Goal: Transaction & Acquisition: Purchase product/service

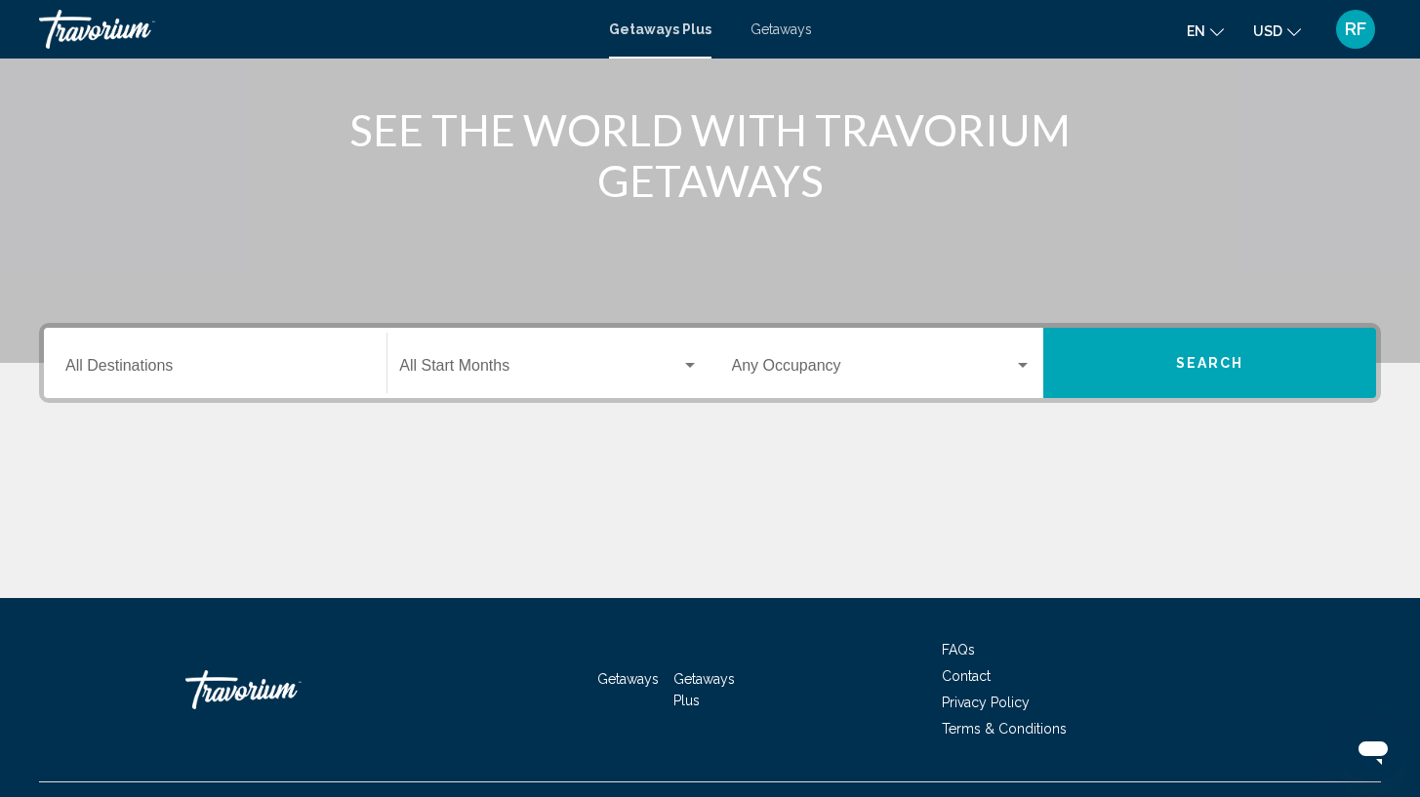
scroll to position [224, 0]
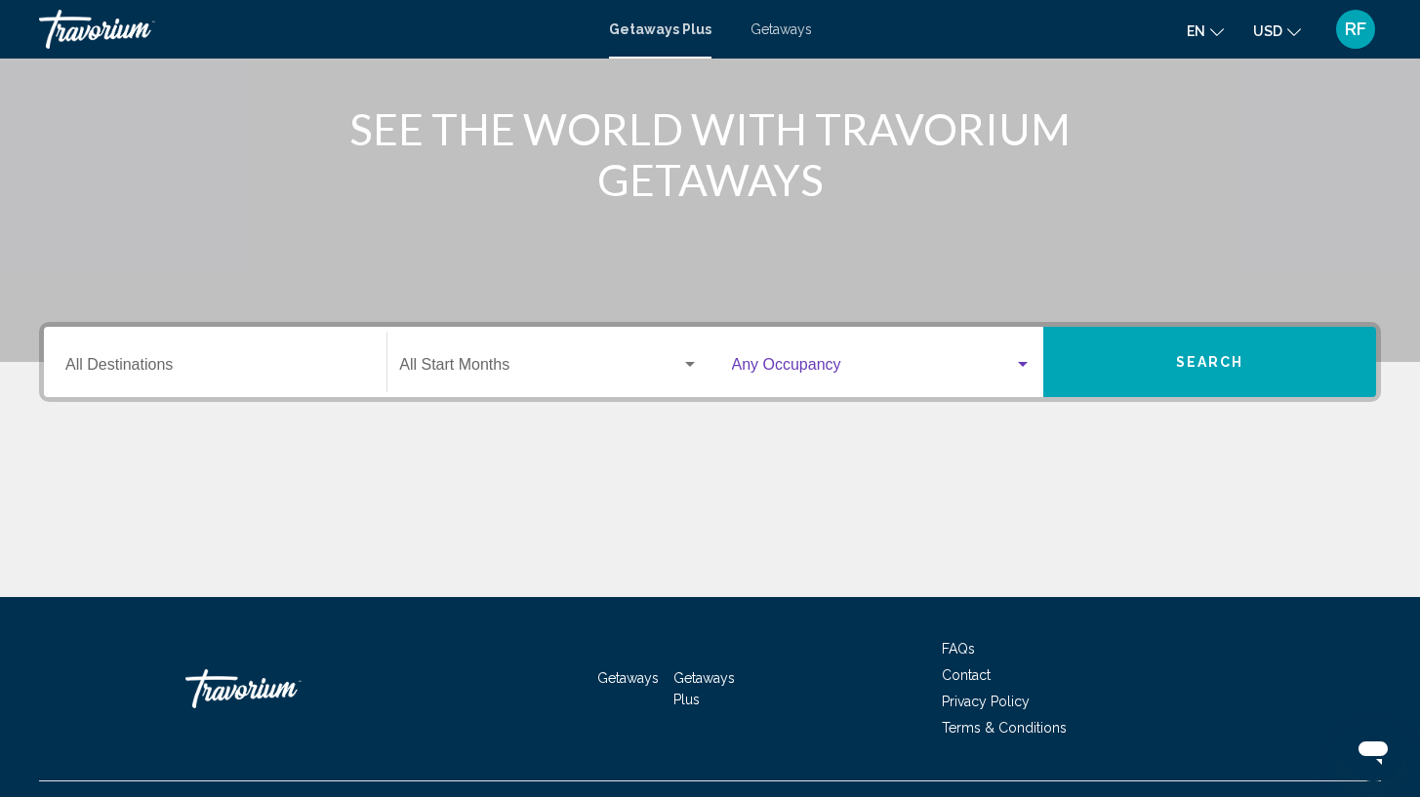
click at [913, 377] on span "Search widget" at bounding box center [873, 369] width 282 height 18
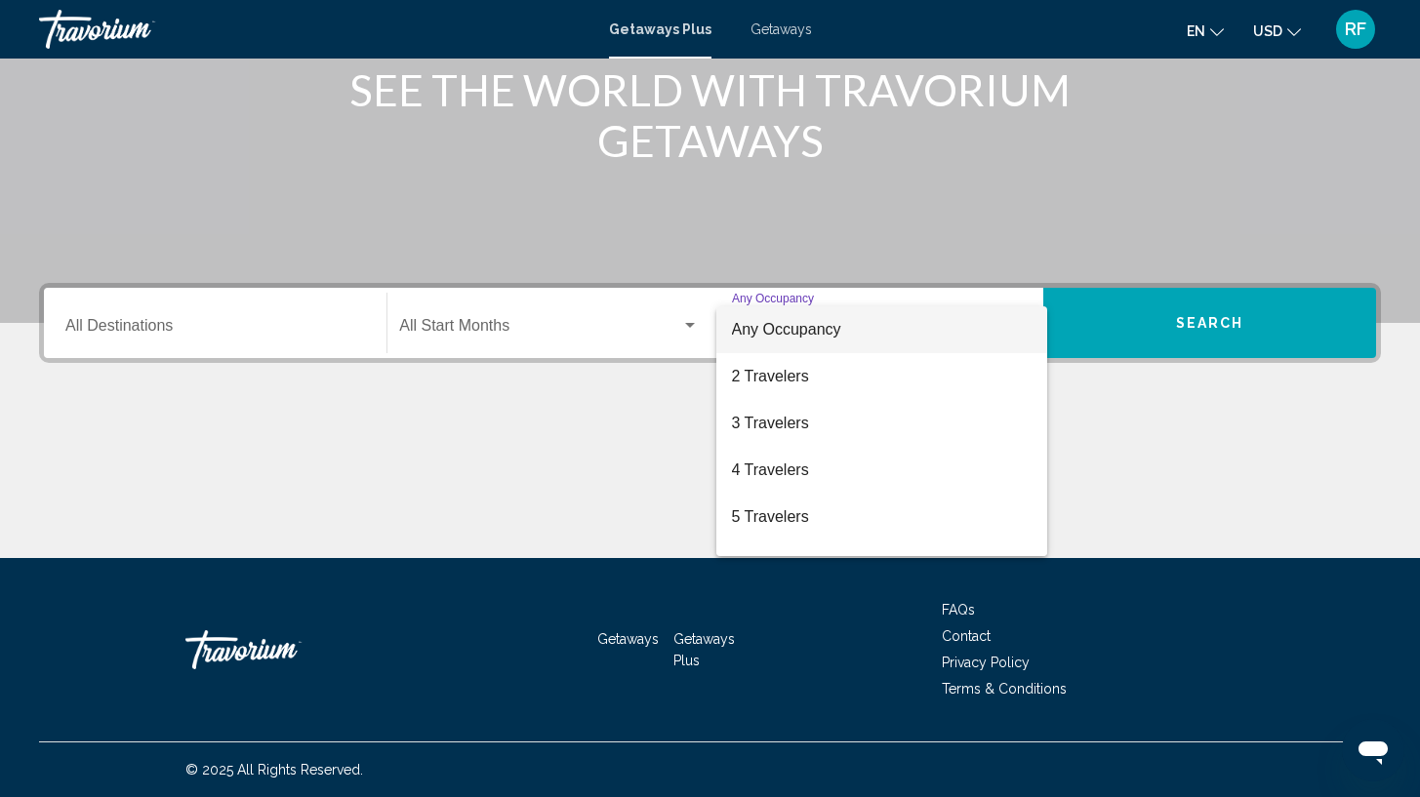
click at [791, 27] on div at bounding box center [710, 398] width 1420 height 797
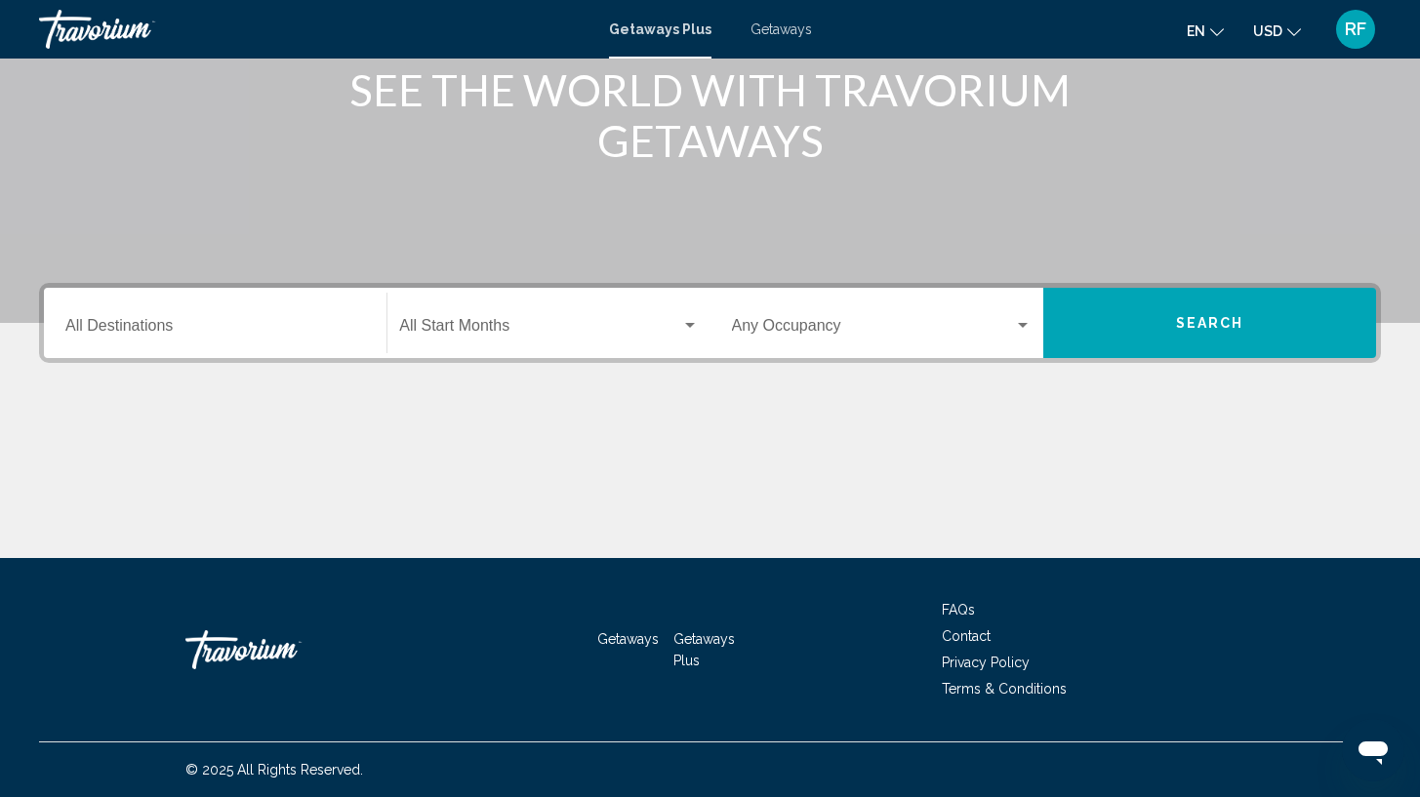
click at [792, 29] on span "Getaways" at bounding box center [781, 29] width 61 height 16
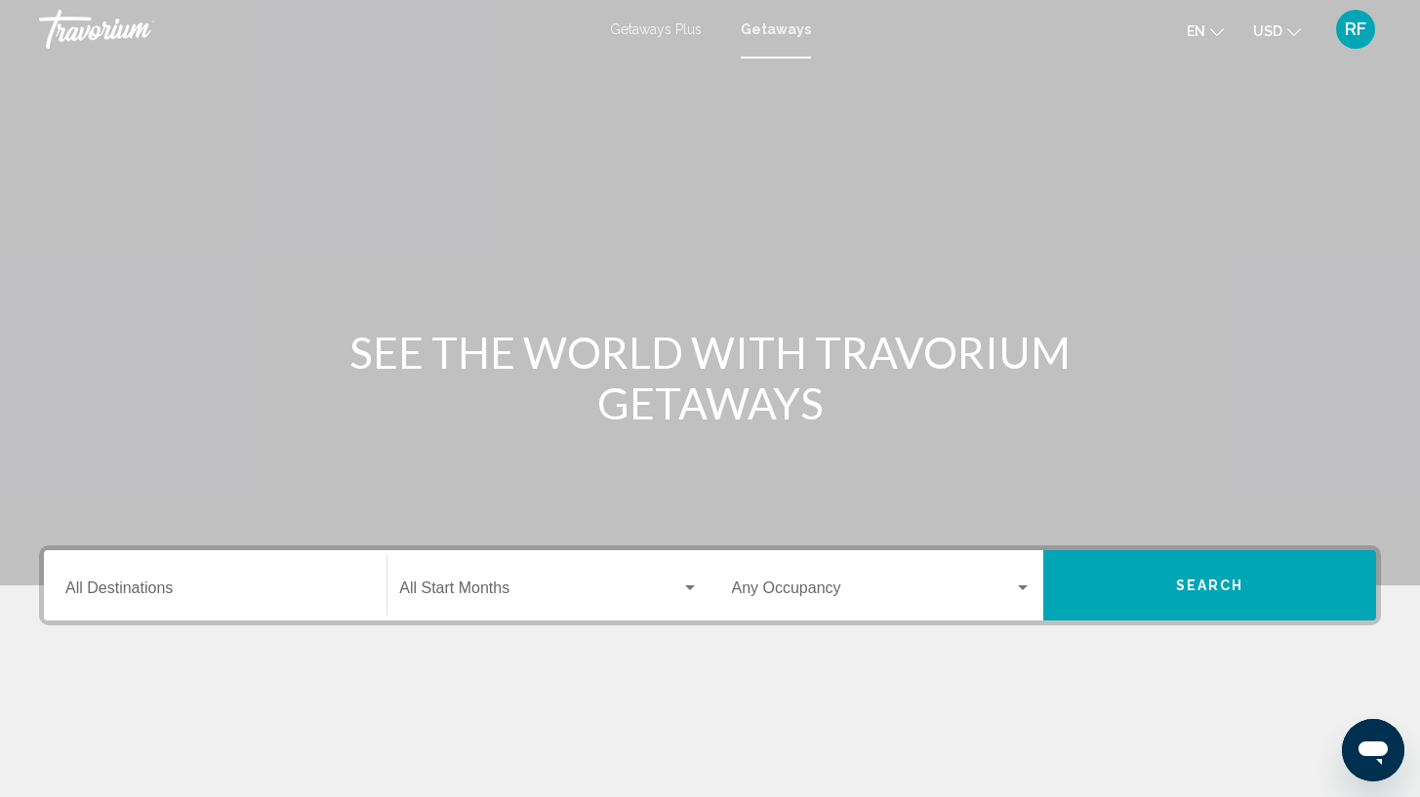
click at [144, 599] on input "Destination All Destinations" at bounding box center [215, 593] width 300 height 18
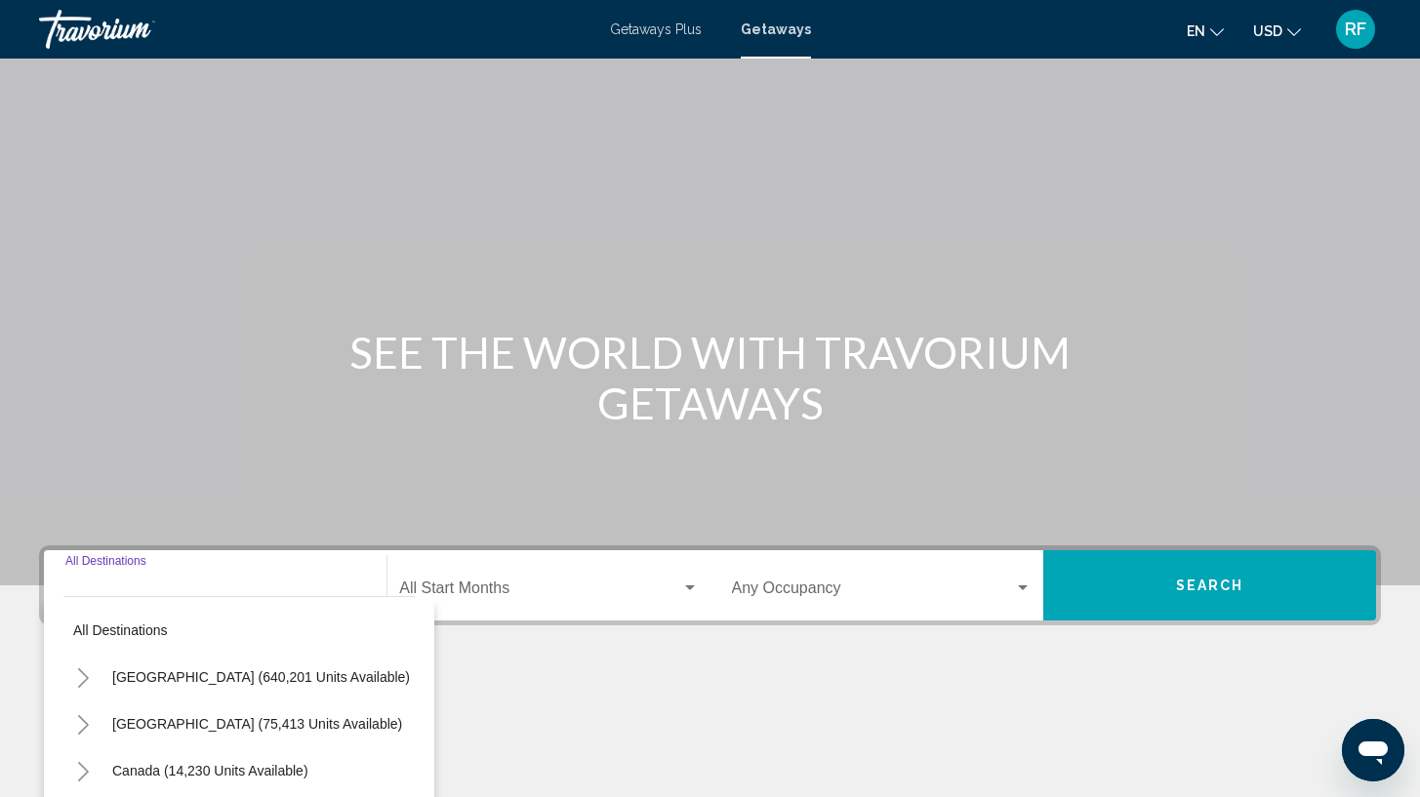
scroll to position [263, 0]
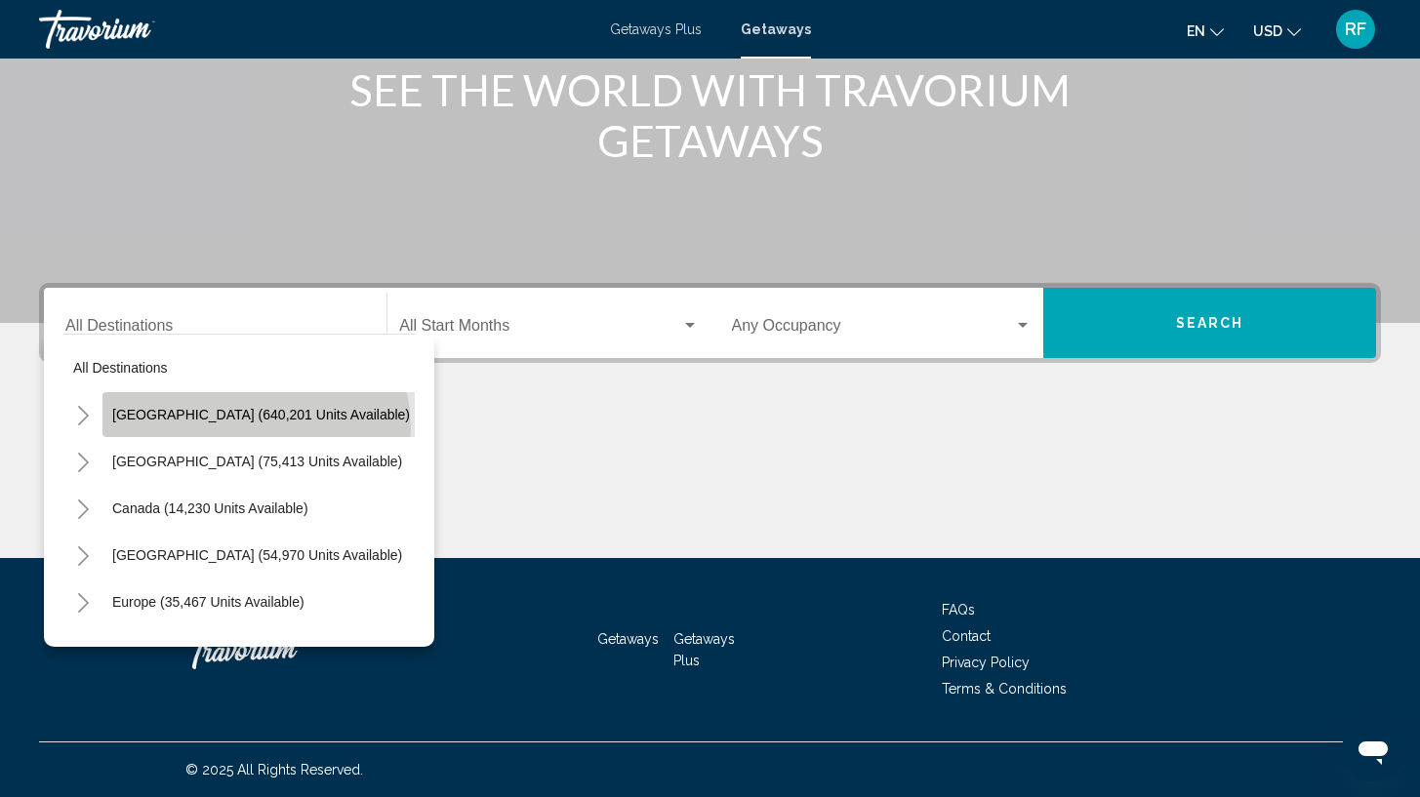
click at [255, 428] on button "United States (640,201 units available)" at bounding box center [260, 414] width 317 height 45
type input "**********"
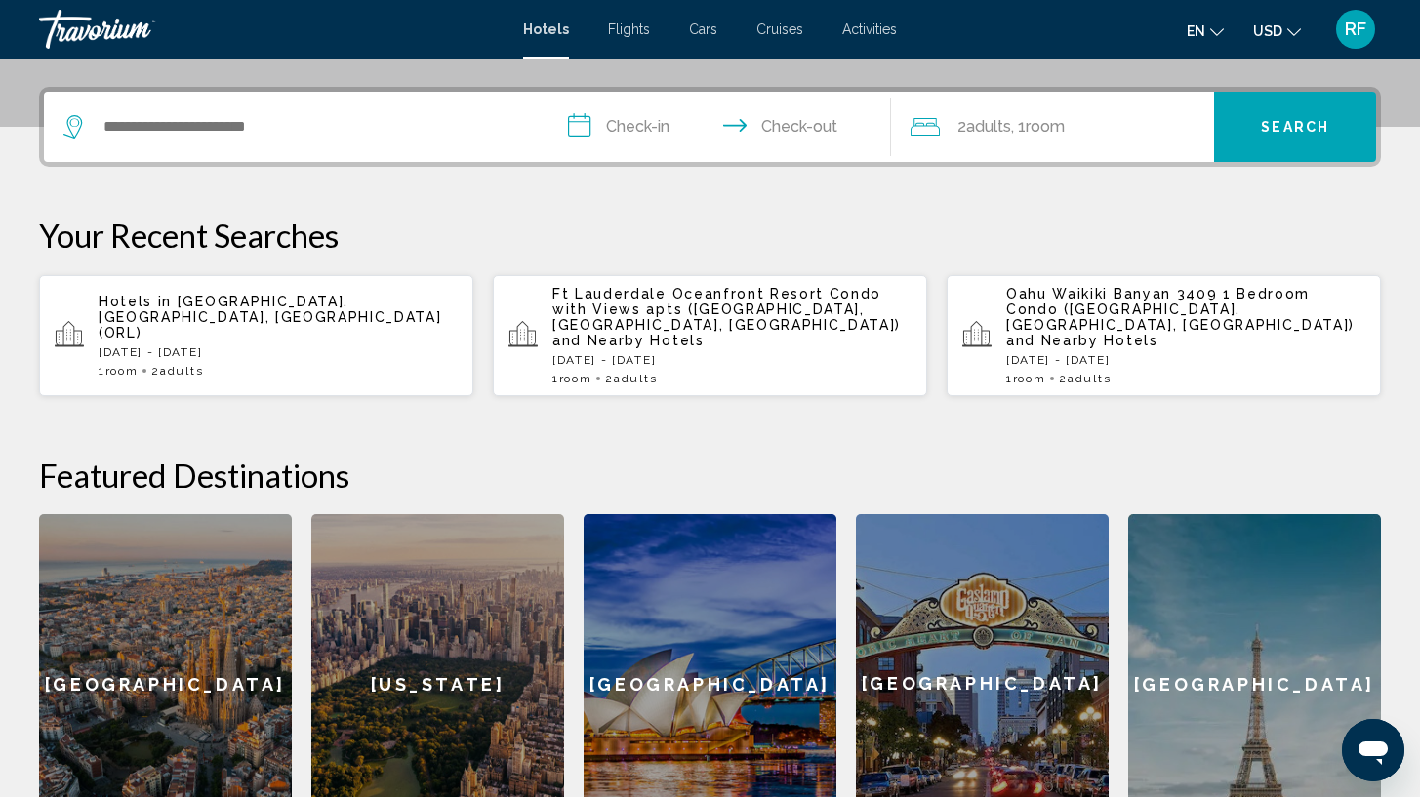
scroll to position [373, 0]
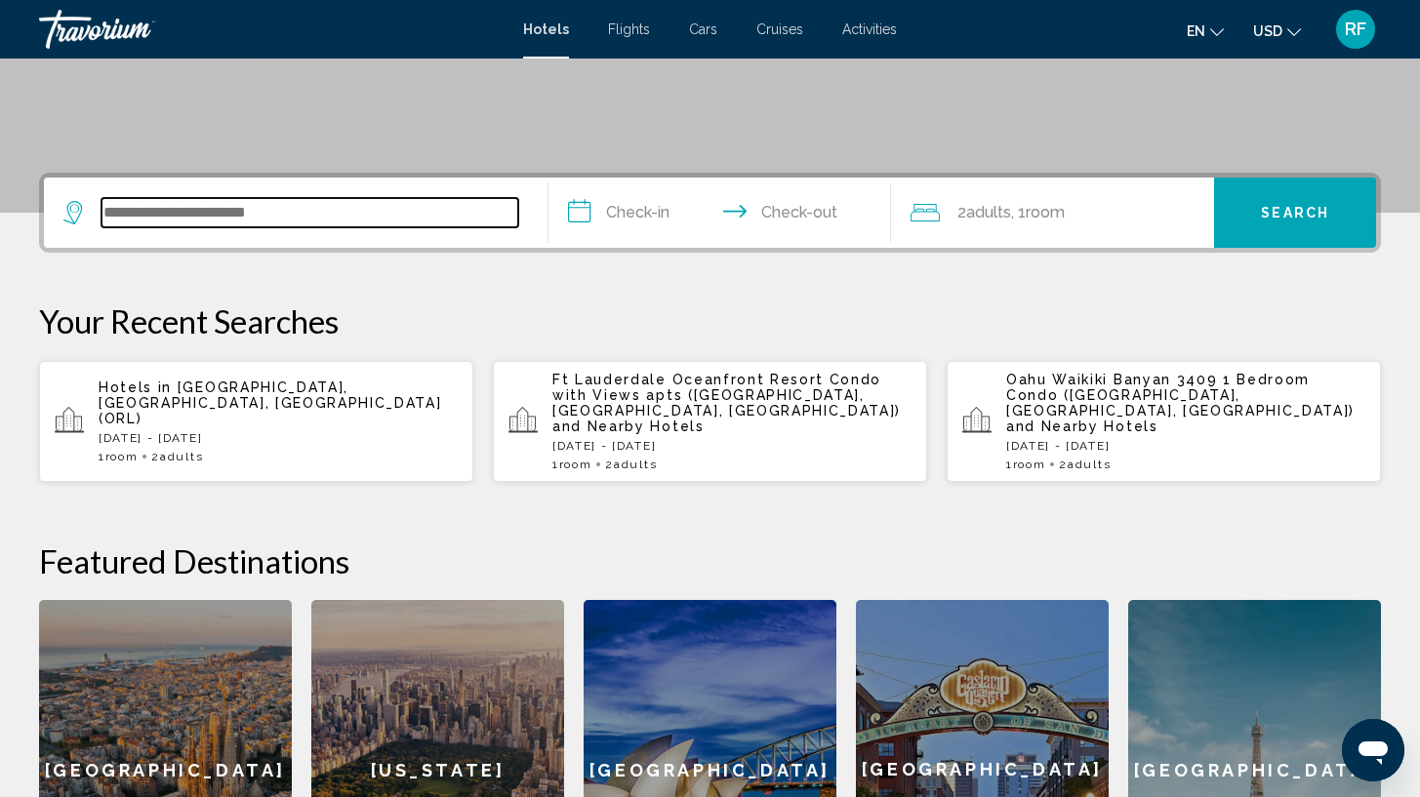
click at [408, 213] on input "Search widget" at bounding box center [310, 212] width 417 height 29
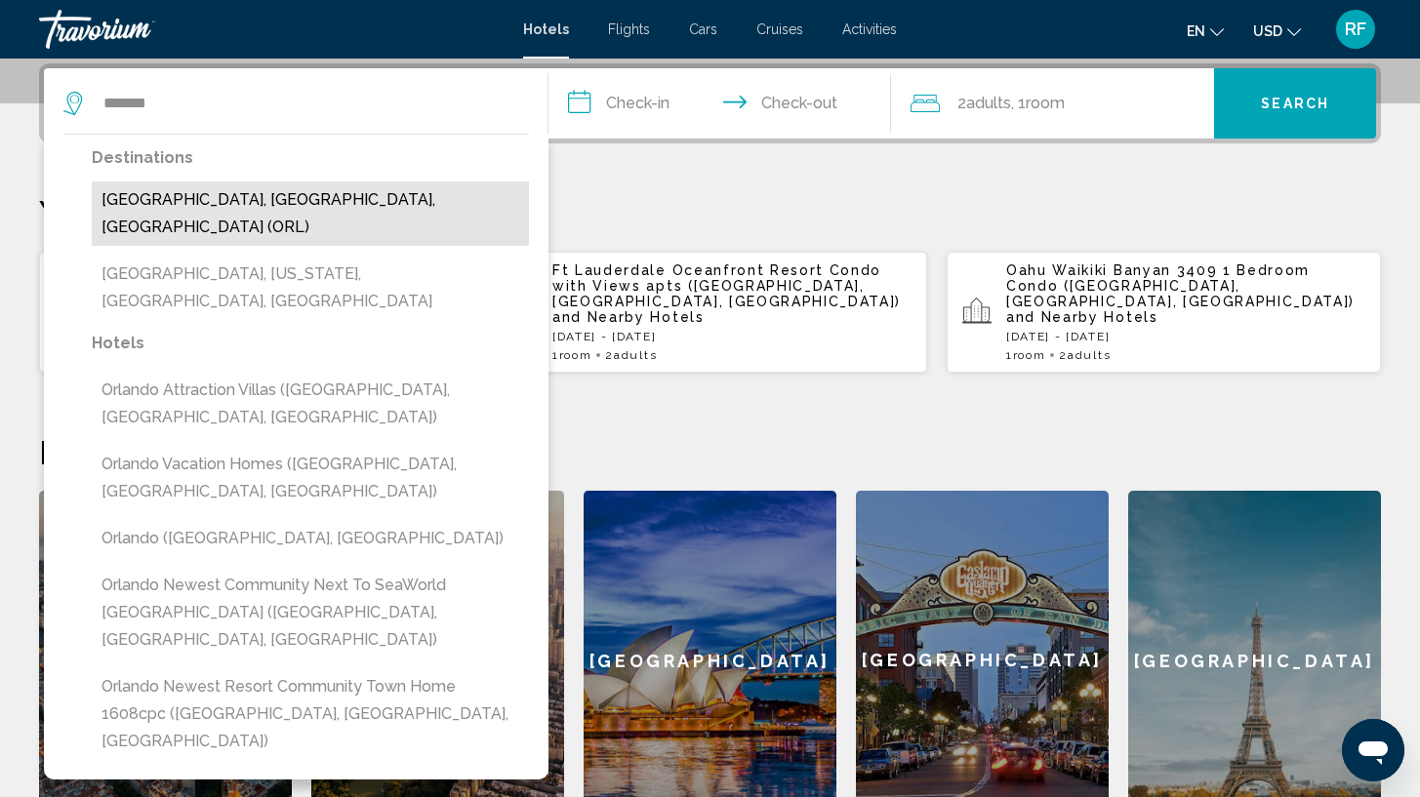
click at [275, 196] on button "[GEOGRAPHIC_DATA], [GEOGRAPHIC_DATA], [GEOGRAPHIC_DATA] (ORL)" at bounding box center [310, 214] width 437 height 64
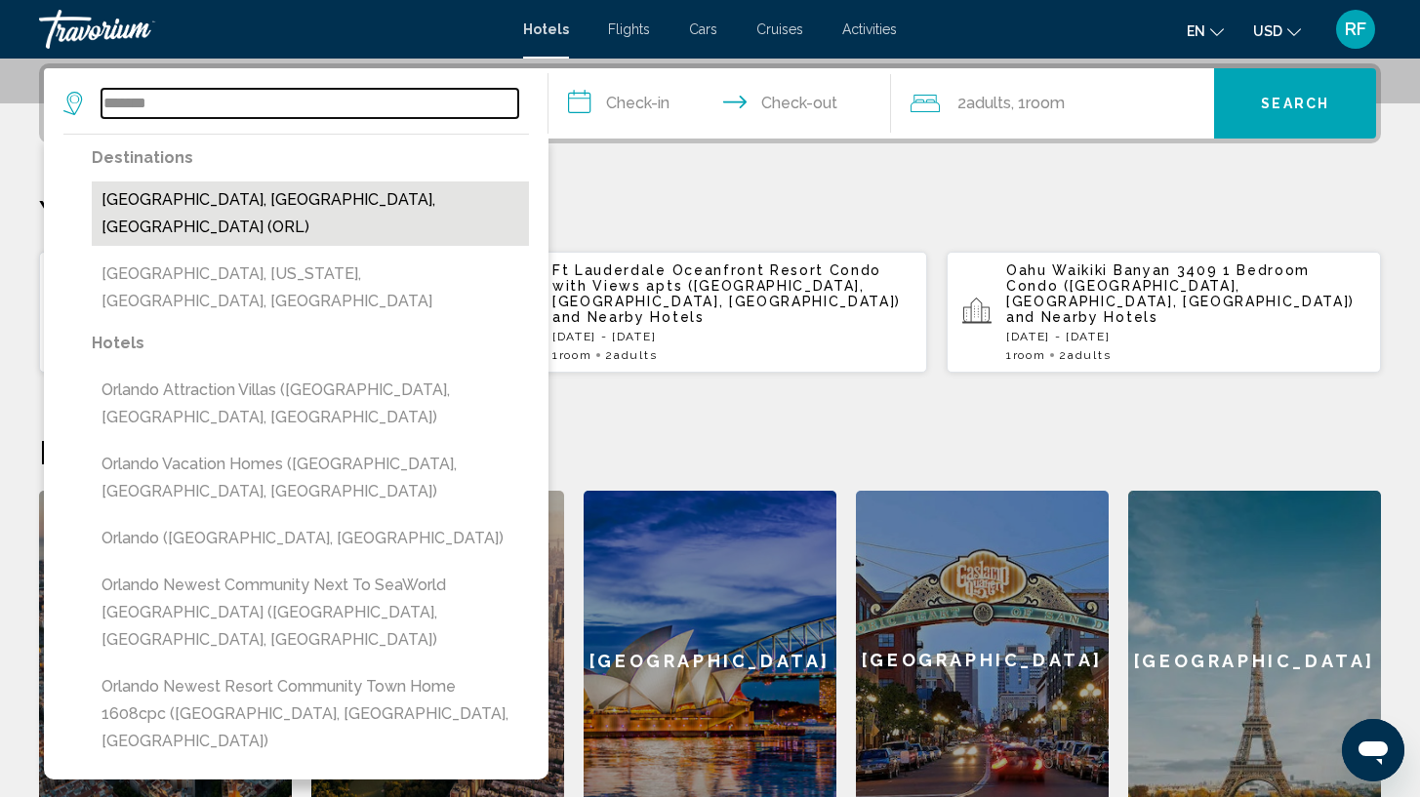
type input "**********"
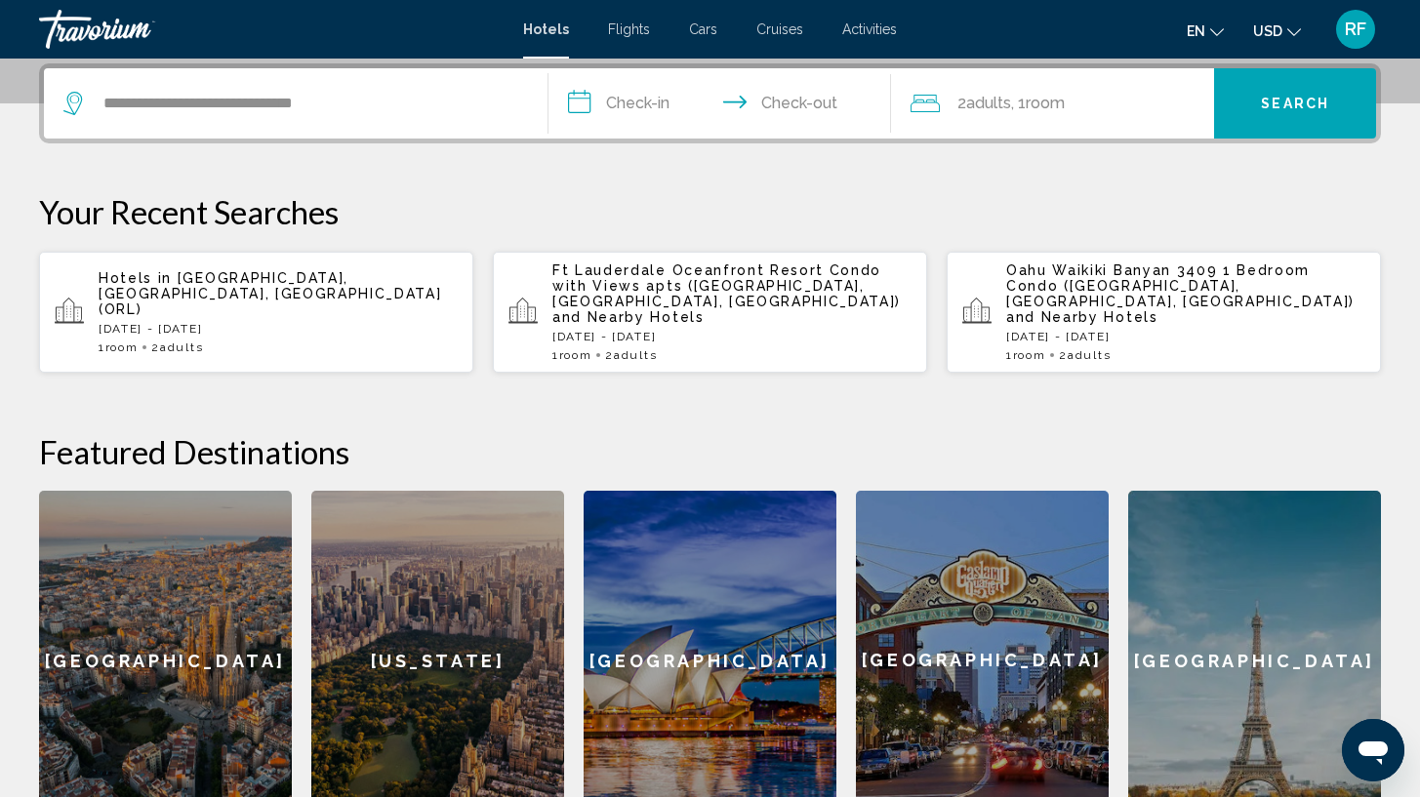
click at [597, 110] on input "**********" at bounding box center [724, 106] width 350 height 76
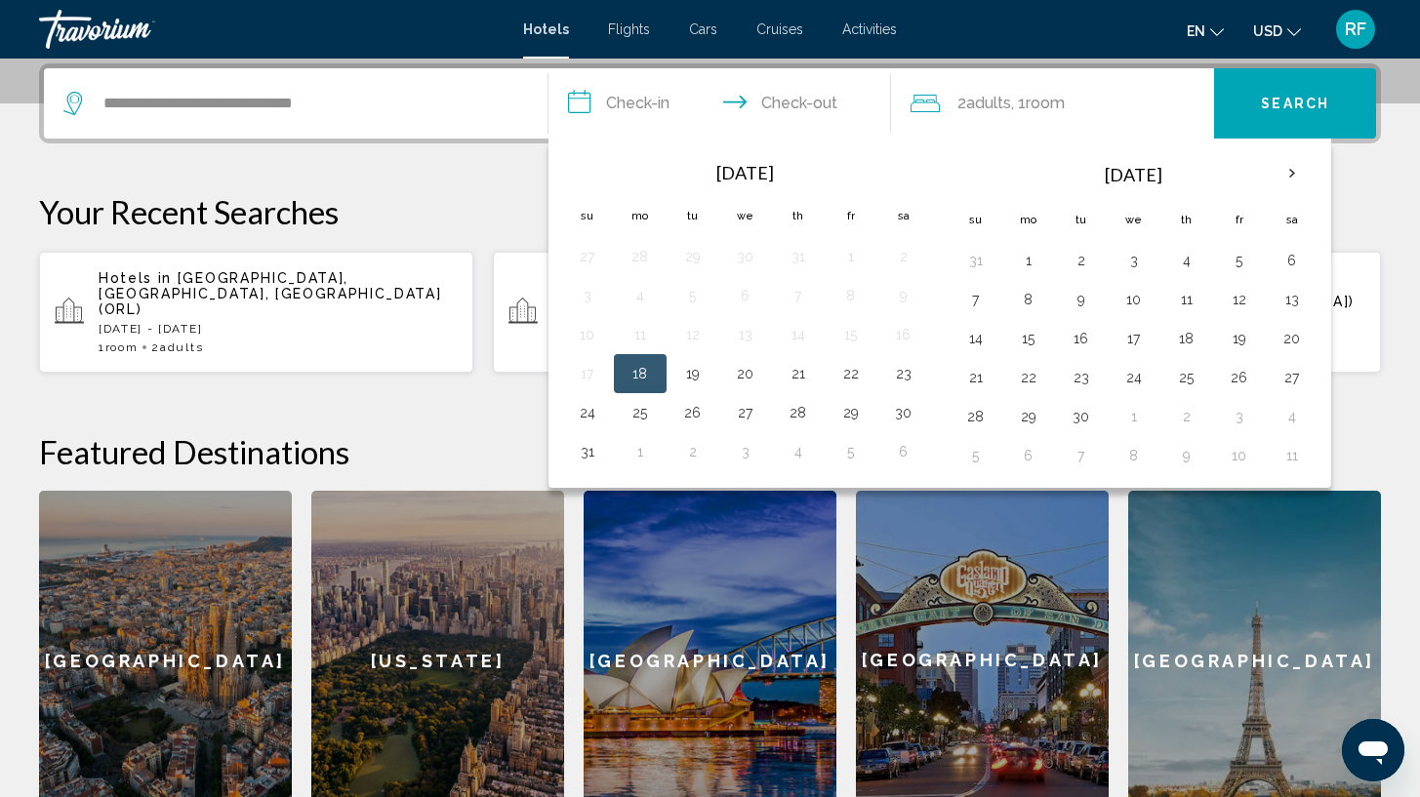
click at [653, 367] on button "18" at bounding box center [640, 373] width 31 height 27
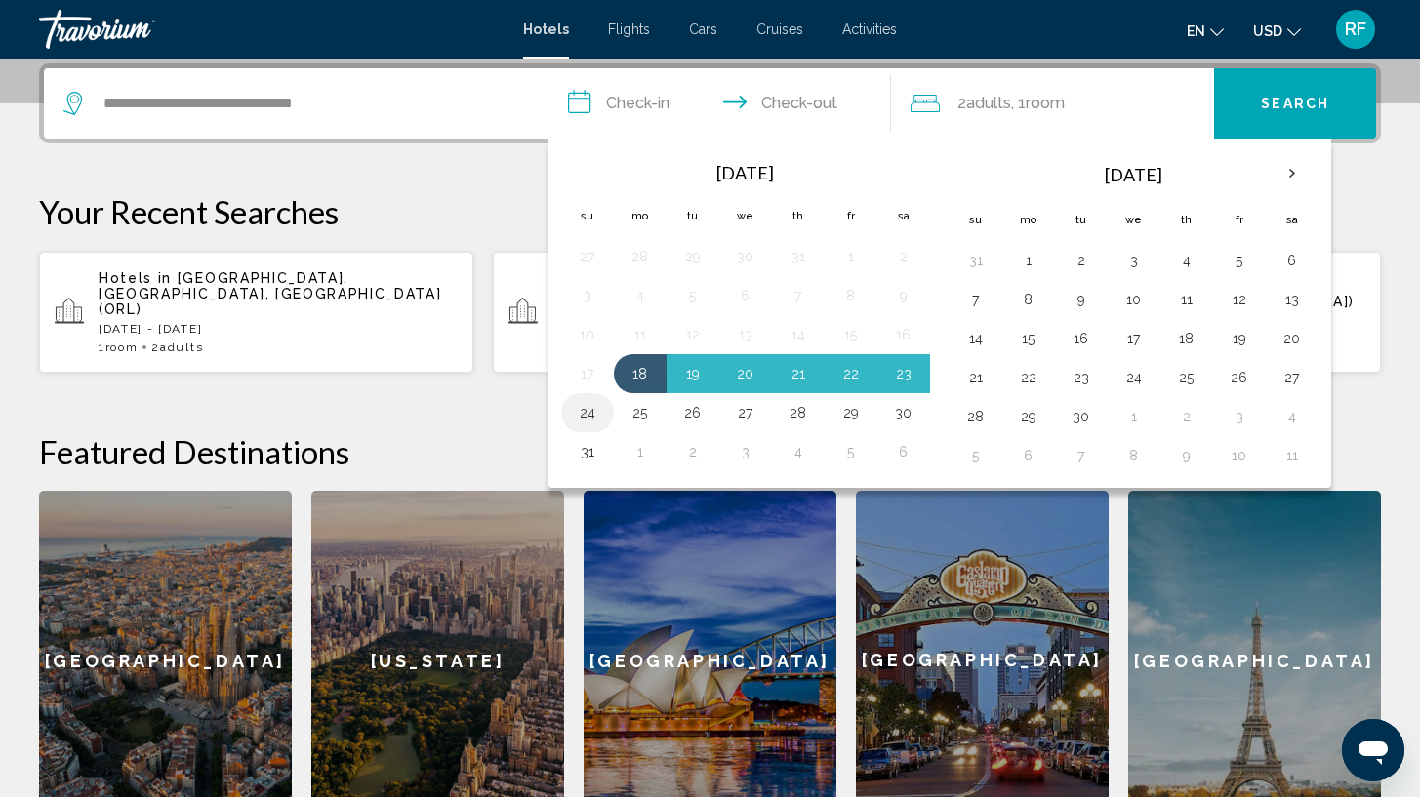
click at [594, 420] on button "24" at bounding box center [587, 412] width 31 height 27
type input "**********"
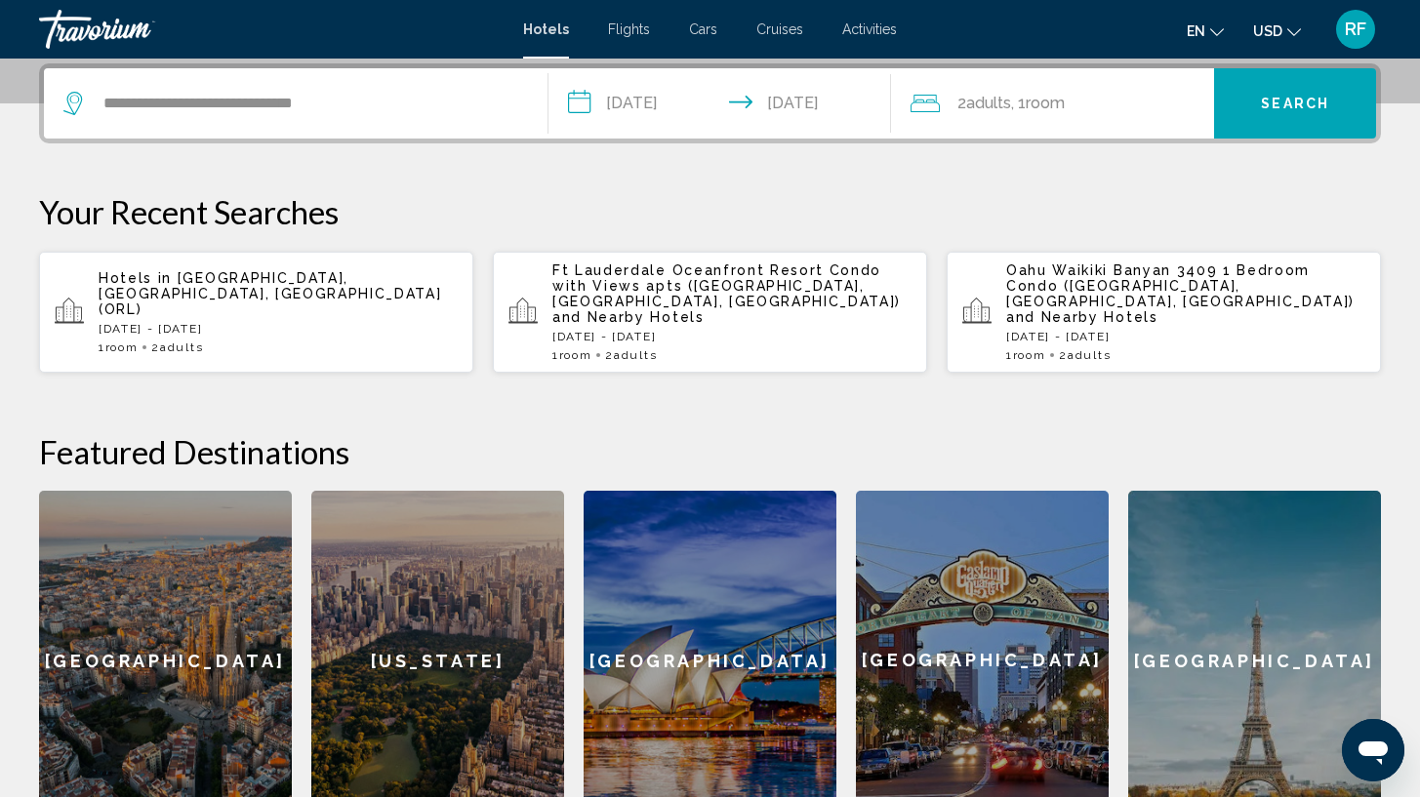
click at [1117, 113] on div "2 Adult Adults , 1 Room rooms" at bounding box center [1063, 103] width 304 height 27
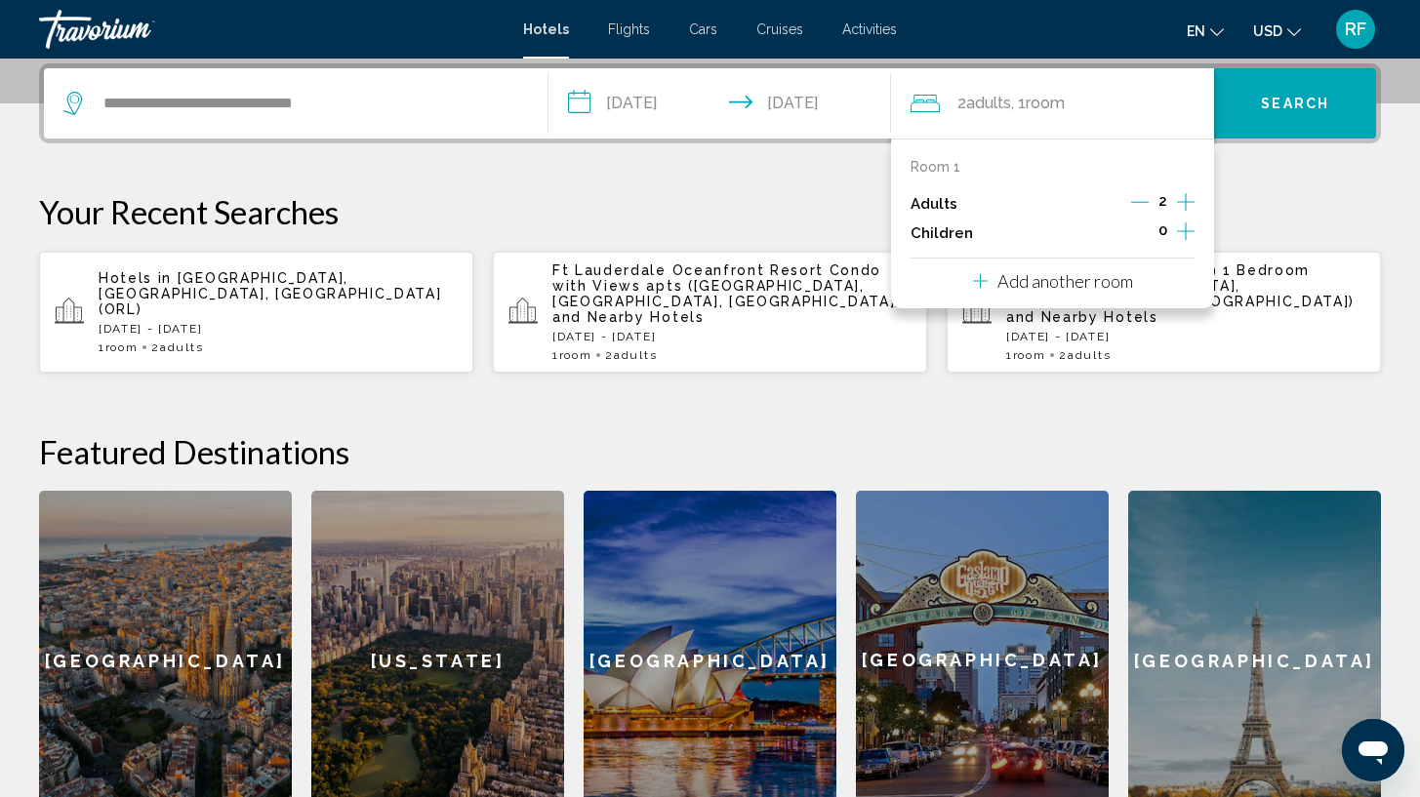
click at [1188, 203] on icon "Increment adults" at bounding box center [1186, 202] width 18 height 18
click at [1182, 243] on icon "Increment children" at bounding box center [1186, 231] width 18 height 23
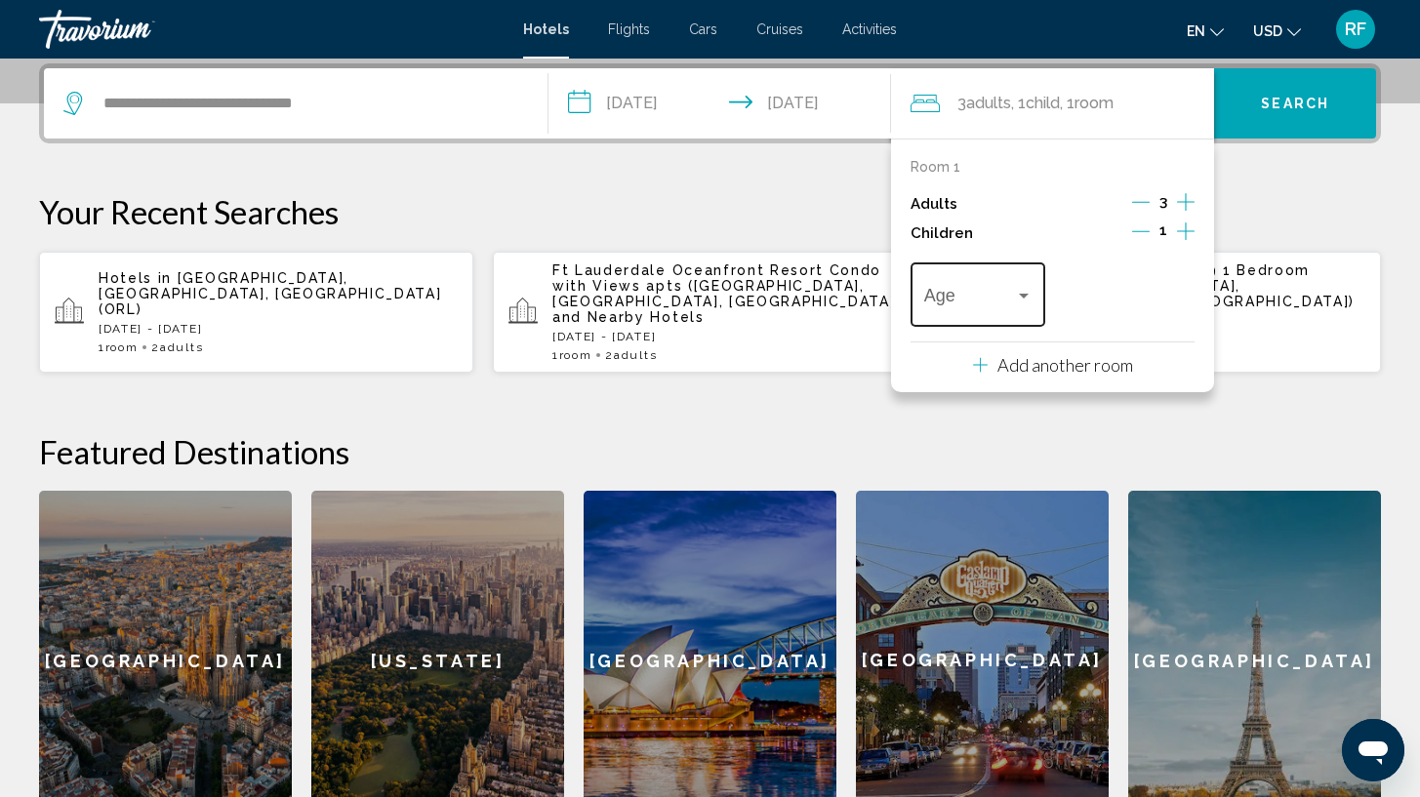
click at [1029, 309] on div "Travelers: 3 adults, 1 child" at bounding box center [978, 300] width 108 height 20
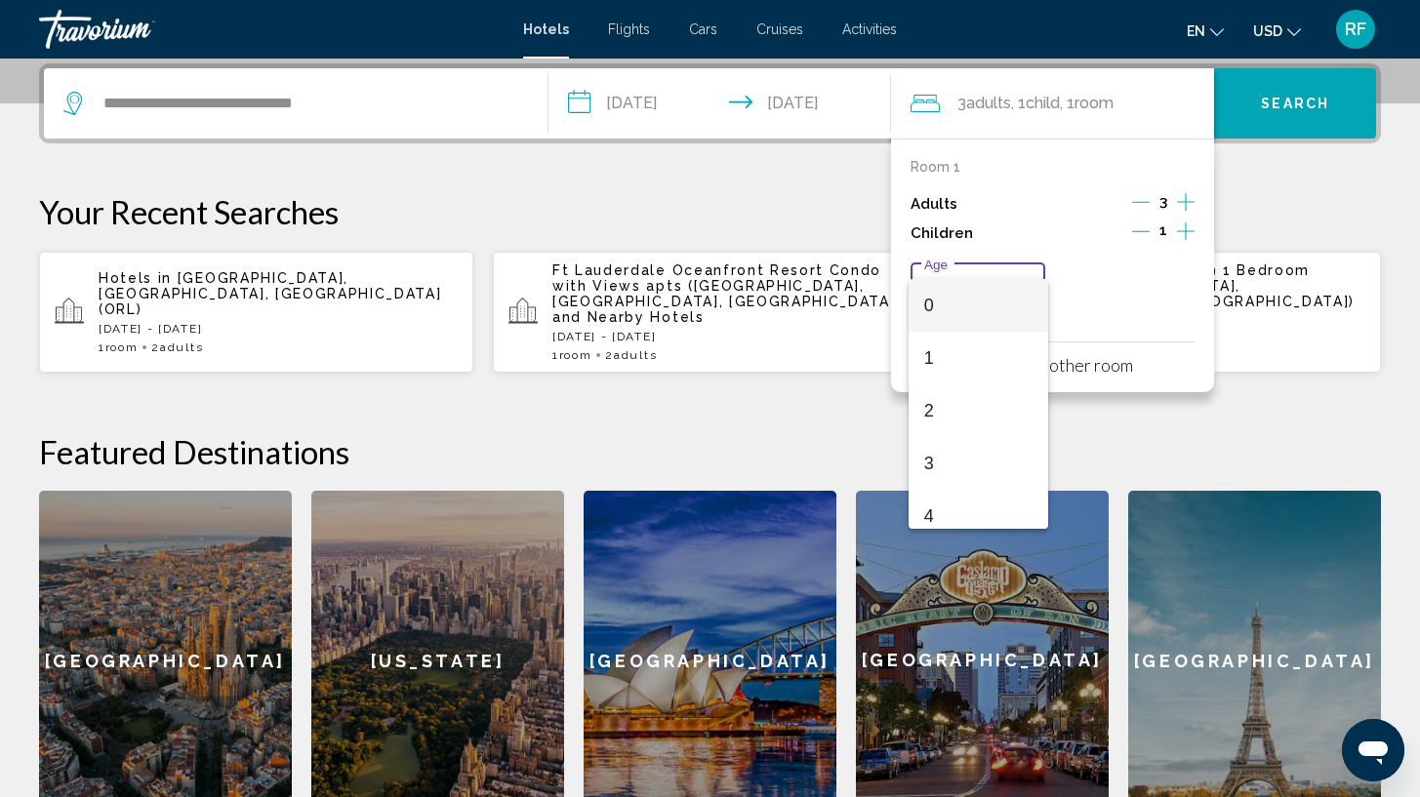
click at [1177, 291] on div at bounding box center [710, 398] width 1420 height 797
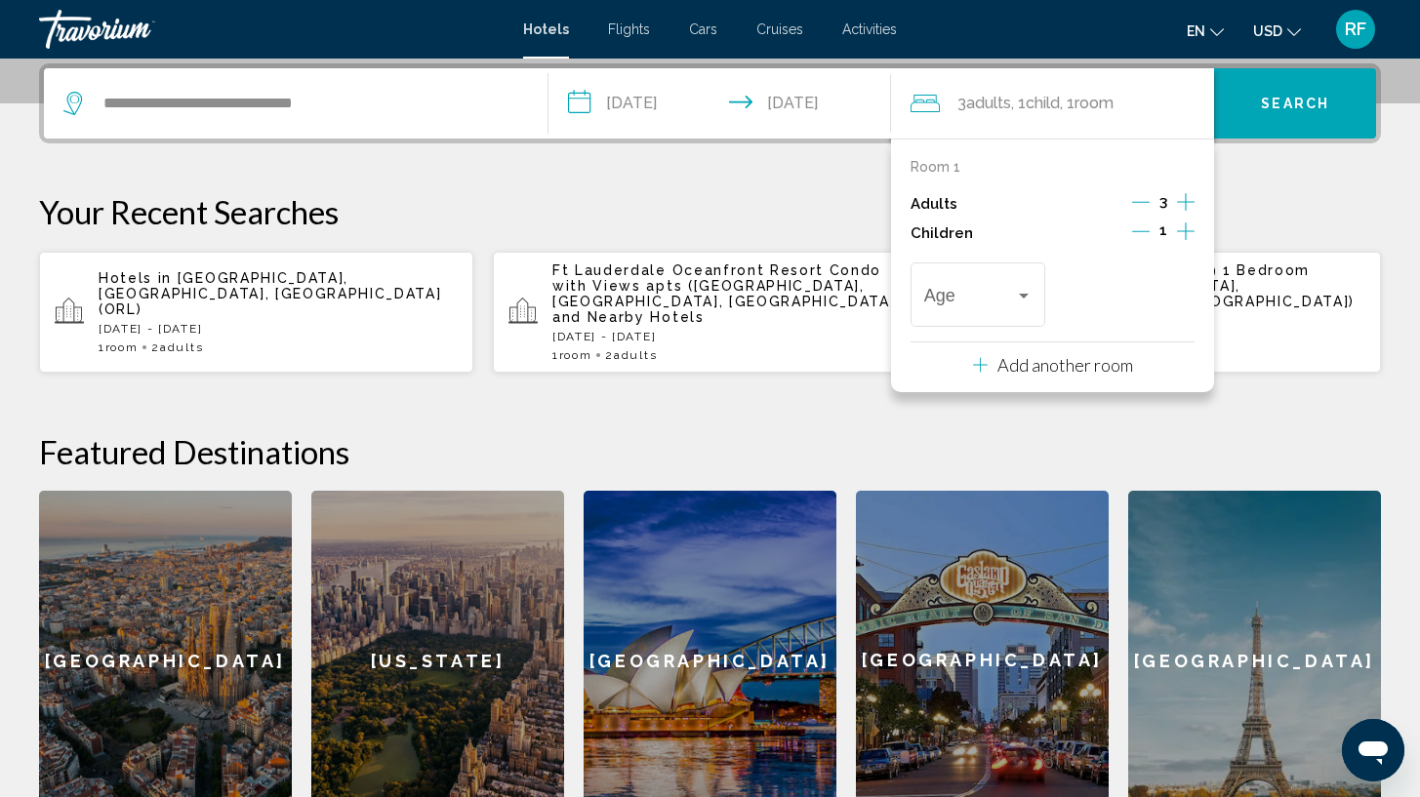
click at [1153, 236] on div "1" at bounding box center [1163, 233] width 62 height 29
click at [1136, 233] on icon "Decrement children" at bounding box center [1141, 232] width 18 height 18
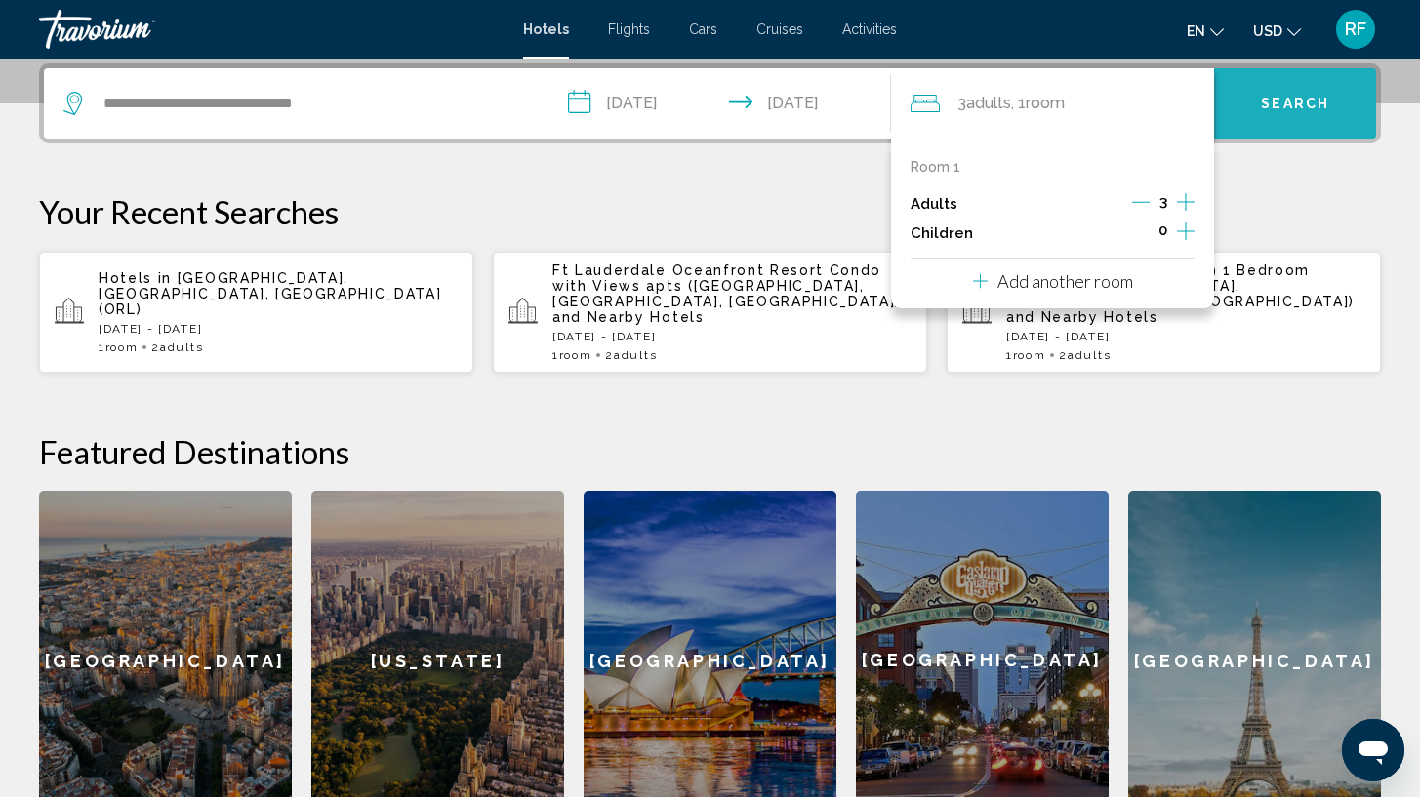
click at [1328, 105] on span "Search" at bounding box center [1295, 105] width 68 height 16
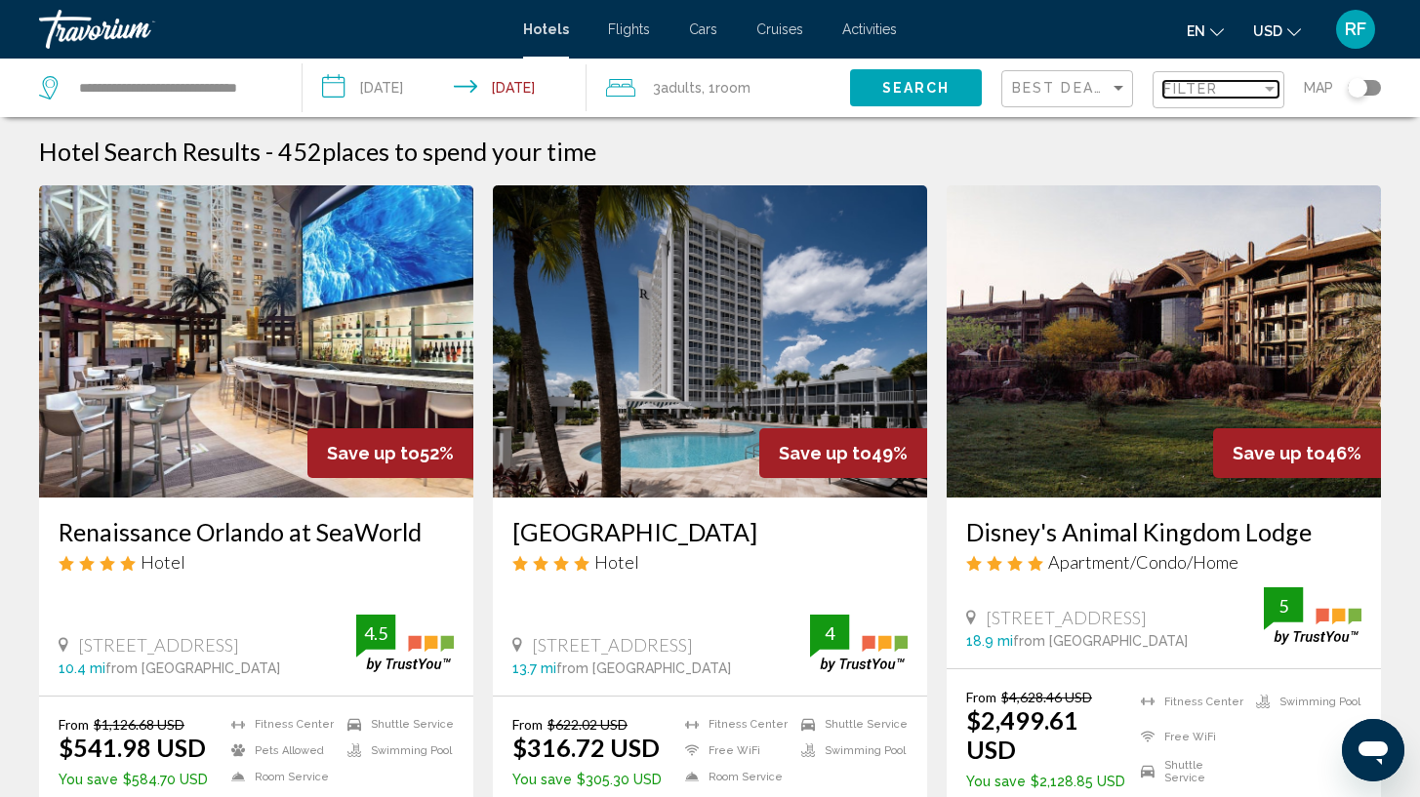
click at [1178, 90] on span "Filter" at bounding box center [1191, 89] width 56 height 16
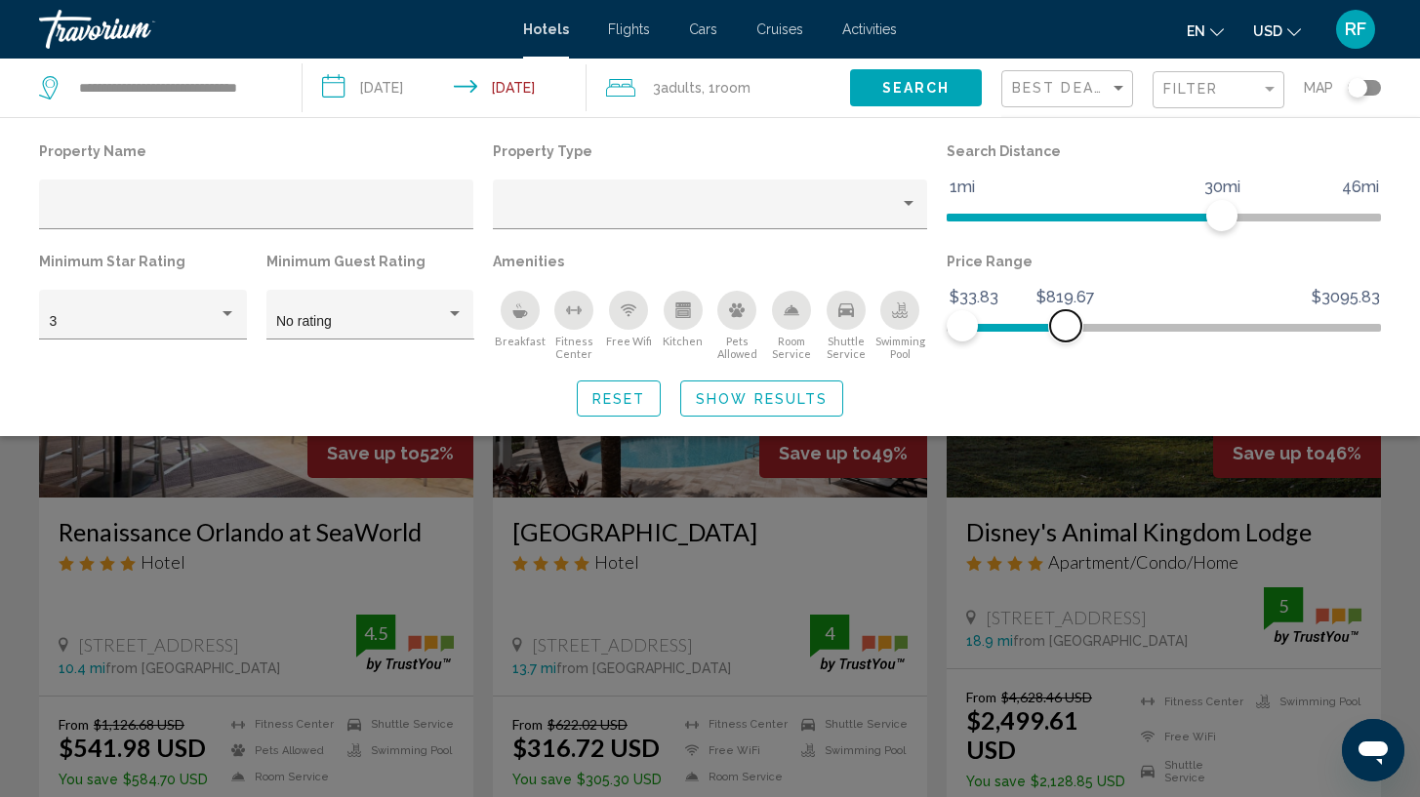
drag, startPoint x: 1353, startPoint y: 320, endPoint x: 1066, endPoint y: 350, distance: 288.6
click at [1066, 350] on div "Price Range $33.83 $3095.83 $33.83 $819.67" at bounding box center [1164, 304] width 454 height 113
click at [640, 199] on div "Hotel Filters" at bounding box center [711, 210] width 414 height 40
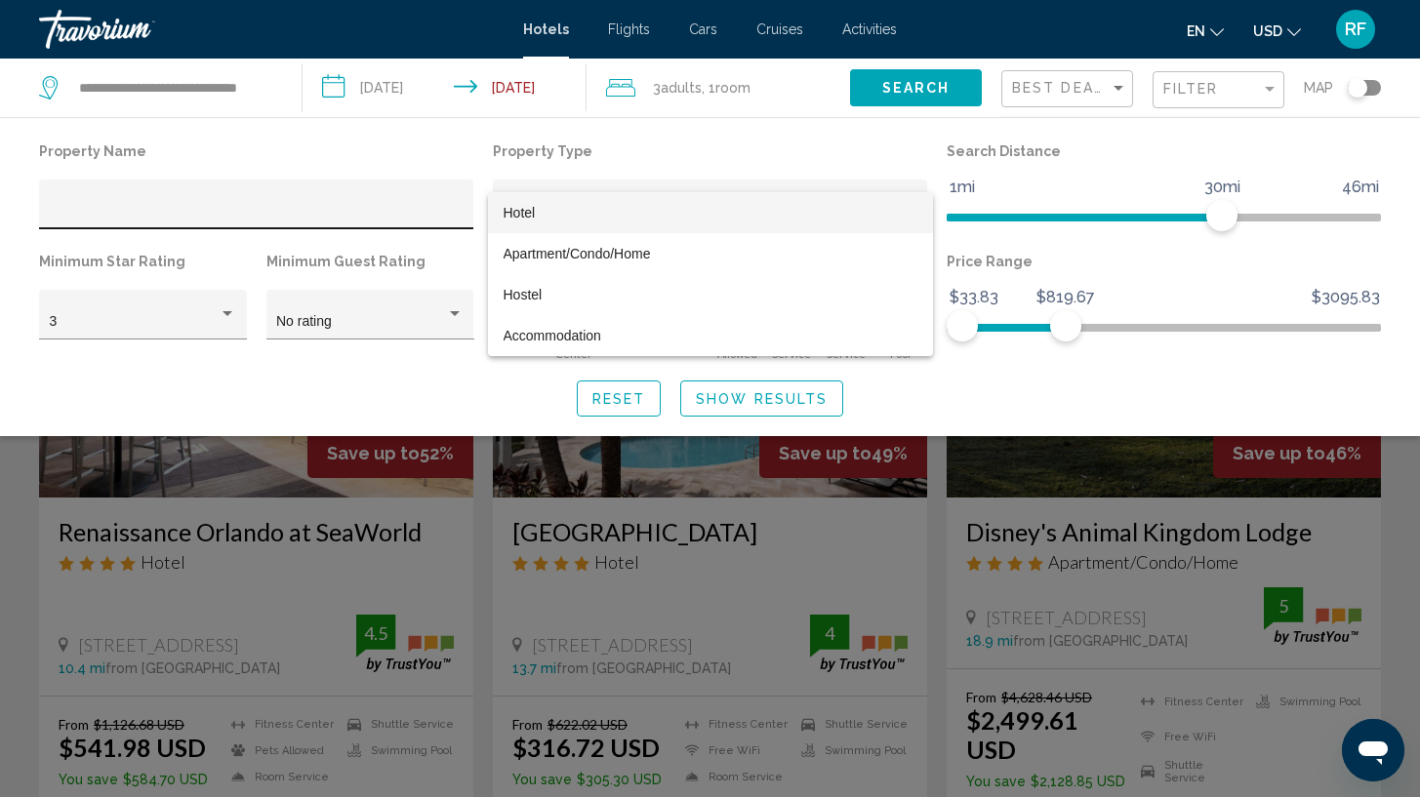
click at [397, 215] on div at bounding box center [710, 398] width 1420 height 797
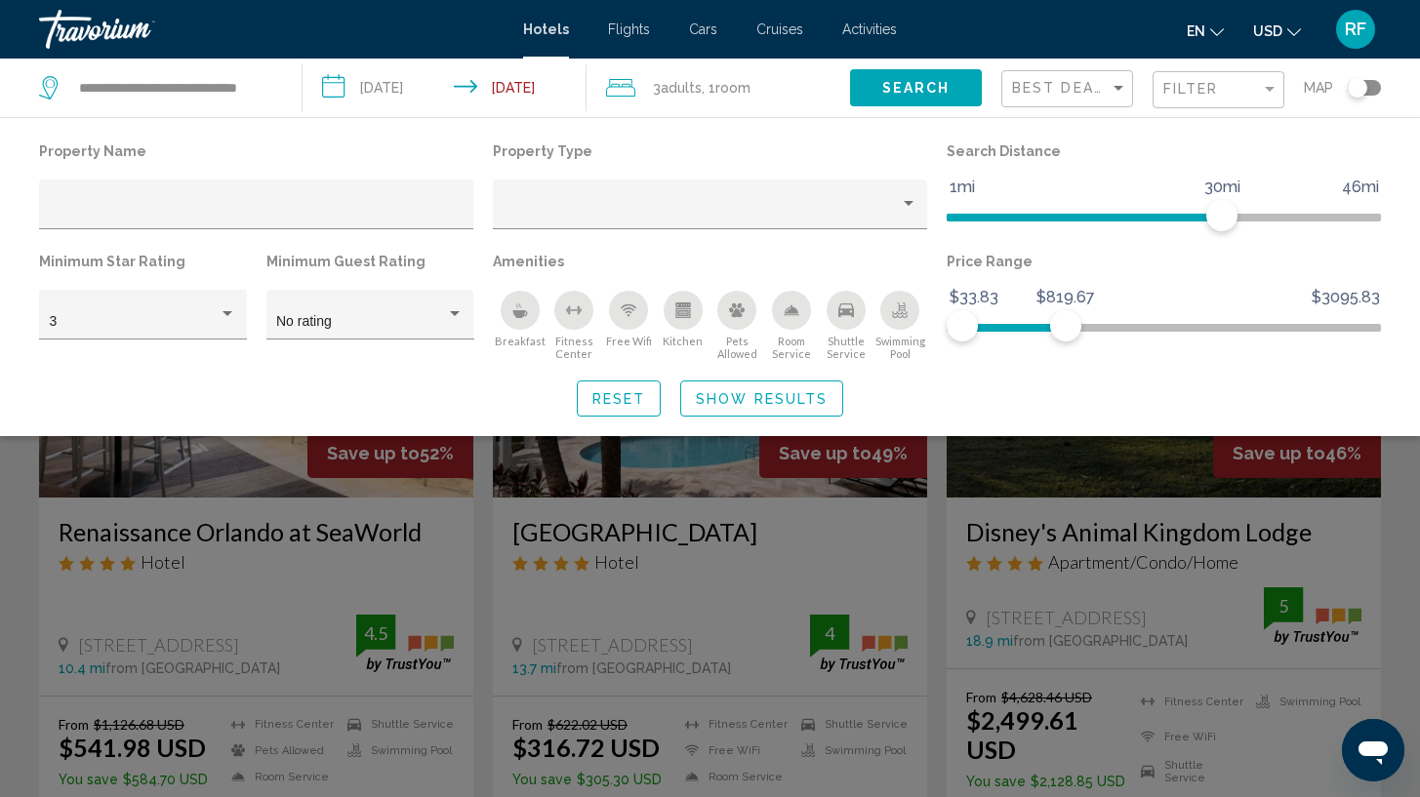
click at [236, 177] on div "Property Name" at bounding box center [256, 193] width 454 height 110
click at [241, 197] on div "Hotel Filters" at bounding box center [257, 210] width 414 height 40
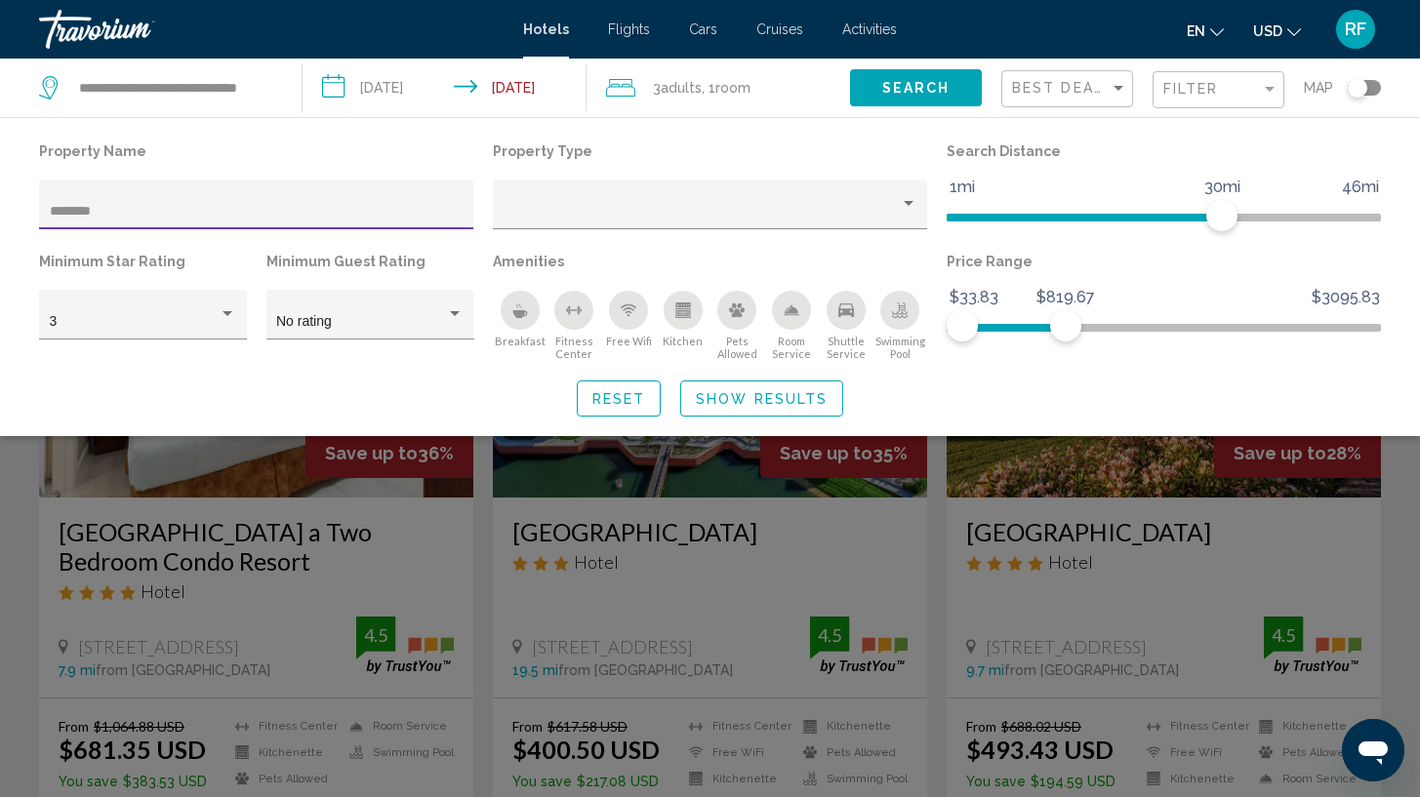
type input "********"
click at [841, 201] on div "Hotel Filters" at bounding box center [711, 210] width 414 height 40
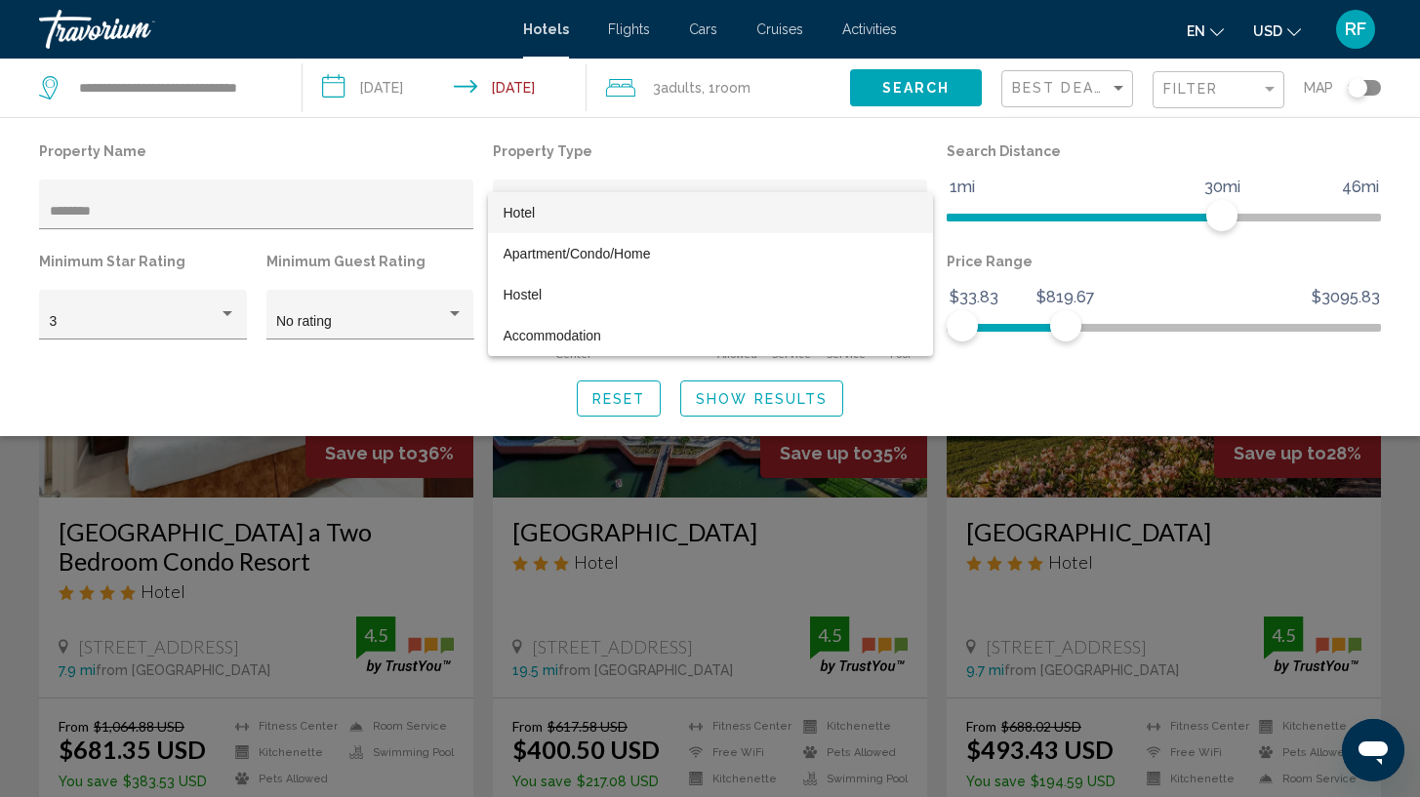
click at [784, 404] on div at bounding box center [710, 398] width 1420 height 797
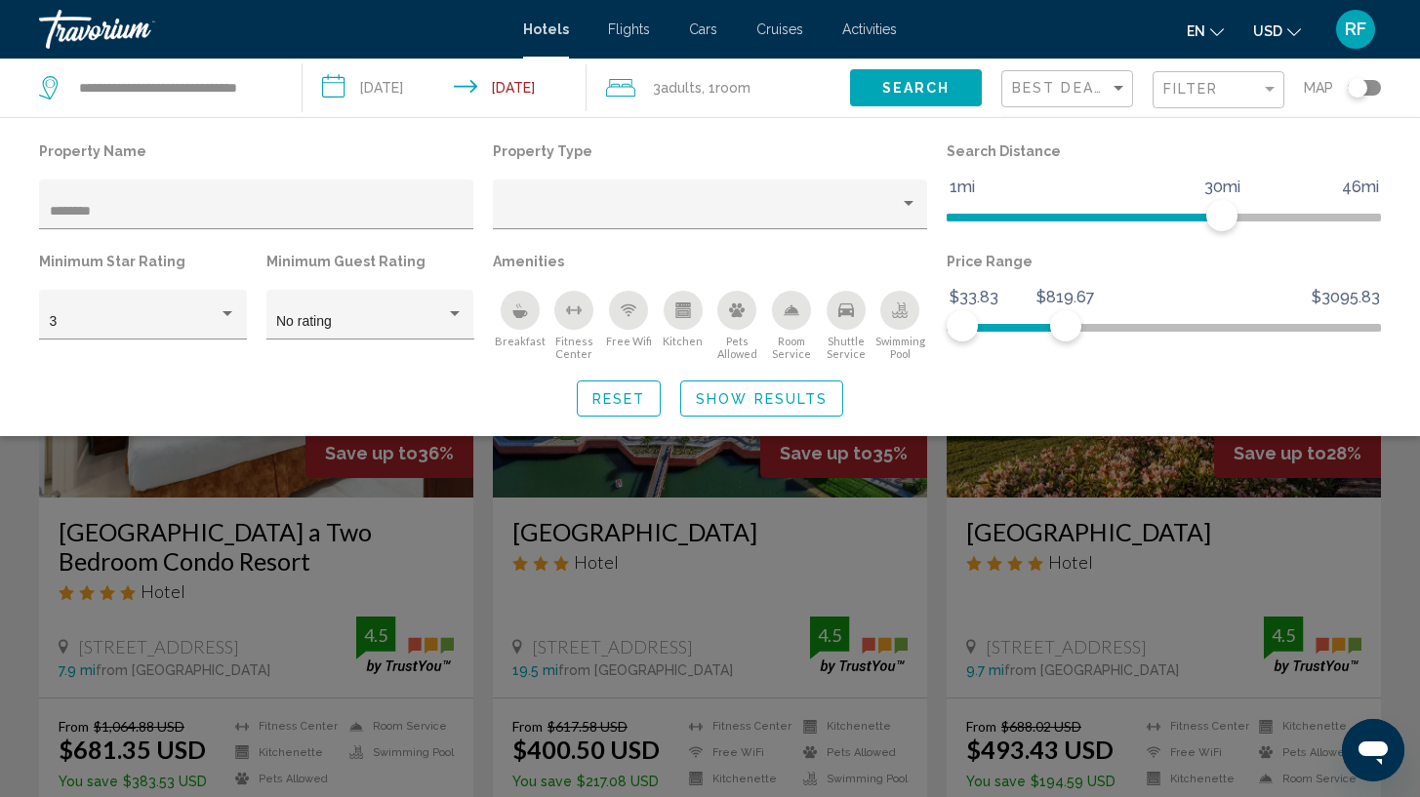
click at [775, 400] on span "Show Results" at bounding box center [762, 399] width 132 height 16
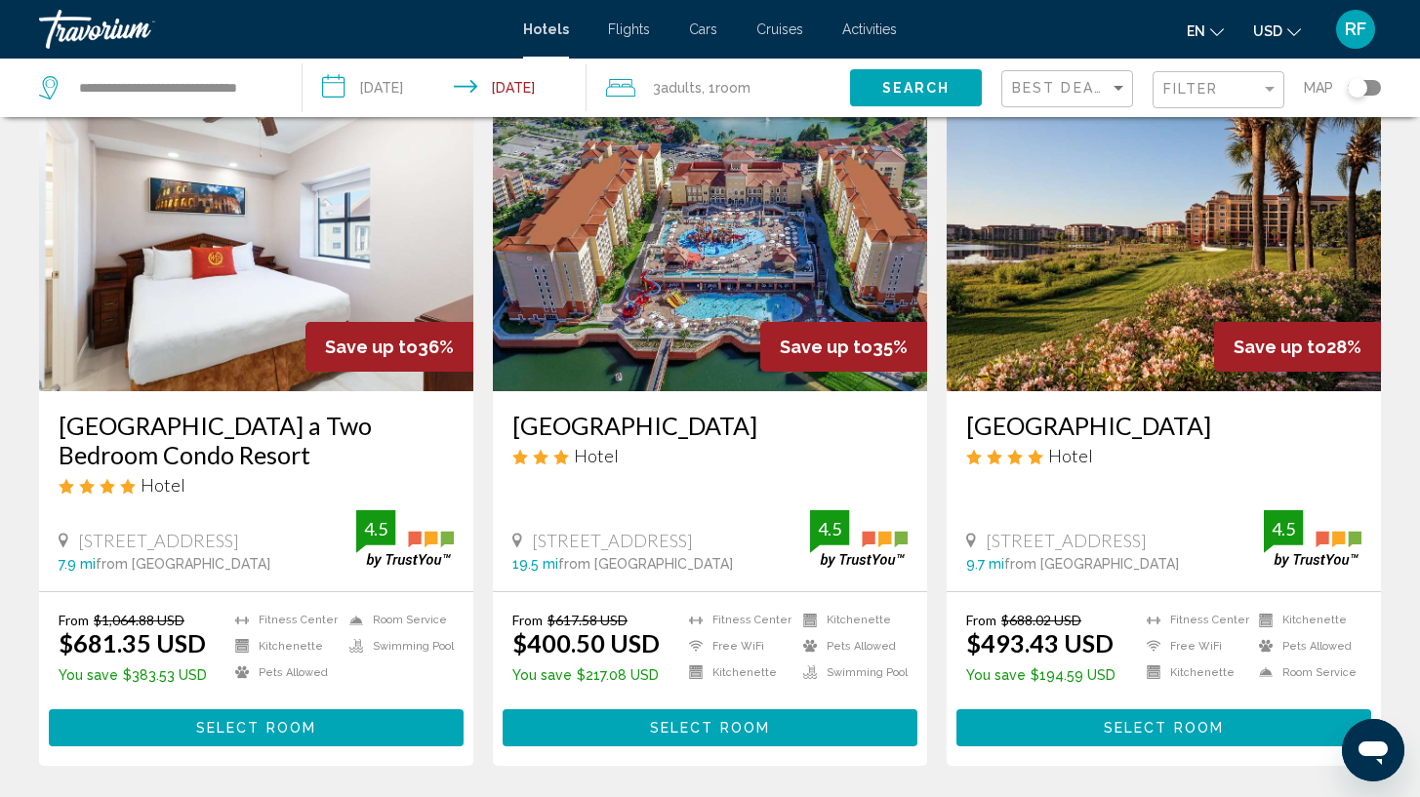
scroll to position [147, 0]
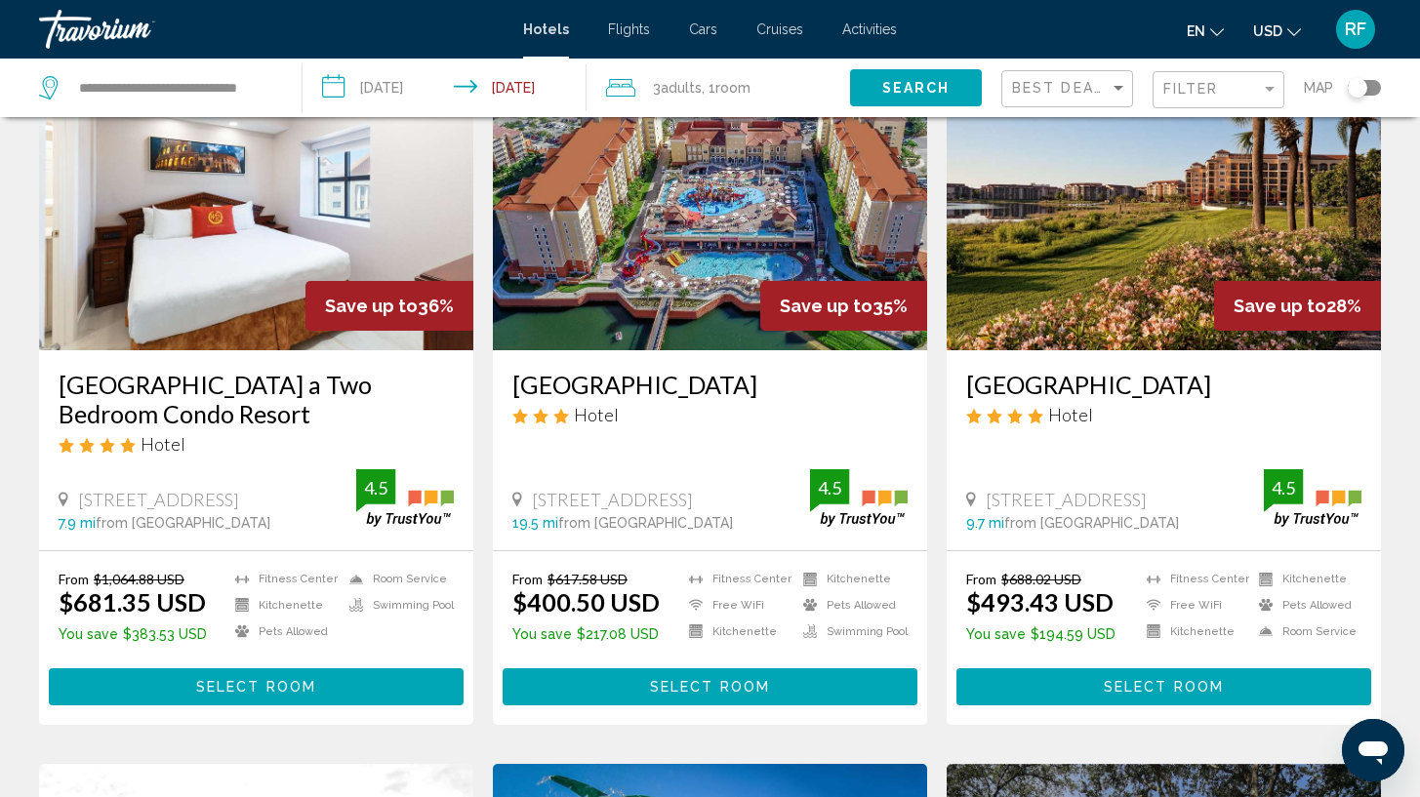
click at [1218, 693] on span "Select Room" at bounding box center [1164, 688] width 120 height 16
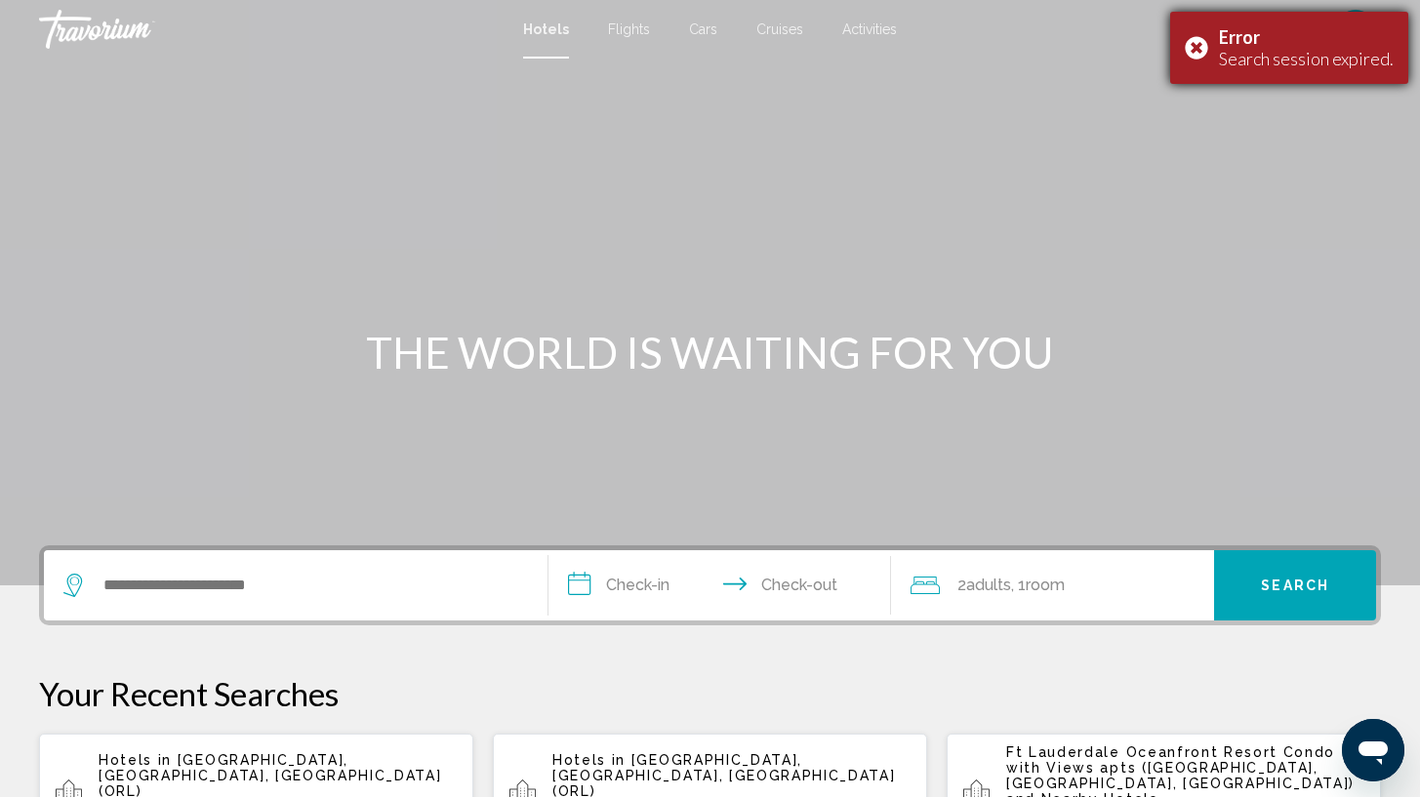
click at [1270, 55] on div "Search session expired." at bounding box center [1306, 58] width 175 height 21
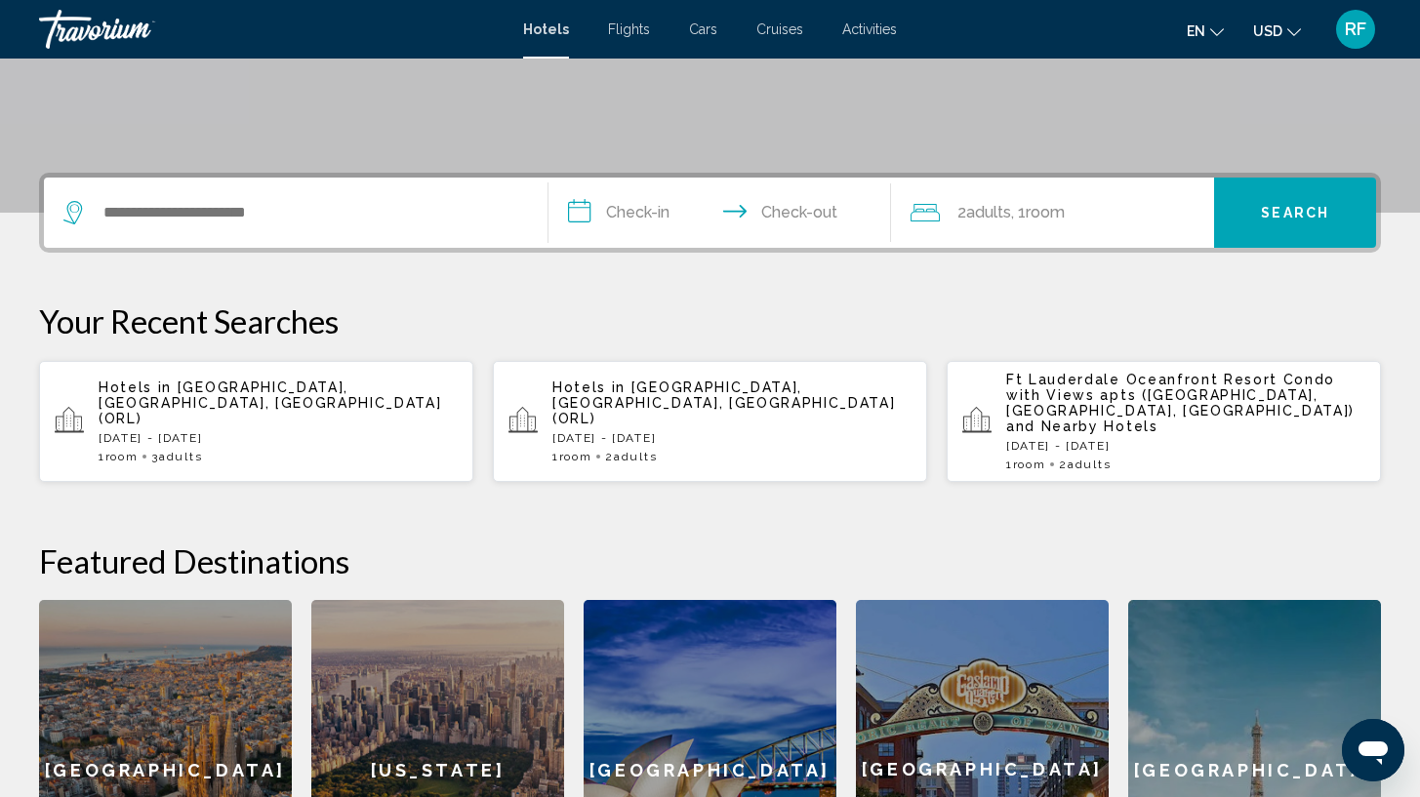
scroll to position [357, 0]
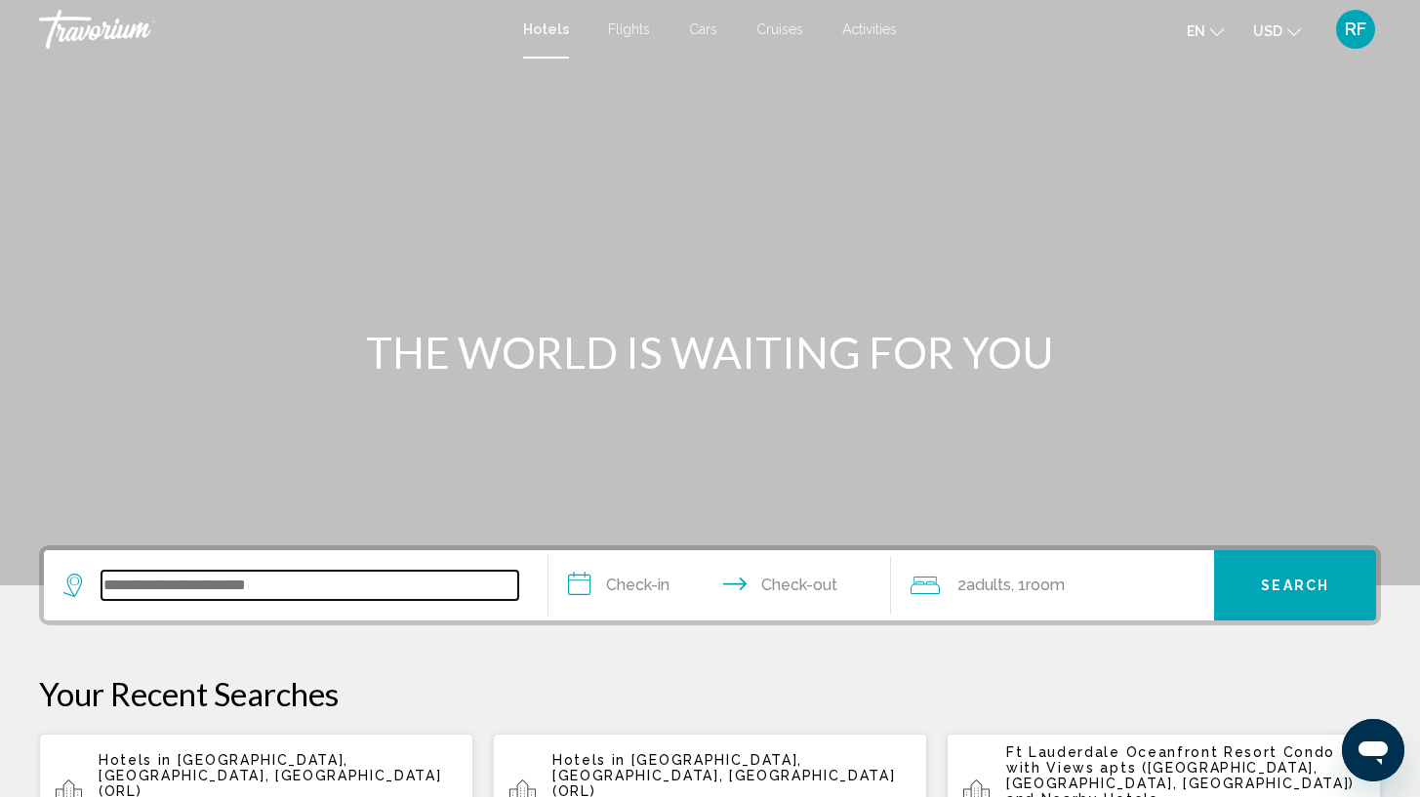
click at [367, 579] on input "Search widget" at bounding box center [310, 585] width 417 height 29
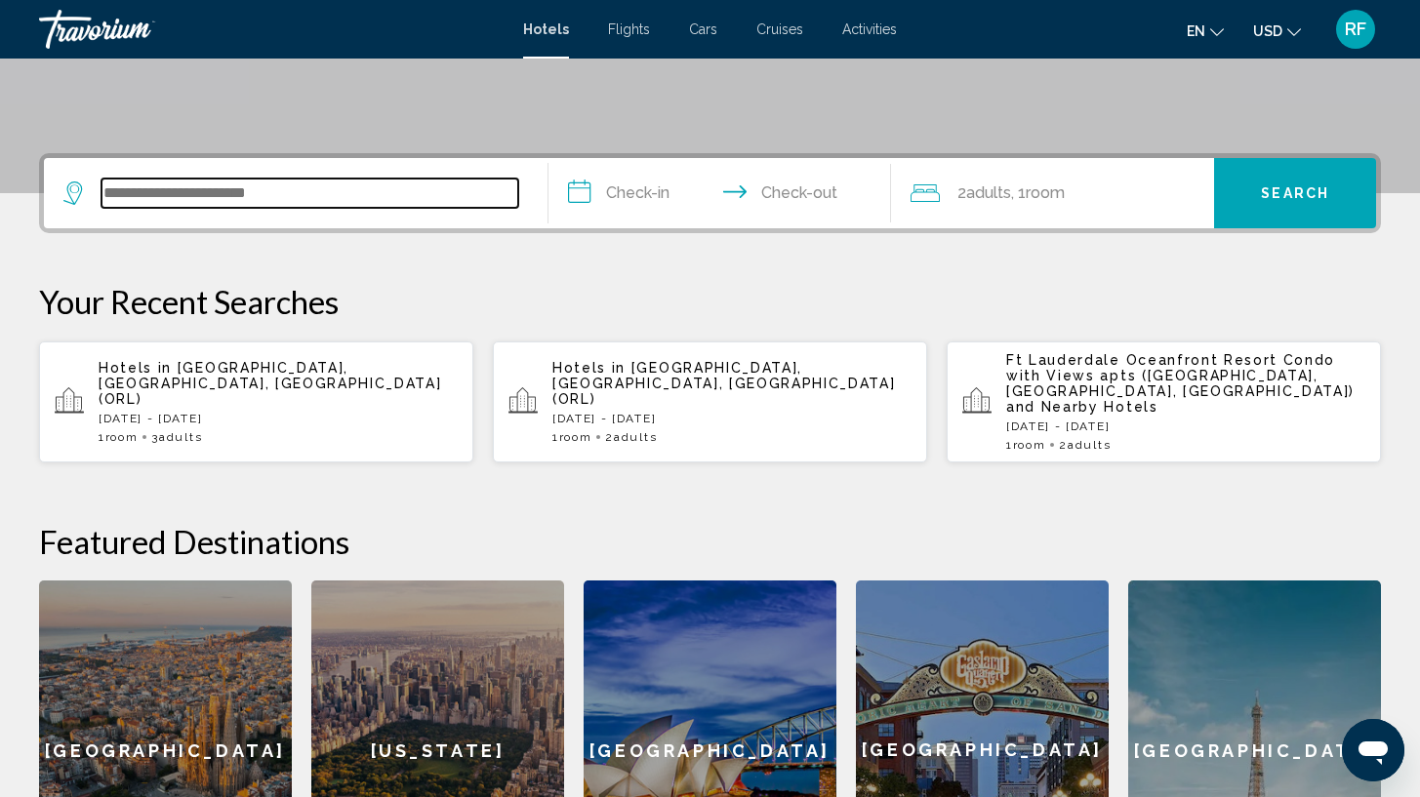
scroll to position [482, 0]
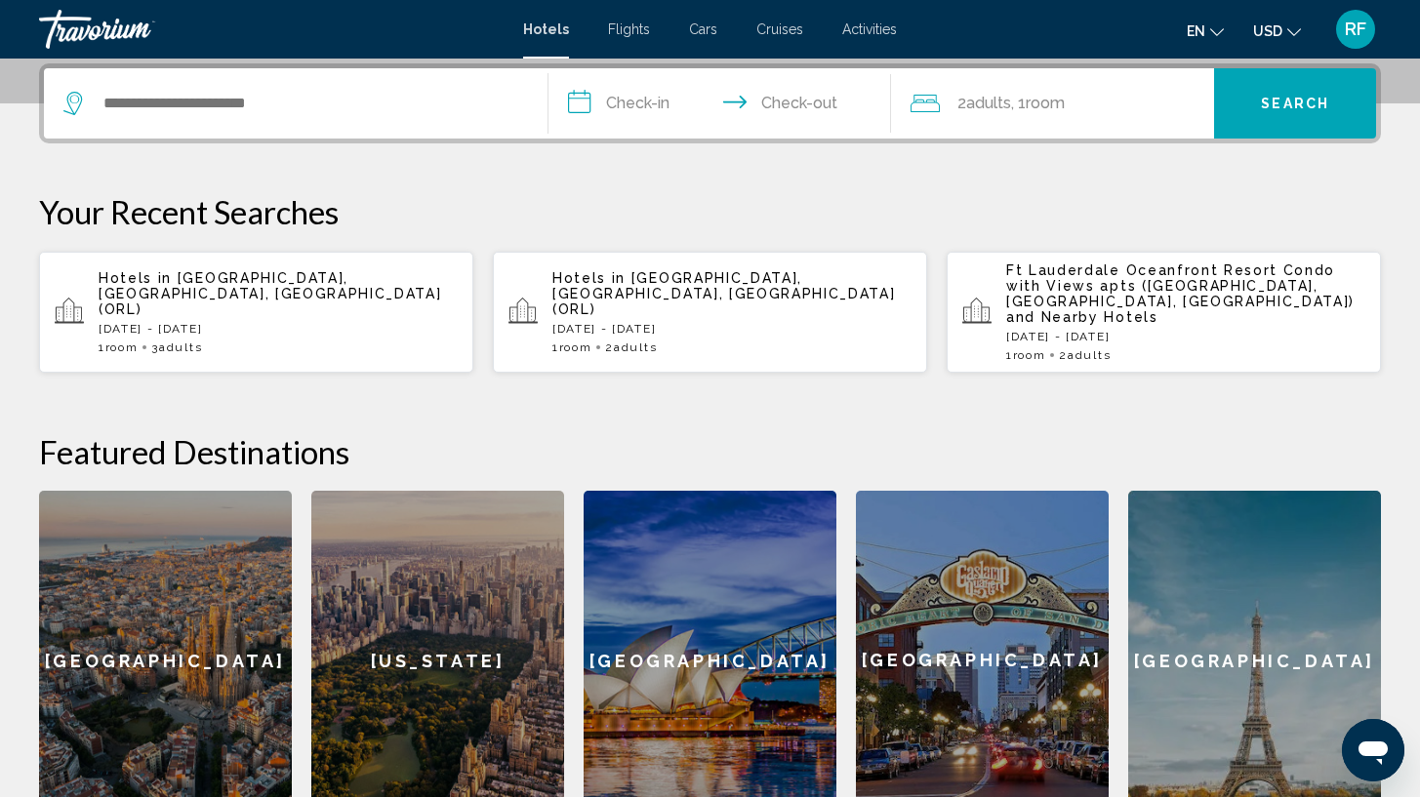
click at [371, 293] on span "Orlando, FL, United States (ORL)" at bounding box center [270, 293] width 343 height 47
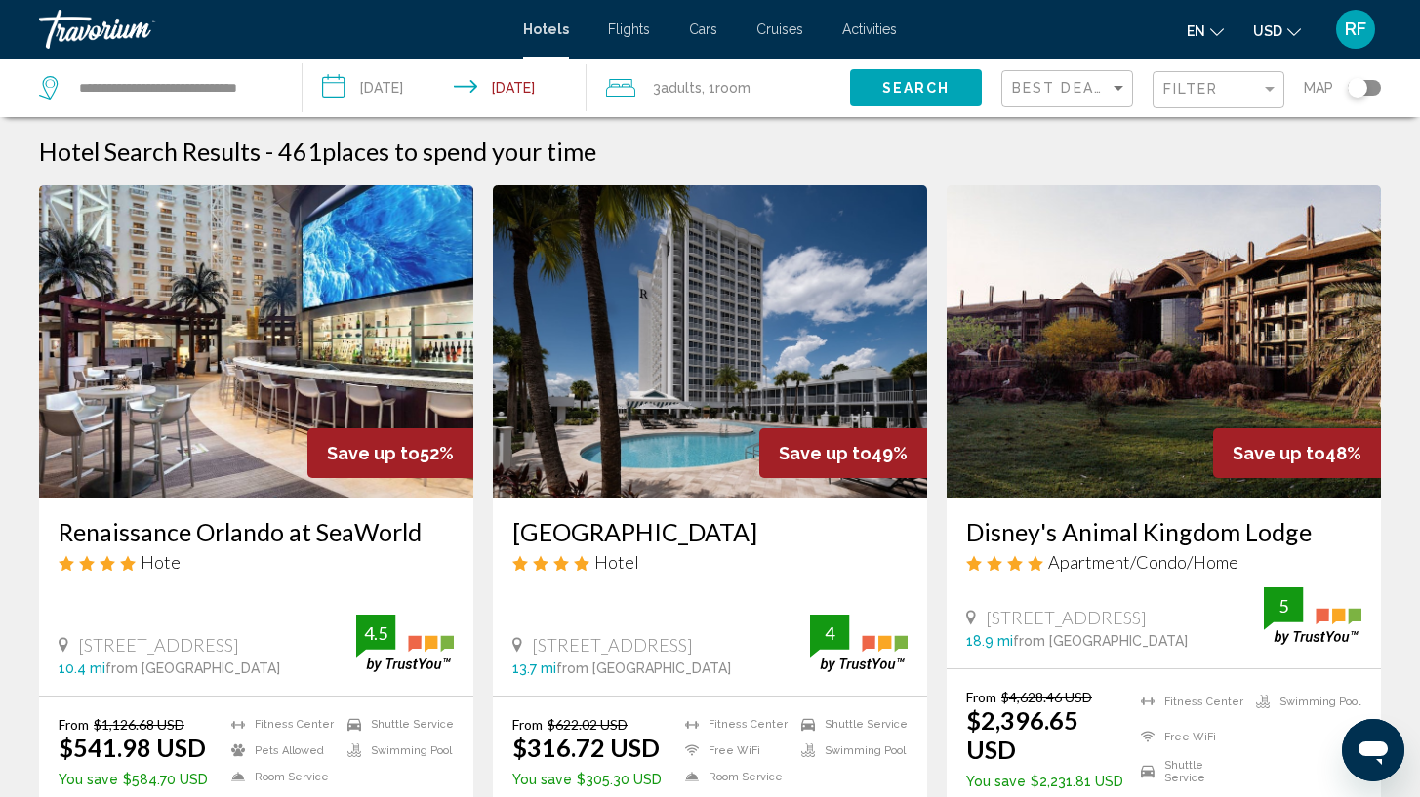
click at [1248, 81] on div "Filter" at bounding box center [1220, 90] width 115 height 36
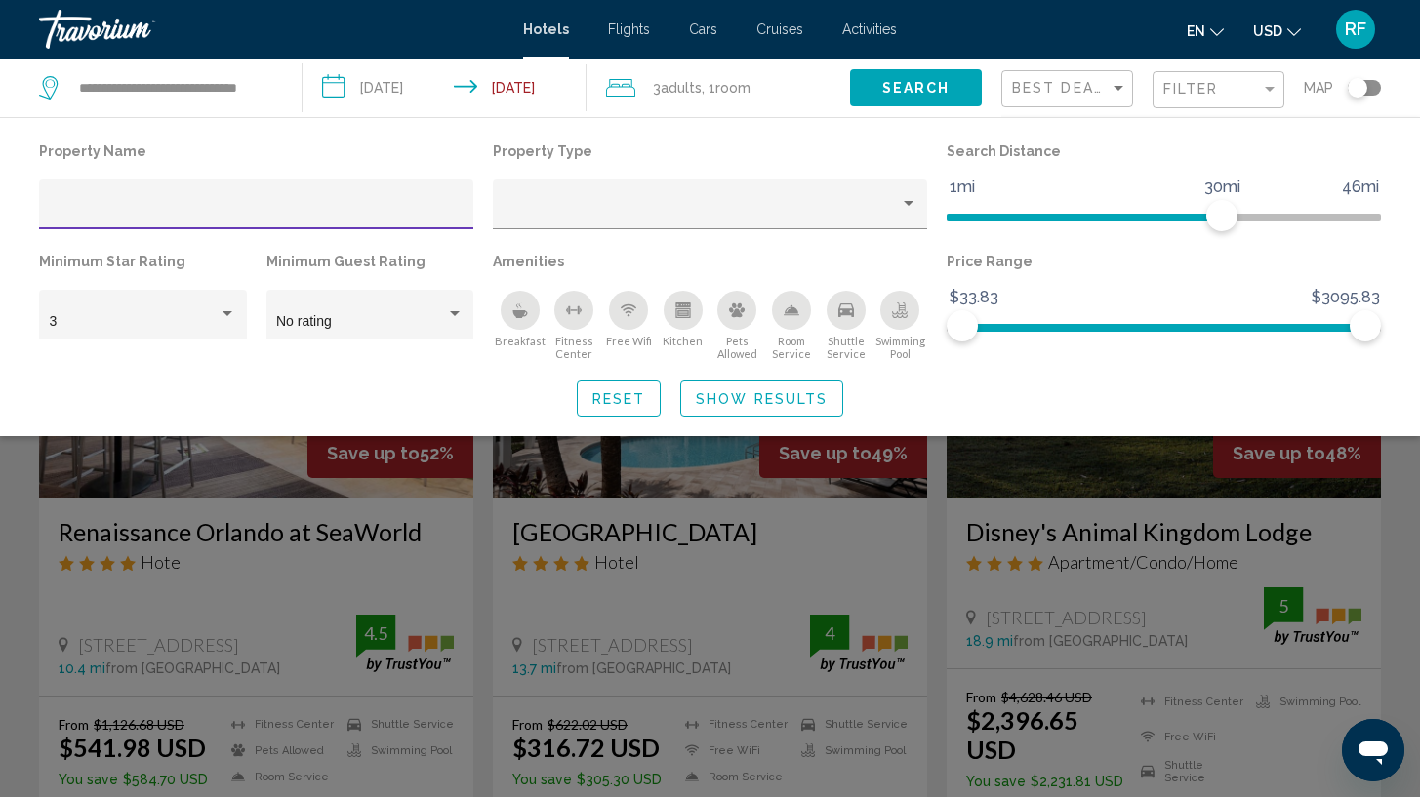
click at [310, 187] on div "Hotel Filters" at bounding box center [256, 205] width 434 height 50
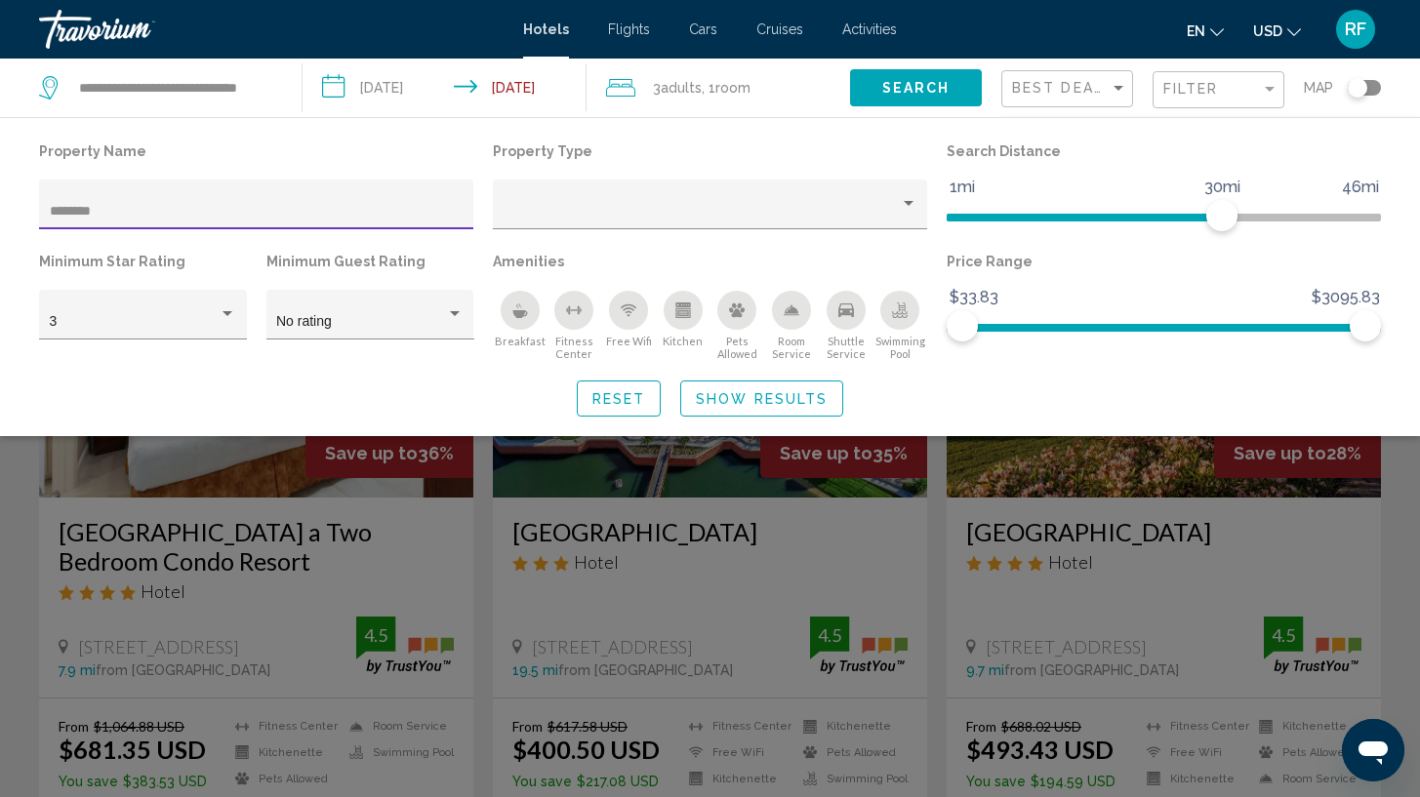
type input "********"
click at [940, 101] on button "Search" at bounding box center [916, 87] width 132 height 36
drag, startPoint x: 1365, startPoint y: 331, endPoint x: 1136, endPoint y: 344, distance: 228.8
click at [1136, 344] on div "Price Range $33.83 $3095.83 $33.83 $1353.50" at bounding box center [1164, 304] width 454 height 113
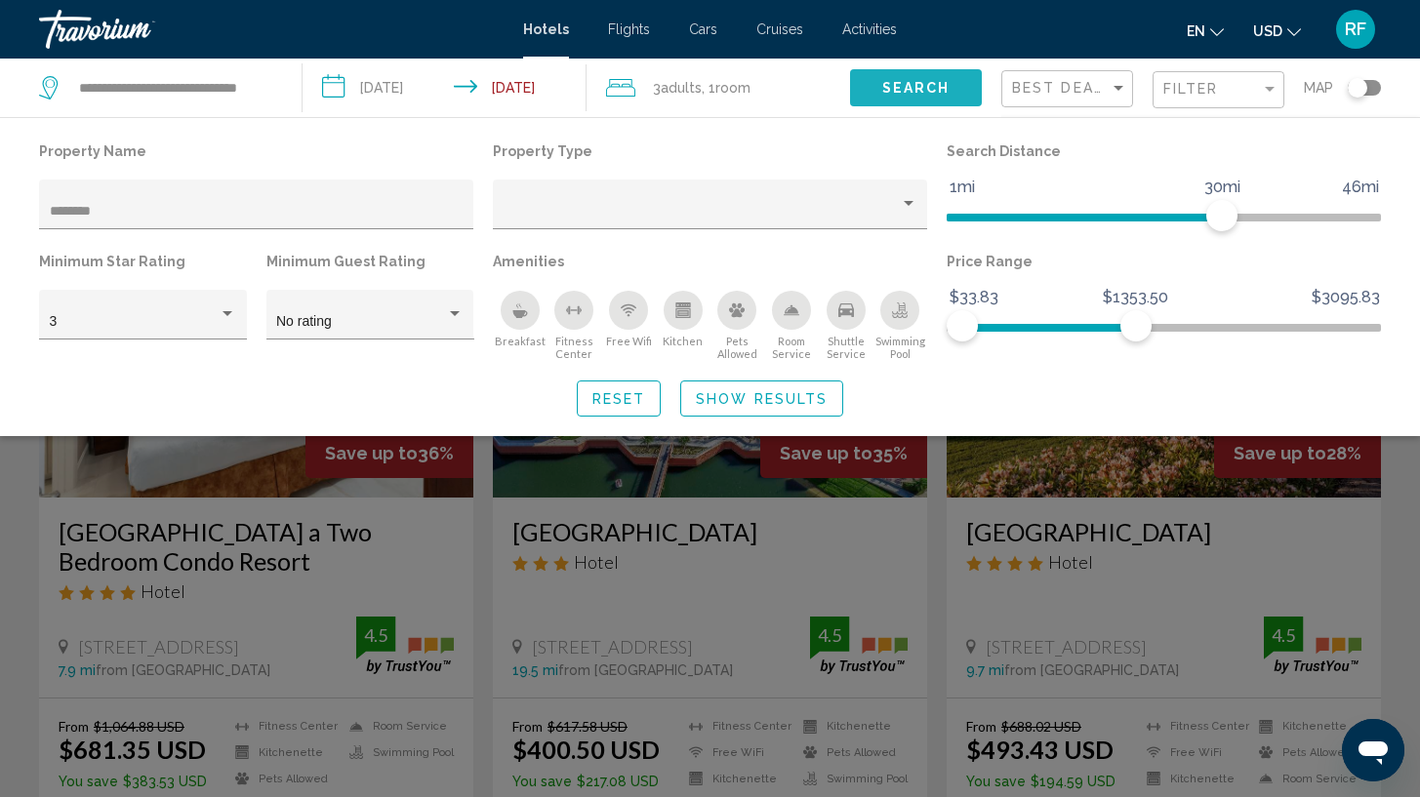
click at [931, 92] on span "Search" at bounding box center [916, 89] width 68 height 16
click at [931, 89] on span "Search" at bounding box center [916, 89] width 68 height 16
drag, startPoint x: 1141, startPoint y: 330, endPoint x: 1052, endPoint y: 331, distance: 88.8
click at [1052, 331] on span "Hotel Filters" at bounding box center [1052, 325] width 31 height 31
click at [776, 406] on span "Show Results" at bounding box center [762, 399] width 132 height 16
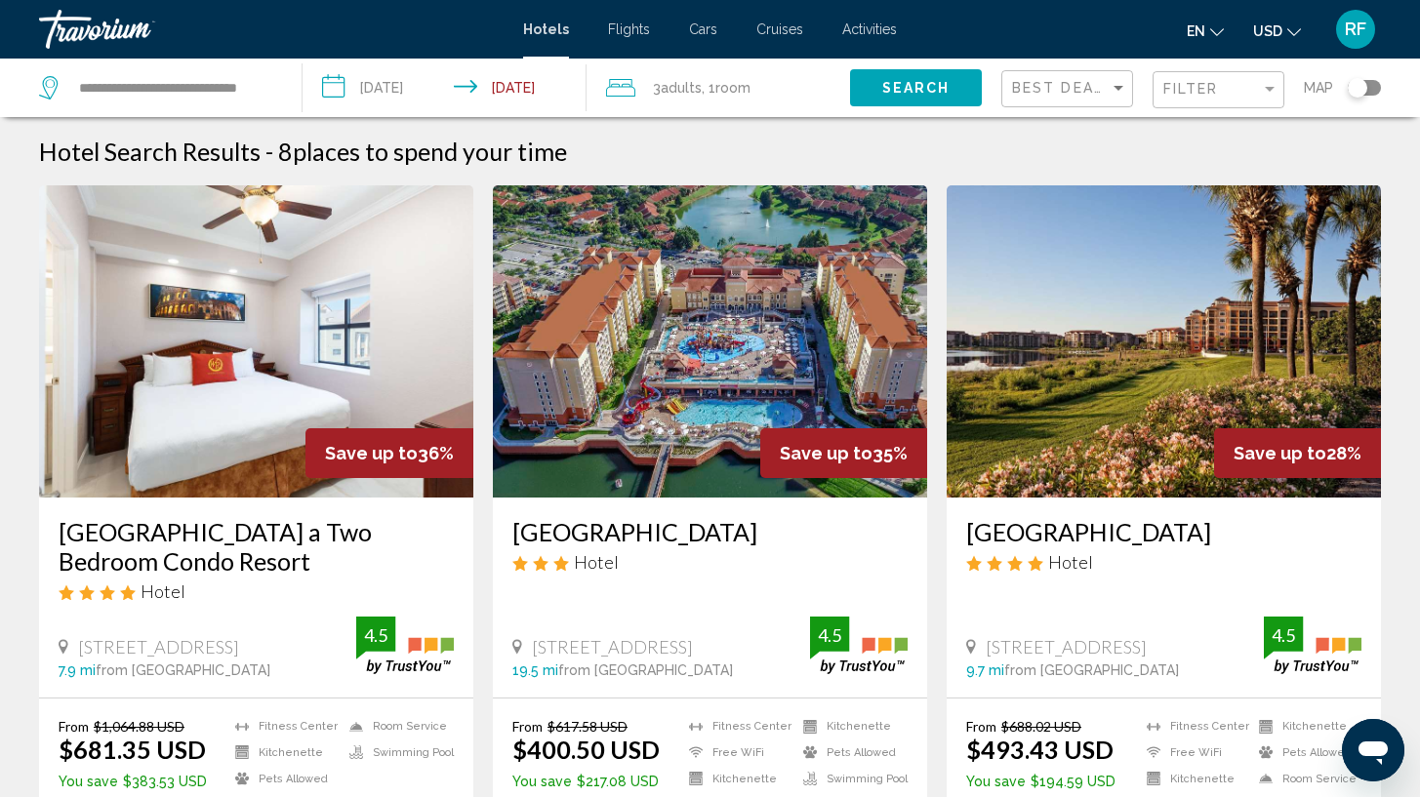
click at [1148, 547] on h3 "Westgate Lakes Resort & Spa Universal Studios Area" at bounding box center [1163, 531] width 395 height 29
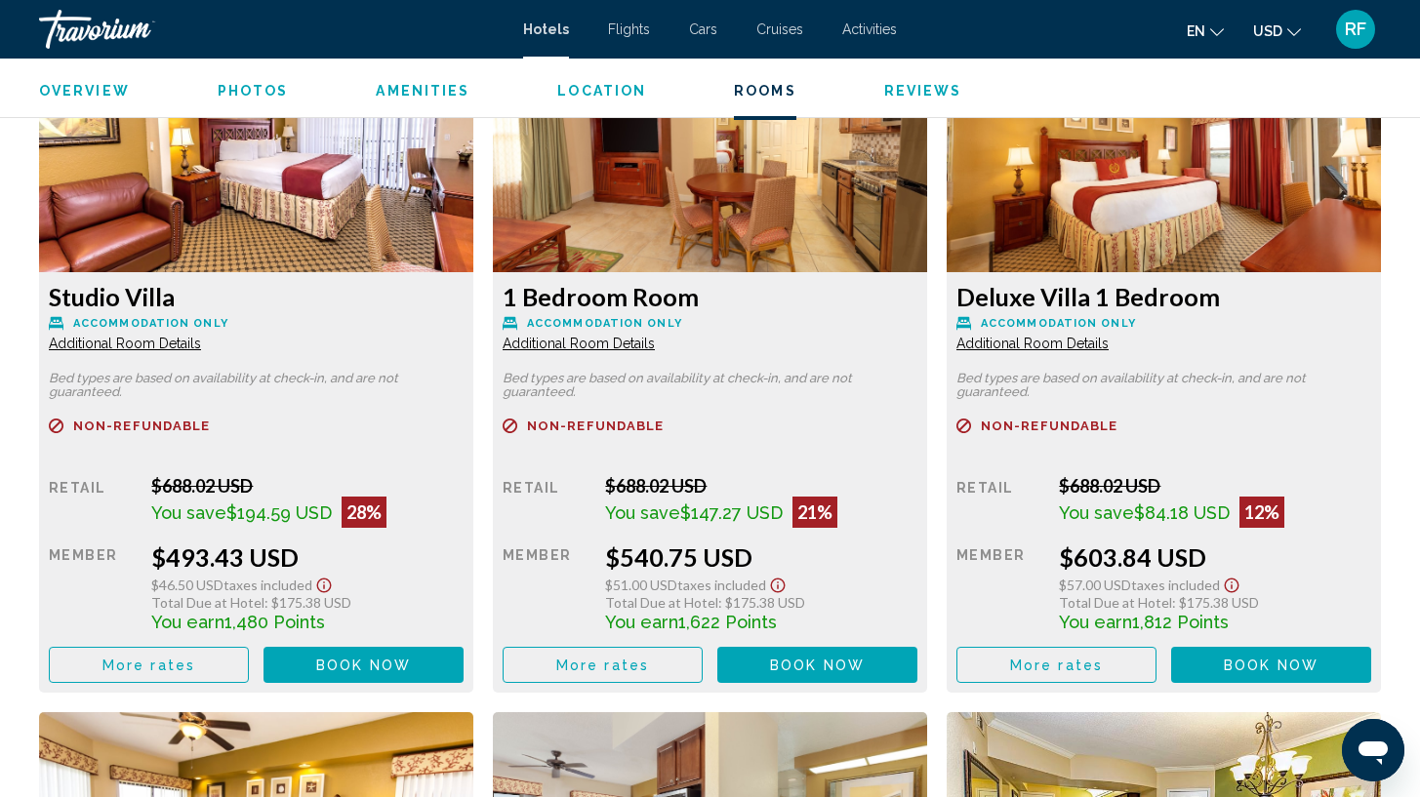
scroll to position [2743, 0]
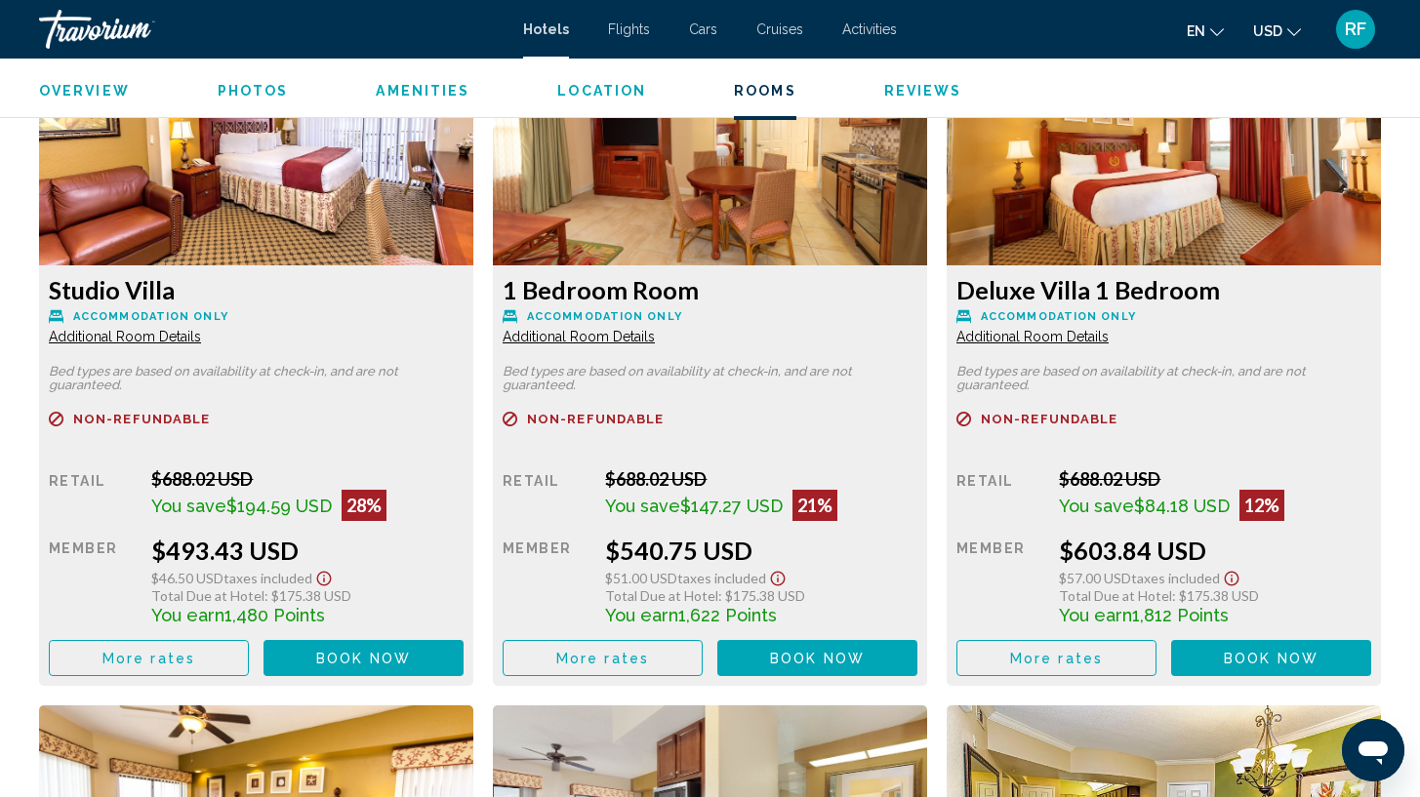
click at [201, 343] on span "Additional Room Details" at bounding box center [125, 337] width 152 height 16
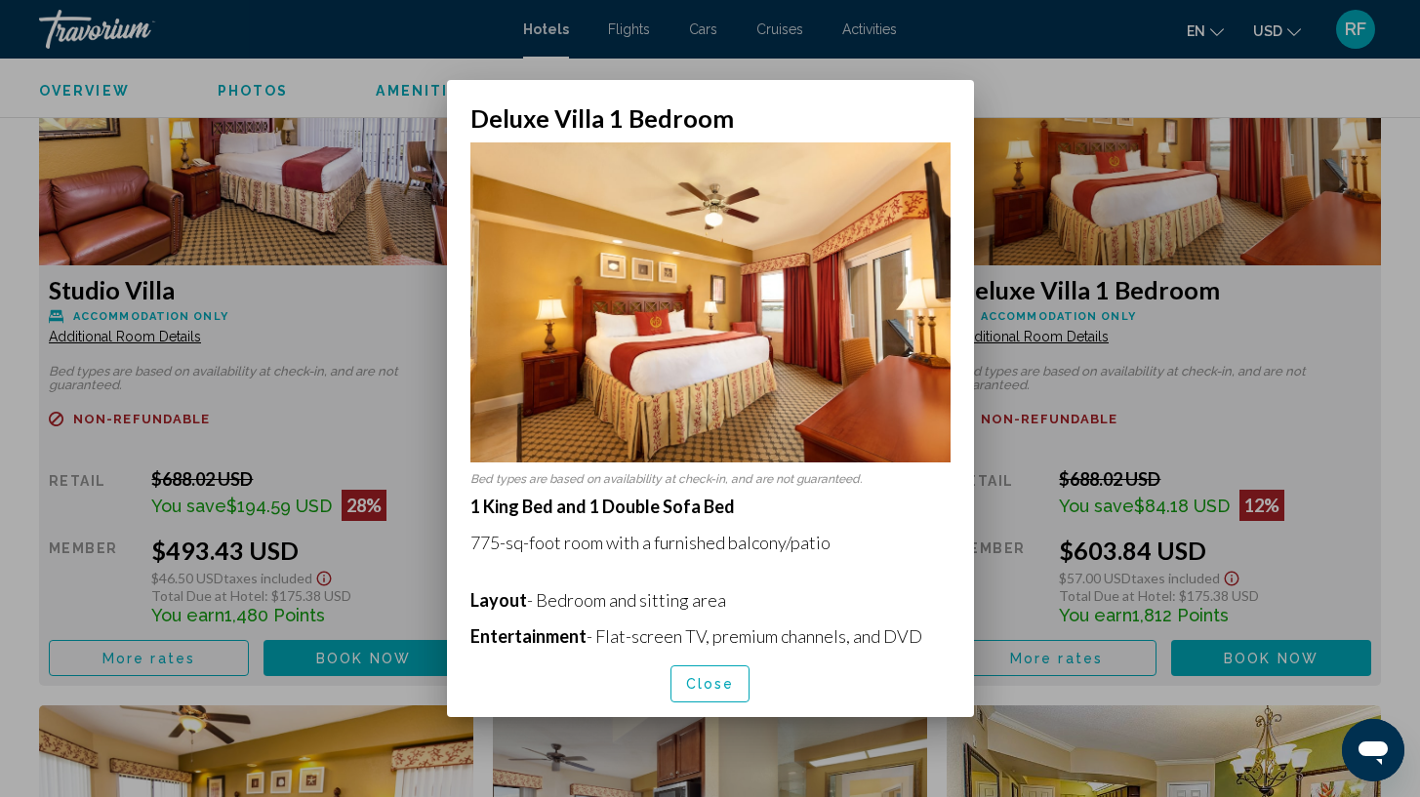
scroll to position [0, 0]
click at [703, 691] on span "Close" at bounding box center [710, 685] width 49 height 16
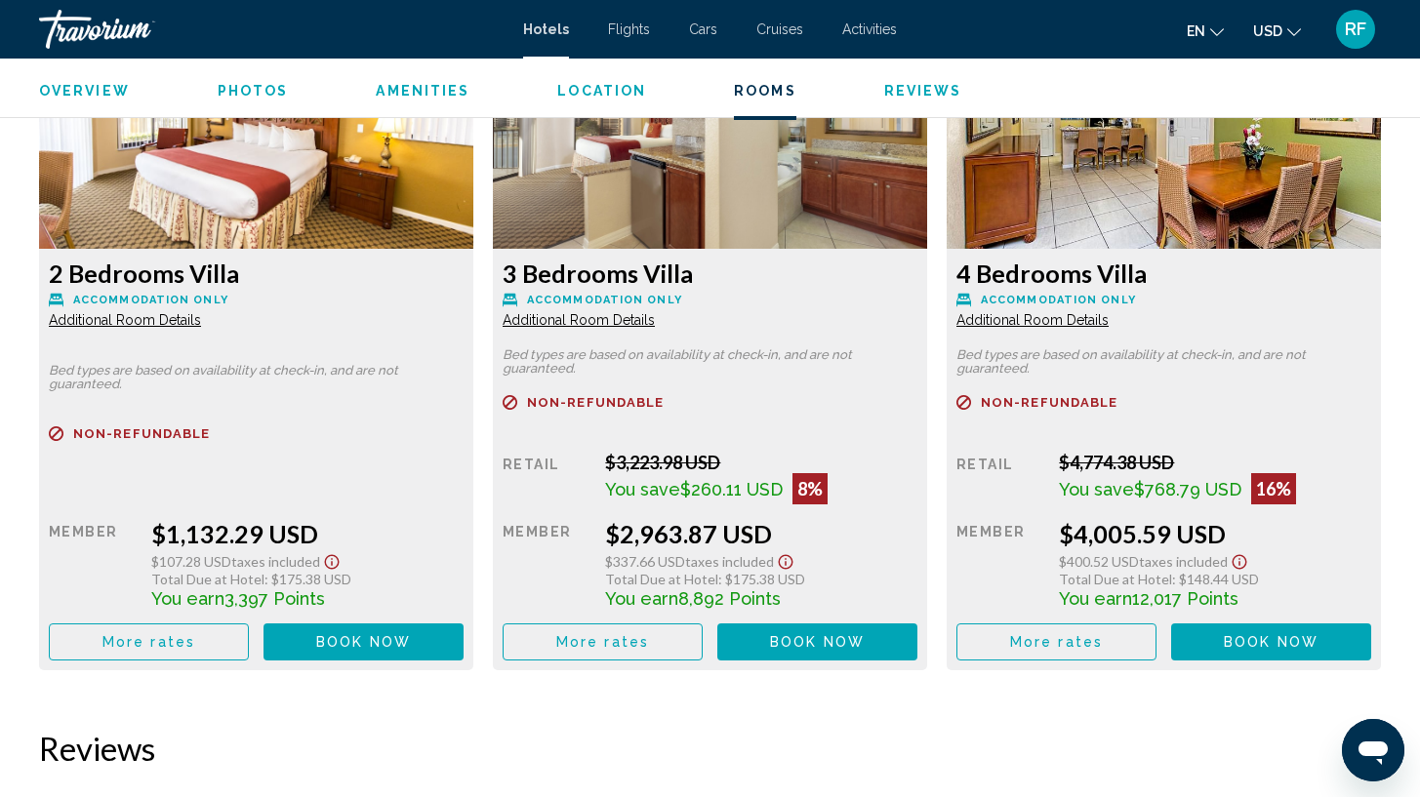
scroll to position [3450, 0]
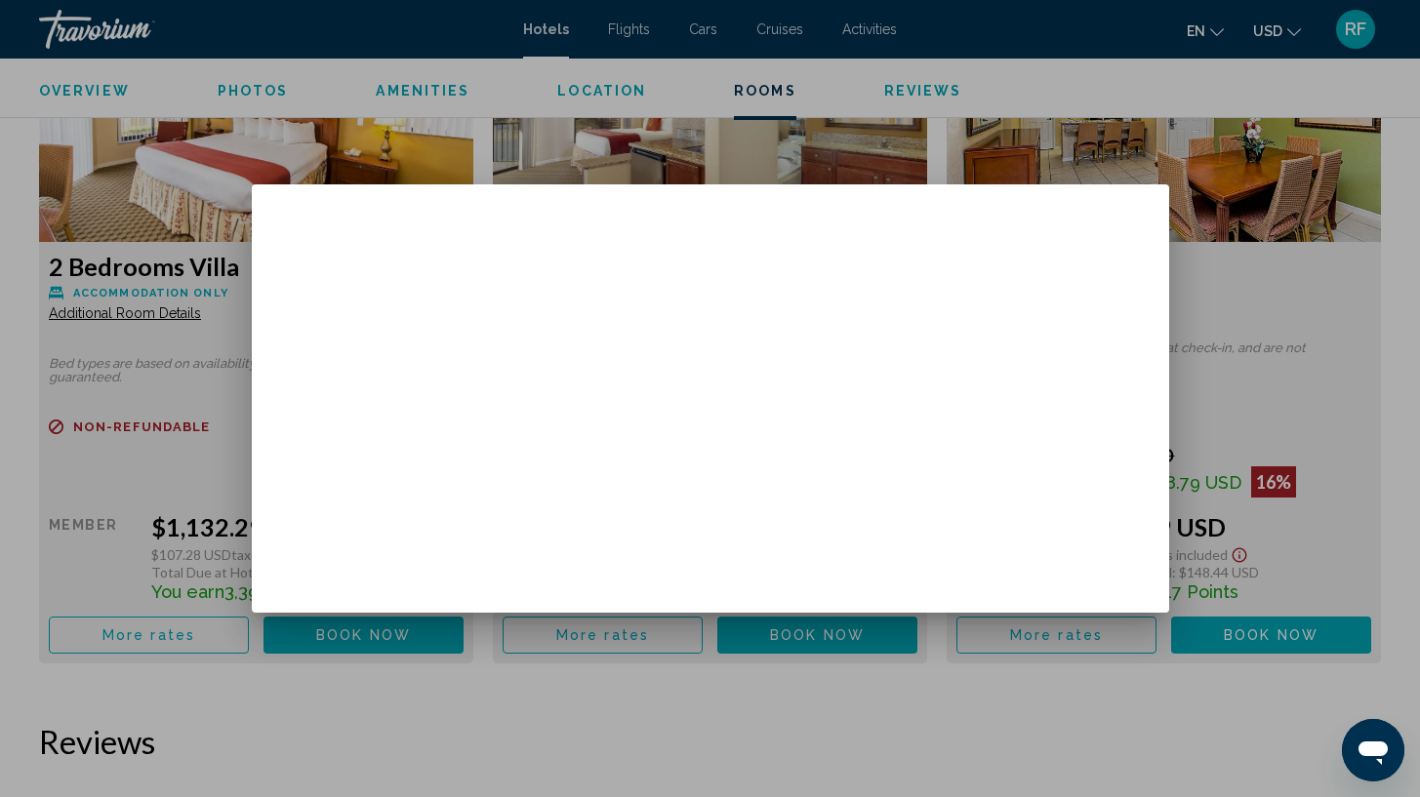
scroll to position [0, 0]
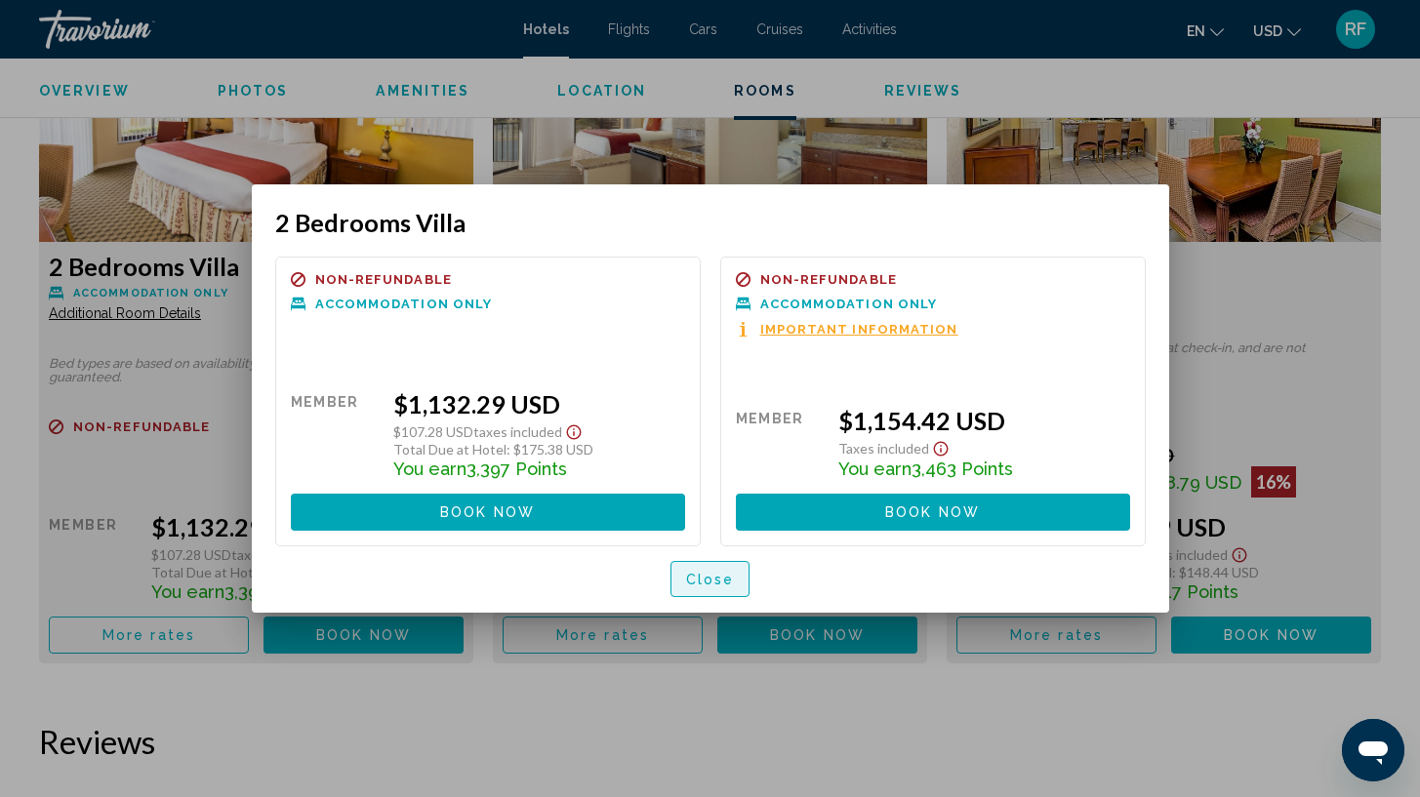
click at [714, 581] on span "Close" at bounding box center [710, 580] width 49 height 16
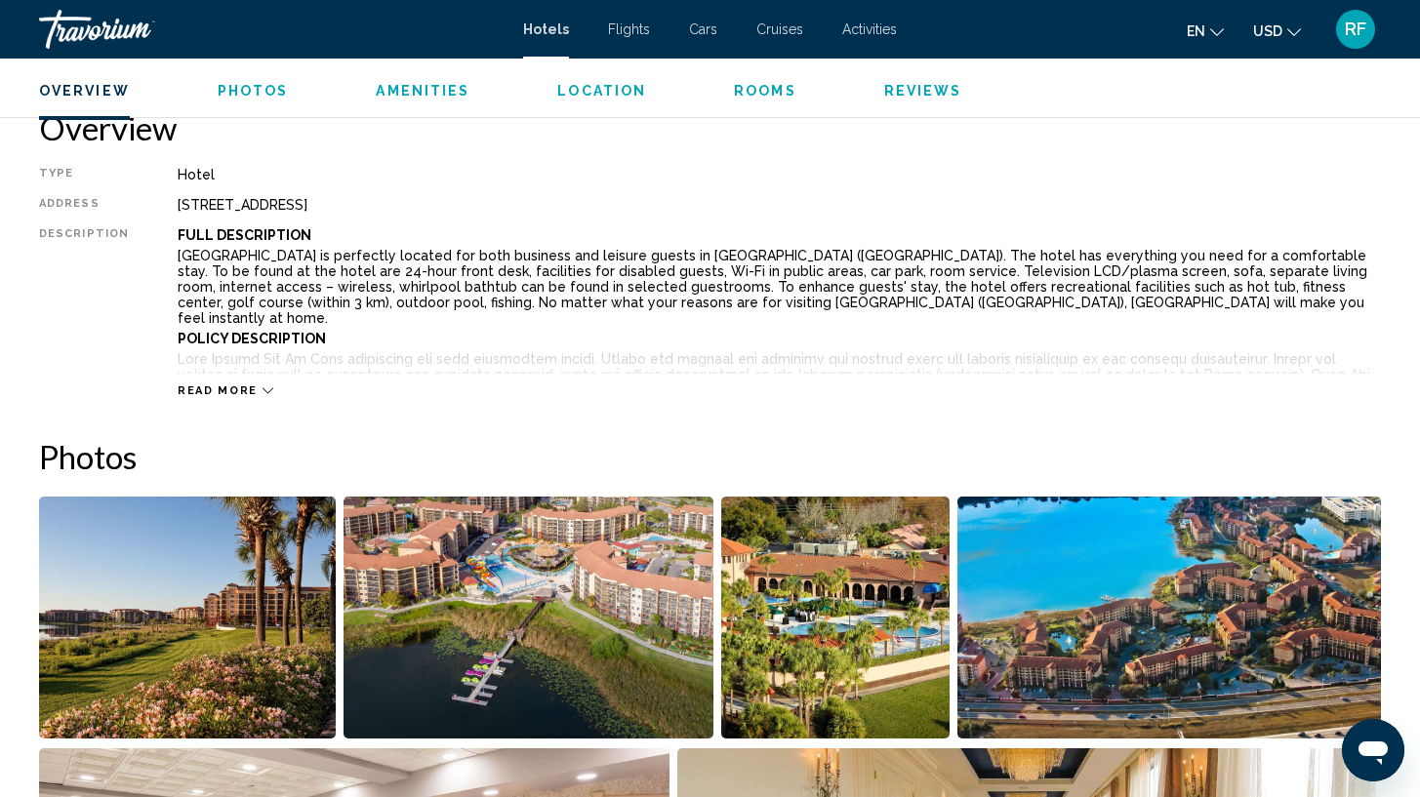
scroll to position [608, 0]
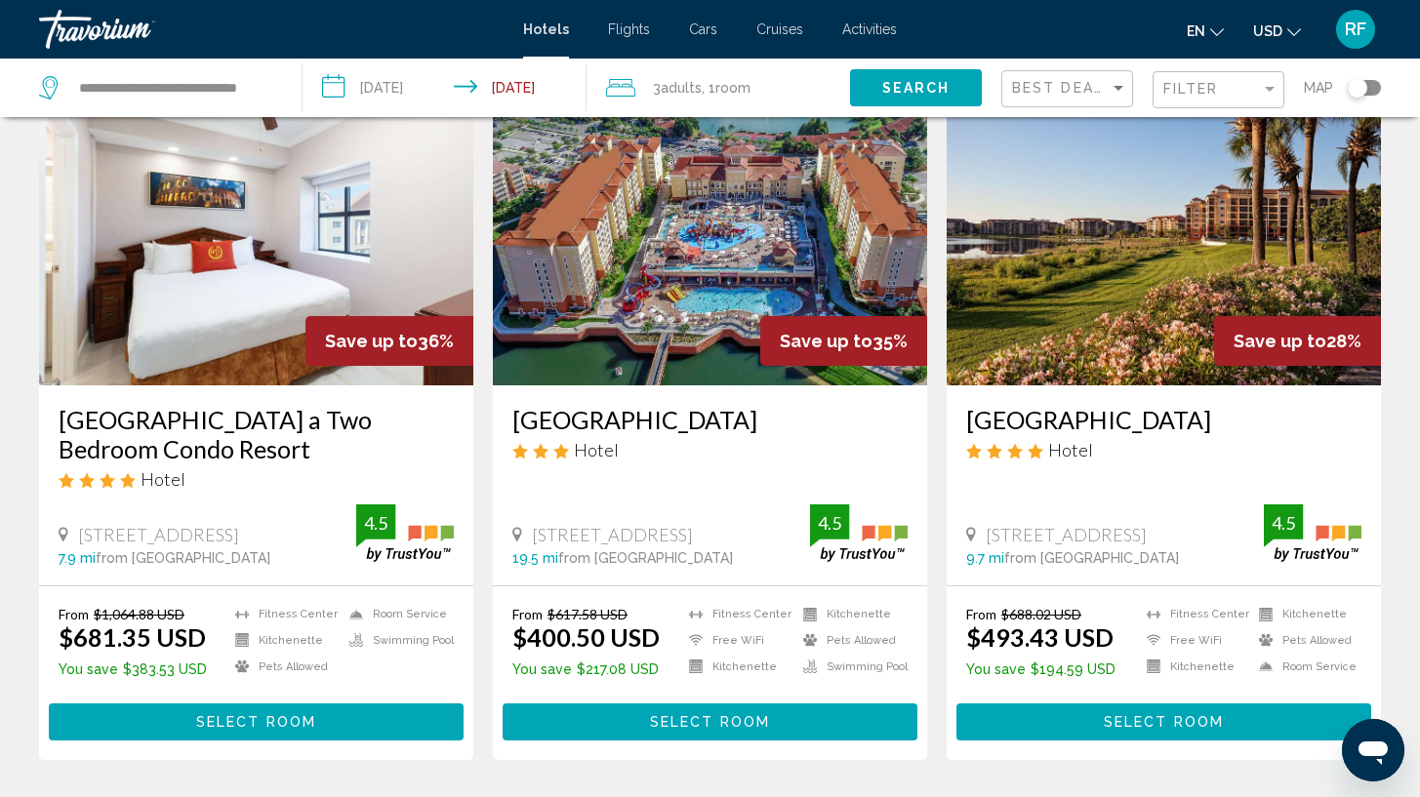
scroll to position [142, 0]
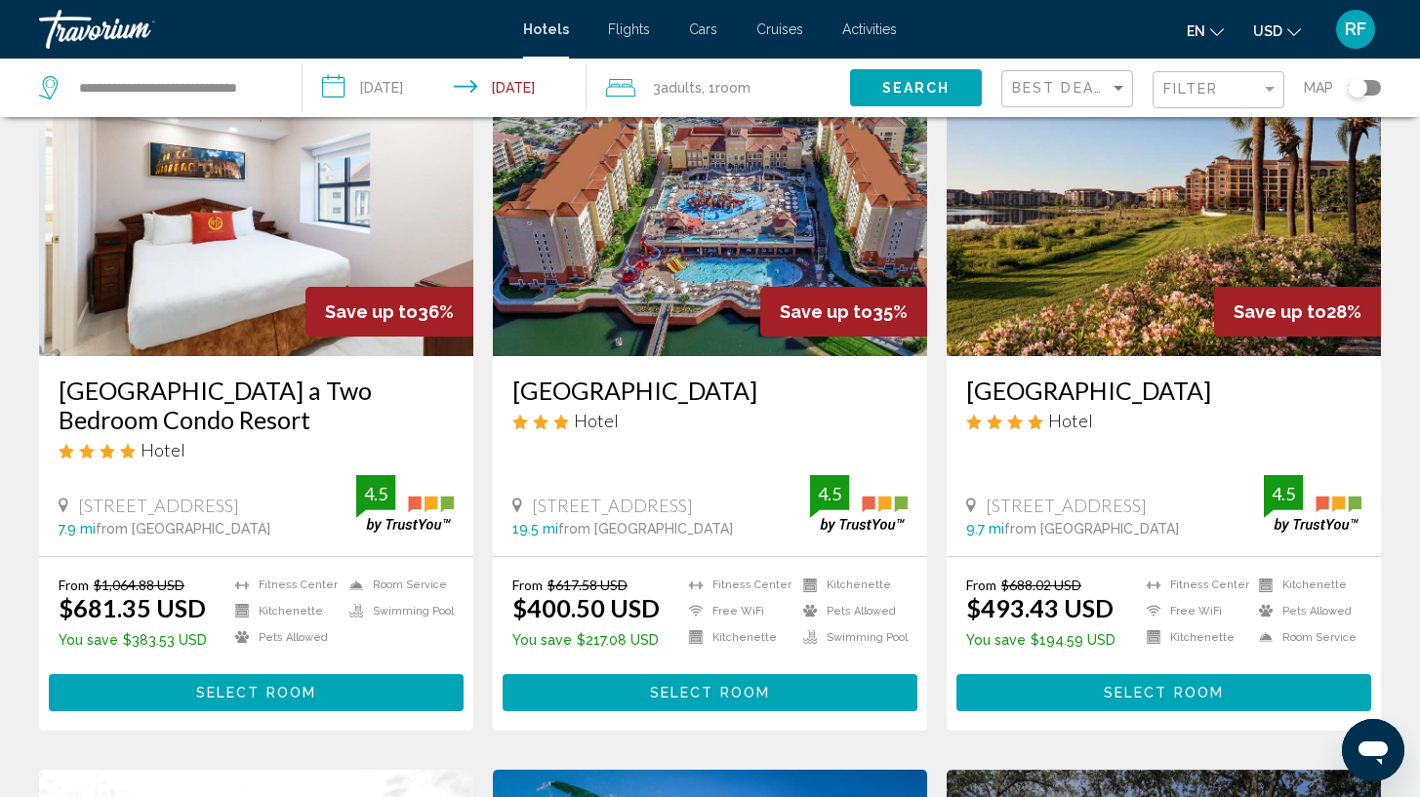
click at [741, 703] on button "Select Room" at bounding box center [710, 692] width 415 height 36
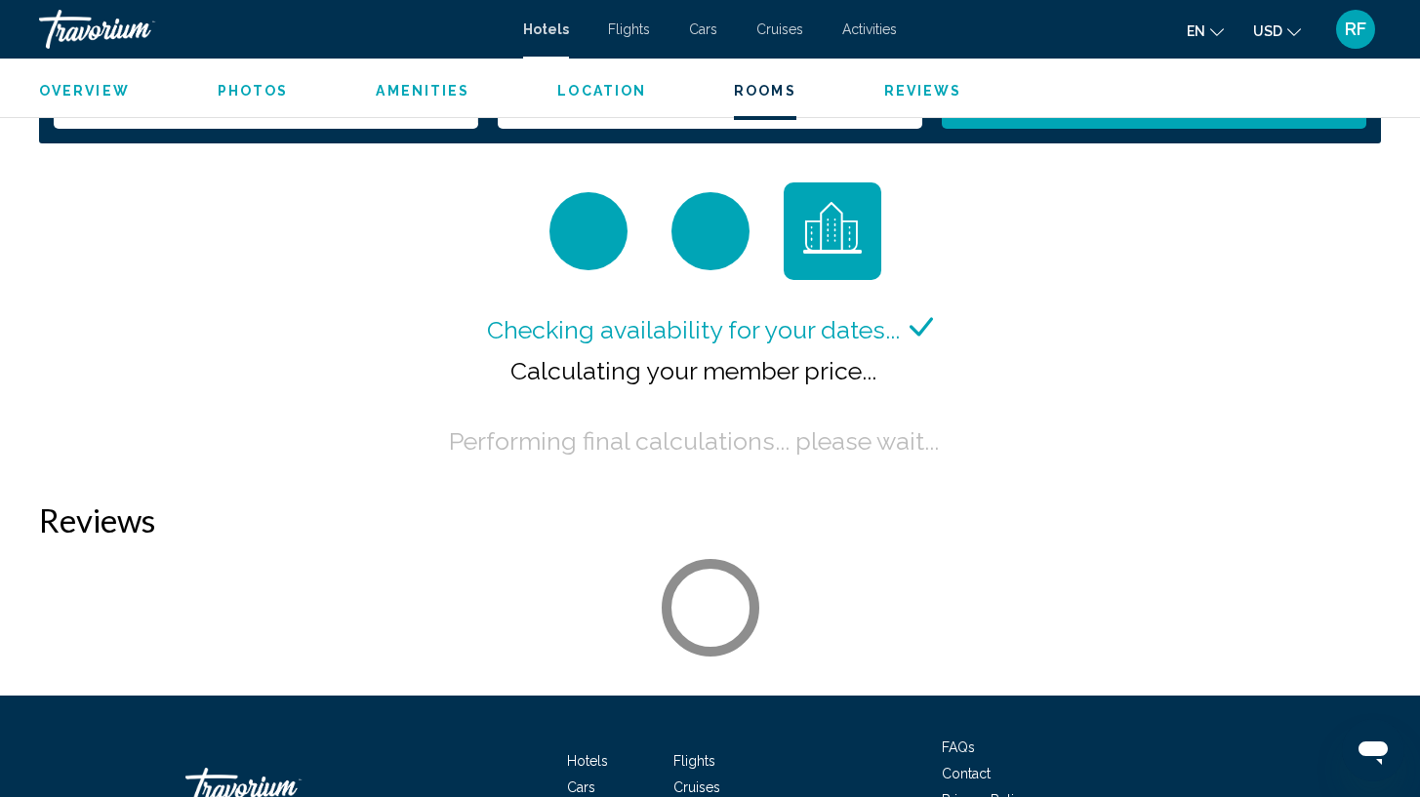
scroll to position [2603, 0]
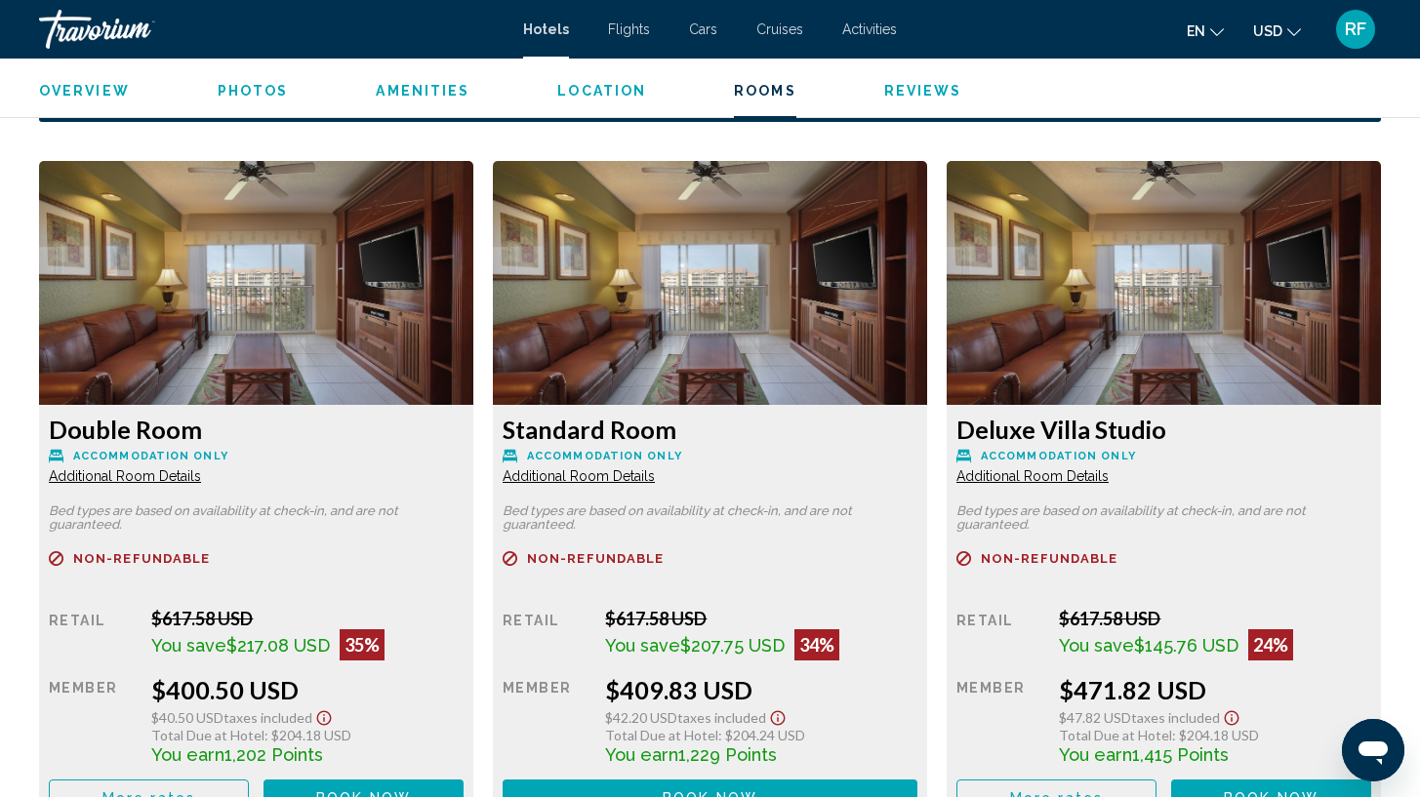
click at [130, 474] on span "Additional Room Details" at bounding box center [125, 477] width 152 height 16
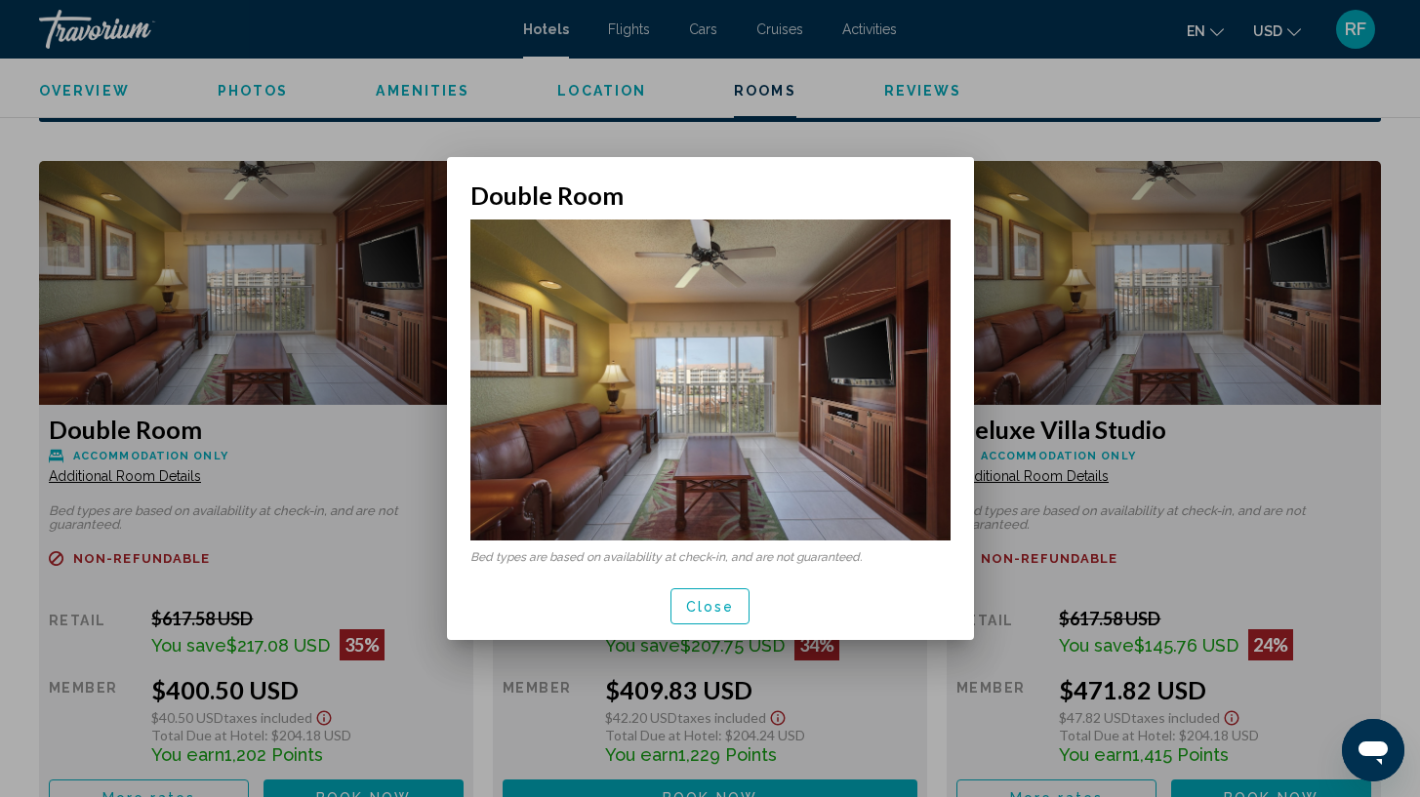
scroll to position [0, 0]
click at [698, 607] on span "Close" at bounding box center [710, 607] width 49 height 16
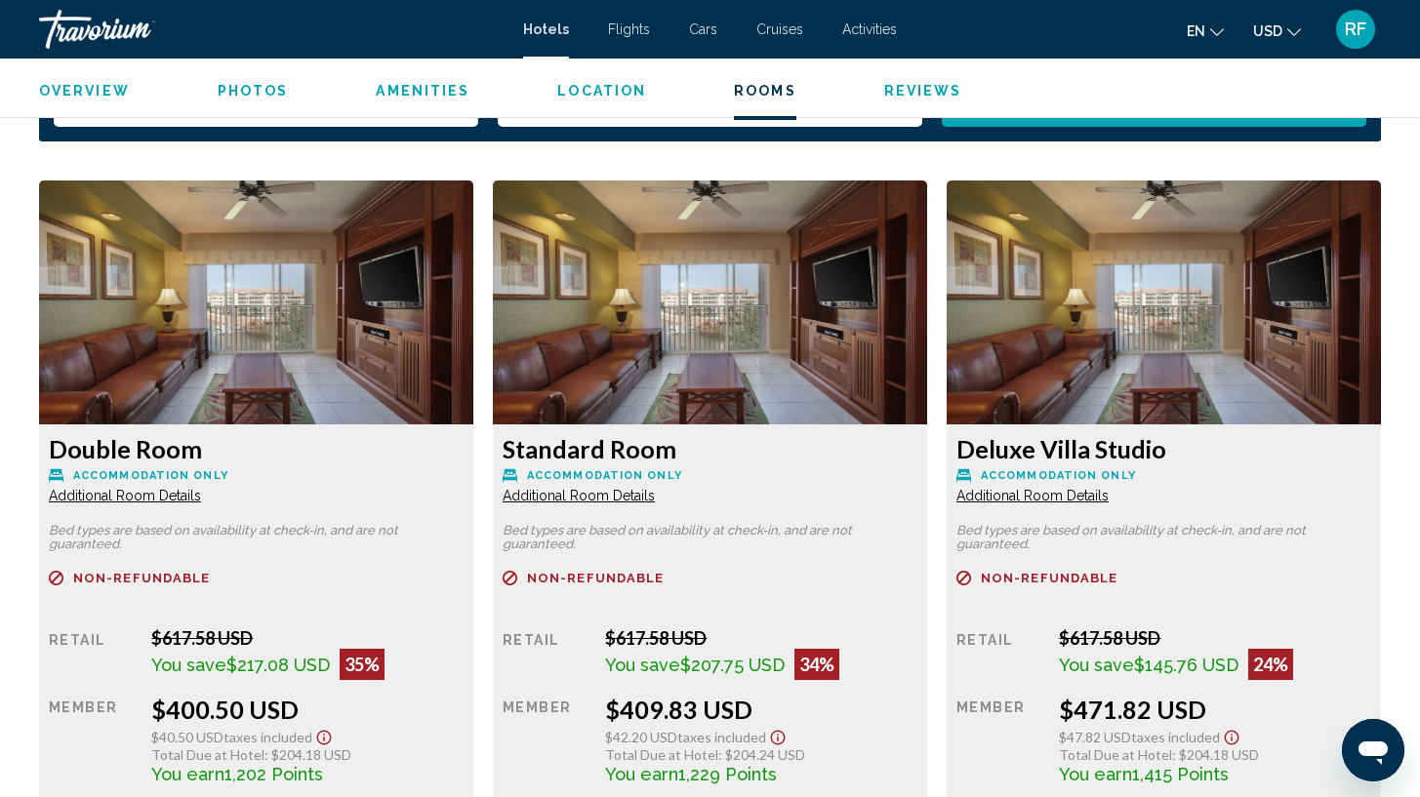
scroll to position [2760, 0]
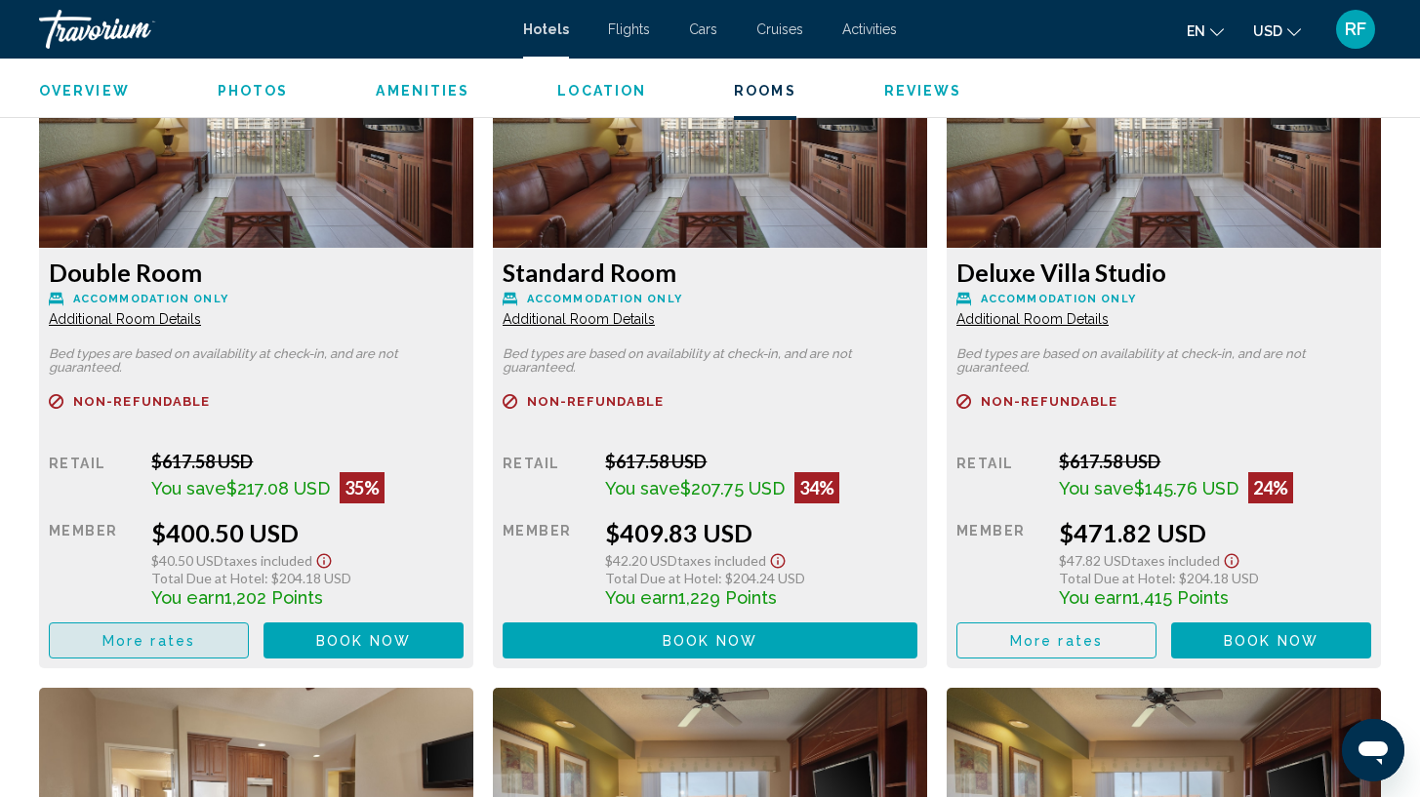
click at [194, 656] on button "More rates" at bounding box center [149, 641] width 200 height 36
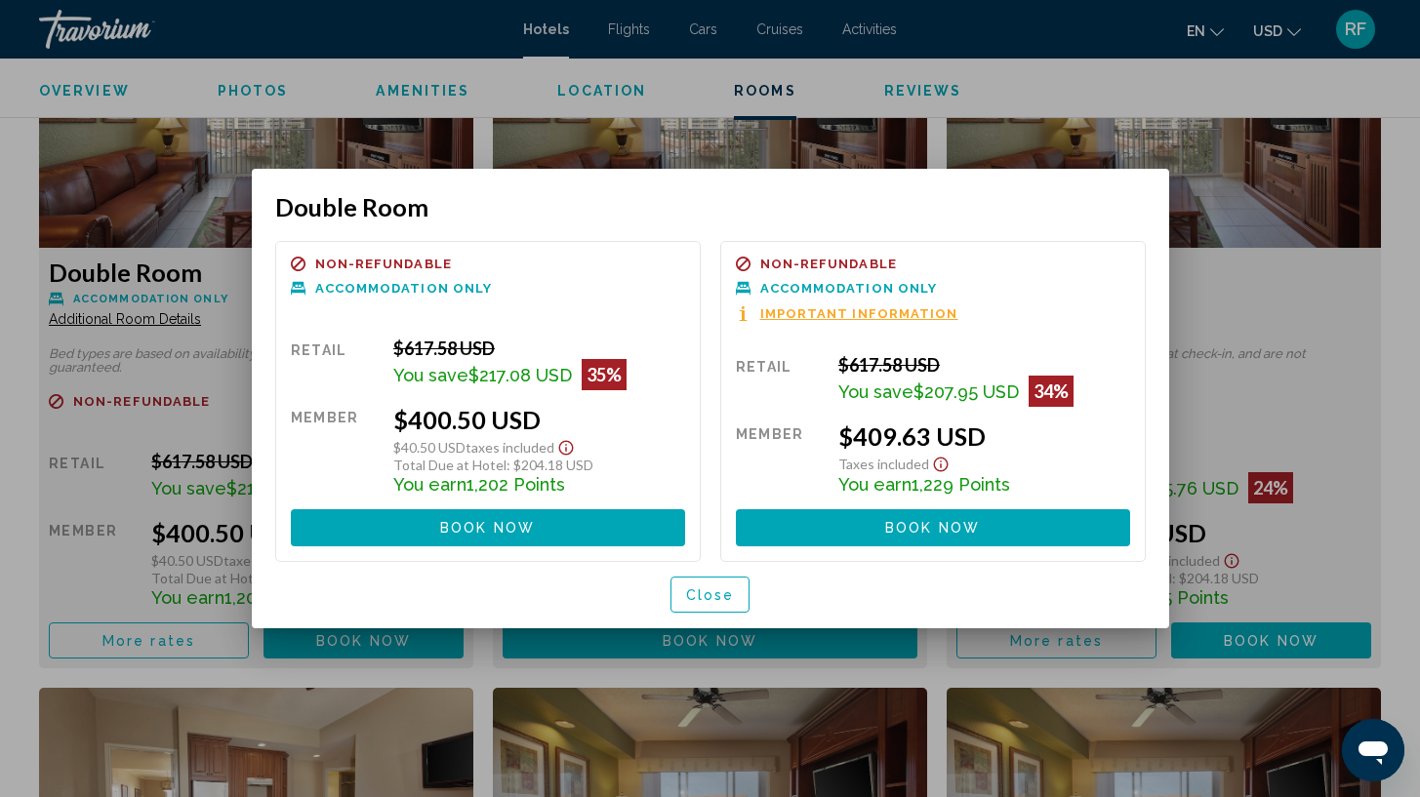
click at [711, 591] on span "Close" at bounding box center [710, 596] width 49 height 16
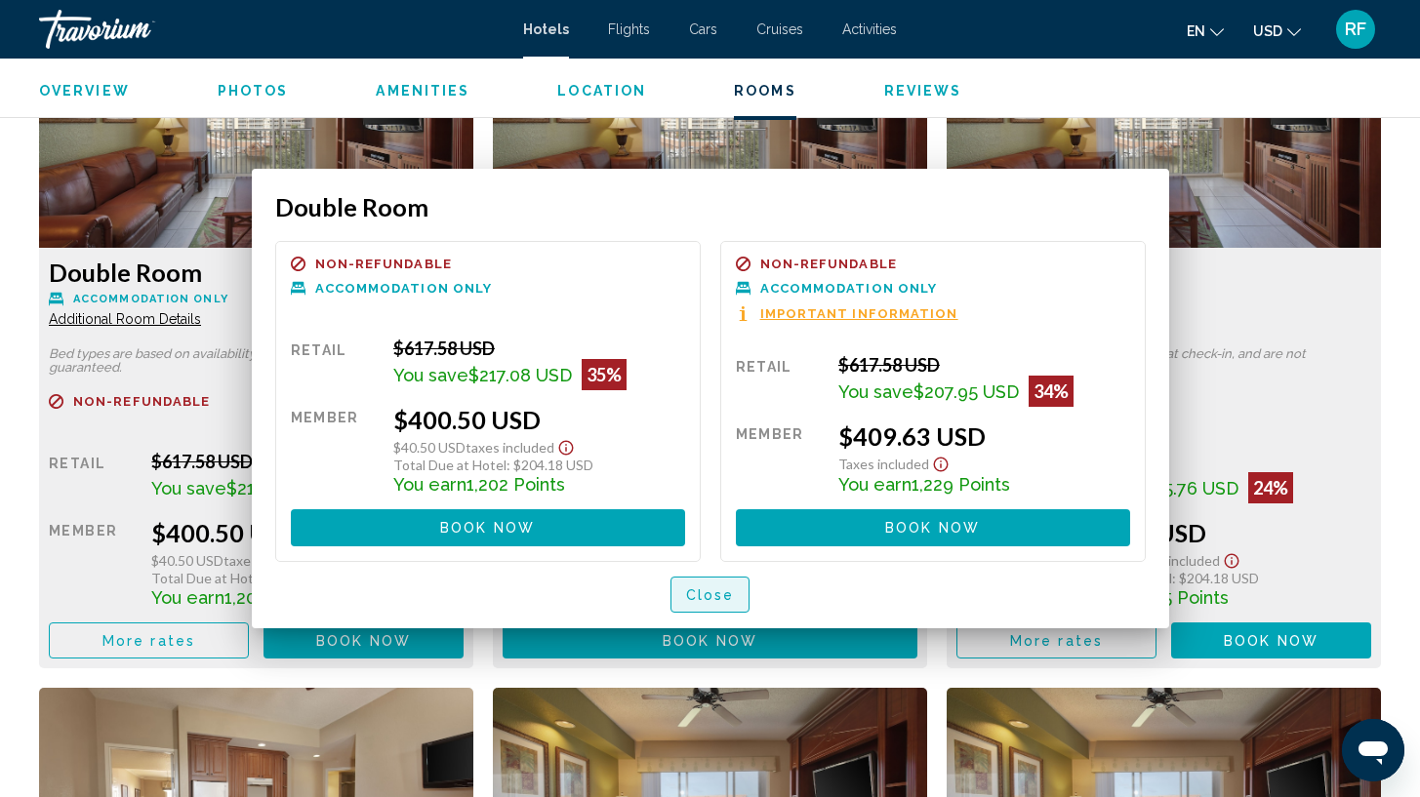
scroll to position [2760, 0]
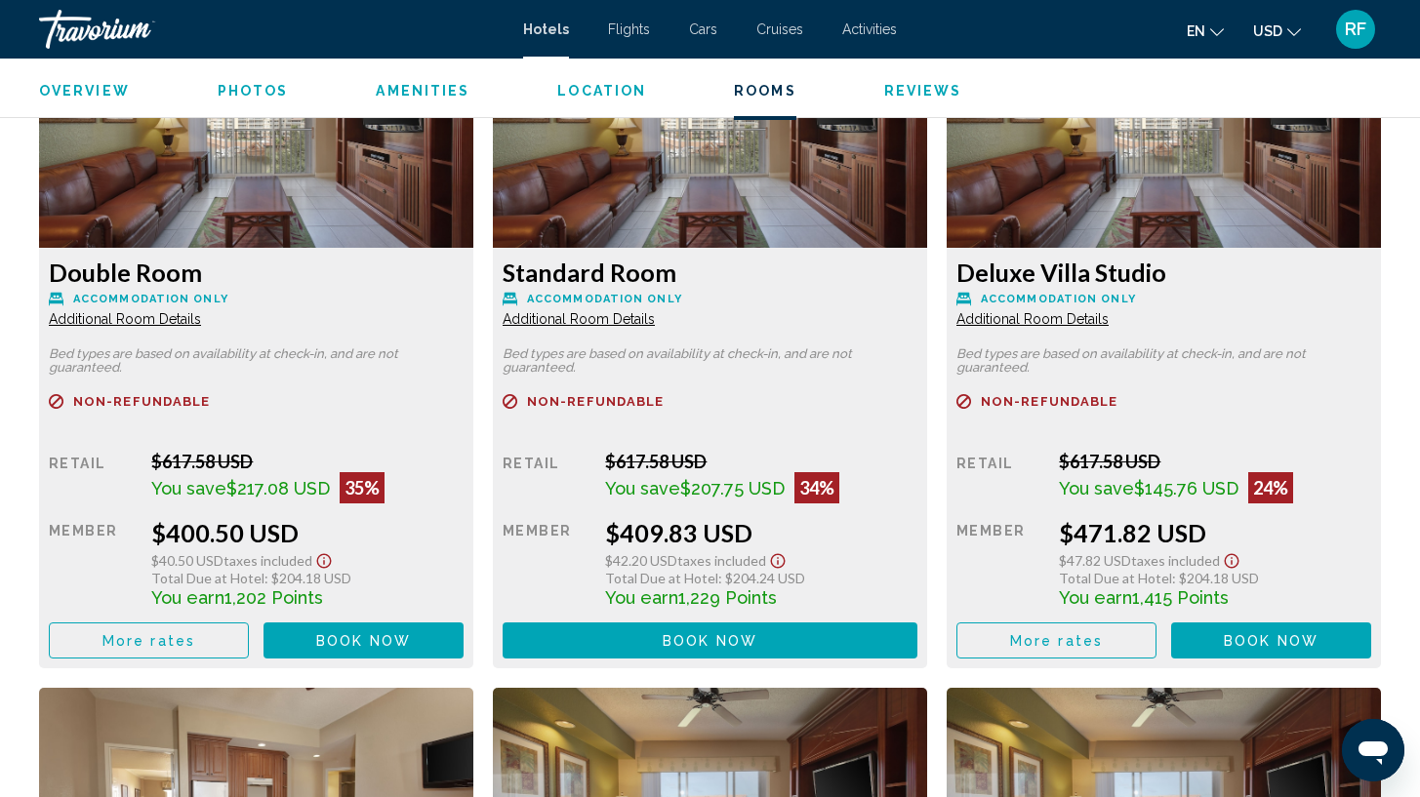
click at [149, 318] on span "Additional Room Details" at bounding box center [125, 319] width 152 height 16
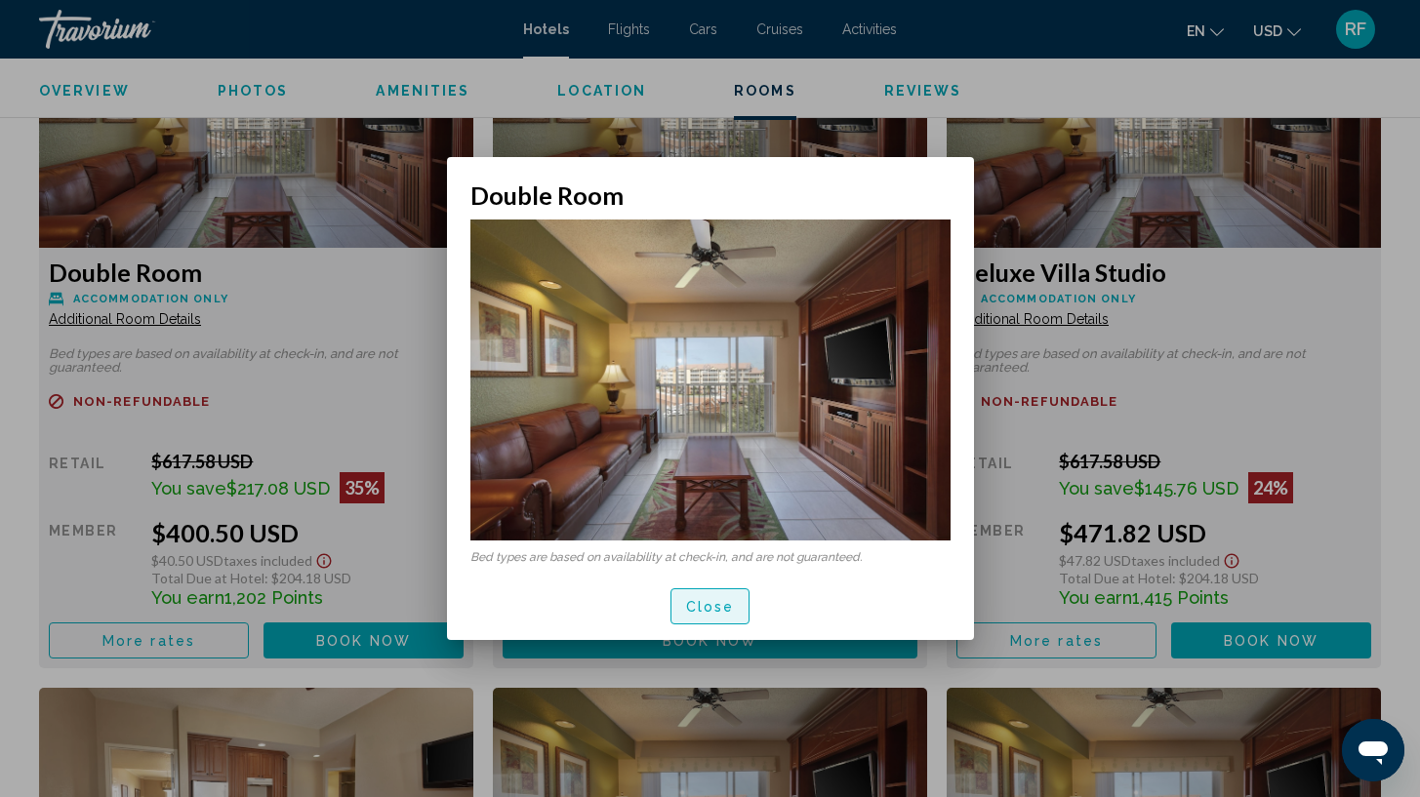
click at [722, 608] on span "Close" at bounding box center [710, 607] width 49 height 16
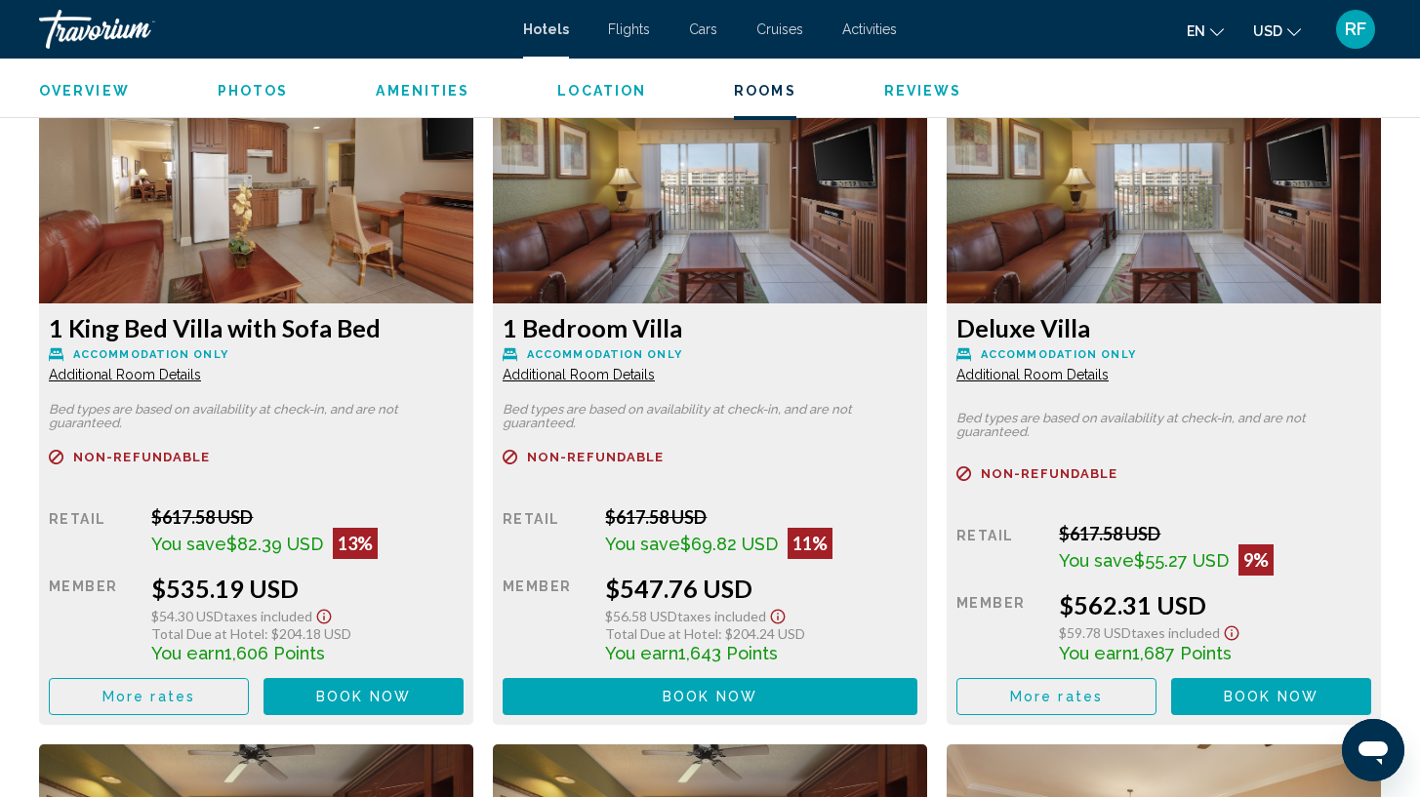
scroll to position [3408, 0]
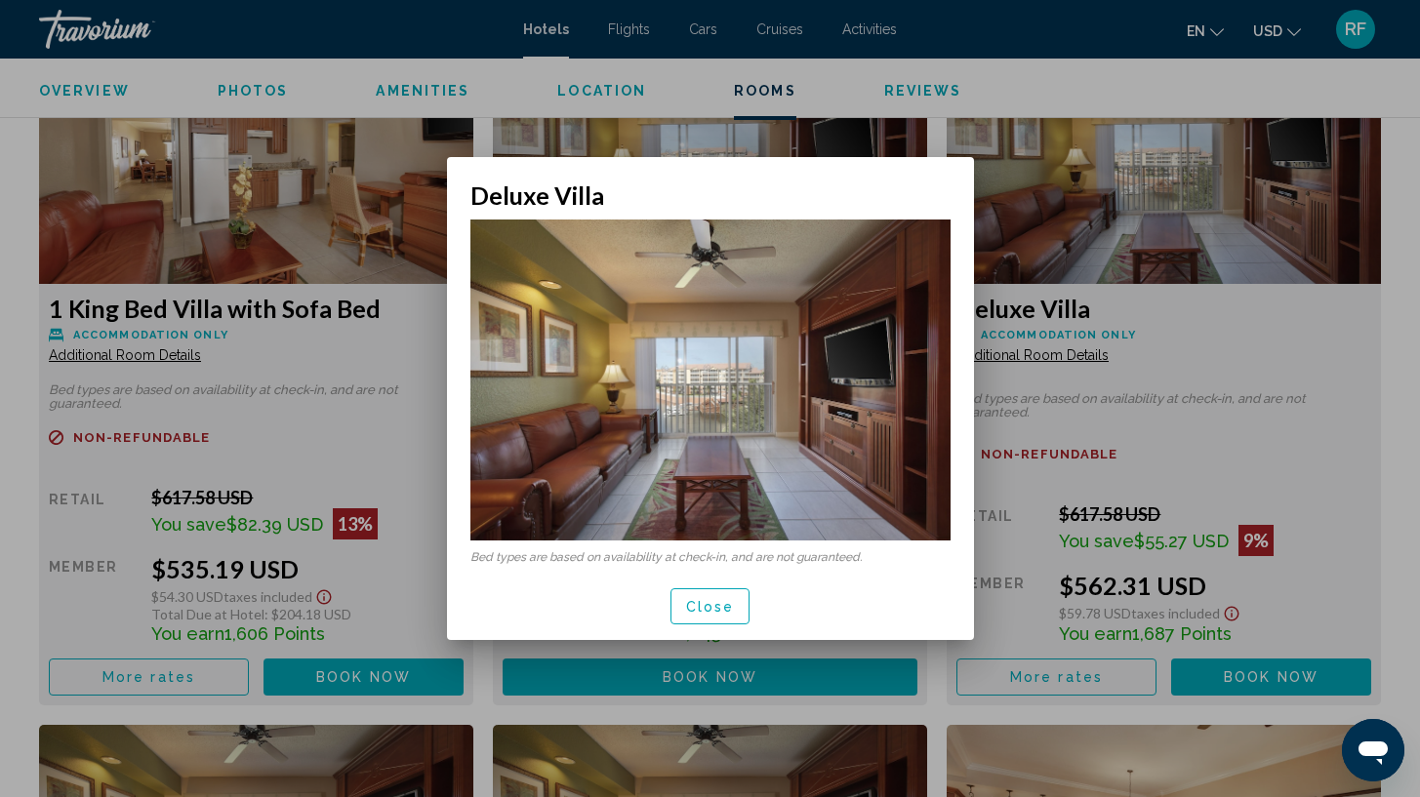
click at [714, 606] on span "Close" at bounding box center [710, 607] width 49 height 16
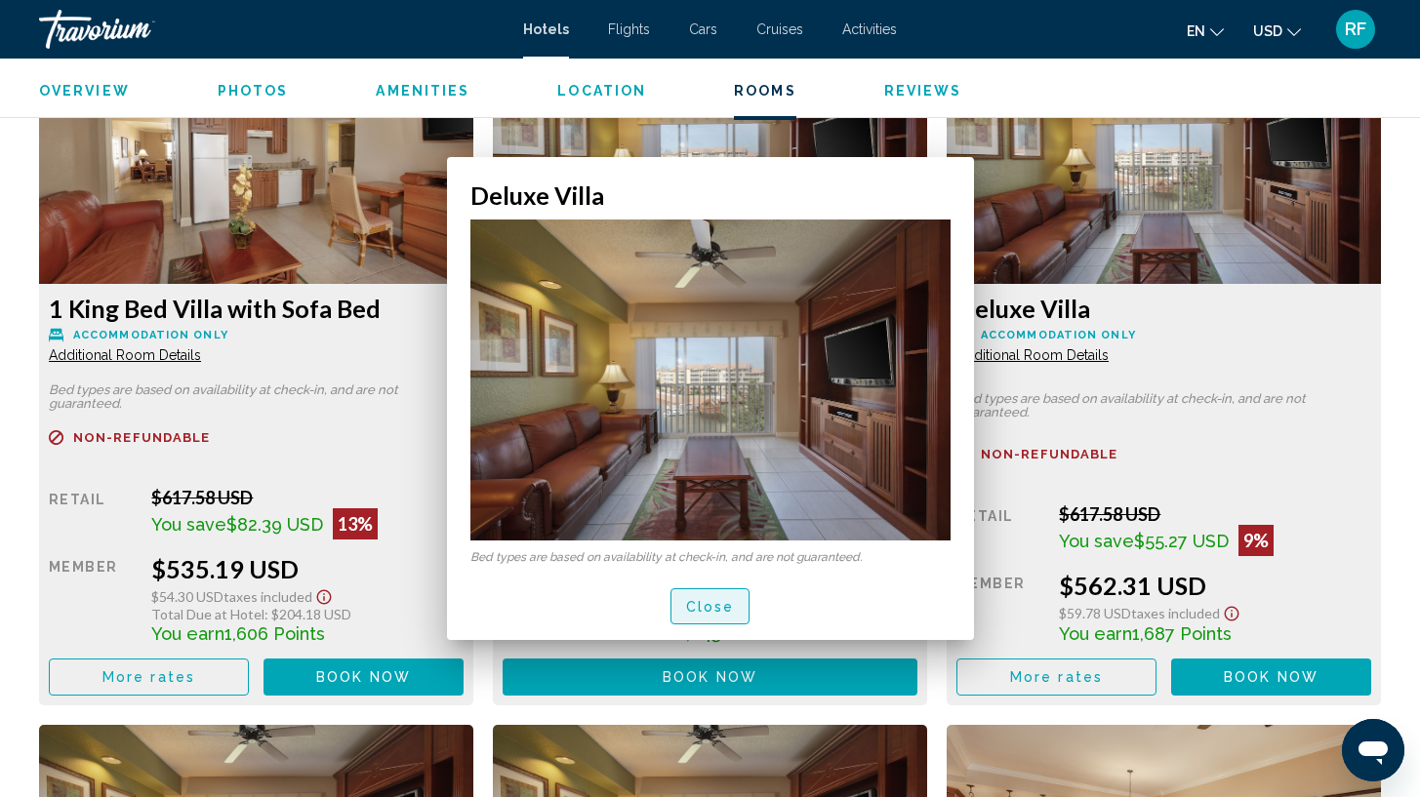
scroll to position [3408, 0]
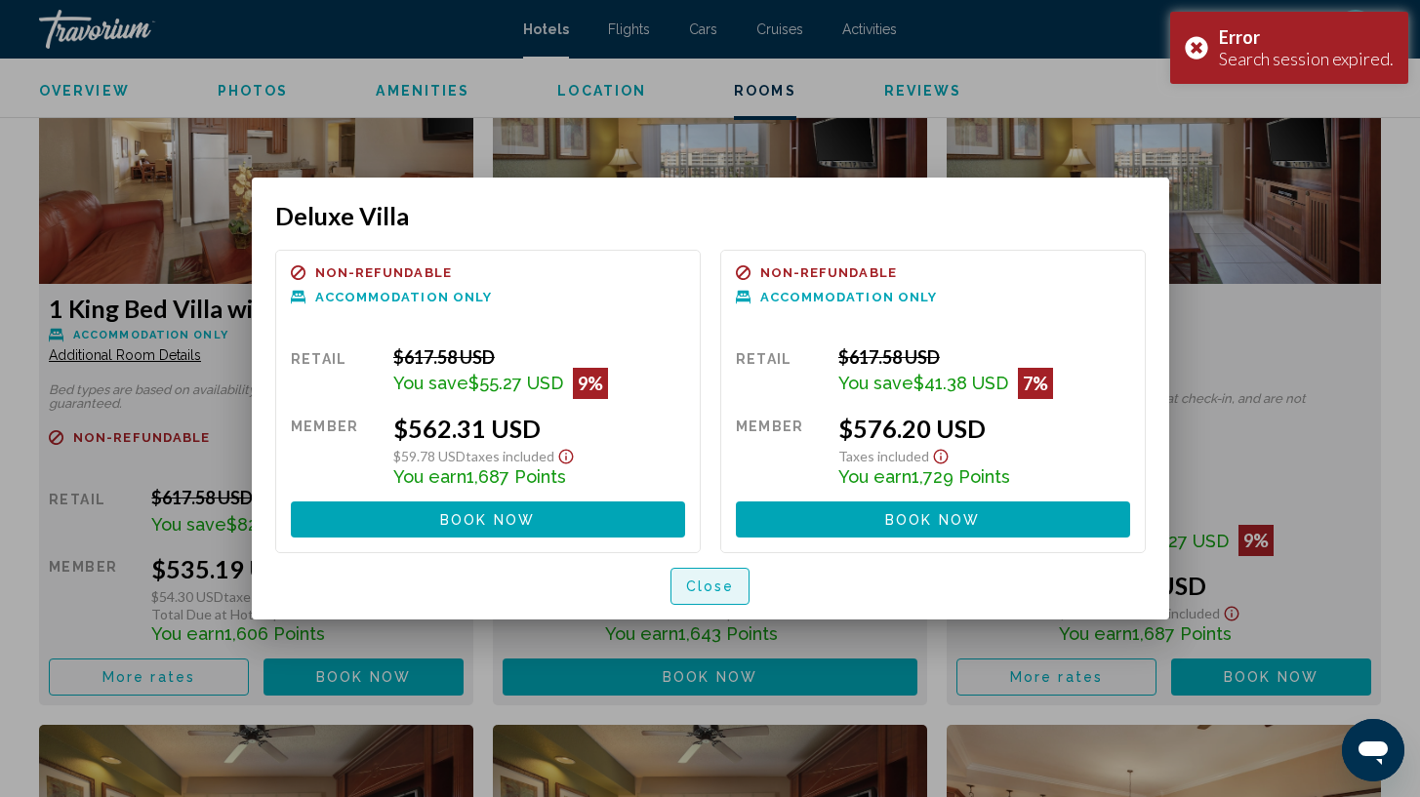
click at [707, 585] on span "Close" at bounding box center [710, 588] width 49 height 16
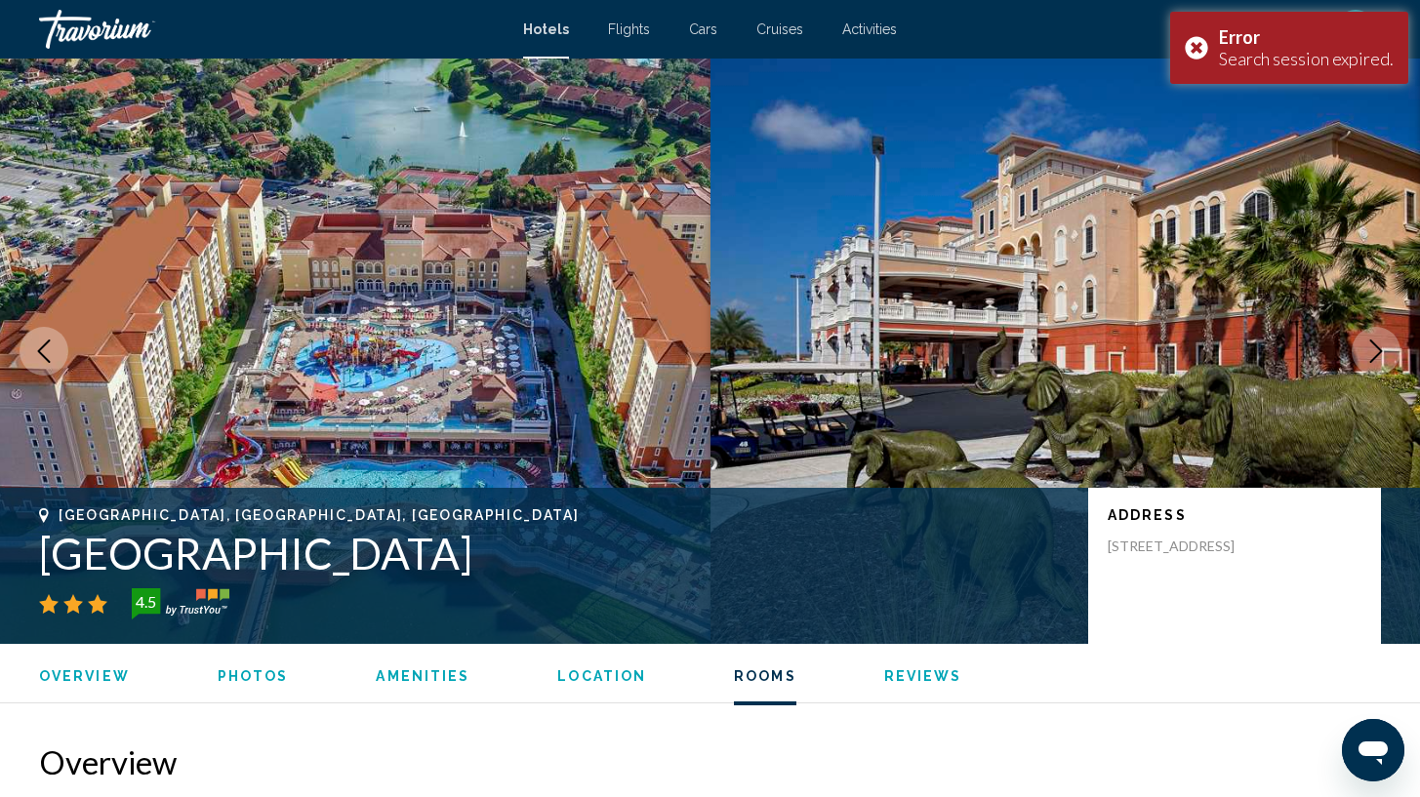
scroll to position [3408, 0]
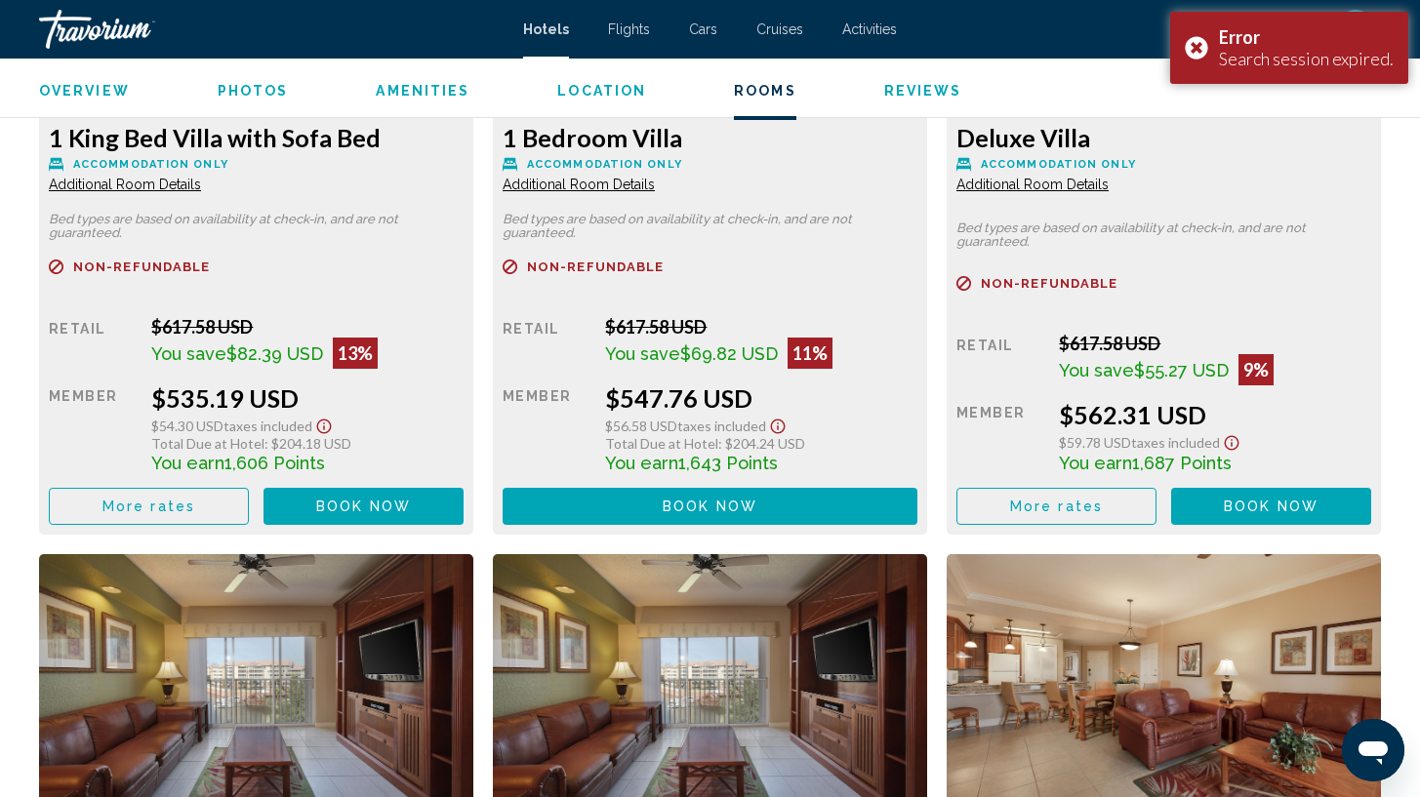
scroll to position [3611, 0]
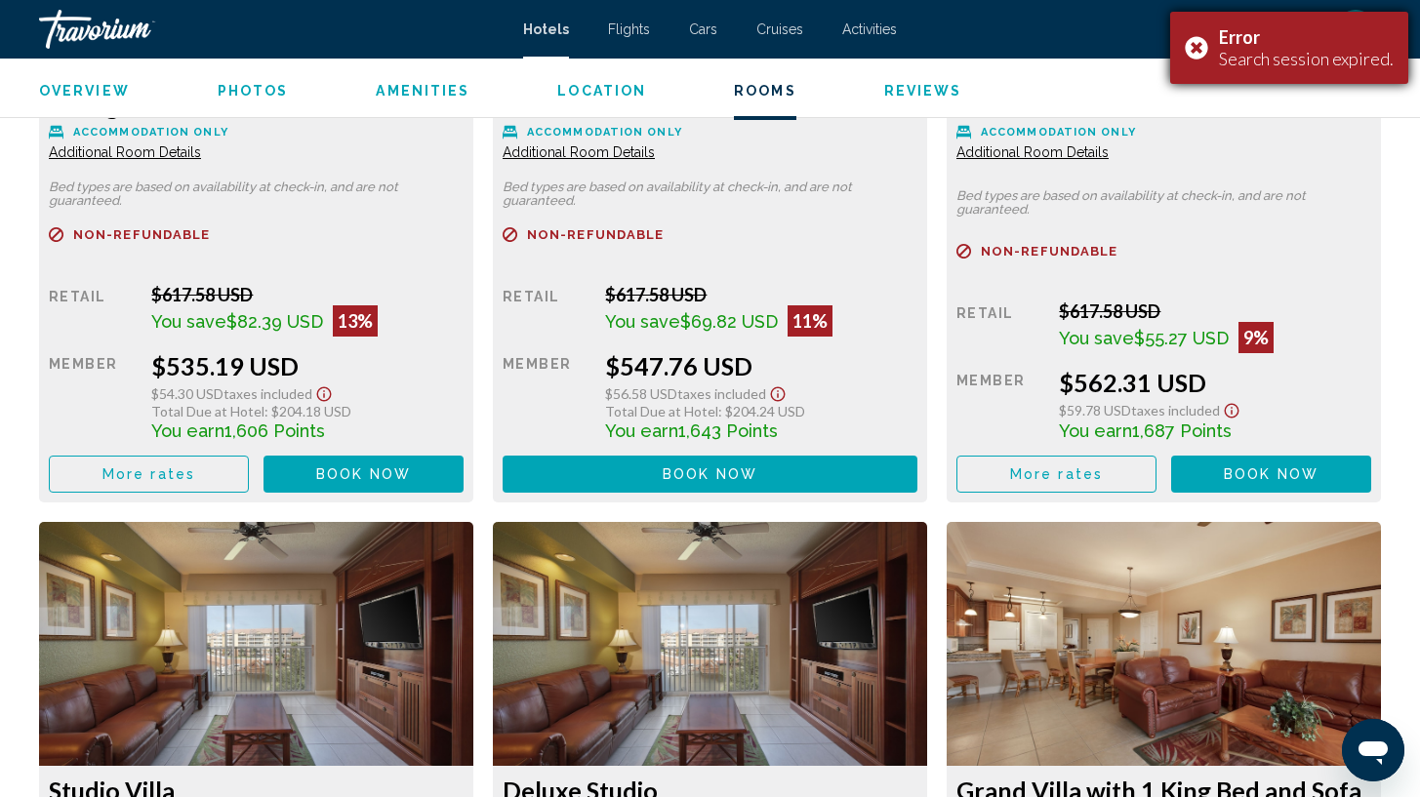
click at [1204, 54] on div "Error Search session expired." at bounding box center [1289, 48] width 238 height 72
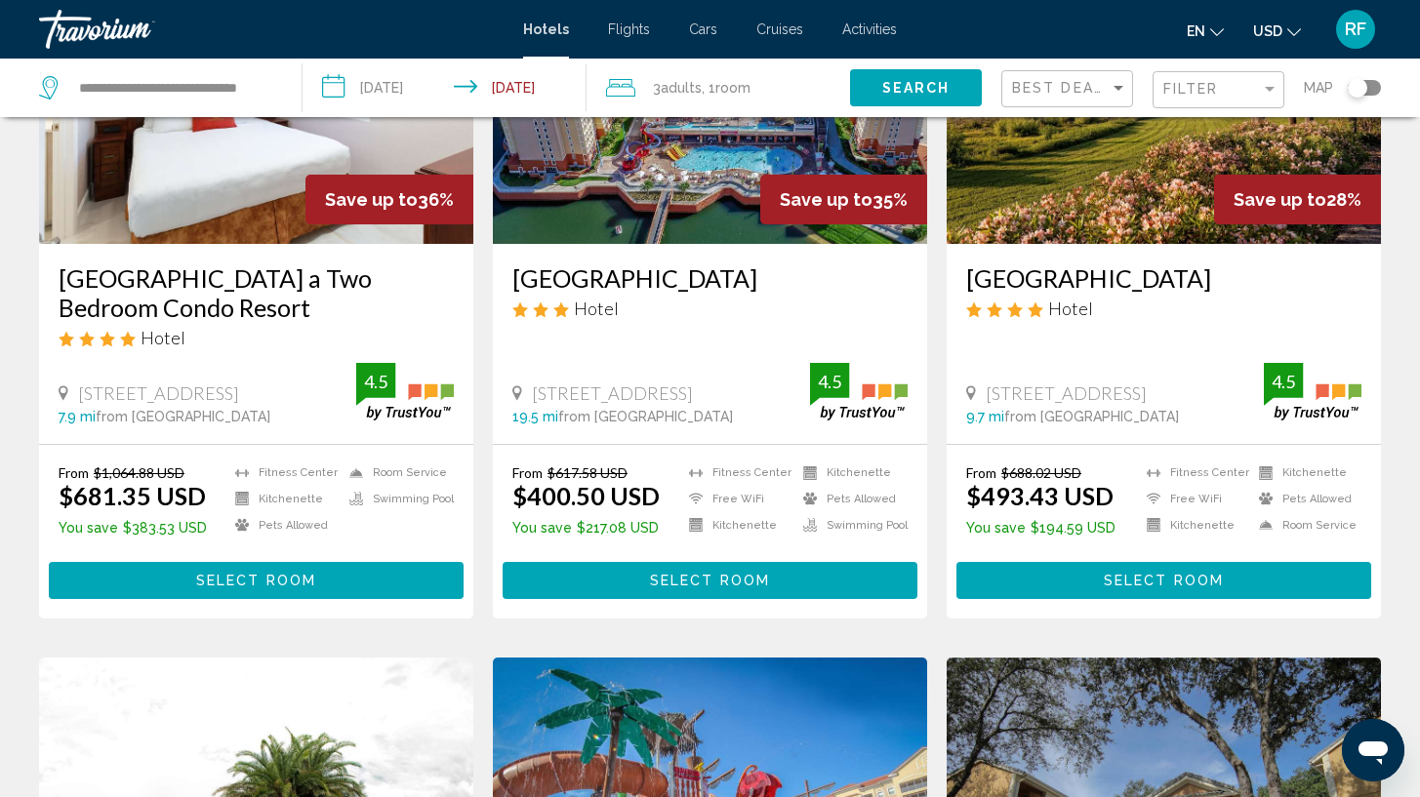
scroll to position [302, 0]
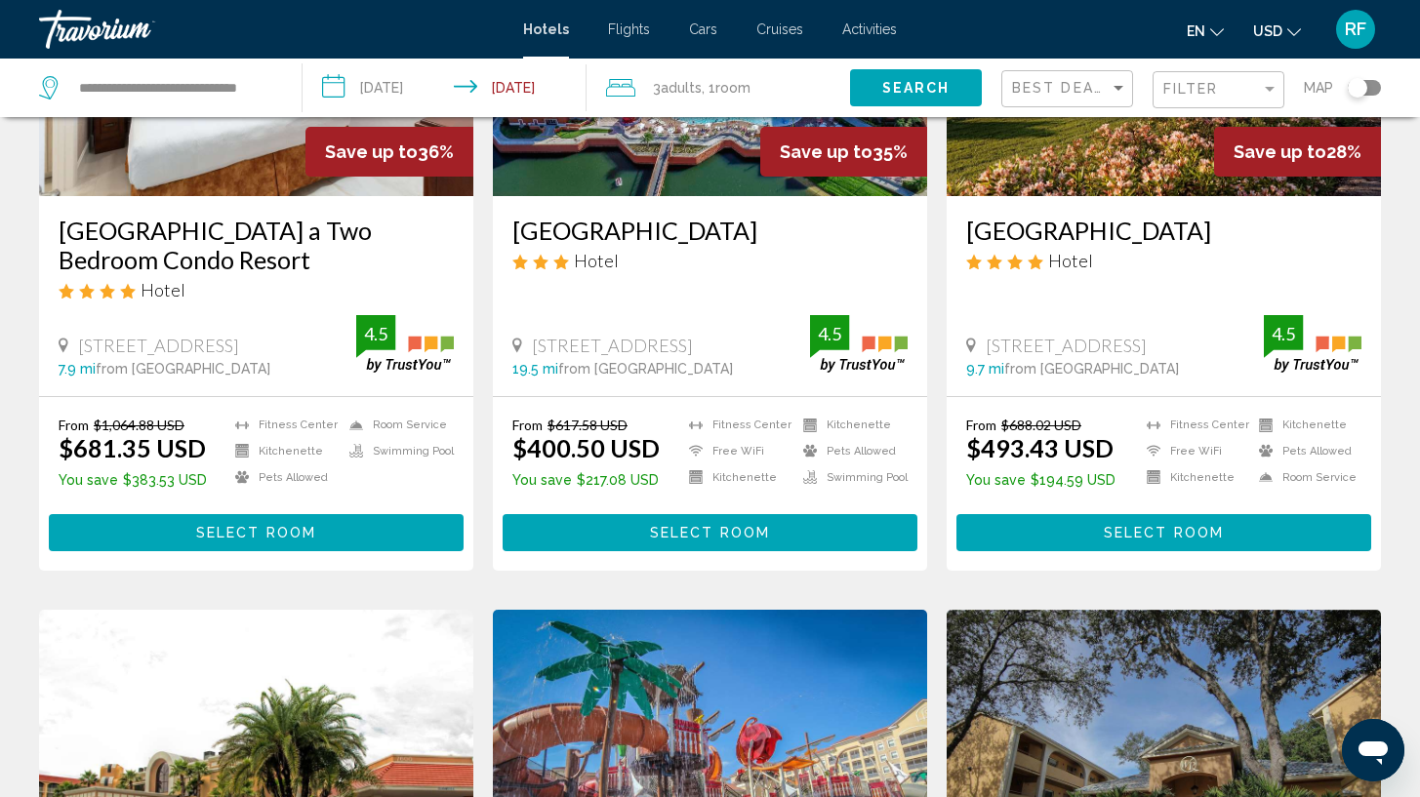
click at [233, 530] on span "Select Room" at bounding box center [256, 534] width 120 height 16
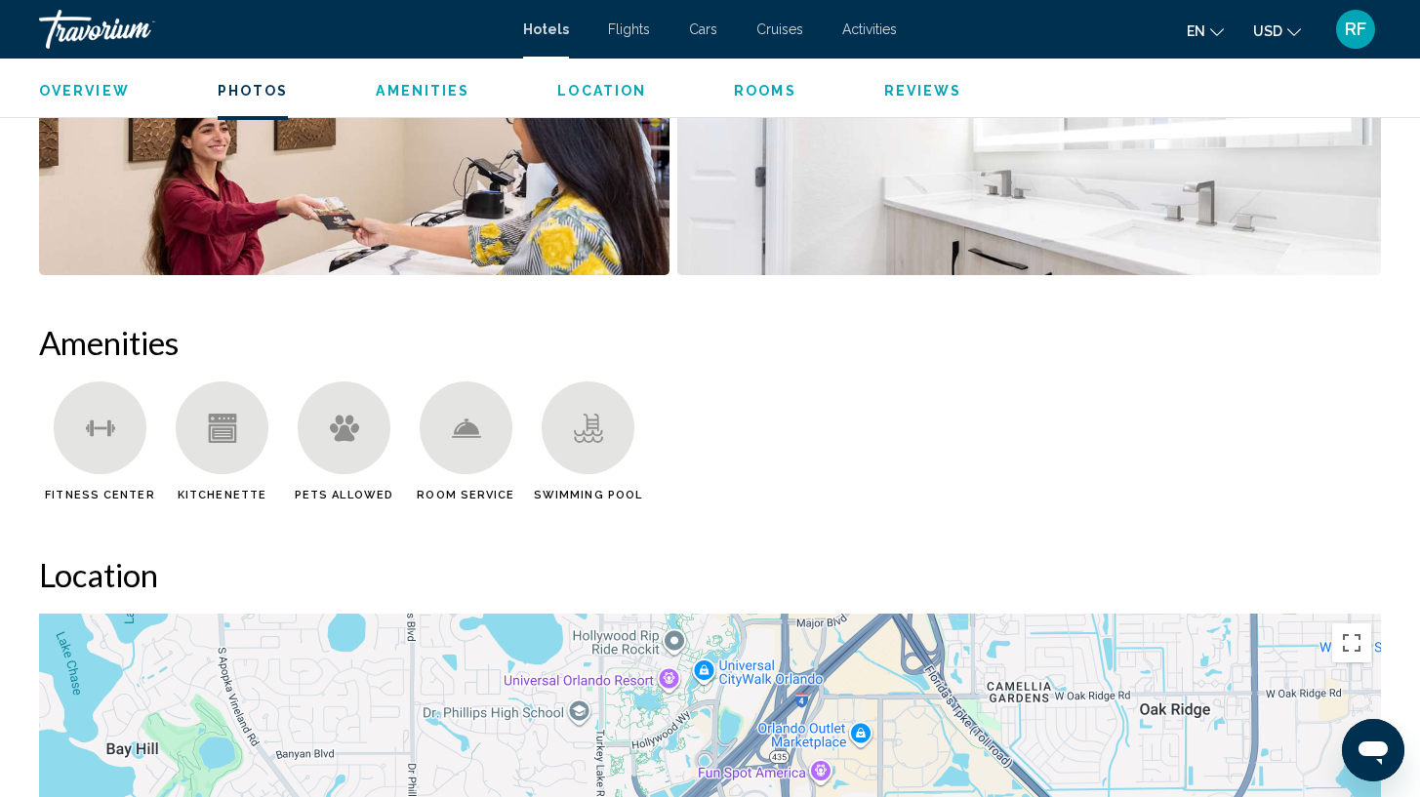
scroll to position [1357, 0]
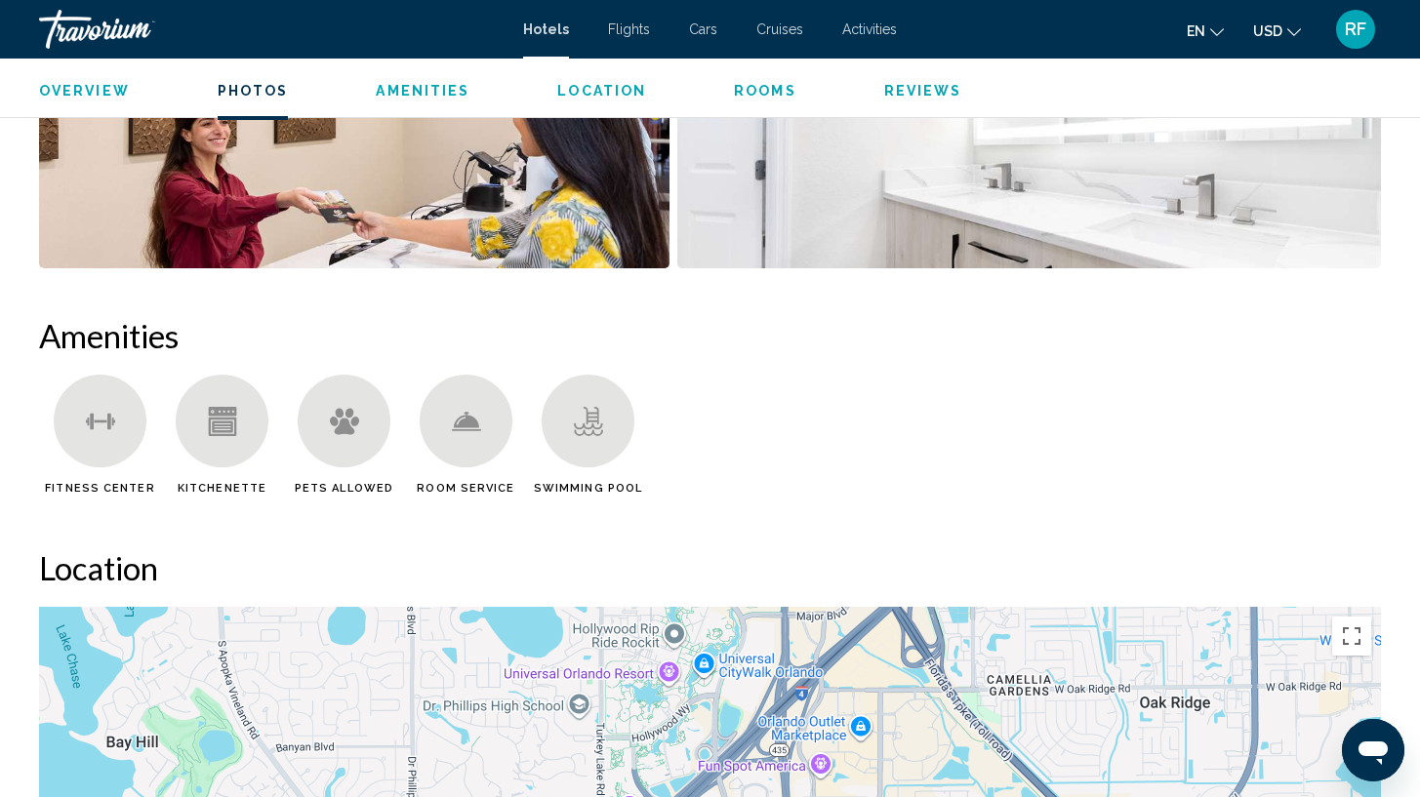
click at [611, 432] on div "Main content" at bounding box center [588, 421] width 93 height 93
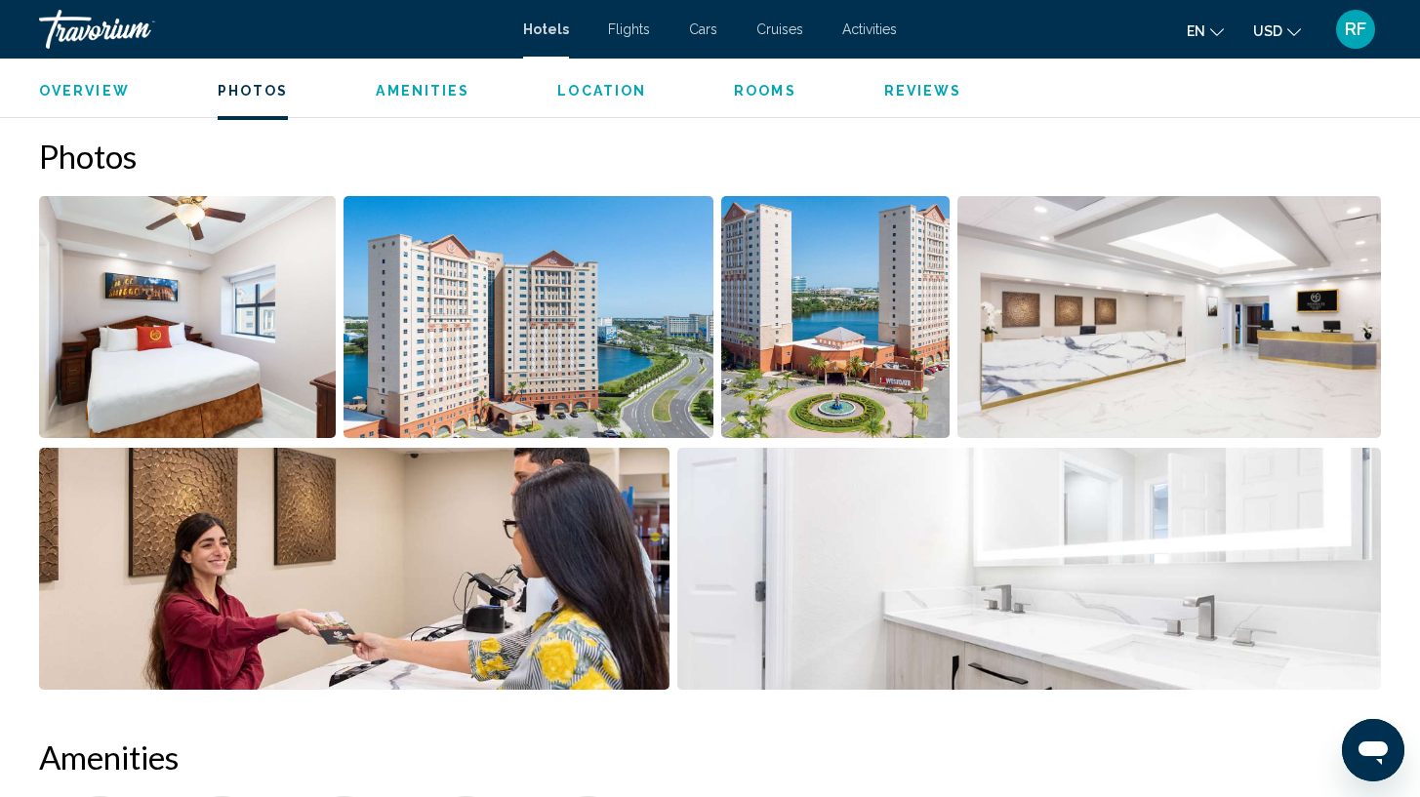
scroll to position [922, 0]
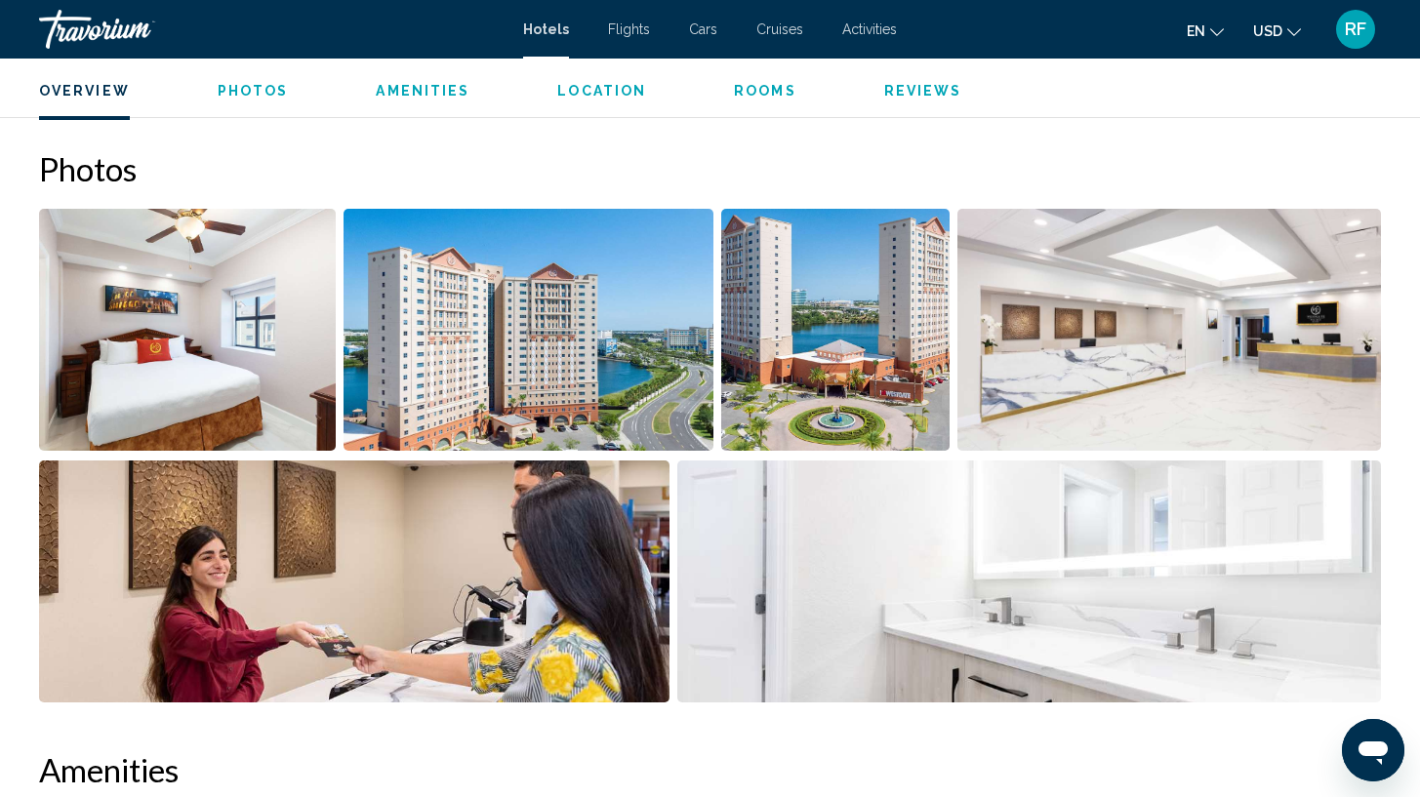
click at [1110, 524] on img "Open full-screen image slider" at bounding box center [1029, 582] width 704 height 242
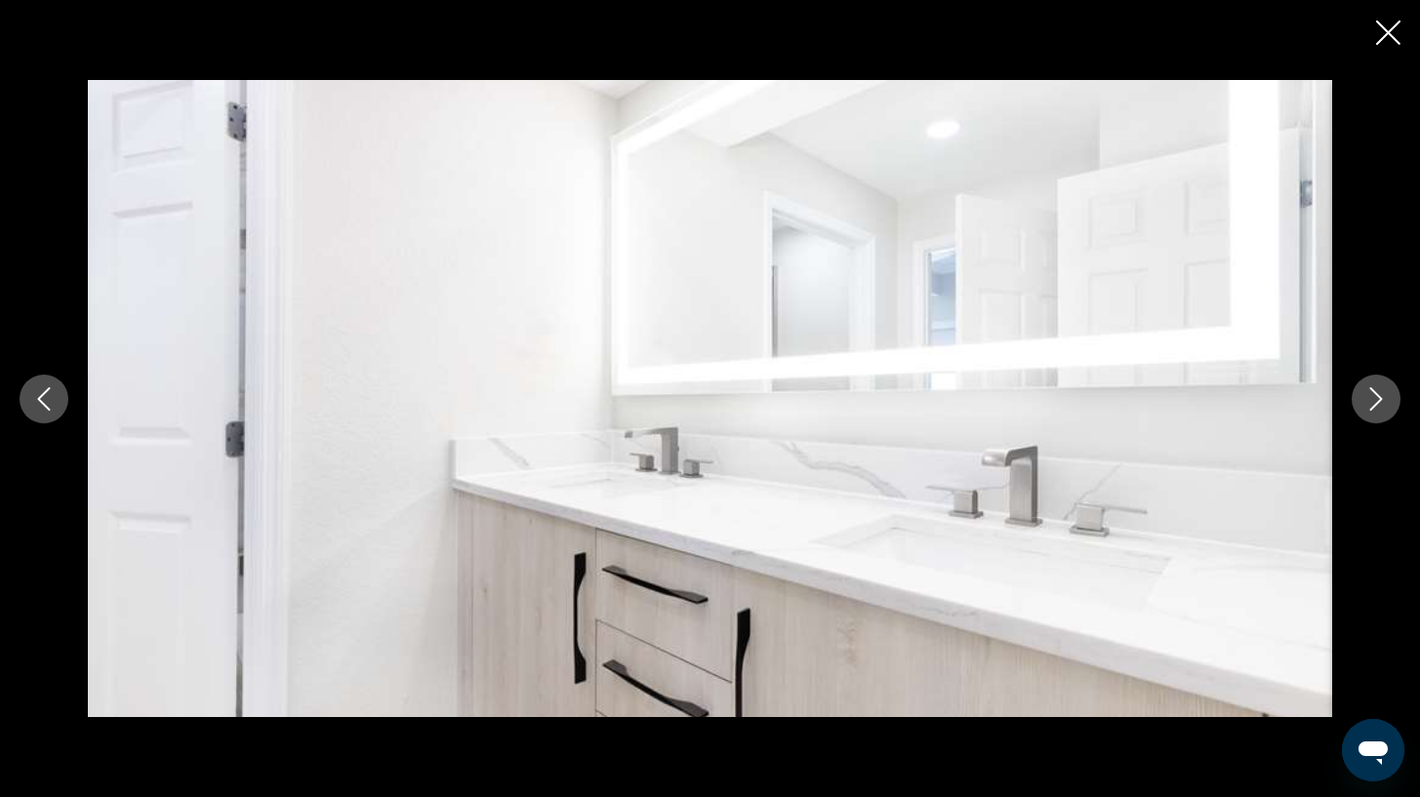
click at [1367, 409] on icon "Next image" at bounding box center [1376, 398] width 23 height 23
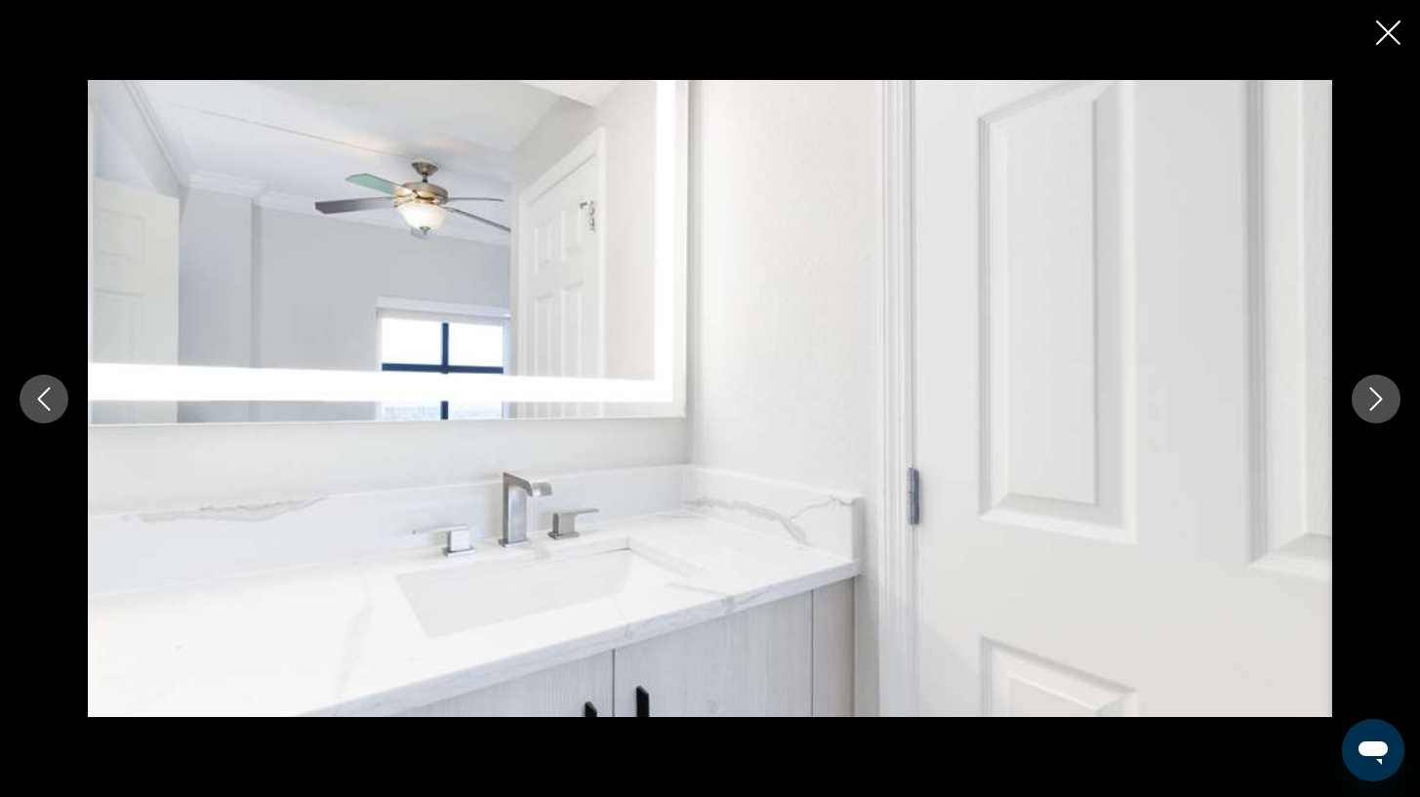
click at [1367, 408] on icon "Next image" at bounding box center [1376, 398] width 23 height 23
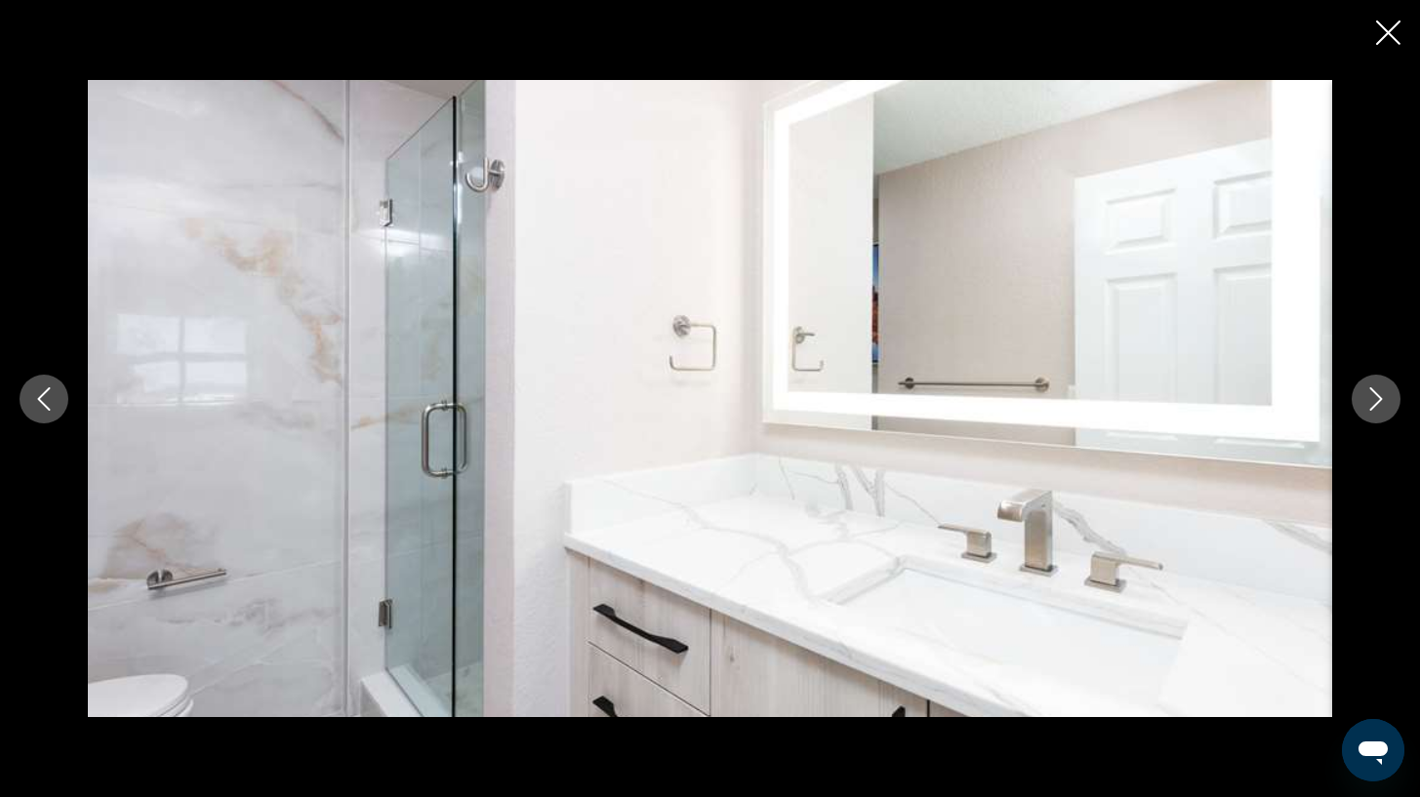
click at [1367, 408] on icon "Next image" at bounding box center [1376, 398] width 23 height 23
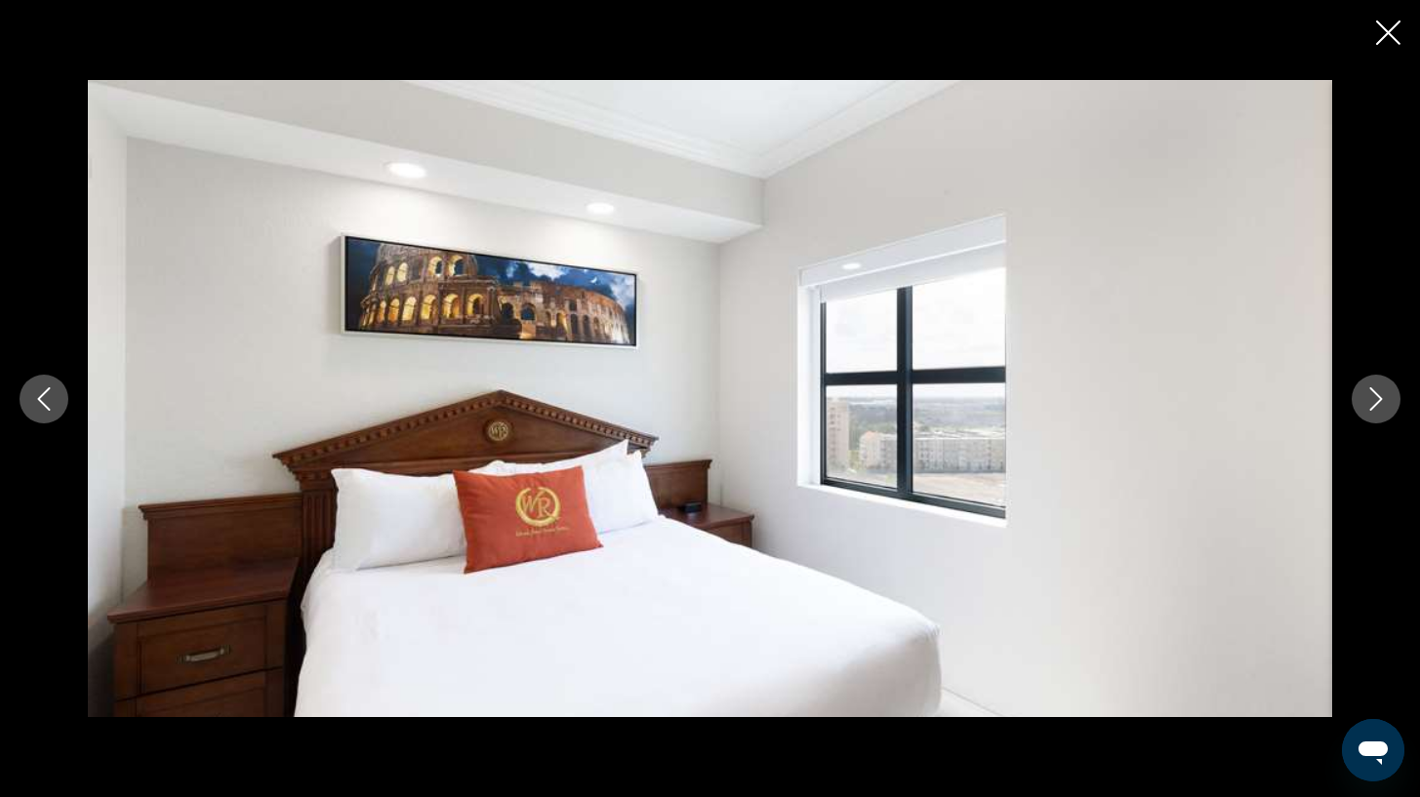
click at [1367, 408] on icon "Next image" at bounding box center [1376, 398] width 23 height 23
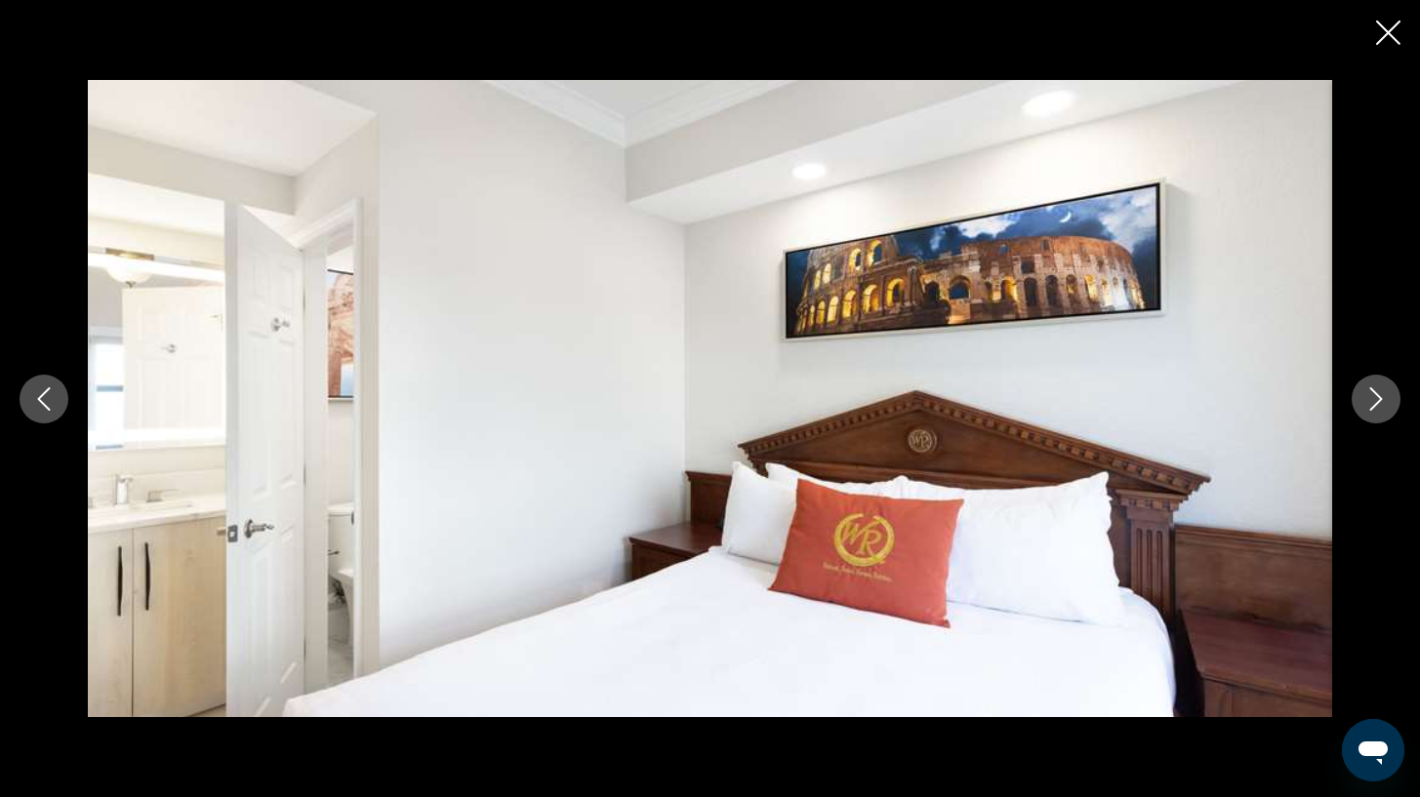
click at [1367, 408] on icon "Next image" at bounding box center [1376, 398] width 23 height 23
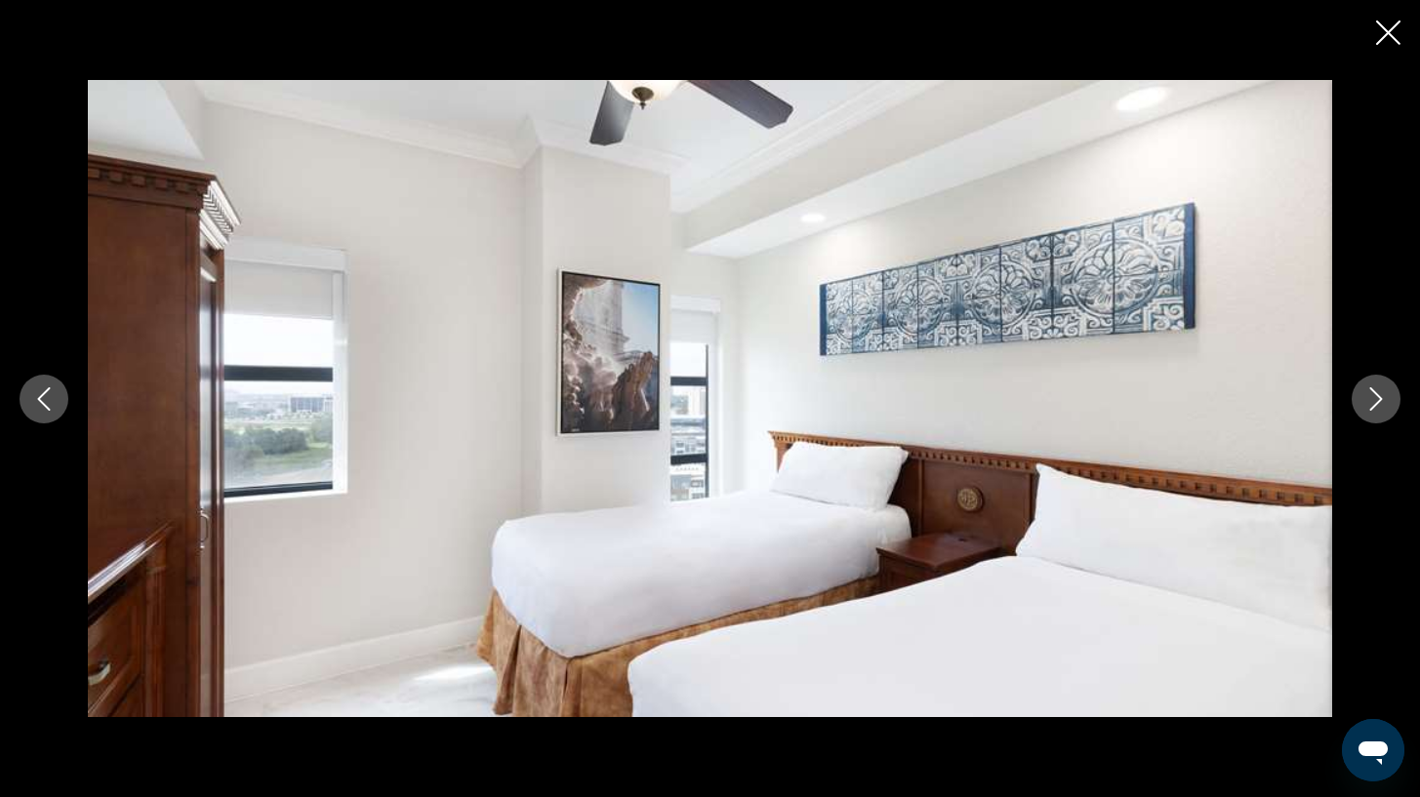
click at [1367, 408] on icon "Next image" at bounding box center [1376, 398] width 23 height 23
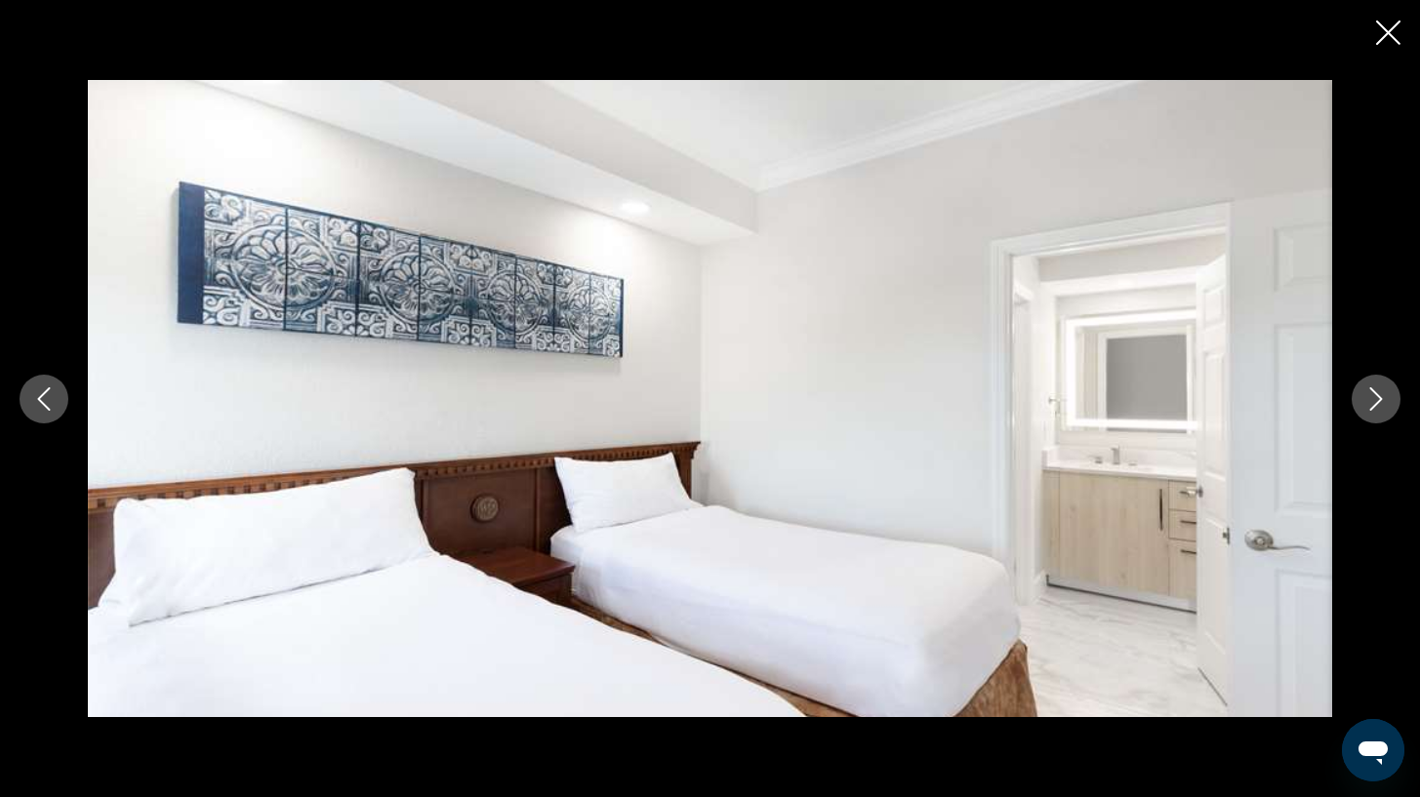
click at [1367, 408] on icon "Next image" at bounding box center [1376, 398] width 23 height 23
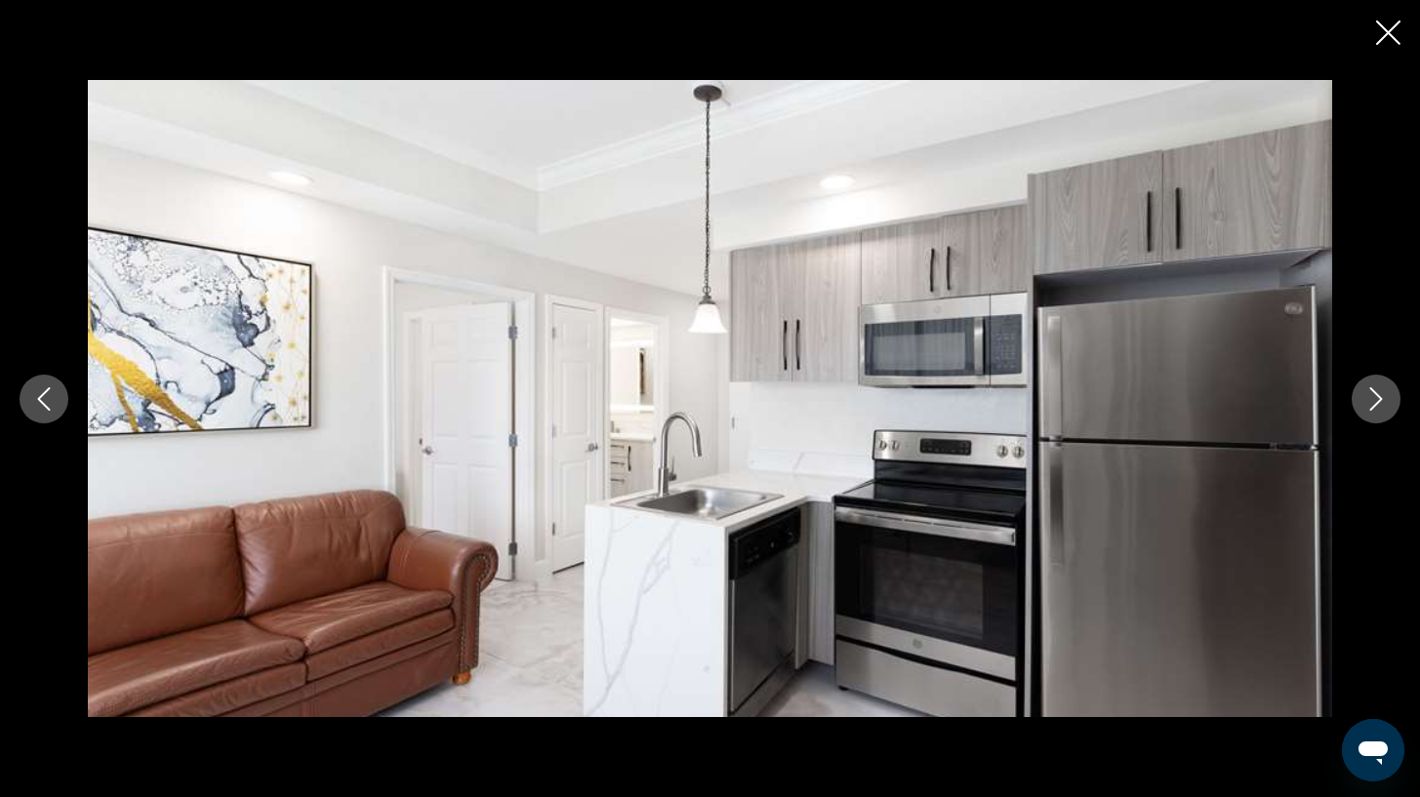
click at [1367, 408] on icon "Next image" at bounding box center [1376, 398] width 23 height 23
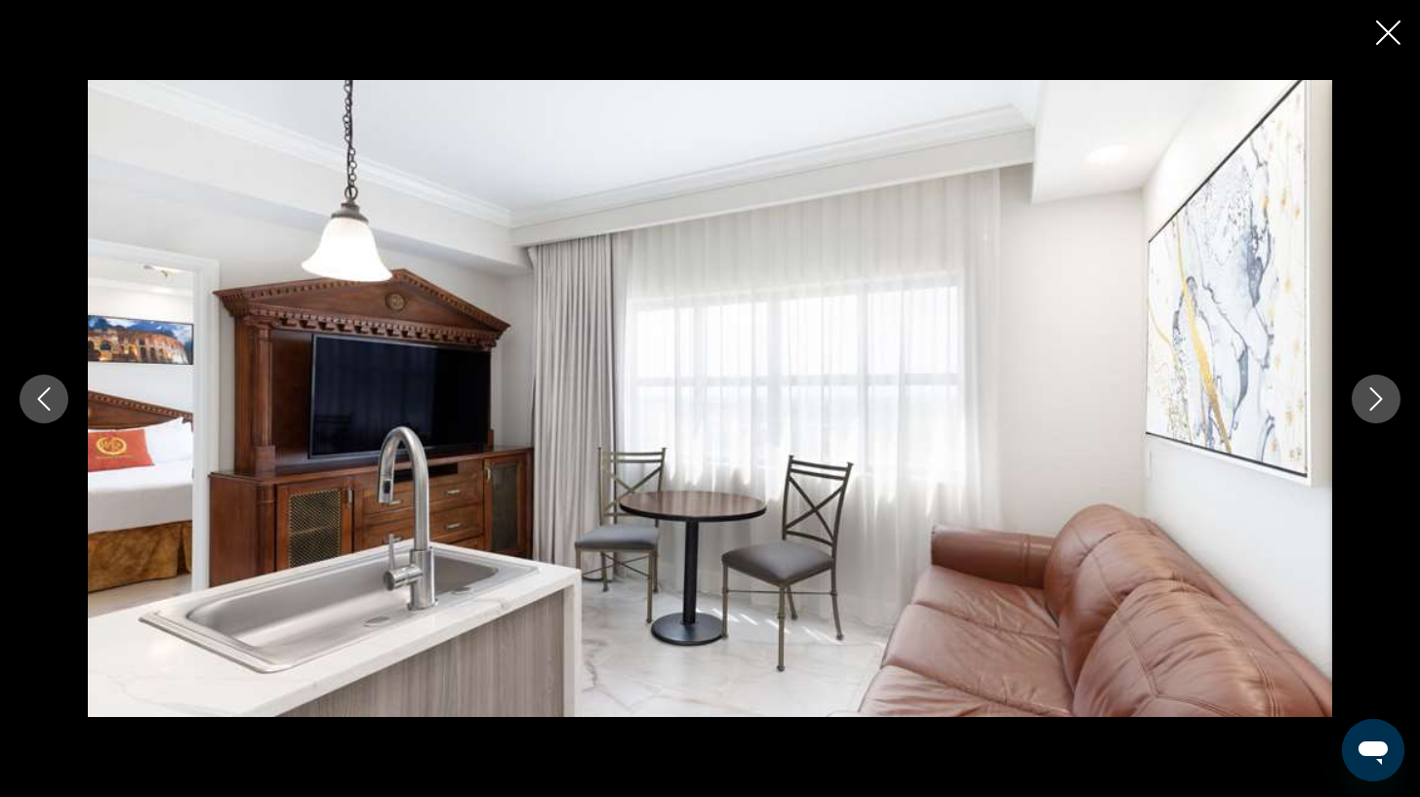
click at [1367, 408] on icon "Next image" at bounding box center [1376, 398] width 23 height 23
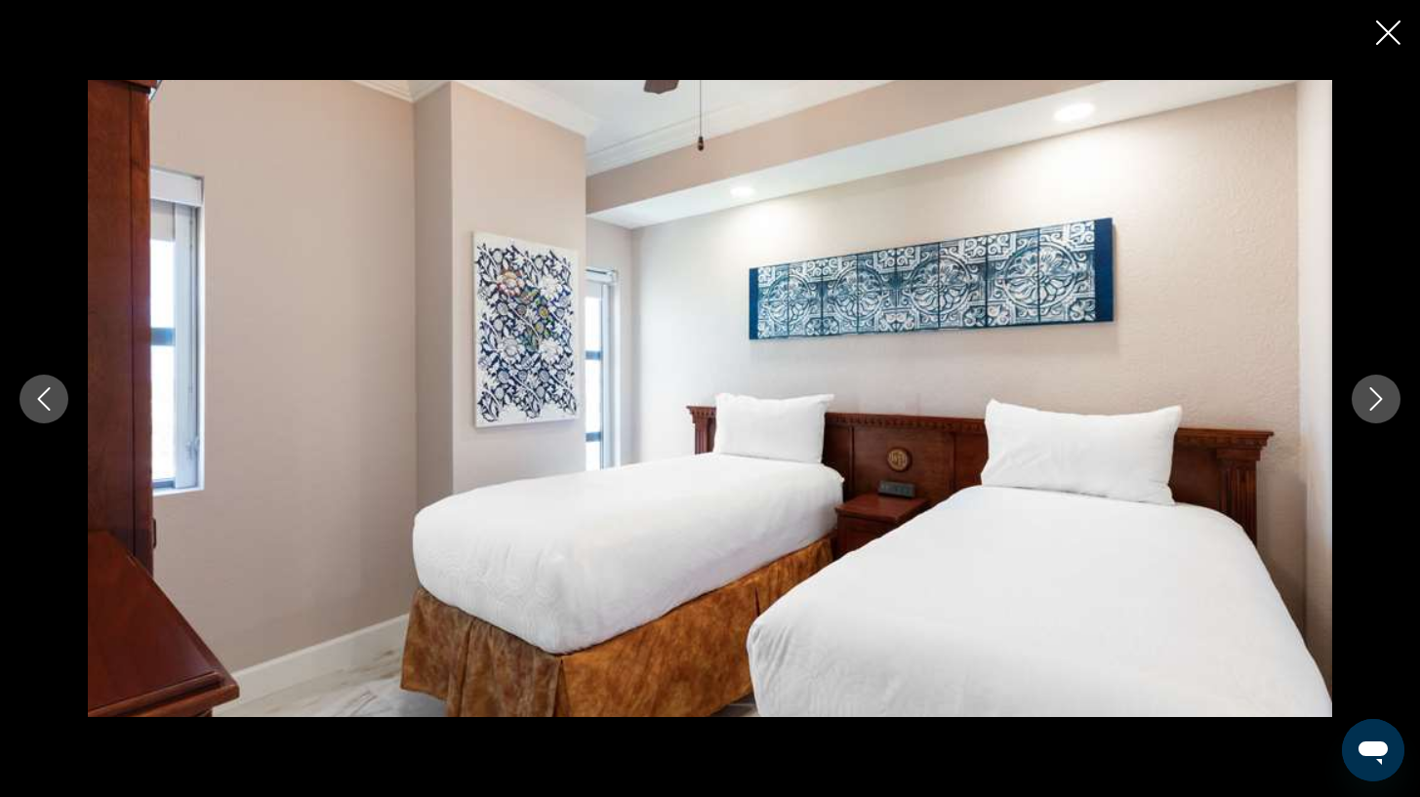
click at [1370, 408] on icon "Next image" at bounding box center [1376, 398] width 23 height 23
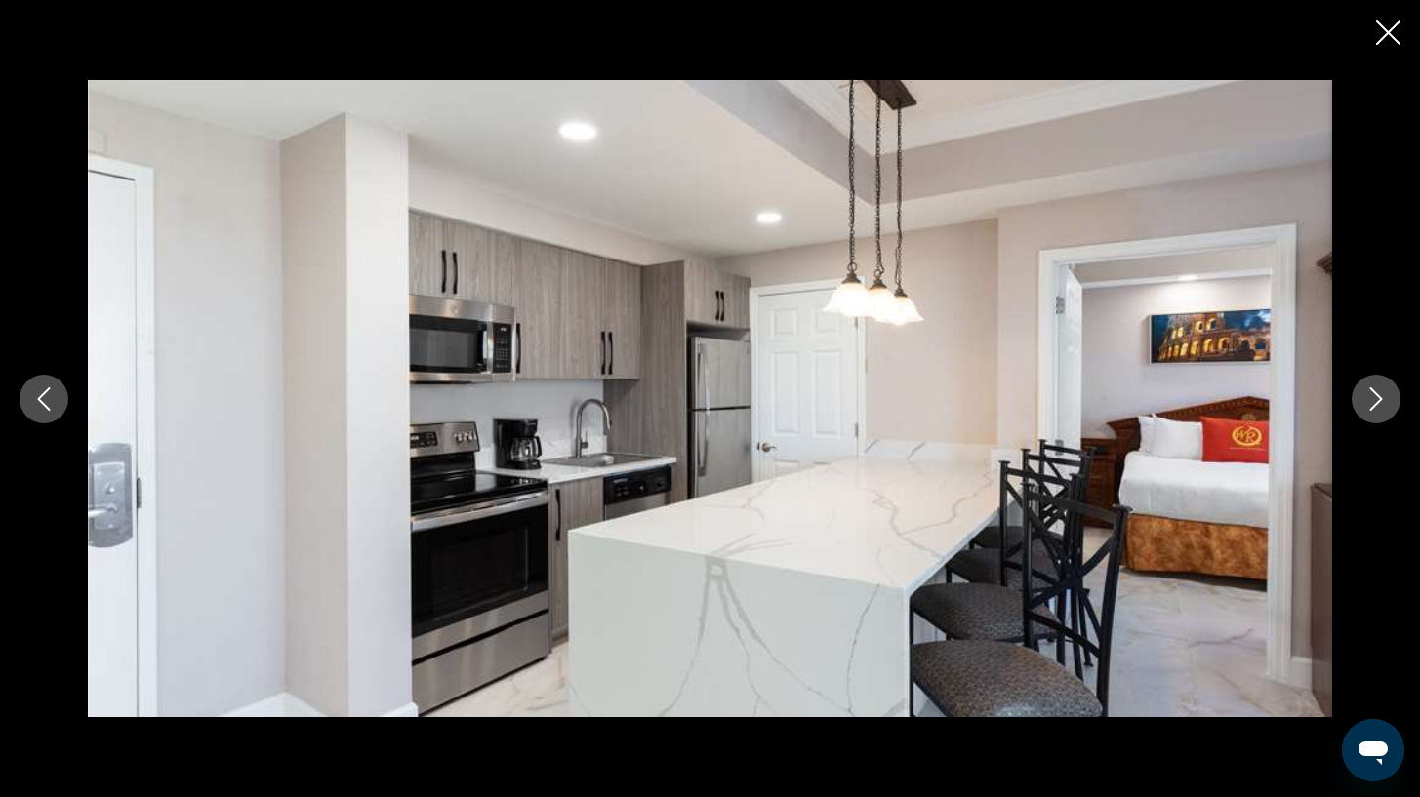
click at [25, 362] on div "Main content" at bounding box center [710, 399] width 1420 height 638
click at [60, 401] on button "Previous image" at bounding box center [44, 399] width 49 height 49
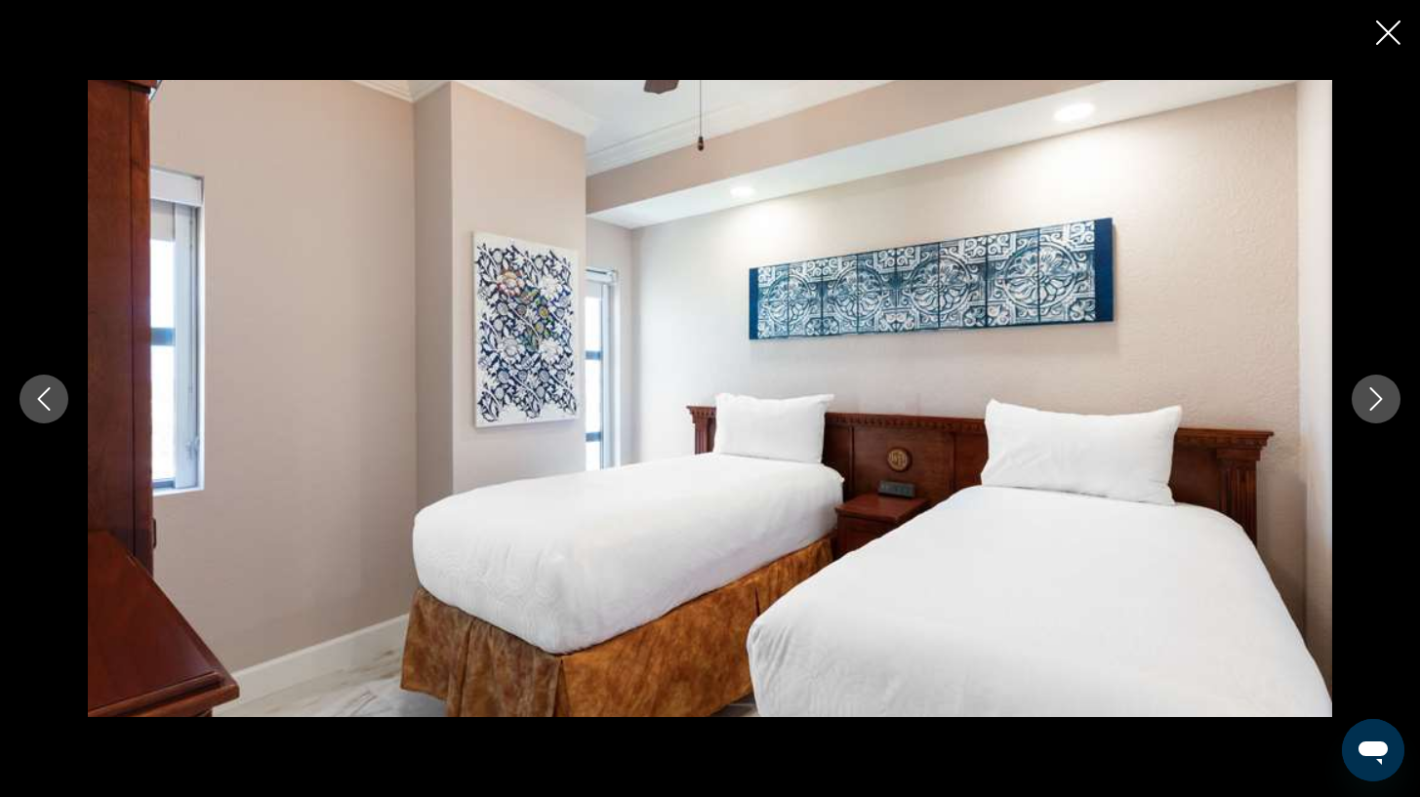
click at [1400, 401] on button "Next image" at bounding box center [1376, 399] width 49 height 49
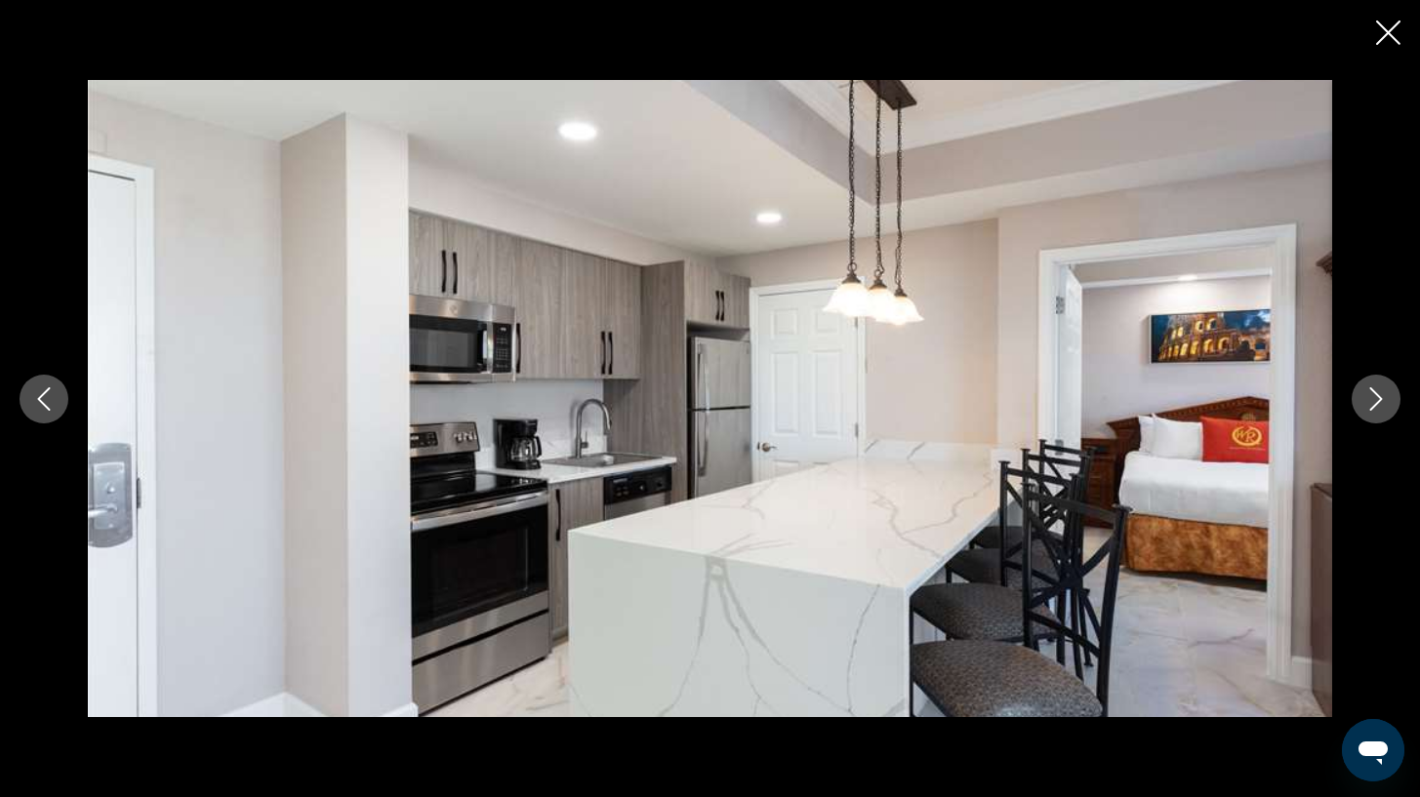
click at [1400, 401] on button "Next image" at bounding box center [1376, 399] width 49 height 49
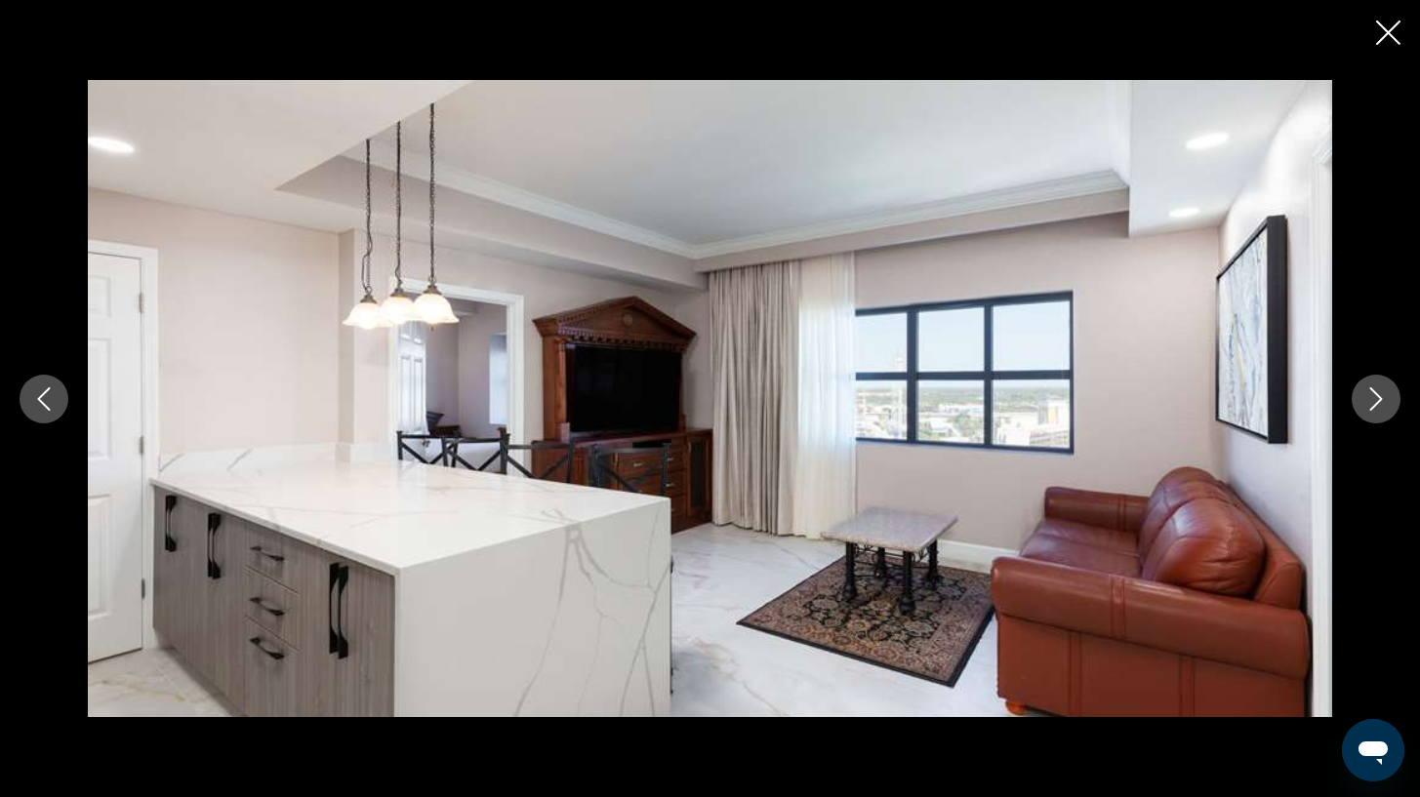
click at [1400, 401] on button "Next image" at bounding box center [1376, 399] width 49 height 49
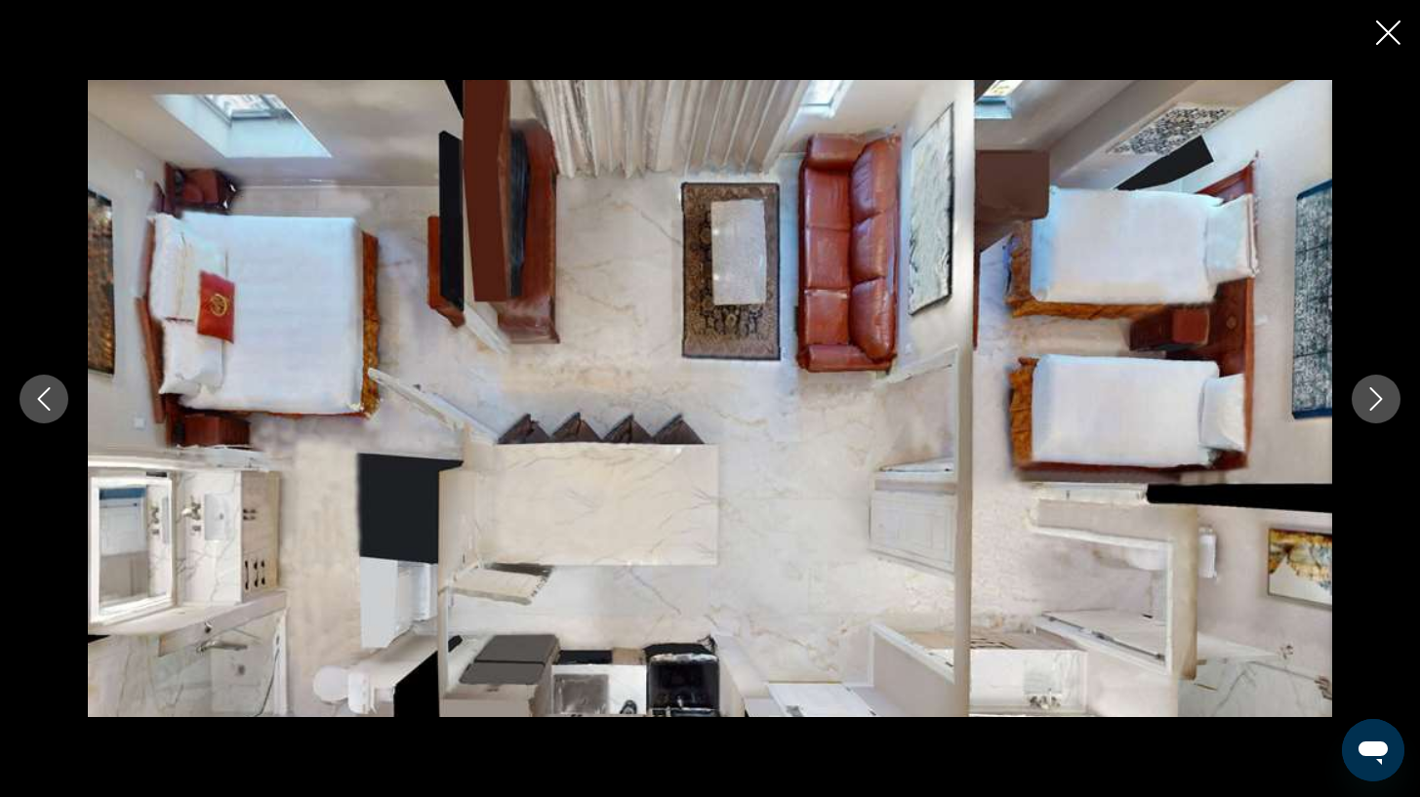
click at [1400, 401] on button "Next image" at bounding box center [1376, 399] width 49 height 49
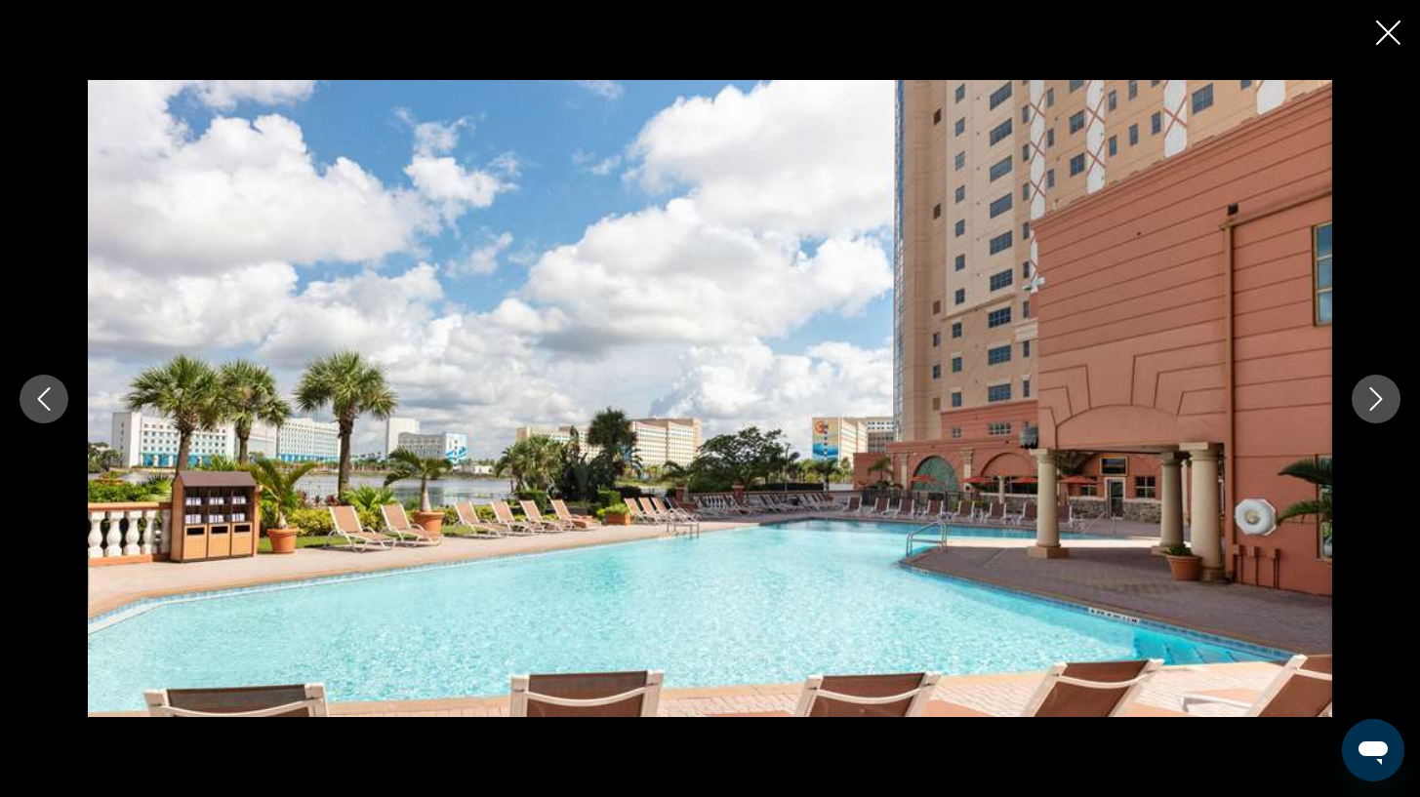
click at [1401, 403] on div "Main content" at bounding box center [710, 399] width 1420 height 638
click at [1399, 403] on button "Next image" at bounding box center [1376, 399] width 49 height 49
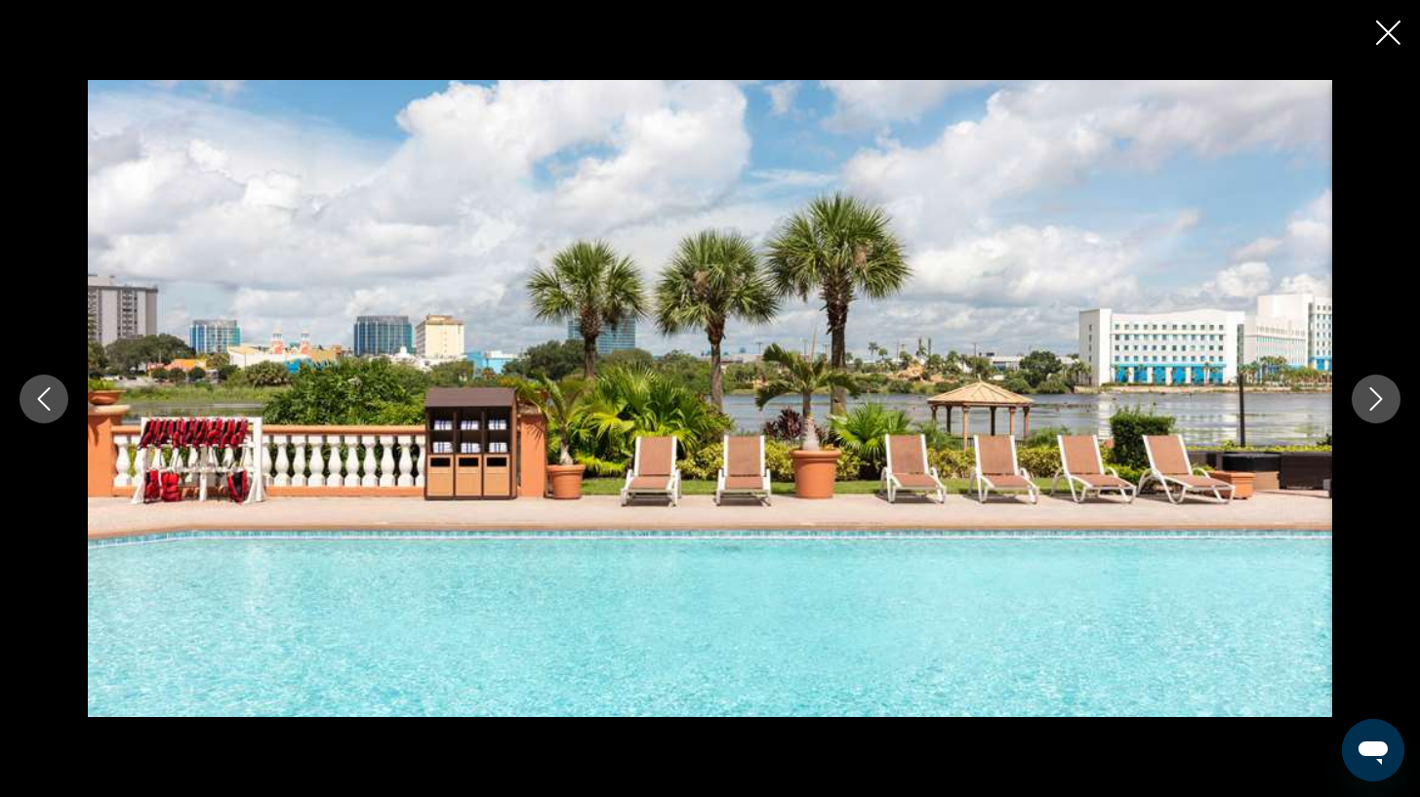
click at [1394, 407] on button "Next image" at bounding box center [1376, 399] width 49 height 49
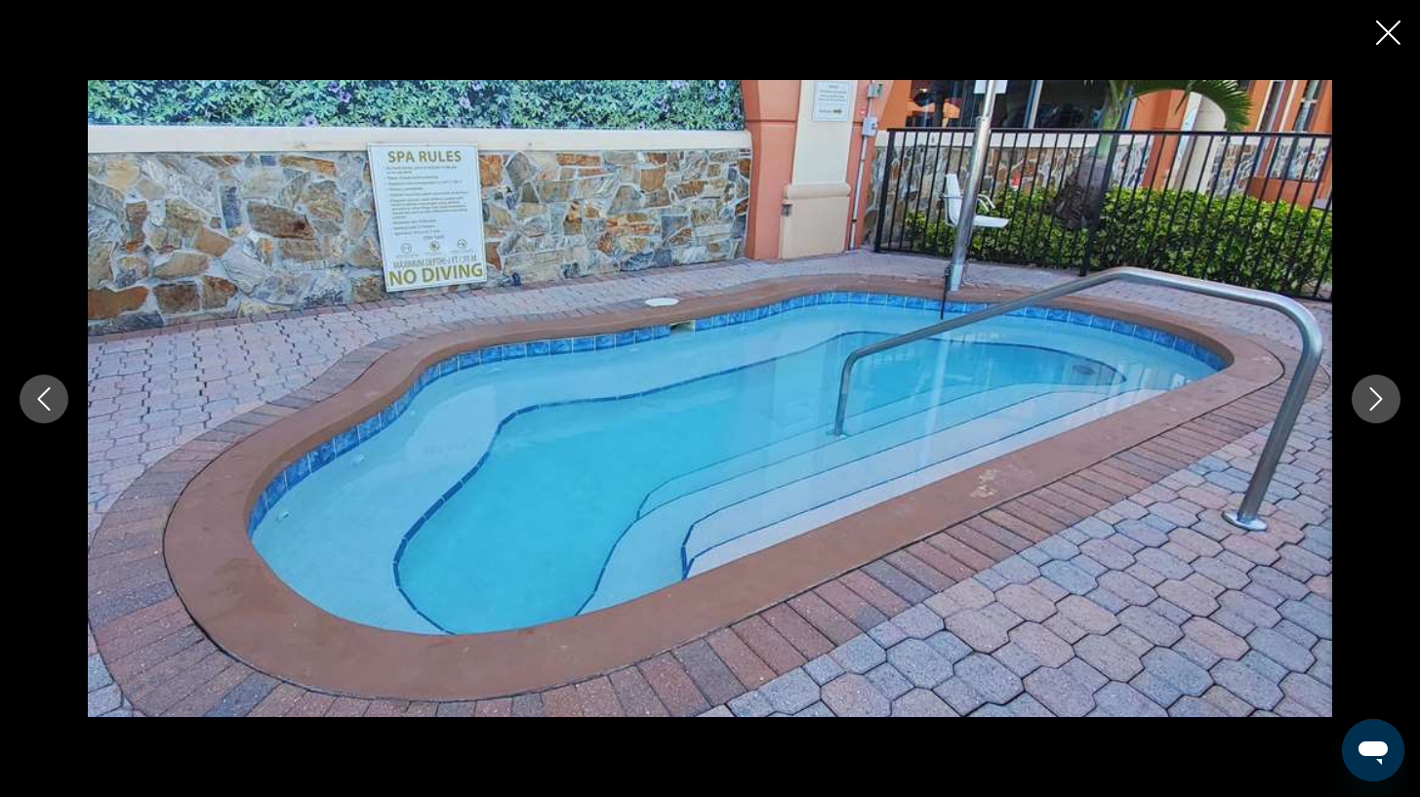
click at [1377, 400] on icon "Next image" at bounding box center [1376, 398] width 23 height 23
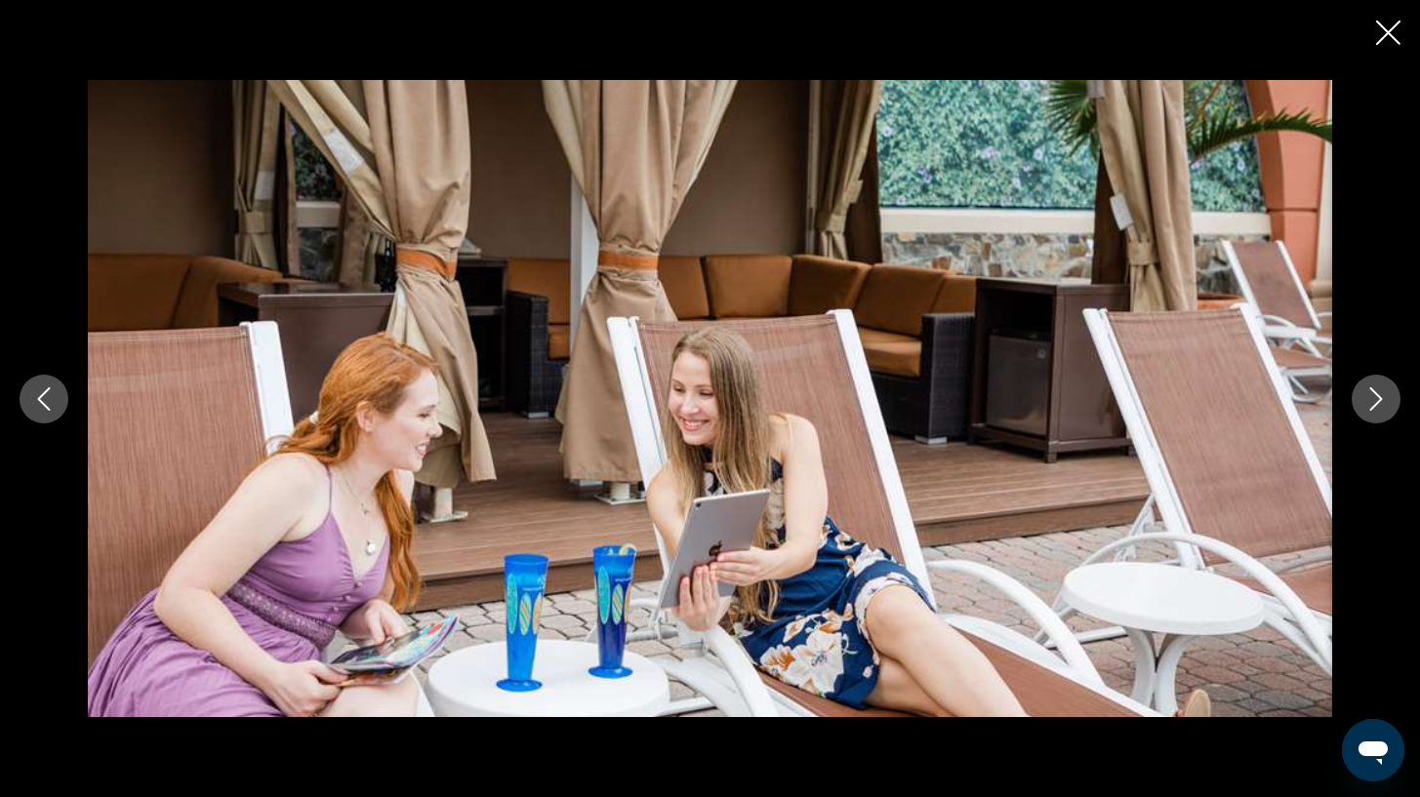
click at [1377, 400] on icon "Next image" at bounding box center [1376, 398] width 23 height 23
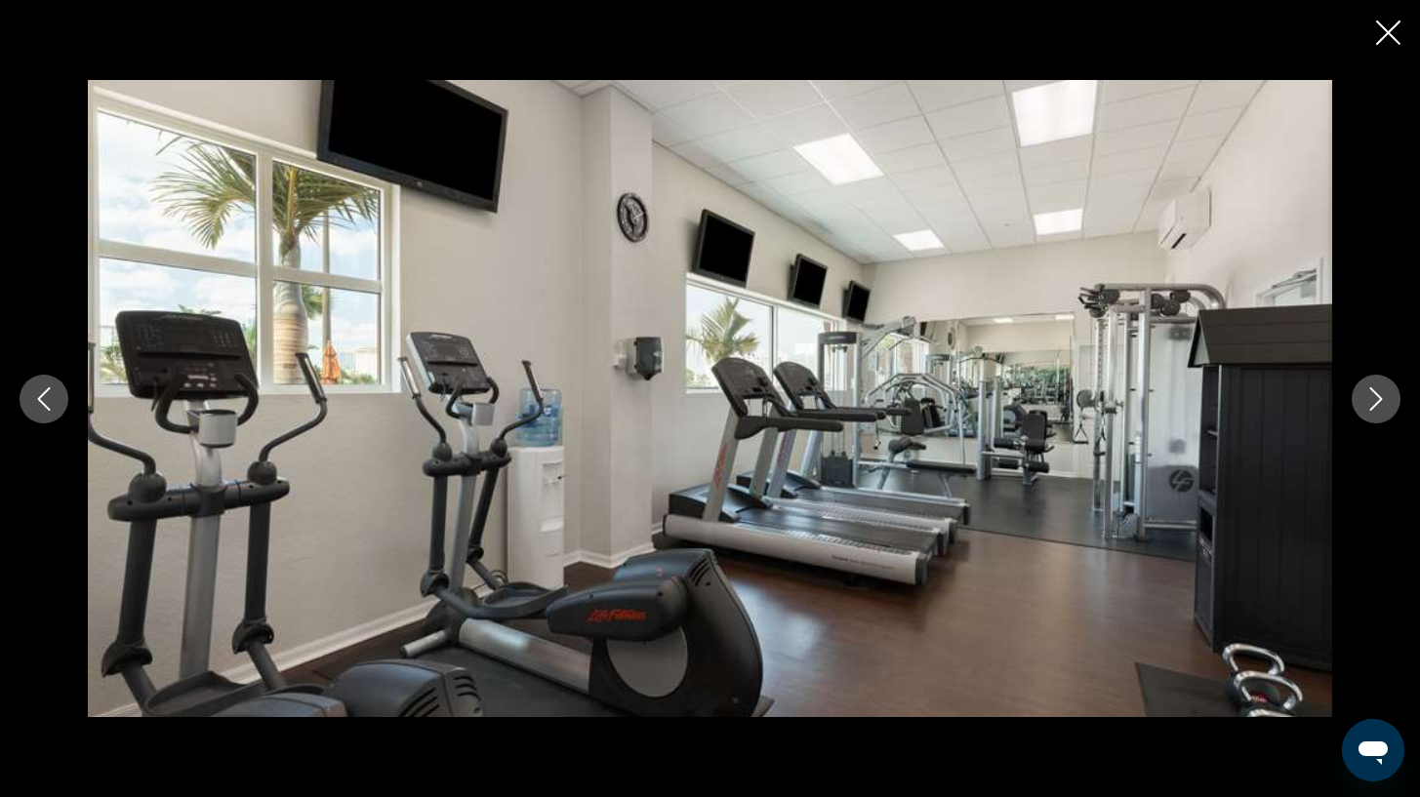
click at [1377, 400] on icon "Next image" at bounding box center [1376, 398] width 23 height 23
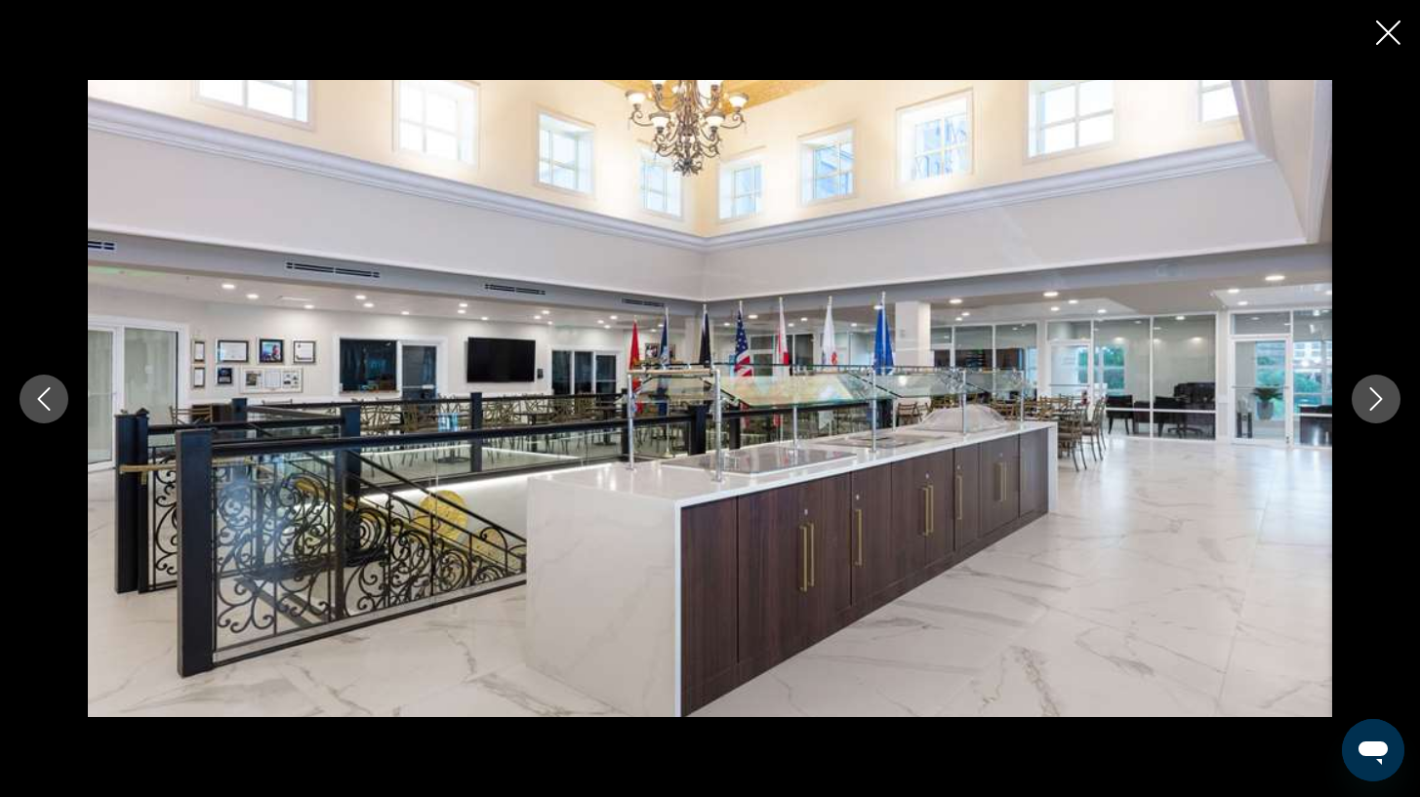
click at [1377, 400] on icon "Next image" at bounding box center [1376, 398] width 23 height 23
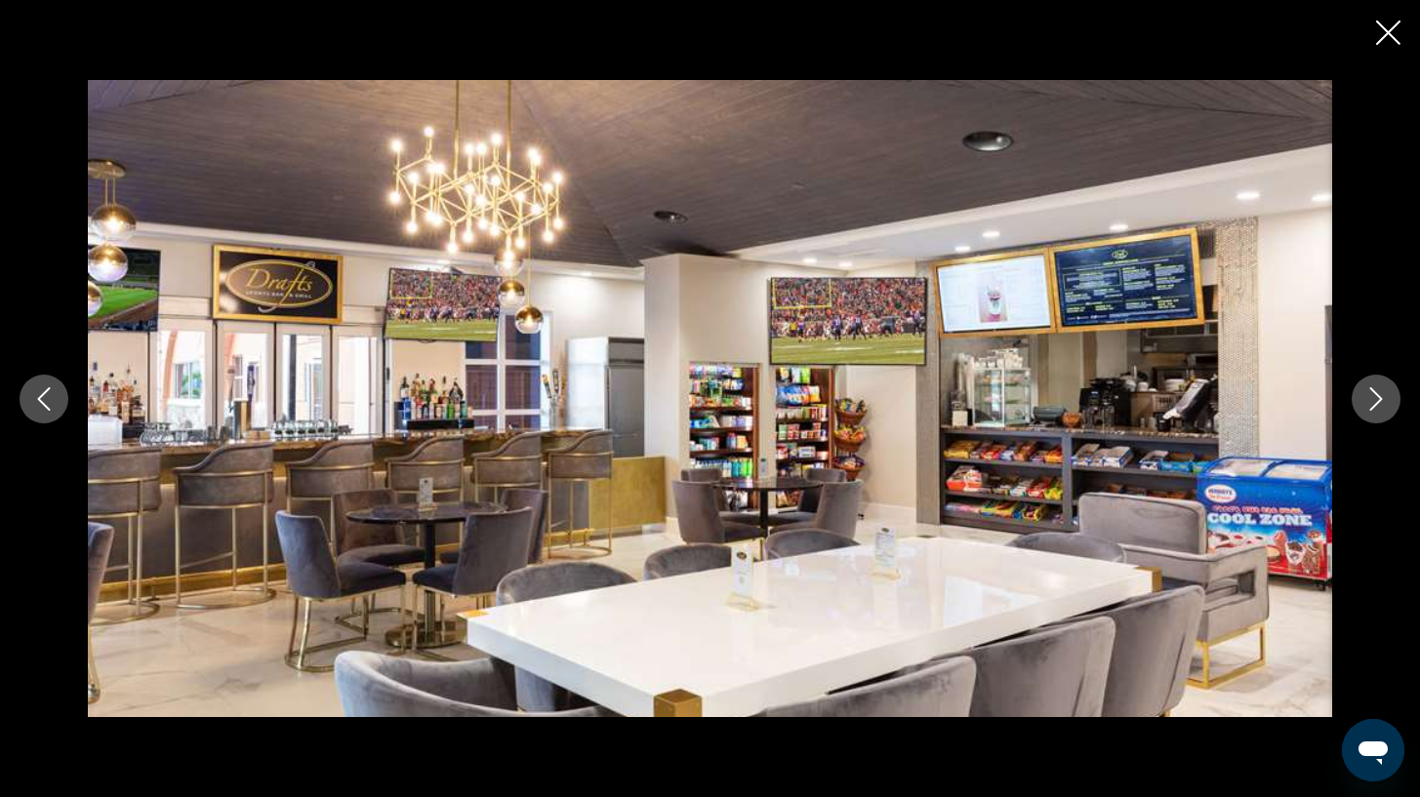
click at [1377, 400] on icon "Next image" at bounding box center [1376, 398] width 23 height 23
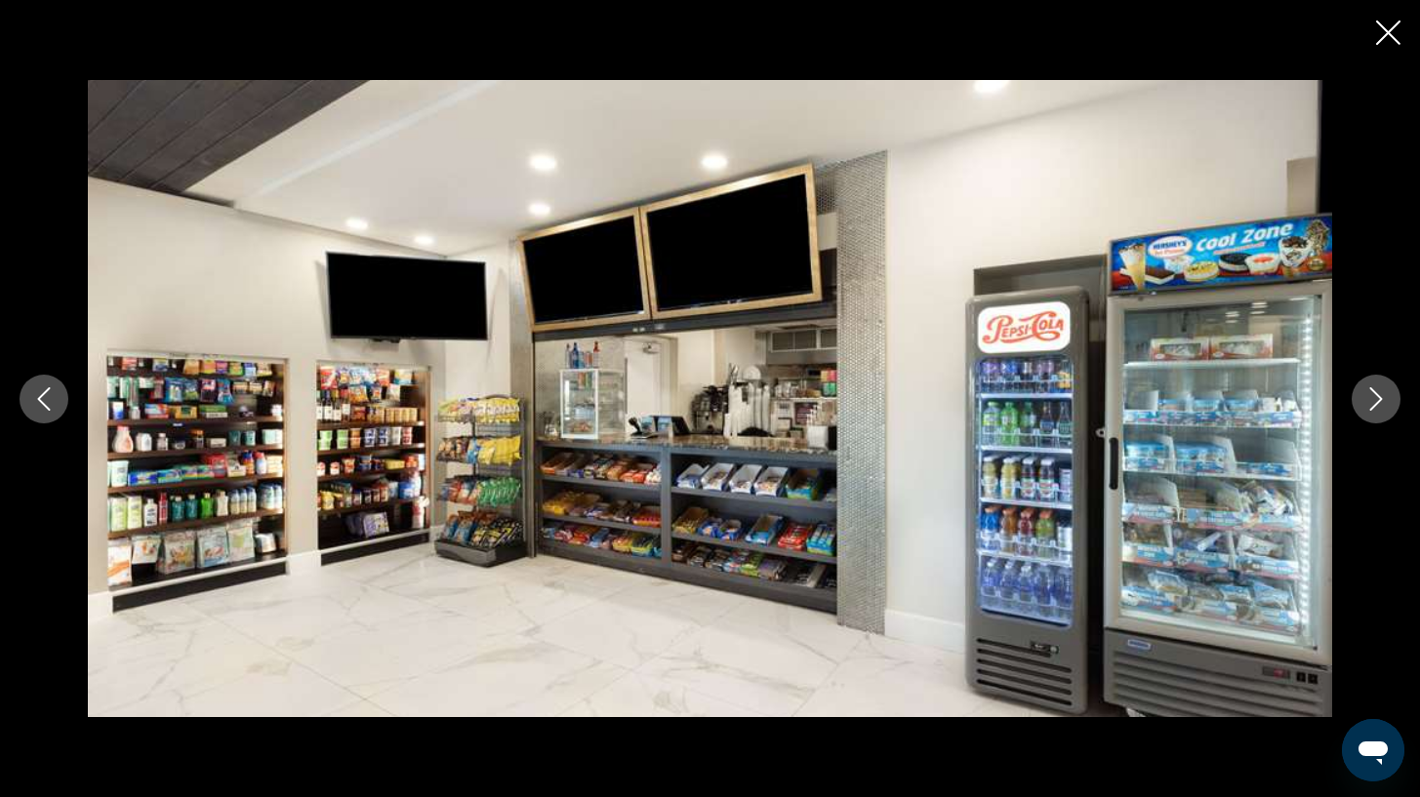
click at [1377, 400] on icon "Next image" at bounding box center [1376, 398] width 23 height 23
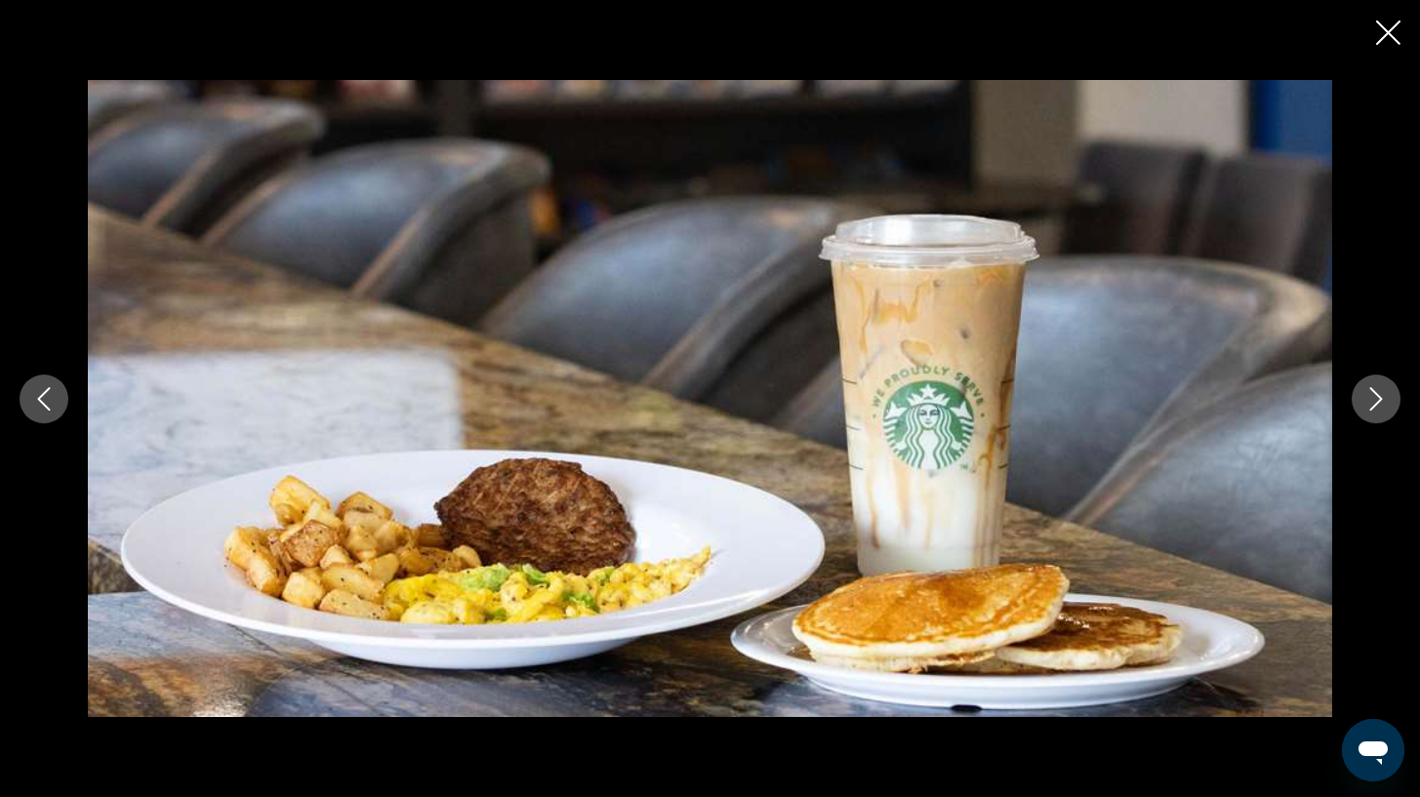
click at [1377, 400] on icon "Next image" at bounding box center [1376, 398] width 23 height 23
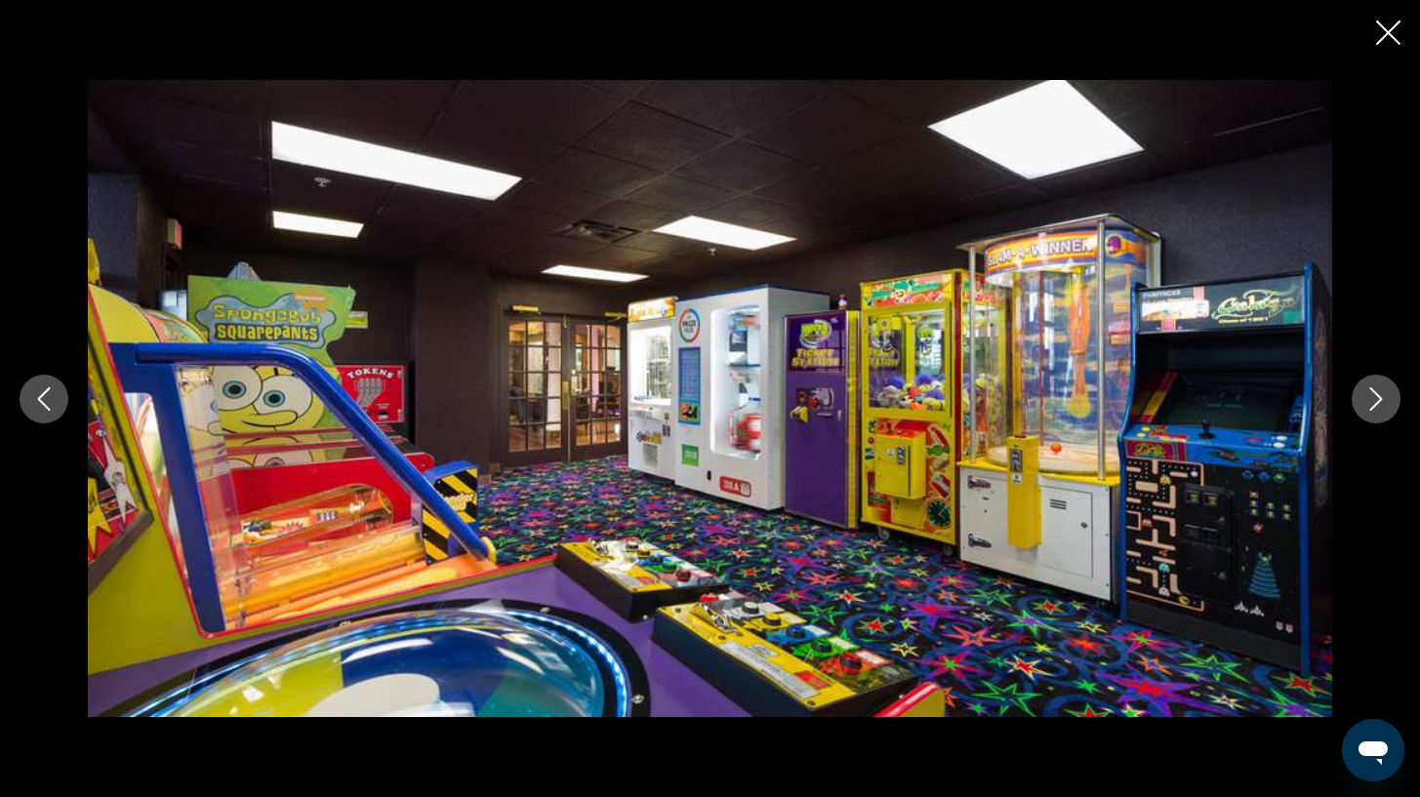
click at [1377, 400] on icon "Next image" at bounding box center [1376, 398] width 23 height 23
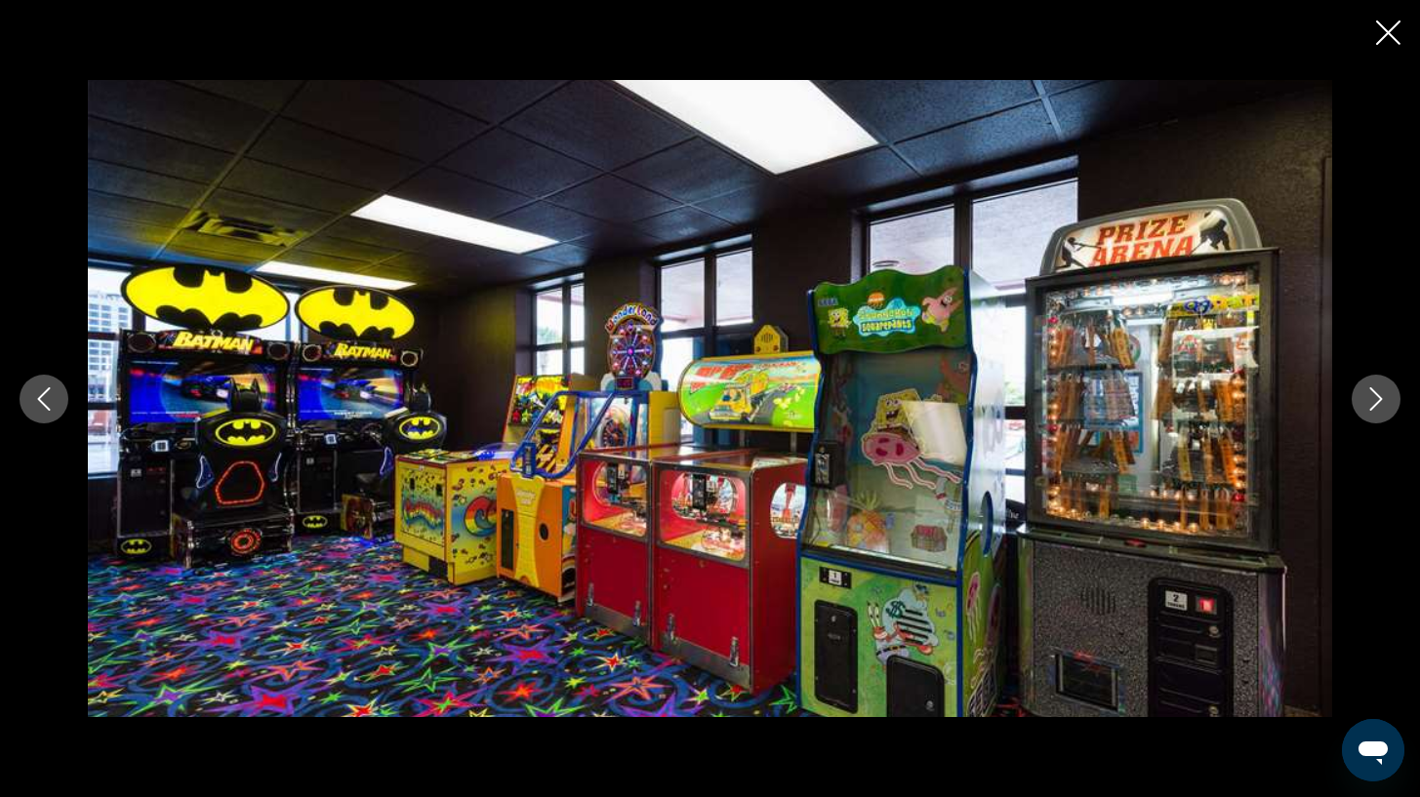
click at [1377, 400] on icon "Next image" at bounding box center [1376, 398] width 23 height 23
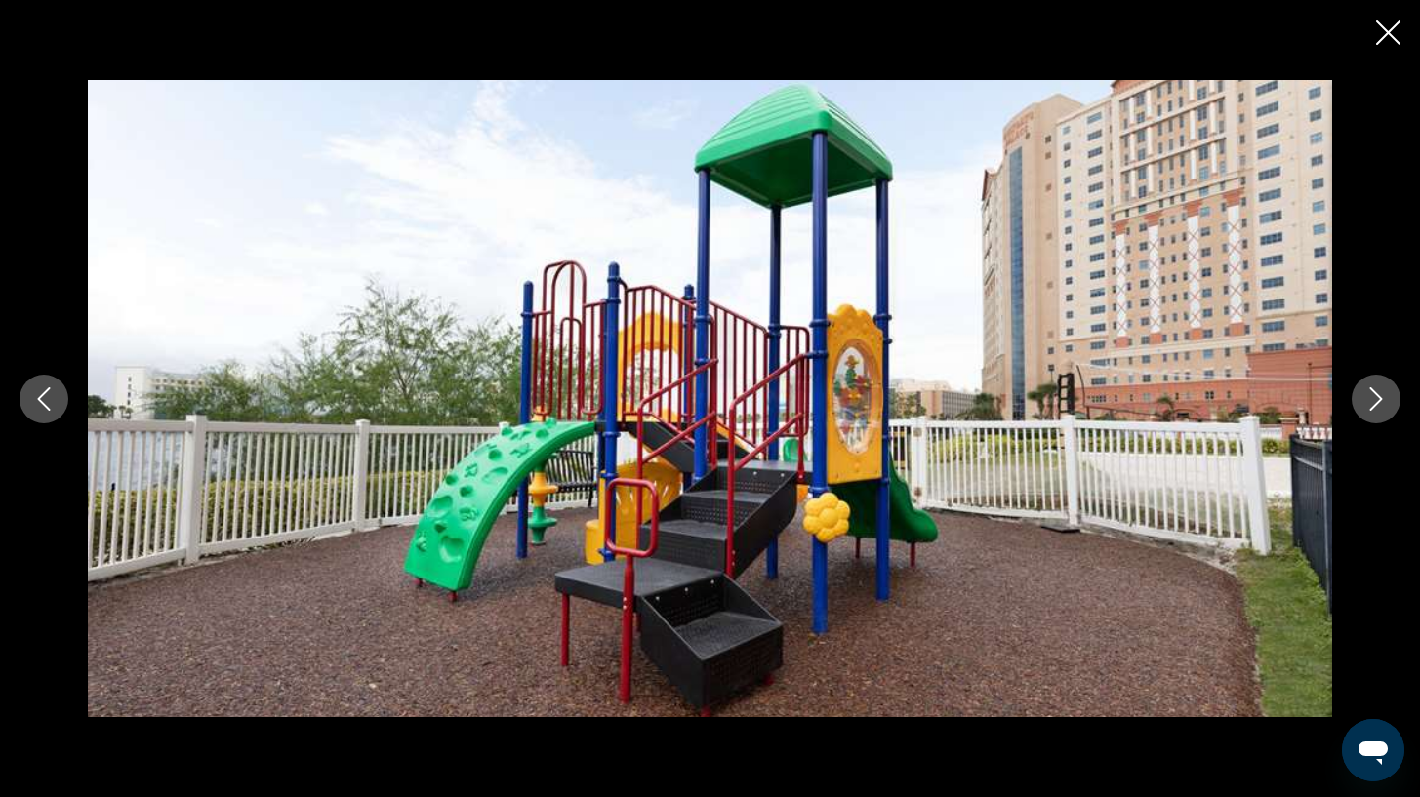
click at [1377, 400] on icon "Next image" at bounding box center [1376, 398] width 23 height 23
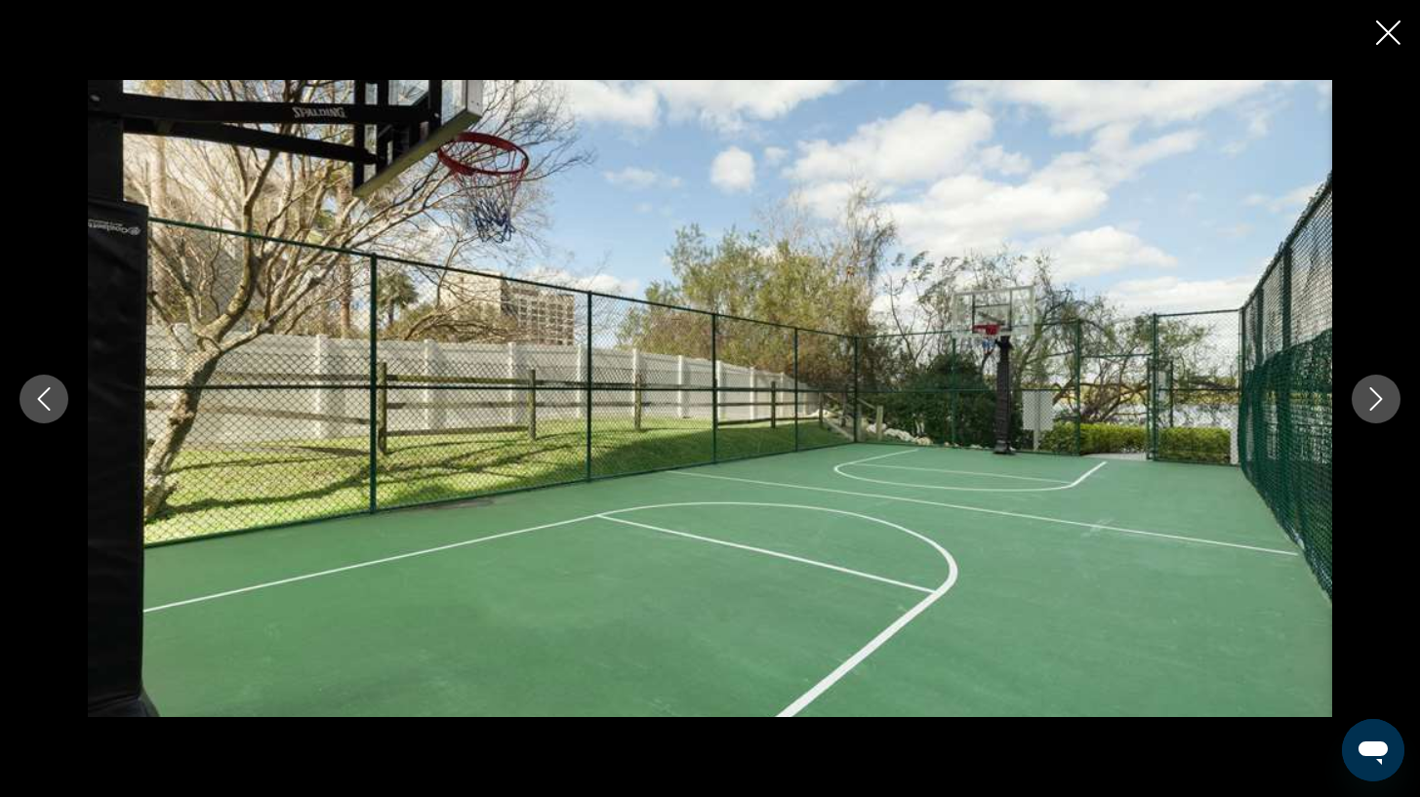
click at [1377, 400] on icon "Next image" at bounding box center [1376, 398] width 23 height 23
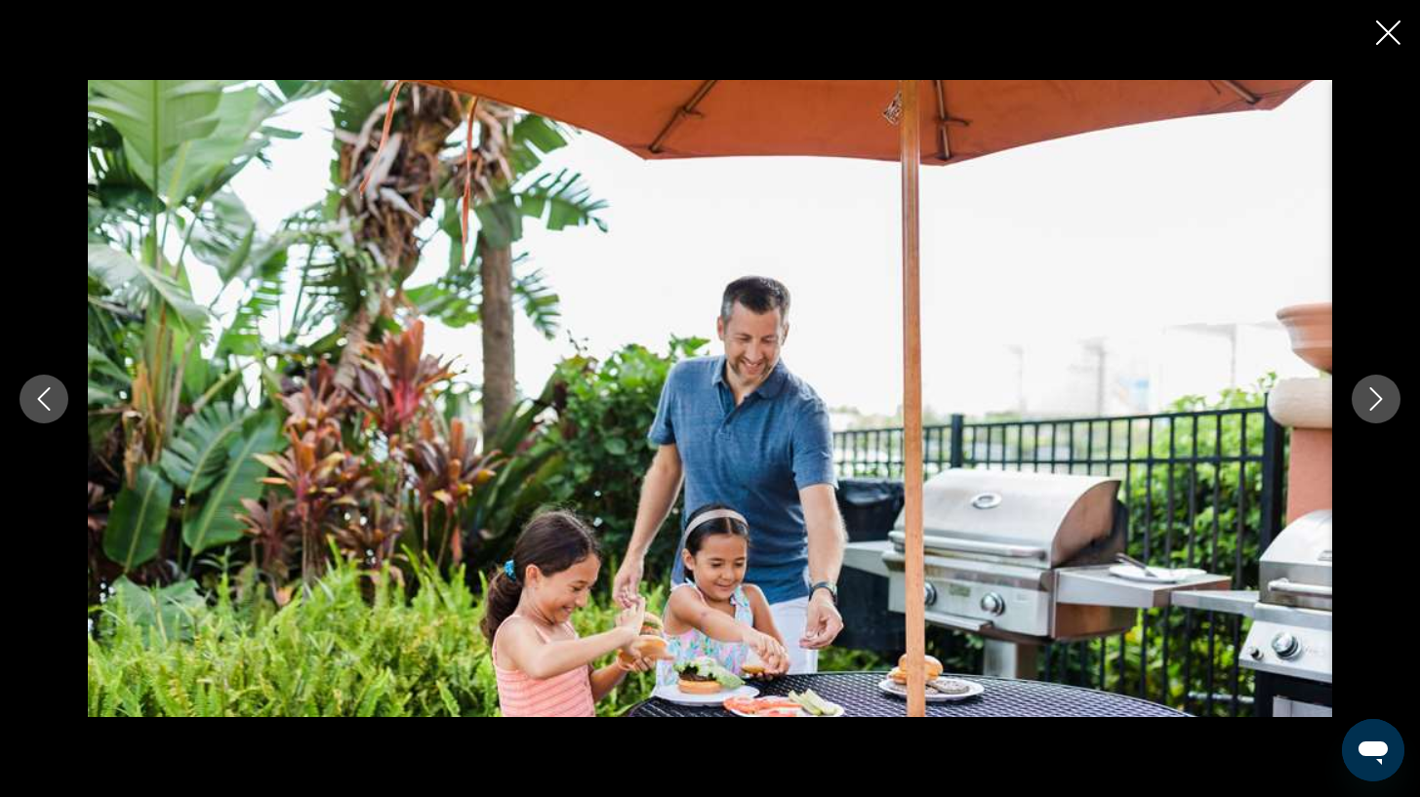
click at [1377, 400] on icon "Next image" at bounding box center [1376, 398] width 23 height 23
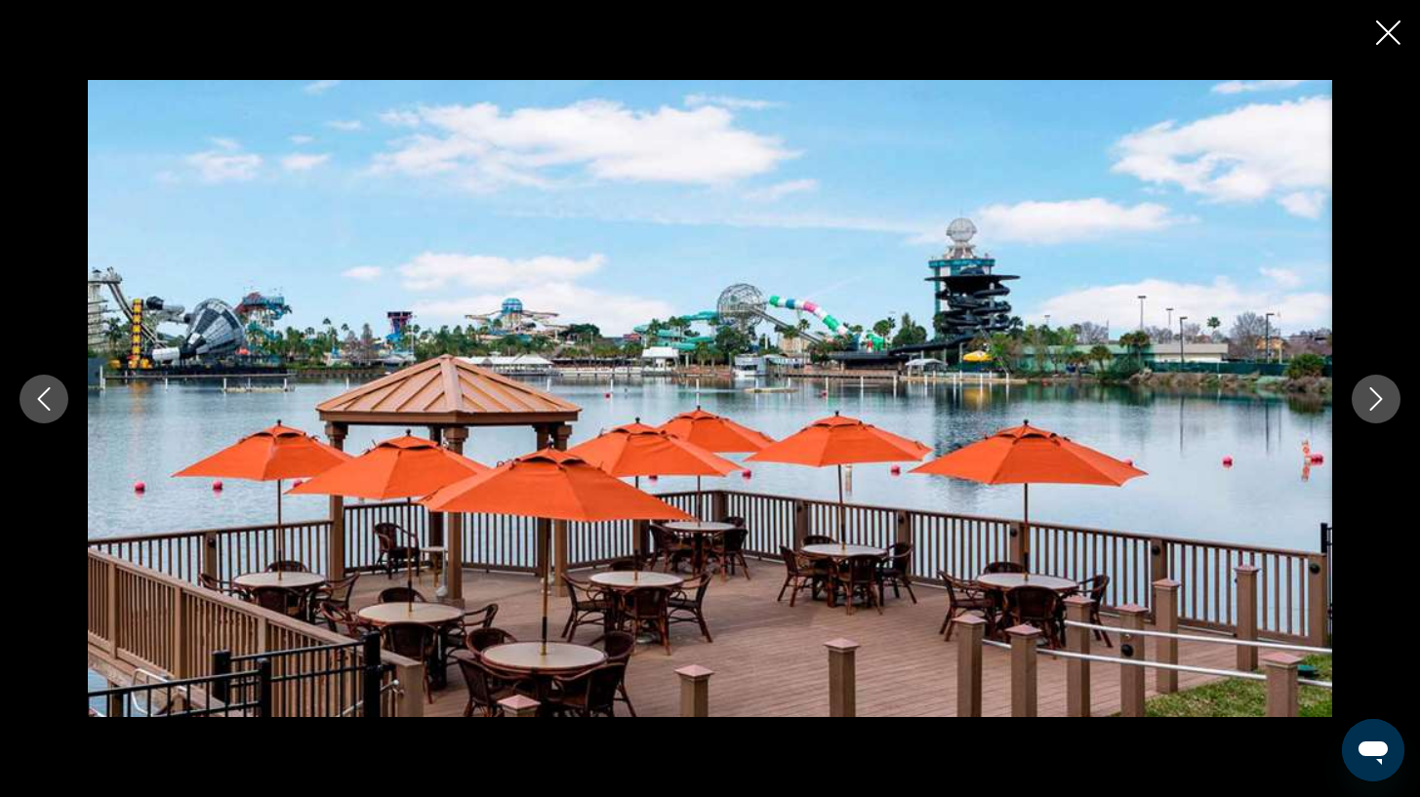
click at [1393, 397] on button "Next image" at bounding box center [1376, 399] width 49 height 49
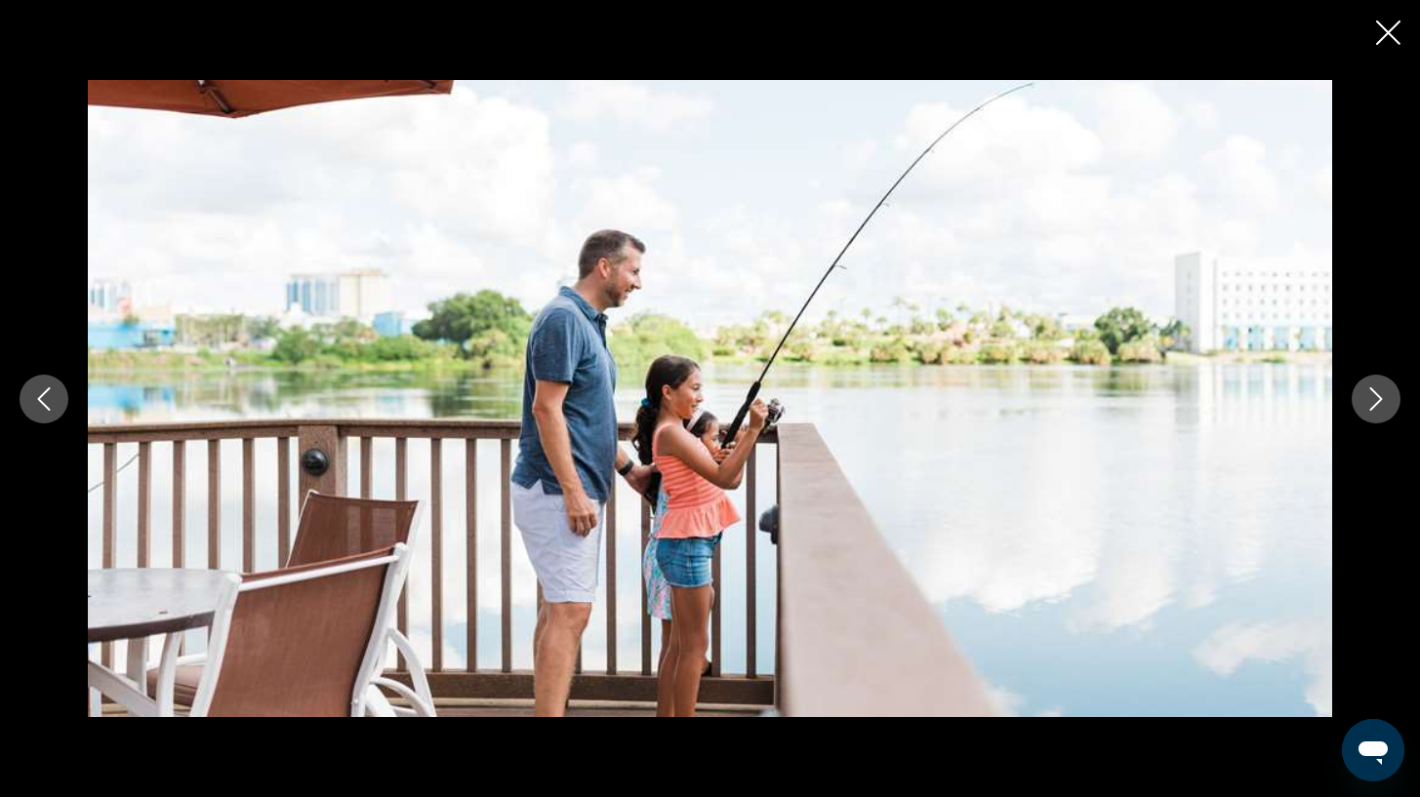
click at [1393, 397] on button "Next image" at bounding box center [1376, 399] width 49 height 49
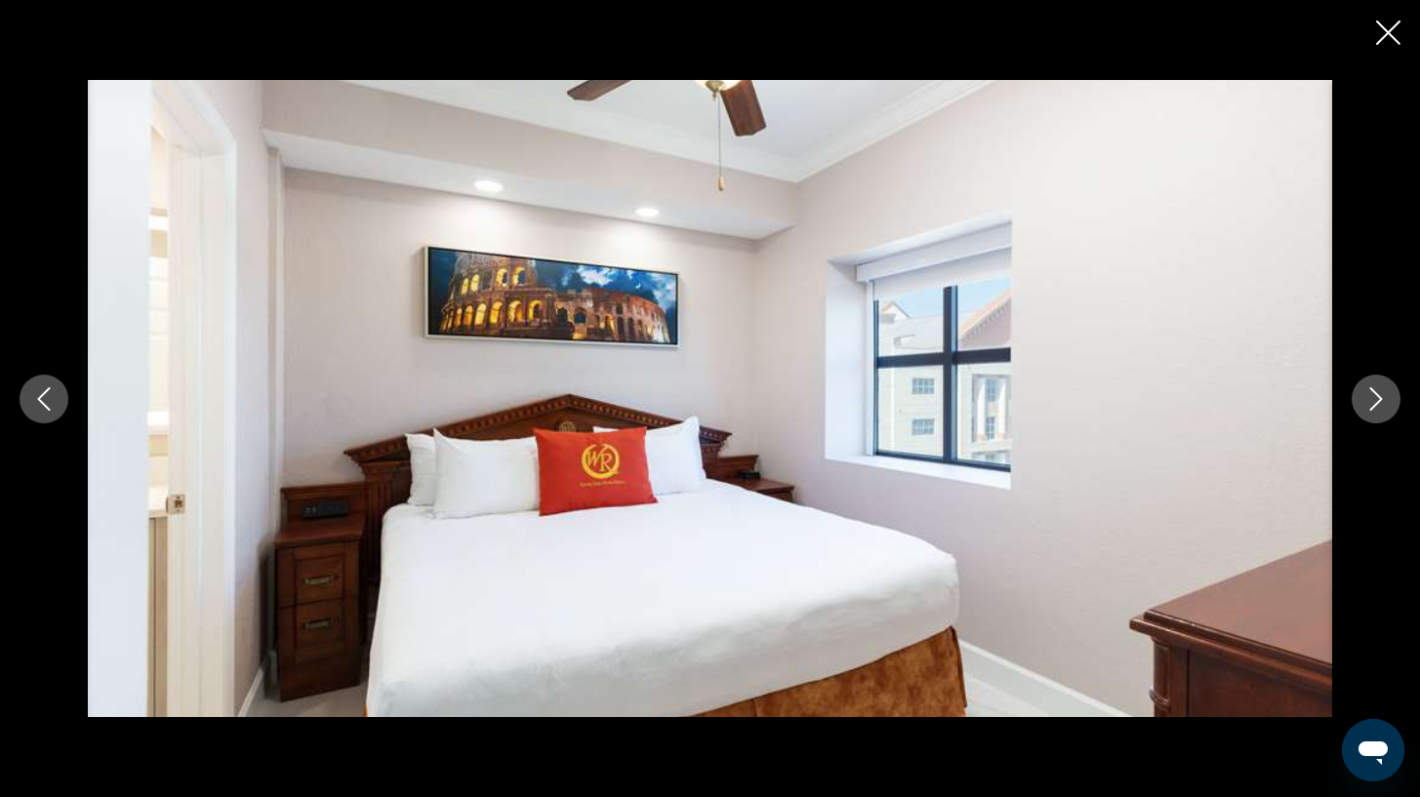
click at [1404, 46] on div "Main content" at bounding box center [710, 398] width 1420 height 797
click at [1400, 41] on icon "Close slideshow" at bounding box center [1388, 32] width 24 height 24
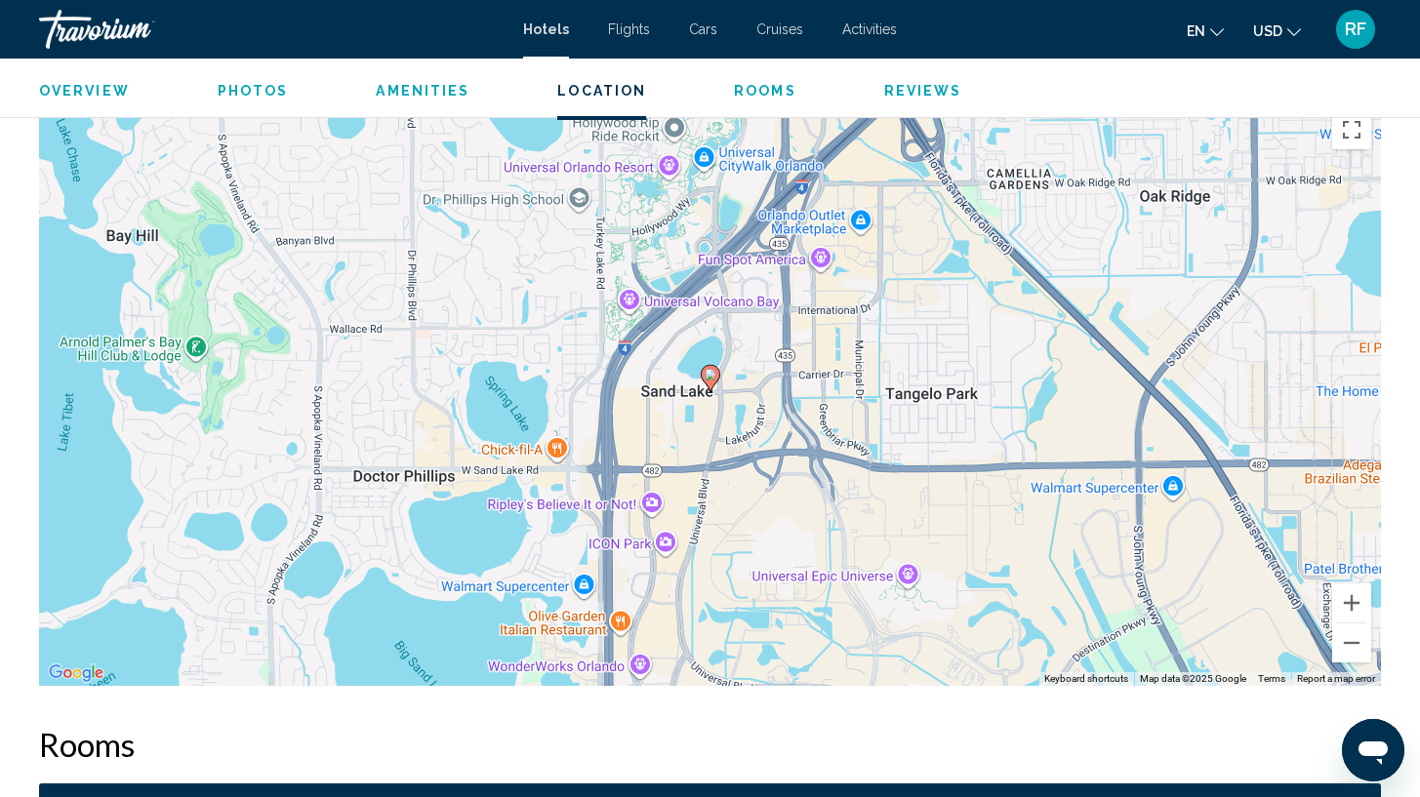
scroll to position [1890, 0]
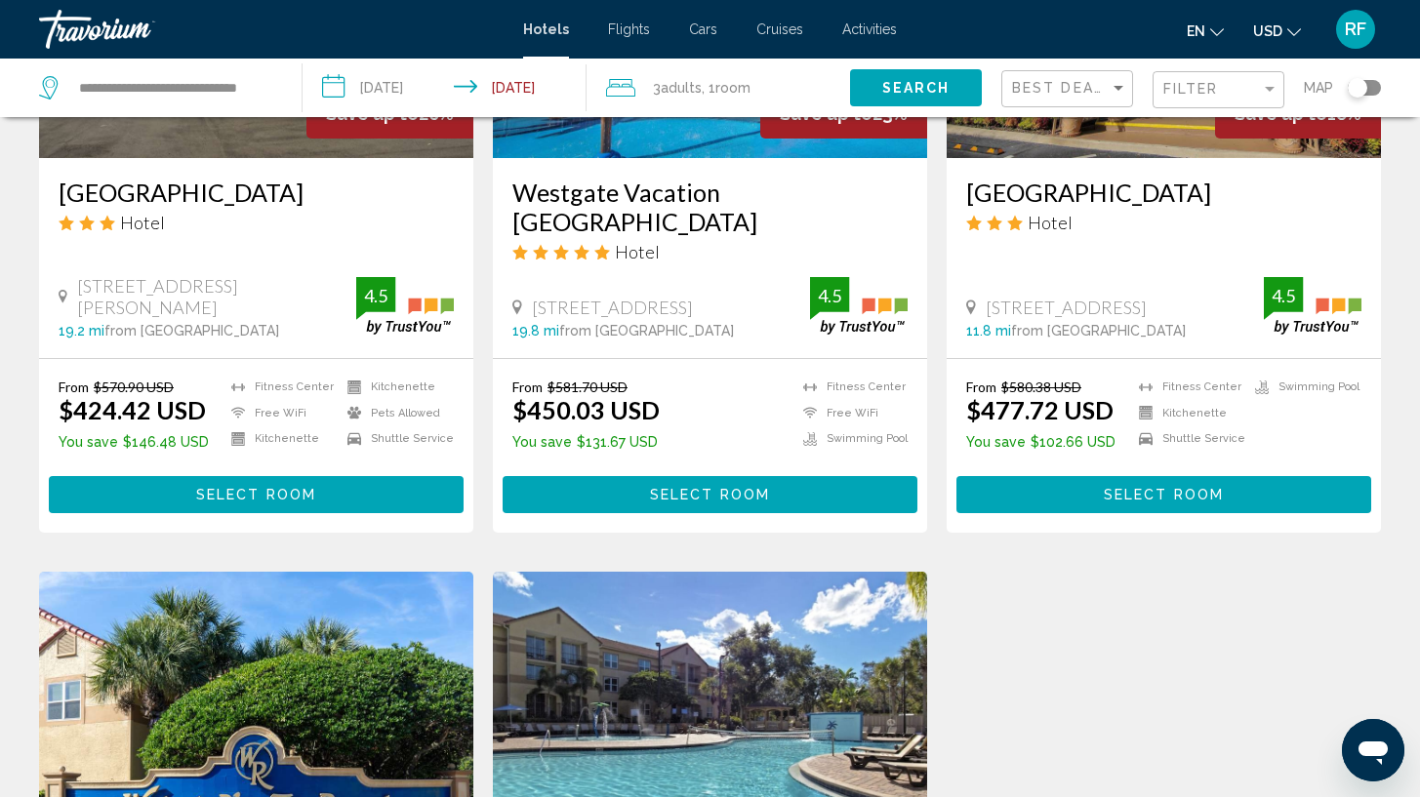
scroll to position [1005, 0]
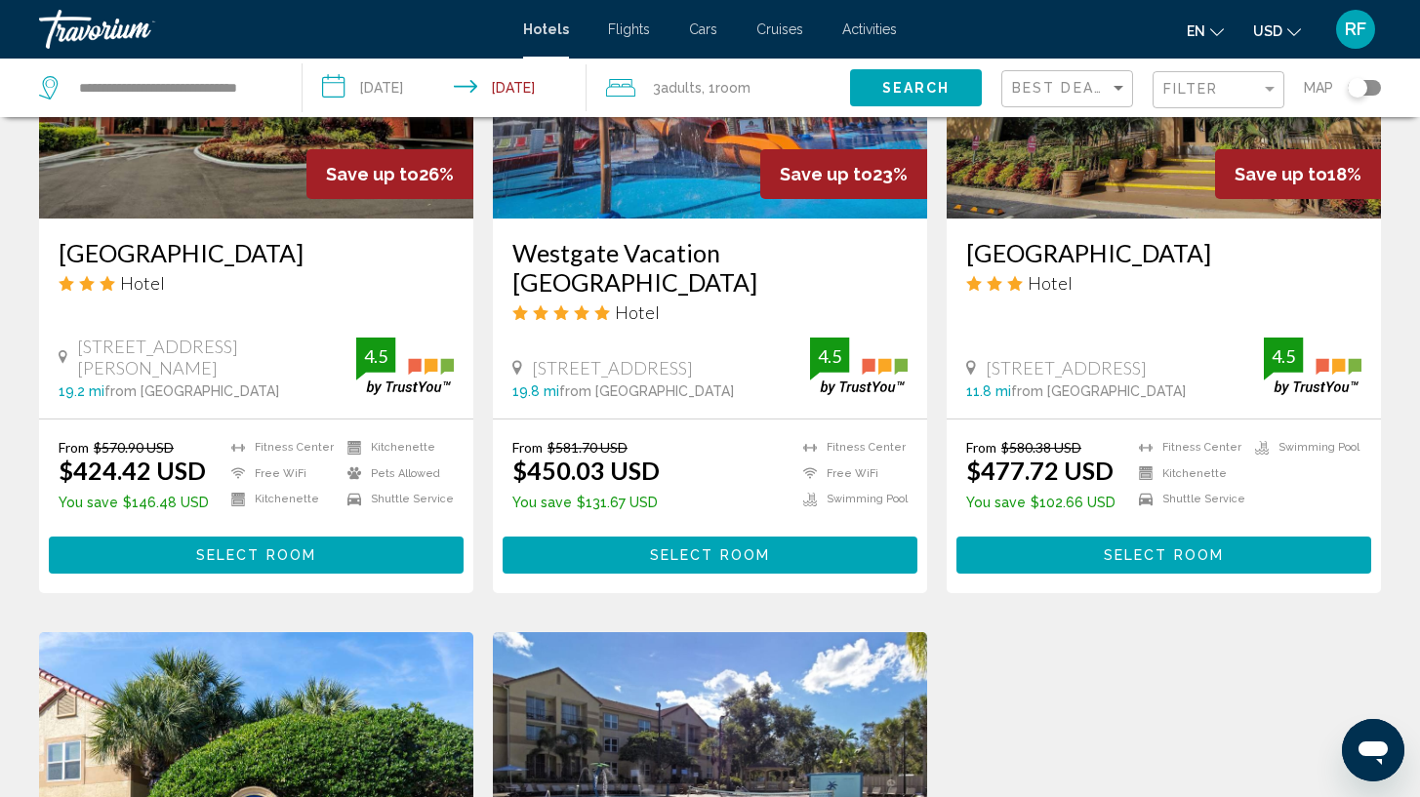
click at [760, 549] on span "Select Room" at bounding box center [710, 557] width 120 height 16
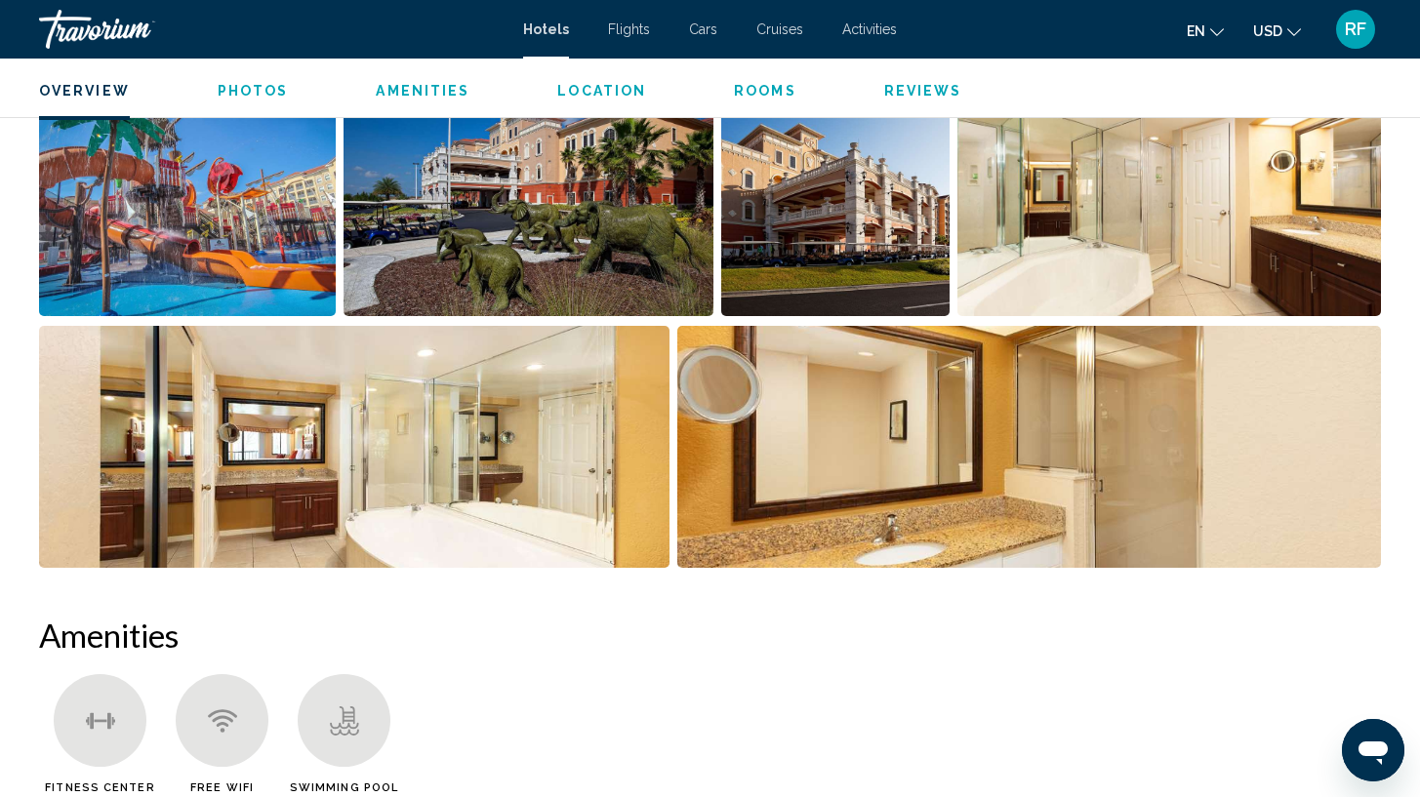
scroll to position [826, 0]
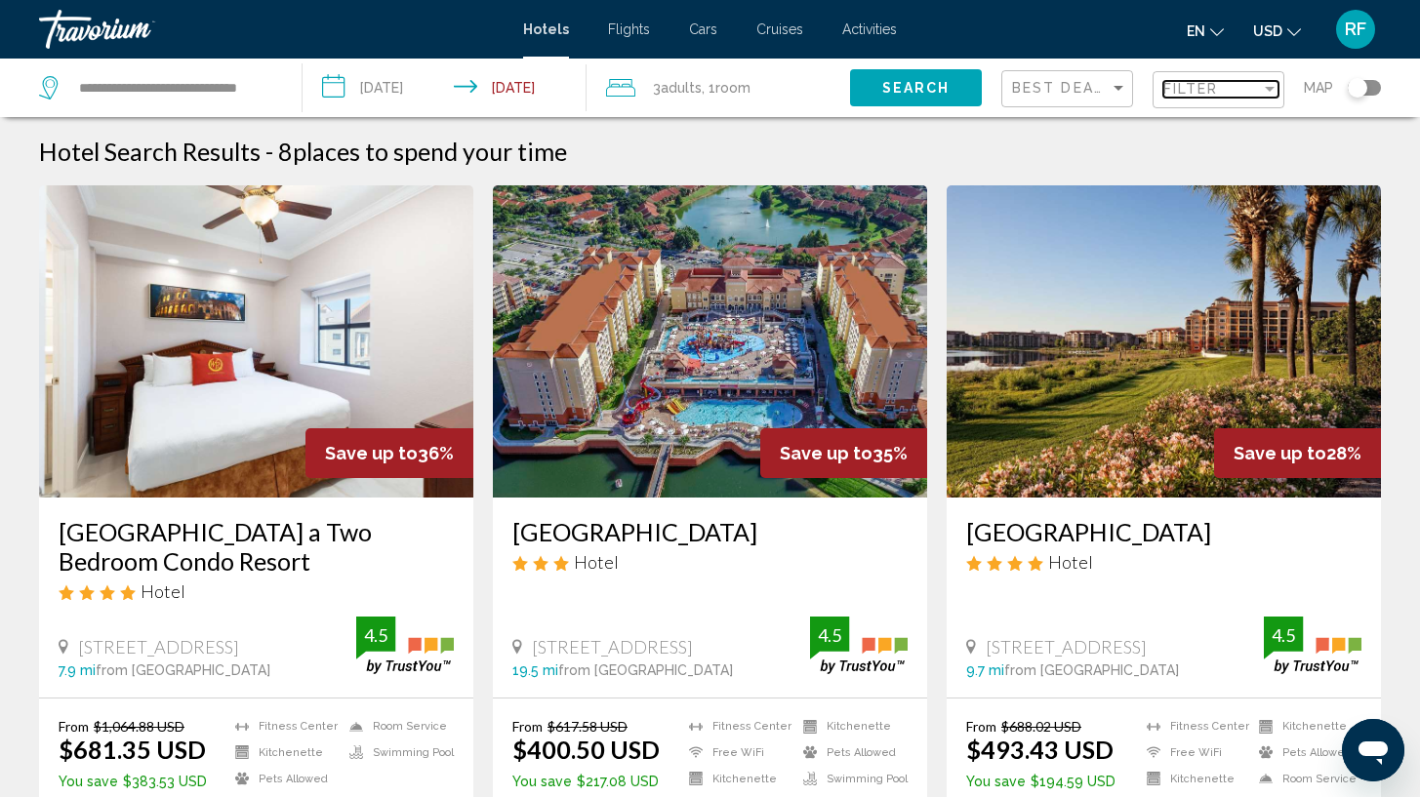
click at [1218, 93] on span "Filter" at bounding box center [1191, 89] width 56 height 16
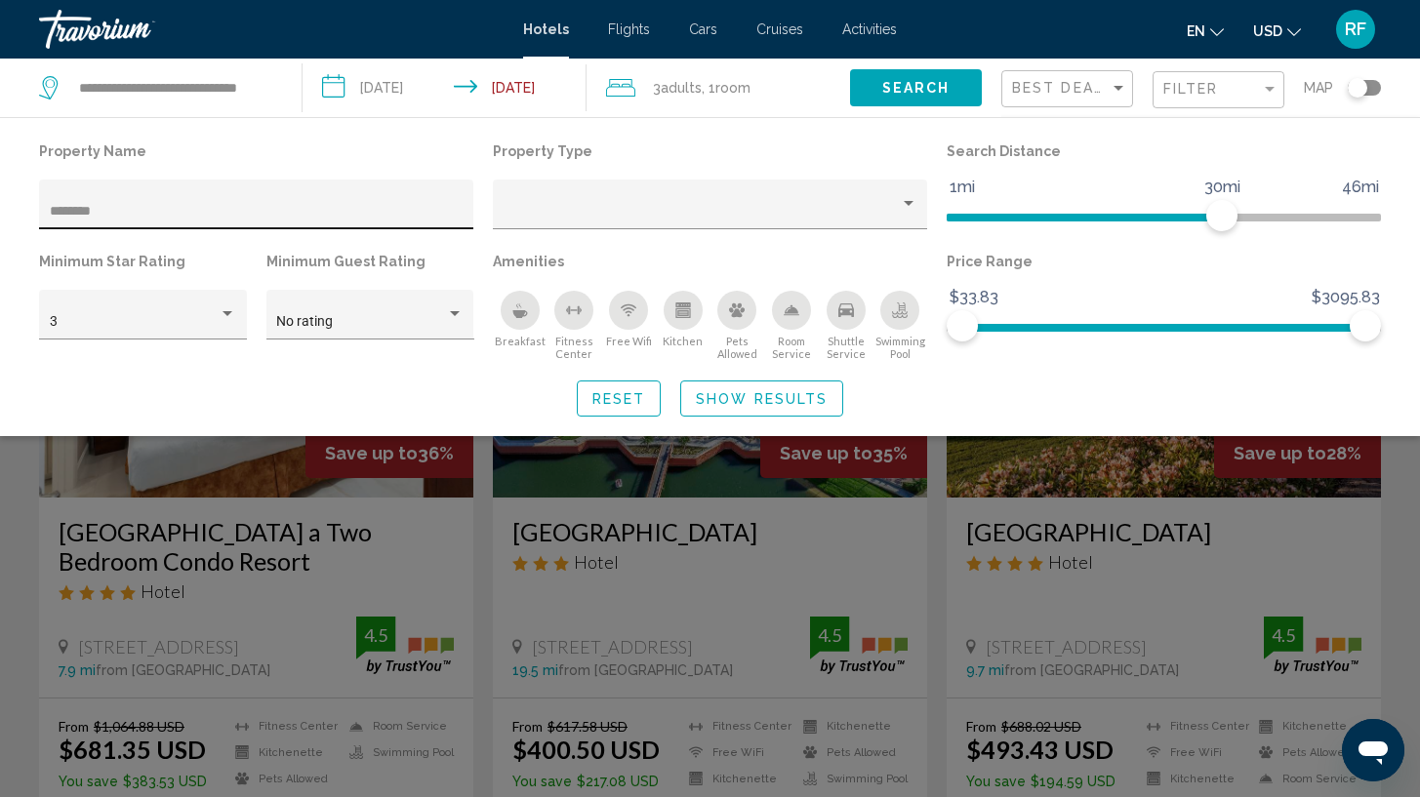
click at [356, 218] on div "********" at bounding box center [257, 210] width 414 height 40
click at [357, 213] on input "********" at bounding box center [257, 212] width 414 height 16
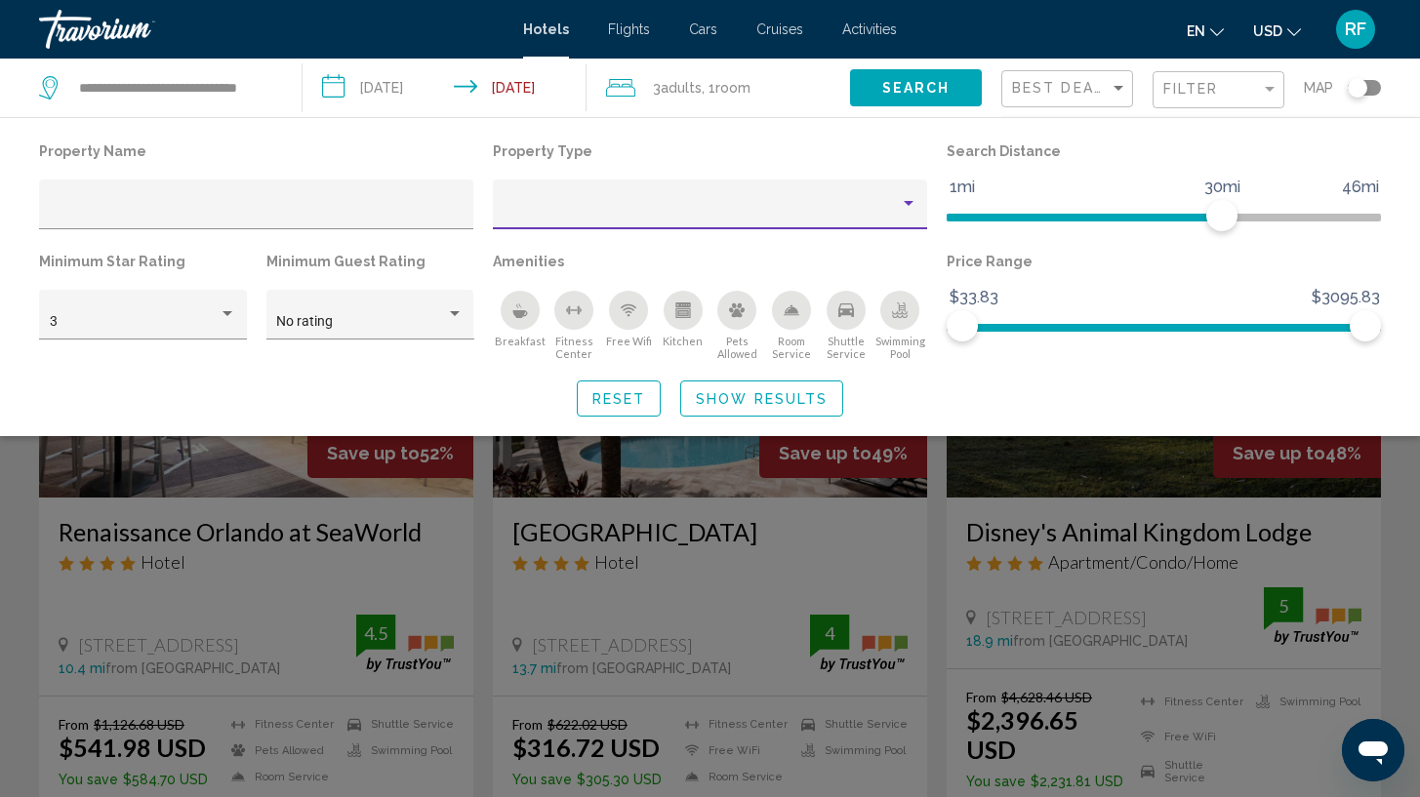
click at [649, 212] on div "Property type" at bounding box center [702, 212] width 396 height 16
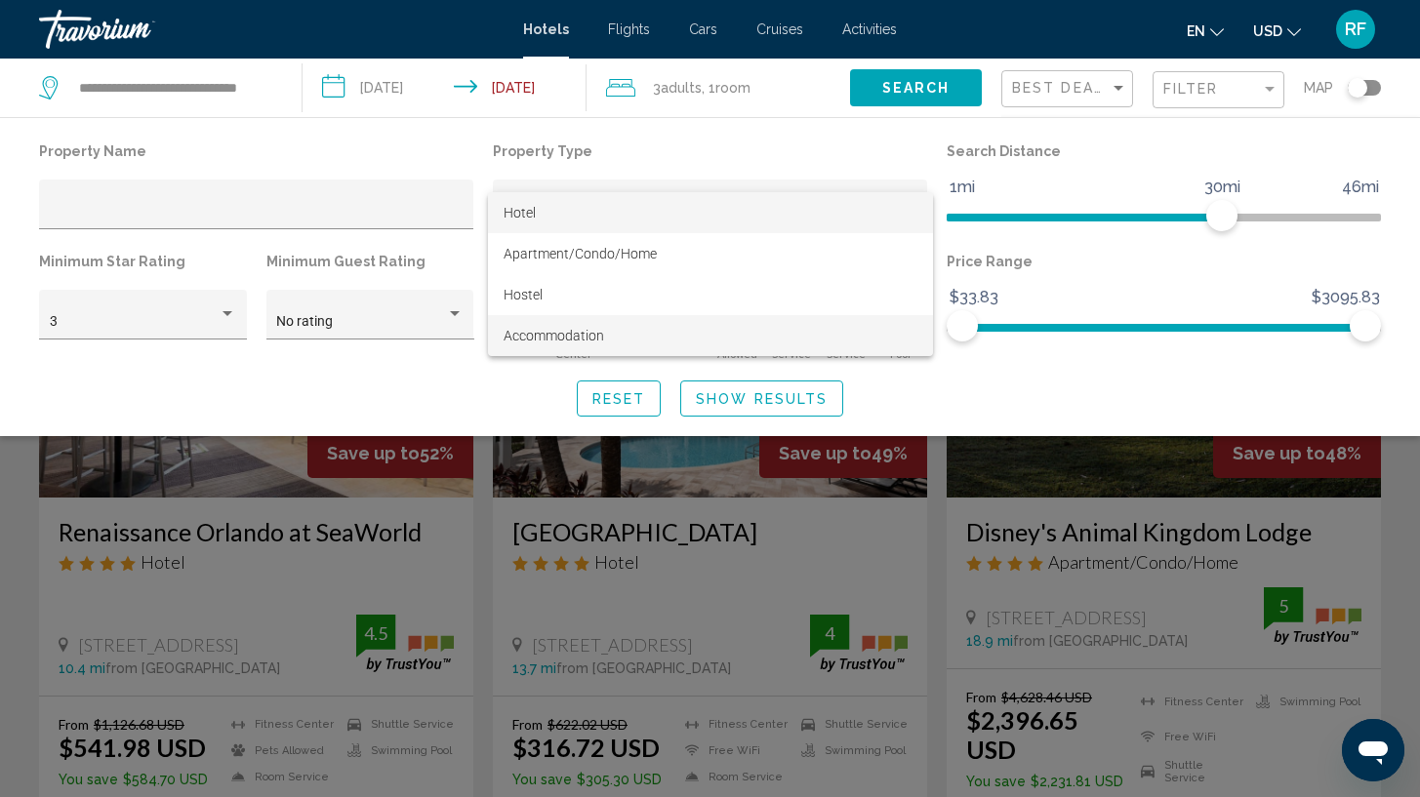
click at [633, 345] on span "Accommodation" at bounding box center [711, 335] width 414 height 41
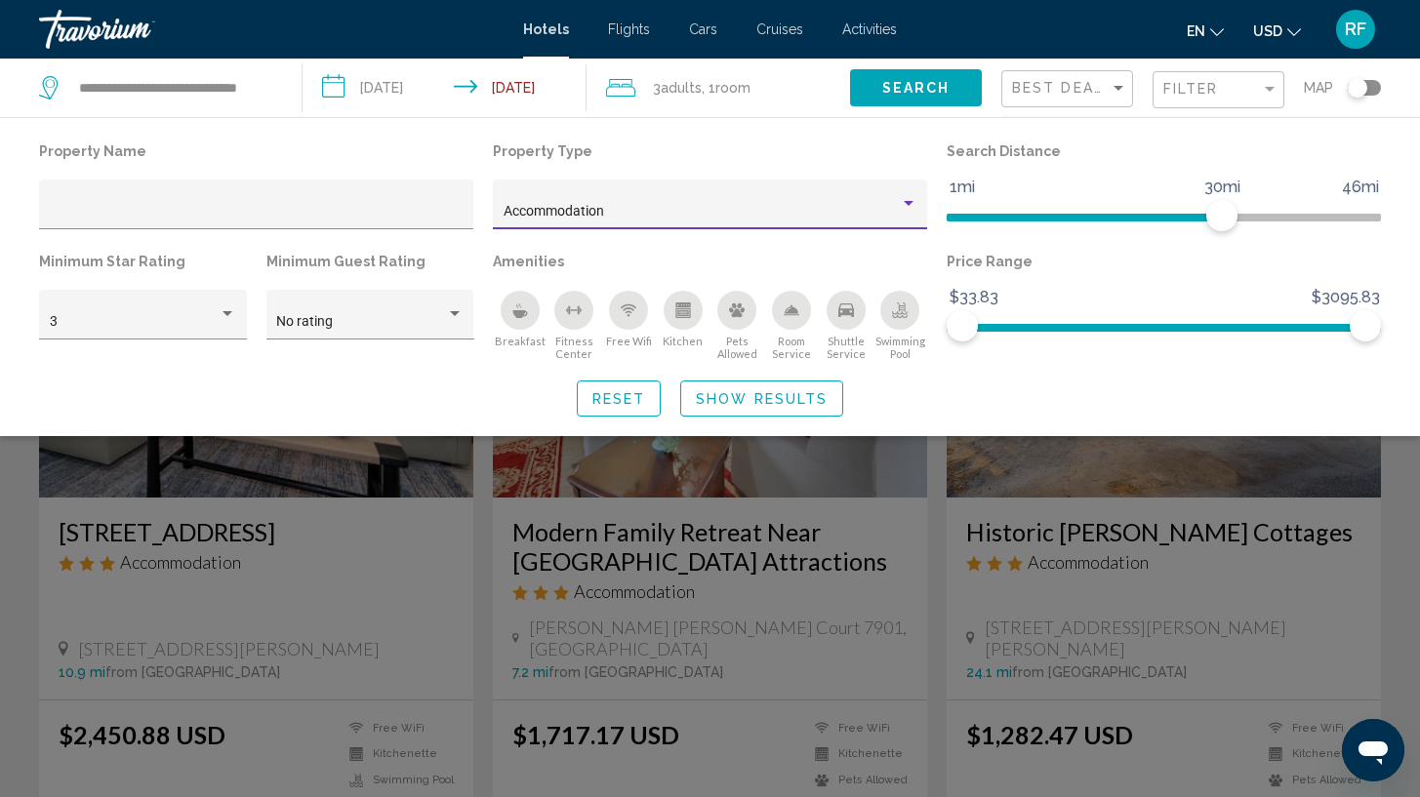
click at [729, 402] on span "Show Results" at bounding box center [762, 399] width 132 height 16
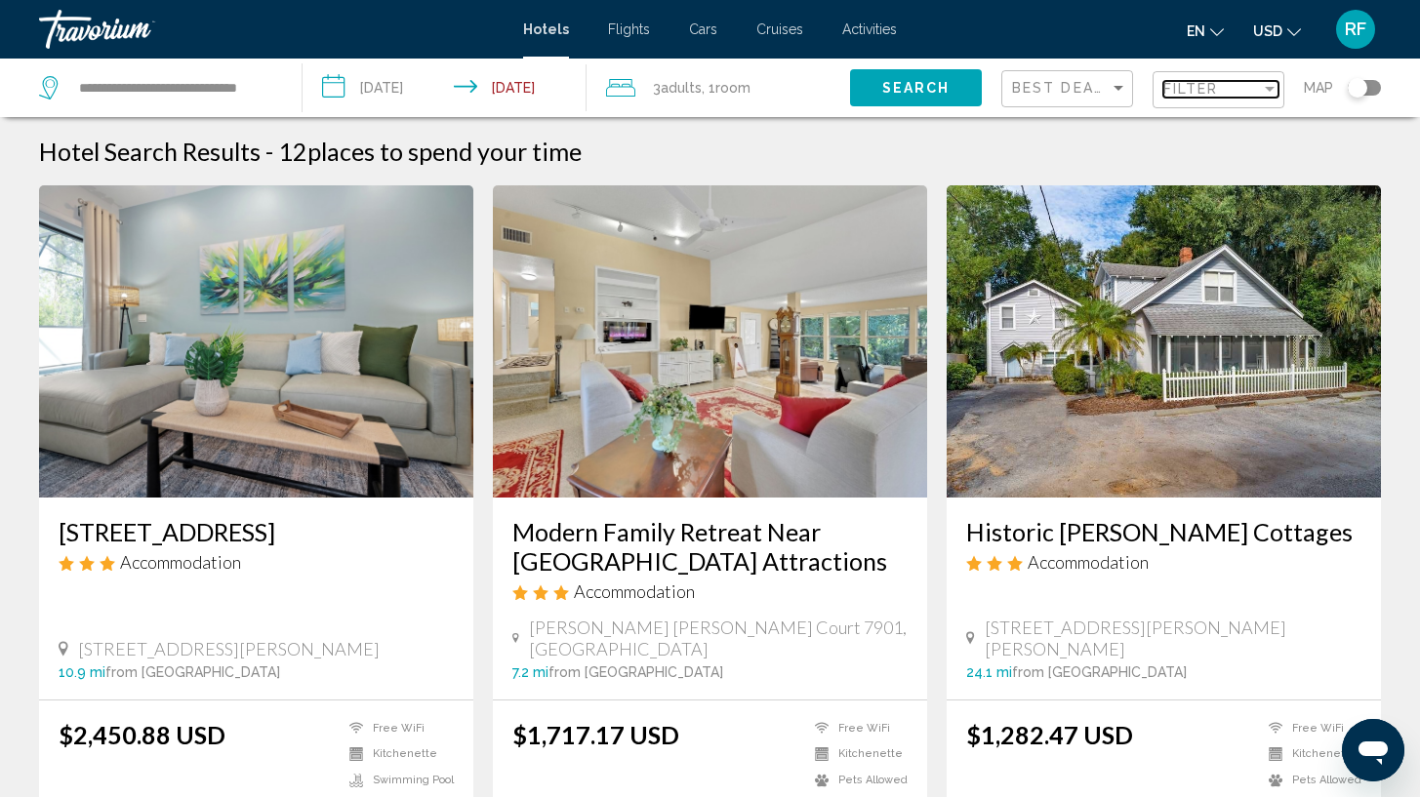
click at [1252, 91] on div "Filter" at bounding box center [1212, 89] width 98 height 16
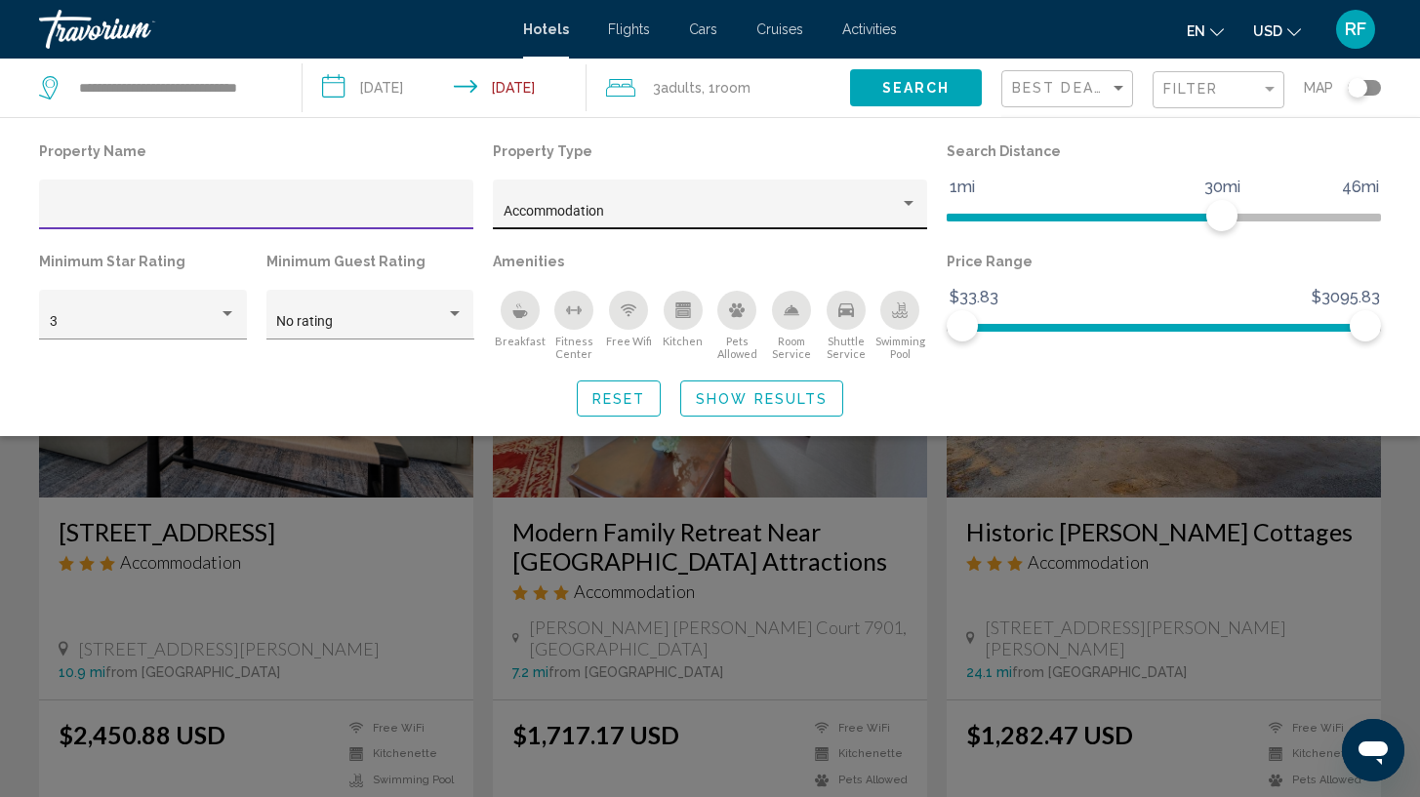
click at [738, 218] on div "Accommodation" at bounding box center [702, 212] width 396 height 16
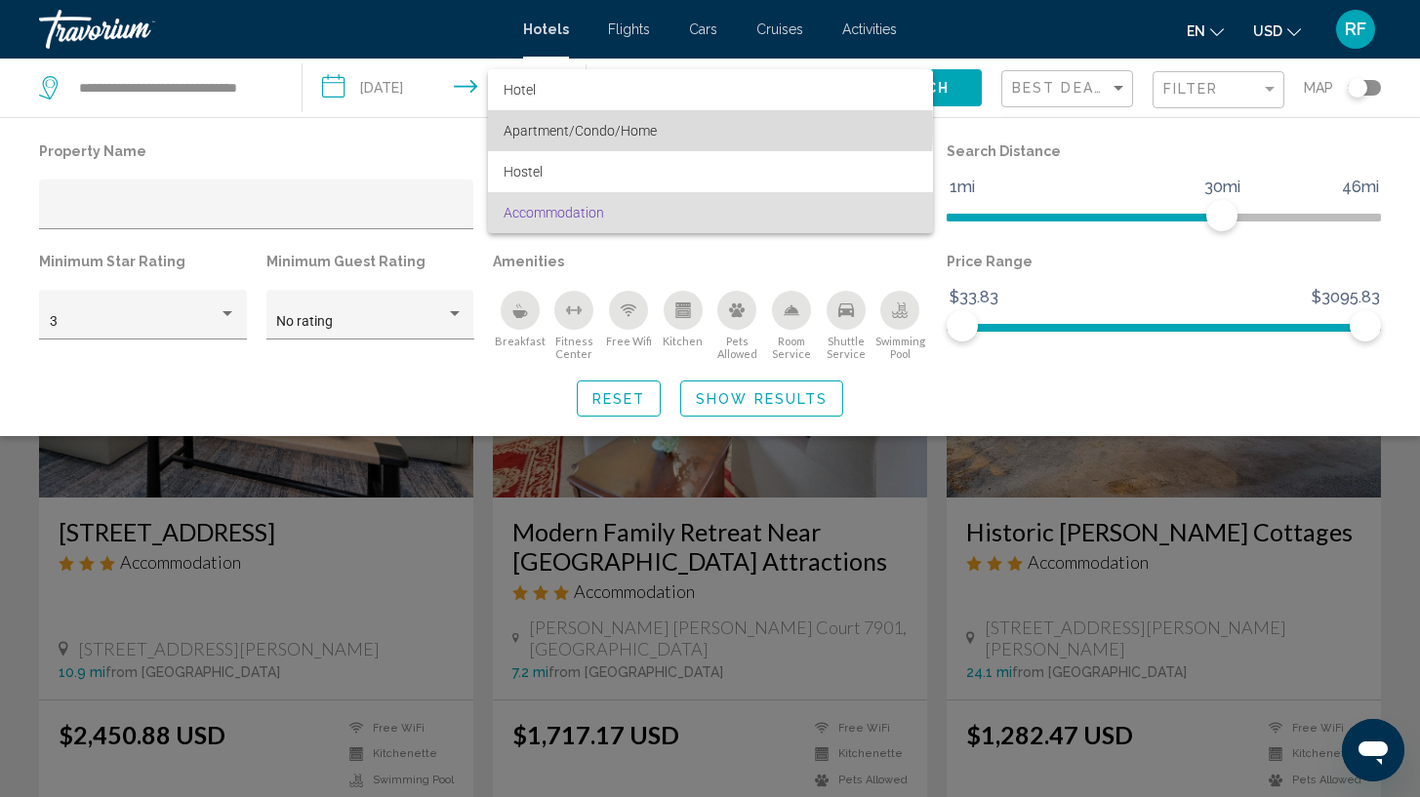
click at [649, 128] on span "Apartment/Condo/Home" at bounding box center [580, 131] width 153 height 16
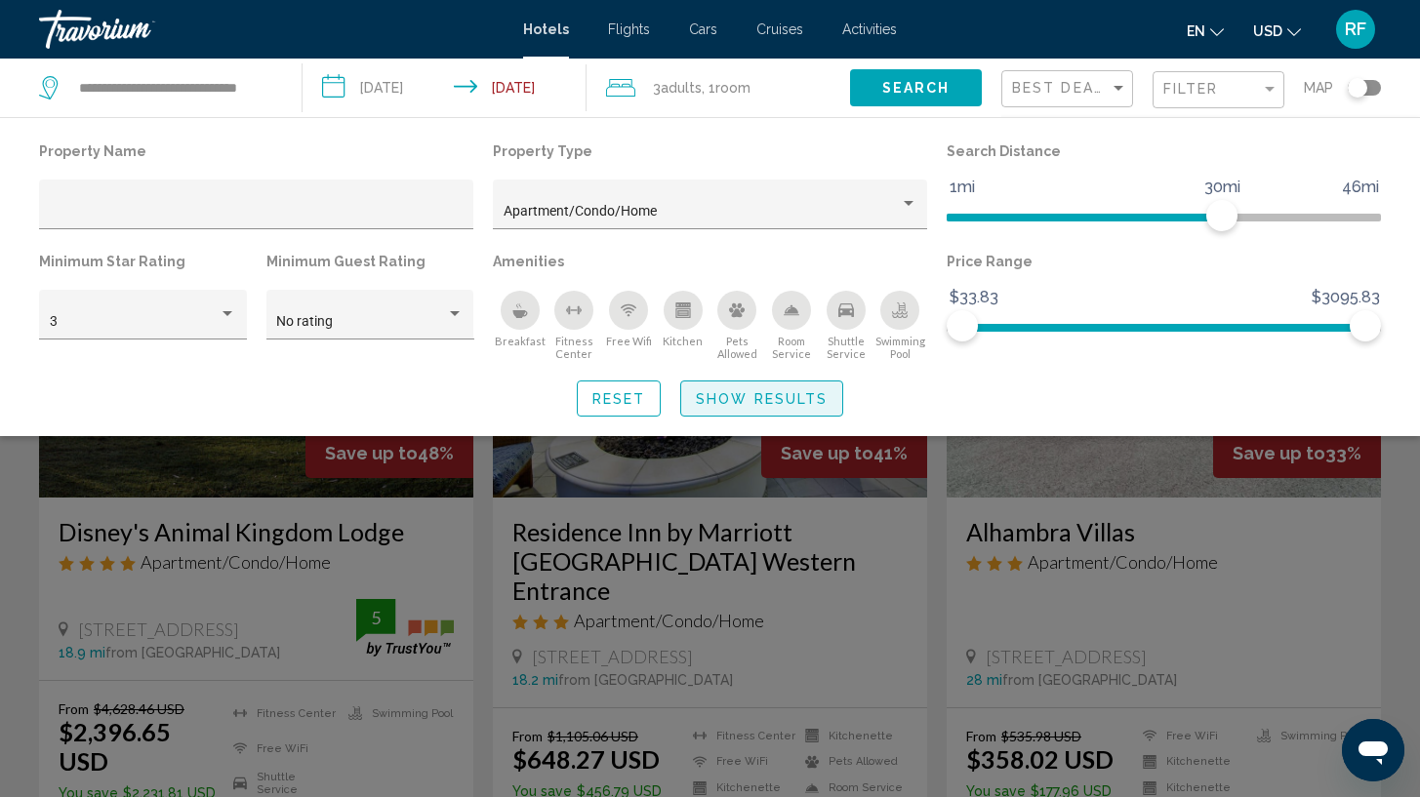
click at [772, 406] on span "Show Results" at bounding box center [762, 399] width 132 height 16
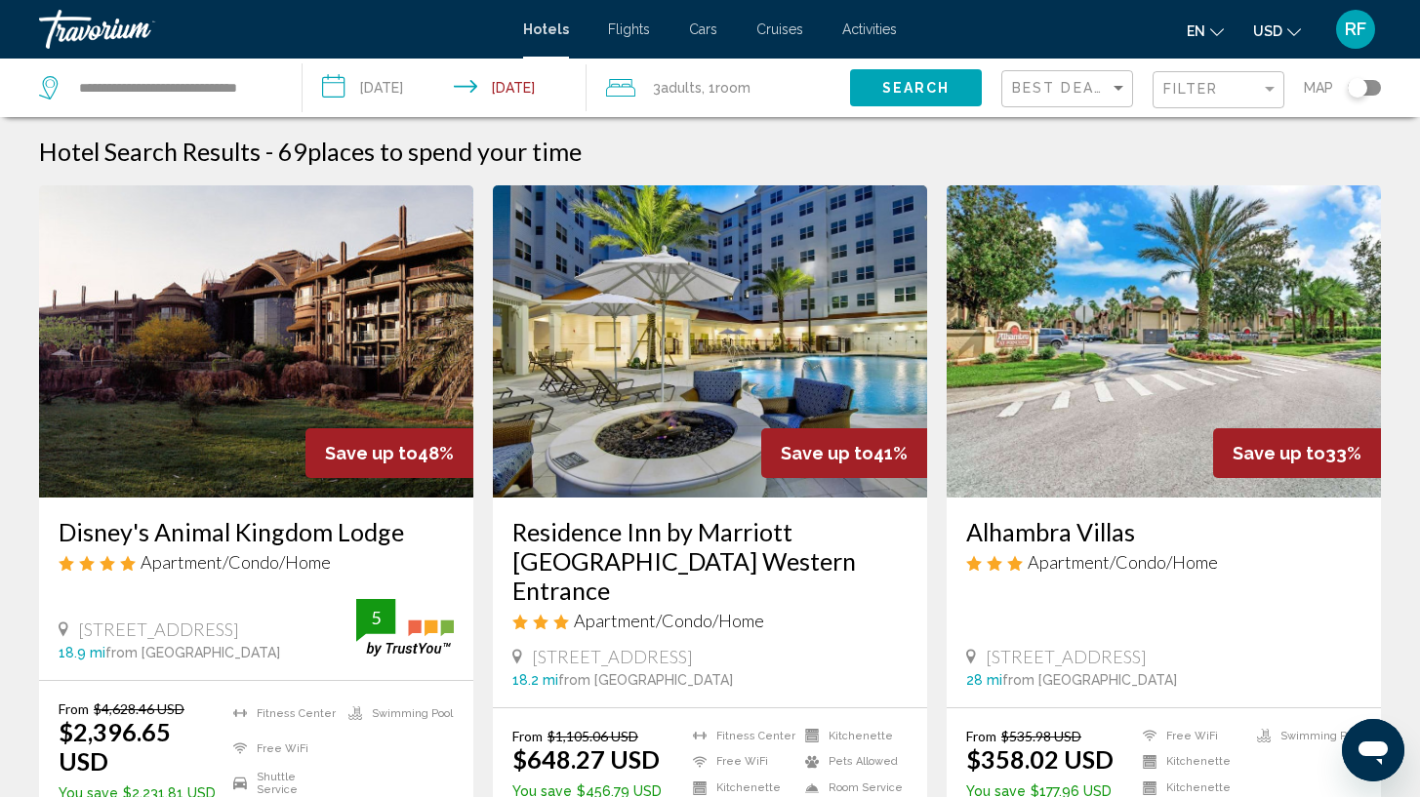
click at [1074, 98] on div "Best Deals" at bounding box center [1069, 89] width 115 height 36
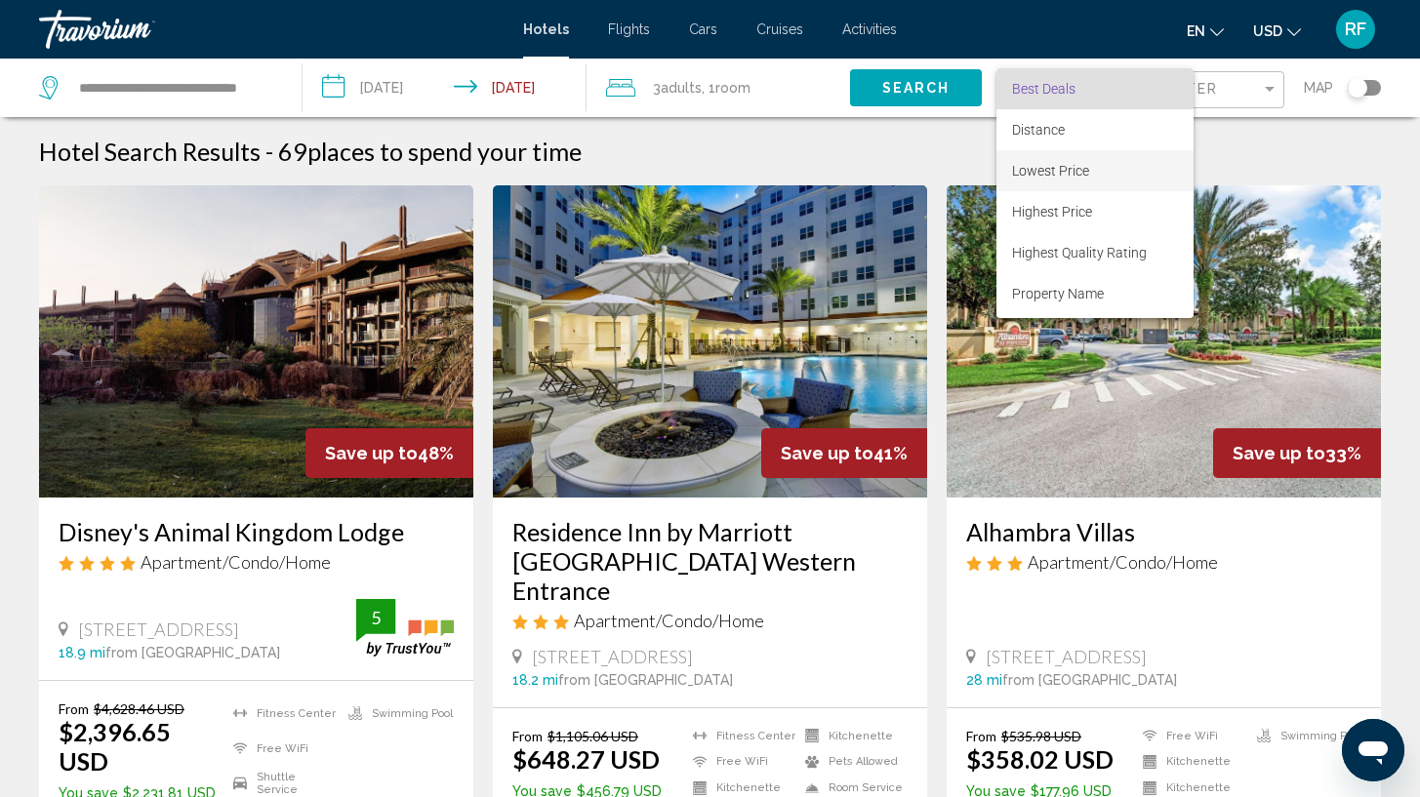
click at [1113, 183] on span "Lowest Price" at bounding box center [1095, 170] width 166 height 41
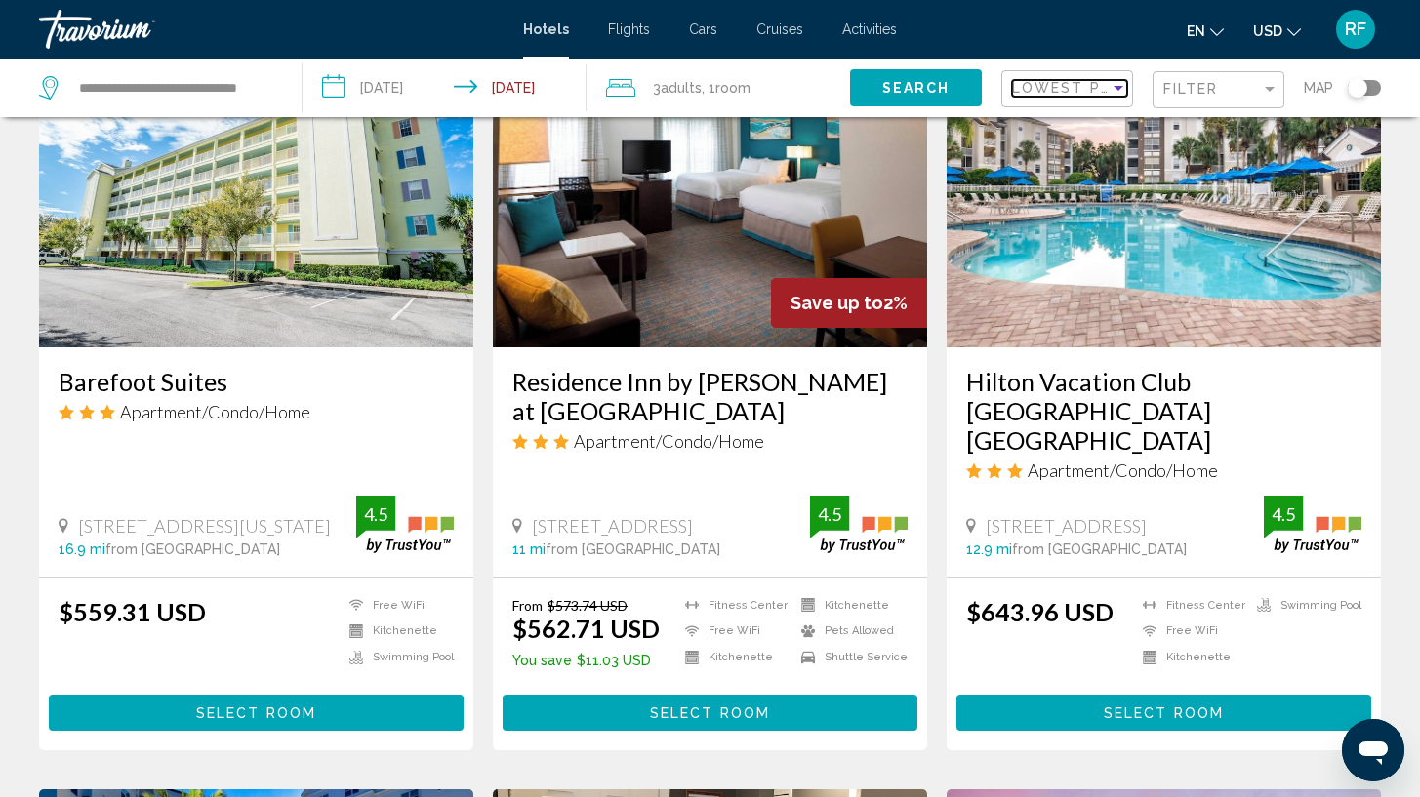
scroll to position [1483, 0]
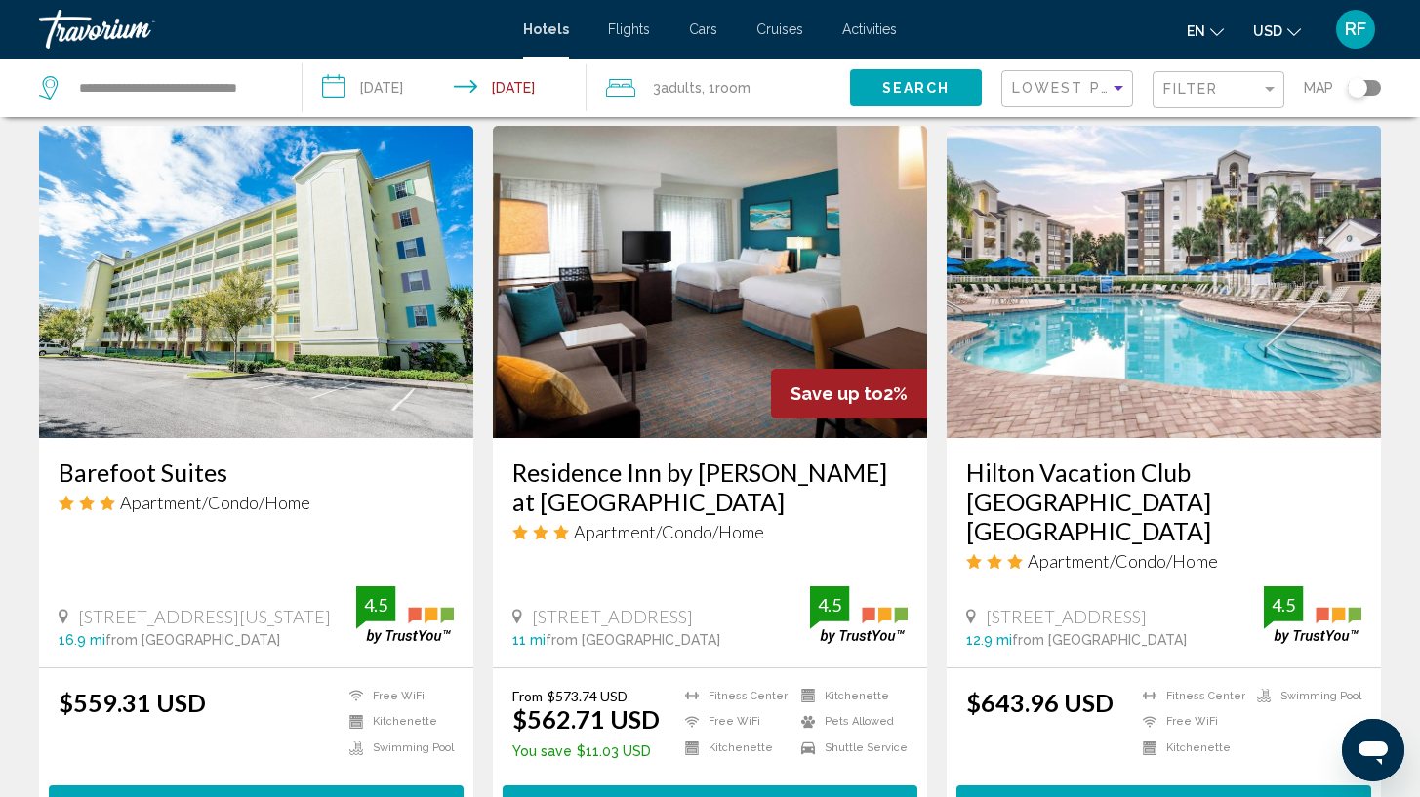
click at [1209, 479] on h3 "Hilton Vacation Club [GEOGRAPHIC_DATA] [GEOGRAPHIC_DATA]" at bounding box center [1163, 502] width 395 height 88
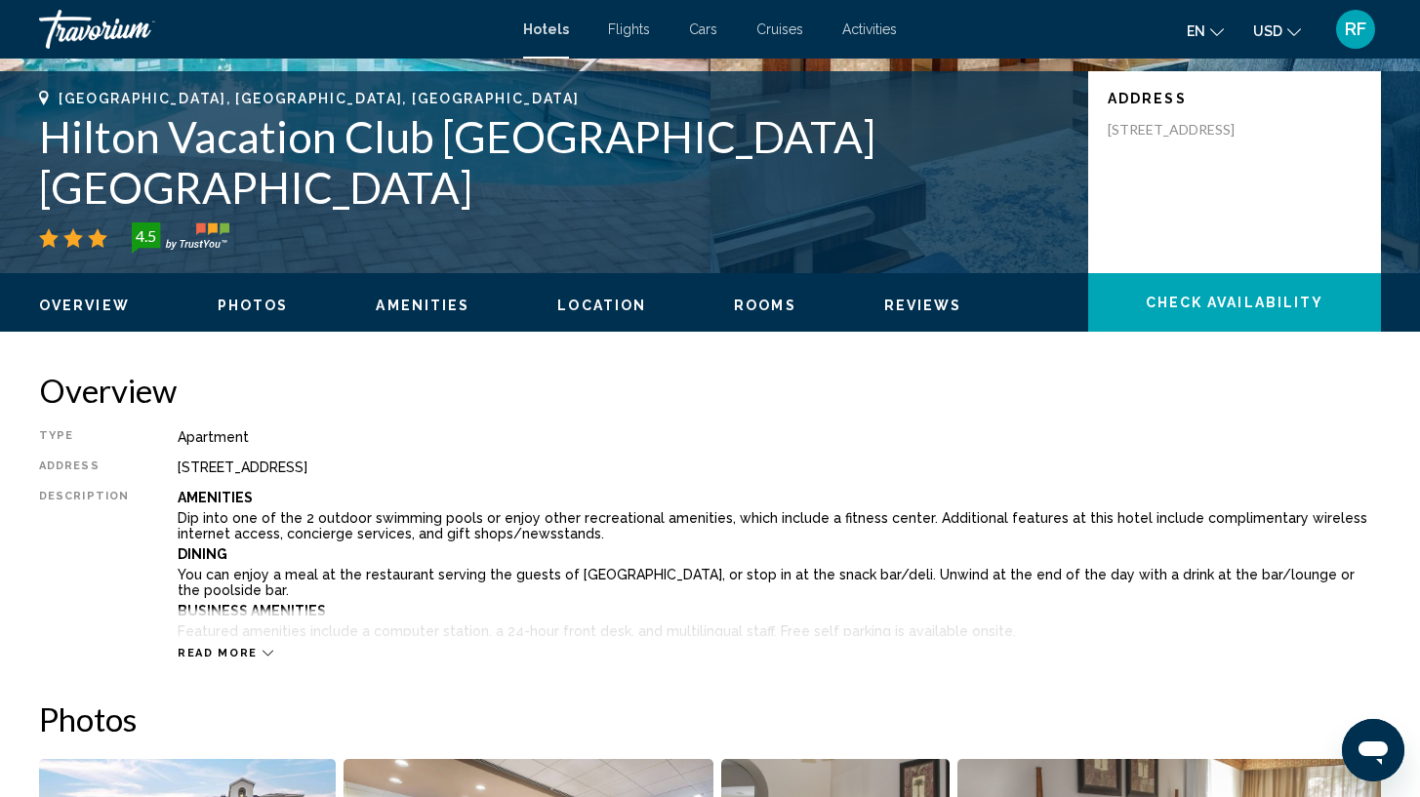
scroll to position [352, 0]
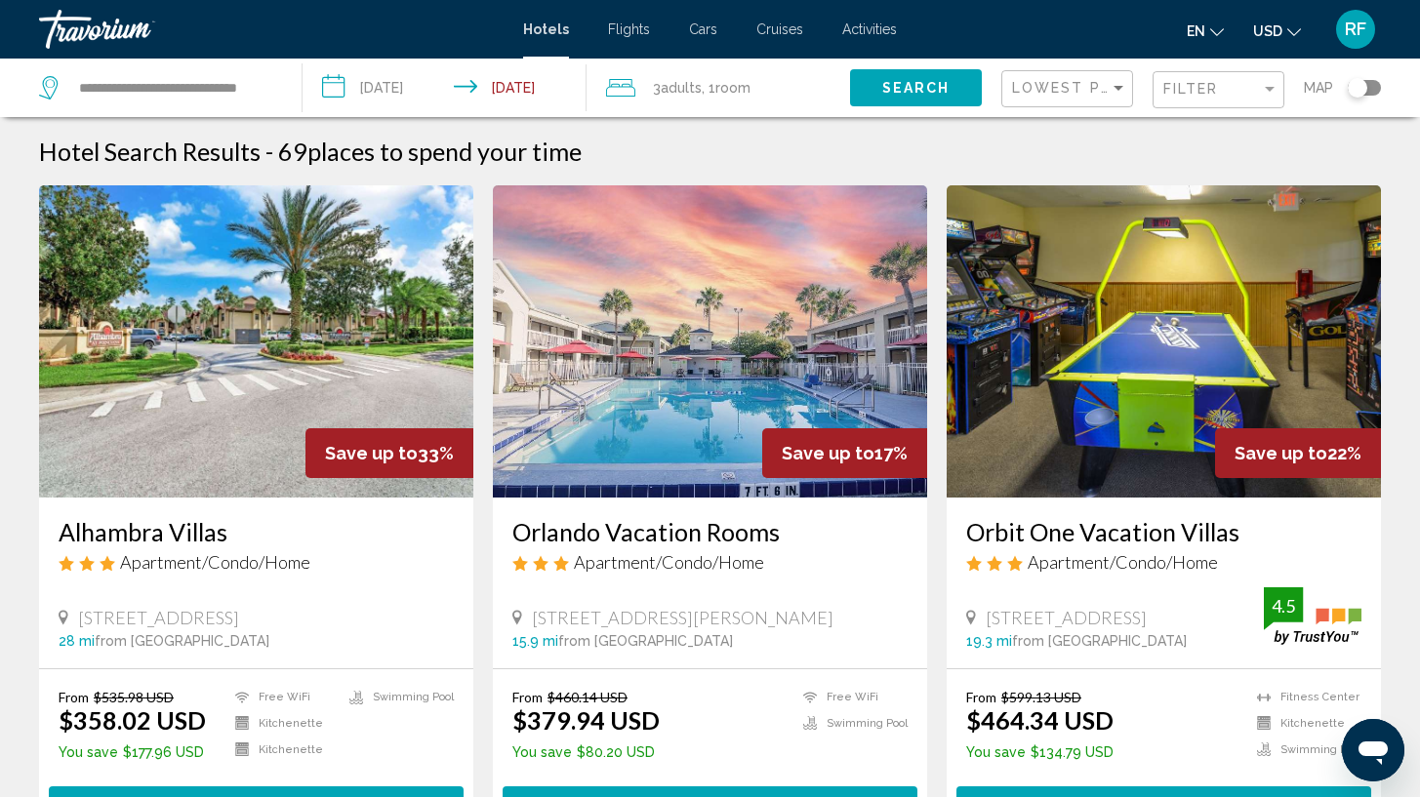
click at [1240, 99] on div "Filter" at bounding box center [1220, 90] width 115 height 36
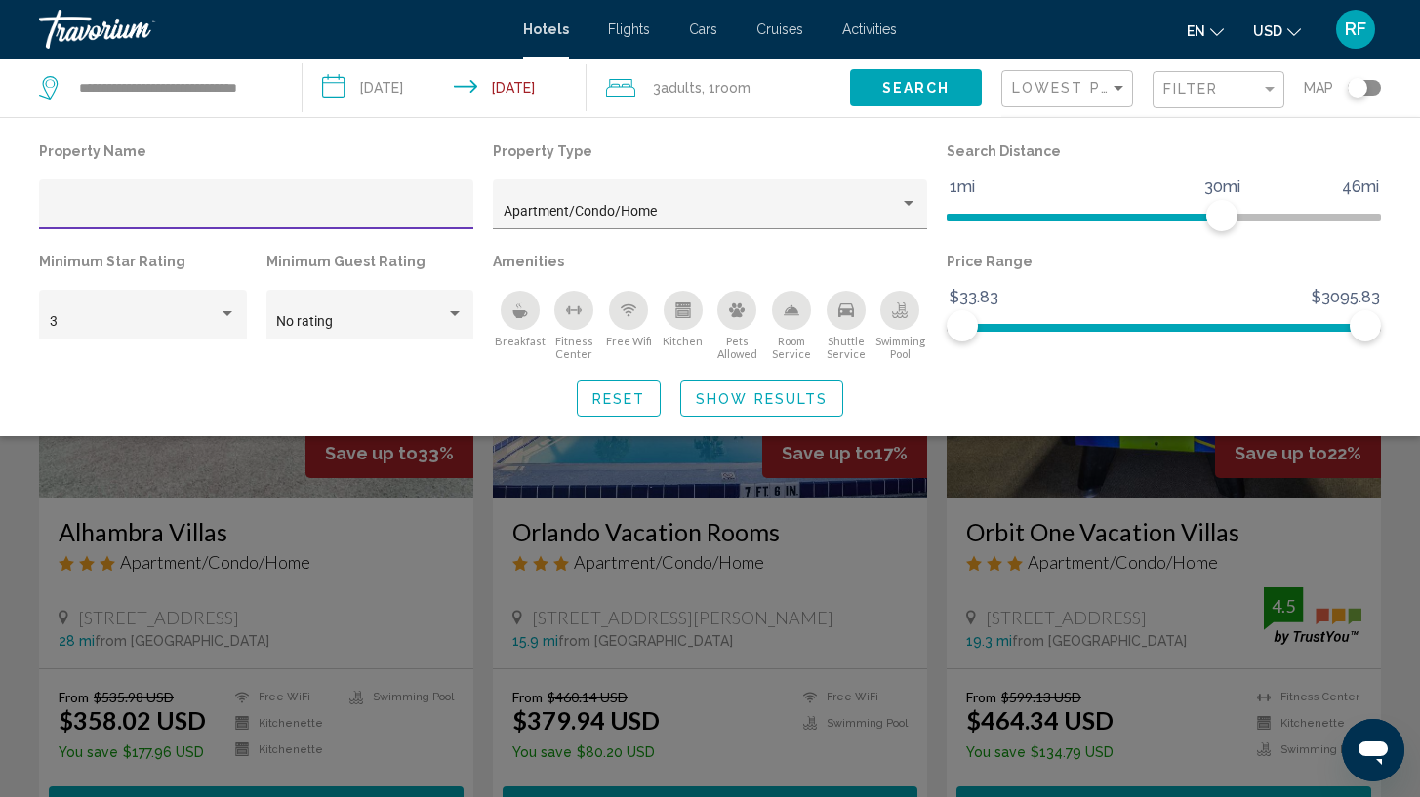
scroll to position [2, 0]
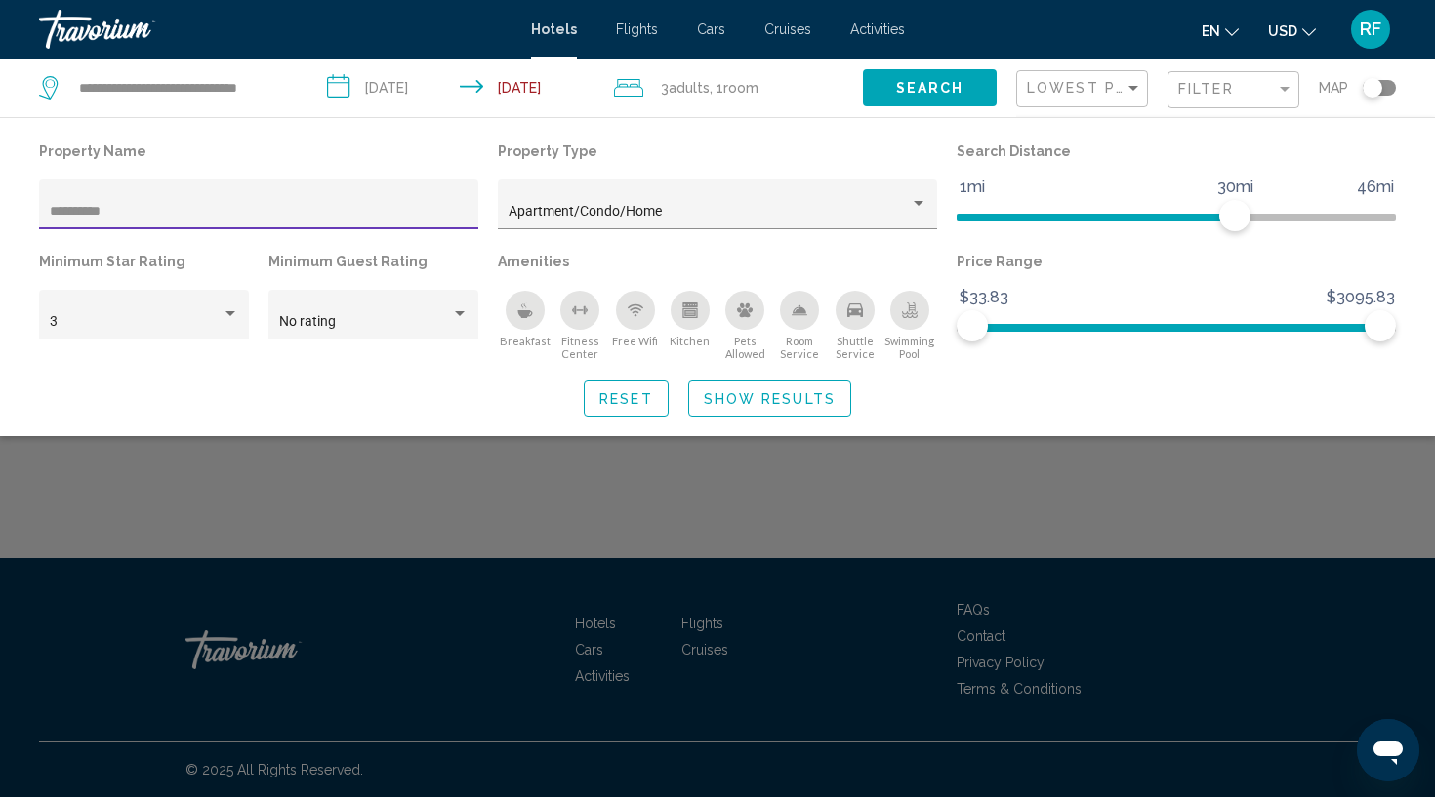
type input "**********"
click at [746, 397] on span "Show Results" at bounding box center [770, 399] width 132 height 16
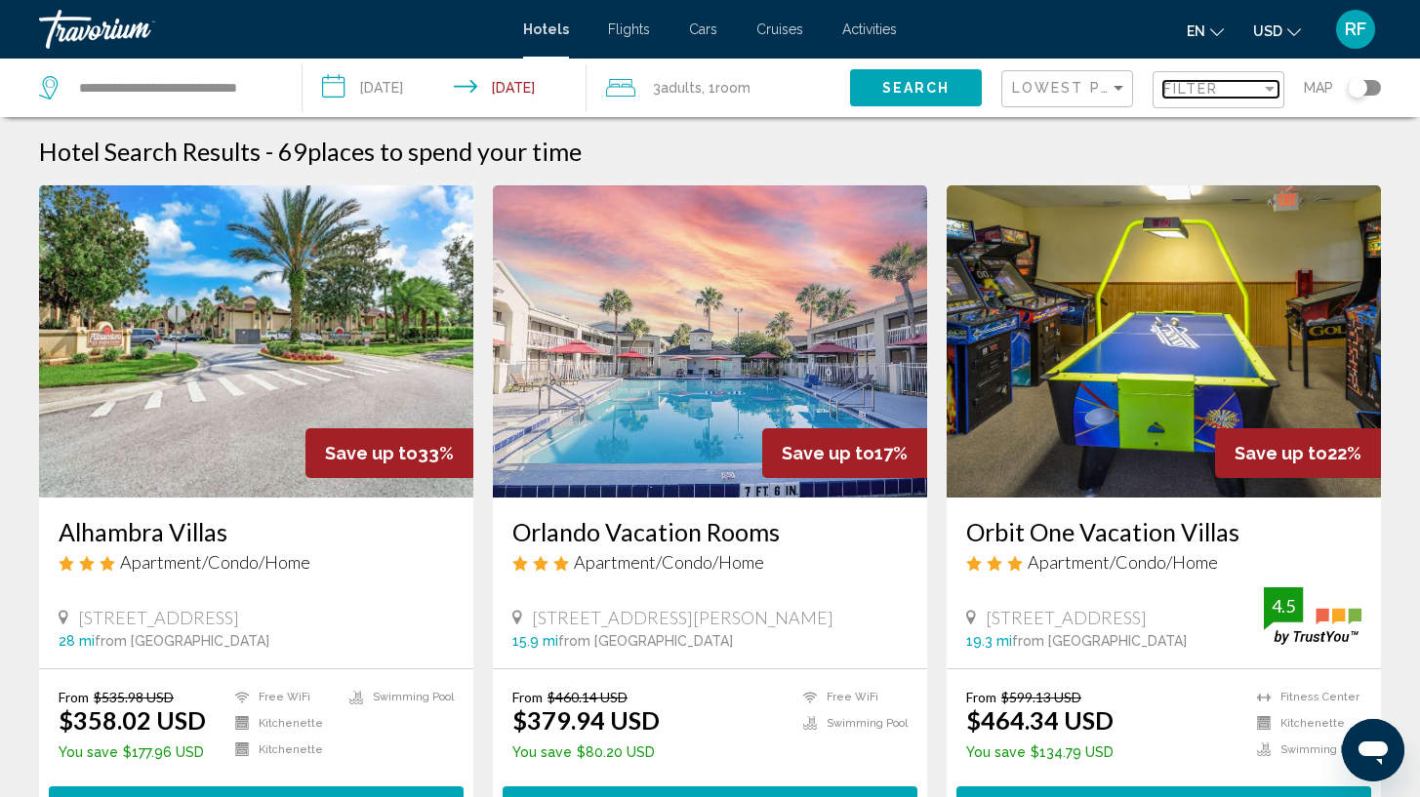
click at [1196, 83] on span "Filter" at bounding box center [1191, 89] width 56 height 16
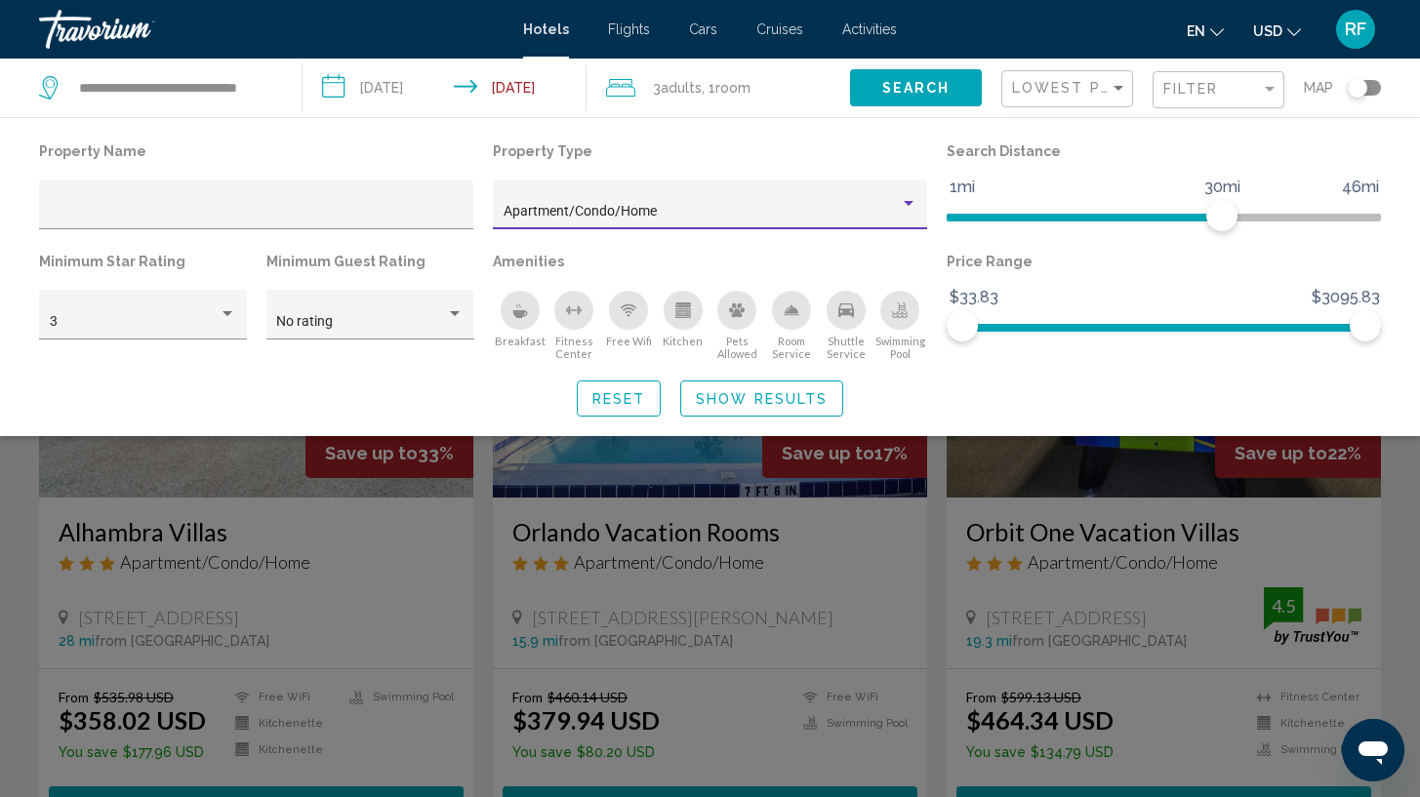
click at [704, 205] on div "Apartment/Condo/Home" at bounding box center [702, 212] width 396 height 16
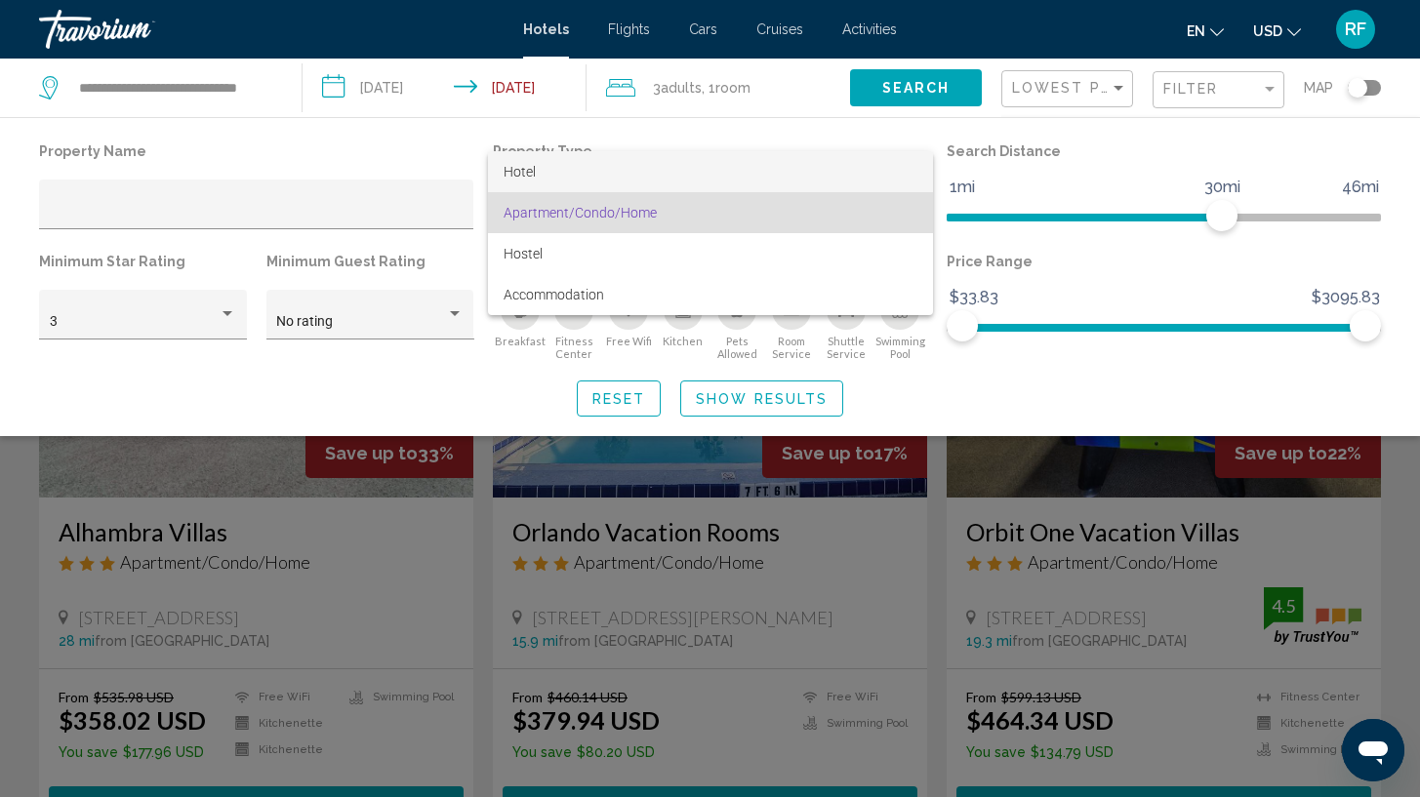
click at [815, 171] on span "Hotel" at bounding box center [711, 171] width 414 height 41
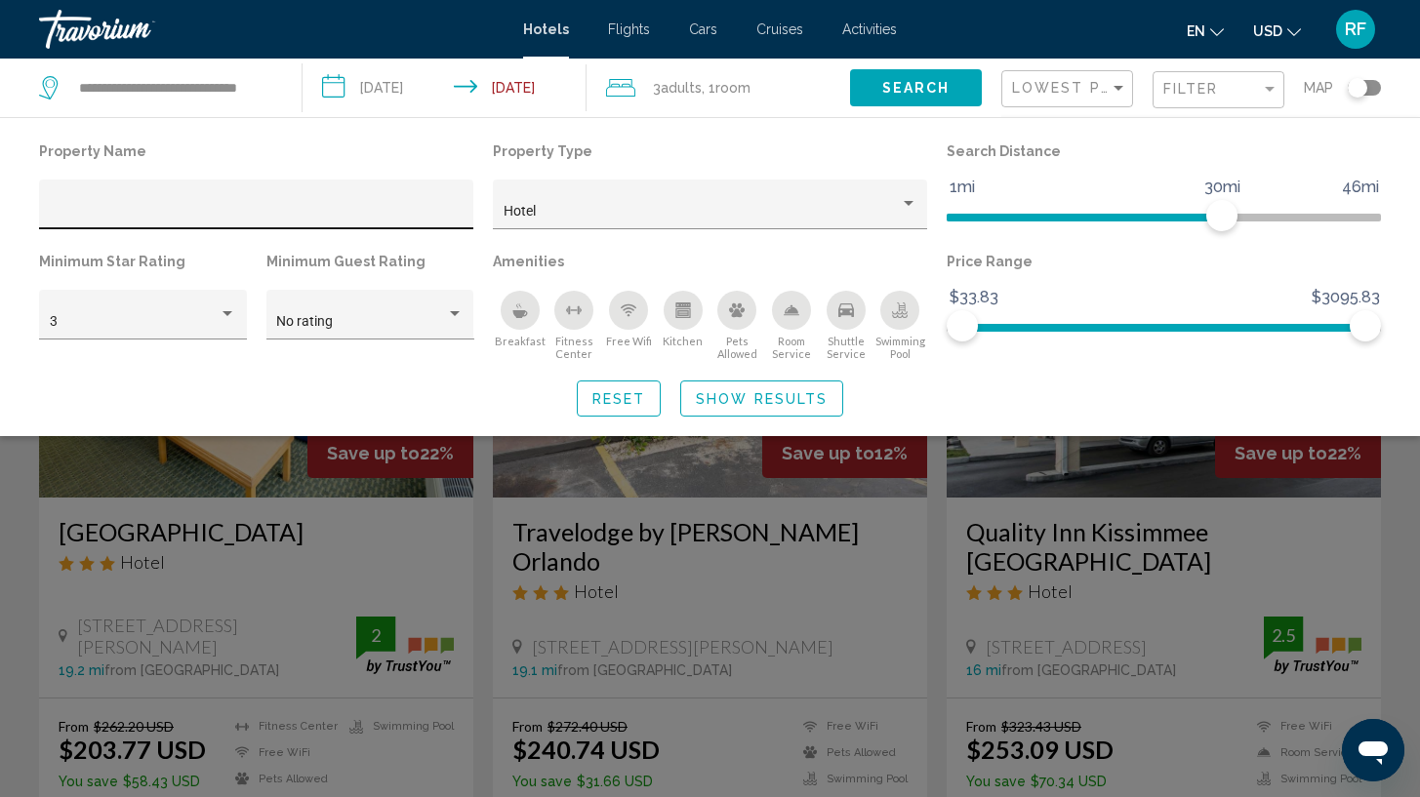
click at [297, 201] on div "Hotel Filters" at bounding box center [257, 210] width 414 height 40
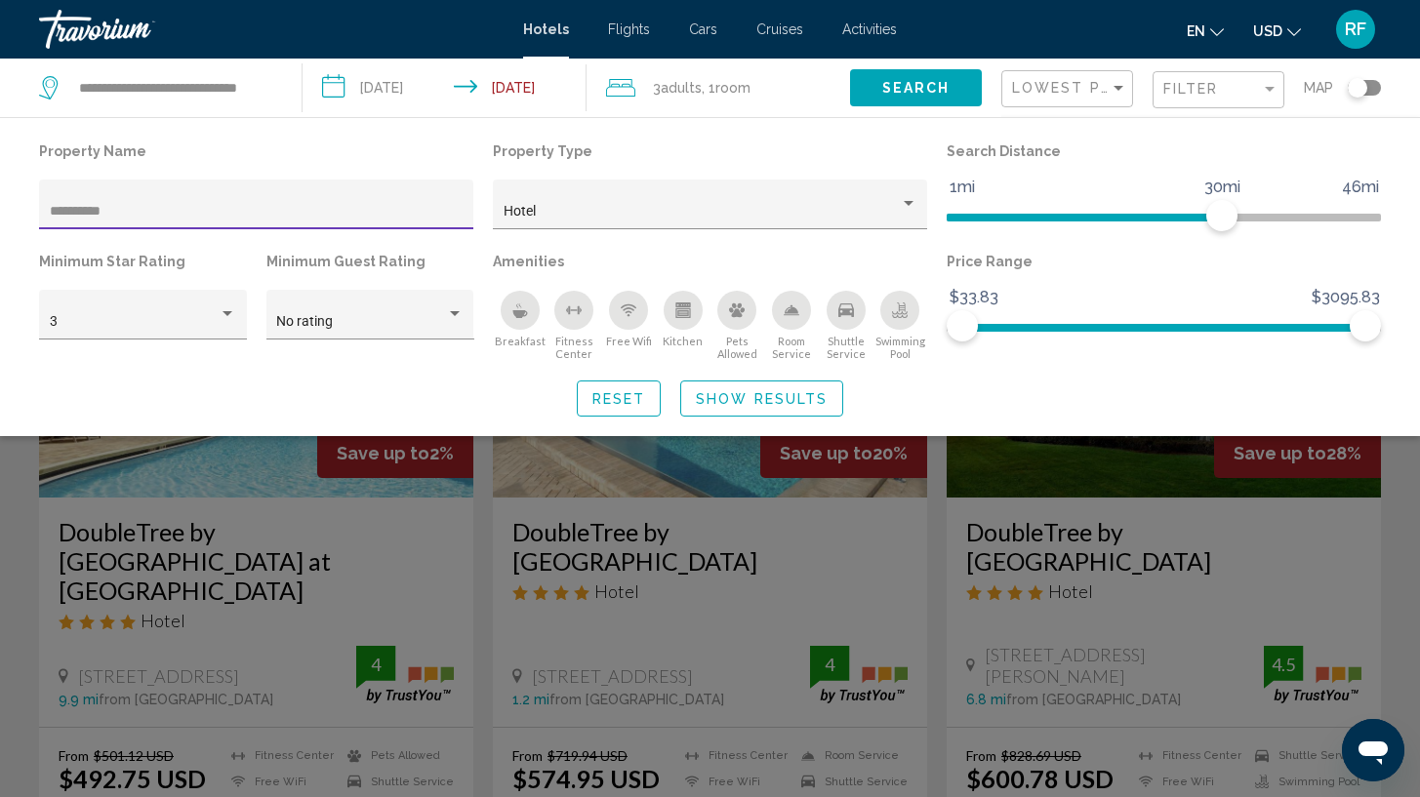
type input "**********"
click at [763, 406] on span "Show Results" at bounding box center [762, 399] width 132 height 16
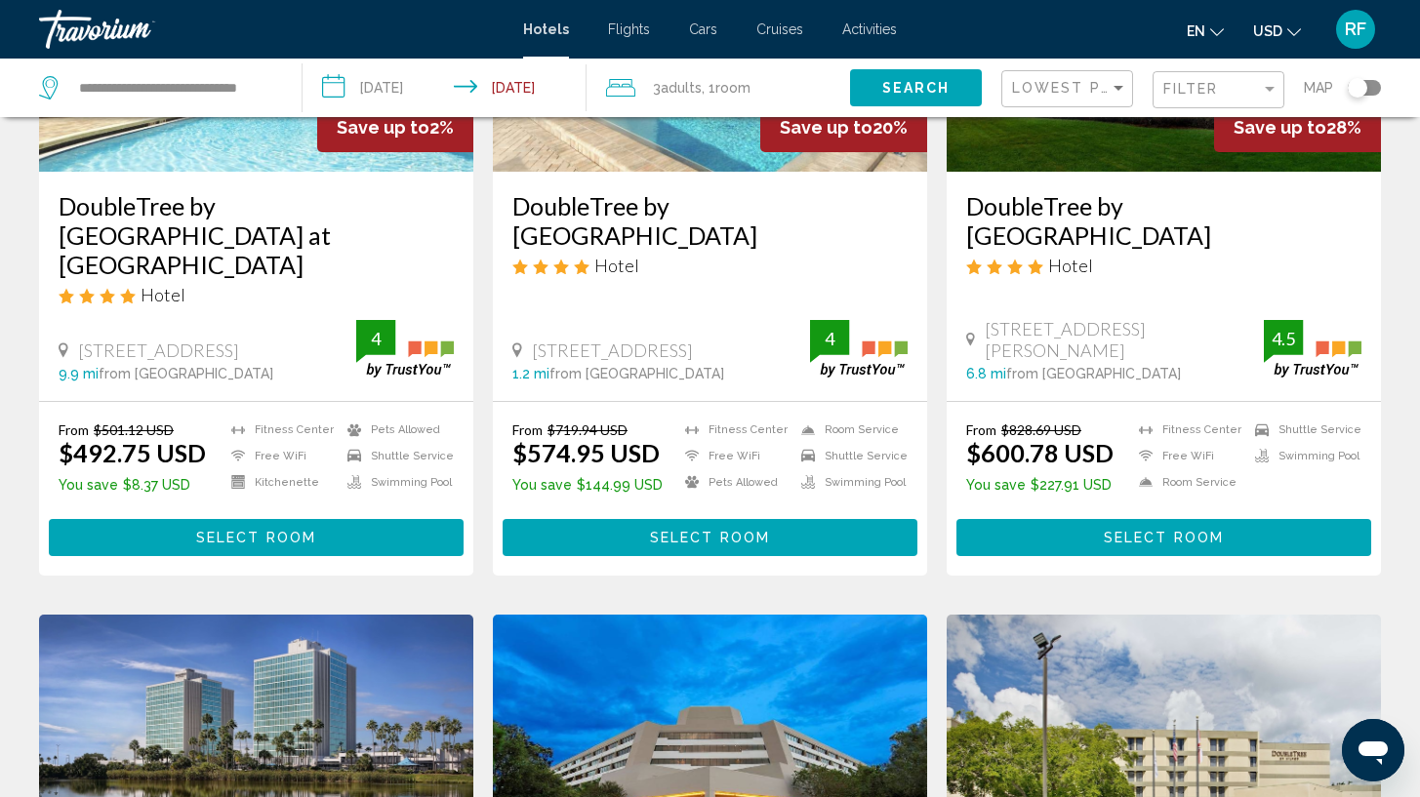
scroll to position [446, 0]
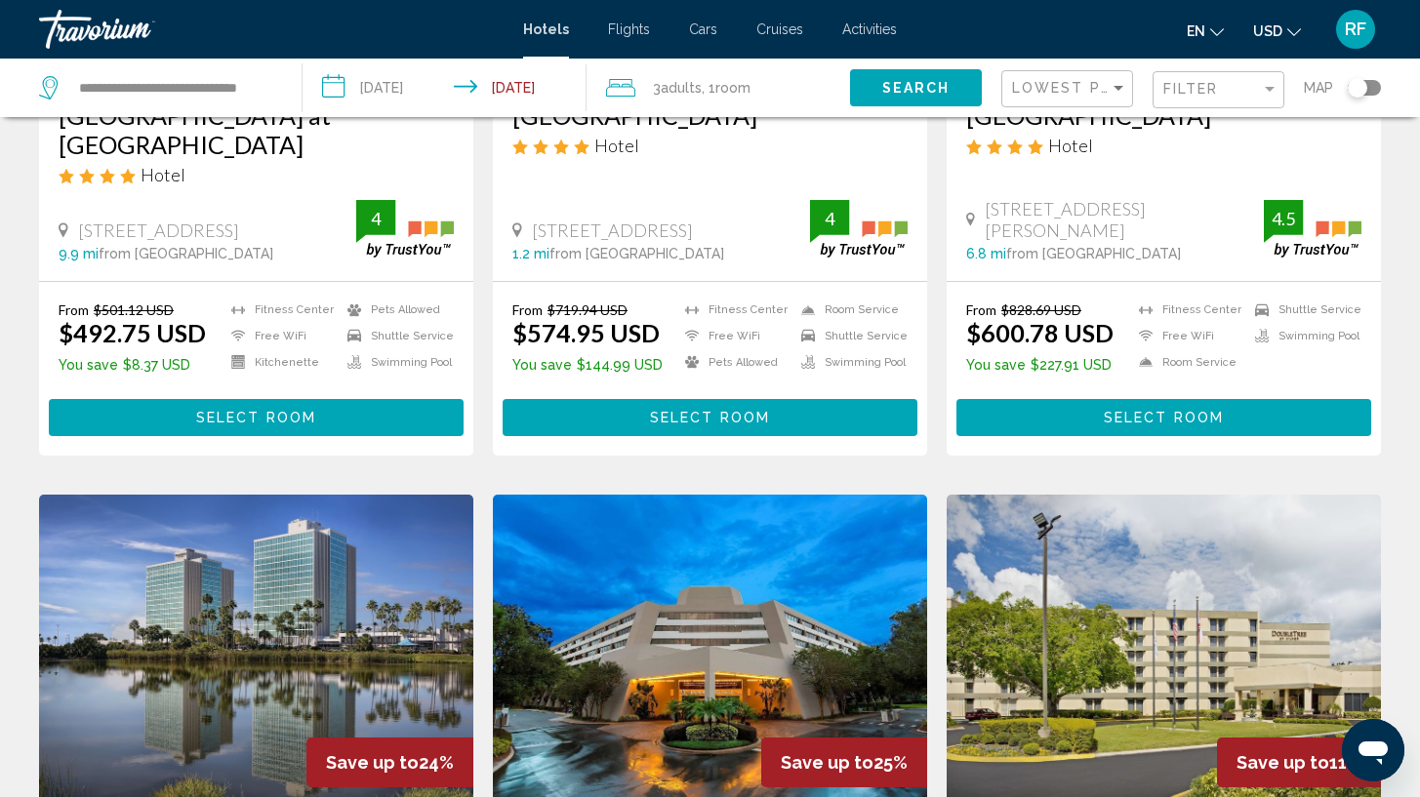
click at [333, 399] on button "Select Room" at bounding box center [256, 417] width 415 height 36
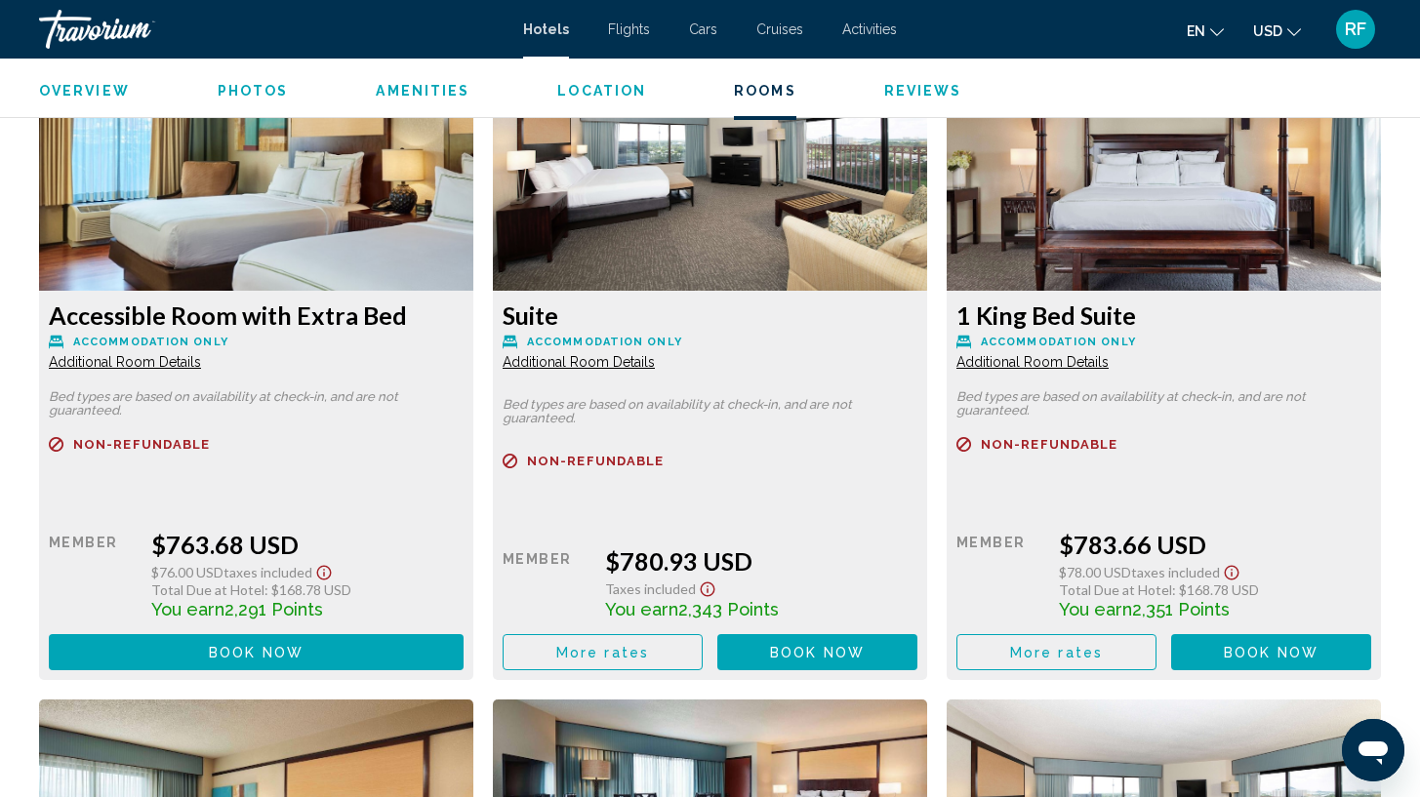
scroll to position [7485, 0]
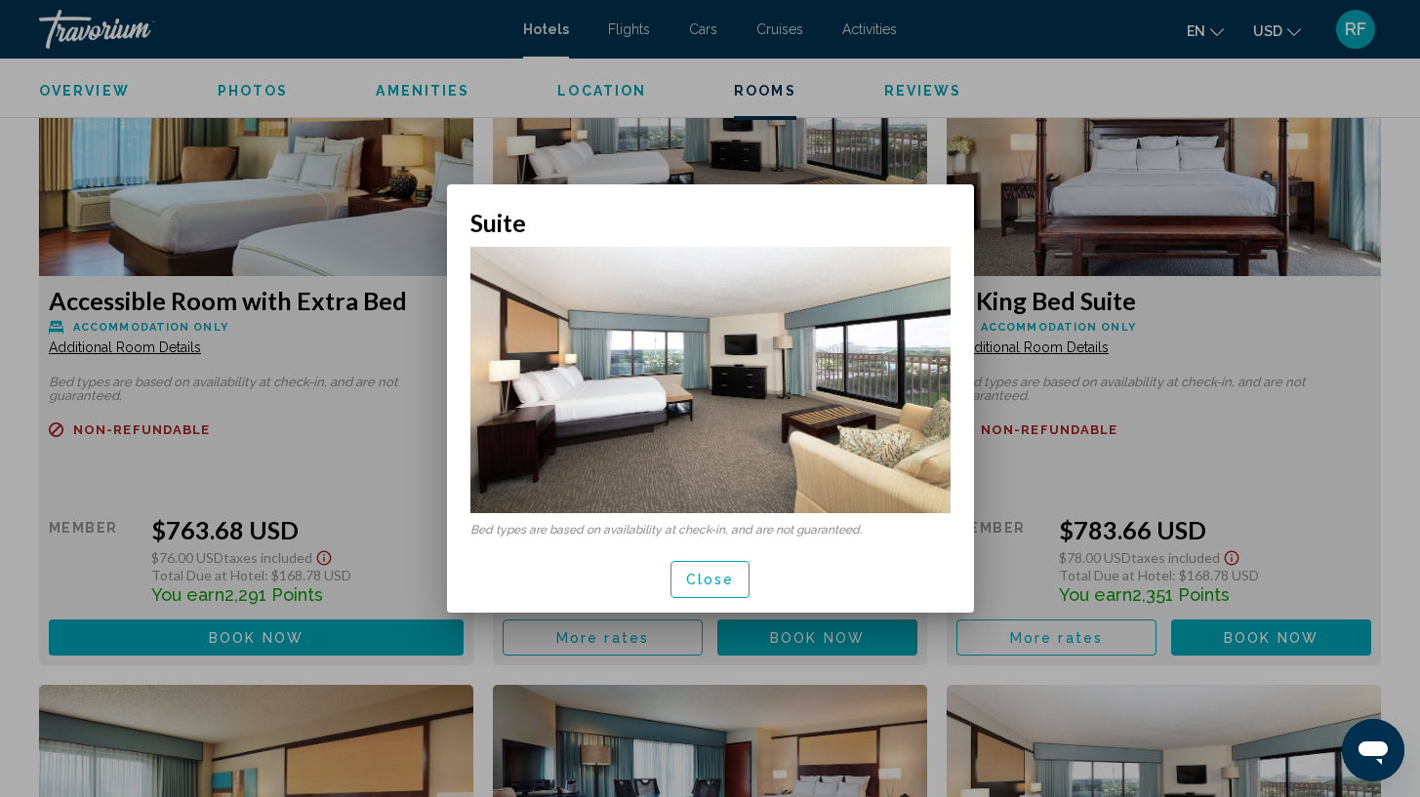
click at [719, 573] on span "Close" at bounding box center [710, 581] width 49 height 16
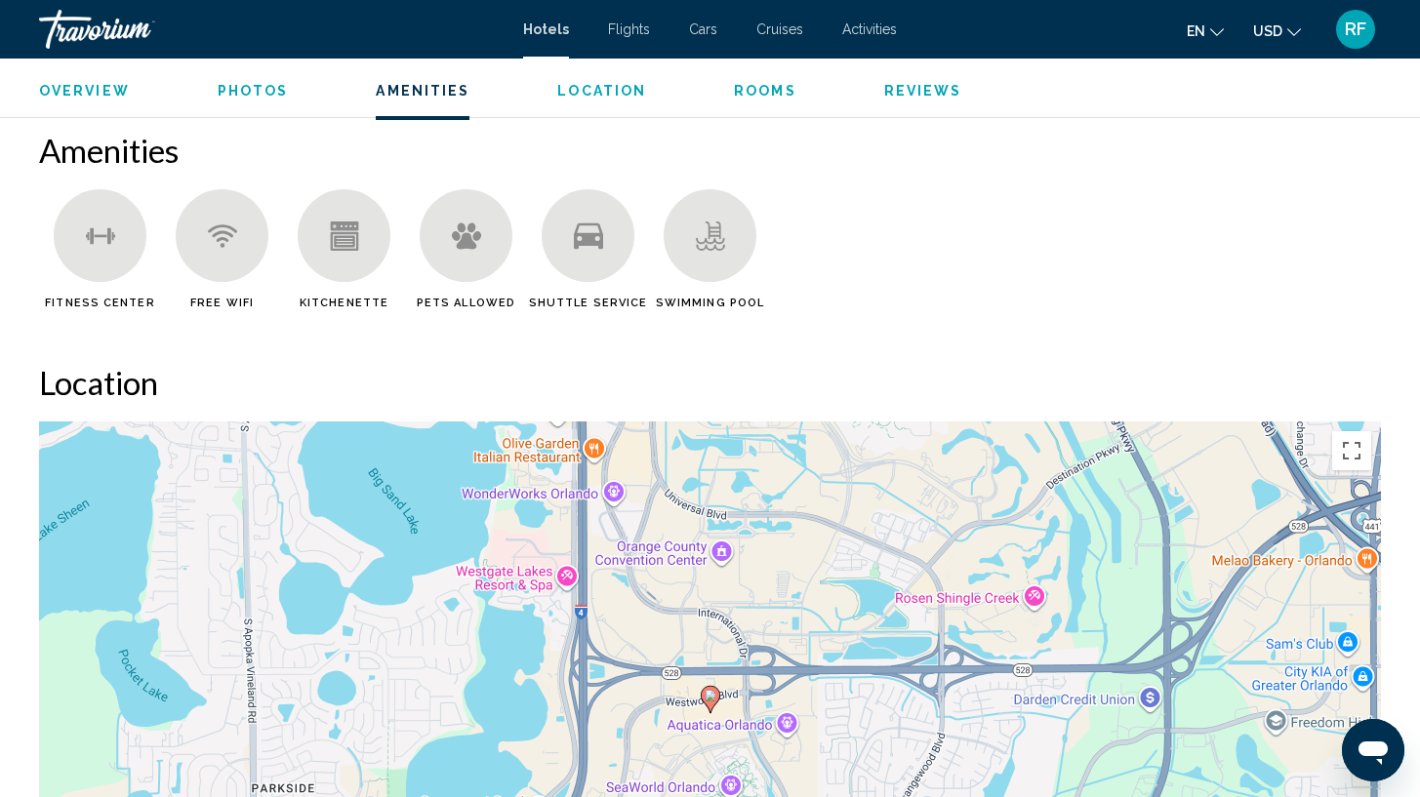
scroll to position [1500, 0]
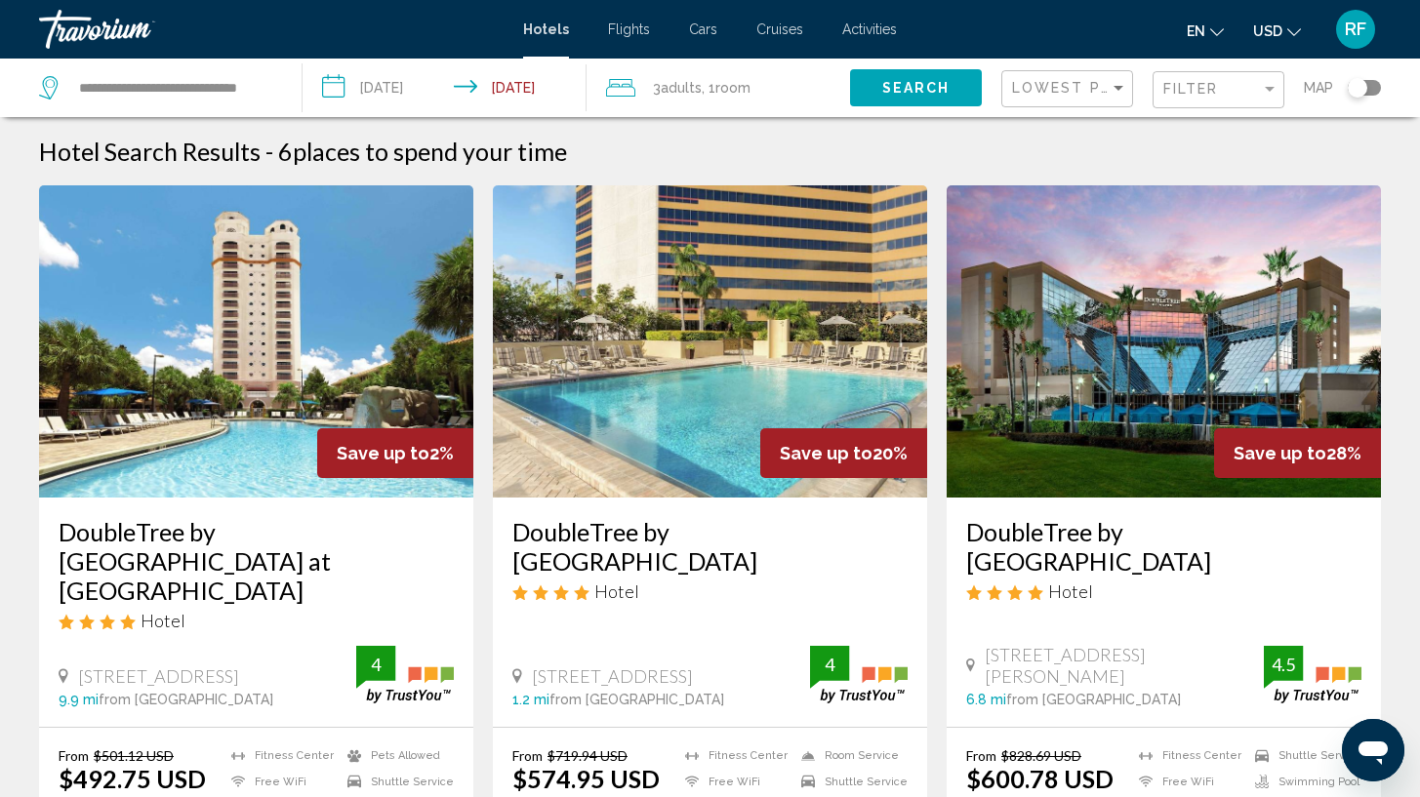
click at [1195, 79] on div "Filter" at bounding box center [1220, 90] width 115 height 36
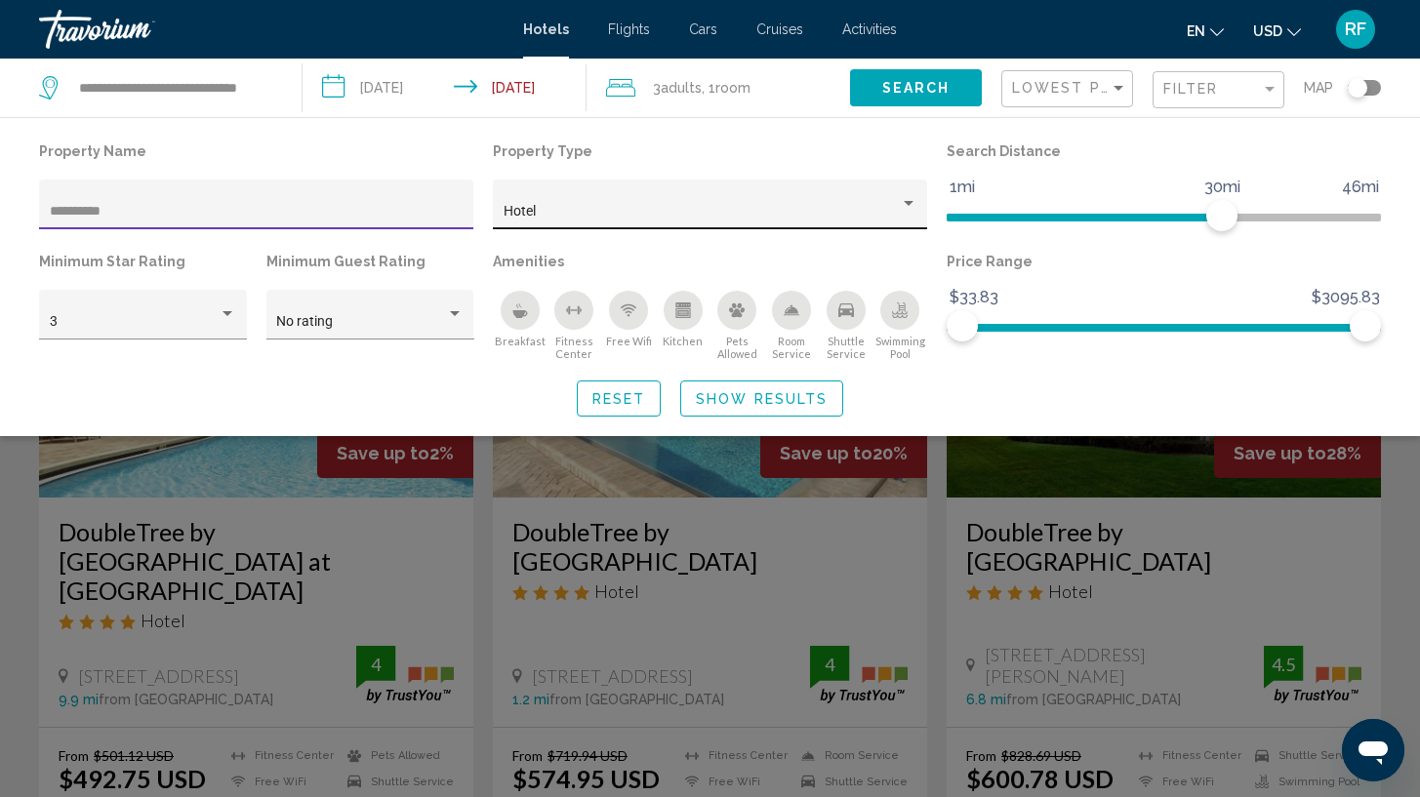
click at [817, 213] on div "Hotel" at bounding box center [702, 212] width 396 height 16
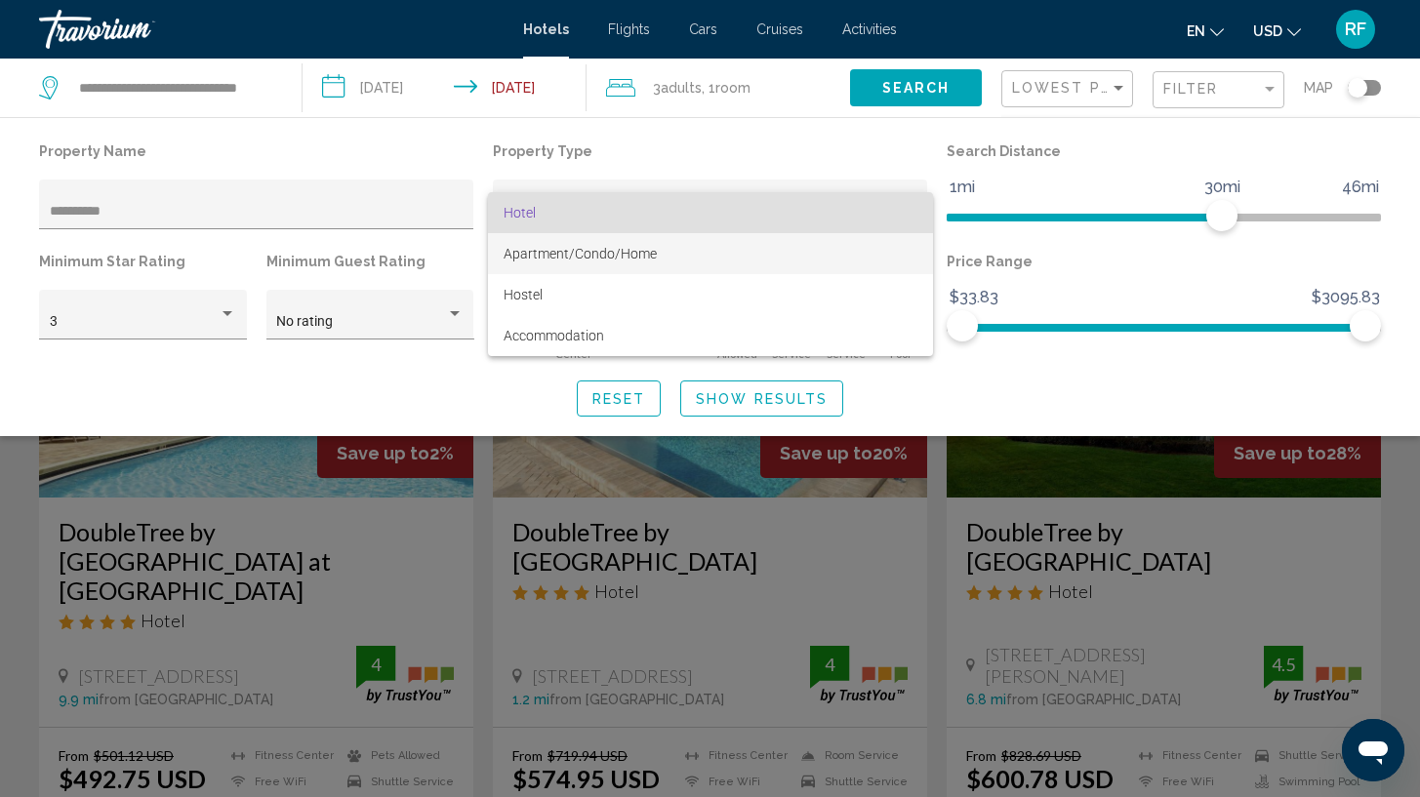
click at [725, 253] on span "Apartment/Condo/Home" at bounding box center [711, 253] width 414 height 41
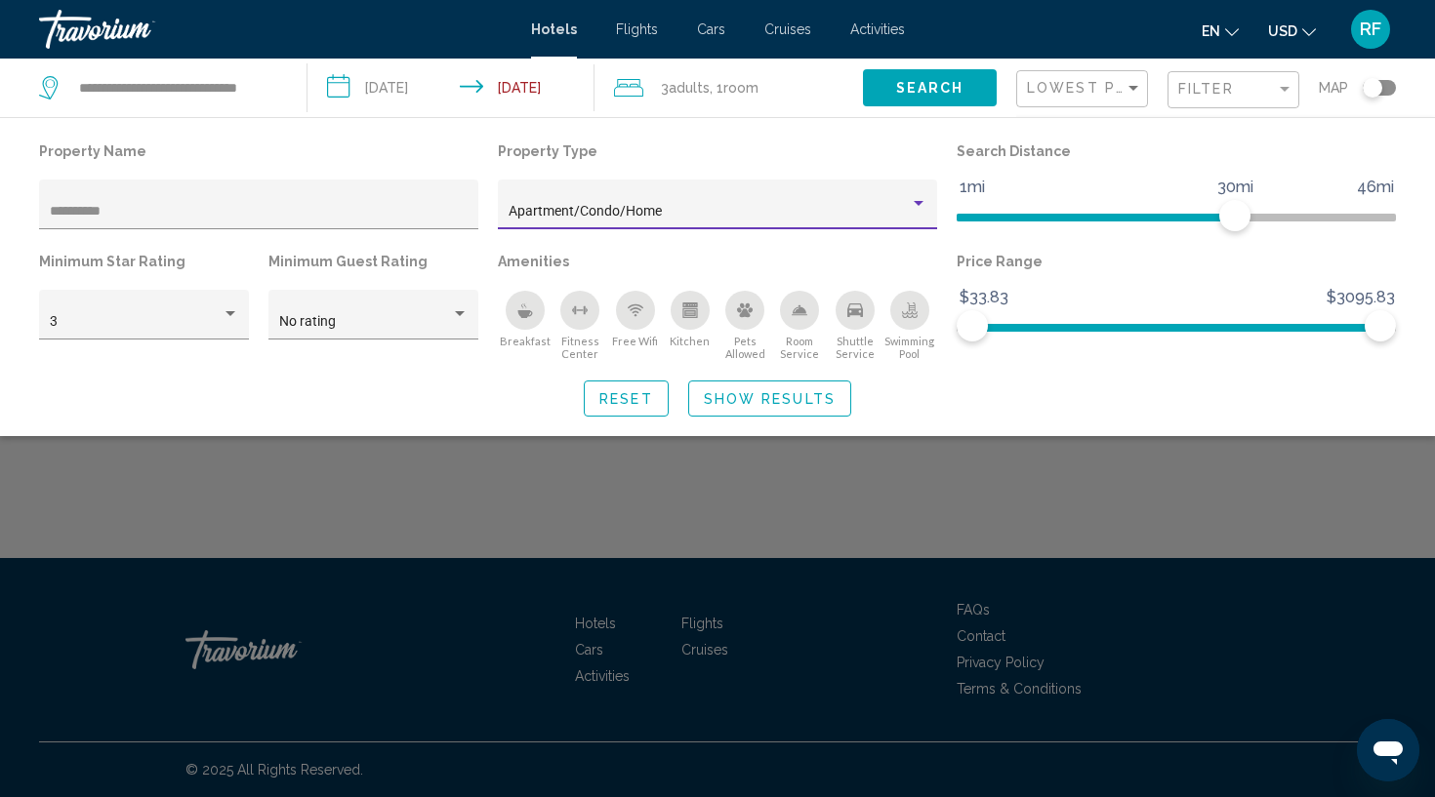
click at [779, 400] on span "Show Results" at bounding box center [770, 399] width 132 height 16
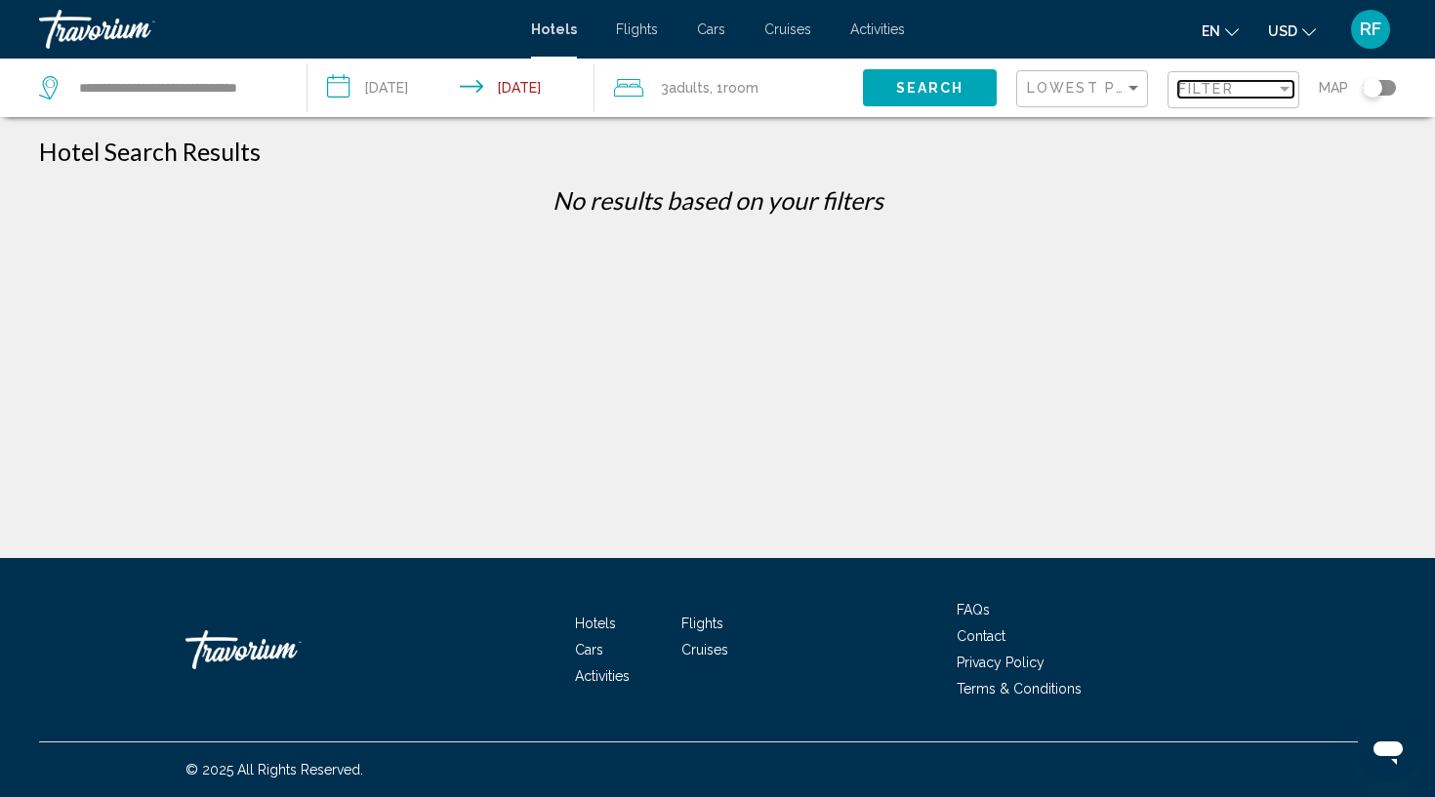
click at [1213, 92] on span "Filter" at bounding box center [1206, 89] width 56 height 16
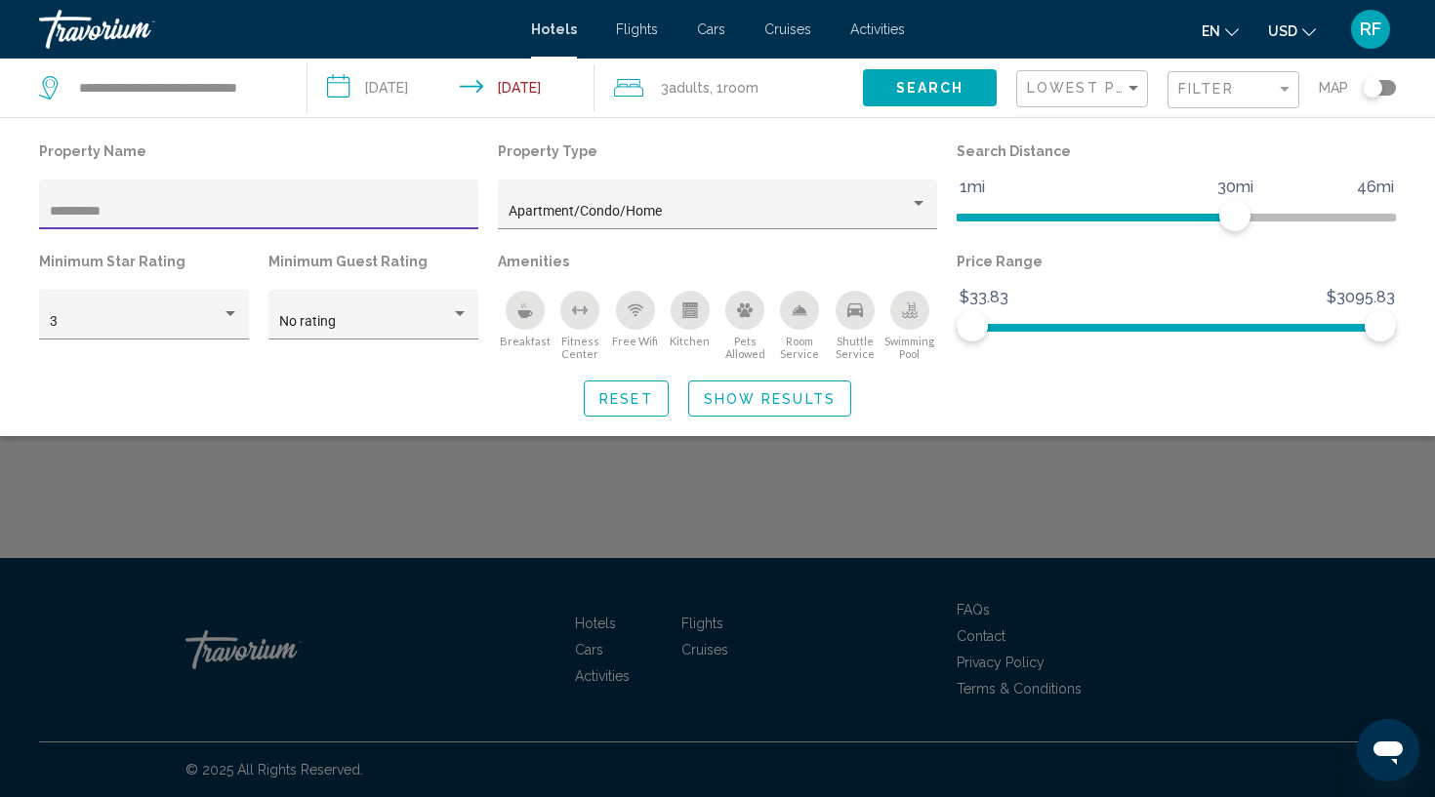
click at [398, 207] on input "**********" at bounding box center [259, 212] width 419 height 16
type input "*"
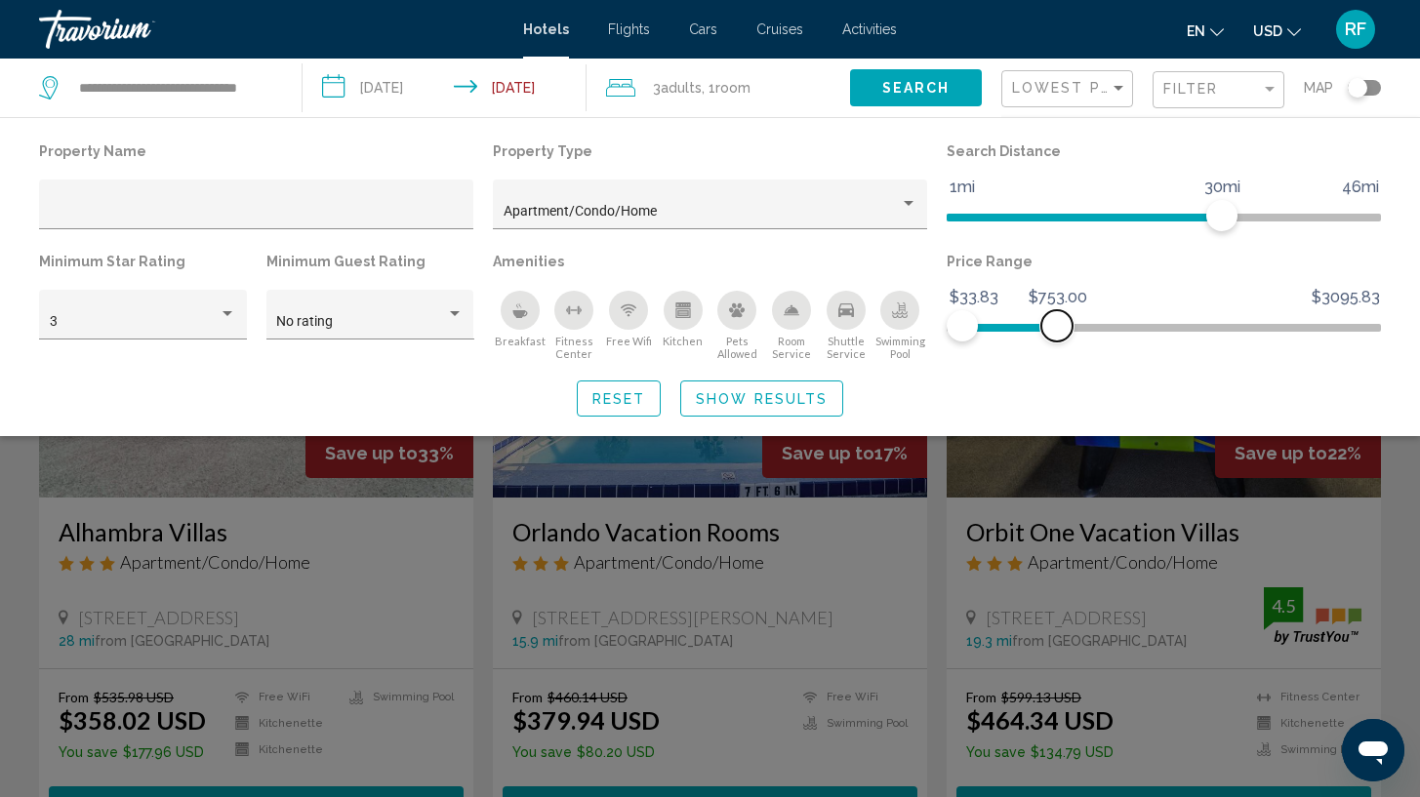
drag, startPoint x: 1376, startPoint y: 327, endPoint x: 1057, endPoint y: 350, distance: 320.0
click at [1057, 350] on div "Price Range $33.83 $3095.83 $33.83 $753.00" at bounding box center [1164, 304] width 454 height 113
click at [796, 407] on span "Show Results" at bounding box center [762, 399] width 132 height 16
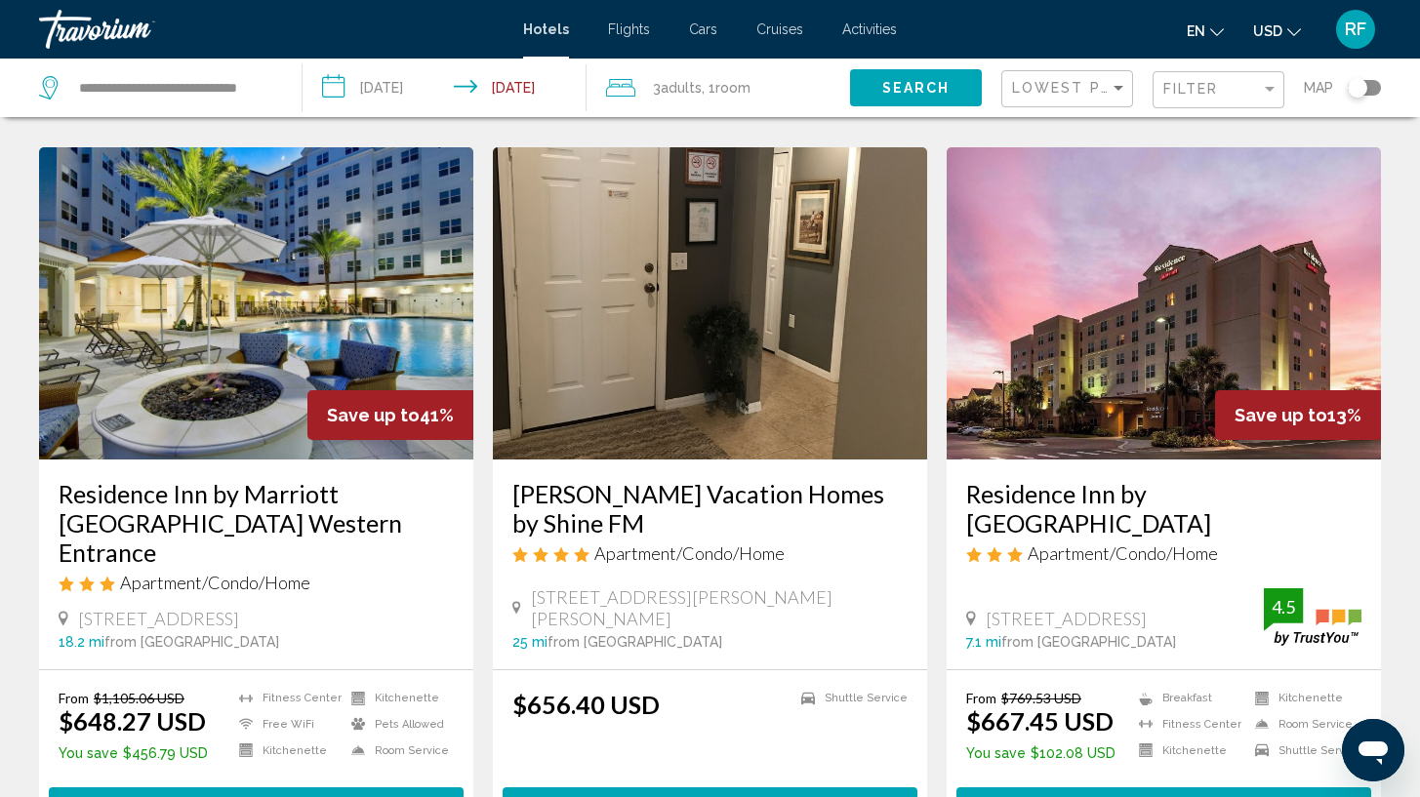
scroll to position [2220, 0]
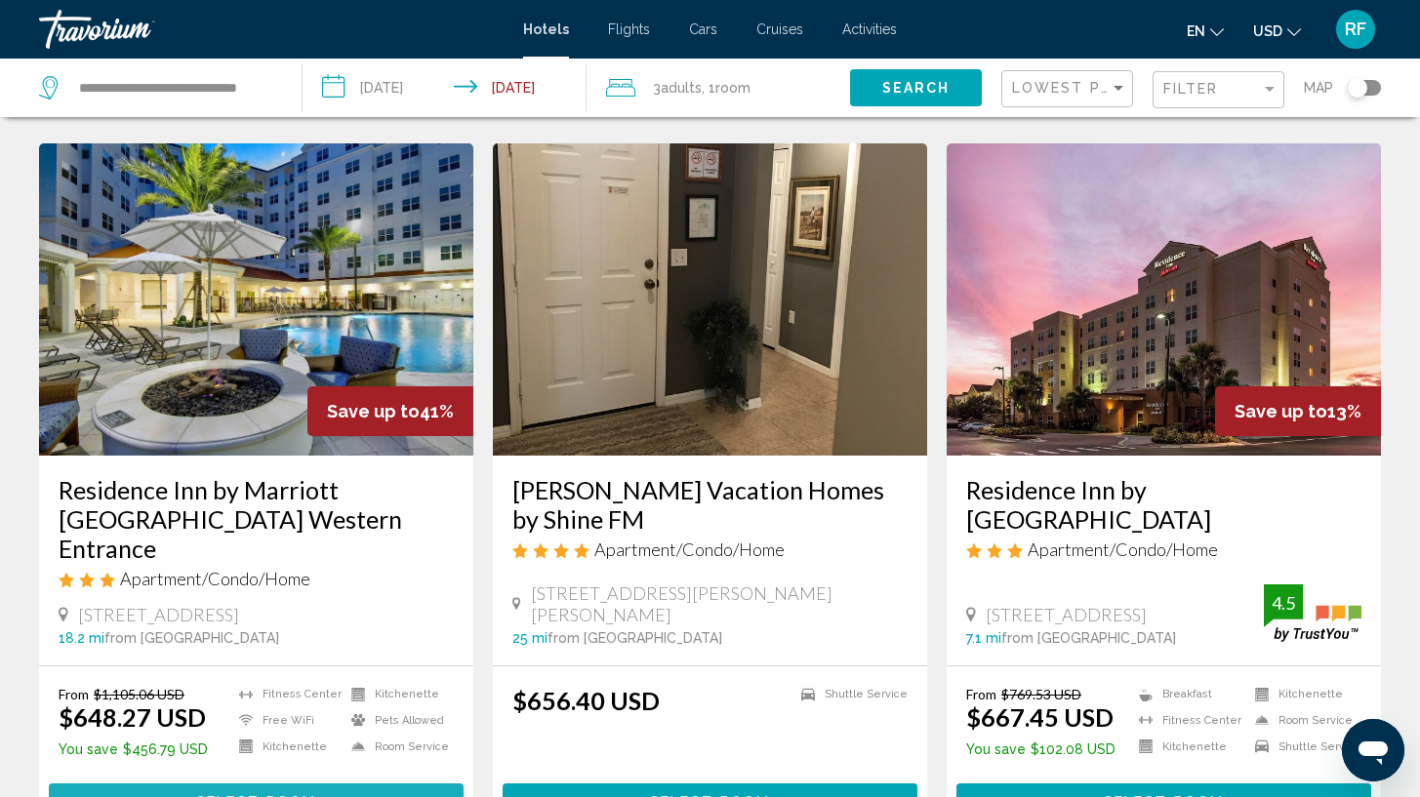
click at [174, 784] on button "Select Room" at bounding box center [256, 802] width 415 height 36
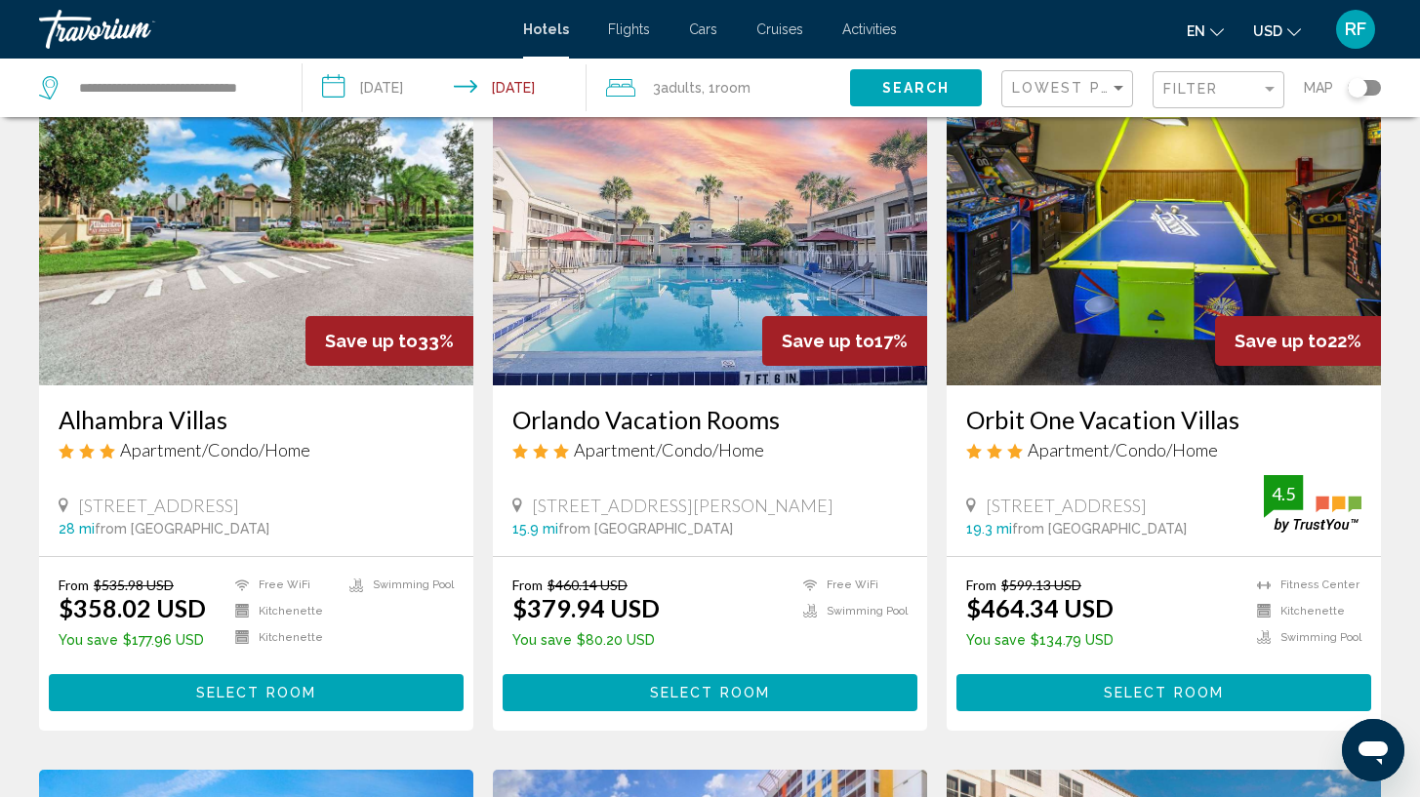
scroll to position [153, 0]
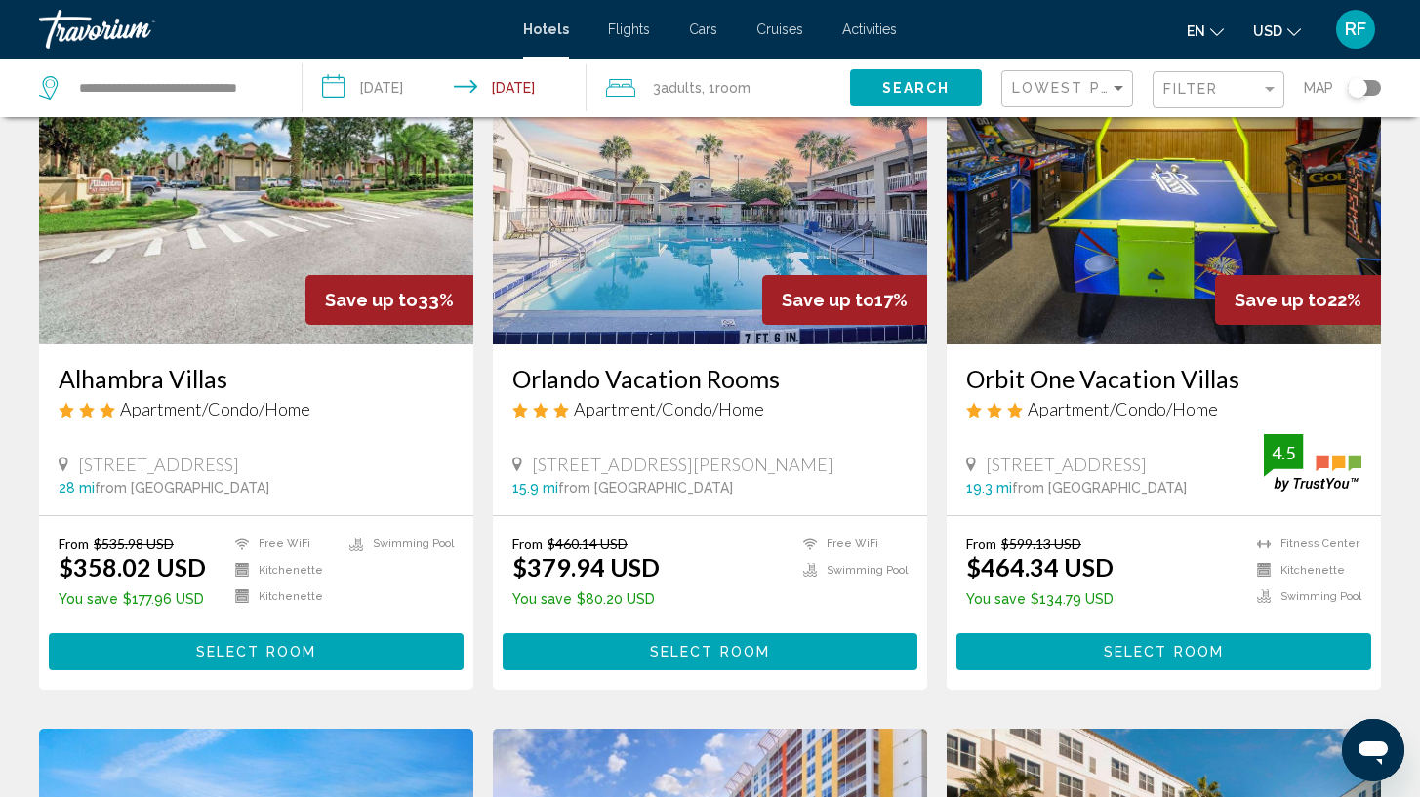
click at [755, 654] on span "Select Room" at bounding box center [710, 653] width 120 height 16
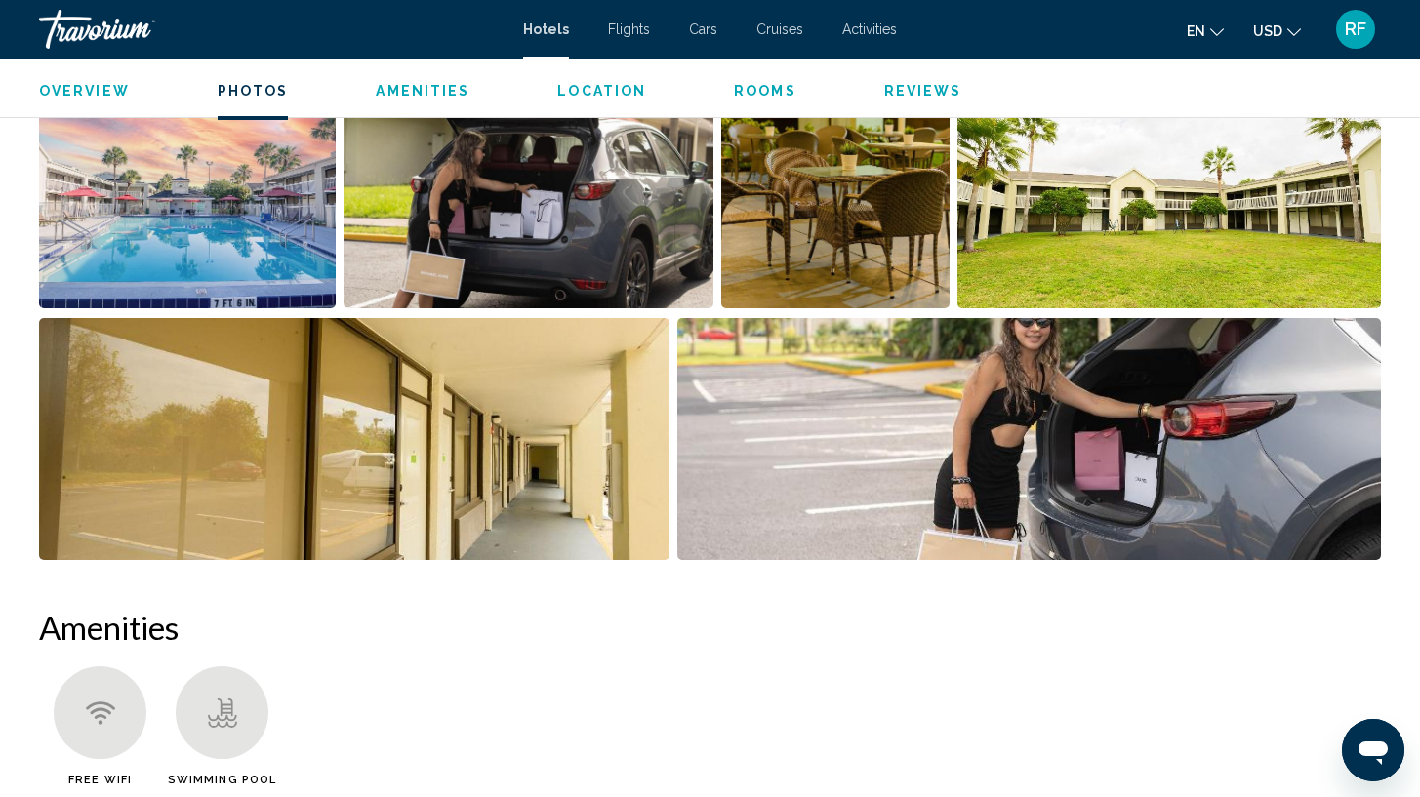
scroll to position [886, 0]
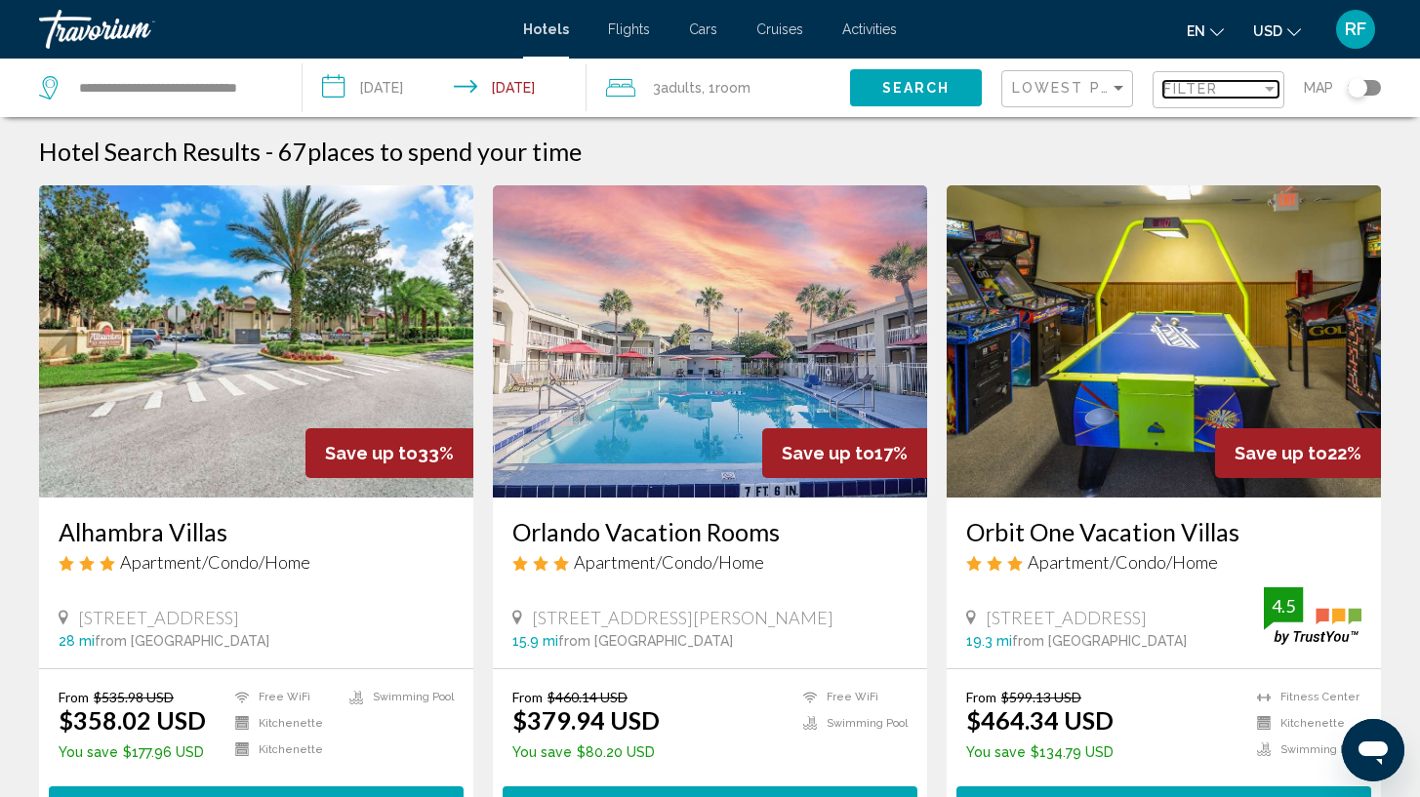
click at [1230, 97] on div "Filter" at bounding box center [1212, 89] width 98 height 16
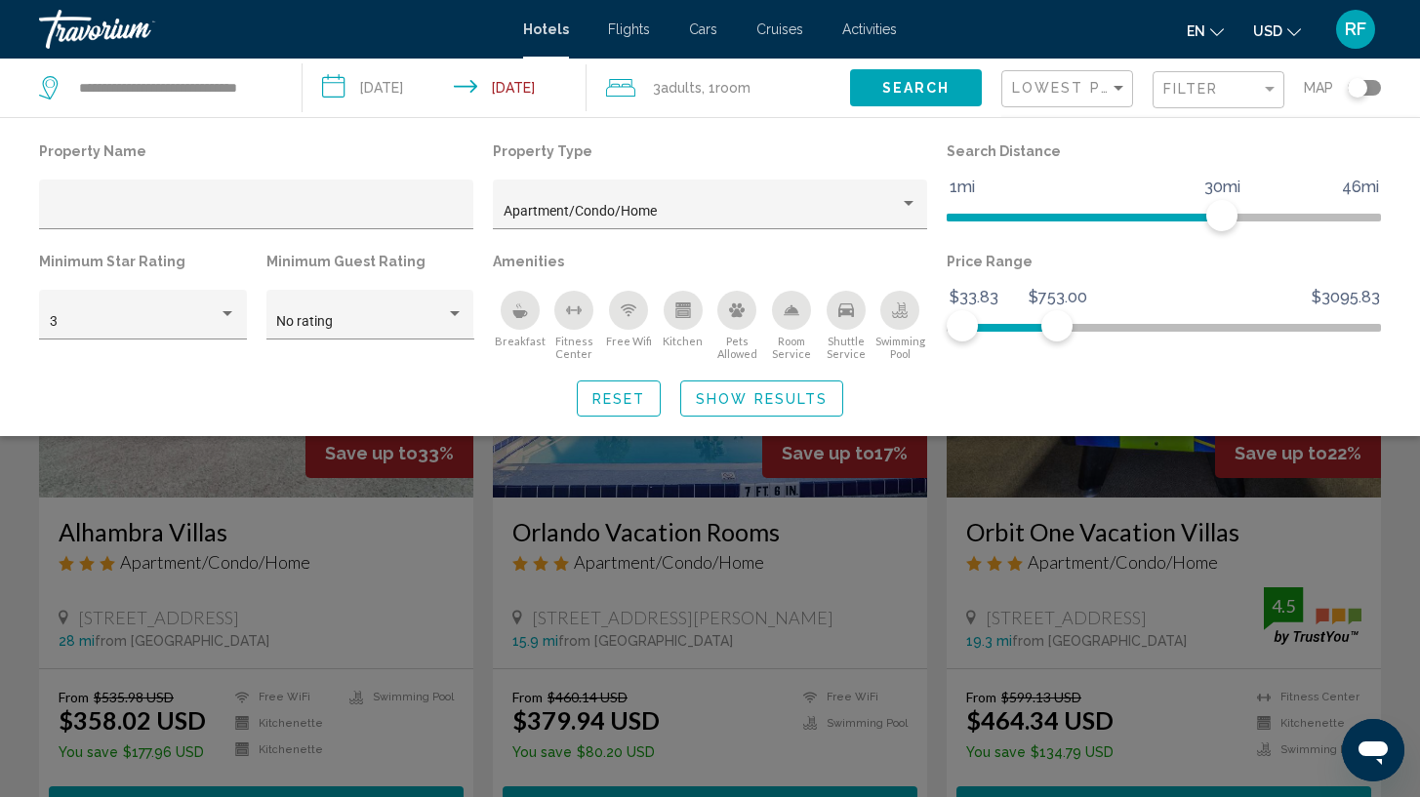
click at [47, 85] on icon "Search widget" at bounding box center [50, 87] width 23 height 23
click at [131, 84] on input "**********" at bounding box center [174, 87] width 195 height 29
drag, startPoint x: 131, startPoint y: 87, endPoint x: 51, endPoint y: 78, distance: 80.5
click at [51, 78] on div "**********" at bounding box center [155, 87] width 233 height 29
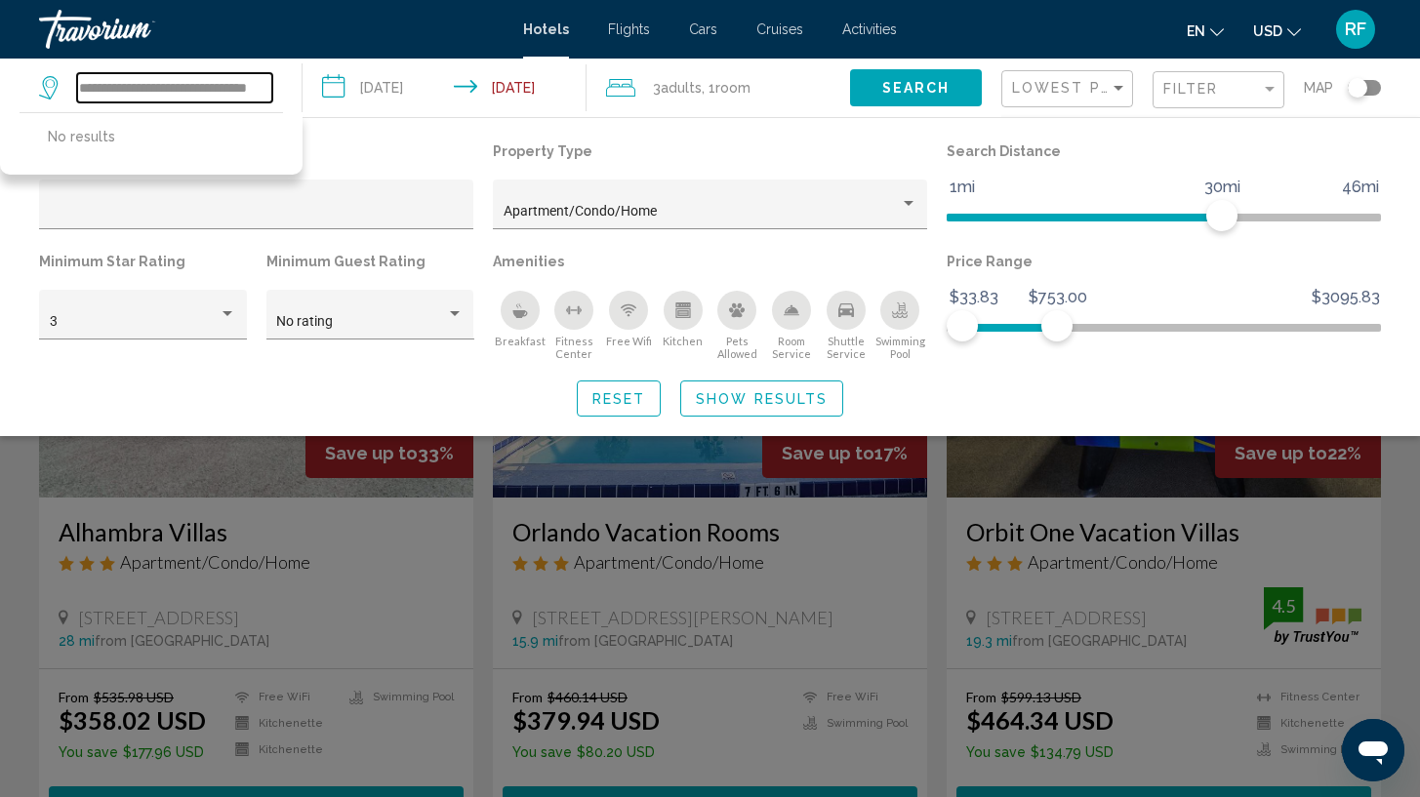
type input "**********"
click at [917, 94] on span "Search" at bounding box center [916, 89] width 68 height 16
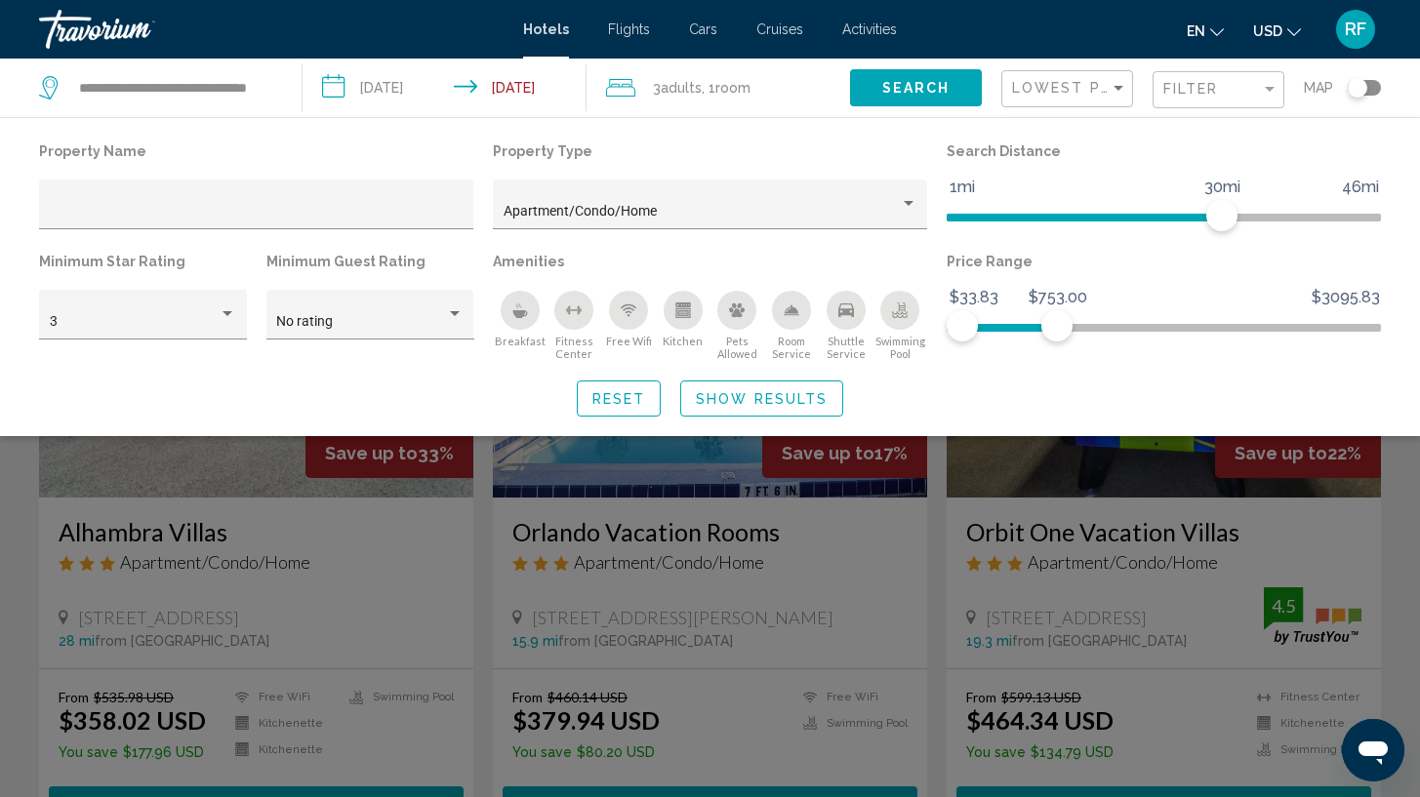
click at [924, 81] on span "Search" at bounding box center [916, 89] width 68 height 16
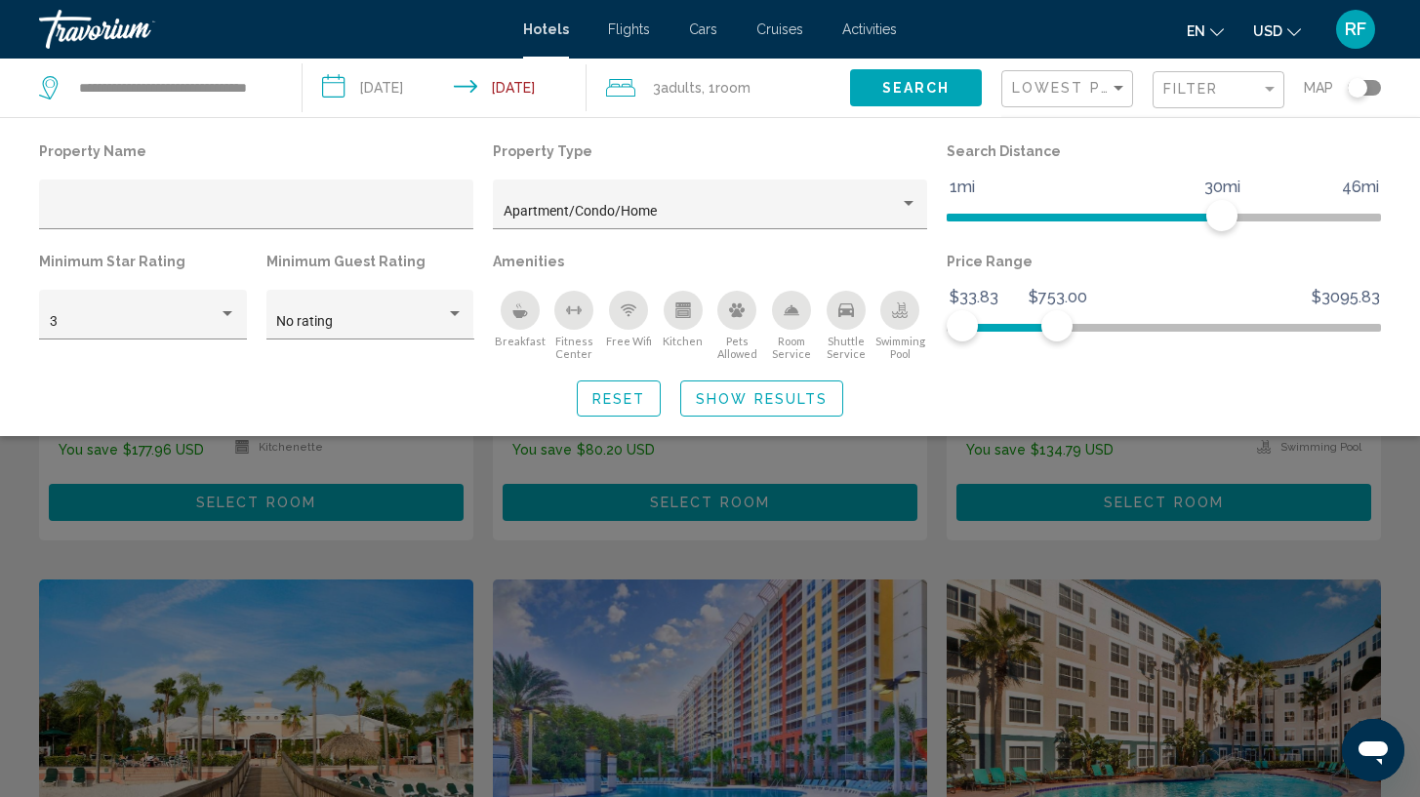
scroll to position [299, 0]
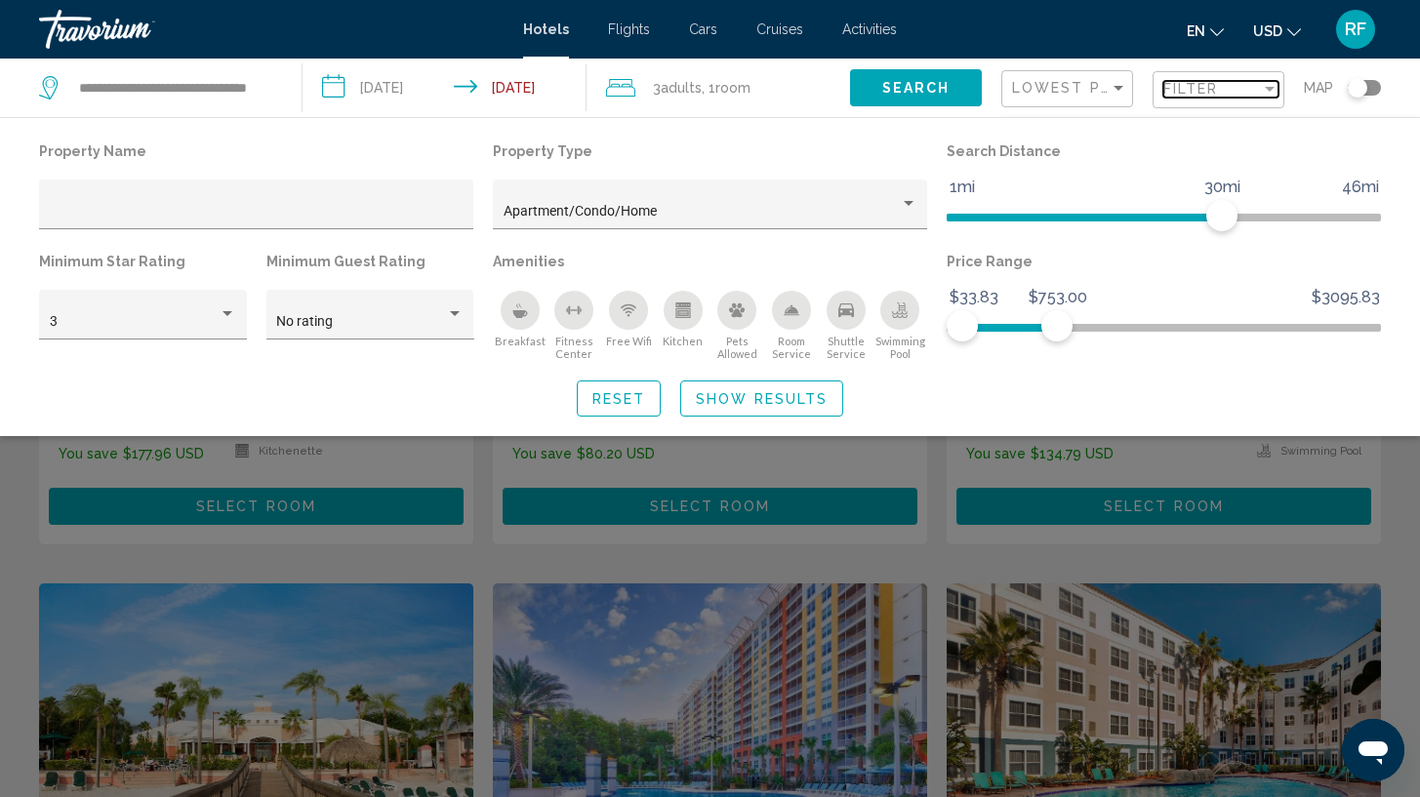
click at [1190, 96] on span "Filter" at bounding box center [1191, 89] width 56 height 16
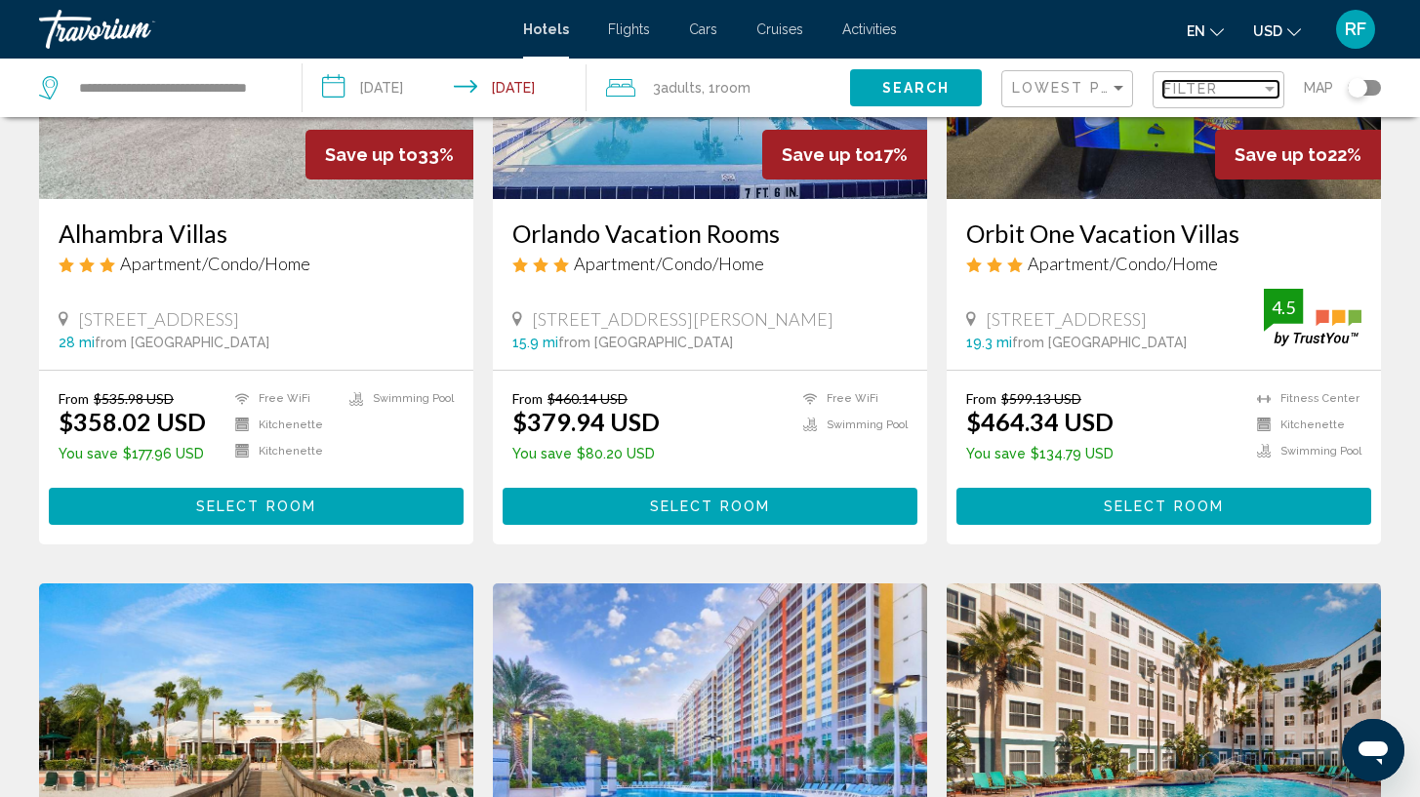
click at [1232, 86] on div "Filter" at bounding box center [1212, 89] width 98 height 16
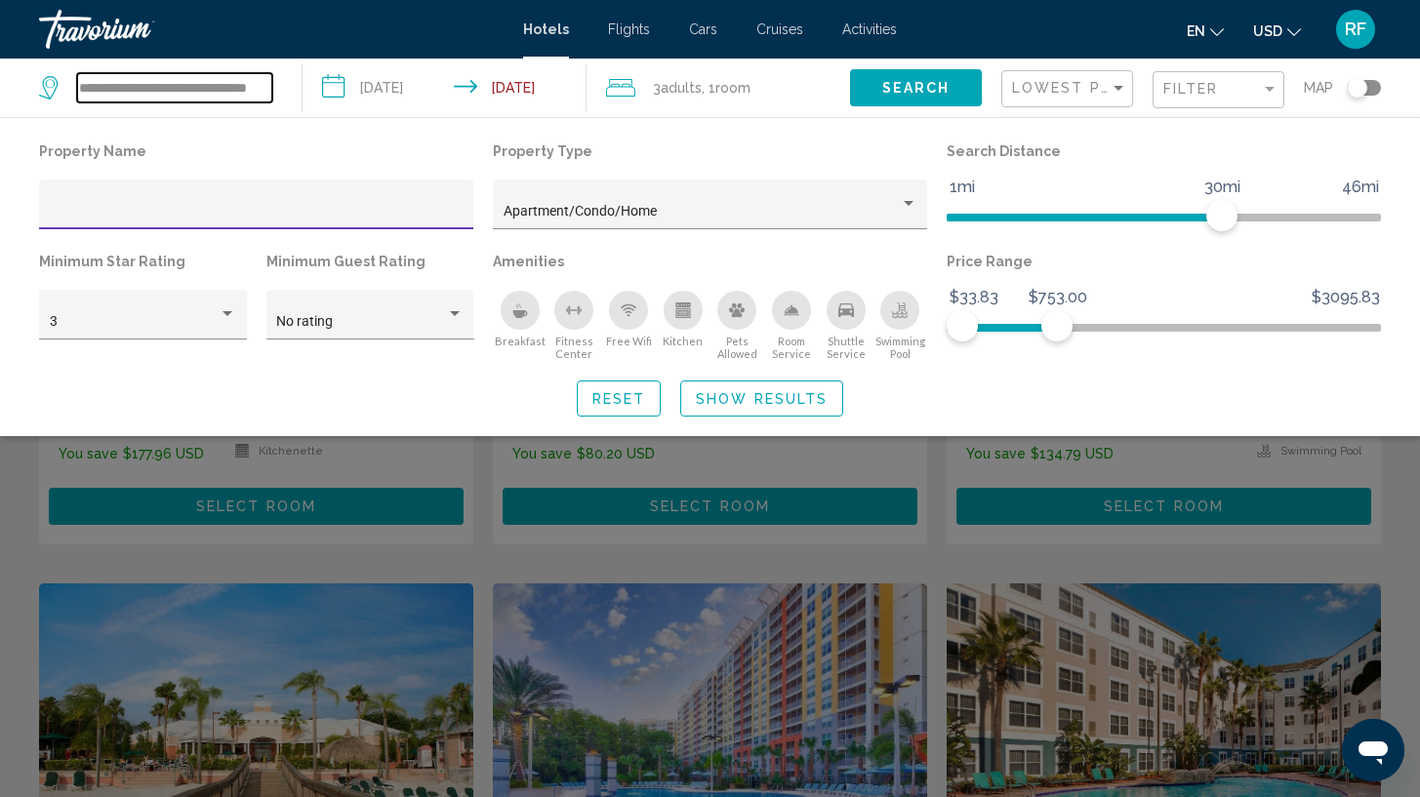
click at [168, 93] on input "**********" at bounding box center [174, 87] width 195 height 29
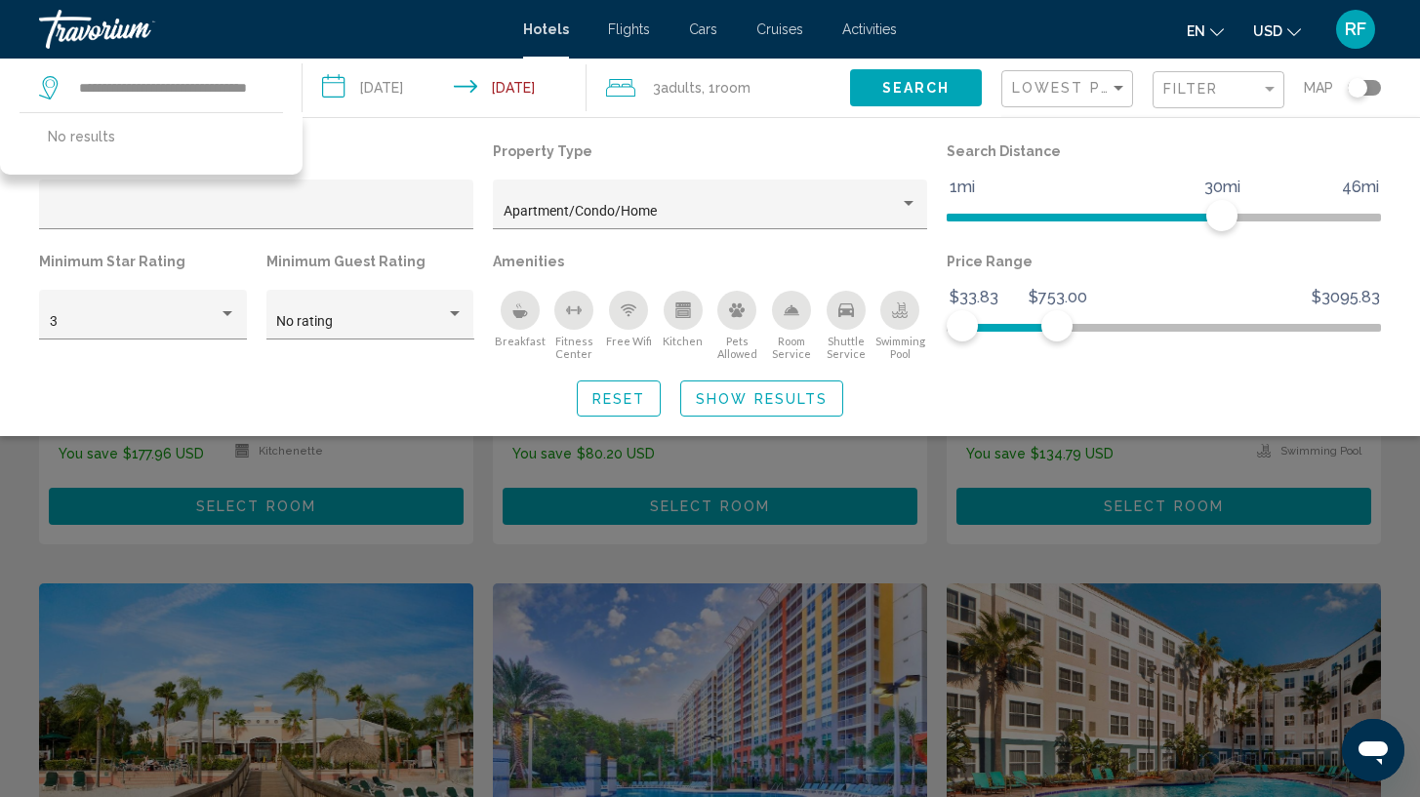
click at [49, 85] on icon "Search widget" at bounding box center [50, 87] width 23 height 23
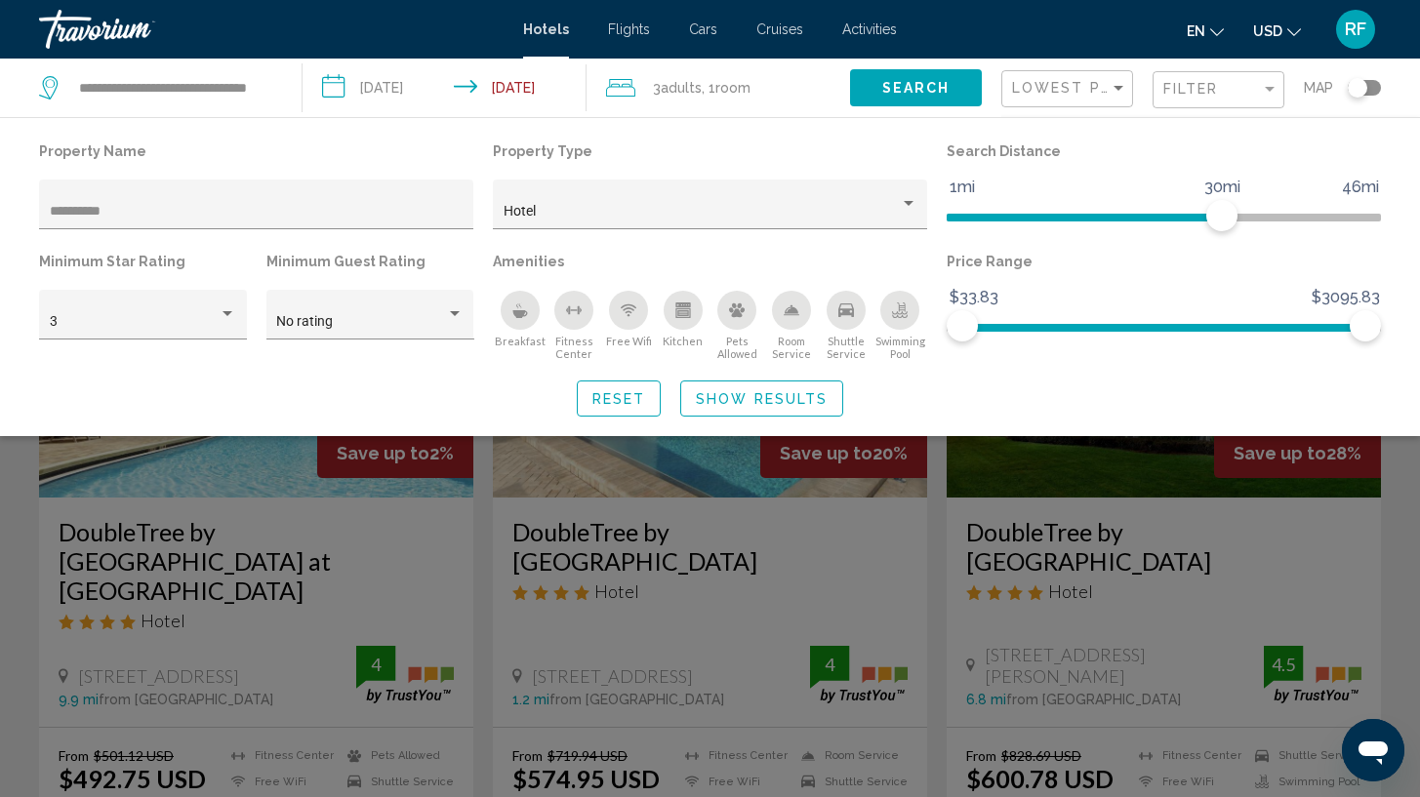
type input "**"
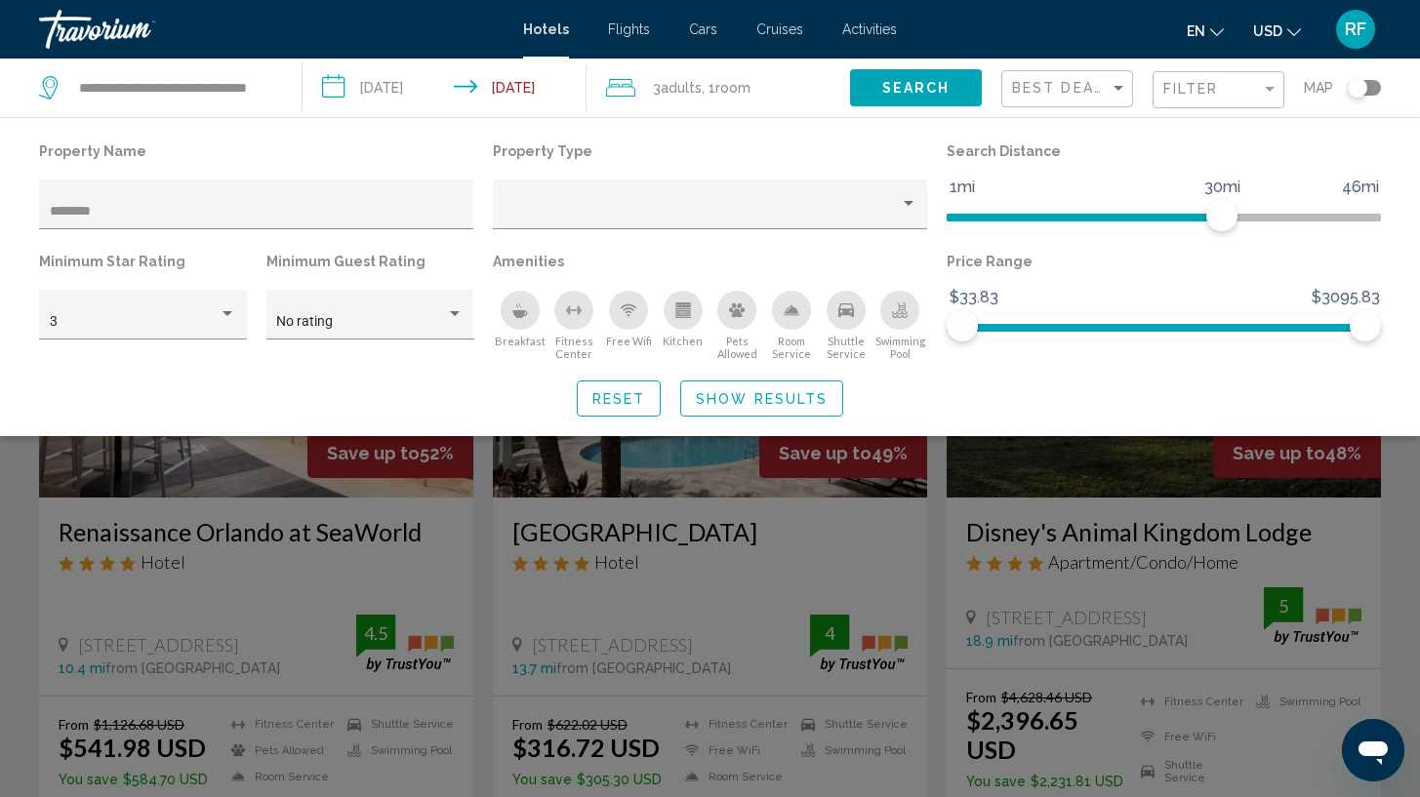
type input "****"
type input "********"
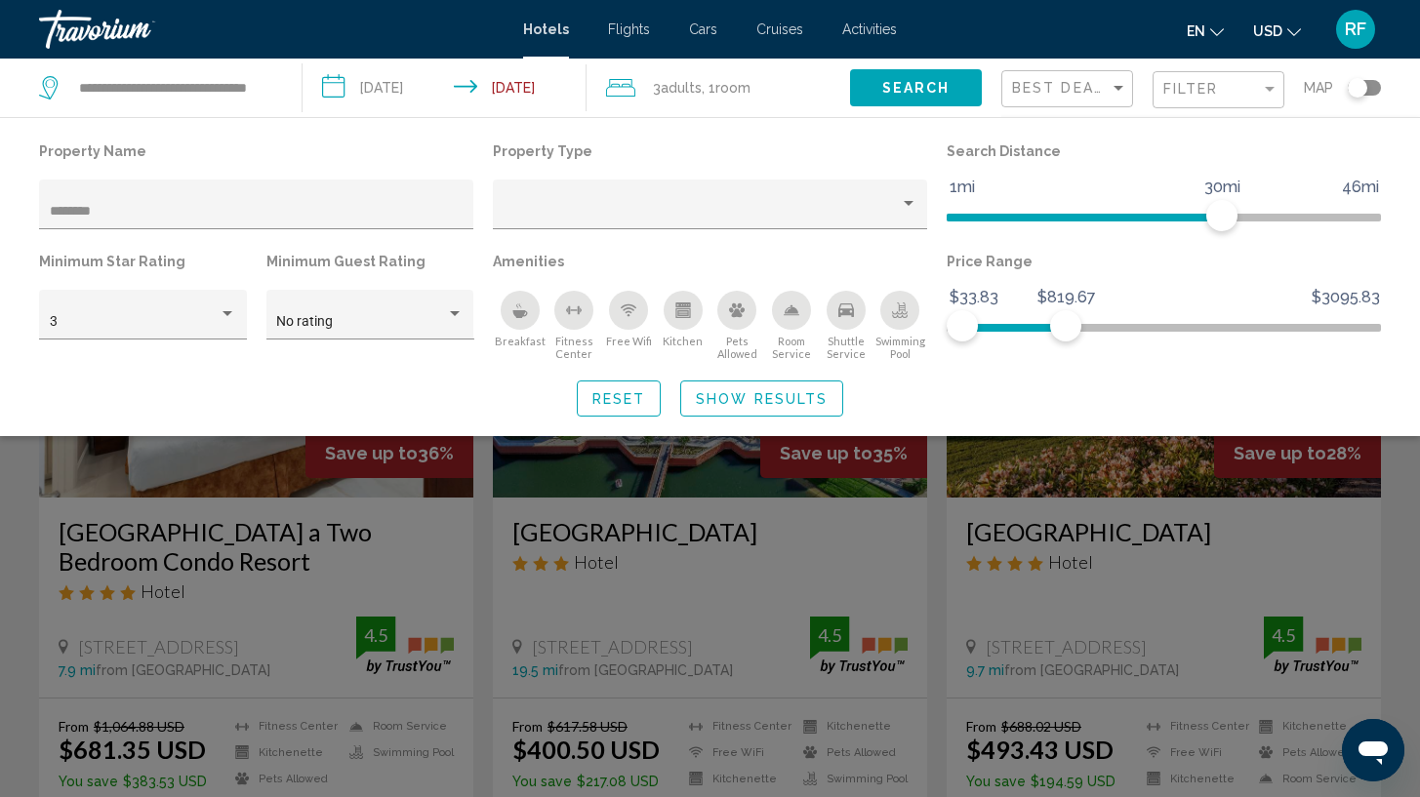
click at [539, 26] on span "Hotels" at bounding box center [546, 29] width 46 height 16
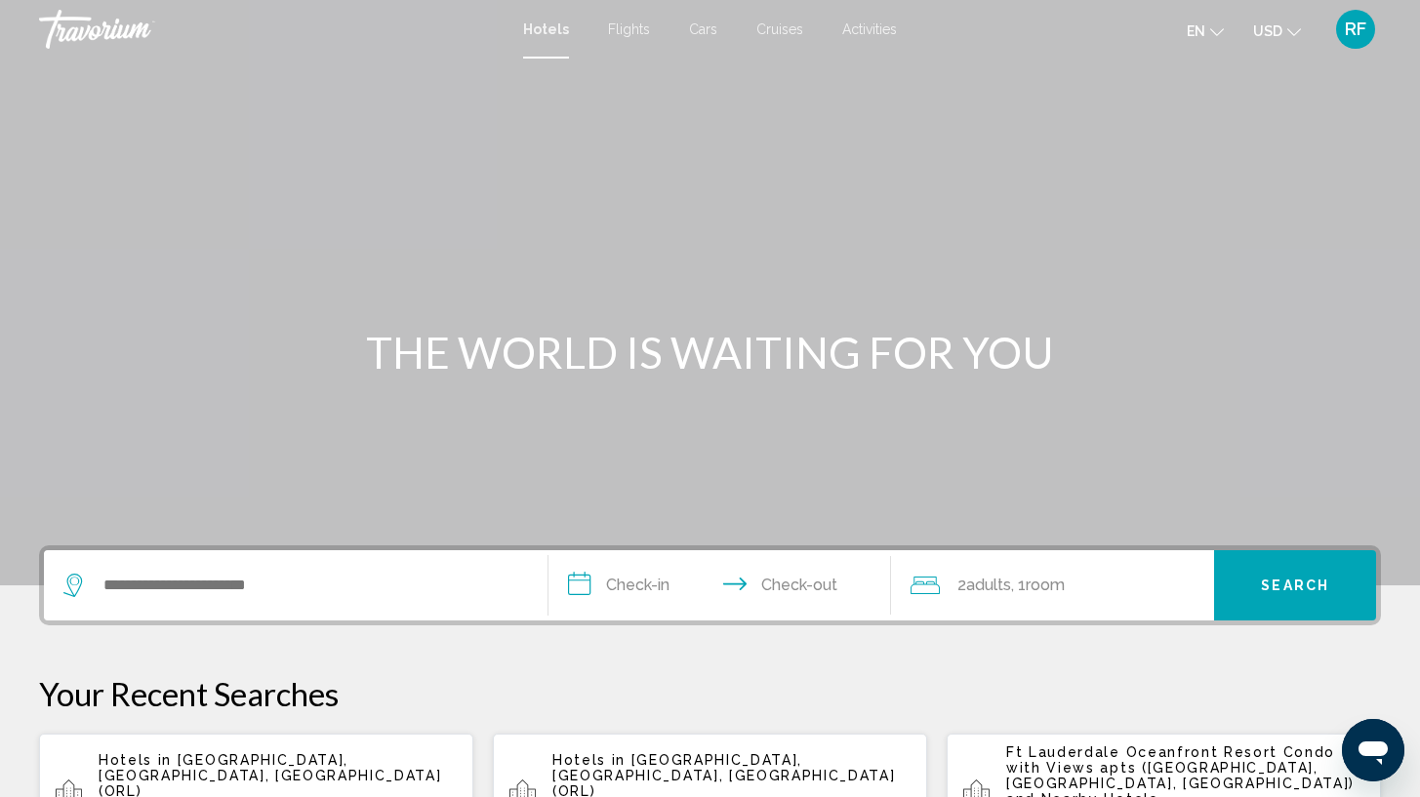
click at [363, 566] on div "Search widget" at bounding box center [295, 586] width 465 height 70
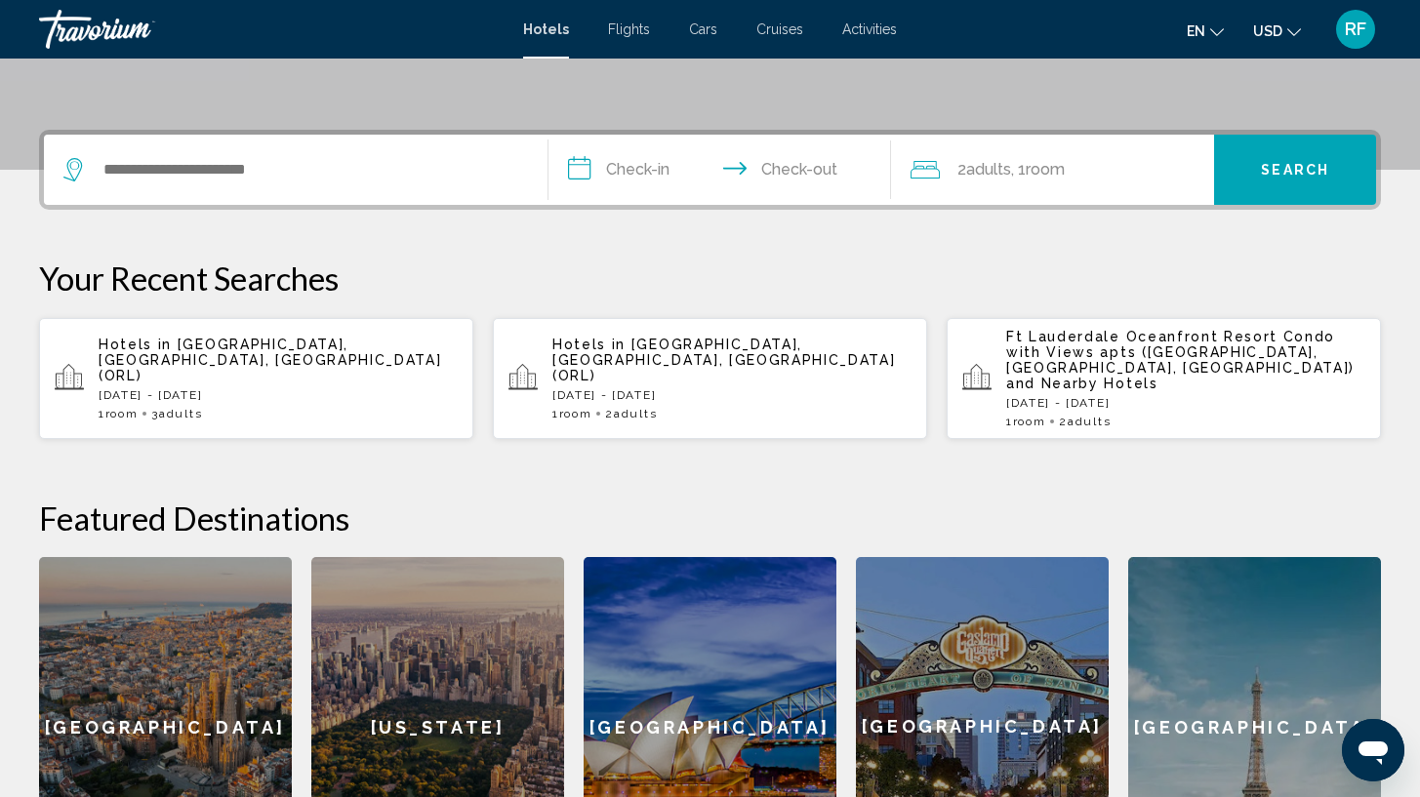
scroll to position [482, 0]
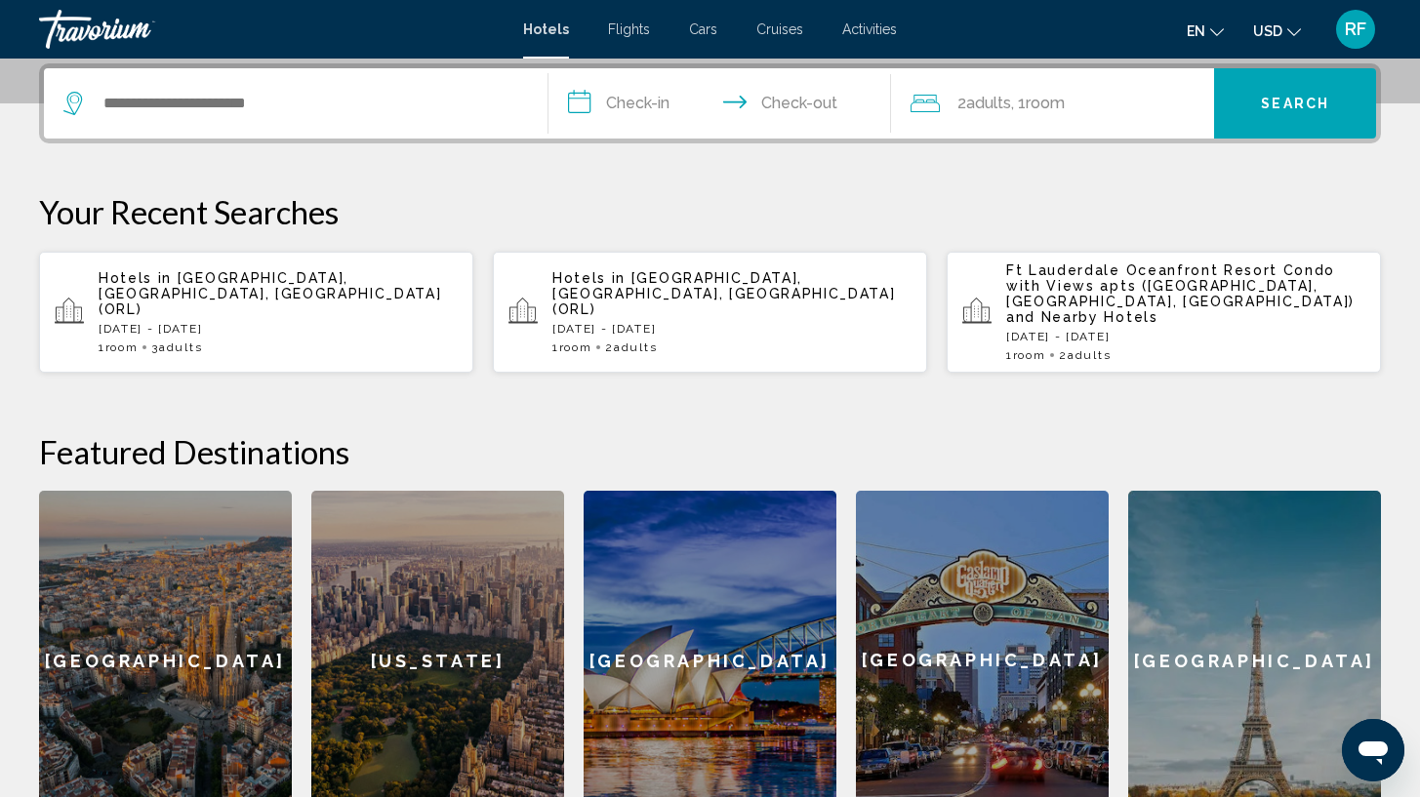
click at [341, 120] on div "Search widget" at bounding box center [295, 103] width 465 height 70
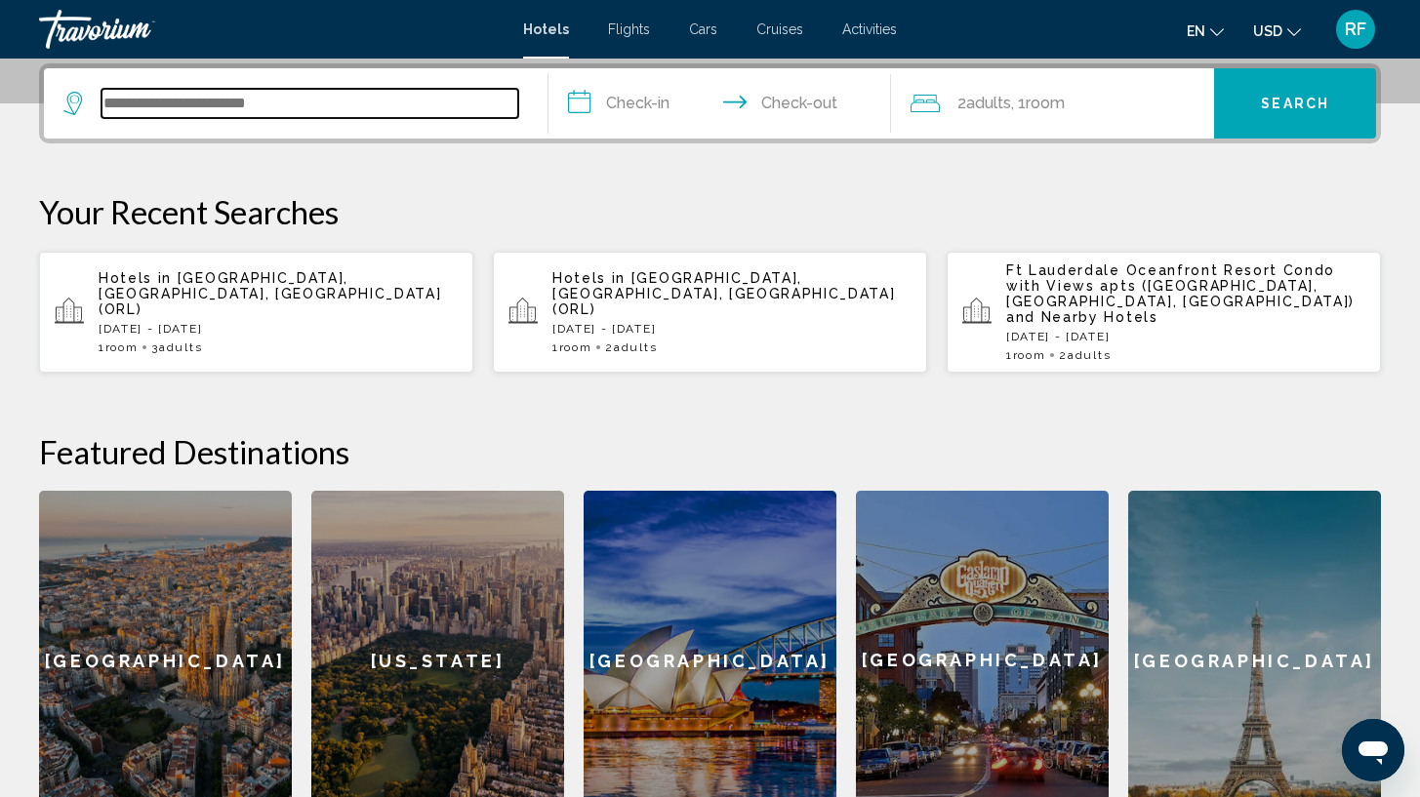
click at [315, 106] on input "Search widget" at bounding box center [310, 103] width 417 height 29
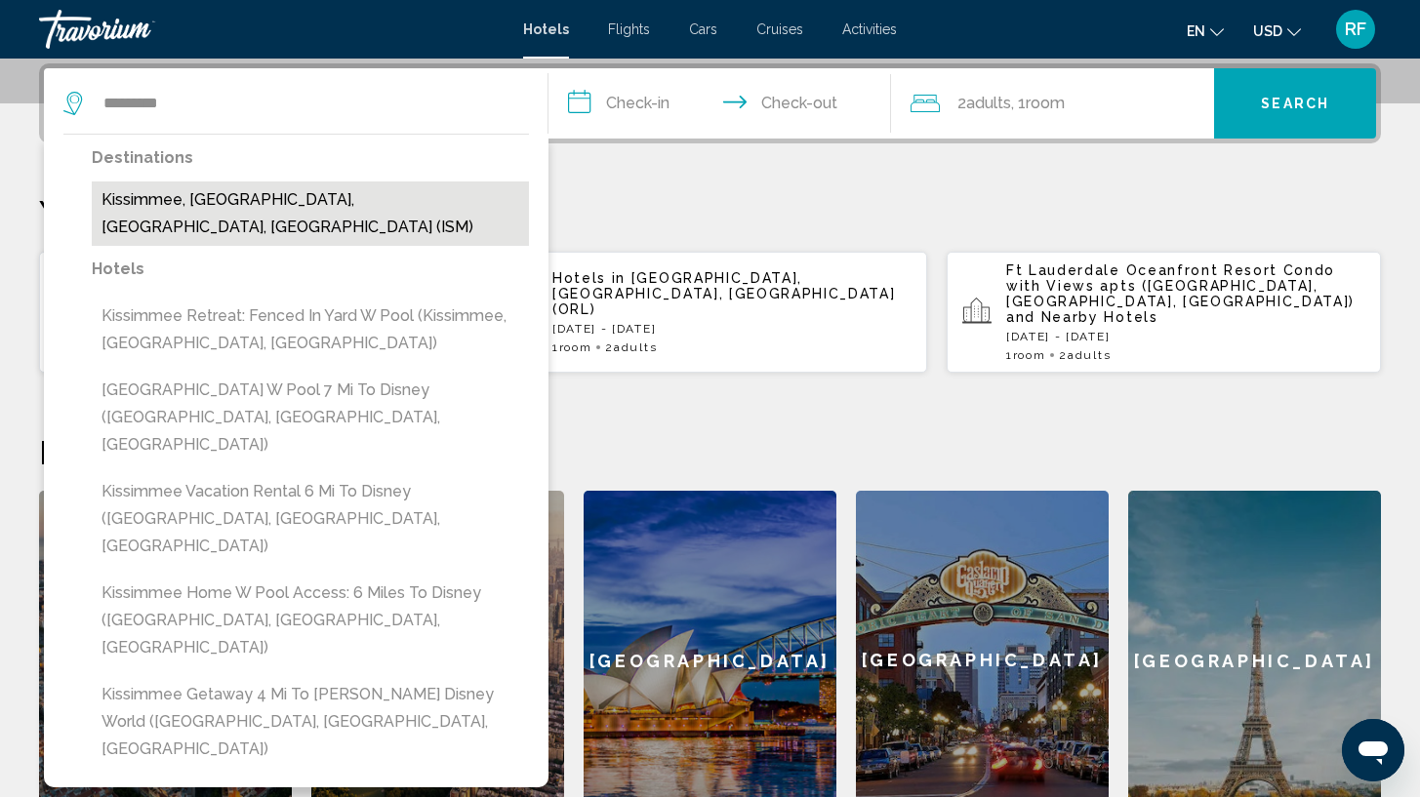
click at [352, 187] on button "Kissimmee, [GEOGRAPHIC_DATA], [GEOGRAPHIC_DATA], [GEOGRAPHIC_DATA] (ISM)" at bounding box center [310, 214] width 437 height 64
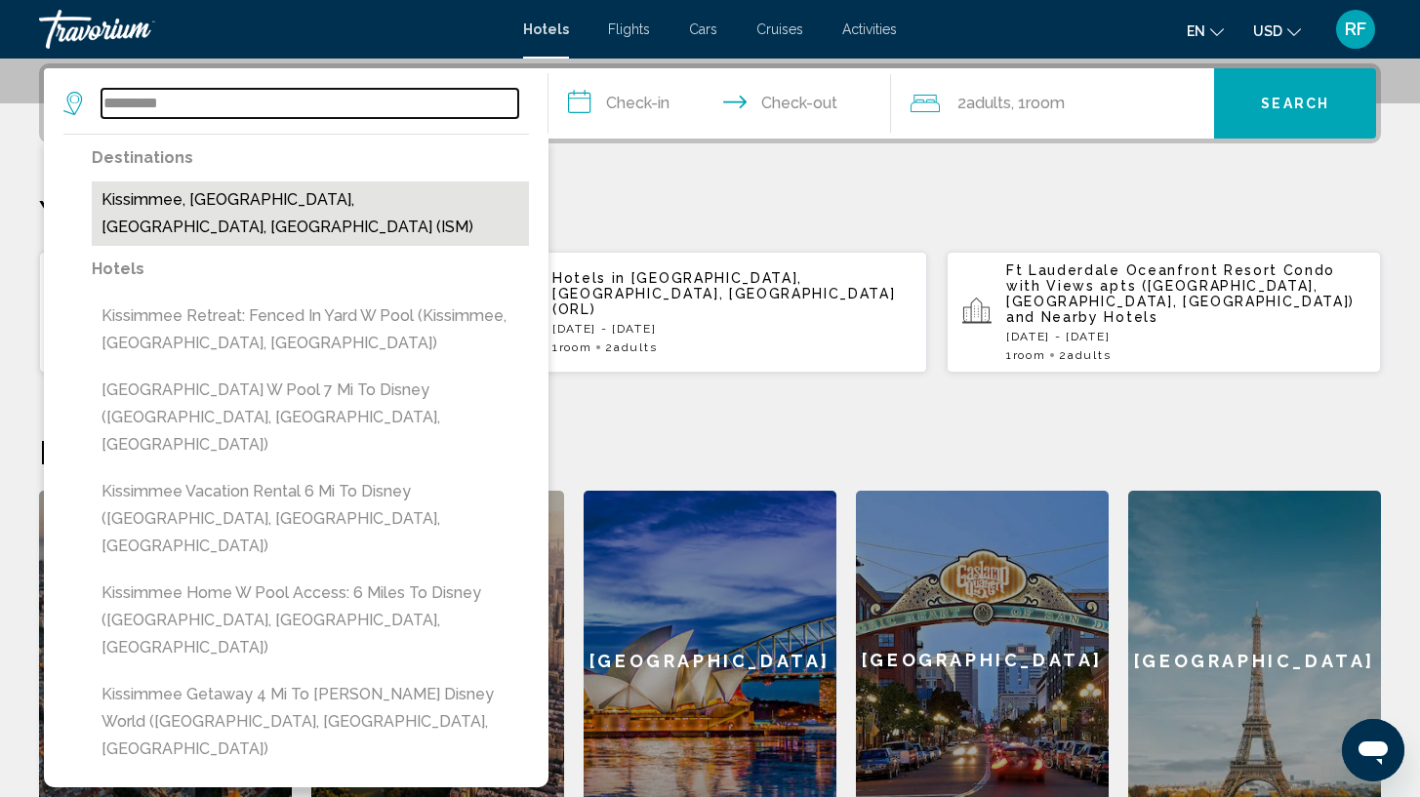
type input "**********"
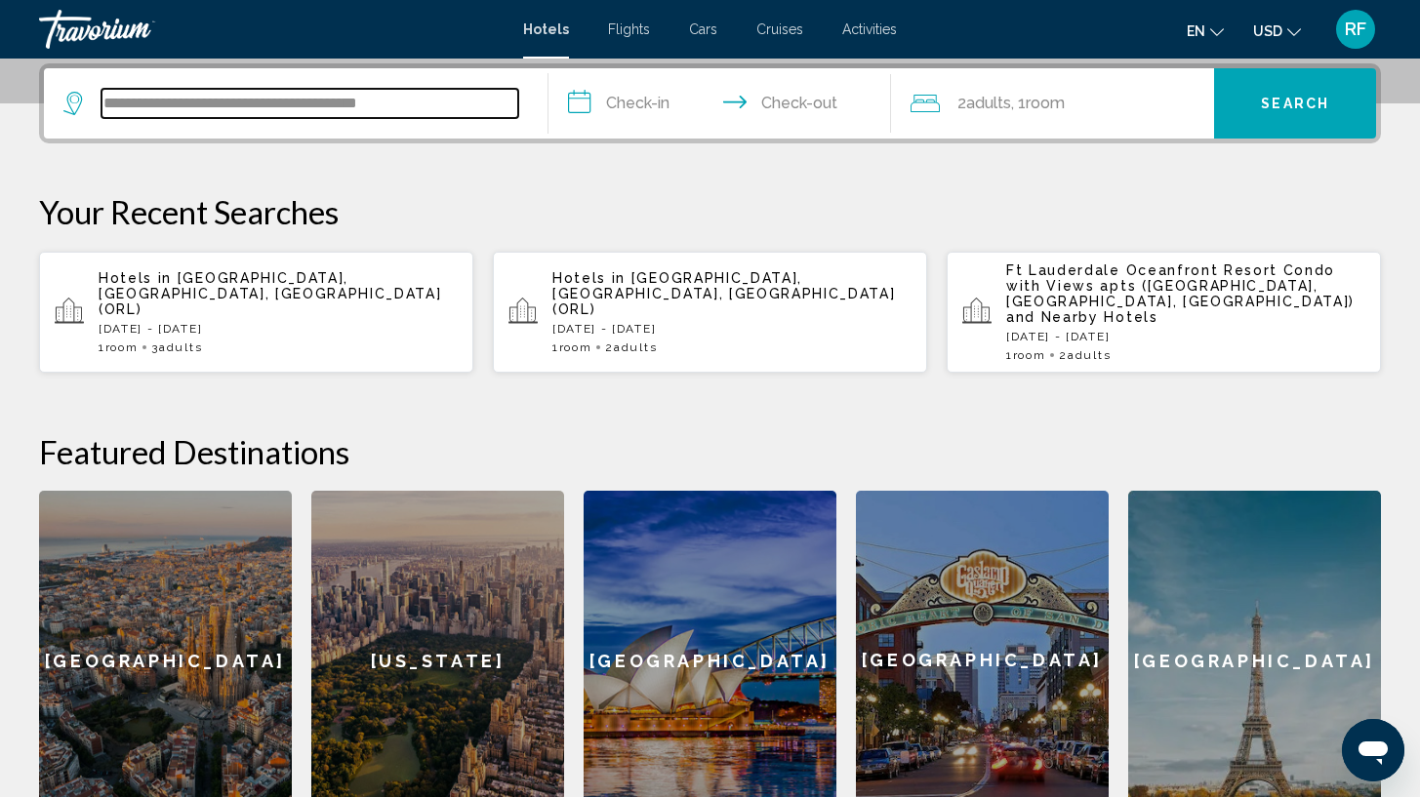
click at [451, 100] on input "**********" at bounding box center [310, 103] width 417 height 29
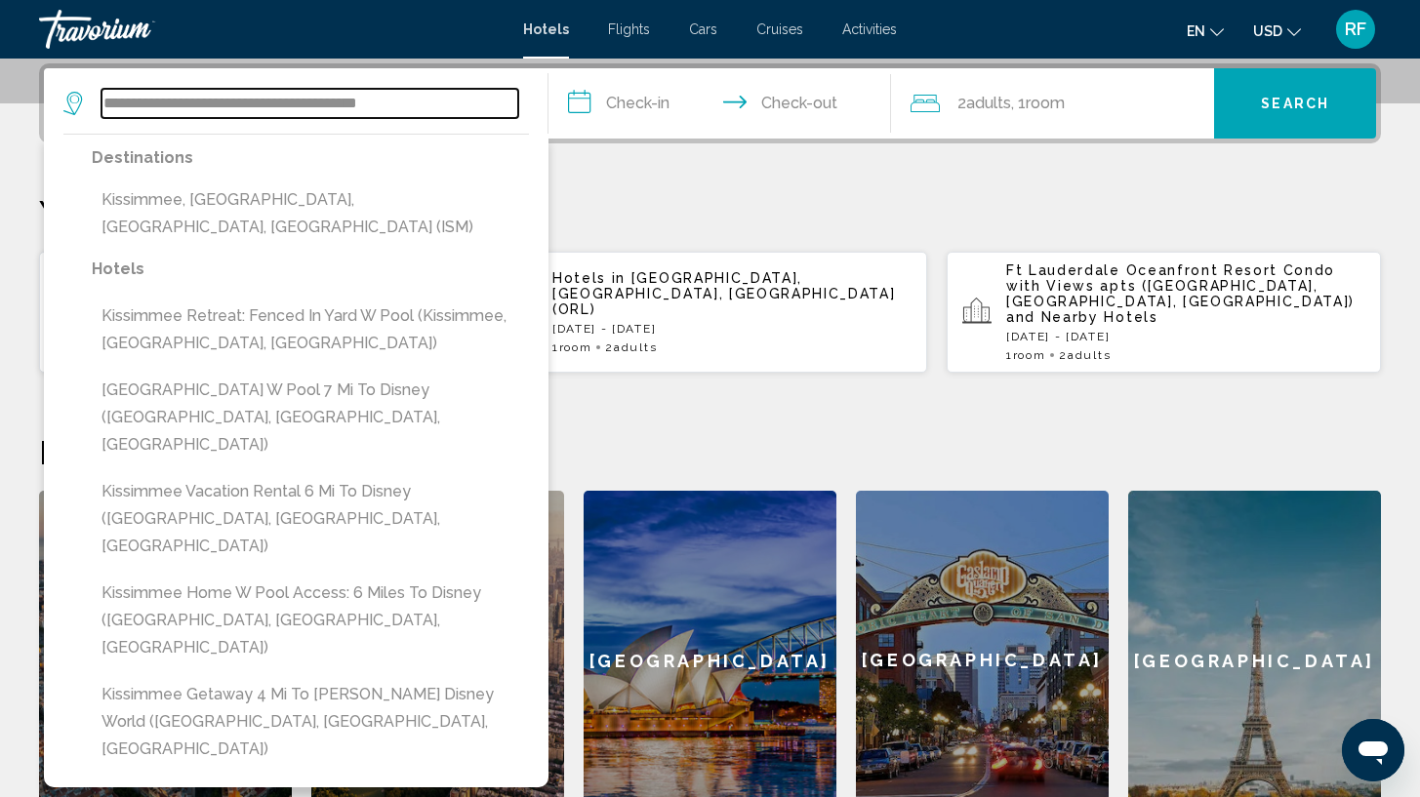
click at [450, 100] on input "**********" at bounding box center [310, 103] width 417 height 29
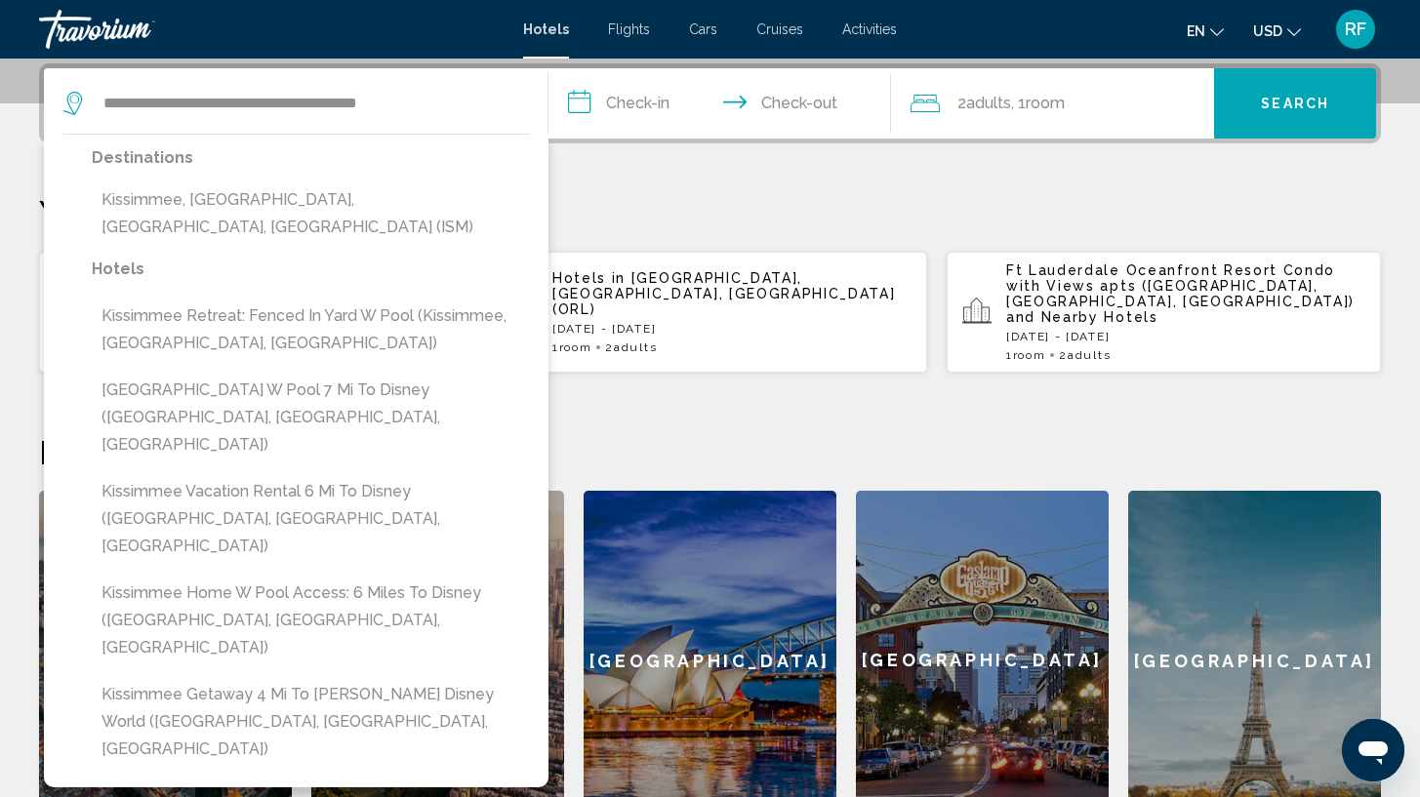
click at [659, 103] on input "**********" at bounding box center [724, 106] width 350 height 76
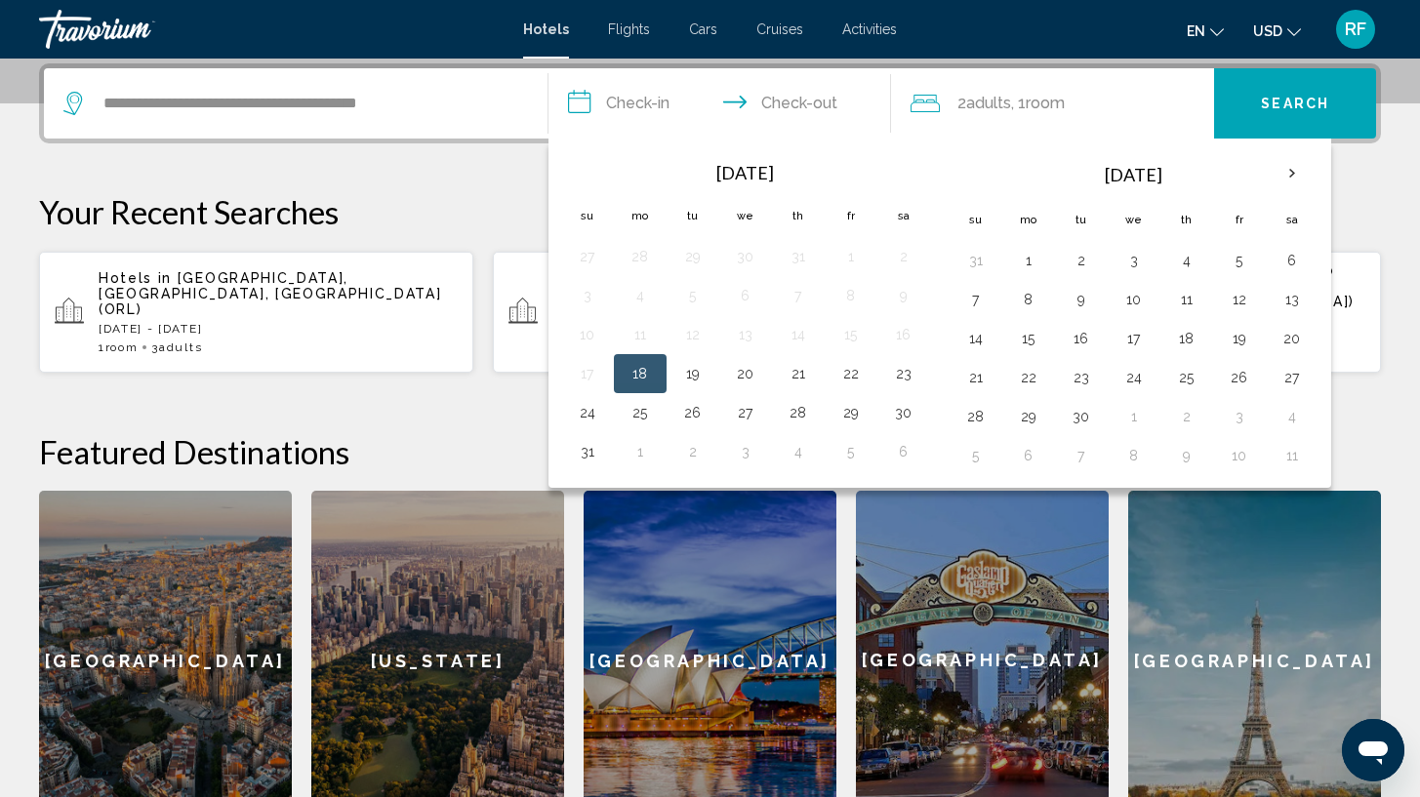
click at [629, 371] on button "18" at bounding box center [640, 373] width 31 height 27
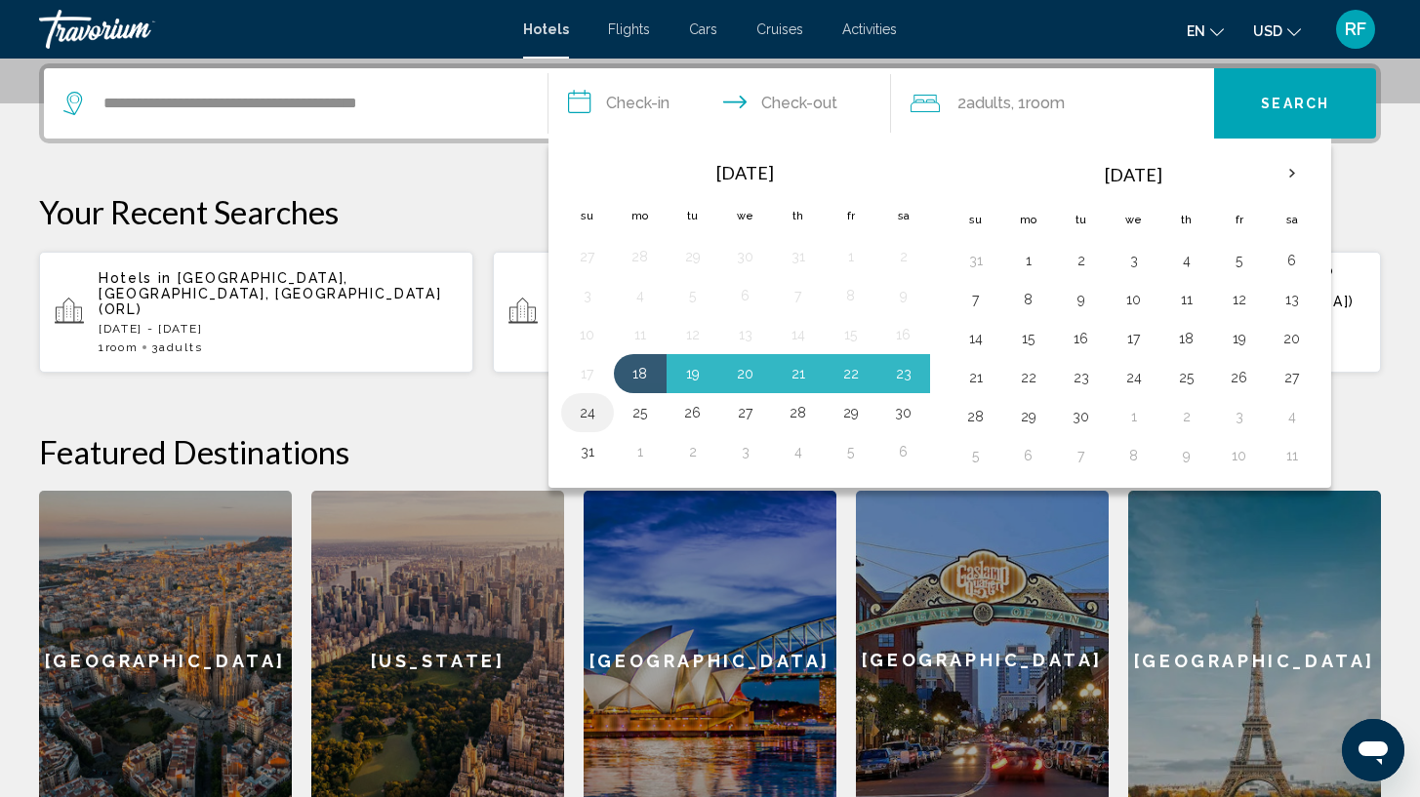
click at [583, 416] on button "24" at bounding box center [587, 412] width 31 height 27
type input "**********"
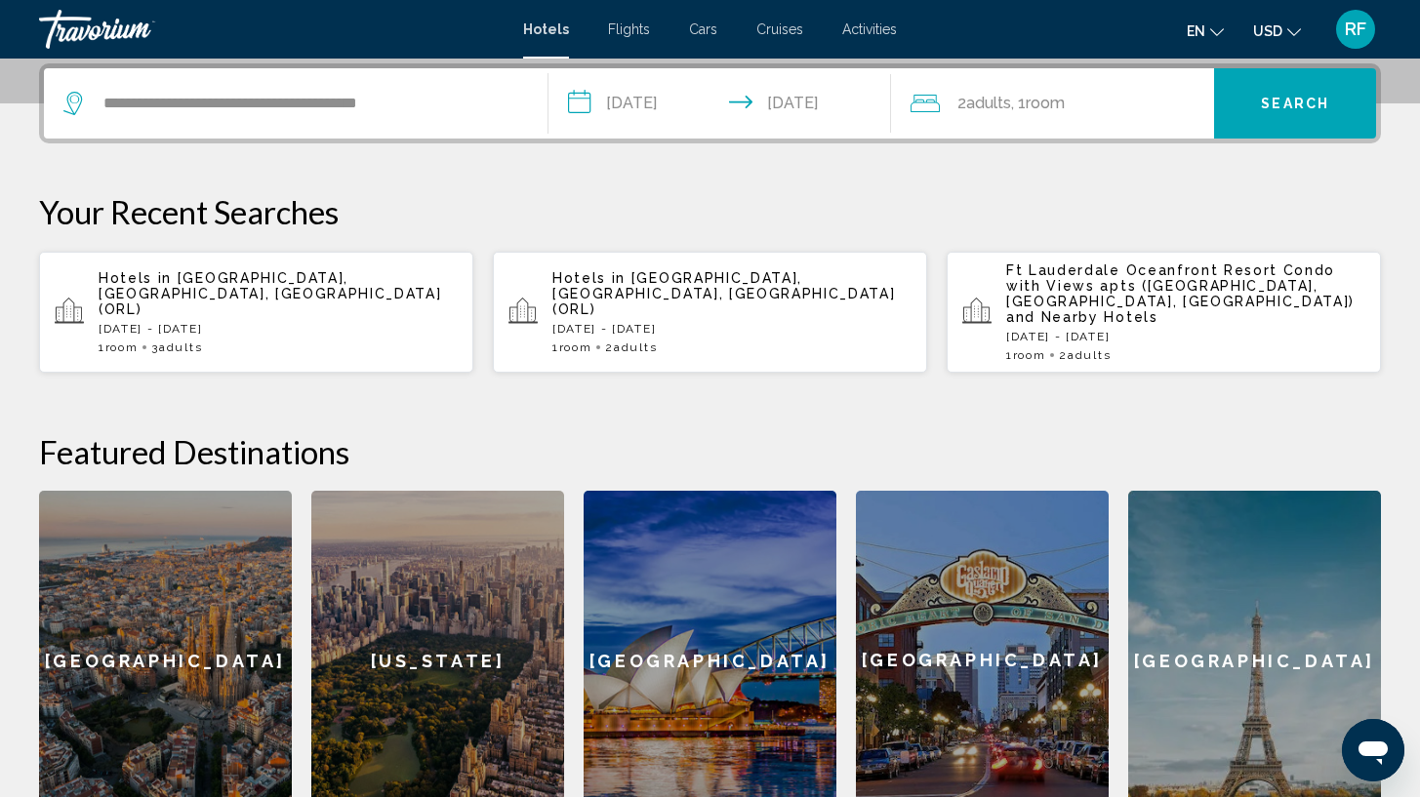
click at [1175, 106] on div "2 Adult Adults , 1 Room rooms" at bounding box center [1063, 103] width 304 height 27
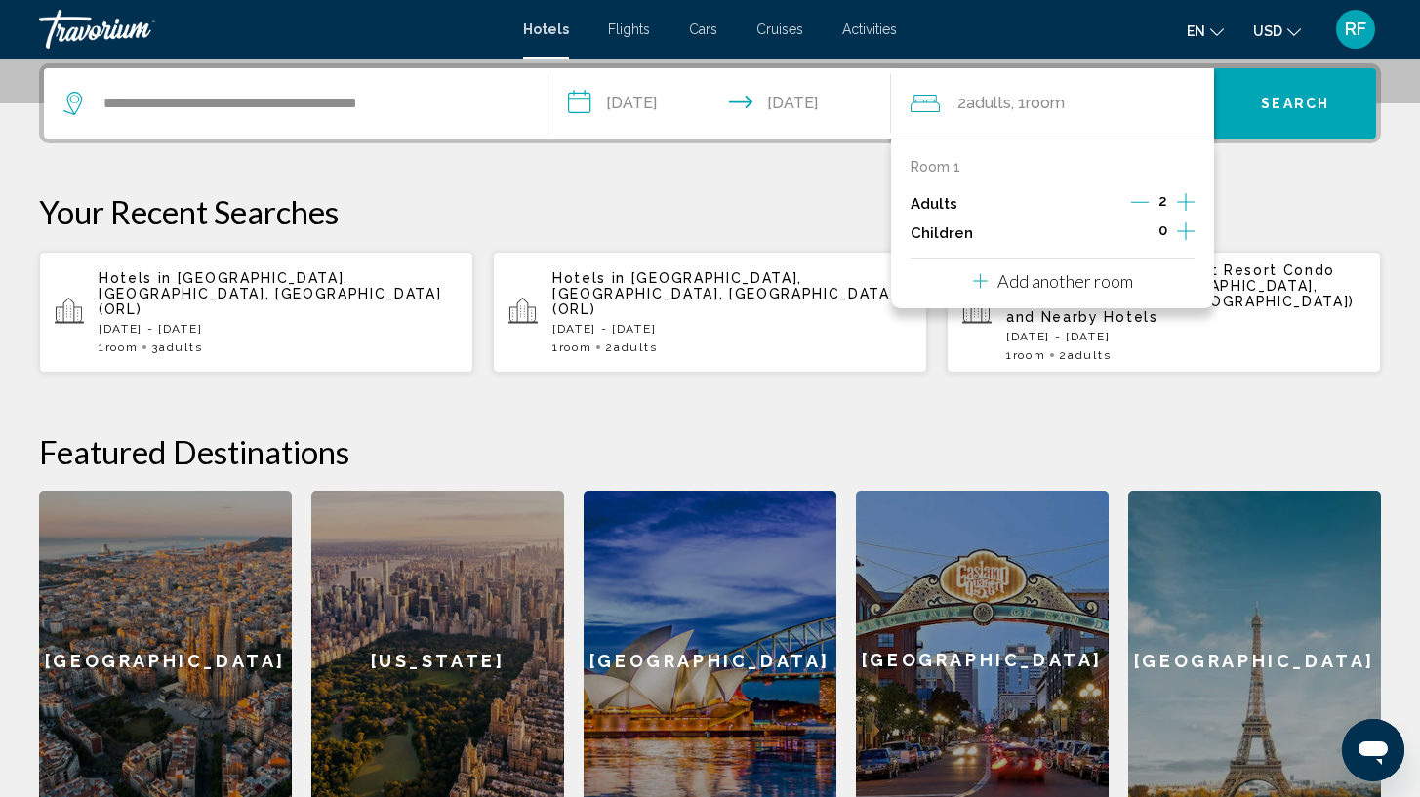
click at [1188, 197] on icon "Increment adults" at bounding box center [1186, 201] width 18 height 23
click at [1288, 81] on button "Search" at bounding box center [1295, 103] width 162 height 70
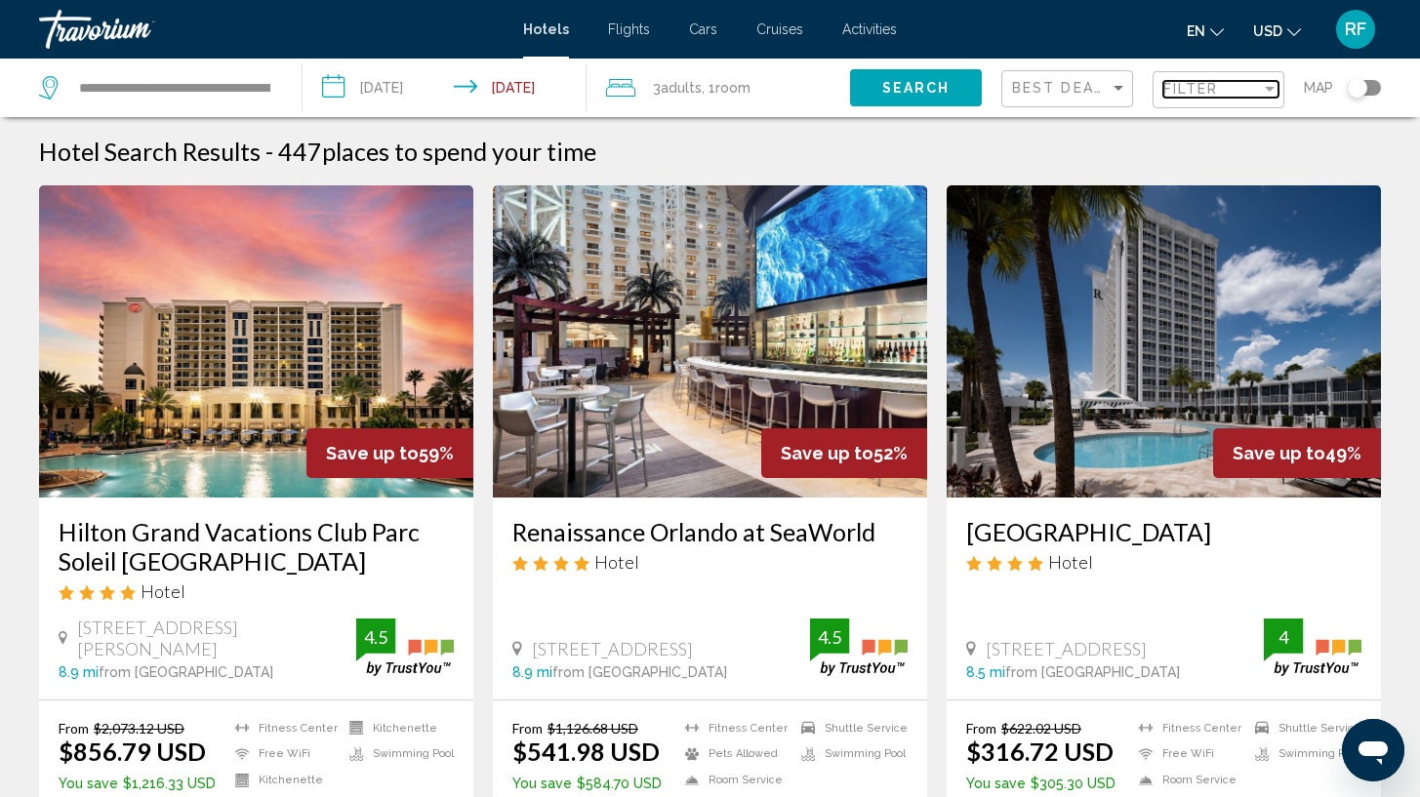
click at [1222, 85] on div "Filter" at bounding box center [1212, 89] width 98 height 16
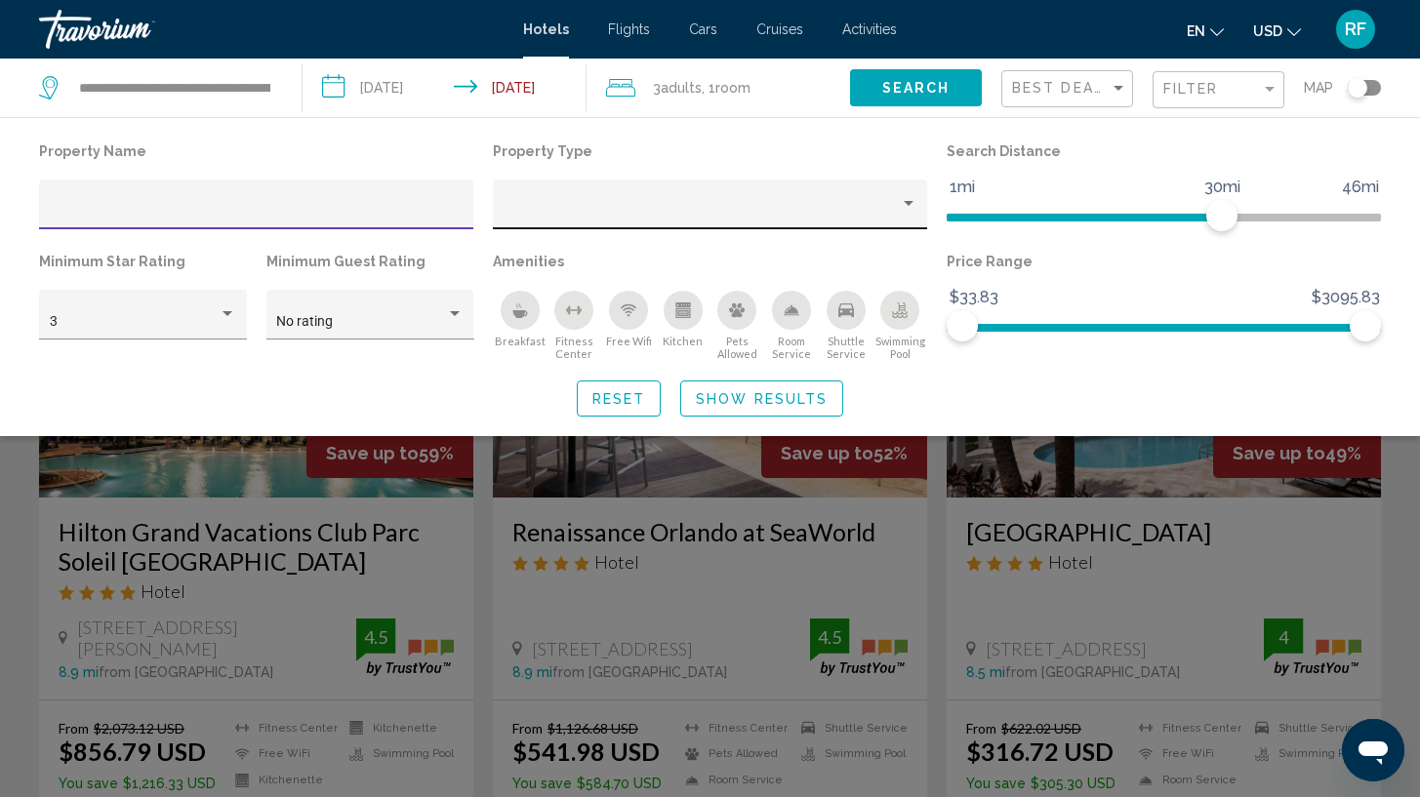
click at [821, 207] on div "Property type" at bounding box center [702, 212] width 396 height 16
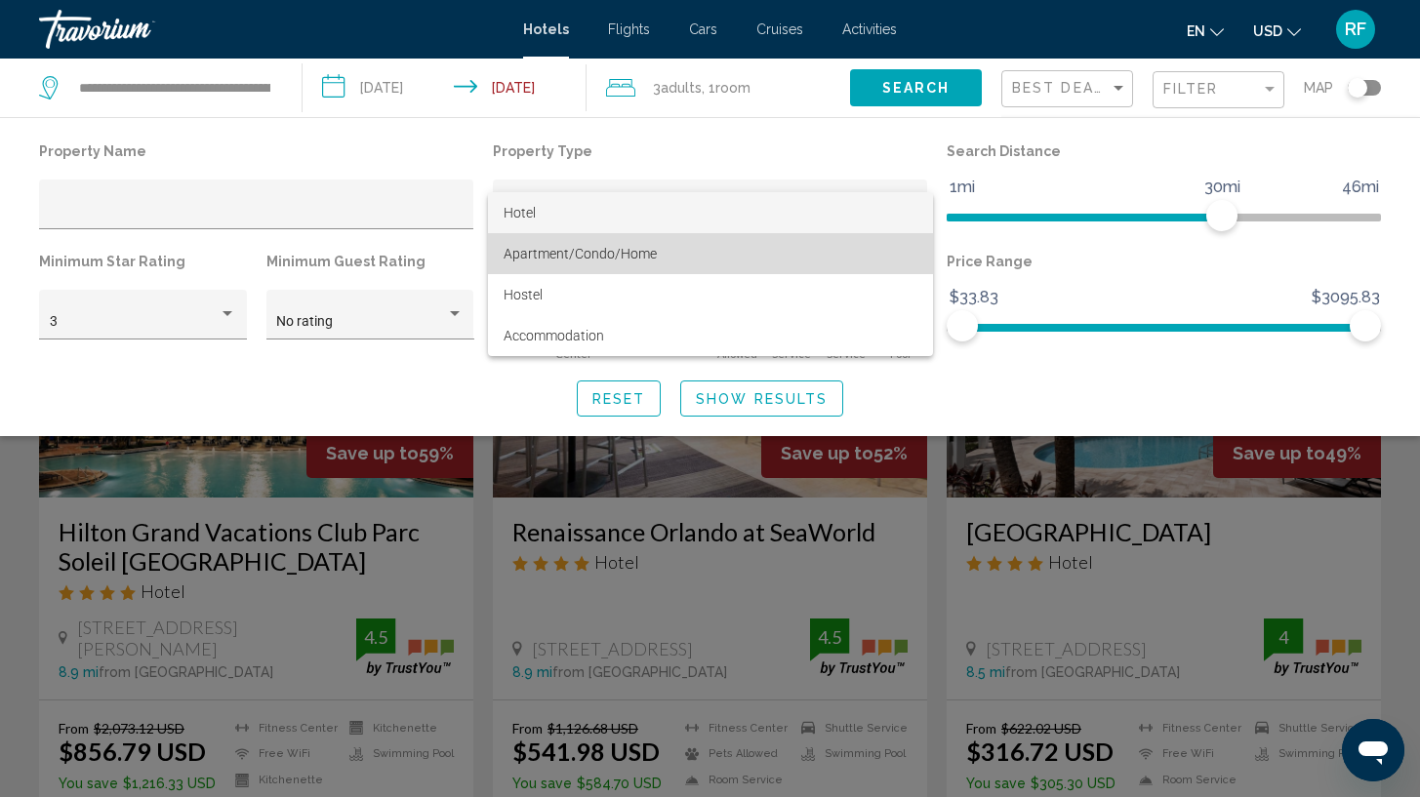
click at [786, 242] on span "Apartment/Condo/Home" at bounding box center [711, 253] width 414 height 41
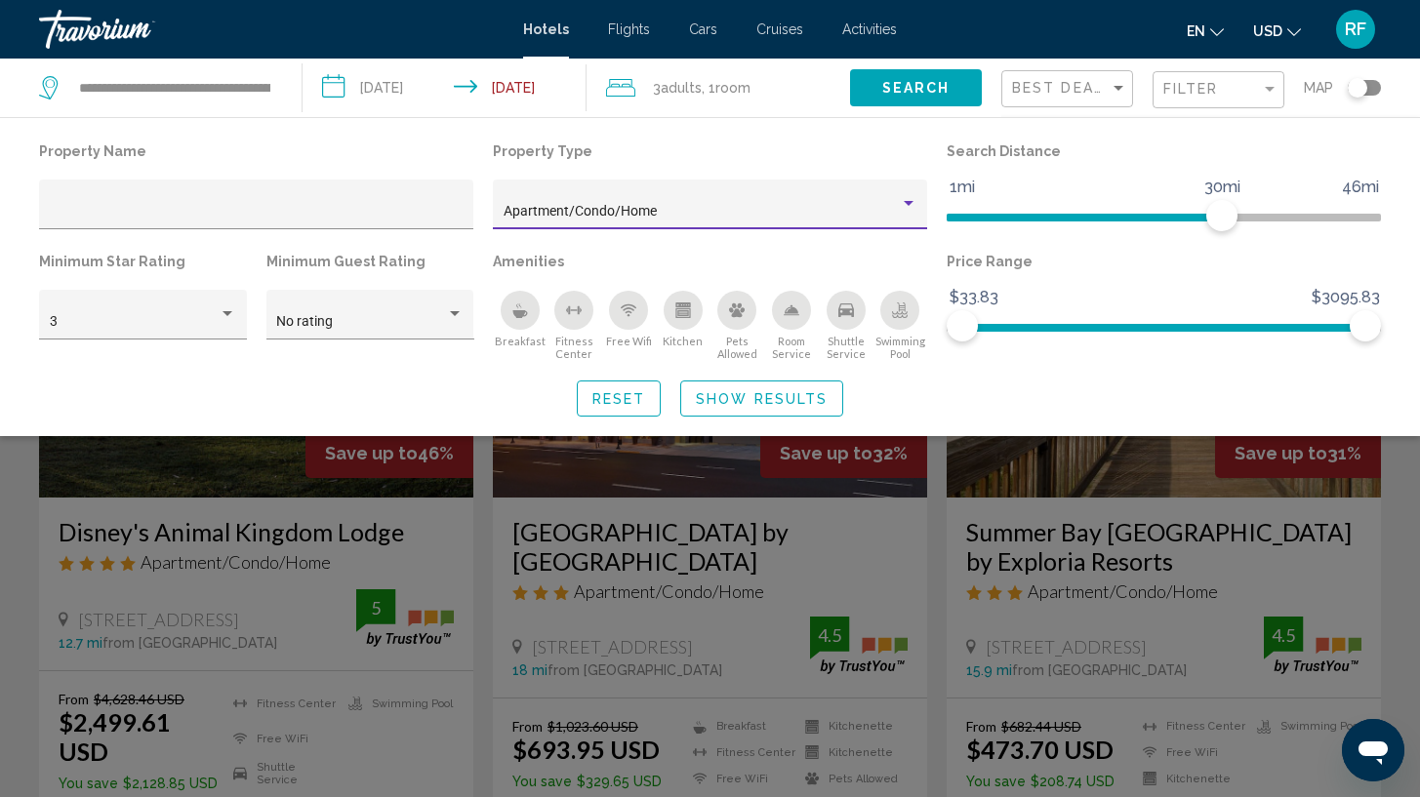
click at [747, 397] on span "Show Results" at bounding box center [762, 399] width 132 height 16
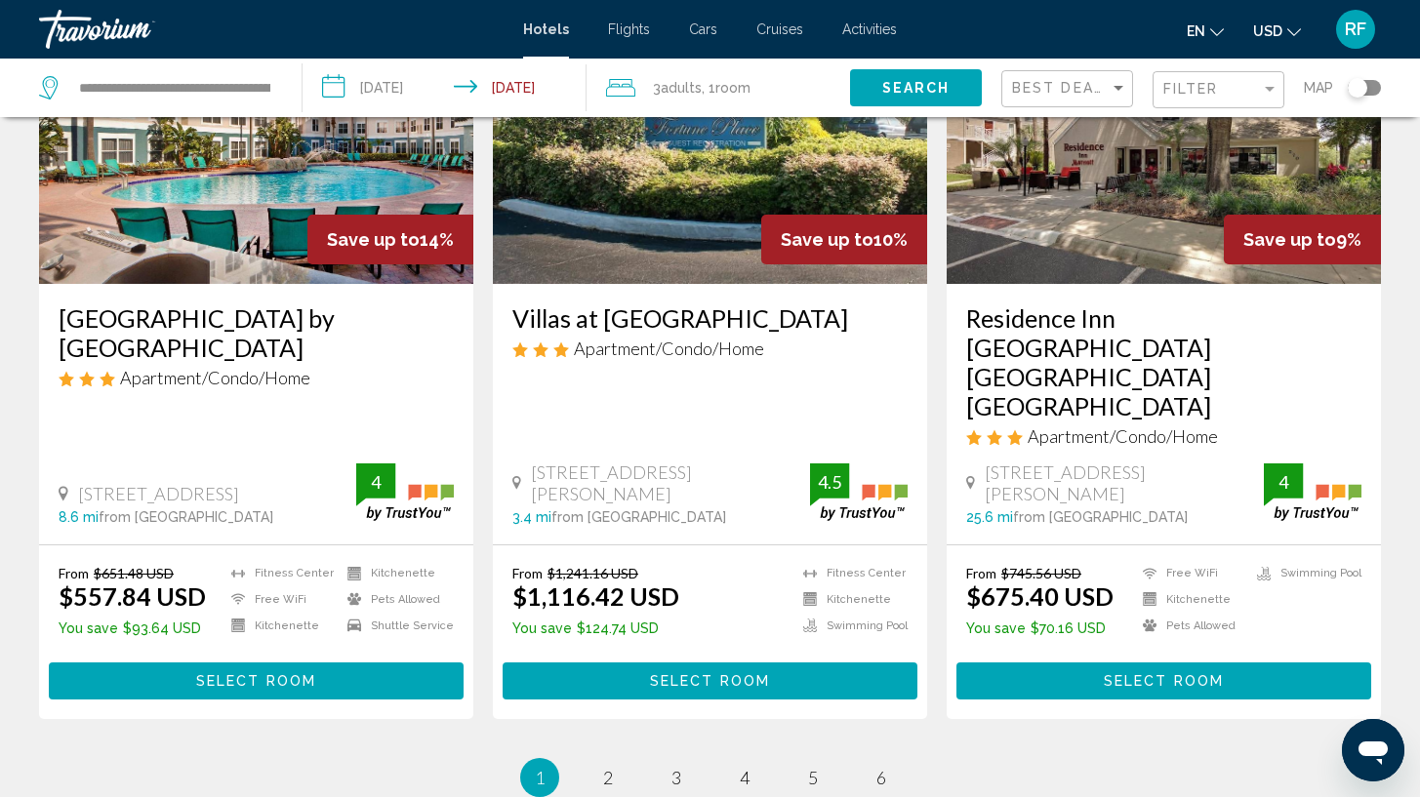
scroll to position [2408, 0]
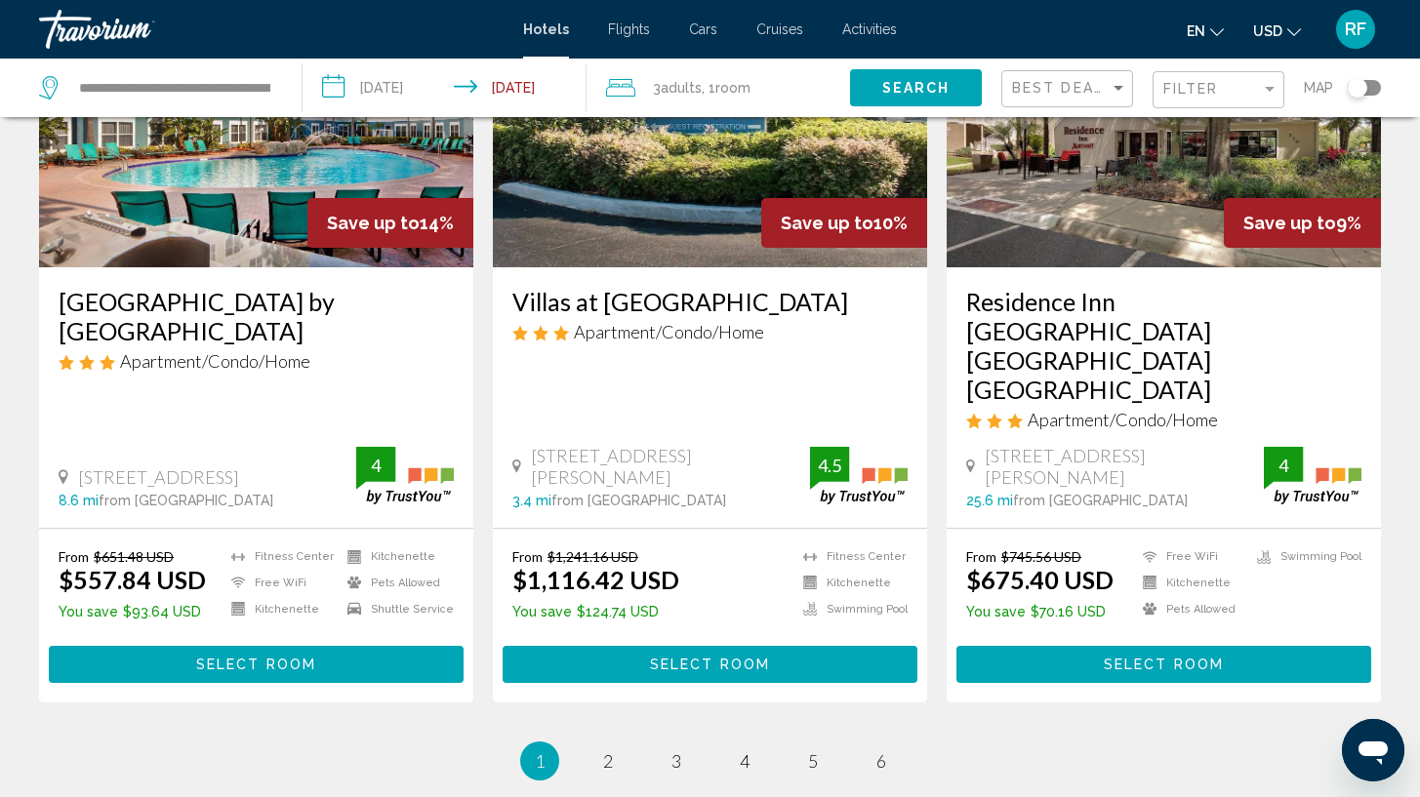
click at [1235, 102] on div "Filter" at bounding box center [1220, 90] width 115 height 36
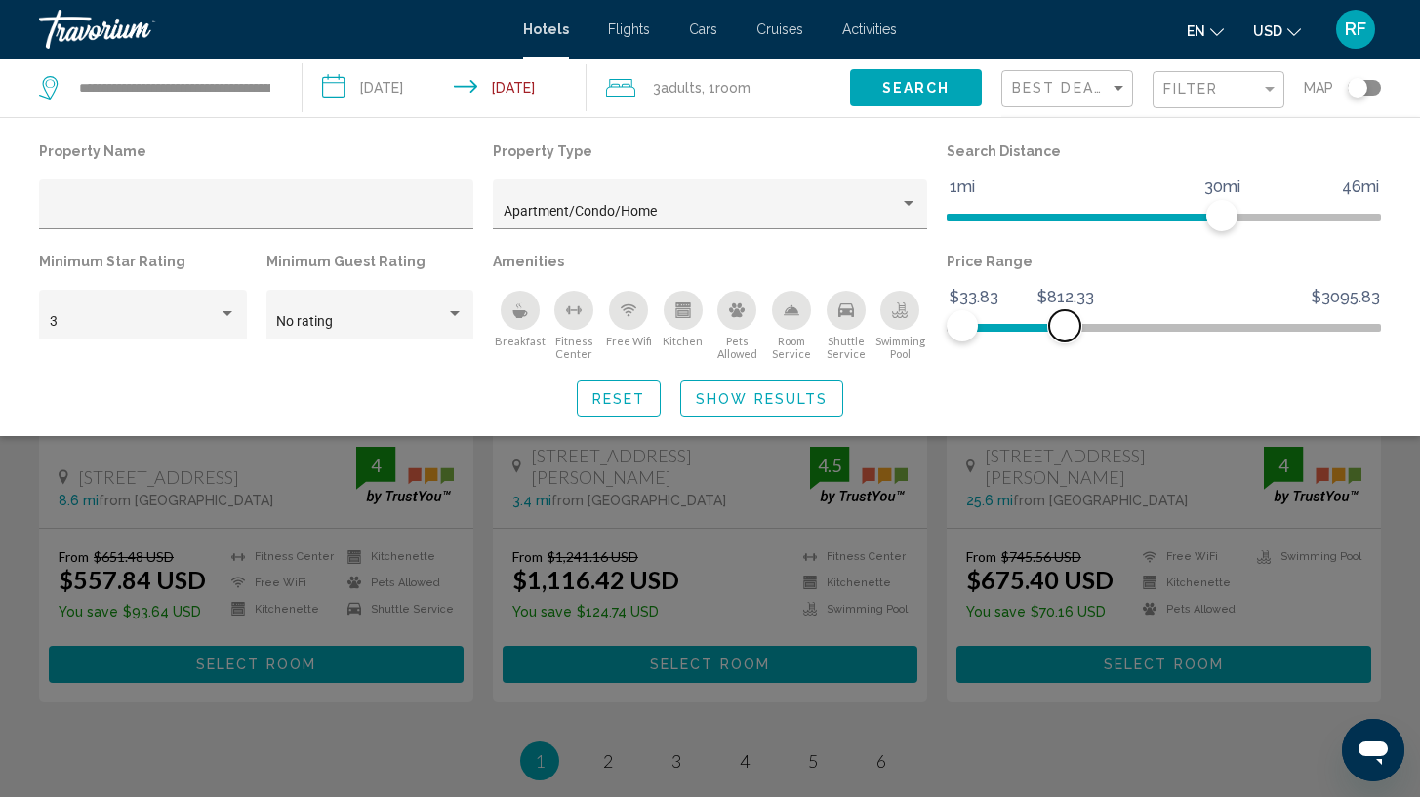
drag, startPoint x: 1360, startPoint y: 333, endPoint x: 1065, endPoint y: 353, distance: 295.5
click at [1065, 353] on div "Price Range $33.83 $3095.83 $33.83 $812.33" at bounding box center [1164, 304] width 454 height 113
click at [787, 400] on span "Show Results" at bounding box center [762, 399] width 132 height 16
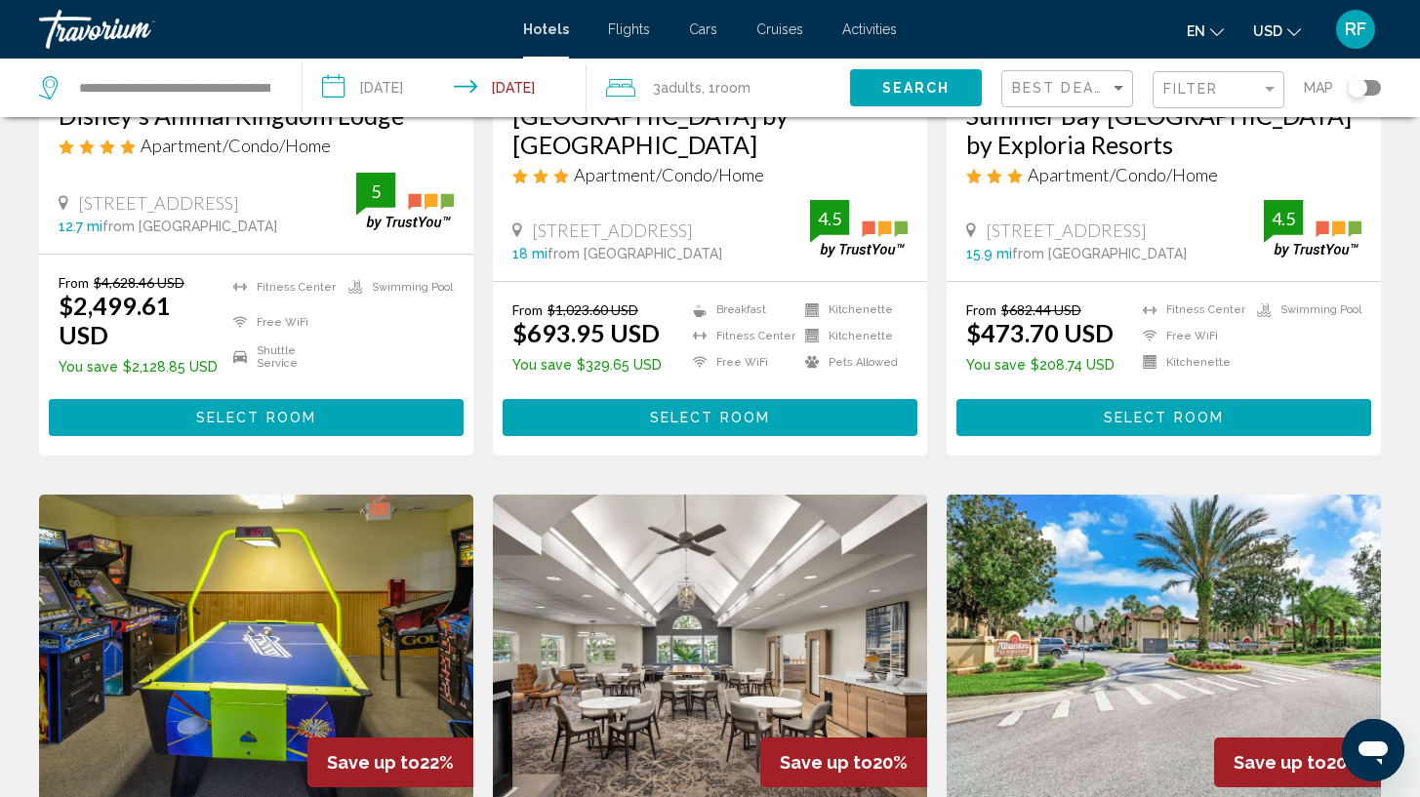
scroll to position [395, 0]
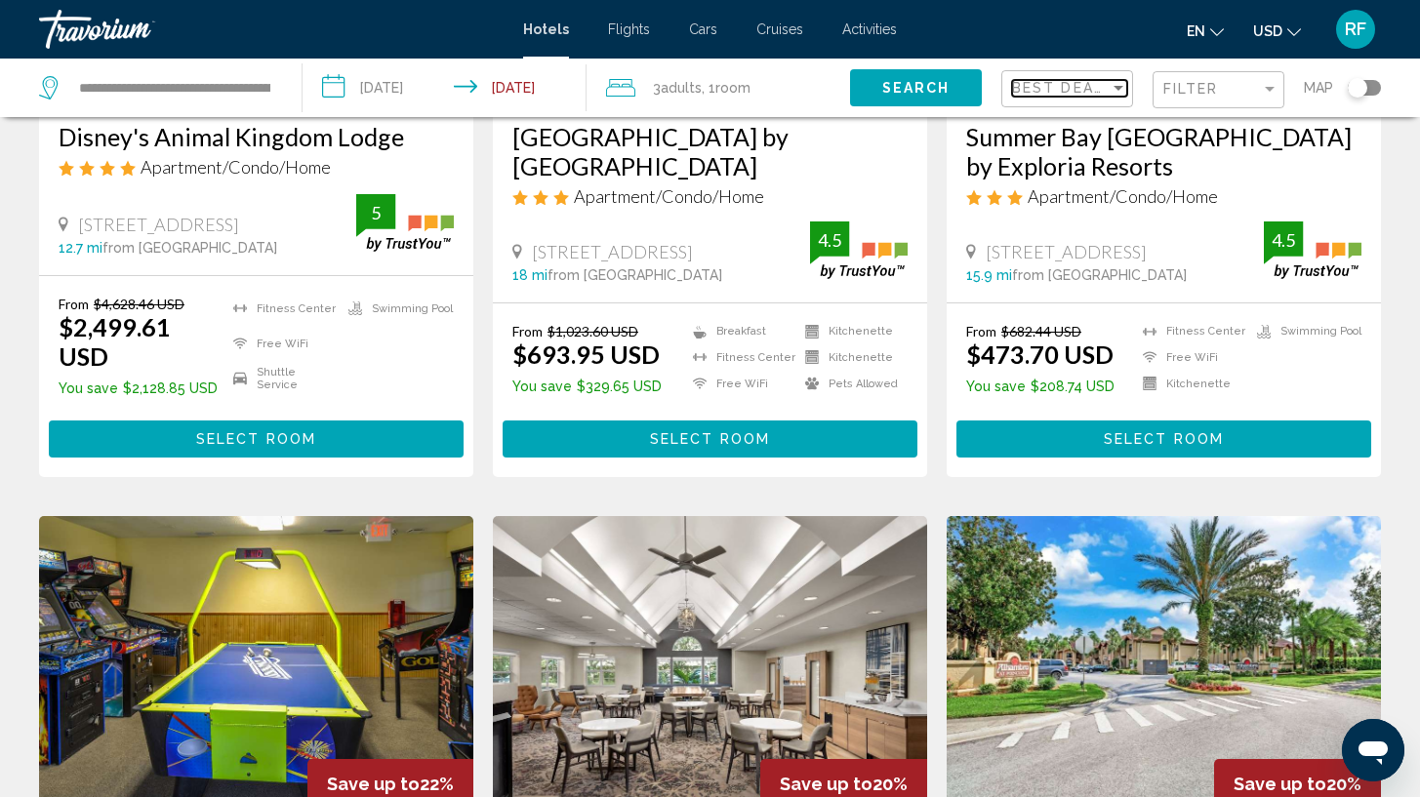
click at [1120, 96] on div "Sort by" at bounding box center [1119, 88] width 18 height 16
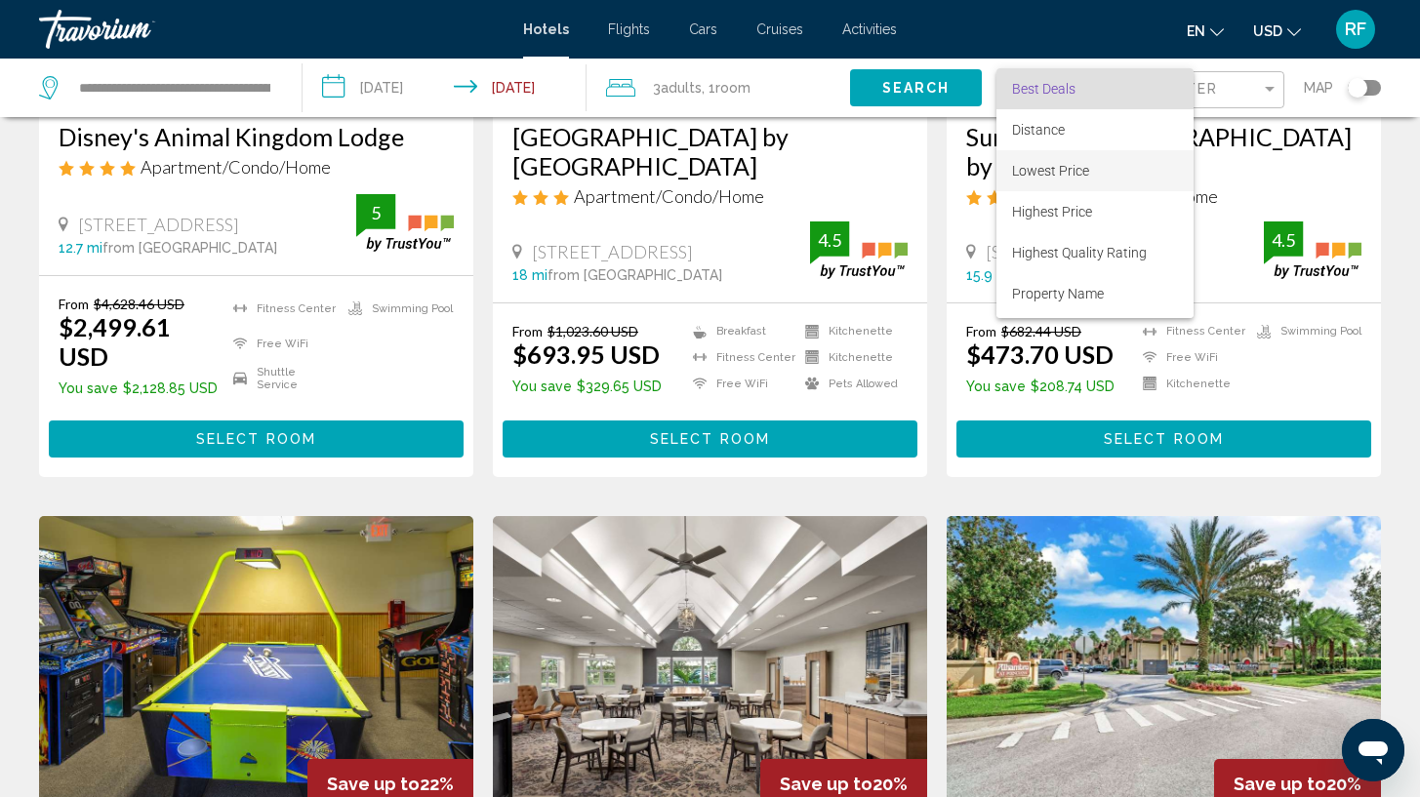
click at [1135, 170] on span "Lowest Price" at bounding box center [1095, 170] width 166 height 41
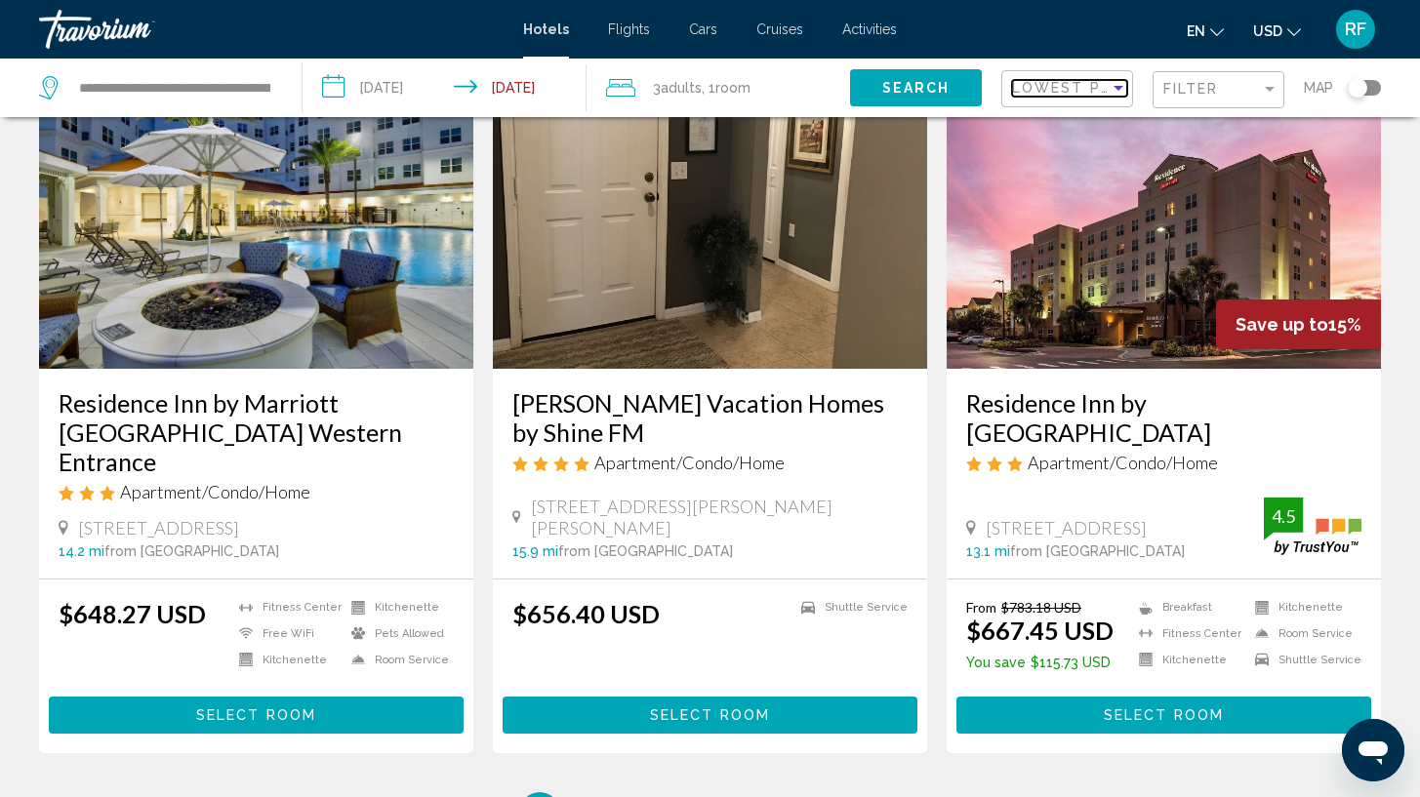
scroll to position [2315, 0]
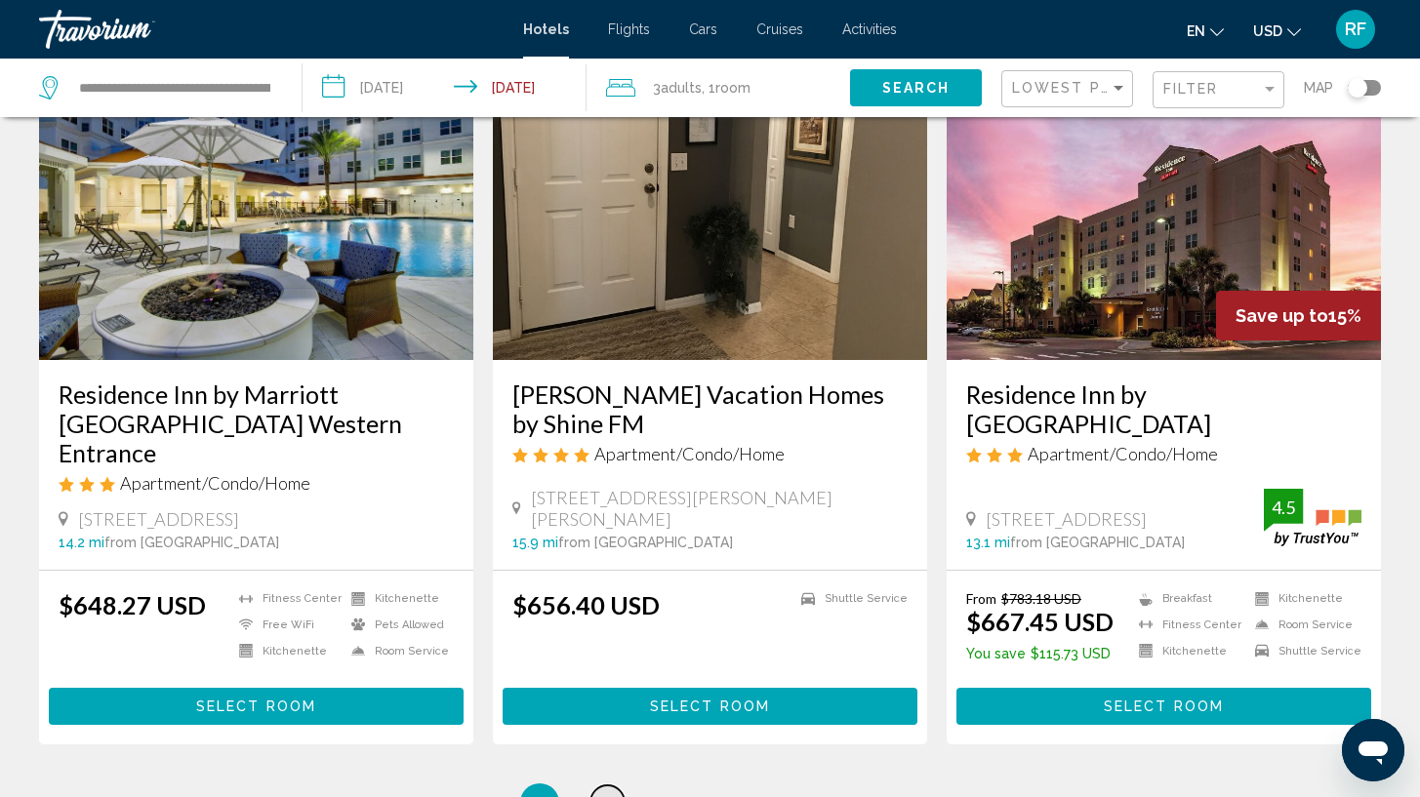
click at [607, 787] on link "page 2" at bounding box center [608, 803] width 34 height 34
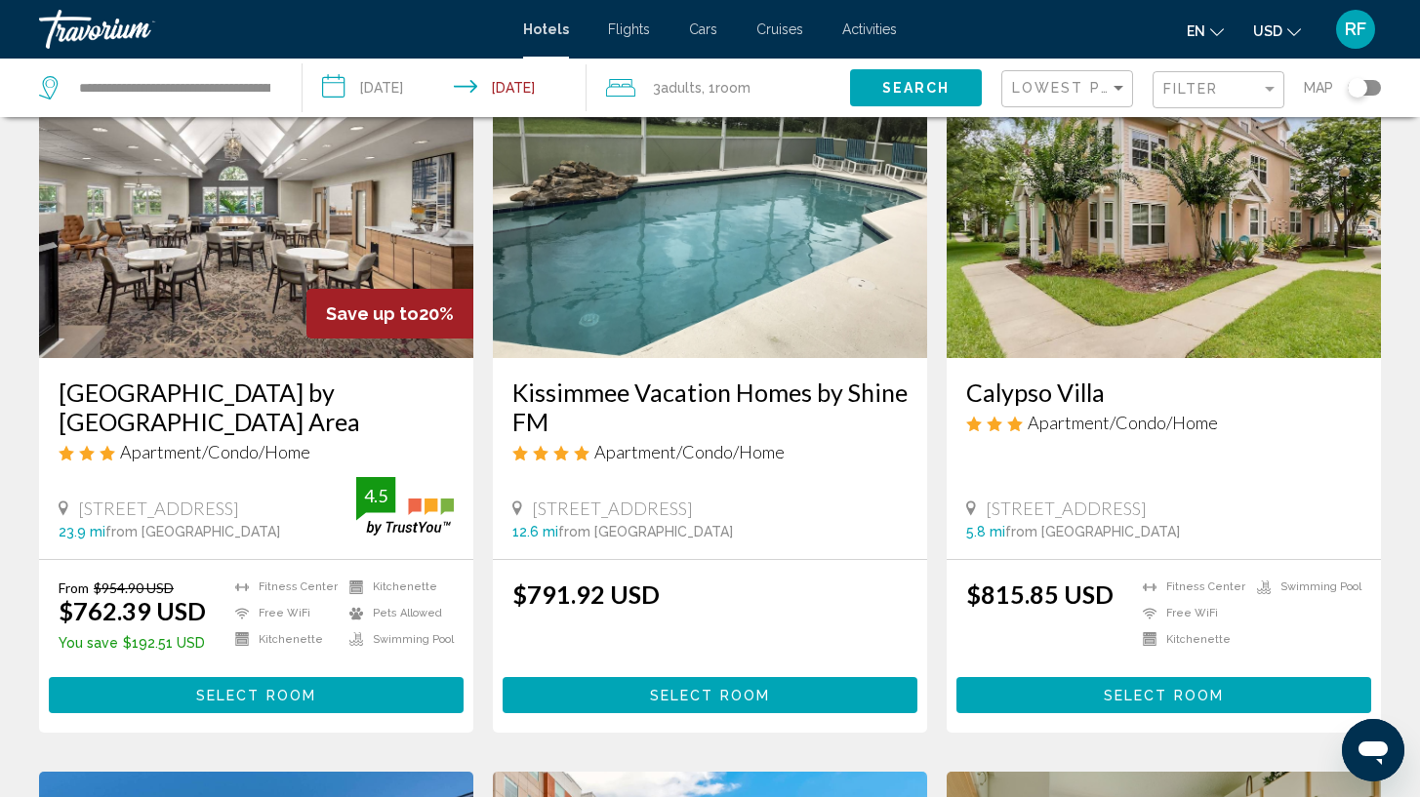
scroll to position [1663, 0]
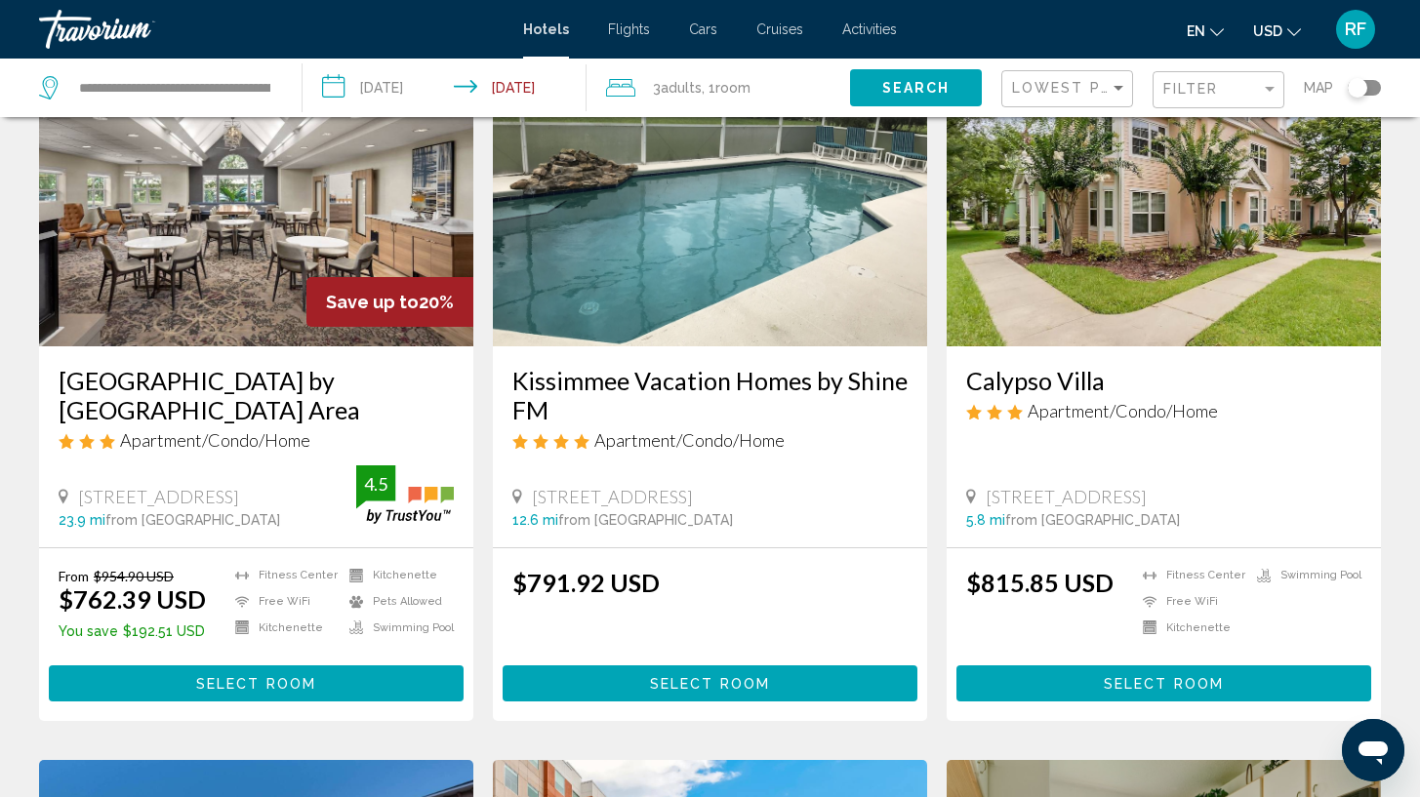
drag, startPoint x: 1408, startPoint y: 265, endPoint x: 1349, endPoint y: 294, distance: 66.4
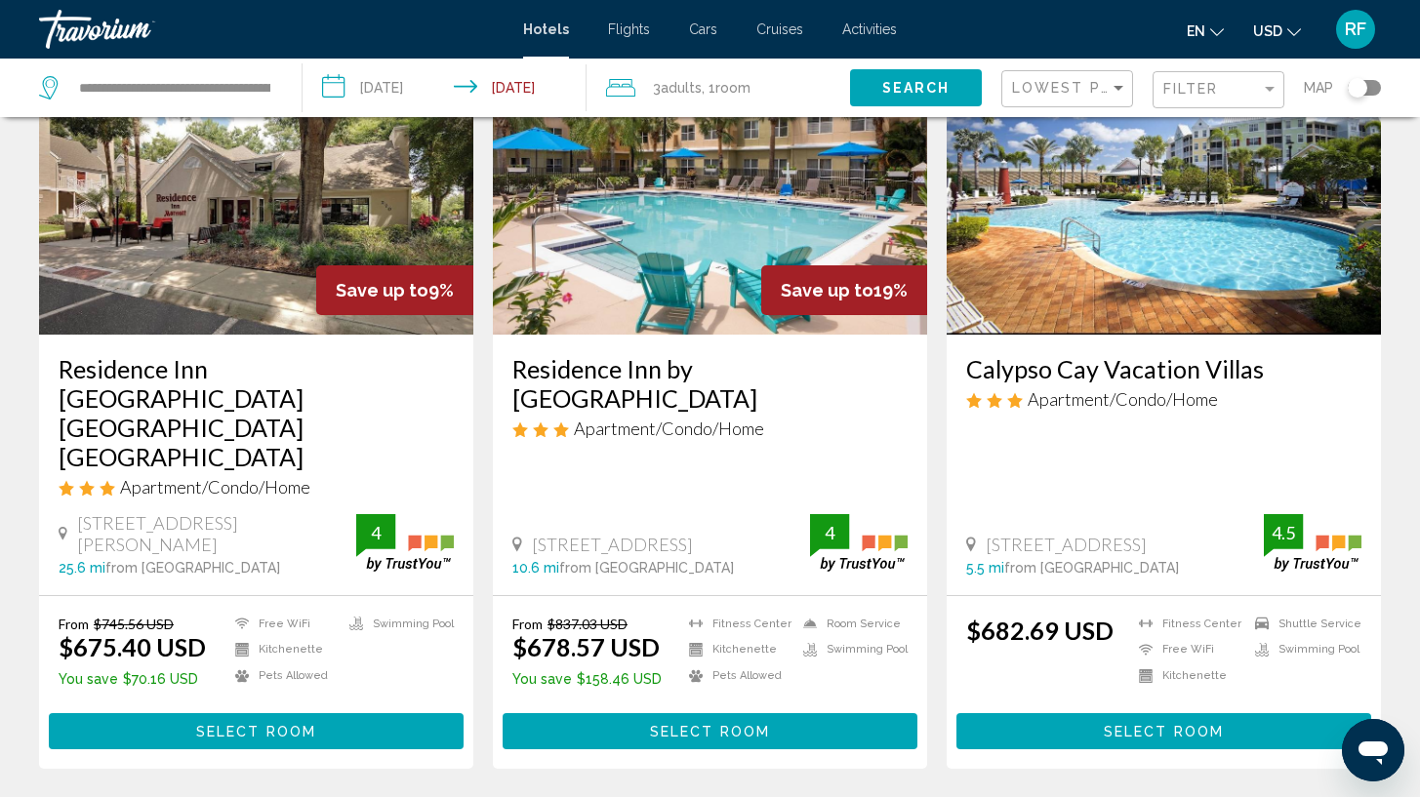
scroll to position [171, 0]
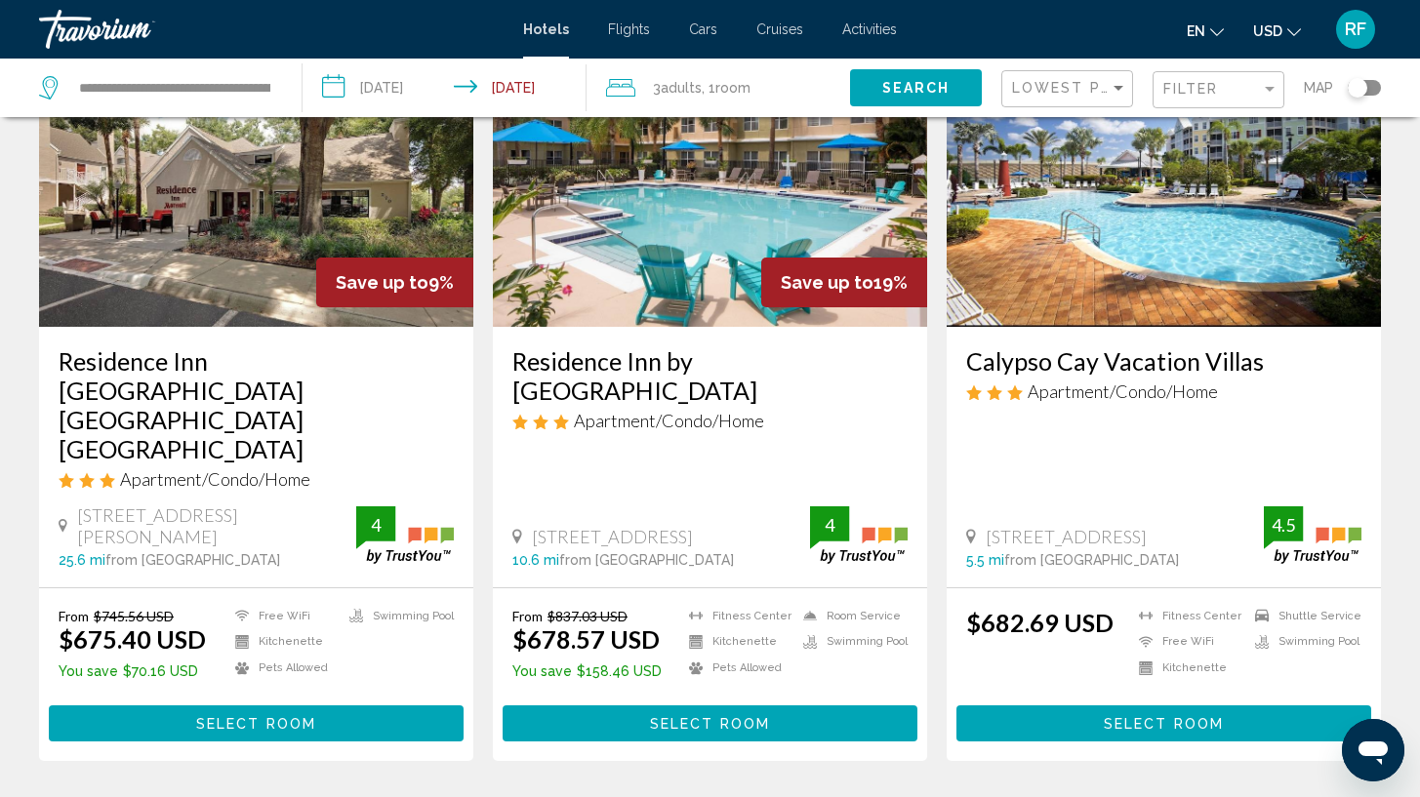
click at [1172, 716] on span "Select Room" at bounding box center [1164, 724] width 120 height 16
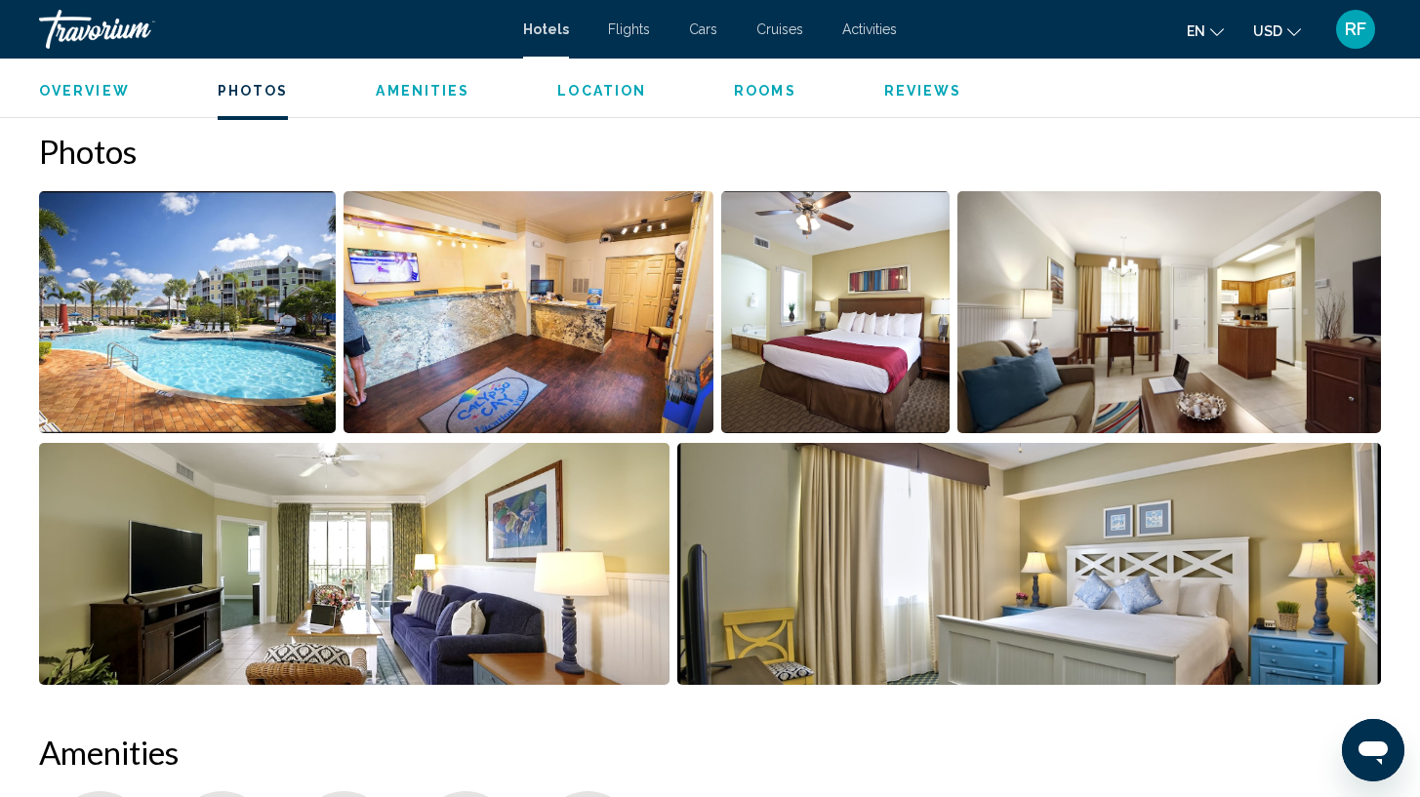
scroll to position [877, 0]
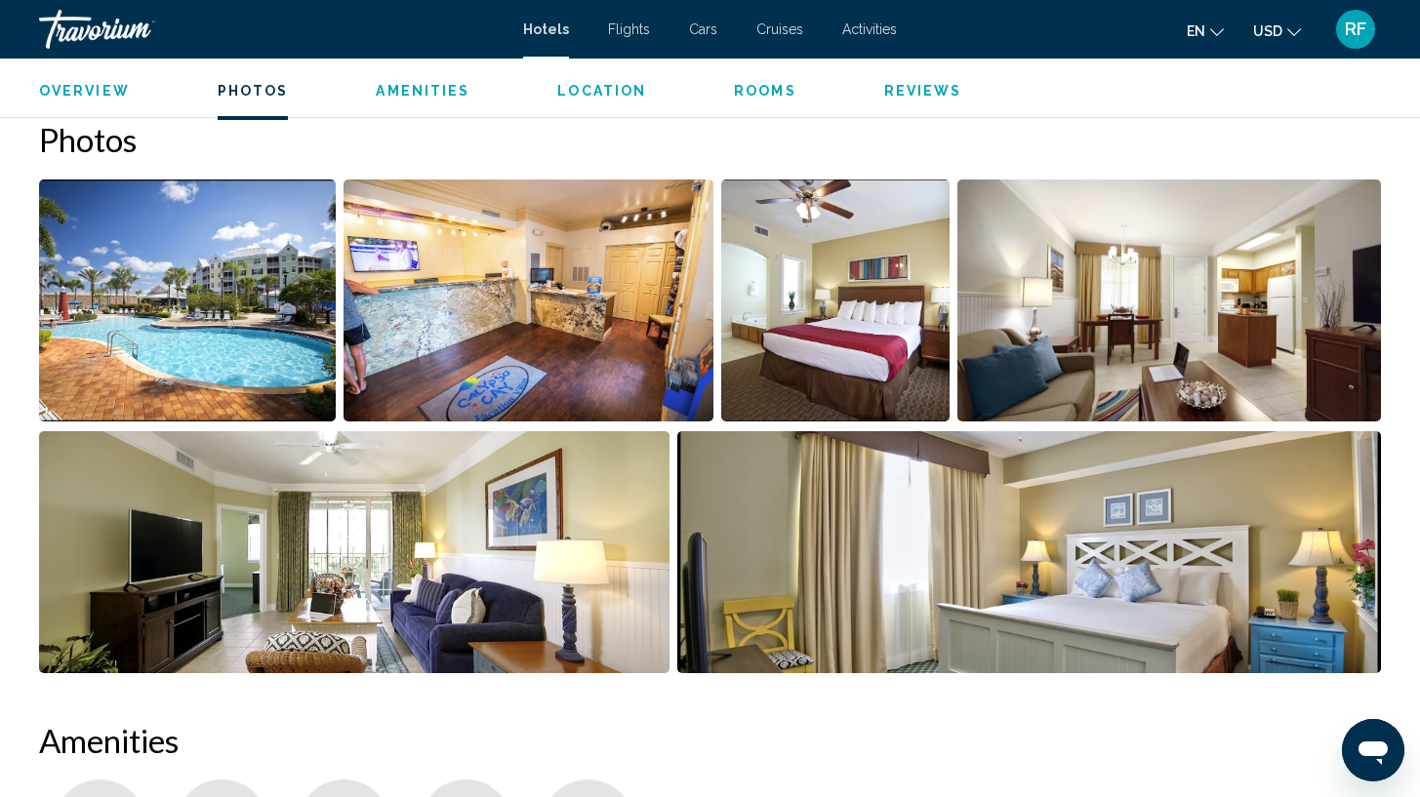
click at [219, 294] on img "Open full-screen image slider" at bounding box center [187, 301] width 297 height 242
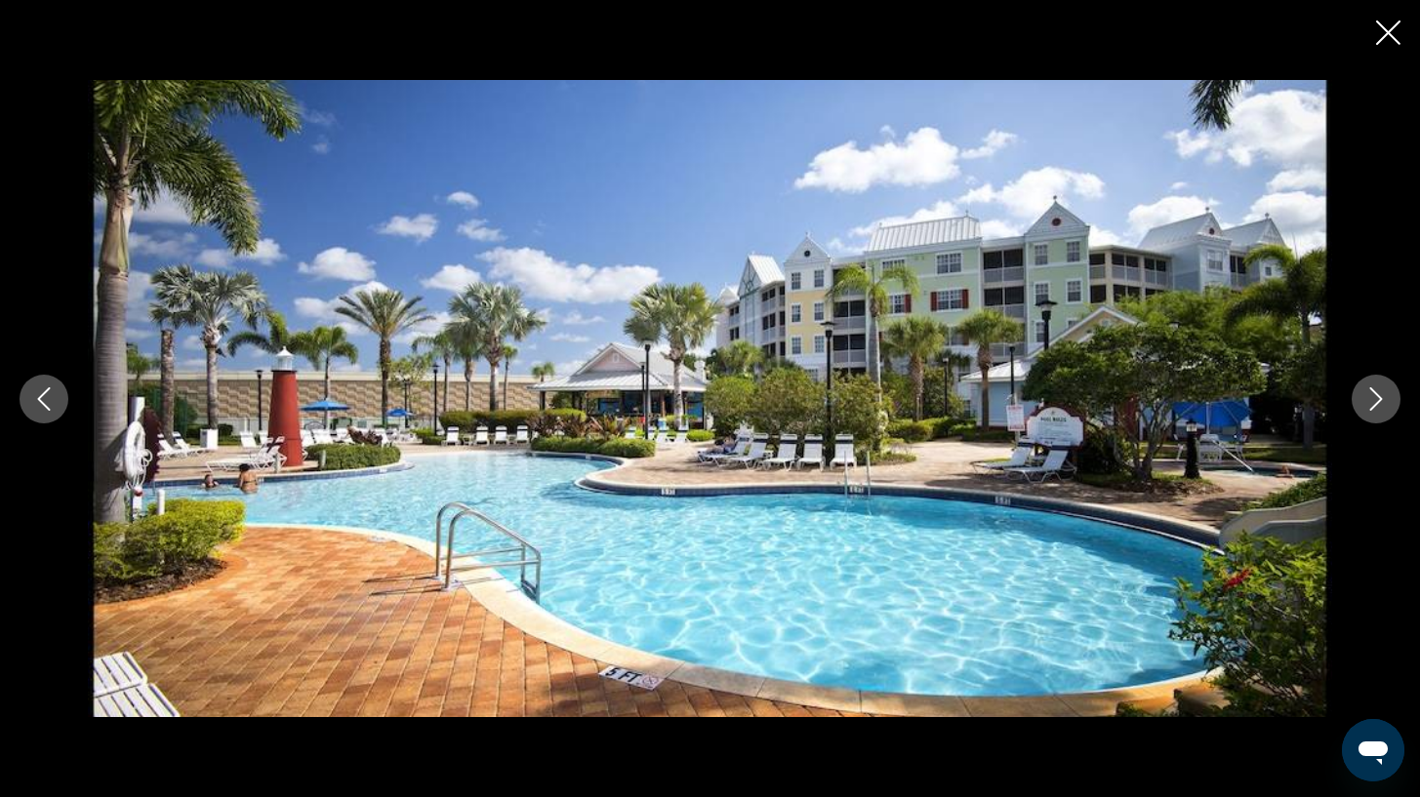
click at [1385, 409] on icon "Next image" at bounding box center [1376, 398] width 23 height 23
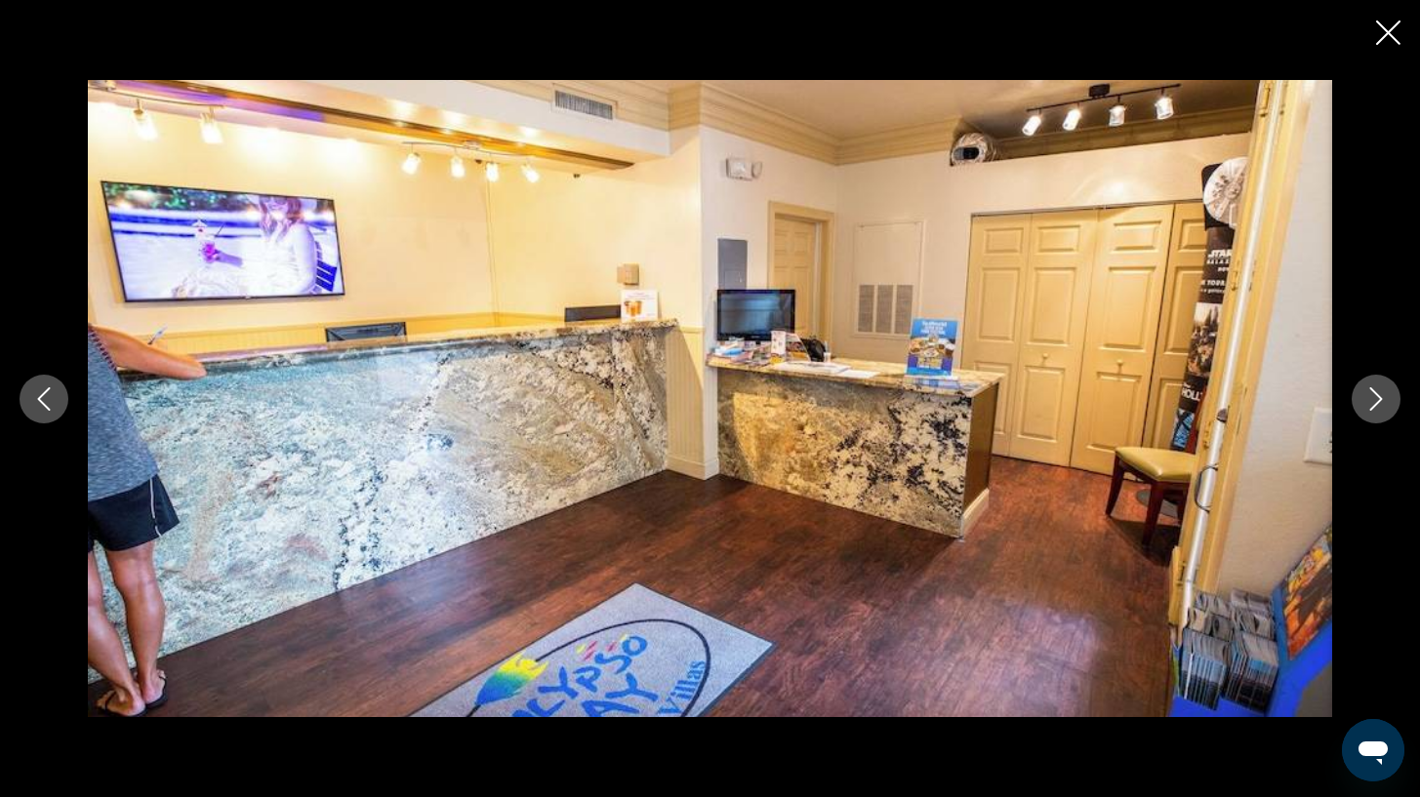
click at [1385, 409] on icon "Next image" at bounding box center [1376, 398] width 23 height 23
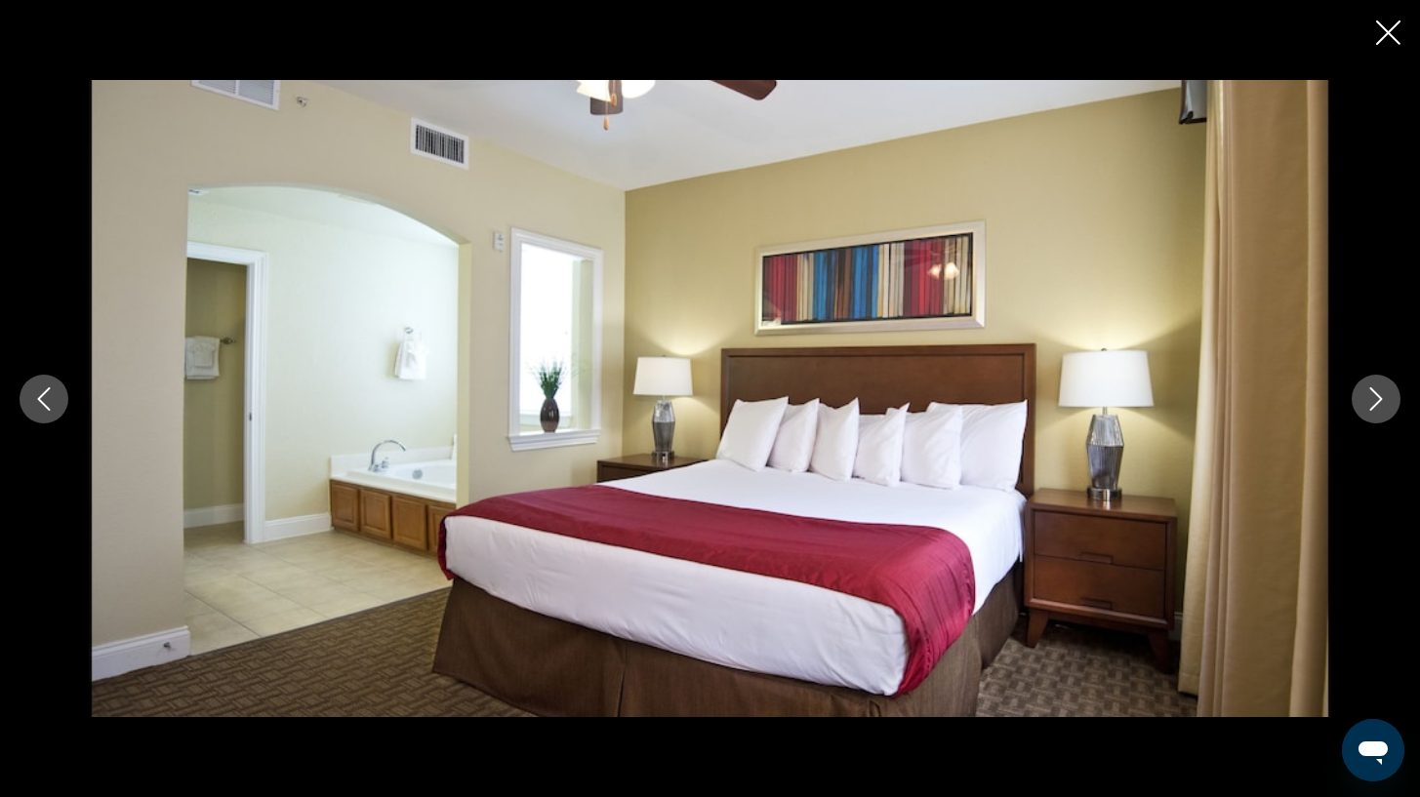
click at [1385, 409] on icon "Next image" at bounding box center [1376, 398] width 23 height 23
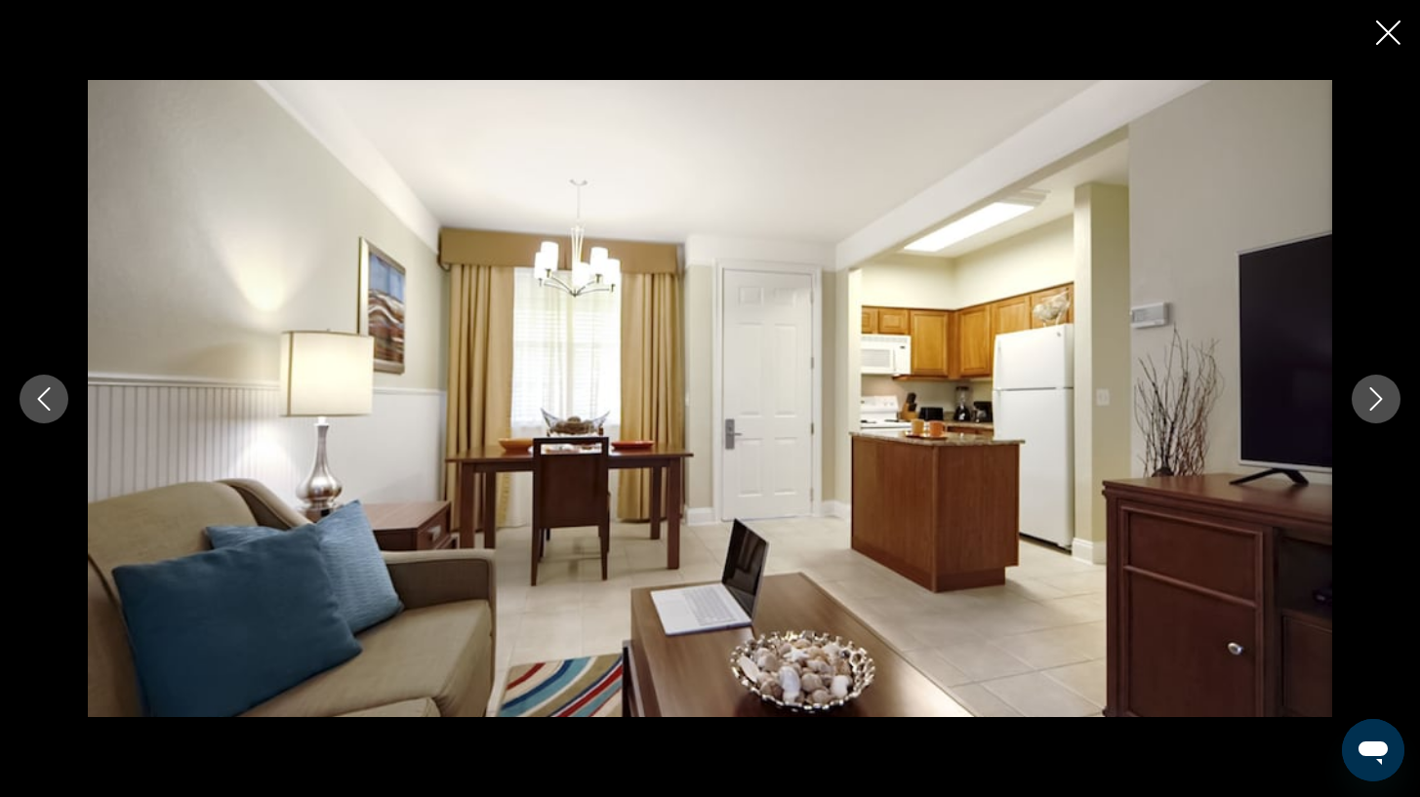
click at [44, 401] on icon "Previous image" at bounding box center [43, 398] width 23 height 23
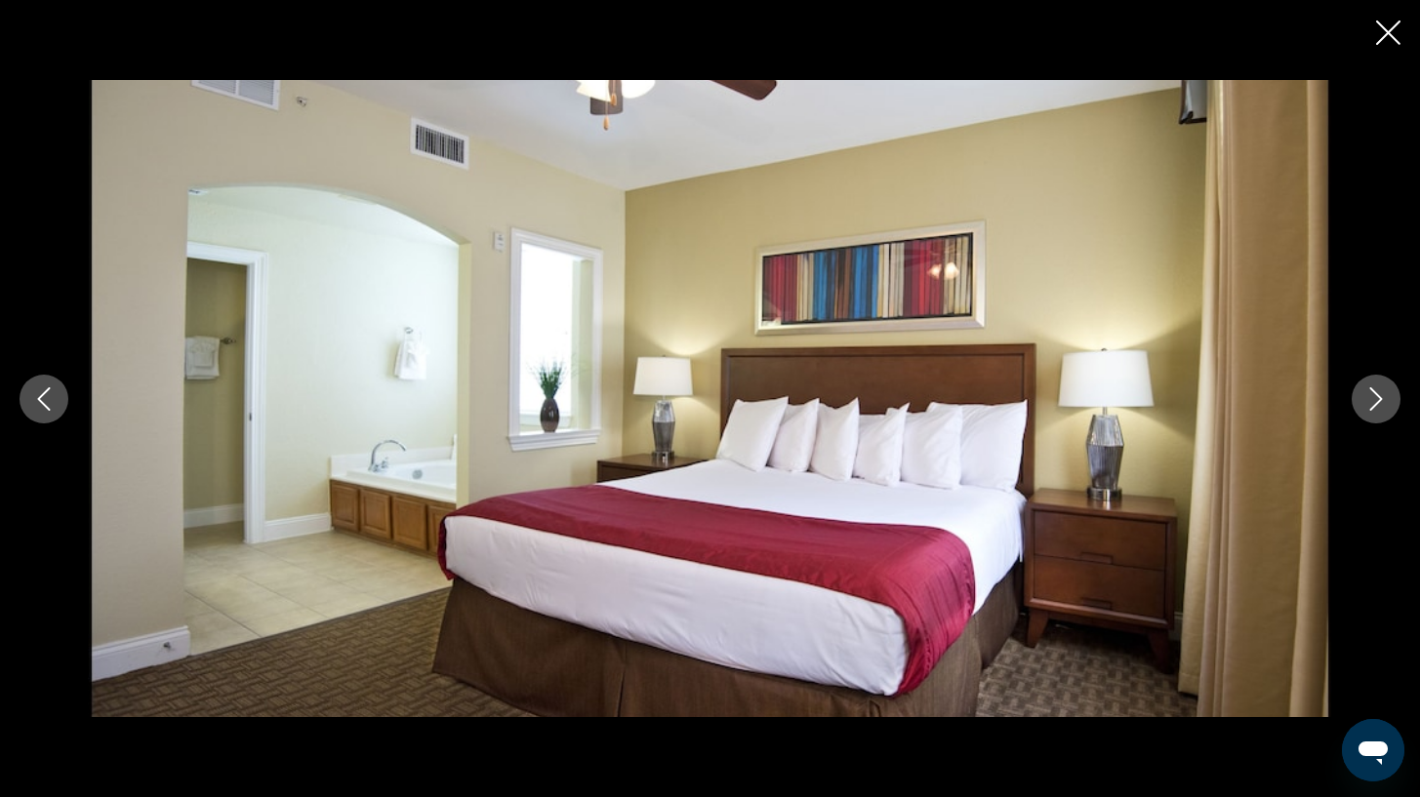
click at [1358, 406] on button "Next image" at bounding box center [1376, 399] width 49 height 49
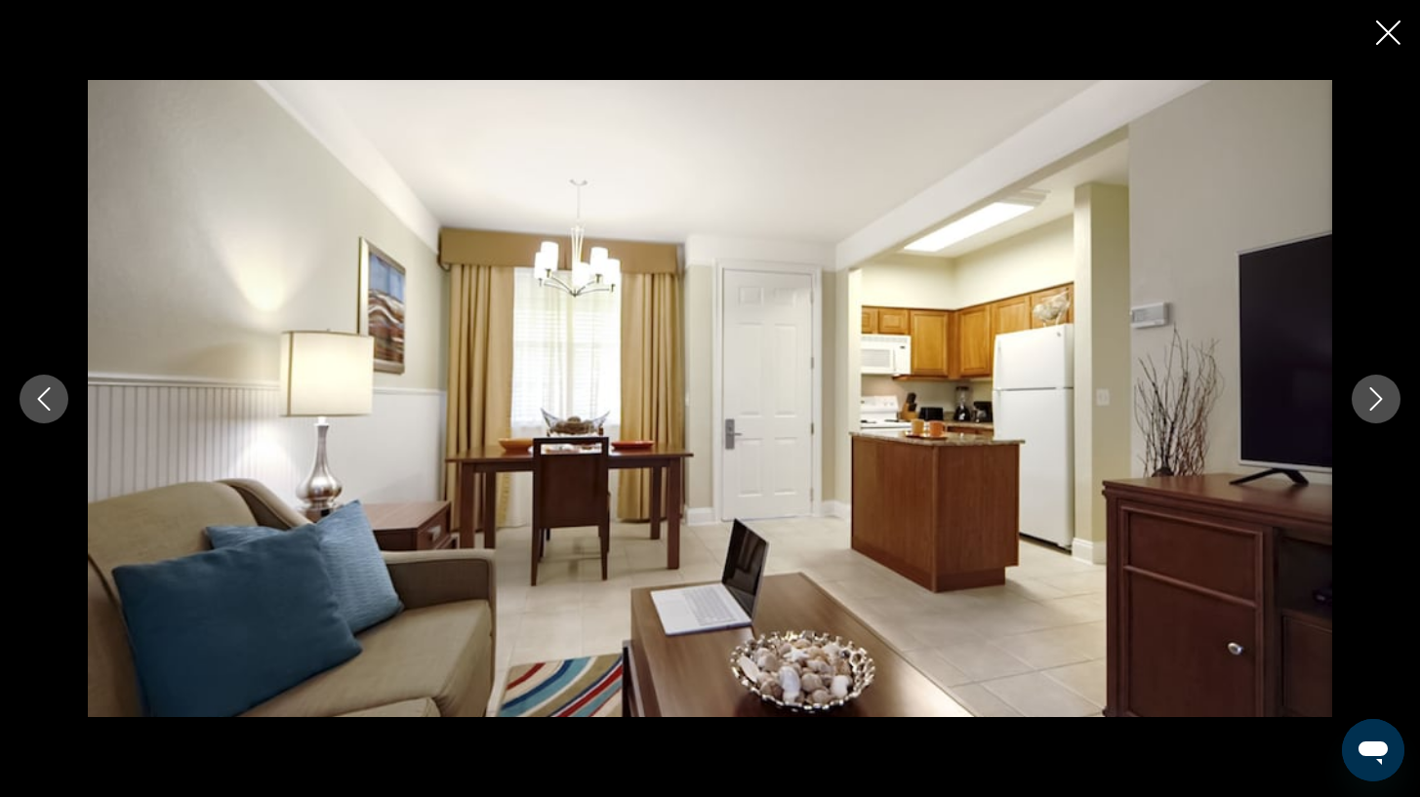
click at [1384, 398] on icon "Next image" at bounding box center [1376, 398] width 23 height 23
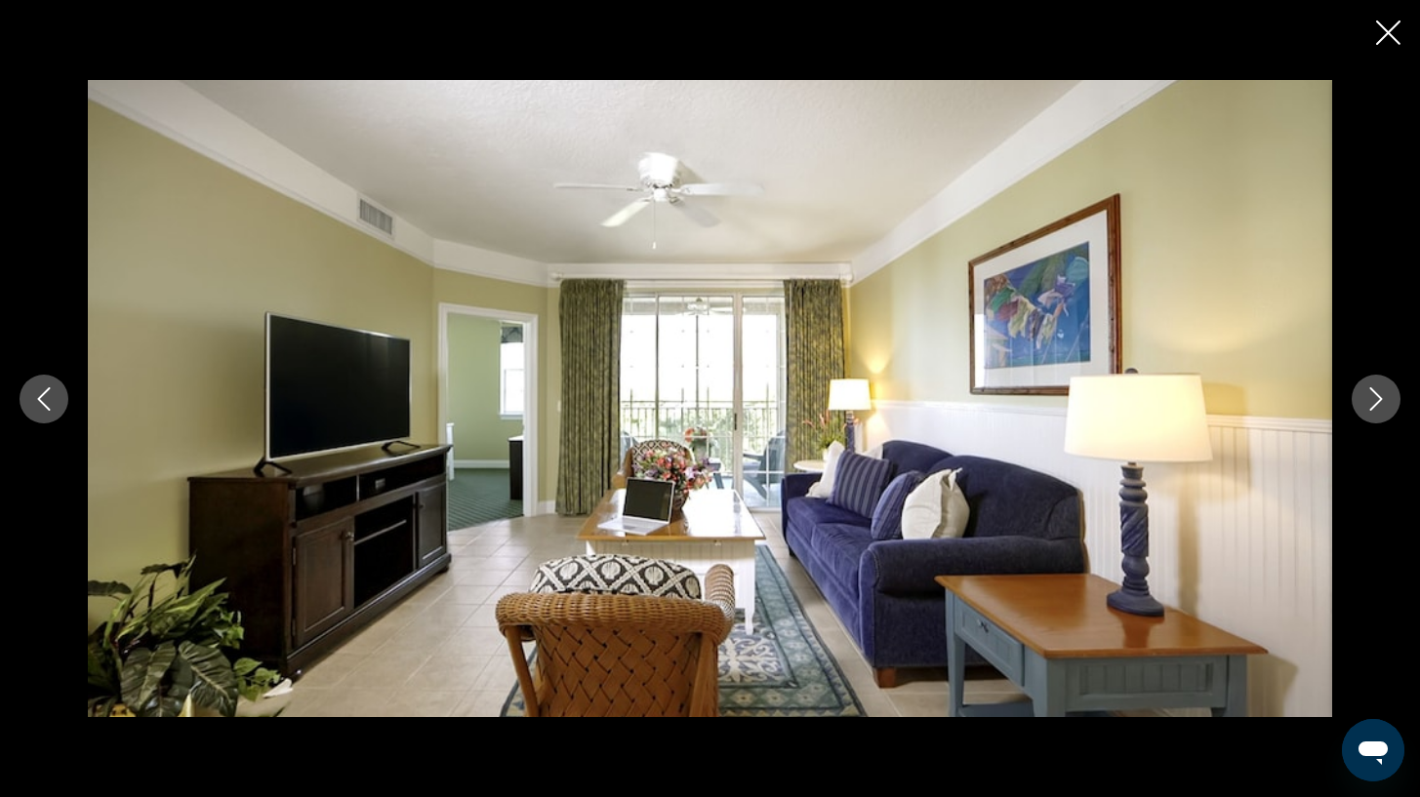
click at [1384, 398] on icon "Next image" at bounding box center [1376, 398] width 23 height 23
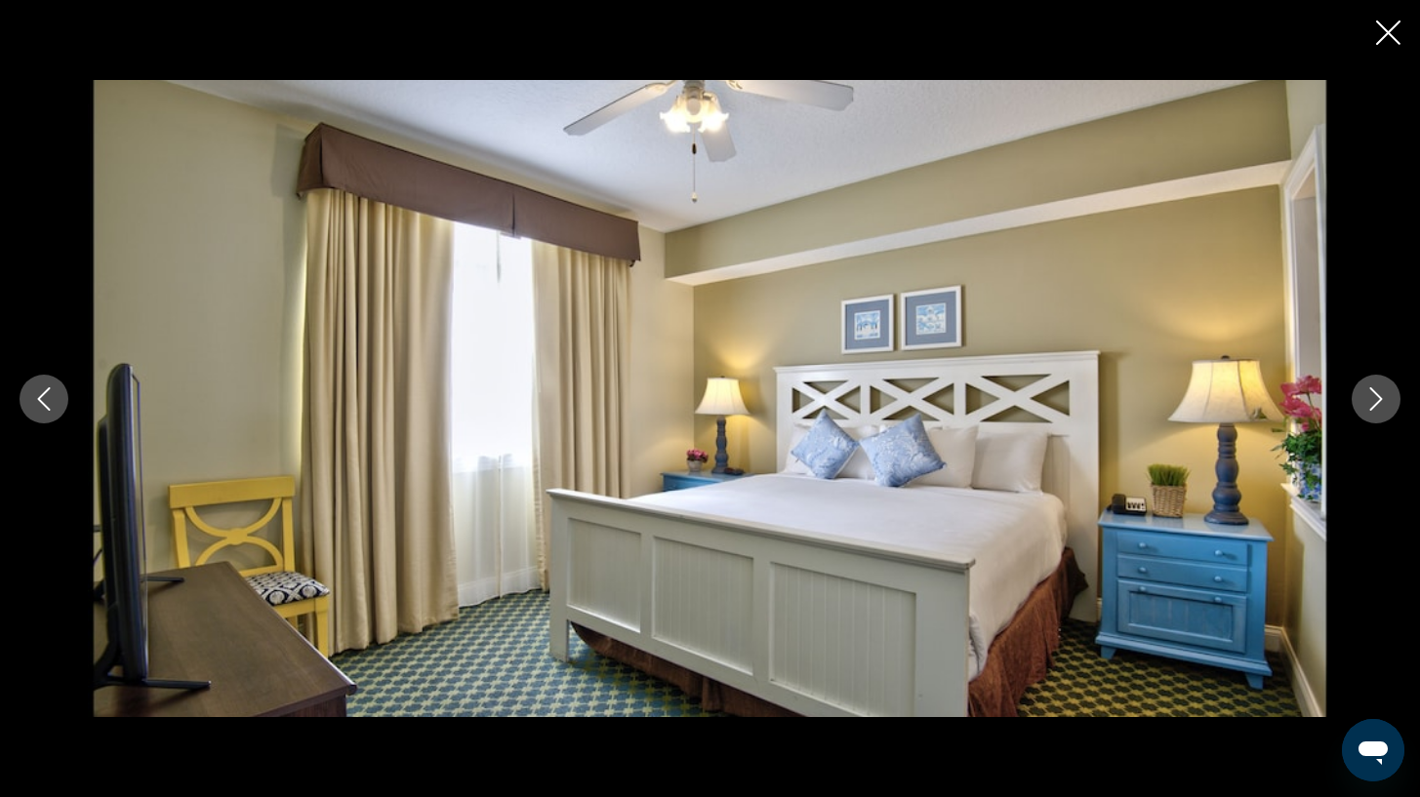
click at [1384, 398] on icon "Next image" at bounding box center [1376, 398] width 23 height 23
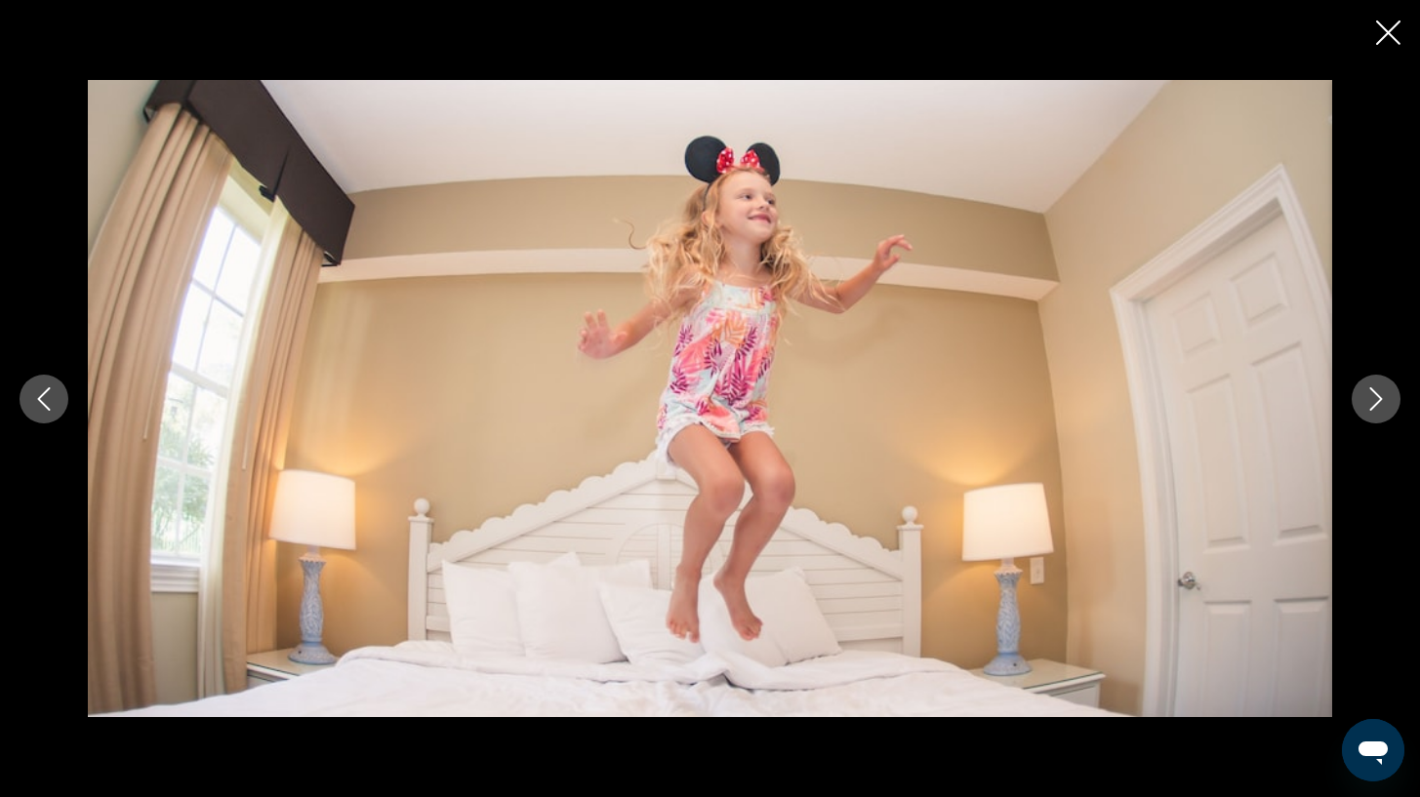
click at [1384, 398] on icon "Next image" at bounding box center [1376, 398] width 23 height 23
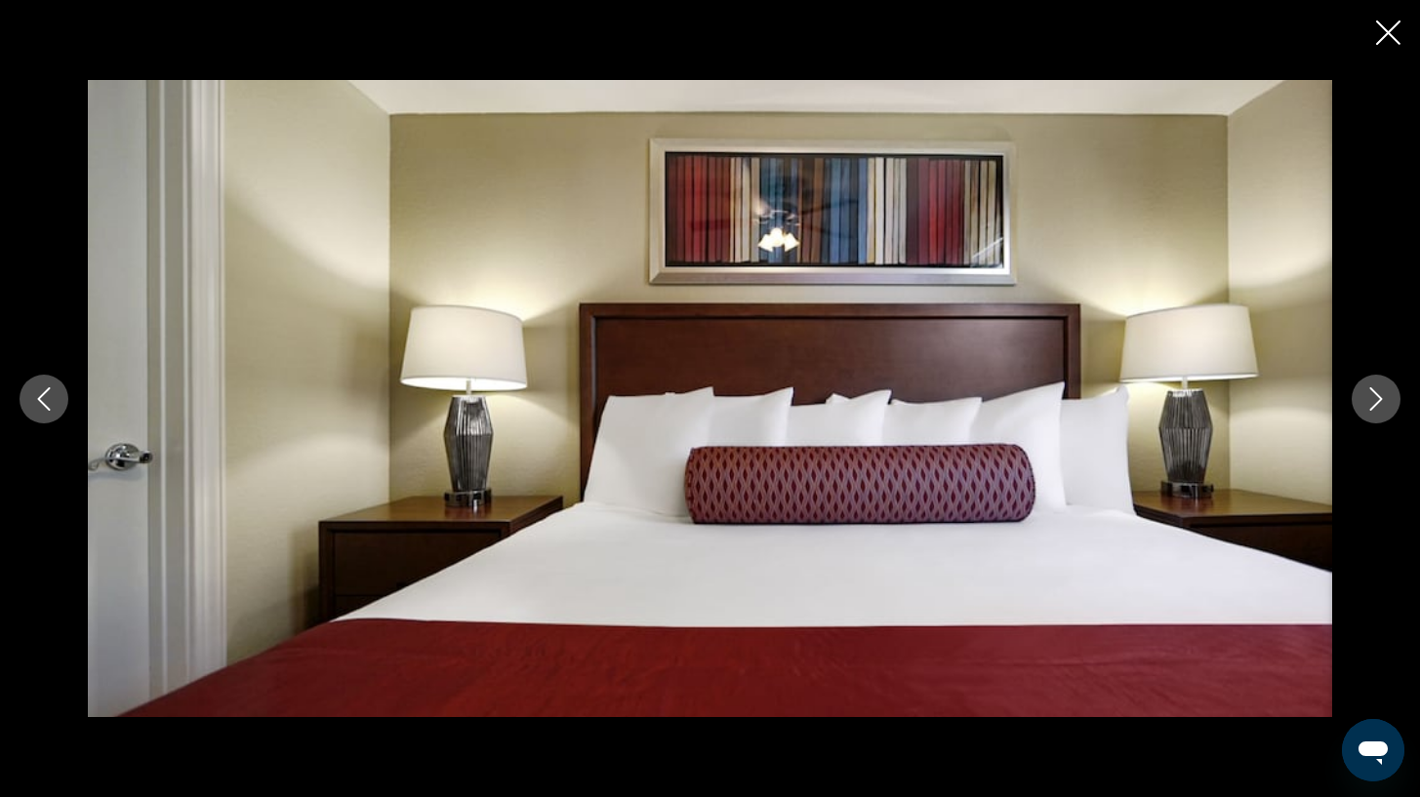
click at [1384, 398] on icon "Next image" at bounding box center [1376, 398] width 23 height 23
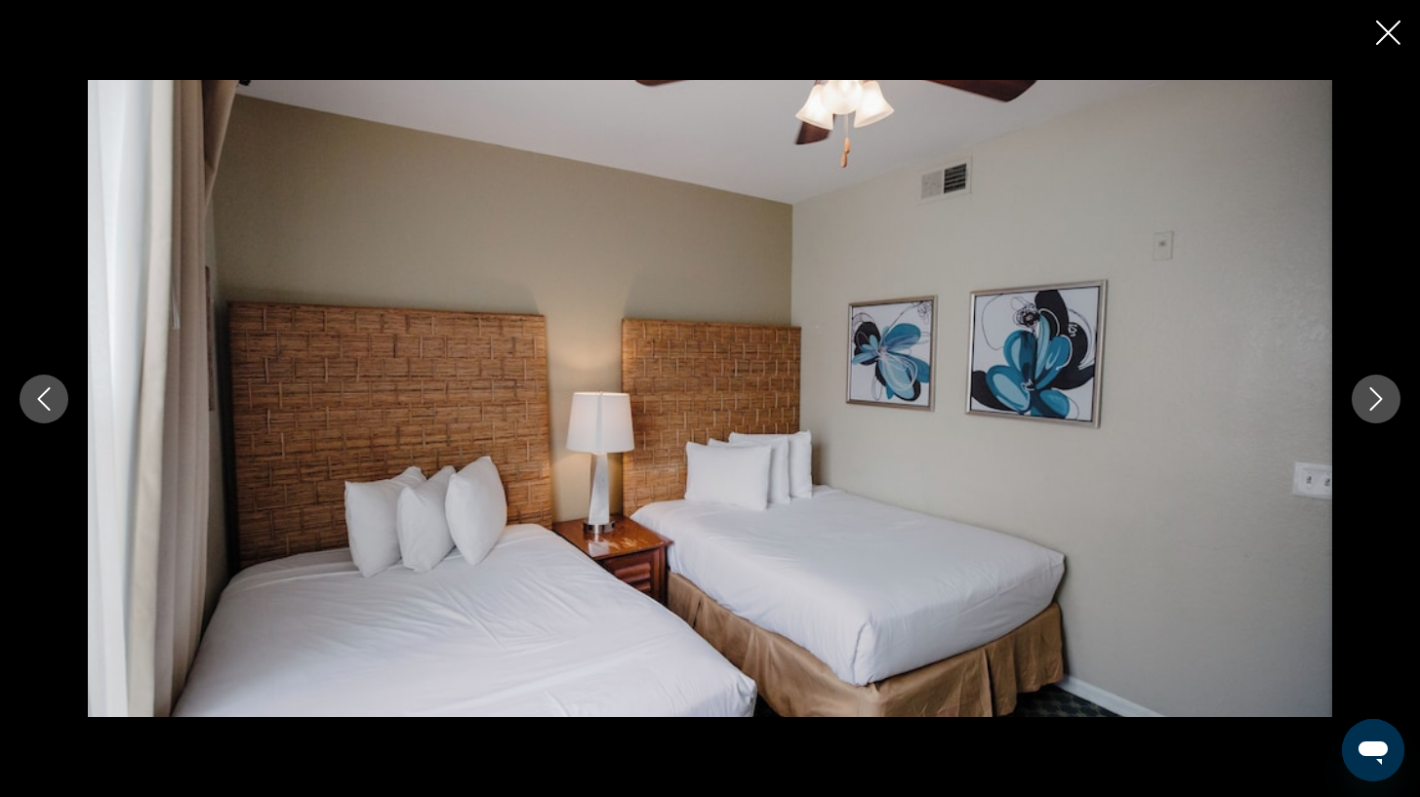
click at [1384, 398] on icon "Next image" at bounding box center [1376, 398] width 23 height 23
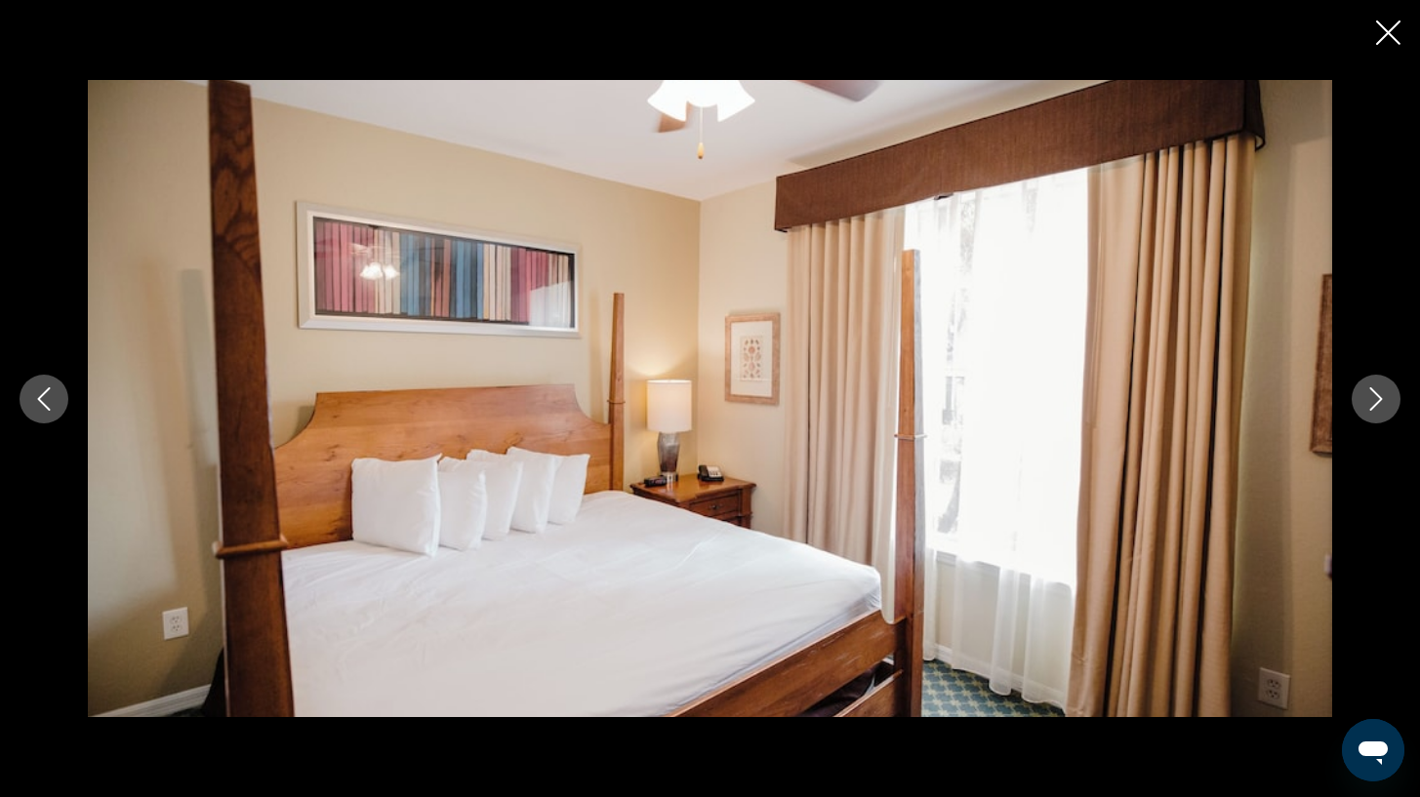
click at [1384, 398] on icon "Next image" at bounding box center [1376, 398] width 23 height 23
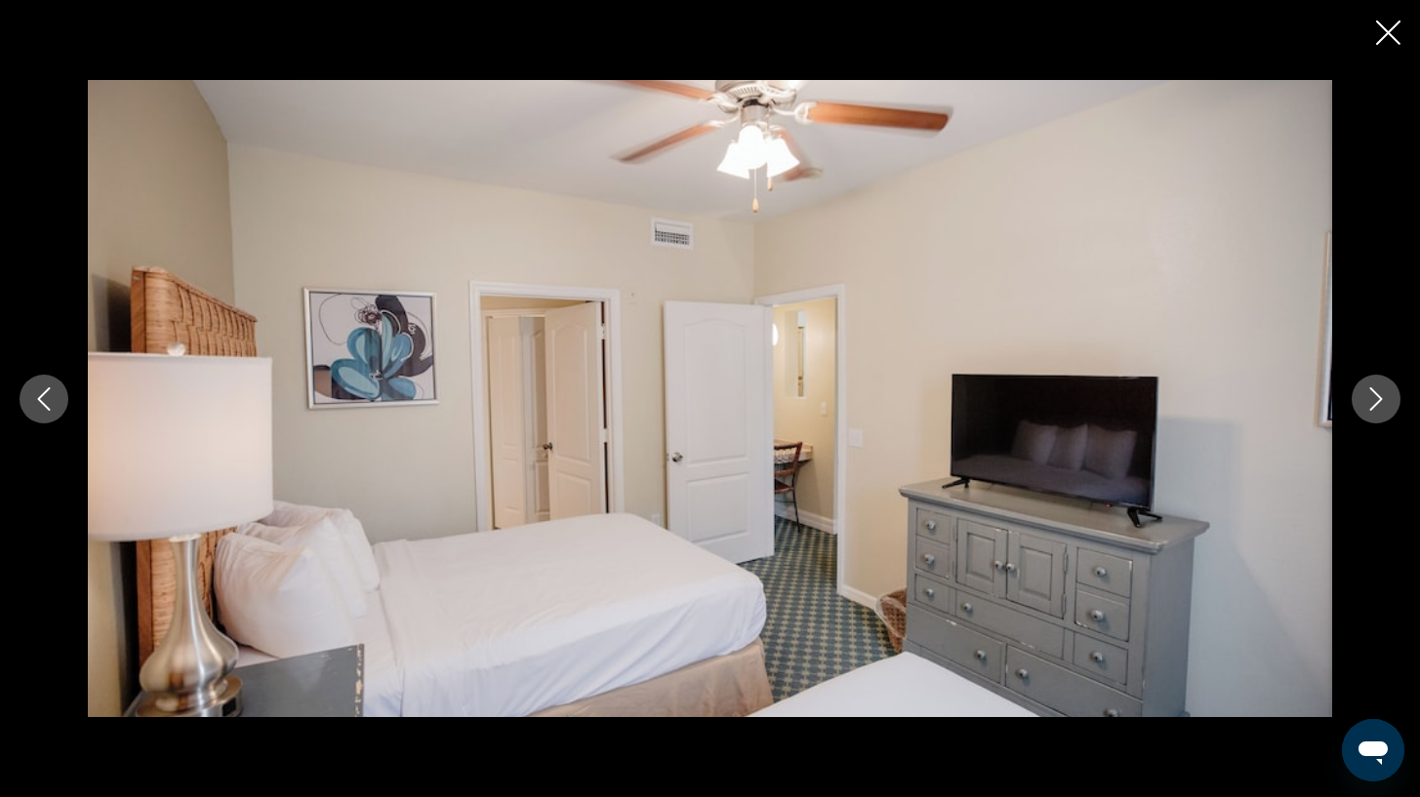
click at [1384, 398] on icon "Next image" at bounding box center [1376, 398] width 23 height 23
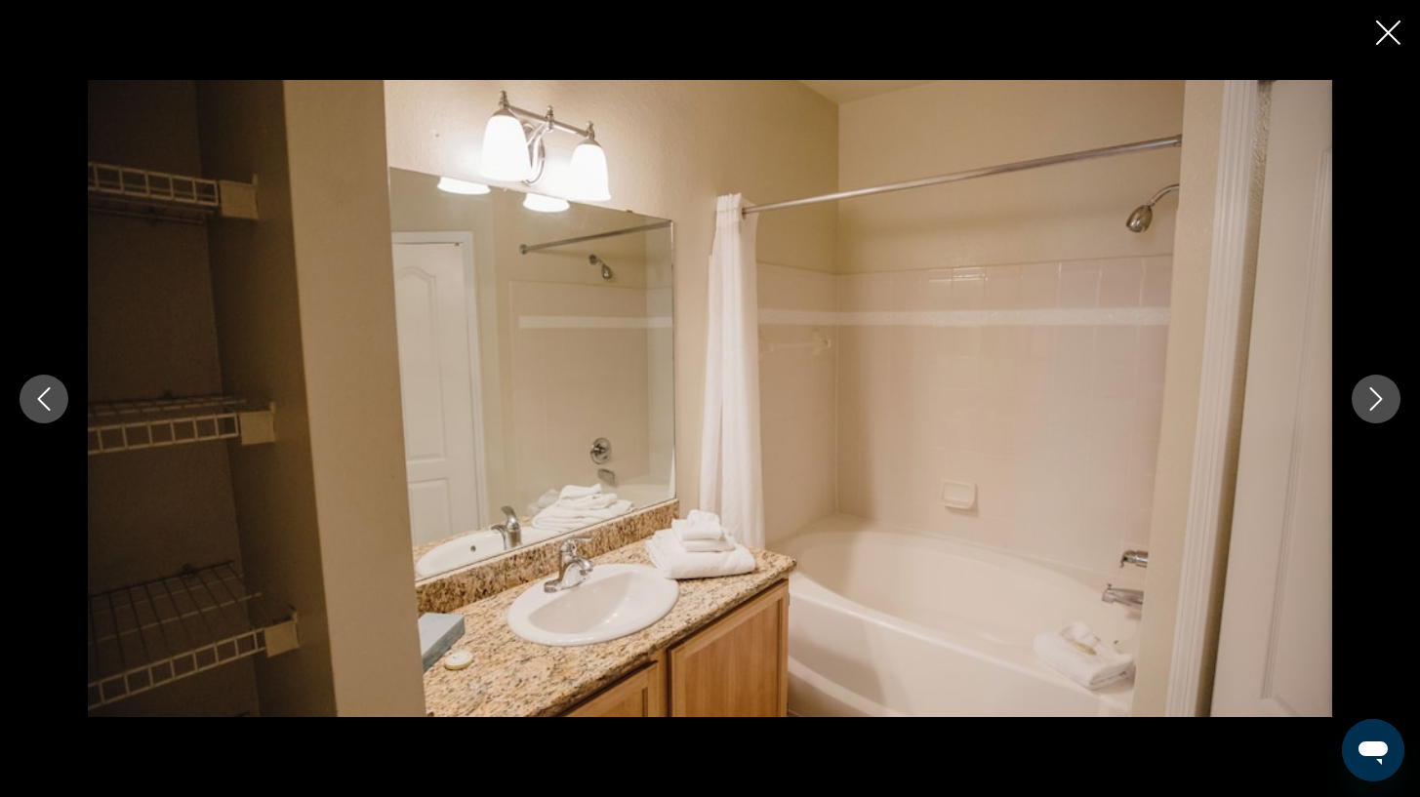
click at [1384, 398] on icon "Next image" at bounding box center [1376, 398] width 23 height 23
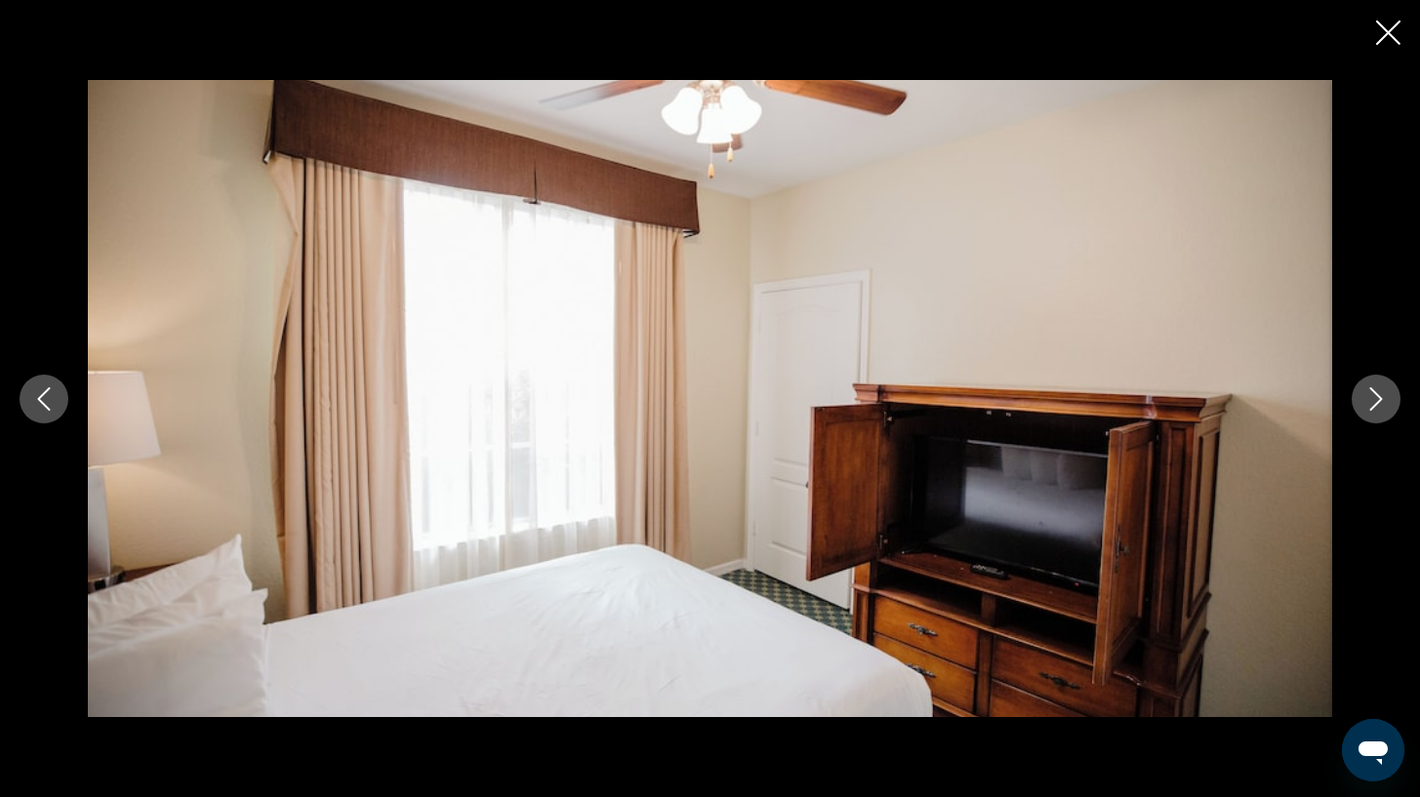
click at [1381, 412] on button "Next image" at bounding box center [1376, 399] width 49 height 49
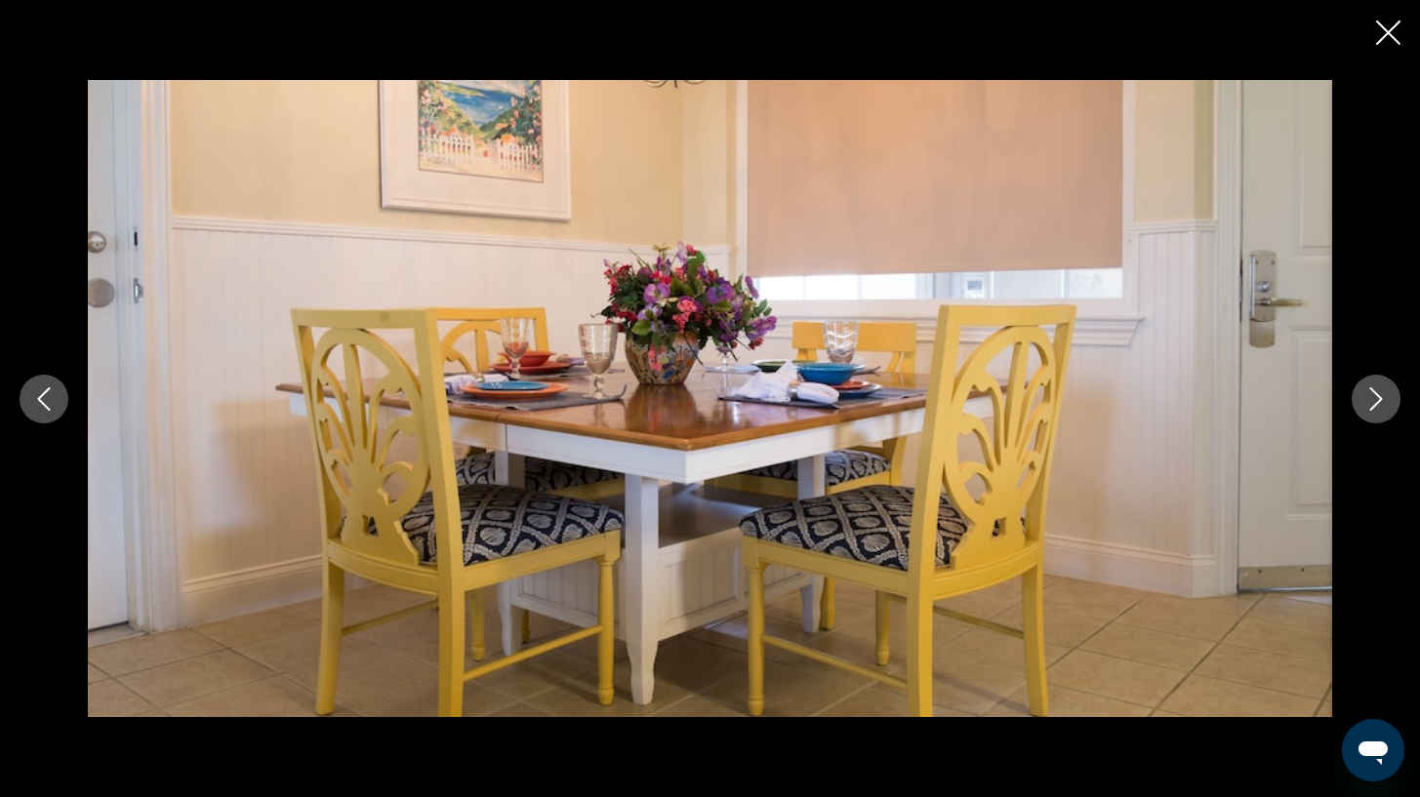
click at [1381, 412] on button "Next image" at bounding box center [1376, 399] width 49 height 49
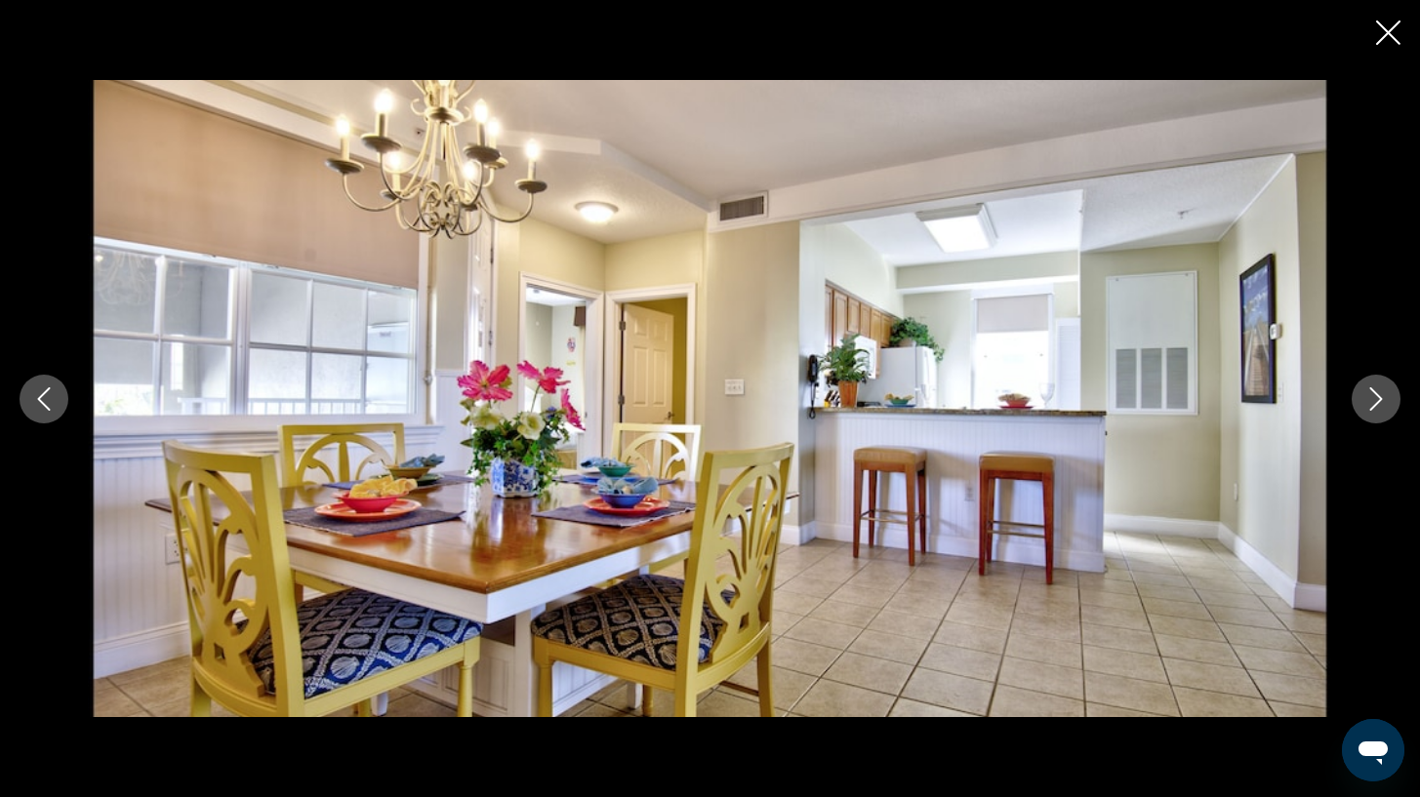
click at [1390, 48] on button "Close slideshow" at bounding box center [1388, 35] width 24 height 30
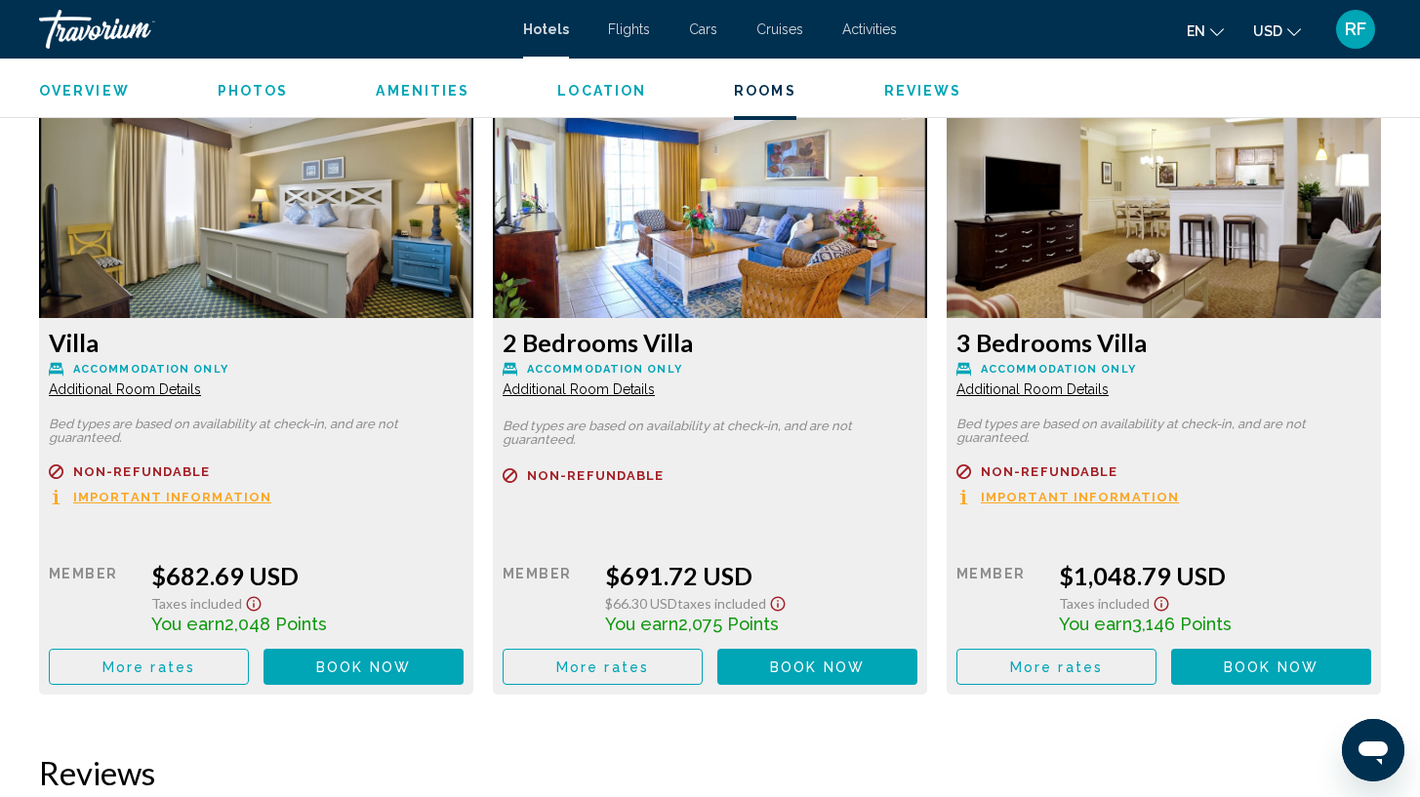
scroll to position [2622, 0]
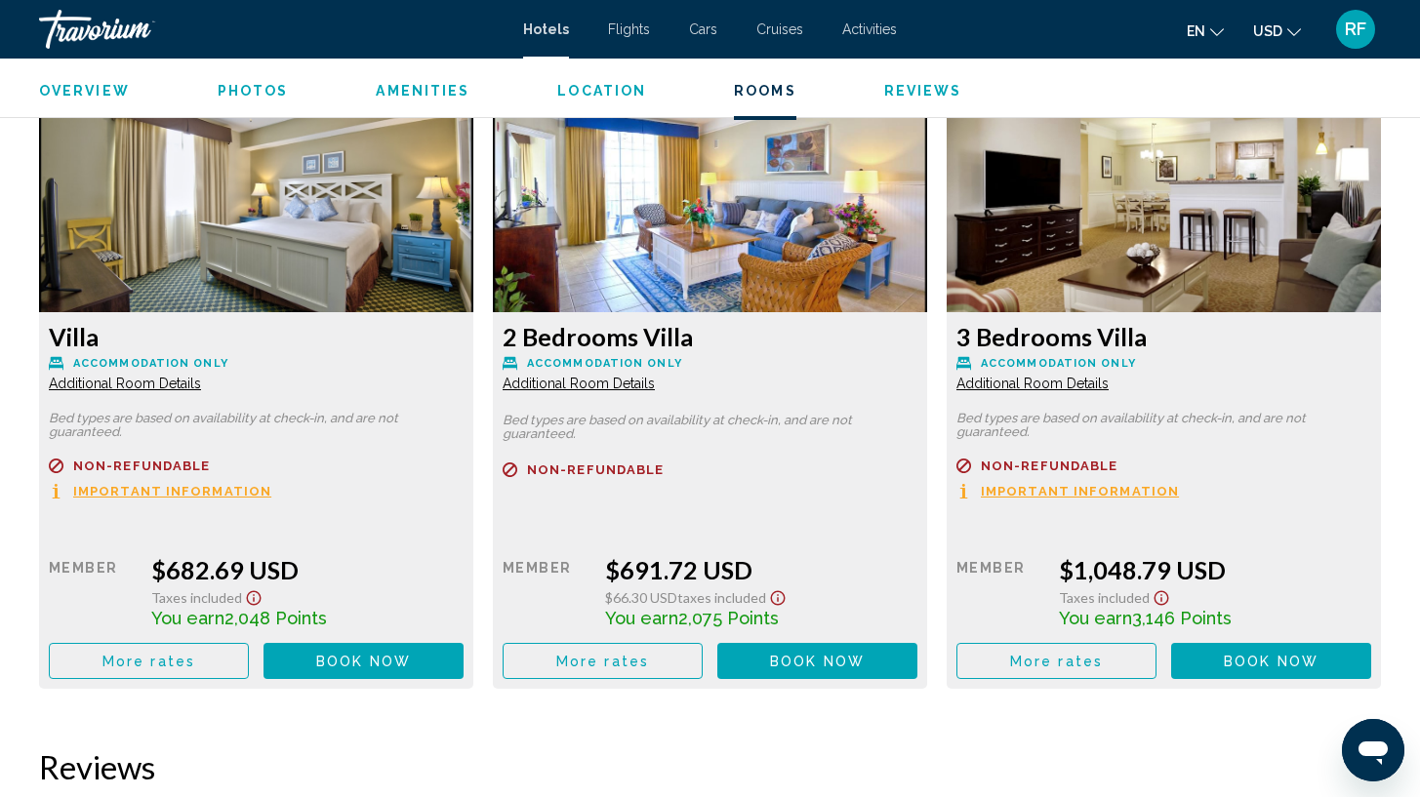
click at [195, 670] on span "More rates" at bounding box center [148, 662] width 93 height 16
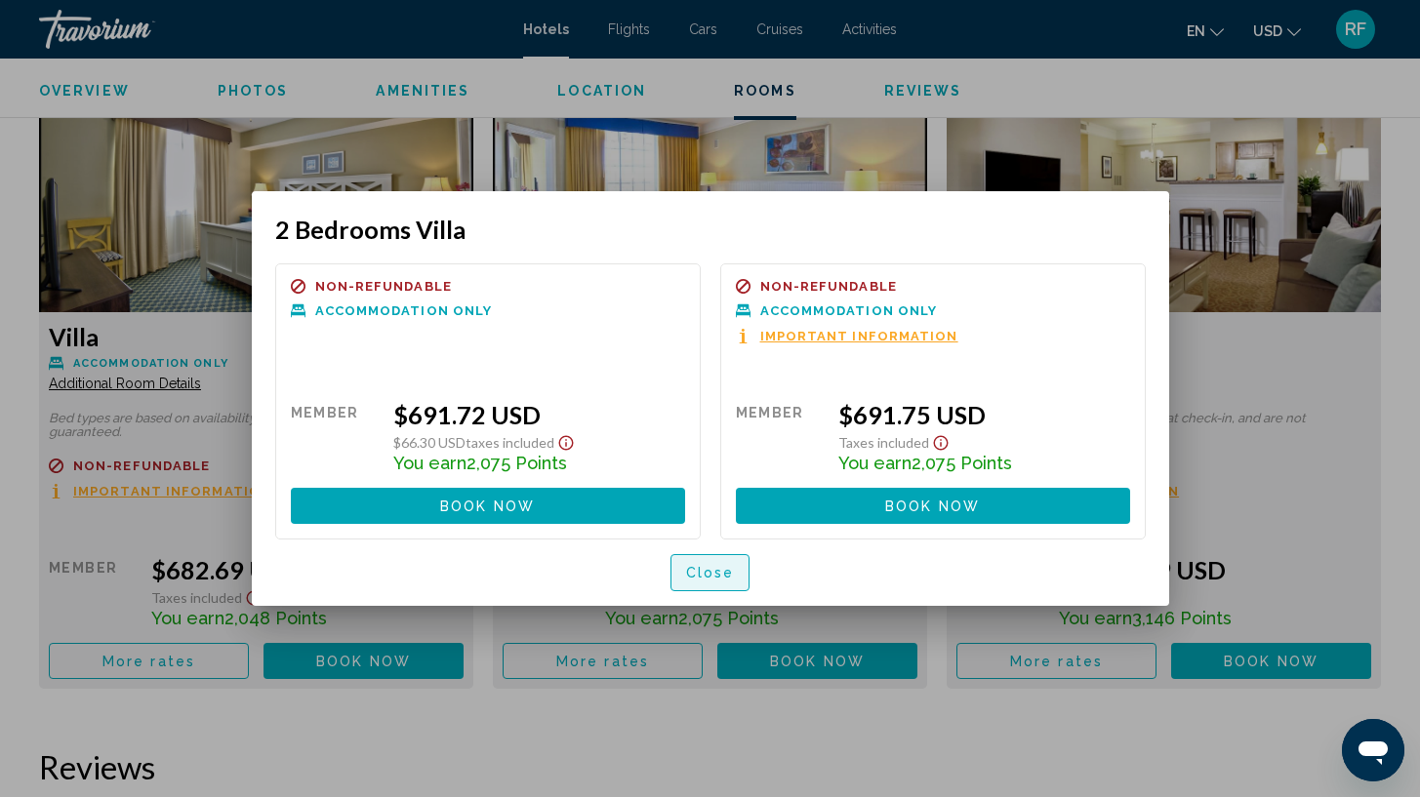
click at [725, 566] on button "Close" at bounding box center [711, 572] width 80 height 36
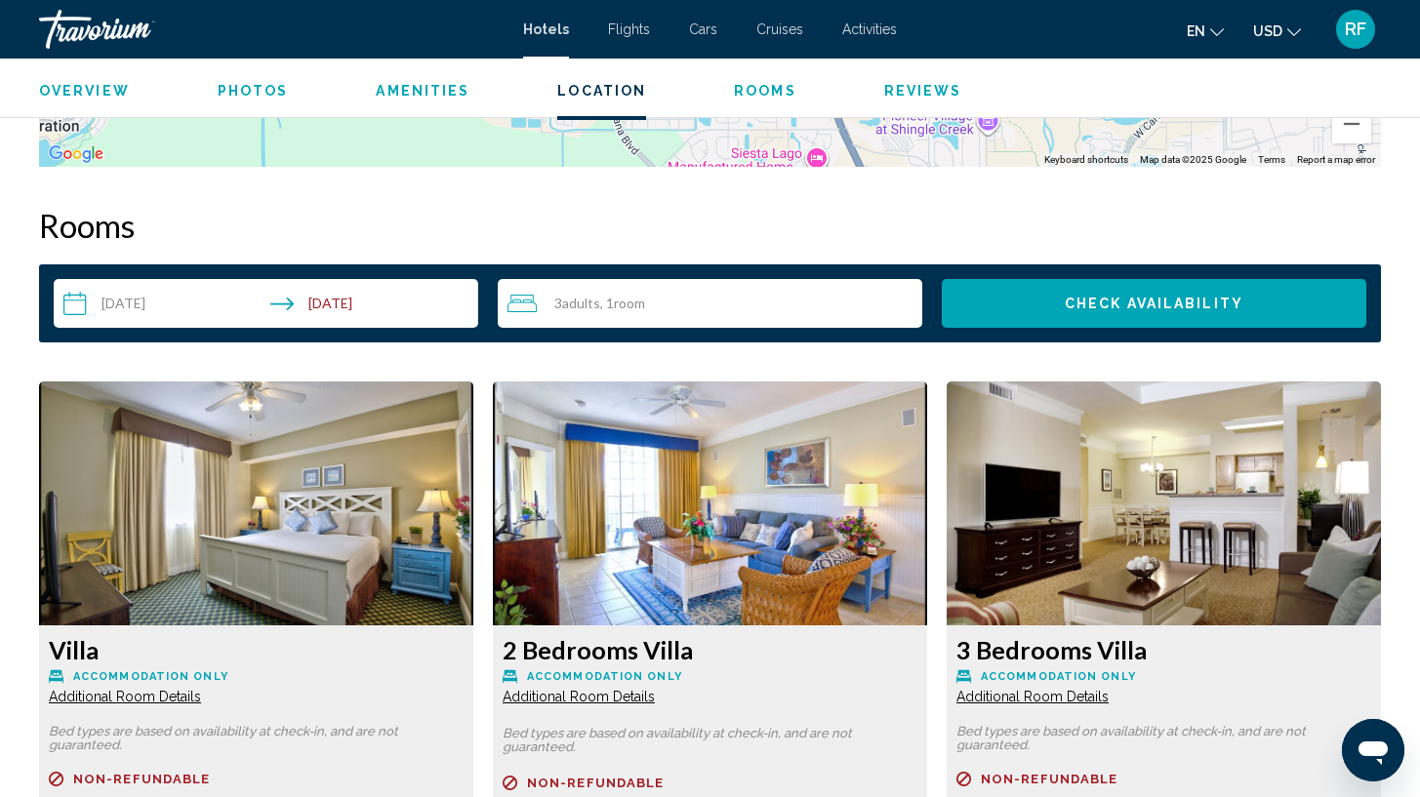
scroll to position [2307, 0]
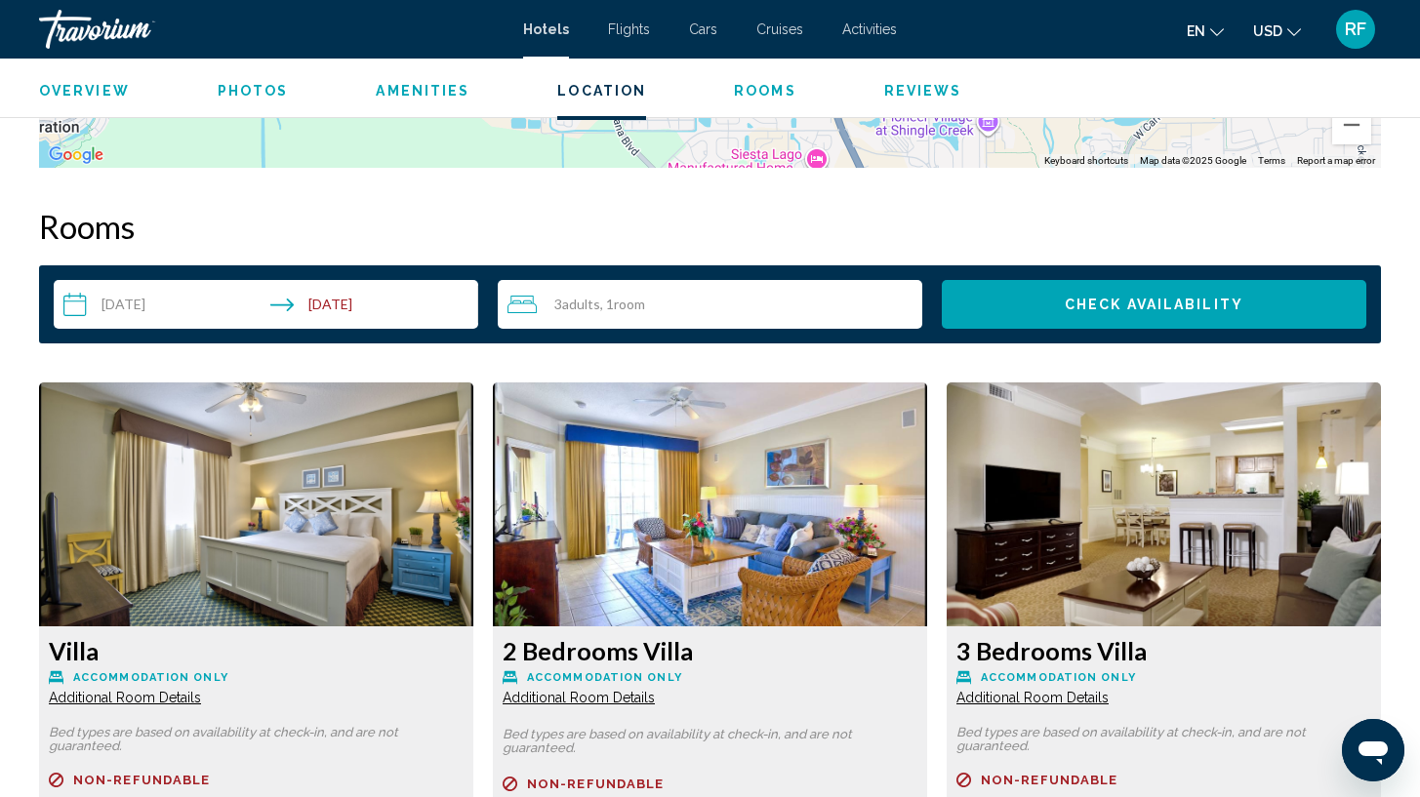
click at [268, 98] on span "Photos" at bounding box center [253, 91] width 71 height 16
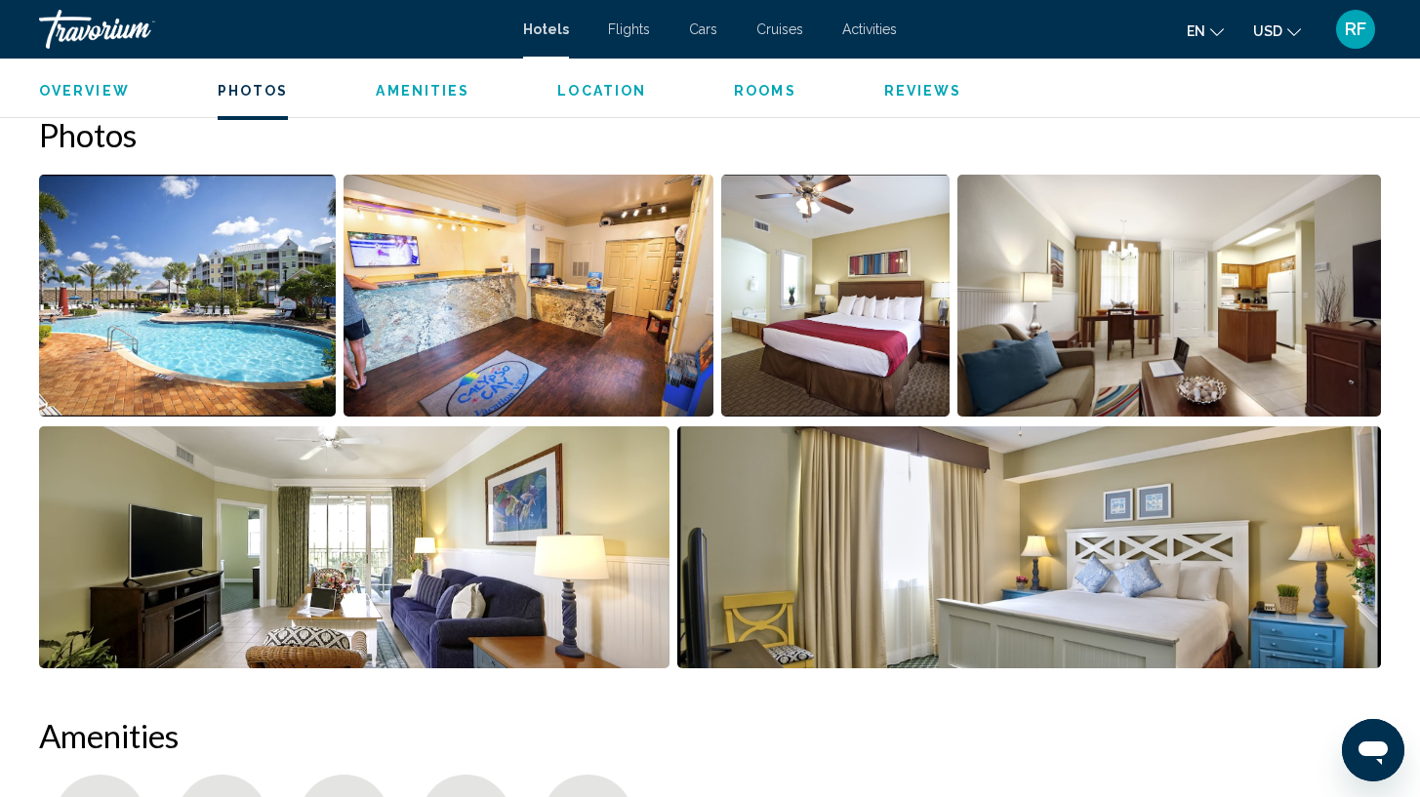
scroll to position [880, 0]
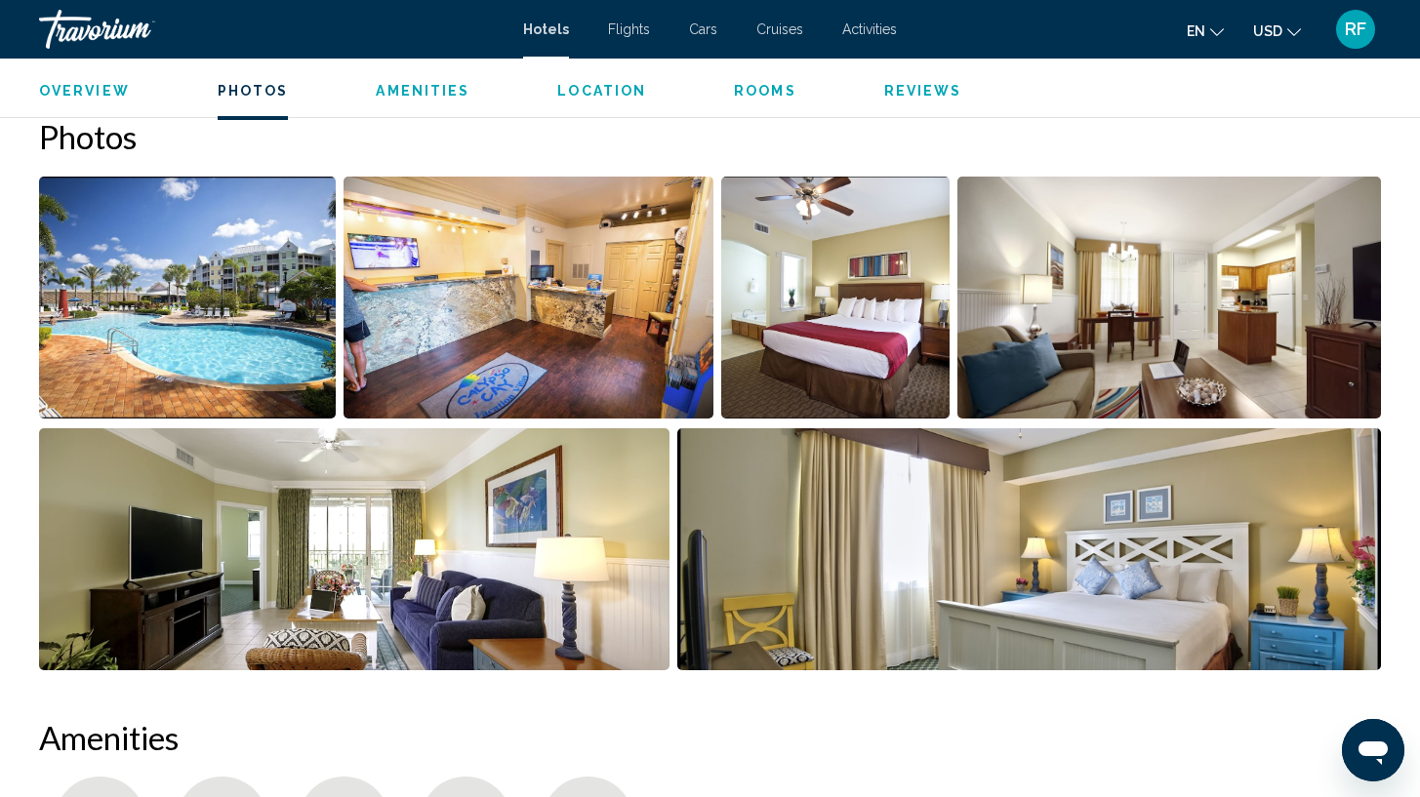
click at [219, 279] on img "Open full-screen image slider" at bounding box center [187, 298] width 297 height 242
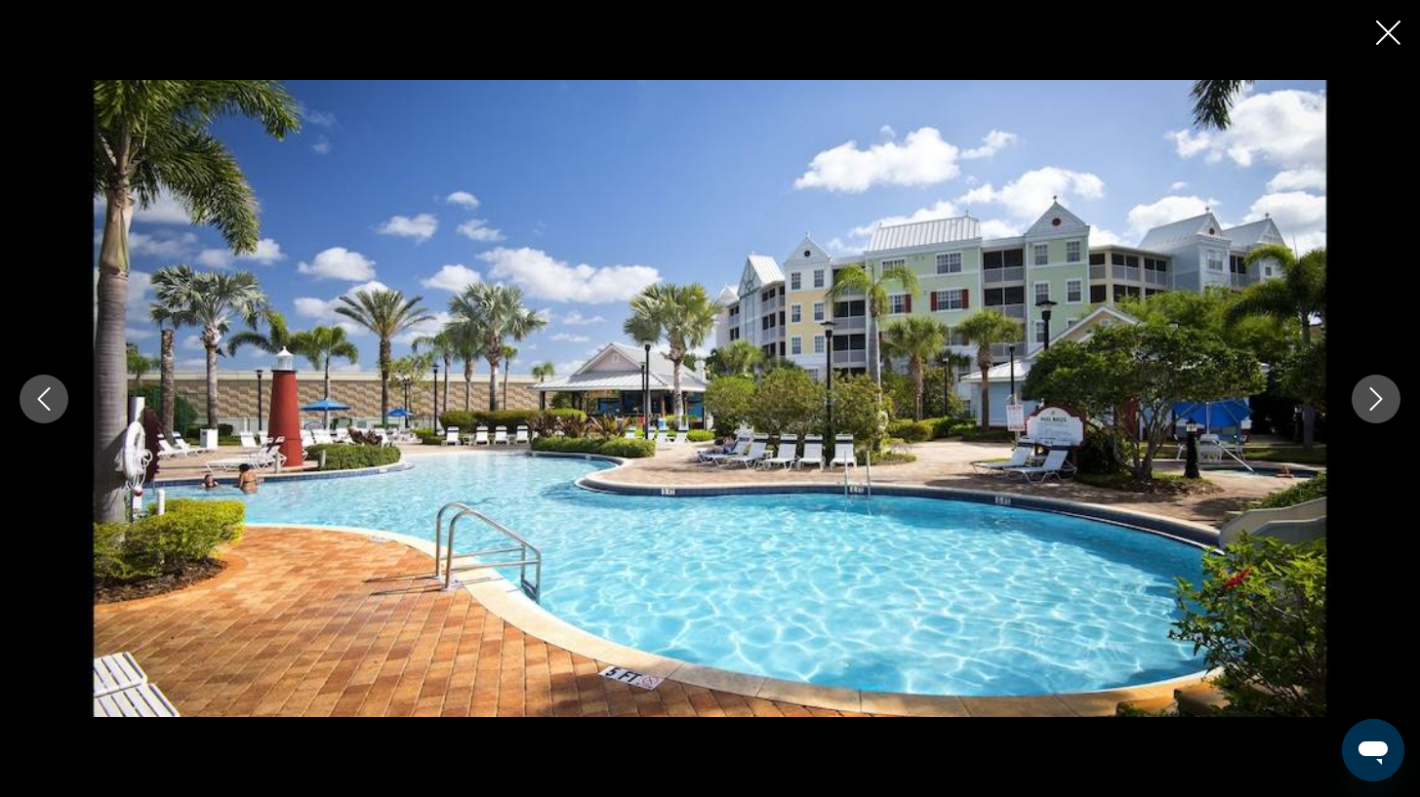
click at [1372, 399] on icon "Next image" at bounding box center [1376, 398] width 23 height 23
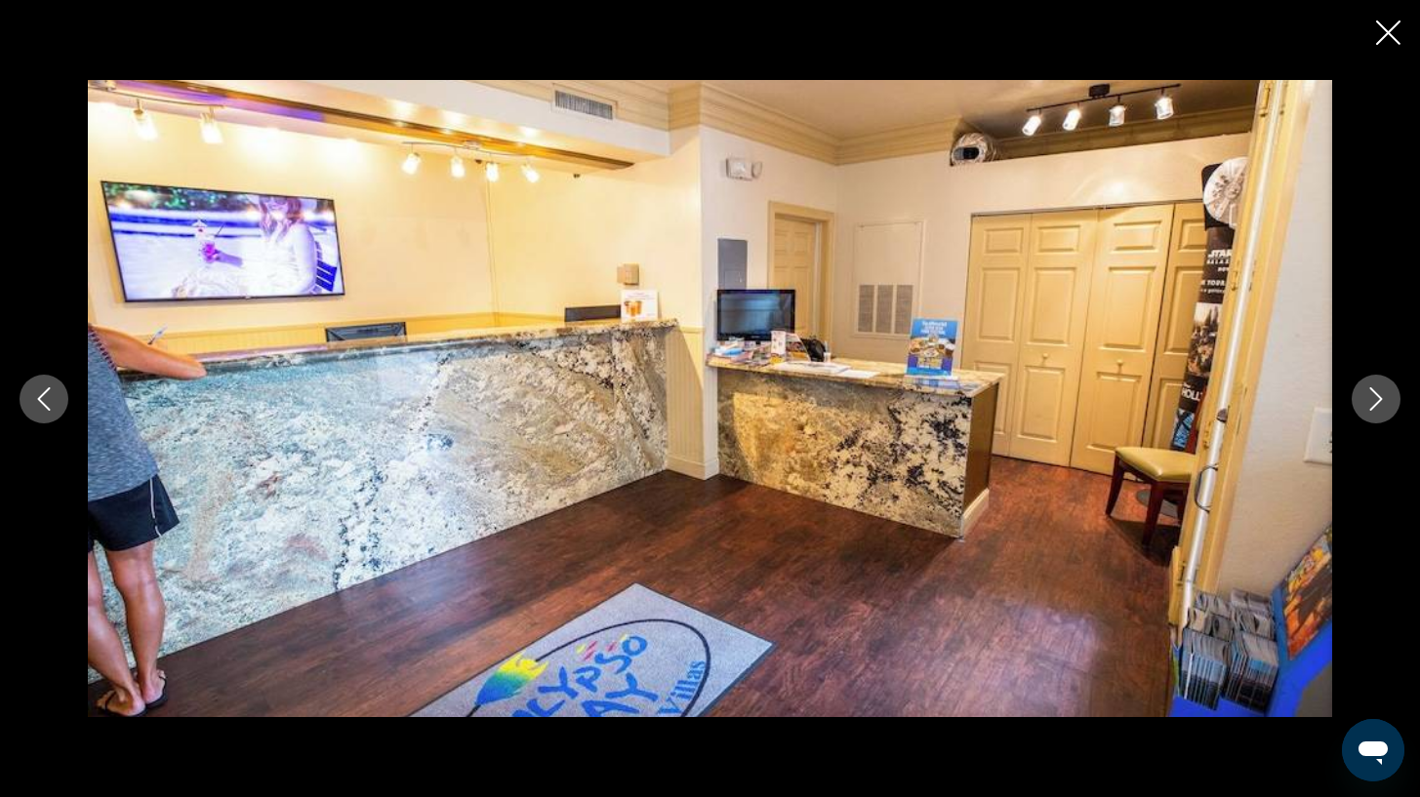
click at [1372, 399] on icon "Next image" at bounding box center [1376, 398] width 23 height 23
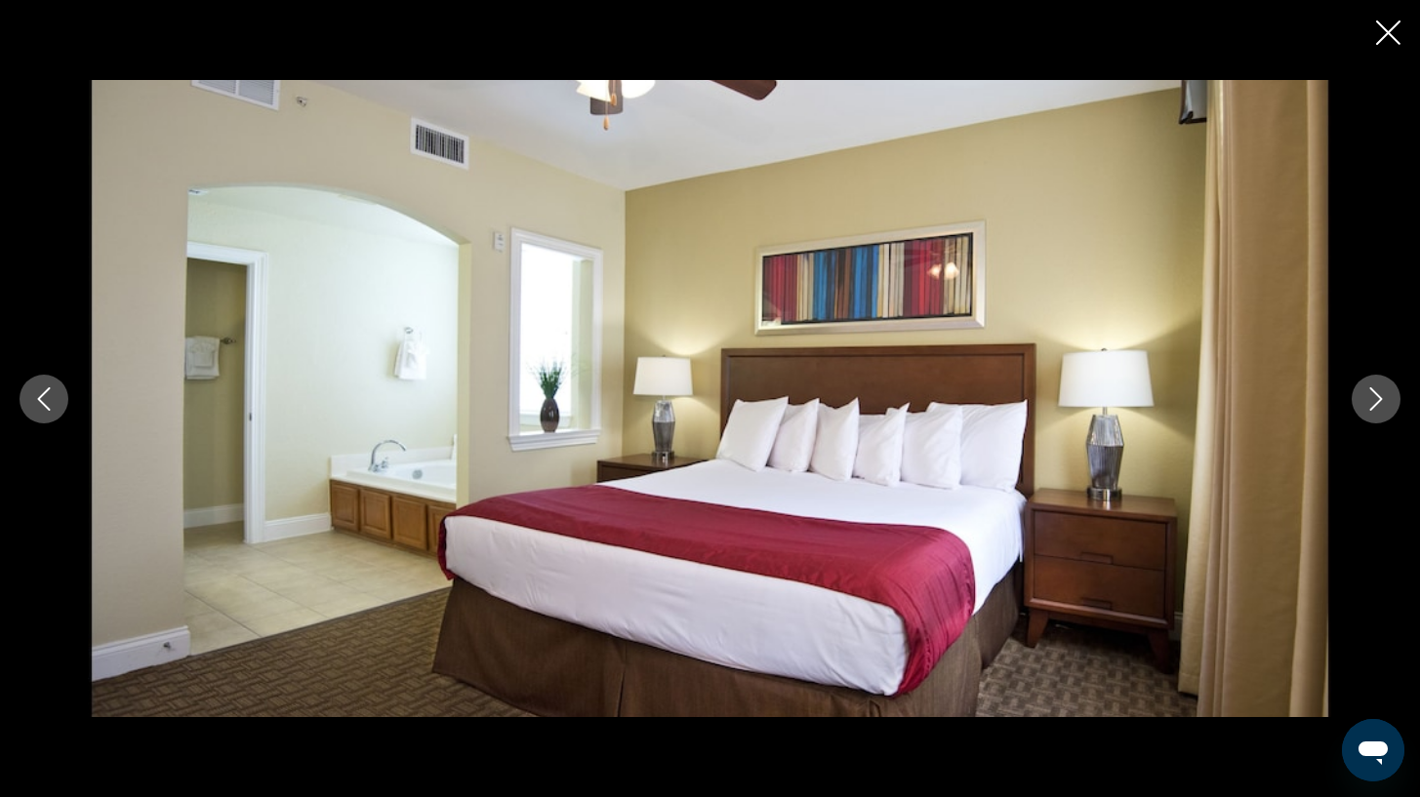
click at [1372, 399] on icon "Next image" at bounding box center [1376, 398] width 23 height 23
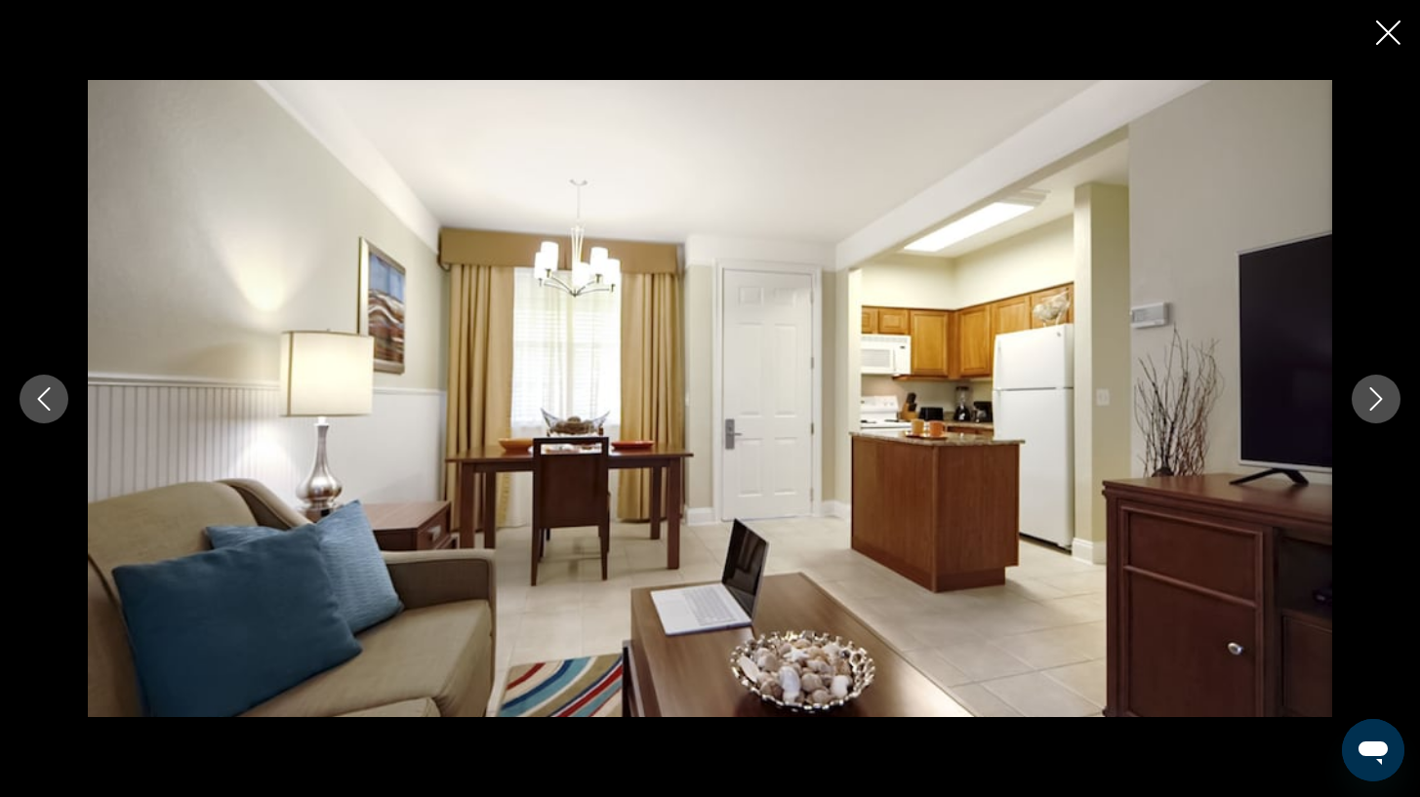
click at [1372, 399] on icon "Next image" at bounding box center [1376, 398] width 23 height 23
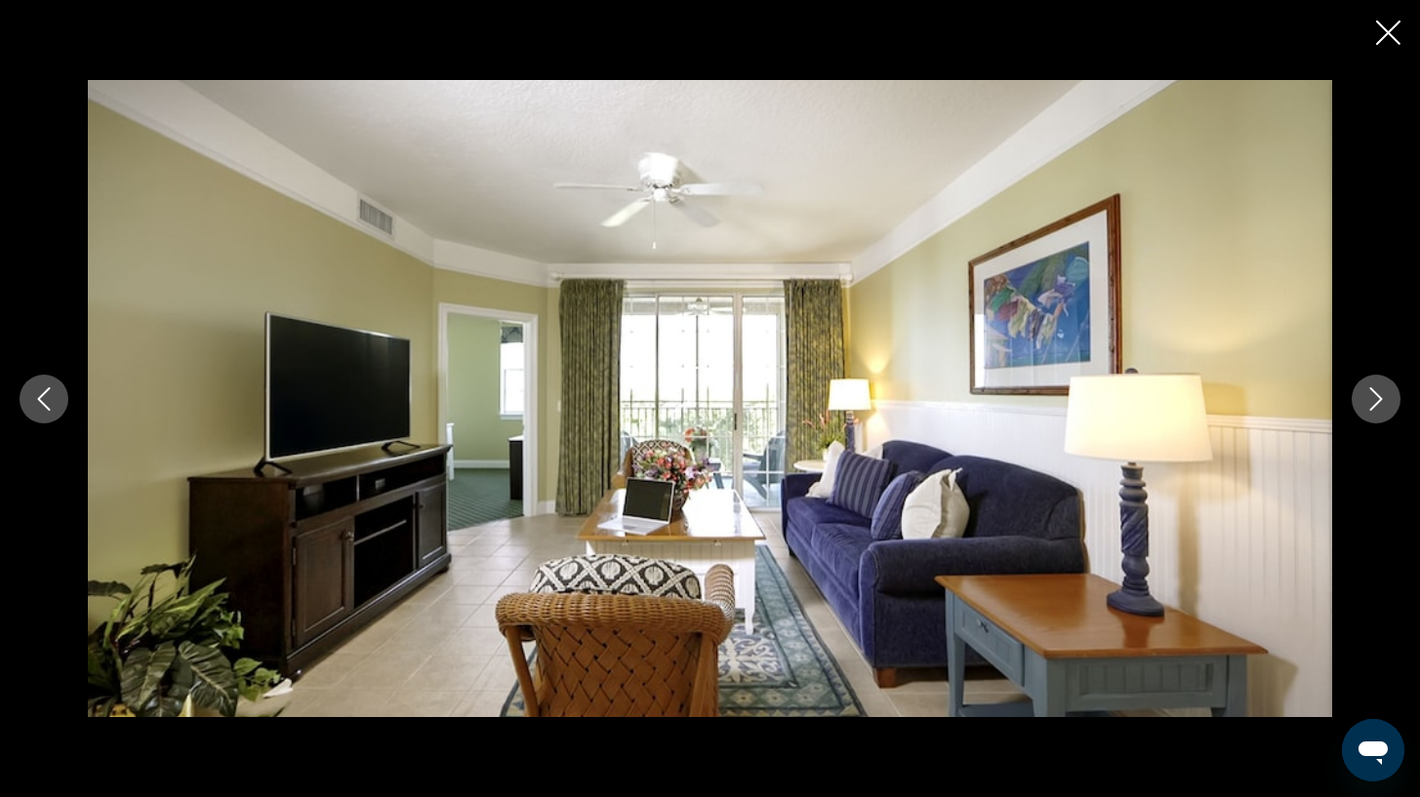
click at [1372, 399] on icon "Next image" at bounding box center [1376, 398] width 23 height 23
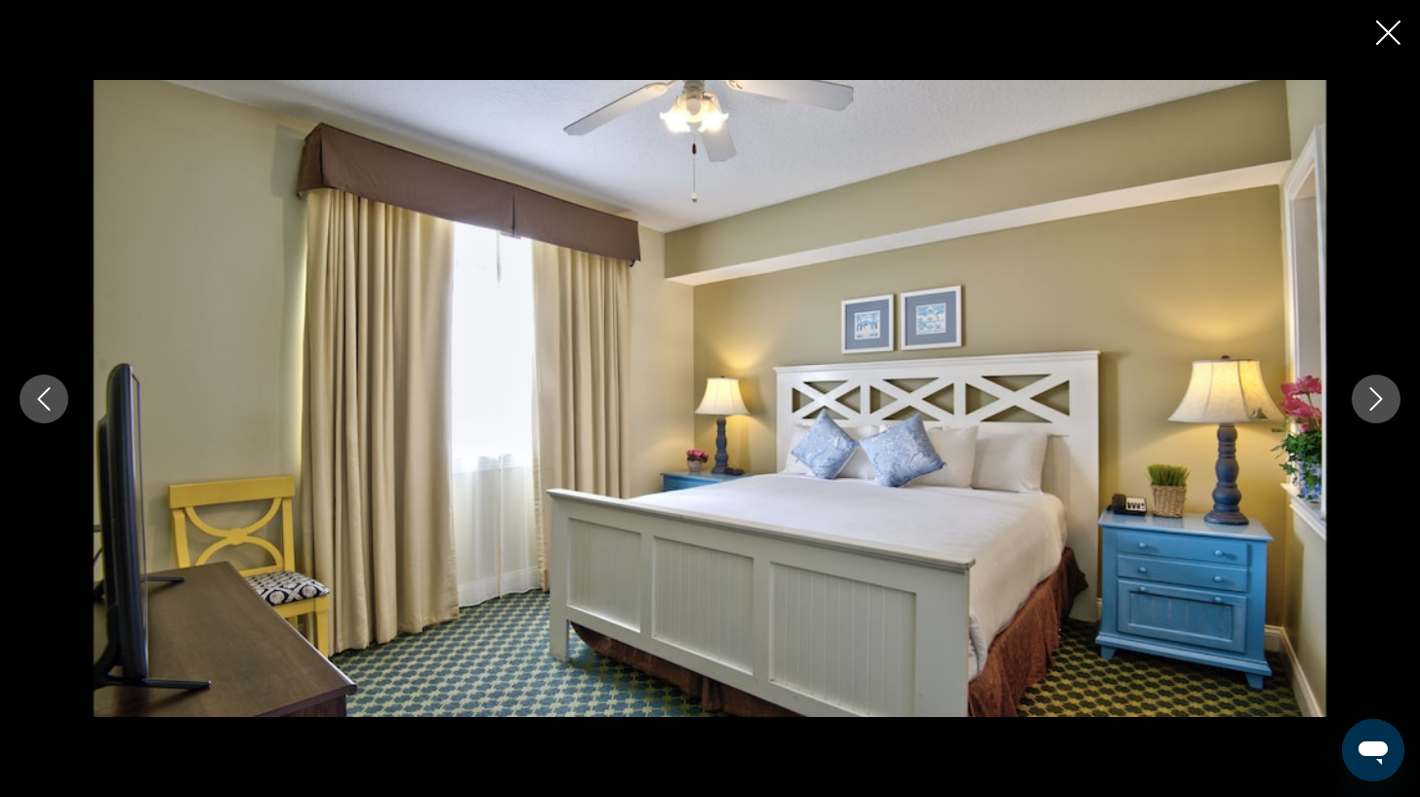
click at [1372, 399] on icon "Next image" at bounding box center [1376, 398] width 23 height 23
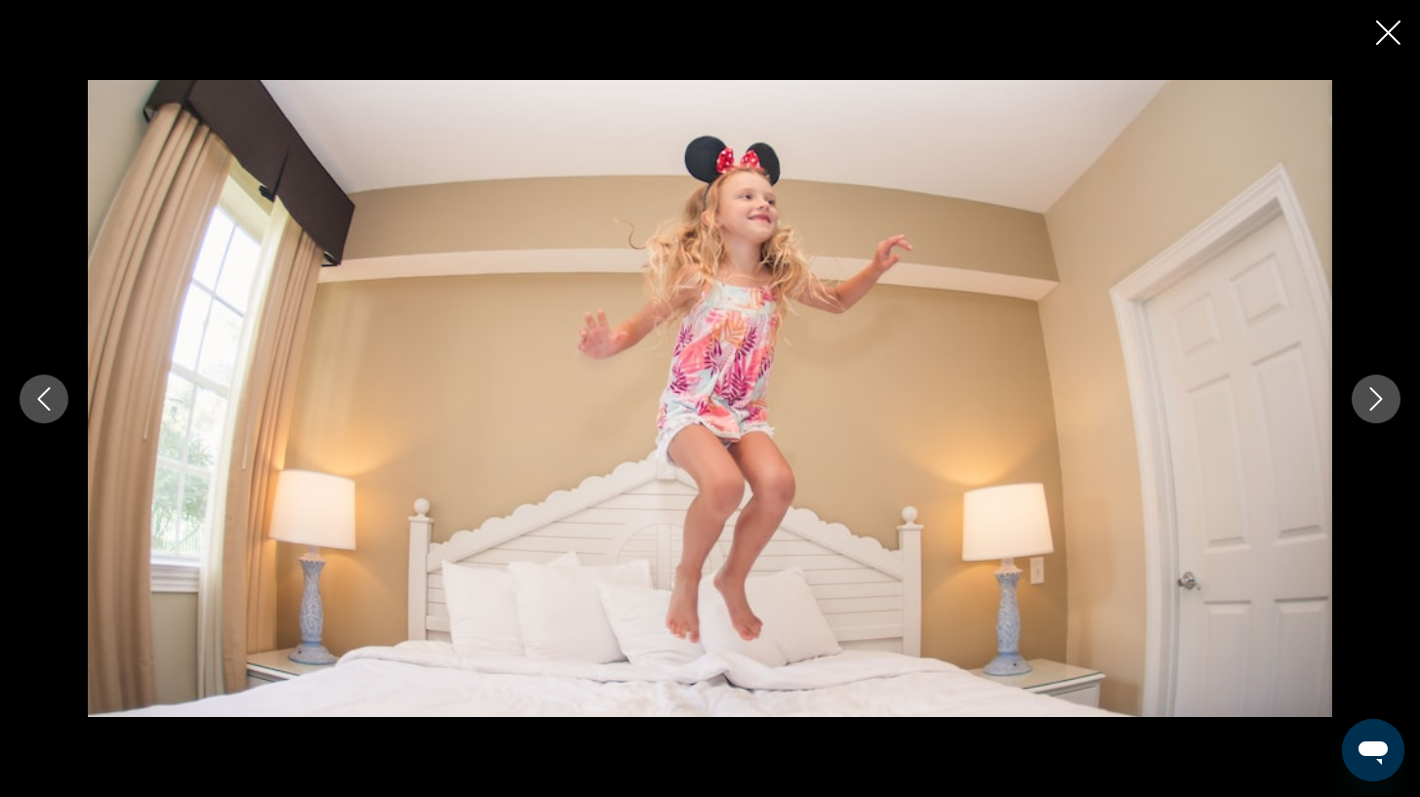
click at [1372, 399] on icon "Next image" at bounding box center [1376, 398] width 23 height 23
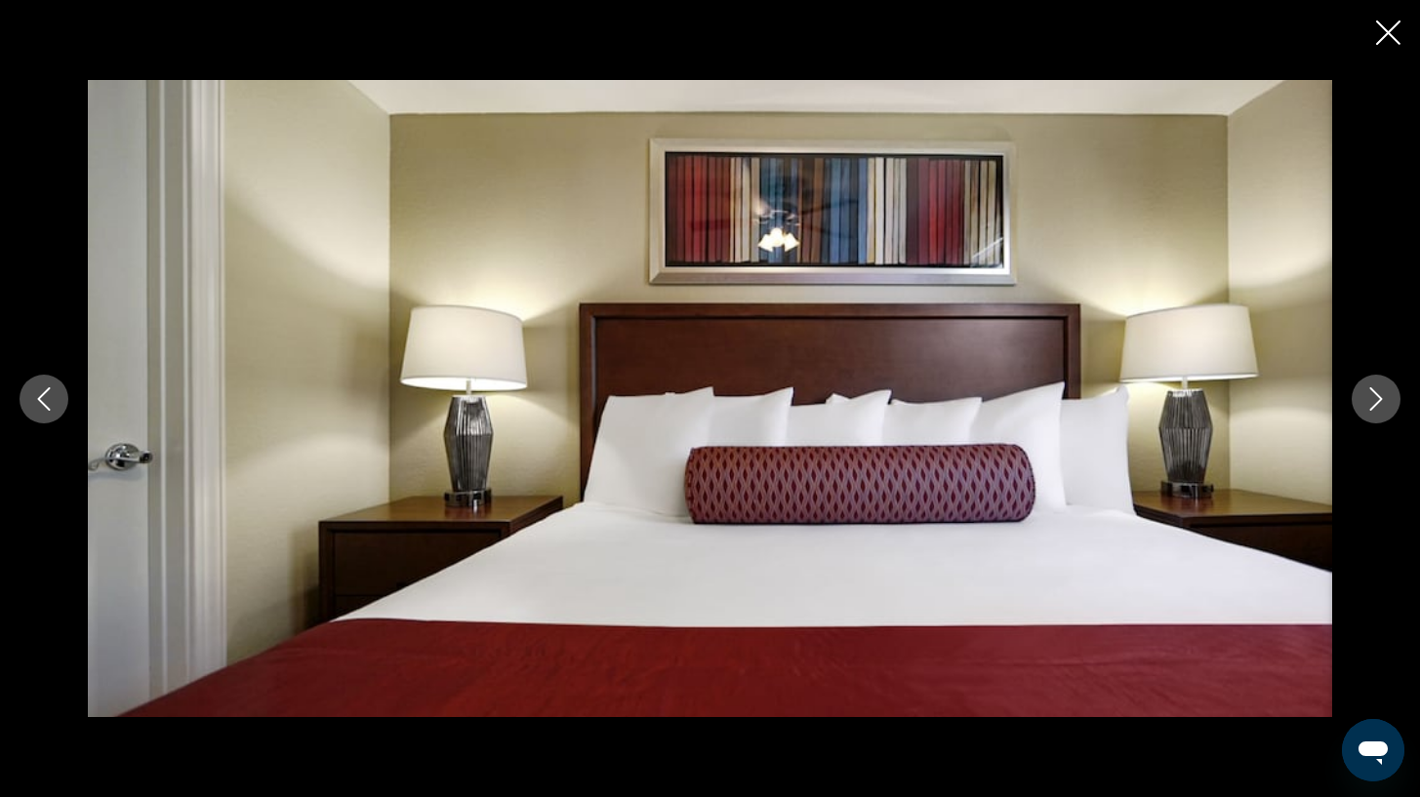
click at [1372, 399] on icon "Next image" at bounding box center [1376, 398] width 23 height 23
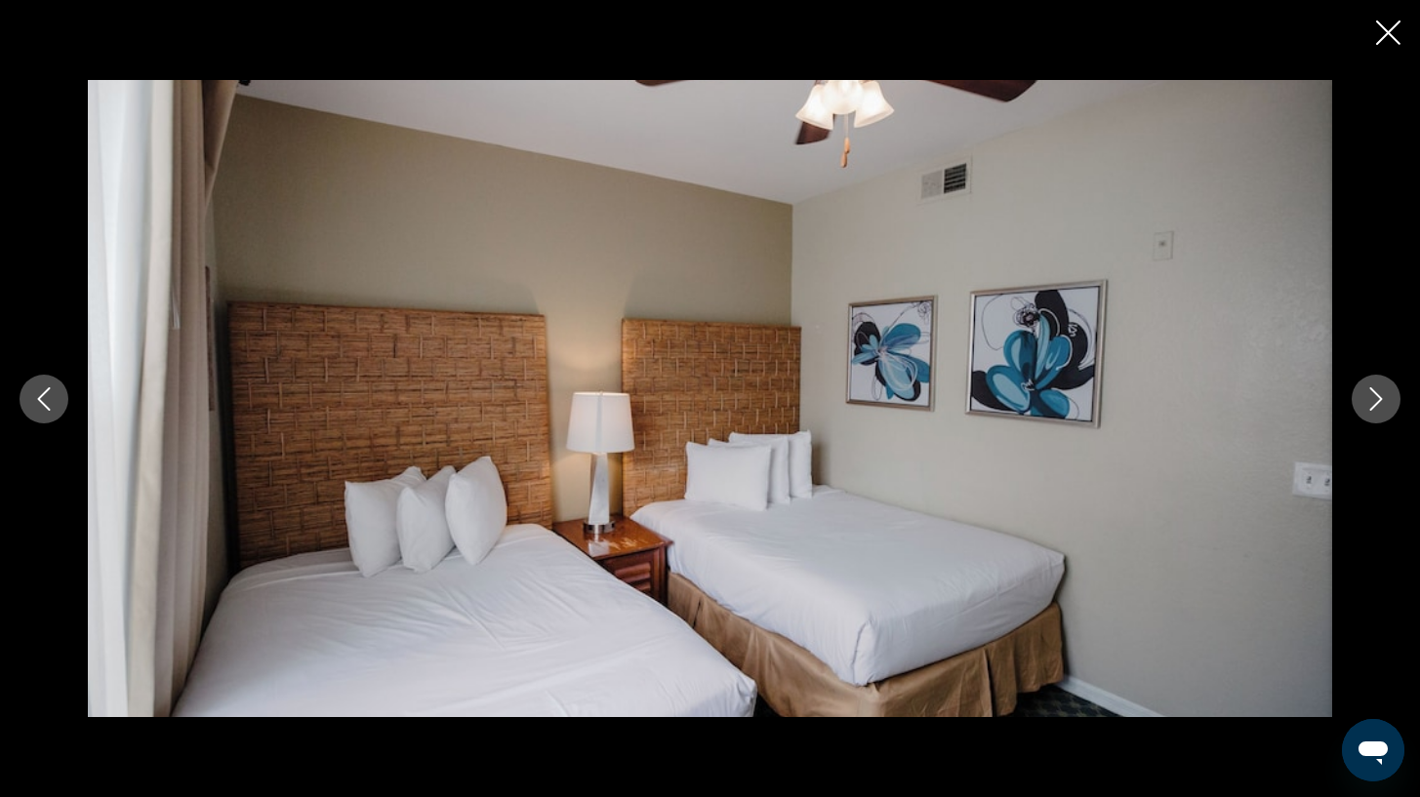
click at [1372, 399] on icon "Next image" at bounding box center [1376, 398] width 23 height 23
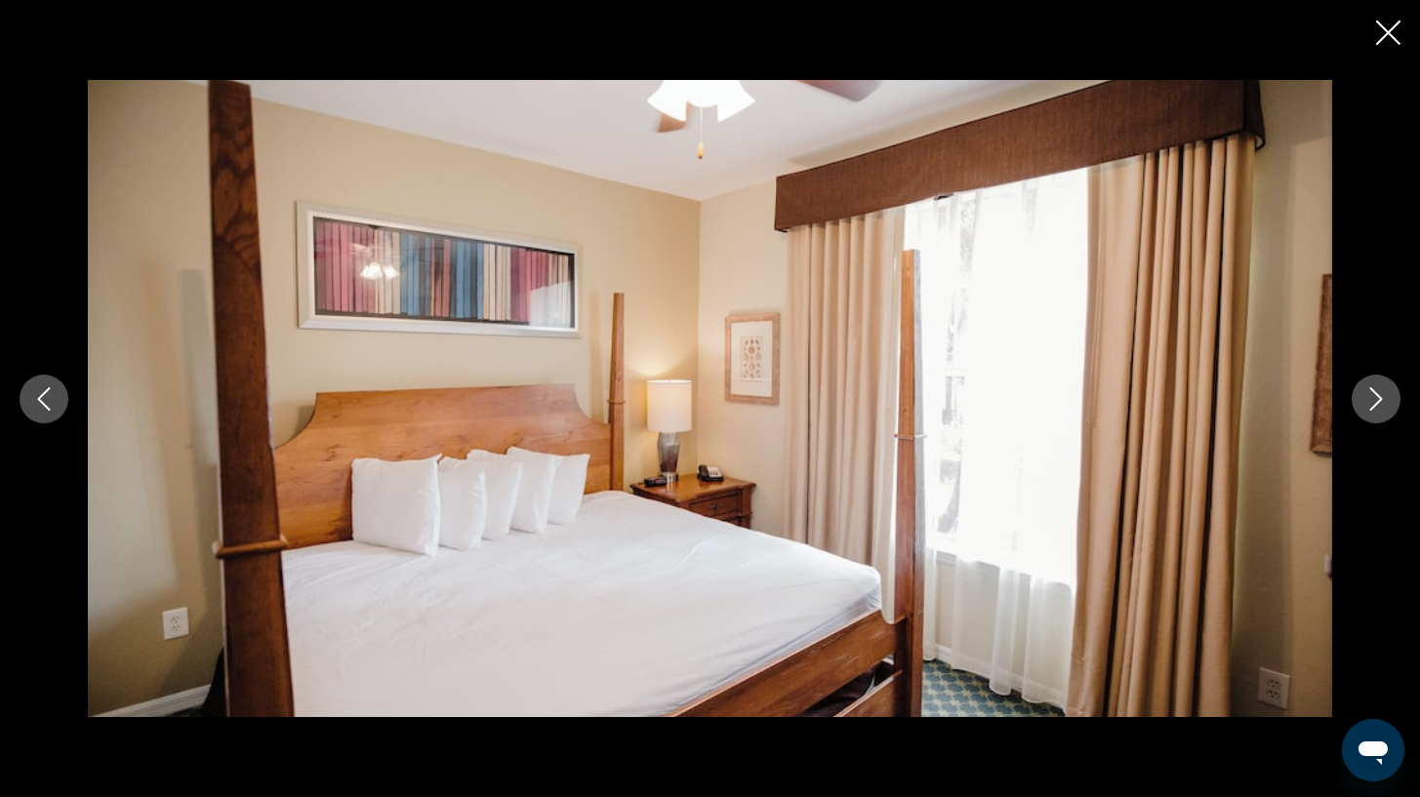
click at [1372, 399] on icon "Next image" at bounding box center [1376, 398] width 23 height 23
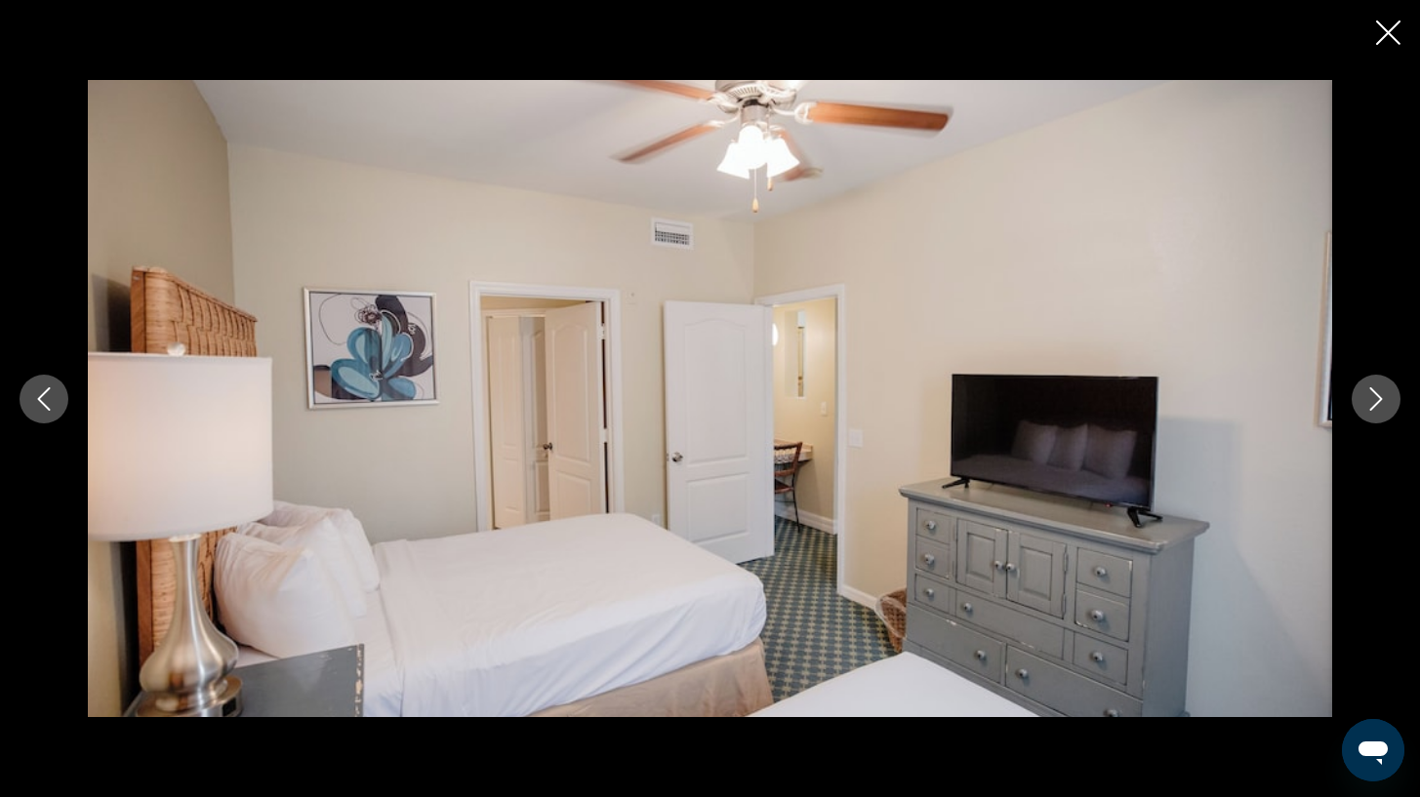
click at [1372, 399] on icon "Next image" at bounding box center [1376, 398] width 23 height 23
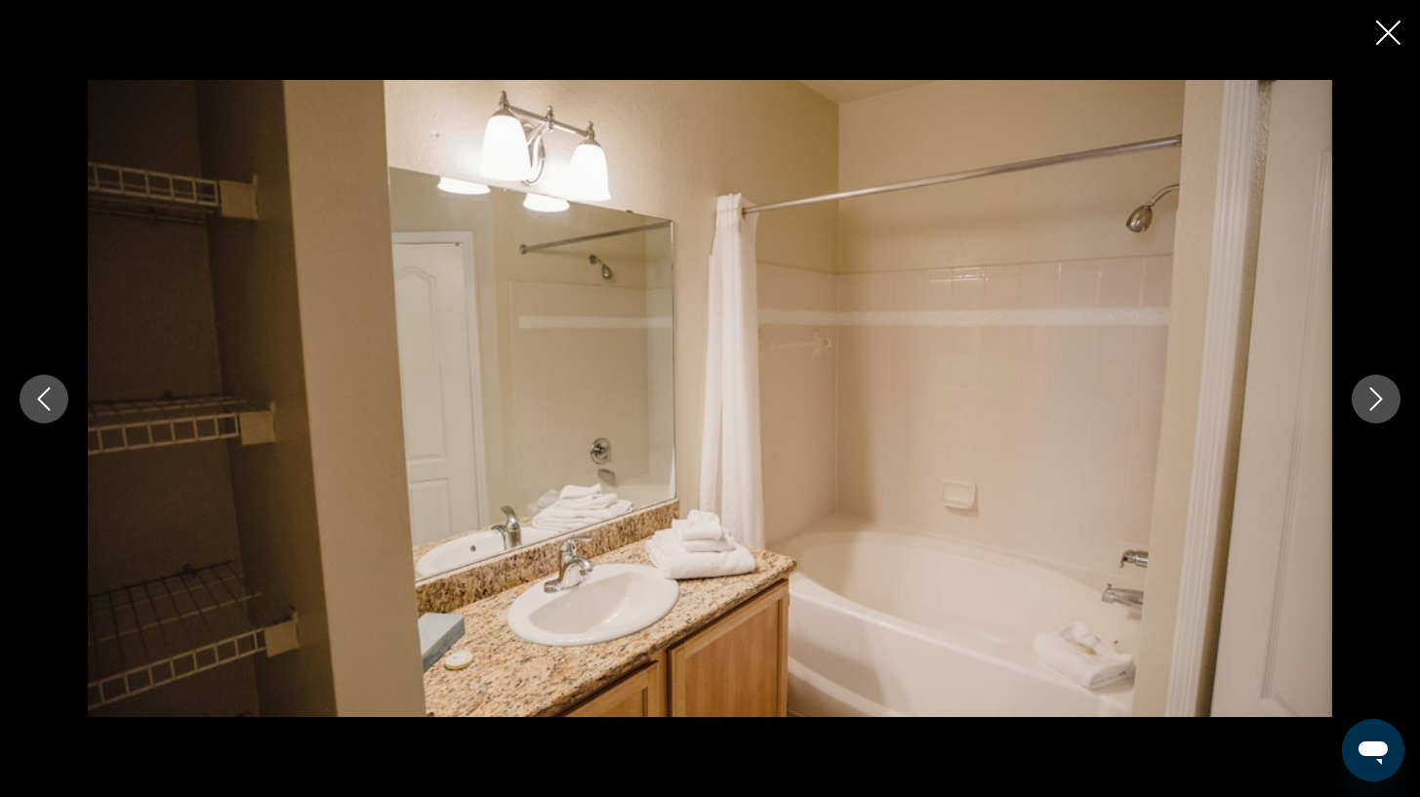
click at [1372, 399] on icon "Next image" at bounding box center [1376, 398] width 23 height 23
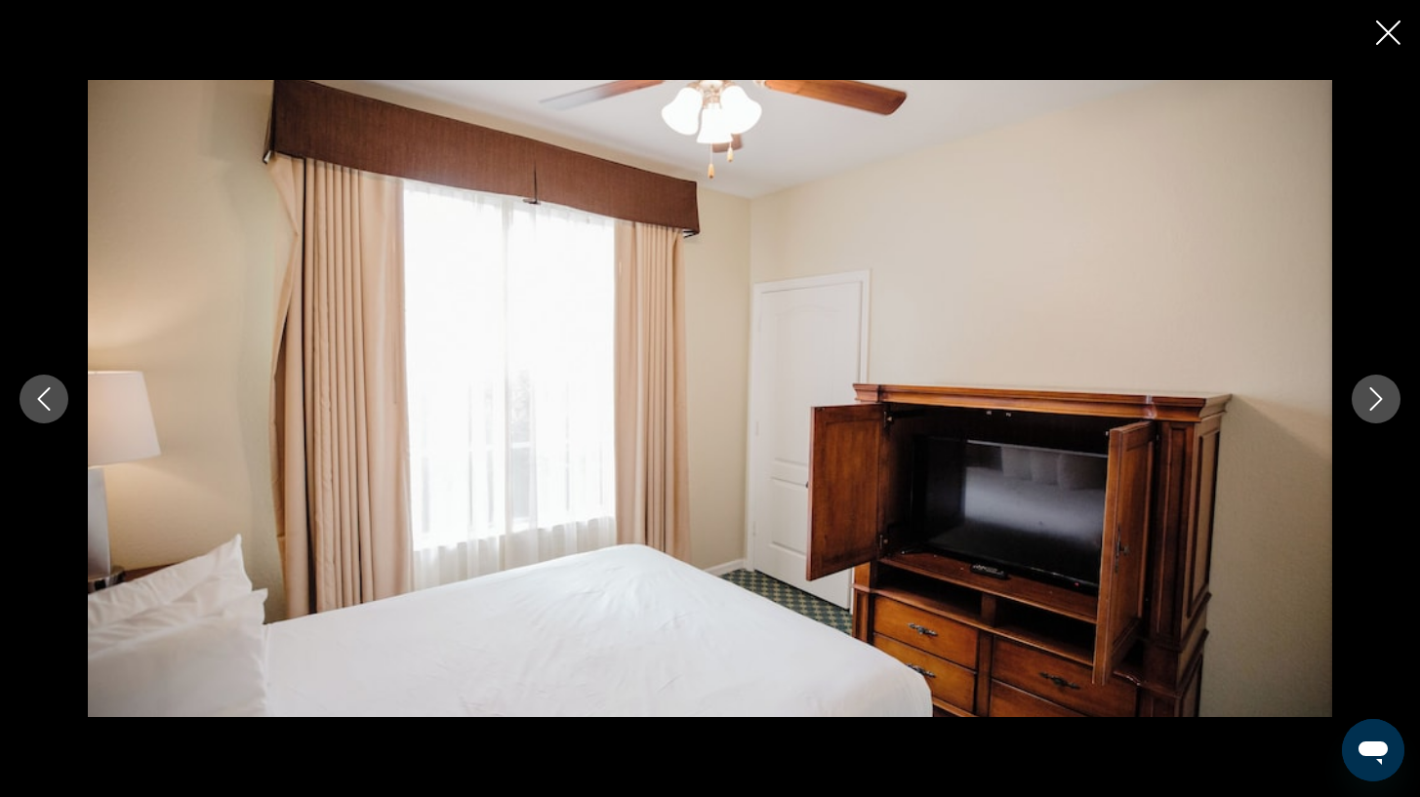
click at [1372, 399] on icon "Next image" at bounding box center [1376, 398] width 23 height 23
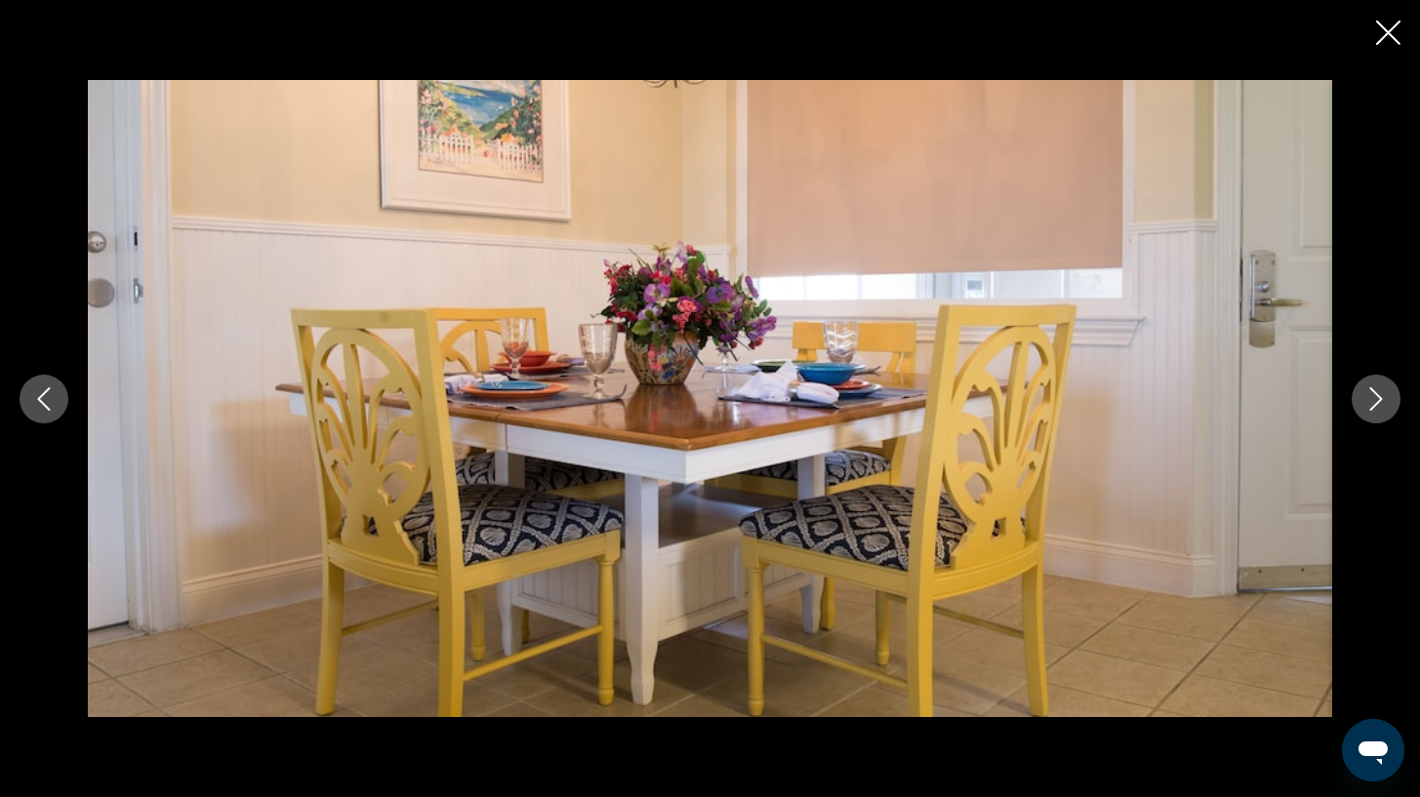
click at [1372, 399] on icon "Next image" at bounding box center [1376, 398] width 23 height 23
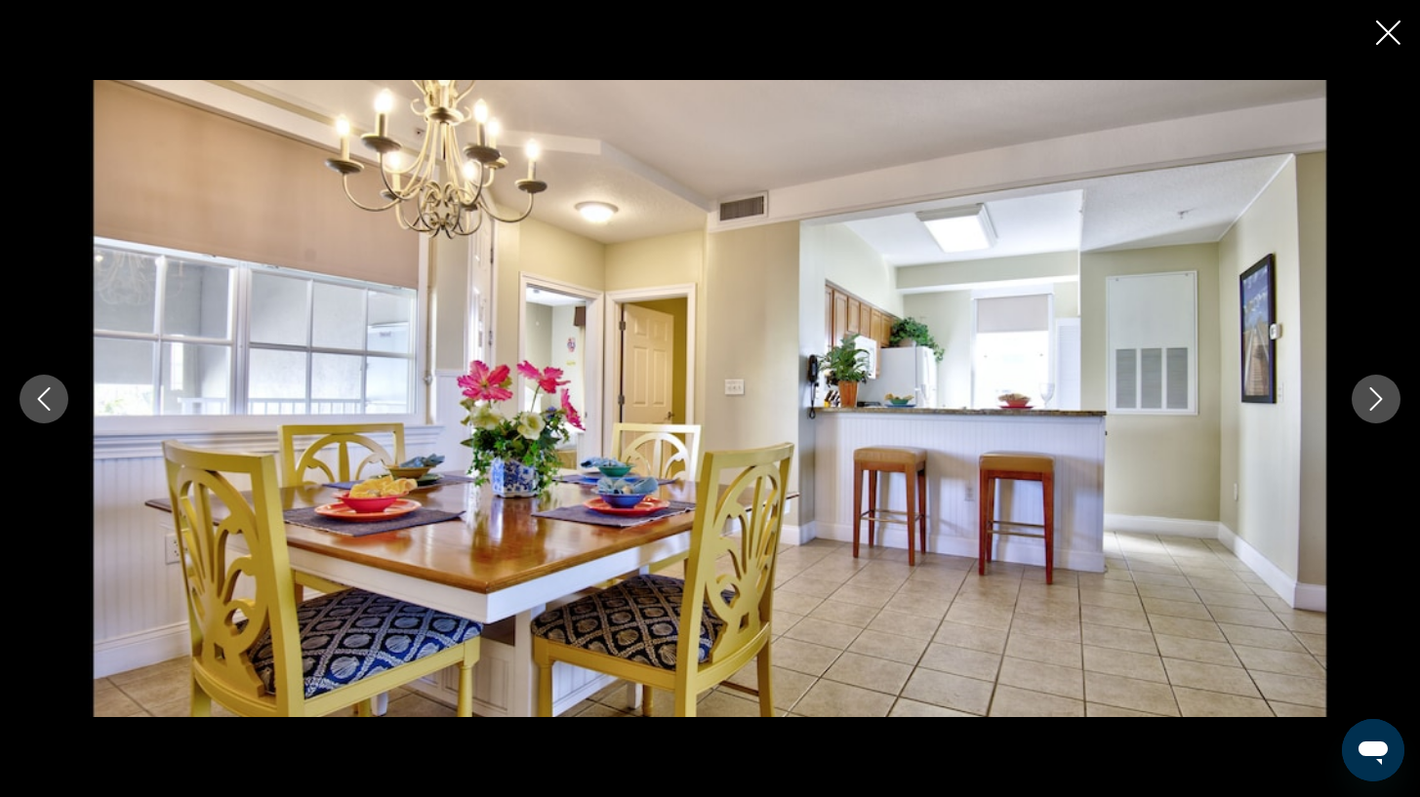
click at [1372, 399] on icon "Next image" at bounding box center [1376, 398] width 23 height 23
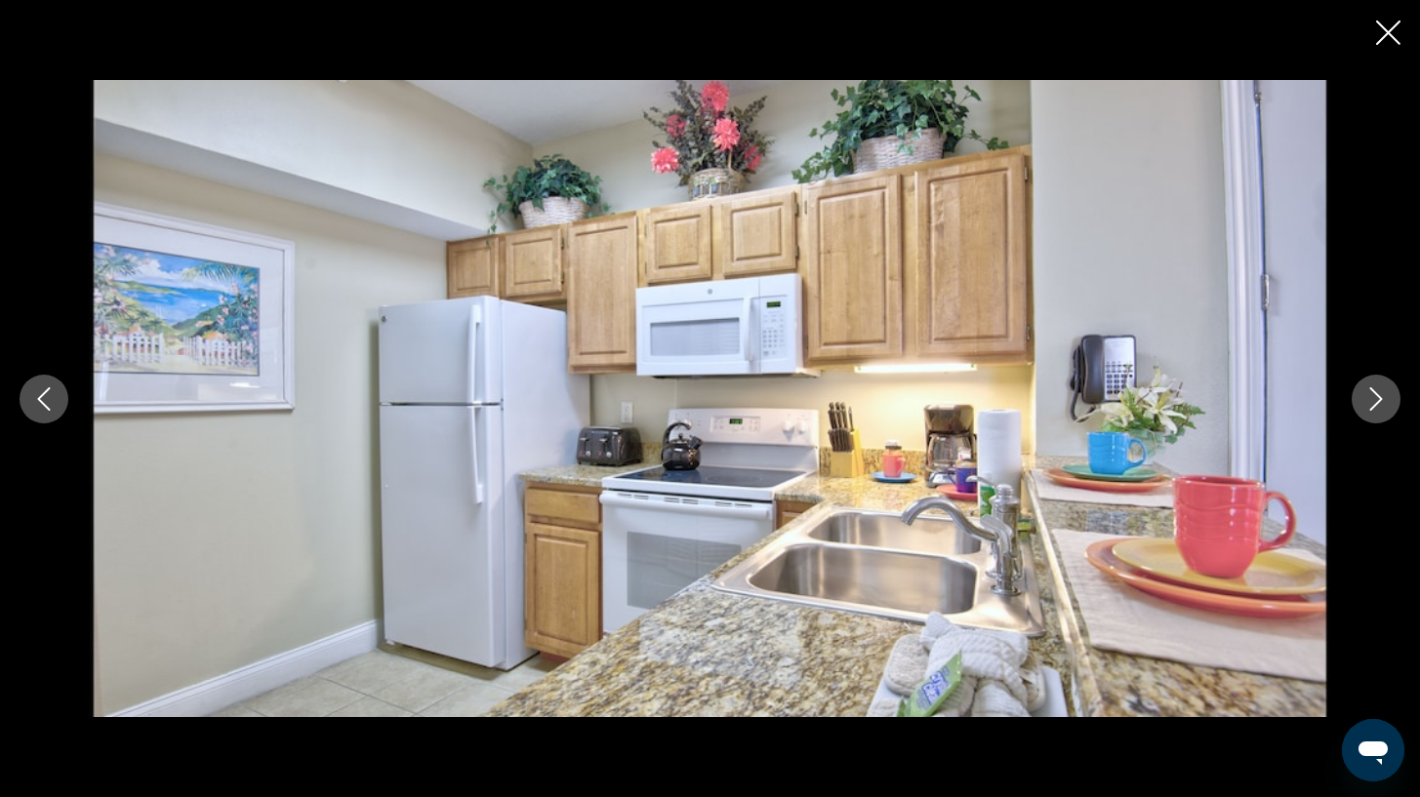
click at [1372, 399] on icon "Next image" at bounding box center [1376, 398] width 23 height 23
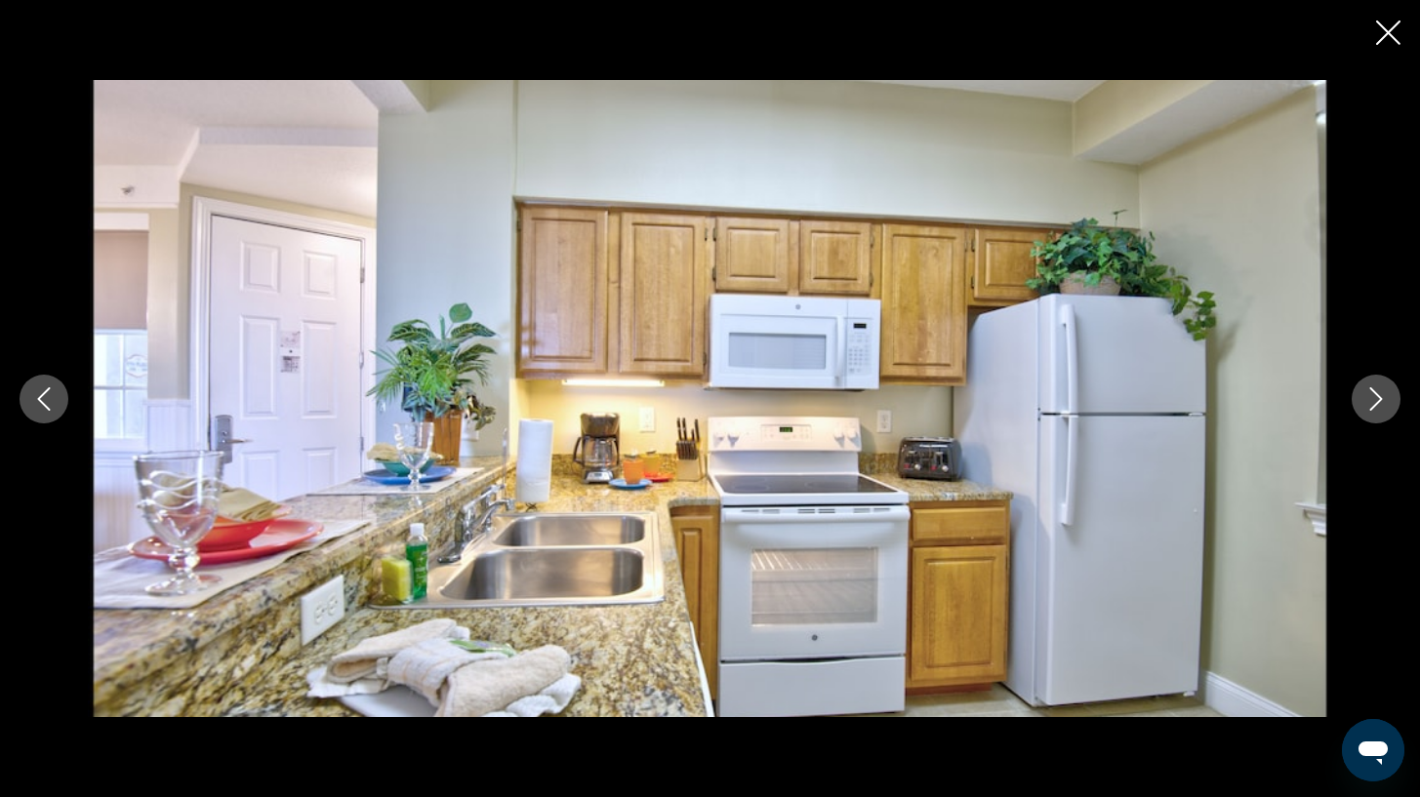
click at [1372, 399] on icon "Next image" at bounding box center [1376, 398] width 23 height 23
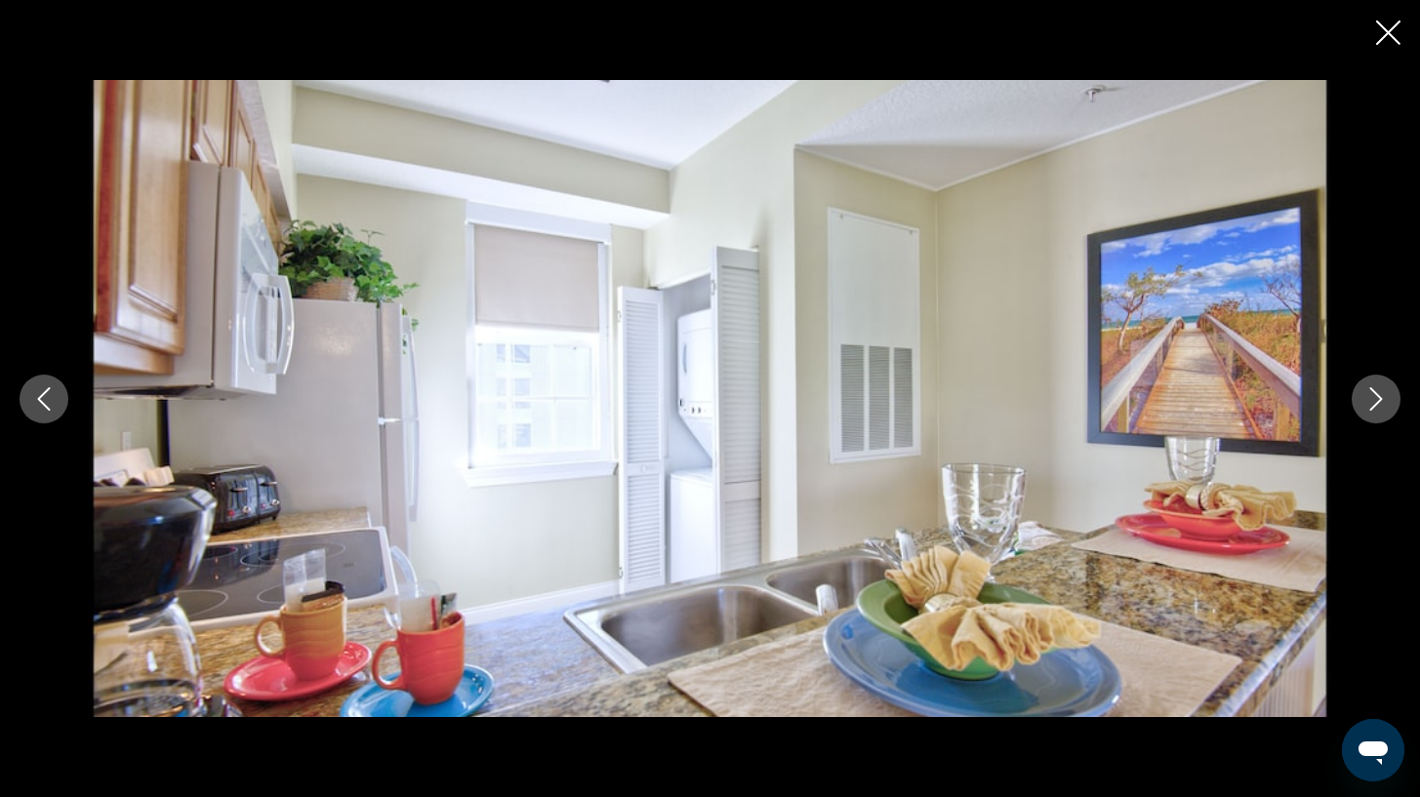
click at [1372, 399] on icon "Next image" at bounding box center [1376, 398] width 23 height 23
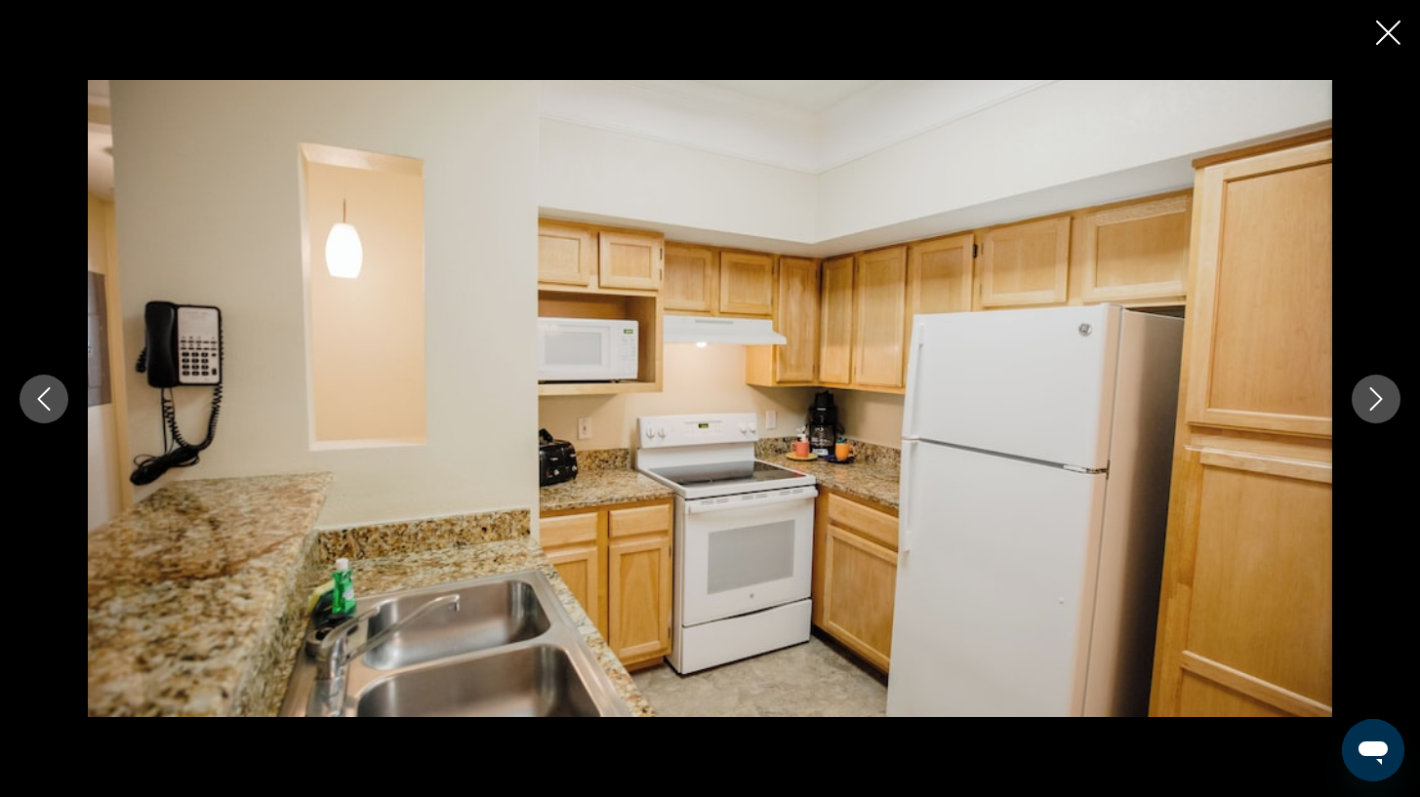
click at [1372, 399] on icon "Next image" at bounding box center [1376, 398] width 23 height 23
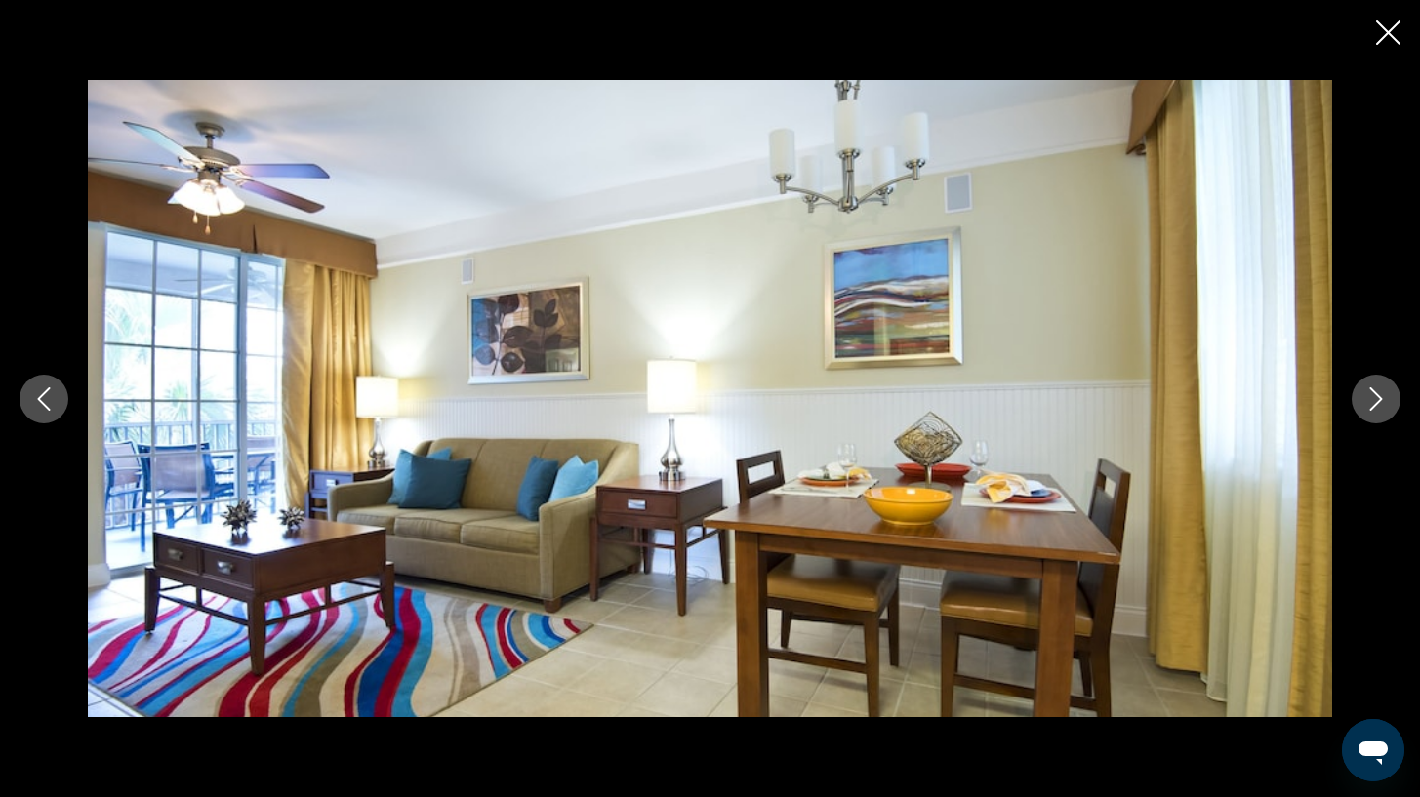
click at [1372, 399] on icon "Next image" at bounding box center [1376, 398] width 23 height 23
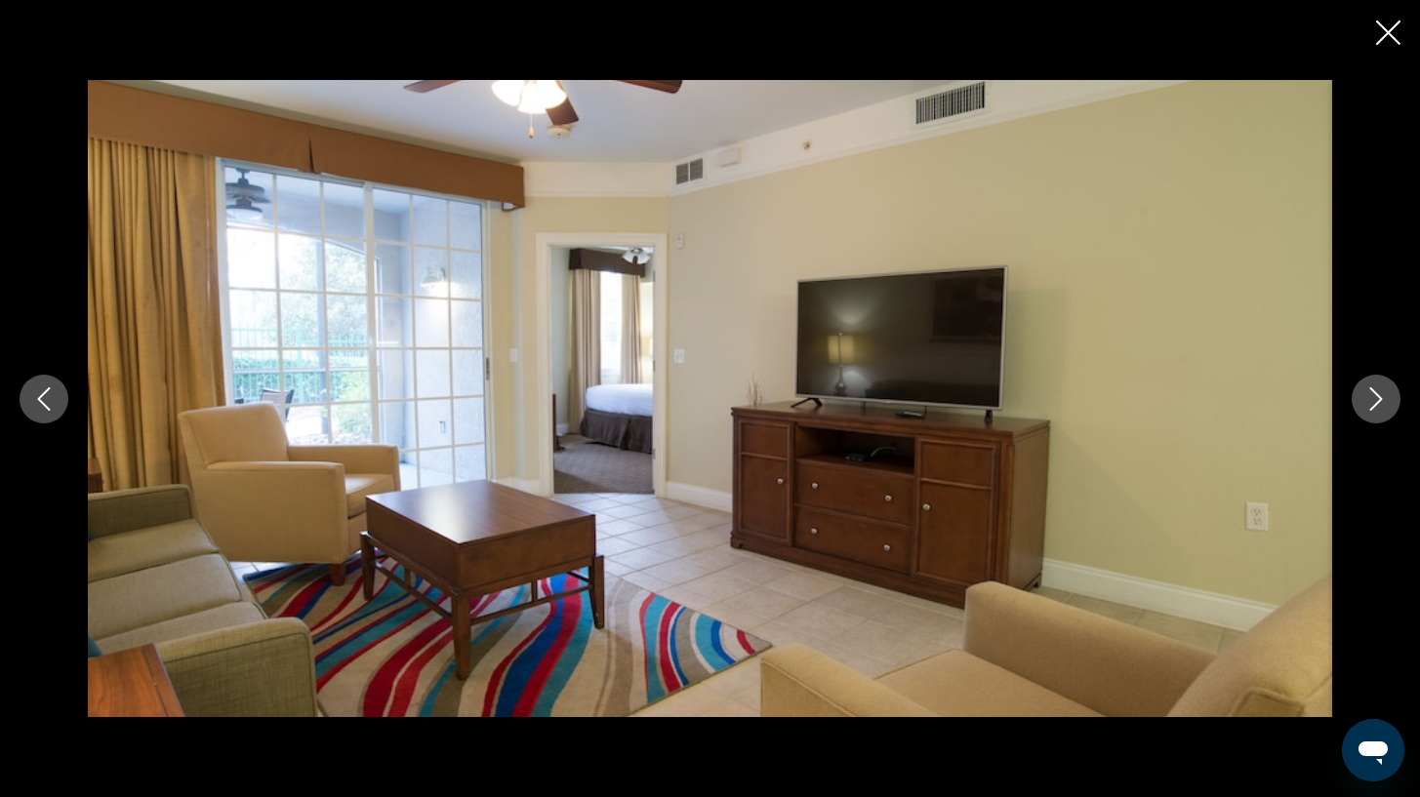
click at [1372, 399] on icon "Next image" at bounding box center [1376, 398] width 23 height 23
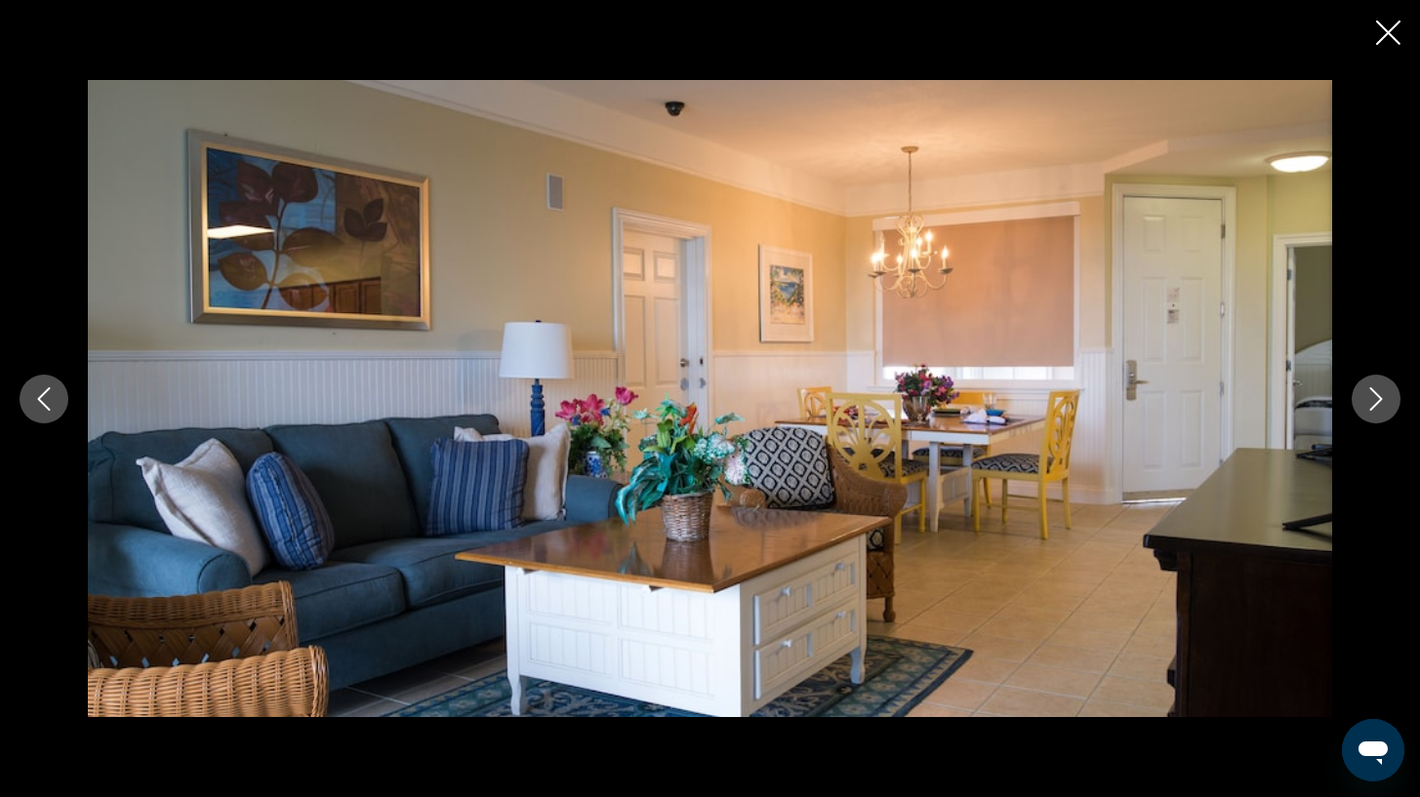
click at [1372, 399] on icon "Next image" at bounding box center [1376, 398] width 23 height 23
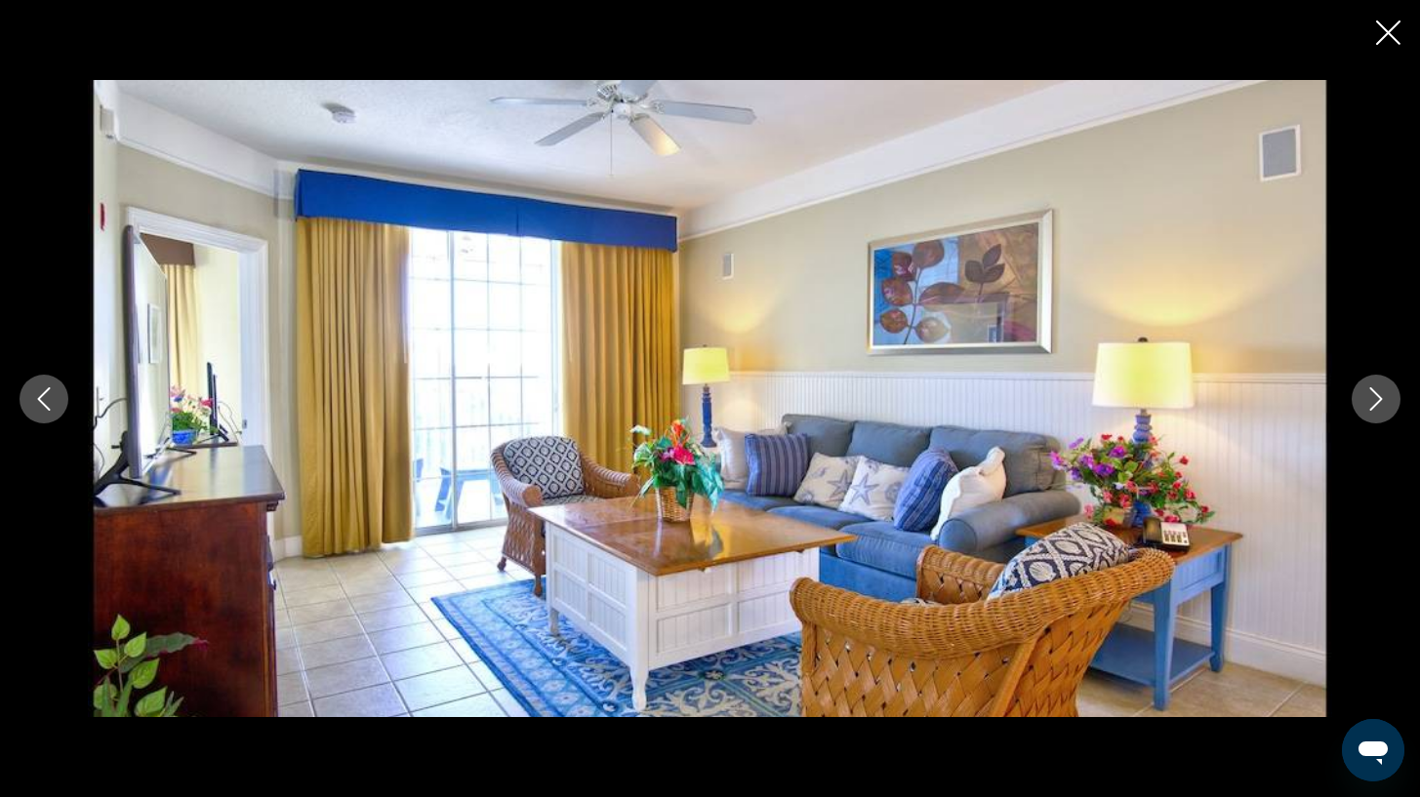
click at [1372, 399] on icon "Next image" at bounding box center [1376, 398] width 23 height 23
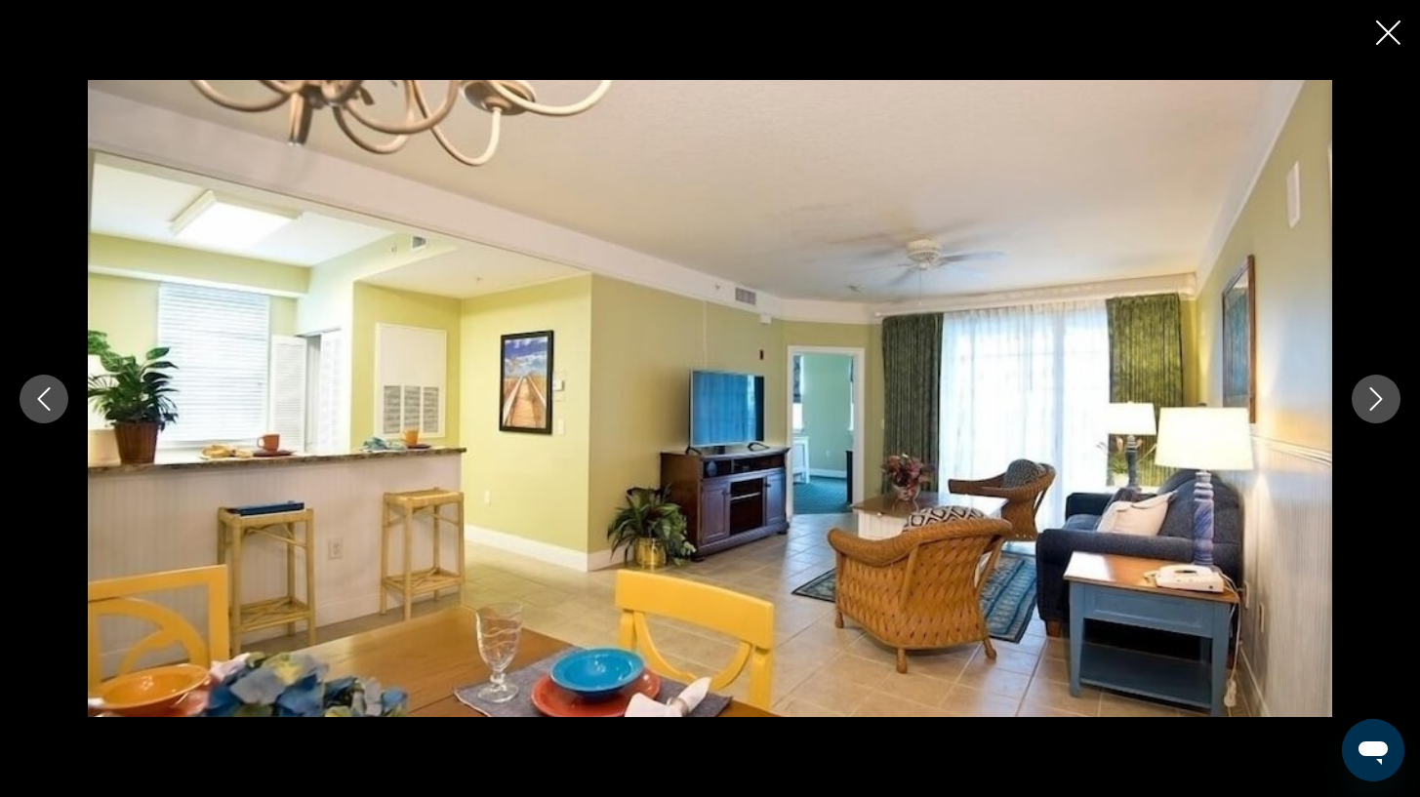
click at [1372, 399] on icon "Next image" at bounding box center [1376, 398] width 23 height 23
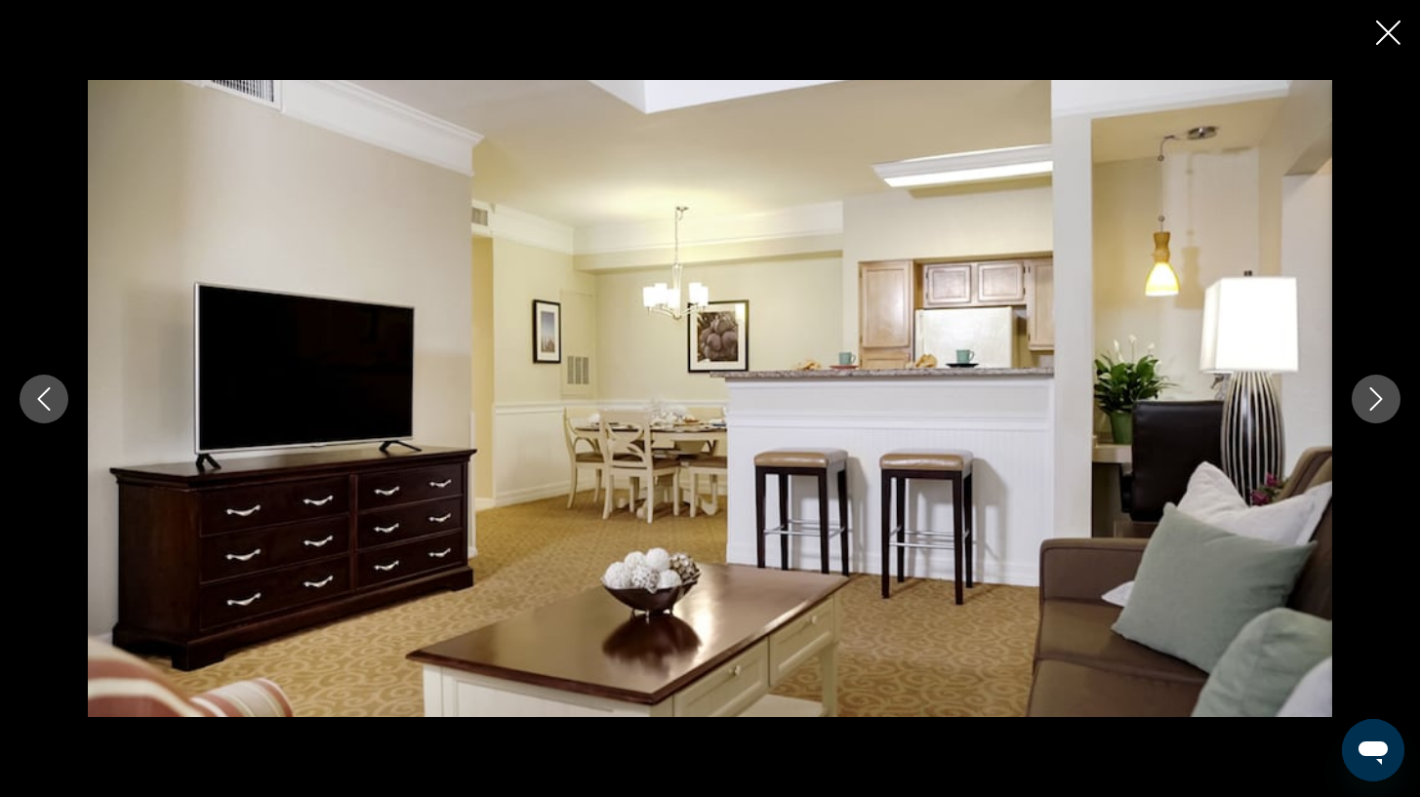
click at [1372, 399] on icon "Next image" at bounding box center [1376, 398] width 23 height 23
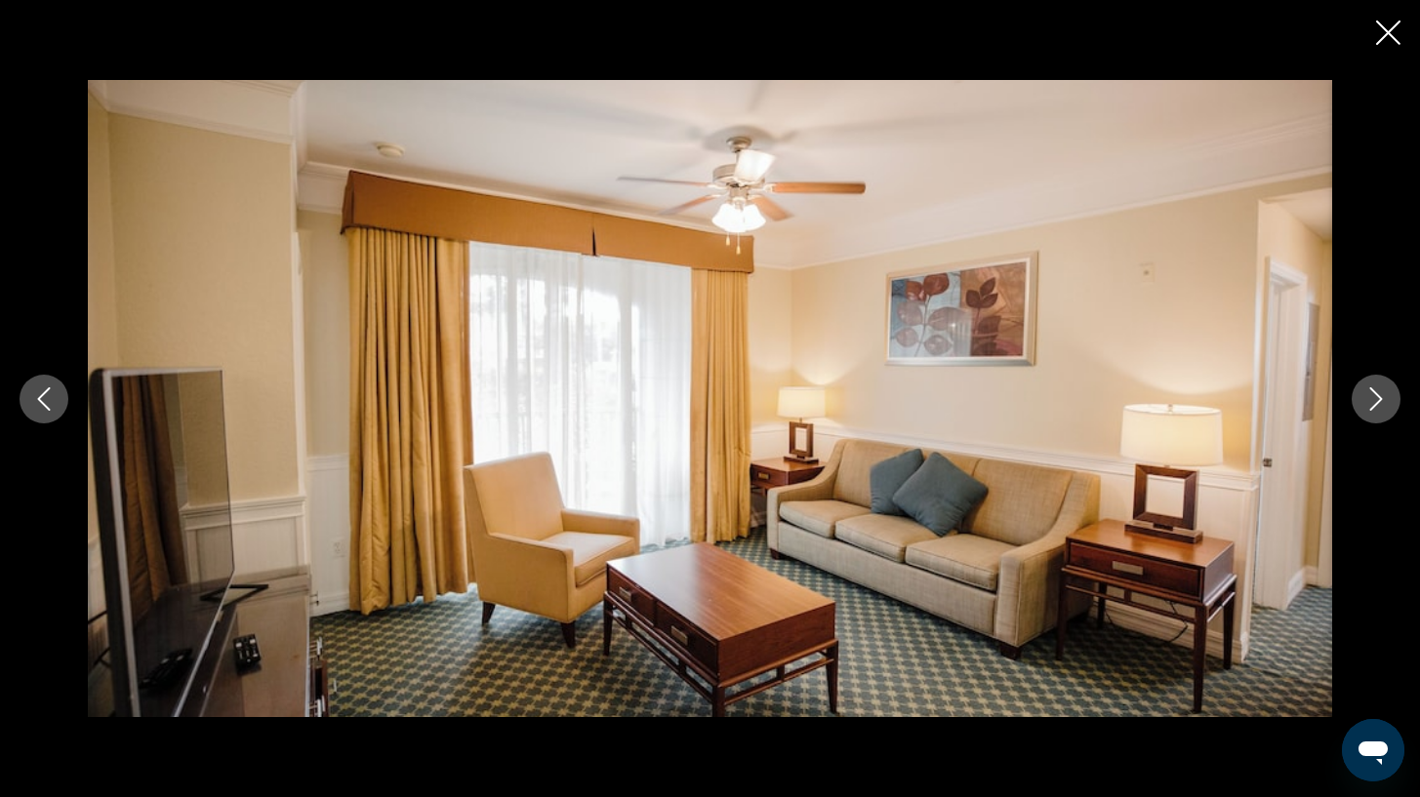
click at [1372, 399] on icon "Next image" at bounding box center [1376, 398] width 23 height 23
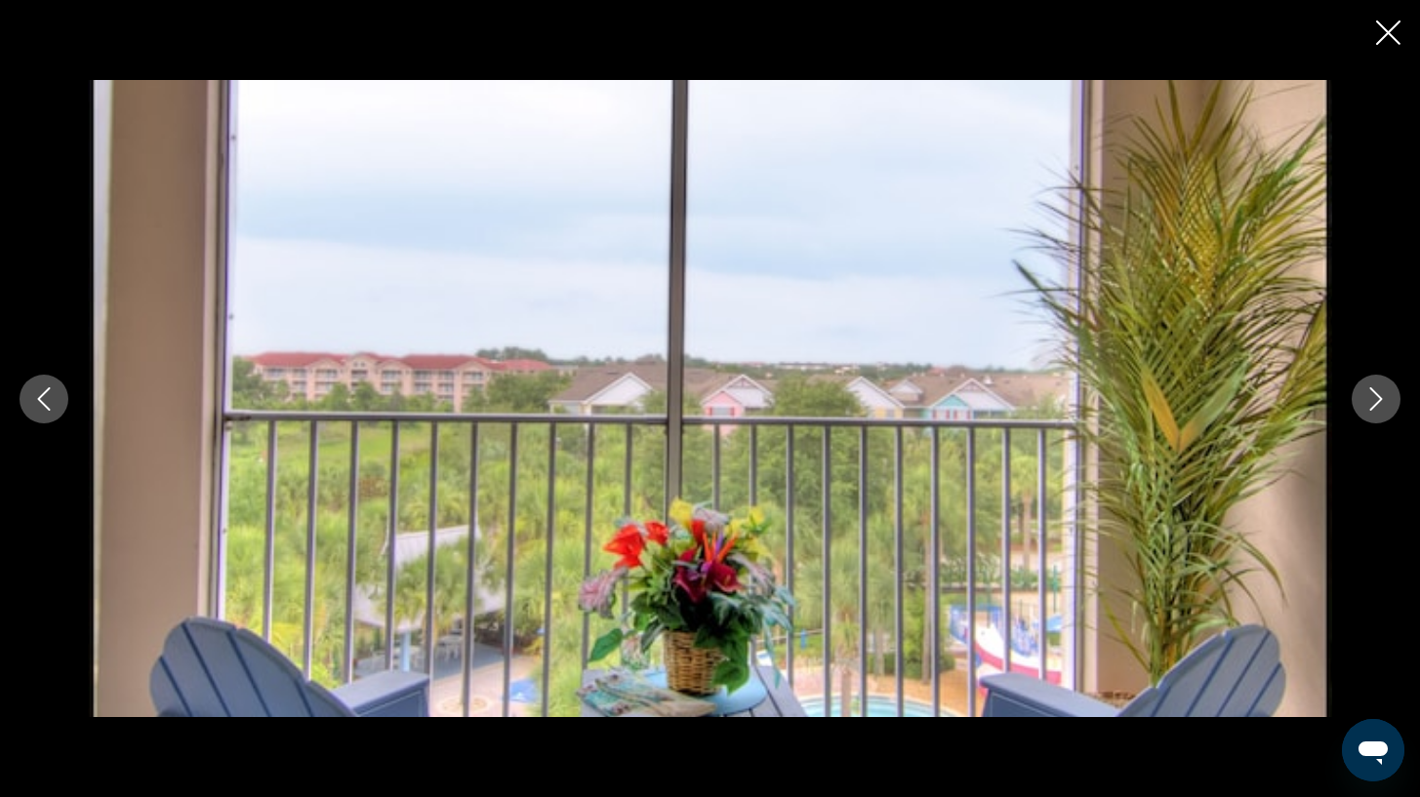
click at [1372, 399] on icon "Next image" at bounding box center [1376, 398] width 23 height 23
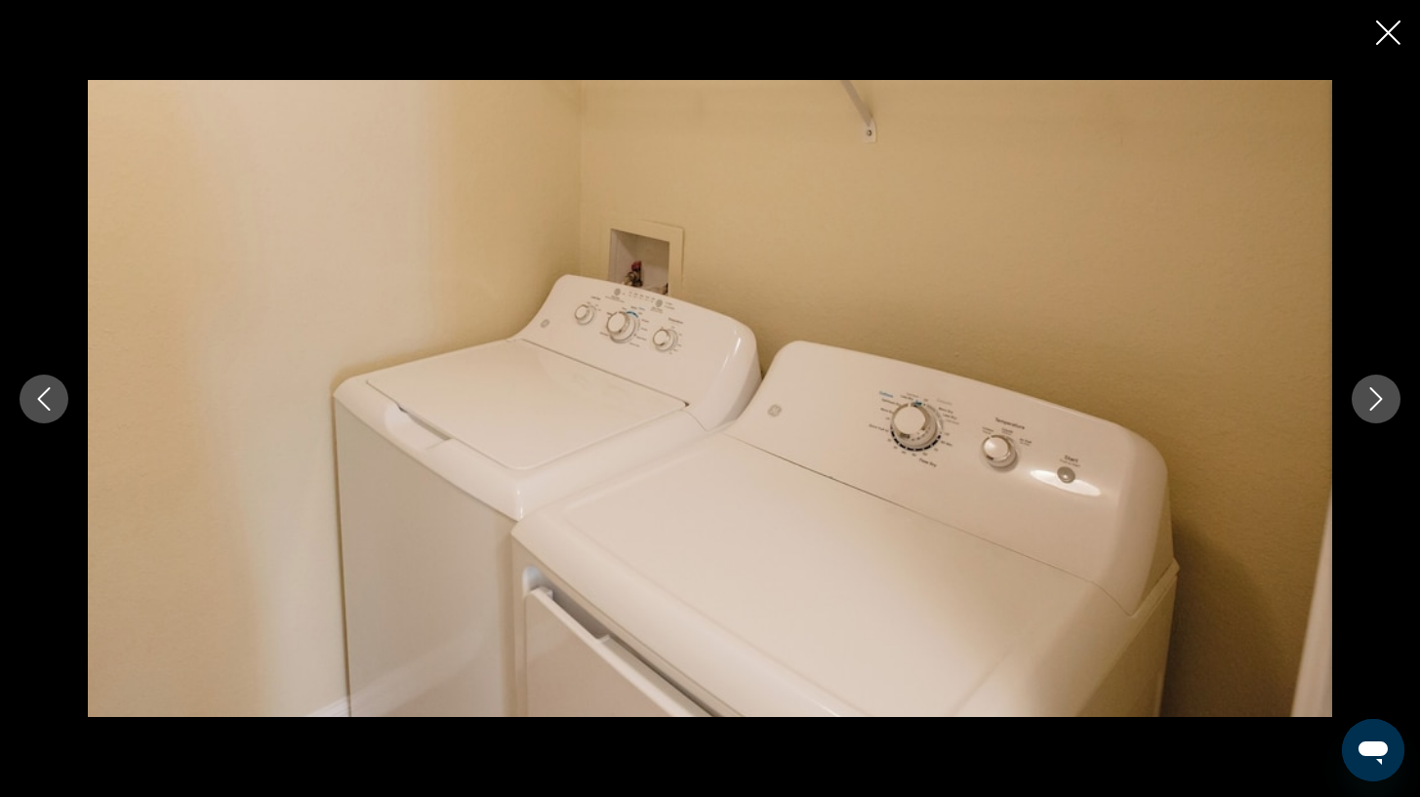
click at [1395, 30] on icon "Close slideshow" at bounding box center [1388, 32] width 24 height 24
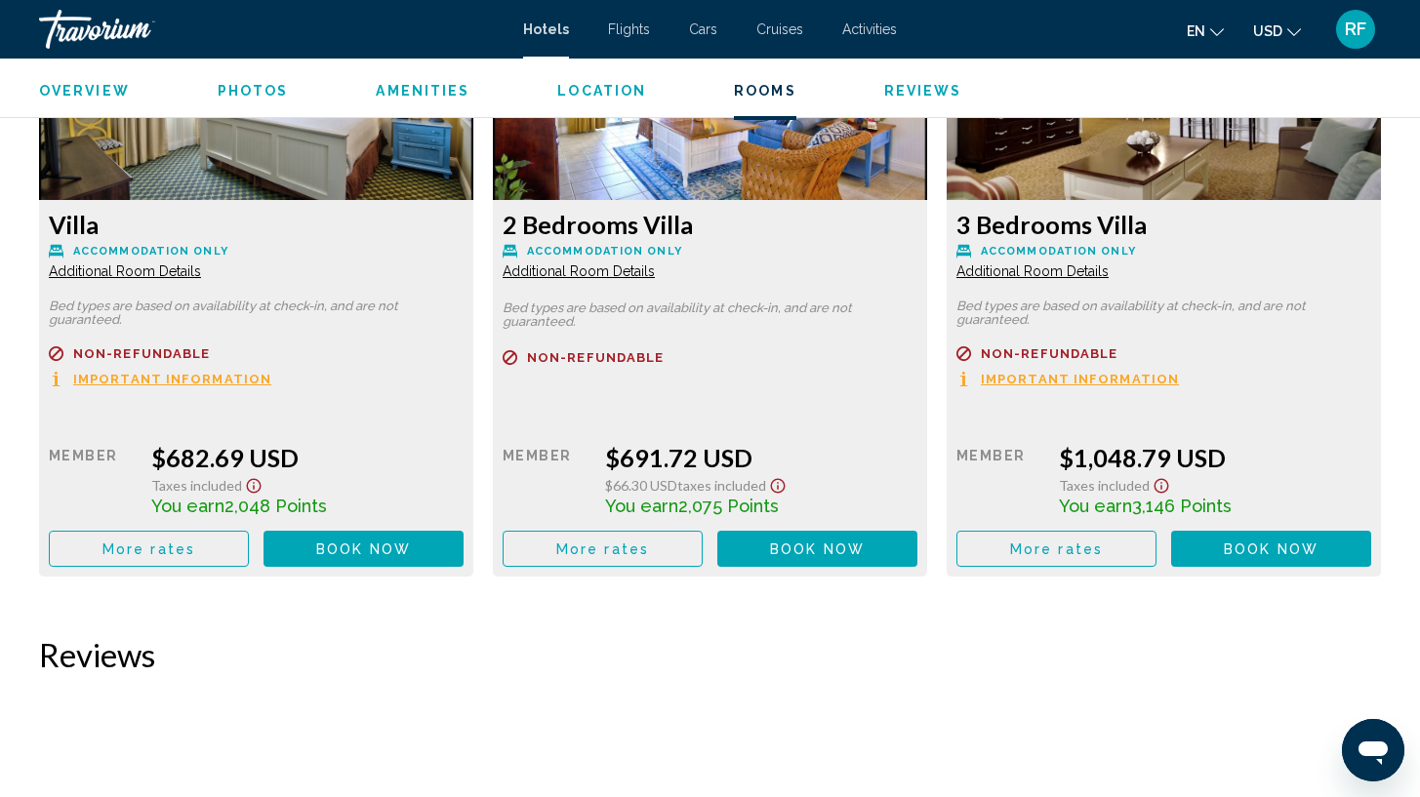
scroll to position [2610, 0]
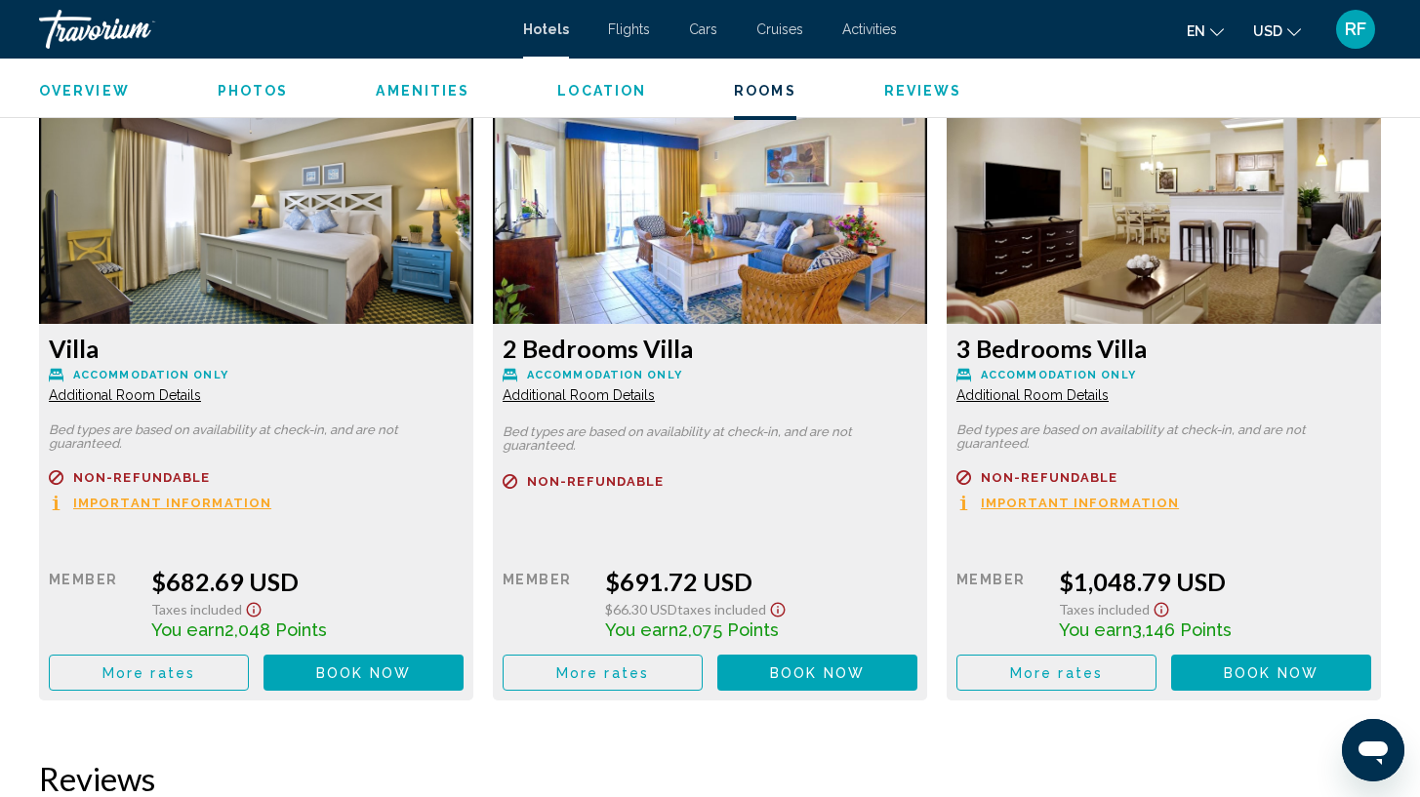
click at [411, 673] on span "Book now" at bounding box center [363, 674] width 95 height 16
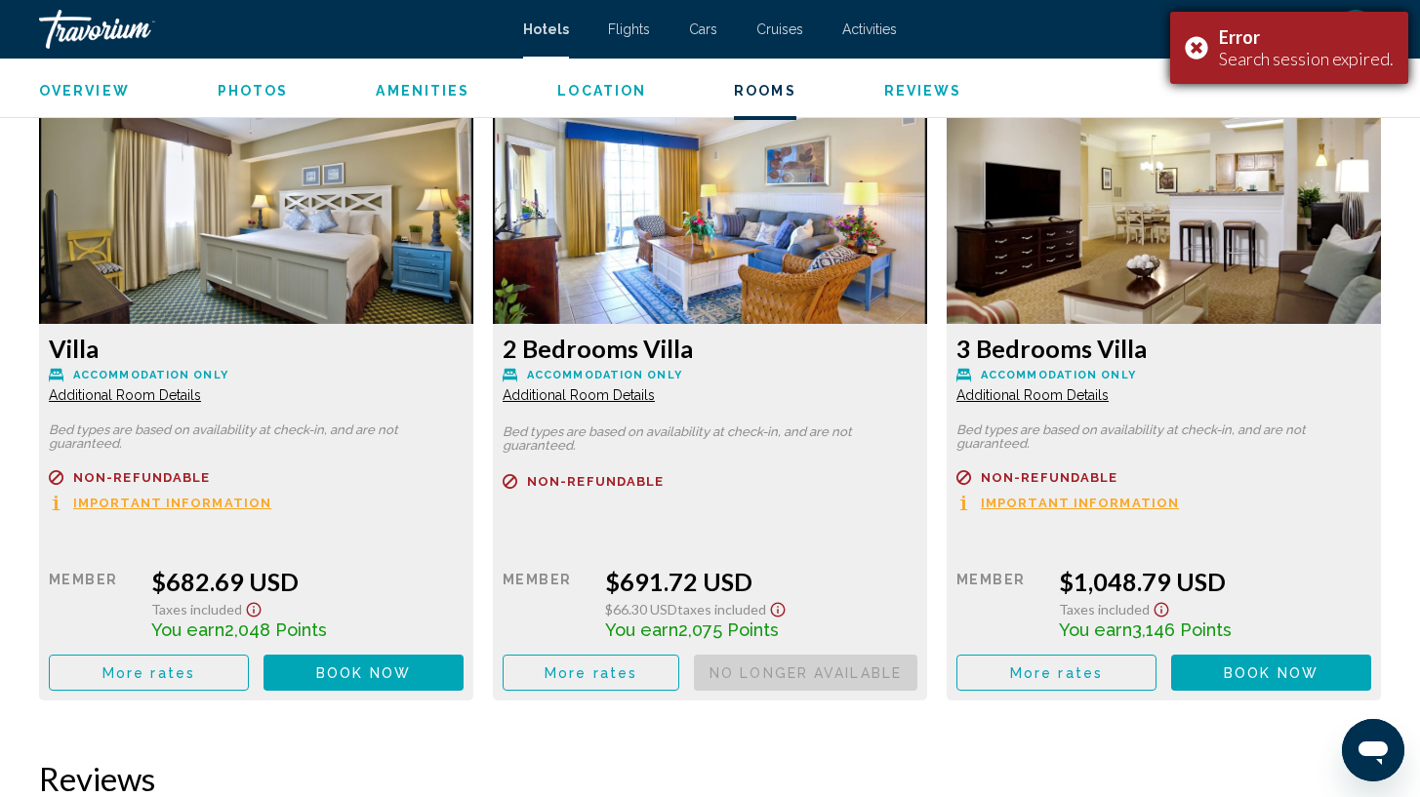
click at [1343, 19] on div "Error Search session expired." at bounding box center [1289, 48] width 238 height 72
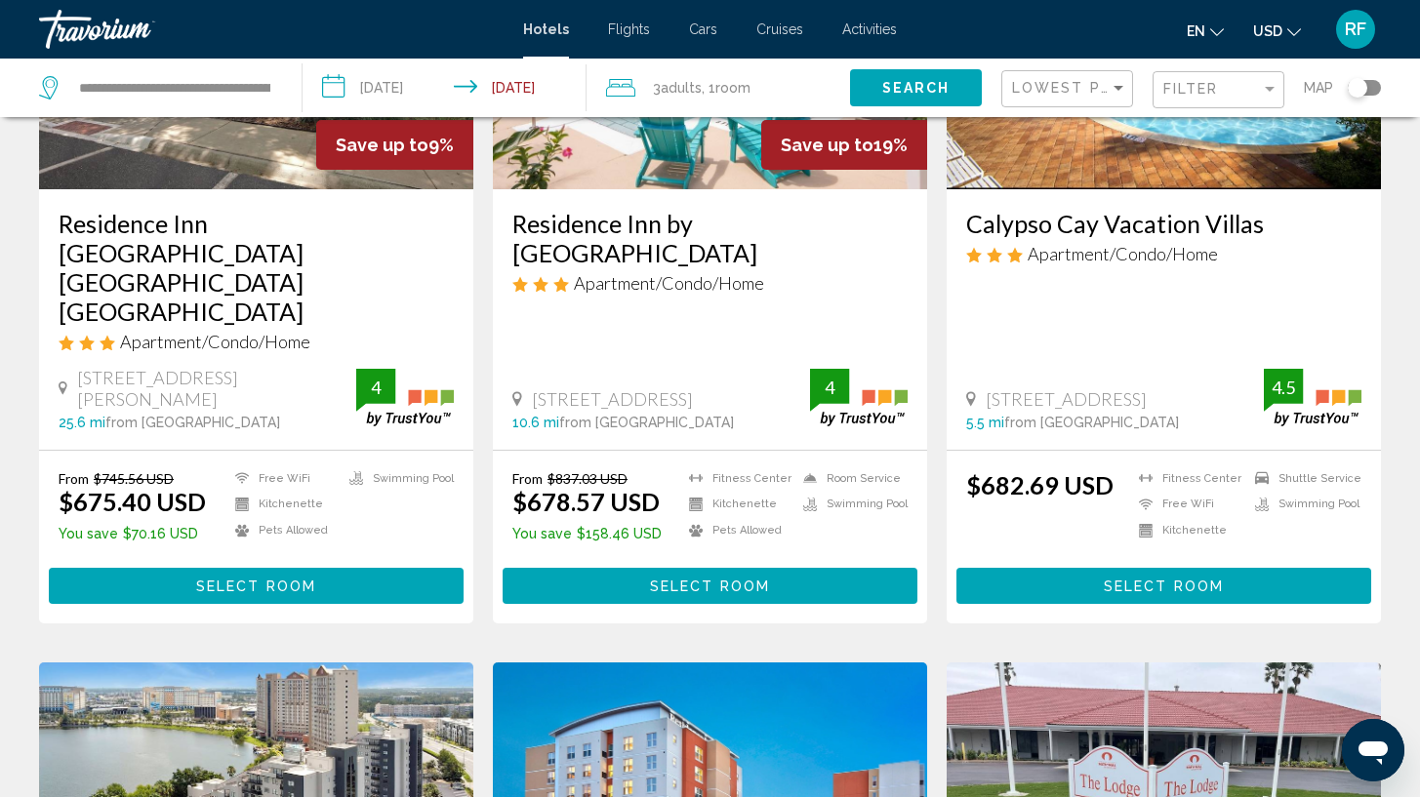
scroll to position [191, 0]
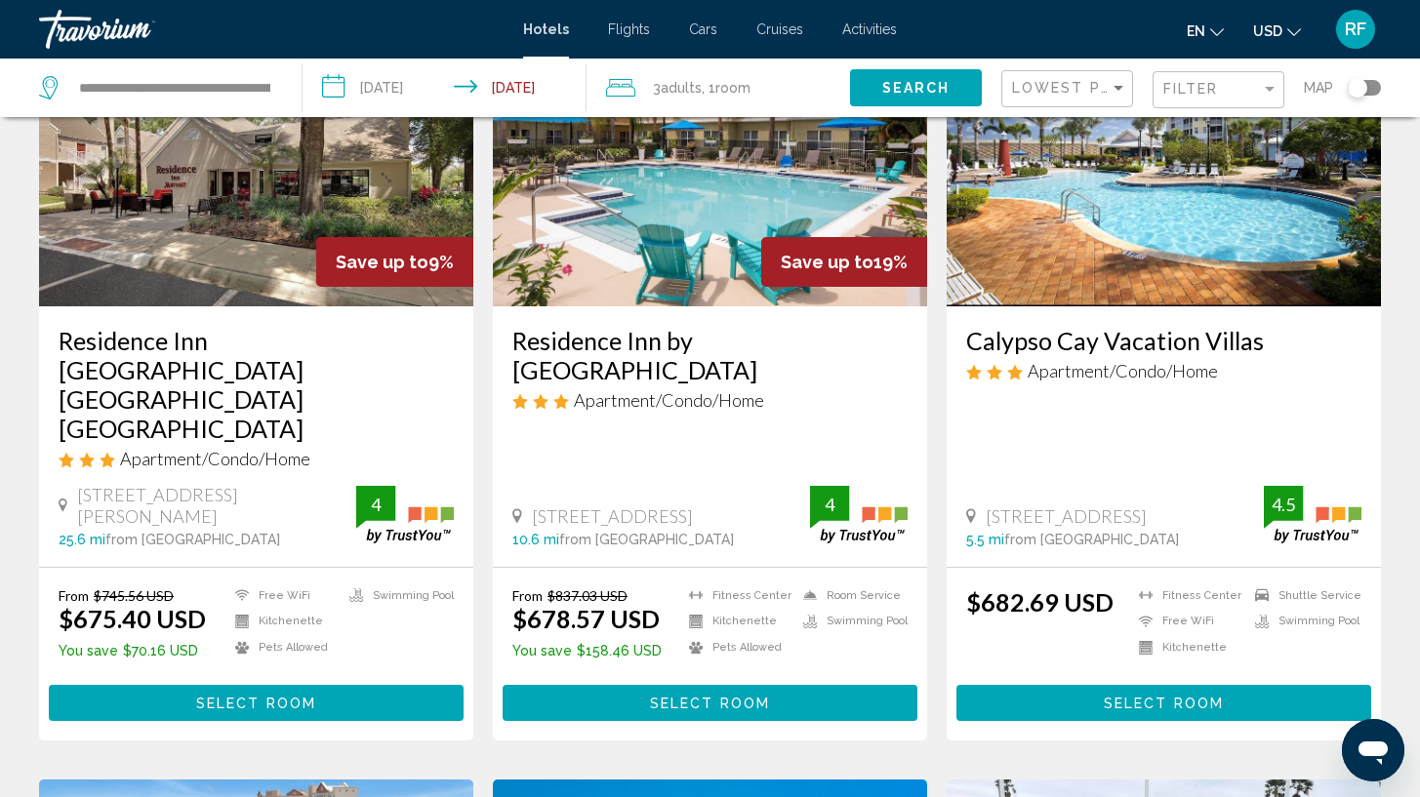
click at [1205, 696] on span "Select Room" at bounding box center [1164, 704] width 120 height 16
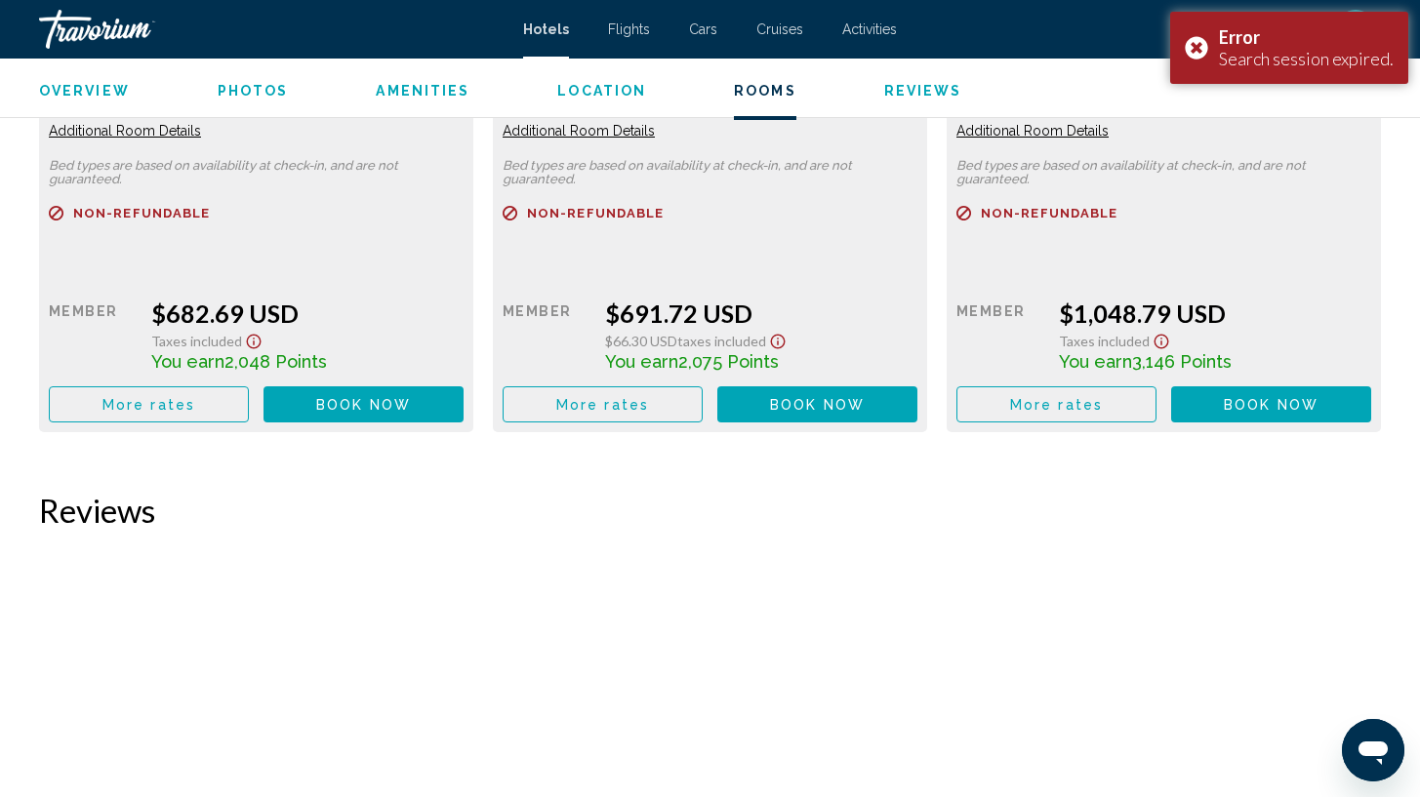
scroll to position [2892, 0]
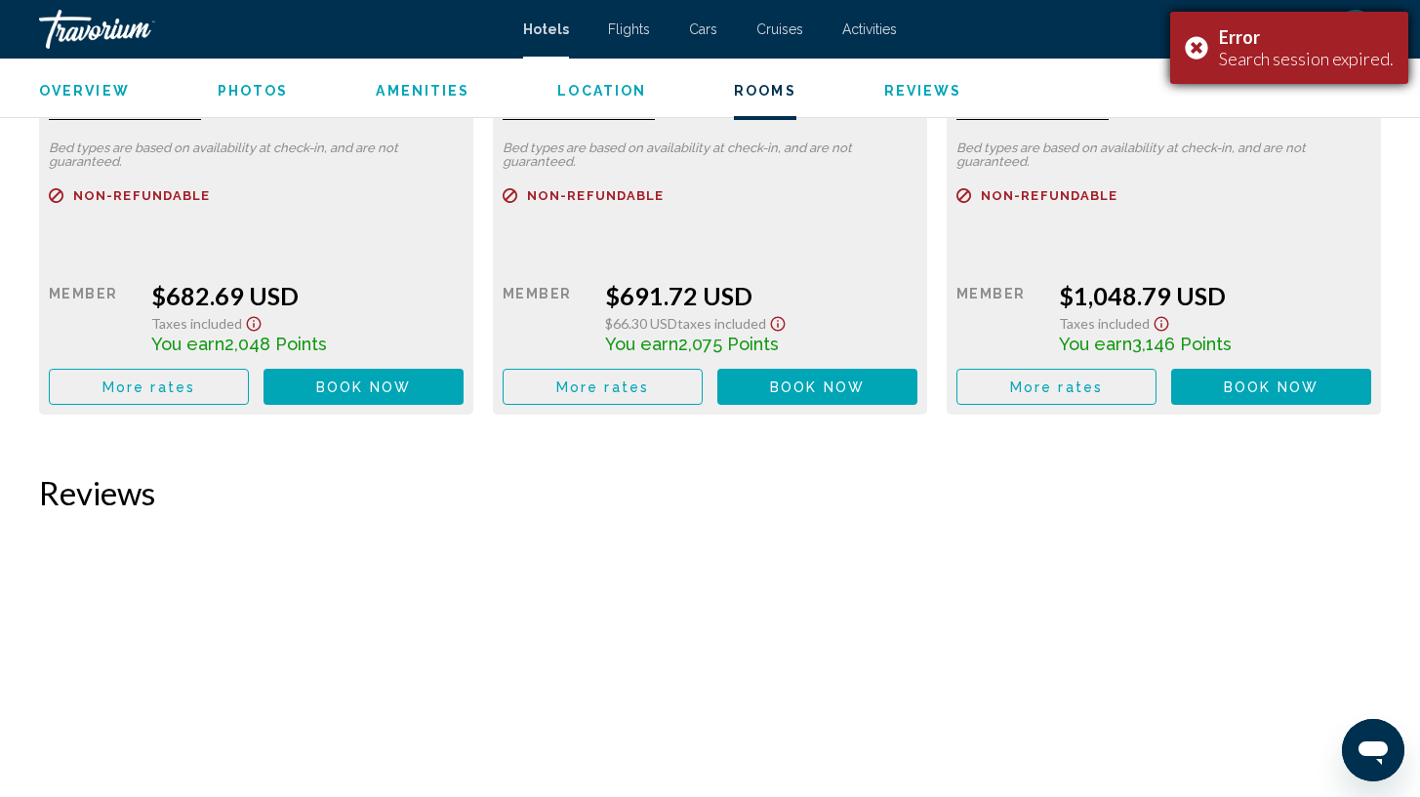
click at [1203, 49] on div "Error Search session expired." at bounding box center [1289, 48] width 238 height 72
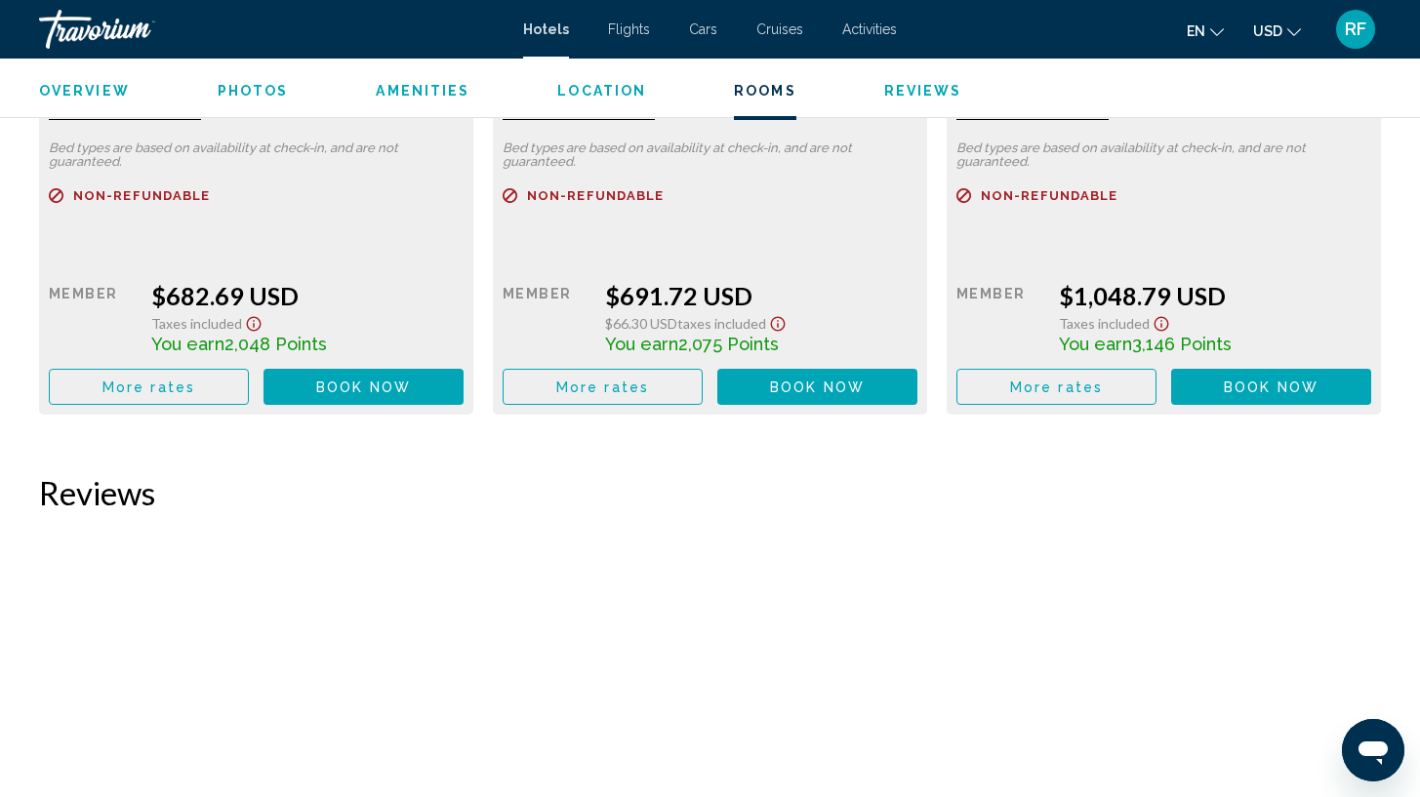
click at [411, 395] on span "Book now" at bounding box center [363, 388] width 95 height 16
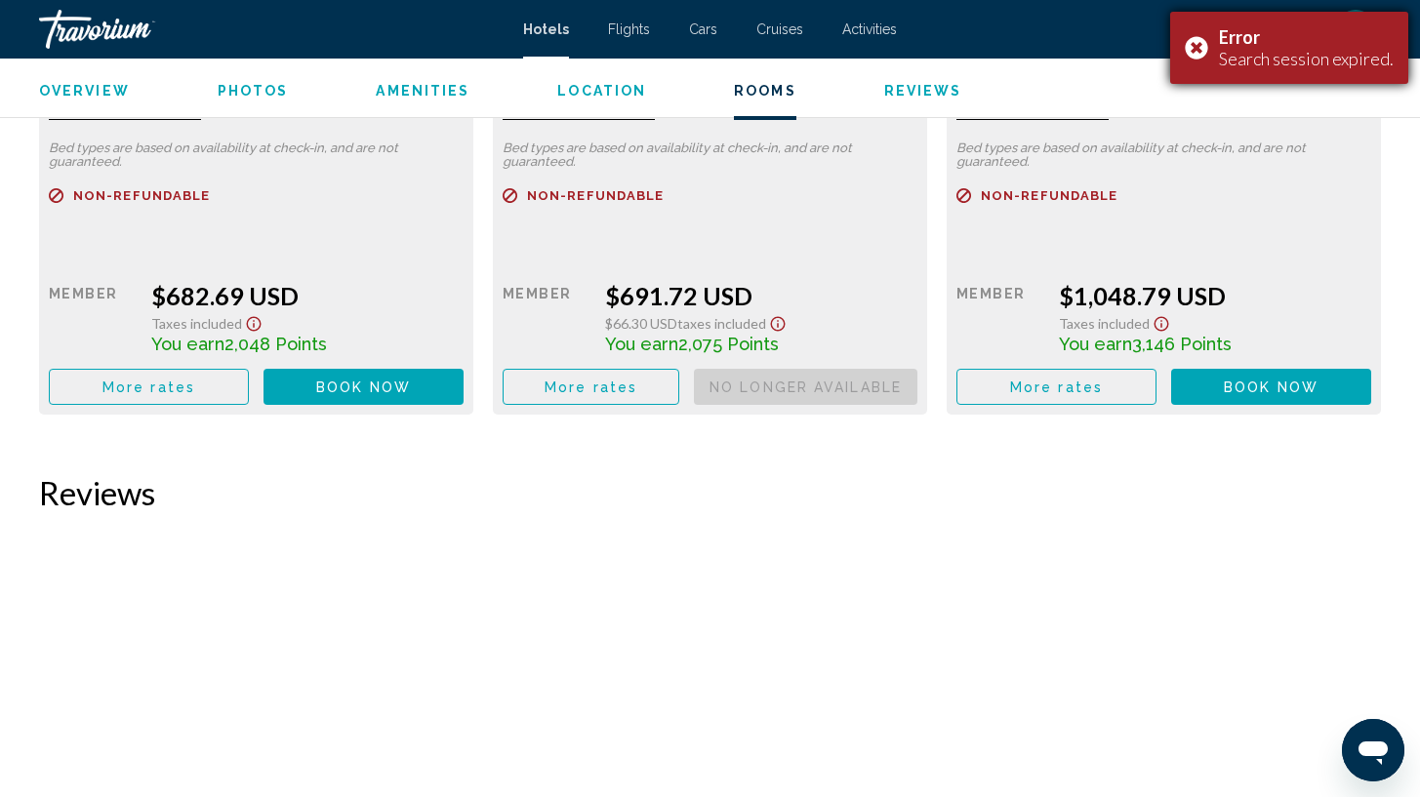
click at [1195, 50] on div "Error Search session expired." at bounding box center [1289, 48] width 238 height 72
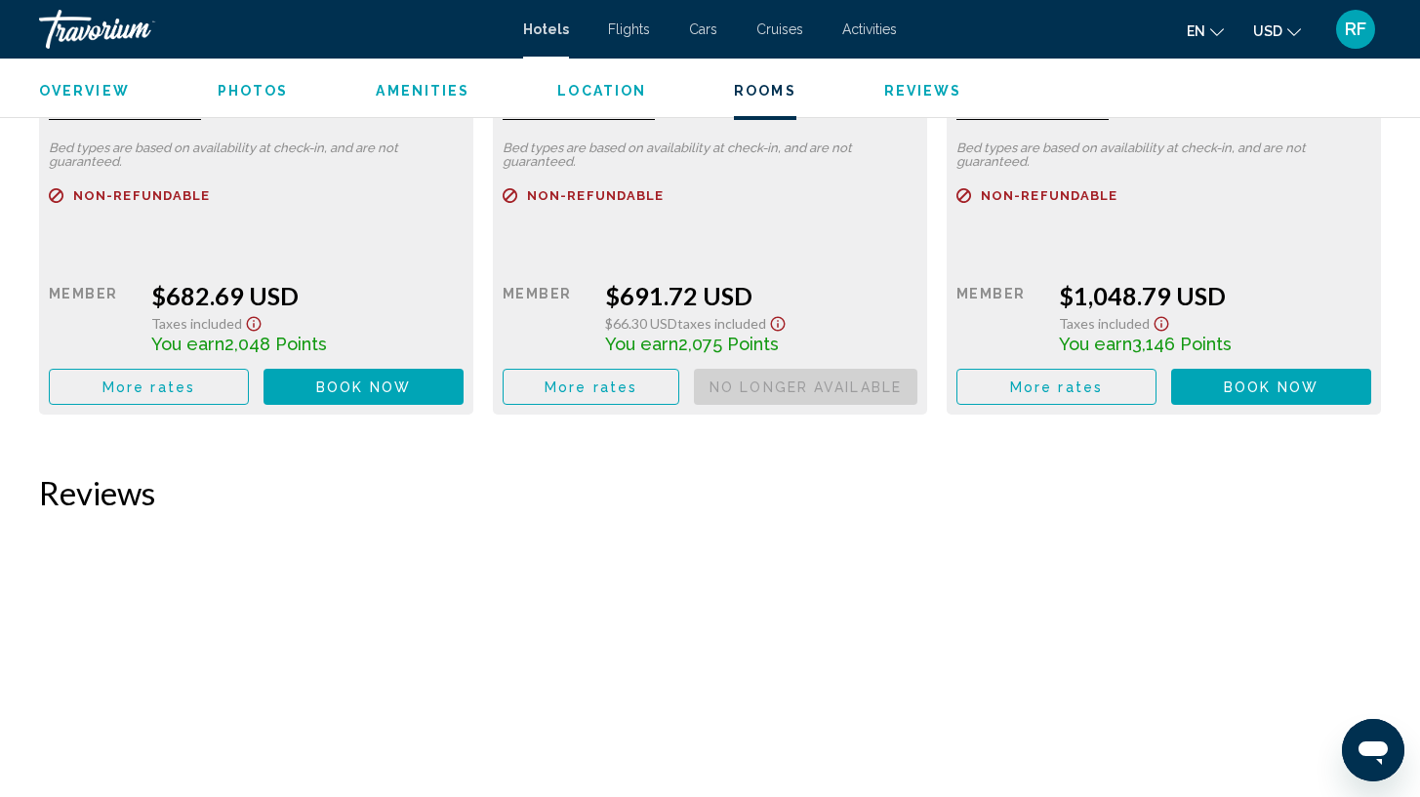
click at [249, 402] on button "More rates" at bounding box center [149, 387] width 200 height 36
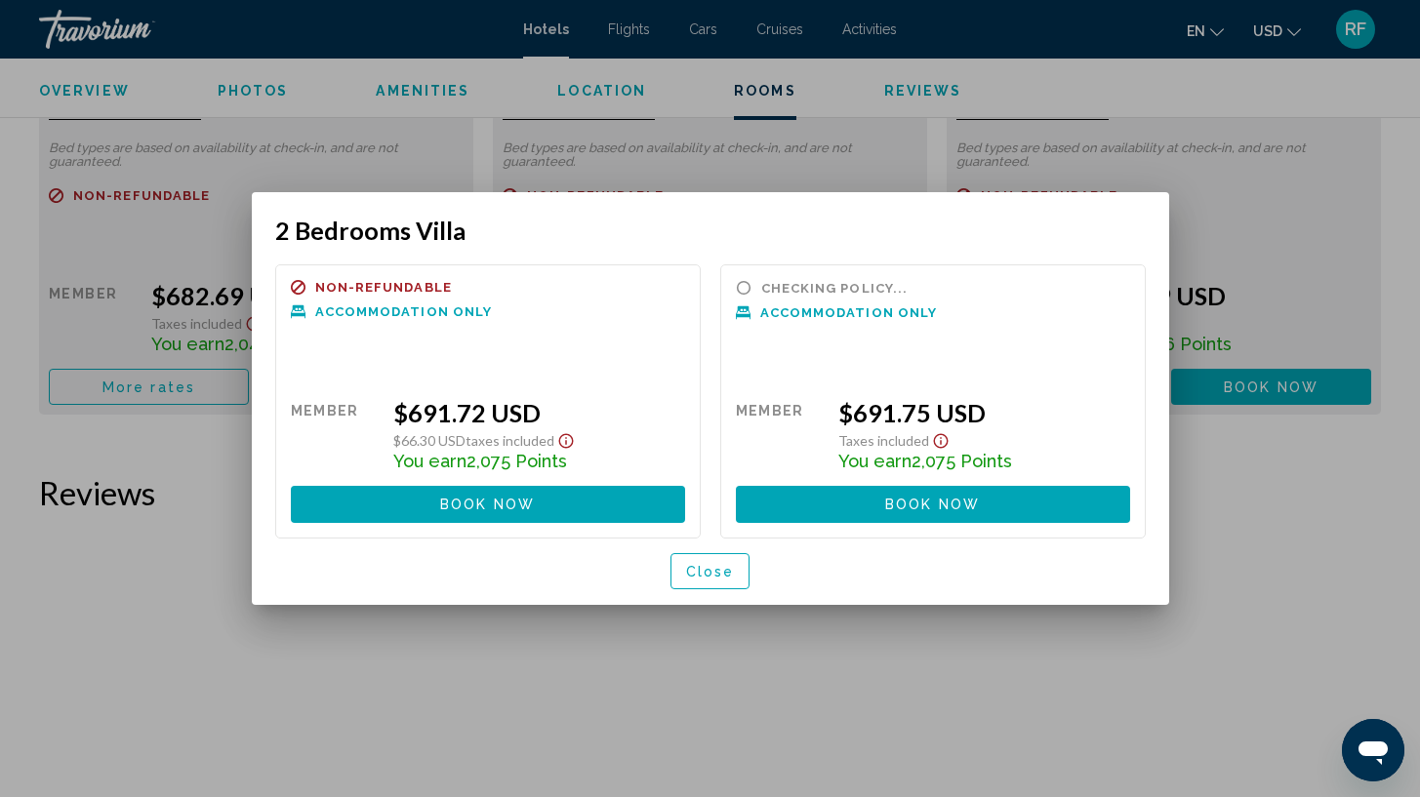
scroll to position [0, 0]
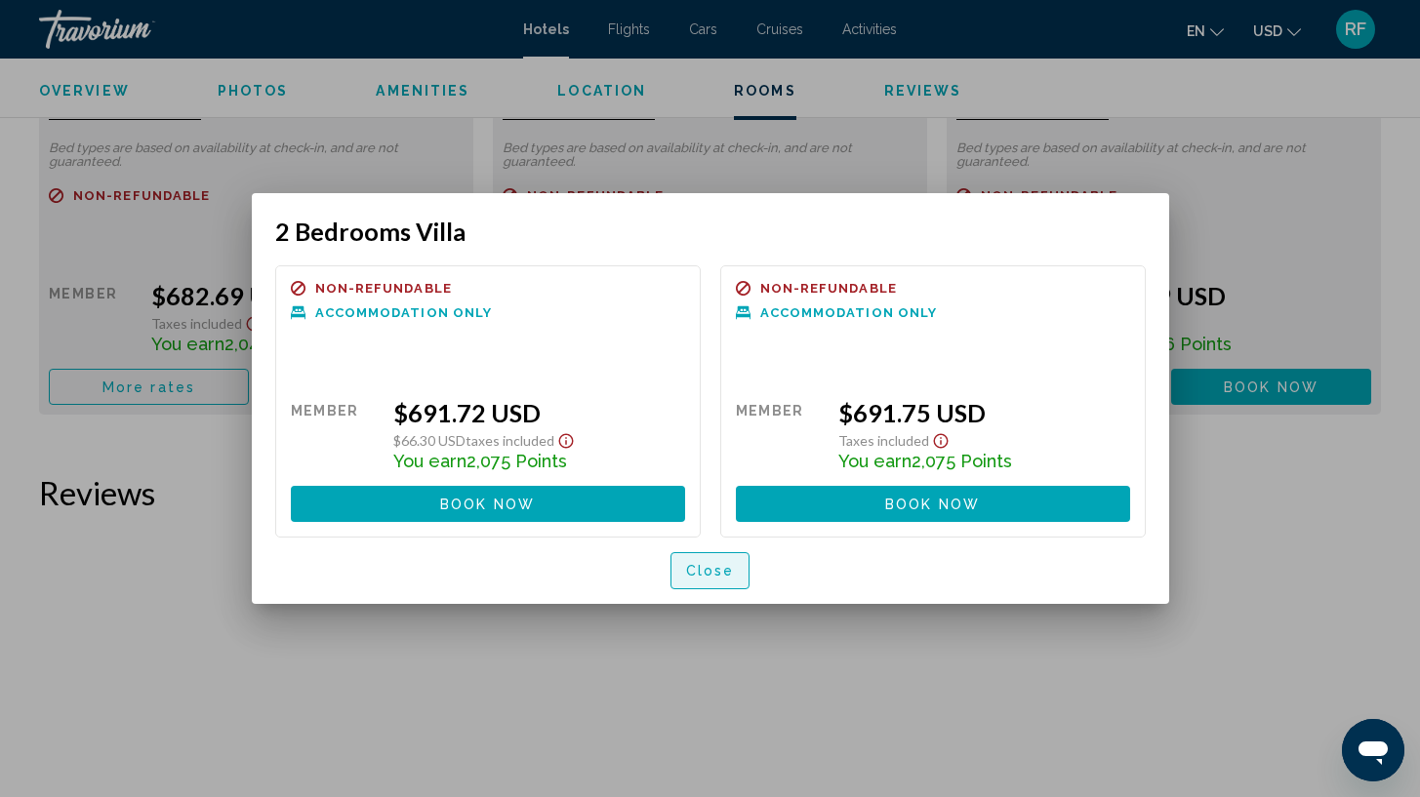
click at [708, 577] on span "Close" at bounding box center [710, 572] width 49 height 16
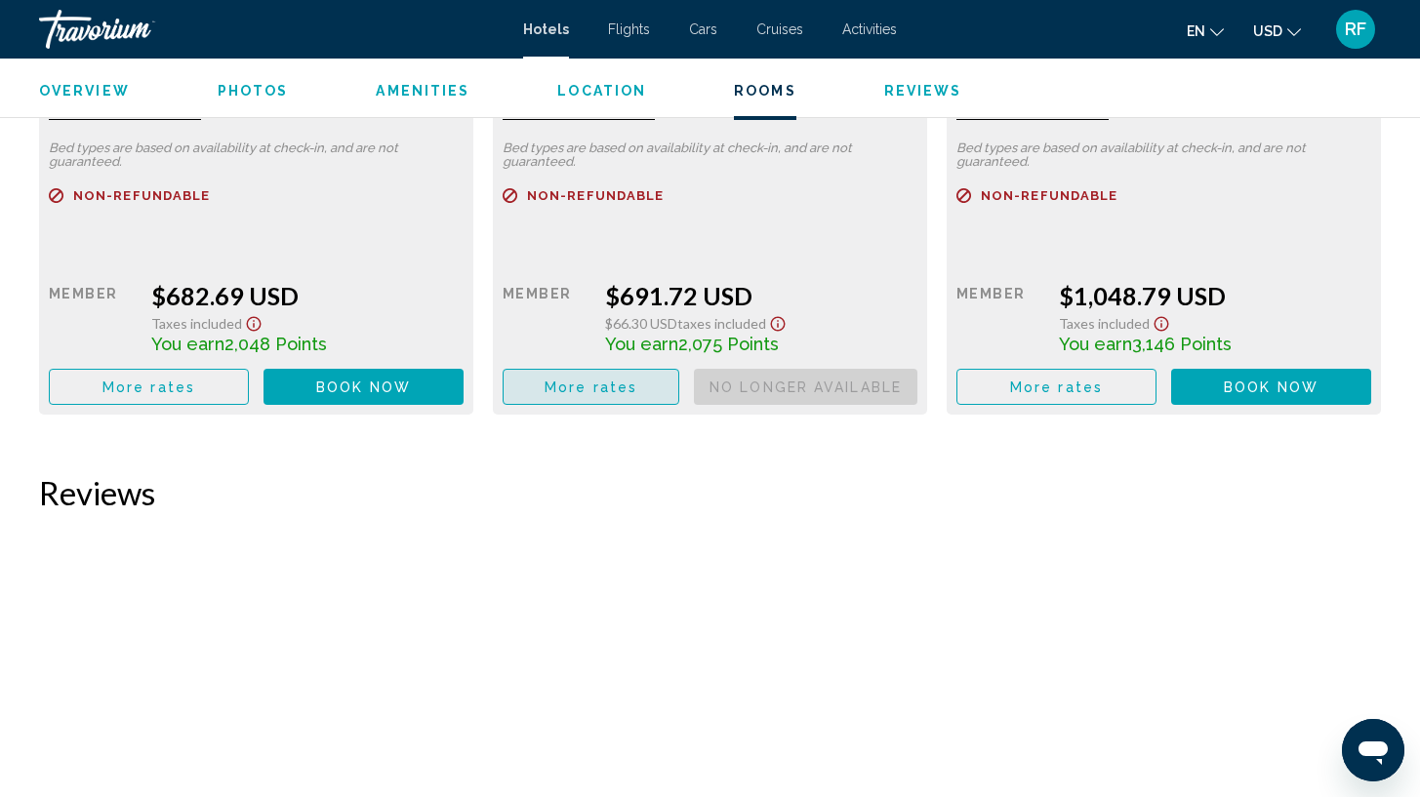
click at [195, 384] on span "More rates" at bounding box center [148, 388] width 93 height 16
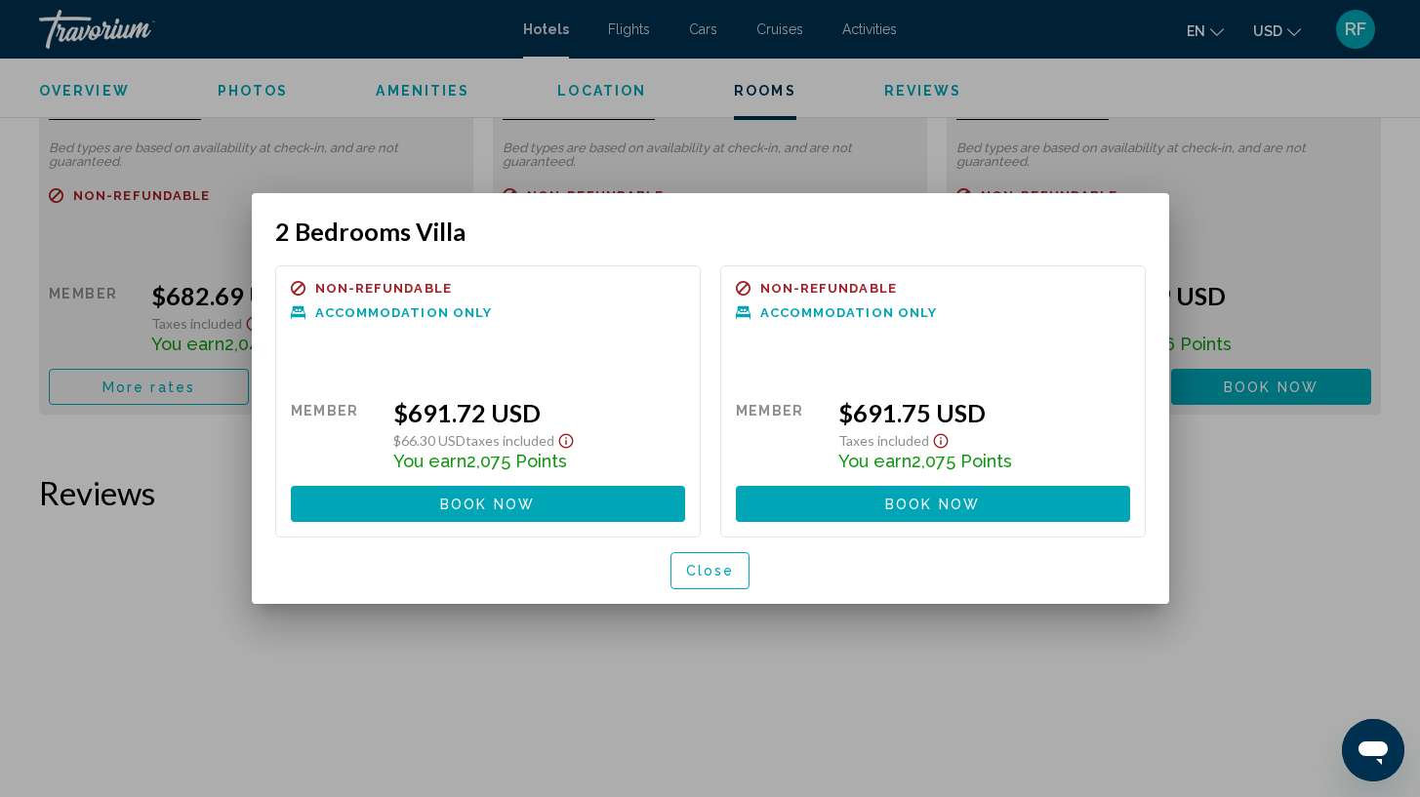
click at [539, 506] on button "Book now No longer available" at bounding box center [488, 504] width 394 height 36
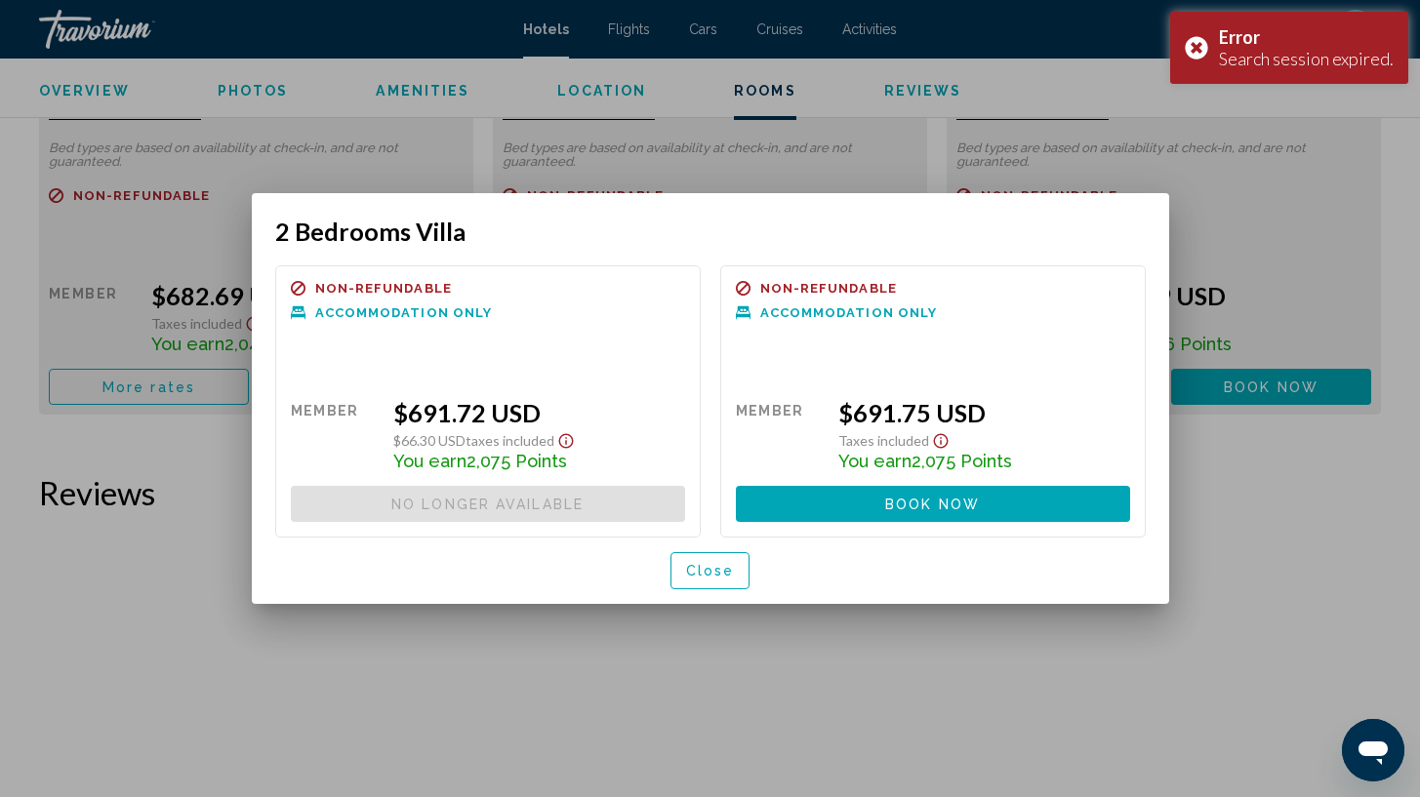
click at [713, 565] on span "Close" at bounding box center [710, 572] width 49 height 16
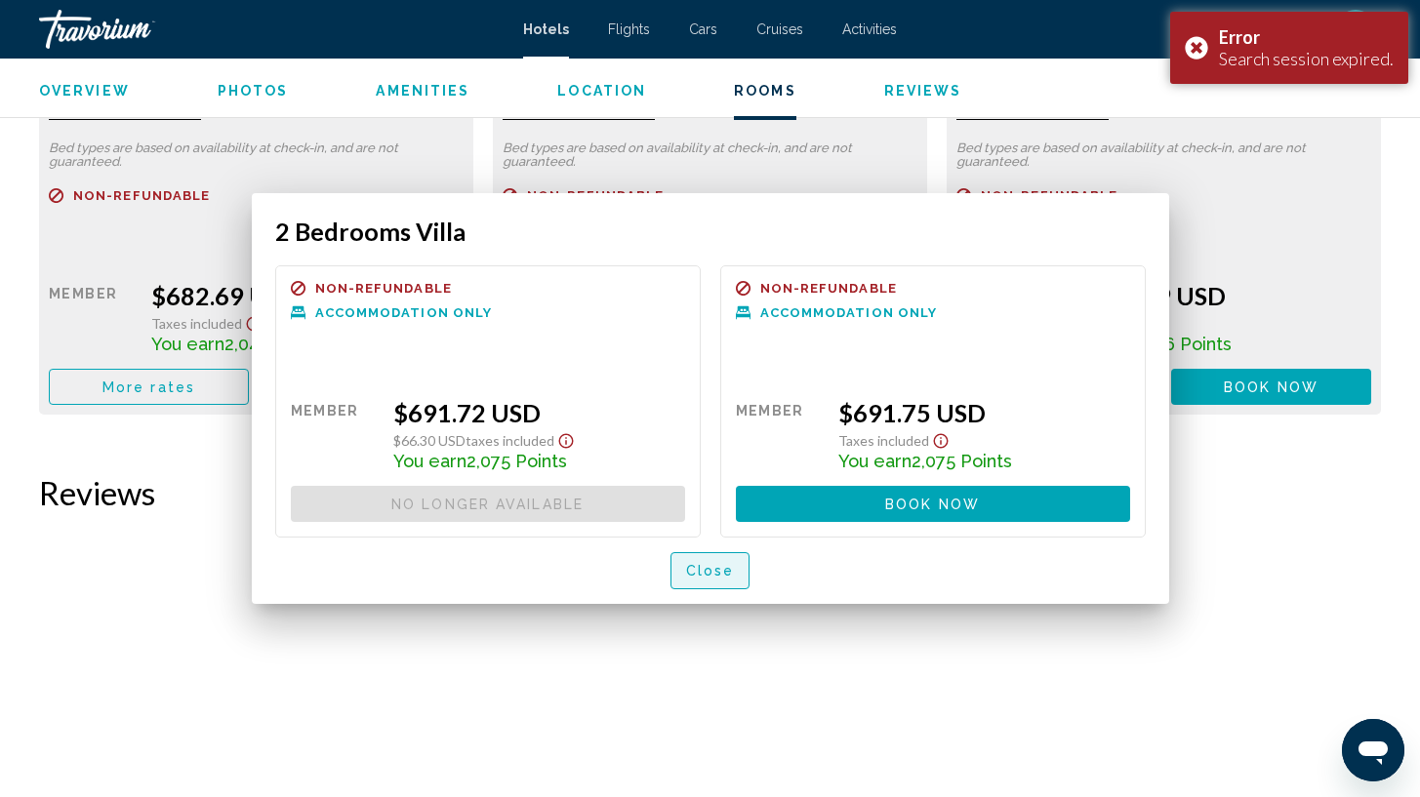
scroll to position [2892, 0]
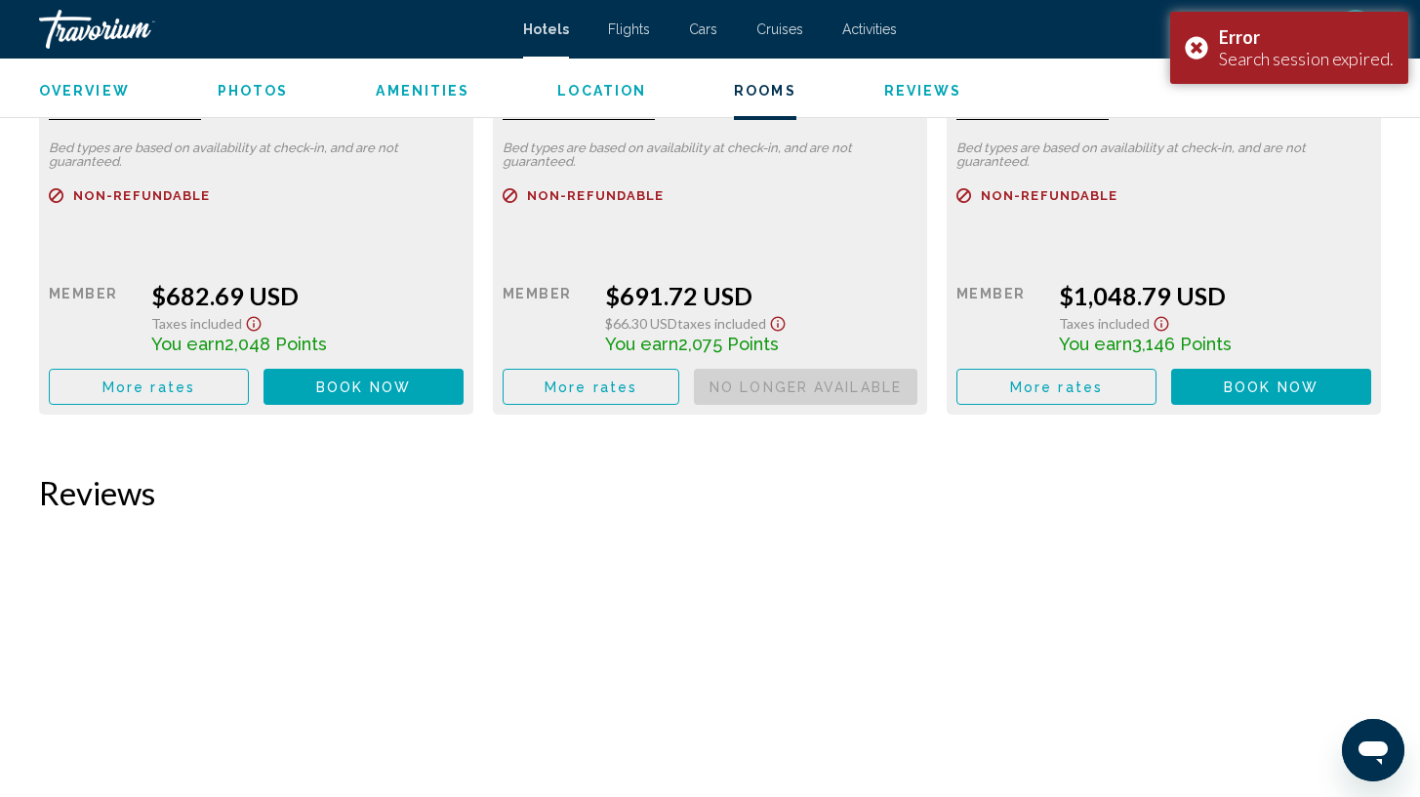
click at [195, 384] on span "More rates" at bounding box center [148, 388] width 93 height 16
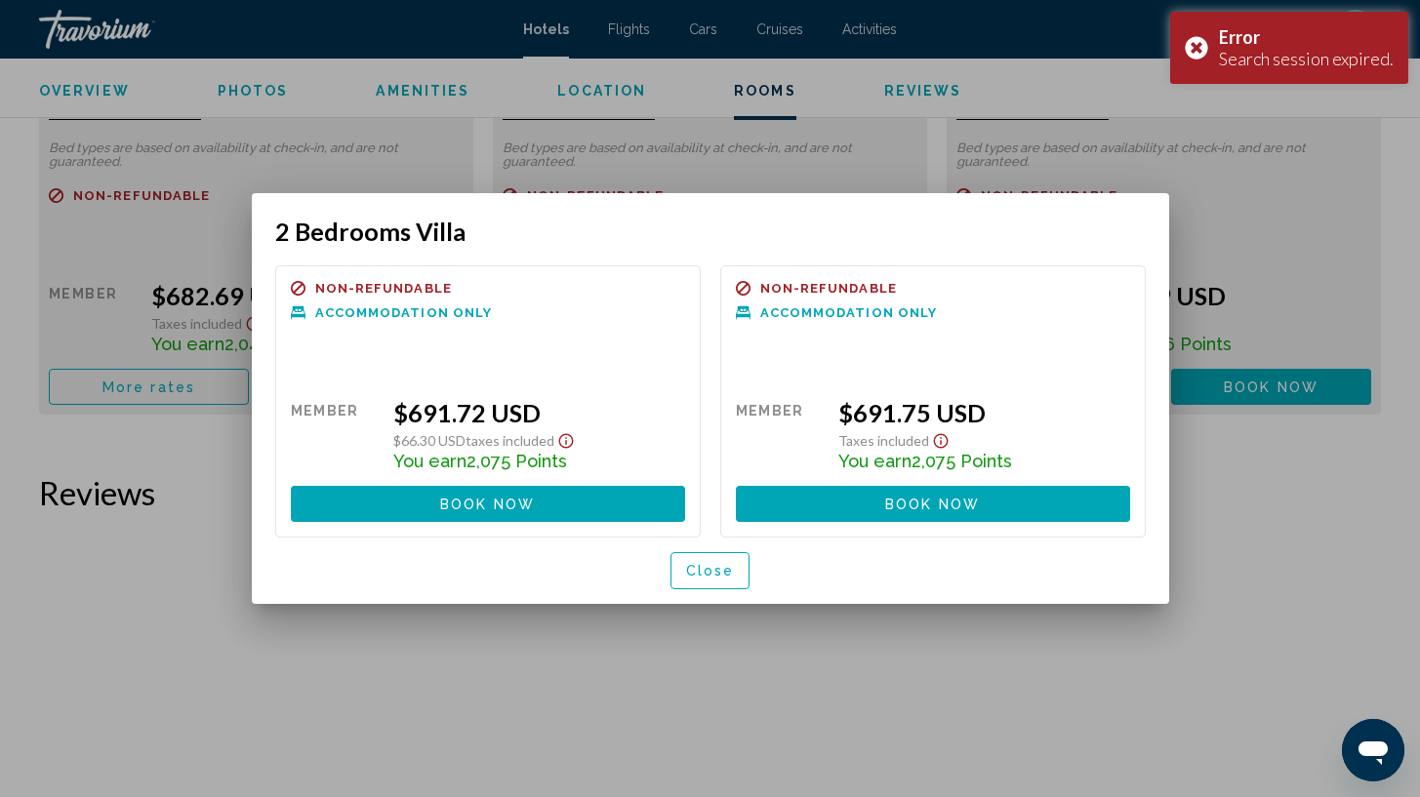
scroll to position [0, 0]
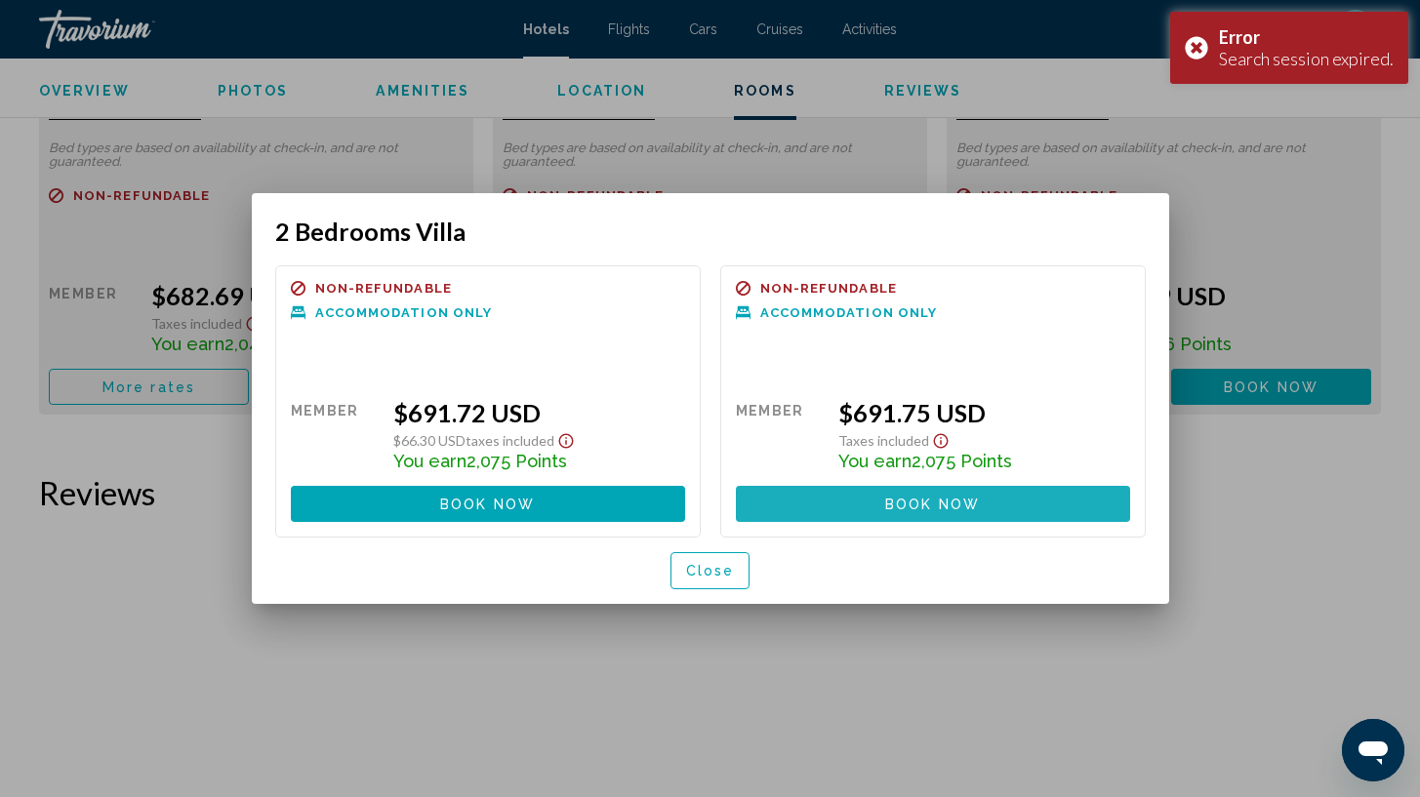
click at [883, 510] on button "Book now No longer available" at bounding box center [933, 504] width 394 height 36
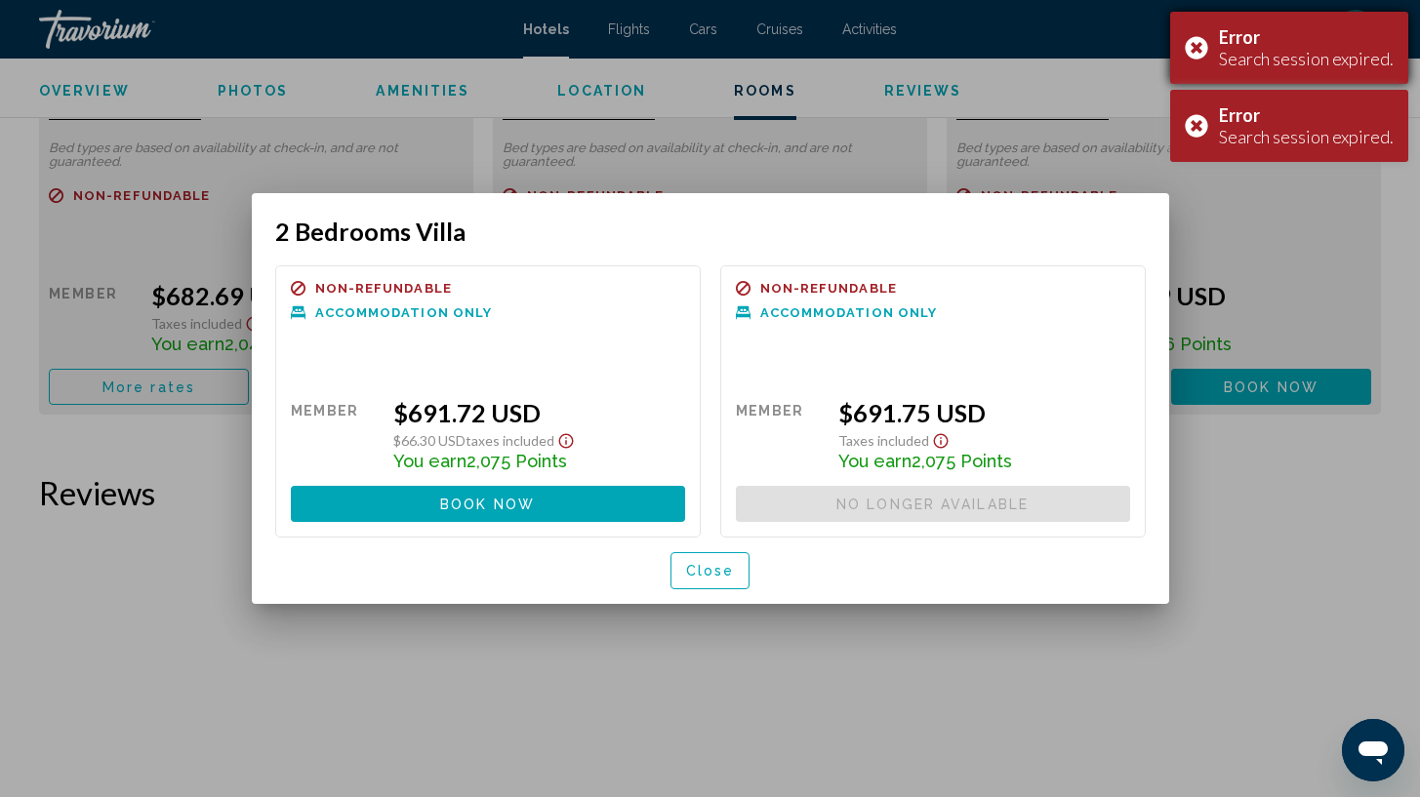
drag, startPoint x: 1188, startPoint y: 42, endPoint x: 1209, endPoint y: 58, distance: 26.6
click at [1188, 42] on div "Error Search session expired." at bounding box center [1289, 48] width 238 height 72
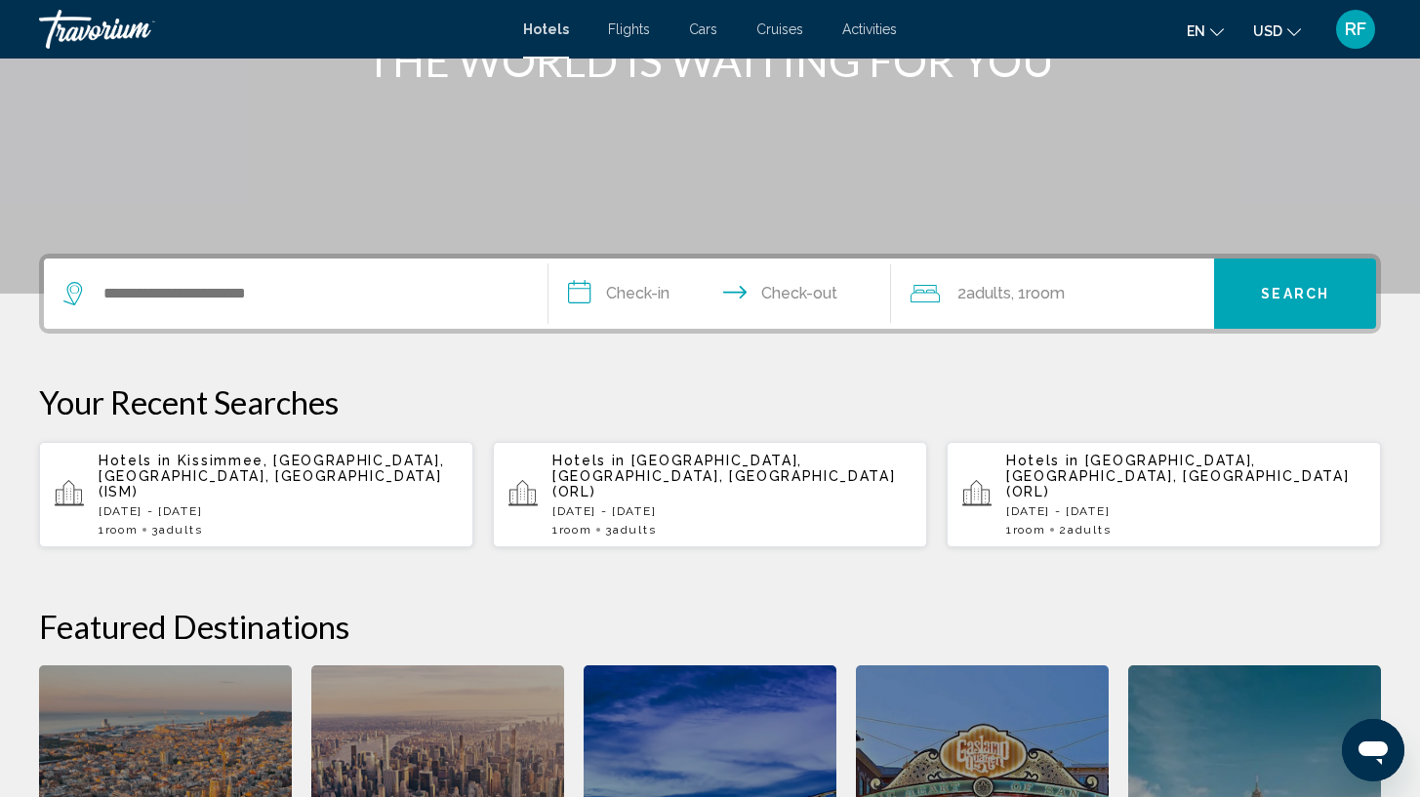
scroll to position [294, 0]
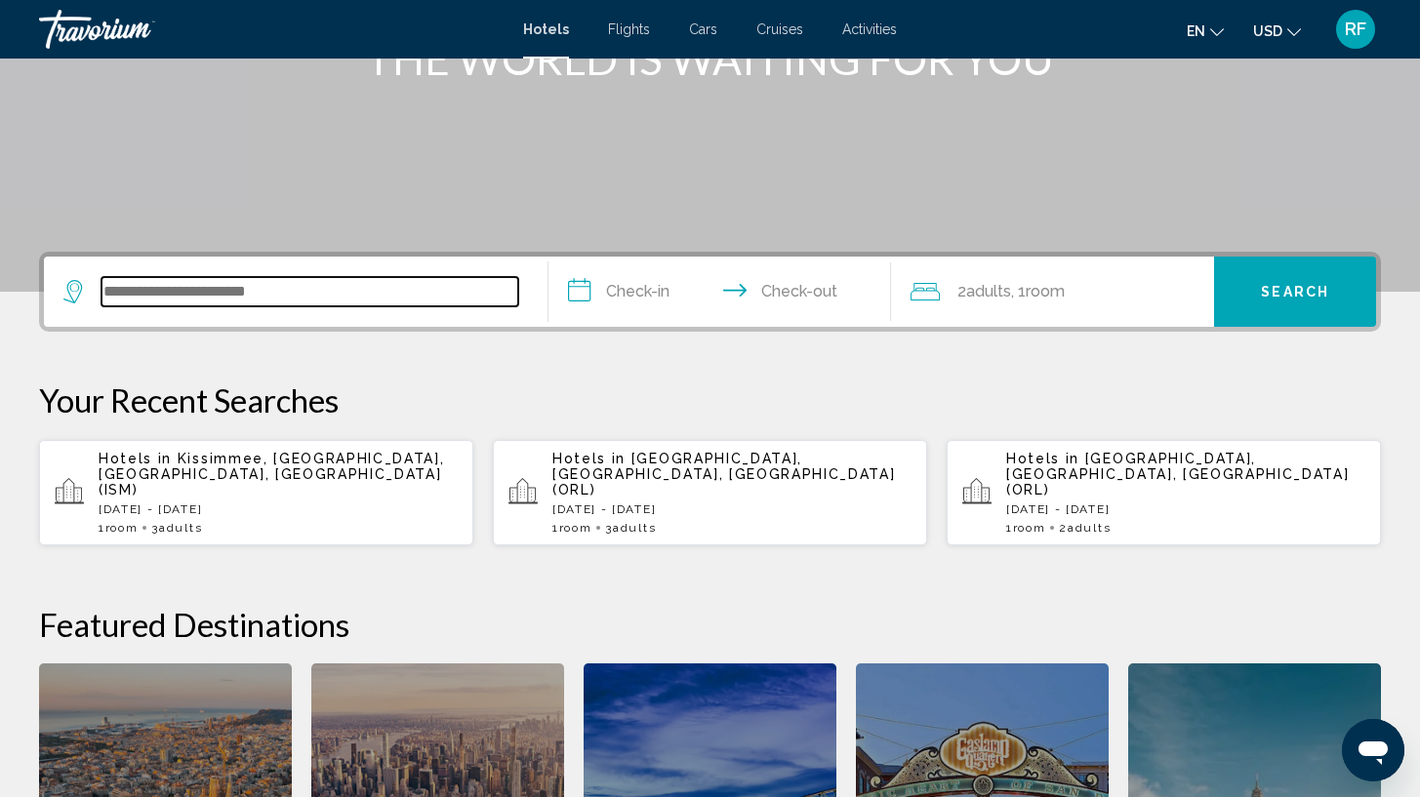
click at [281, 302] on input "Search widget" at bounding box center [310, 291] width 417 height 29
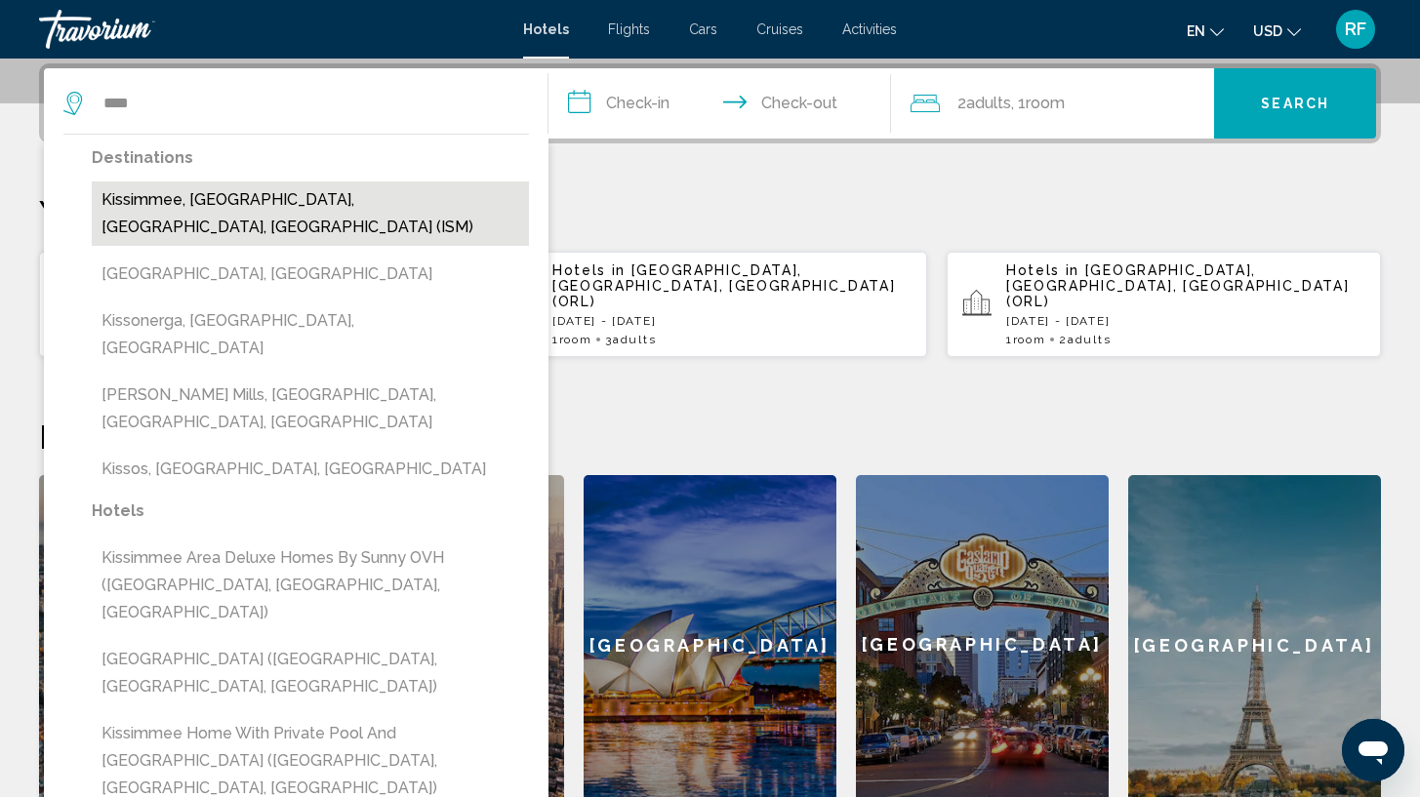
click at [251, 203] on button "Kissimmee, [GEOGRAPHIC_DATA], [GEOGRAPHIC_DATA], [GEOGRAPHIC_DATA] (ISM)" at bounding box center [310, 214] width 437 height 64
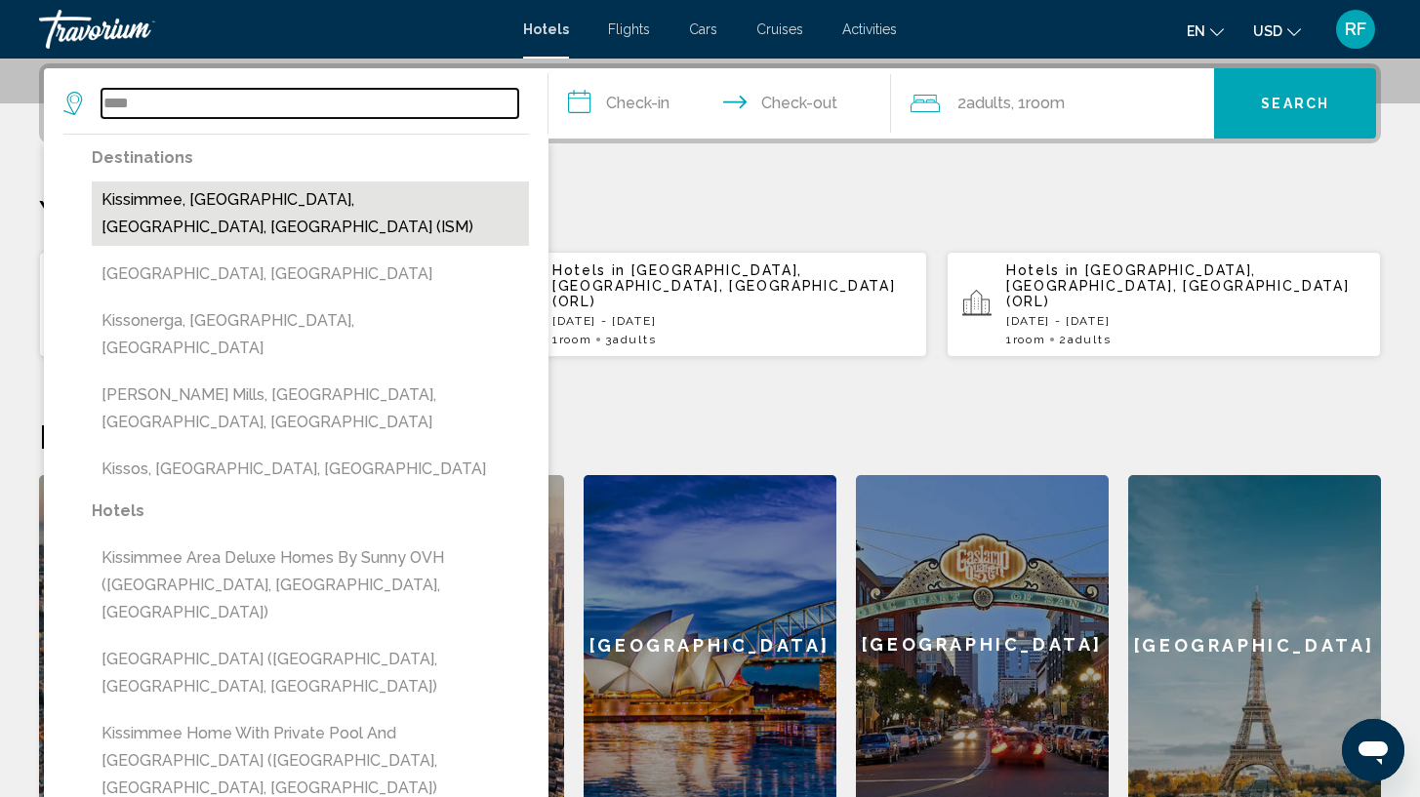
type input "**********"
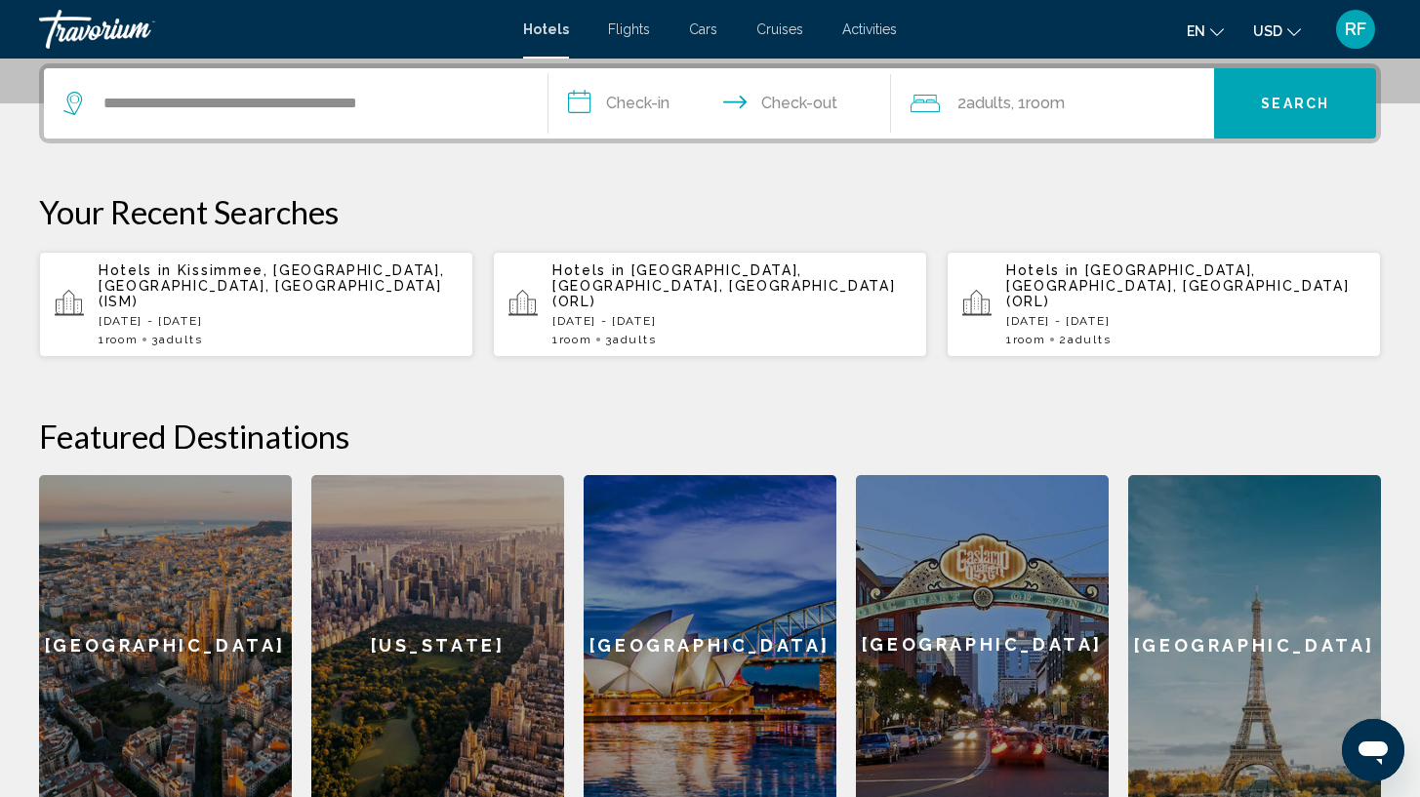
click at [584, 103] on input "**********" at bounding box center [724, 106] width 350 height 76
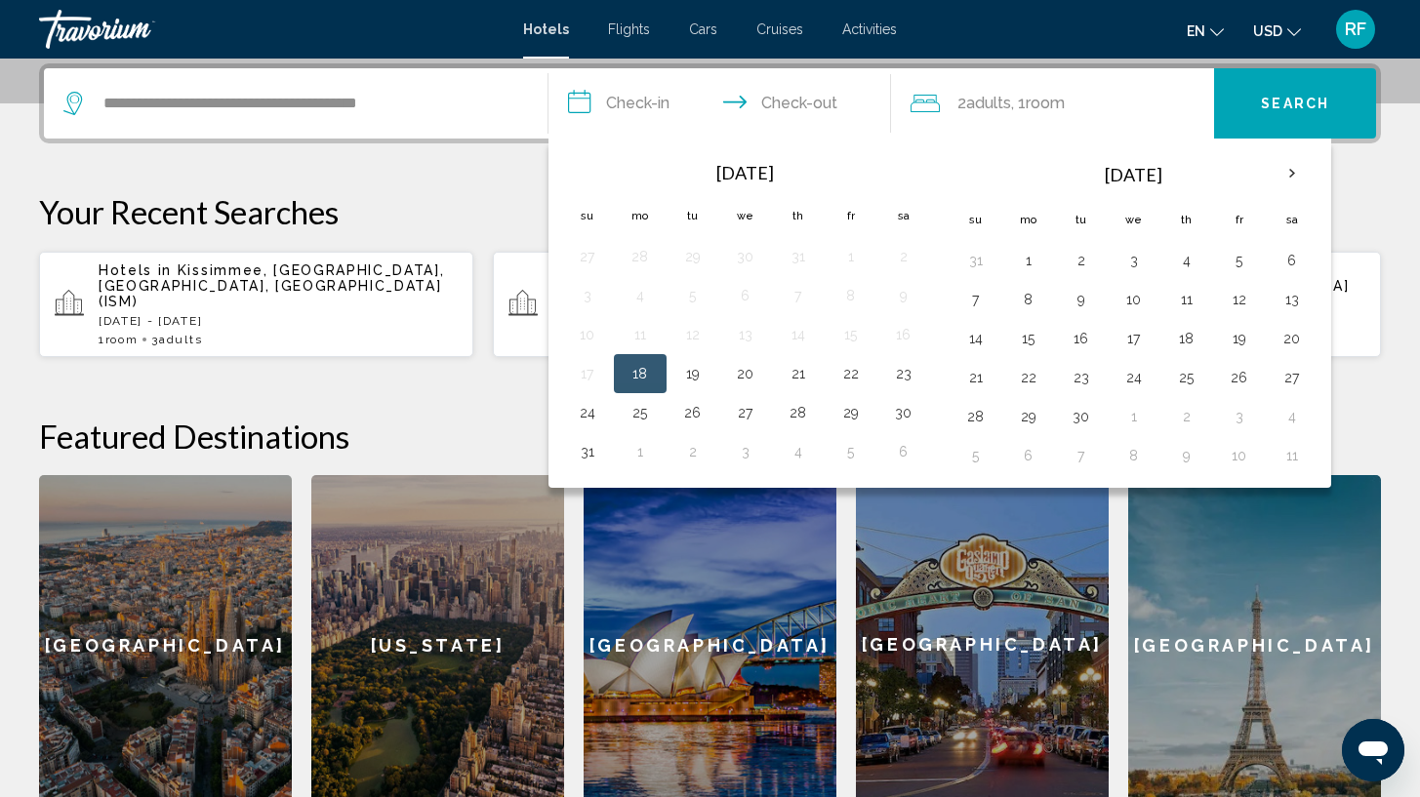
click at [636, 375] on button "18" at bounding box center [640, 373] width 31 height 27
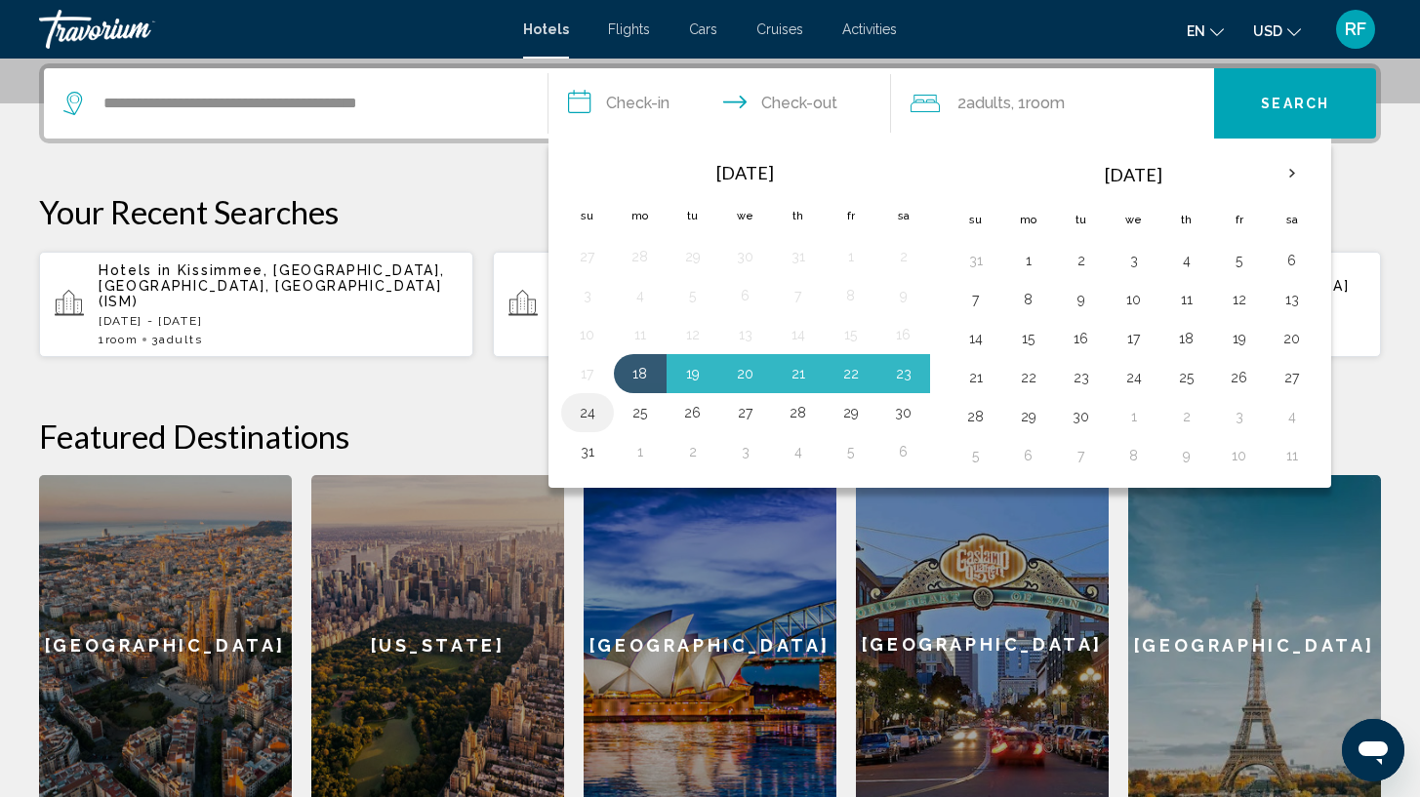
click at [593, 410] on button "24" at bounding box center [587, 412] width 31 height 27
type input "**********"
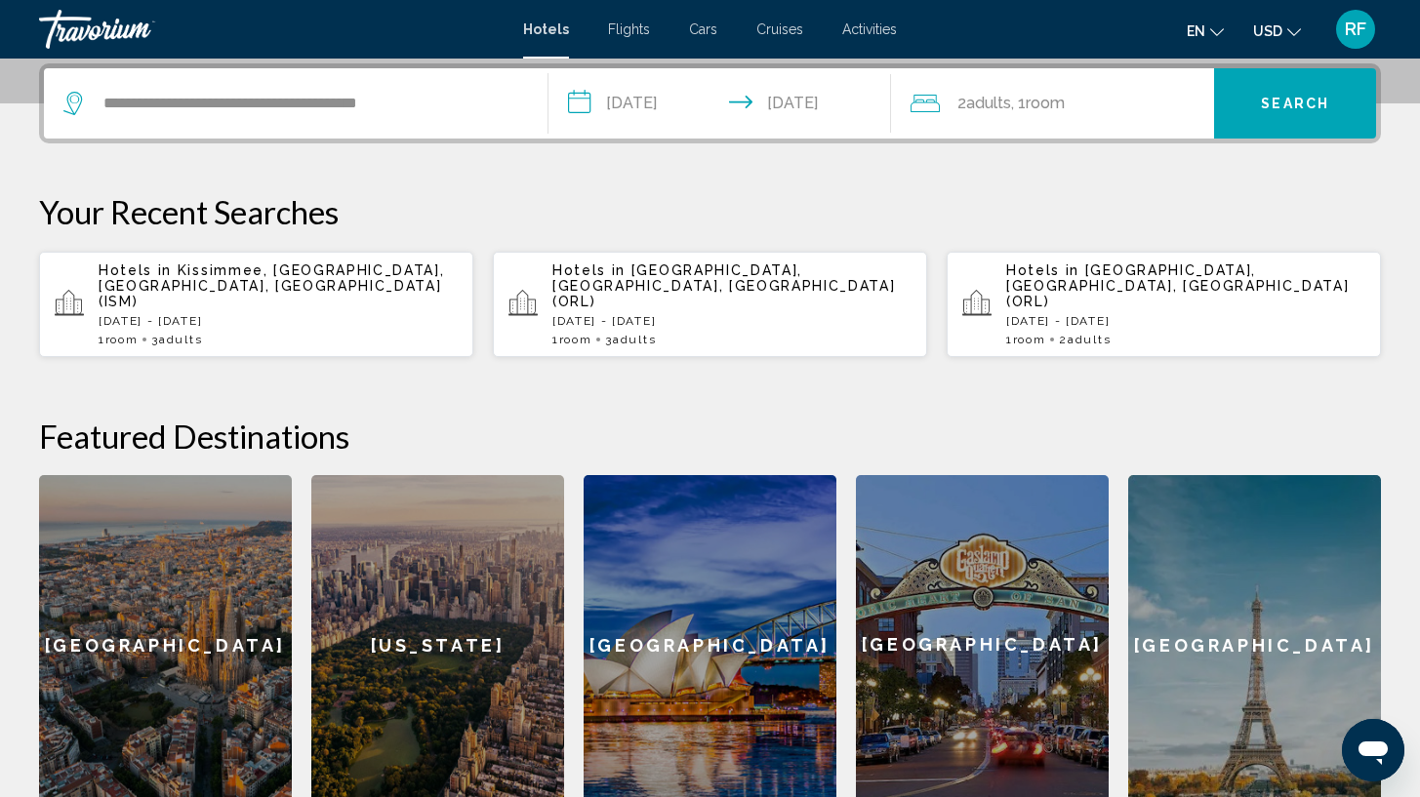
click at [1303, 101] on span "Search" at bounding box center [1295, 105] width 68 height 16
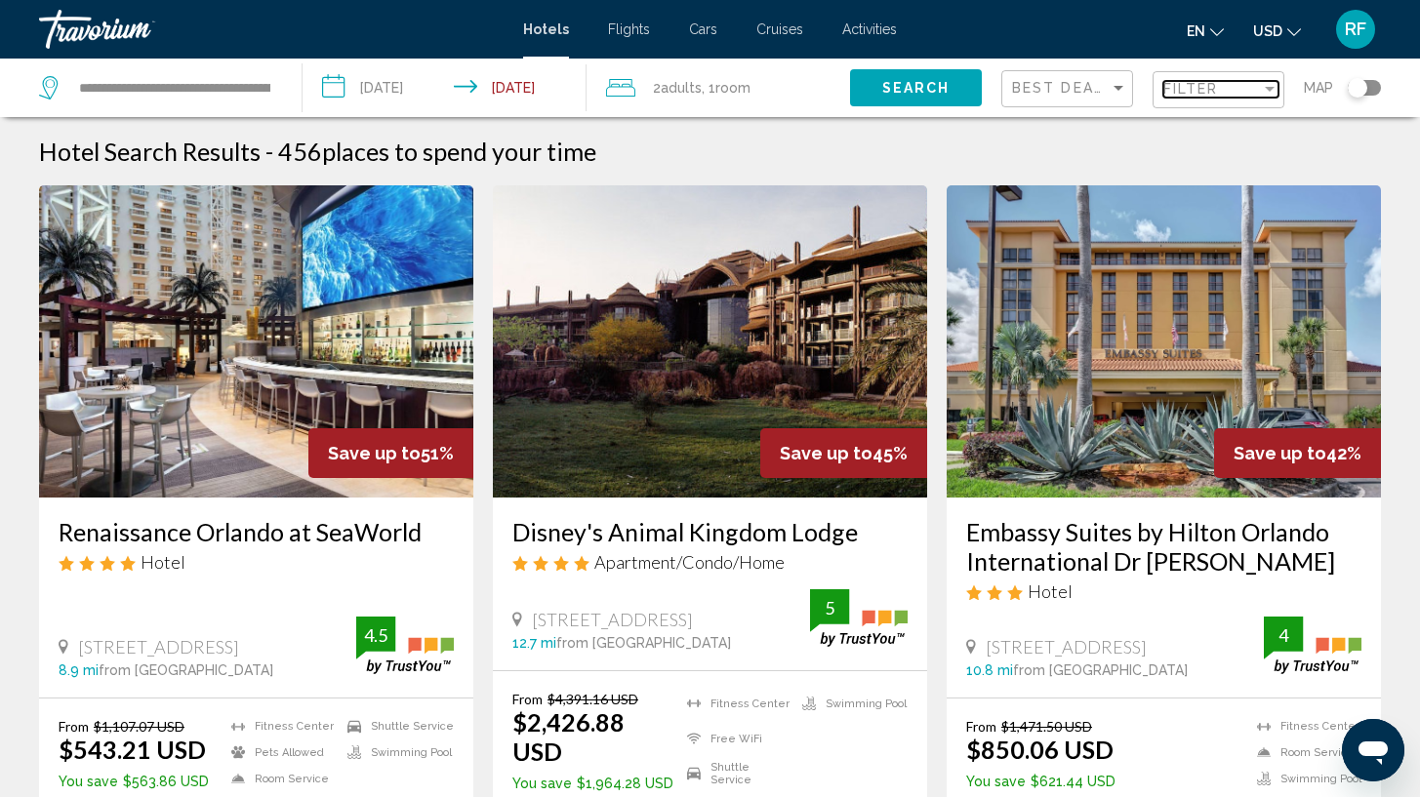
click at [1231, 93] on div "Filter" at bounding box center [1212, 89] width 98 height 16
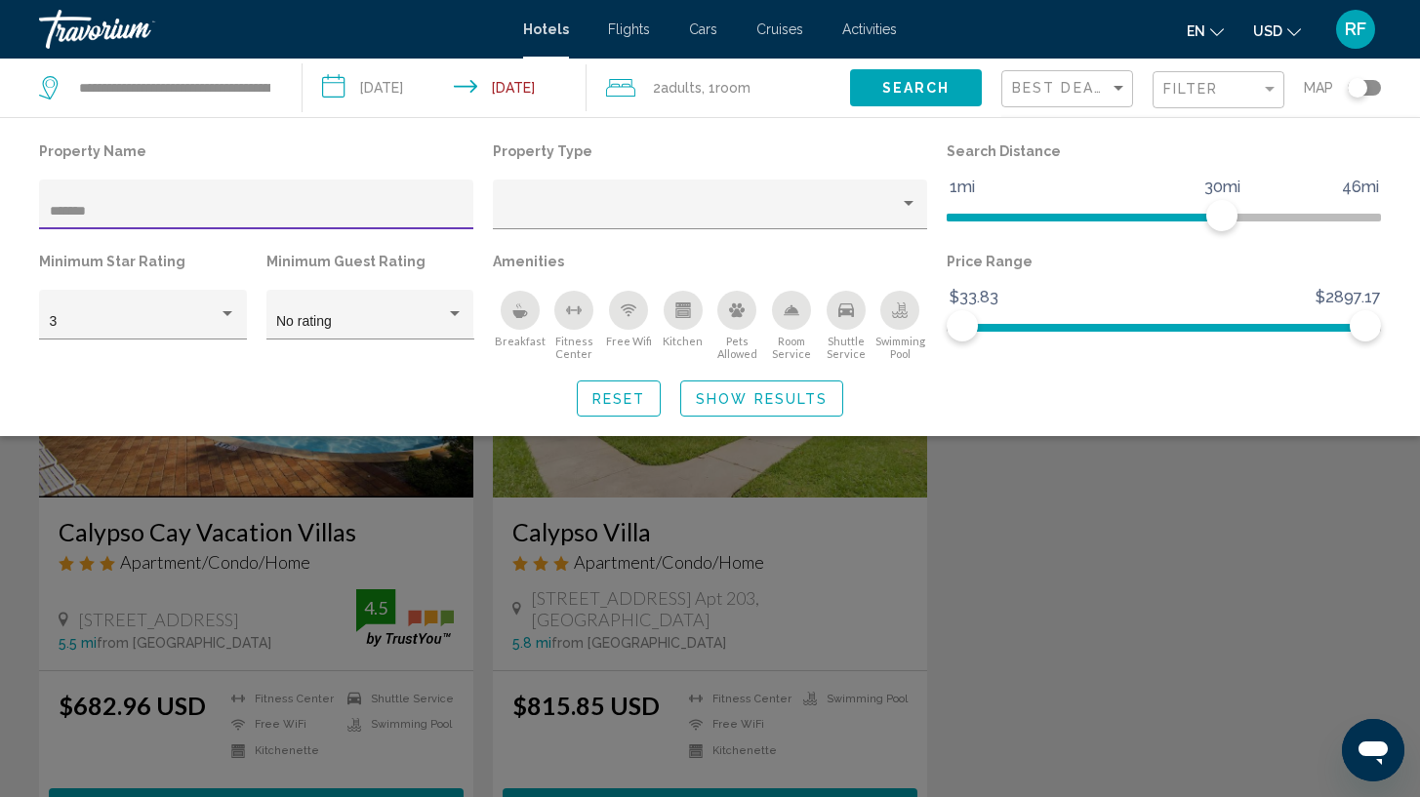
type input "*******"
drag, startPoint x: 272, startPoint y: 214, endPoint x: 311, endPoint y: 511, distance: 300.2
click at [311, 511] on div "Search widget" at bounding box center [710, 545] width 1420 height 505
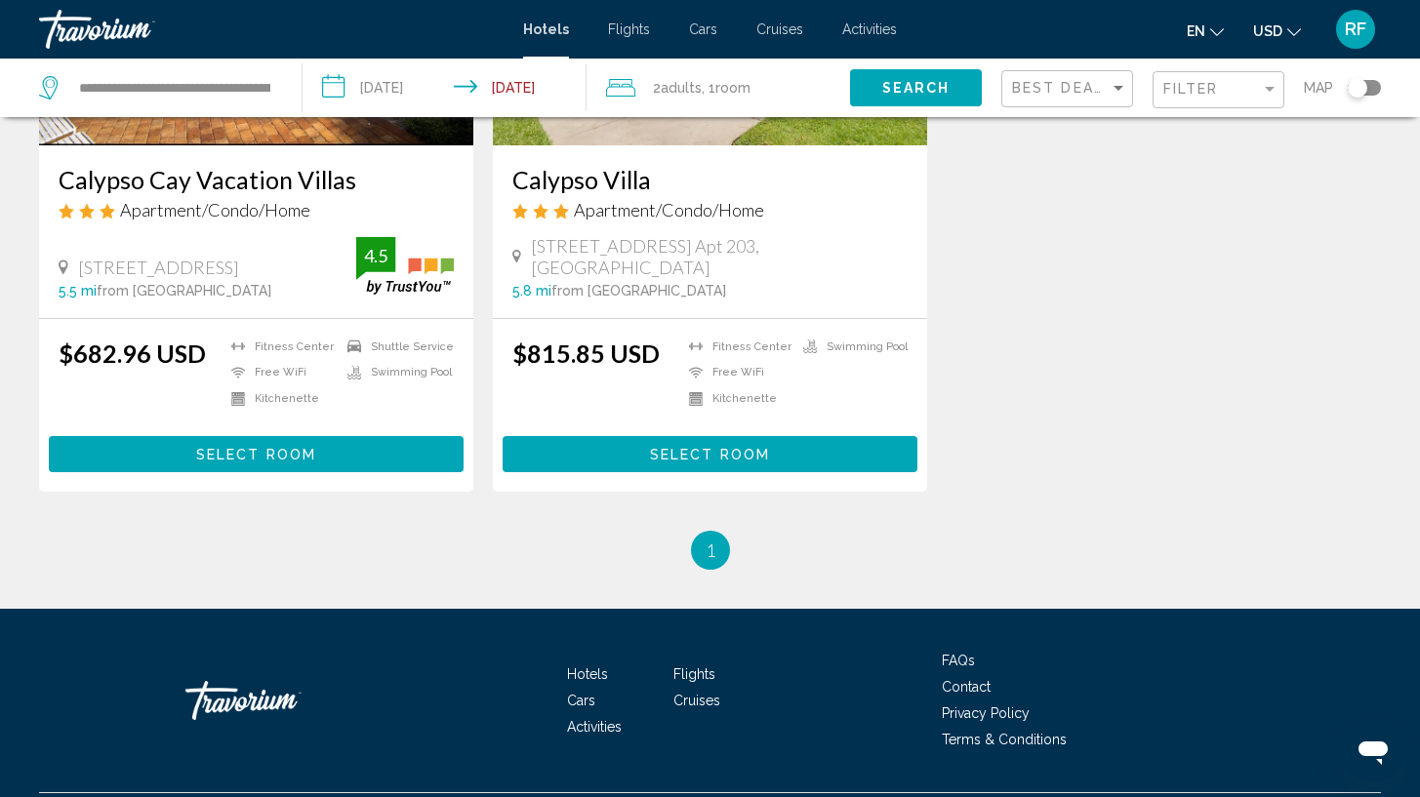
scroll to position [244, 0]
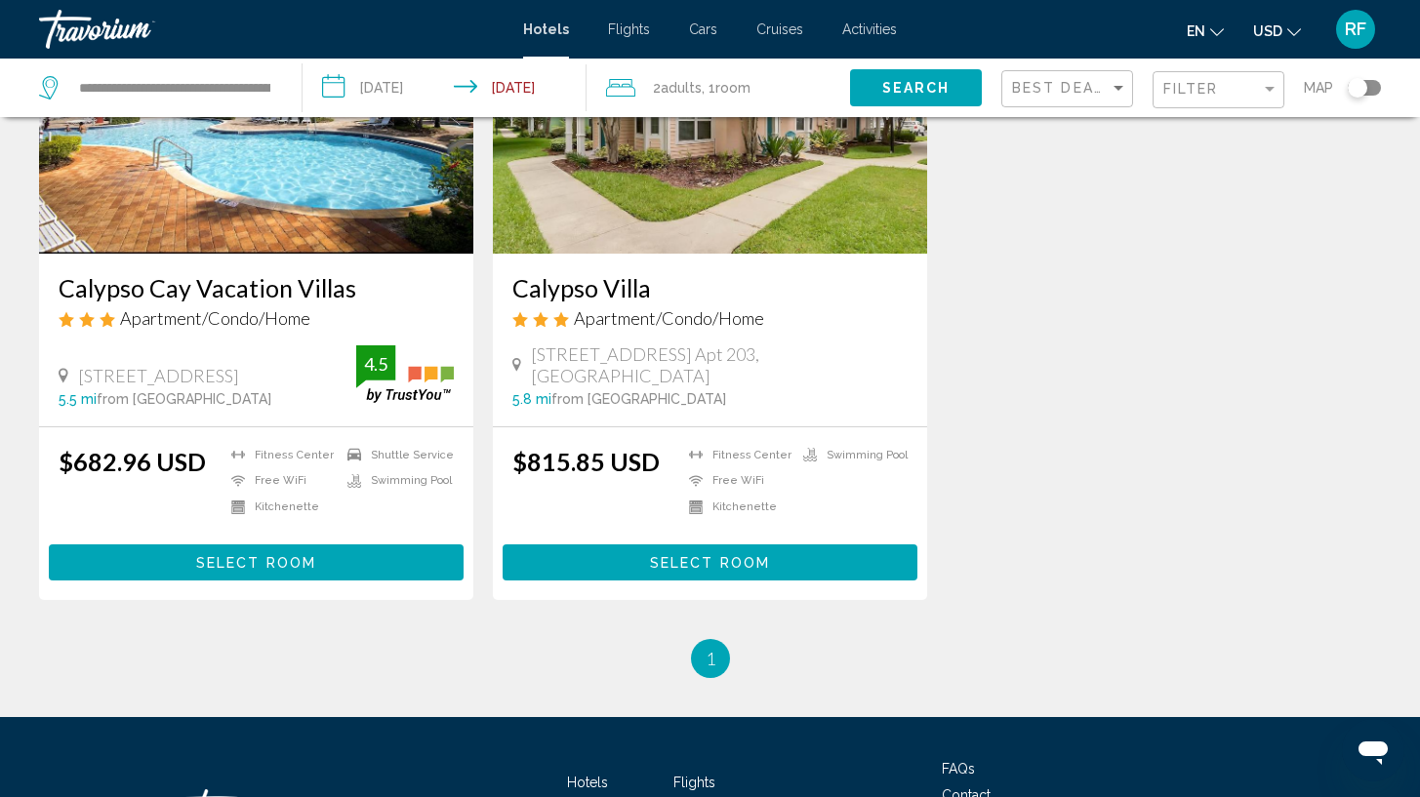
click at [275, 562] on span "Select Room" at bounding box center [256, 563] width 120 height 16
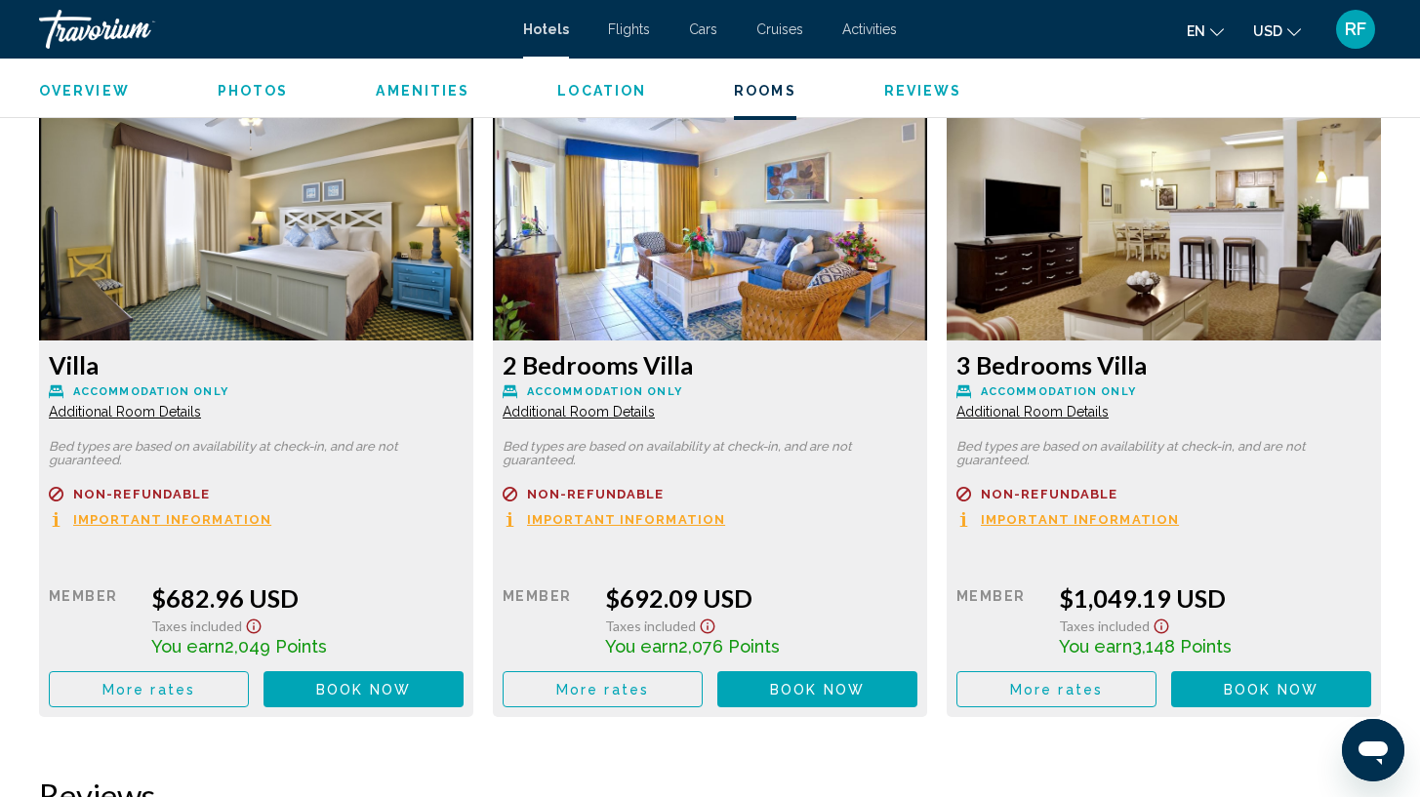
scroll to position [2852, 0]
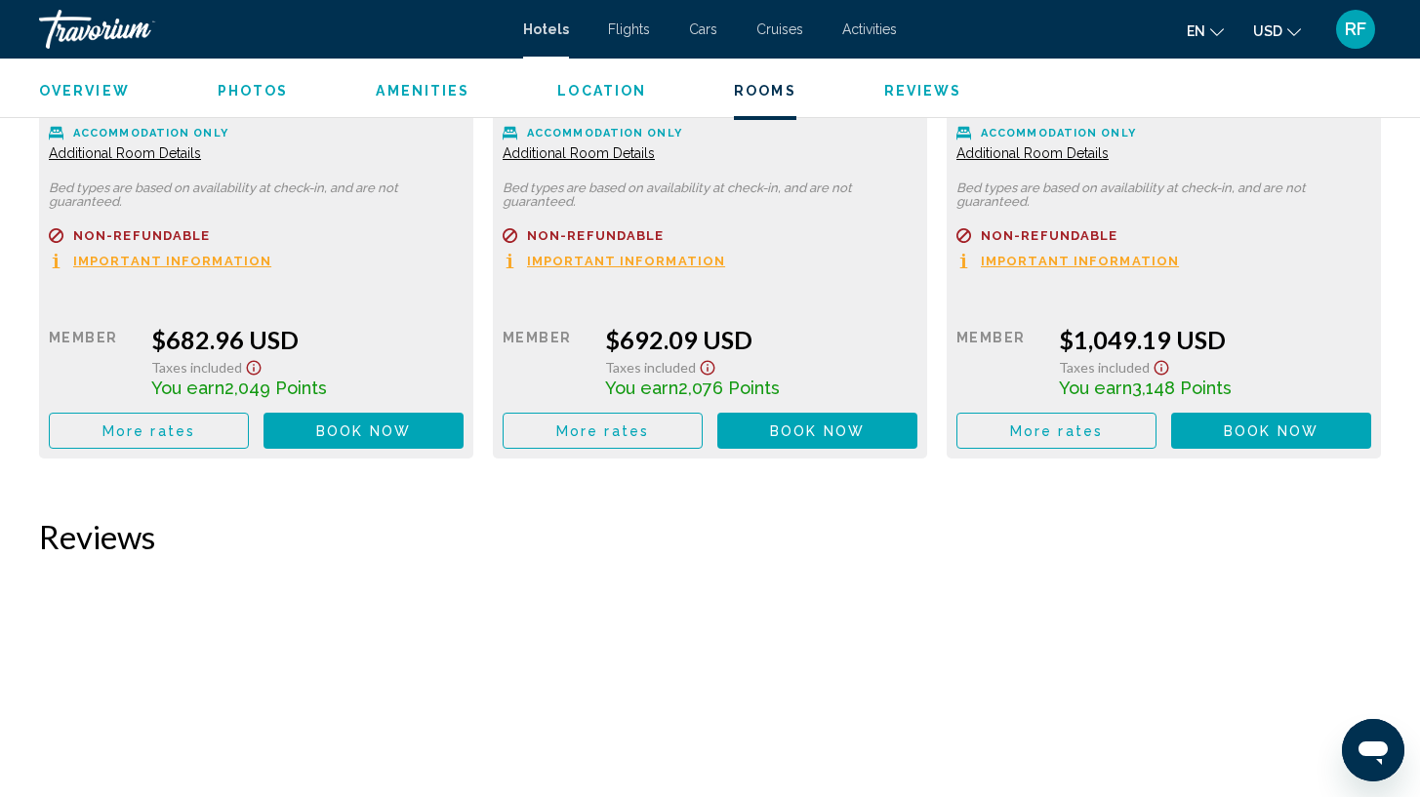
click at [411, 432] on span "Book now" at bounding box center [363, 432] width 95 height 16
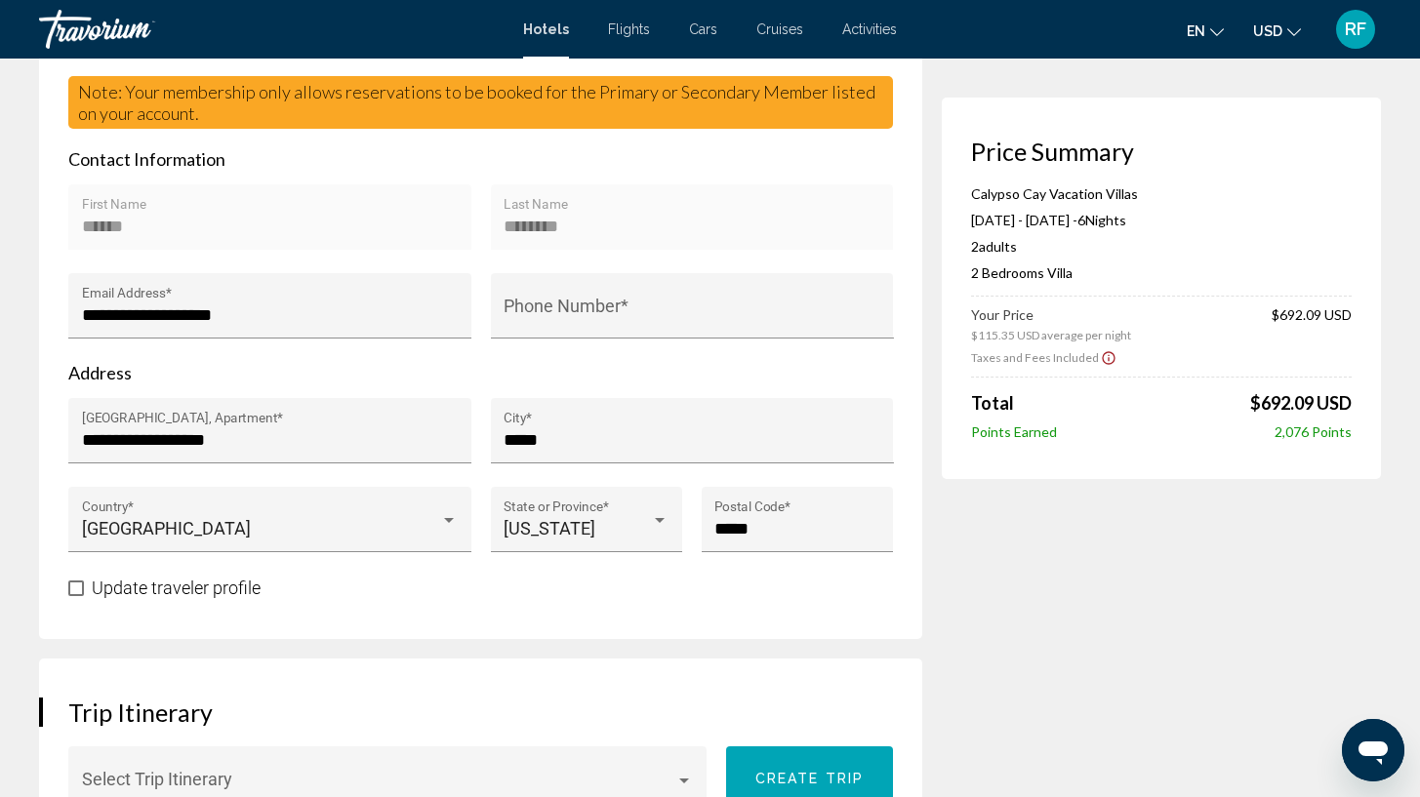
scroll to position [601, 0]
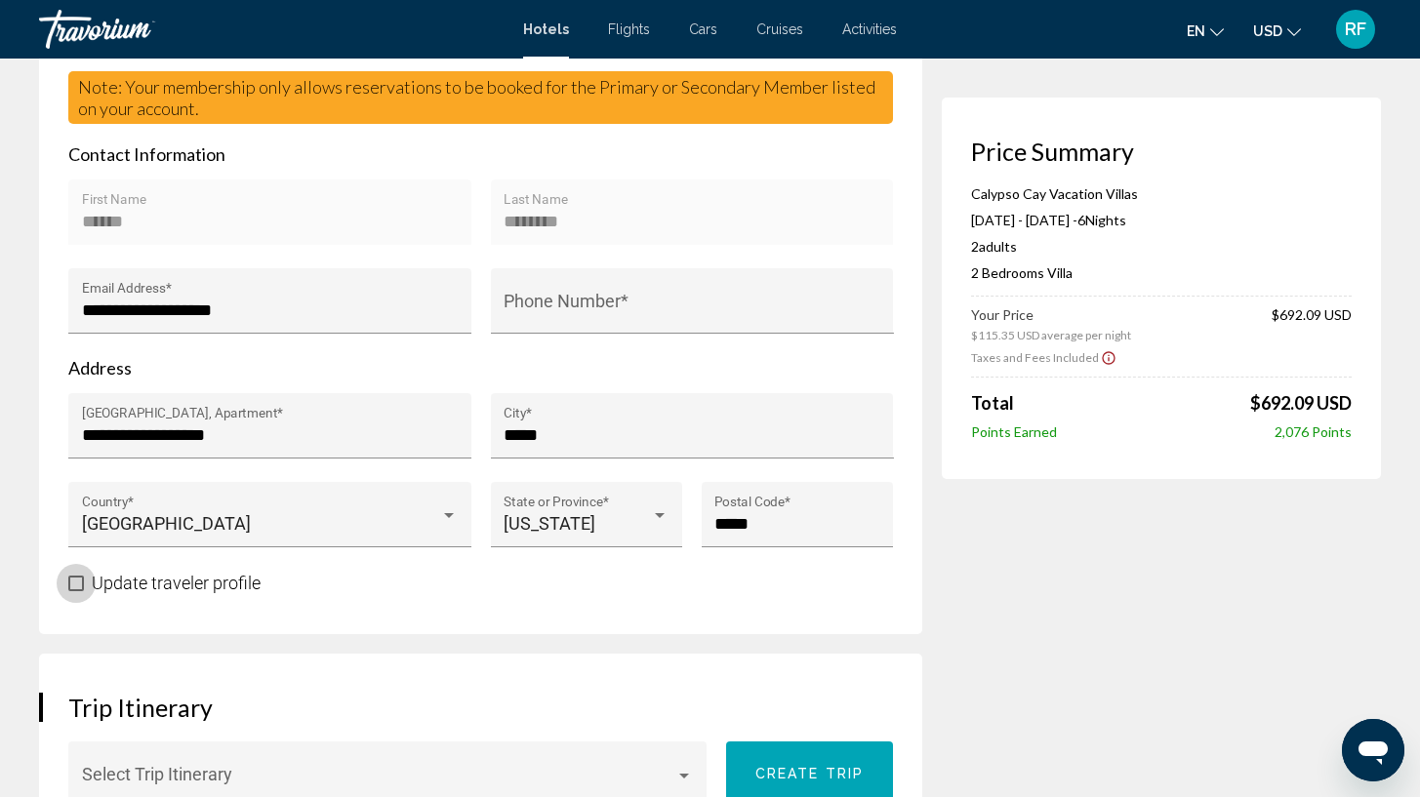
click at [74, 587] on span "Main content" at bounding box center [76, 584] width 16 height 16
click at [289, 231] on div "****** First Name" at bounding box center [270, 219] width 377 height 52
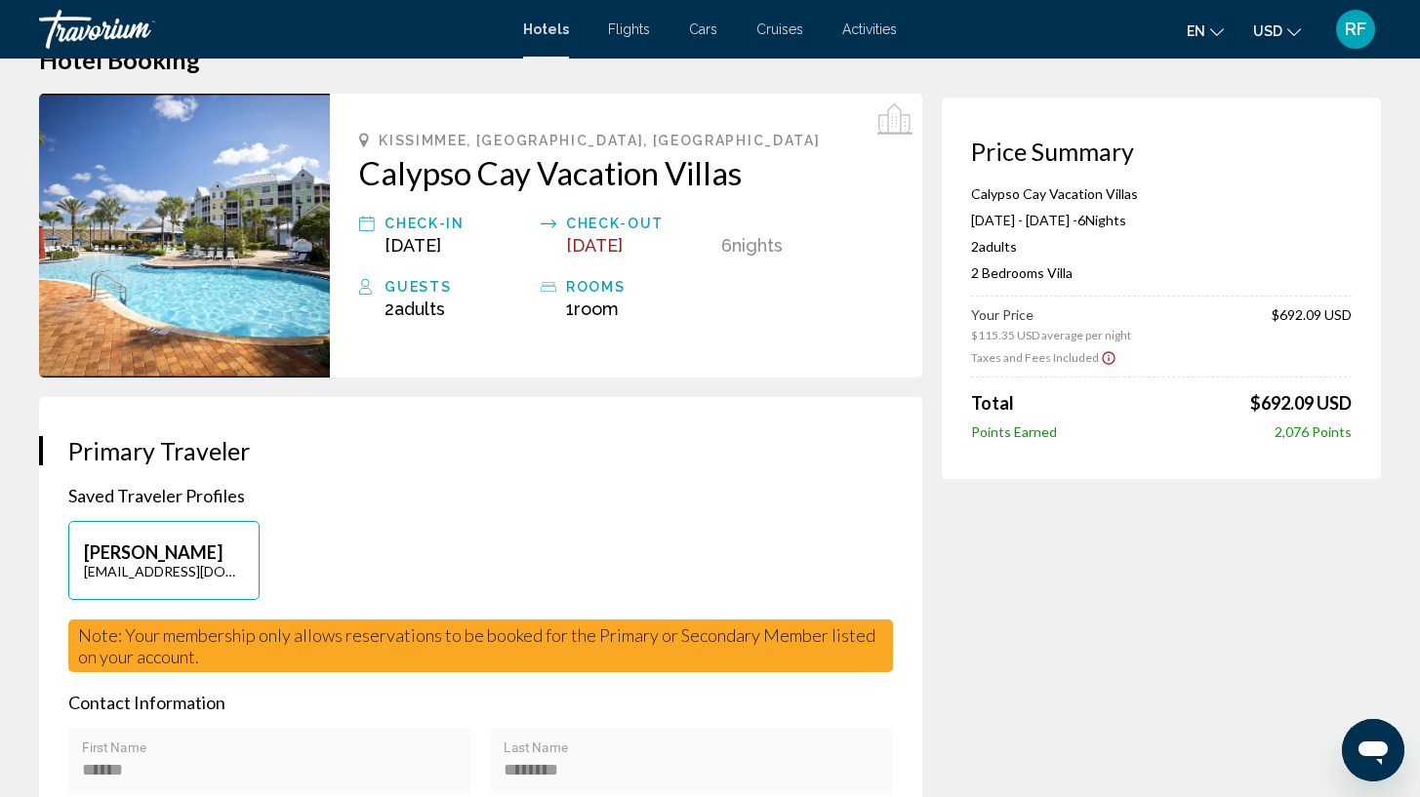
scroll to position [0, 0]
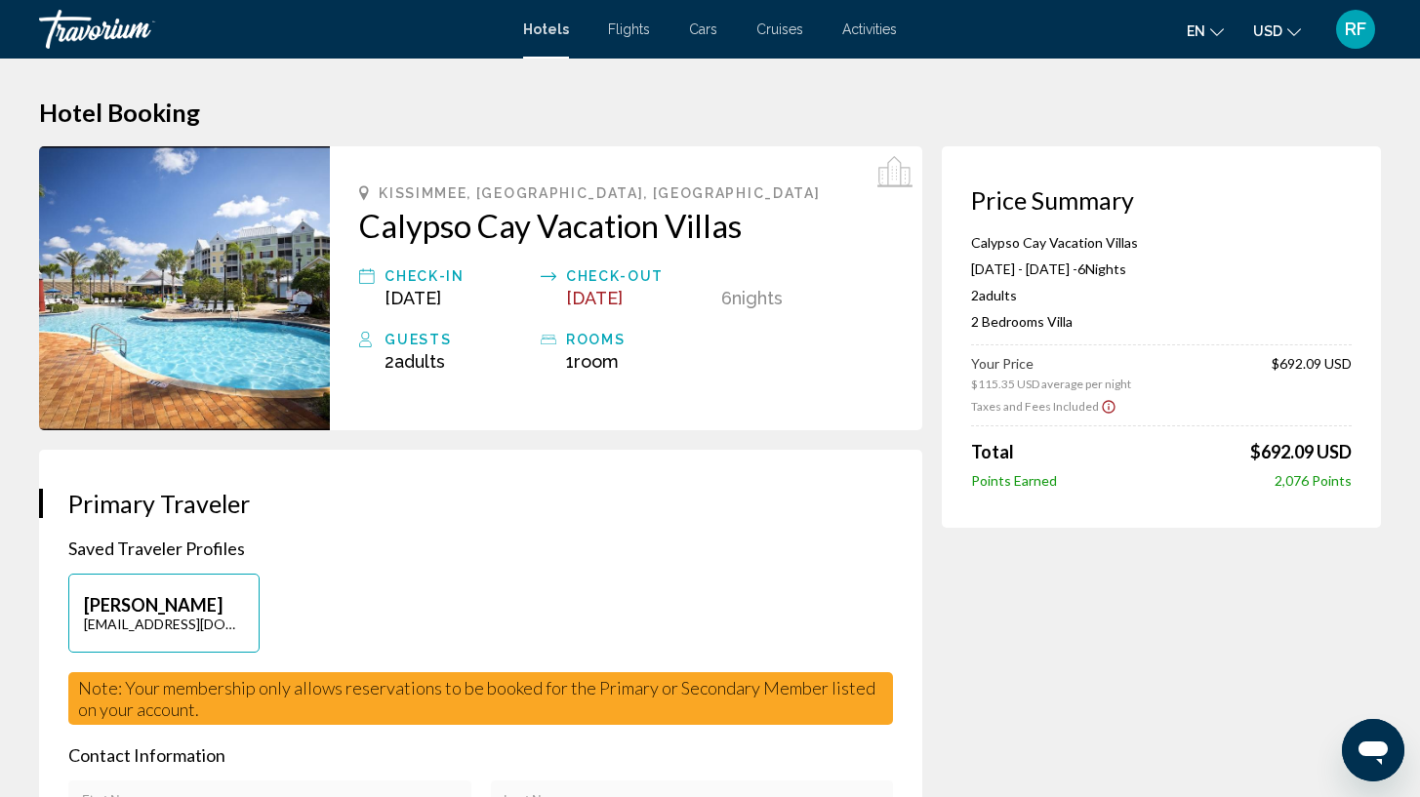
click at [1349, 33] on span "RF" at bounding box center [1355, 30] width 21 height 20
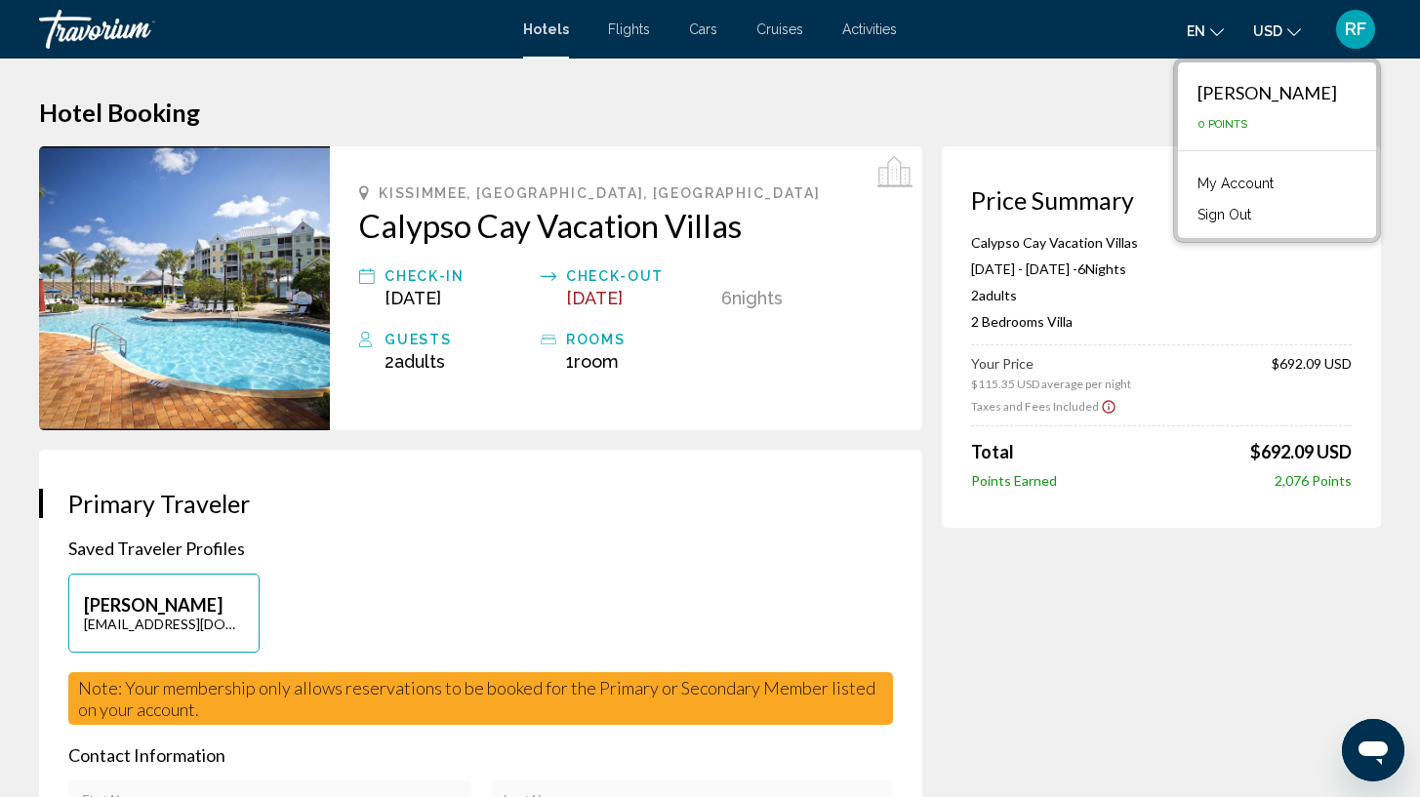
click at [1272, 183] on link "My Account" at bounding box center [1236, 183] width 96 height 25
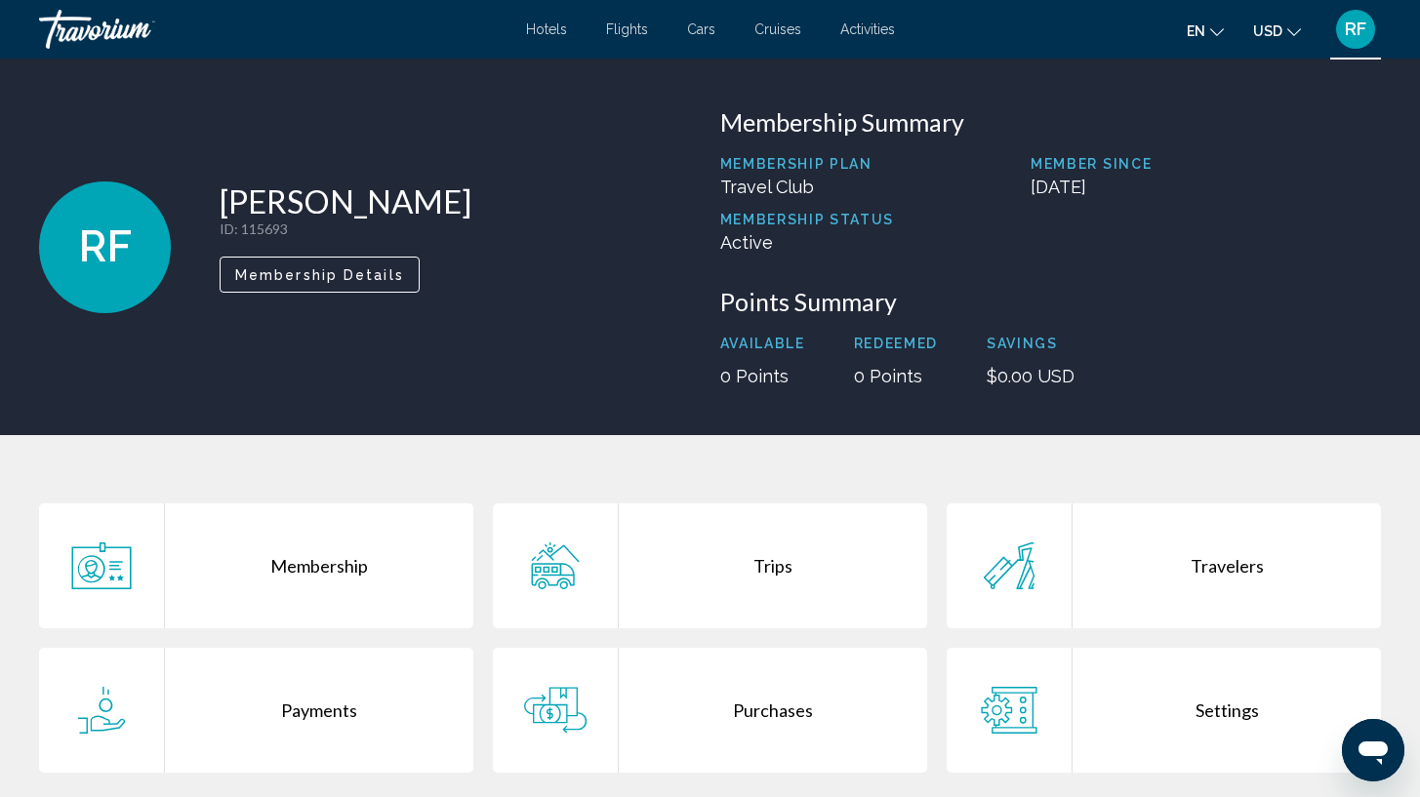
click at [330, 572] on div "Membership" at bounding box center [319, 566] width 308 height 125
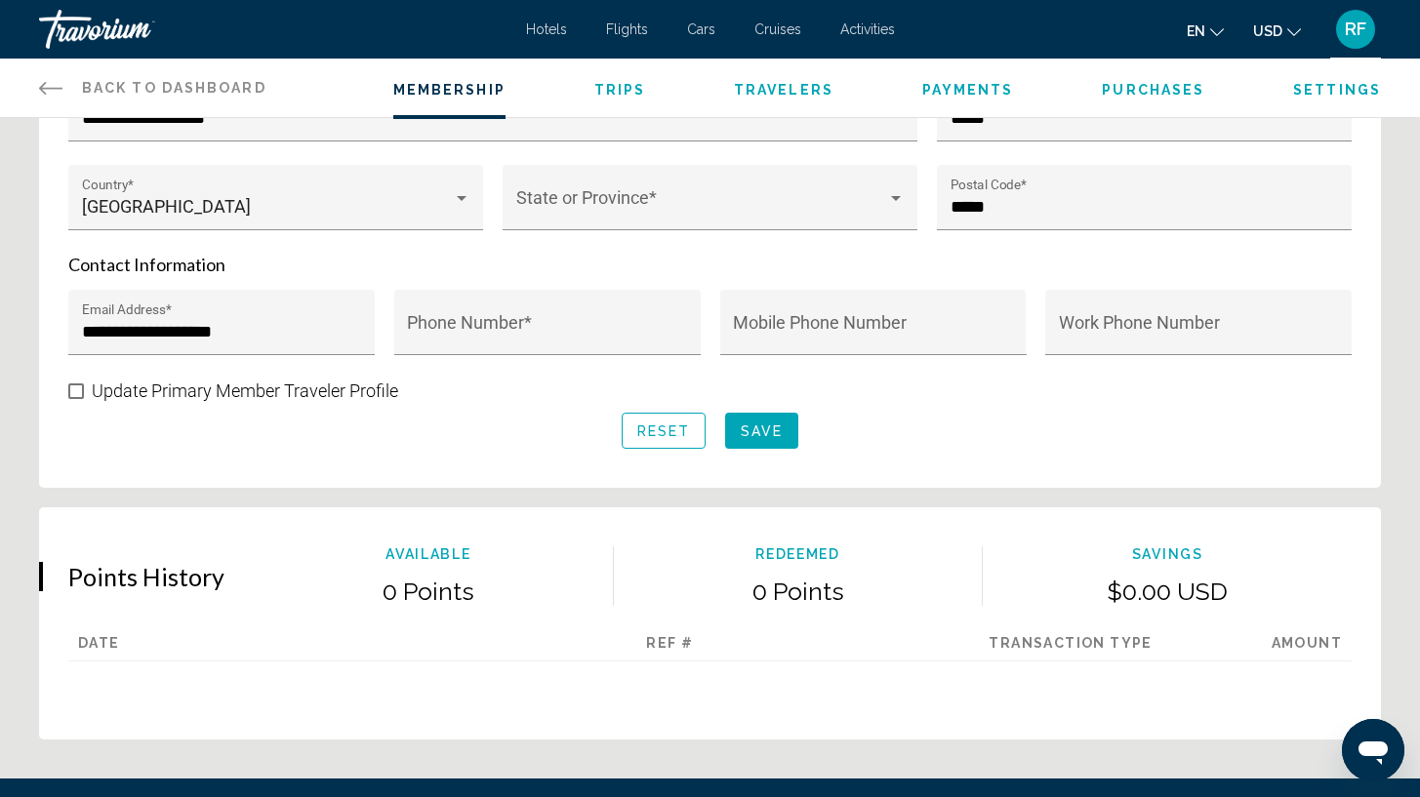
scroll to position [810, 0]
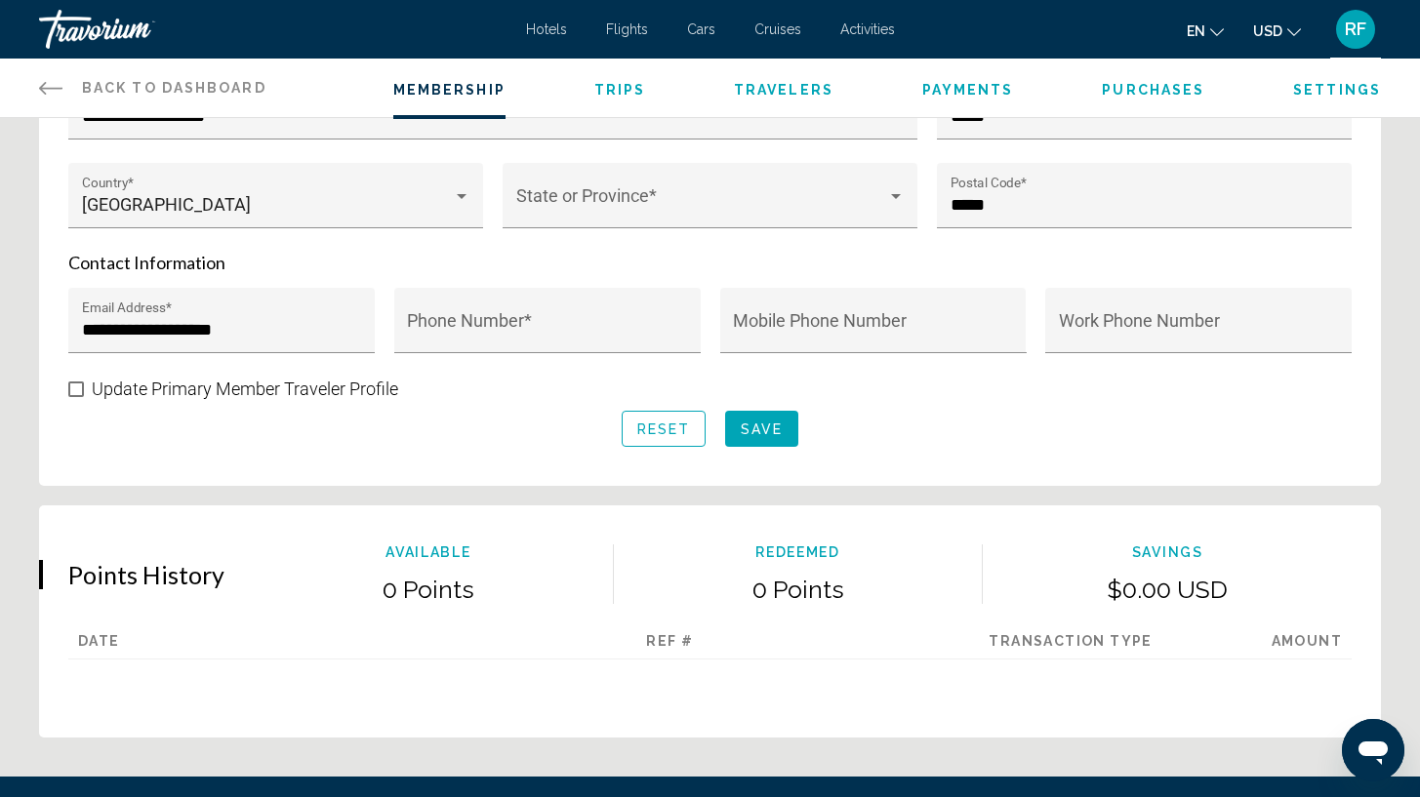
click at [77, 392] on span "Main content" at bounding box center [76, 390] width 16 height 16
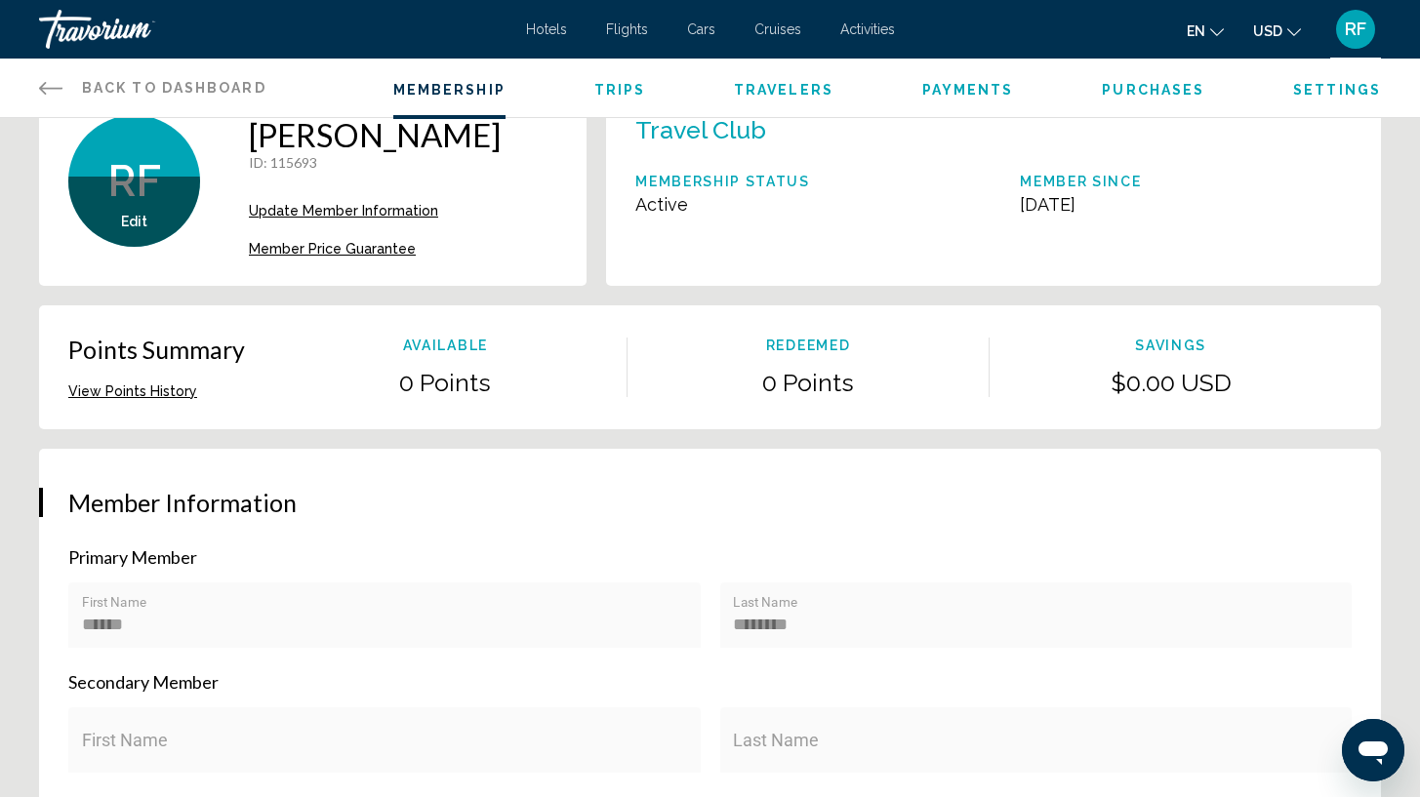
scroll to position [0, 0]
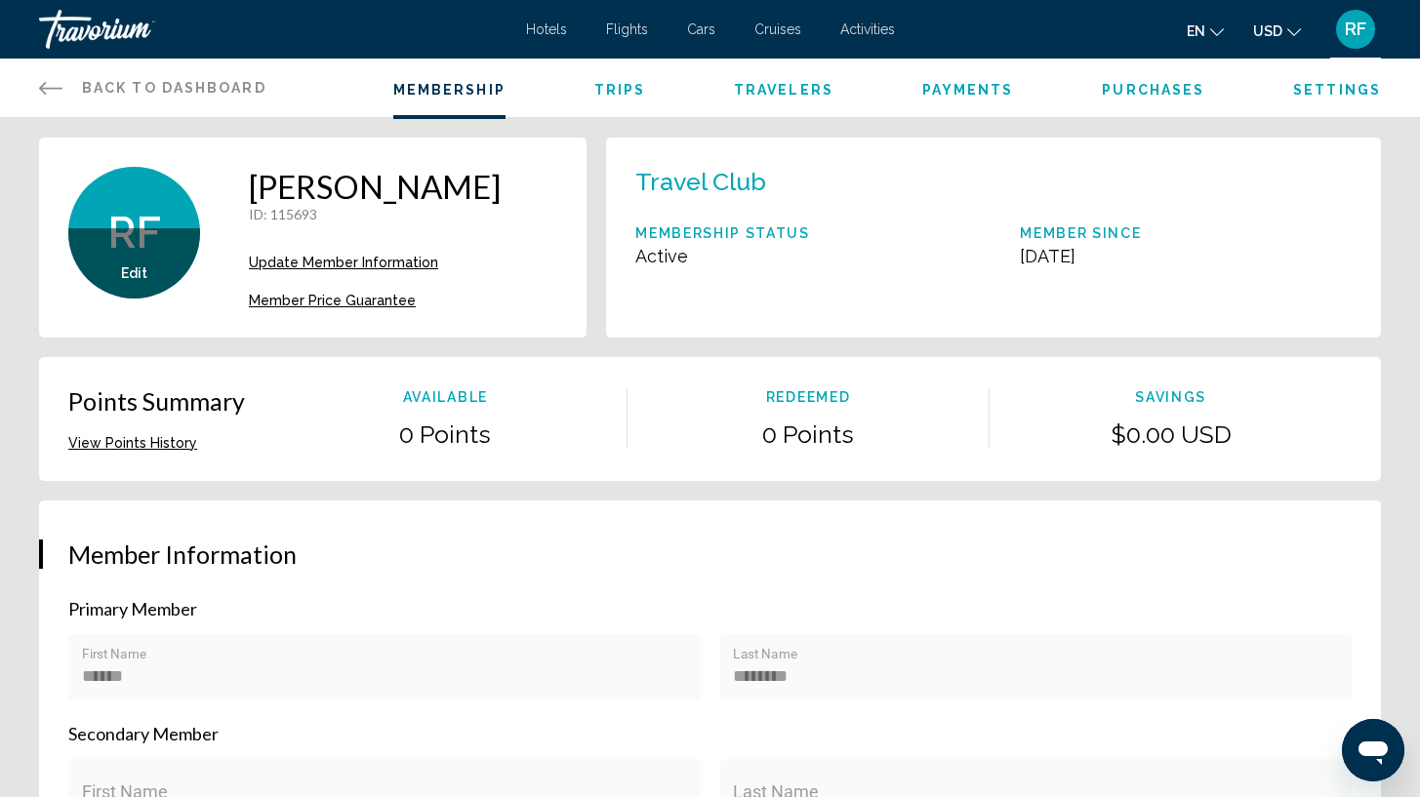
click at [73, 94] on link "Back to Dashboard Dashboard" at bounding box center [152, 88] width 227 height 59
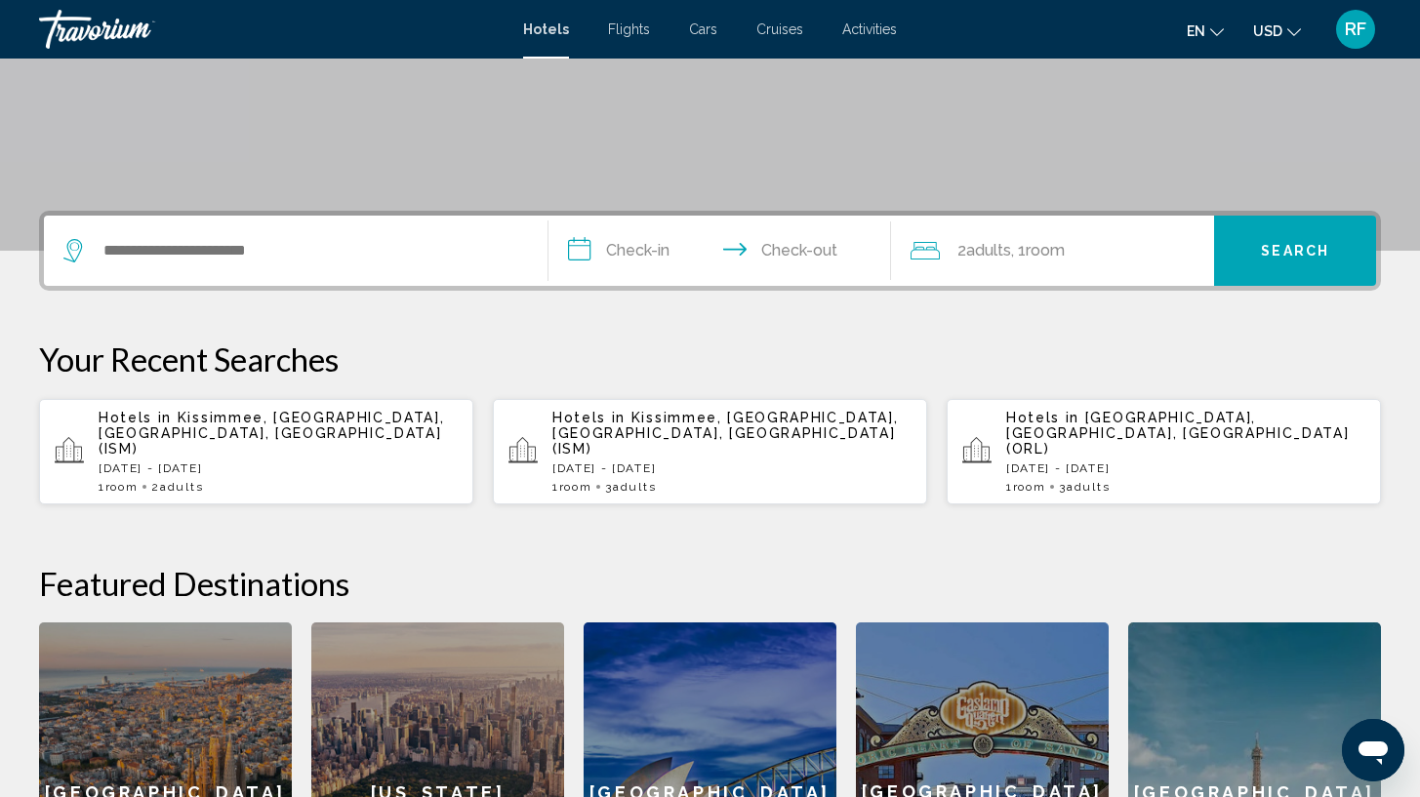
scroll to position [347, 0]
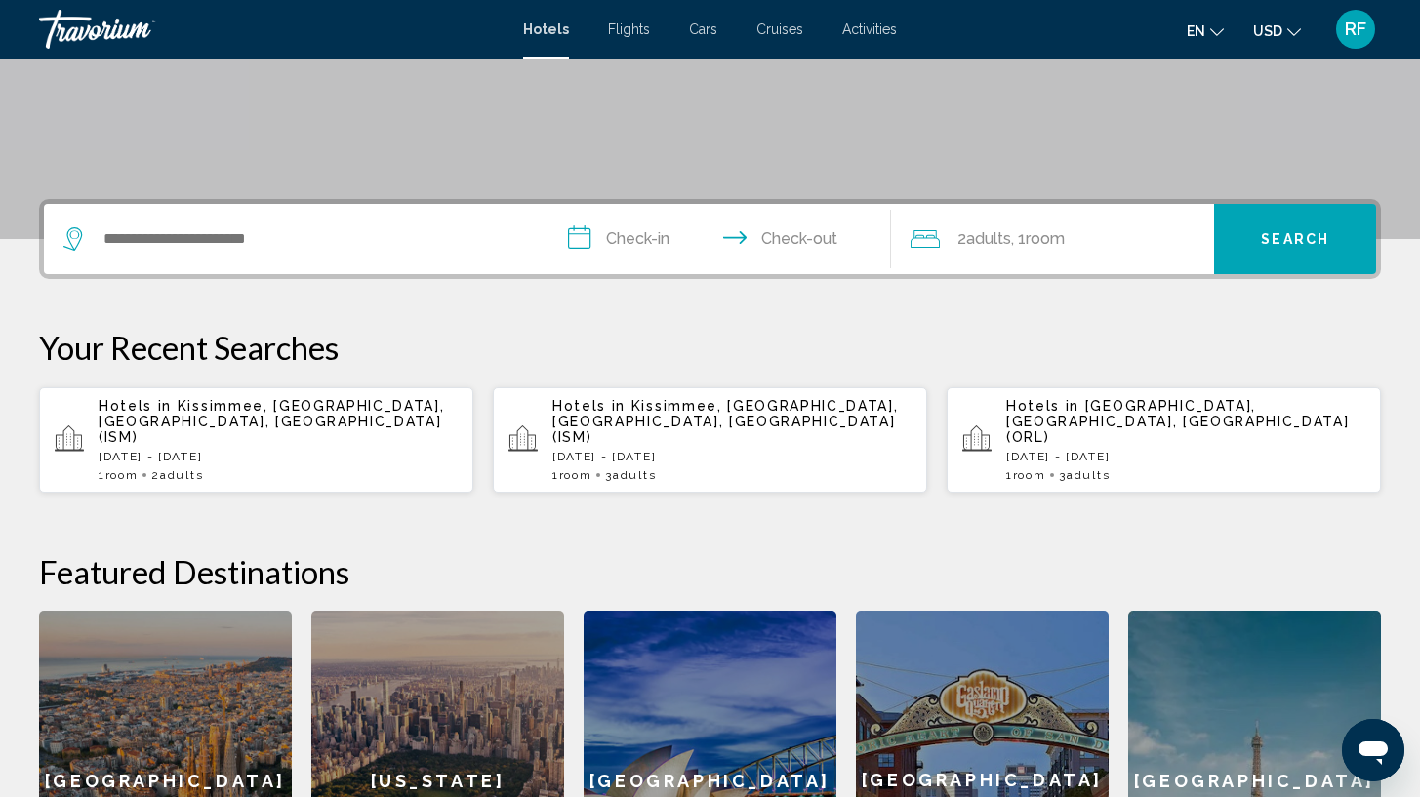
click at [324, 450] on p "[DATE] - [DATE]" at bounding box center [278, 457] width 359 height 14
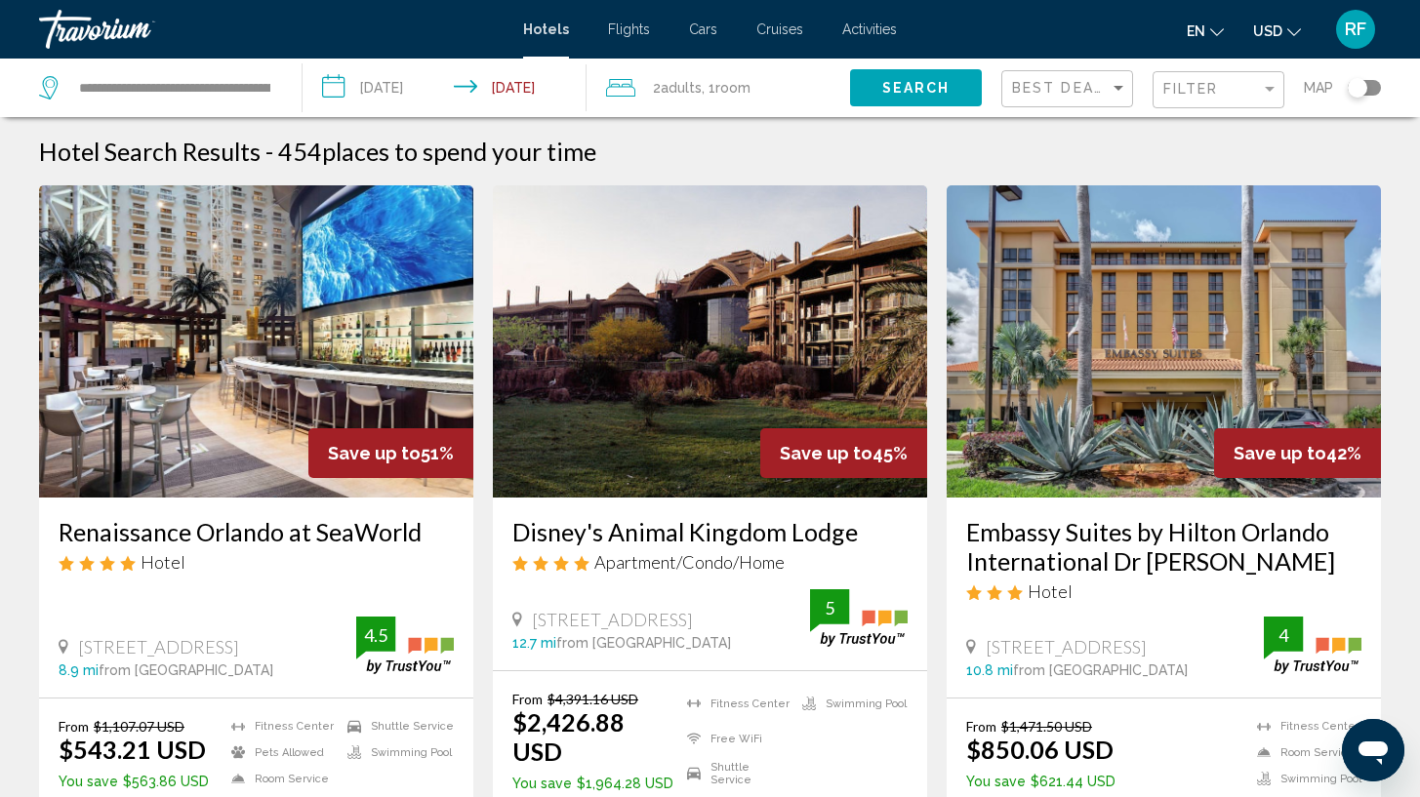
click at [1190, 81] on div "Filter" at bounding box center [1220, 90] width 115 height 36
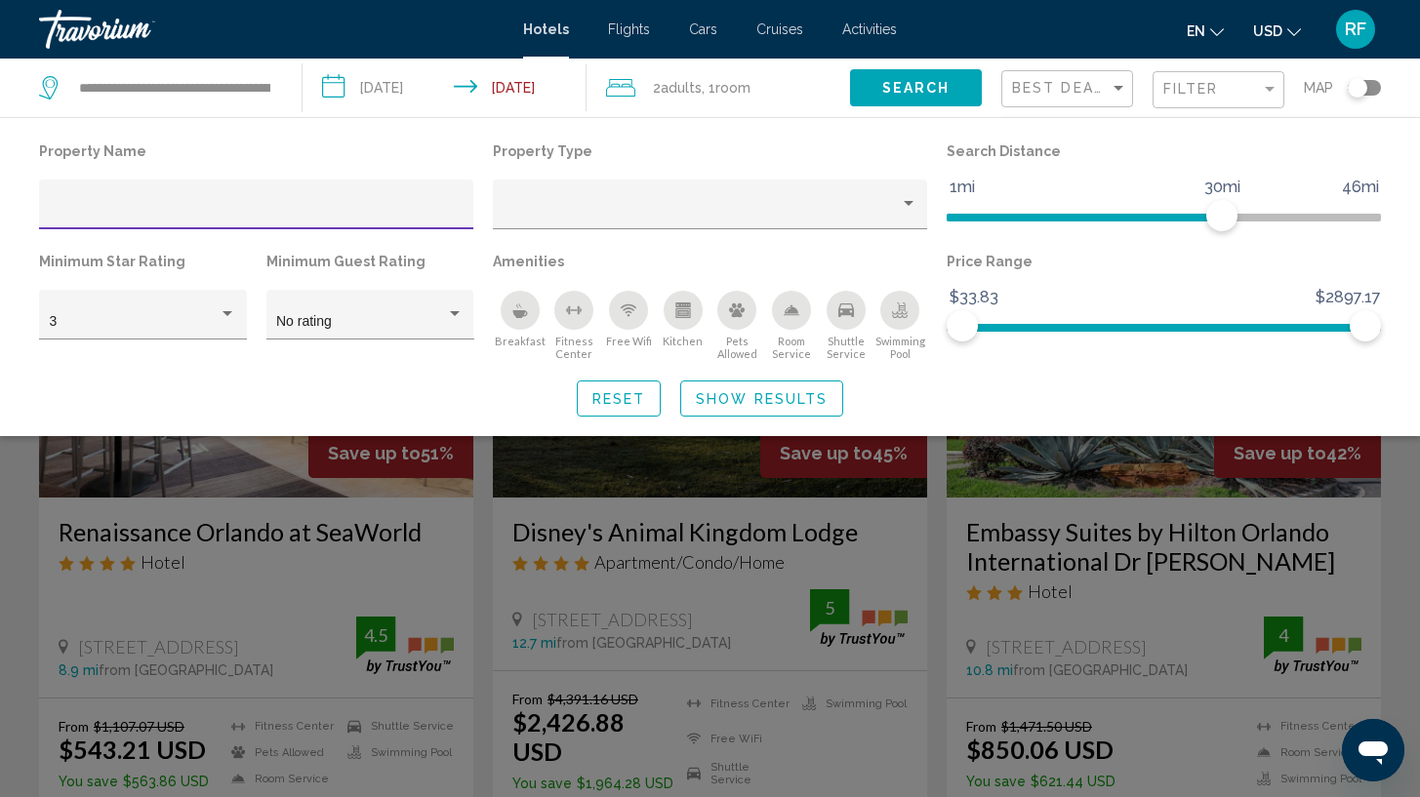
click at [201, 206] on input "Hotel Filters" at bounding box center [257, 212] width 414 height 16
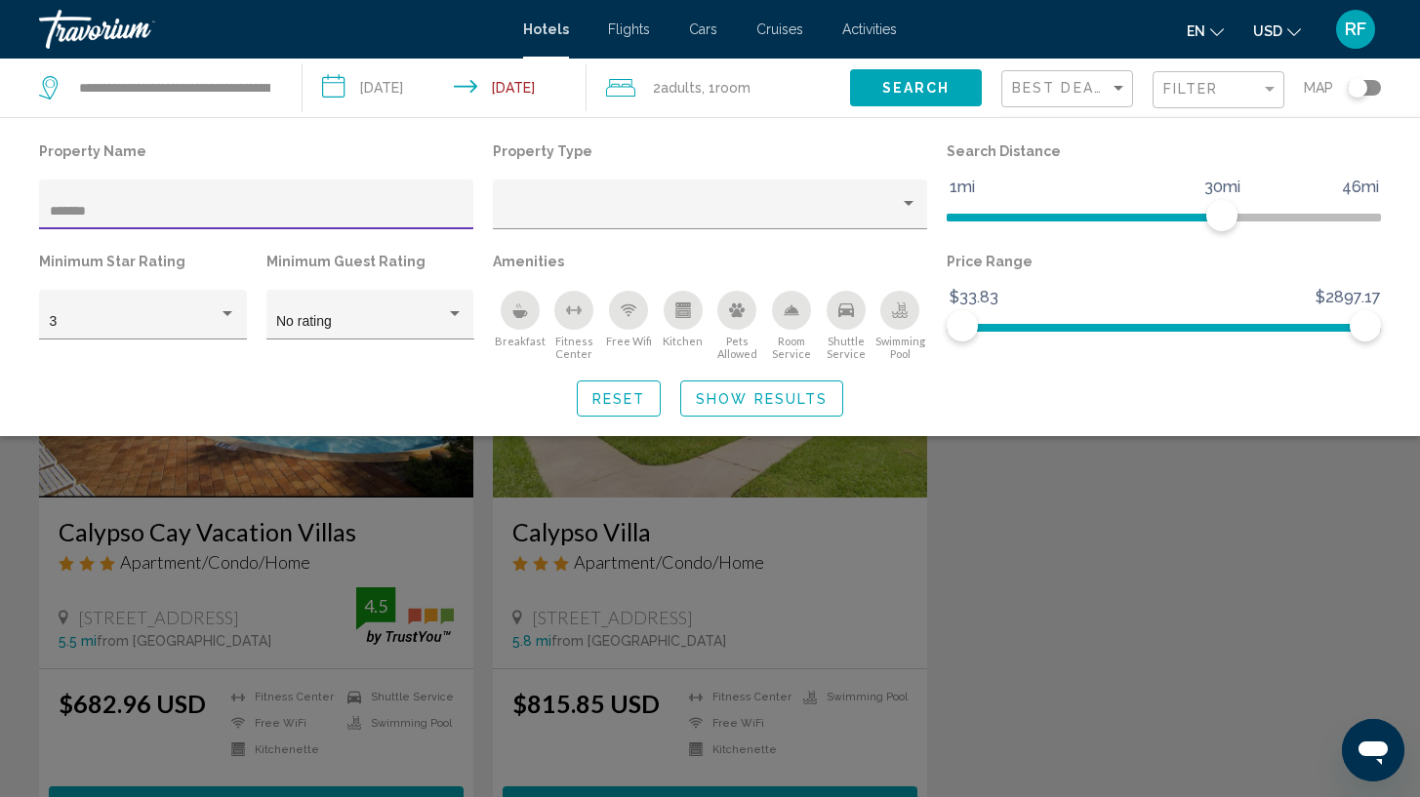
type input "*******"
click at [649, 404] on button "Reset" at bounding box center [619, 399] width 85 height 36
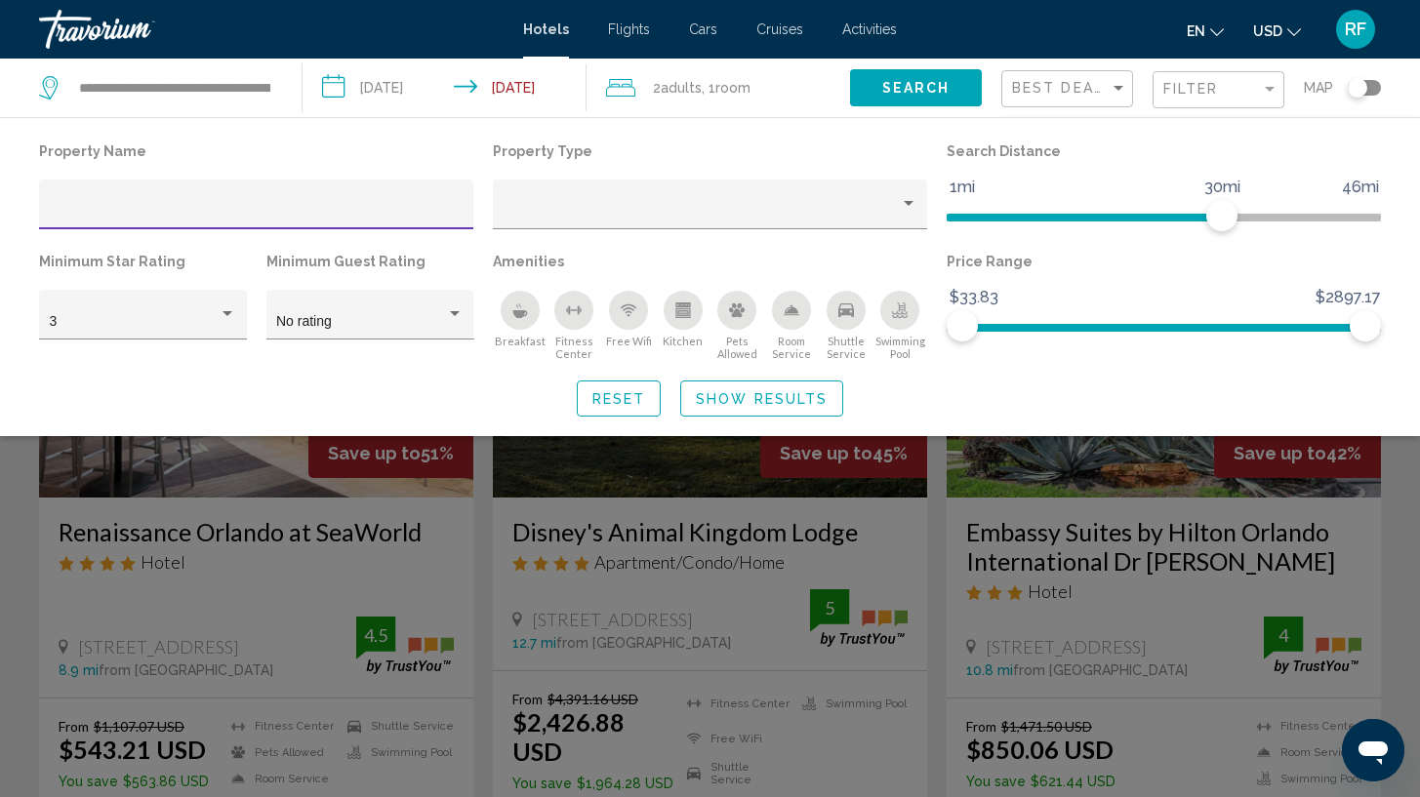
click at [323, 209] on input "Hotel Filters" at bounding box center [257, 212] width 414 height 16
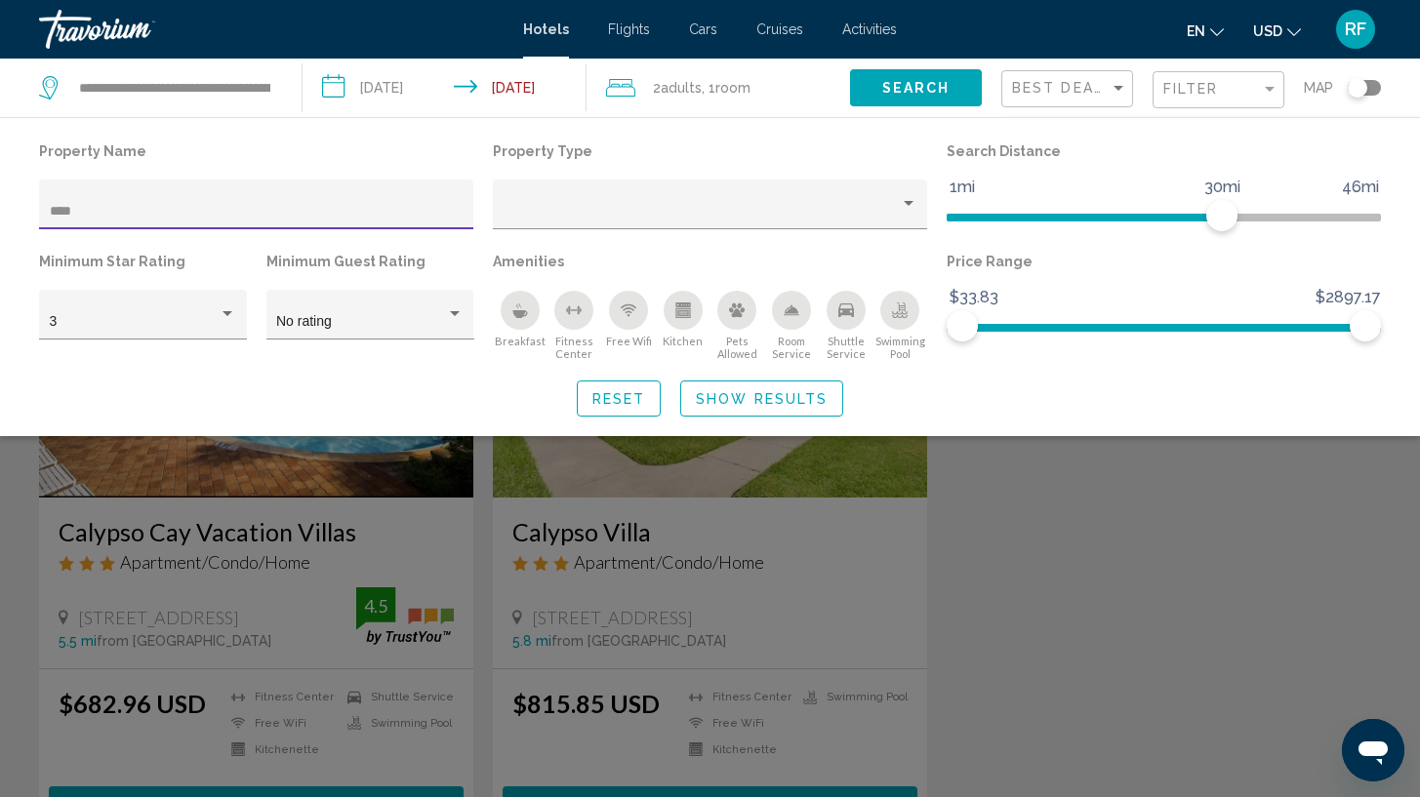
type input "****"
drag, startPoint x: 332, startPoint y: 213, endPoint x: 380, endPoint y: 546, distance: 336.3
click at [380, 546] on div "Search widget" at bounding box center [710, 545] width 1420 height 505
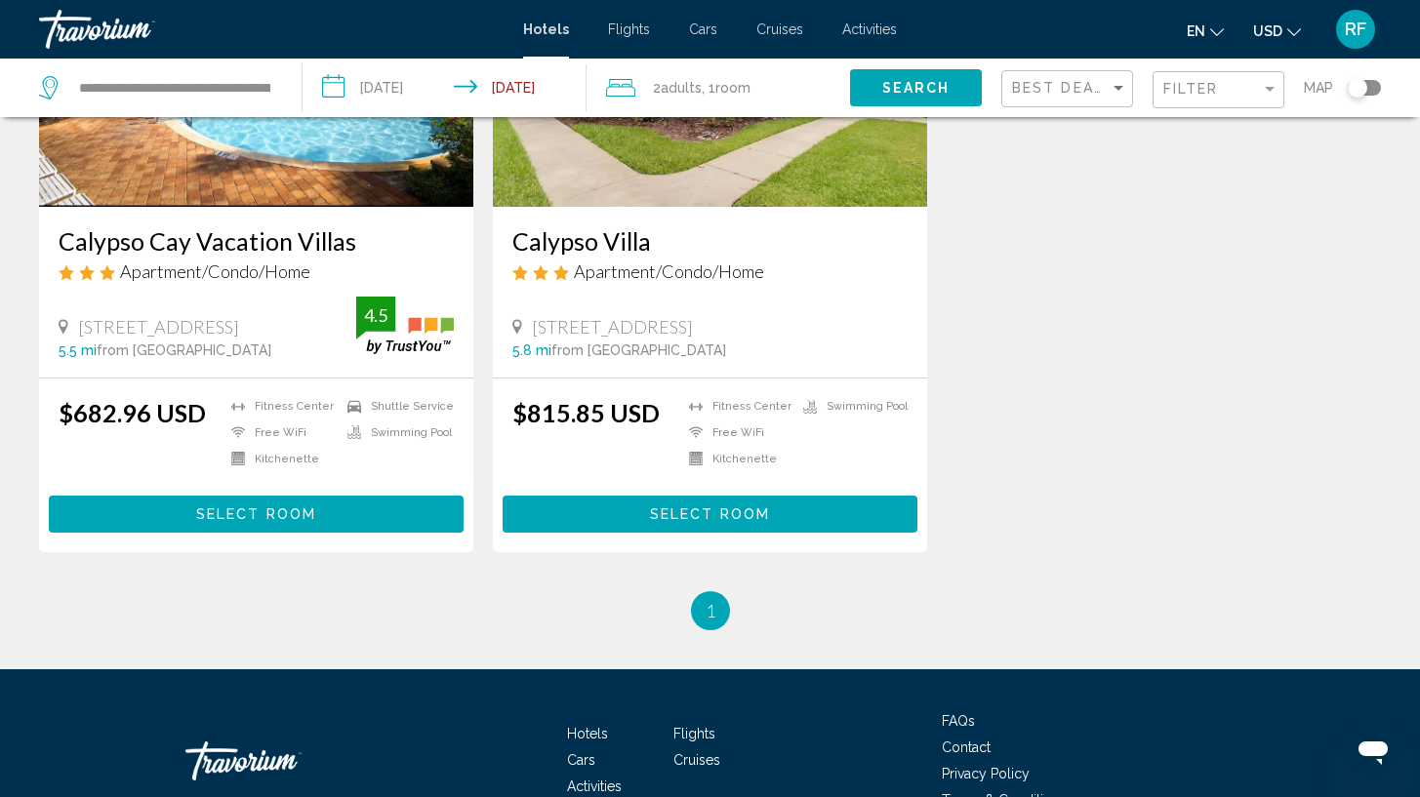
scroll to position [294, 0]
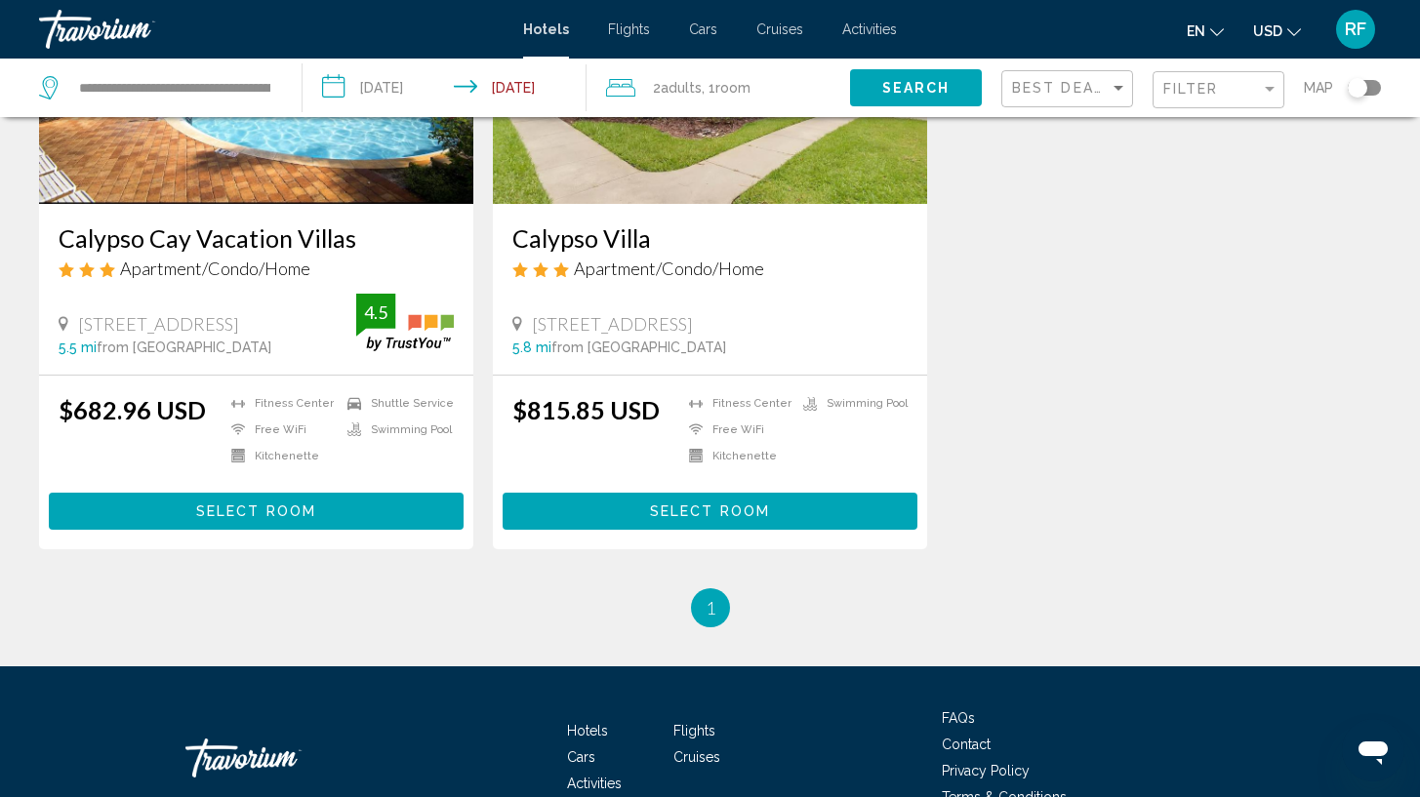
click at [293, 521] on button "Select Room" at bounding box center [256, 511] width 415 height 36
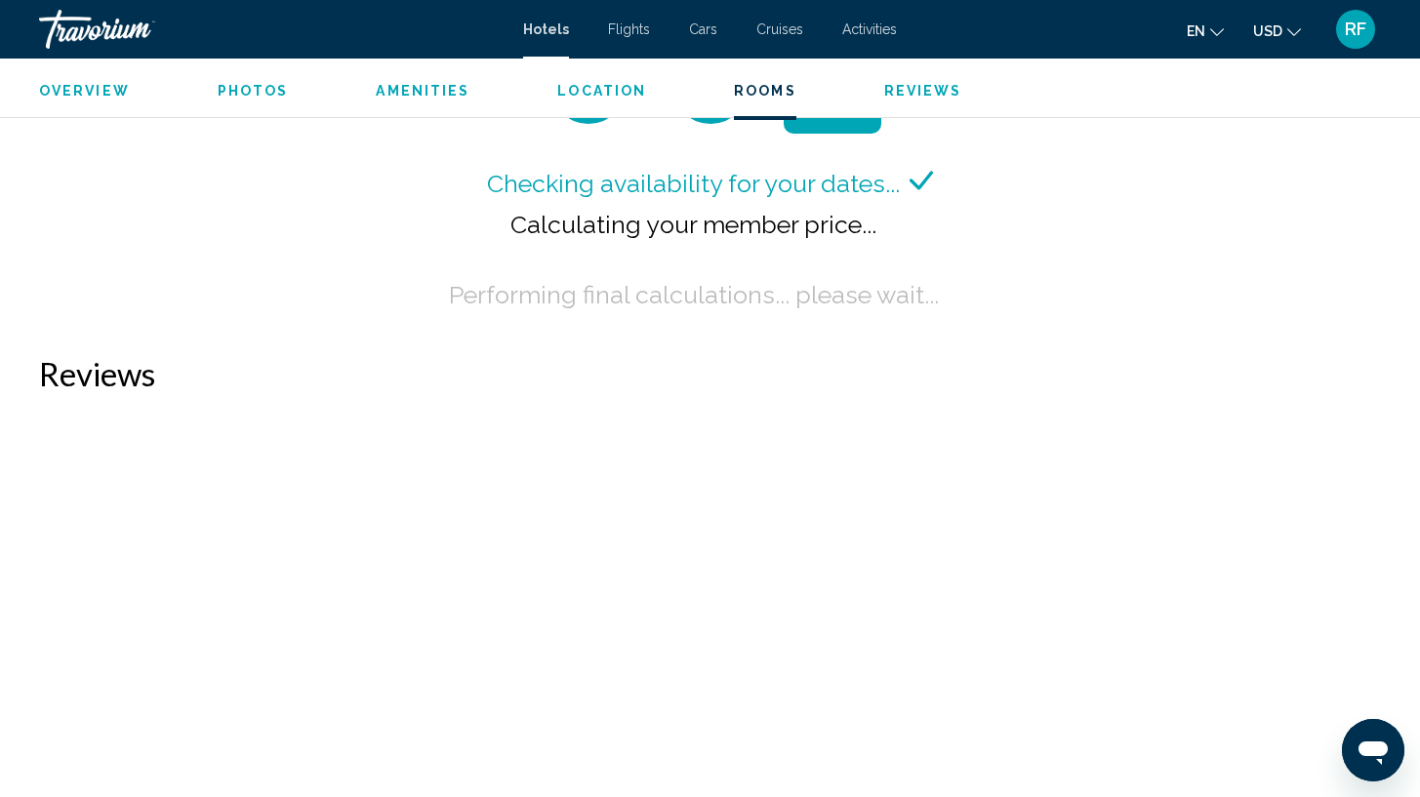
scroll to position [2679, 0]
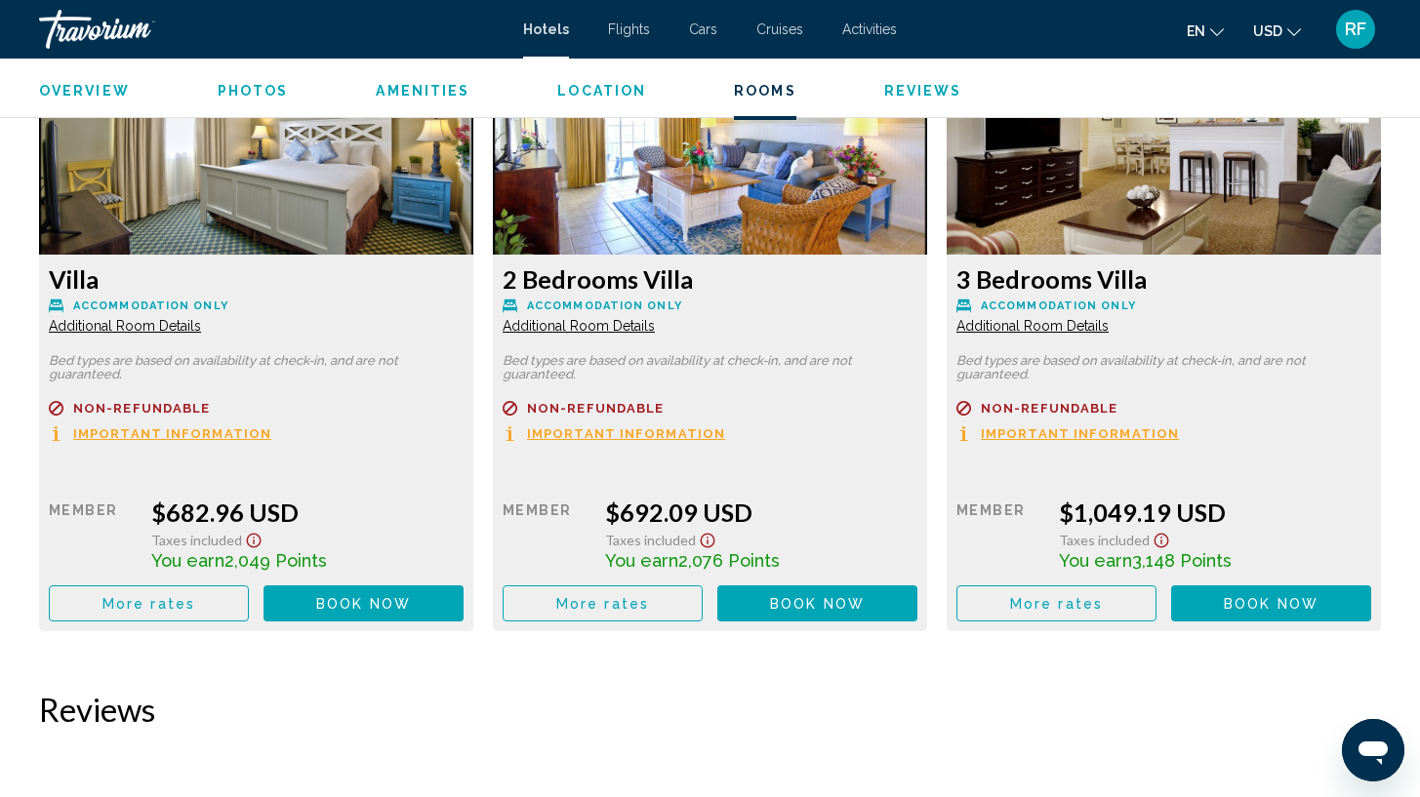
click at [411, 601] on span "Book now No longer available" at bounding box center [363, 603] width 95 height 16
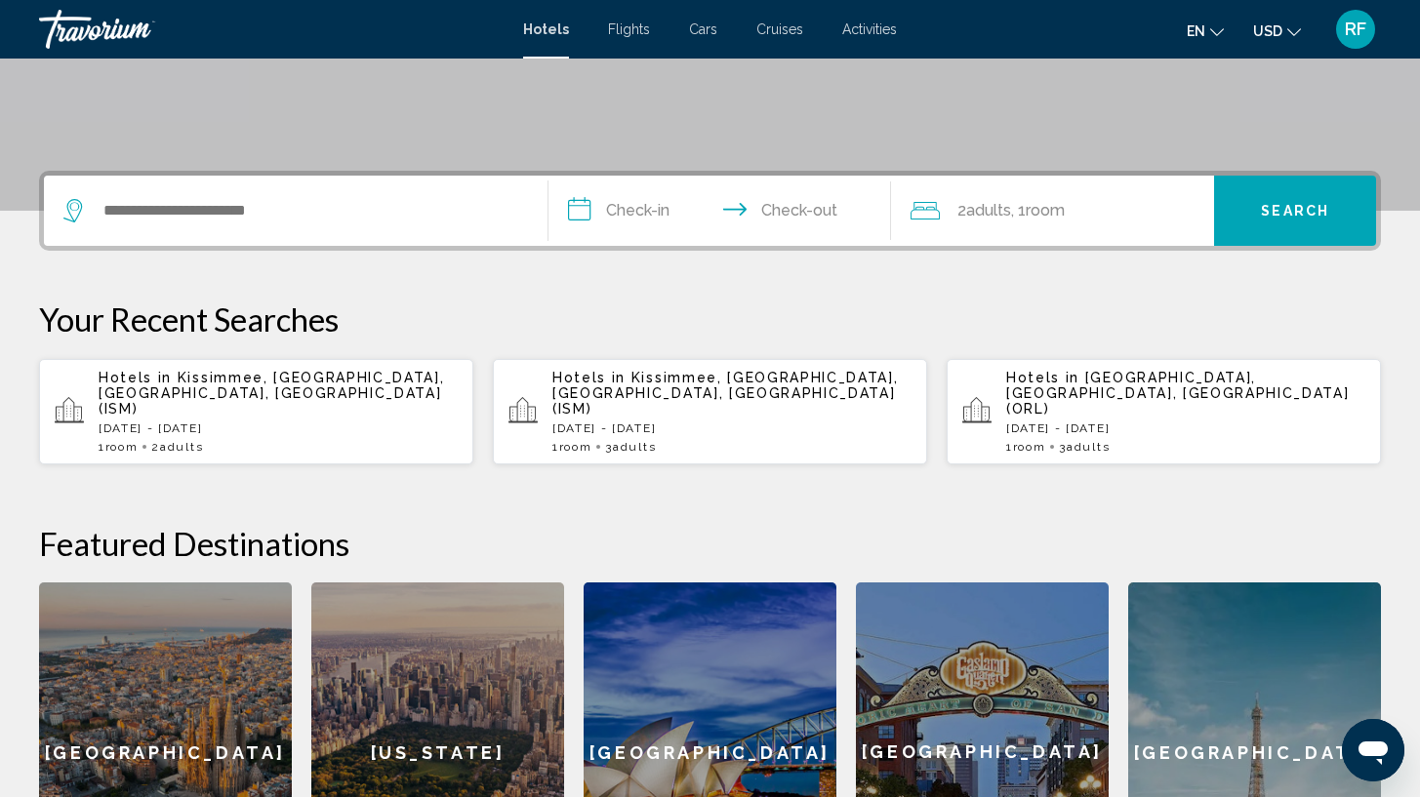
scroll to position [383, 0]
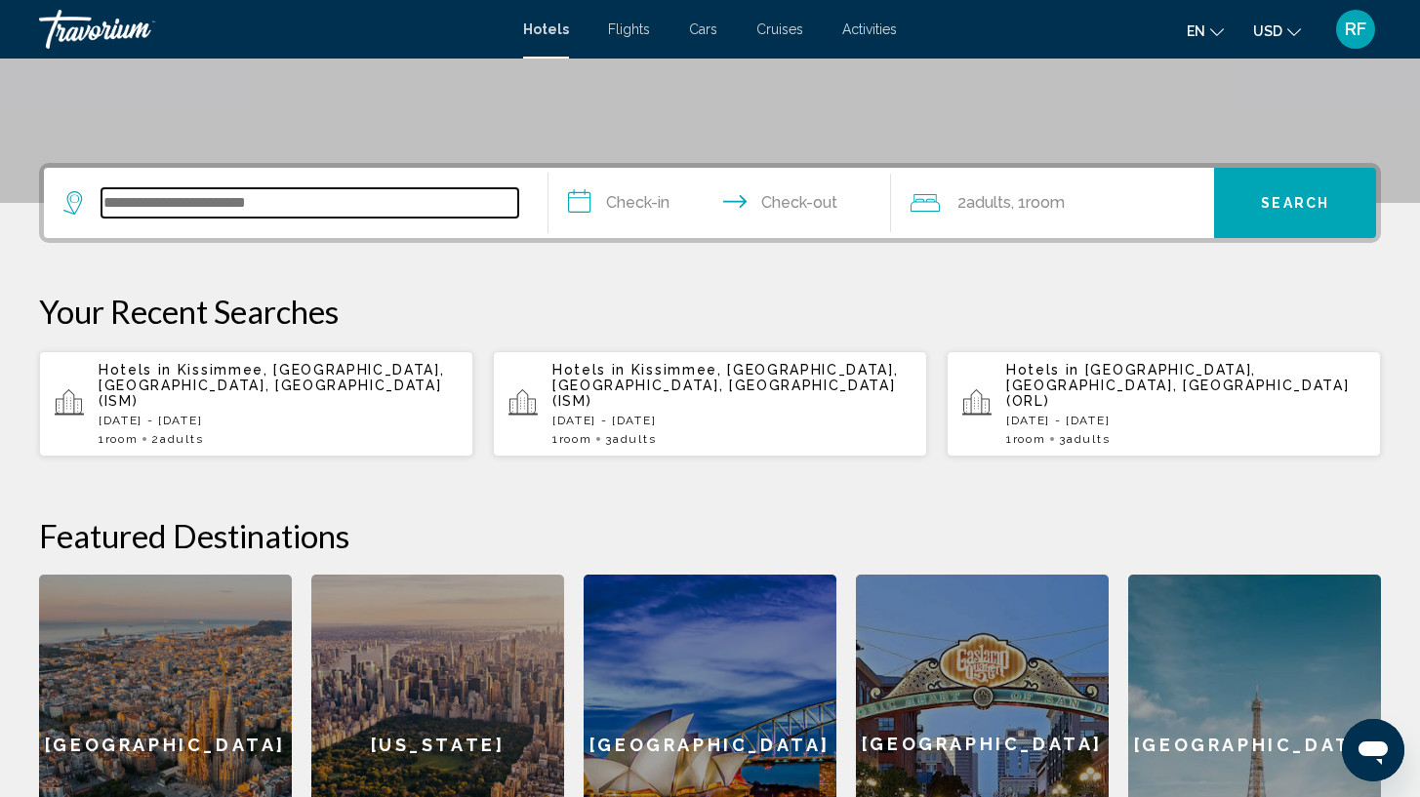
click at [324, 201] on input "Search widget" at bounding box center [310, 202] width 417 height 29
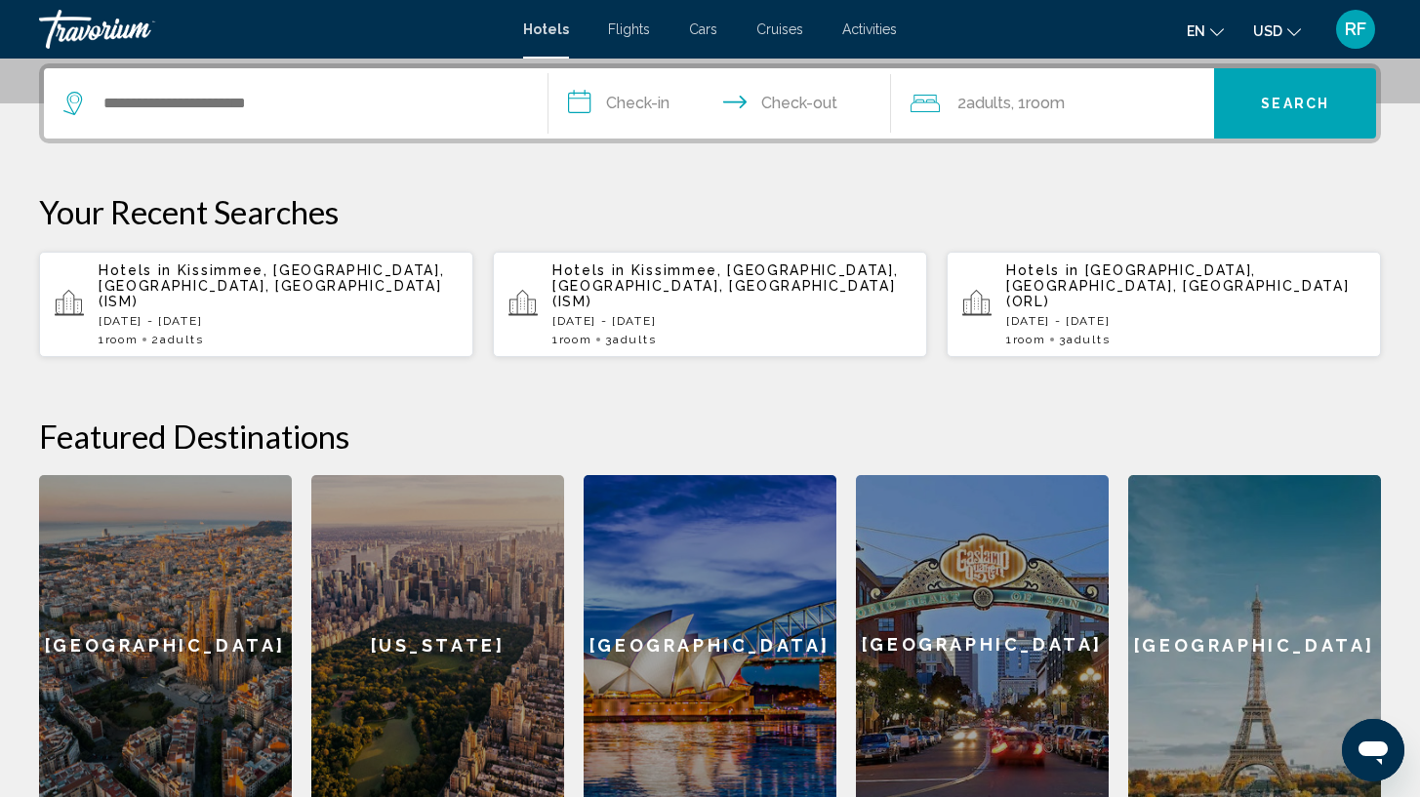
click at [227, 271] on span "Kissimmee, [GEOGRAPHIC_DATA], [GEOGRAPHIC_DATA], [GEOGRAPHIC_DATA] (ISM)" at bounding box center [272, 286] width 347 height 47
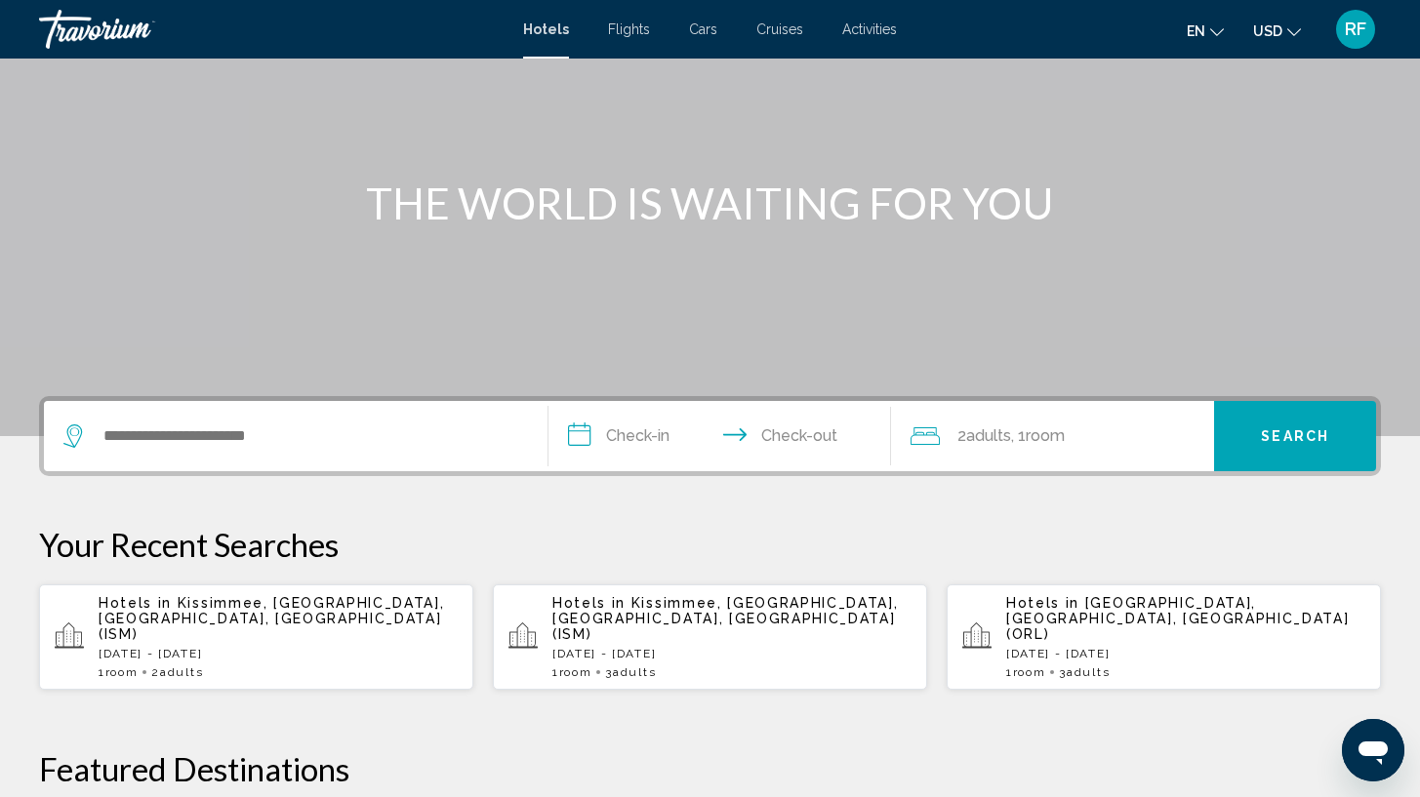
scroll to position [157, 0]
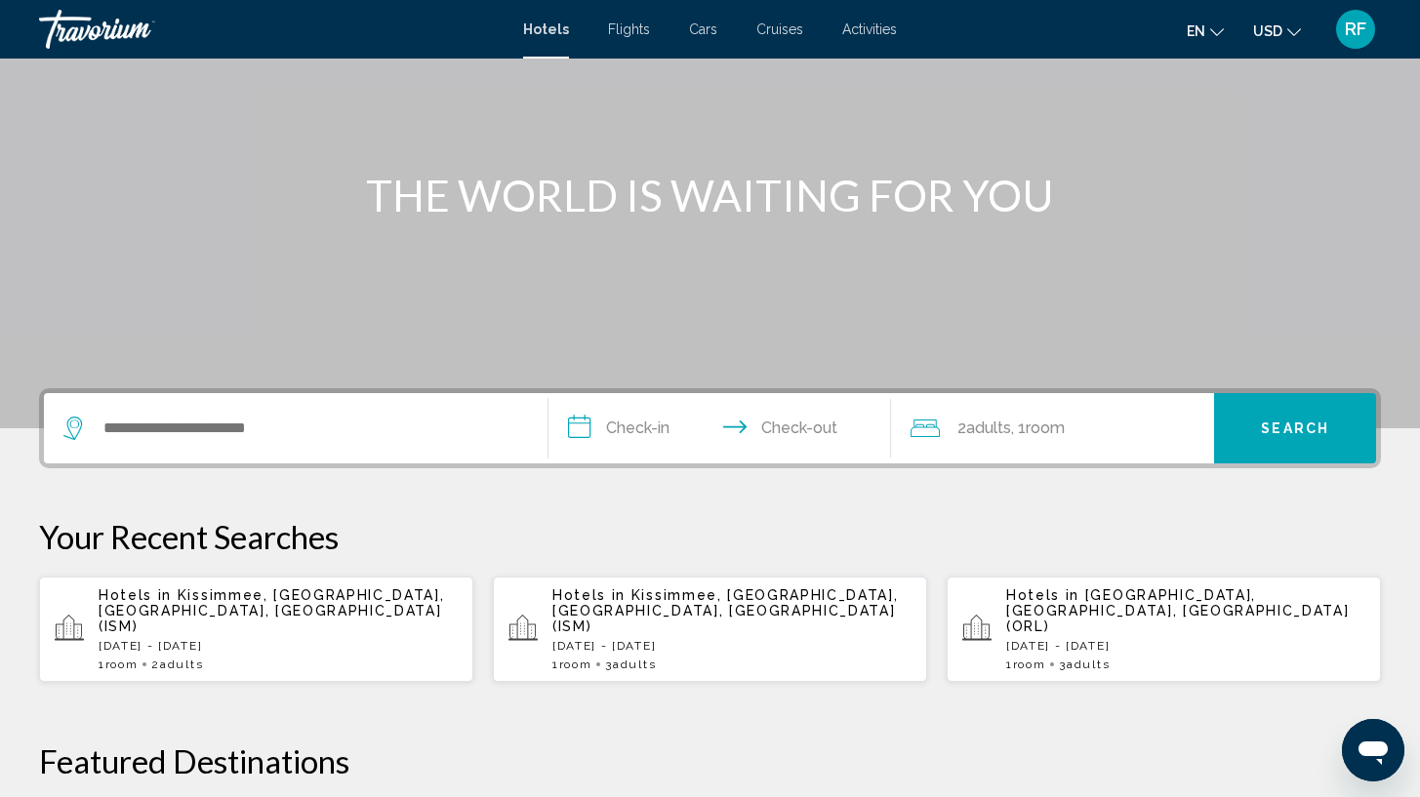
click at [297, 610] on p "Hotels in Kissimmee, Orlando, FL, United States (ISM)" at bounding box center [278, 611] width 359 height 47
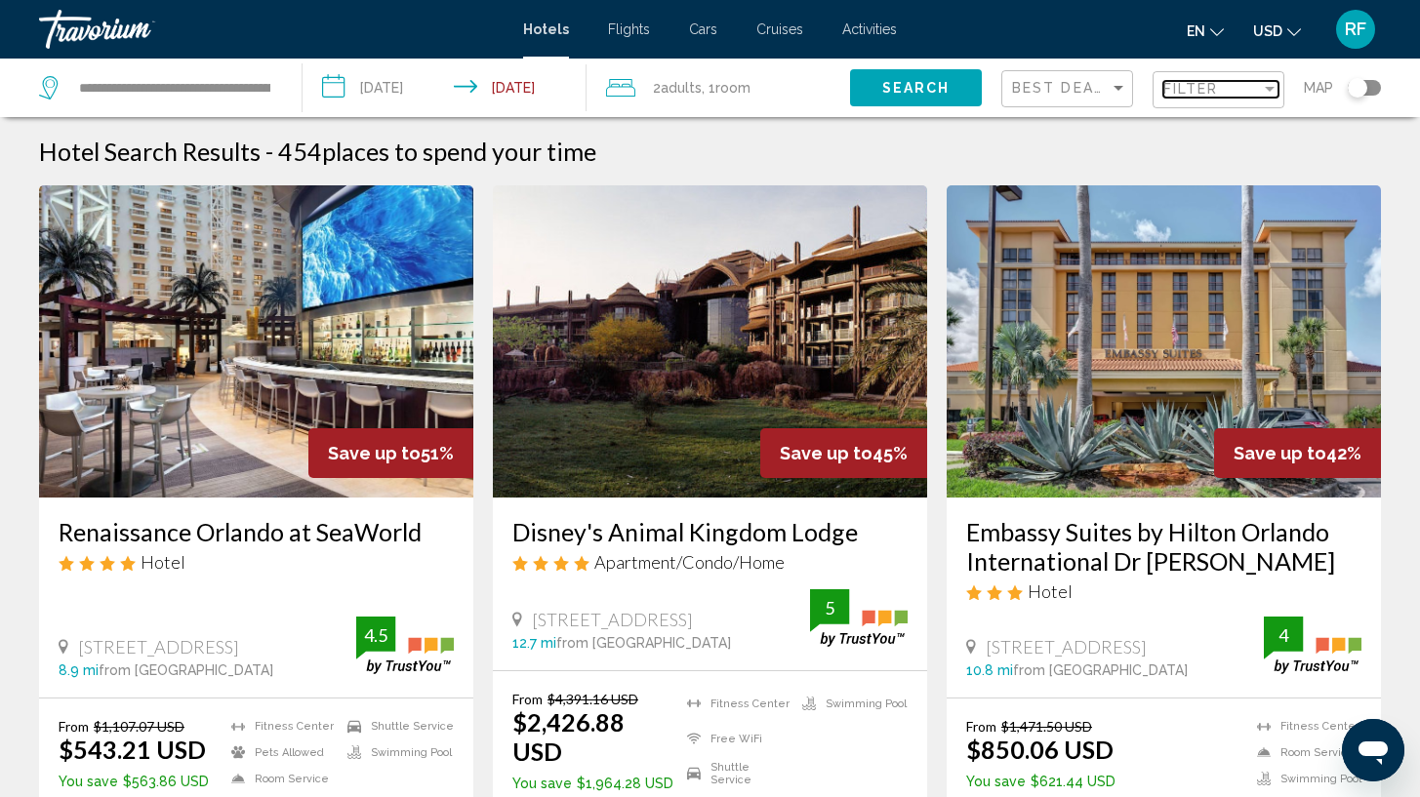
click at [1237, 92] on div "Filter" at bounding box center [1212, 89] width 98 height 16
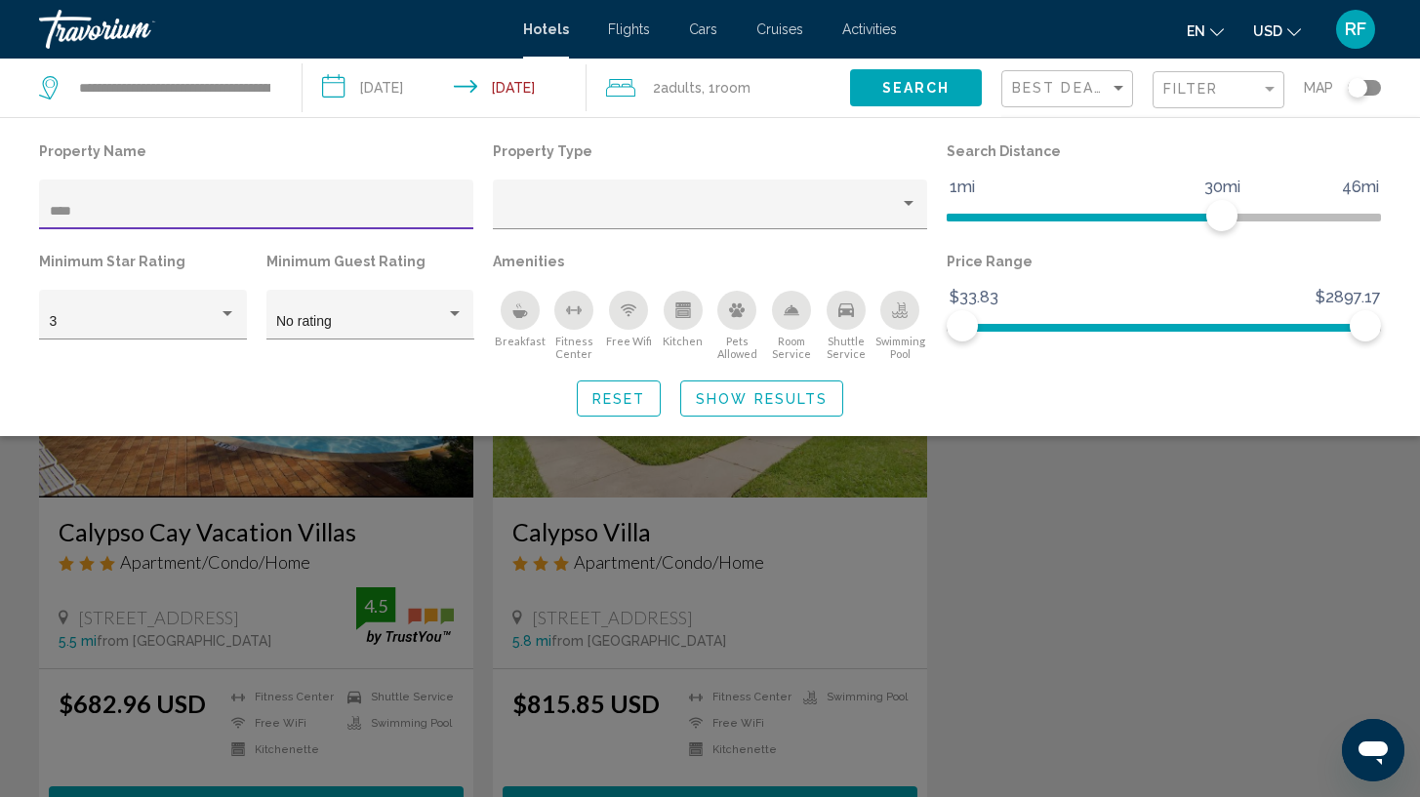
type input "****"
click at [304, 510] on div "Search widget" at bounding box center [710, 545] width 1420 height 505
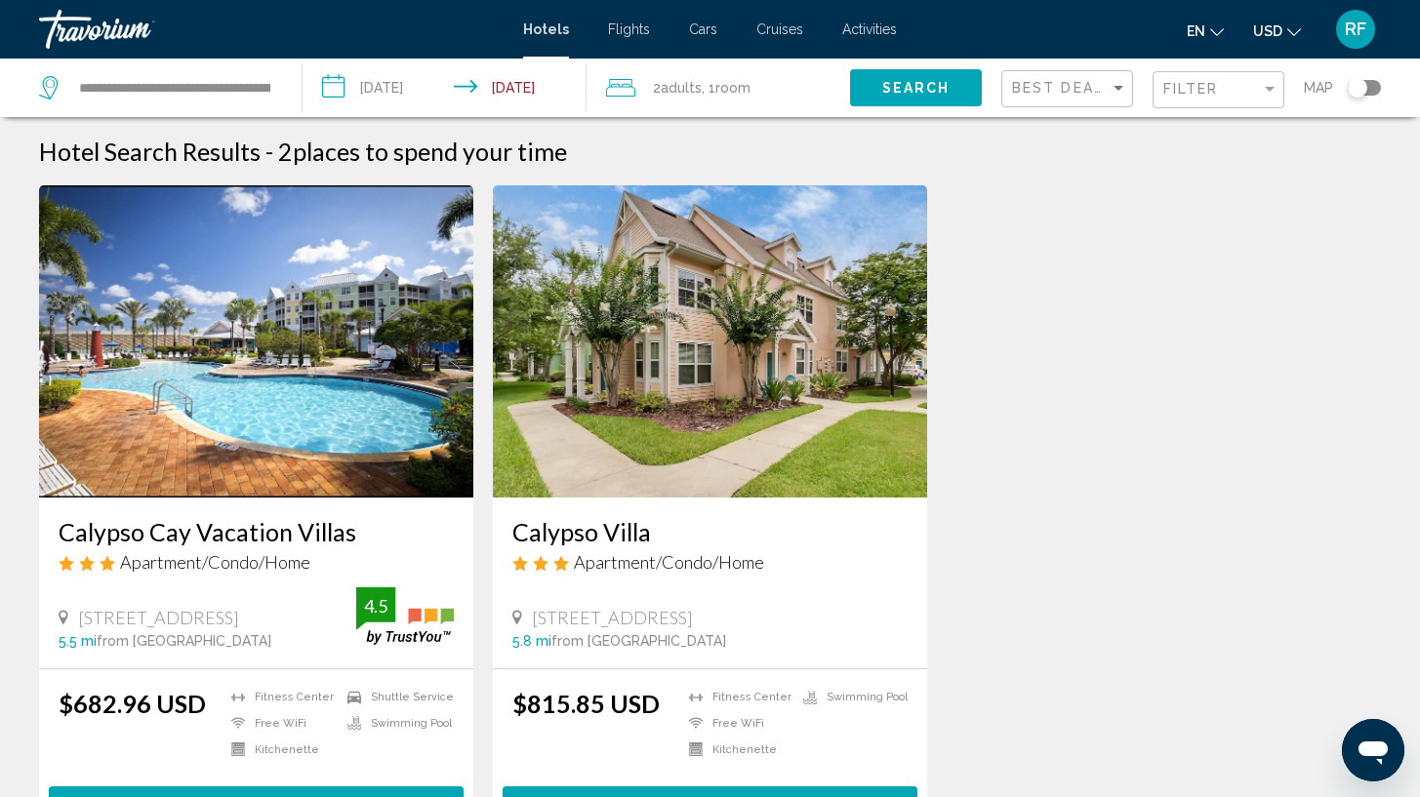
scroll to position [401, 0]
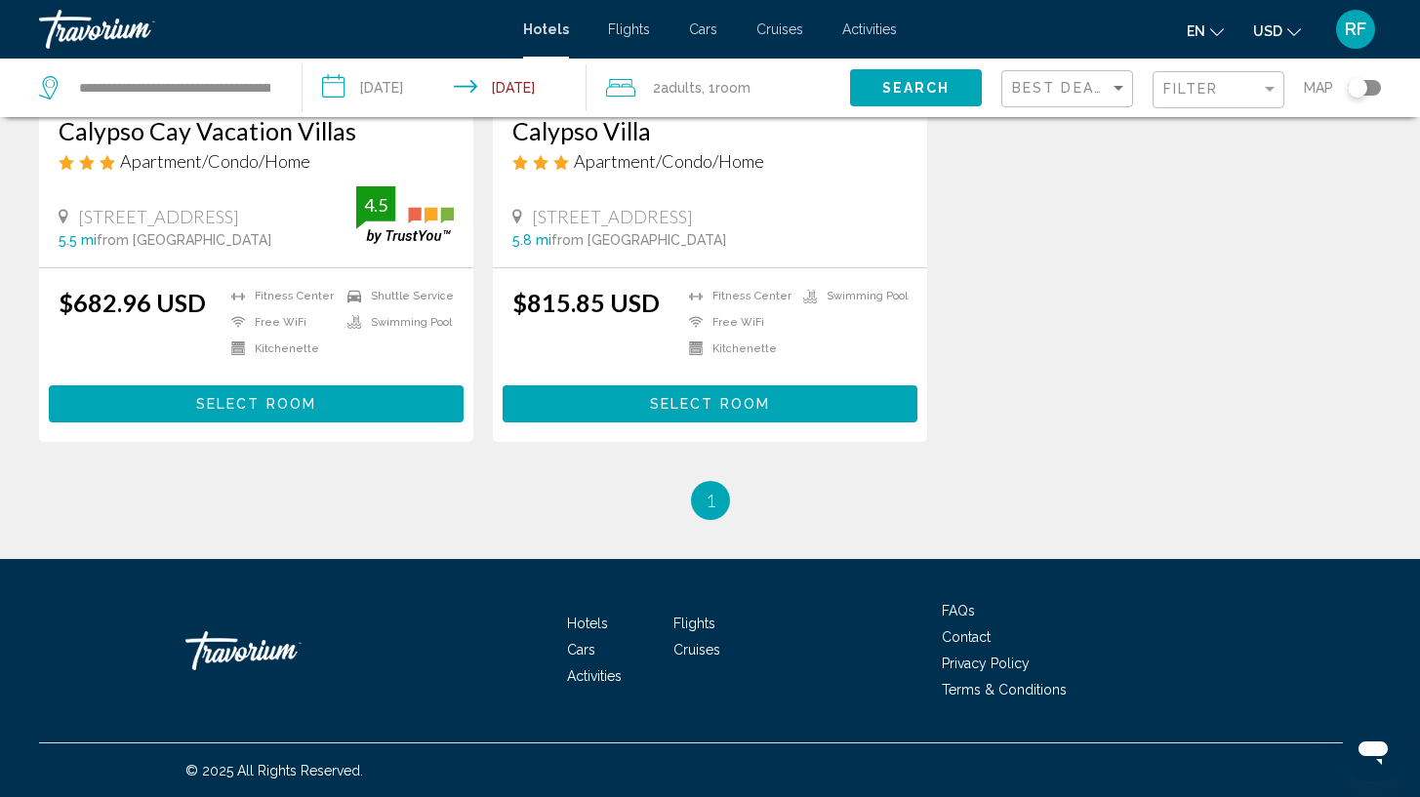
click at [357, 392] on button "Select Room" at bounding box center [256, 404] width 415 height 36
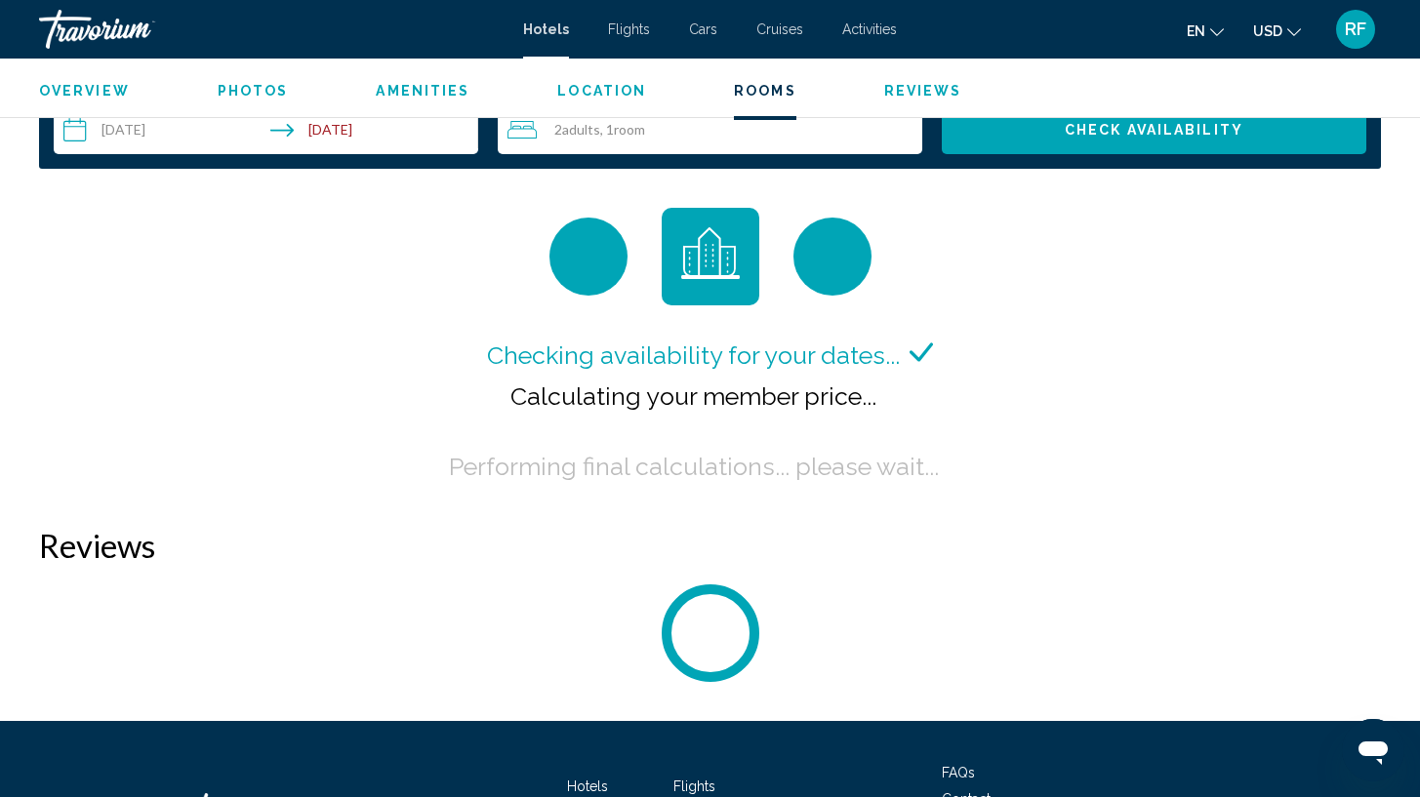
scroll to position [2528, 0]
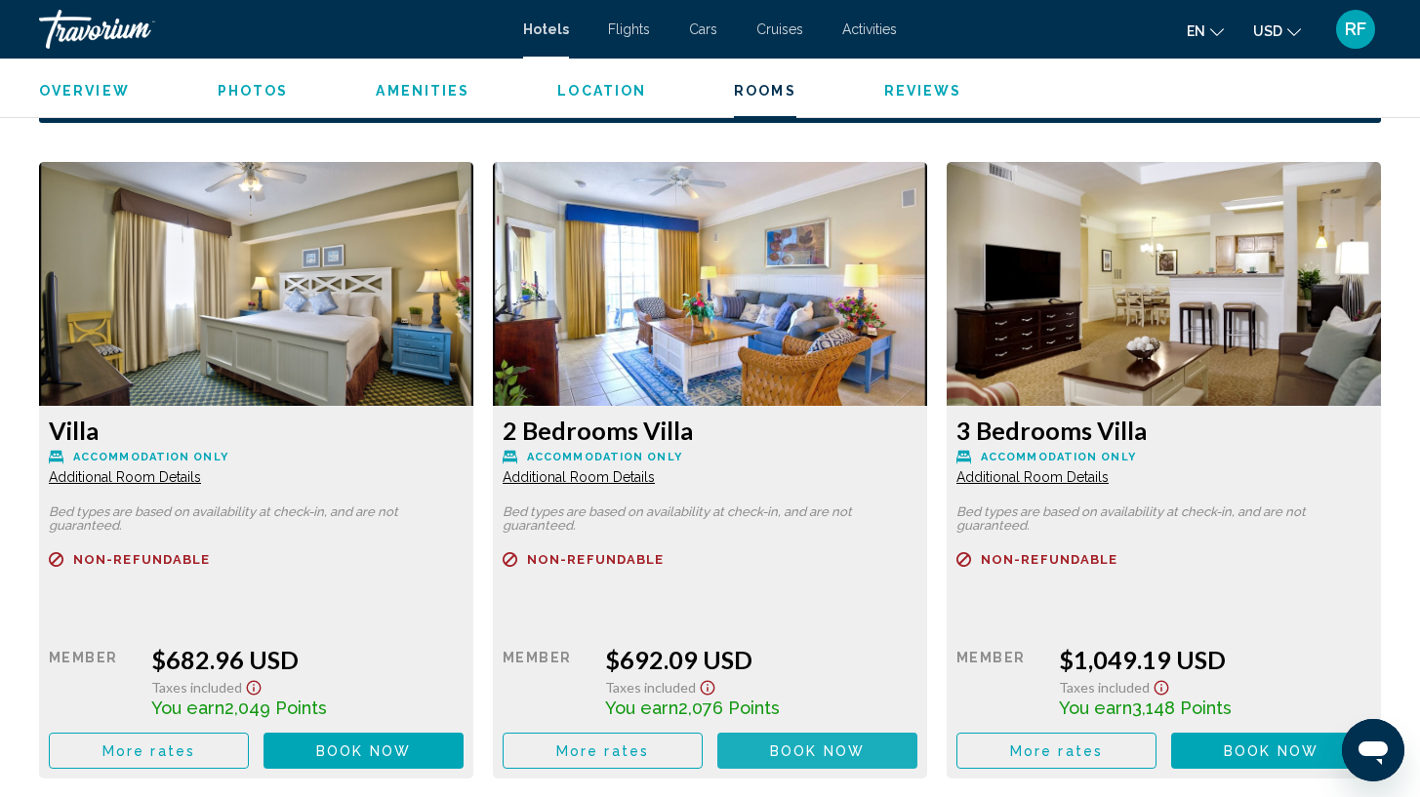
click at [835, 759] on span "Book now" at bounding box center [817, 752] width 95 height 16
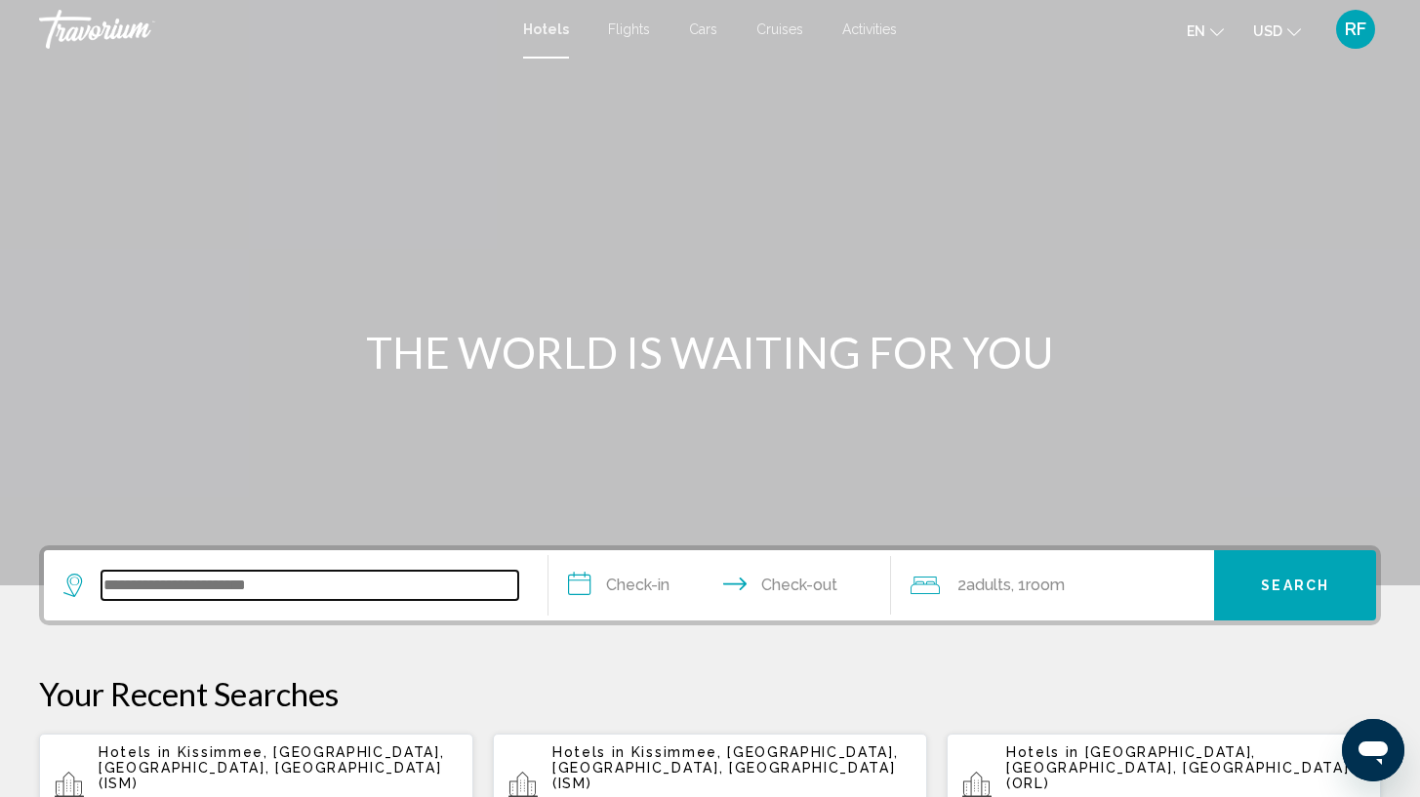
click at [253, 580] on input "Search widget" at bounding box center [310, 585] width 417 height 29
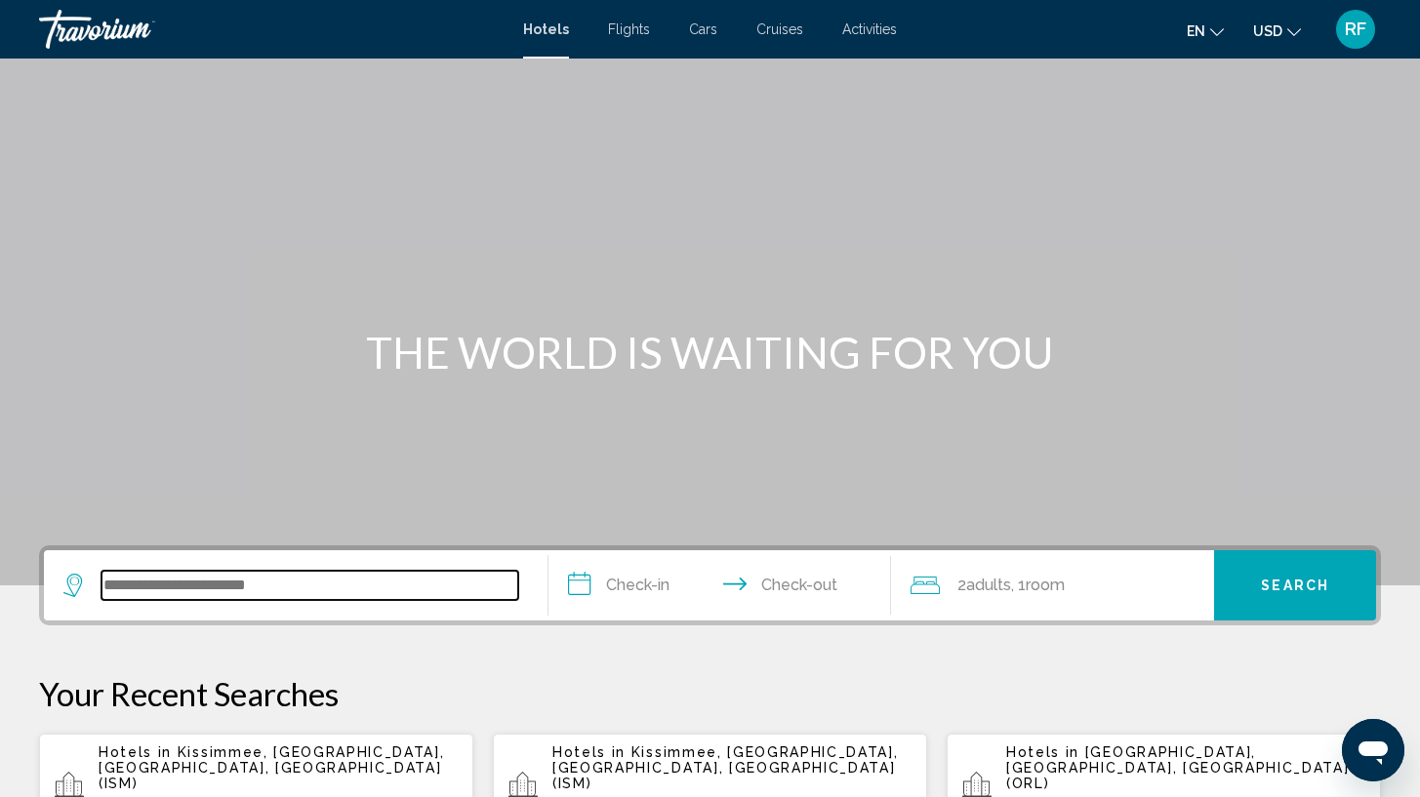
scroll to position [482, 0]
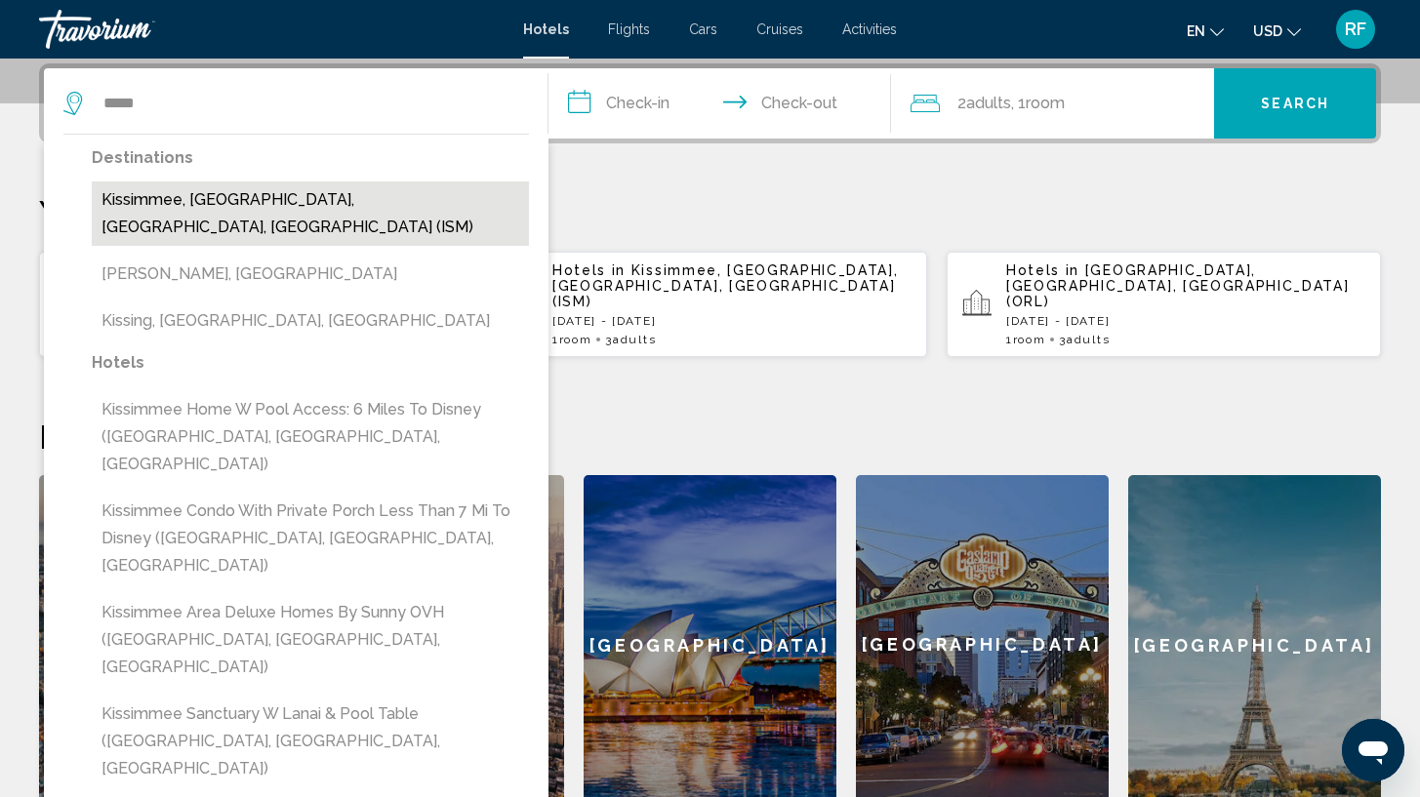
click at [414, 203] on button "Kissimmee, [GEOGRAPHIC_DATA], [GEOGRAPHIC_DATA], [GEOGRAPHIC_DATA] (ISM)" at bounding box center [310, 214] width 437 height 64
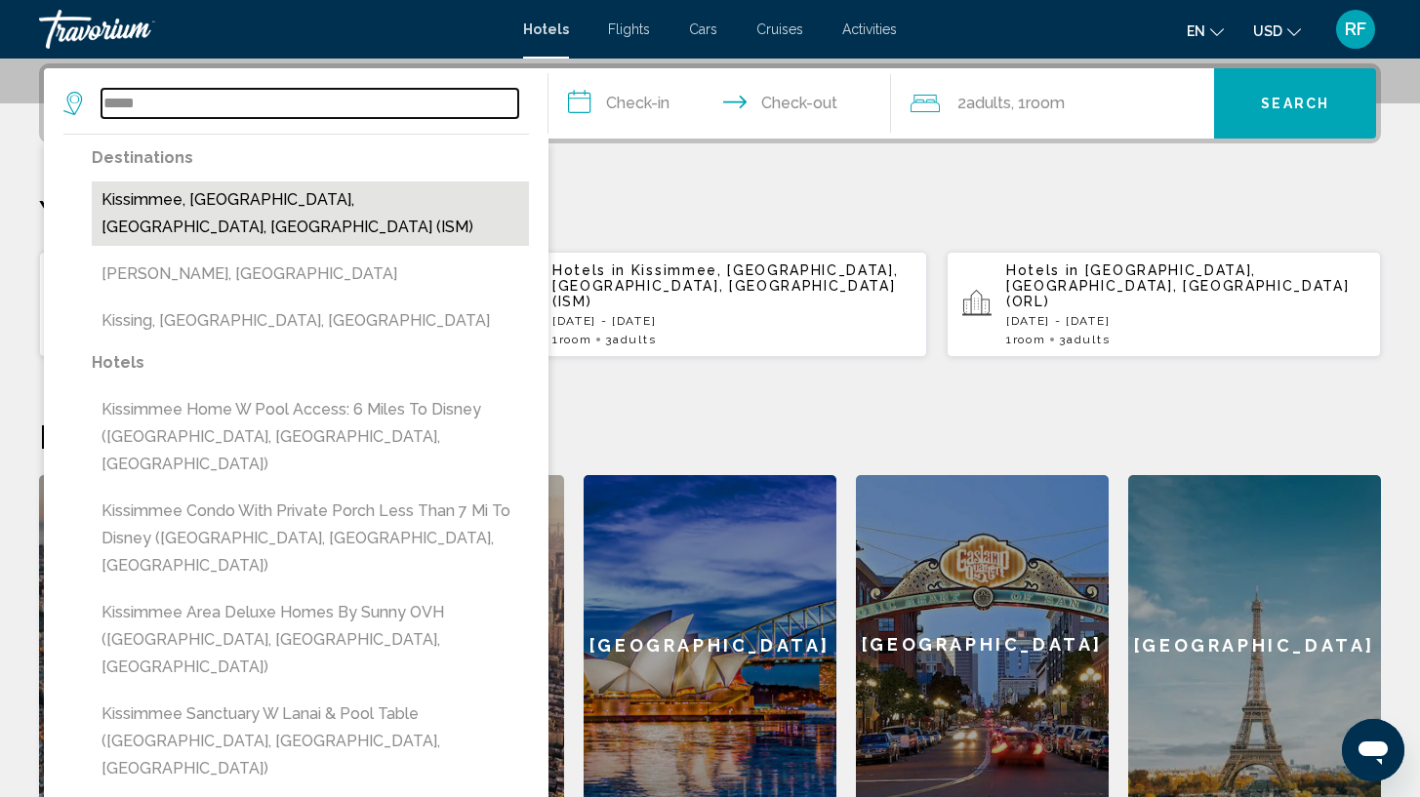
type input "**********"
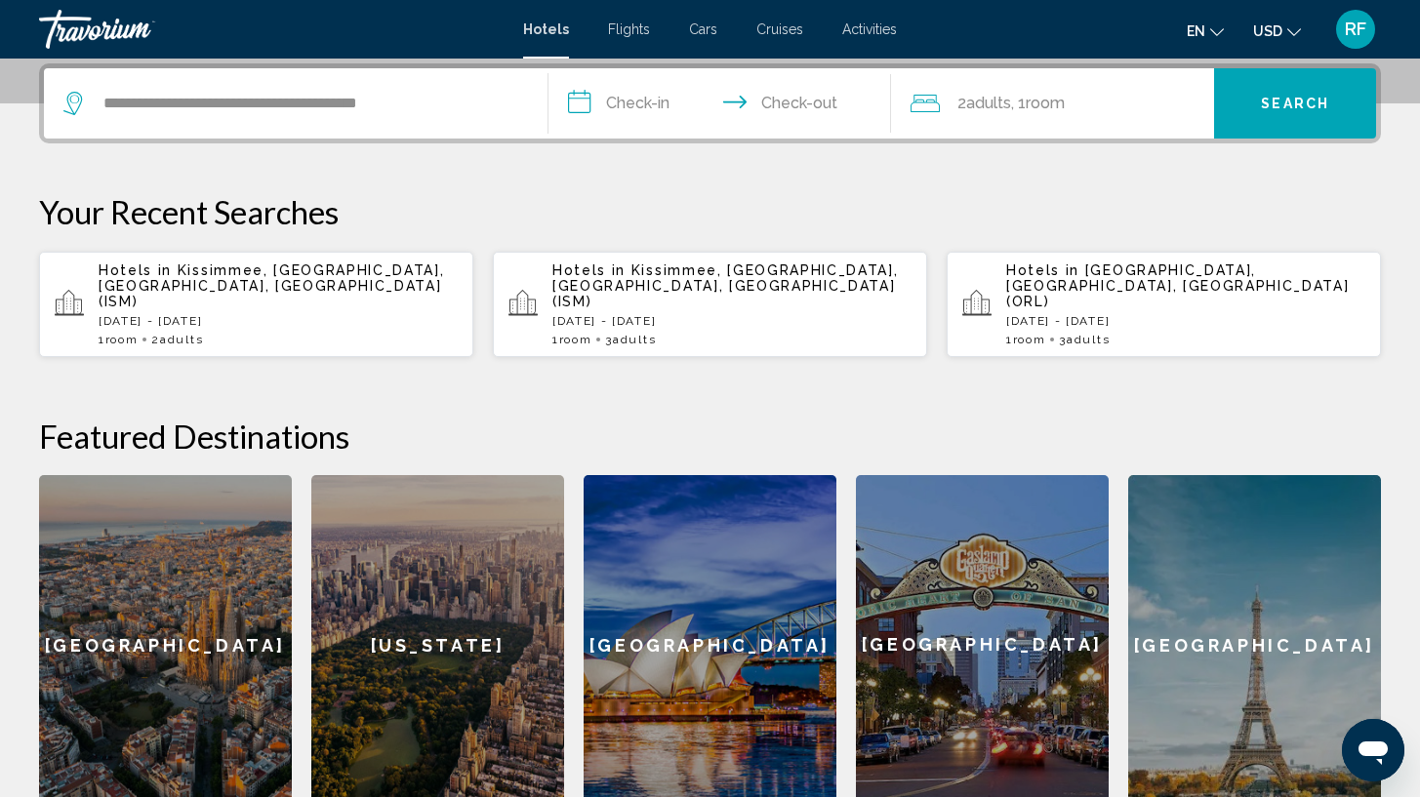
click at [610, 97] on input "**********" at bounding box center [724, 106] width 350 height 76
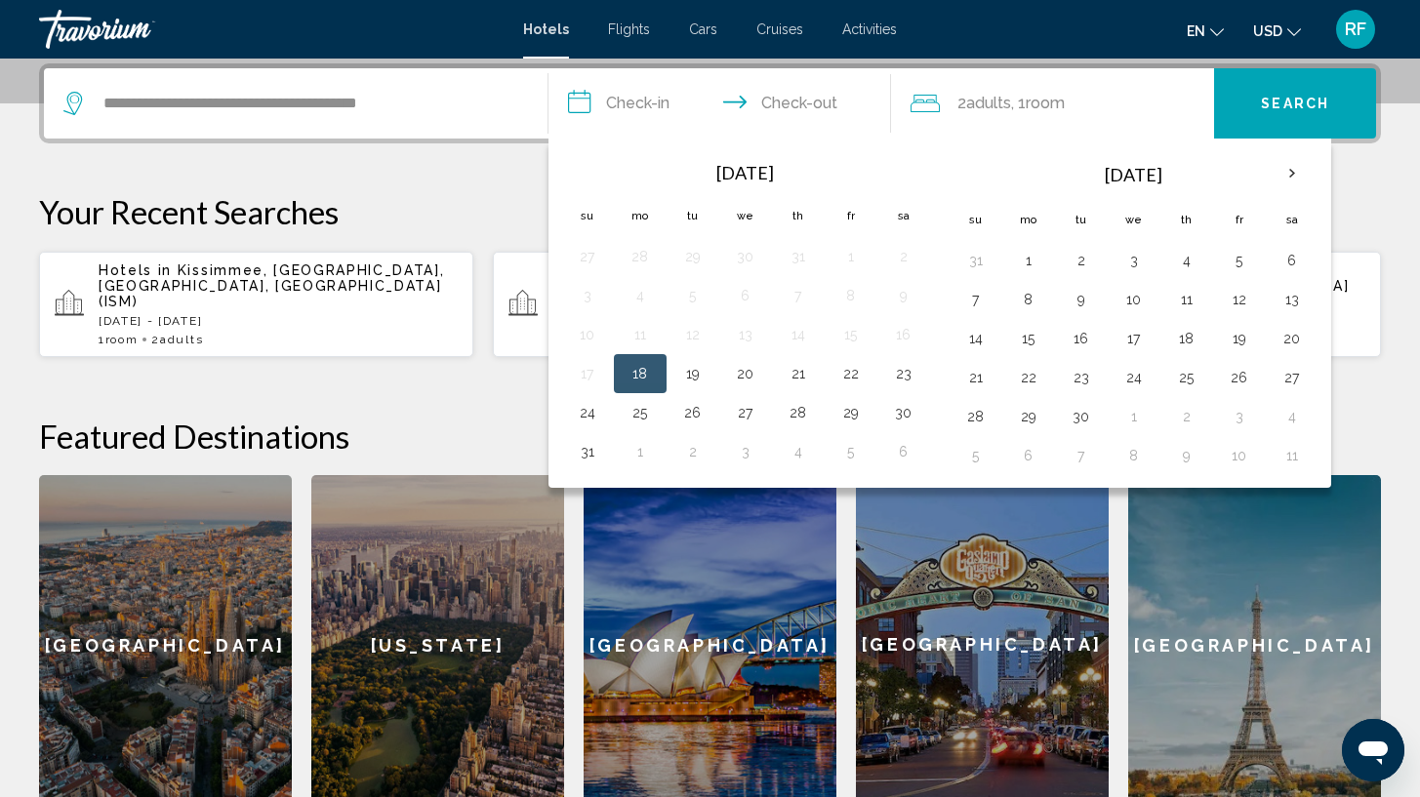
click at [633, 376] on button "18" at bounding box center [640, 373] width 31 height 27
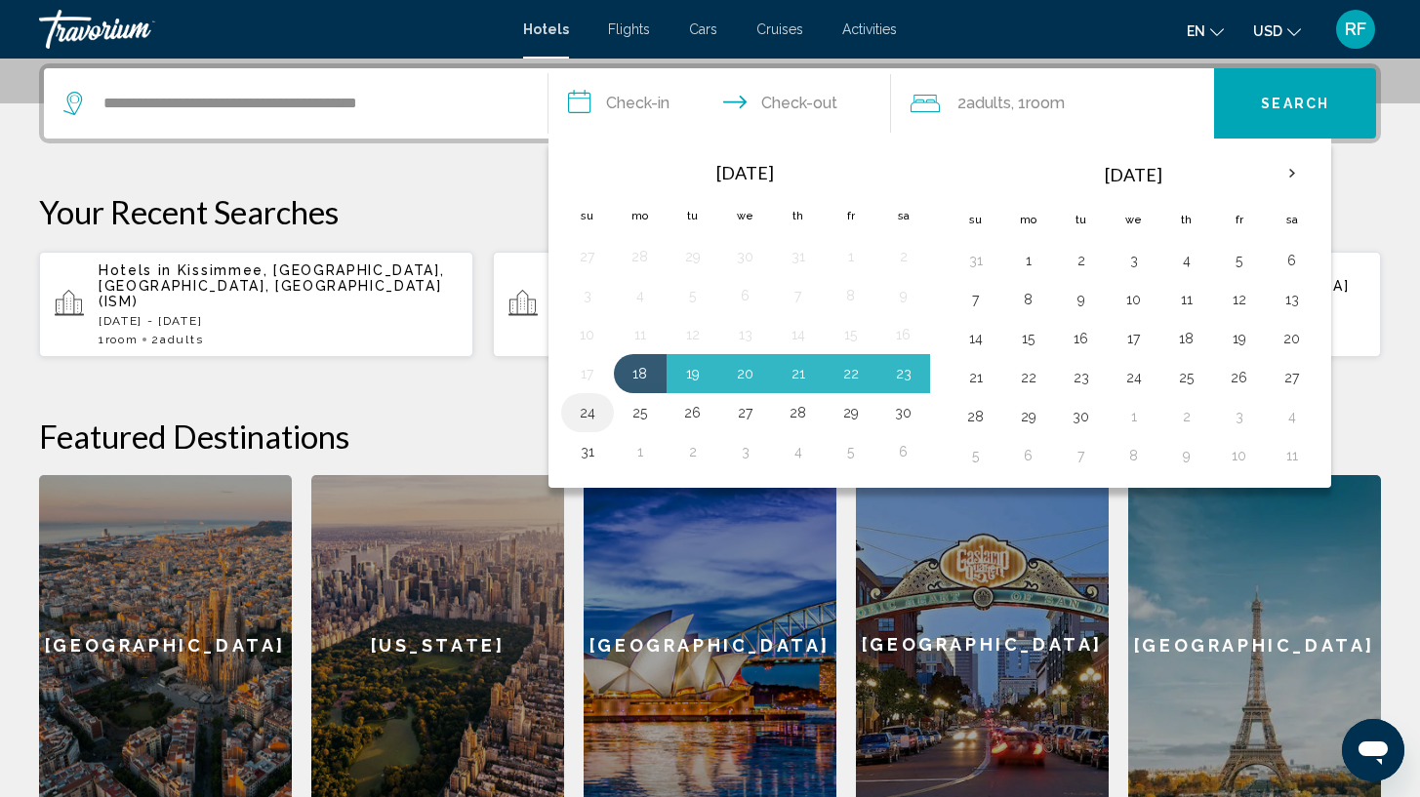
click at [589, 411] on button "24" at bounding box center [587, 412] width 31 height 27
type input "**********"
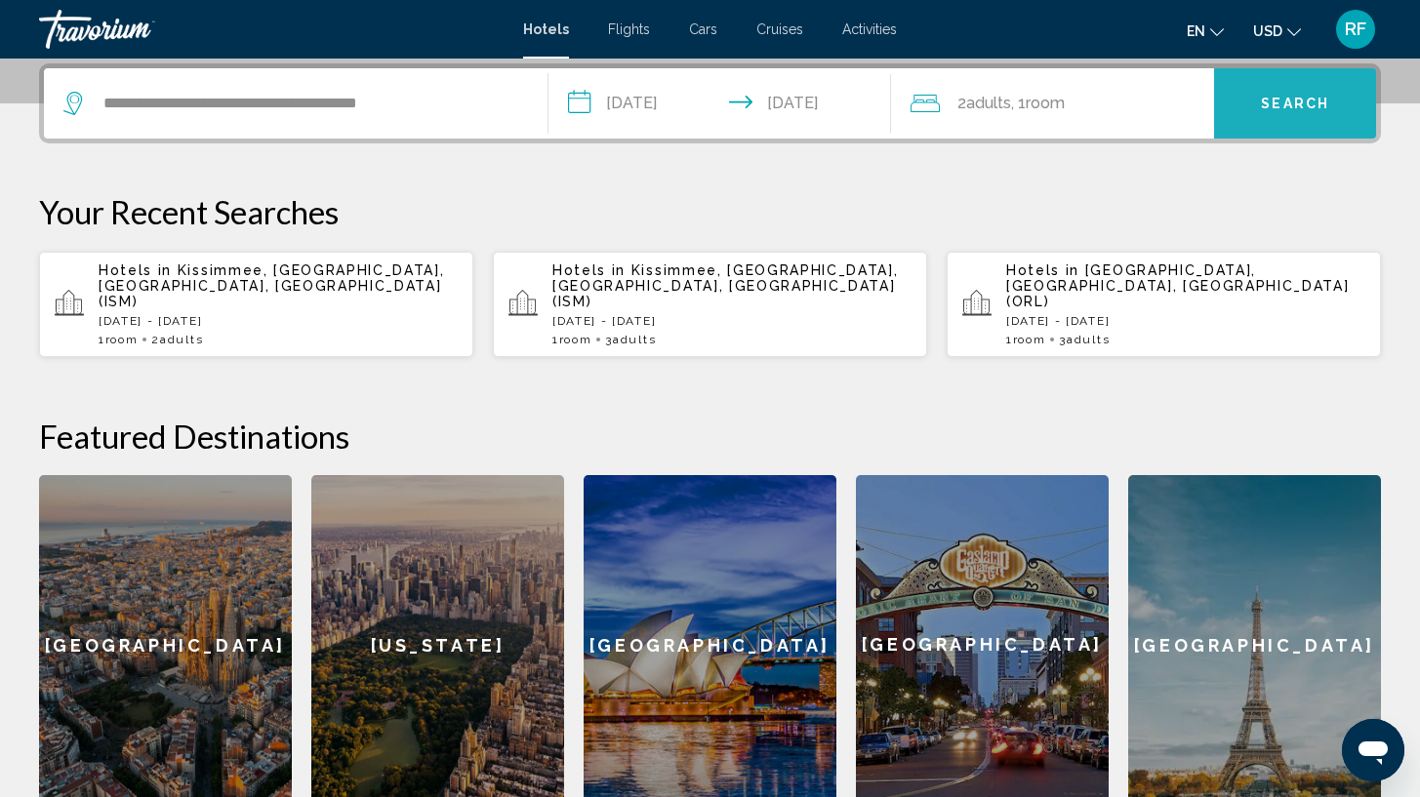
click at [1298, 113] on button "Search" at bounding box center [1295, 103] width 162 height 70
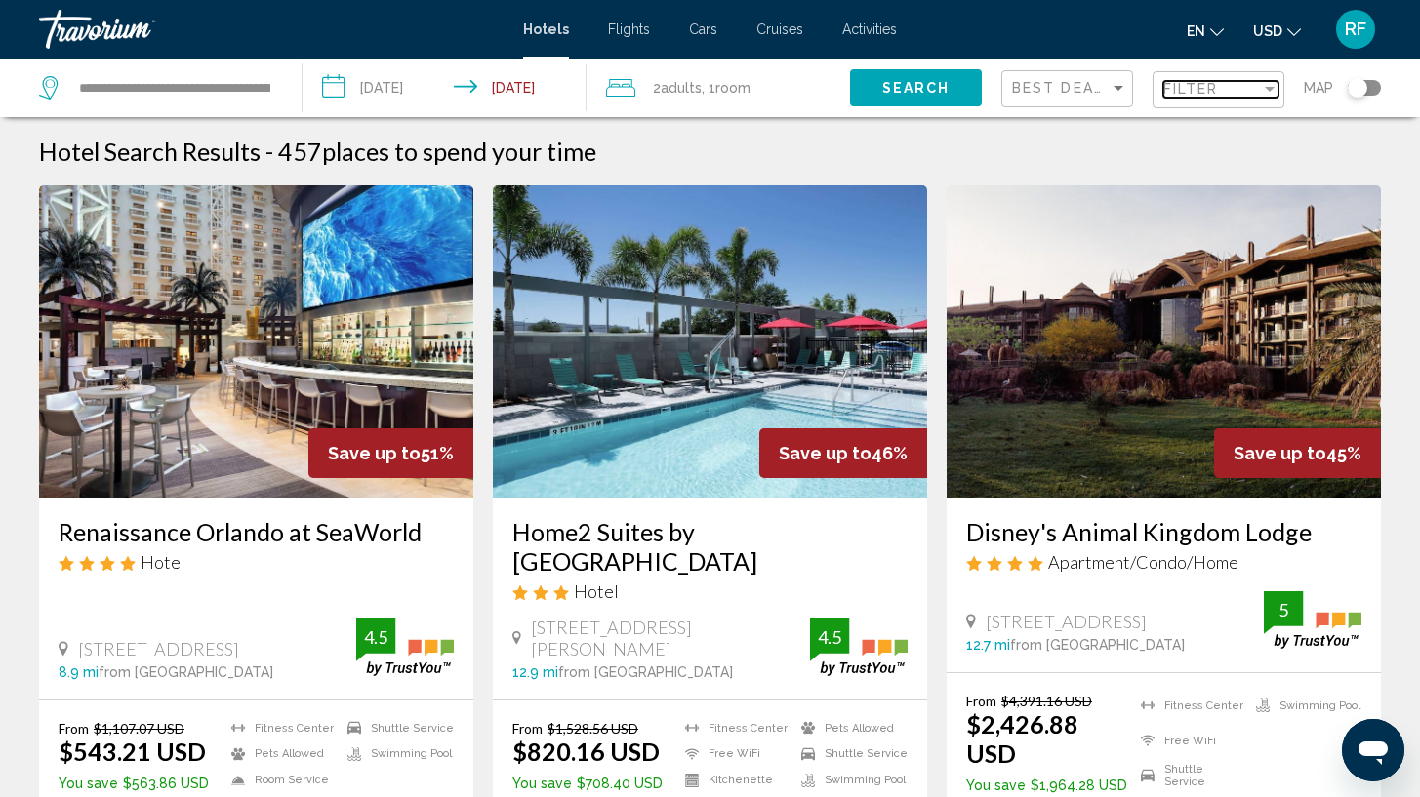
click at [1228, 91] on div "Filter" at bounding box center [1212, 89] width 98 height 16
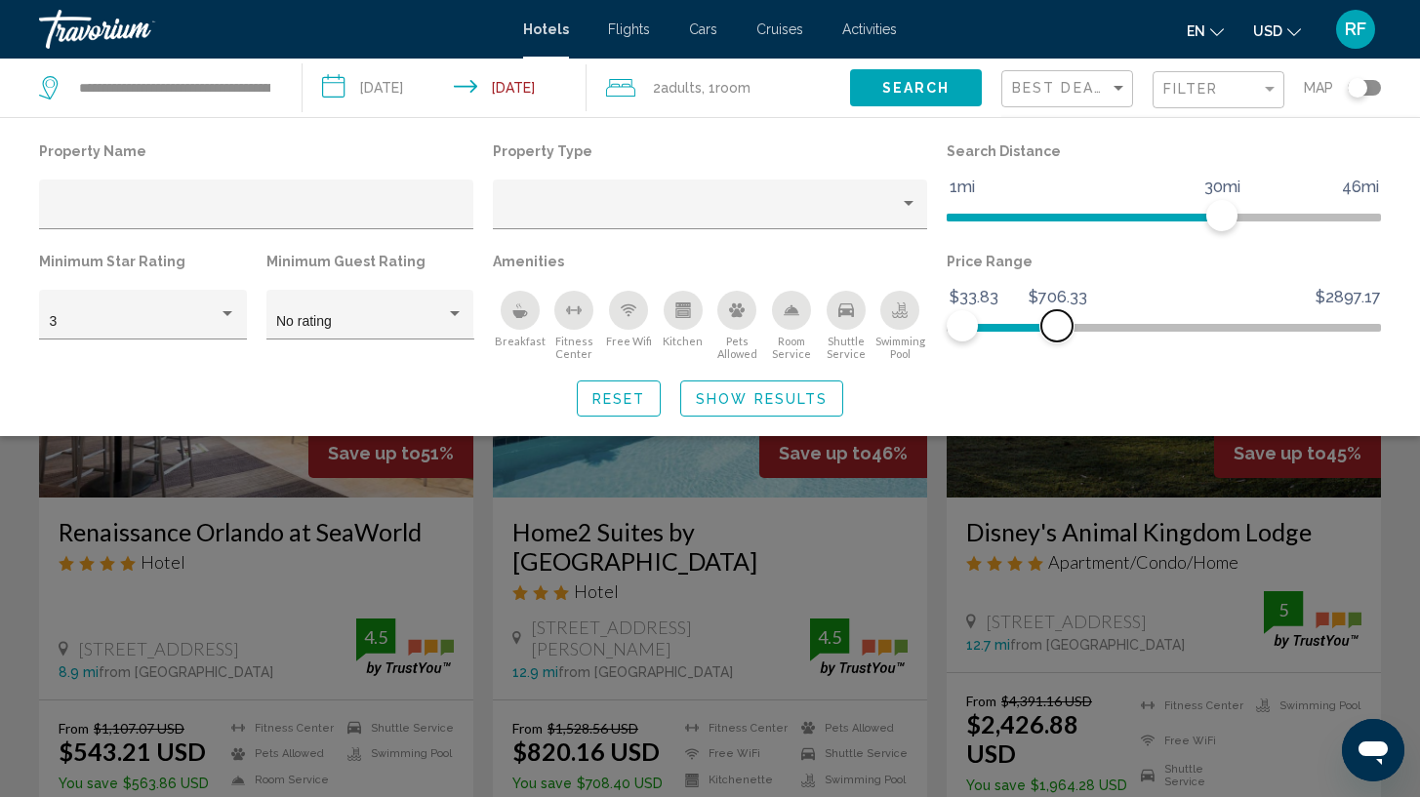
drag, startPoint x: 1365, startPoint y: 332, endPoint x: 1057, endPoint y: 360, distance: 308.8
click at [1057, 360] on div "Price Range $33.83 $2897.17 $33.83 $706.33" at bounding box center [1164, 304] width 454 height 113
click at [784, 401] on span "Show Results" at bounding box center [762, 399] width 132 height 16
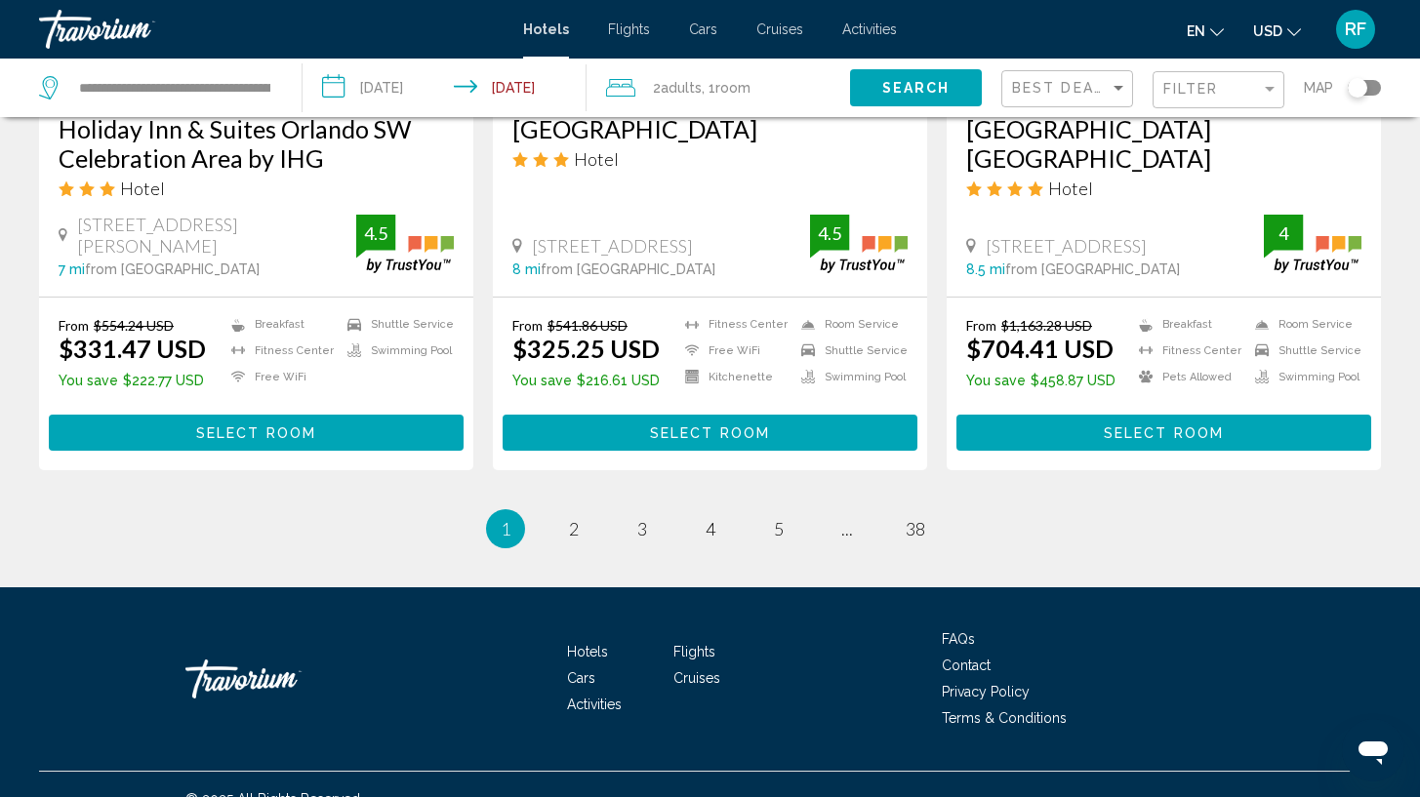
scroll to position [2614, 0]
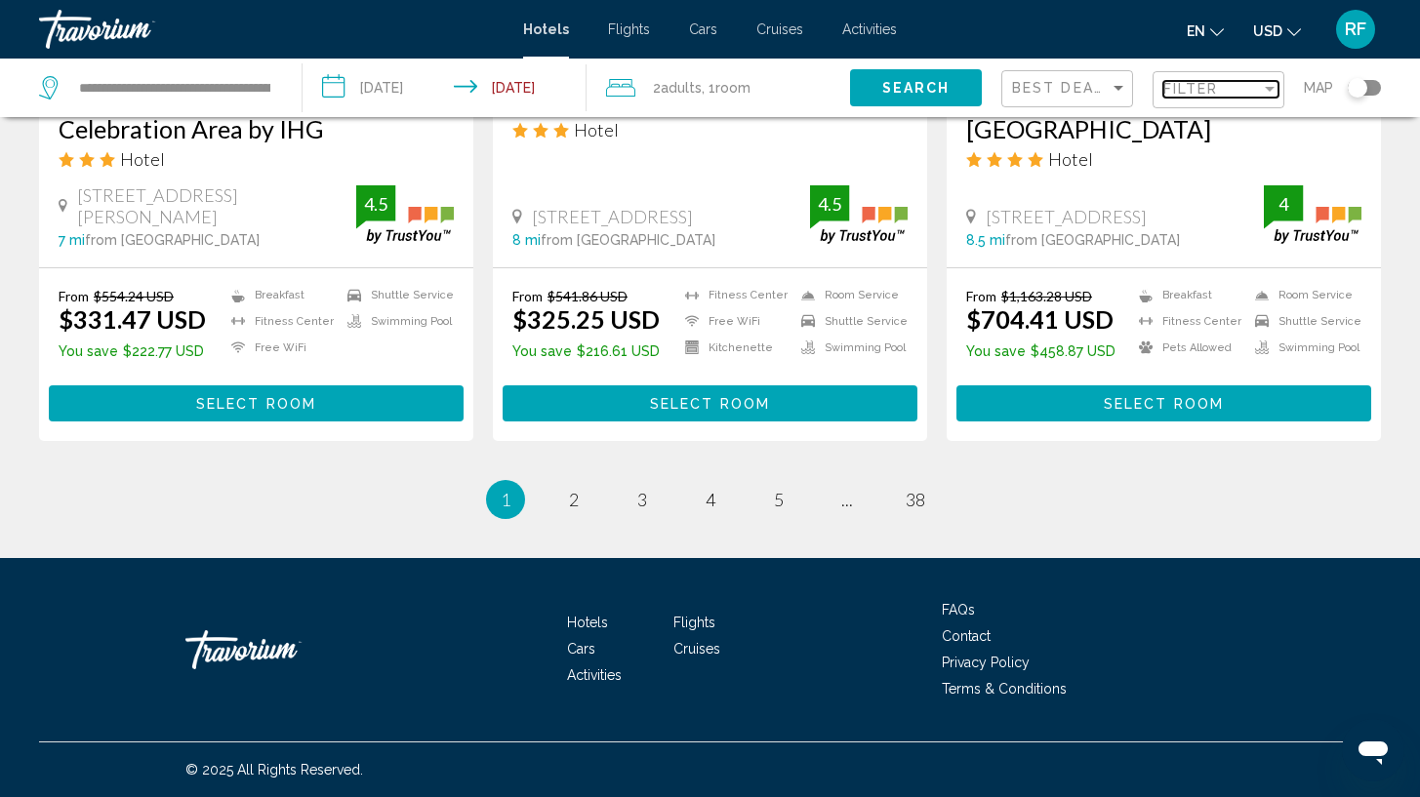
click at [1210, 93] on span "Filter" at bounding box center [1191, 89] width 56 height 16
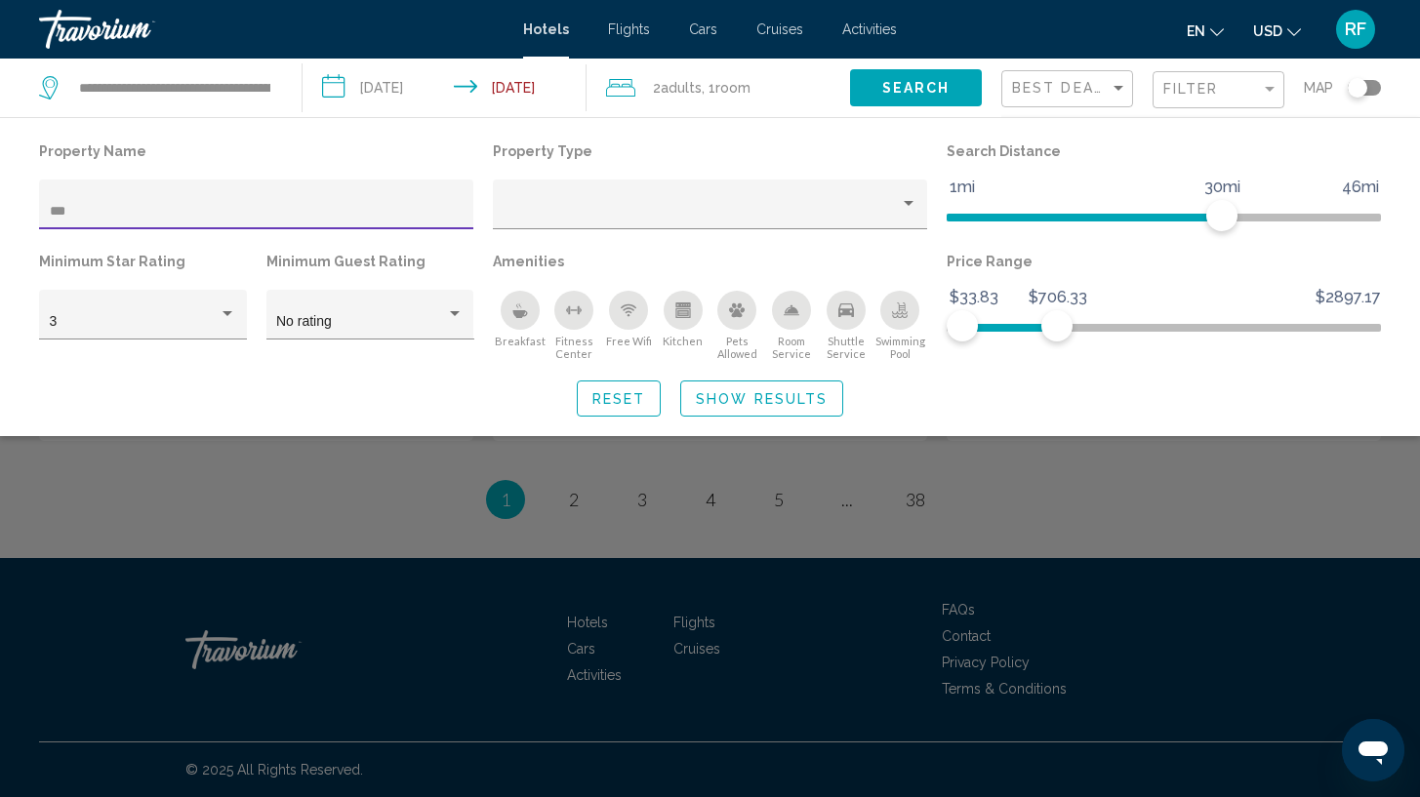
scroll to position [2610, 0]
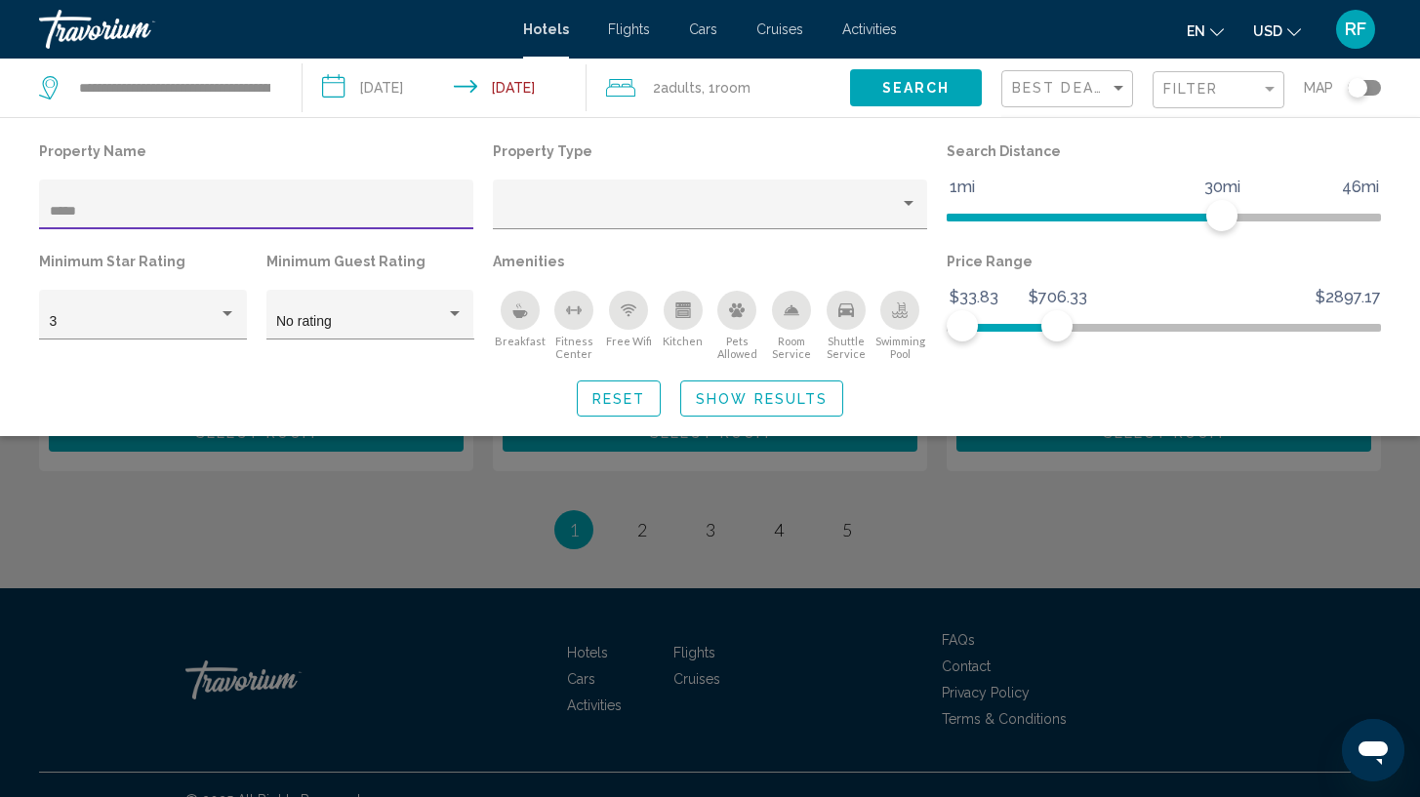
scroll to position [401, 0]
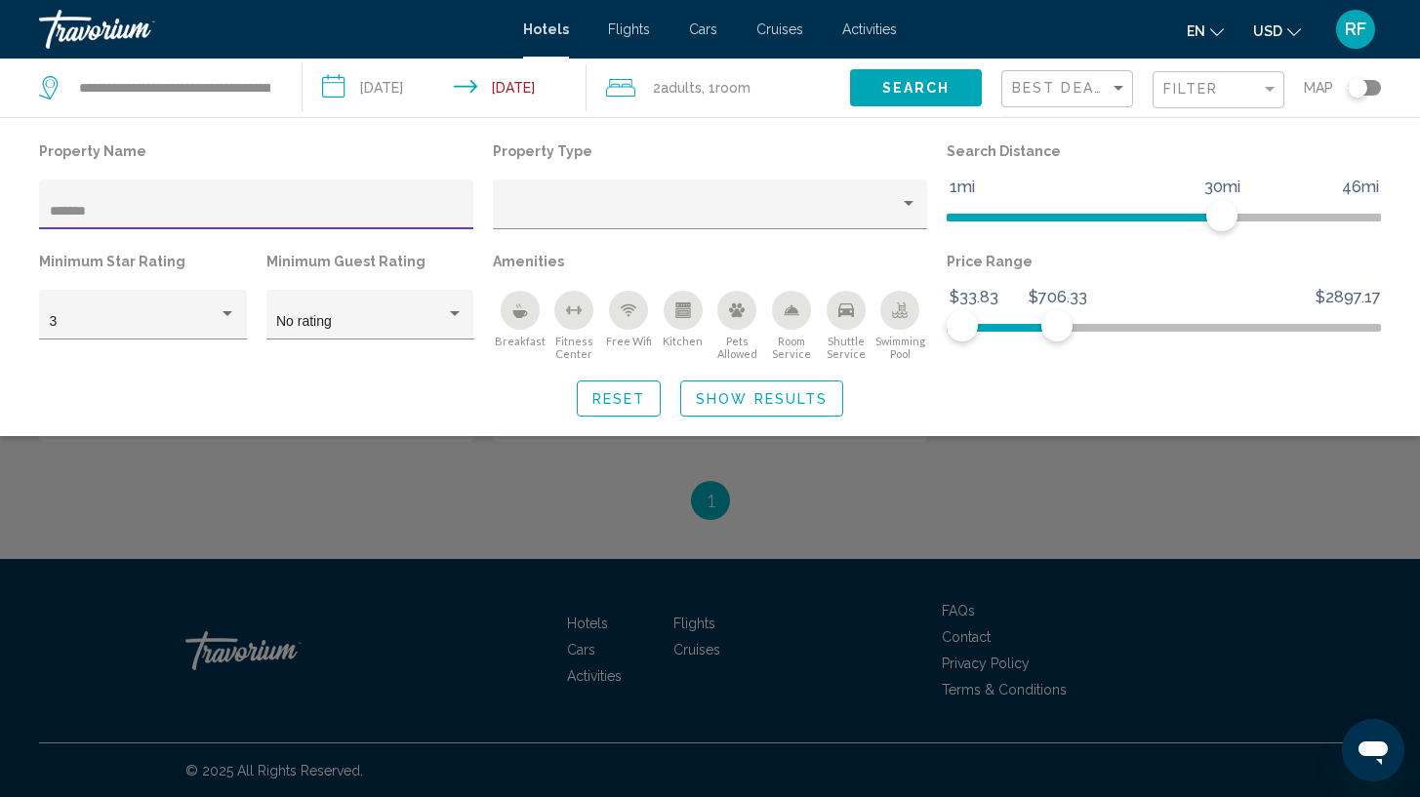
type input "*******"
click at [750, 402] on span "Show Results" at bounding box center [762, 399] width 132 height 16
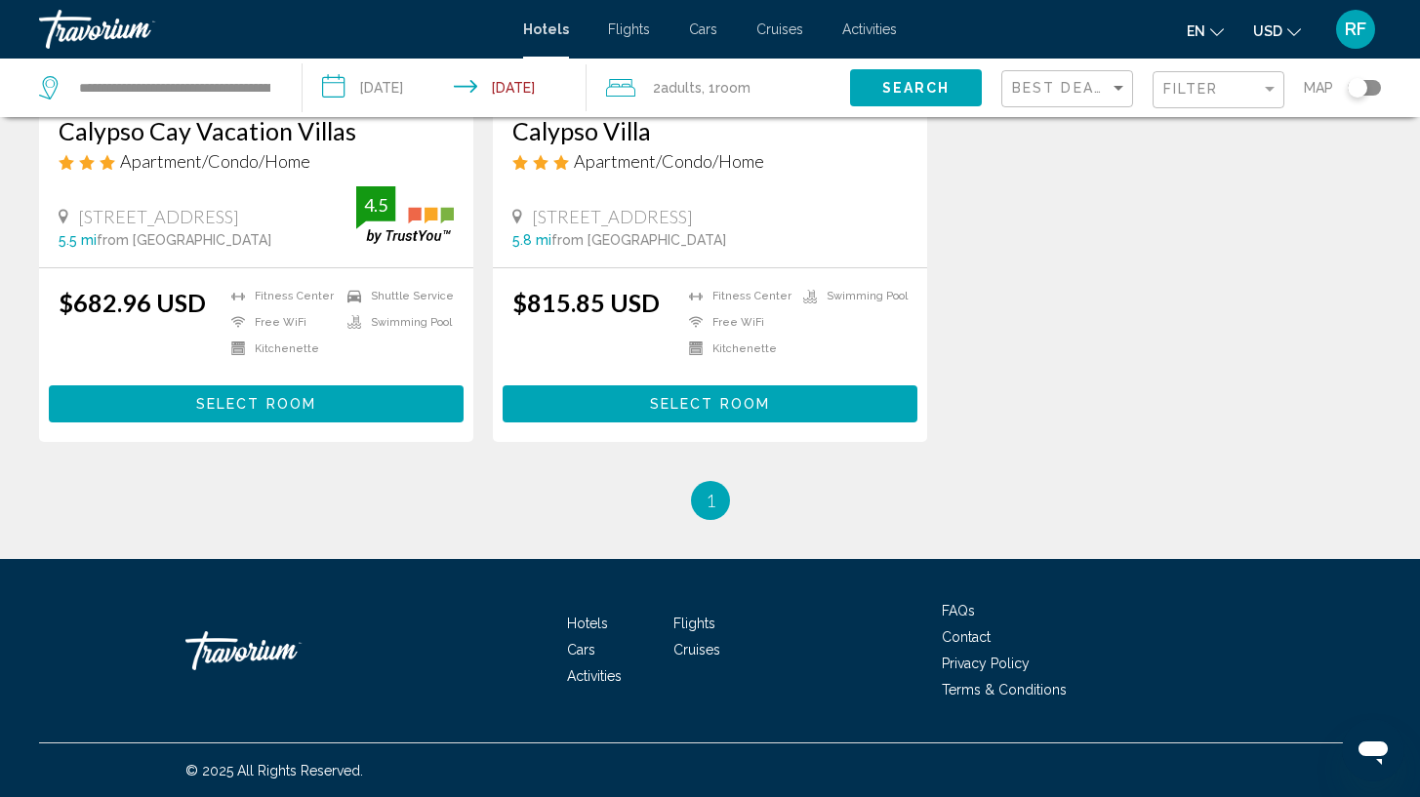
click at [330, 404] on button "Select Room" at bounding box center [256, 404] width 415 height 36
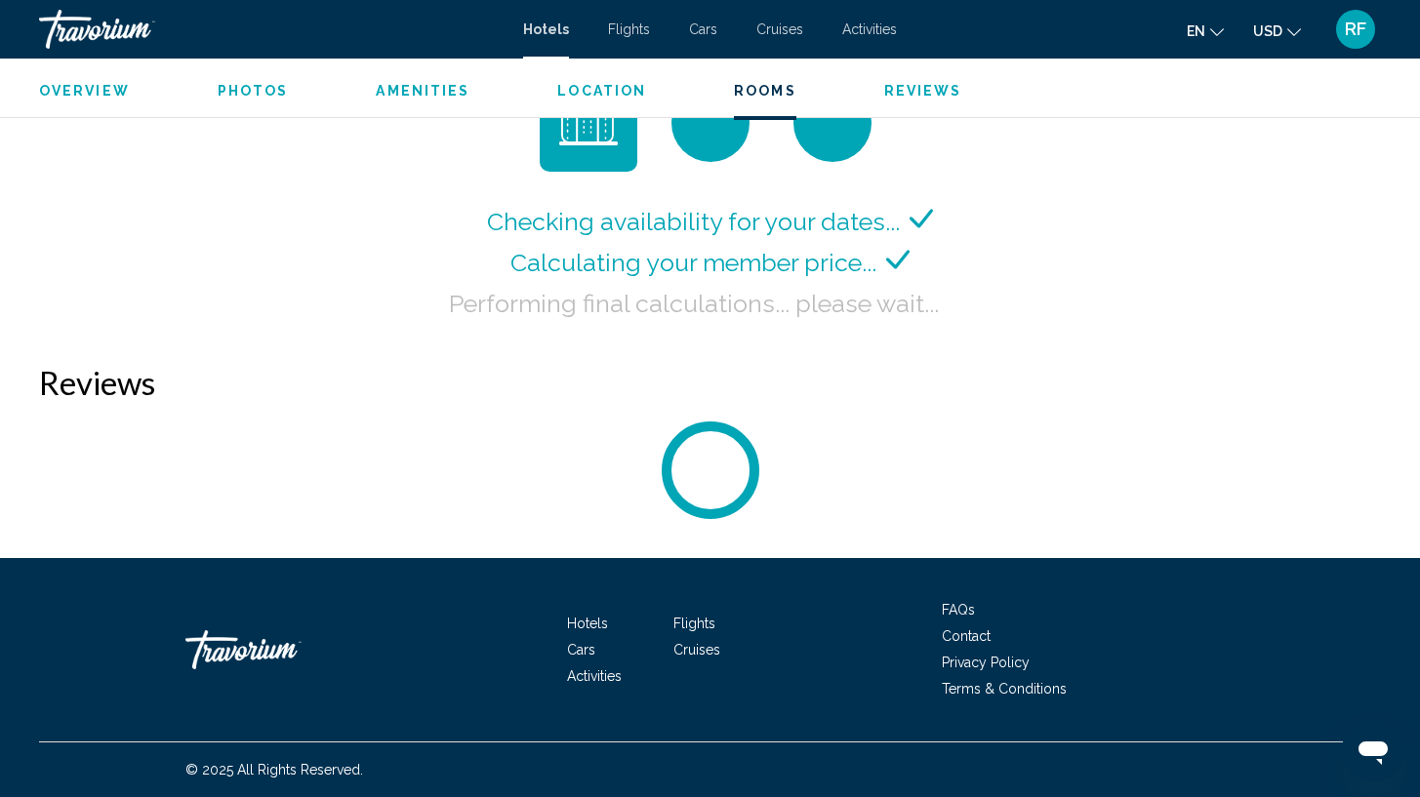
scroll to position [2616, 0]
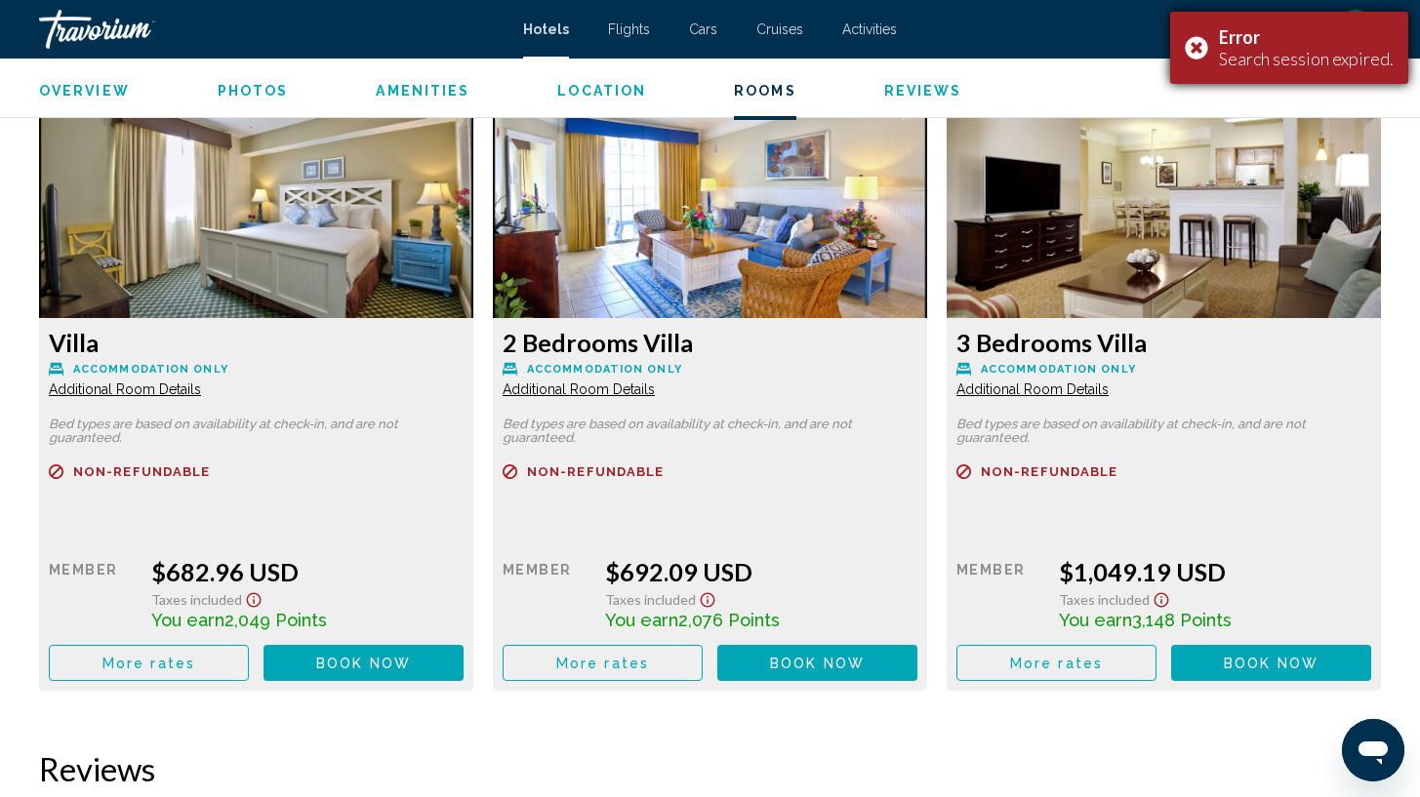
click at [1199, 55] on div "Error Search session expired." at bounding box center [1289, 48] width 238 height 72
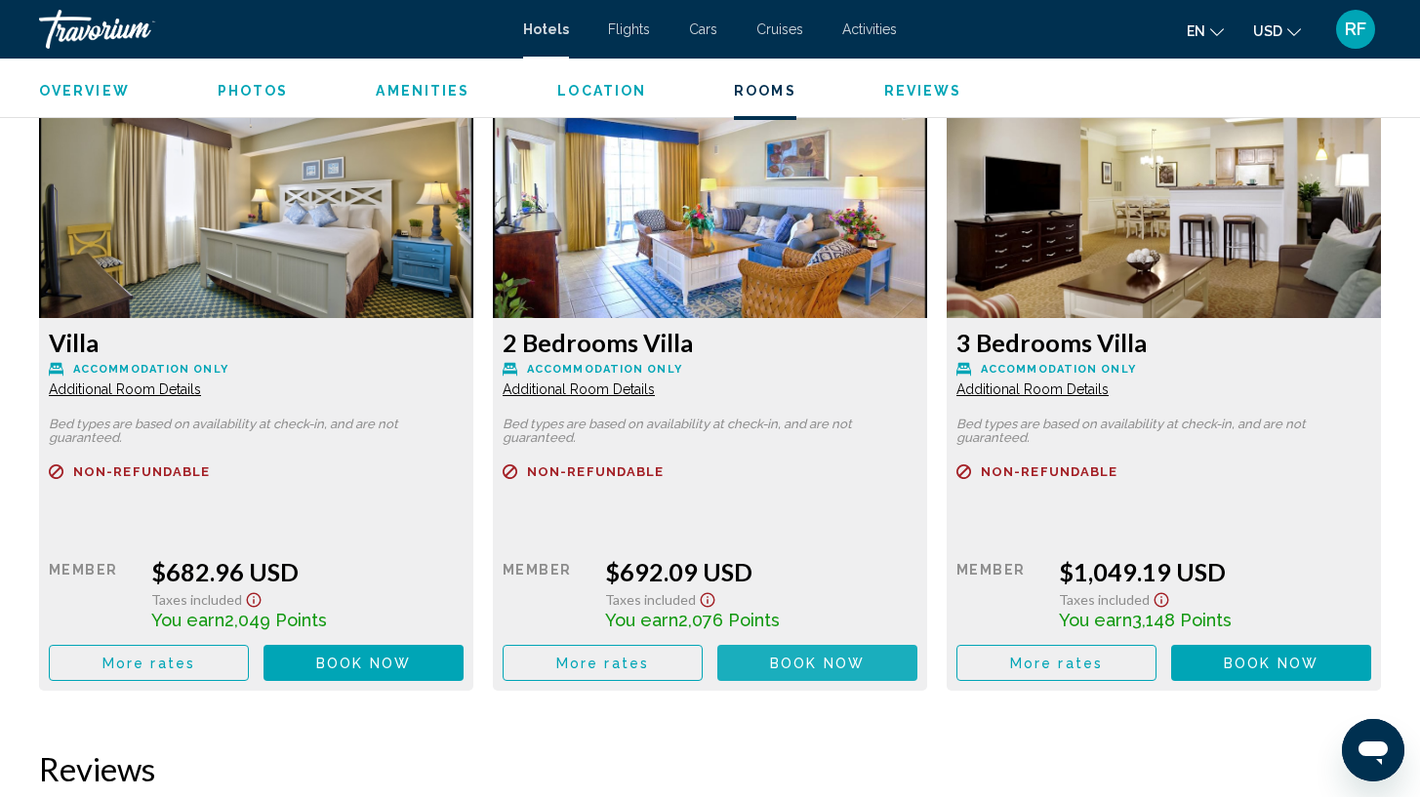
click at [825, 680] on button "Book now No longer available" at bounding box center [817, 663] width 200 height 36
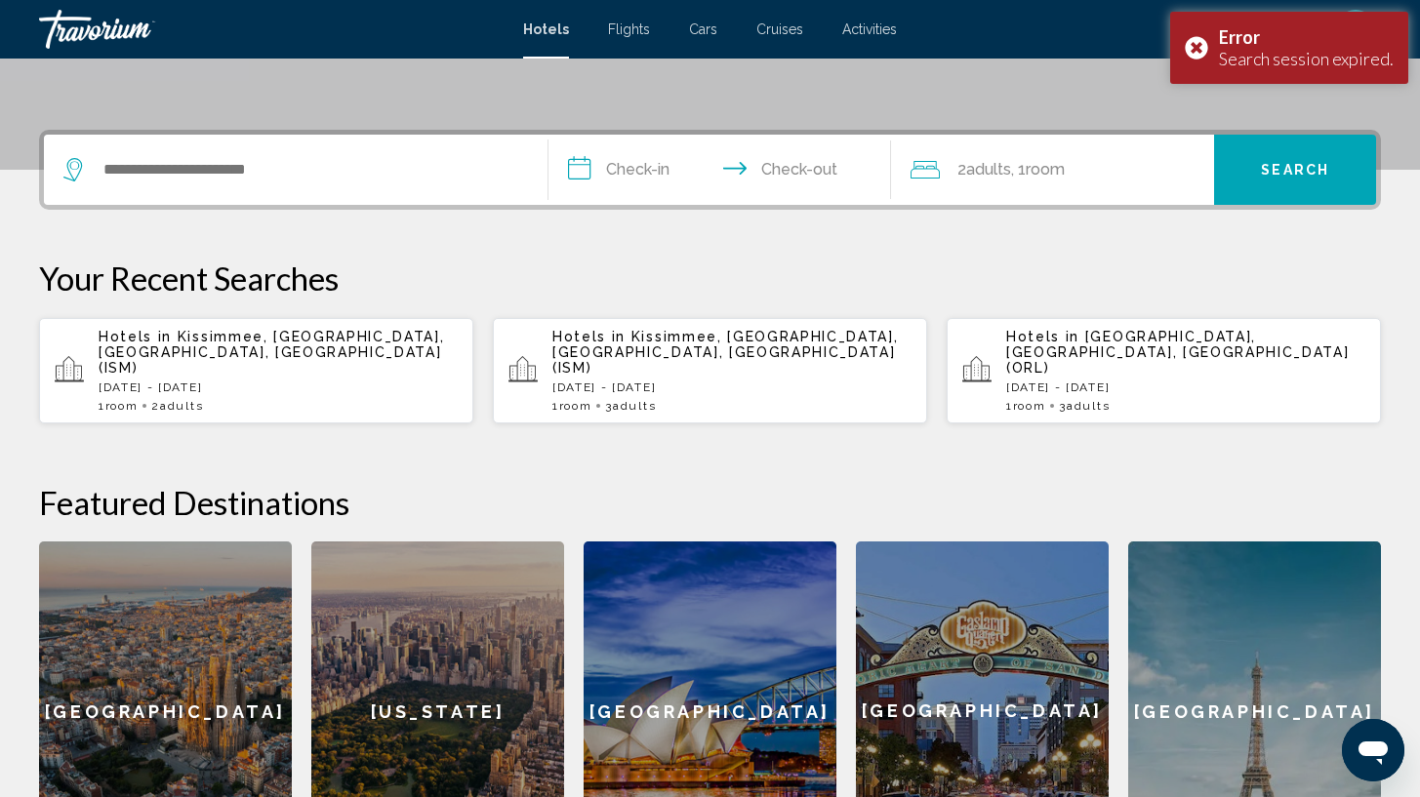
scroll to position [404, 0]
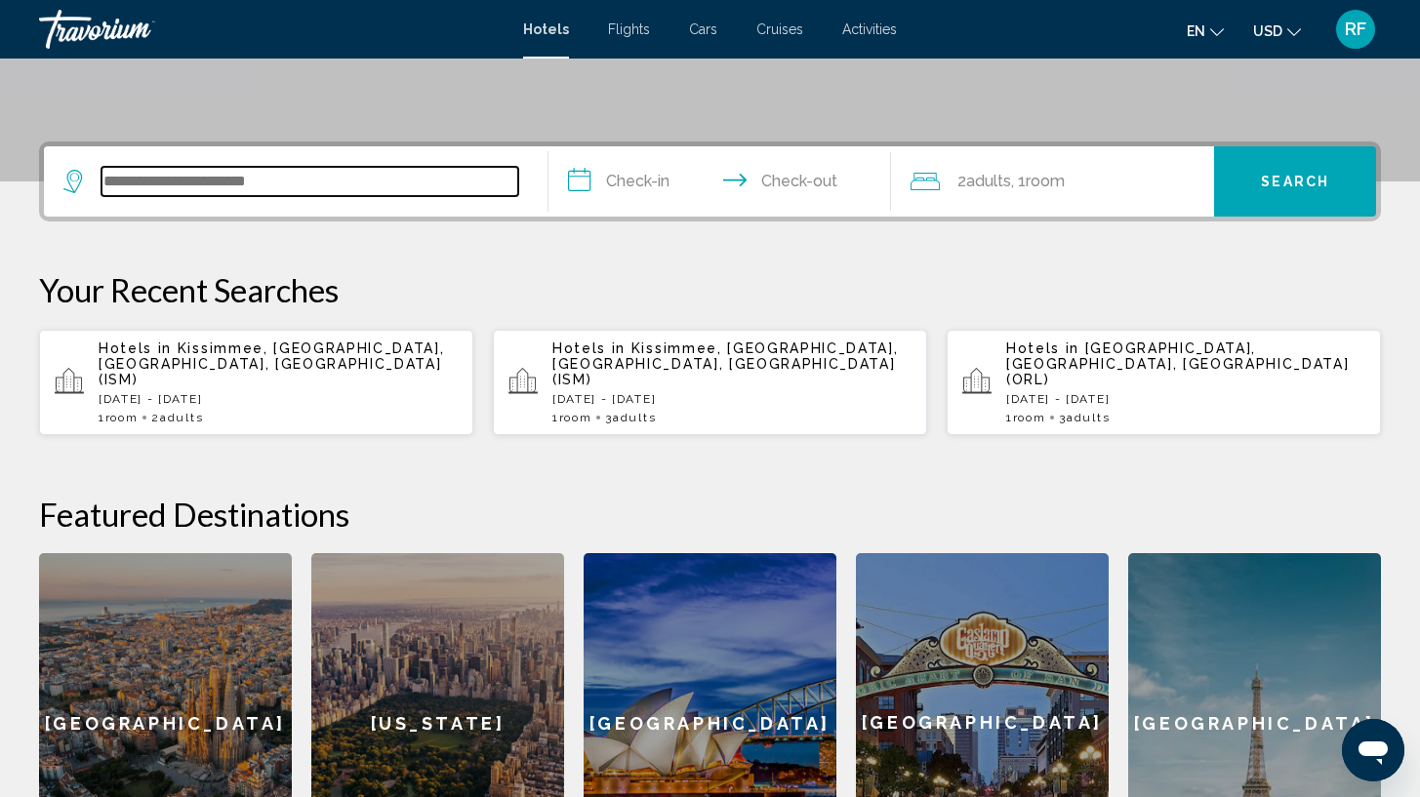
click at [458, 184] on input "Search widget" at bounding box center [310, 181] width 417 height 29
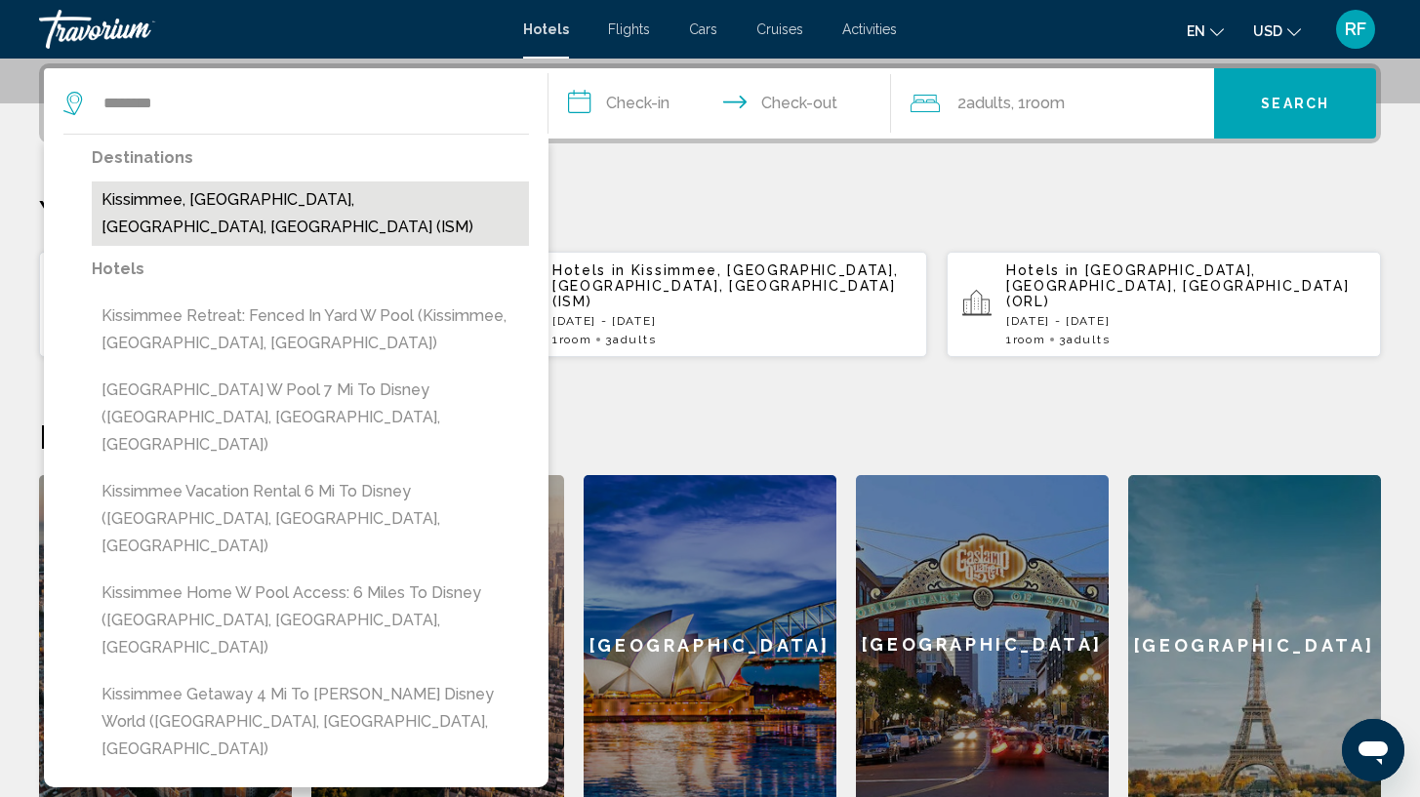
drag, startPoint x: 160, startPoint y: 137, endPoint x: 182, endPoint y: 201, distance: 67.9
click at [182, 201] on button "Kissimmee, [GEOGRAPHIC_DATA], [GEOGRAPHIC_DATA], [GEOGRAPHIC_DATA] (ISM)" at bounding box center [310, 214] width 437 height 64
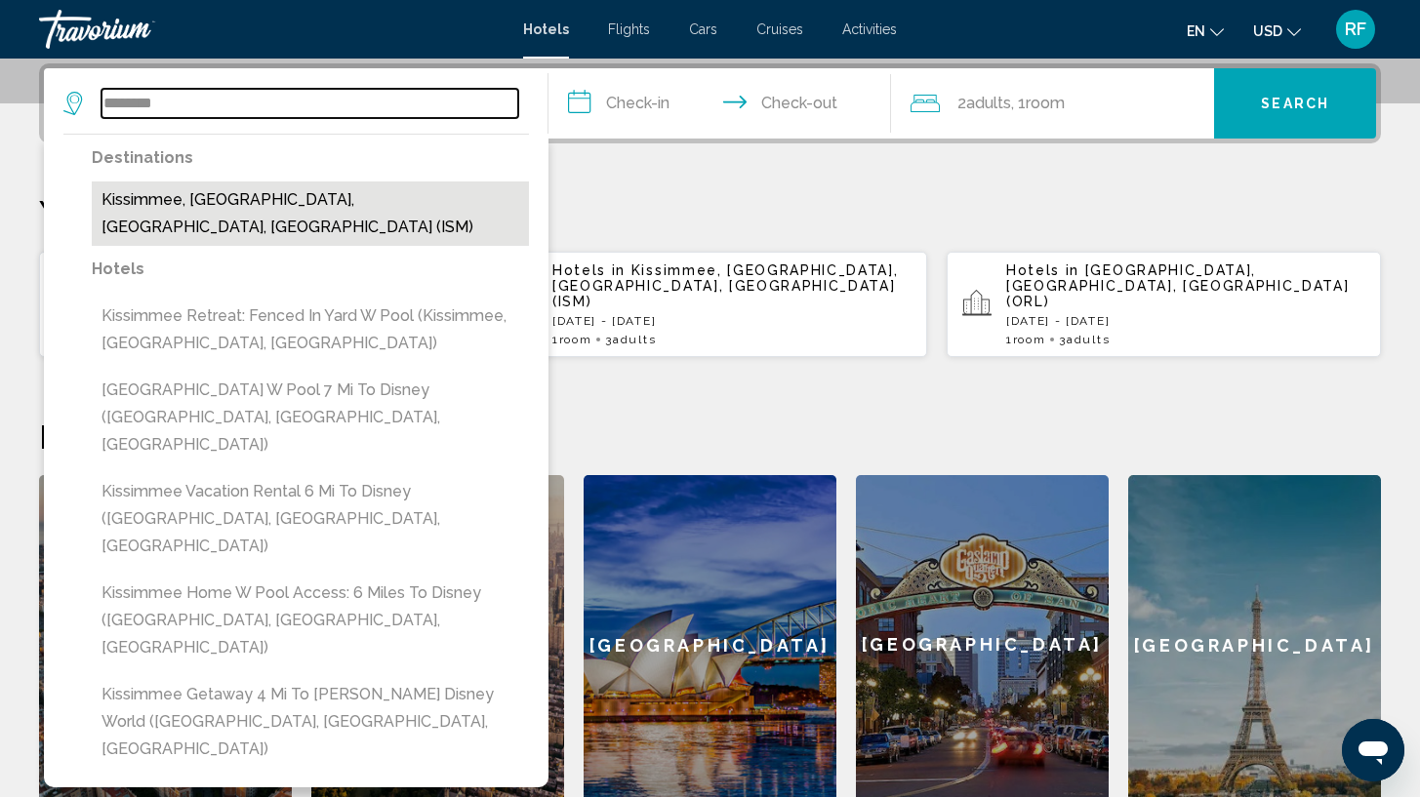
type input "**********"
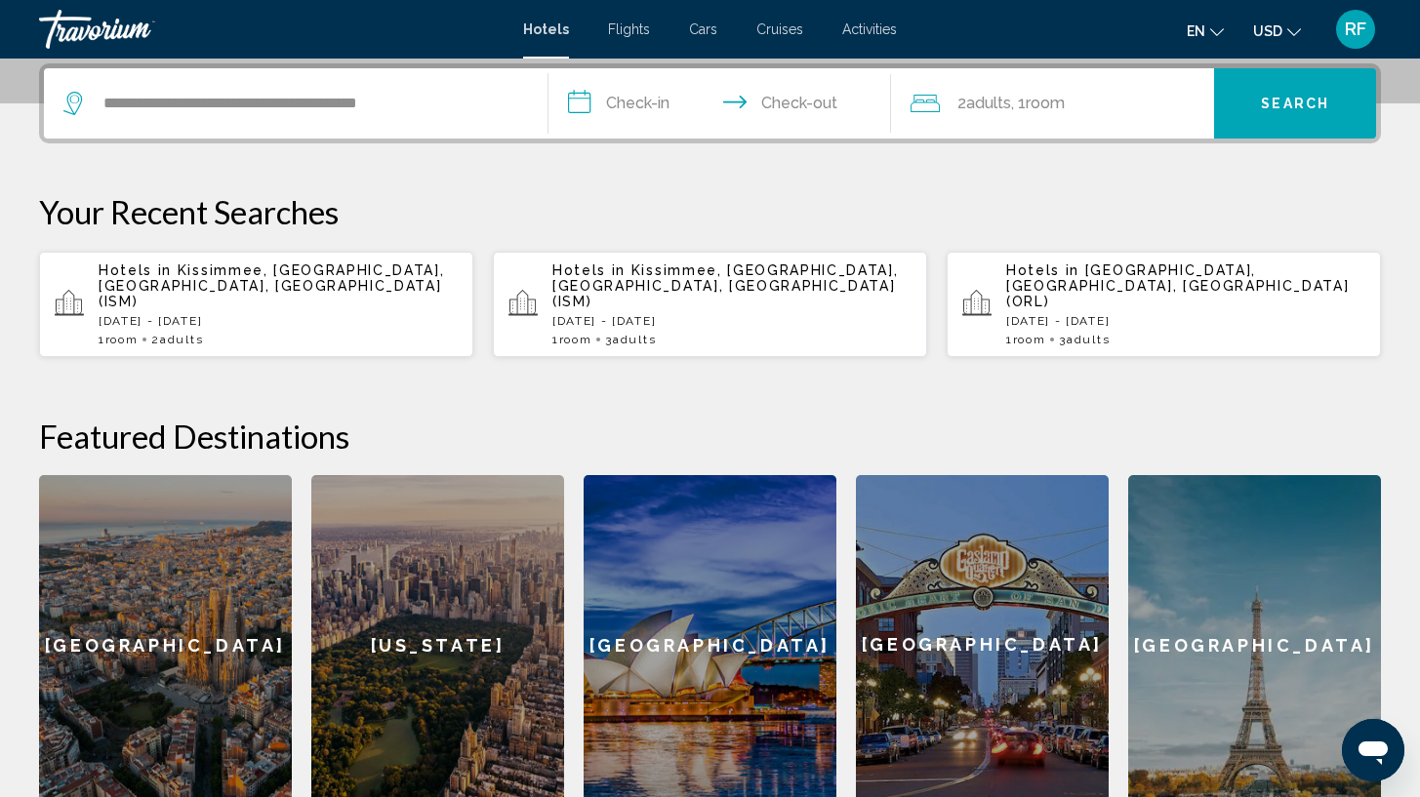
click at [616, 105] on input "**********" at bounding box center [724, 106] width 350 height 76
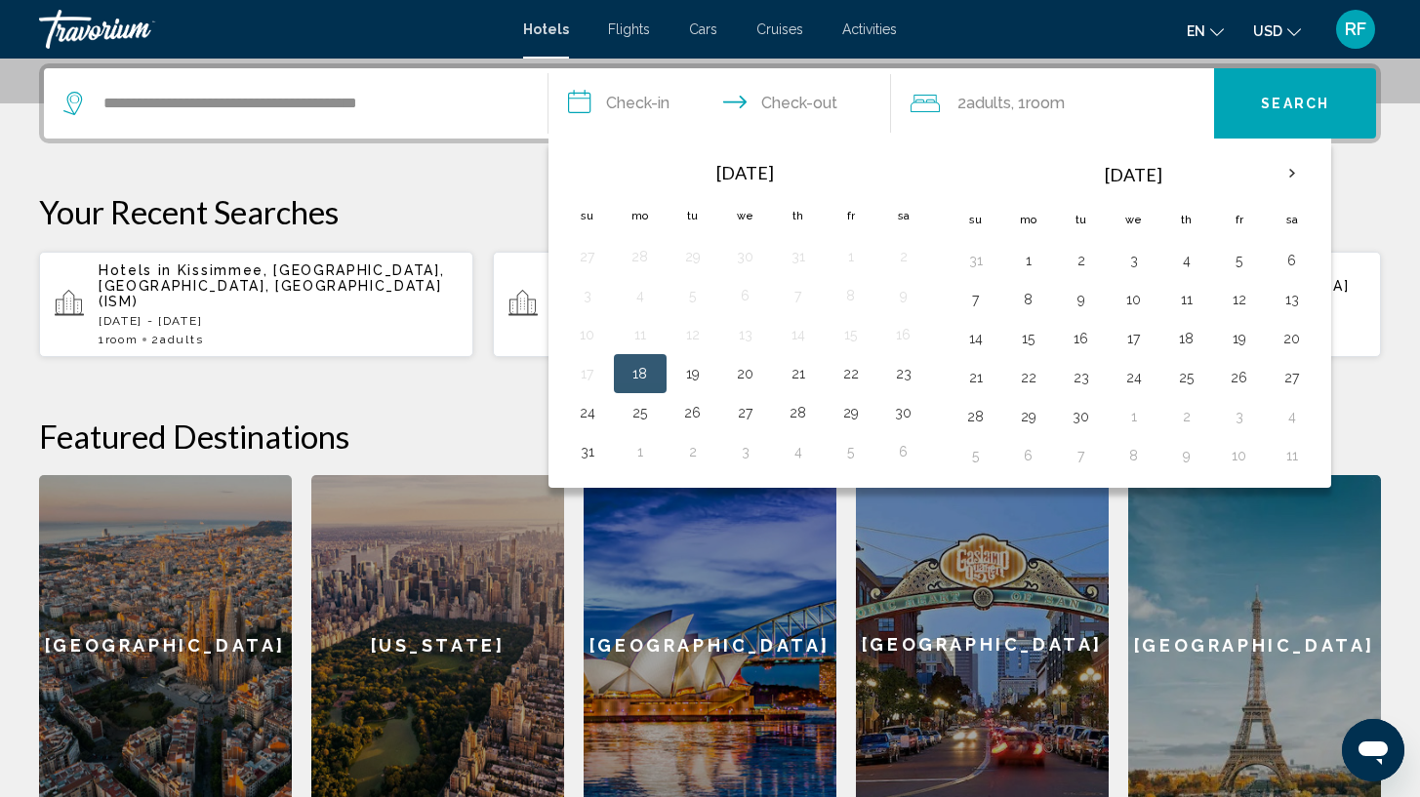
click at [645, 378] on button "18" at bounding box center [640, 373] width 31 height 27
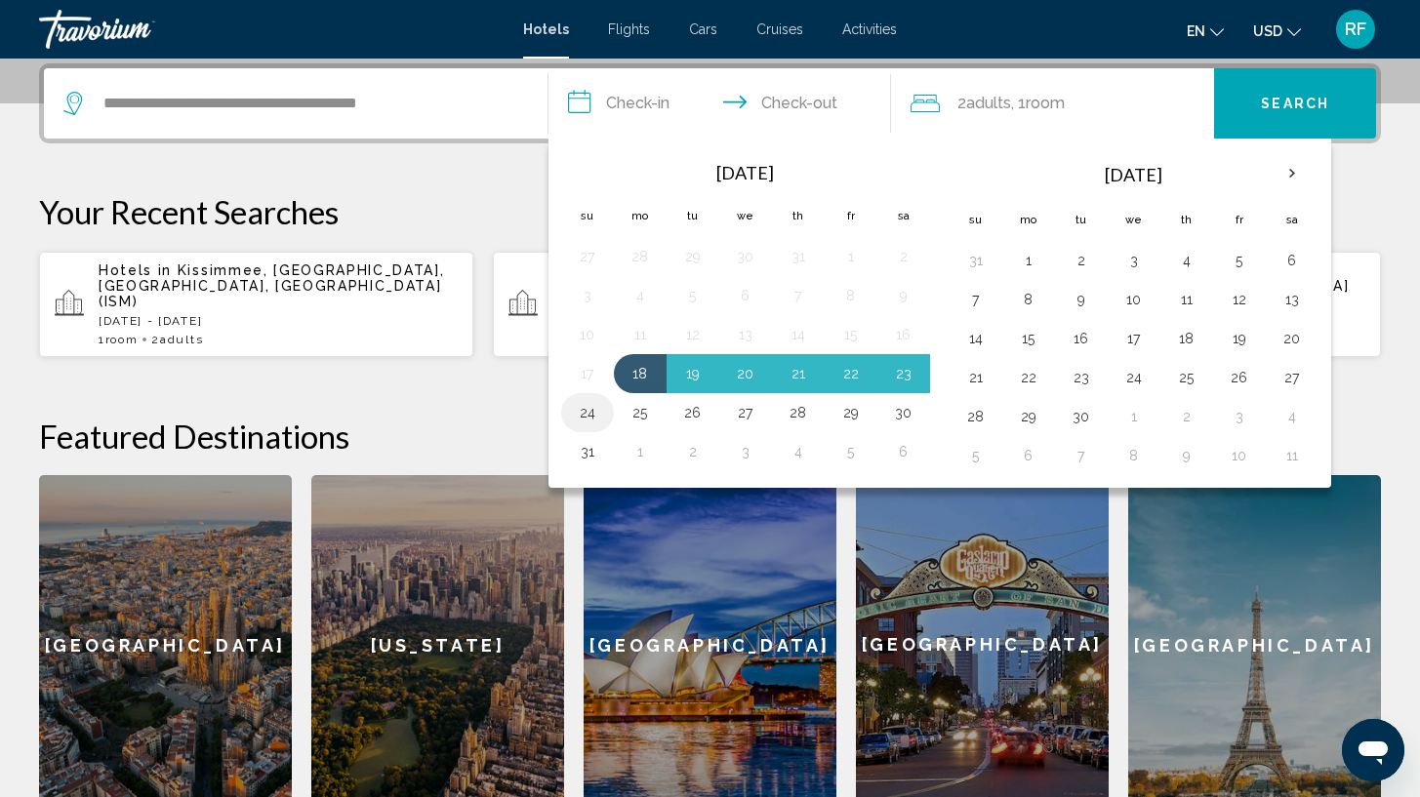
click at [587, 412] on button "24" at bounding box center [587, 412] width 31 height 27
type input "**********"
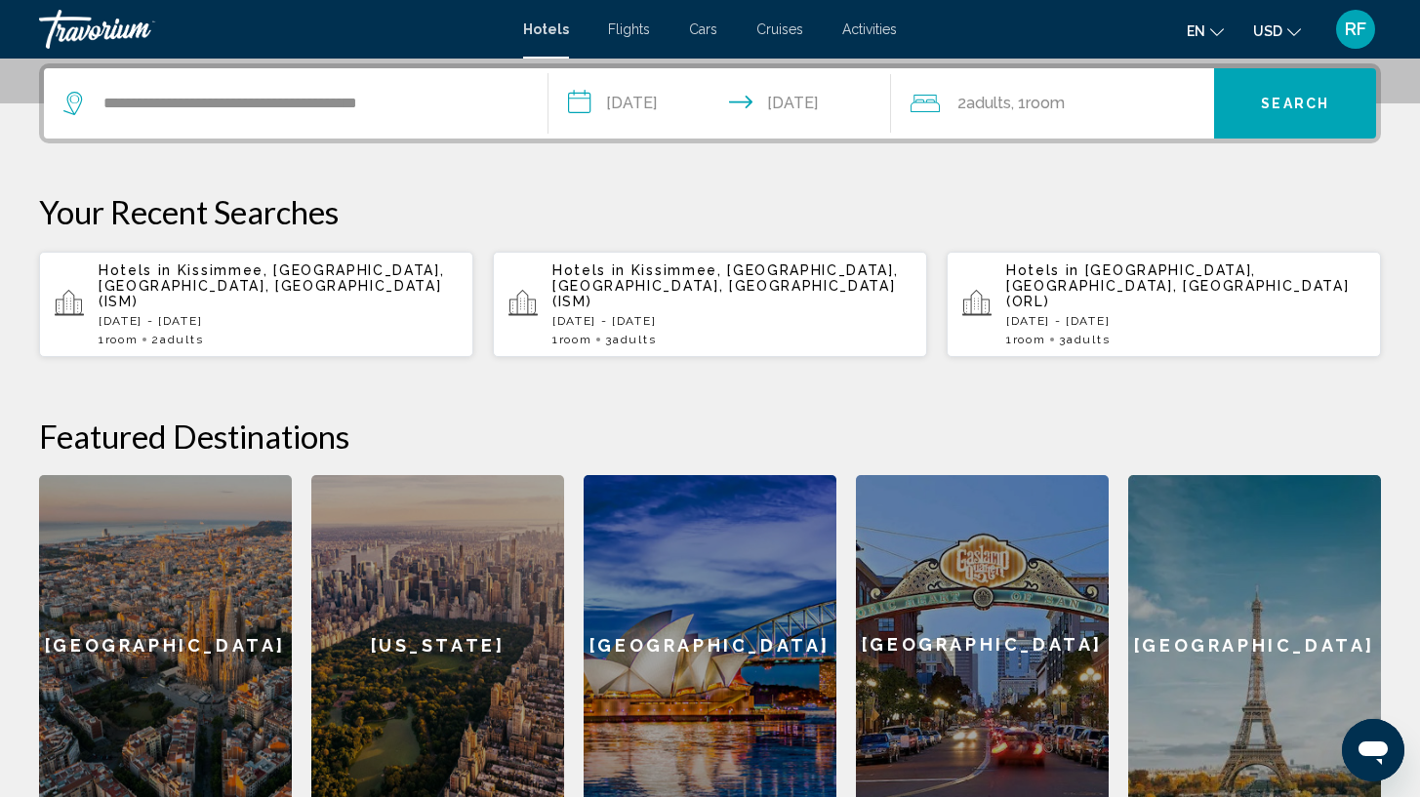
click at [1285, 98] on span "Search" at bounding box center [1295, 105] width 68 height 16
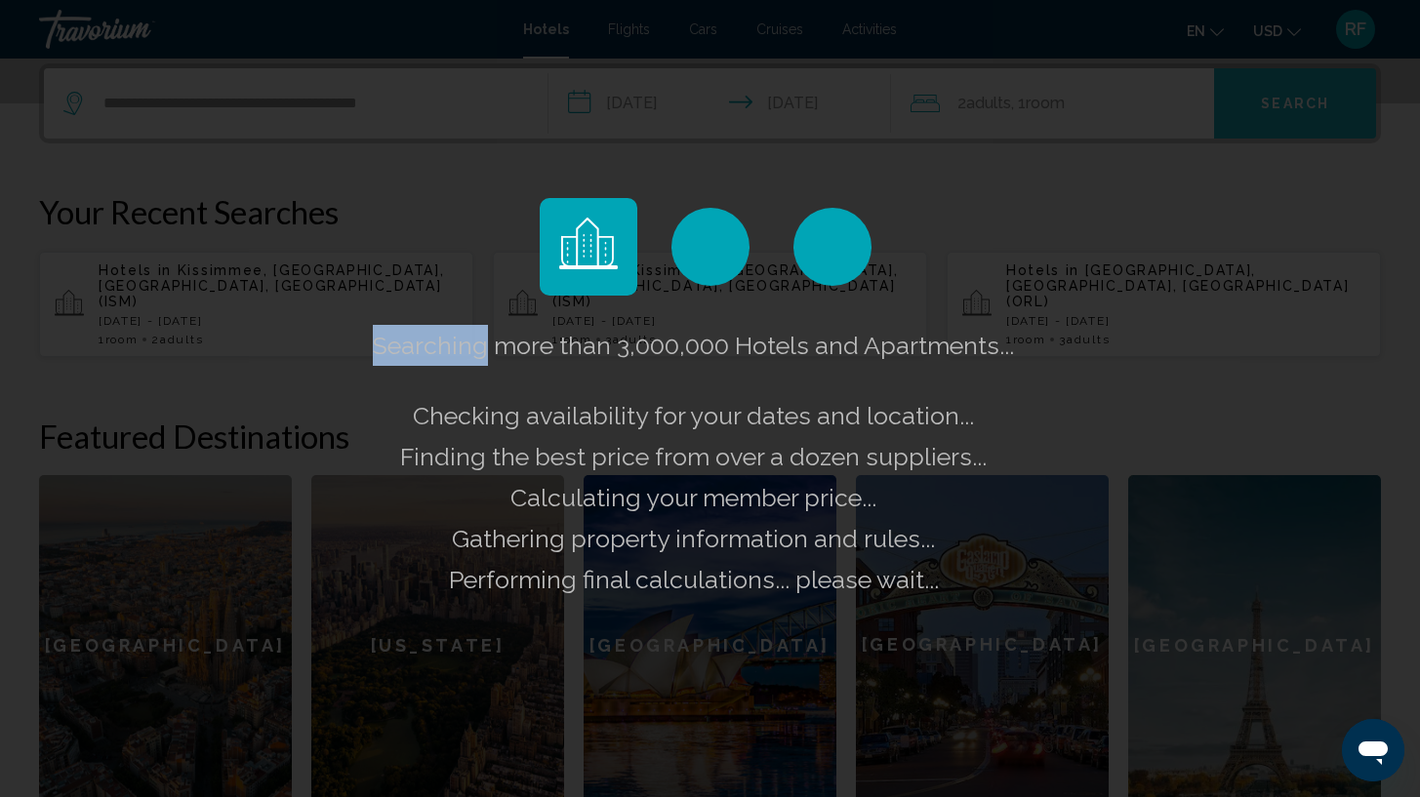
click at [1285, 98] on div "Searching more than 3,000,000 Hotels and Apartments... Checking availability fo…" at bounding box center [710, 398] width 1420 height 797
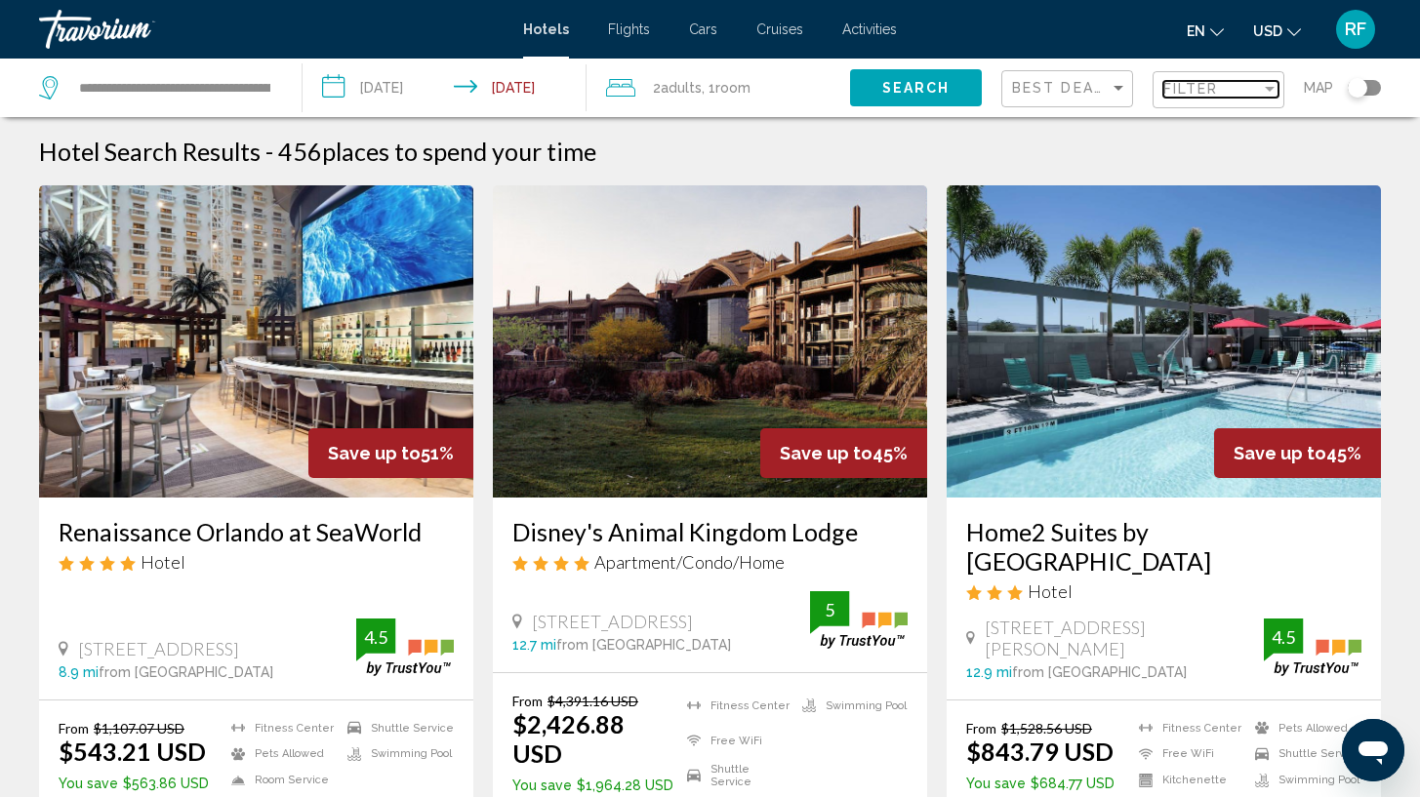
click at [1259, 89] on div "Filter" at bounding box center [1212, 89] width 98 height 16
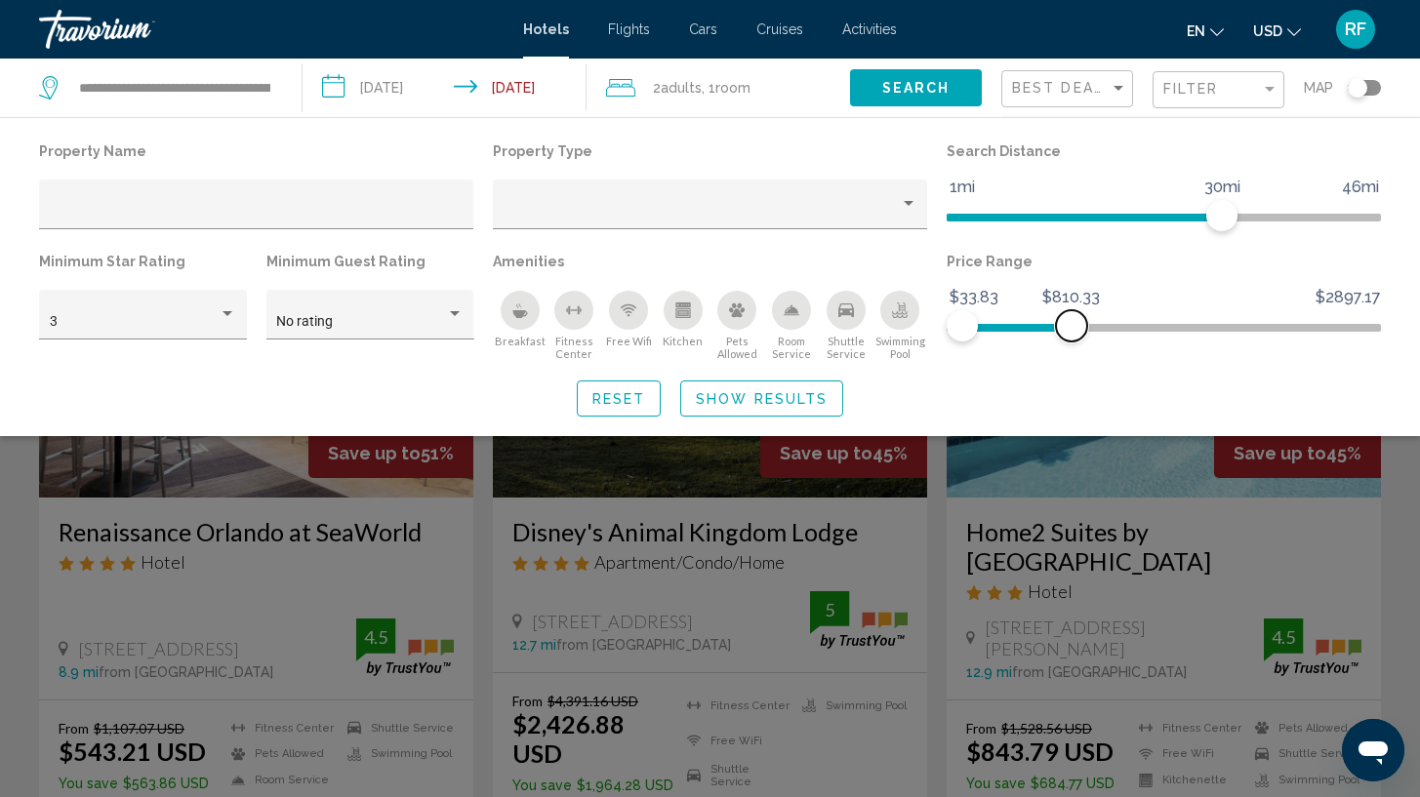
drag, startPoint x: 1367, startPoint y: 322, endPoint x: 1072, endPoint y: 354, distance: 297.5
click at [1072, 354] on div "Price Range $33.83 $2897.17 $33.83 $810.33" at bounding box center [1164, 304] width 454 height 113
click at [785, 392] on button "Show Results" at bounding box center [761, 399] width 163 height 36
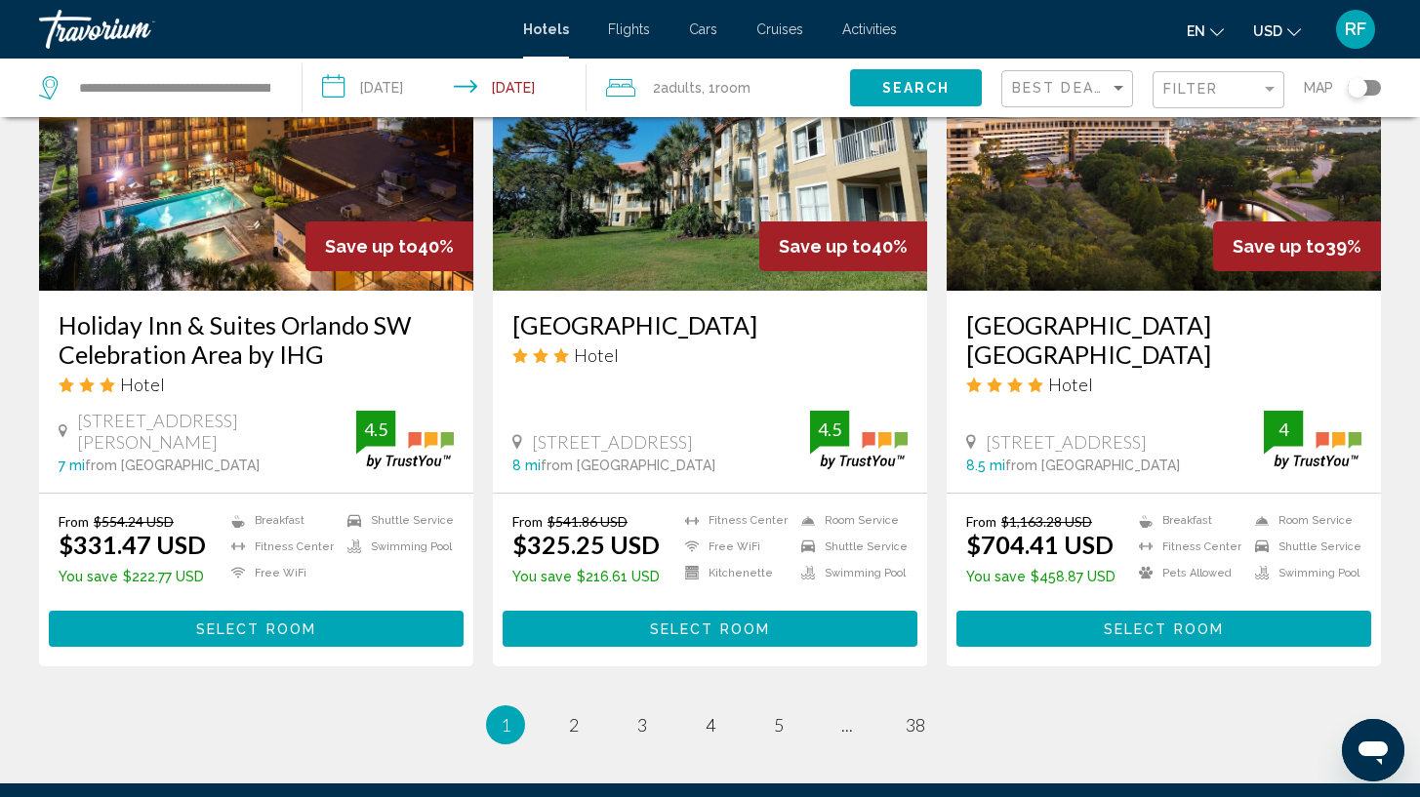
scroll to position [2392, 0]
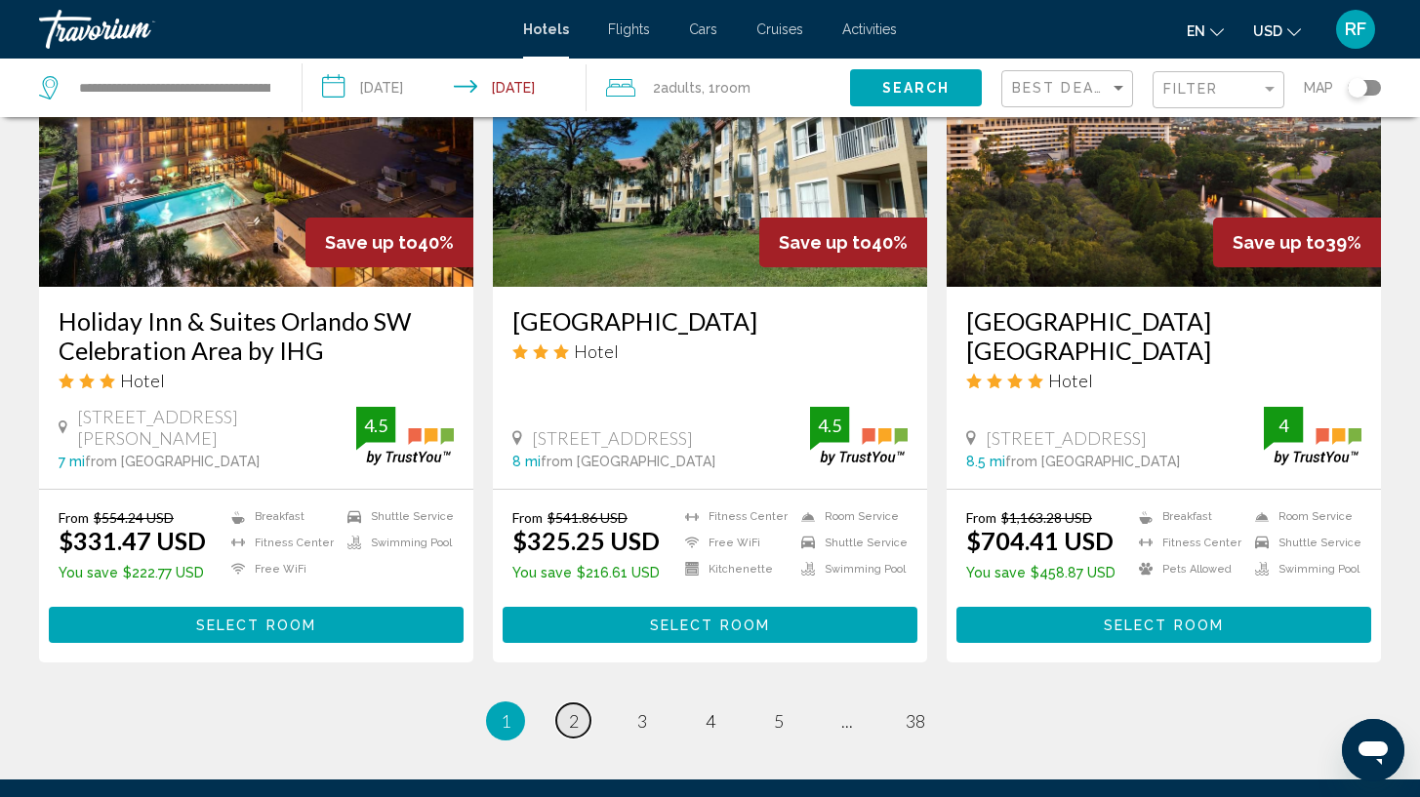
click at [579, 724] on link "page 2" at bounding box center [573, 721] width 34 height 34
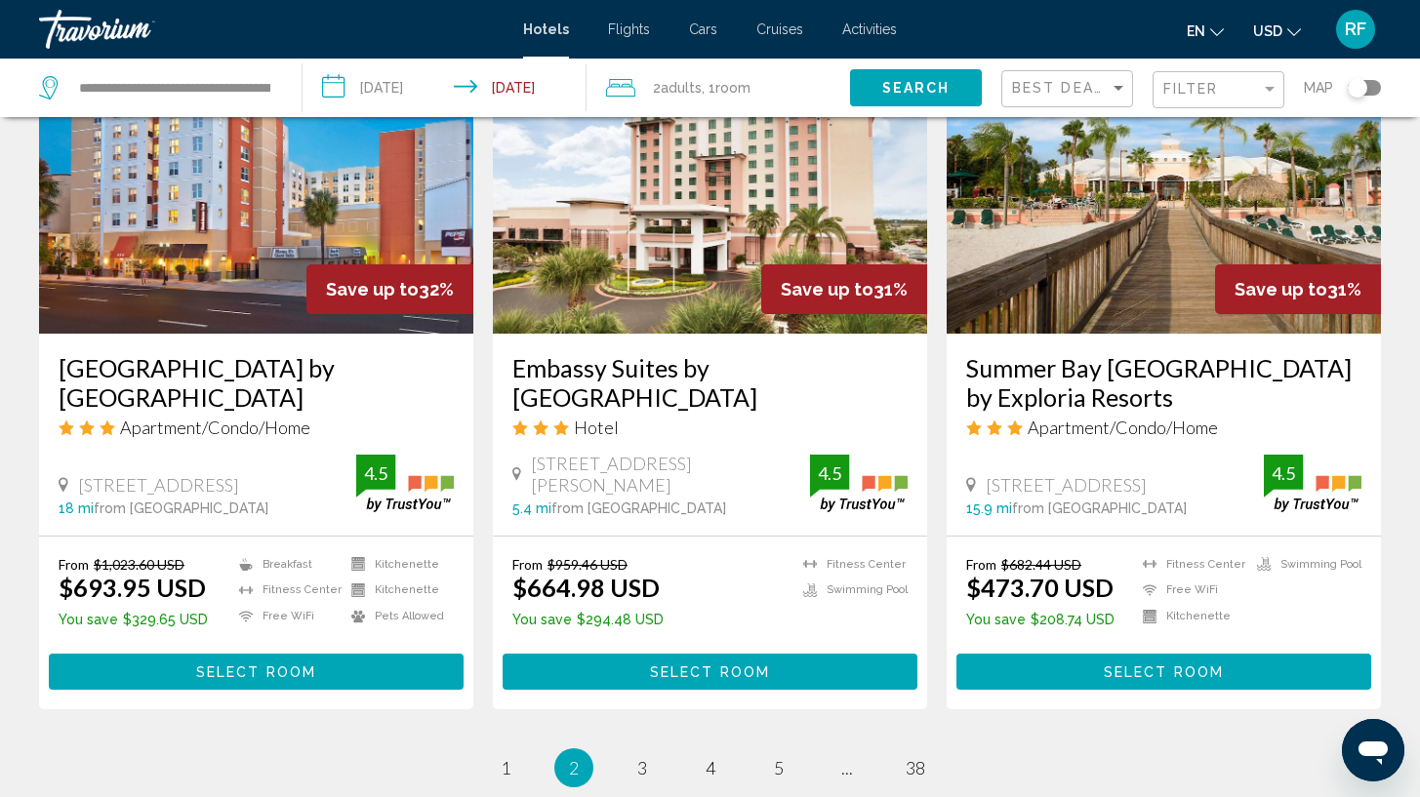
scroll to position [2368, 0]
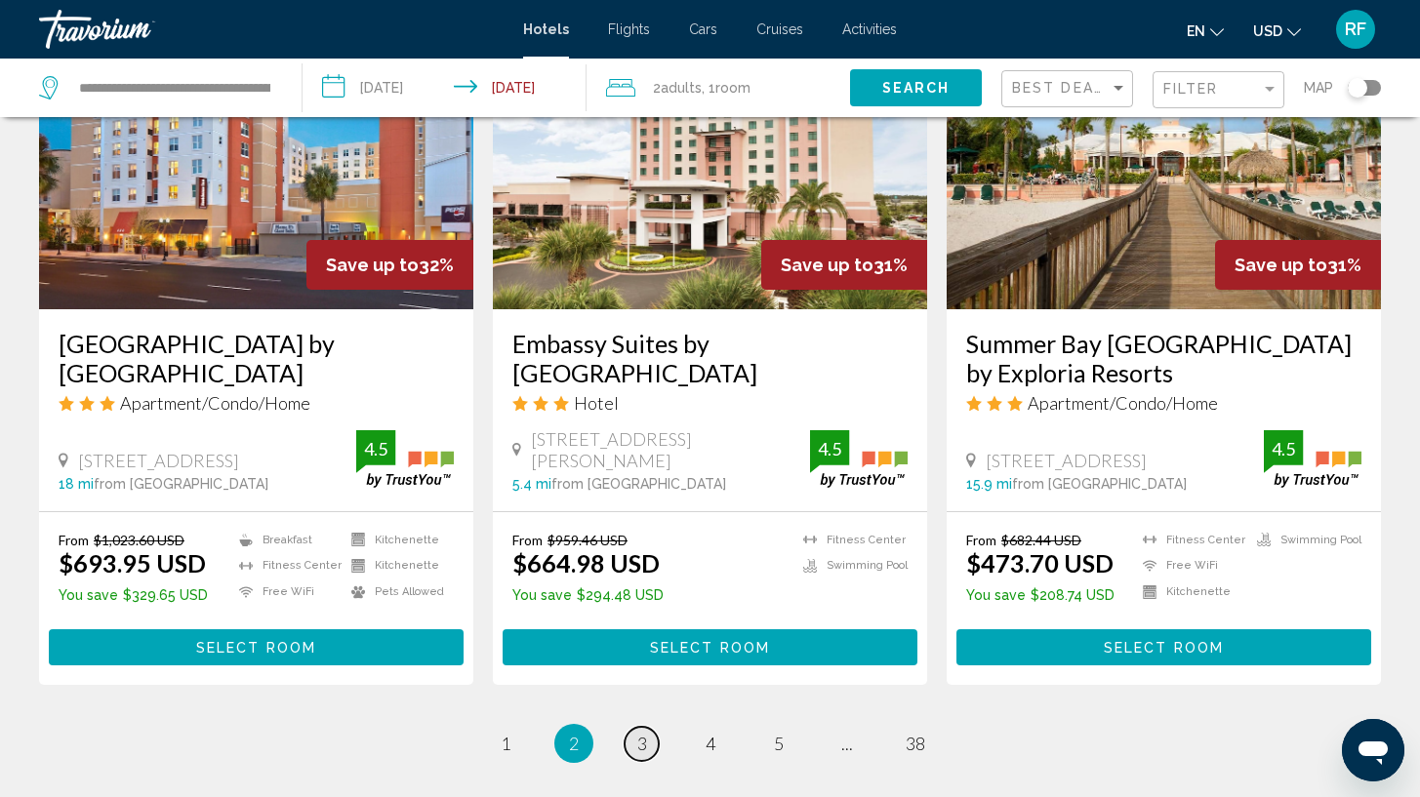
click at [646, 740] on span "3" at bounding box center [642, 743] width 10 height 21
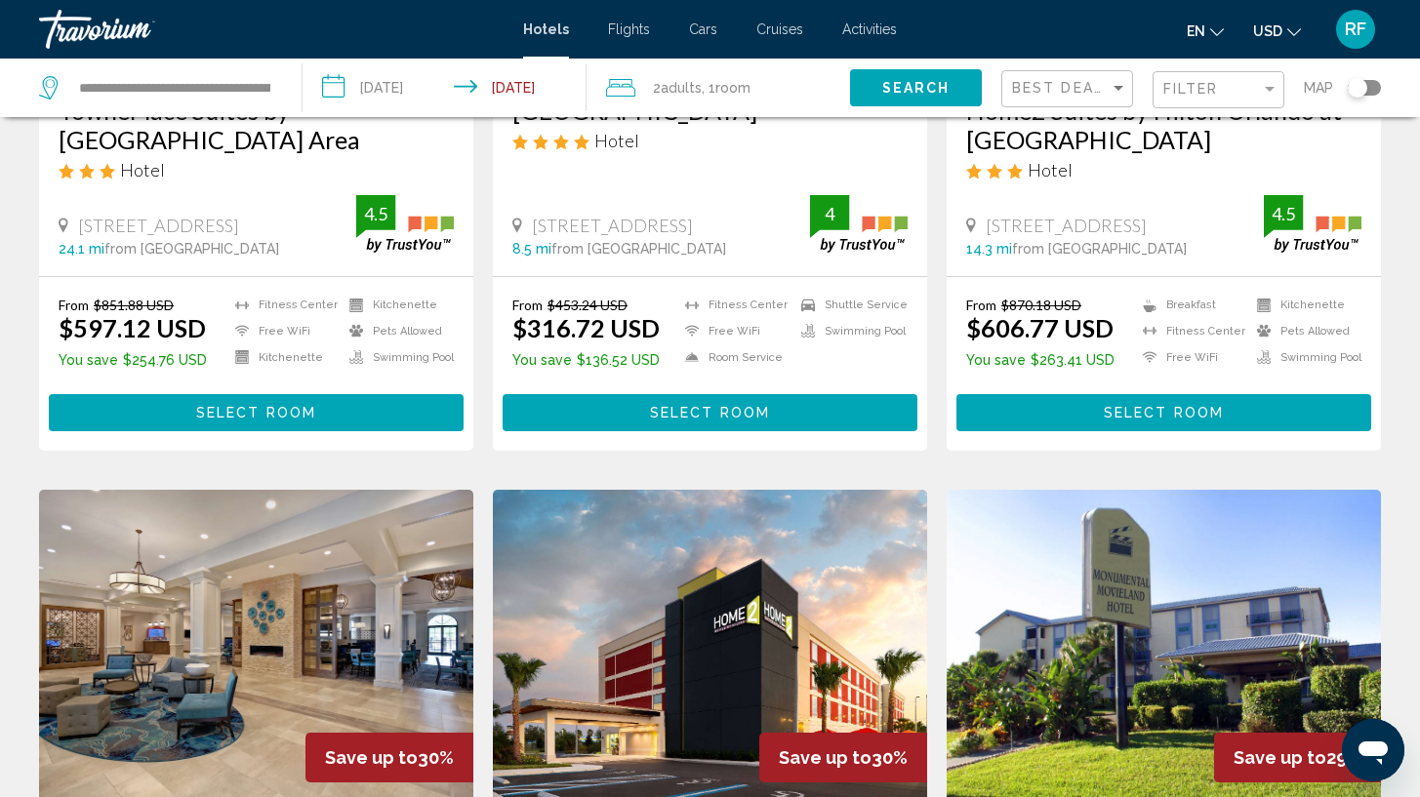
scroll to position [96, 0]
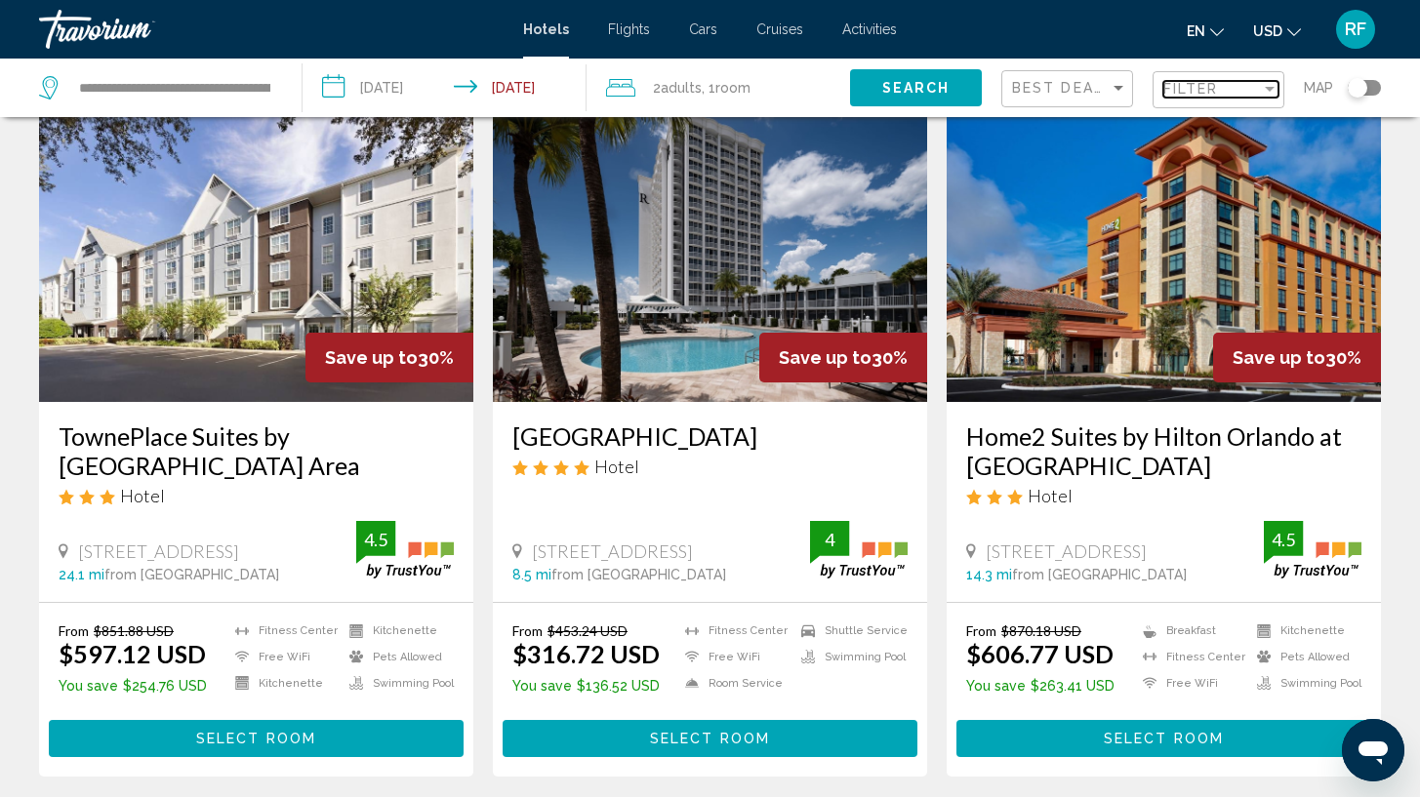
click at [1261, 84] on div "Filter" at bounding box center [1270, 89] width 18 height 16
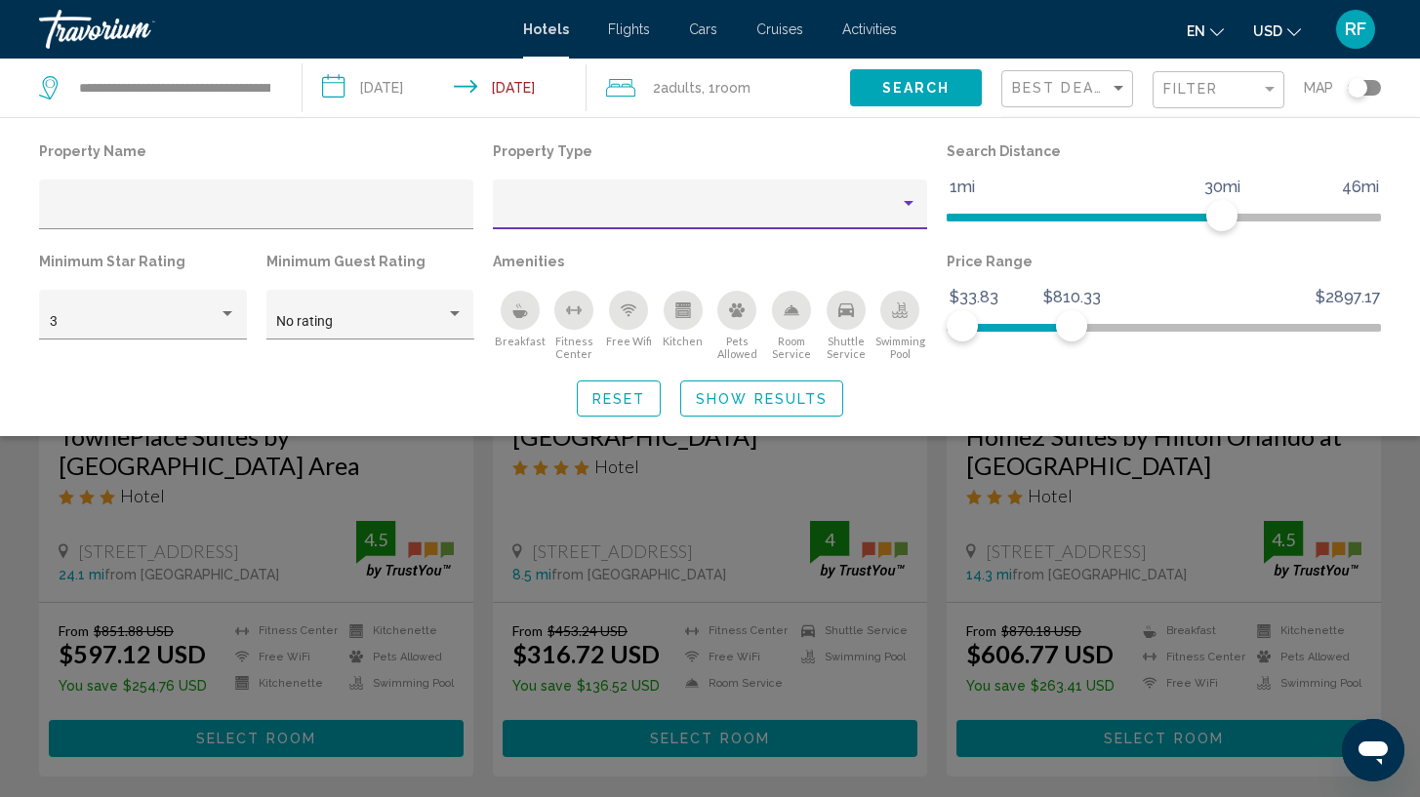
click at [913, 203] on div "Property type" at bounding box center [909, 203] width 10 height 5
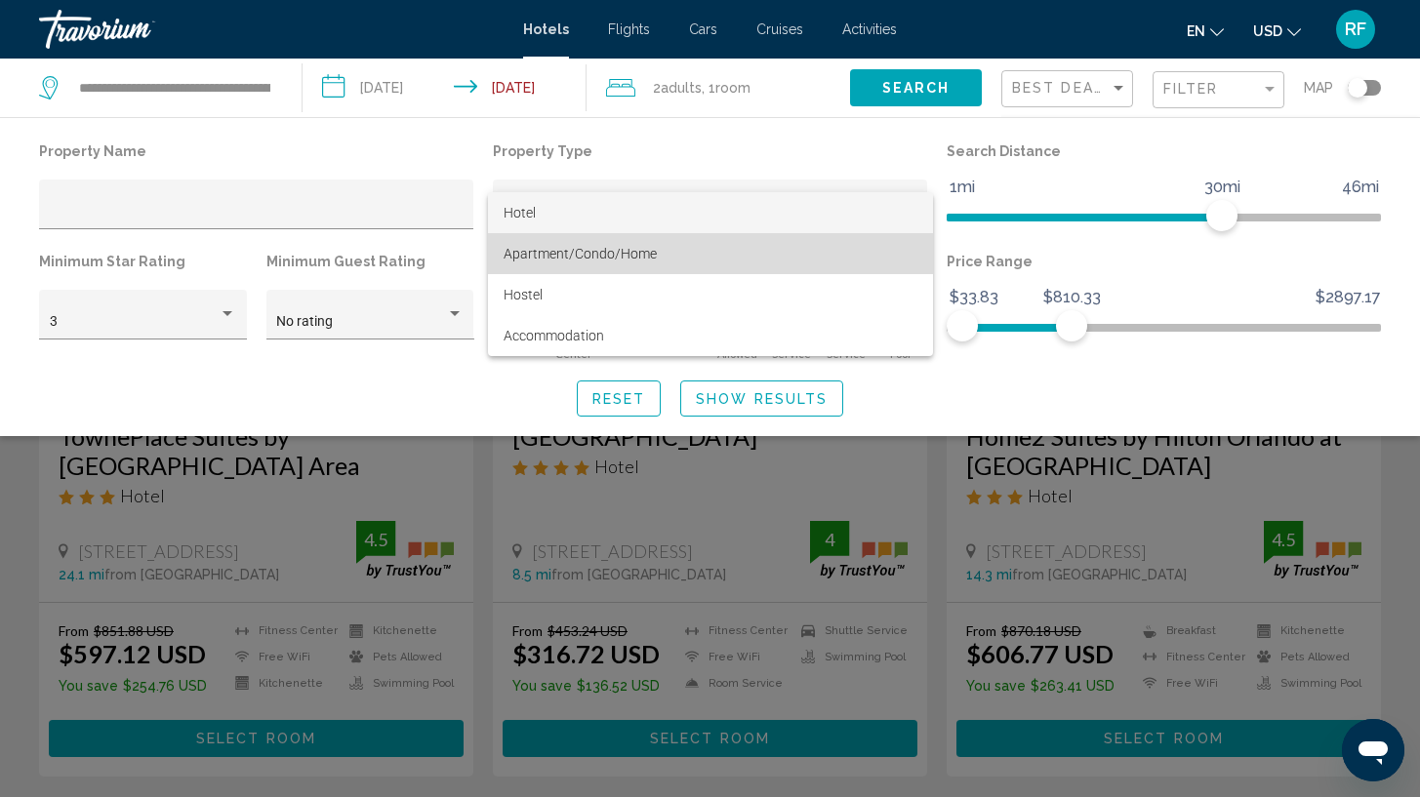
click at [836, 242] on span "Apartment/Condo/Home" at bounding box center [711, 253] width 414 height 41
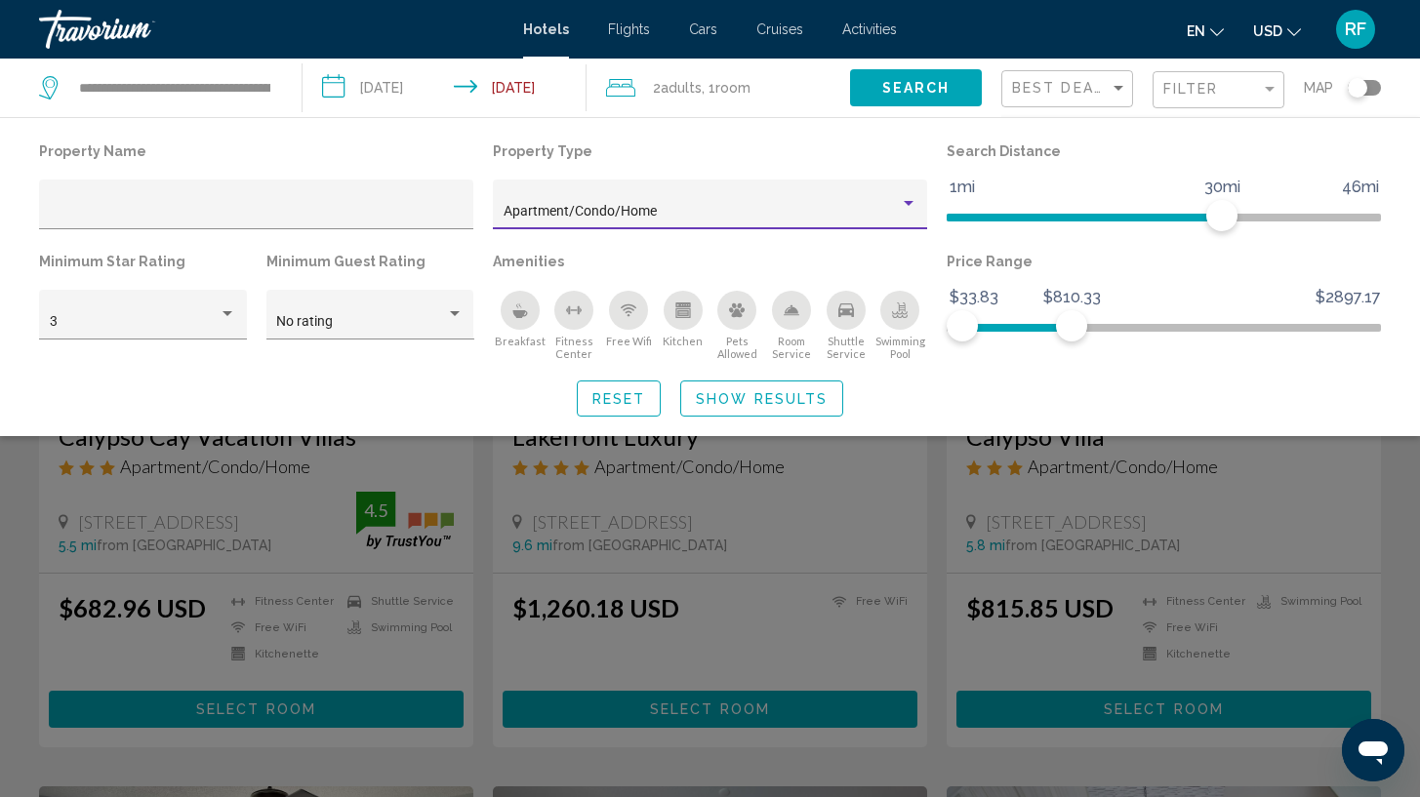
click at [748, 390] on button "Show Results" at bounding box center [761, 399] width 163 height 36
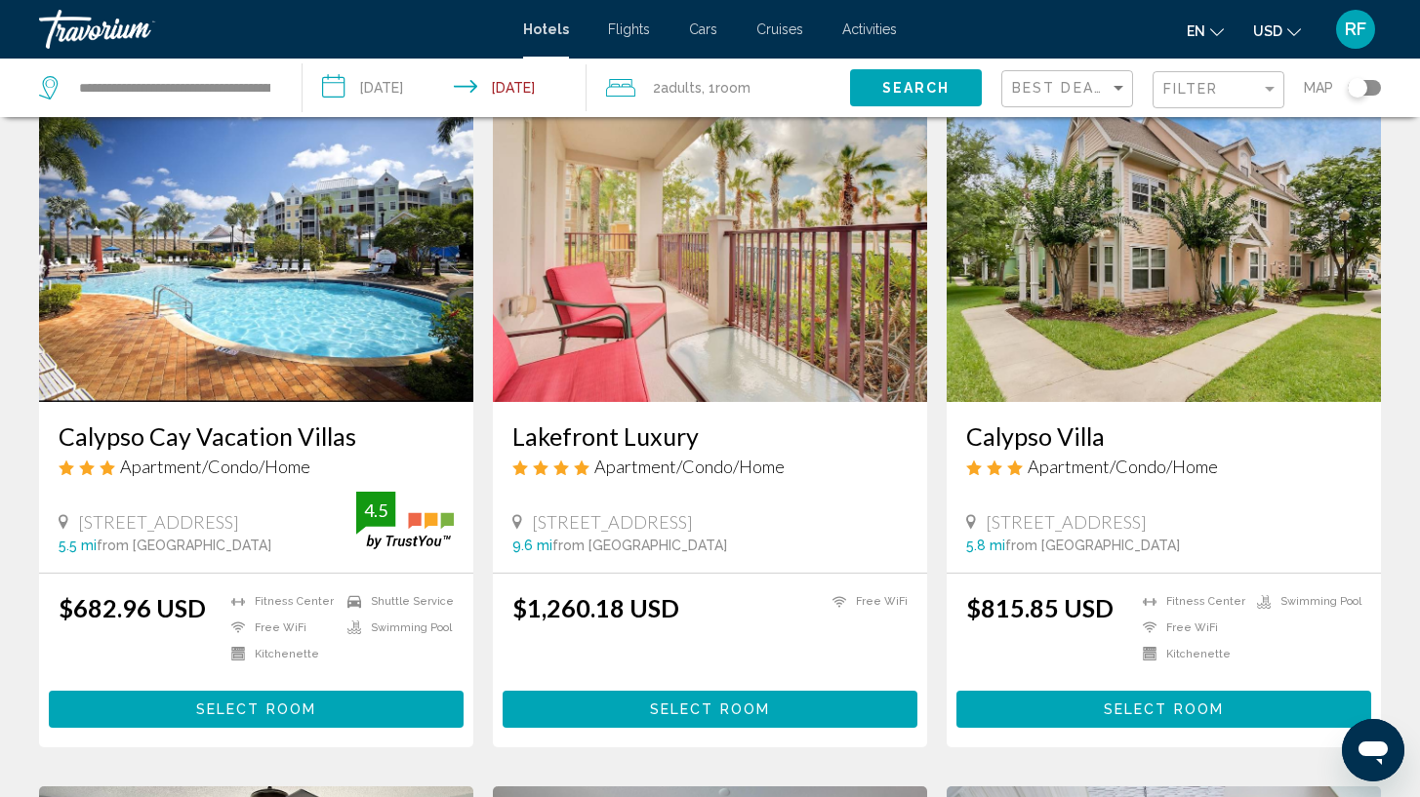
click at [246, 701] on span "Select Room" at bounding box center [256, 709] width 120 height 16
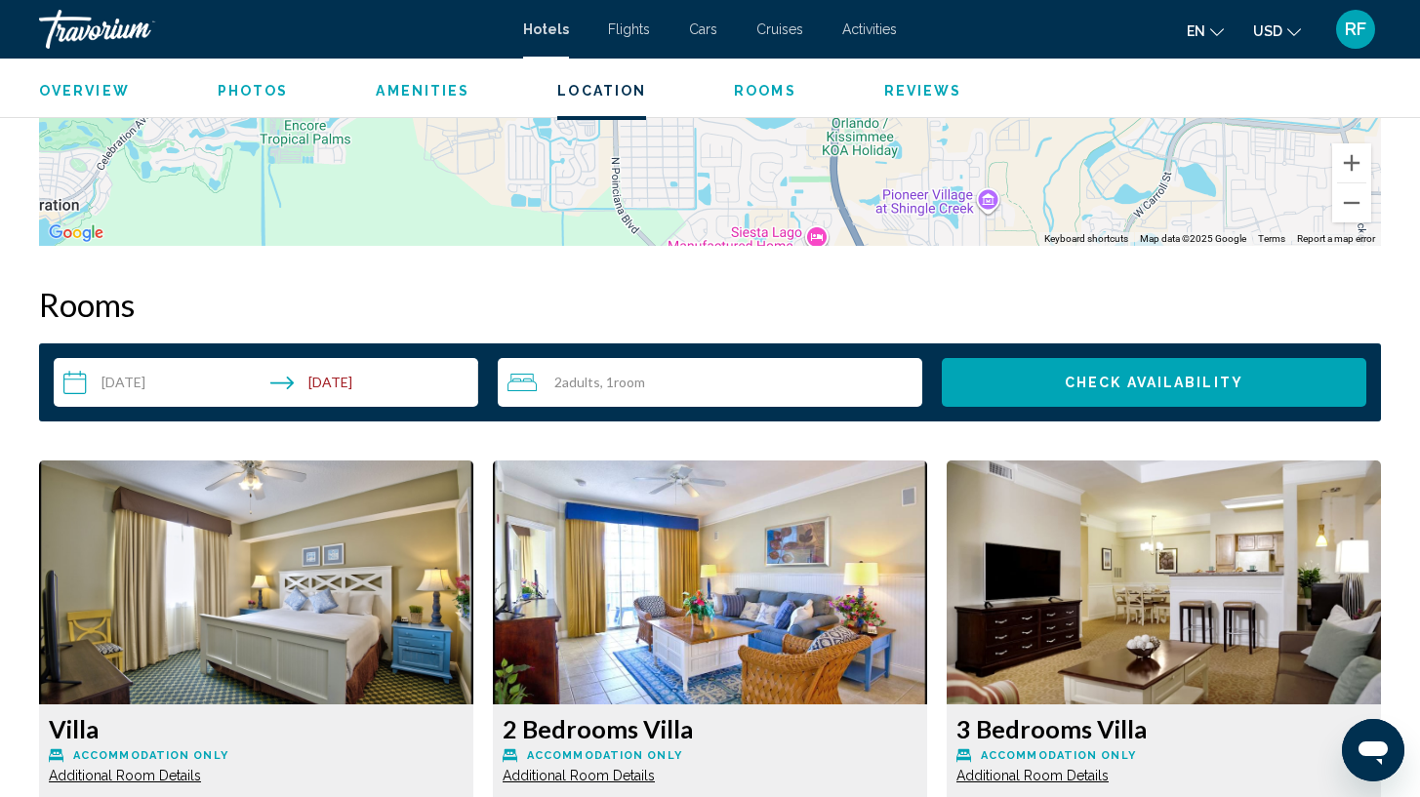
scroll to position [2313, 0]
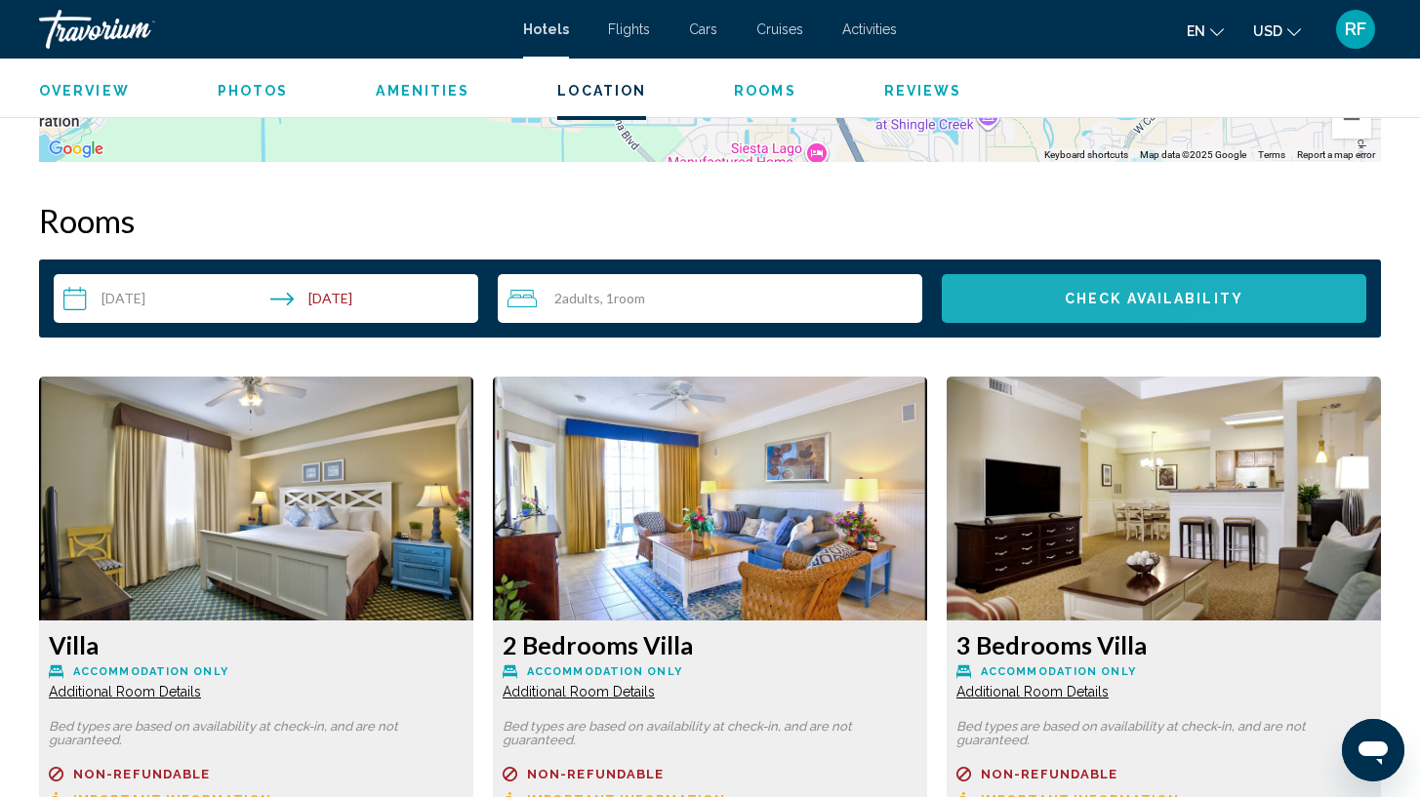
click at [1246, 292] on button "Check Availability" at bounding box center [1154, 298] width 425 height 49
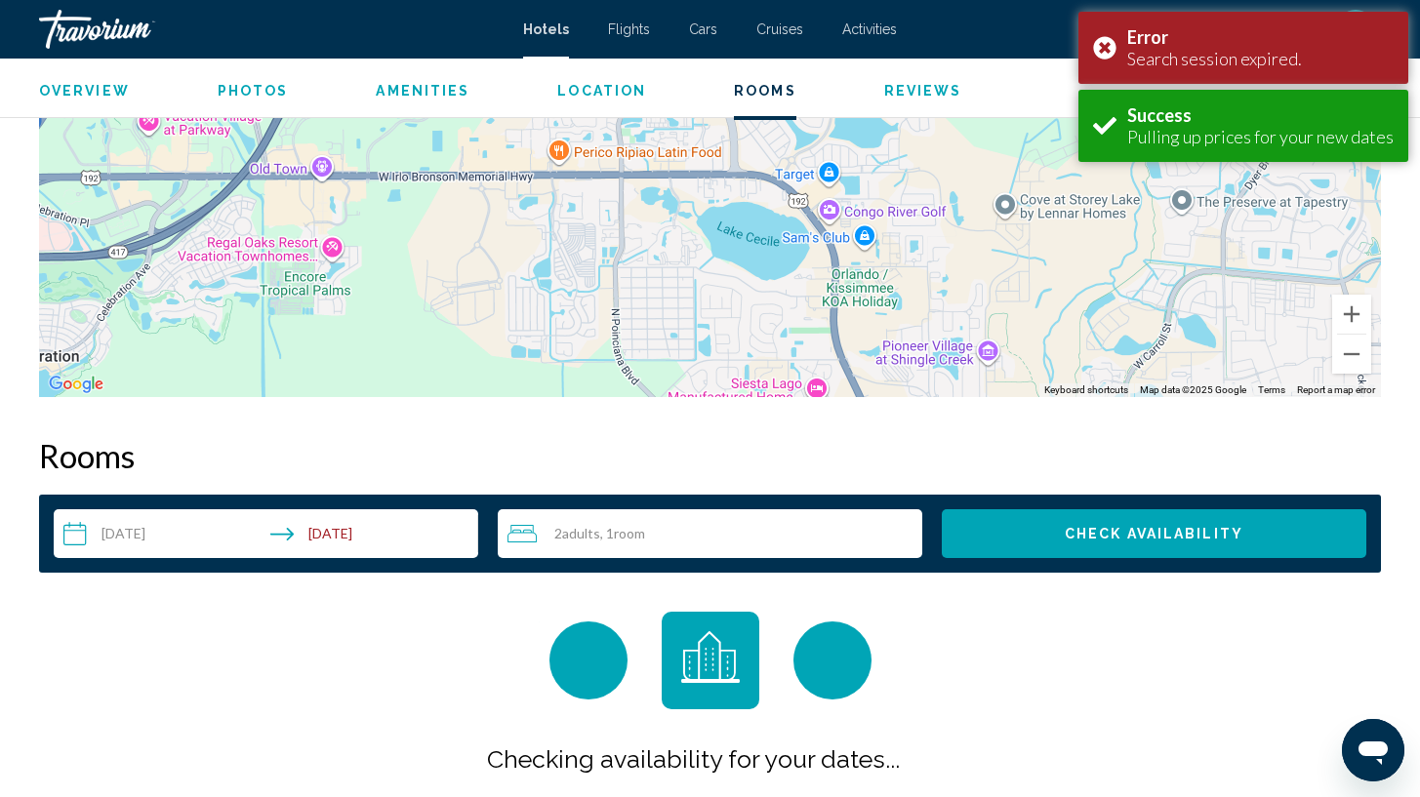
scroll to position [2396, 0]
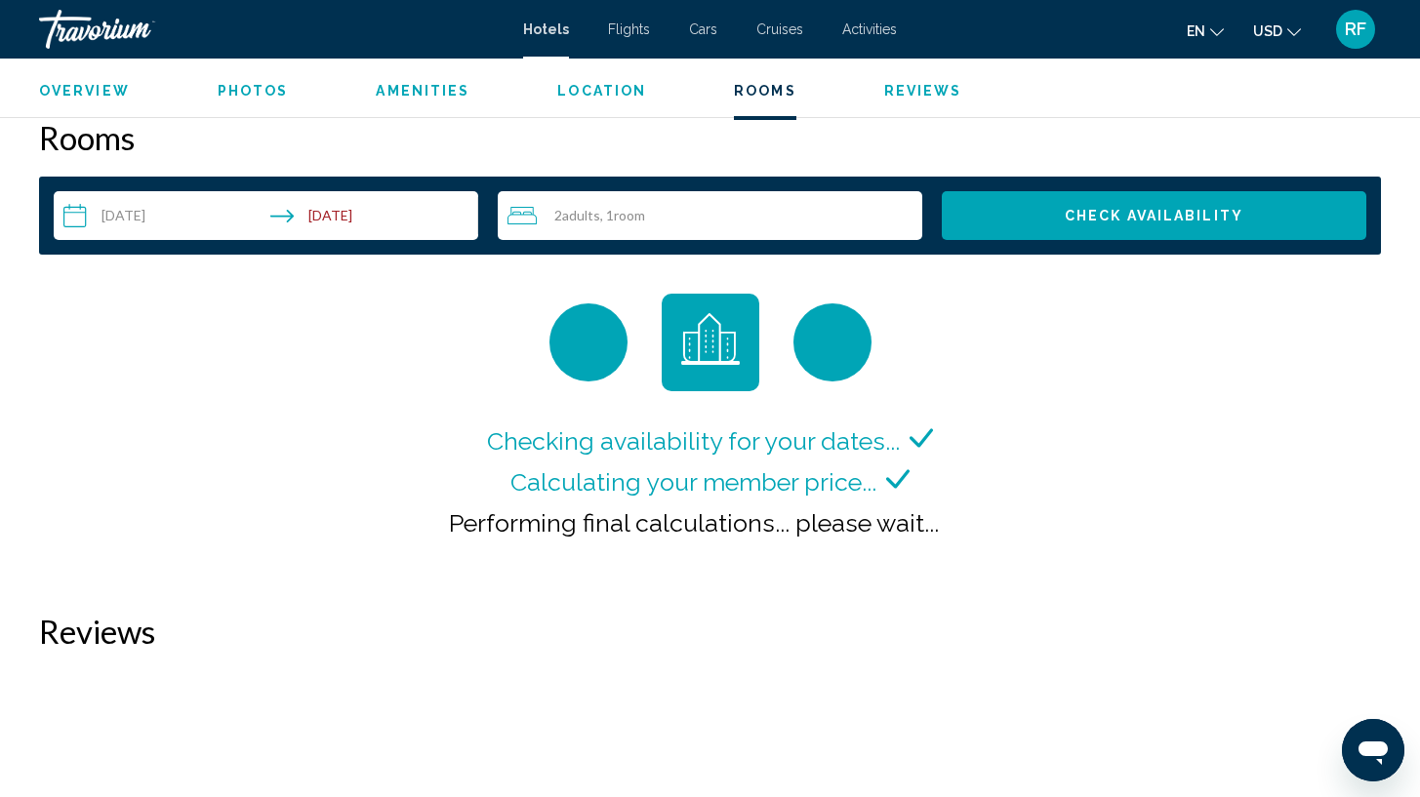
click at [289, 207] on input "**********" at bounding box center [270, 218] width 432 height 55
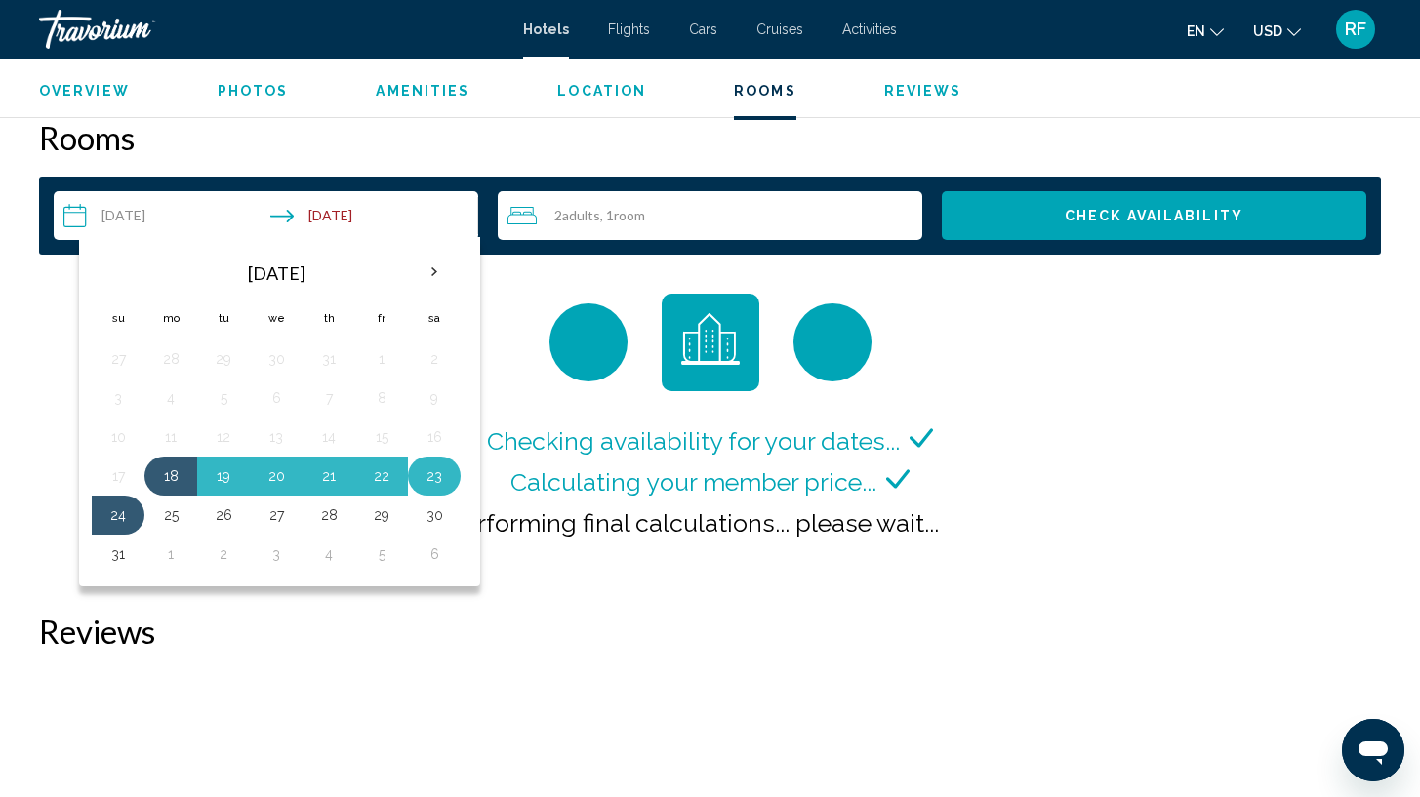
click at [429, 482] on button "23" at bounding box center [434, 476] width 31 height 27
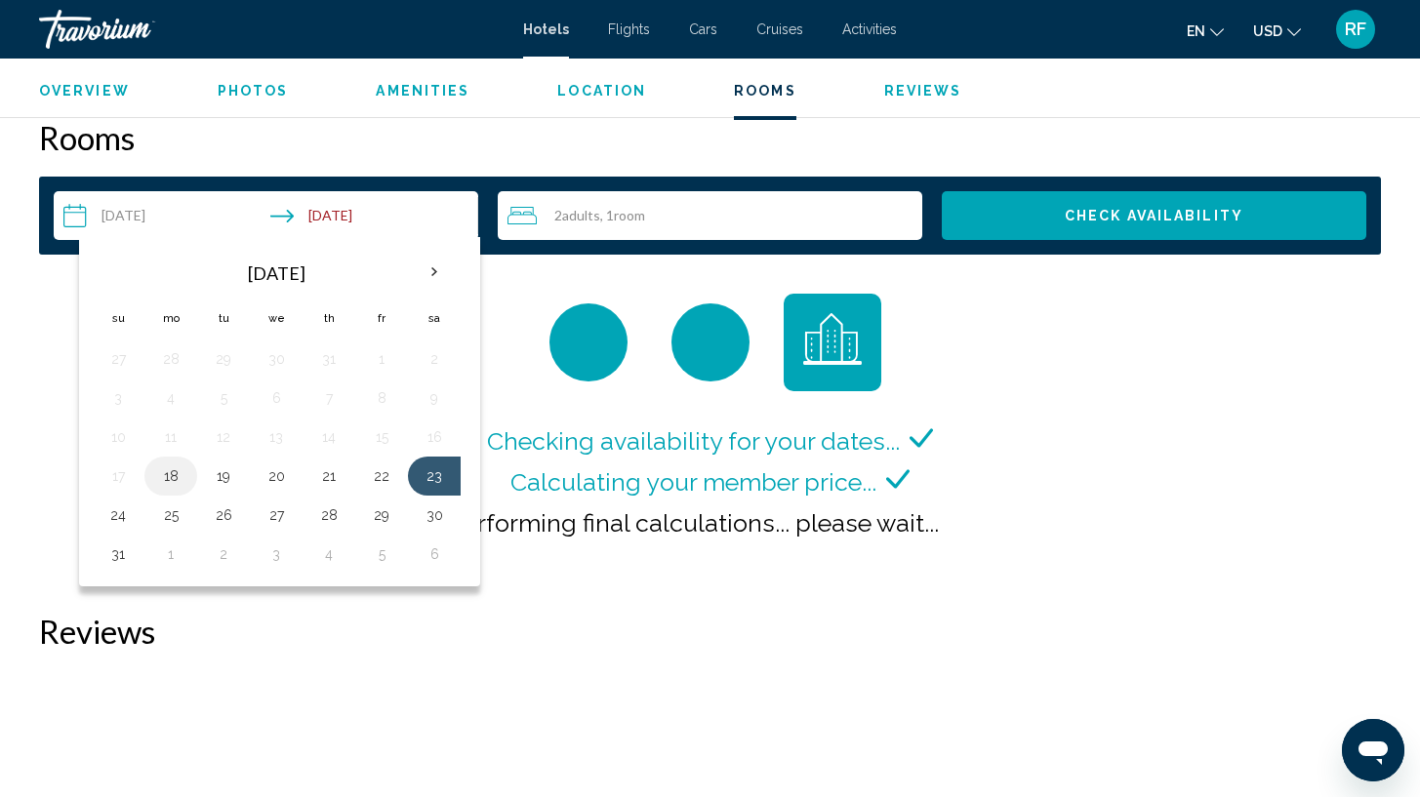
click at [184, 475] on button "18" at bounding box center [170, 476] width 31 height 27
type input "**********"
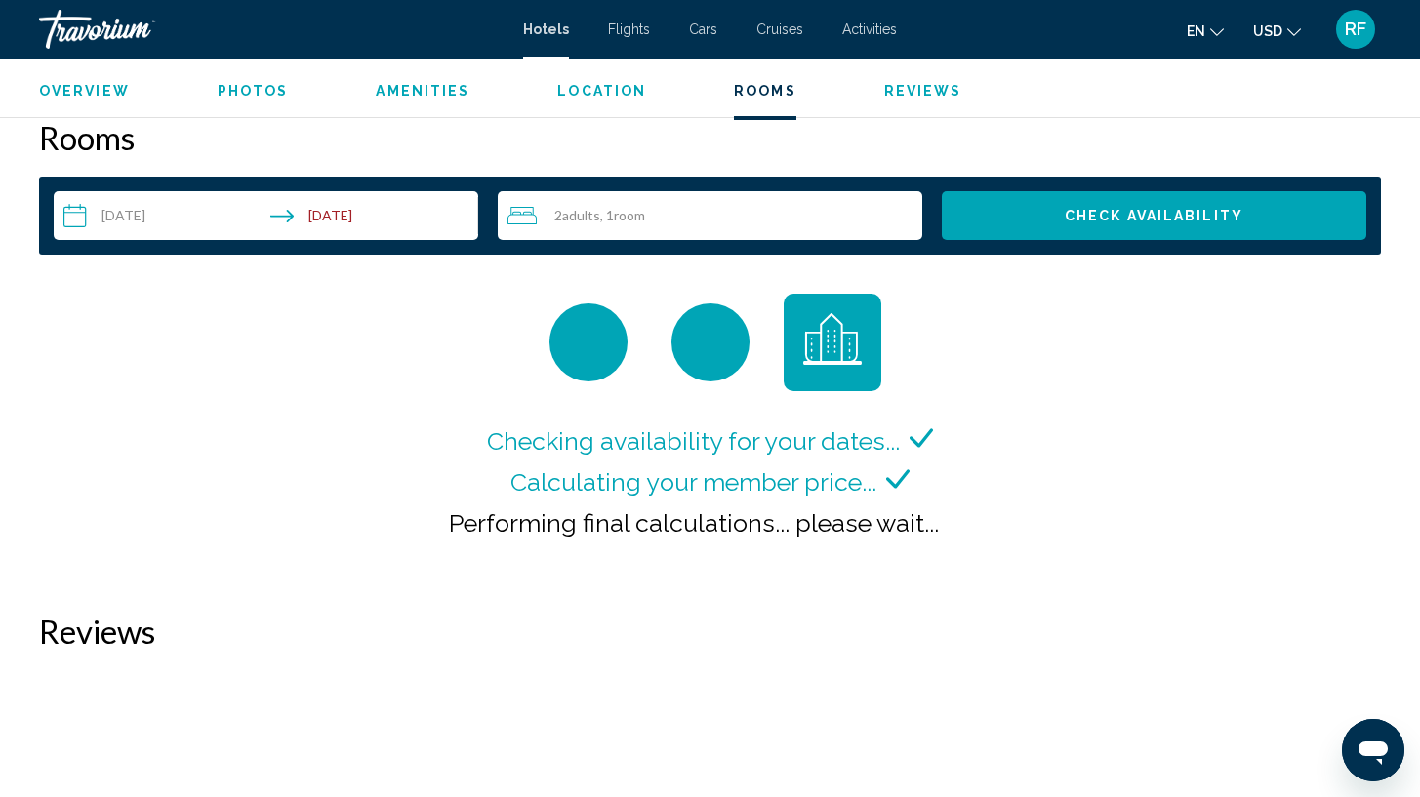
click at [1193, 213] on span "Check Availability" at bounding box center [1154, 217] width 179 height 16
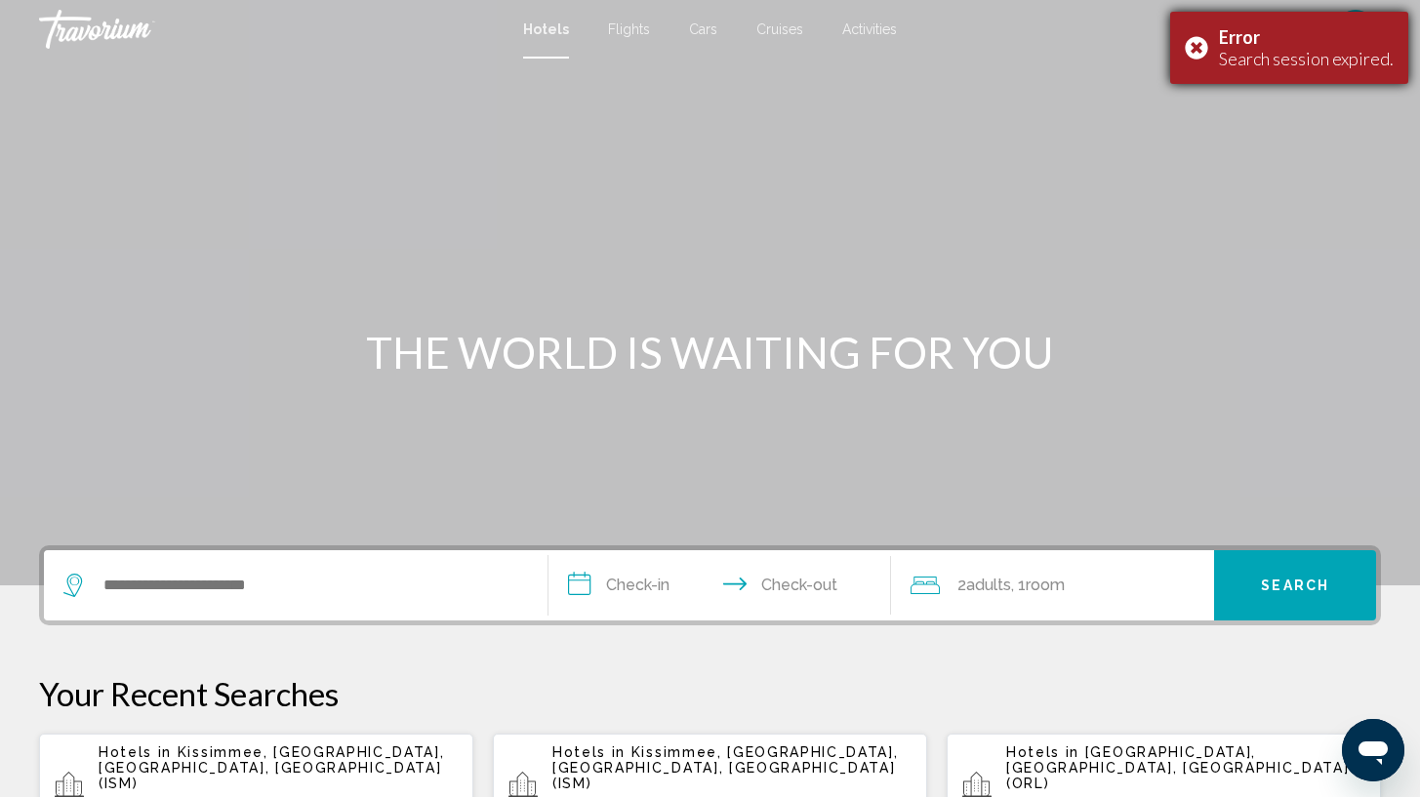
click at [1203, 54] on div "Error Search session expired." at bounding box center [1289, 48] width 238 height 72
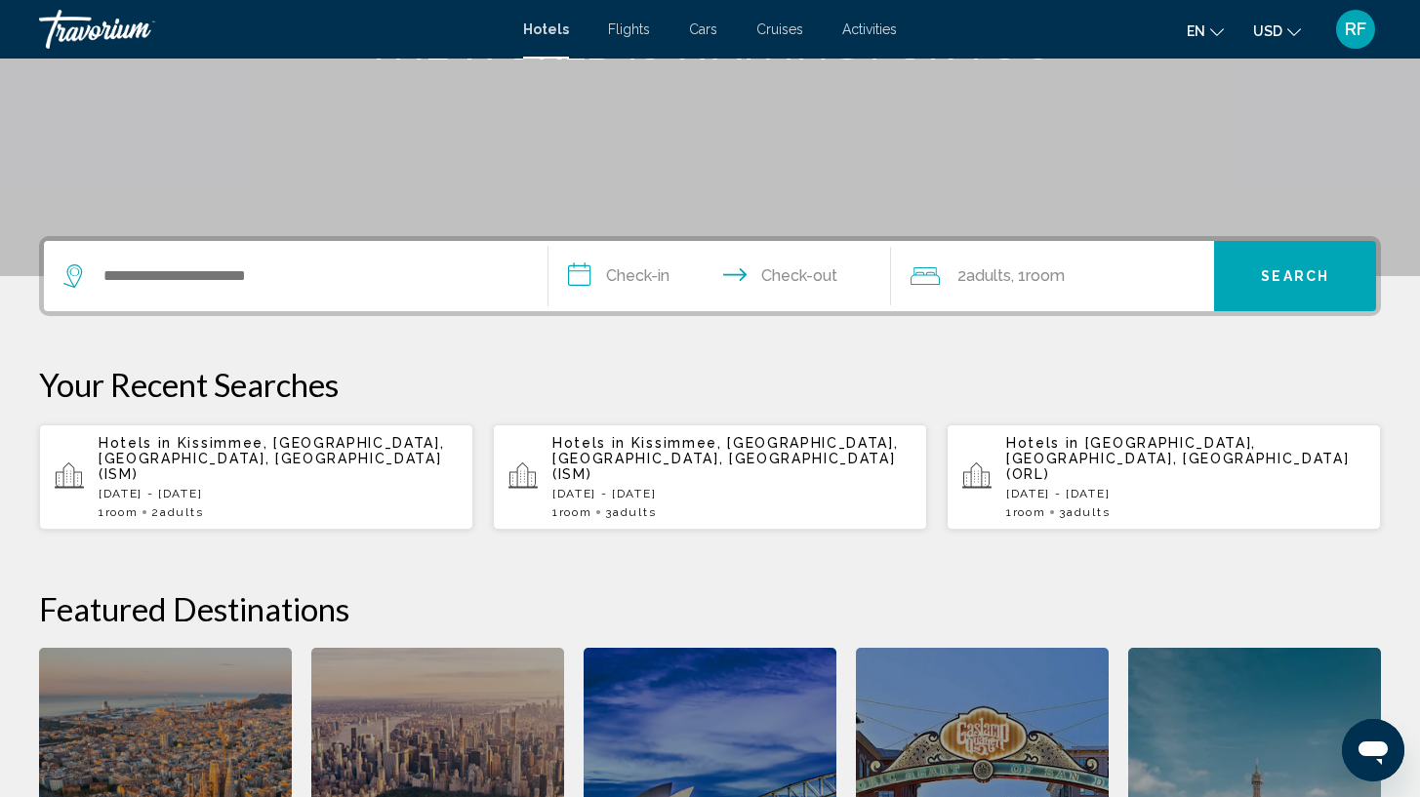
scroll to position [279, 0]
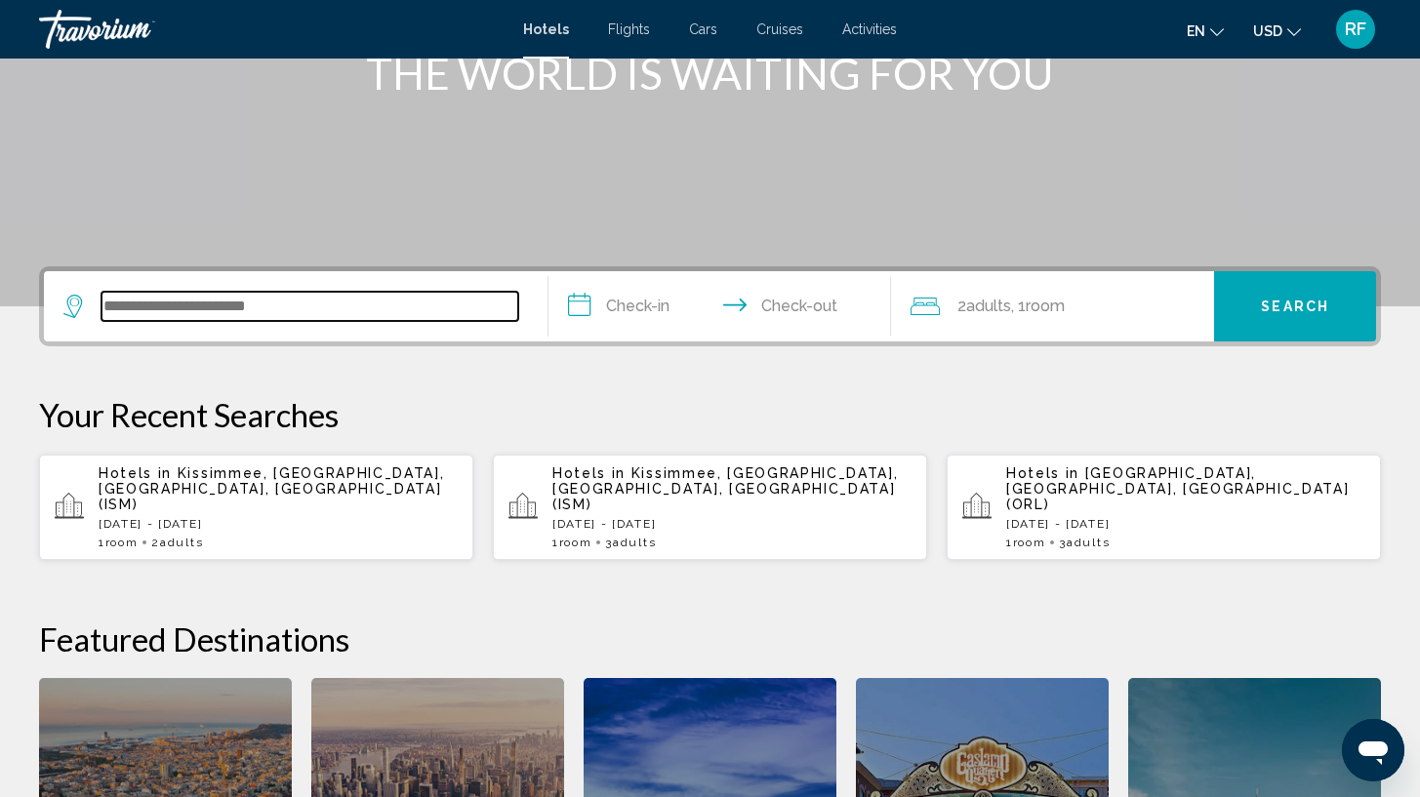
click at [455, 303] on input "Search widget" at bounding box center [310, 306] width 417 height 29
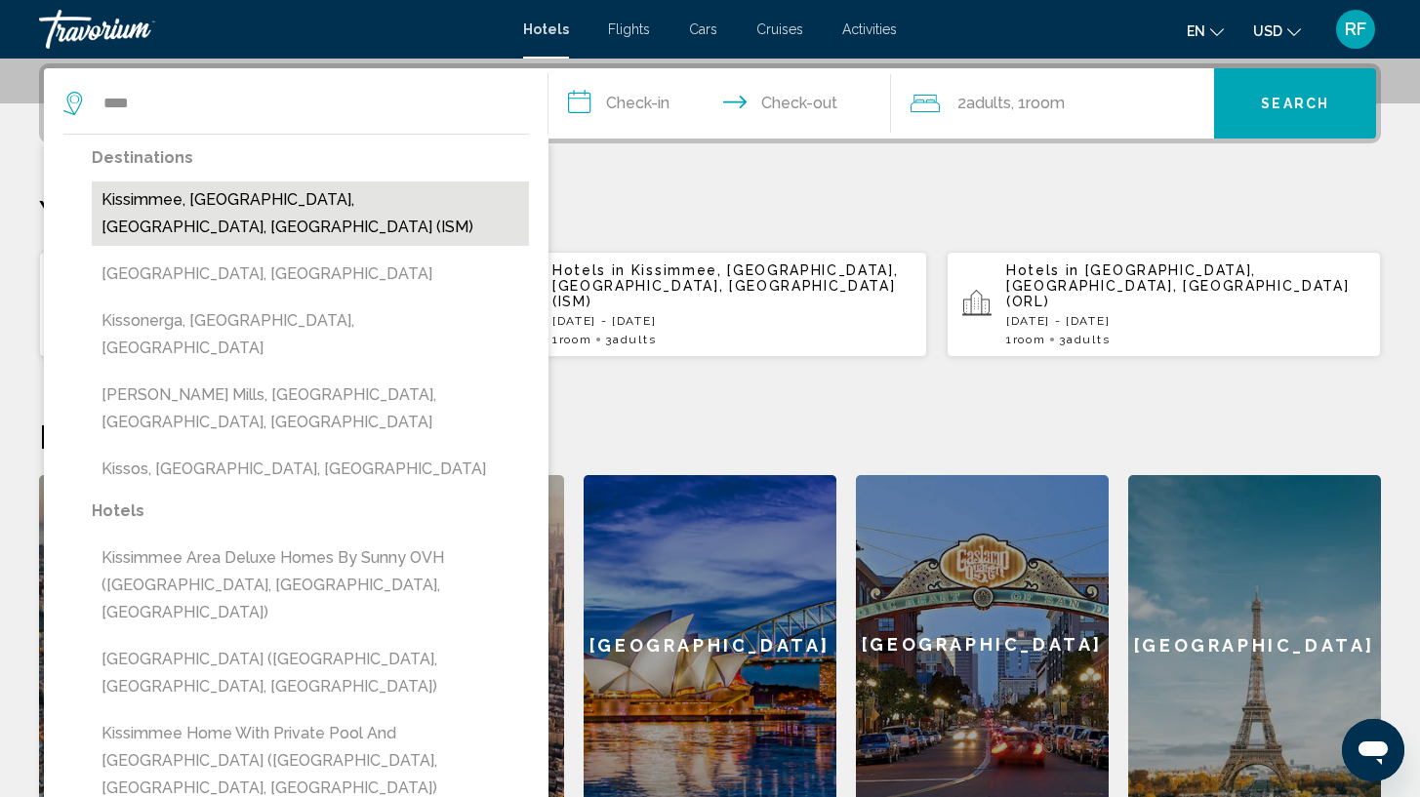
click at [442, 206] on button "Kissimmee, [GEOGRAPHIC_DATA], [GEOGRAPHIC_DATA], [GEOGRAPHIC_DATA] (ISM)" at bounding box center [310, 214] width 437 height 64
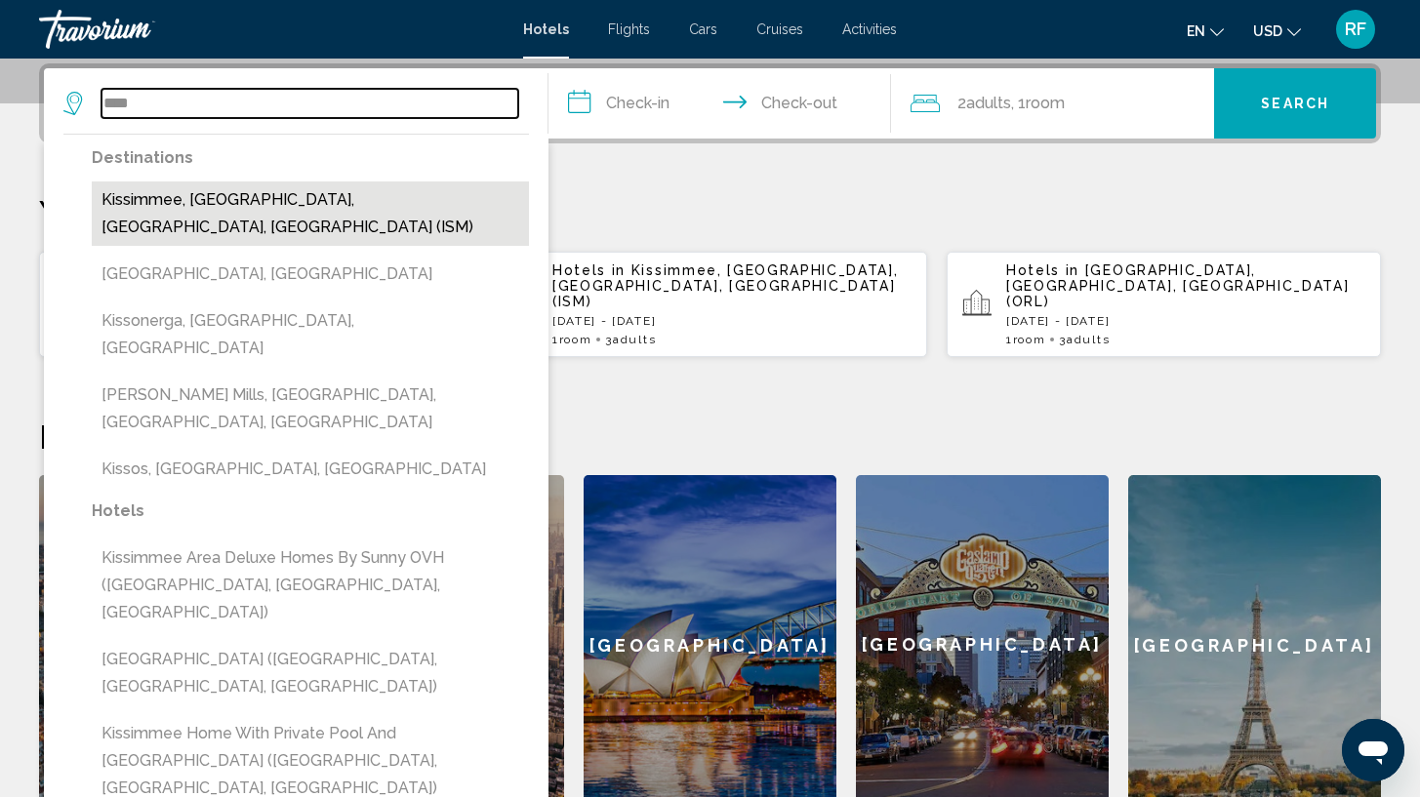
type input "**********"
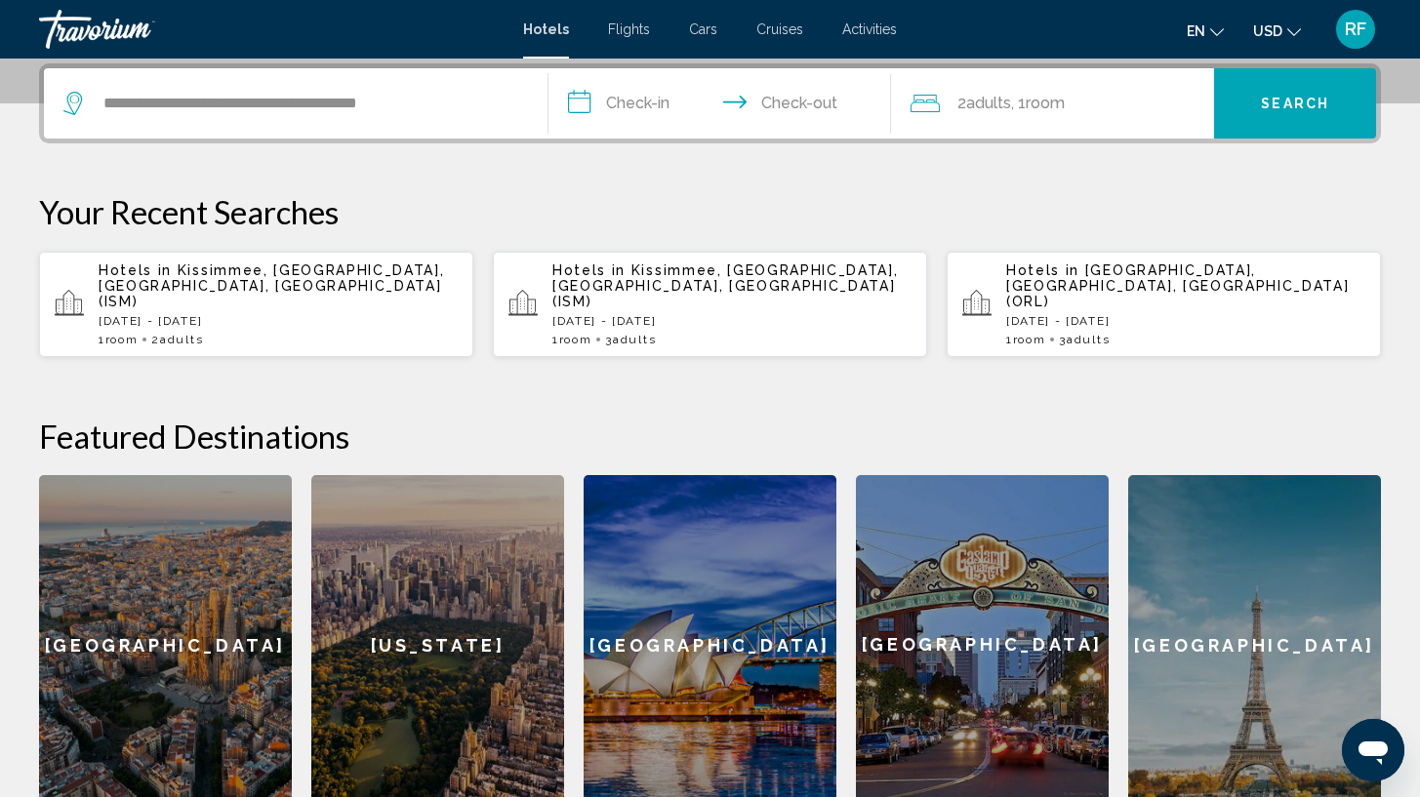
click at [617, 96] on input "**********" at bounding box center [724, 106] width 350 height 76
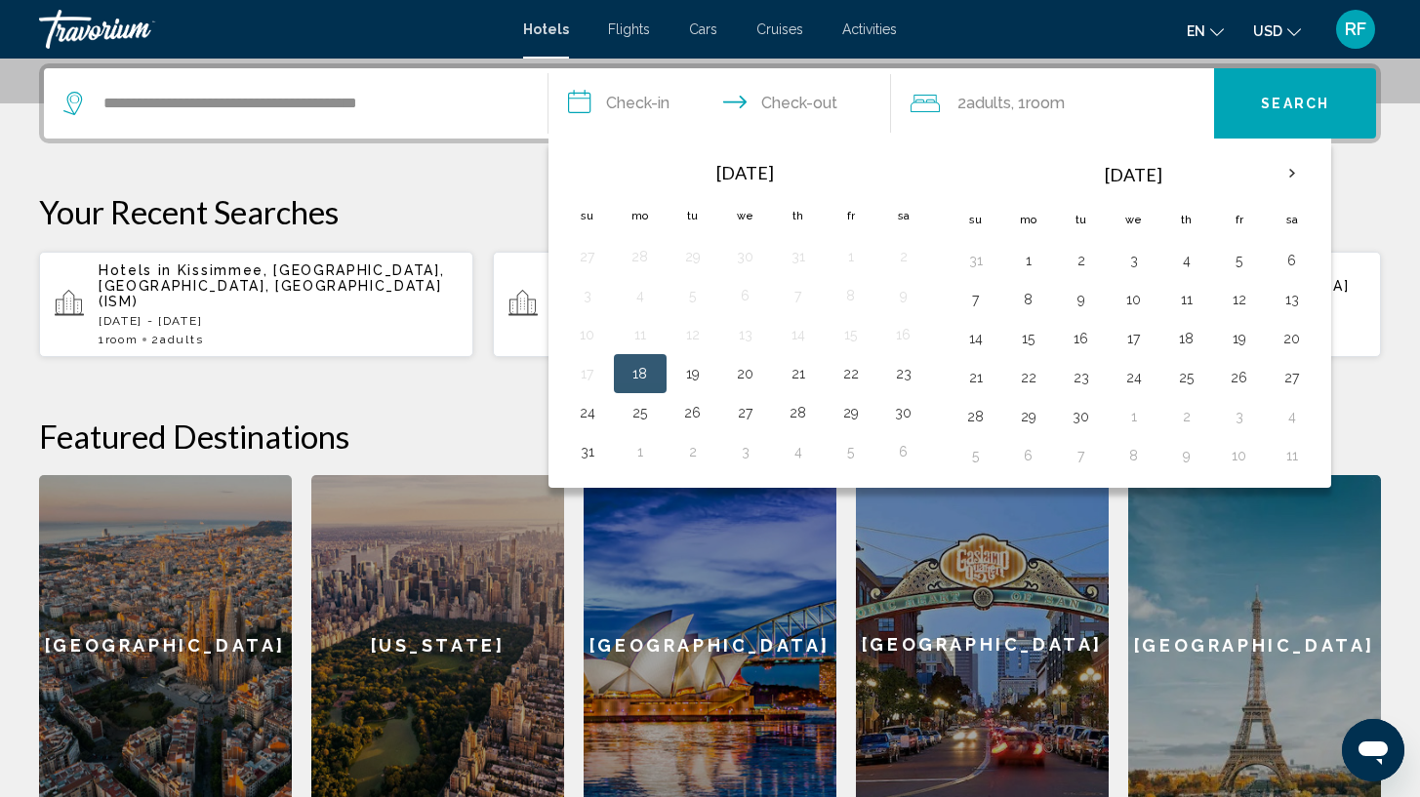
click at [640, 370] on button "18" at bounding box center [640, 373] width 31 height 27
click at [911, 375] on button "23" at bounding box center [903, 373] width 31 height 27
type input "**********"
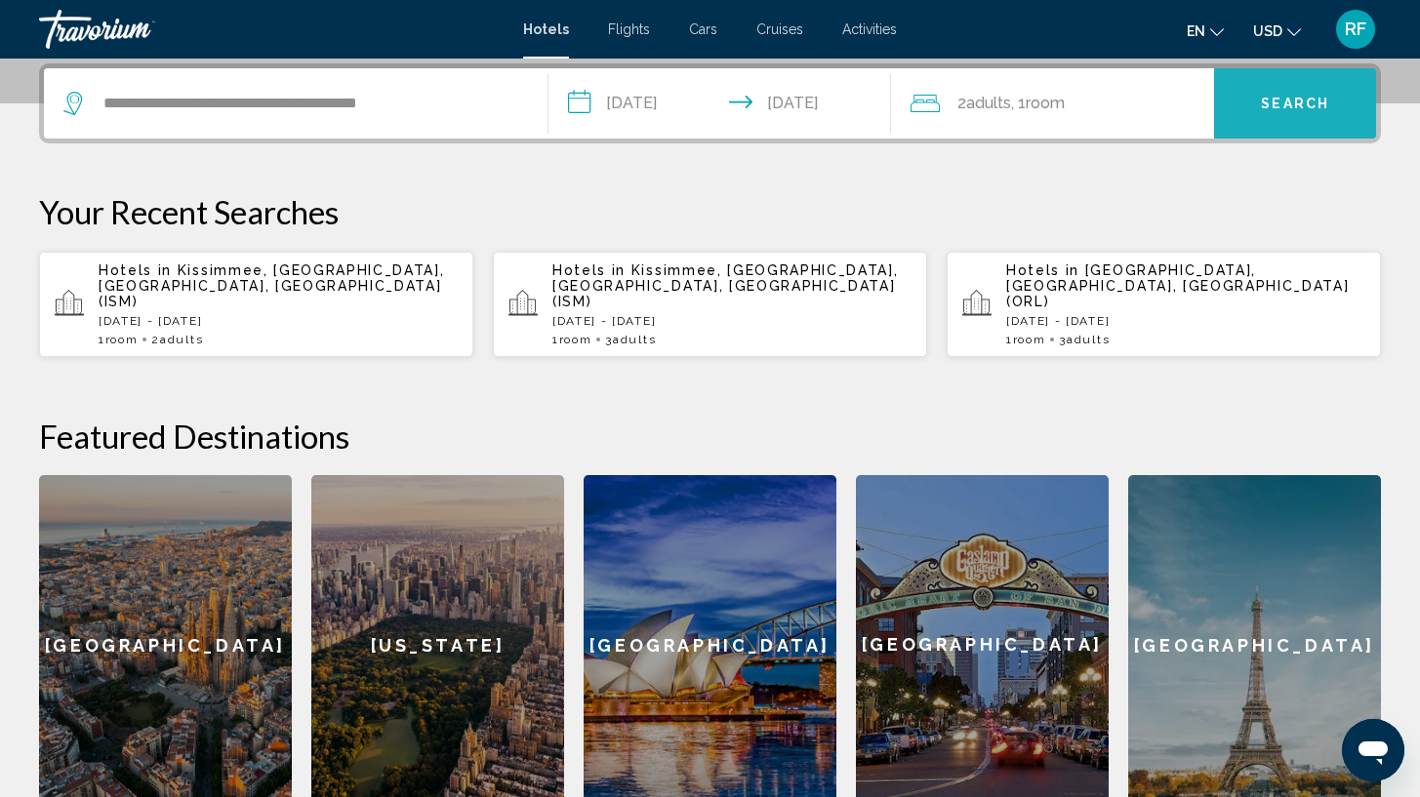
click at [1292, 100] on span "Search" at bounding box center [1295, 105] width 68 height 16
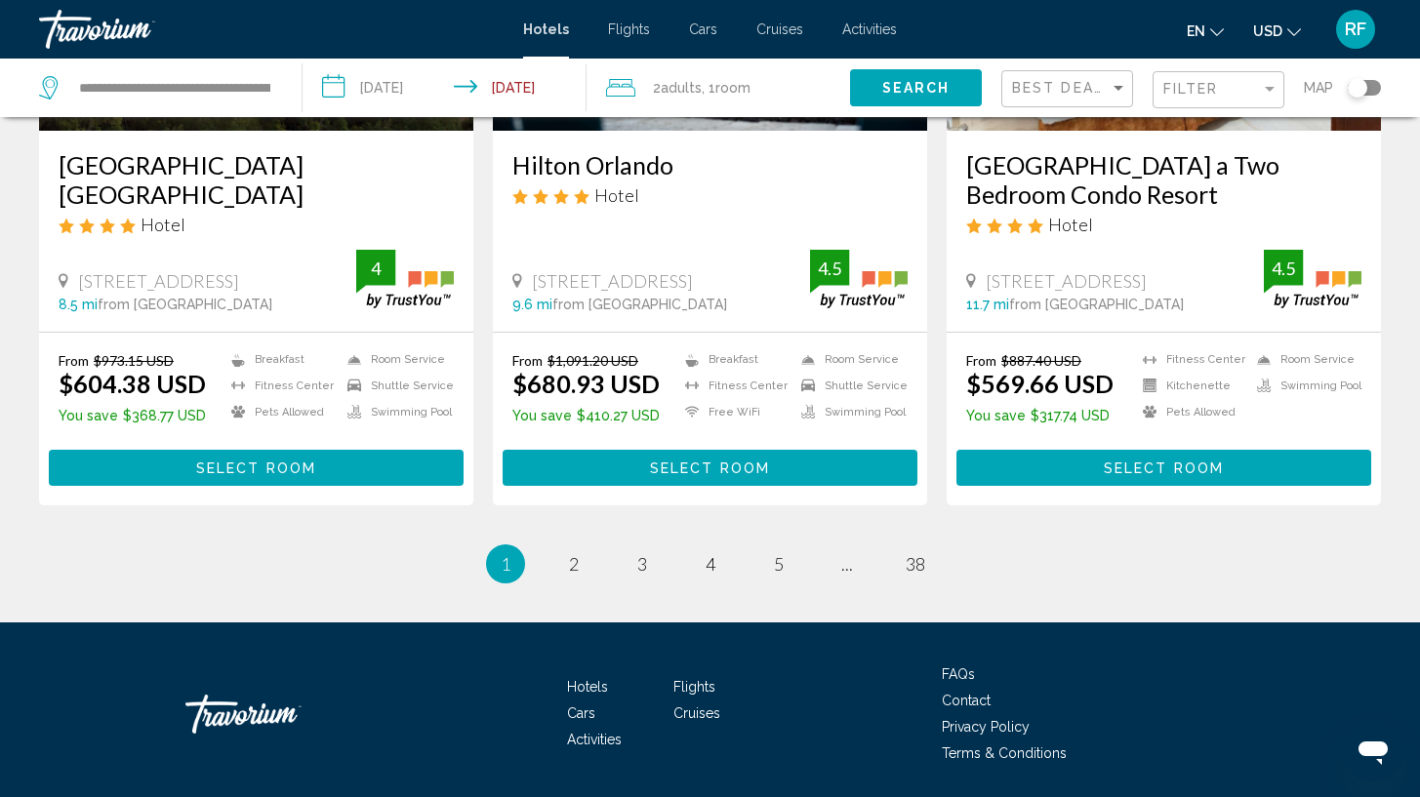
scroll to position [2524, 0]
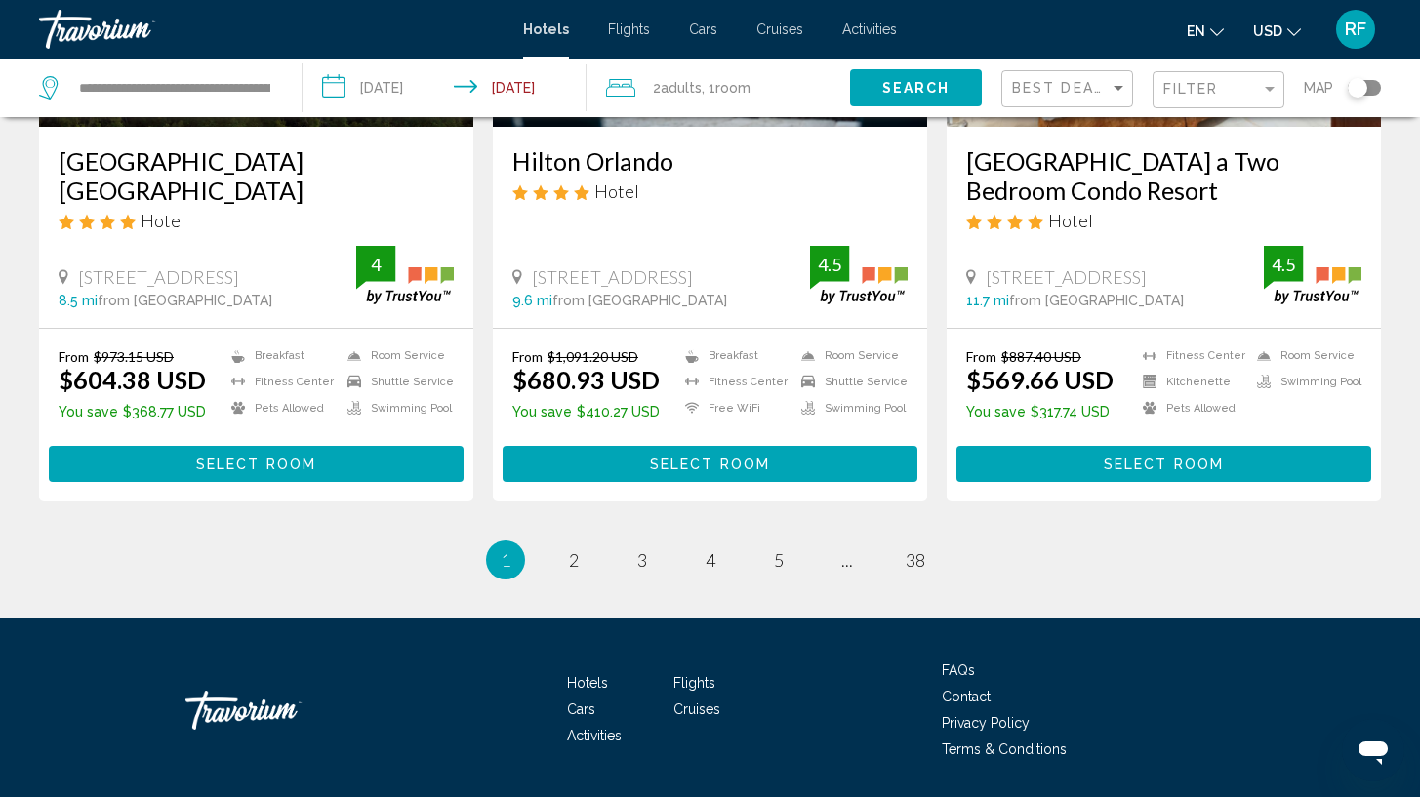
click at [1232, 465] on button "Select Room" at bounding box center [1164, 464] width 415 height 36
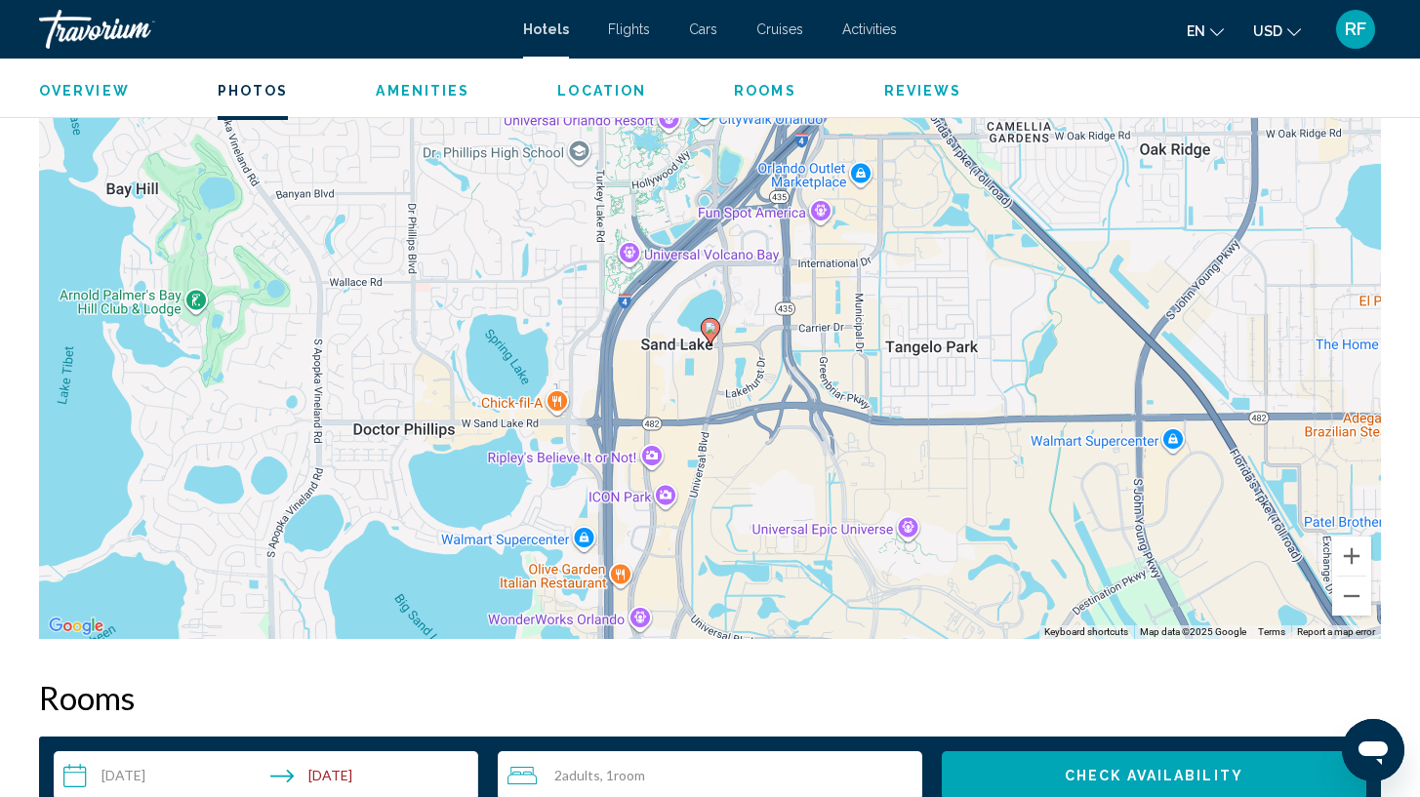
scroll to position [2194, 0]
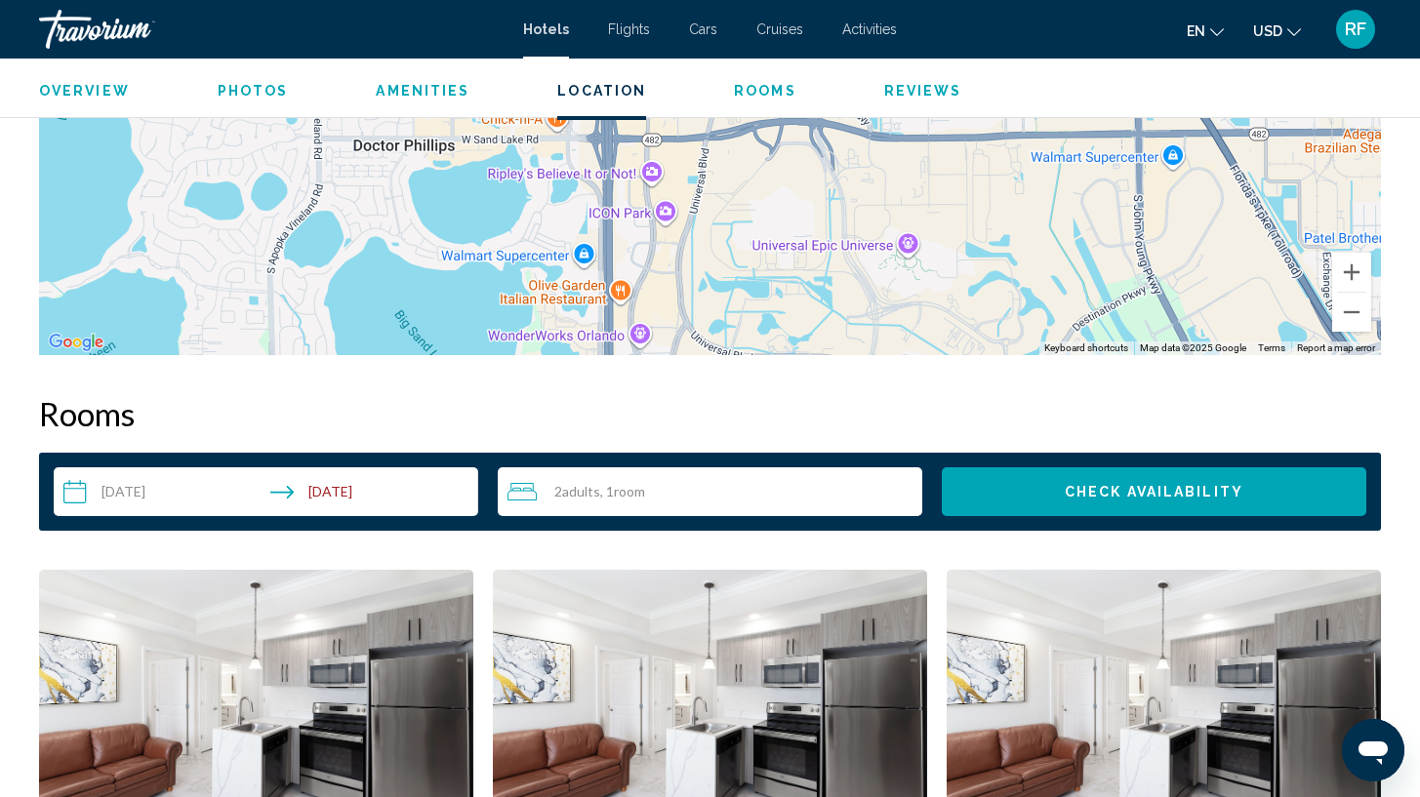
click at [363, 491] on input "**********" at bounding box center [270, 495] width 432 height 55
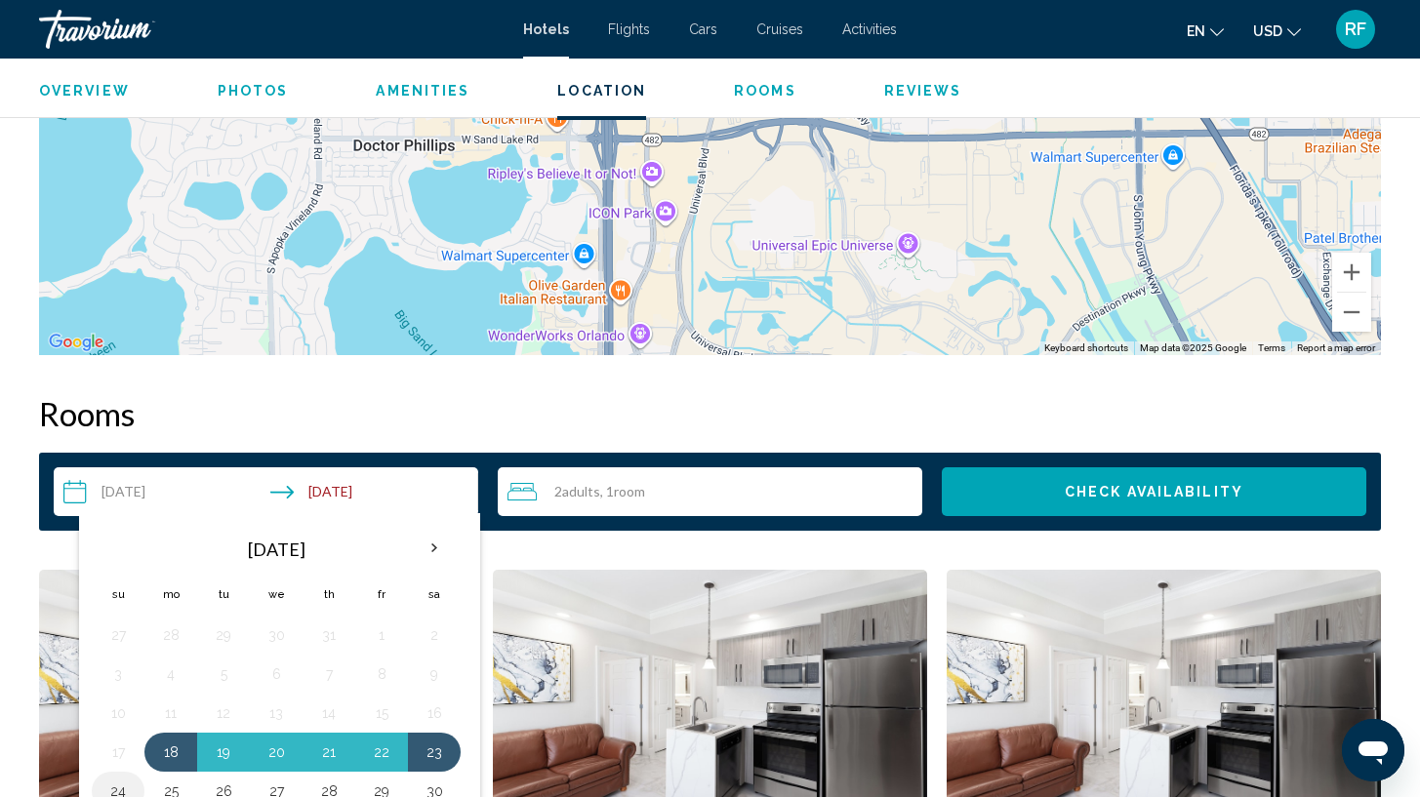
click at [122, 790] on button "24" at bounding box center [117, 791] width 31 height 27
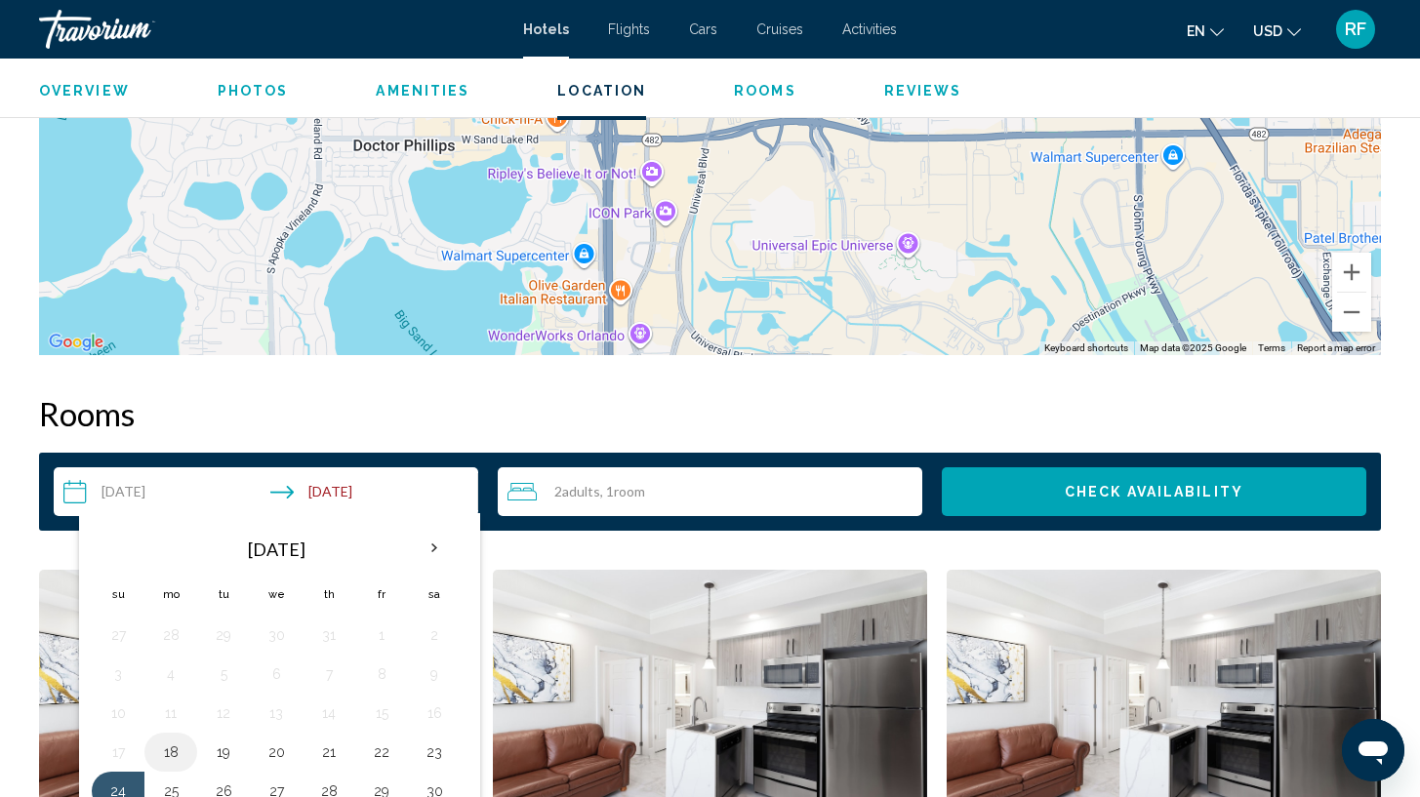
click at [170, 756] on button "18" at bounding box center [170, 752] width 31 height 27
type input "**********"
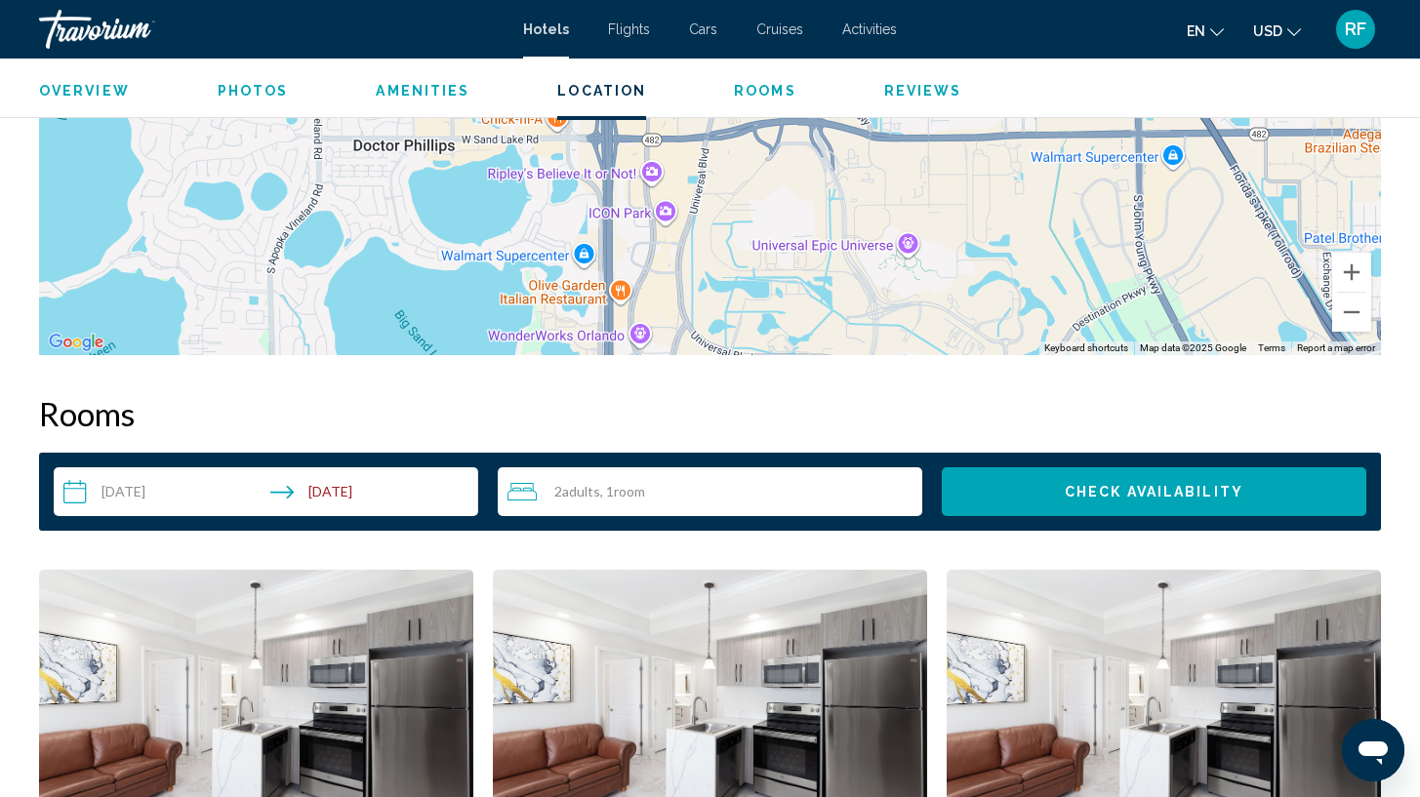
click at [1076, 499] on span "Check Availability" at bounding box center [1154, 493] width 179 height 16
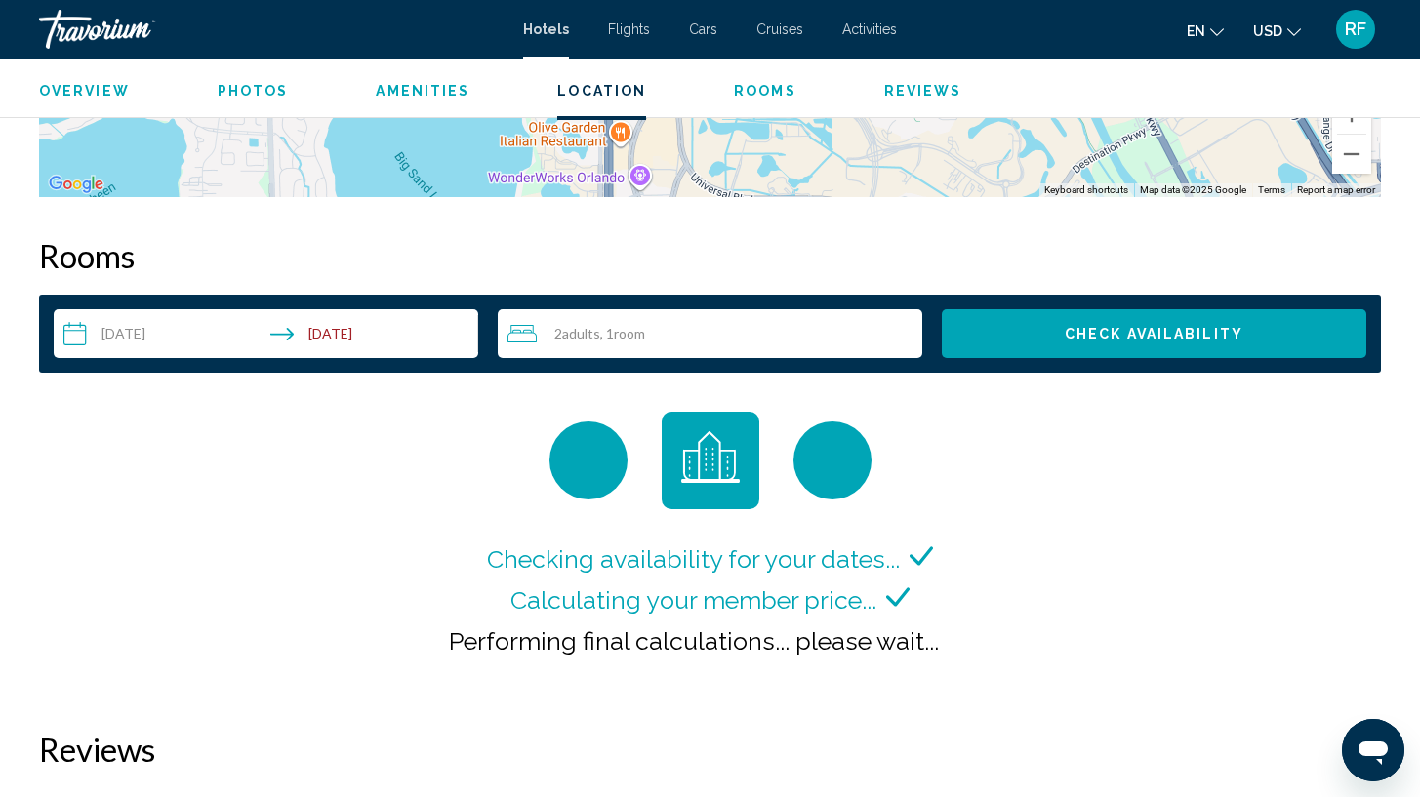
scroll to position [2362, 0]
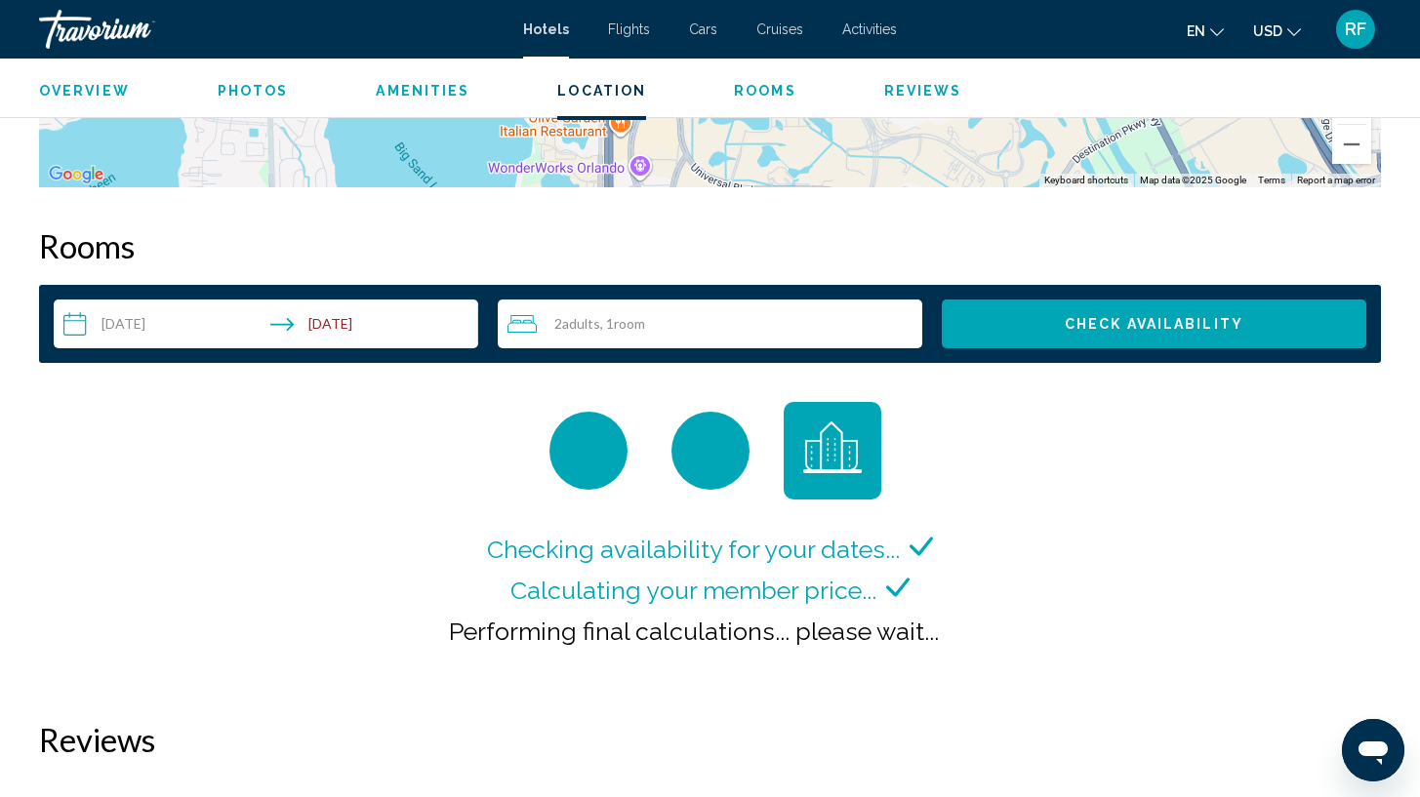
drag, startPoint x: 1279, startPoint y: 623, endPoint x: 1264, endPoint y: 635, distance: 19.4
click at [1264, 635] on div "Checking availability for your dates... Calculating your member price... Perfor…" at bounding box center [710, 541] width 1342 height 279
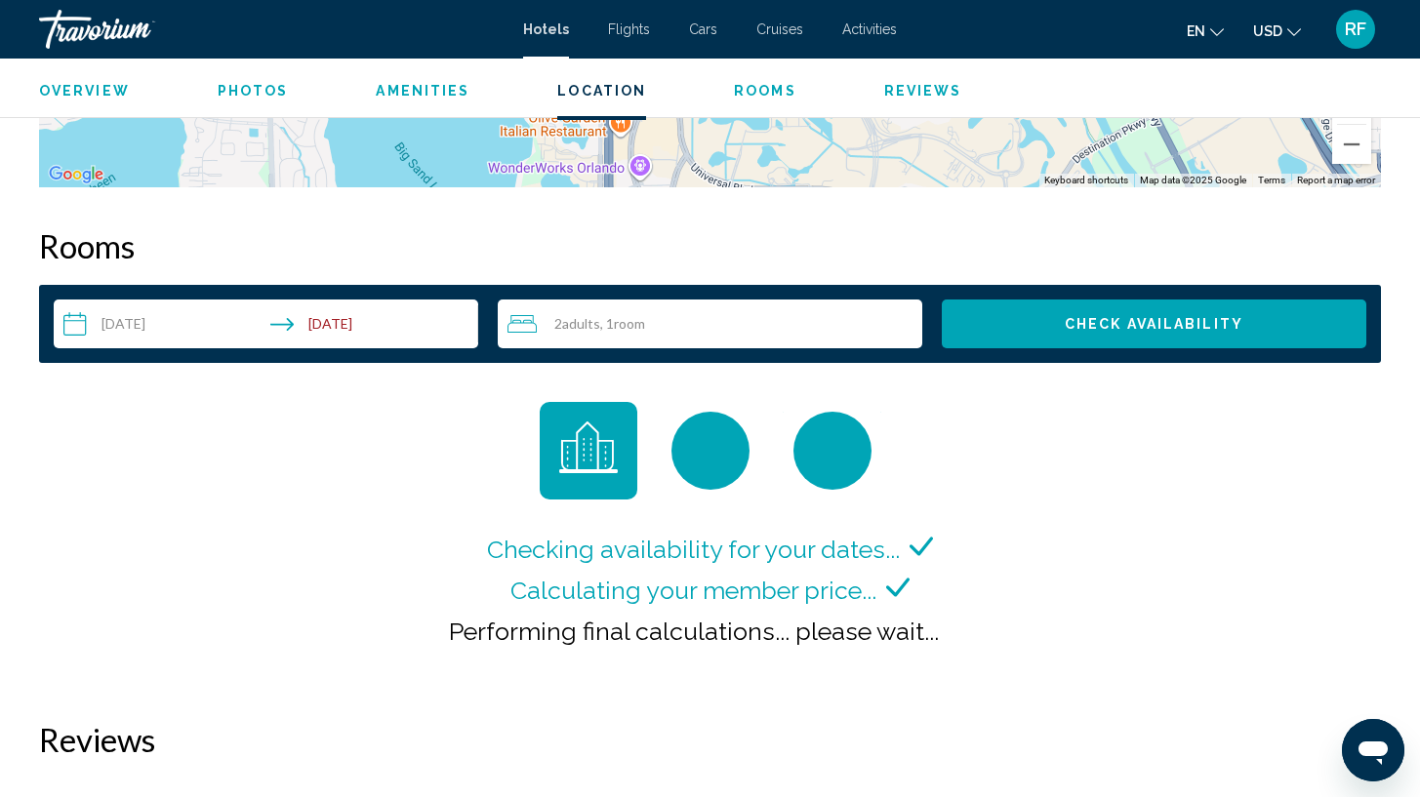
click at [1266, 636] on div "Checking availability for your dates... Calculating your member price... Perfor…" at bounding box center [710, 541] width 1342 height 279
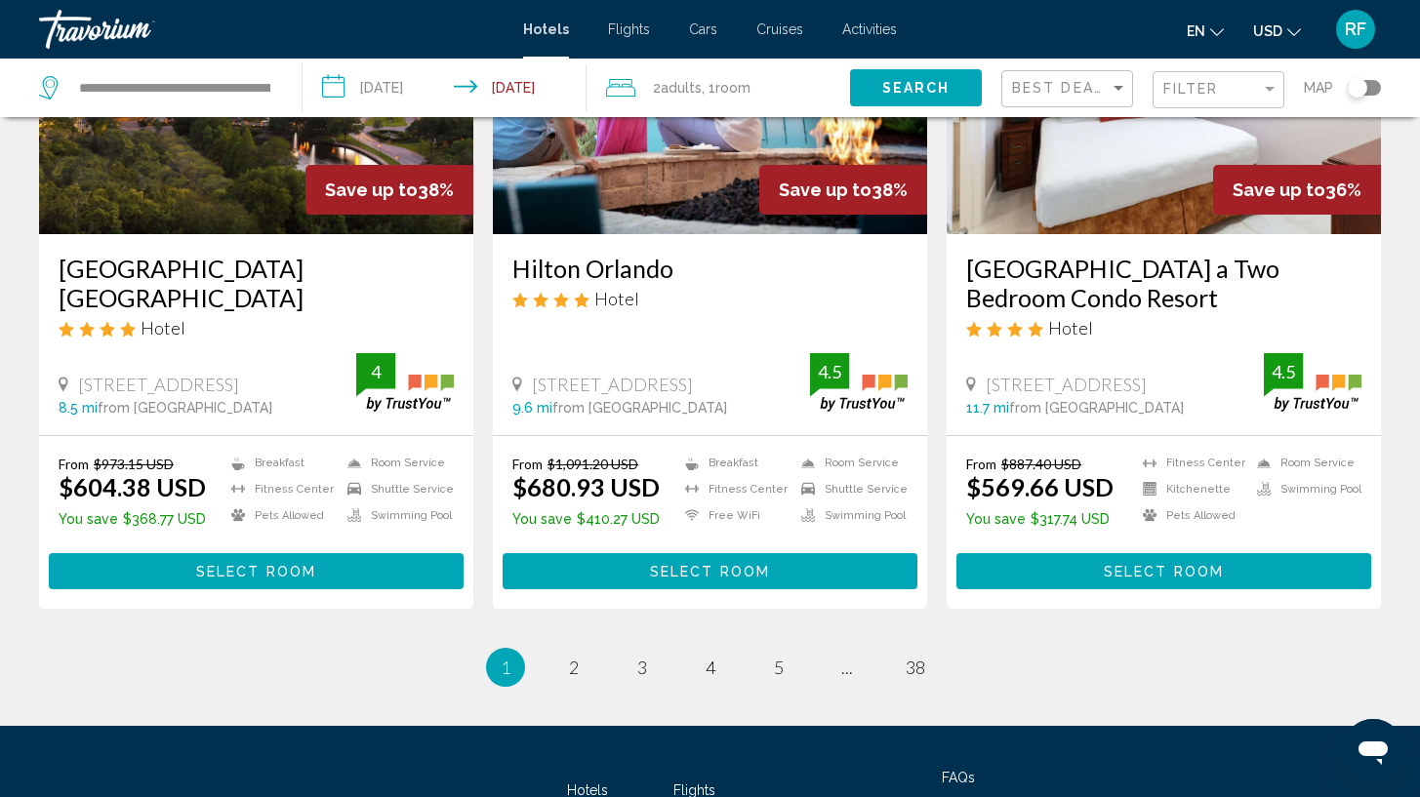
scroll to position [2421, 0]
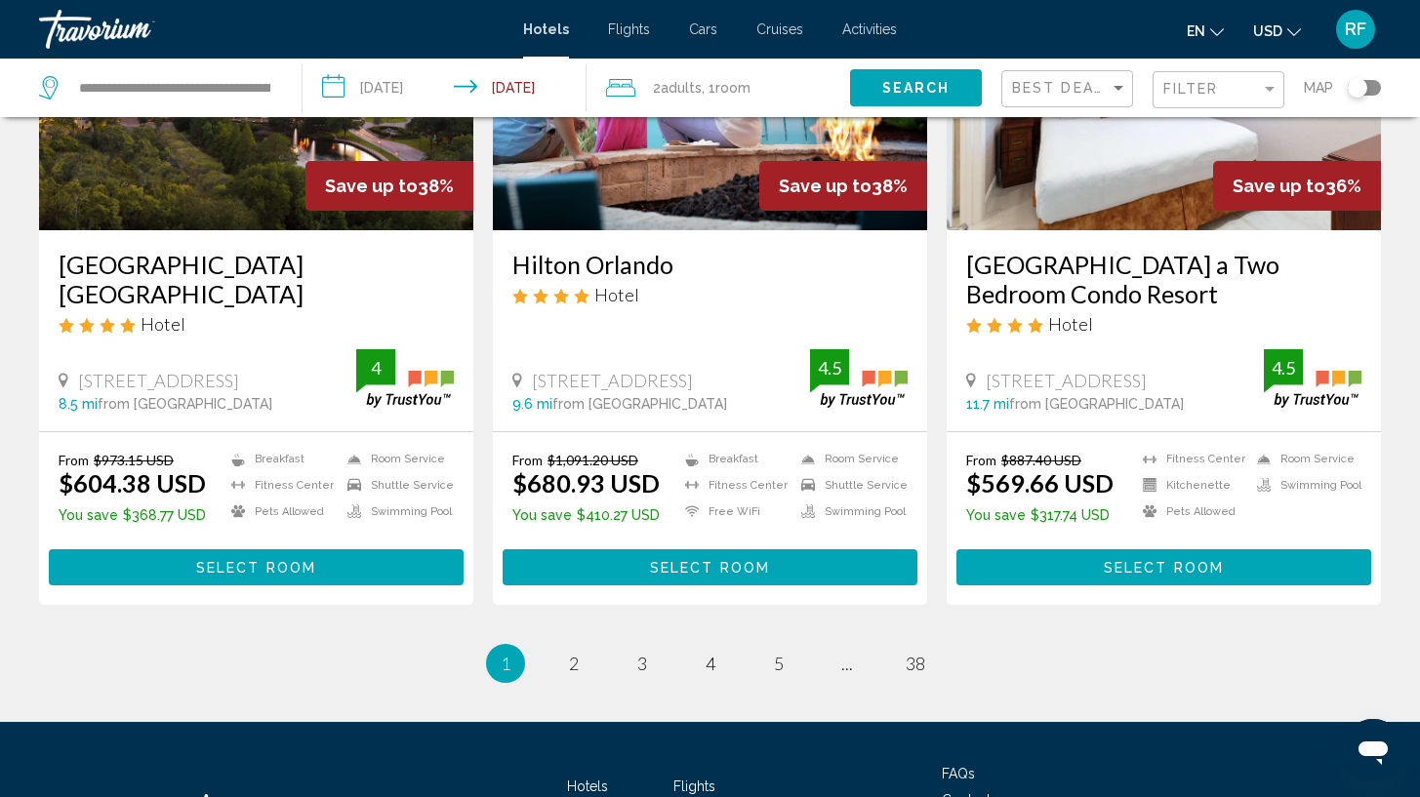
click at [1178, 568] on span "Select Room" at bounding box center [1164, 568] width 120 height 16
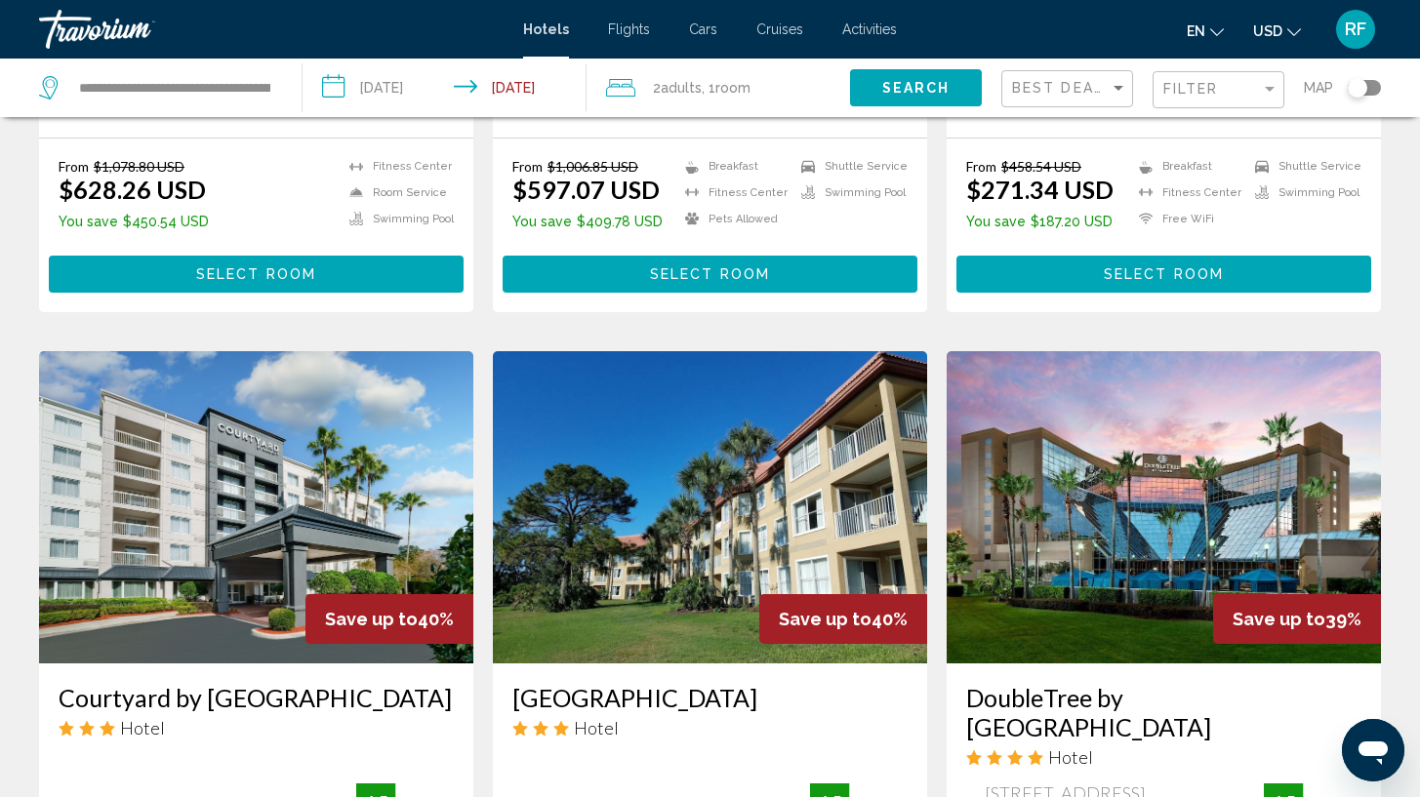
scroll to position [1210, 0]
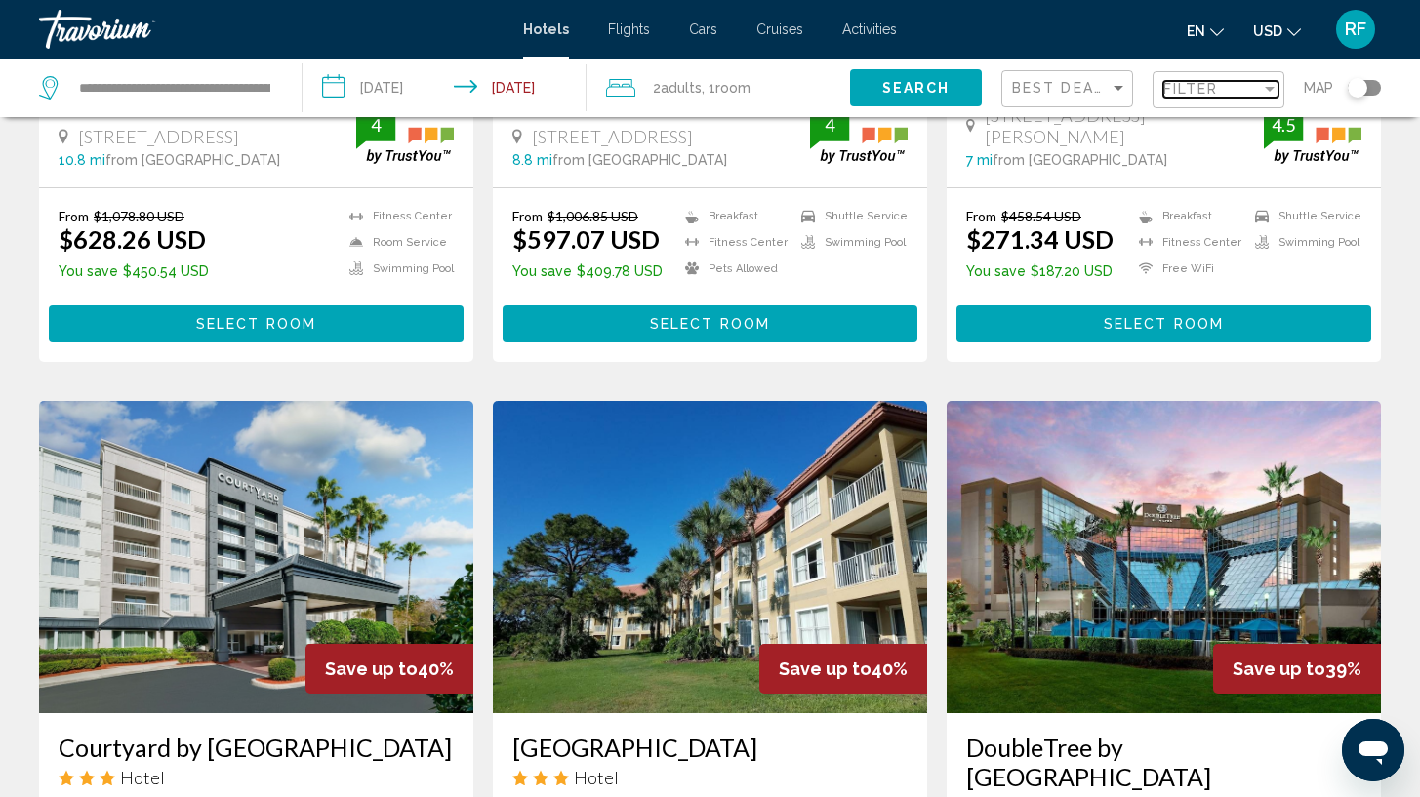
click at [1267, 96] on div "Filter" at bounding box center [1270, 89] width 18 height 16
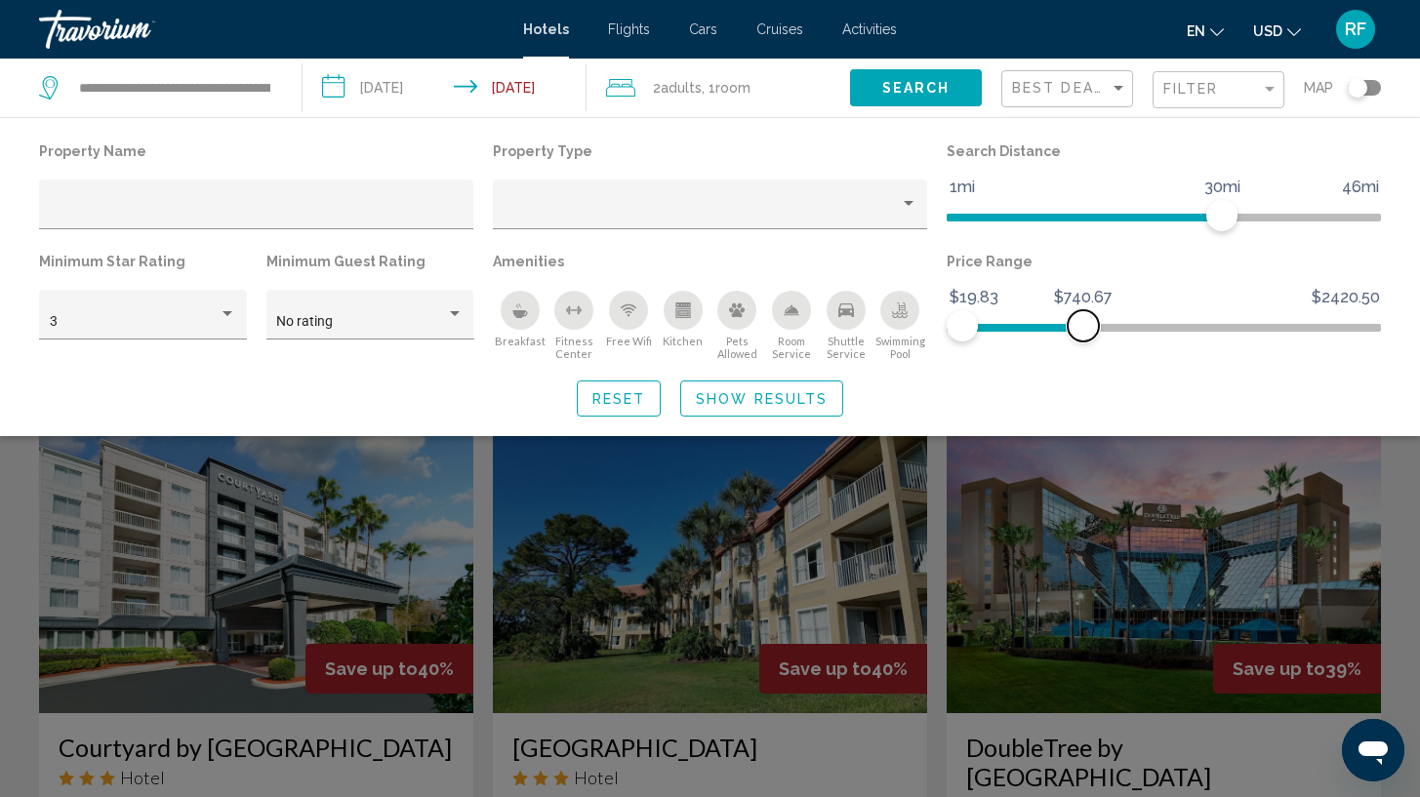
drag, startPoint x: 1368, startPoint y: 323, endPoint x: 1083, endPoint y: 350, distance: 286.3
click at [1083, 350] on div "Price Range $19.83 $2420.50 $19.83 $740.67" at bounding box center [1164, 304] width 454 height 113
click at [817, 405] on span "Show Results" at bounding box center [762, 399] width 132 height 16
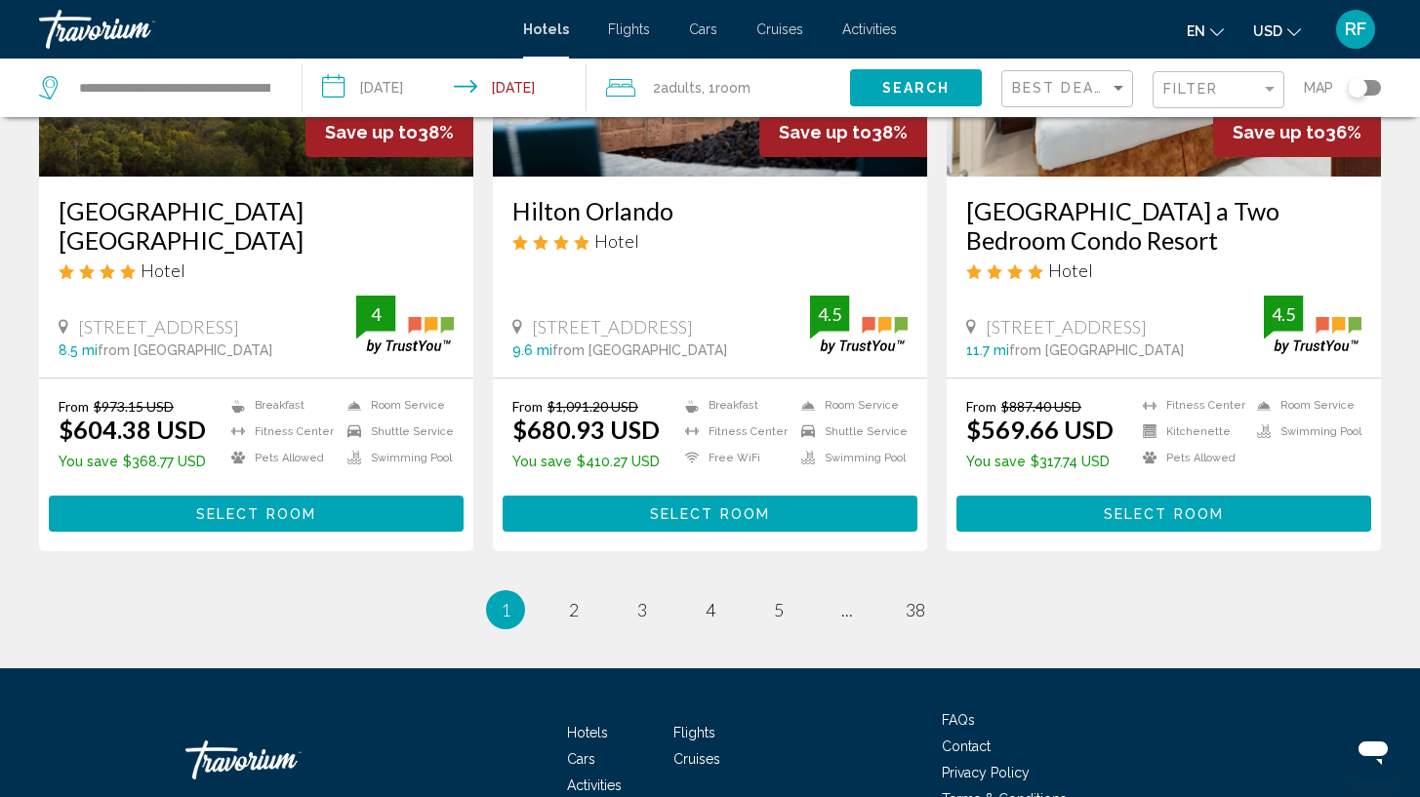
scroll to position [2496, 0]
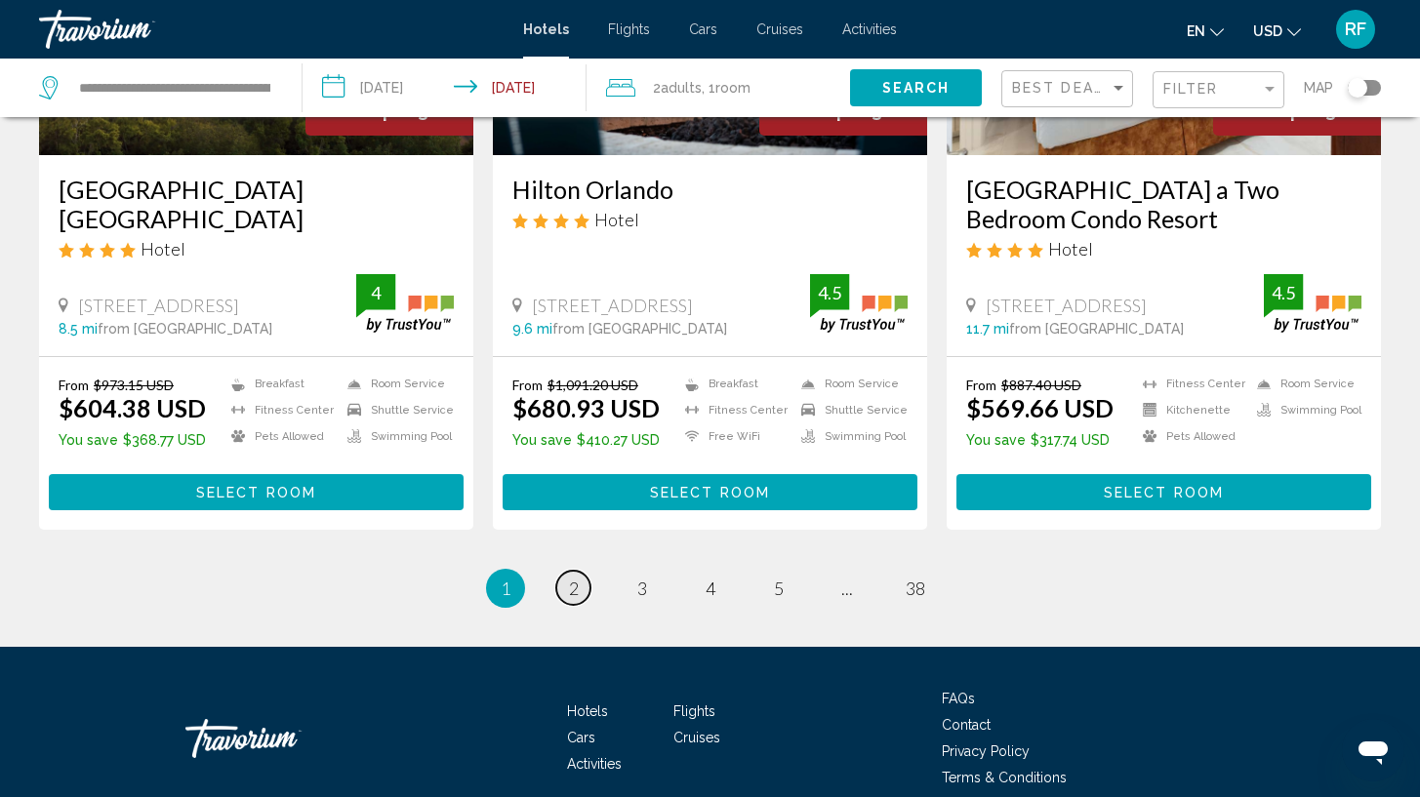
click at [580, 592] on link "page 2" at bounding box center [573, 588] width 34 height 34
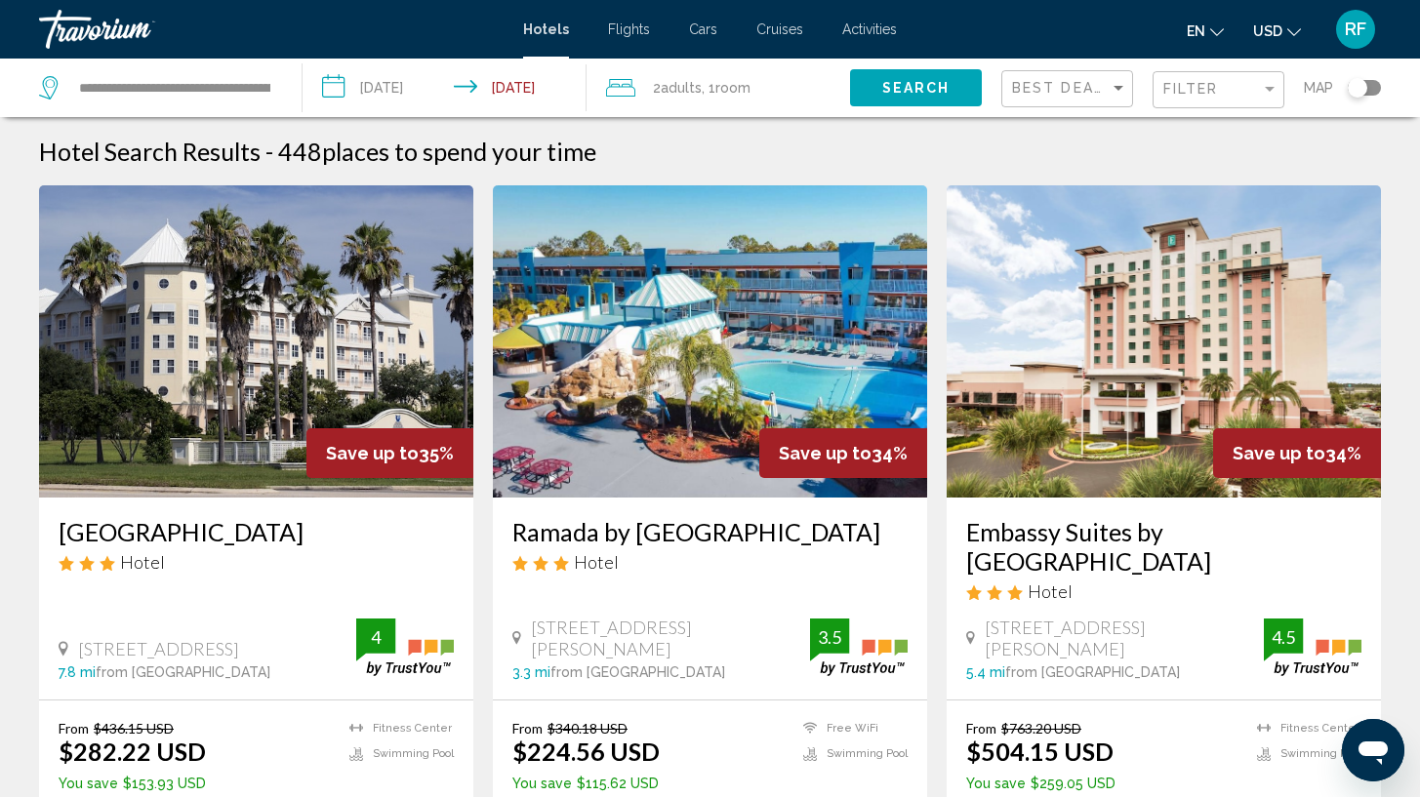
click at [1221, 99] on div "Filter" at bounding box center [1220, 90] width 115 height 36
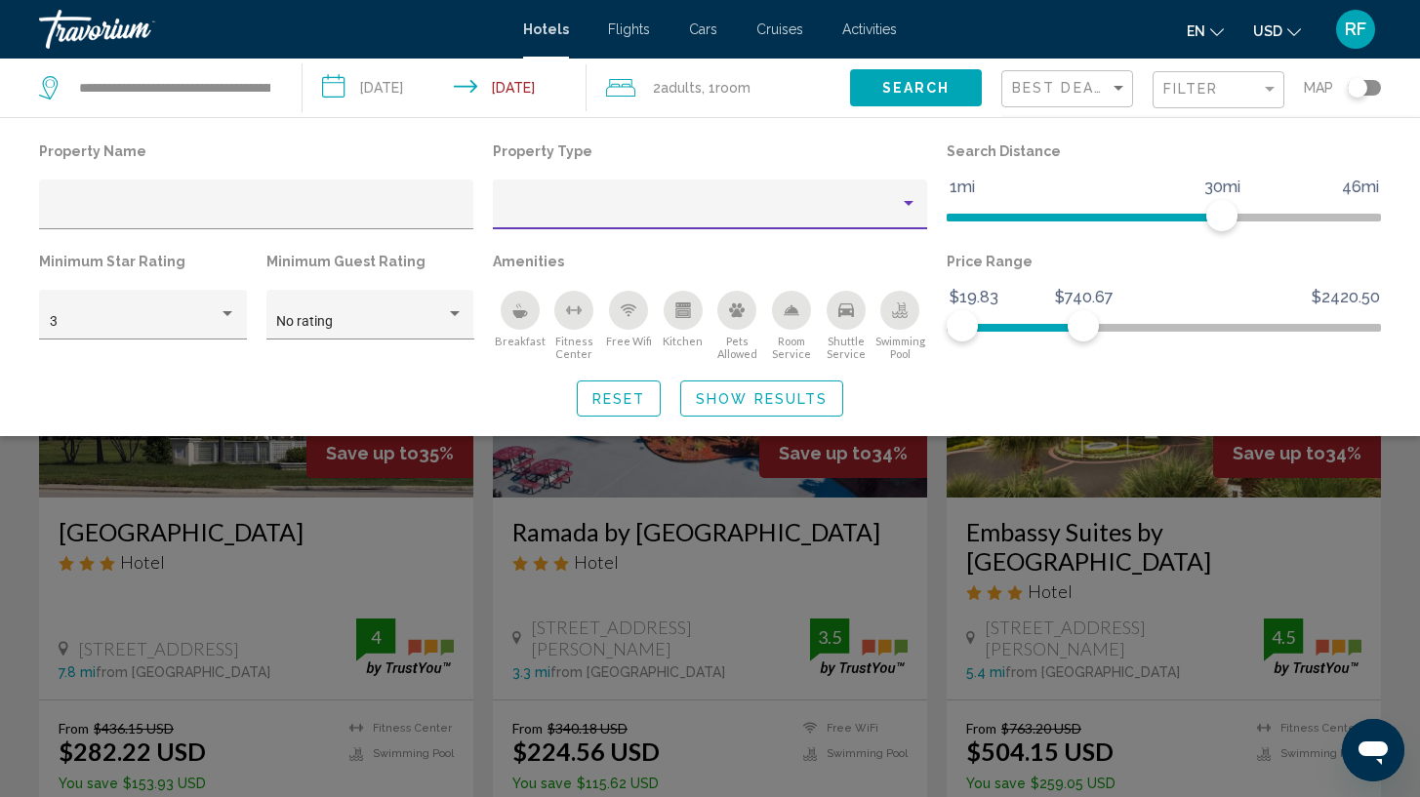
click at [835, 205] on div "Property type" at bounding box center [702, 212] width 396 height 16
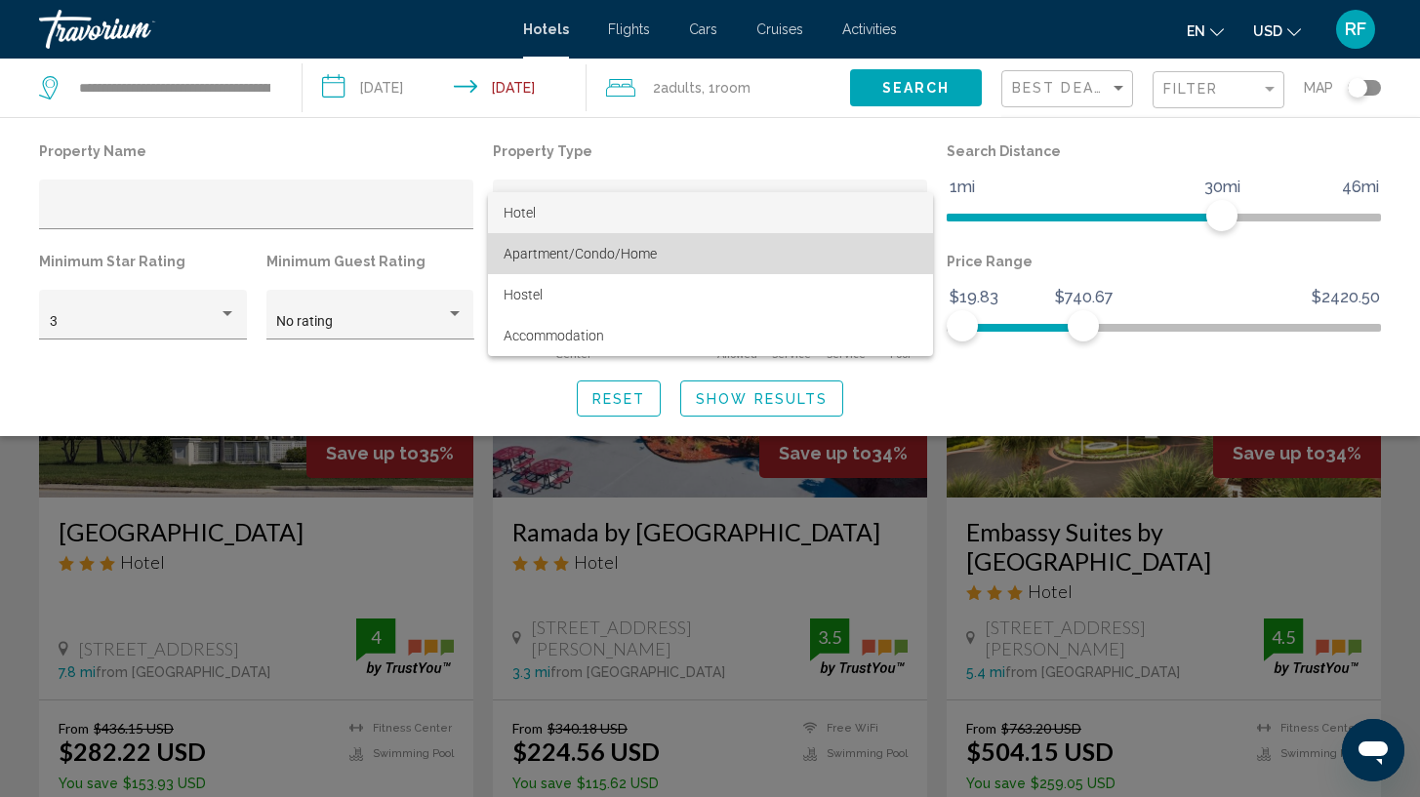
click at [807, 260] on span "Apartment/Condo/Home" at bounding box center [711, 253] width 414 height 41
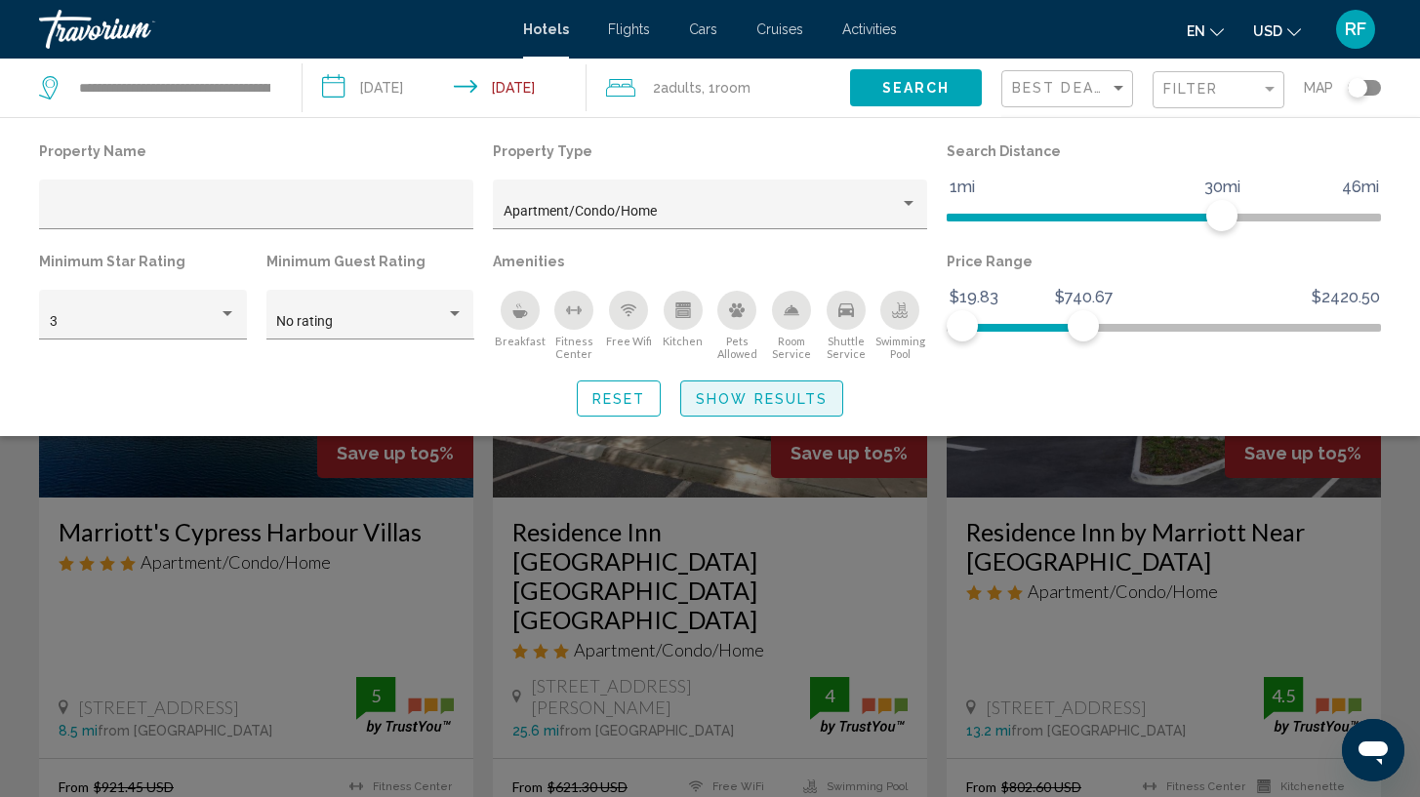
click at [772, 406] on span "Show Results" at bounding box center [762, 399] width 132 height 16
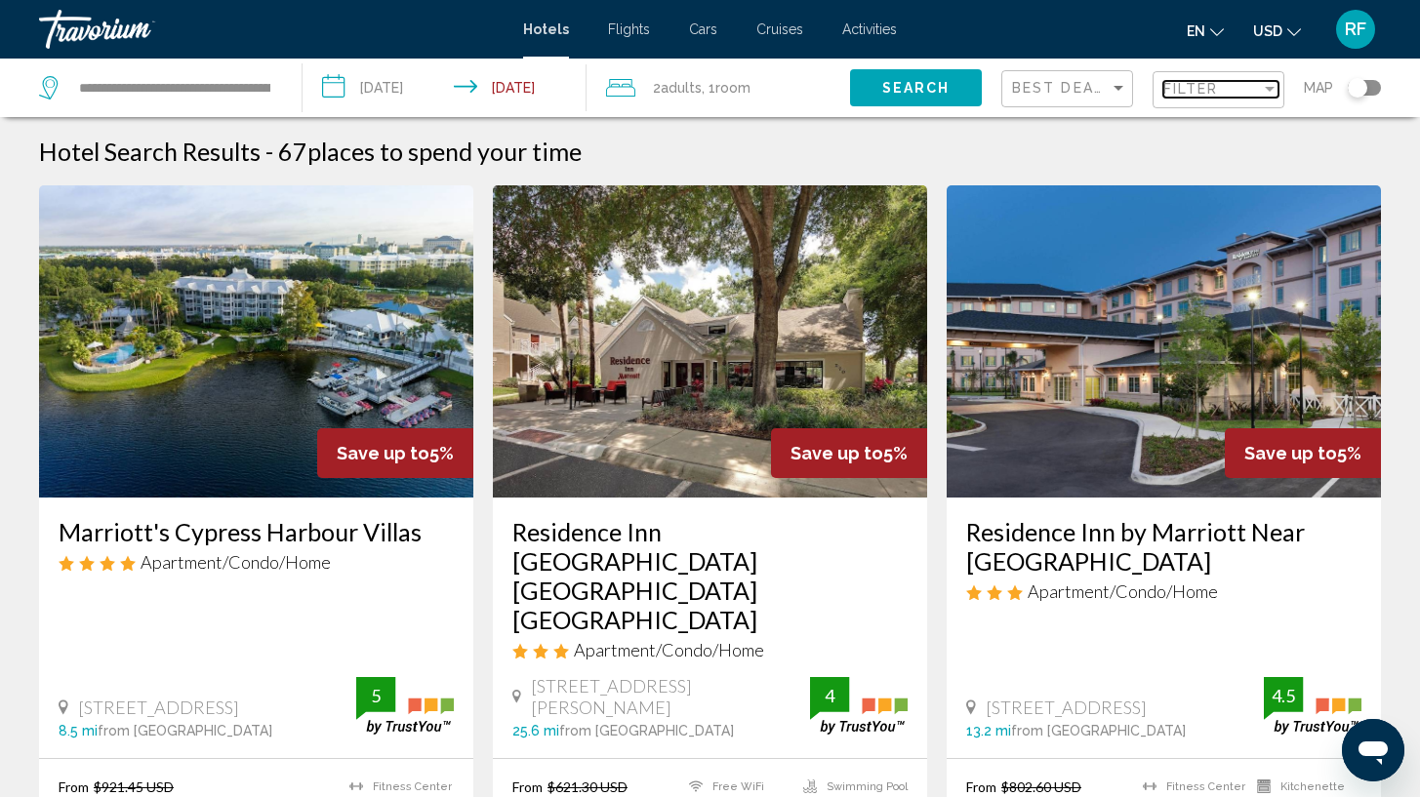
click at [1224, 88] on div "Filter" at bounding box center [1212, 89] width 98 height 16
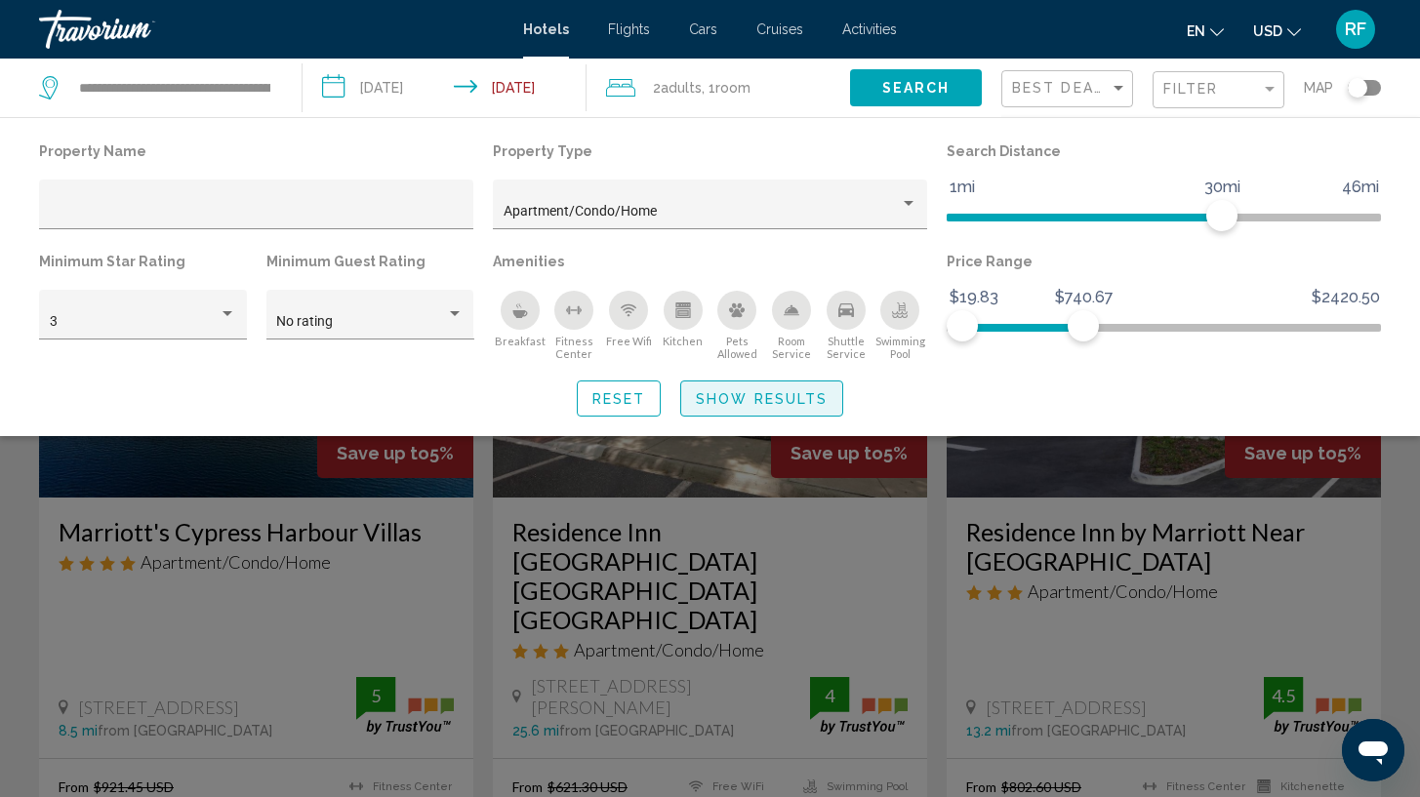
click at [806, 400] on span "Show Results" at bounding box center [762, 399] width 132 height 16
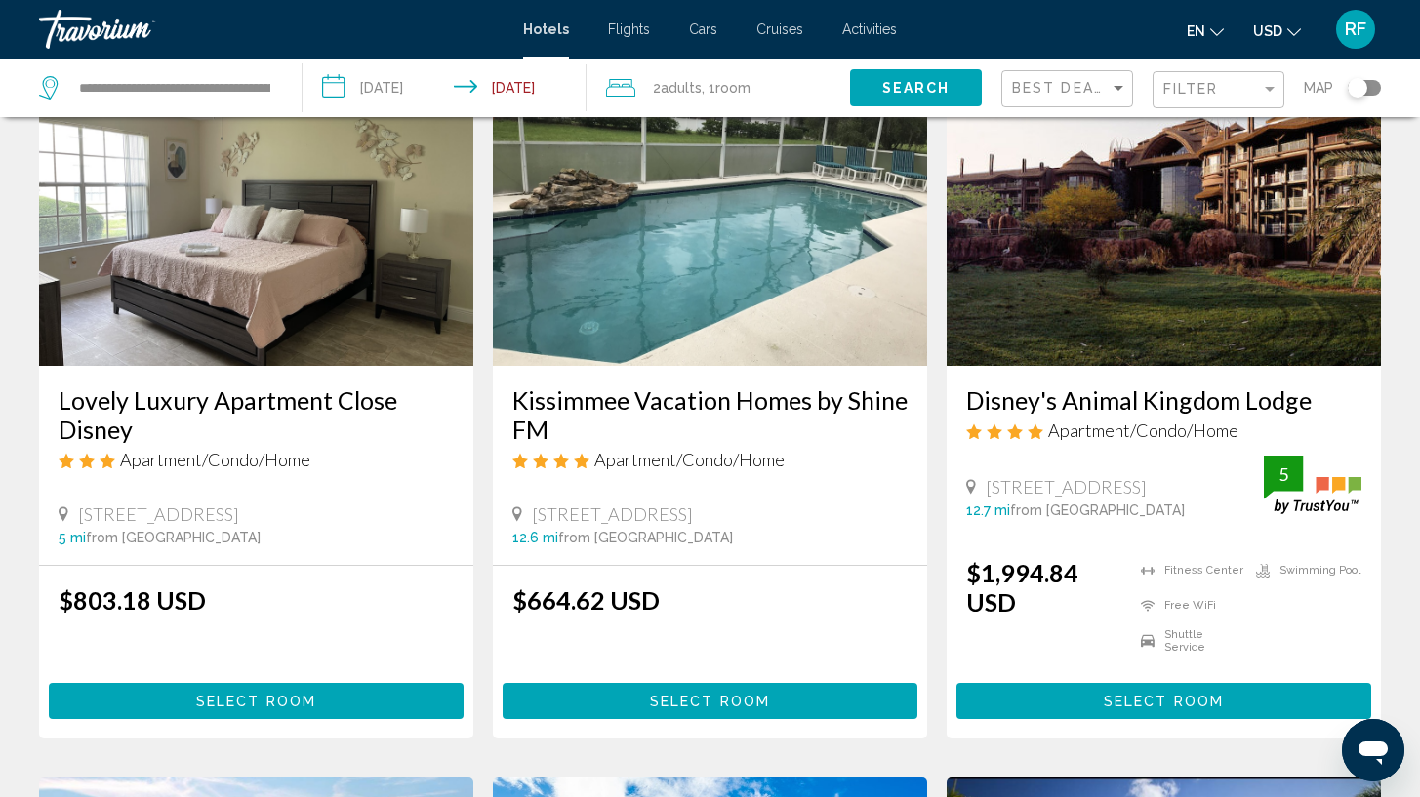
scroll to position [1732, 0]
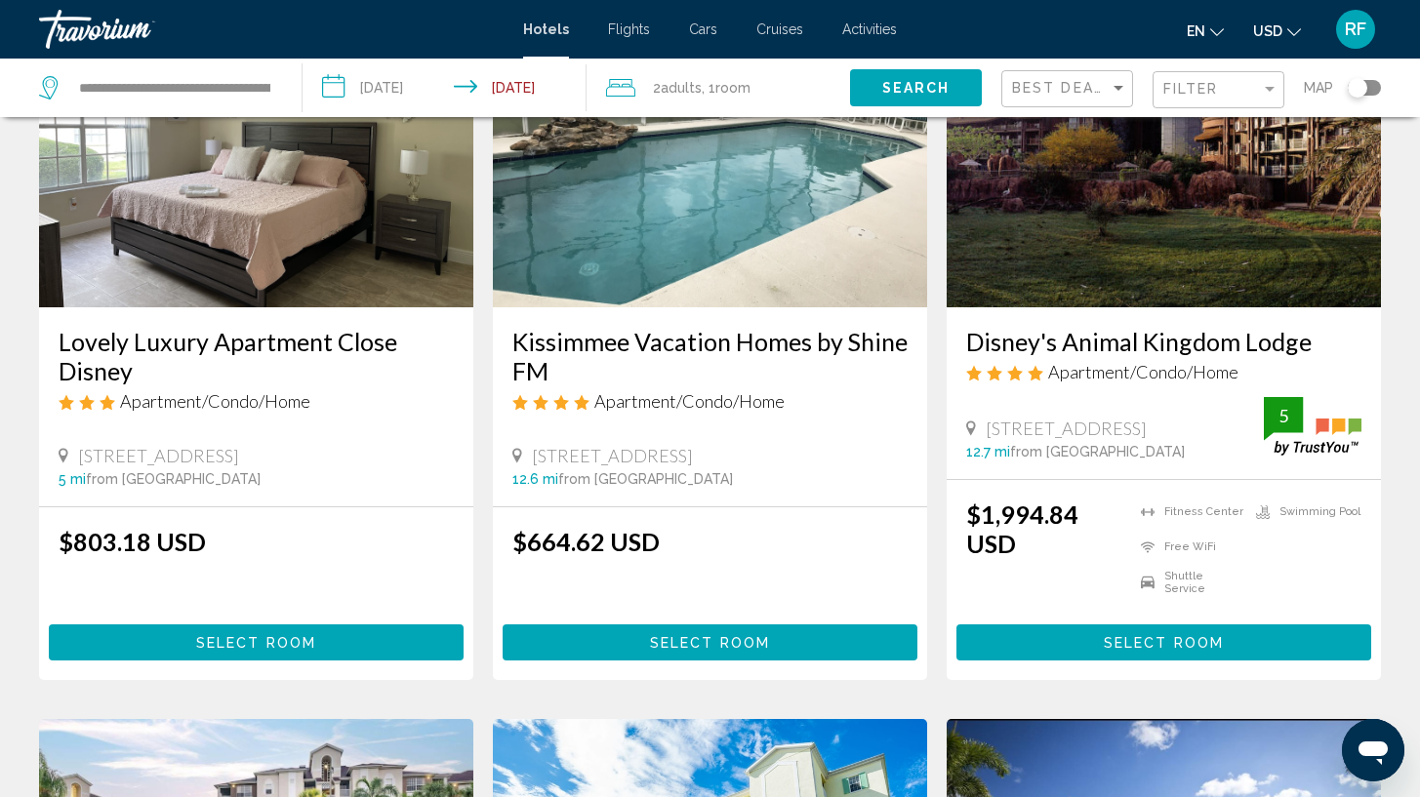
click at [847, 625] on button "Select Room" at bounding box center [710, 643] width 415 height 36
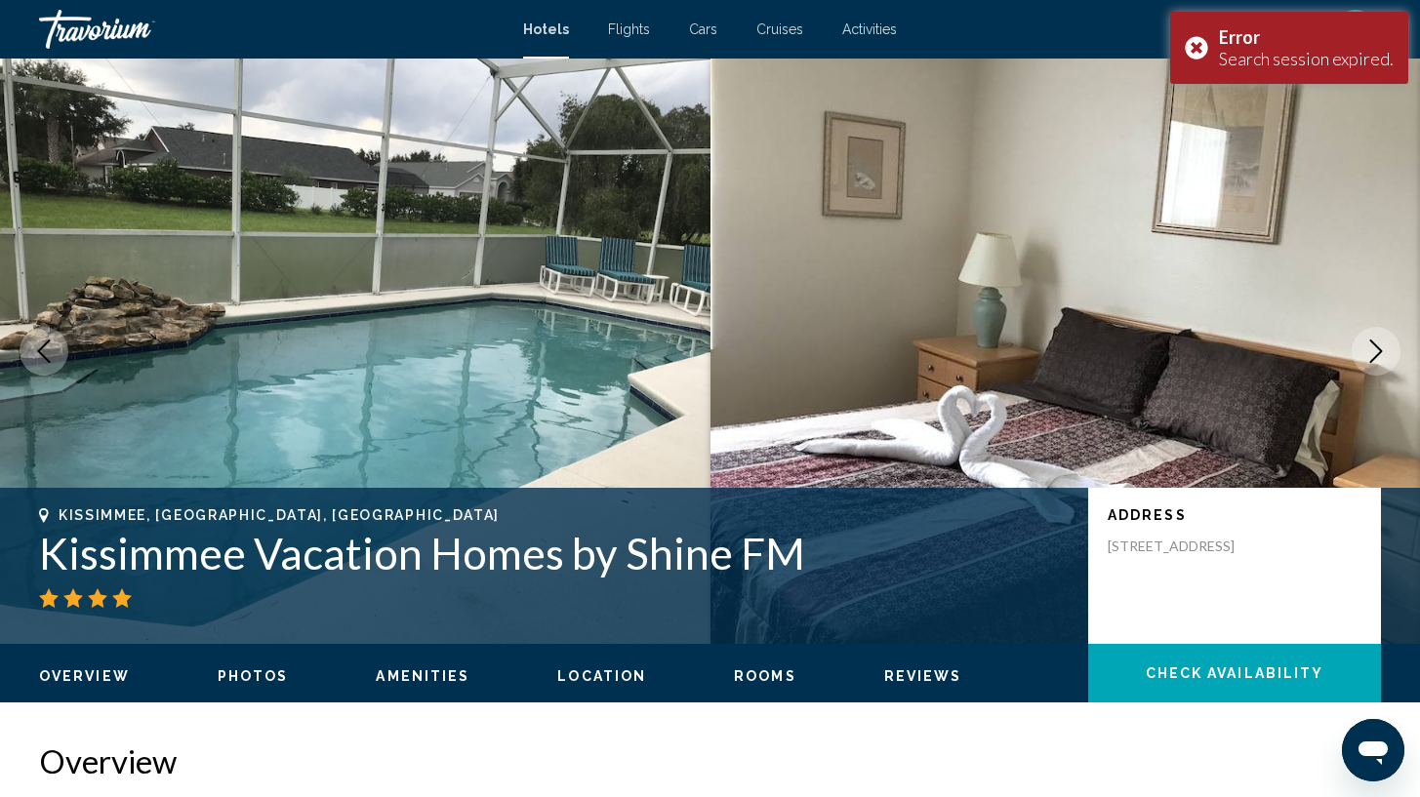
scroll to position [1, 0]
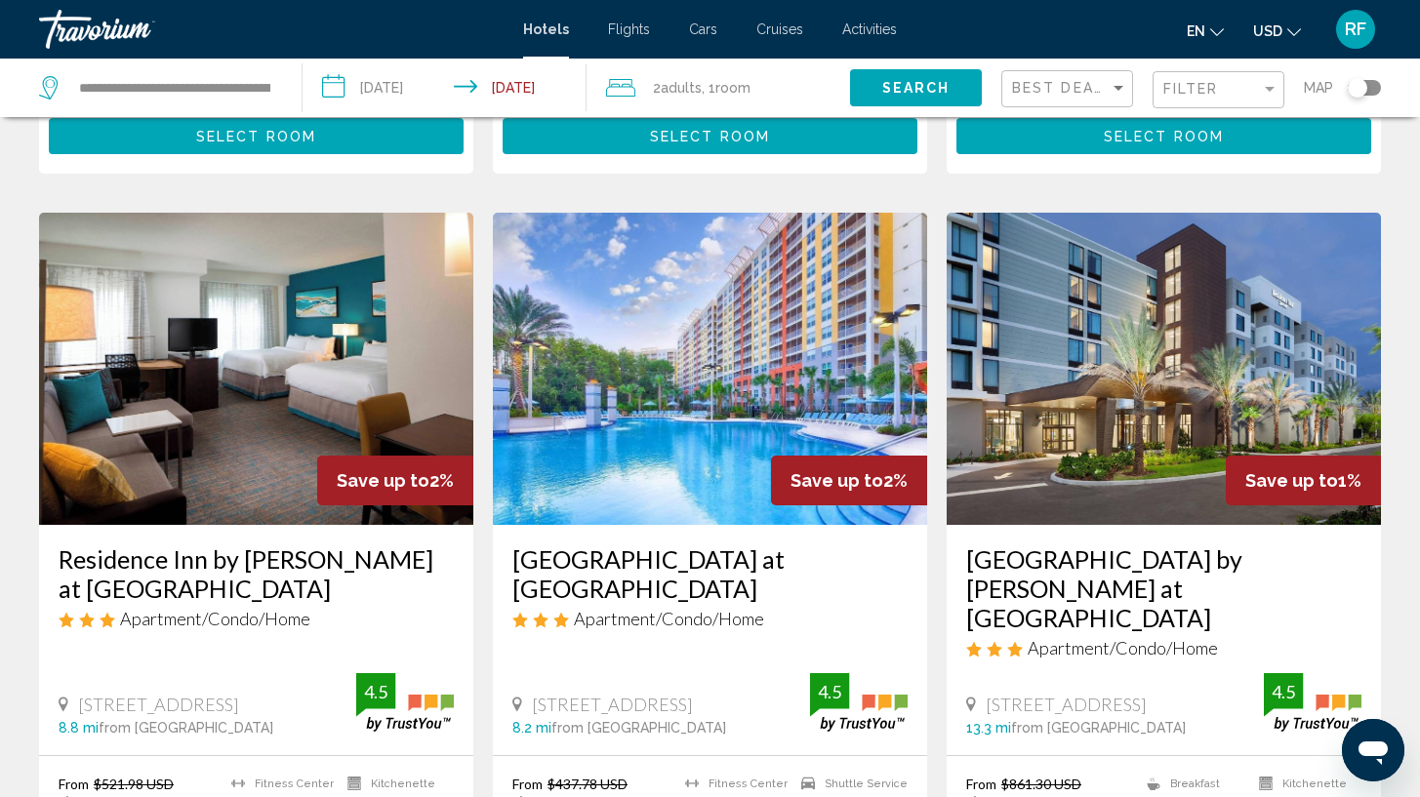
scroll to position [836, 0]
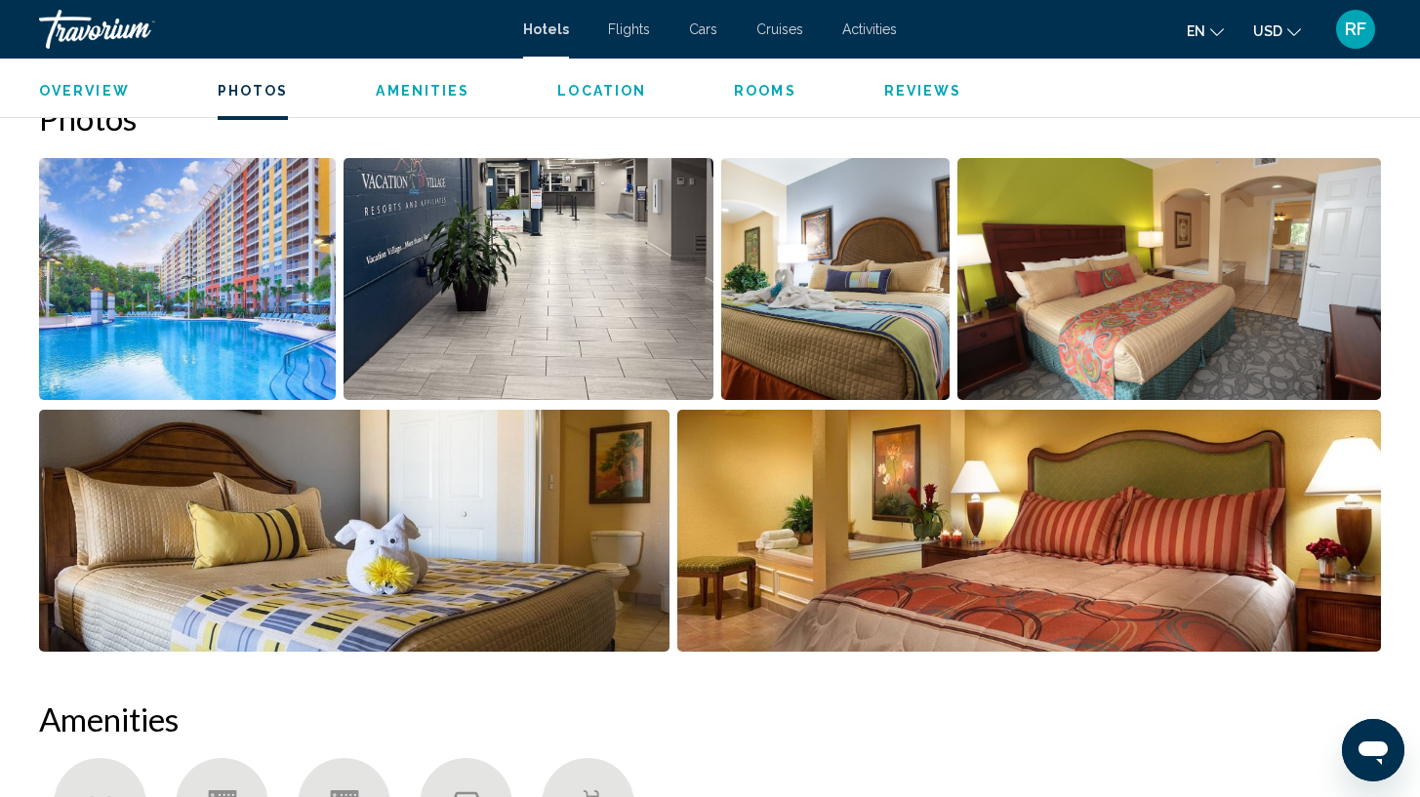
scroll to position [935, 0]
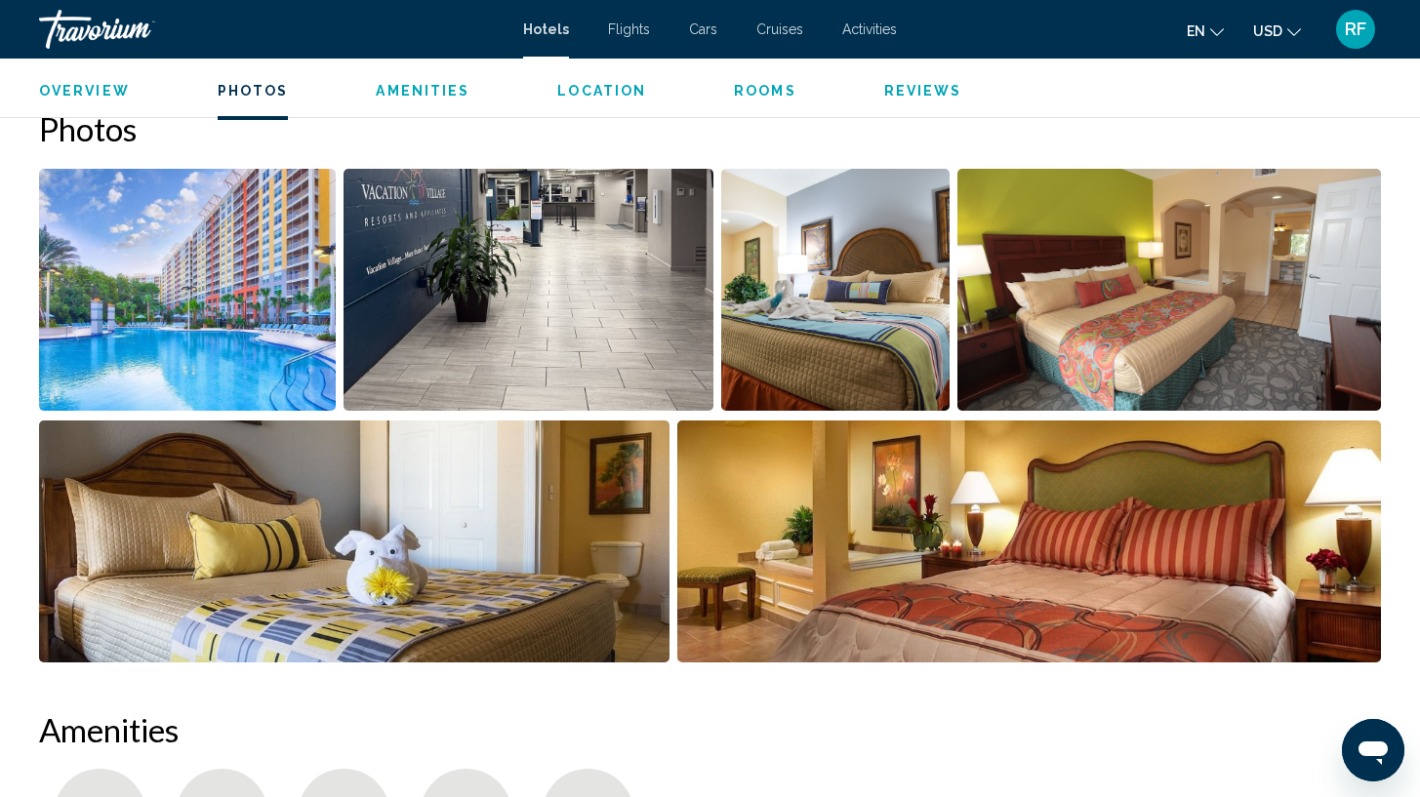
click at [230, 315] on img "Open full-screen image slider" at bounding box center [187, 290] width 297 height 242
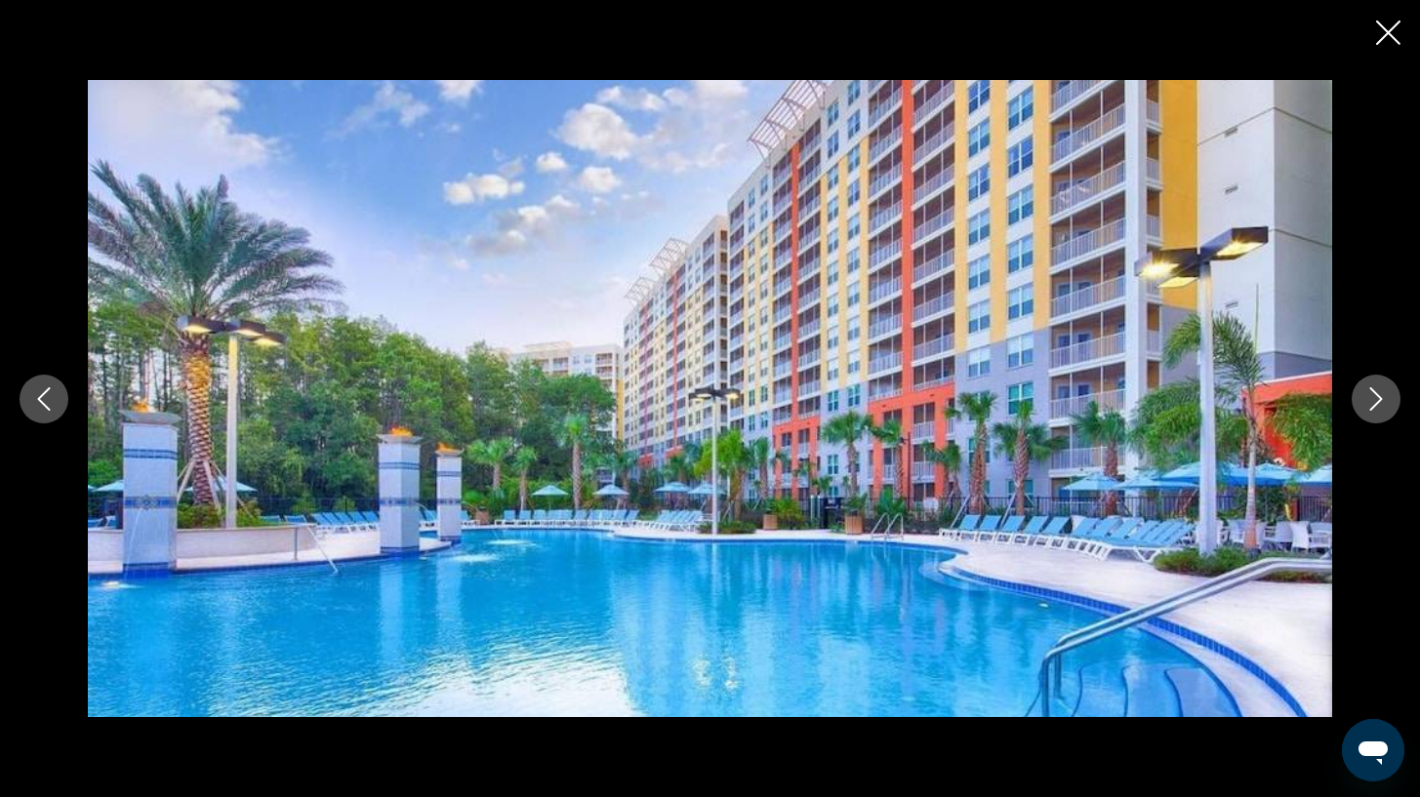
click at [1374, 409] on icon "Next image" at bounding box center [1376, 398] width 23 height 23
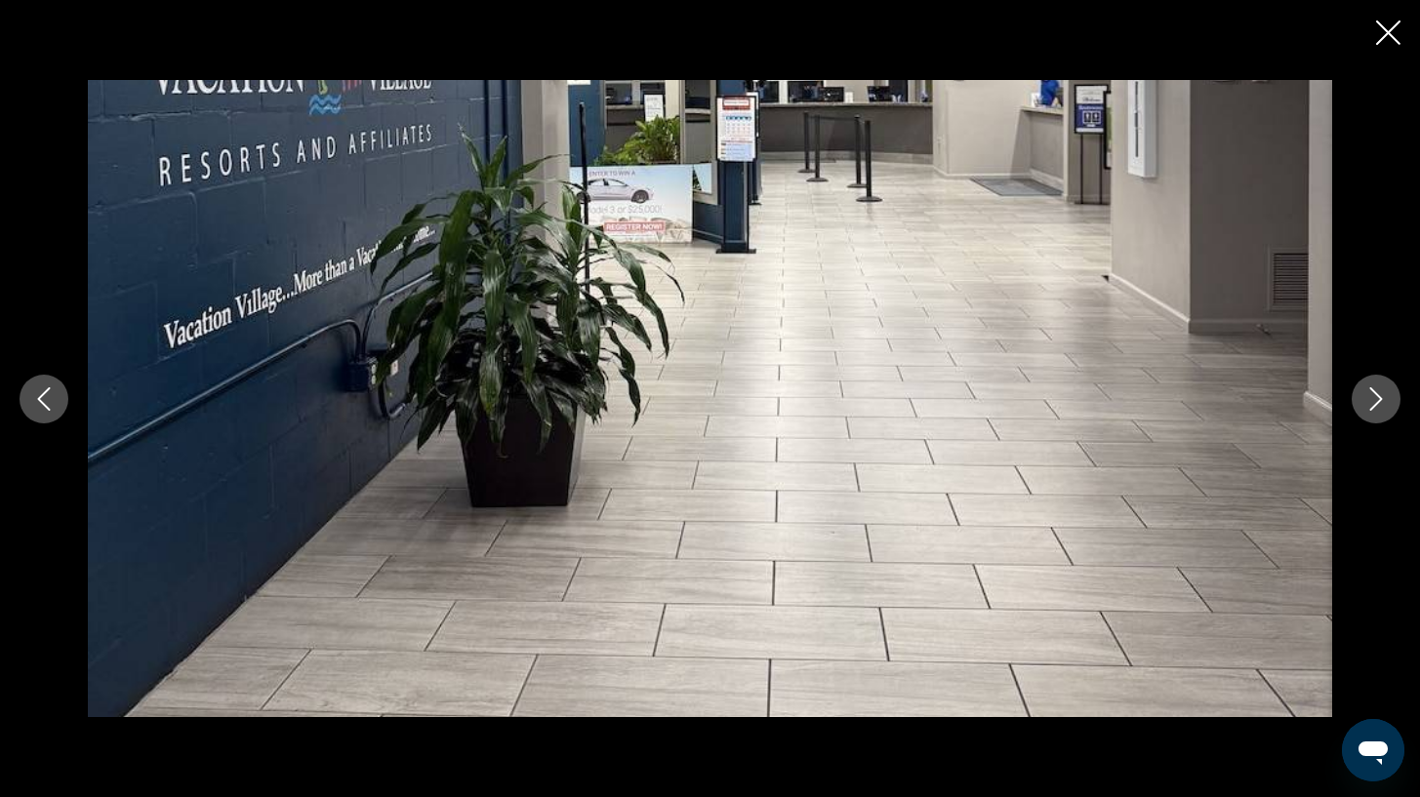
click at [1374, 409] on icon "Next image" at bounding box center [1376, 398] width 23 height 23
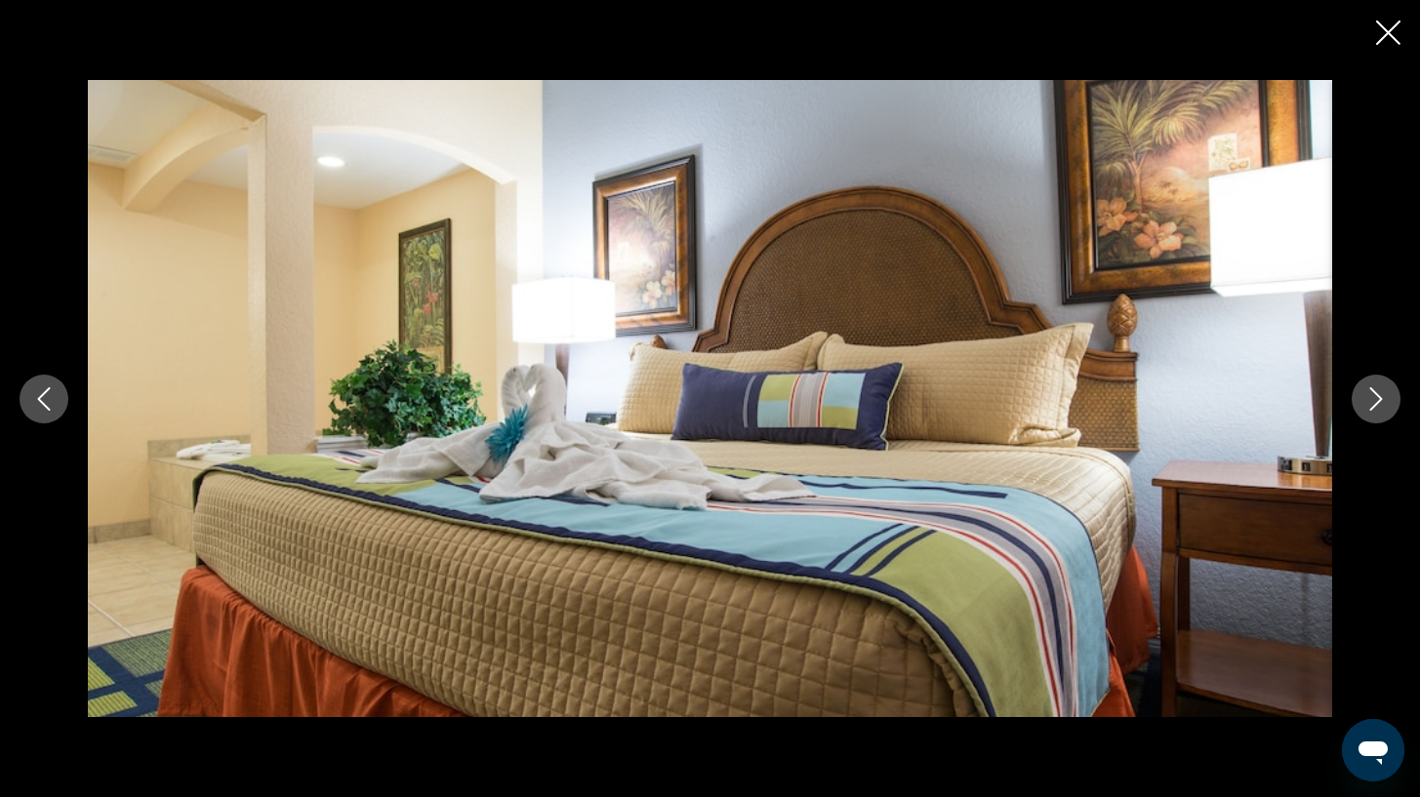
click at [1374, 409] on icon "Next image" at bounding box center [1376, 398] width 23 height 23
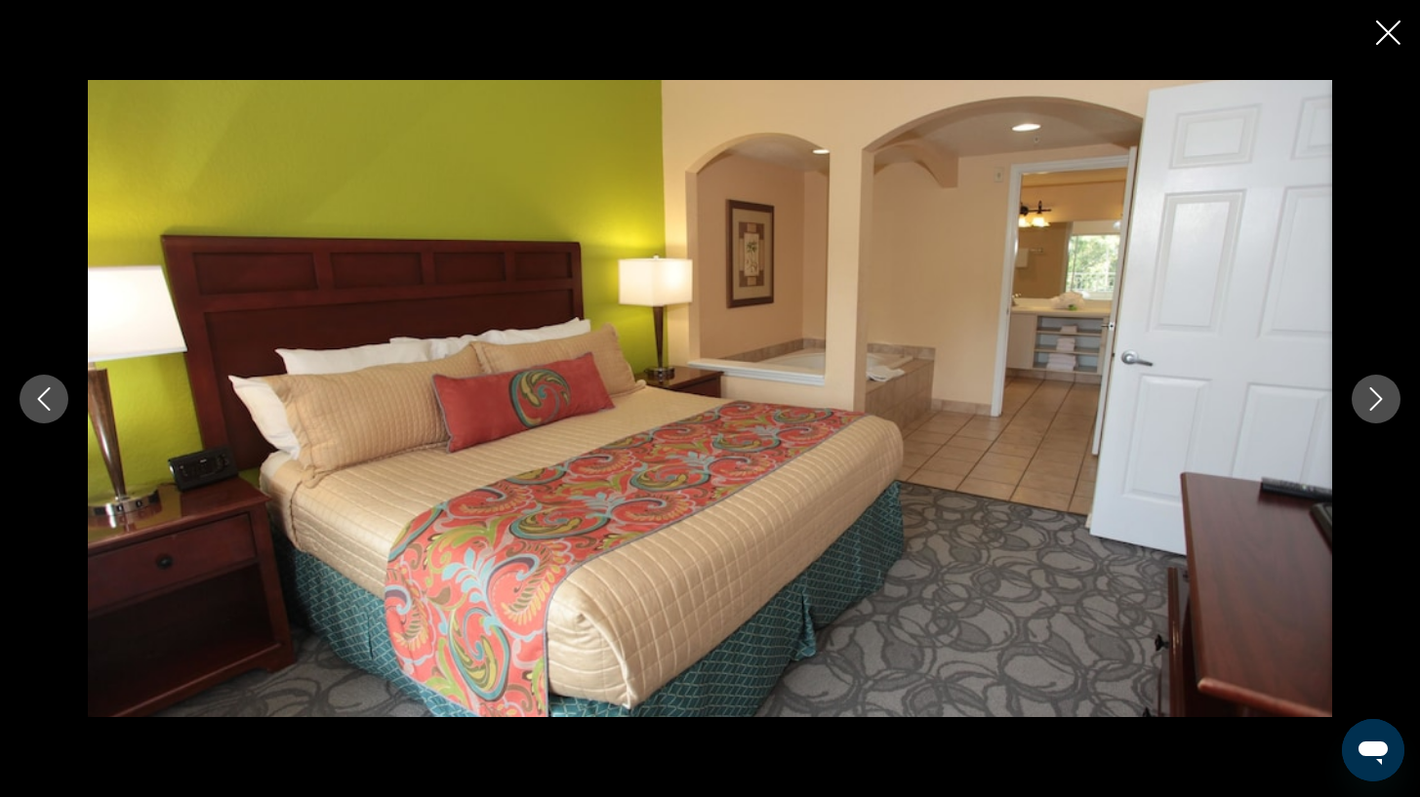
click at [1374, 409] on icon "Next image" at bounding box center [1376, 398] width 23 height 23
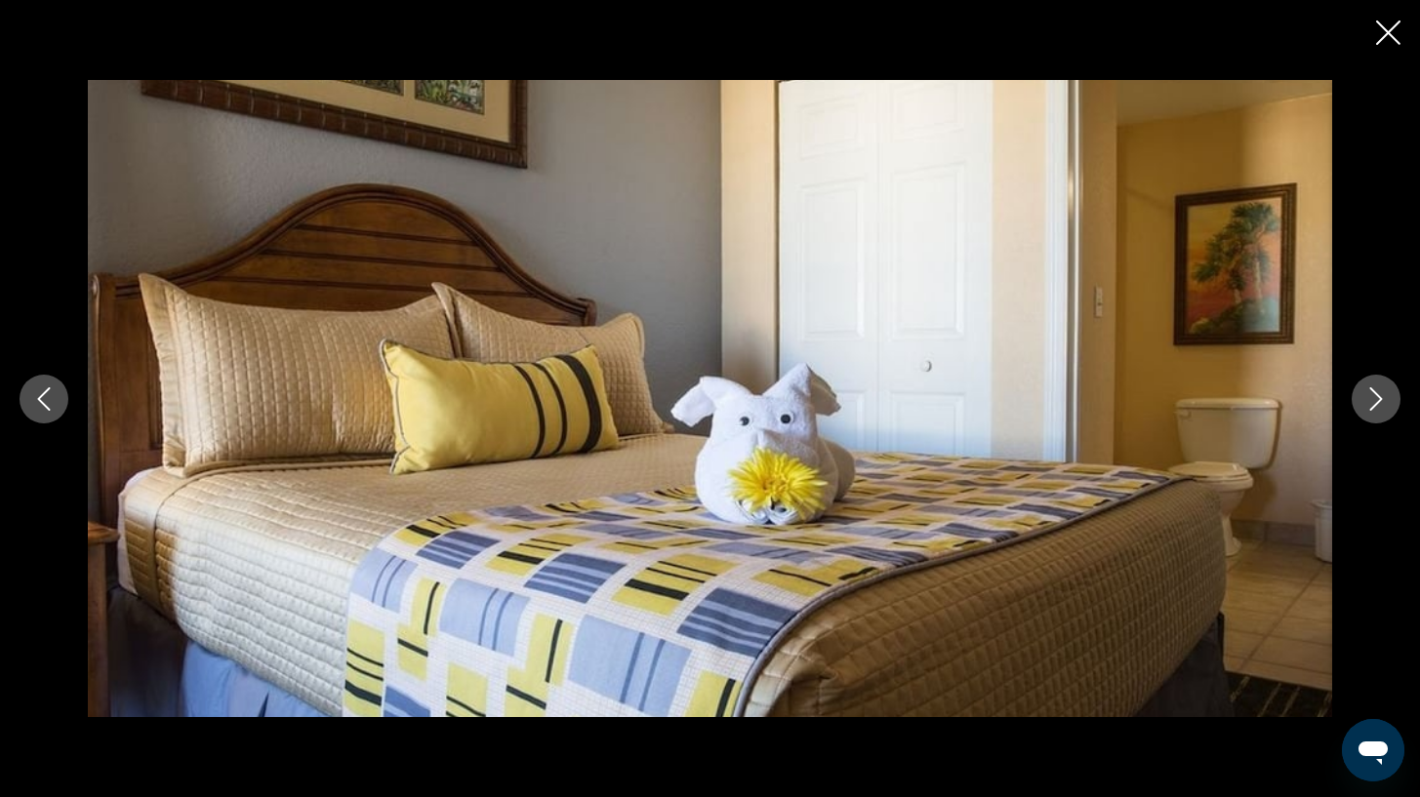
click at [1374, 409] on icon "Next image" at bounding box center [1376, 398] width 23 height 23
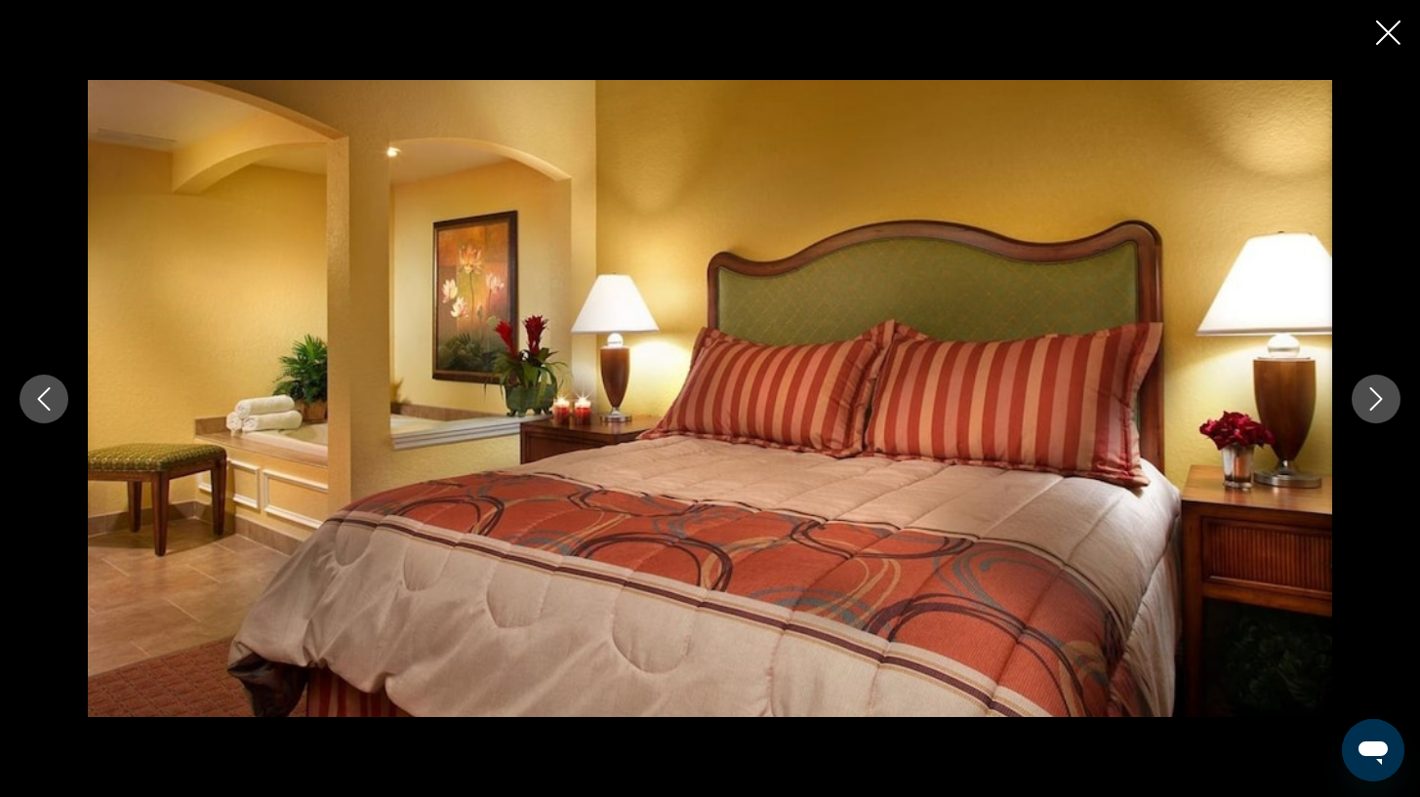
click at [1374, 409] on icon "Next image" at bounding box center [1376, 398] width 23 height 23
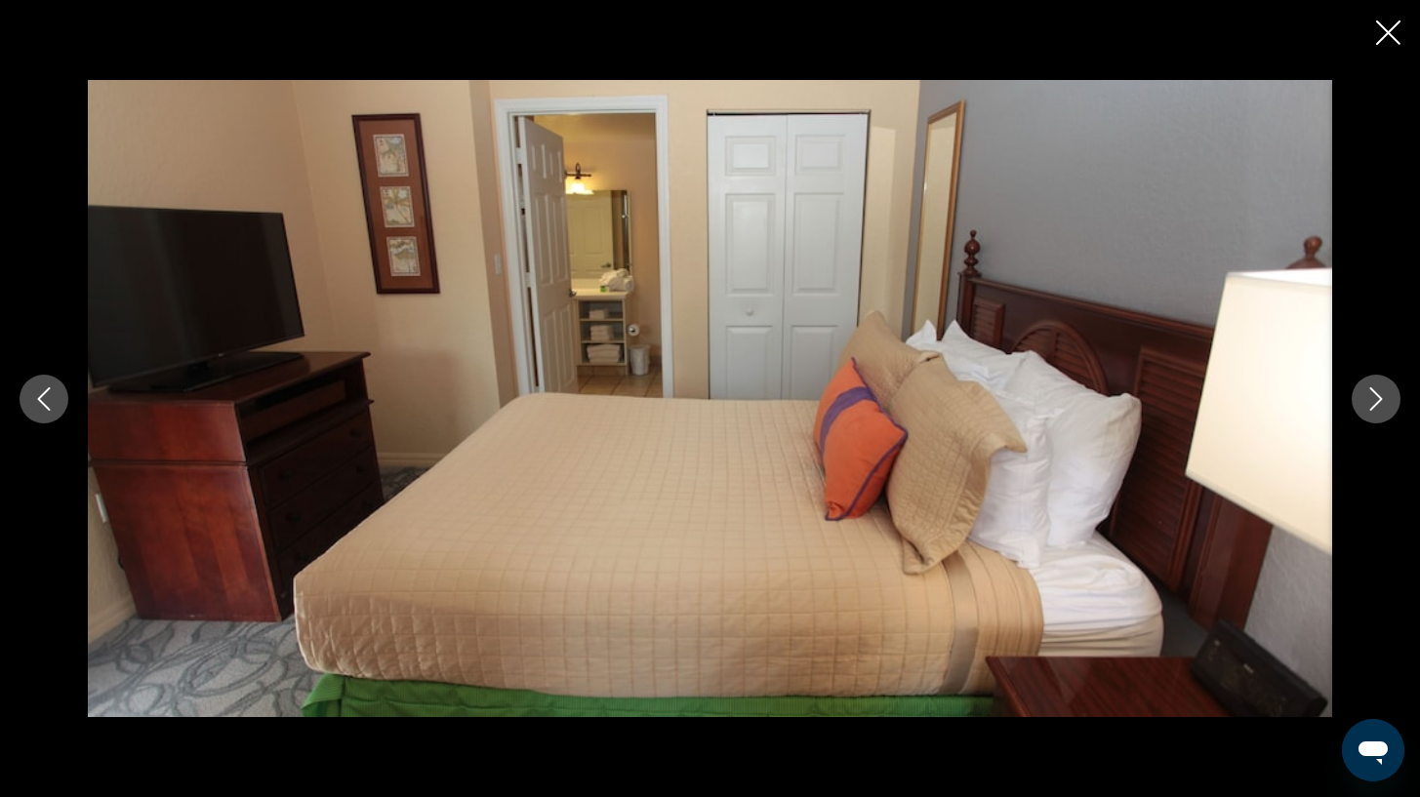
click at [1374, 409] on icon "Next image" at bounding box center [1376, 398] width 23 height 23
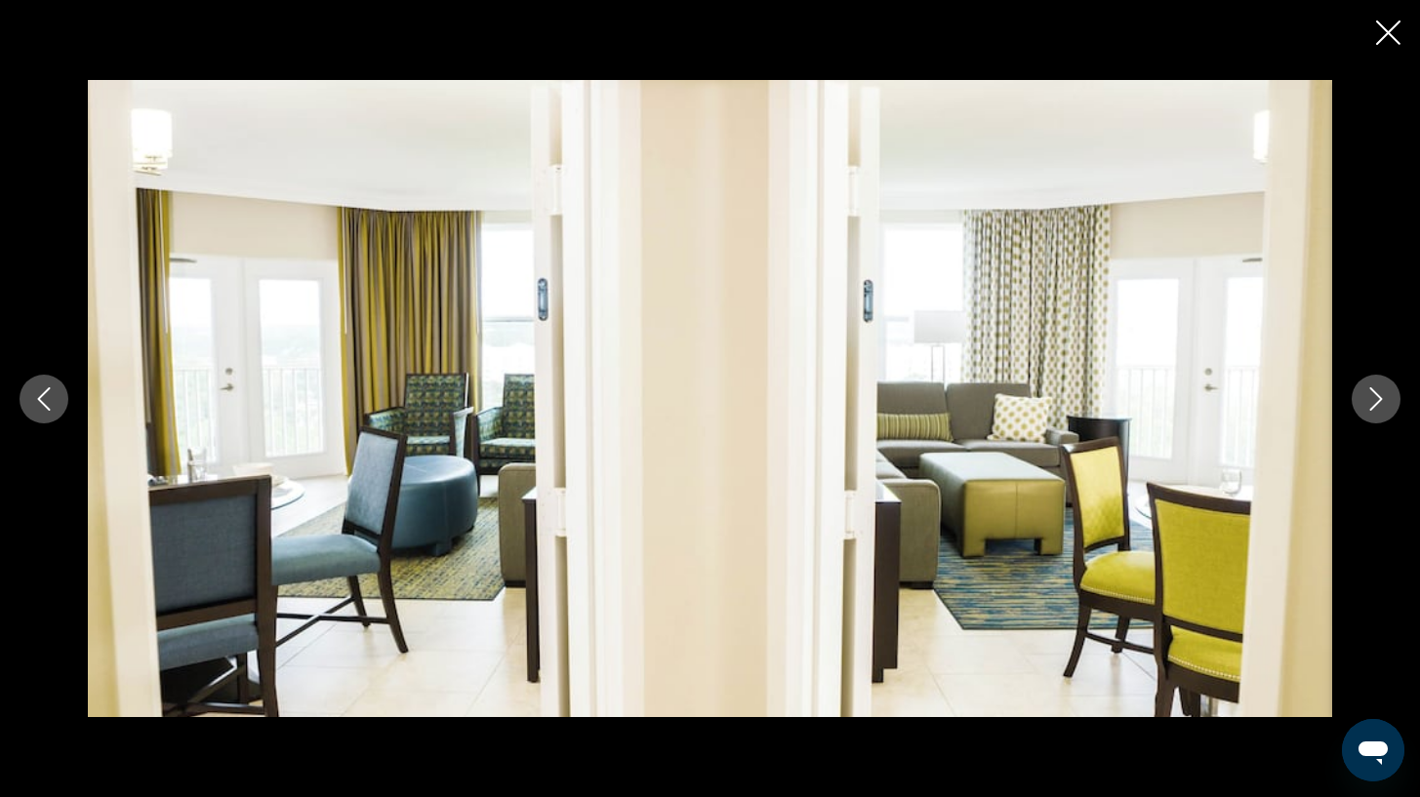
click at [1374, 409] on icon "Next image" at bounding box center [1376, 398] width 23 height 23
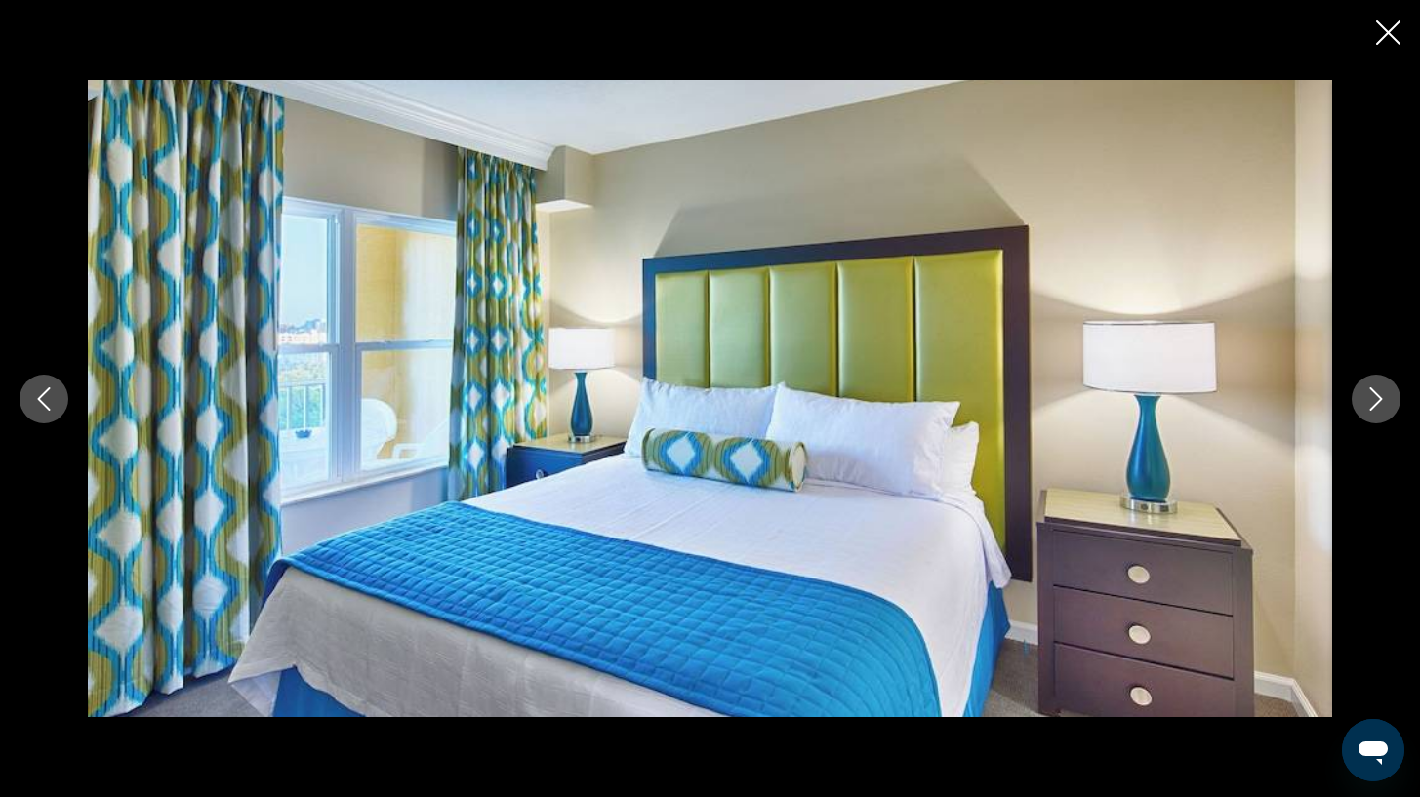
click at [1374, 409] on icon "Next image" at bounding box center [1376, 398] width 23 height 23
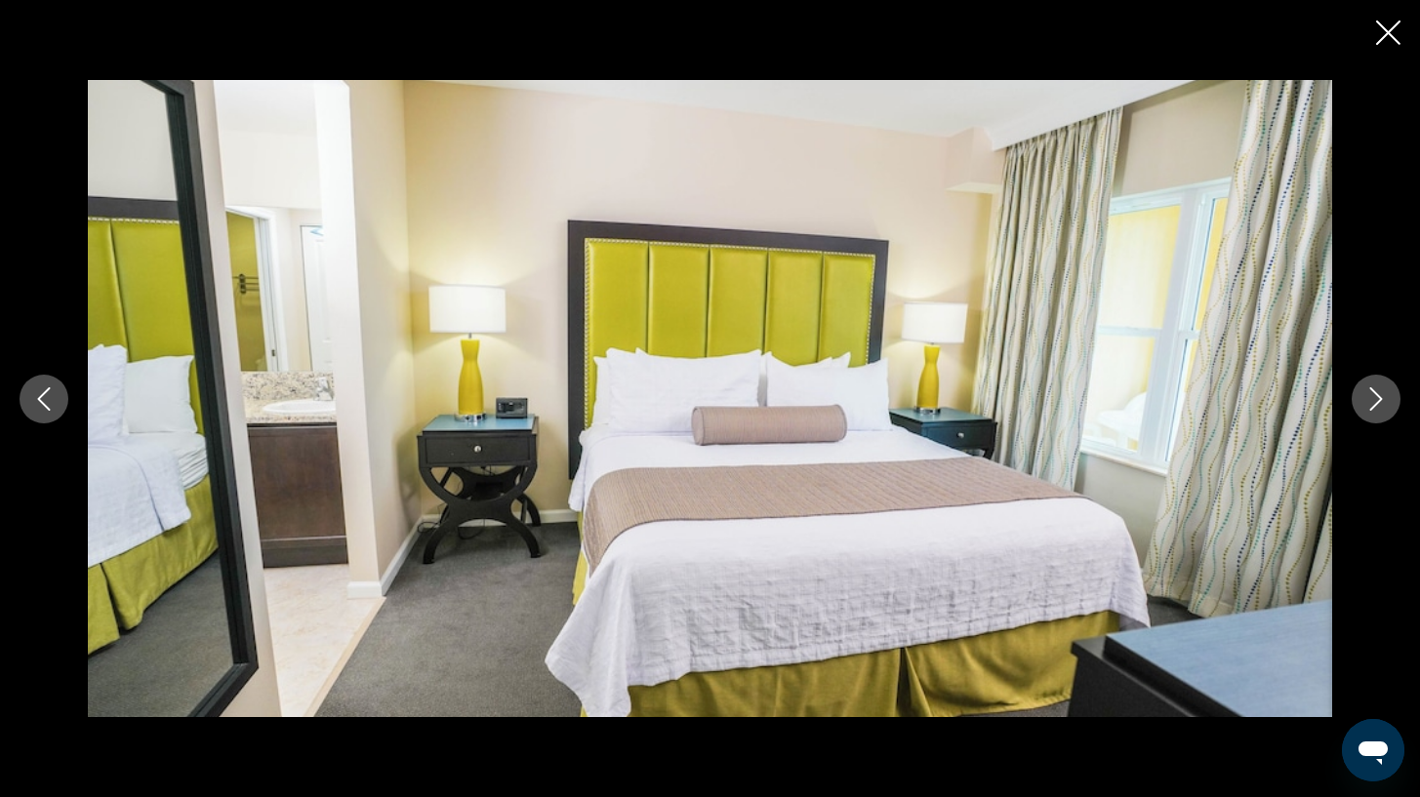
click at [1374, 409] on icon "Next image" at bounding box center [1376, 398] width 23 height 23
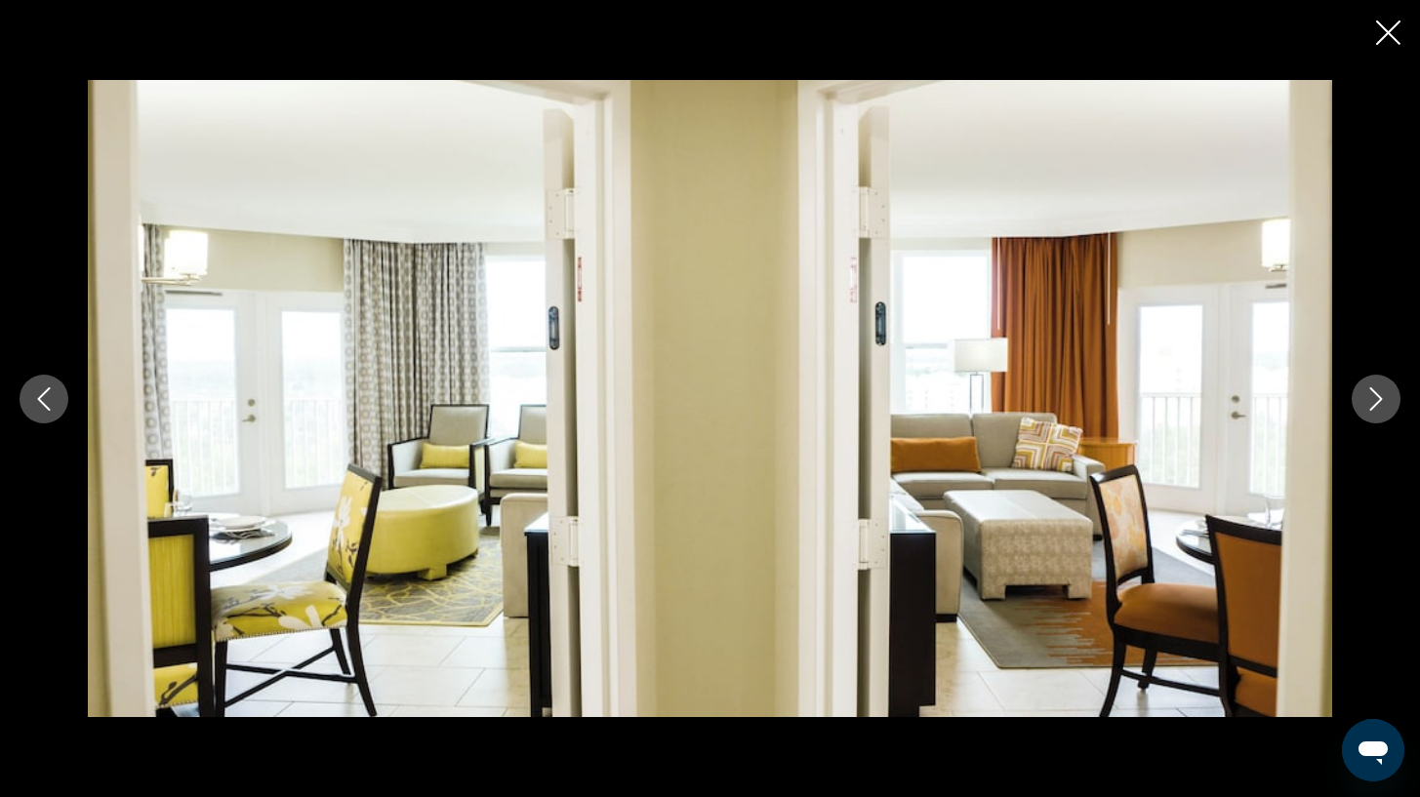
click at [1374, 409] on icon "Next image" at bounding box center [1376, 398] width 23 height 23
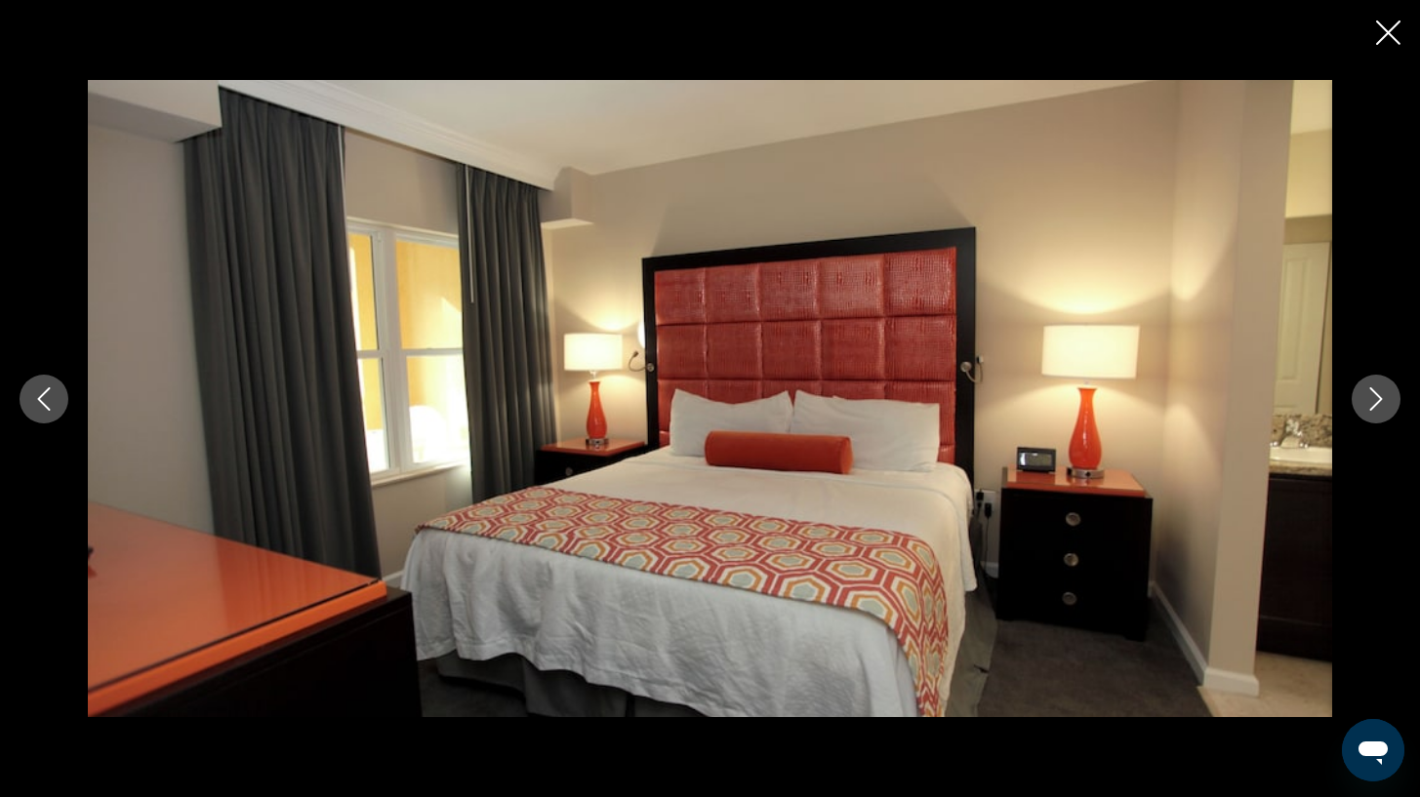
click at [1374, 409] on icon "Next image" at bounding box center [1376, 398] width 23 height 23
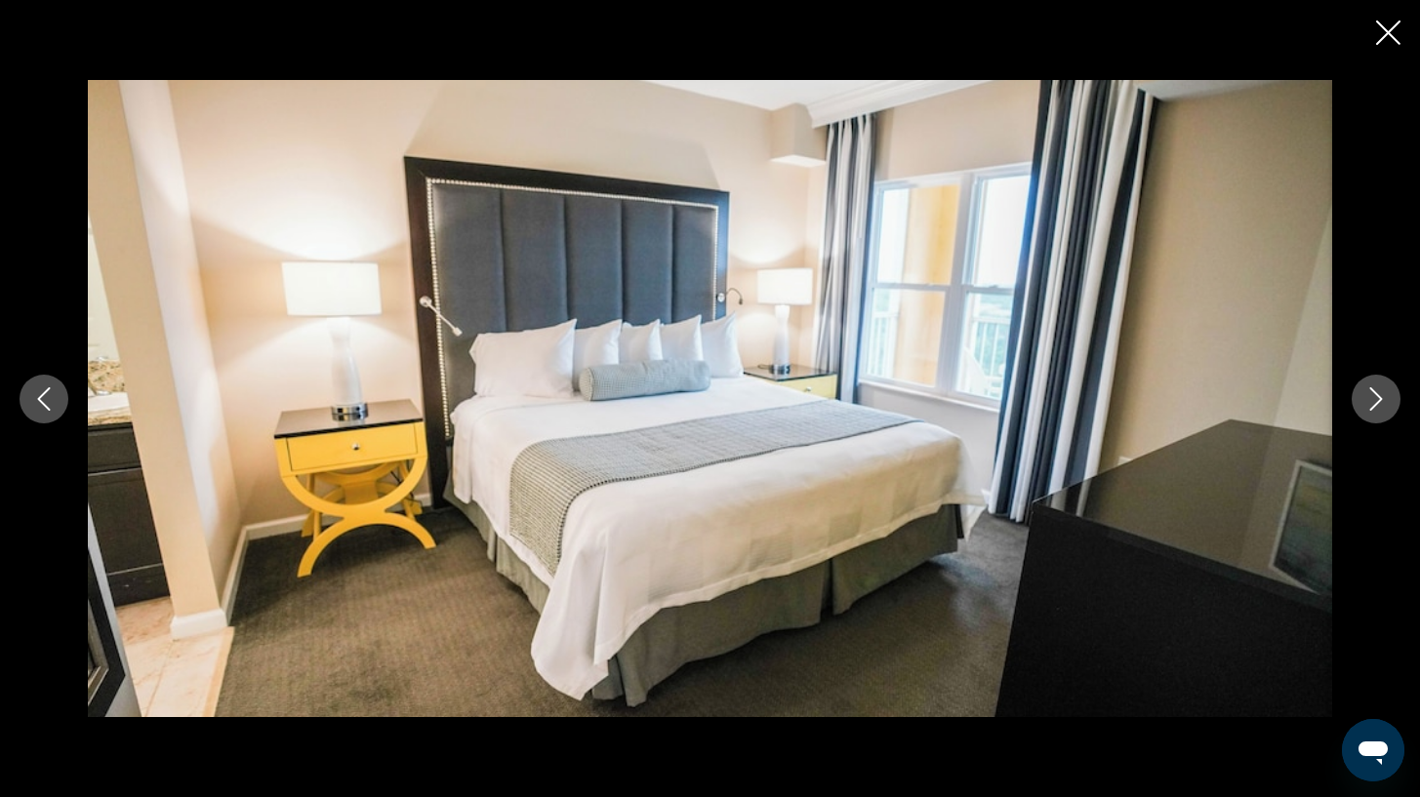
click at [1374, 409] on icon "Next image" at bounding box center [1376, 398] width 23 height 23
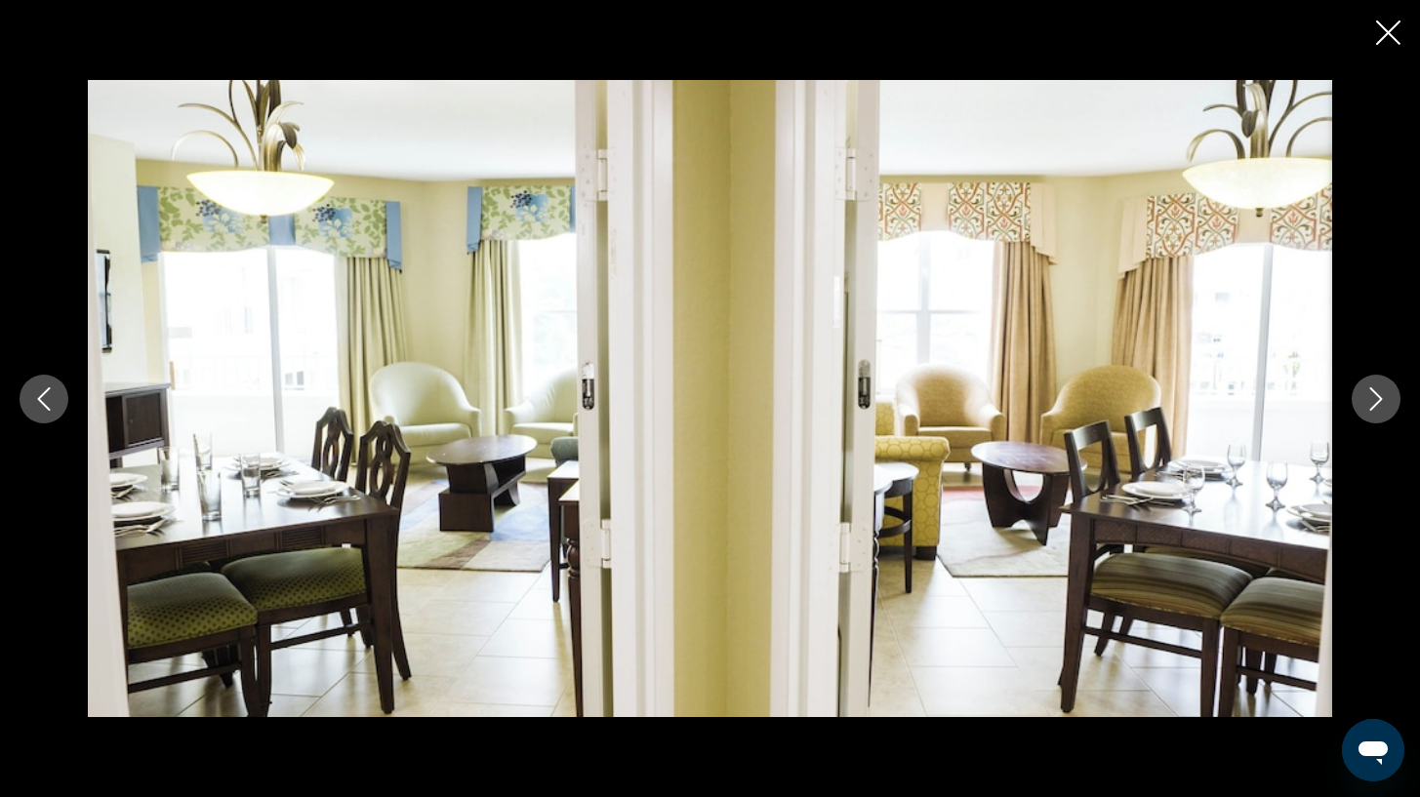
click at [1374, 409] on icon "Next image" at bounding box center [1376, 398] width 23 height 23
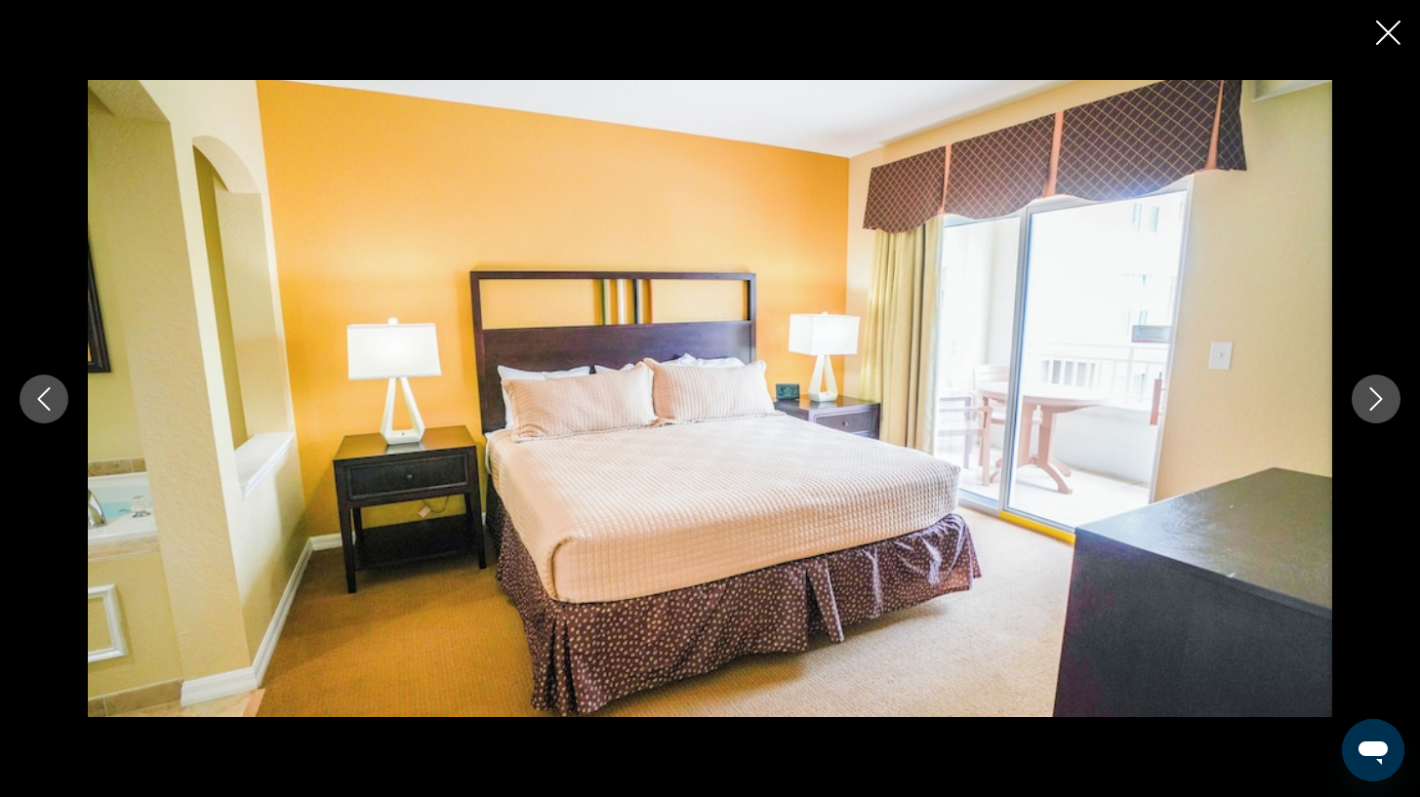
click at [1374, 409] on icon "Next image" at bounding box center [1376, 398] width 23 height 23
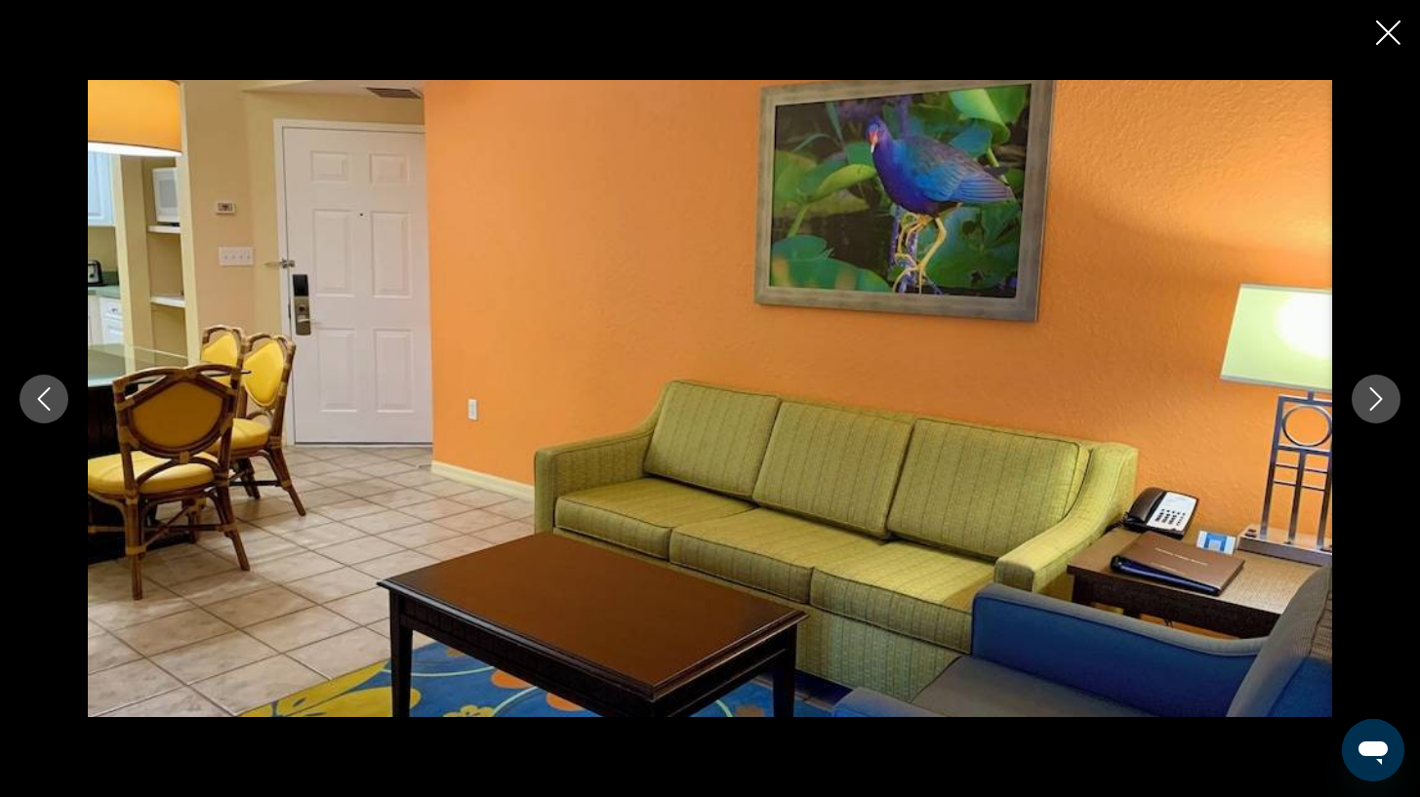
click at [1374, 409] on icon "Next image" at bounding box center [1376, 398] width 23 height 23
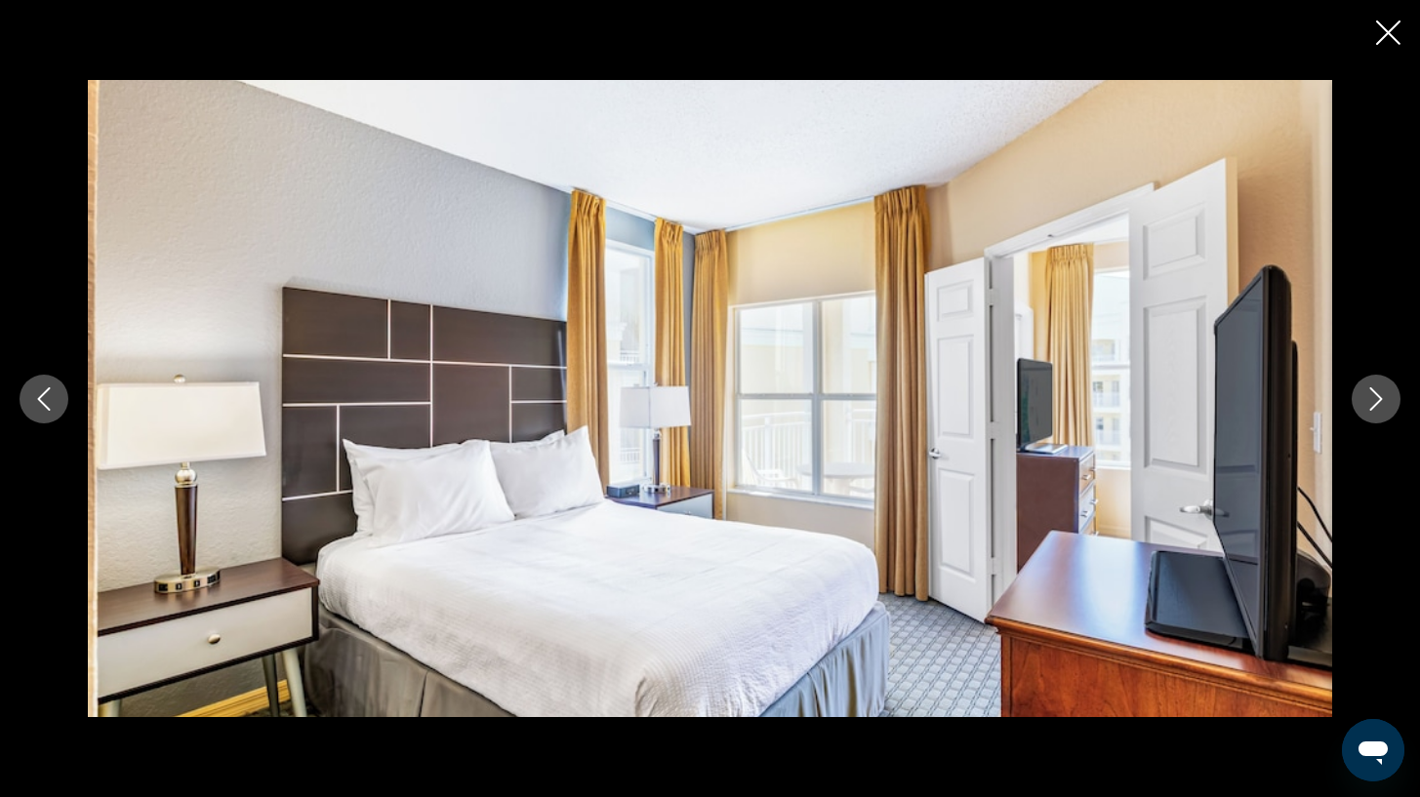
click at [1374, 409] on icon "Next image" at bounding box center [1376, 398] width 23 height 23
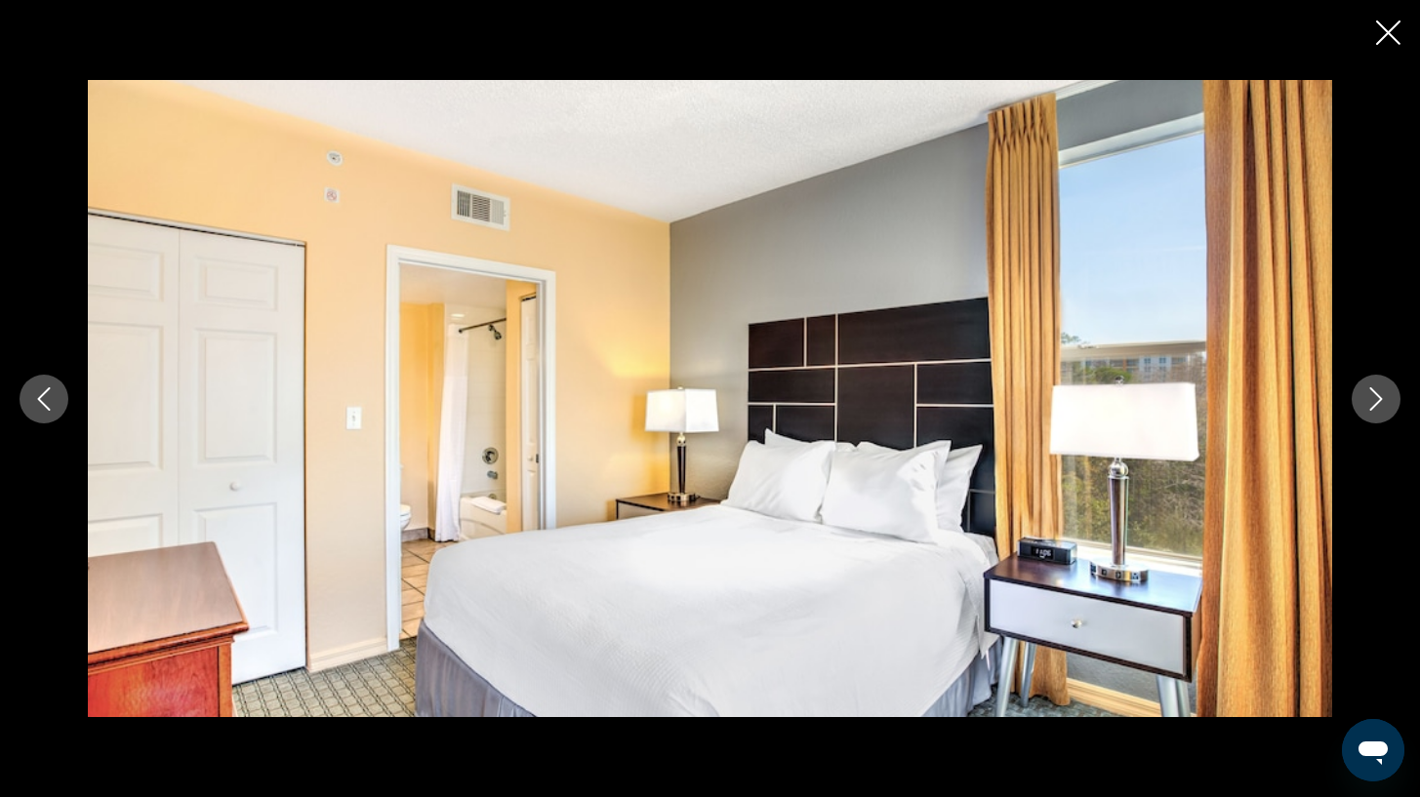
click at [1374, 409] on icon "Next image" at bounding box center [1376, 398] width 23 height 23
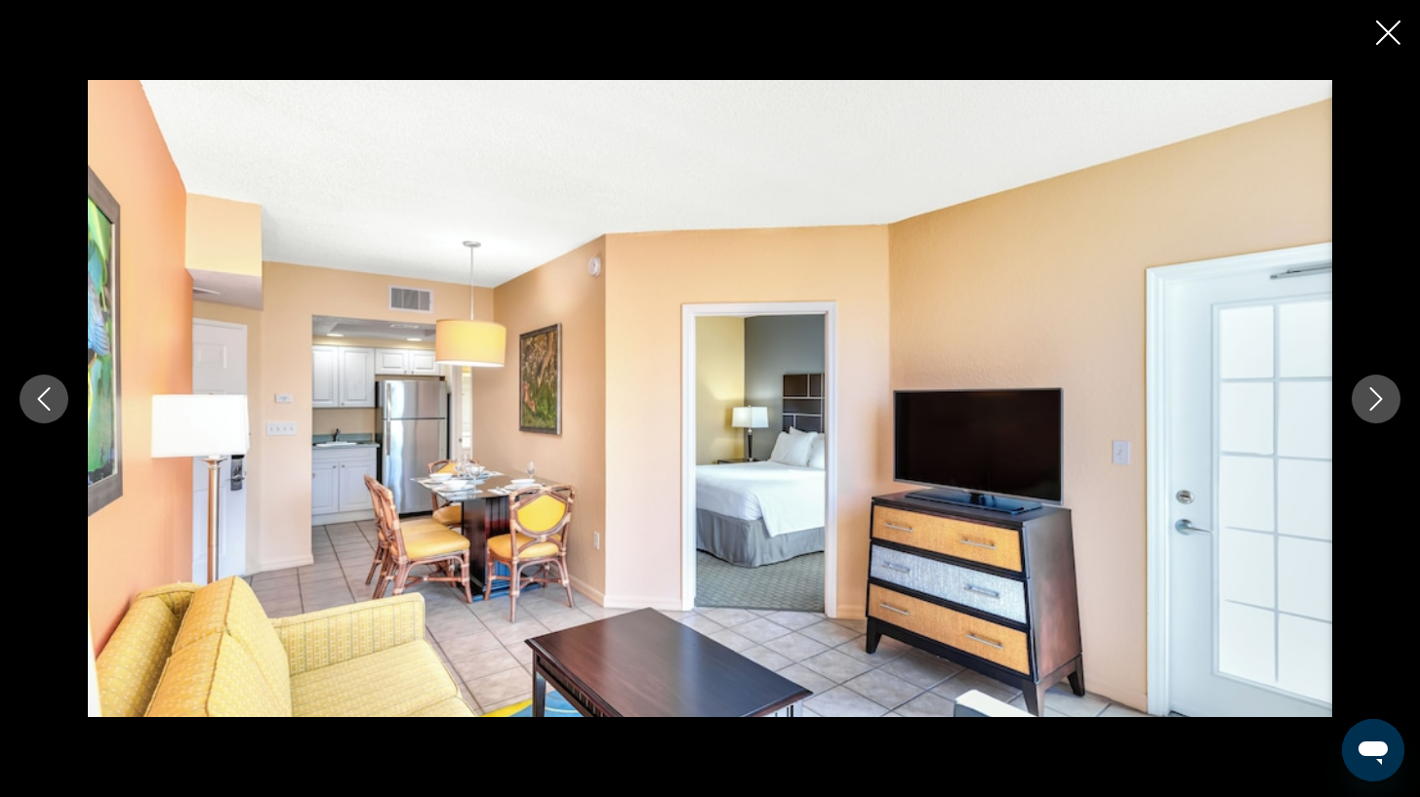
click at [1374, 409] on icon "Next image" at bounding box center [1376, 398] width 23 height 23
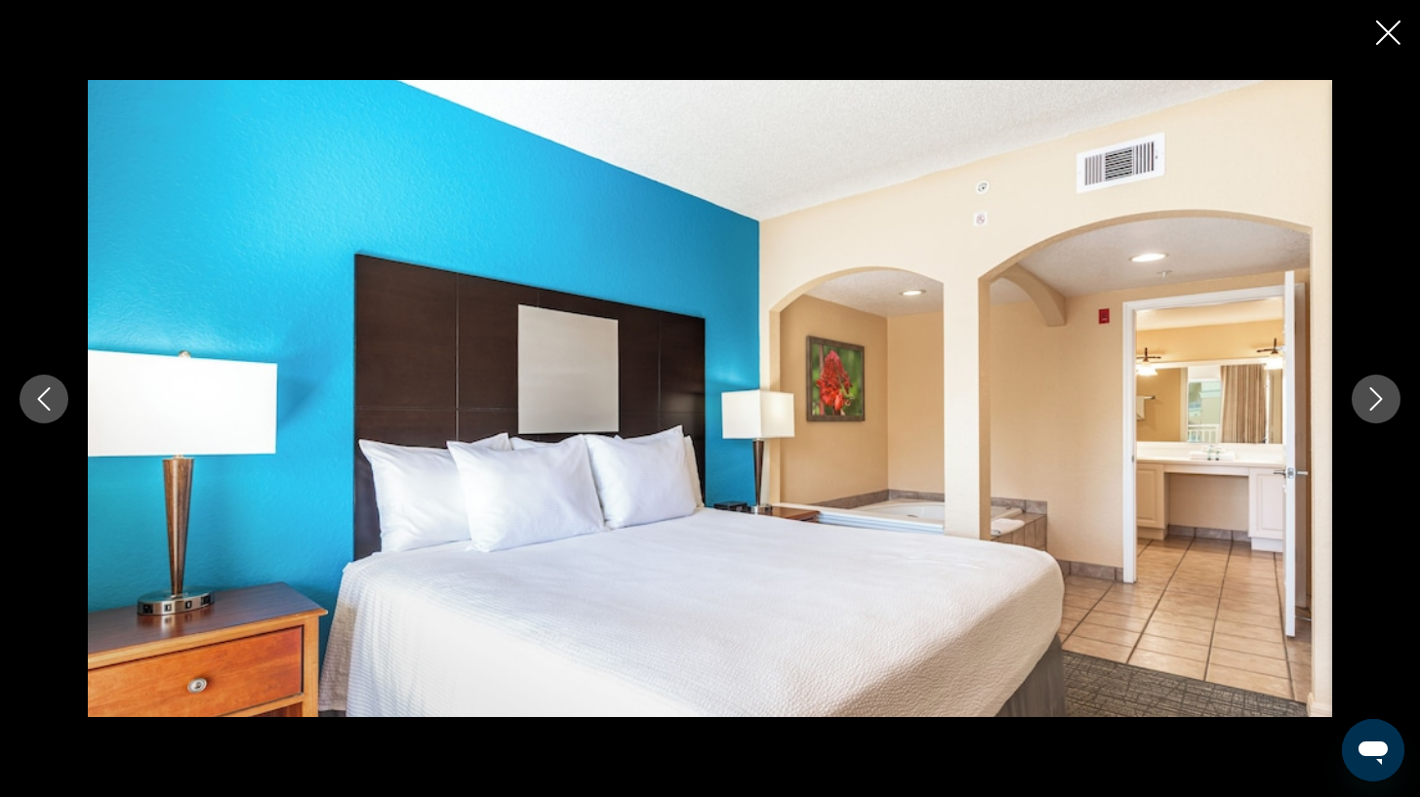
click at [1388, 55] on div "Main content" at bounding box center [710, 398] width 1420 height 797
click at [1387, 47] on button "Close slideshow" at bounding box center [1388, 35] width 24 height 30
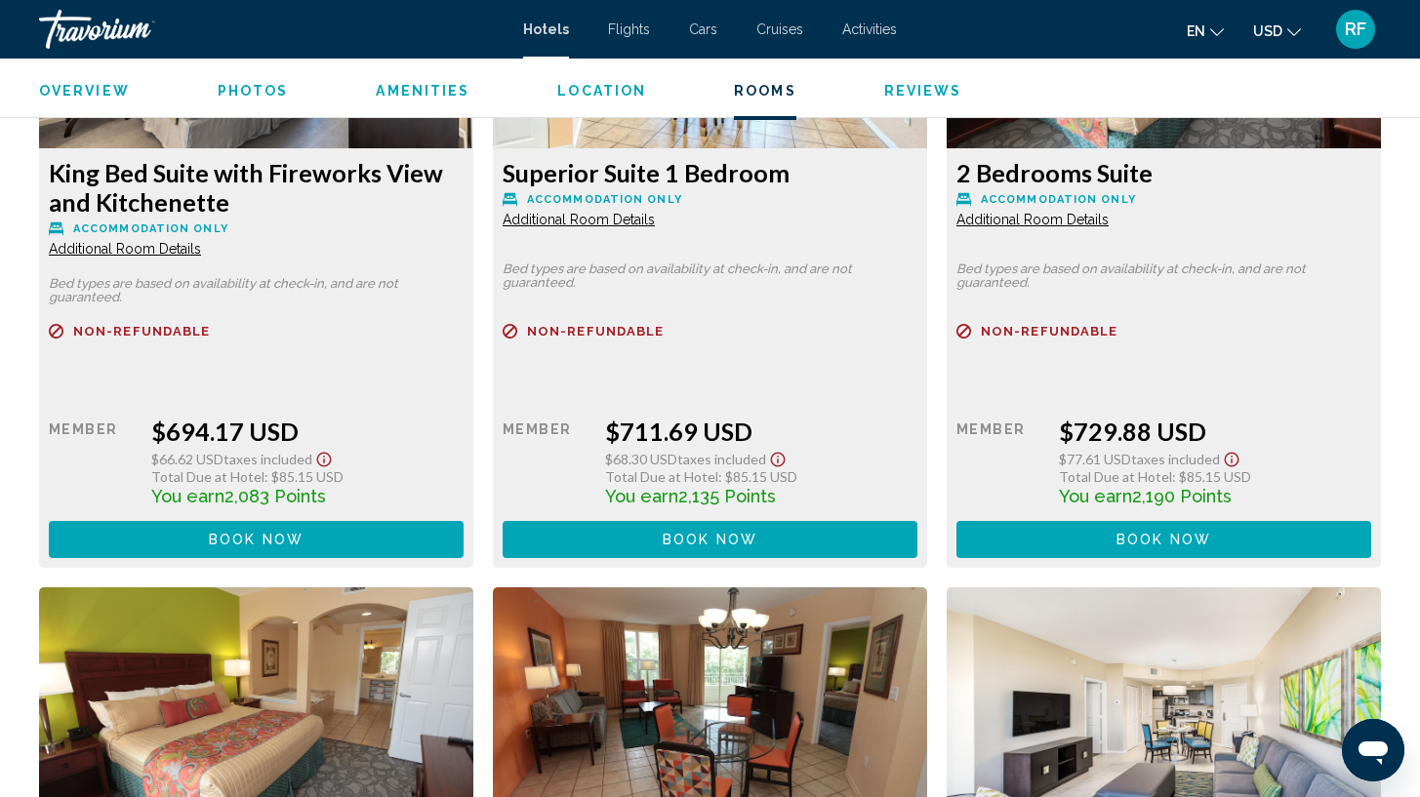
scroll to position [5436, 0]
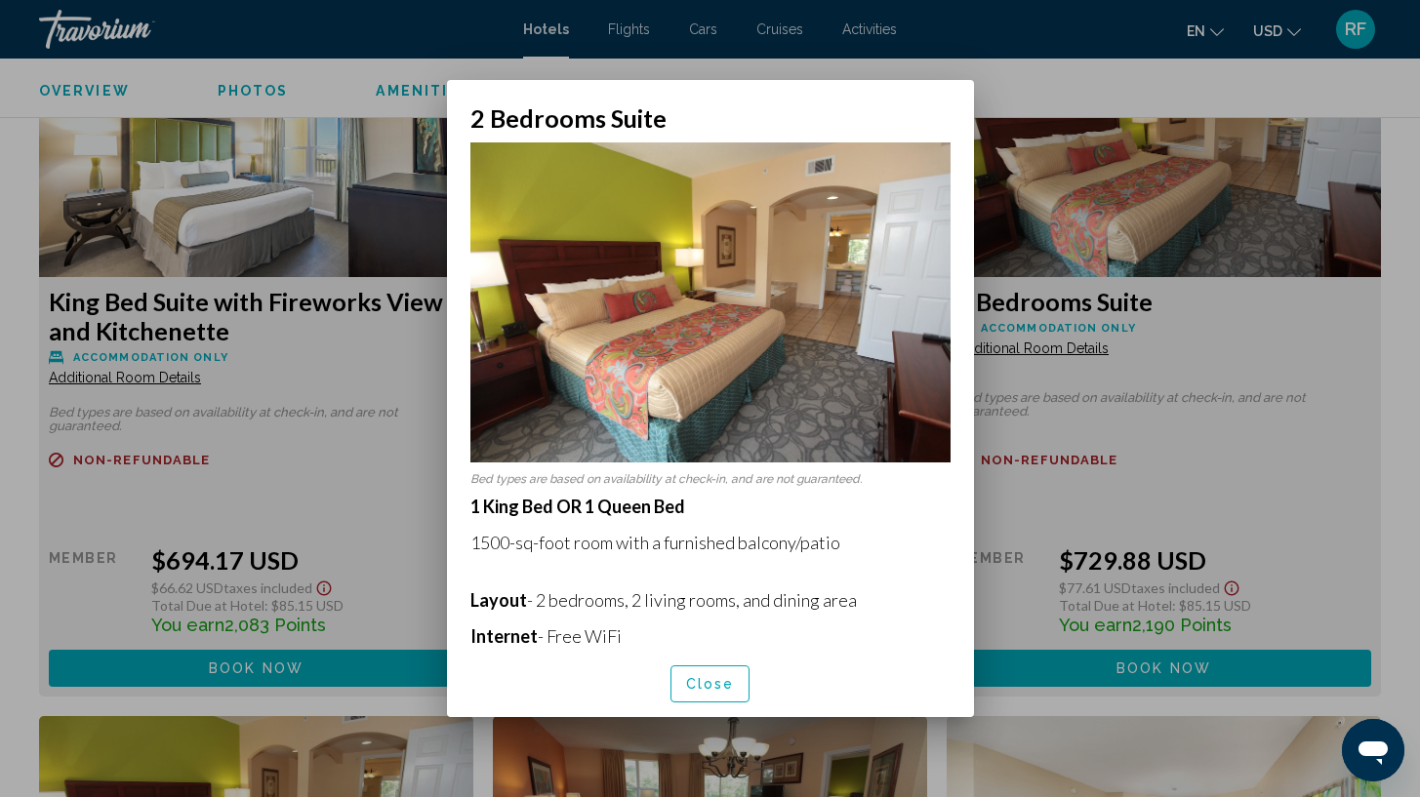
click at [714, 678] on span "Close" at bounding box center [710, 685] width 49 height 16
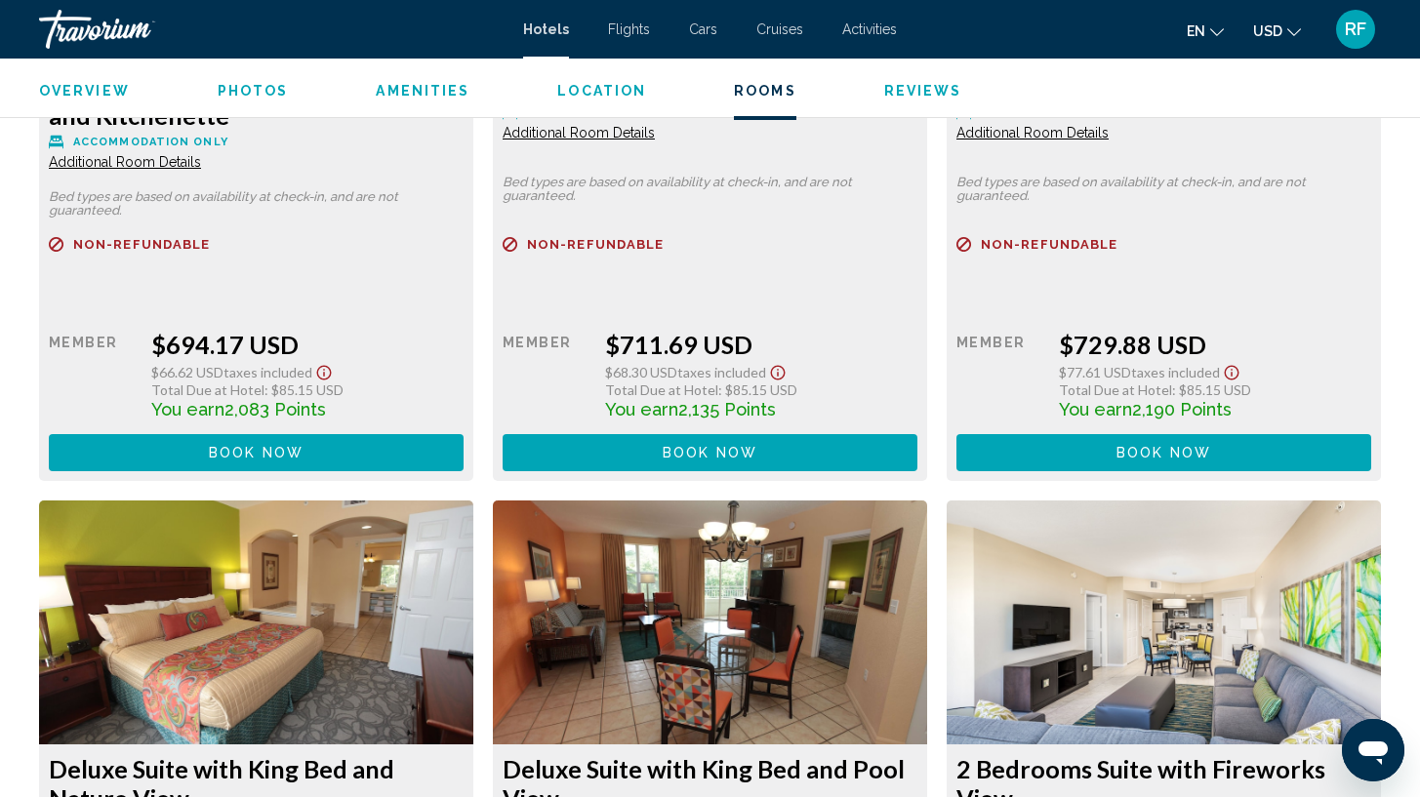
scroll to position [5522, 0]
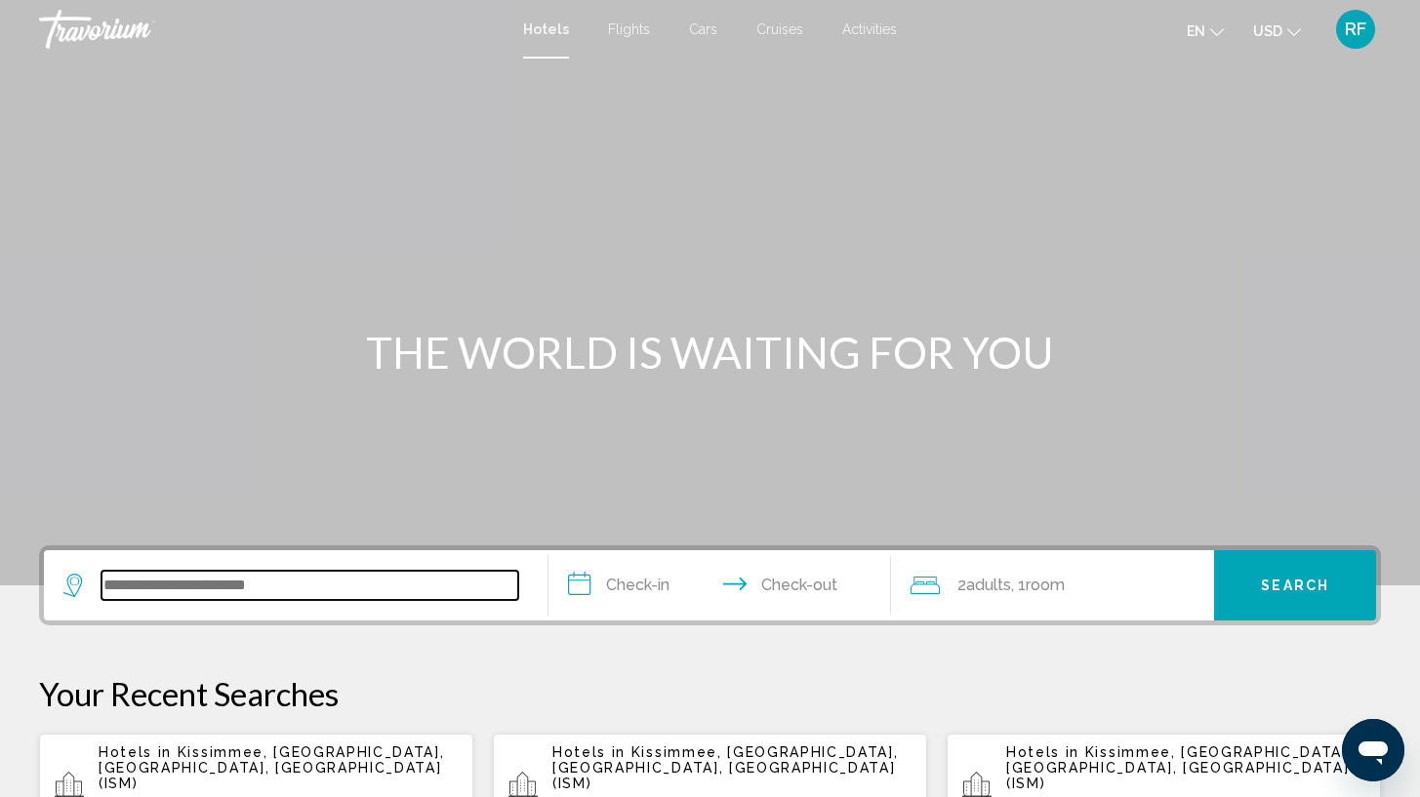
click at [295, 589] on input "Search widget" at bounding box center [310, 585] width 417 height 29
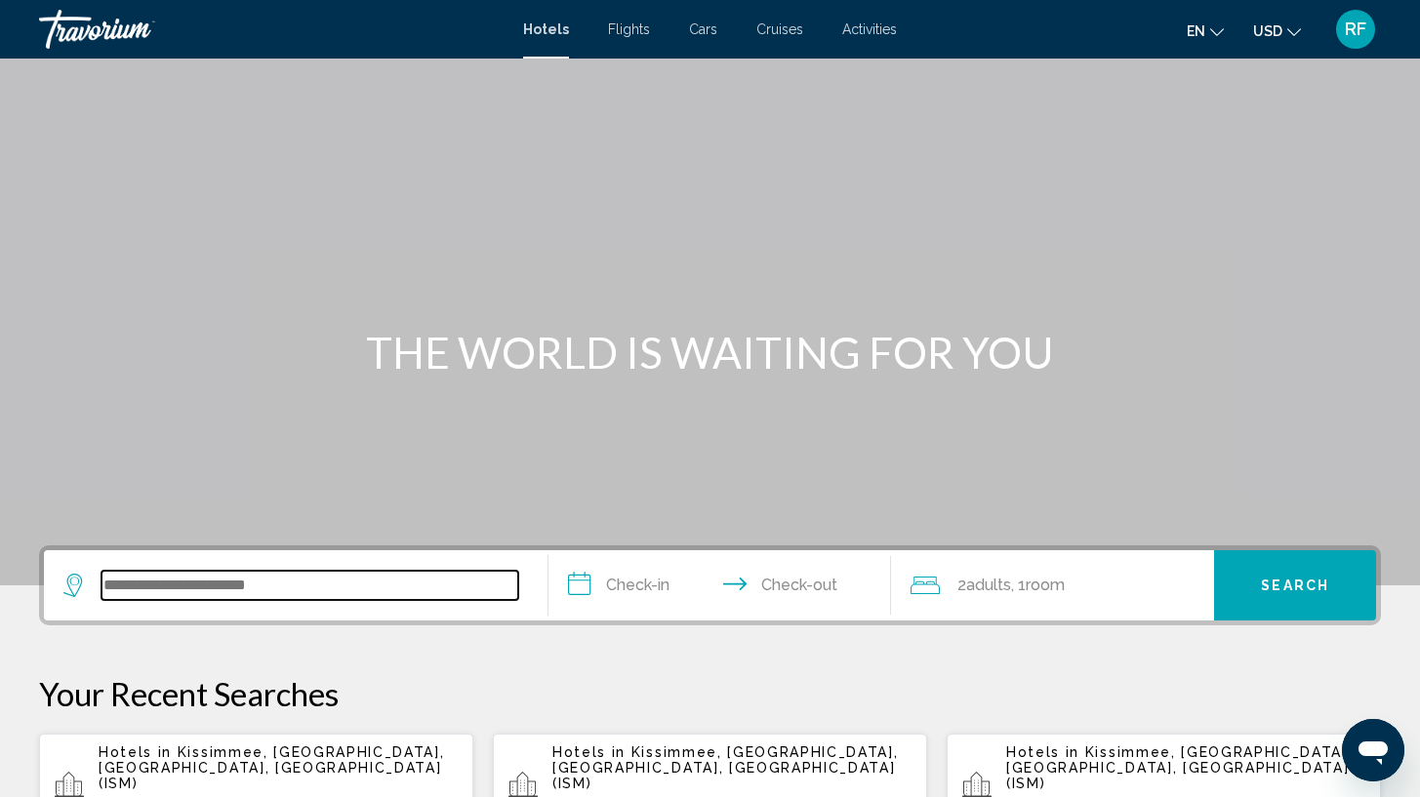
scroll to position [482, 0]
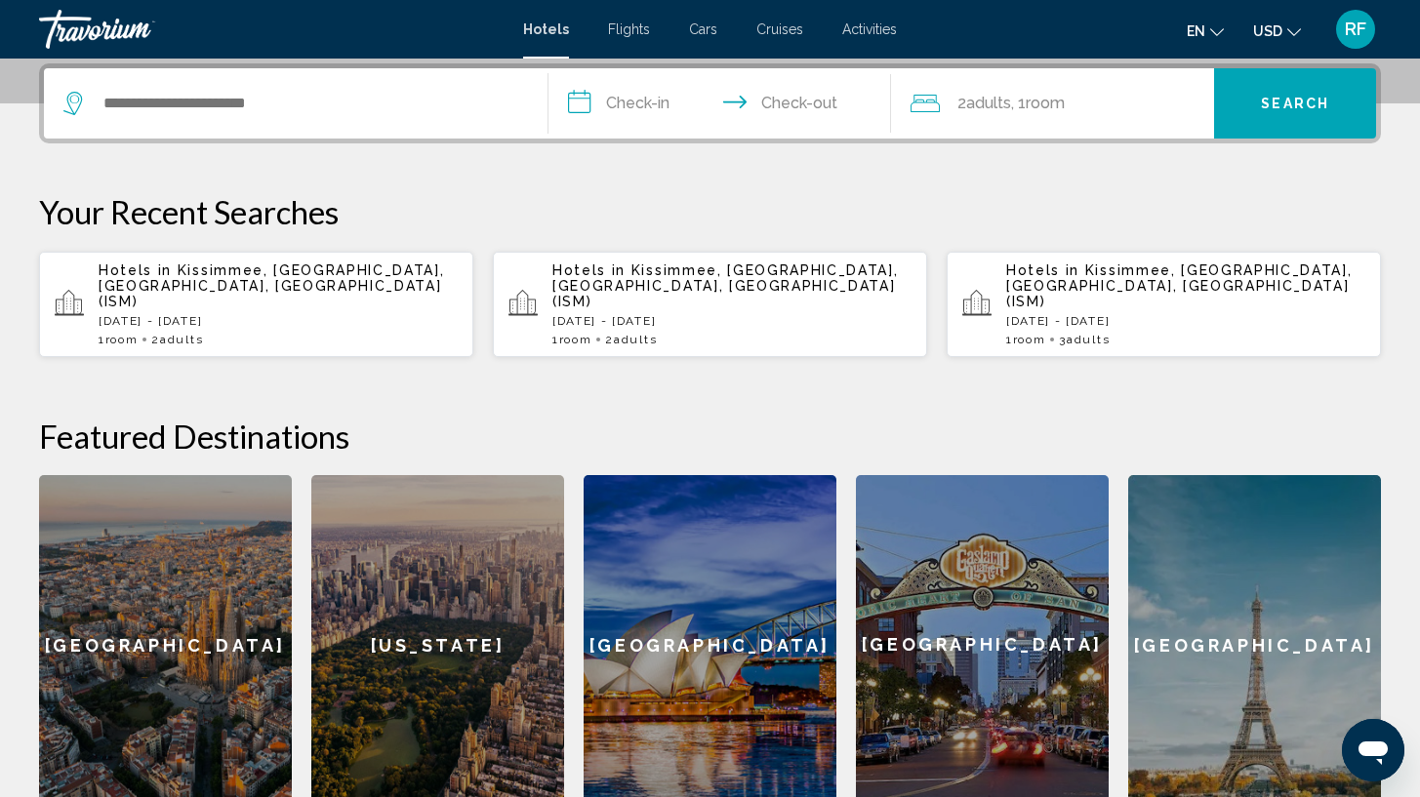
click at [601, 271] on span "Hotels in" at bounding box center [588, 271] width 73 height 16
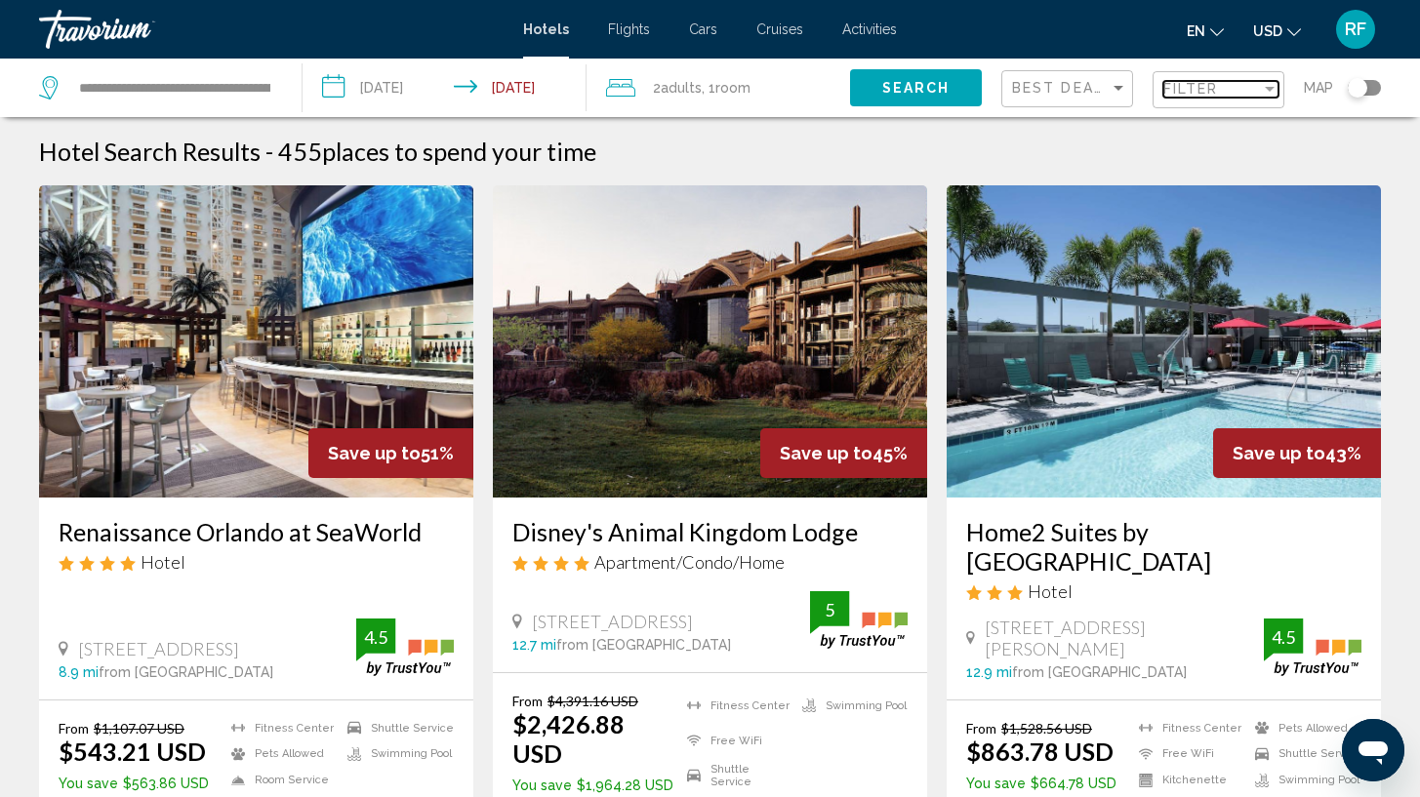
click at [1204, 89] on span "Filter" at bounding box center [1191, 89] width 56 height 16
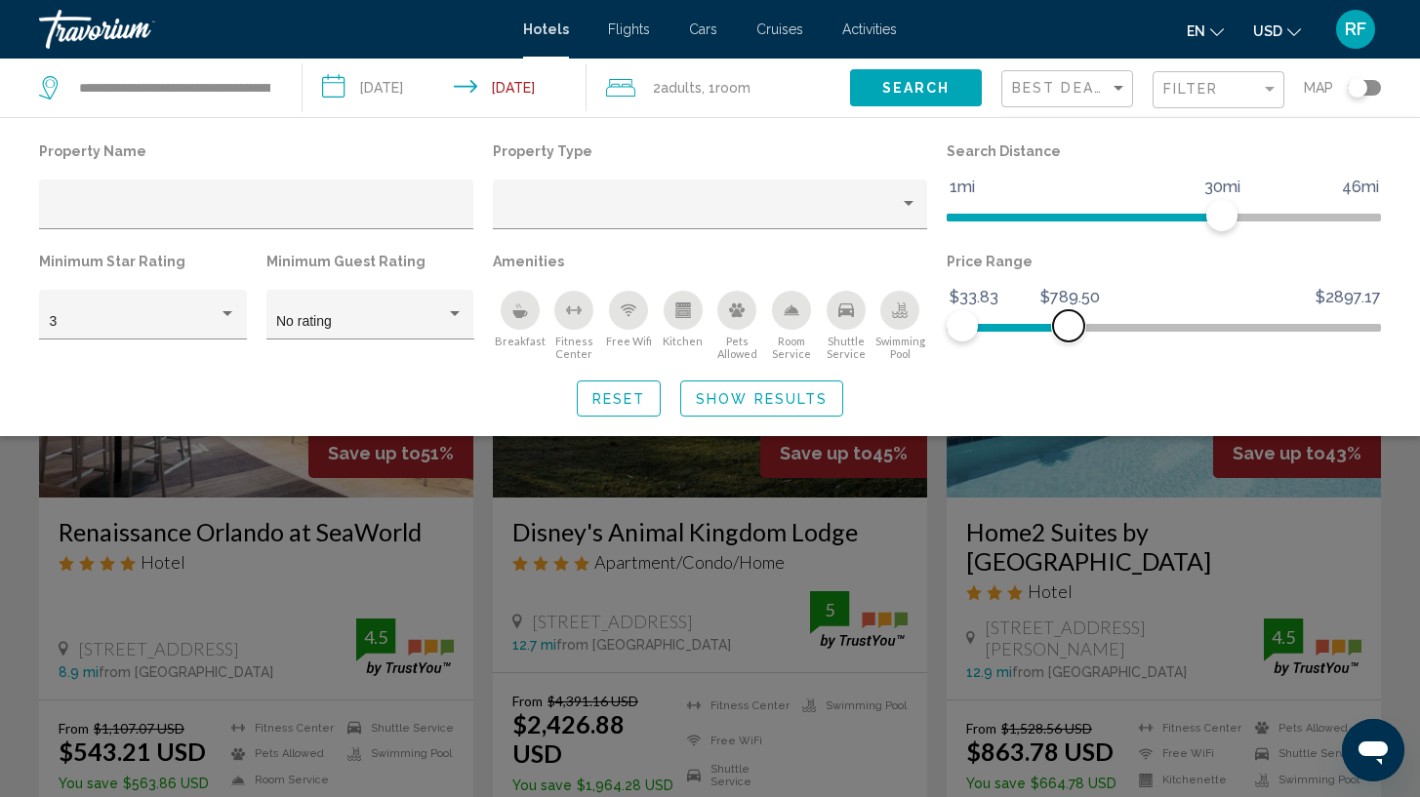
drag, startPoint x: 1369, startPoint y: 324, endPoint x: 1073, endPoint y: 364, distance: 299.4
click at [1072, 361] on div "Price Range $33.83 $2897.17 $33.83 $789.50" at bounding box center [1164, 304] width 454 height 113
click at [867, 197] on div "Hotel Filters" at bounding box center [711, 210] width 414 height 40
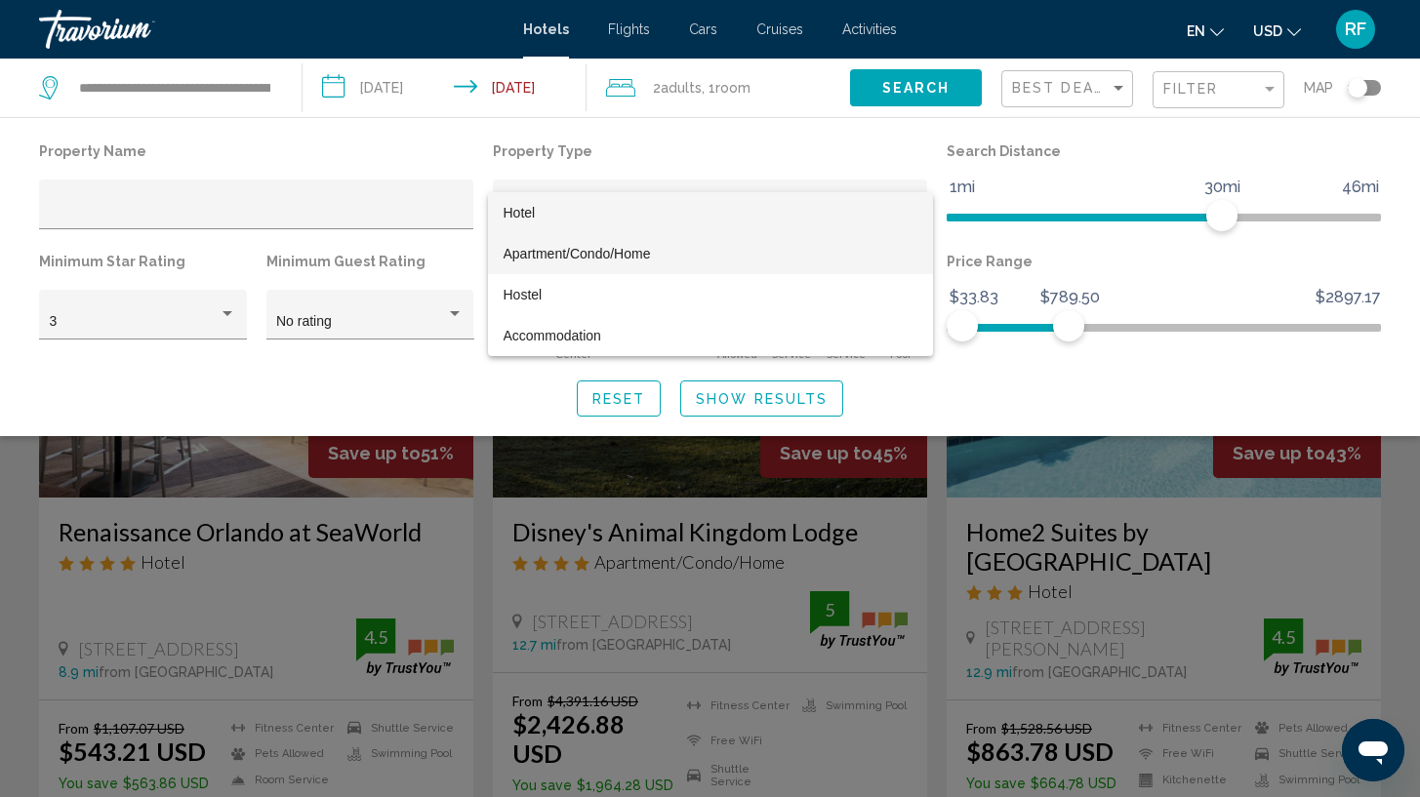
click at [804, 260] on span "Apartment/Condo/Home" at bounding box center [711, 253] width 414 height 41
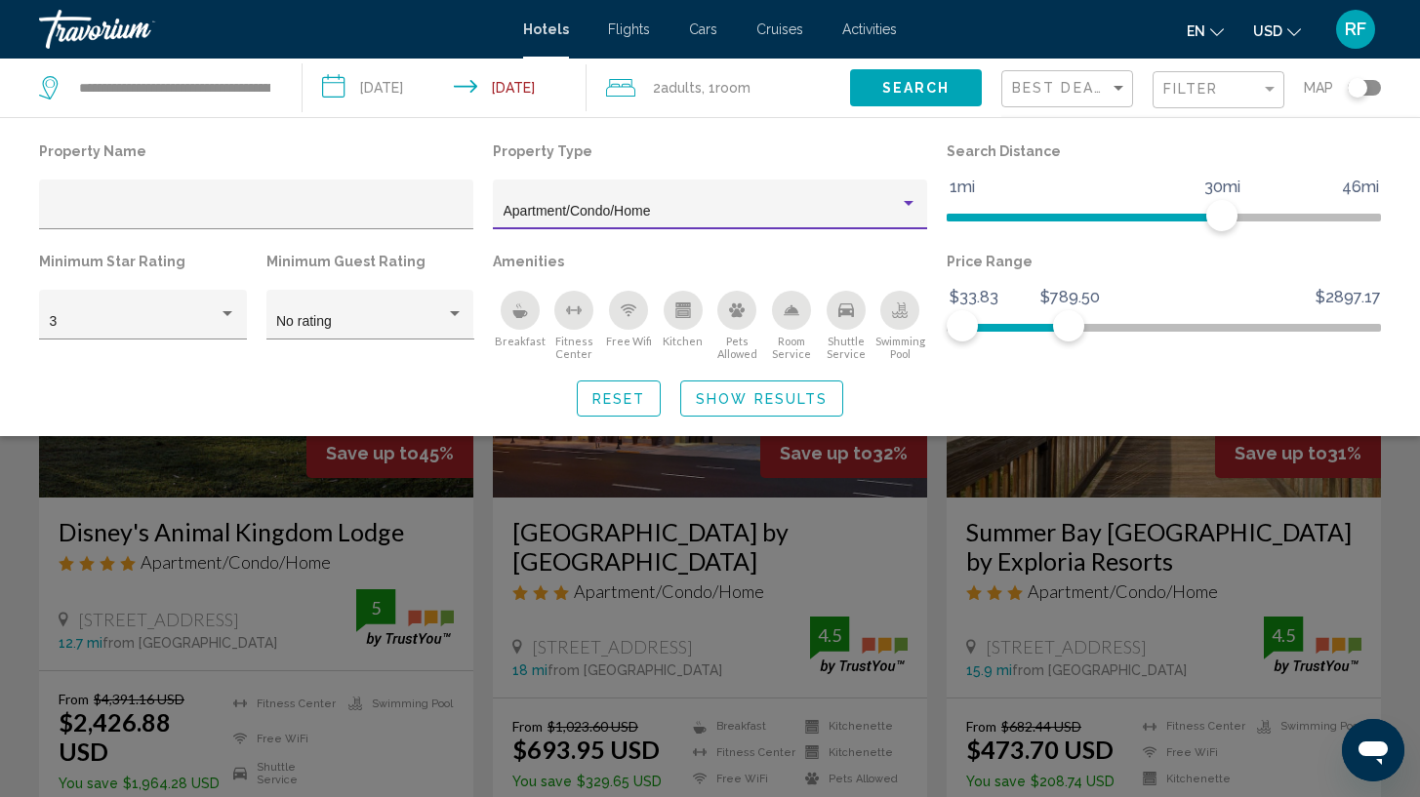
click at [798, 401] on span "Show Results" at bounding box center [762, 399] width 132 height 16
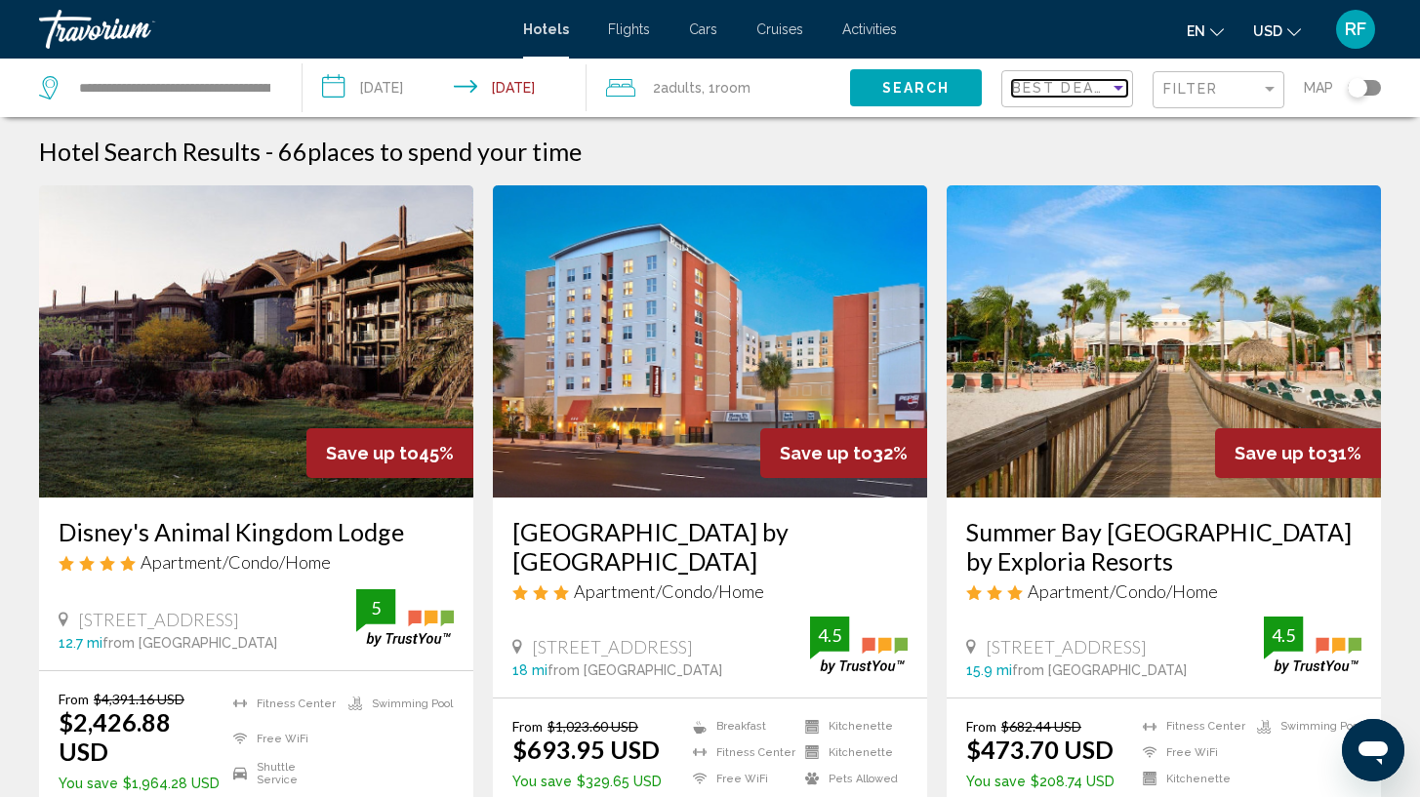
click at [1102, 91] on div "Best Deals" at bounding box center [1061, 88] width 98 height 16
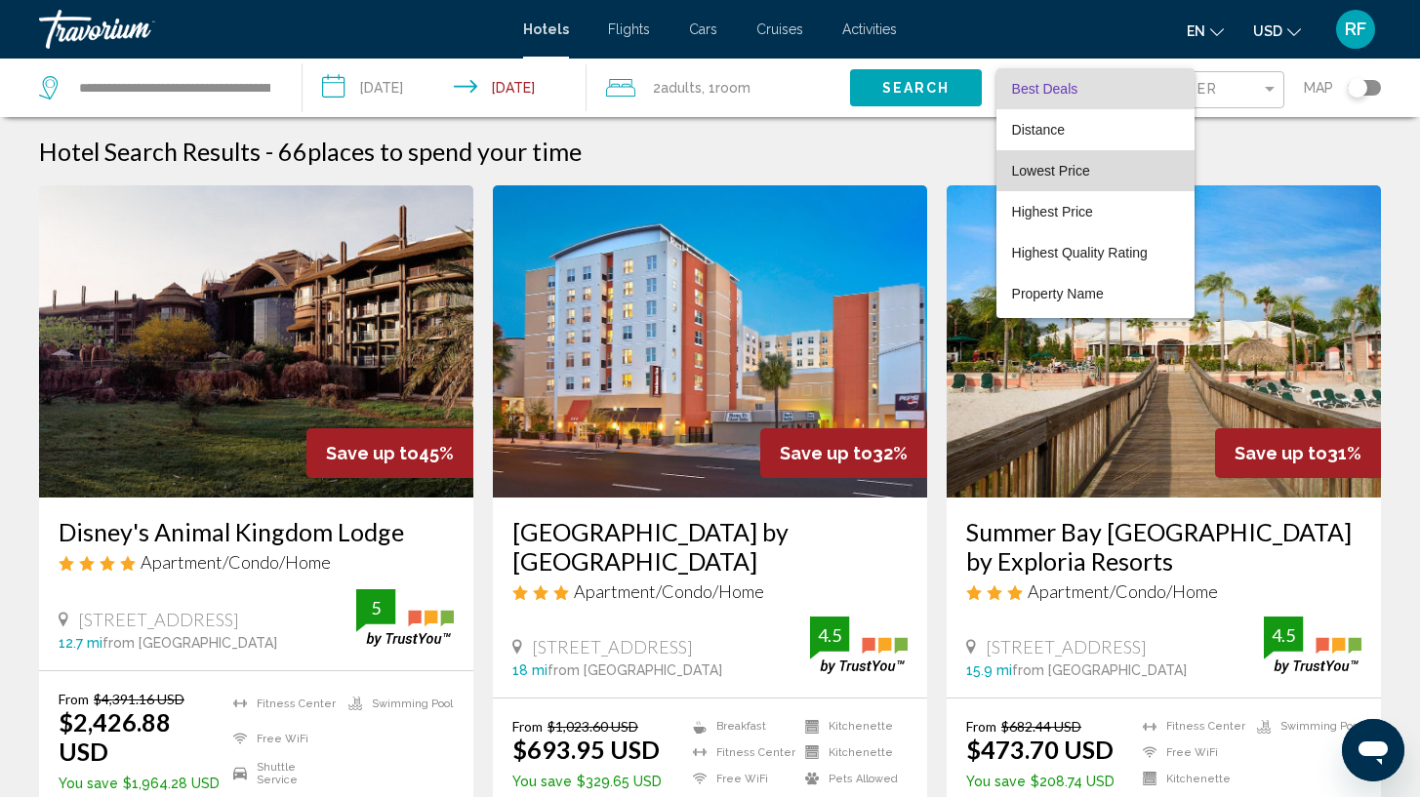
click at [1103, 166] on span "Lowest Price" at bounding box center [1095, 170] width 167 height 41
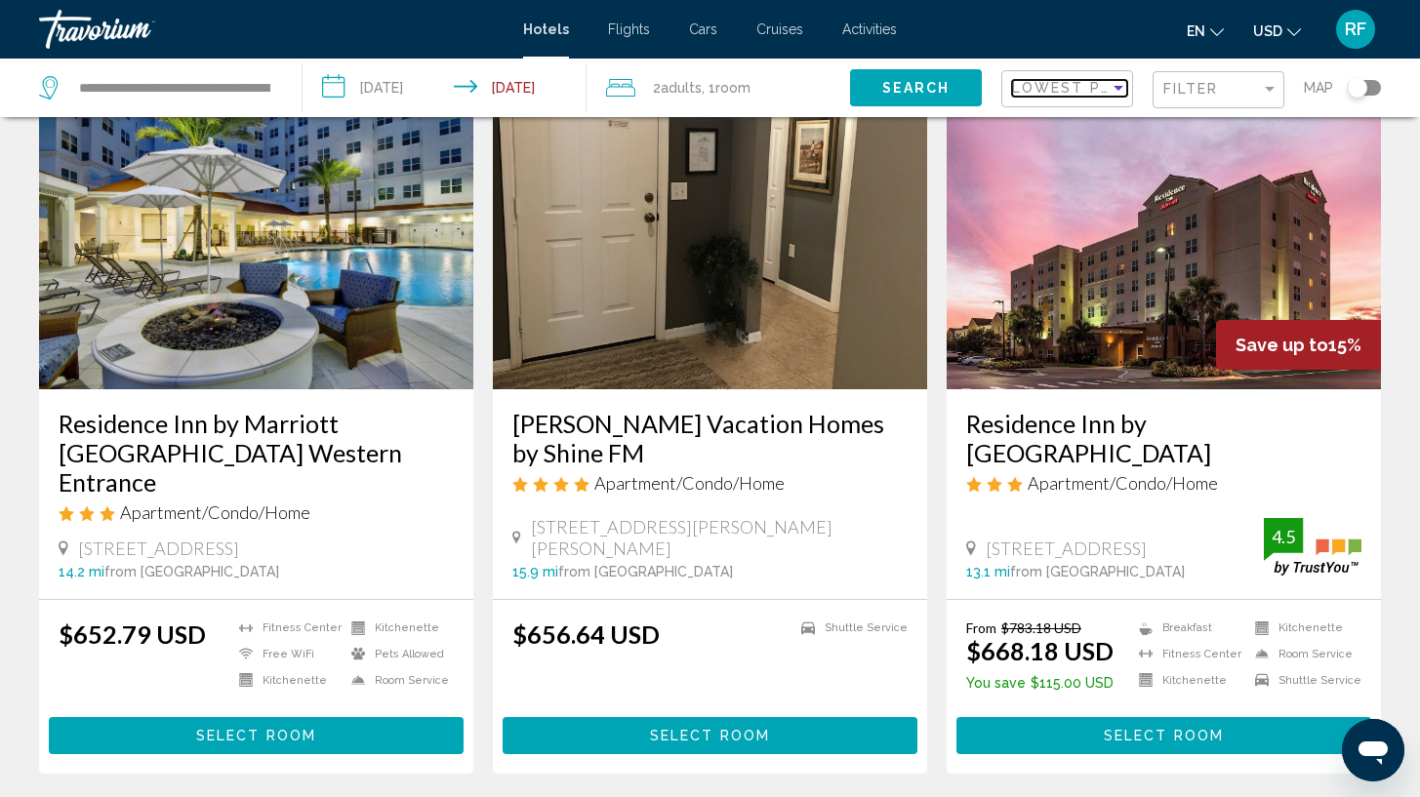
scroll to position [2526, 0]
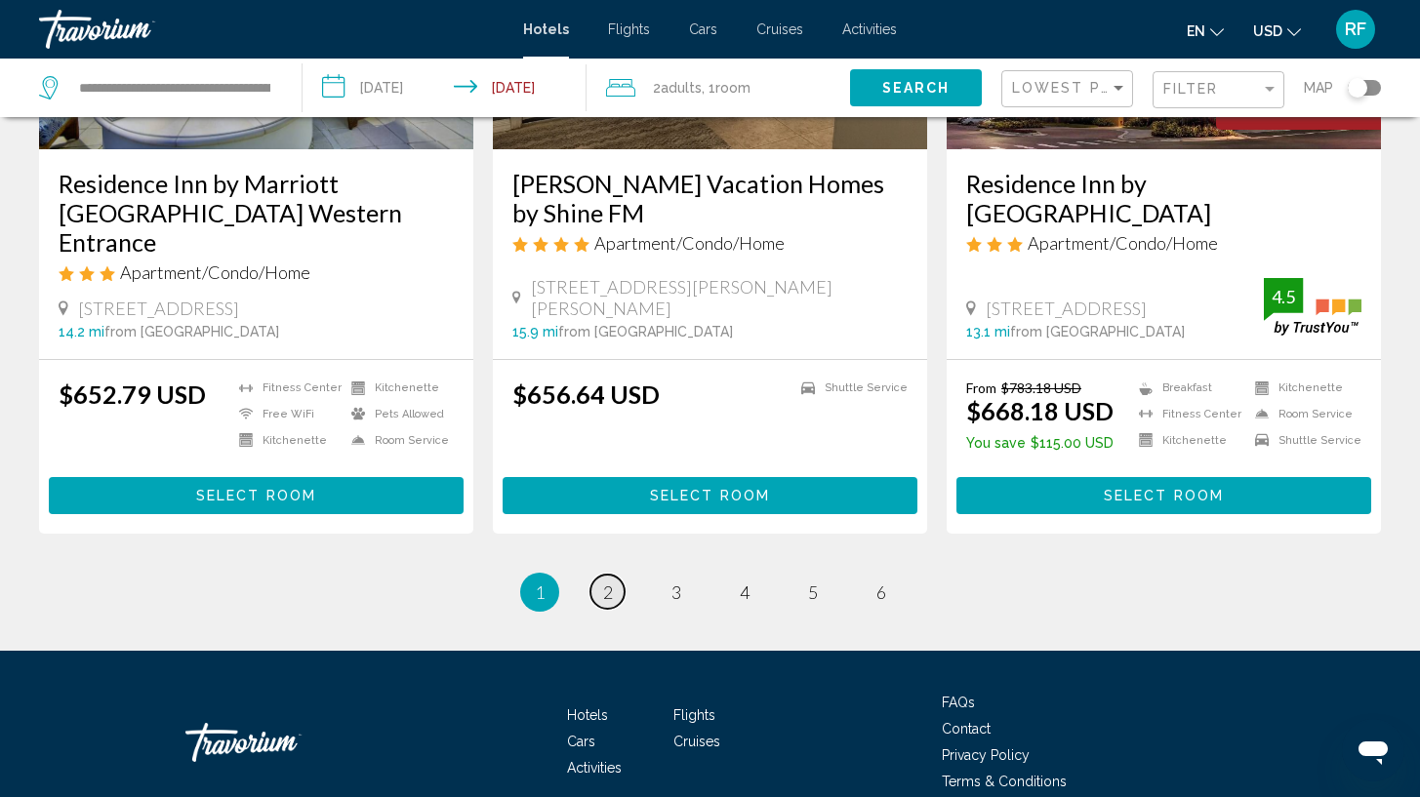
click at [597, 575] on link "page 2" at bounding box center [608, 592] width 34 height 34
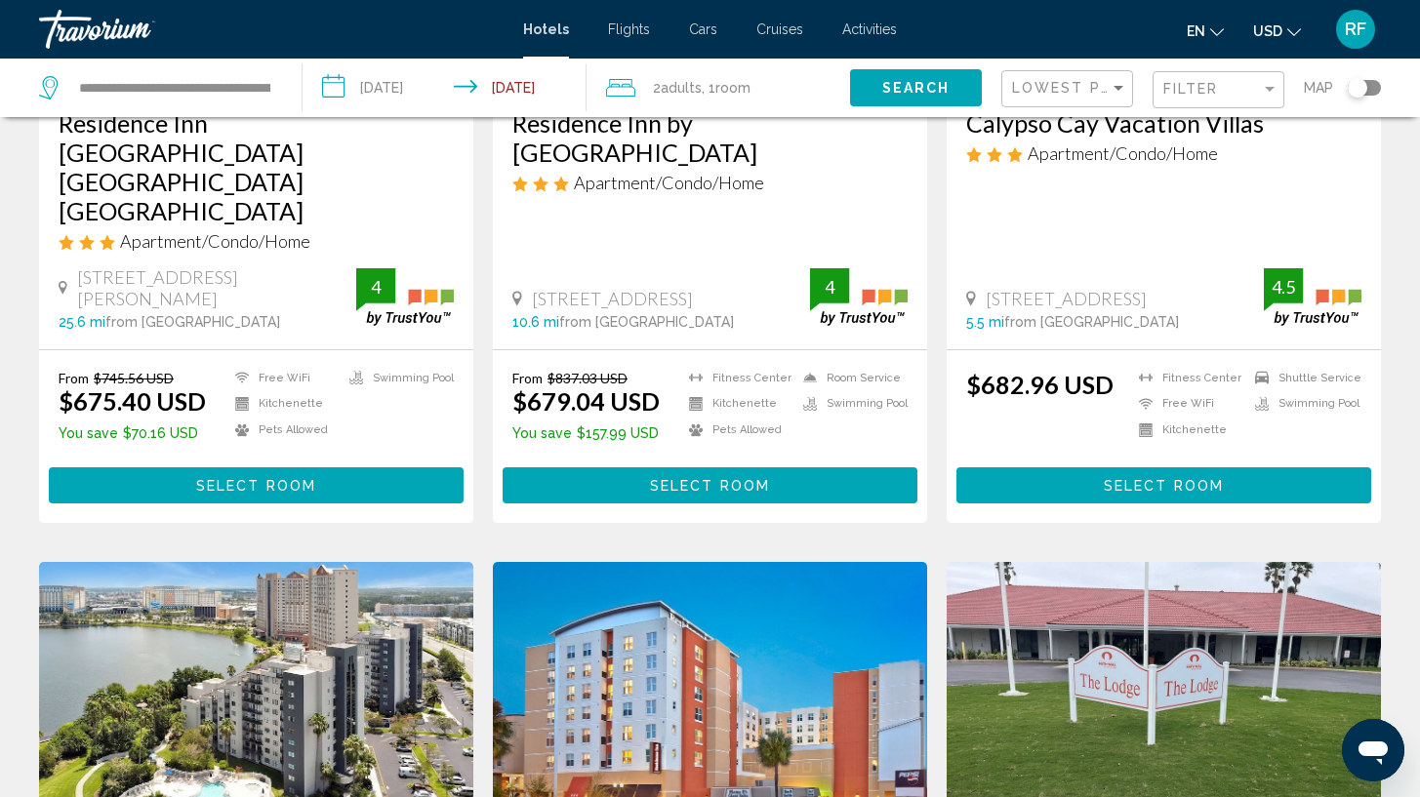
scroll to position [417, 0]
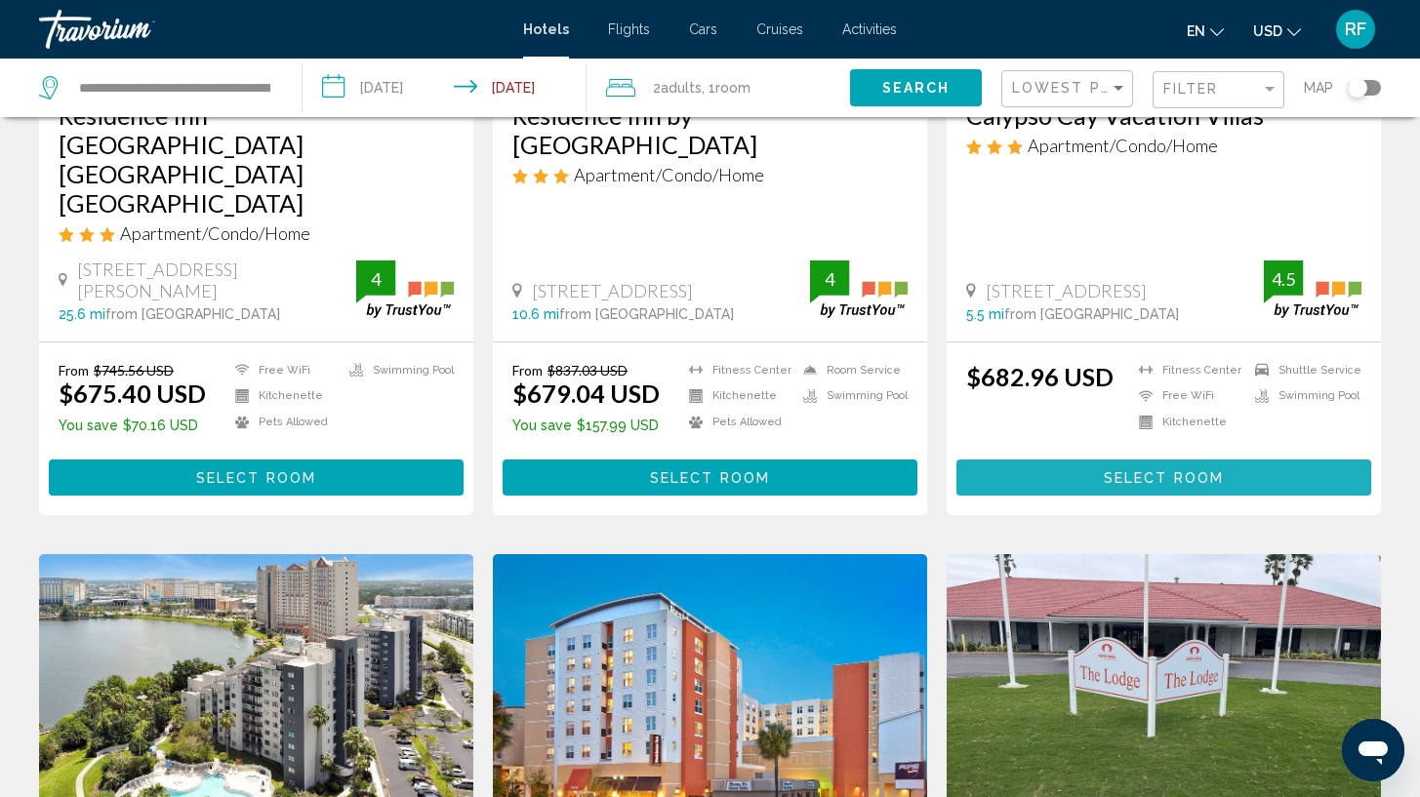
click at [1279, 460] on button "Select Room" at bounding box center [1164, 478] width 415 height 36
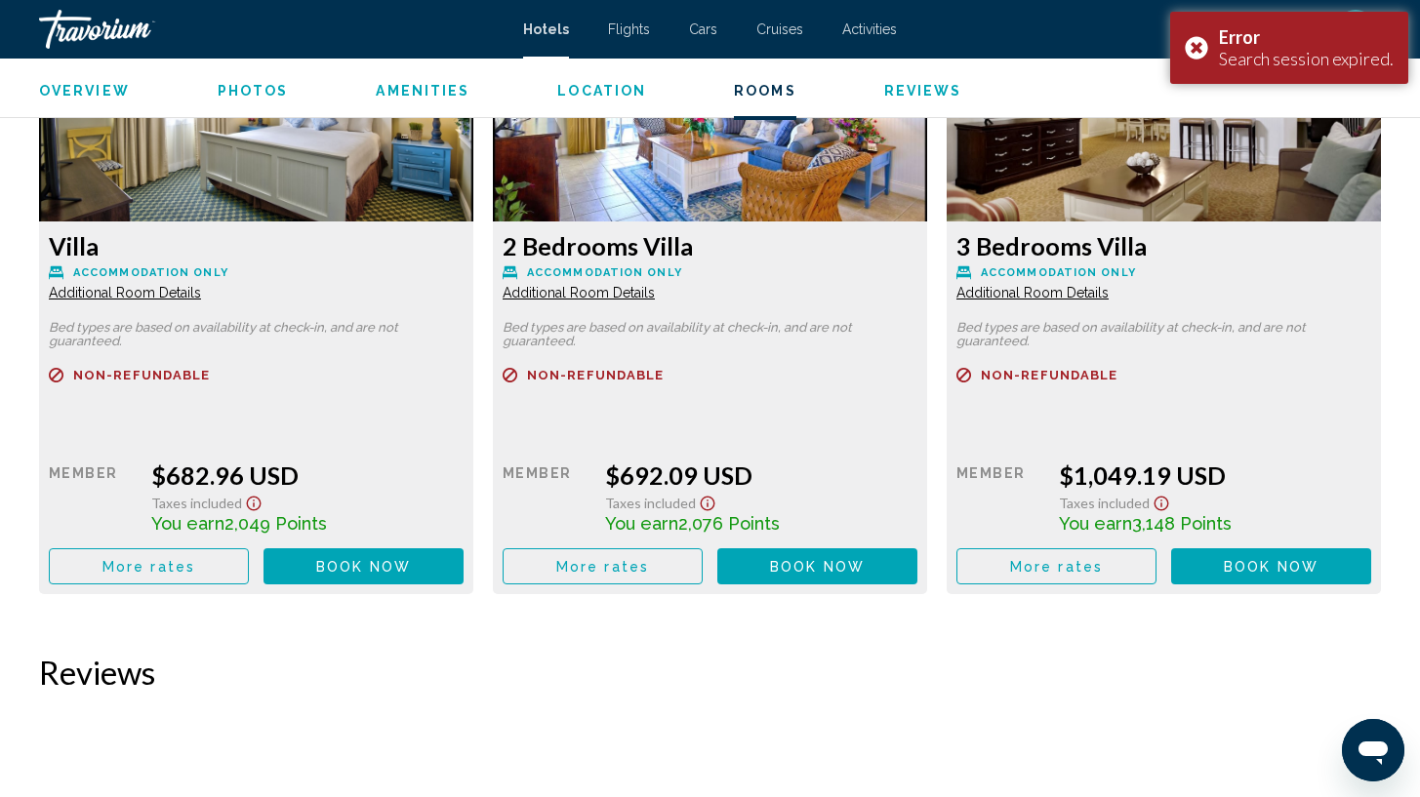
scroll to position [2735, 0]
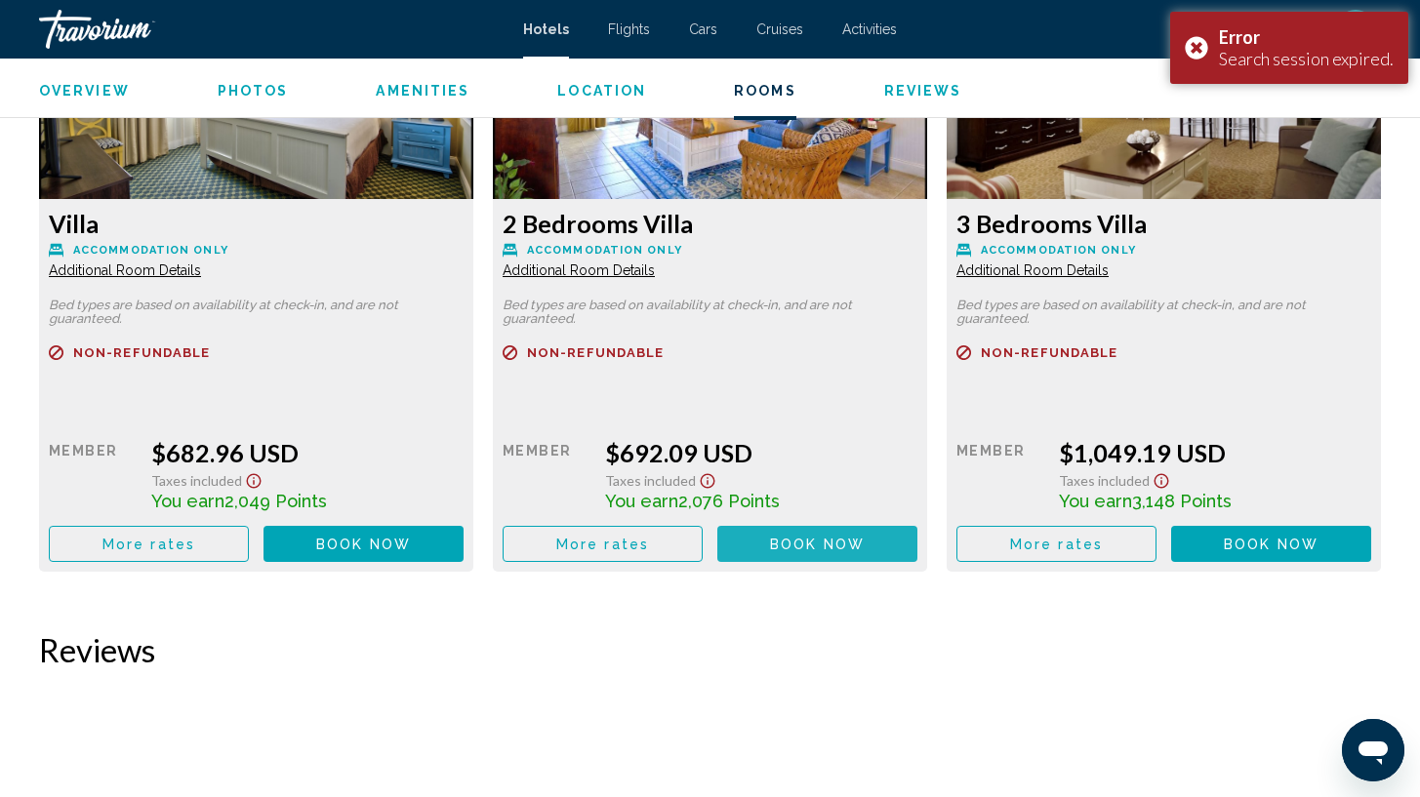
click at [829, 549] on span "Book now" at bounding box center [817, 545] width 95 height 16
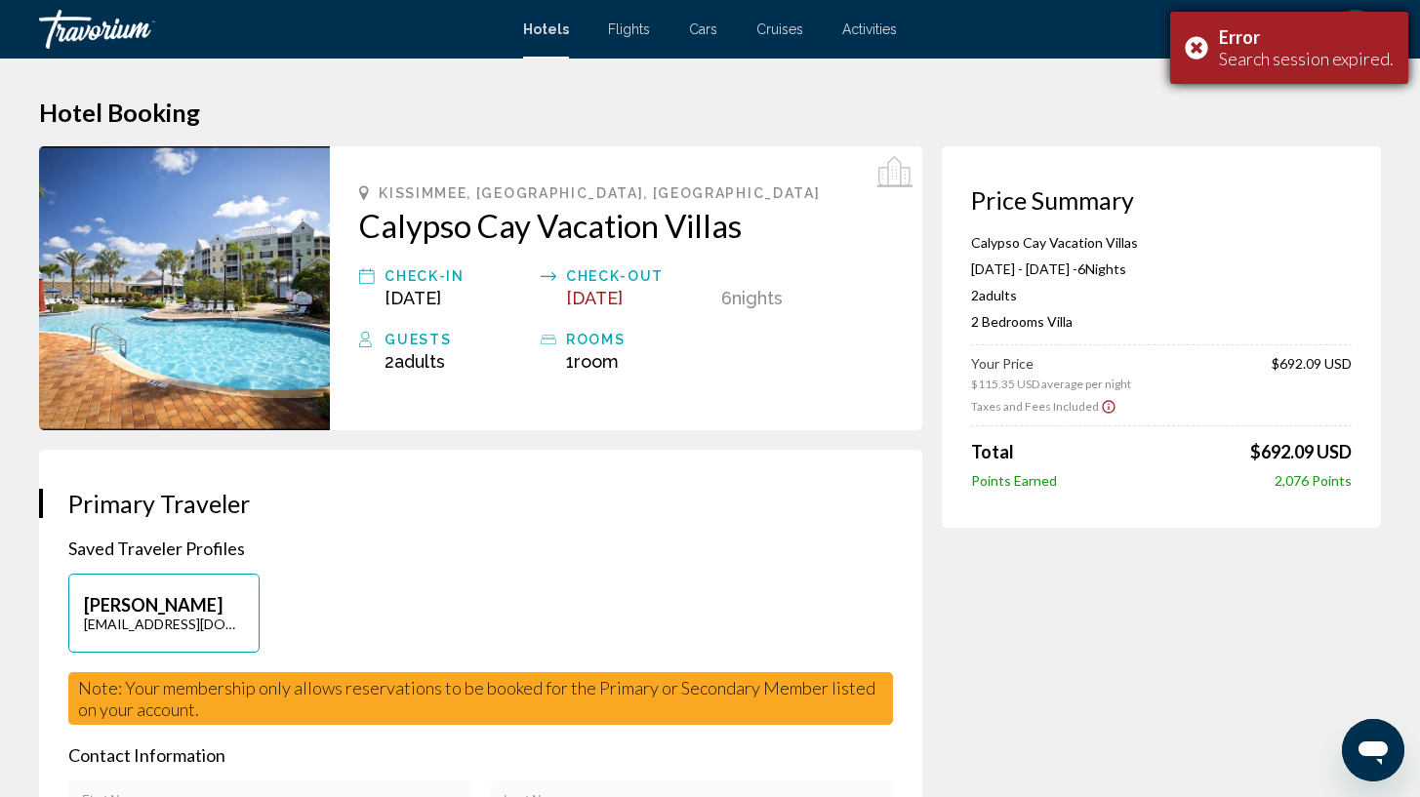
click at [1199, 43] on div "Error Search session expired." at bounding box center [1289, 48] width 238 height 72
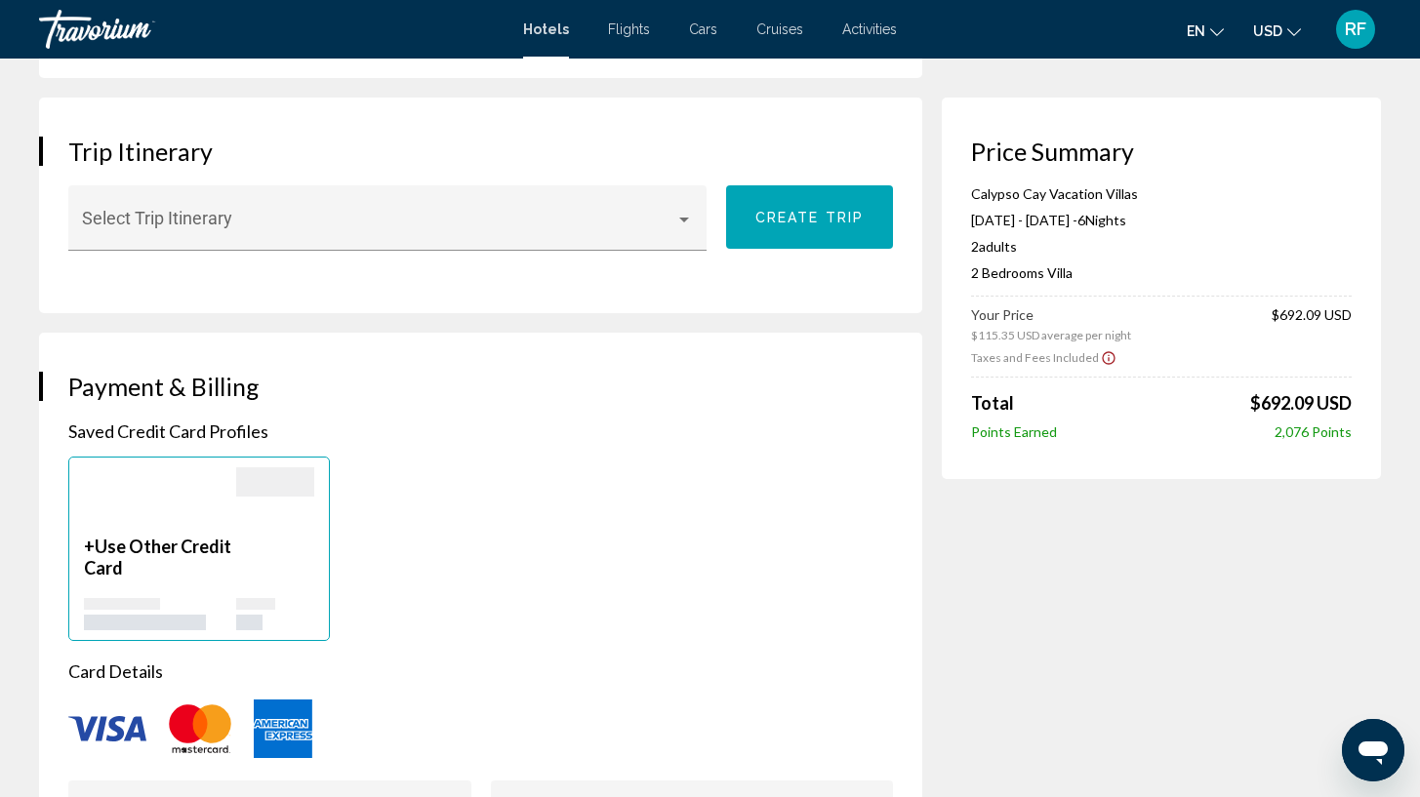
scroll to position [1189, 0]
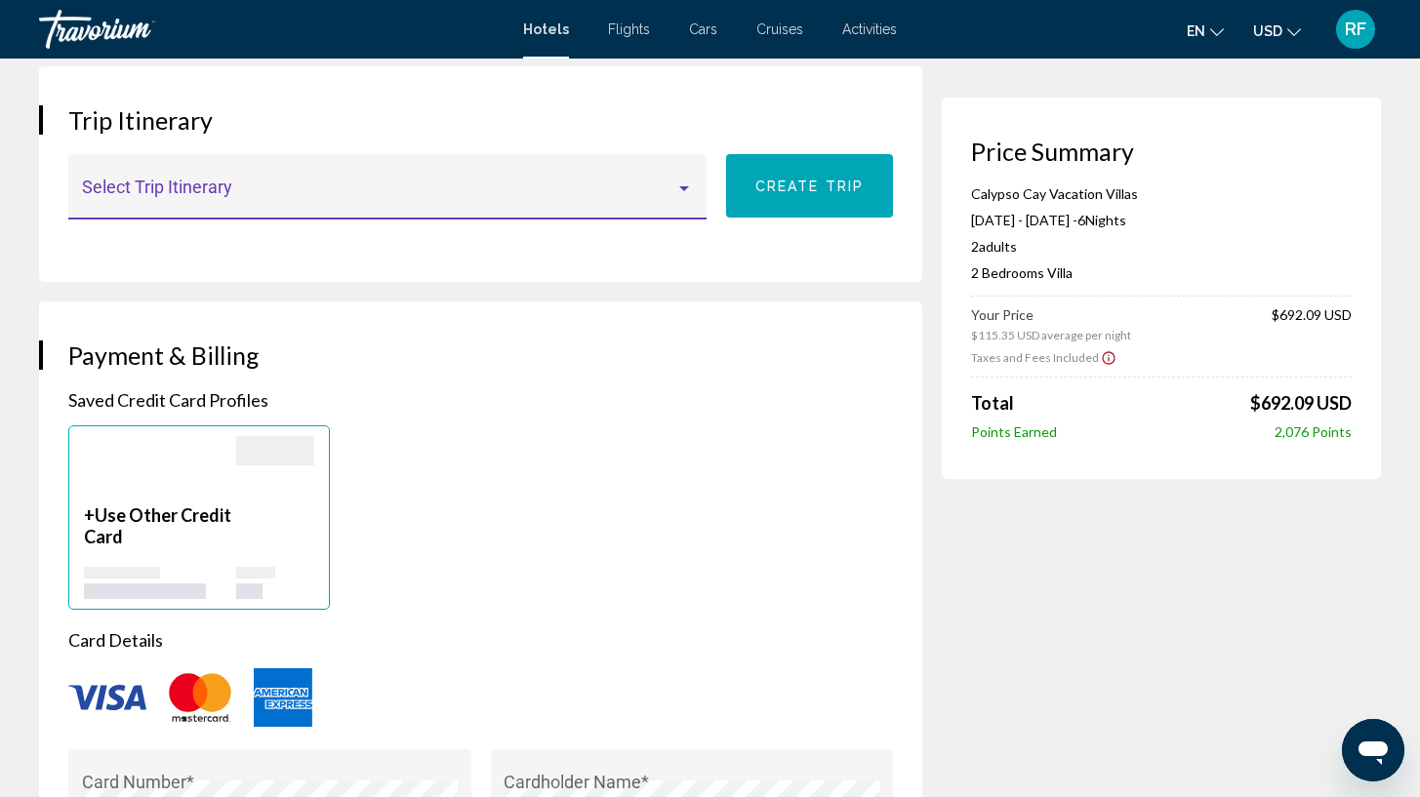
click at [685, 186] on div "Main content" at bounding box center [684, 188] width 10 height 5
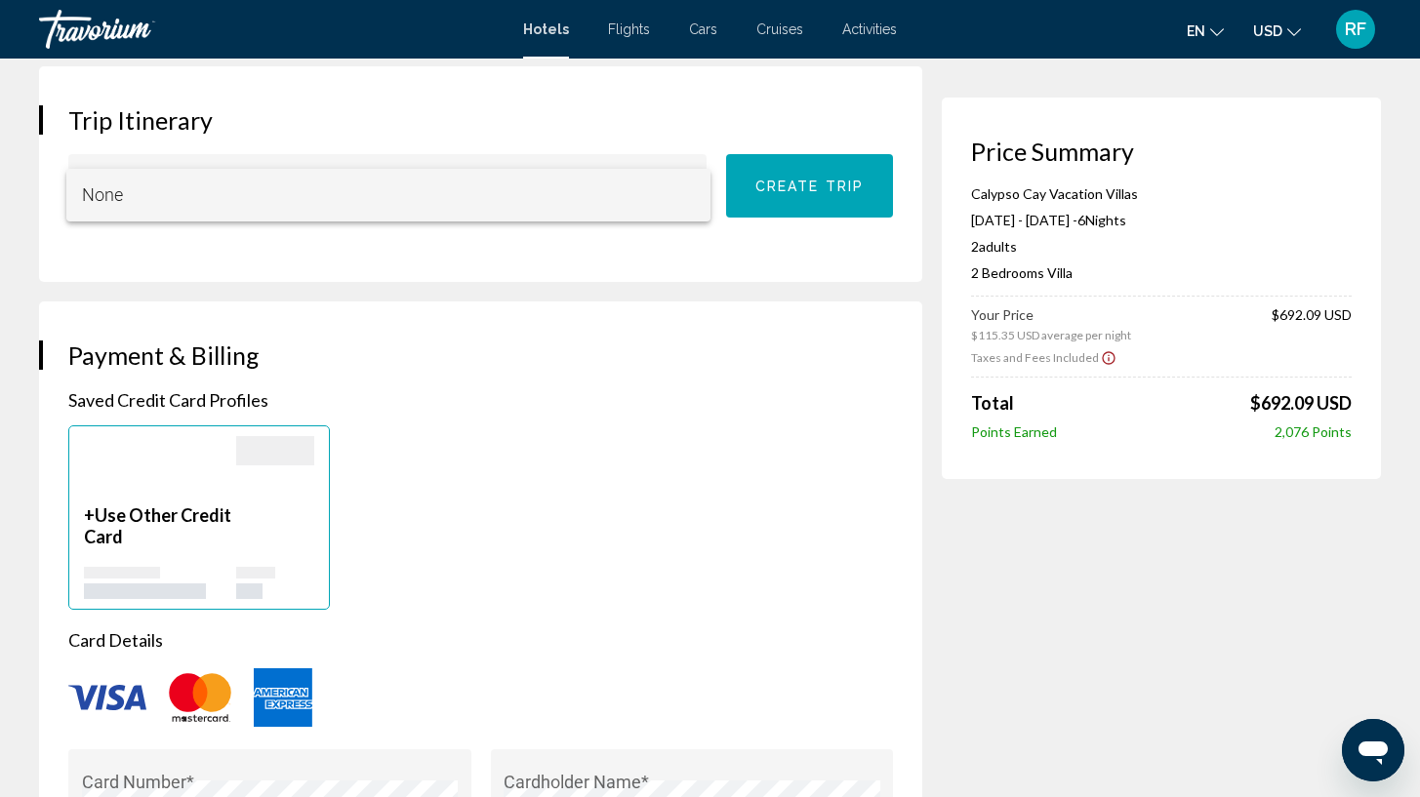
click at [642, 196] on span "None" at bounding box center [388, 195] width 613 height 53
click at [80, 511] on div "+ Use Other Credit Card" at bounding box center [199, 518] width 262 height 184
click at [86, 513] on p "+ Use Other Credit Card" at bounding box center [160, 526] width 152 height 43
click at [95, 513] on p "+ Use Other Credit Card" at bounding box center [160, 526] width 152 height 43
click at [574, 460] on div "+ Use Other Credit Card" at bounding box center [481, 518] width 844 height 184
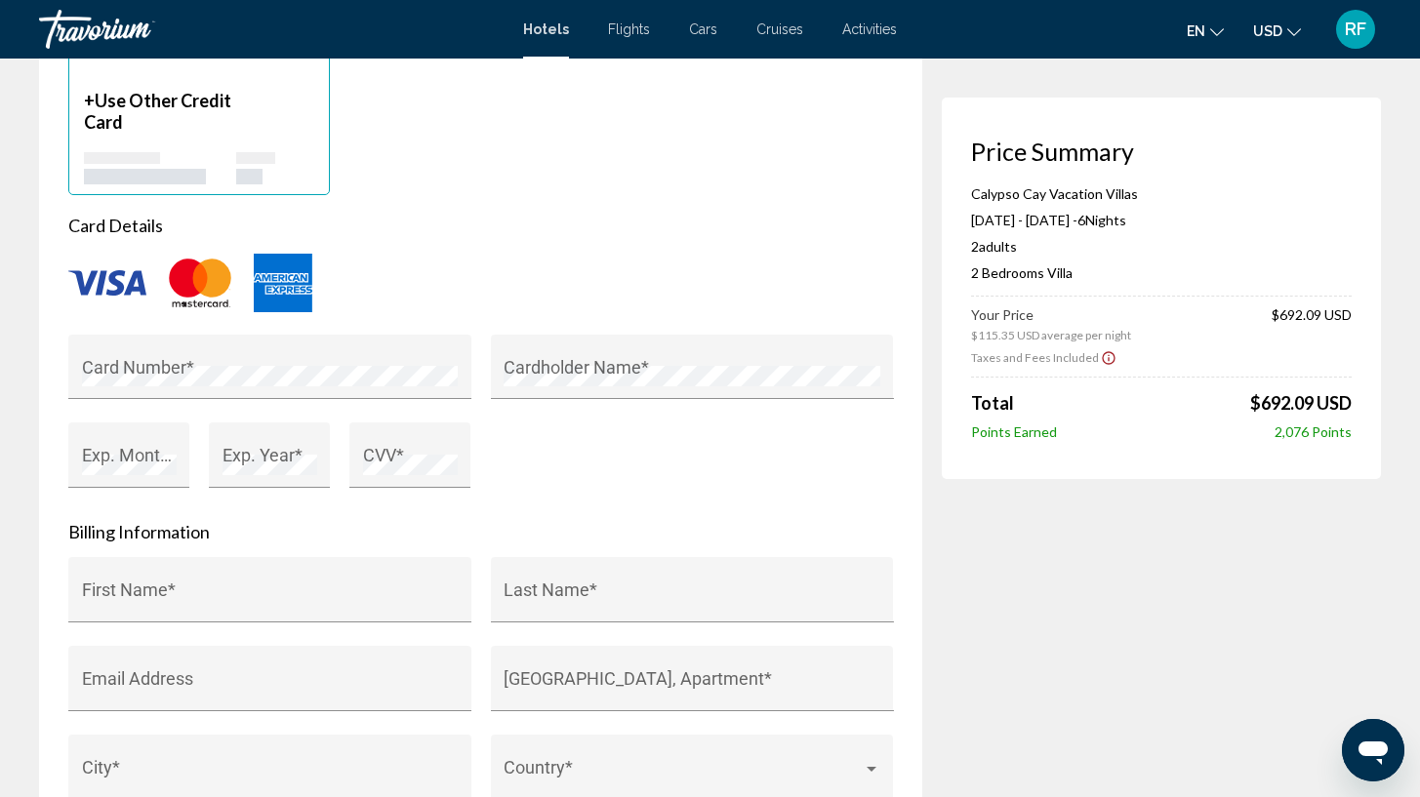
scroll to position [1622, 0]
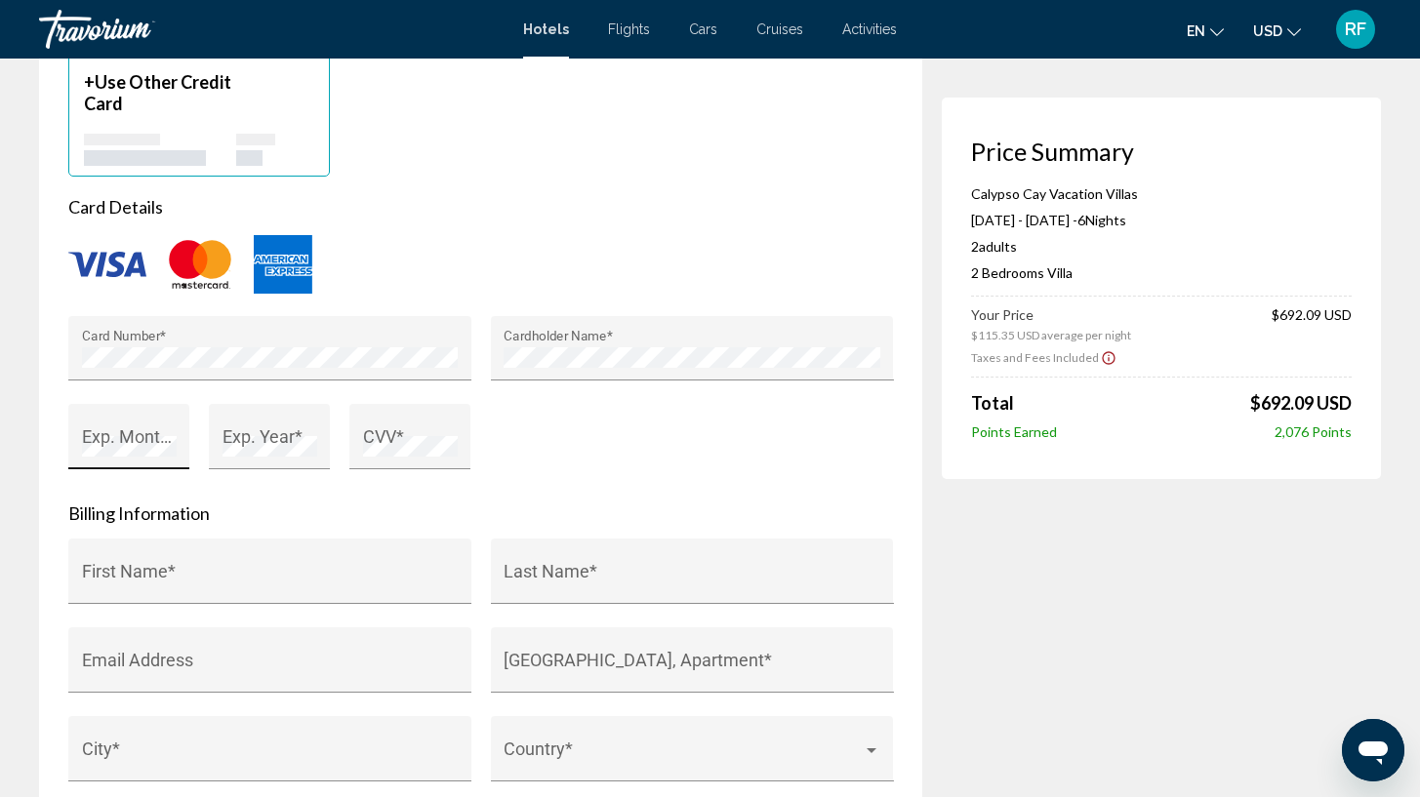
click at [86, 429] on div "Exp. Month *" at bounding box center [129, 444] width 95 height 52
click at [368, 459] on div "CVV *" at bounding box center [410, 444] width 95 height 52
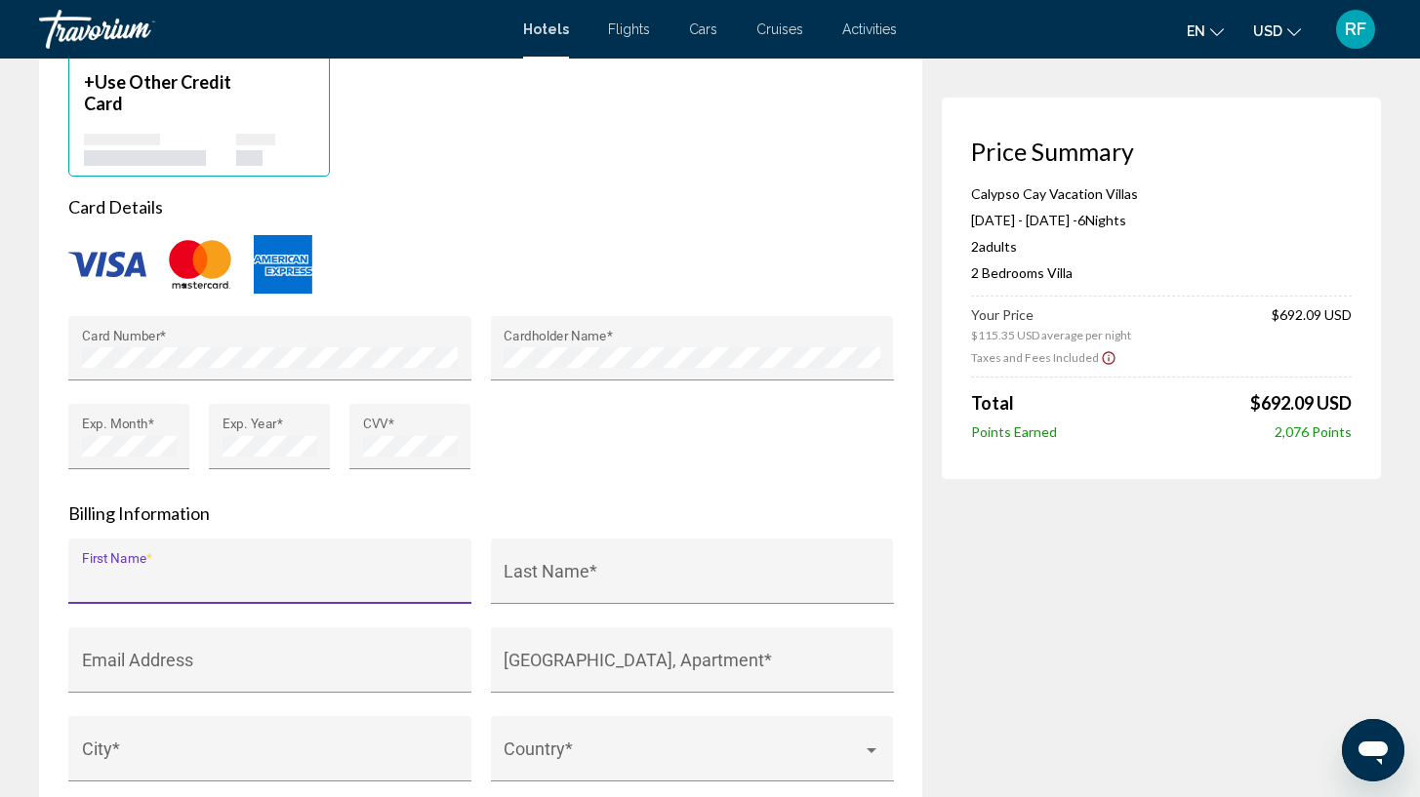
click at [228, 573] on input "First Name *" at bounding box center [270, 581] width 377 height 20
type input "*****"
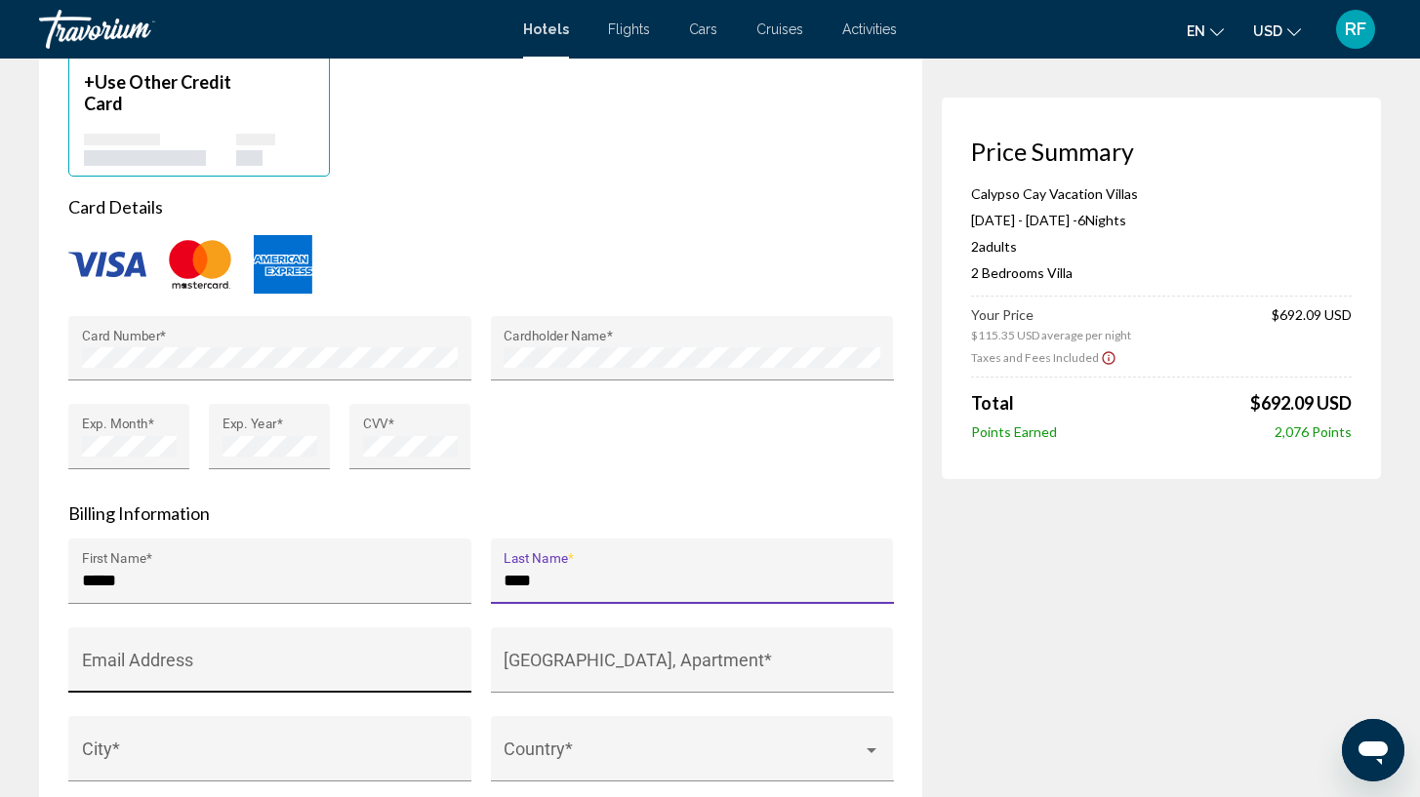
type input "****"
click at [141, 655] on div "Email Address" at bounding box center [270, 667] width 377 height 52
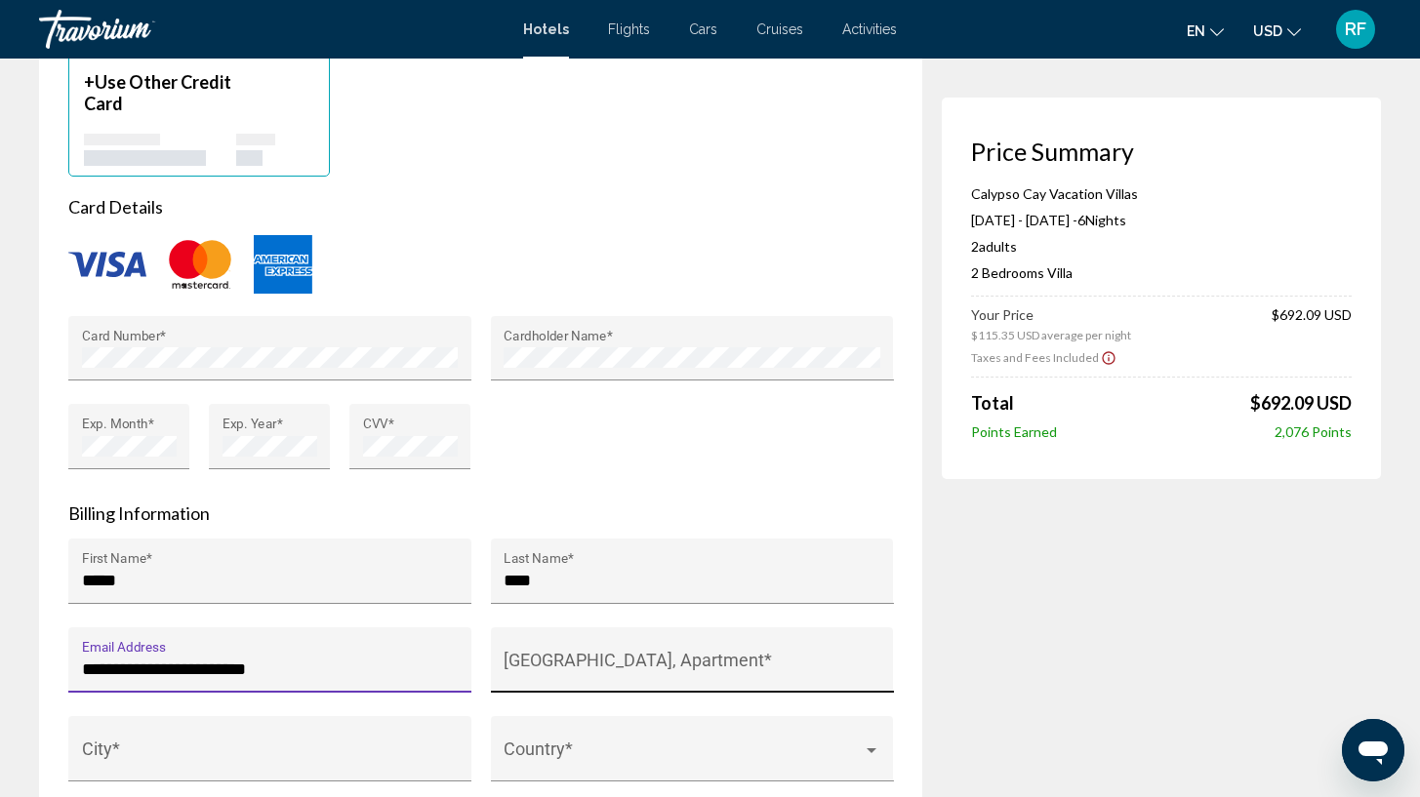
type input "**********"
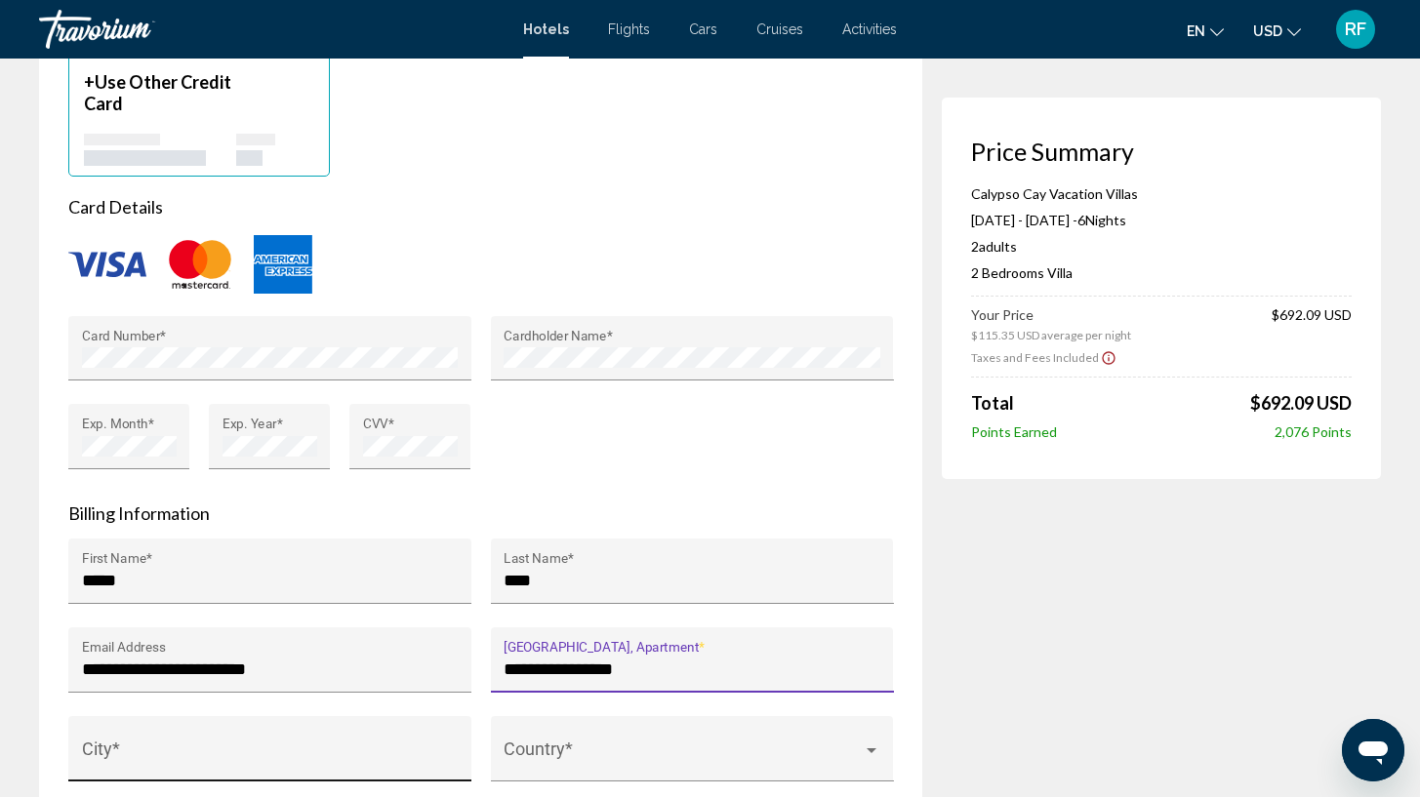
type input "**********"
click at [156, 736] on div "City *" at bounding box center [270, 756] width 377 height 52
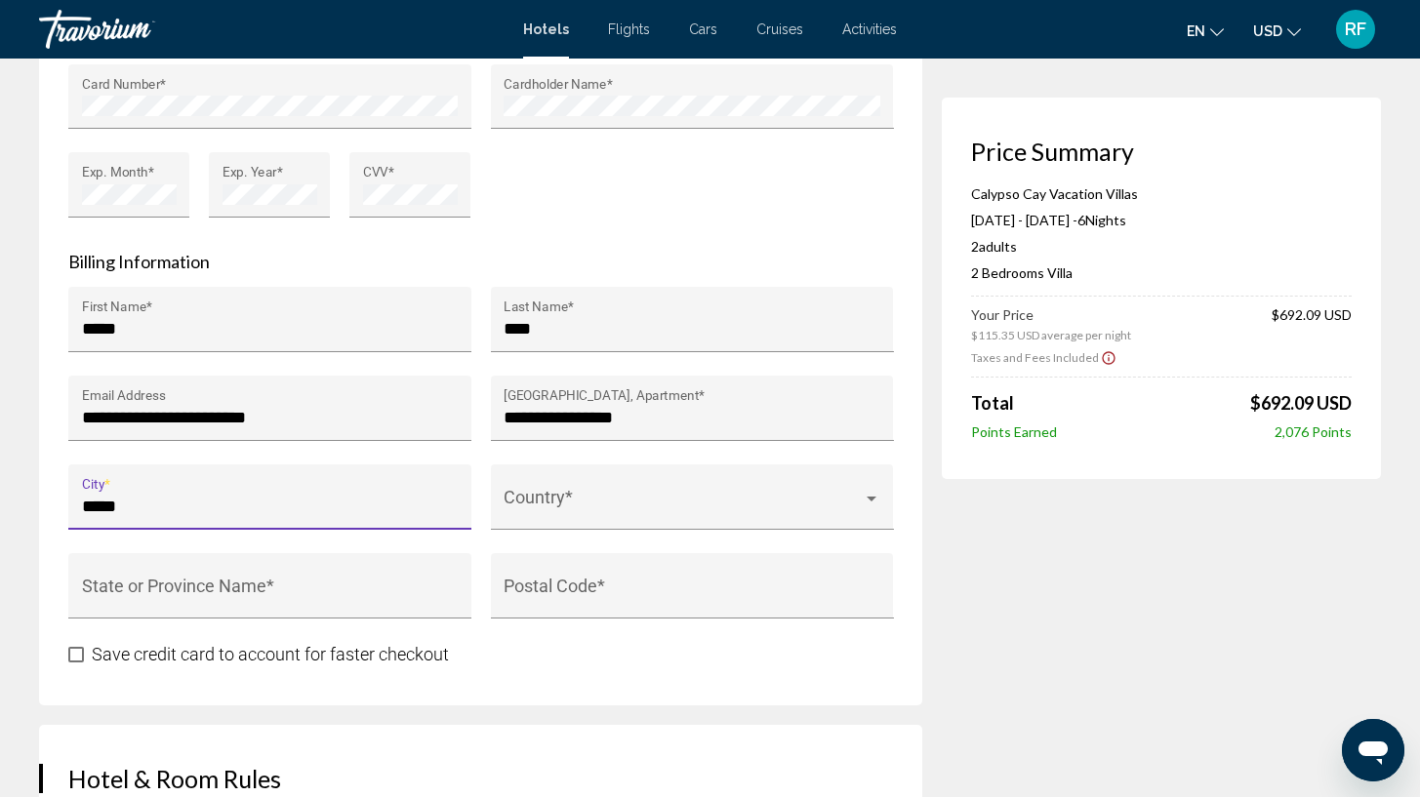
scroll to position [1909, 0]
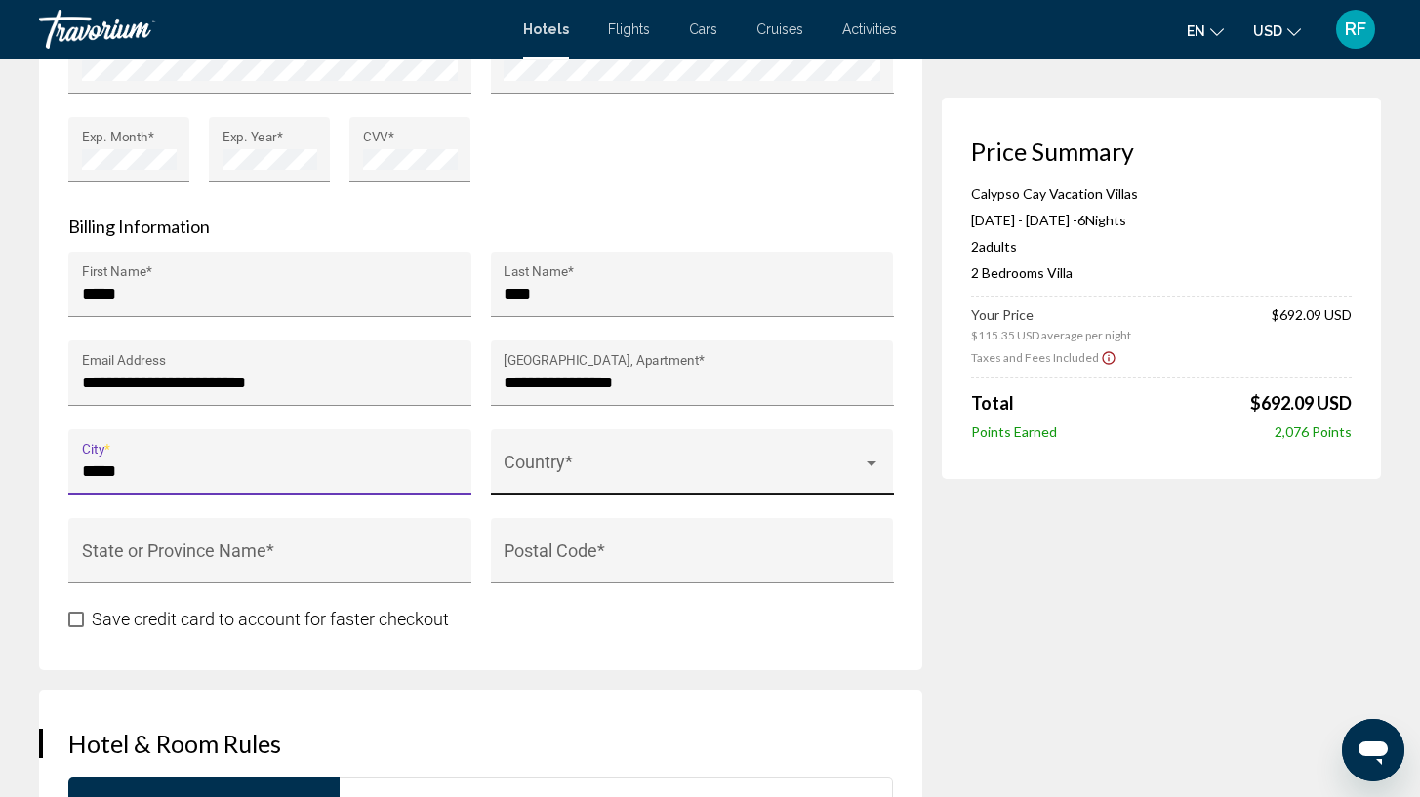
type input "*****"
click at [830, 476] on span "Main content" at bounding box center [683, 472] width 359 height 20
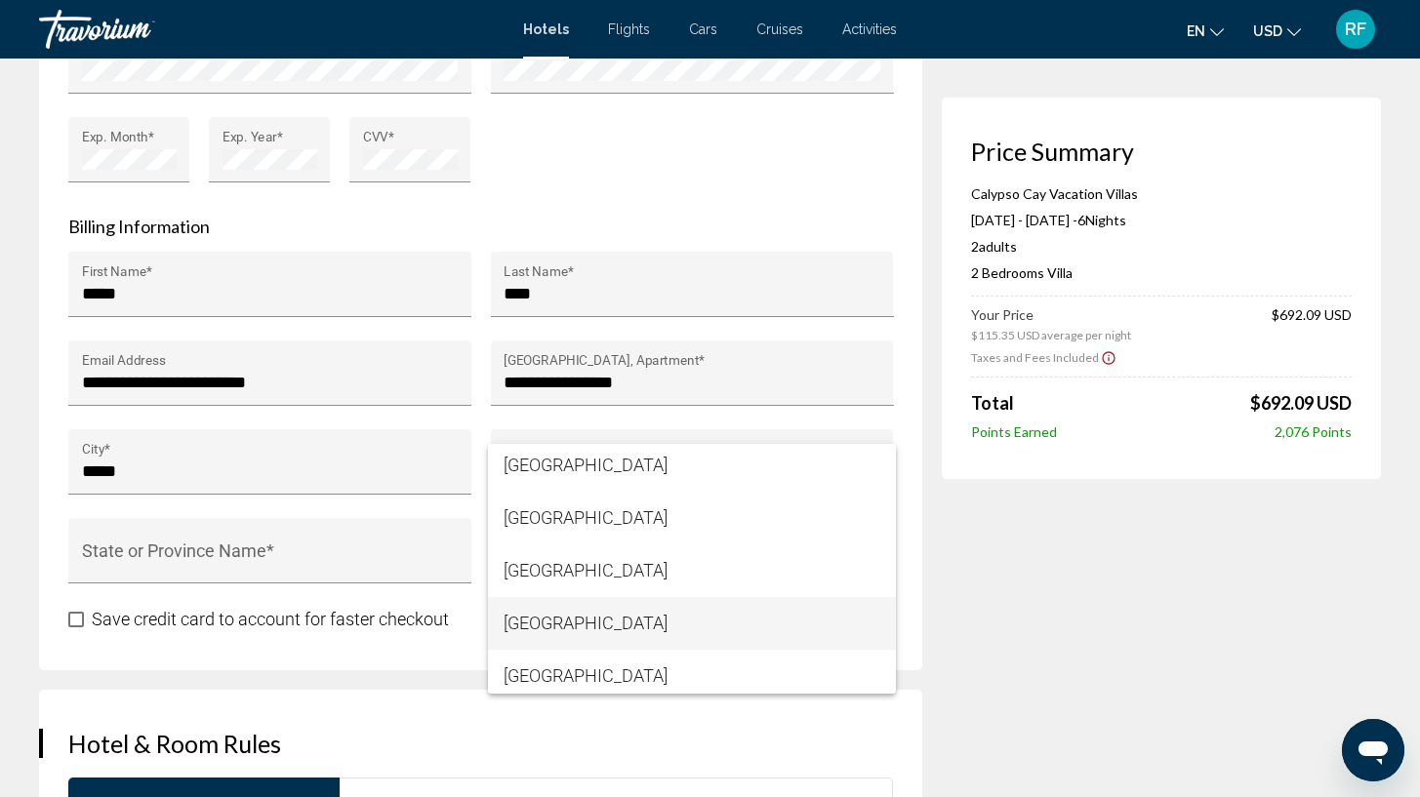
scroll to position [12557, 0]
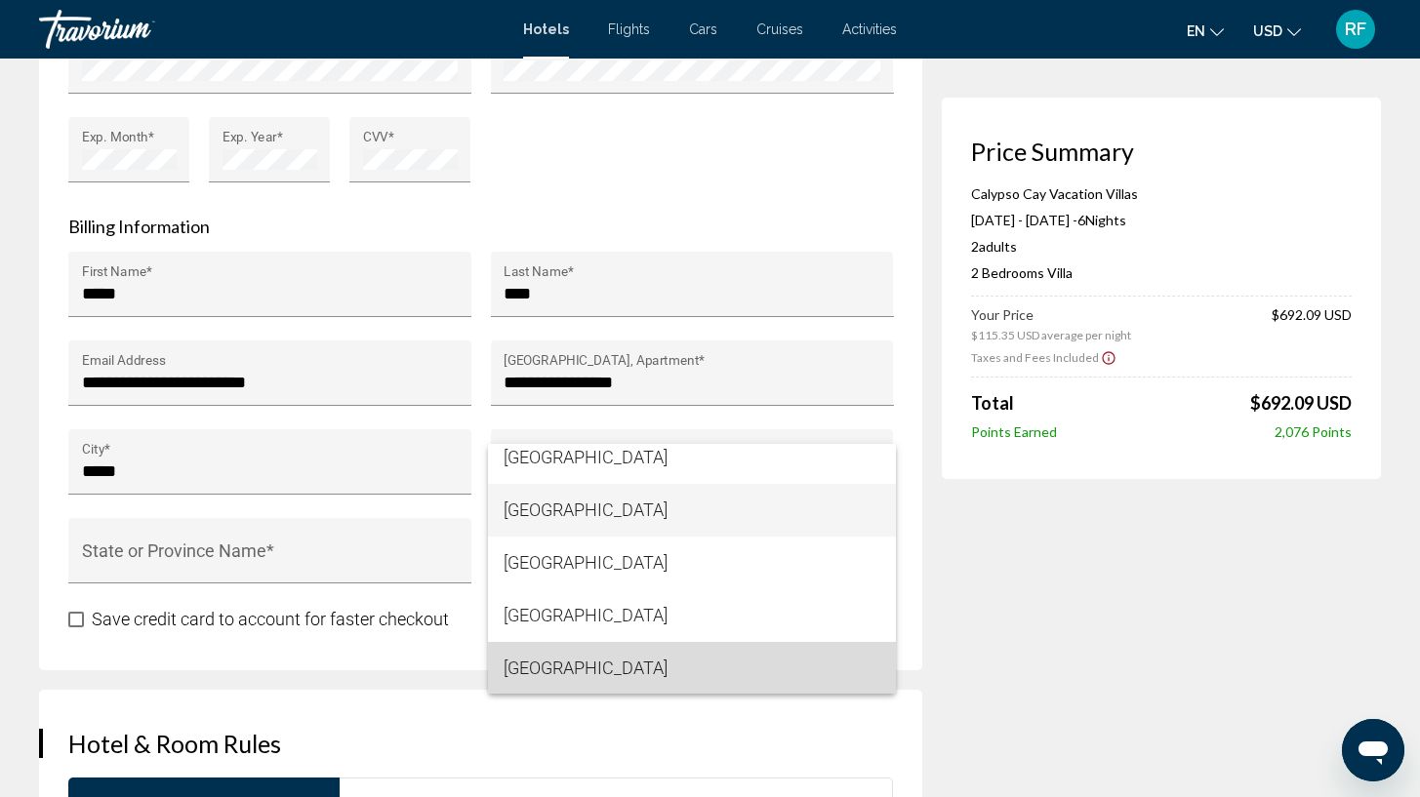
click at [819, 674] on span "[GEOGRAPHIC_DATA]" at bounding box center [692, 668] width 377 height 53
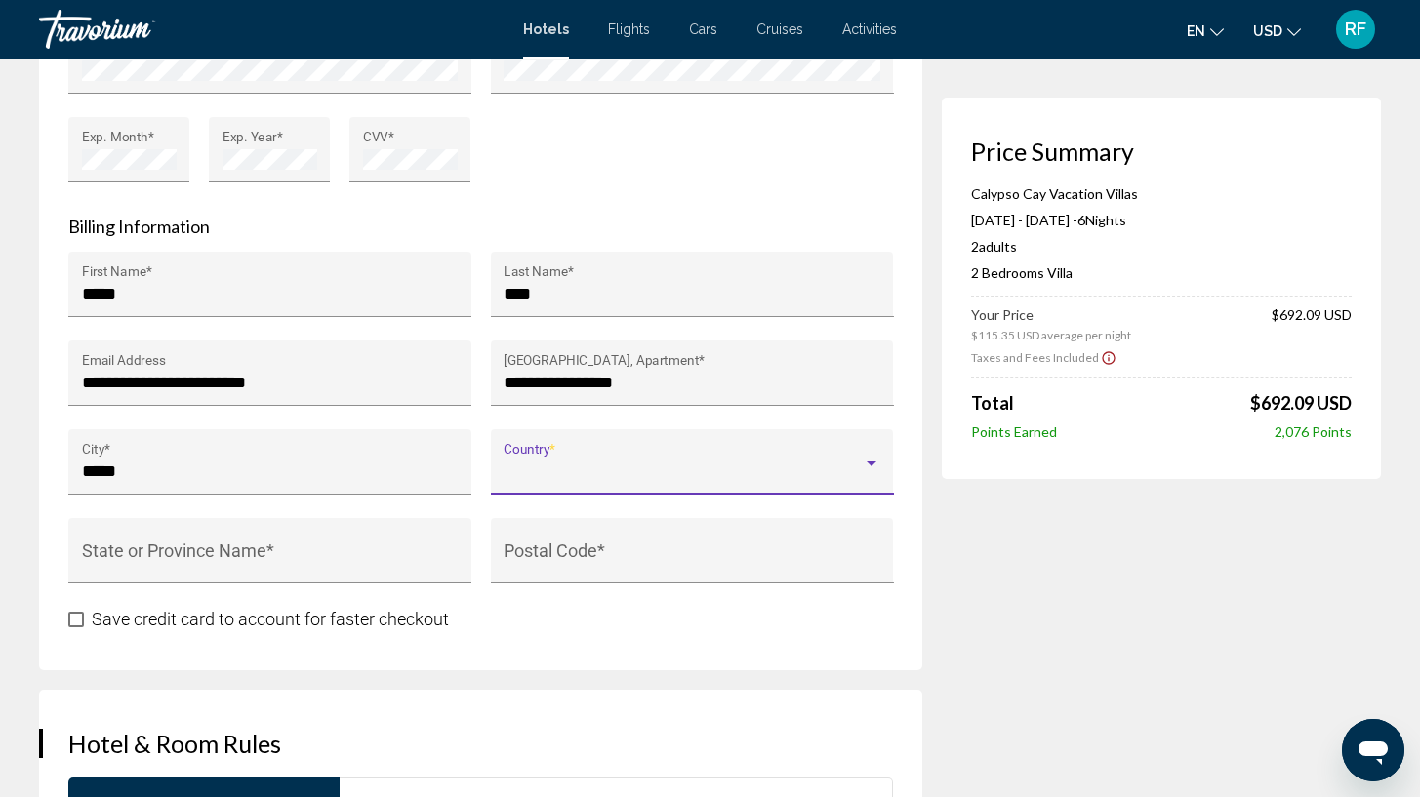
scroll to position [0, 0]
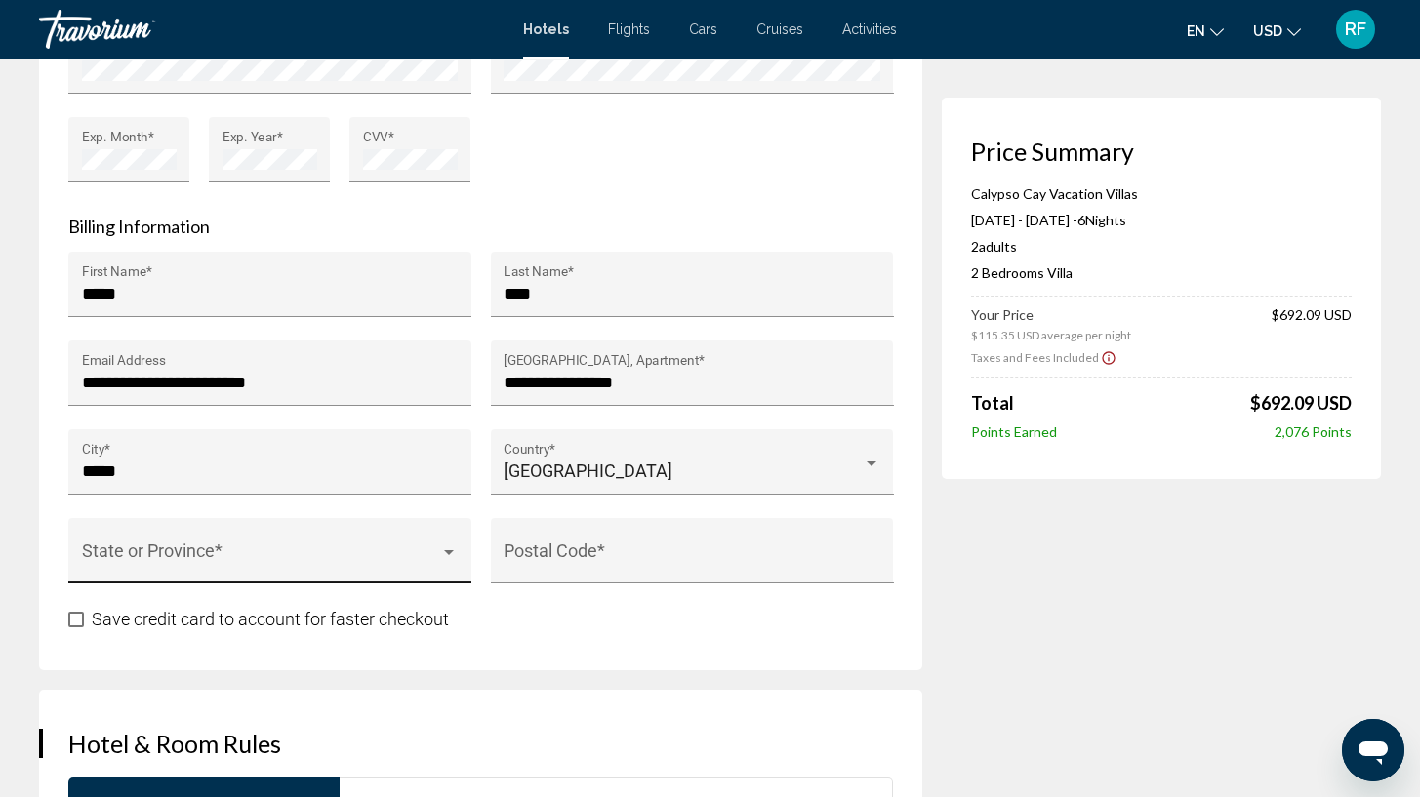
click at [390, 534] on div "State or Province *" at bounding box center [270, 558] width 377 height 52
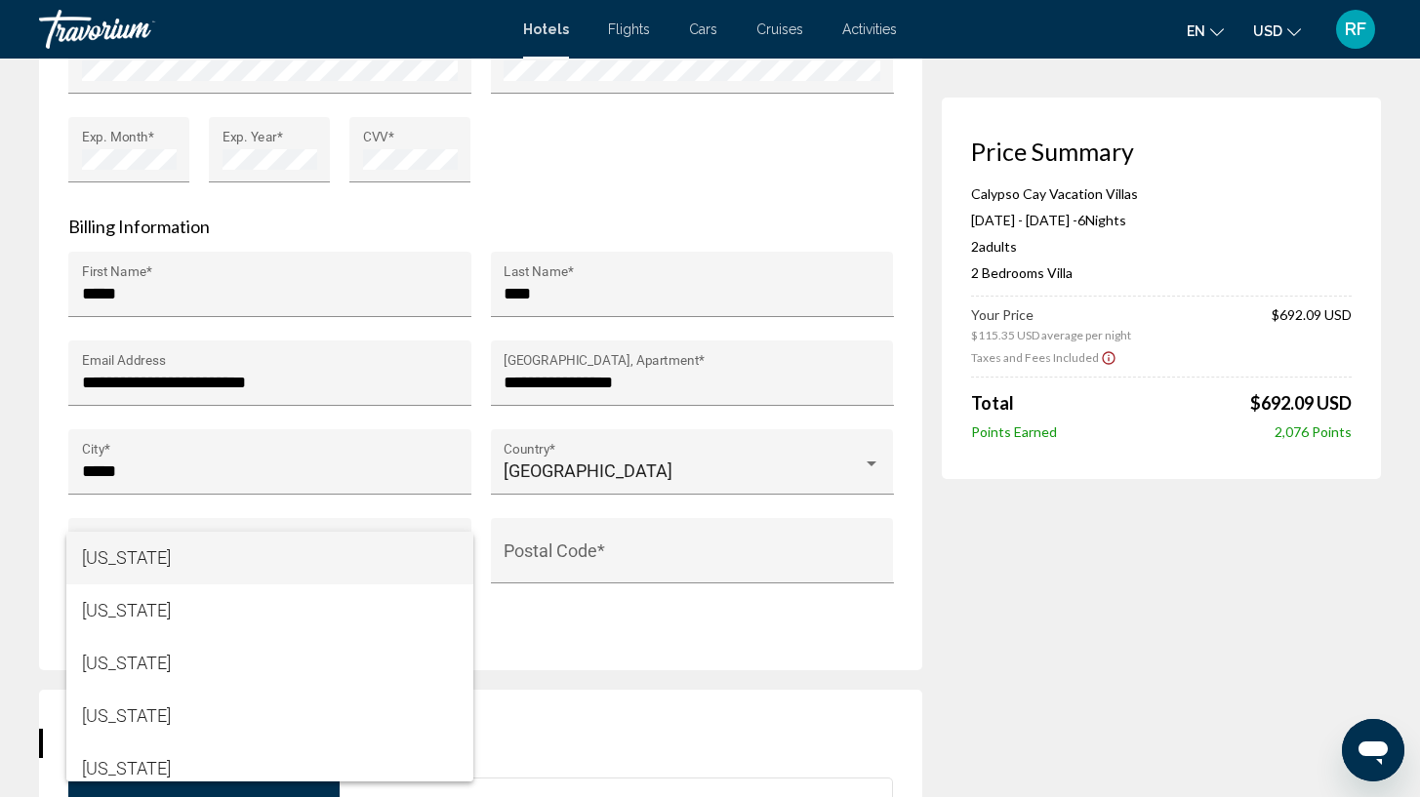
scroll to position [2386, 0]
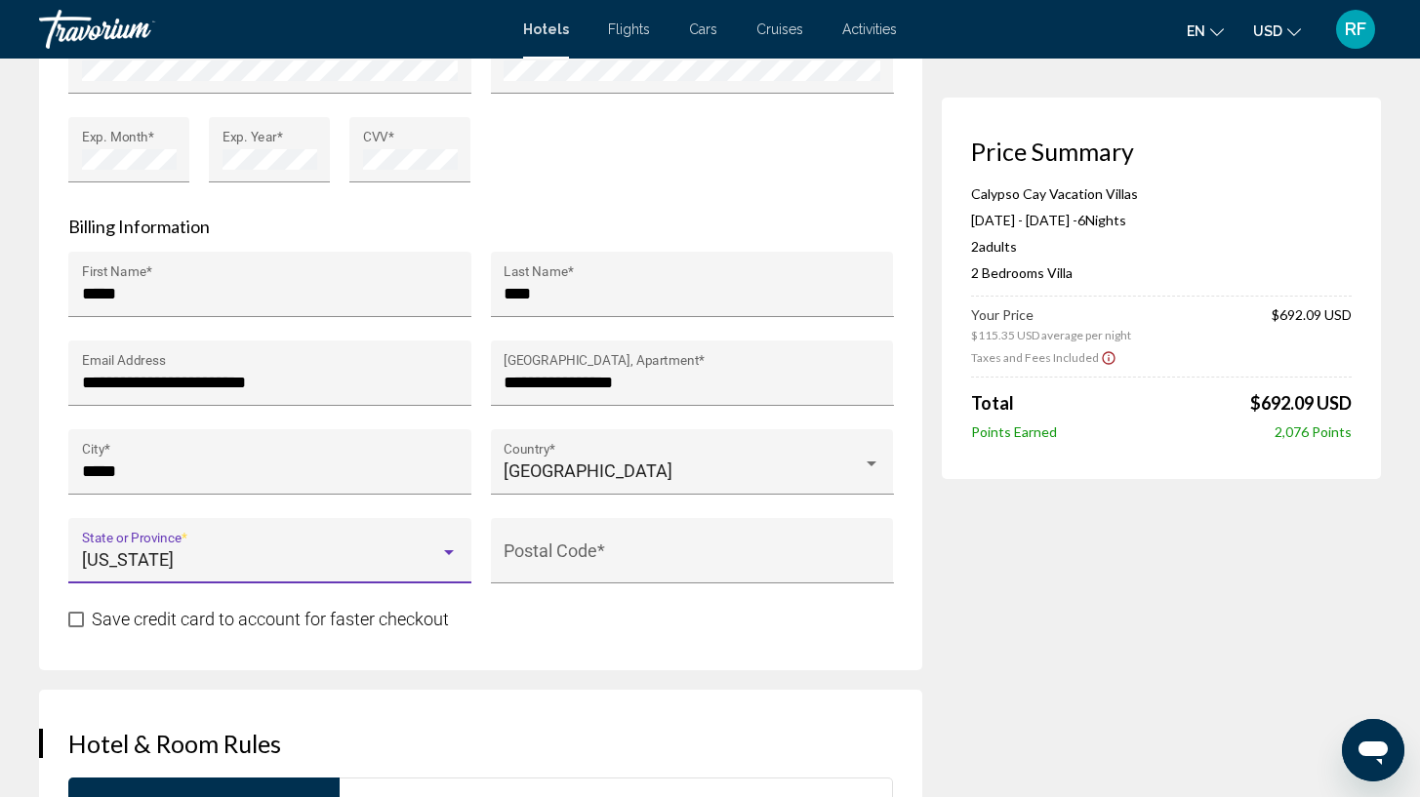
click at [444, 542] on div "Nebraska State or Province *" at bounding box center [270, 558] width 377 height 52
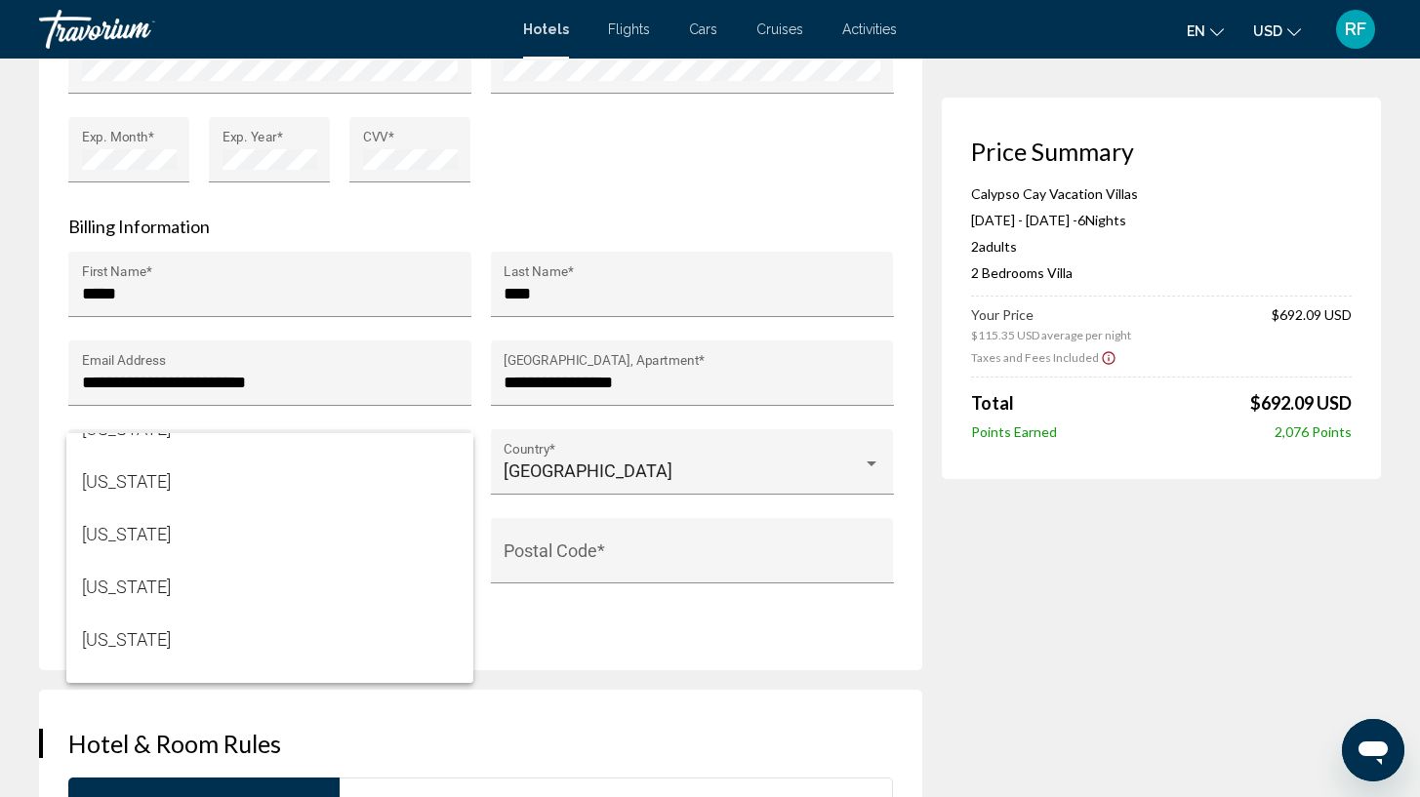
scroll to position [1518, 0]
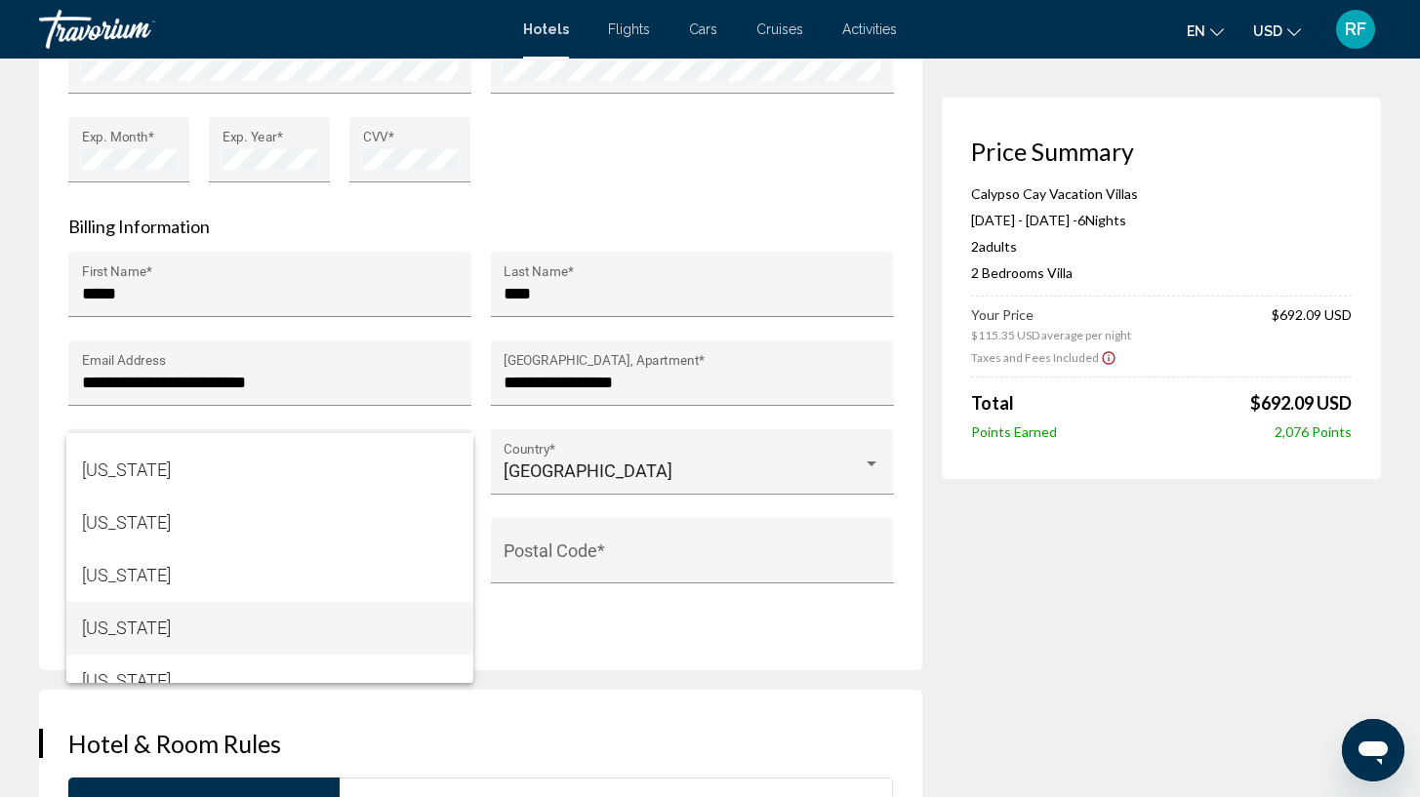
click at [330, 625] on span "[US_STATE]" at bounding box center [270, 628] width 377 height 53
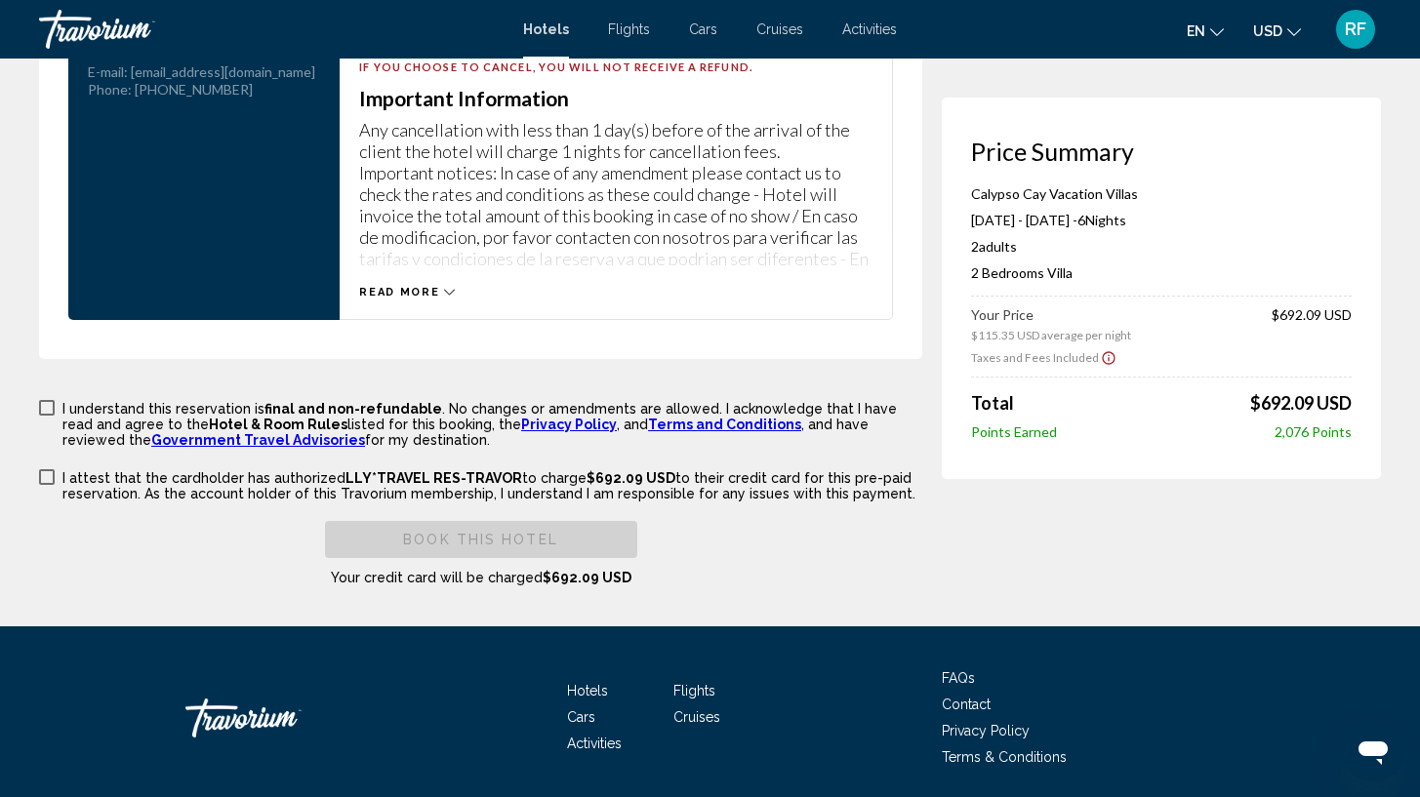
scroll to position [2815, 0]
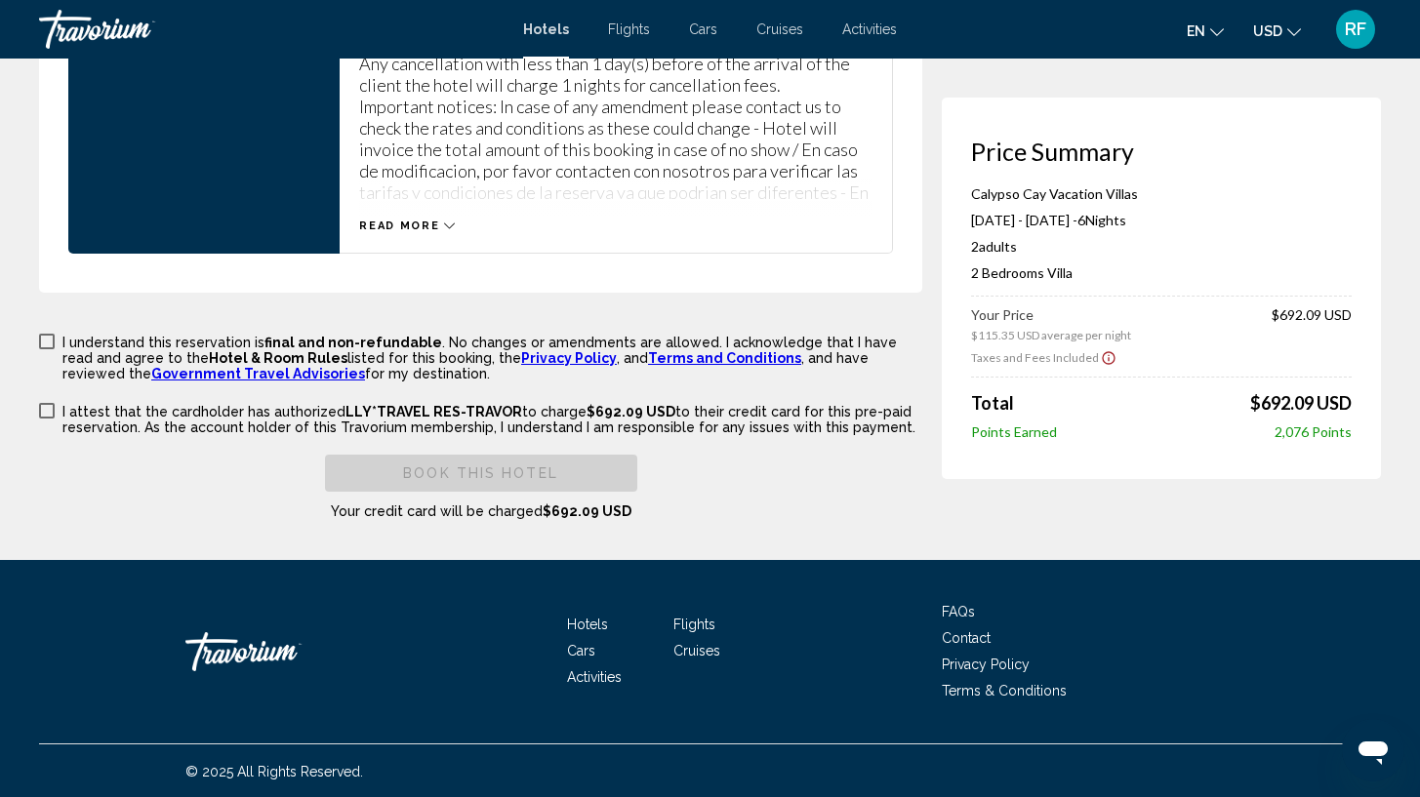
type input "*****"
click at [46, 341] on span "Main content" at bounding box center [47, 342] width 16 height 16
click at [44, 404] on span "Main content" at bounding box center [47, 411] width 16 height 16
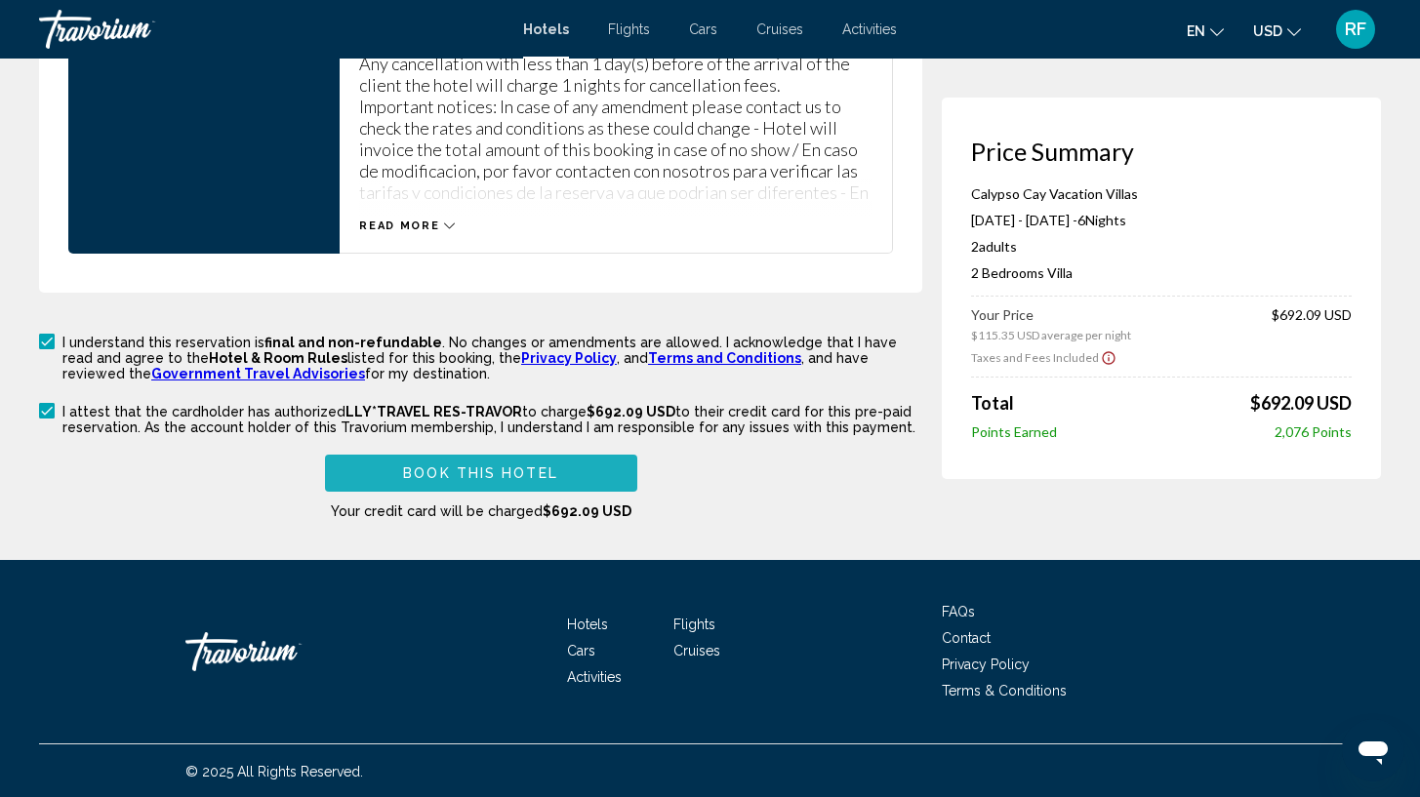
click at [558, 473] on button "Book this hotel" at bounding box center [481, 473] width 312 height 36
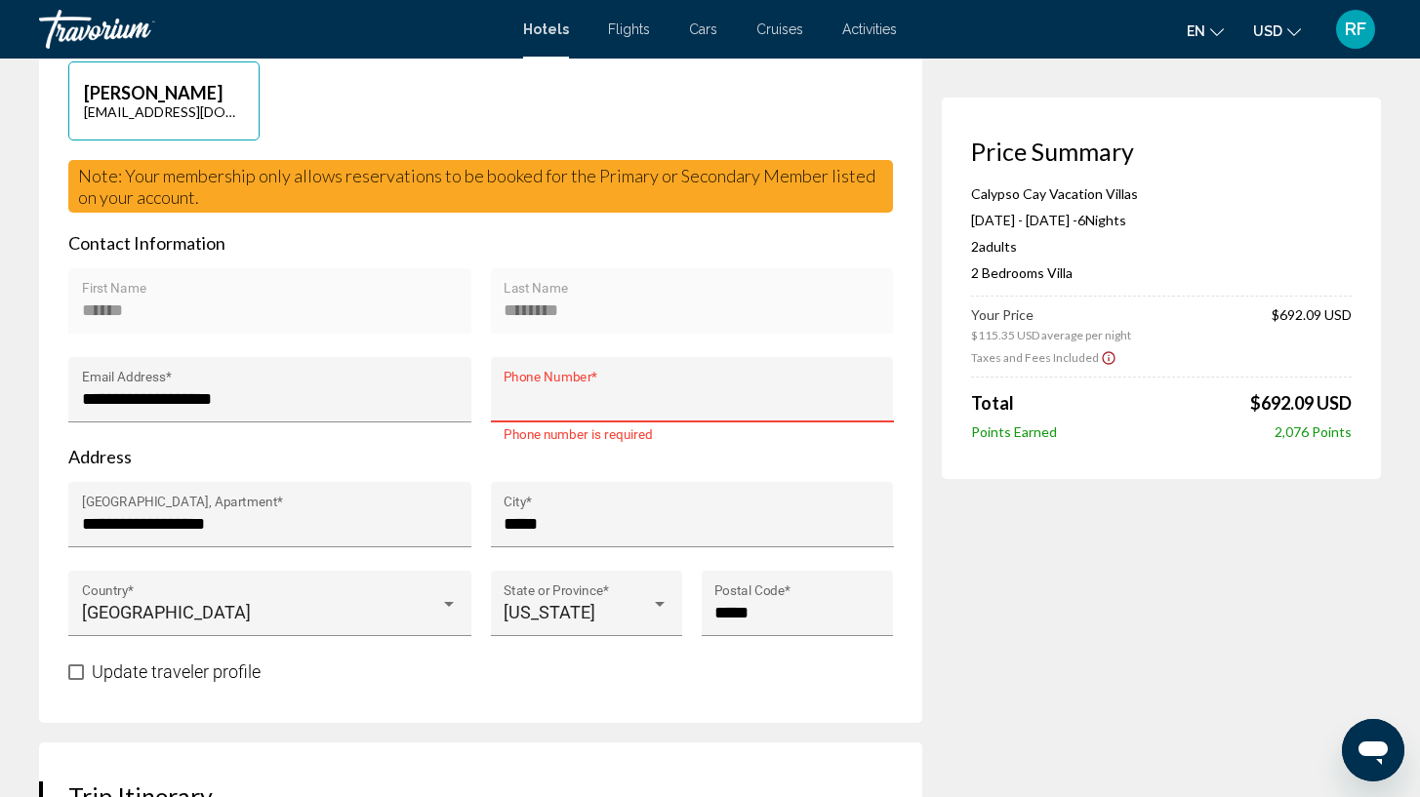
click at [611, 401] on input "Phone Number *" at bounding box center [692, 399] width 377 height 20
click at [645, 380] on div "**********" at bounding box center [692, 396] width 377 height 52
drag, startPoint x: 613, startPoint y: 387, endPoint x: 550, endPoint y: 380, distance: 63.8
click at [550, 380] on div "**********" at bounding box center [692, 396] width 377 height 52
type input "*"
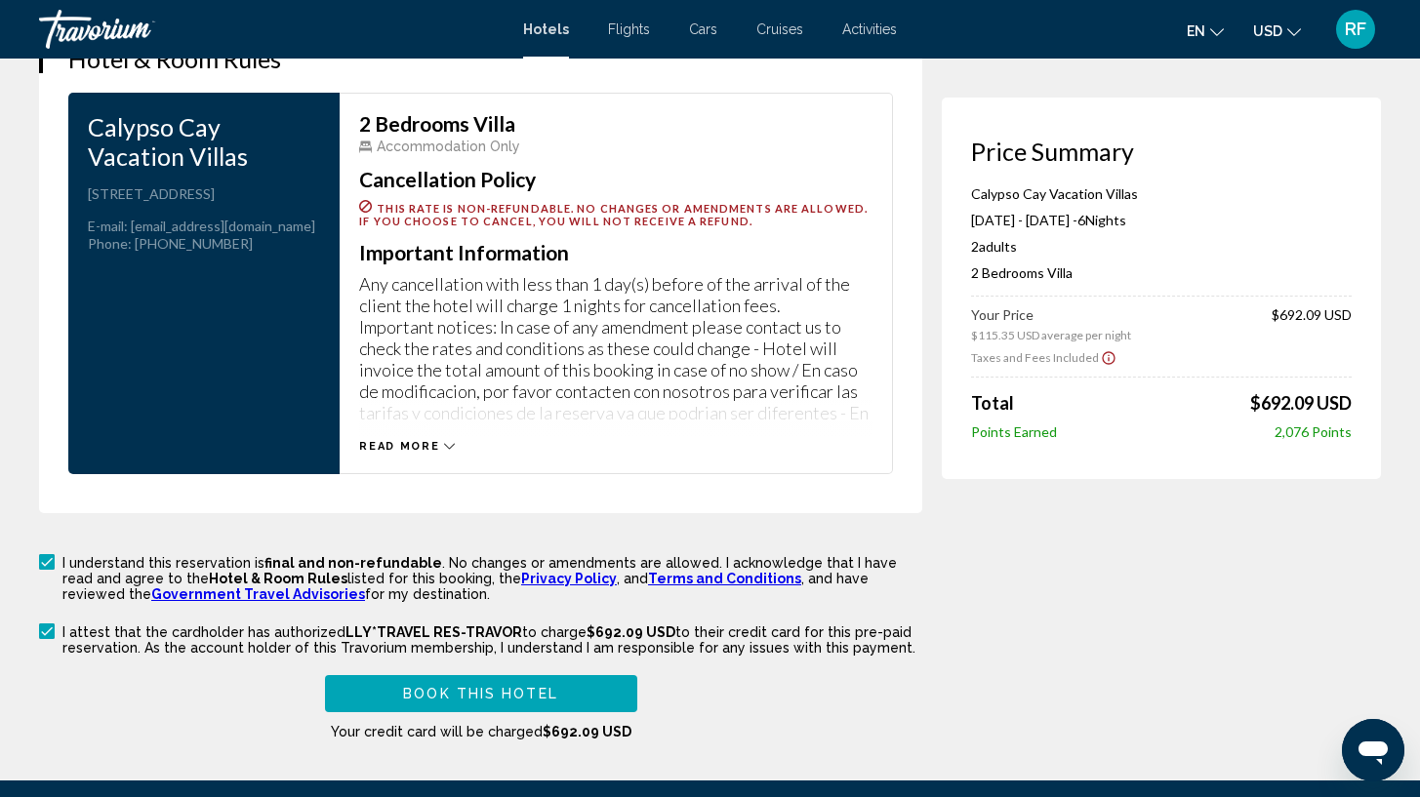
scroll to position [2815, 0]
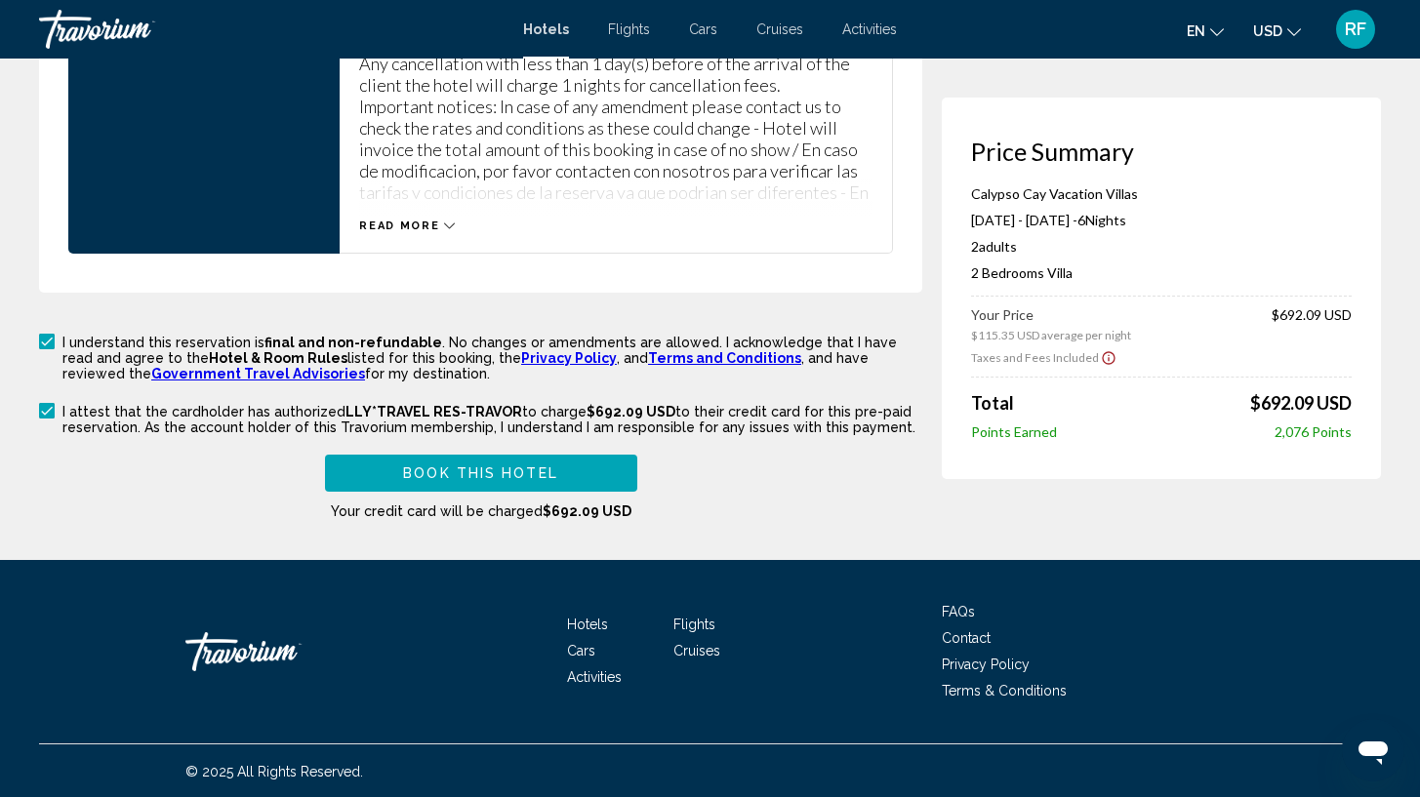
type input "**********"
click at [601, 466] on button "Book this hotel" at bounding box center [481, 473] width 312 height 36
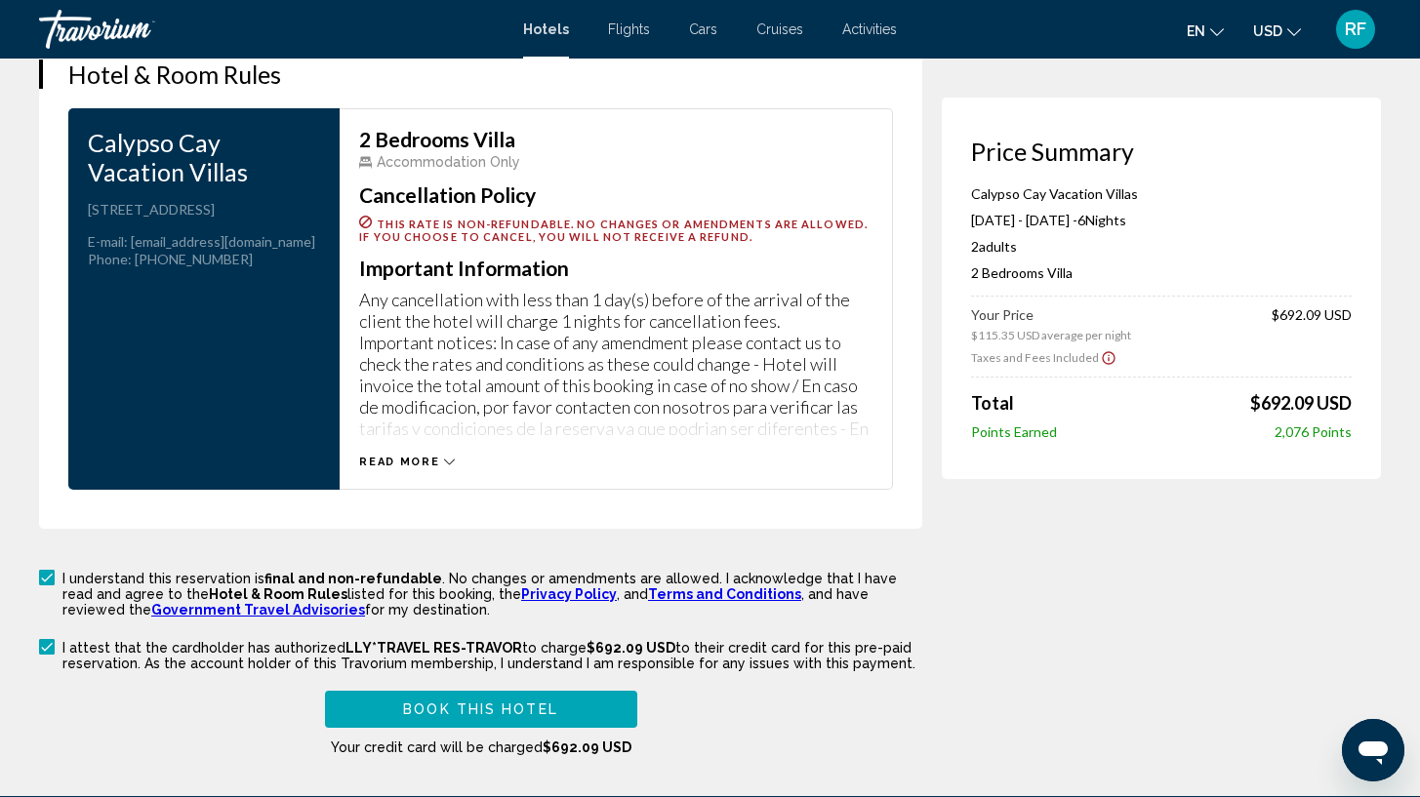
scroll to position [2748, 0]
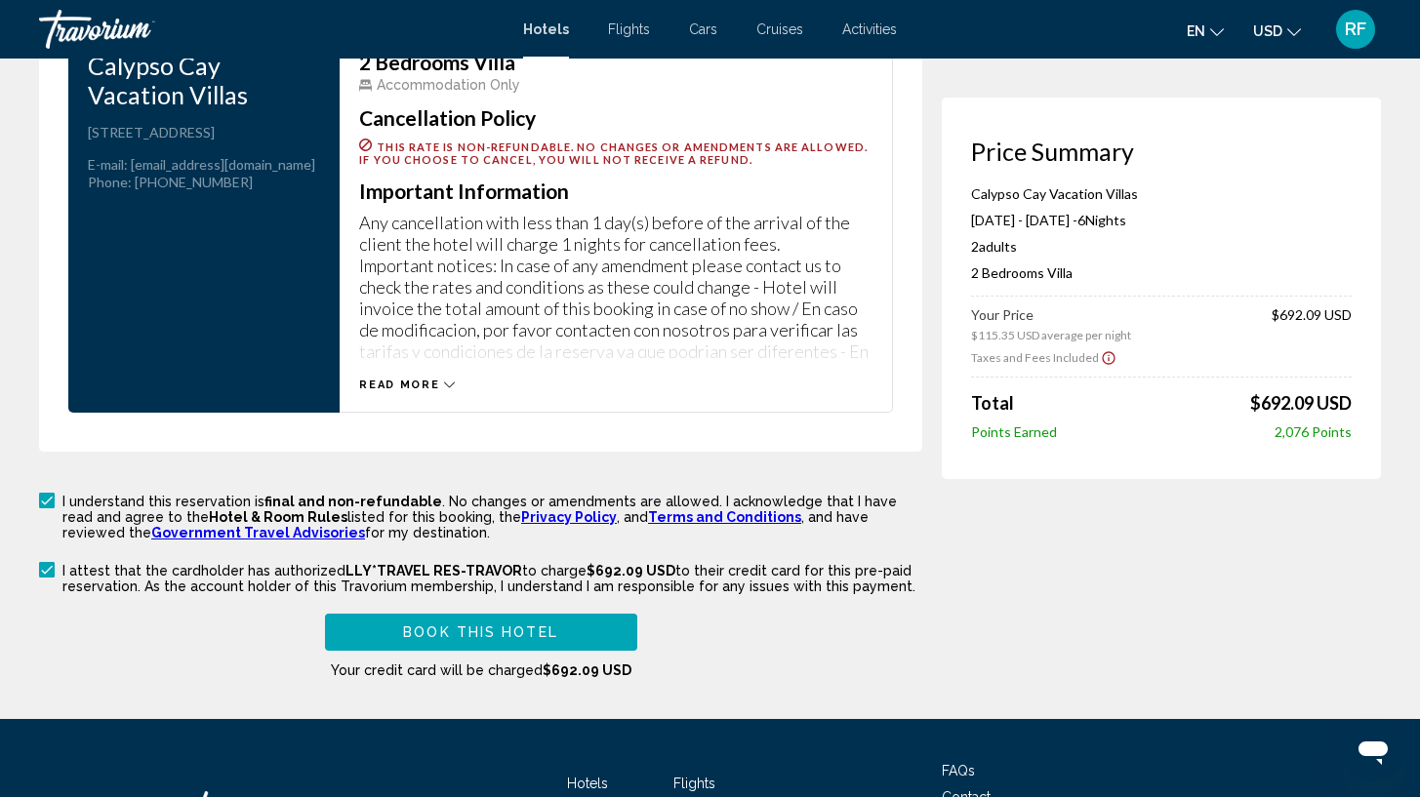
click at [570, 627] on button "Book this hotel" at bounding box center [481, 632] width 312 height 36
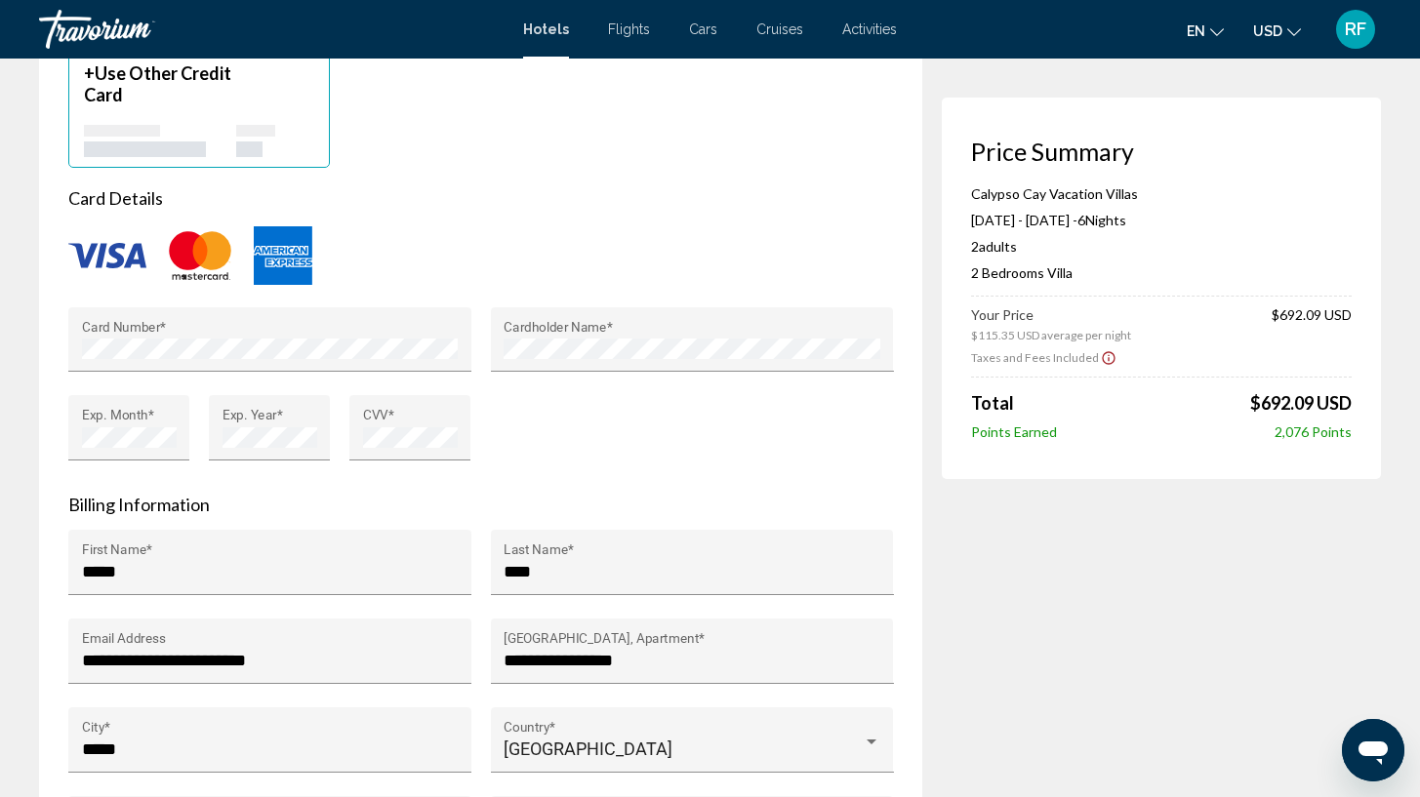
scroll to position [1736, 0]
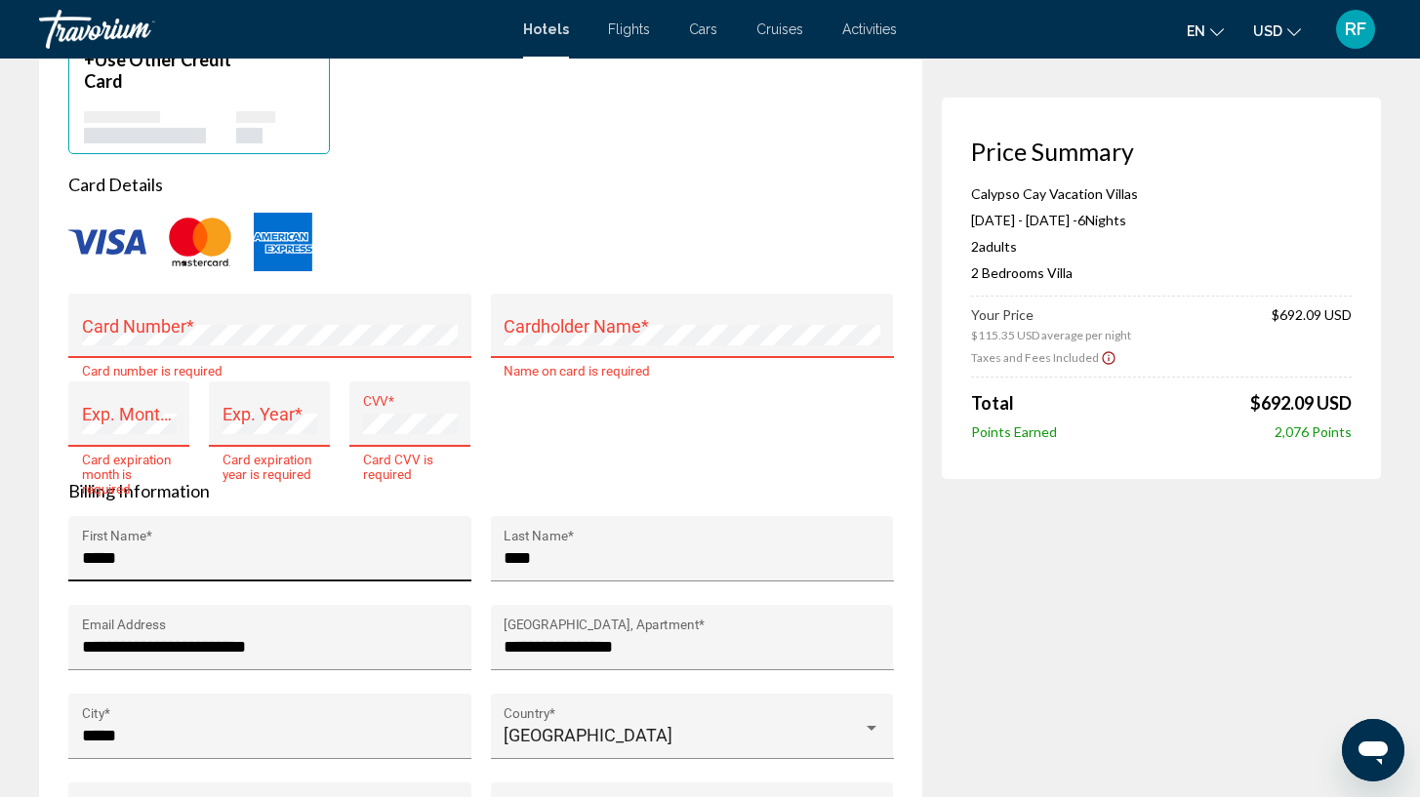
click at [150, 558] on input "*****" at bounding box center [270, 559] width 377 height 20
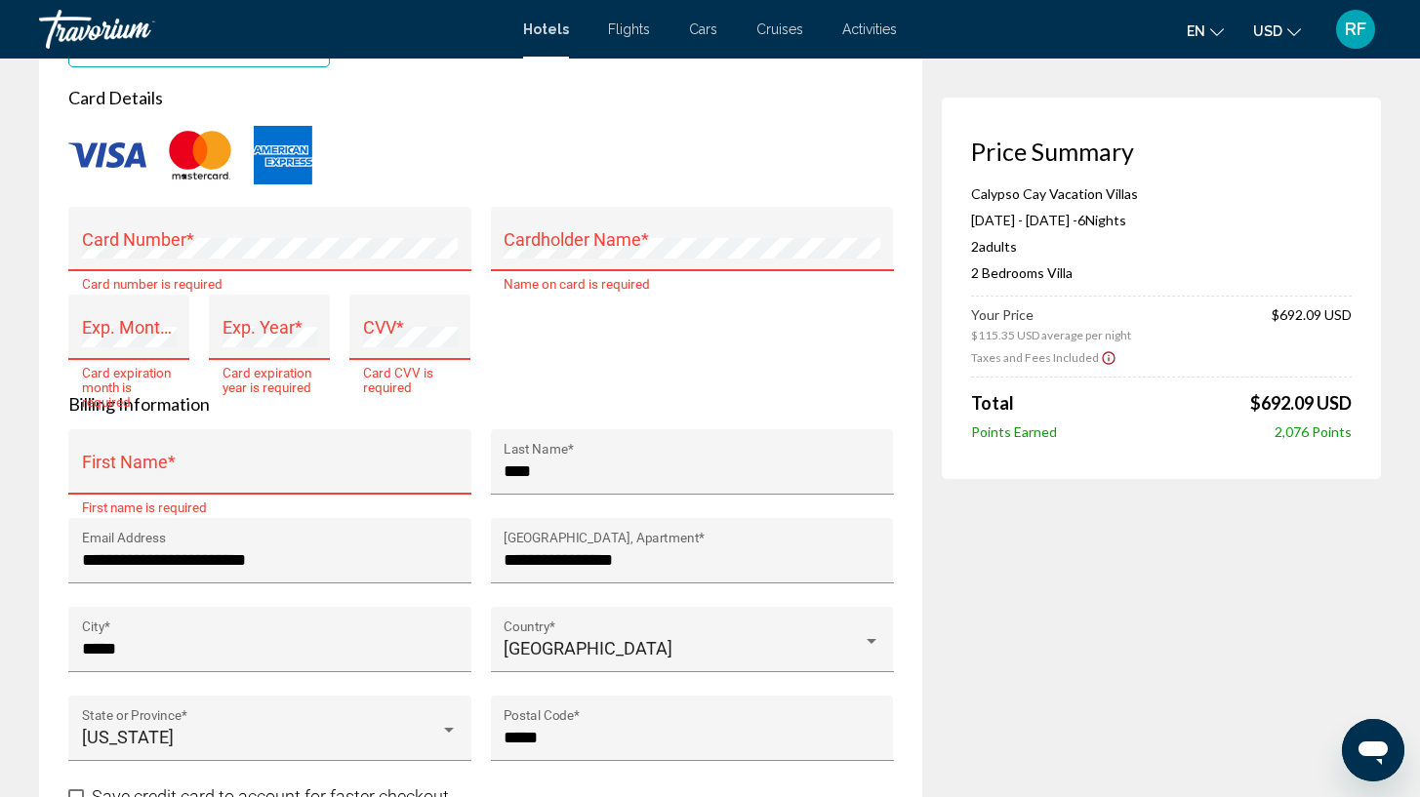
click at [271, 259] on div "Card Number *" at bounding box center [270, 246] width 377 height 52
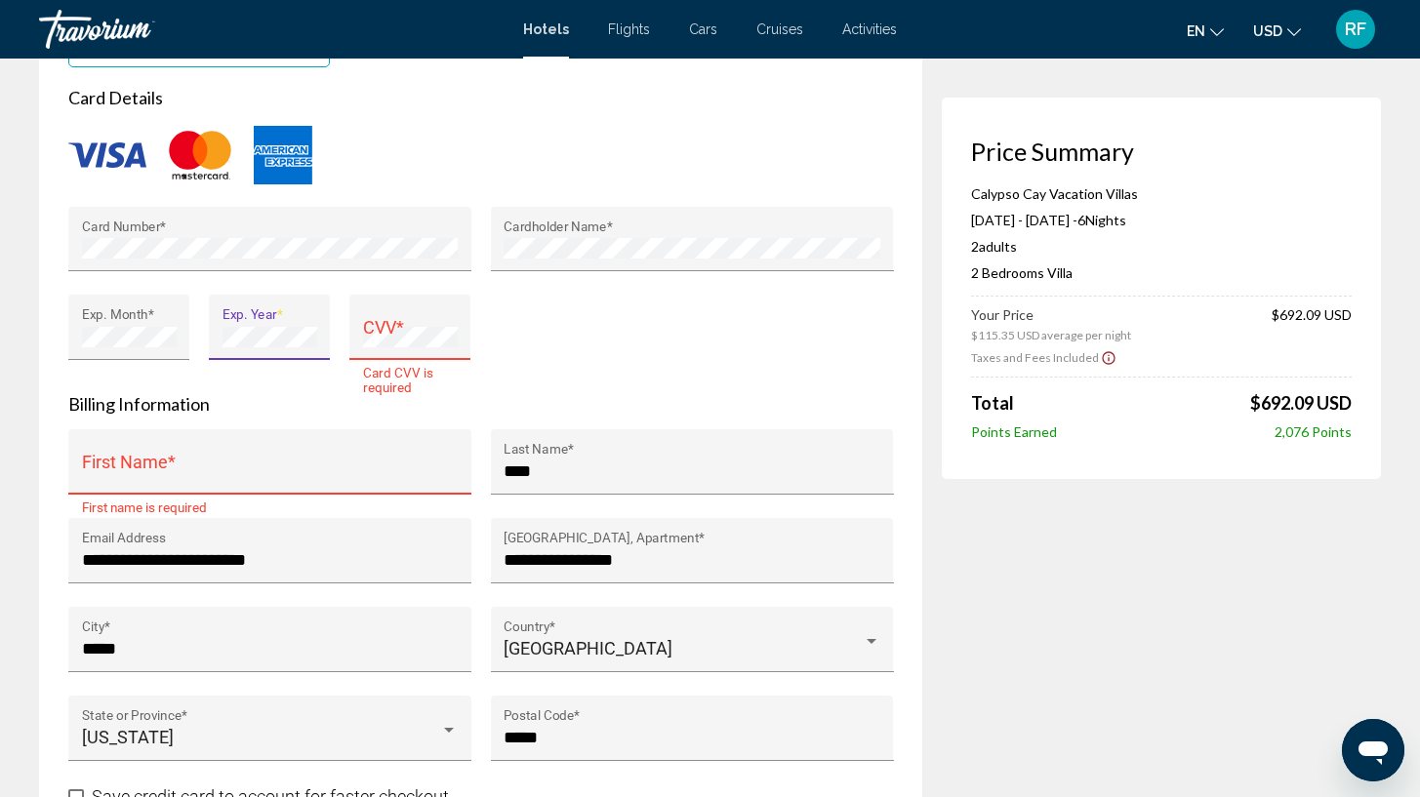
click at [392, 353] on div "CVV *" at bounding box center [410, 334] width 95 height 52
click at [218, 453] on div "First Name *" at bounding box center [270, 469] width 377 height 52
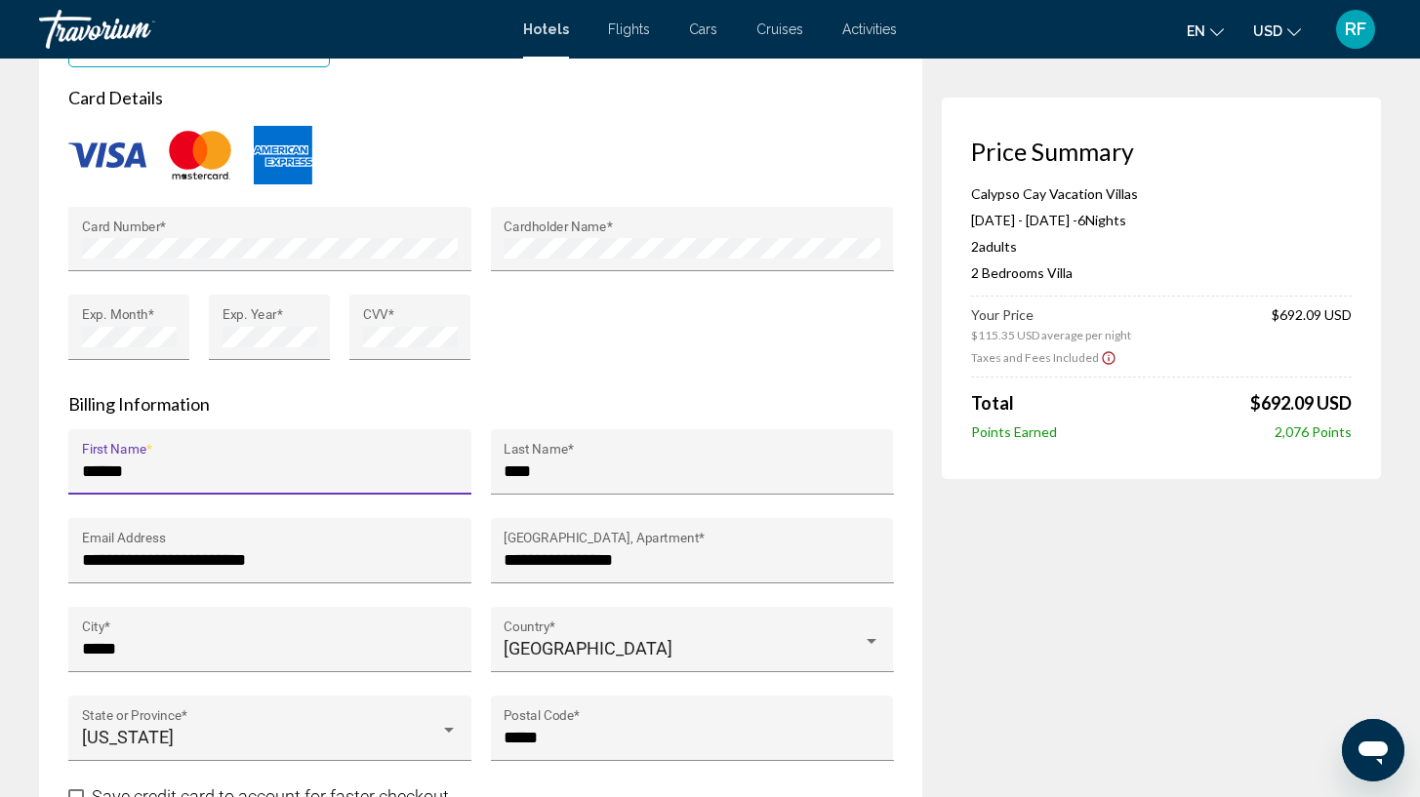
type input "******"
type input "*"
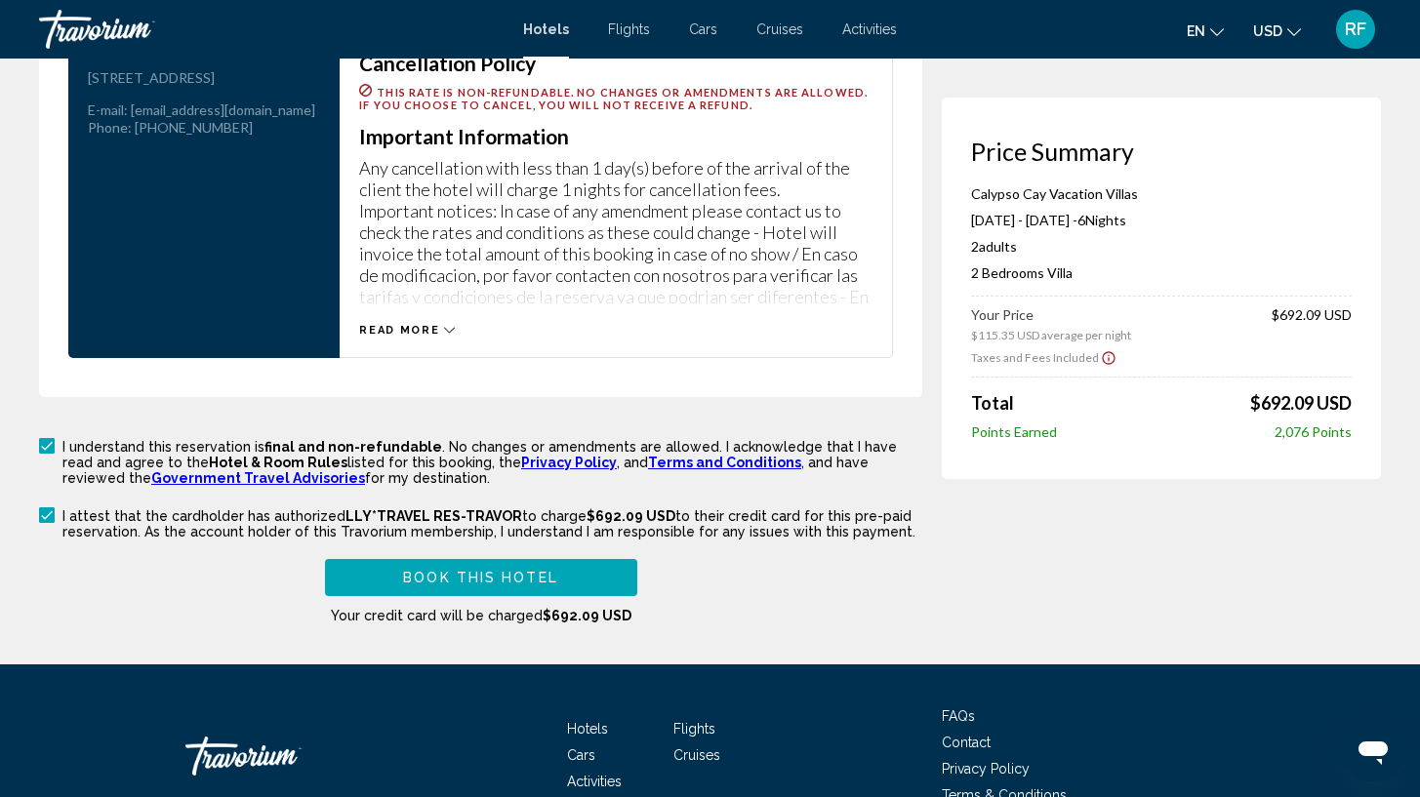
scroll to position [2811, 0]
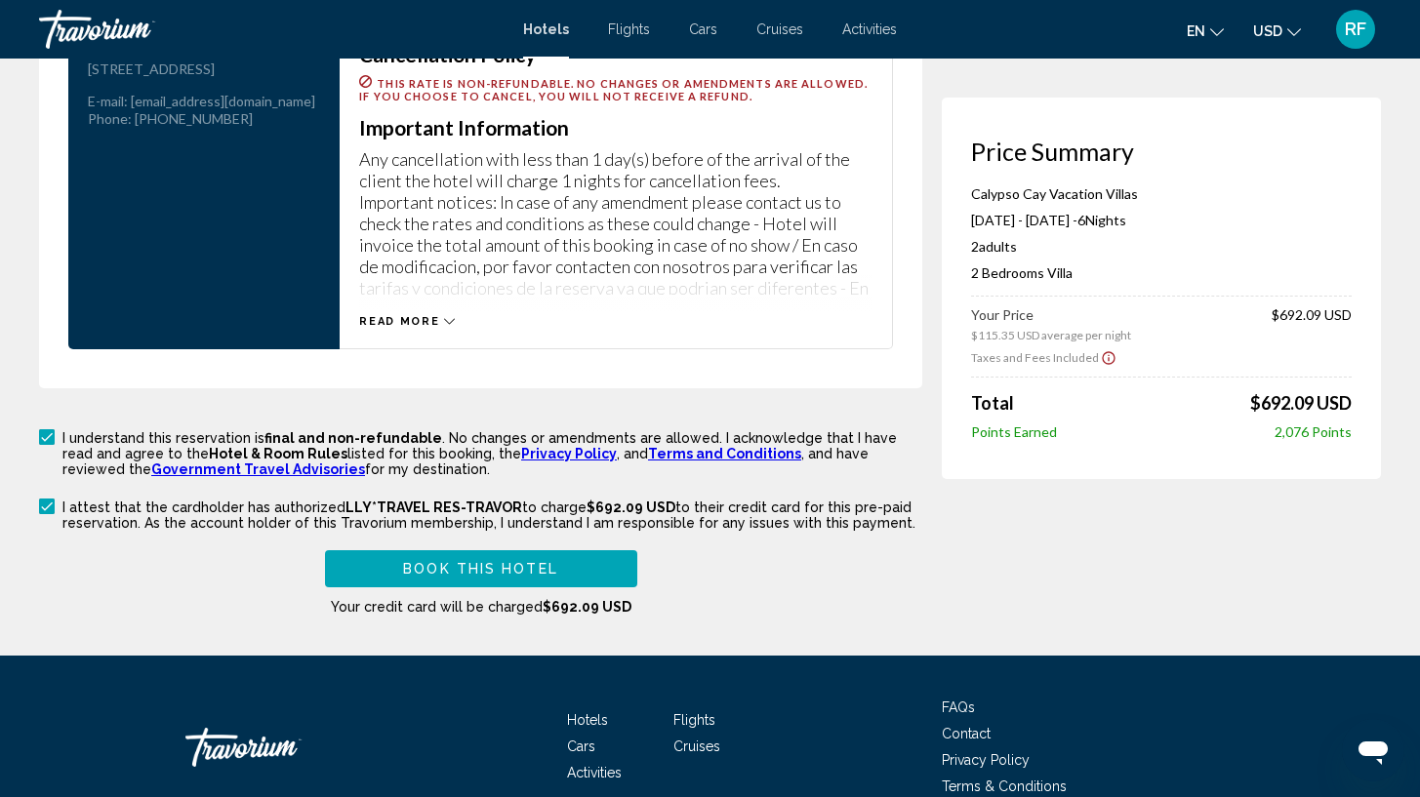
type input "**********"
click at [583, 568] on button "Book this hotel" at bounding box center [481, 569] width 312 height 36
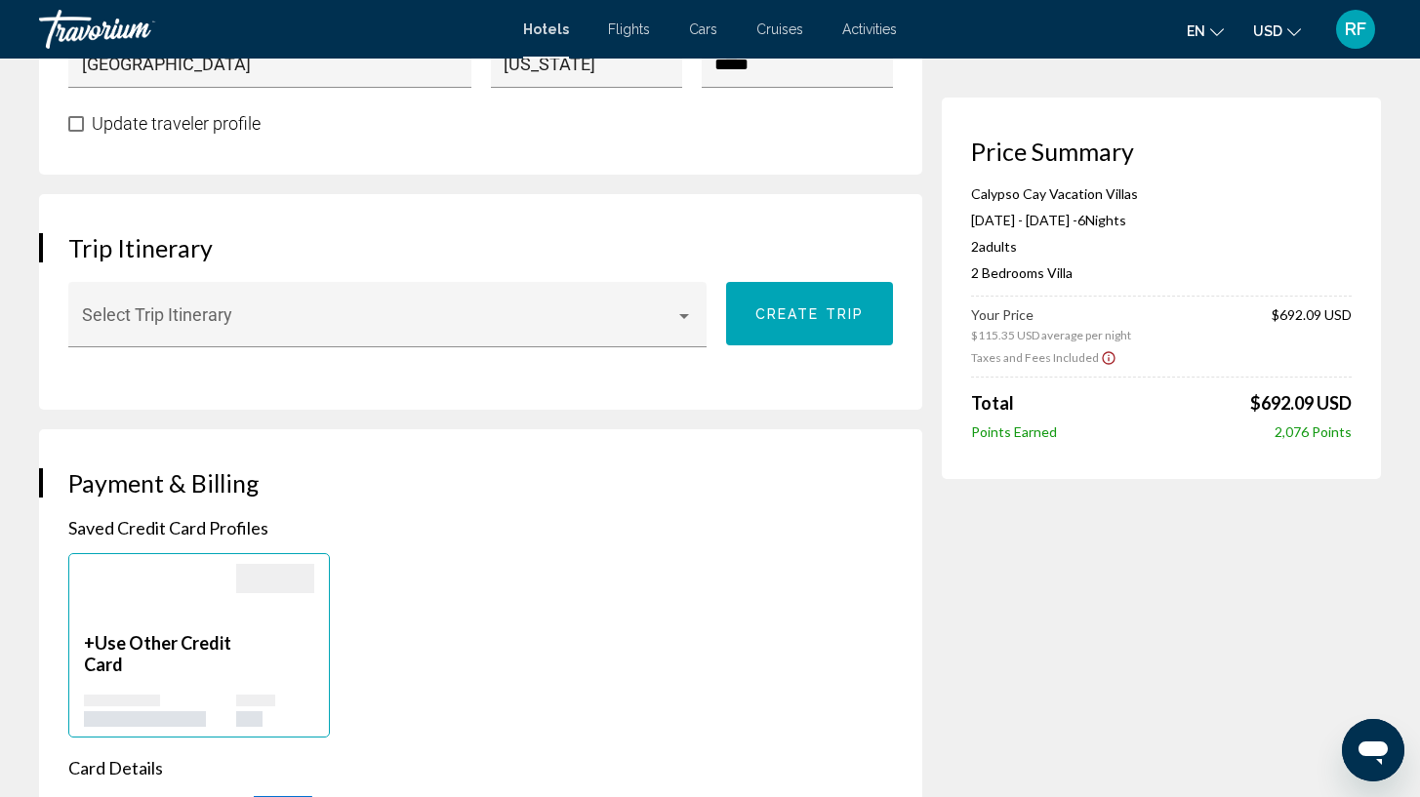
scroll to position [1114, 0]
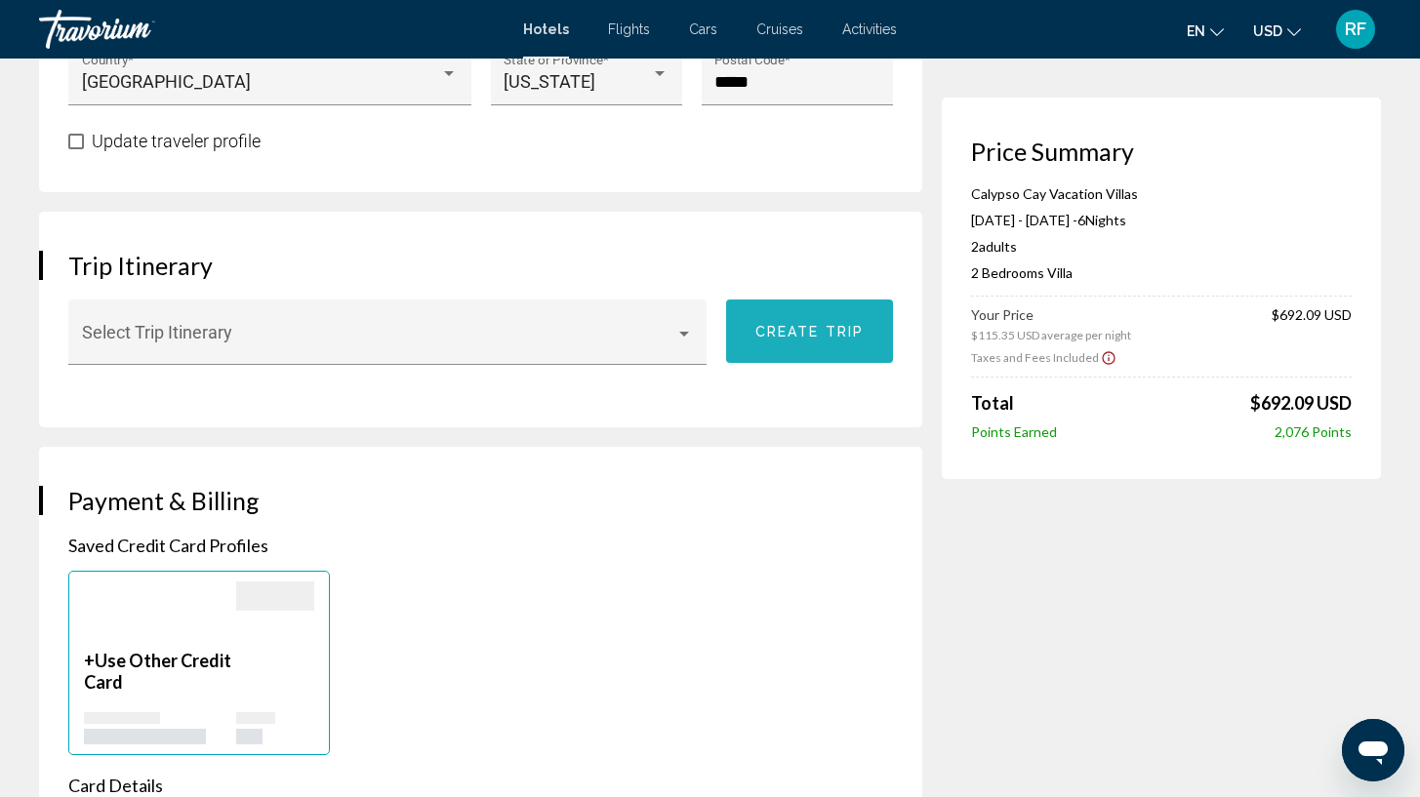
click at [779, 337] on span "Create trip" at bounding box center [809, 332] width 108 height 16
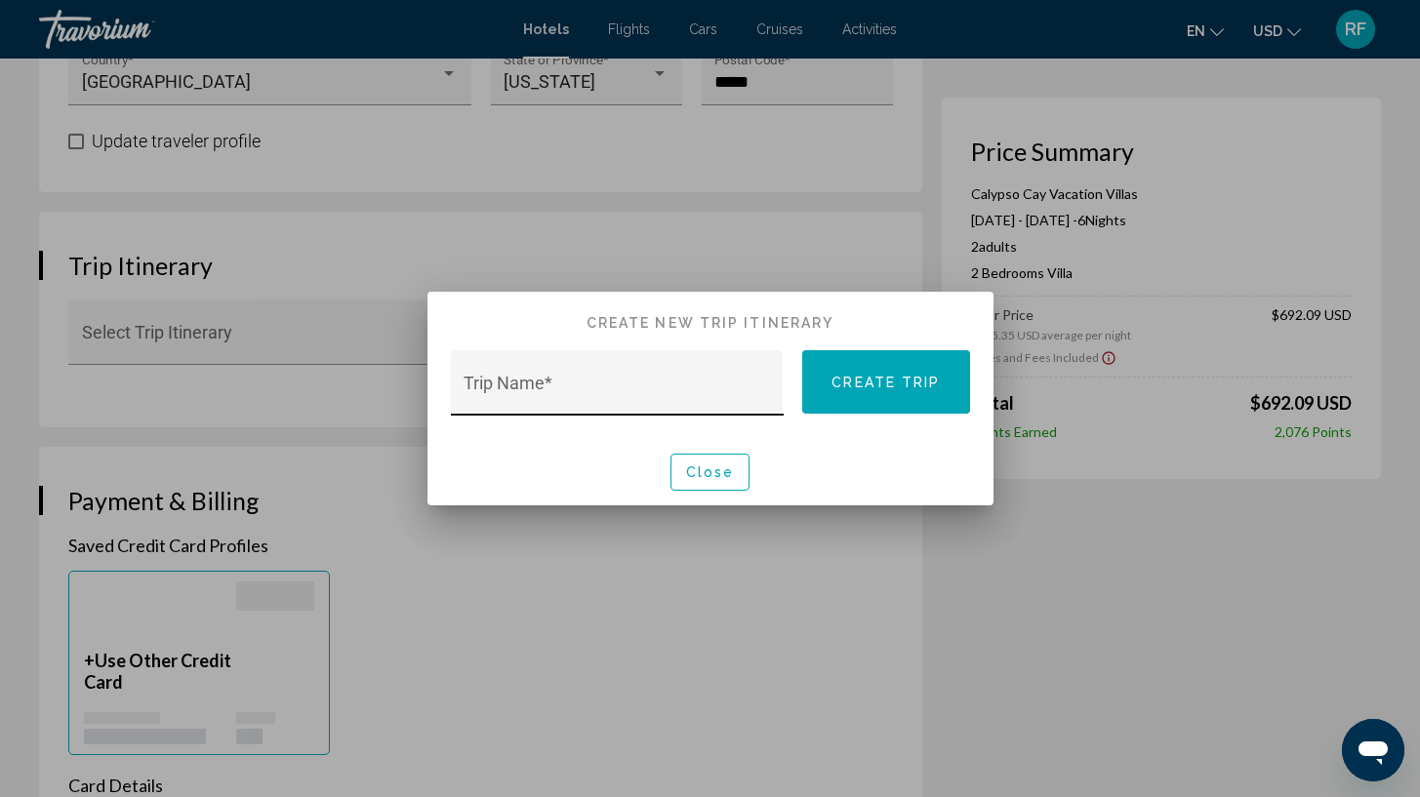
click at [629, 407] on div "Trip Name *" at bounding box center [617, 390] width 306 height 52
type input "****"
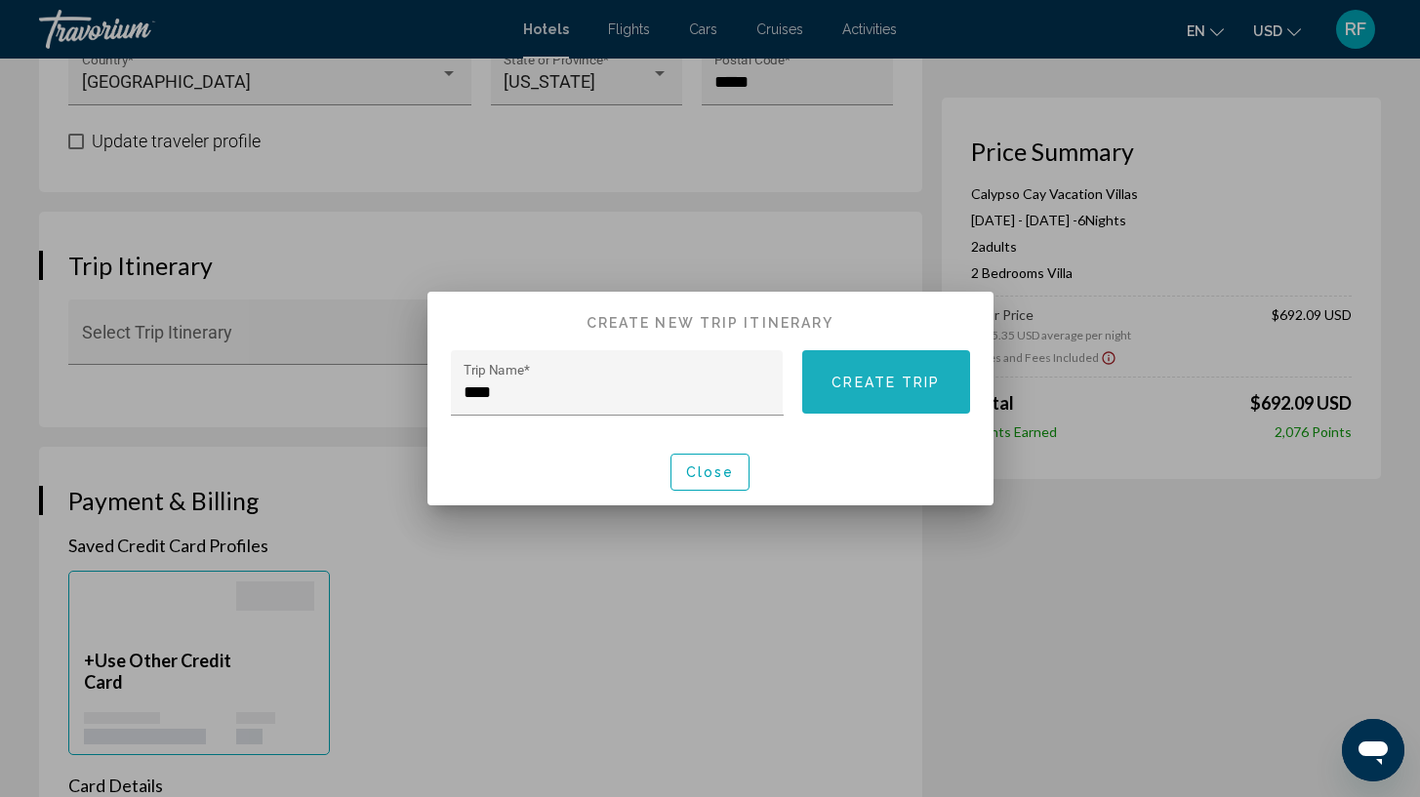
click at [896, 387] on span "Create trip" at bounding box center [886, 383] width 108 height 16
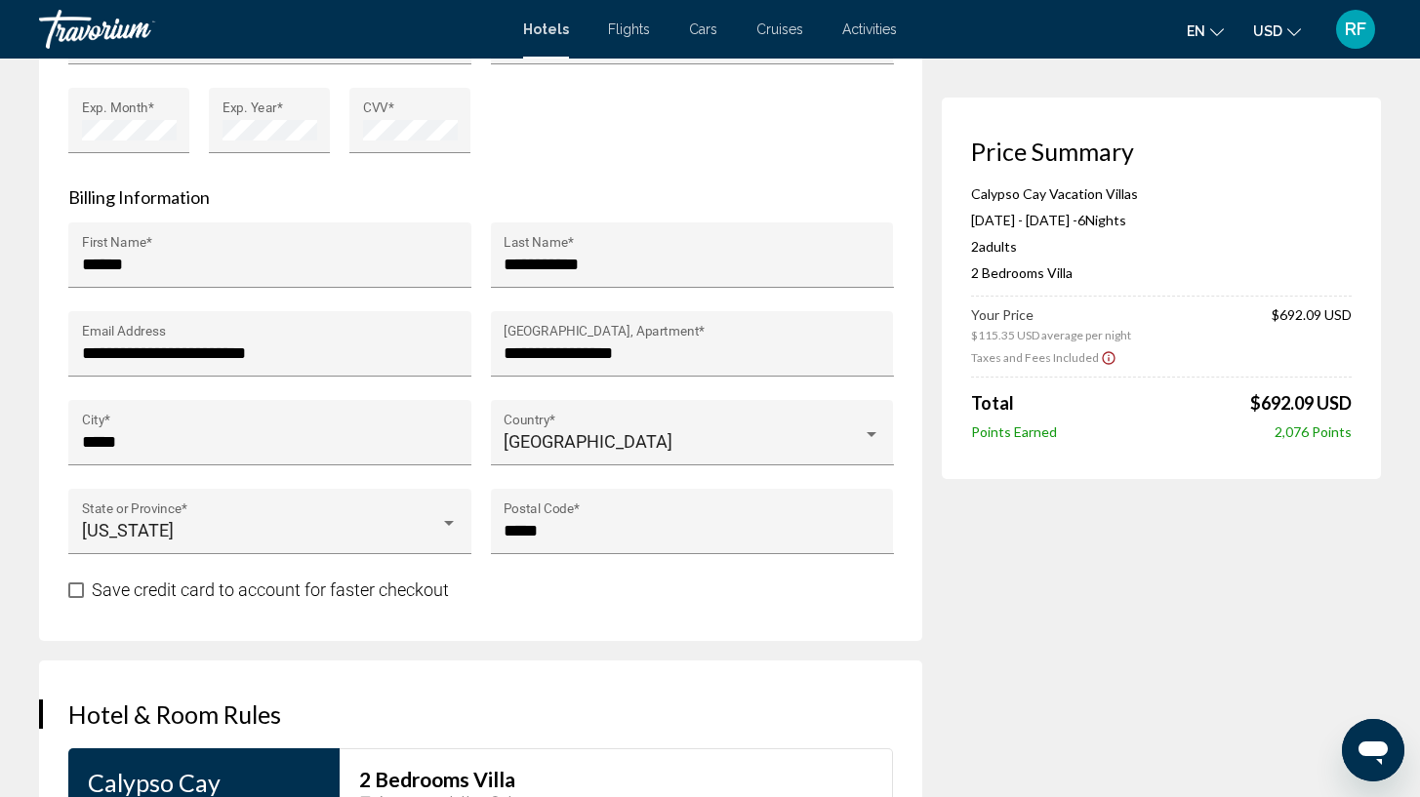
scroll to position [2066, 0]
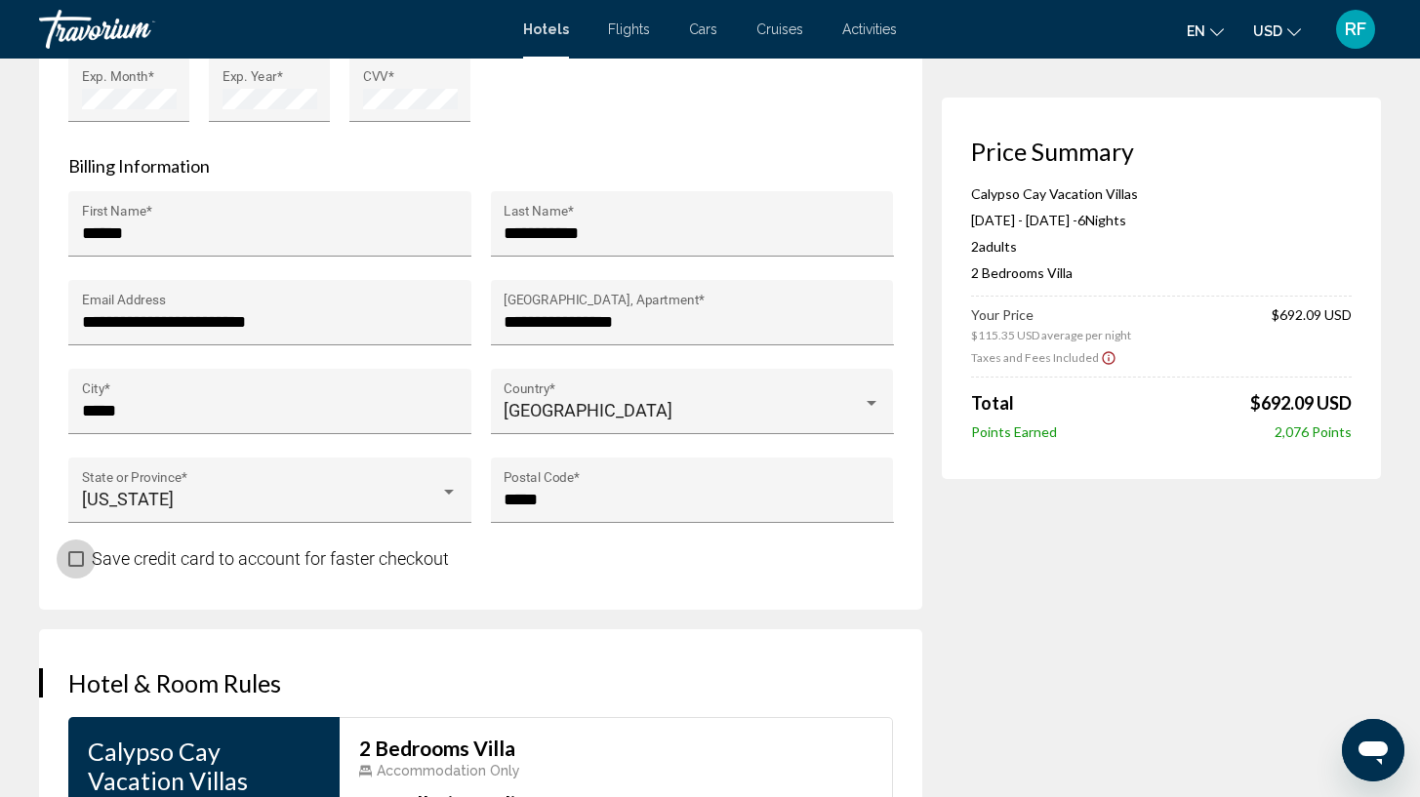
click at [80, 555] on span "Main content" at bounding box center [76, 559] width 16 height 16
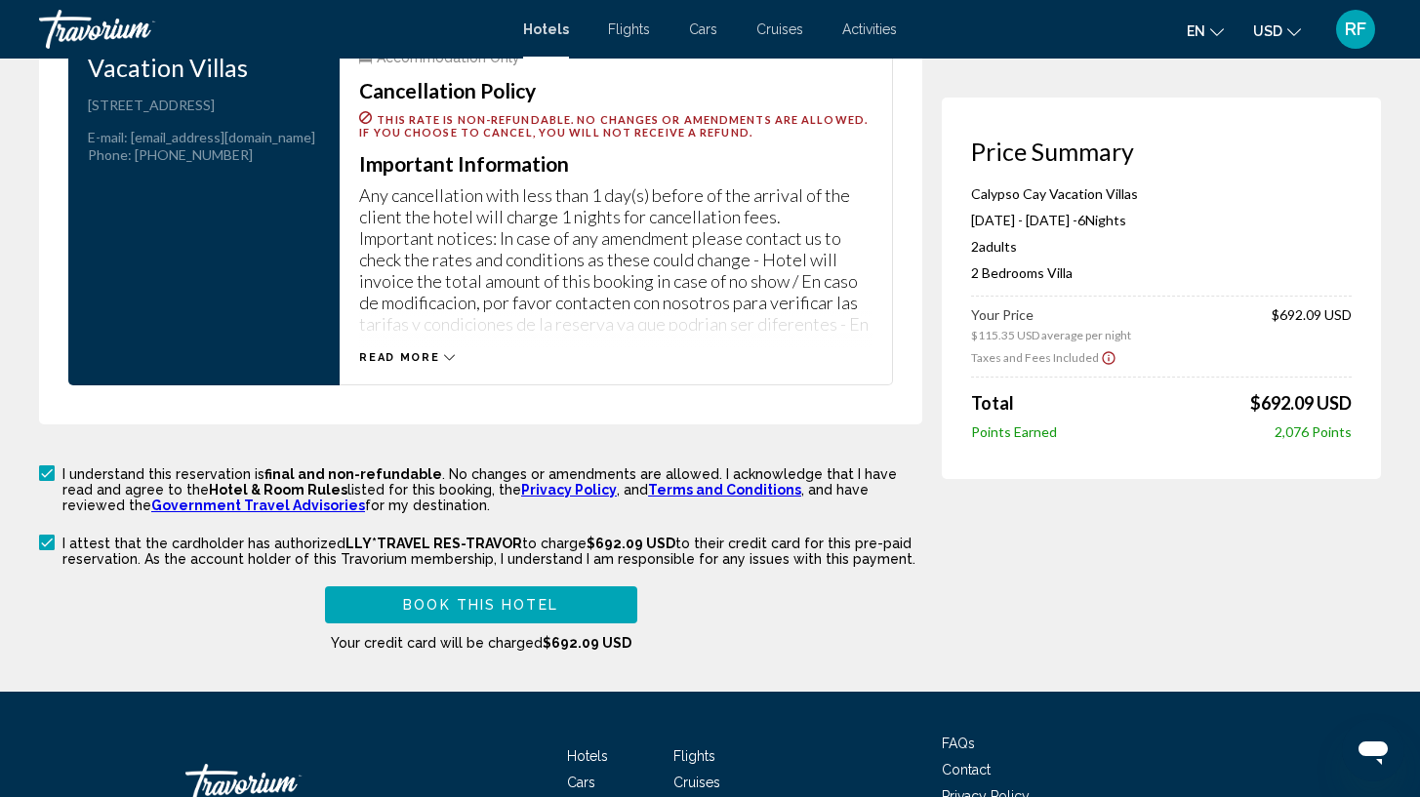
scroll to position [2794, 0]
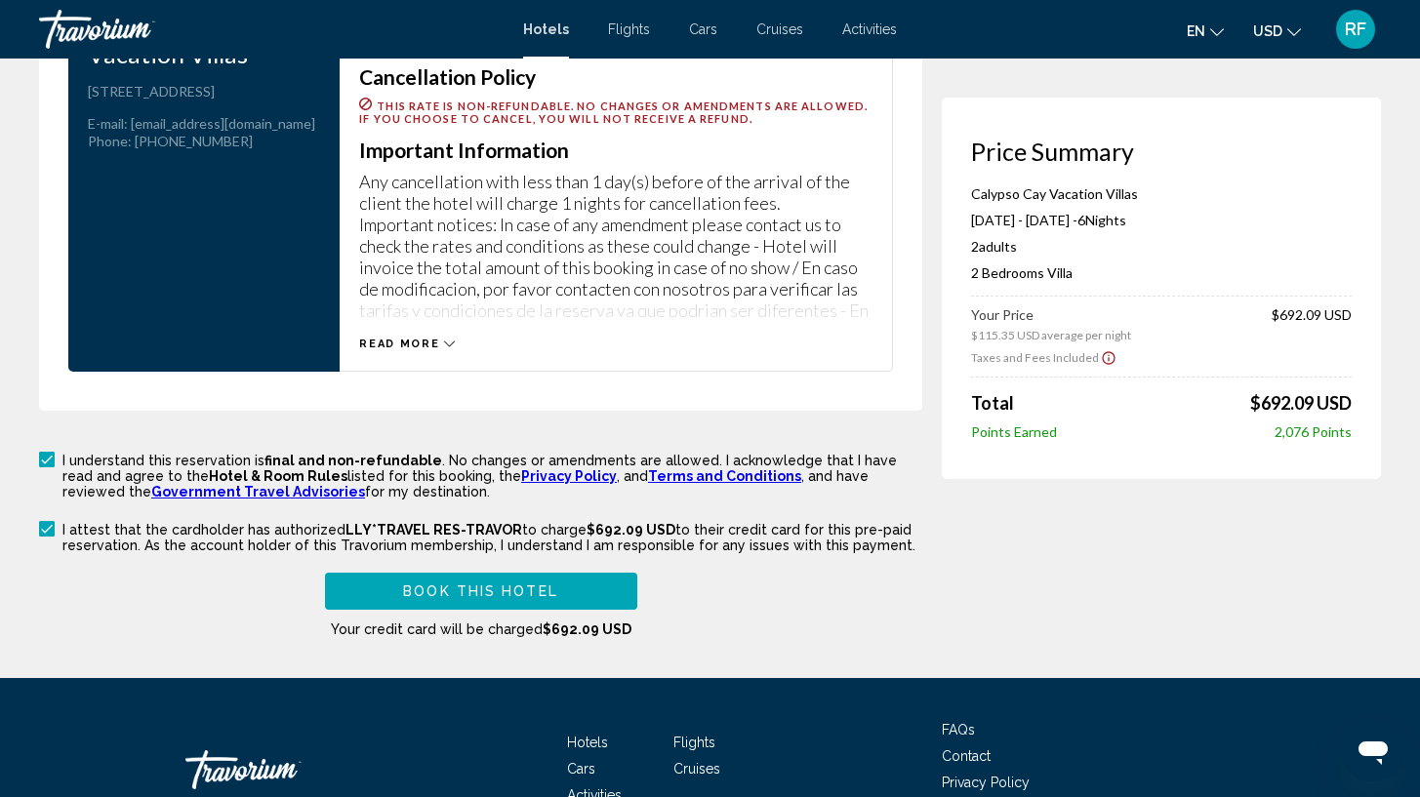
click at [594, 581] on button "Book this hotel" at bounding box center [481, 591] width 312 height 36
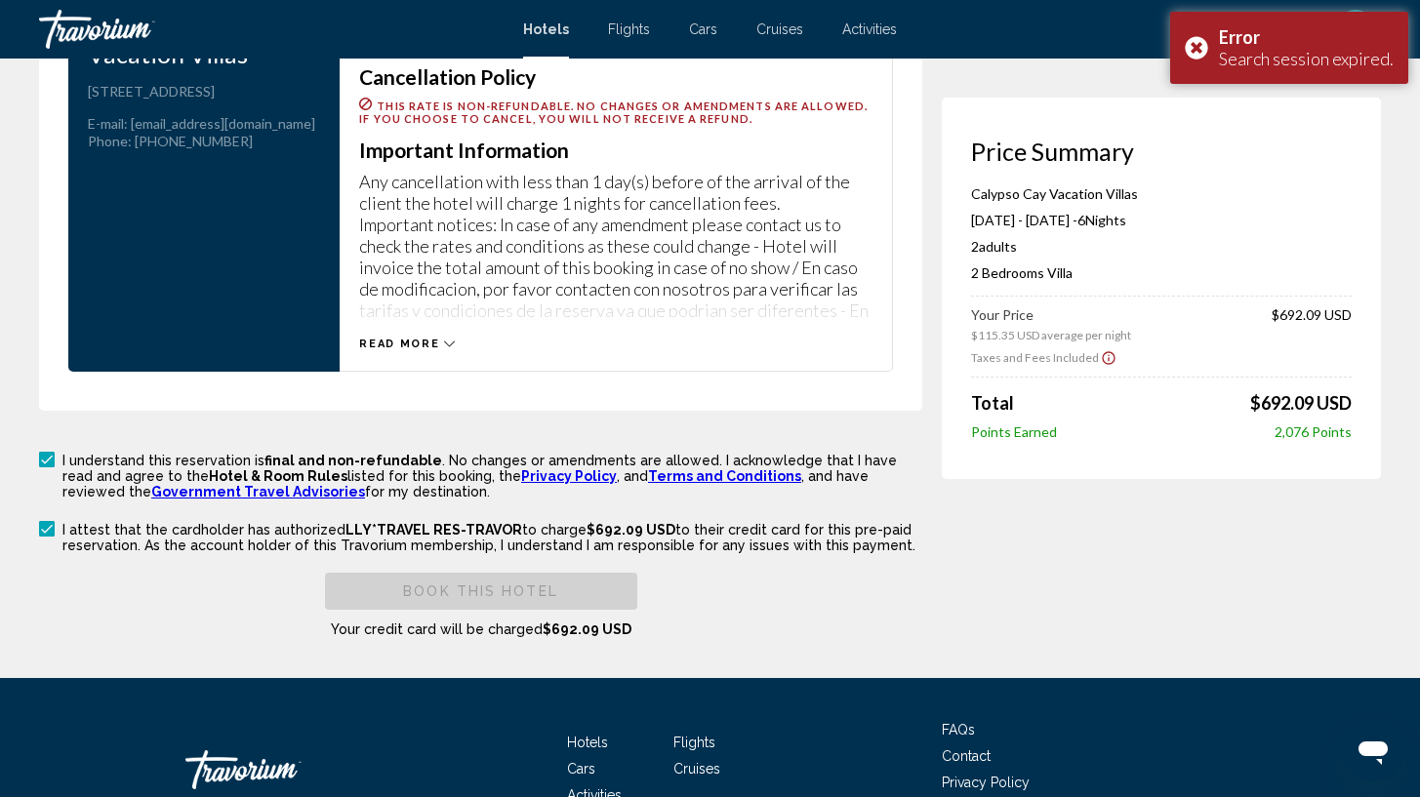
scroll to position [0, 0]
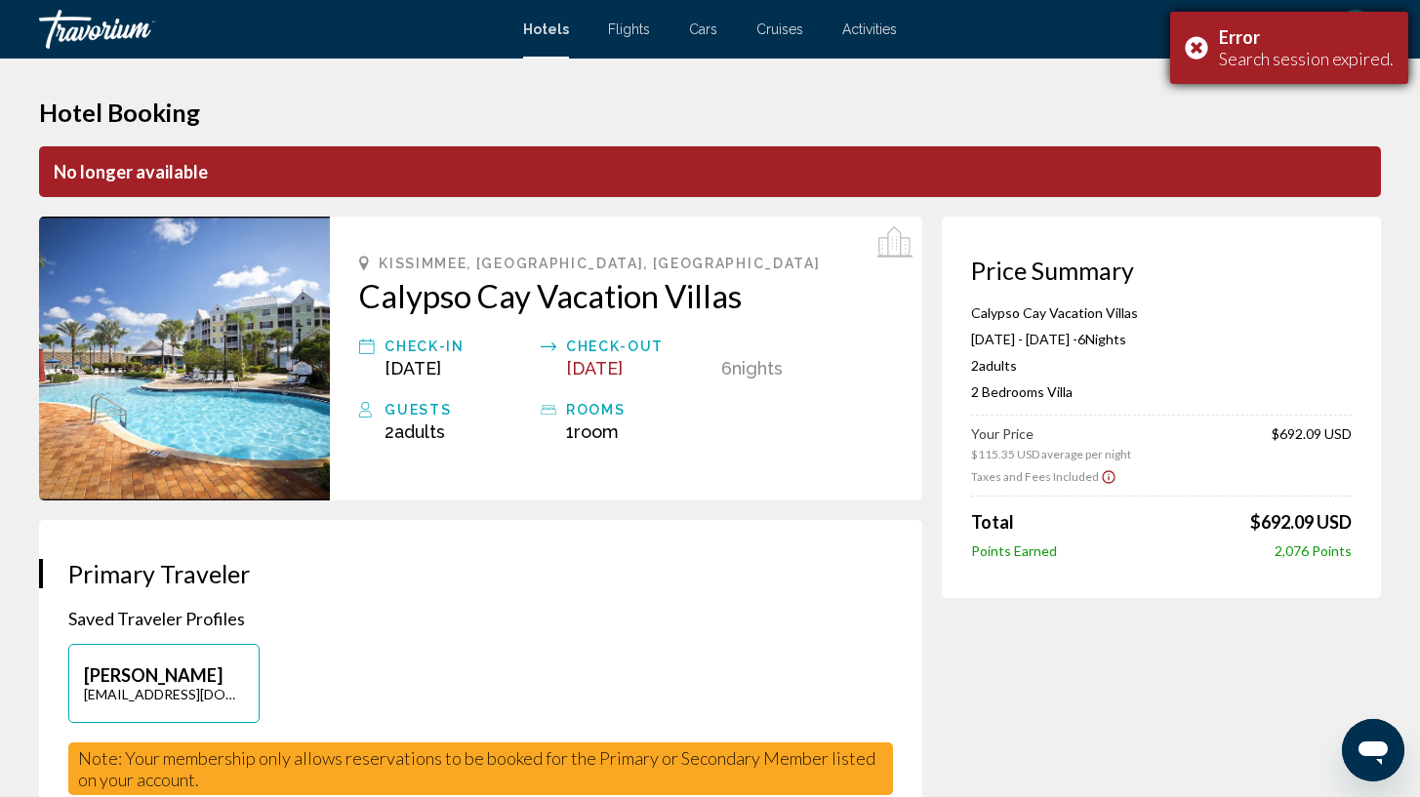
click at [1199, 47] on div "Error Search session expired." at bounding box center [1289, 48] width 238 height 72
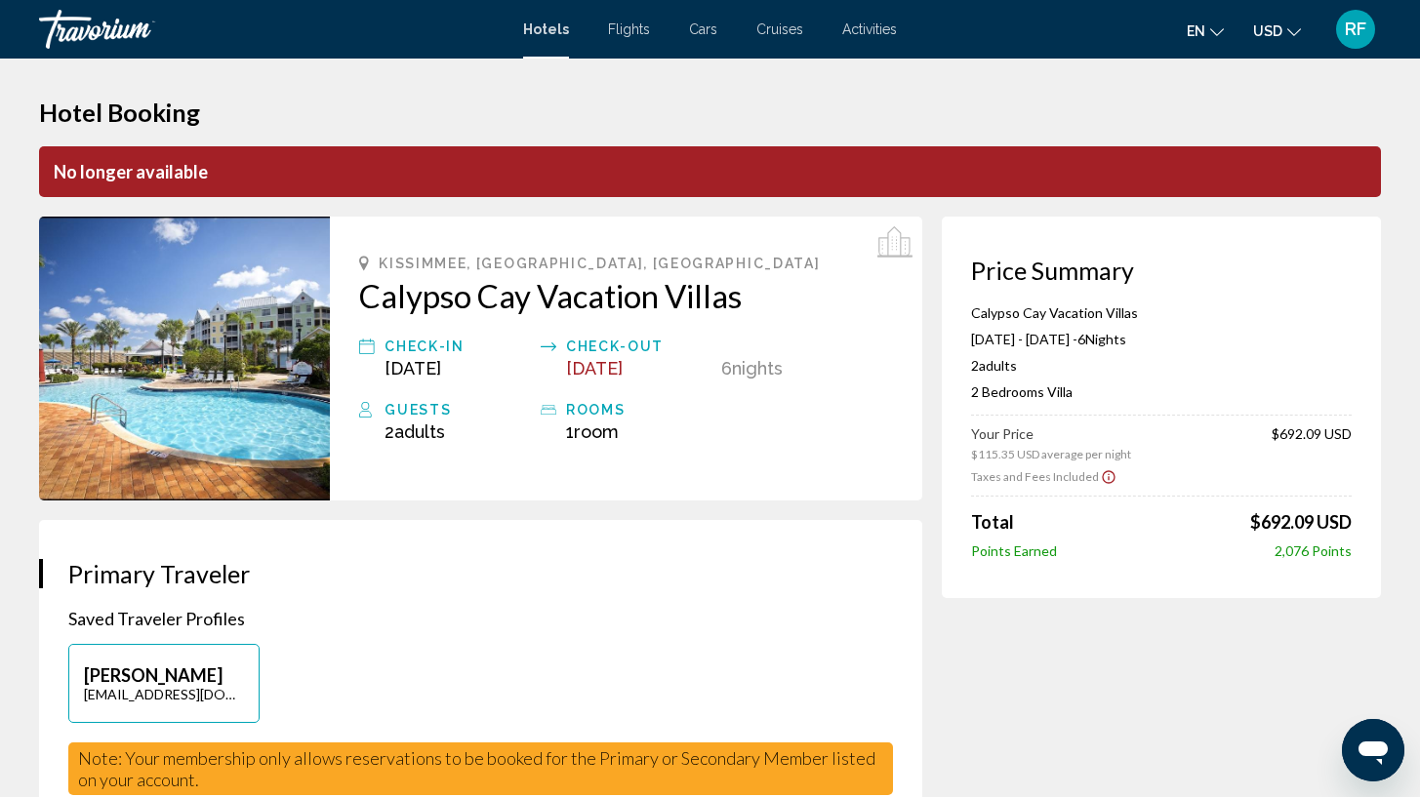
click at [557, 34] on span "Hotels" at bounding box center [546, 29] width 46 height 16
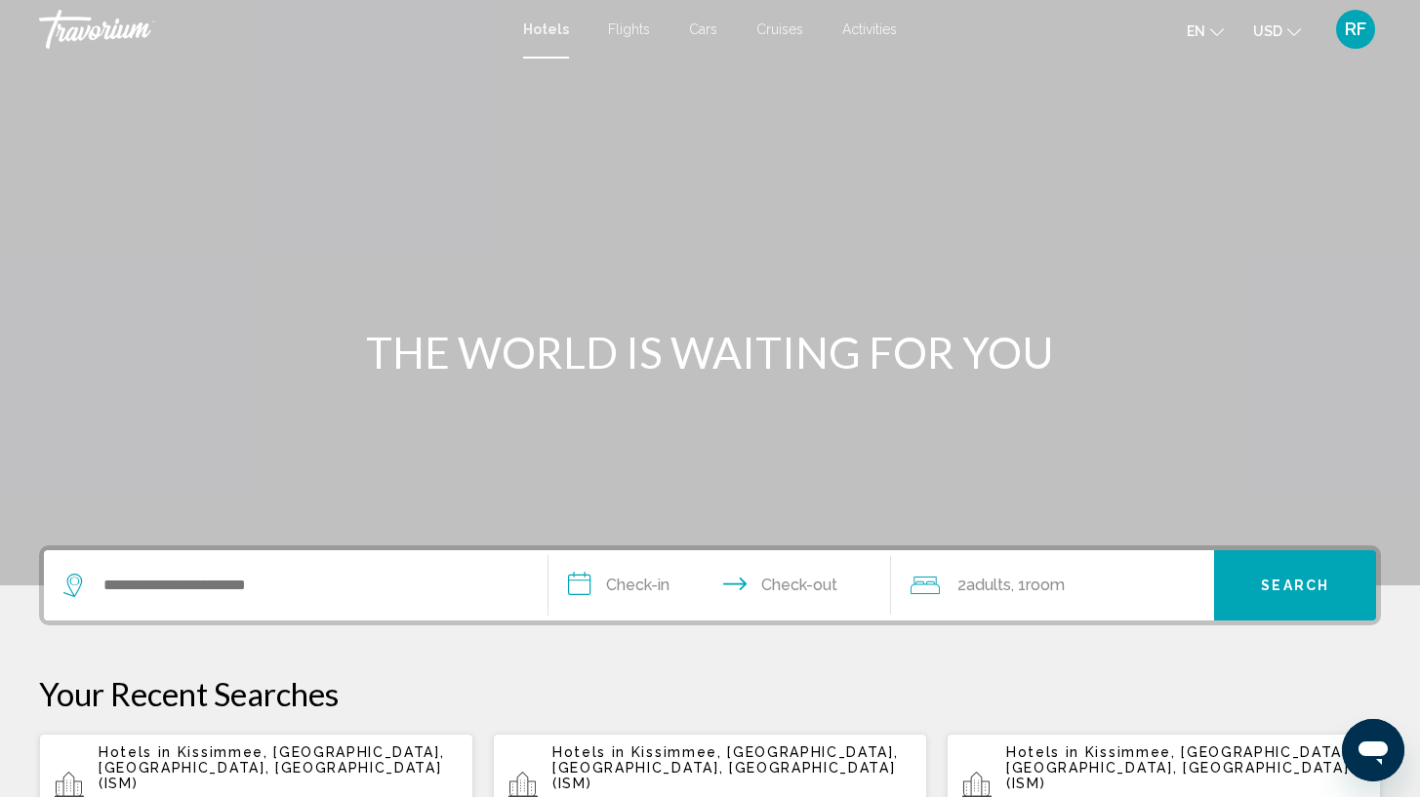
click at [1355, 30] on span "RF" at bounding box center [1355, 30] width 21 height 20
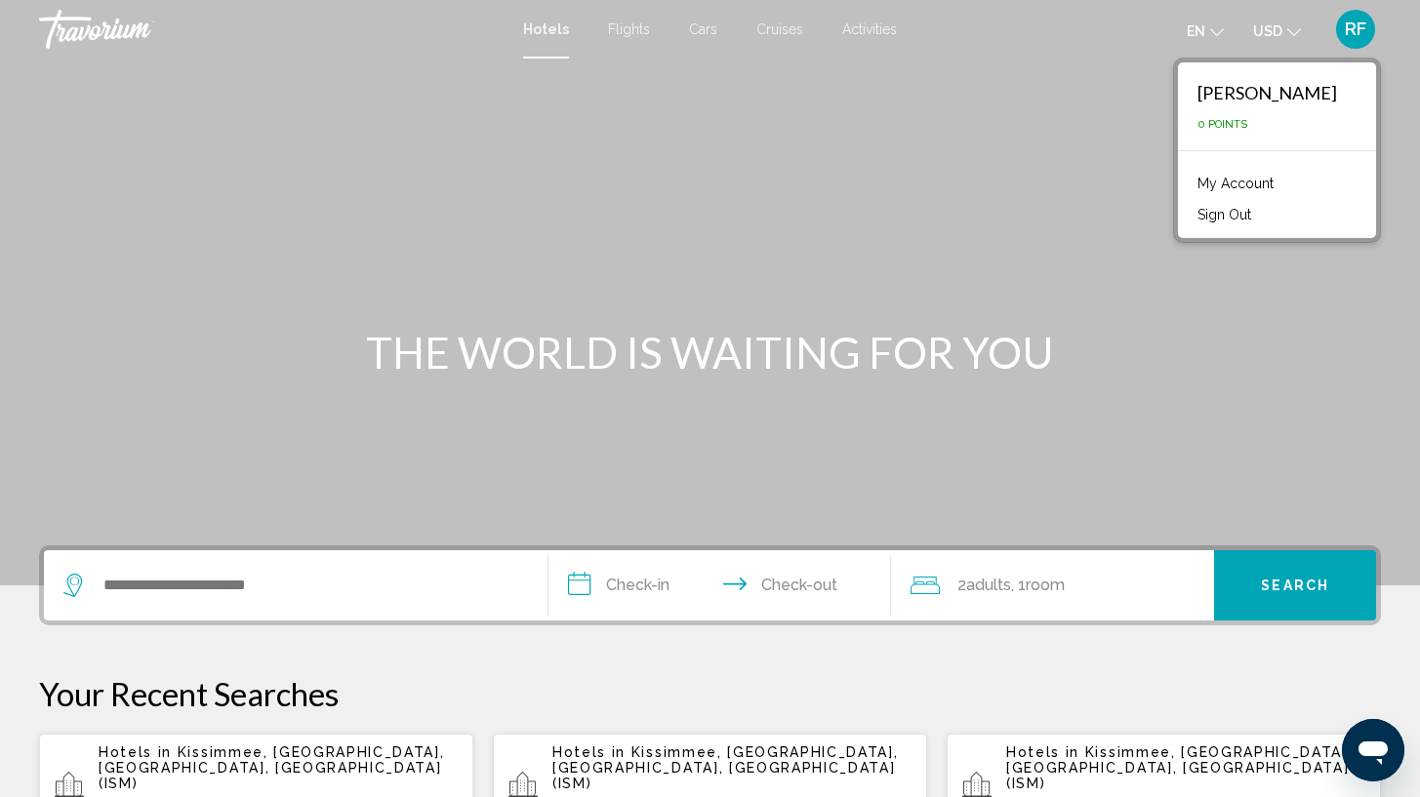
click at [1284, 184] on link "My Account" at bounding box center [1236, 183] width 96 height 25
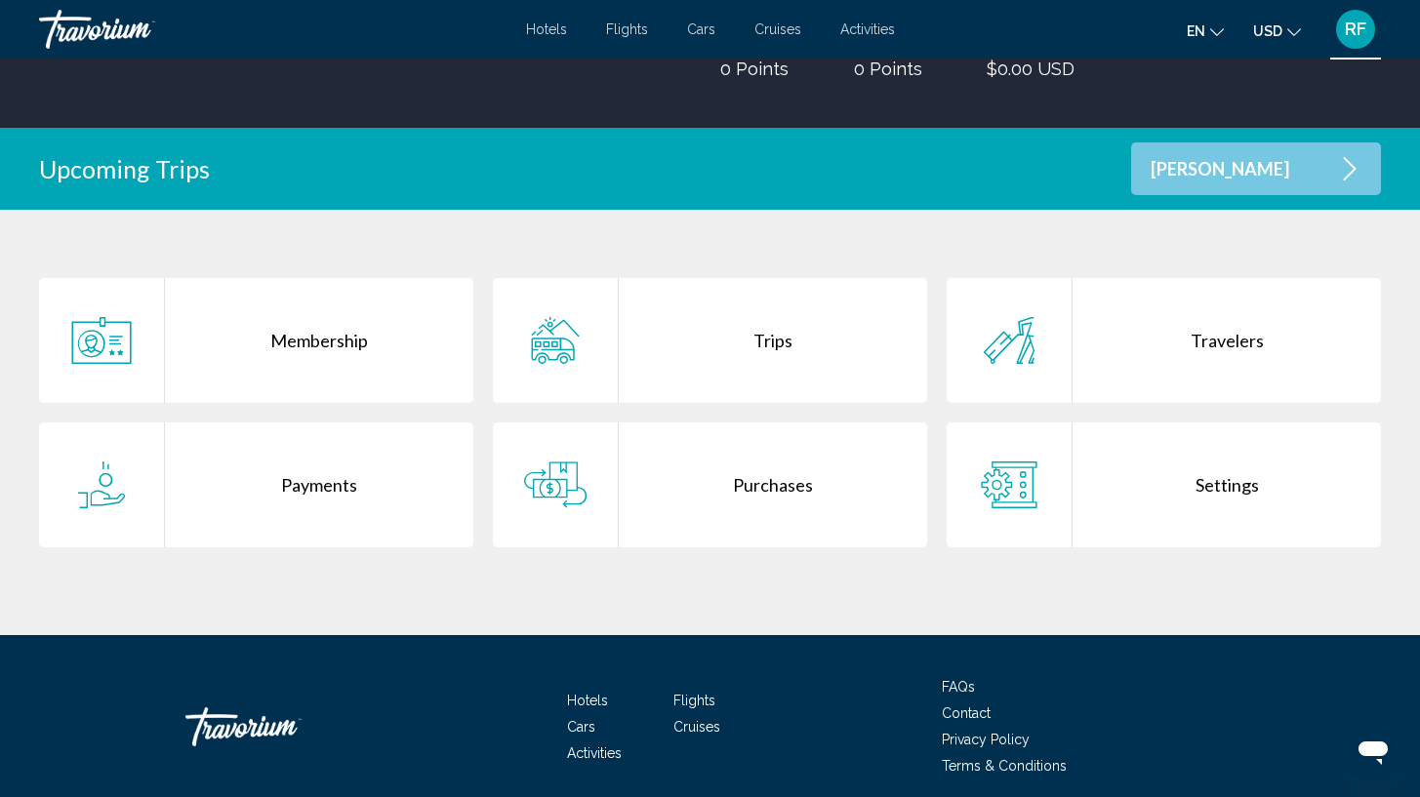
scroll to position [309, 0]
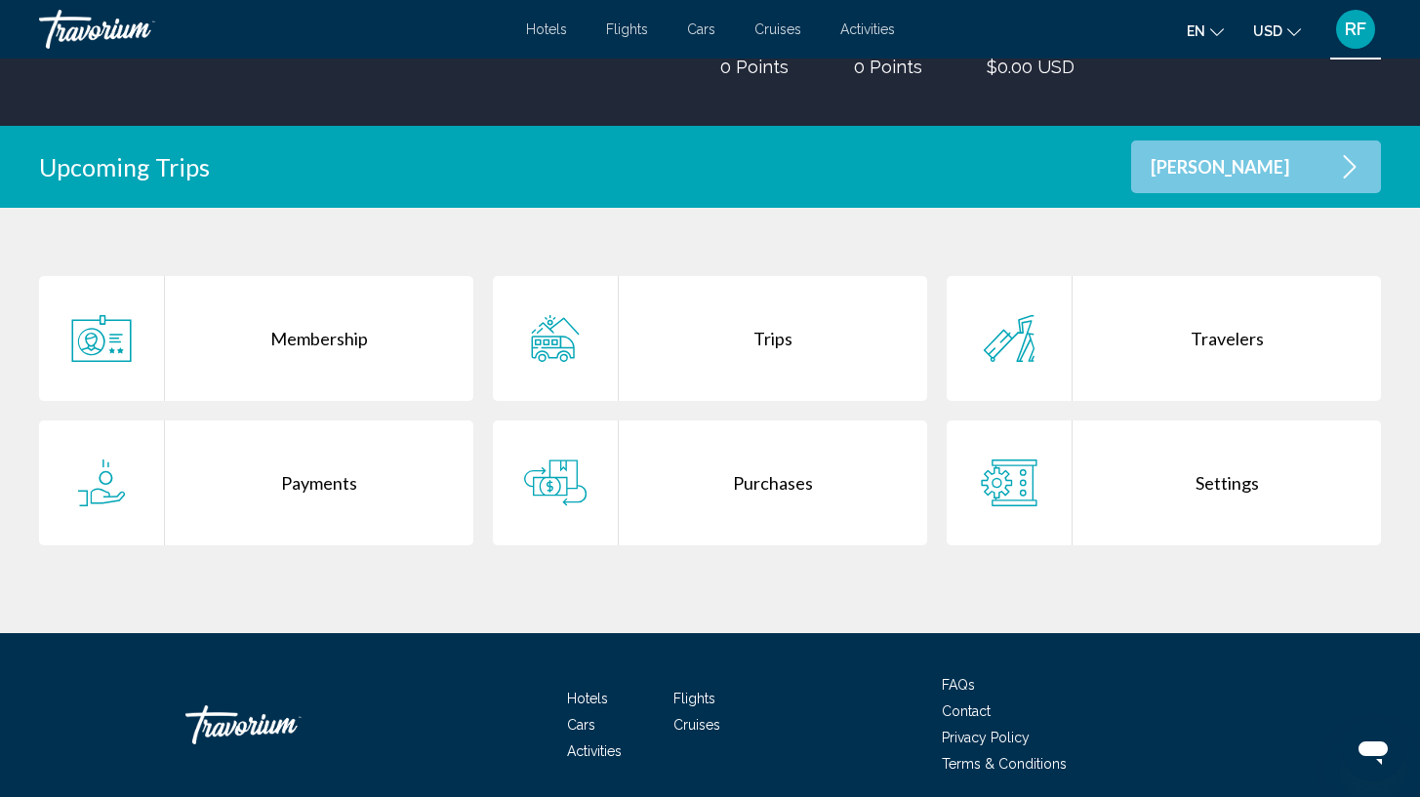
click at [752, 346] on div "Trips" at bounding box center [773, 338] width 308 height 125
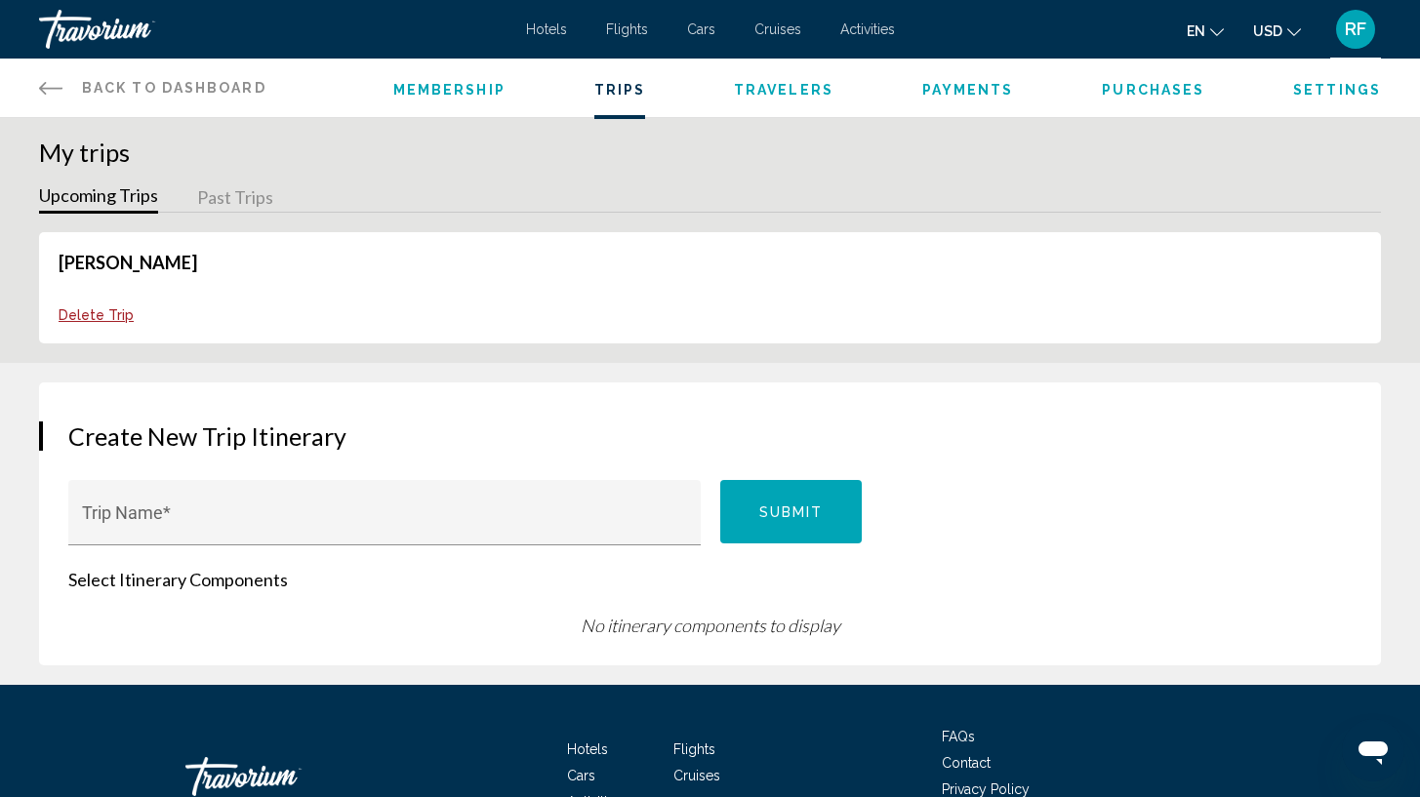
click at [1356, 33] on span "RF" at bounding box center [1355, 30] width 21 height 20
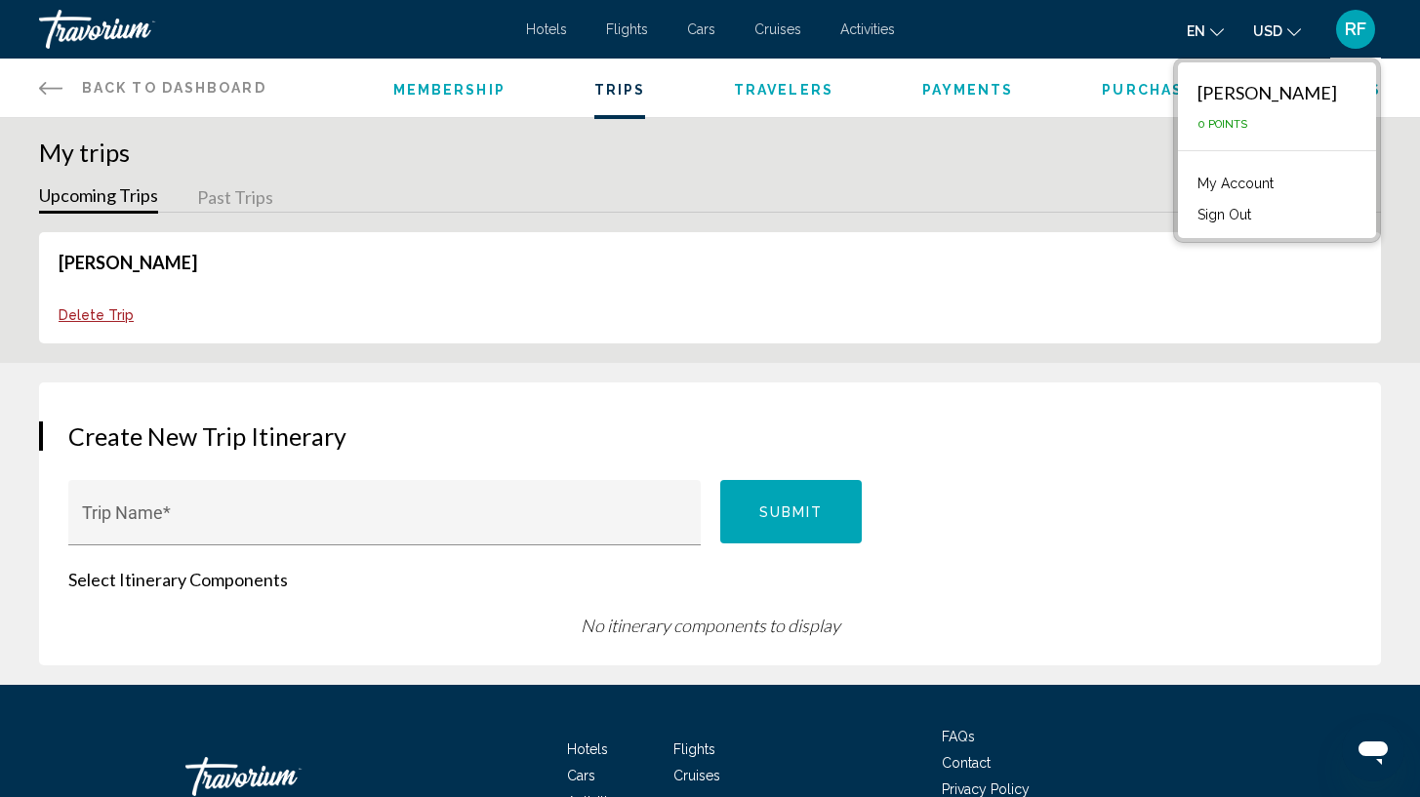
click at [1261, 211] on button "Sign Out" at bounding box center [1224, 214] width 73 height 25
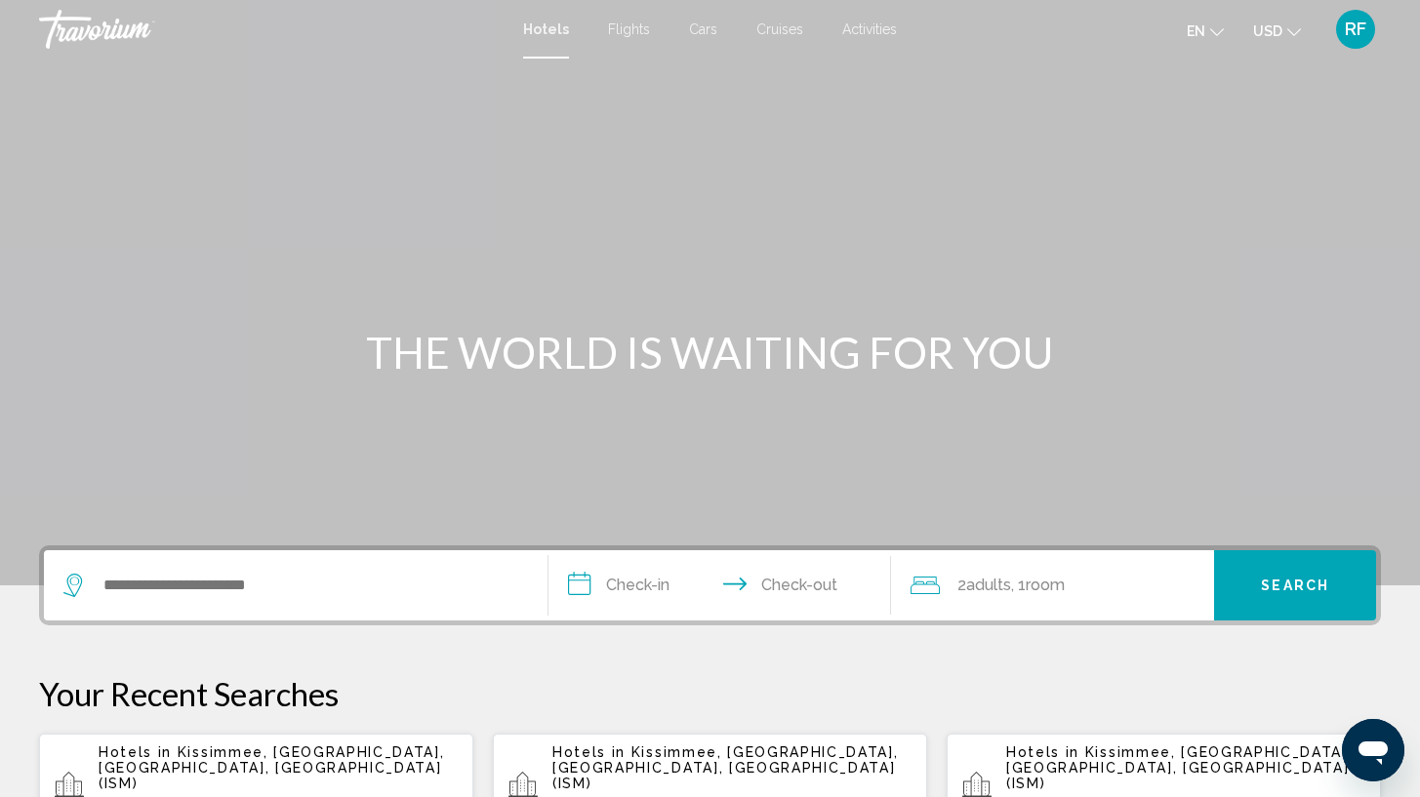
click at [1365, 29] on span "RF" at bounding box center [1355, 30] width 21 height 20
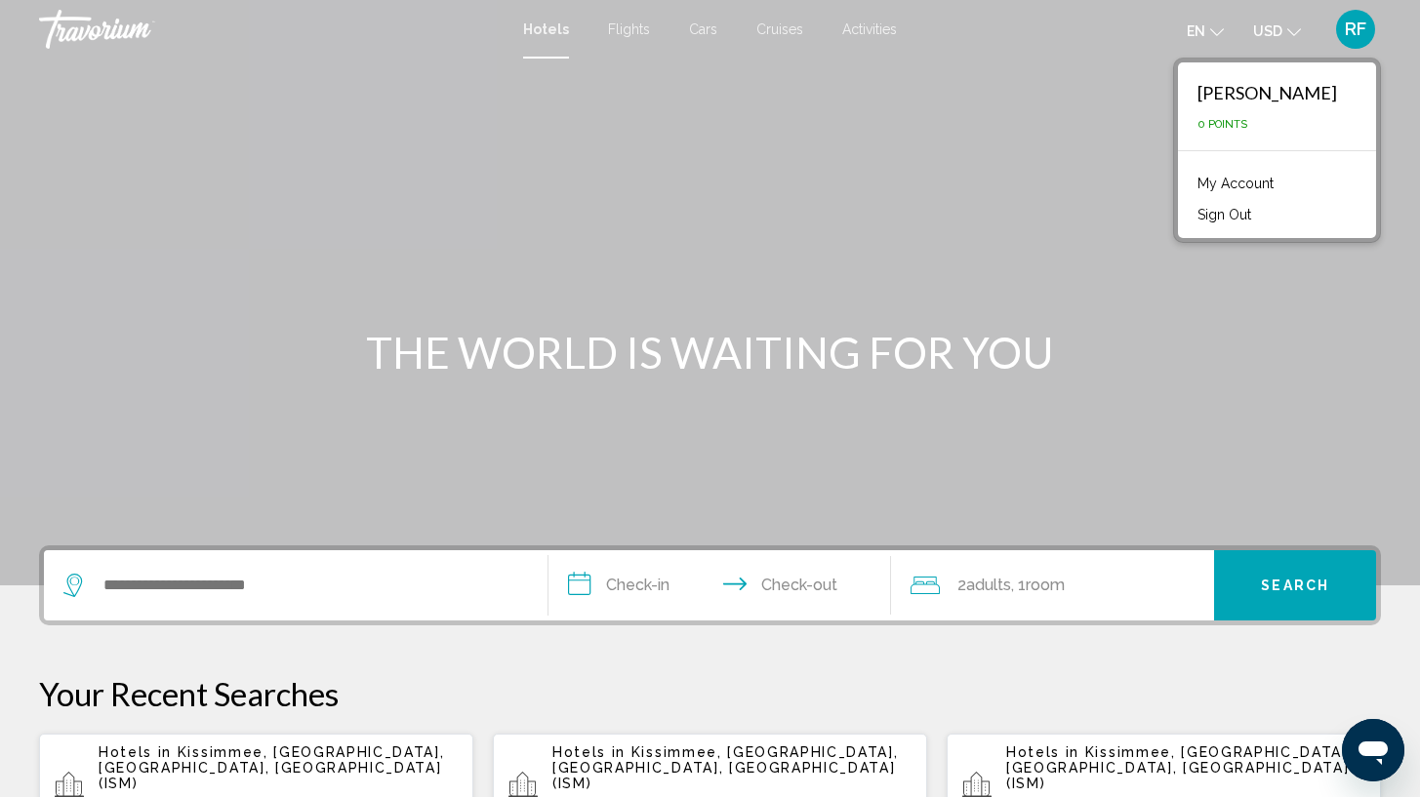
click at [1271, 190] on link "My Account" at bounding box center [1236, 183] width 96 height 25
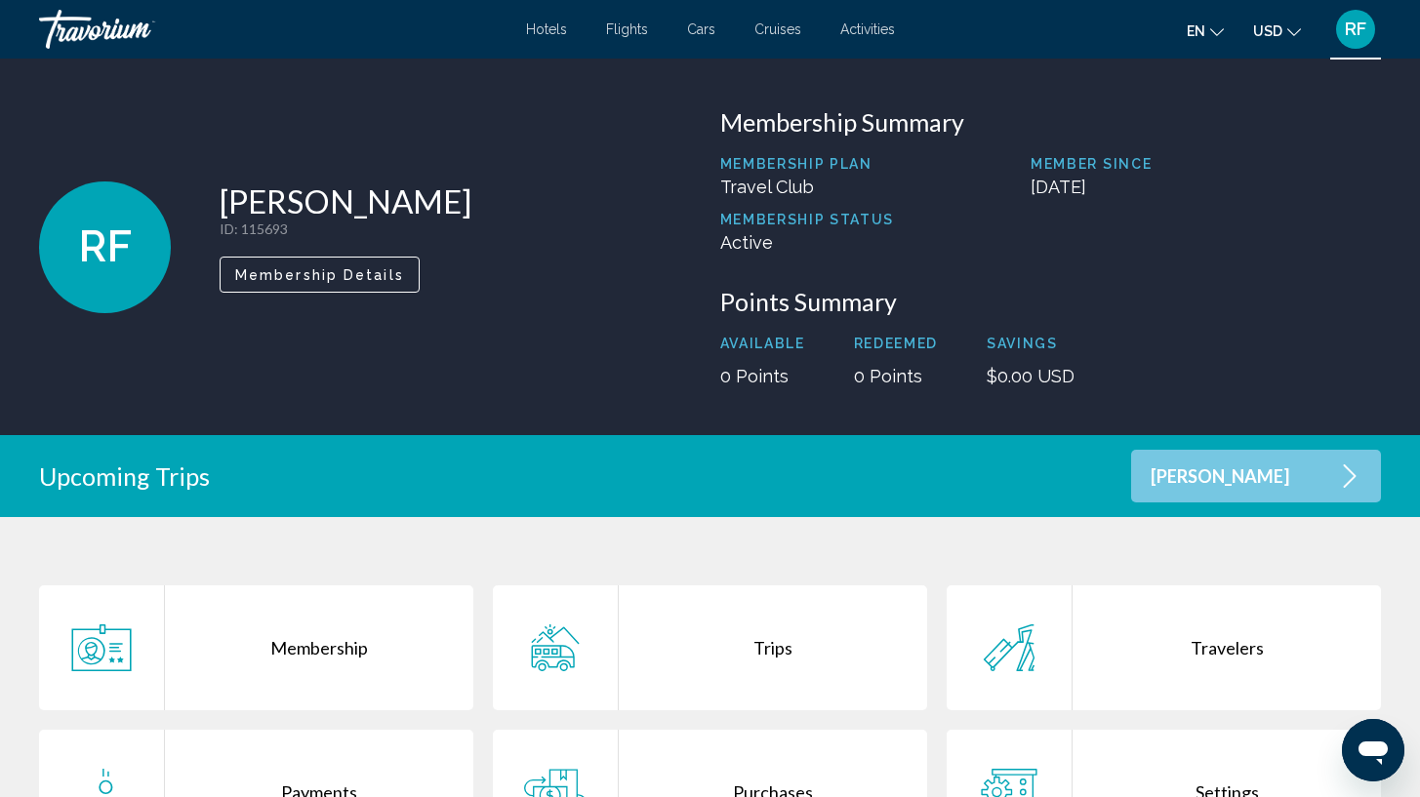
click at [709, 647] on div "Trips" at bounding box center [773, 648] width 308 height 125
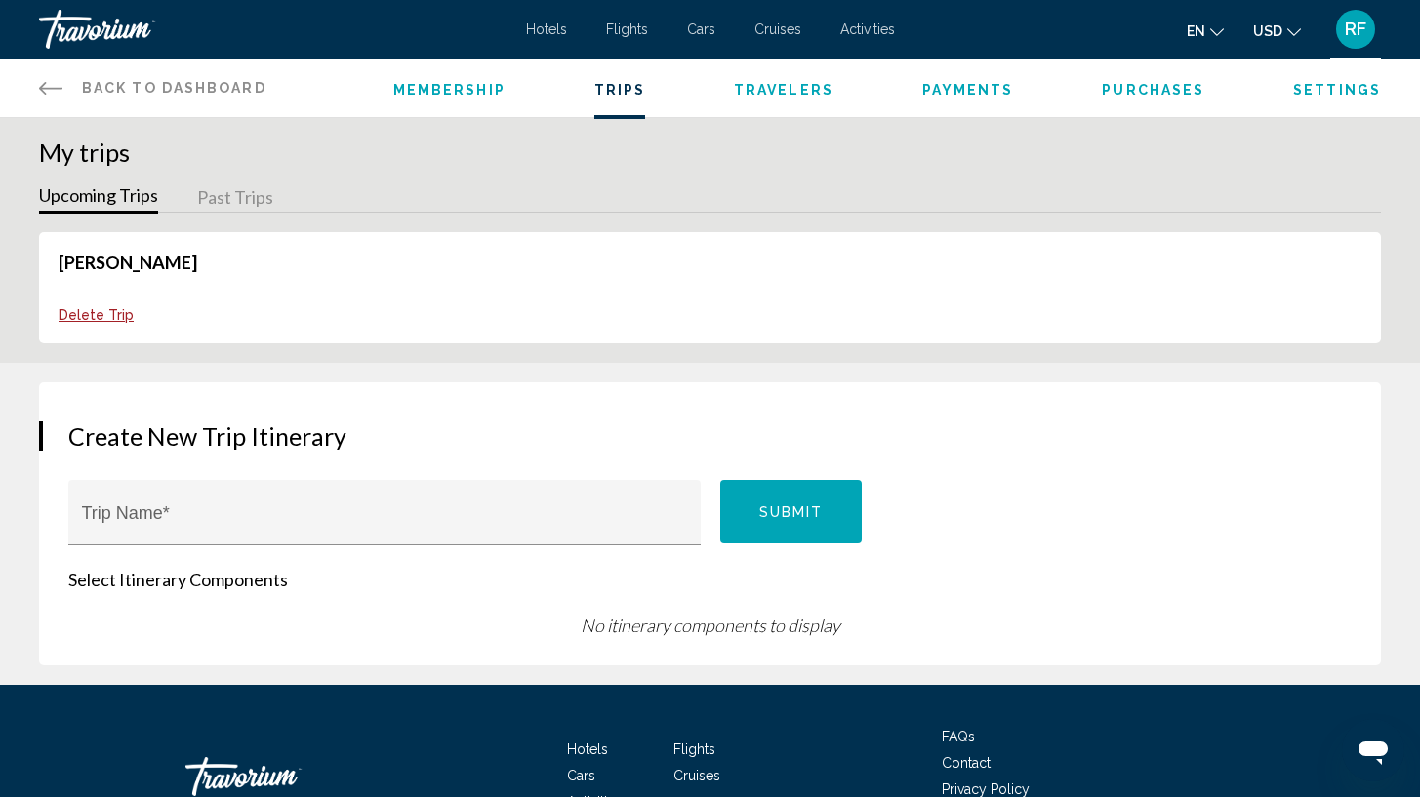
click at [85, 265] on link "[PERSON_NAME]" at bounding box center [128, 262] width 139 height 21
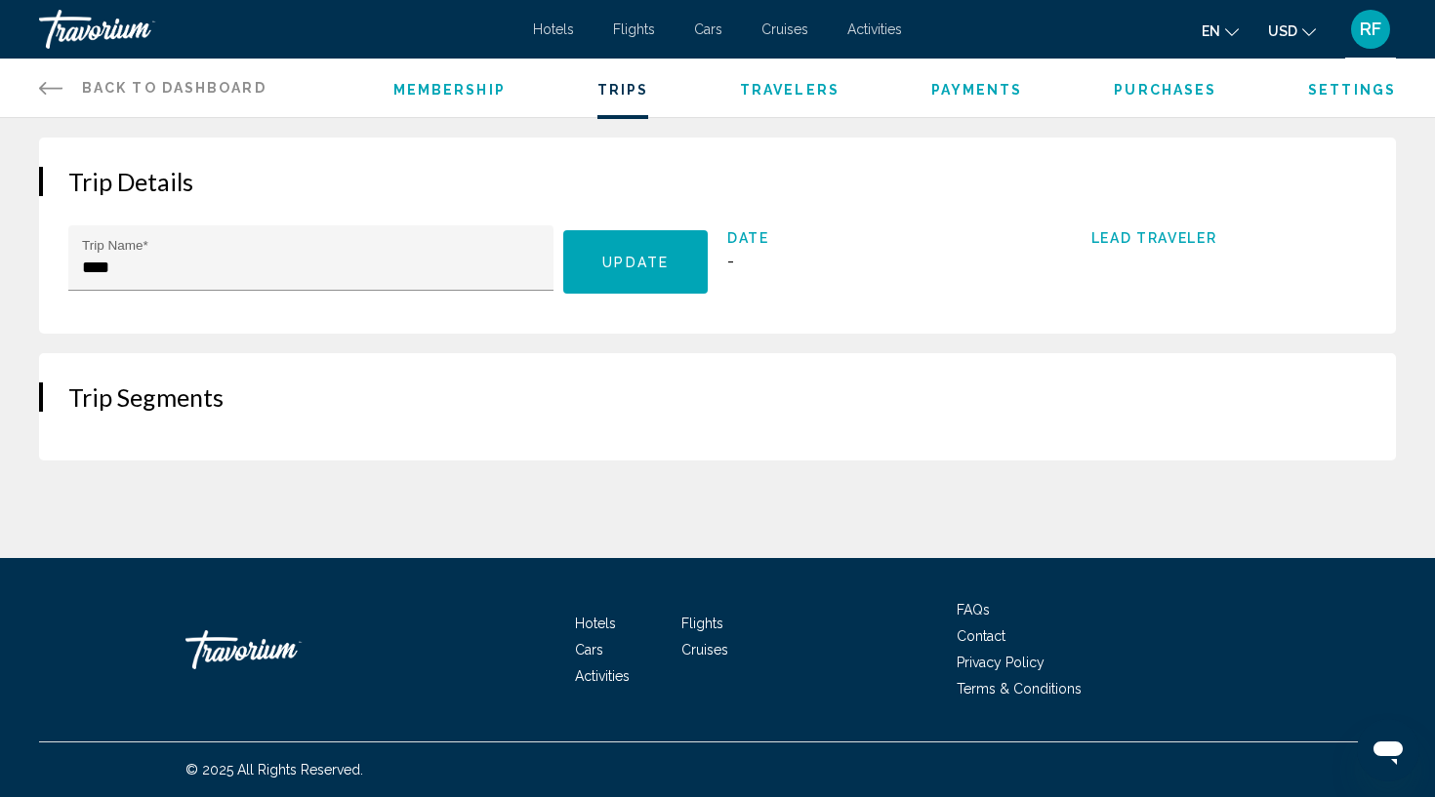
click at [732, 264] on span "-" at bounding box center [730, 261] width 7 height 20
click at [662, 265] on span "Update" at bounding box center [635, 263] width 66 height 16
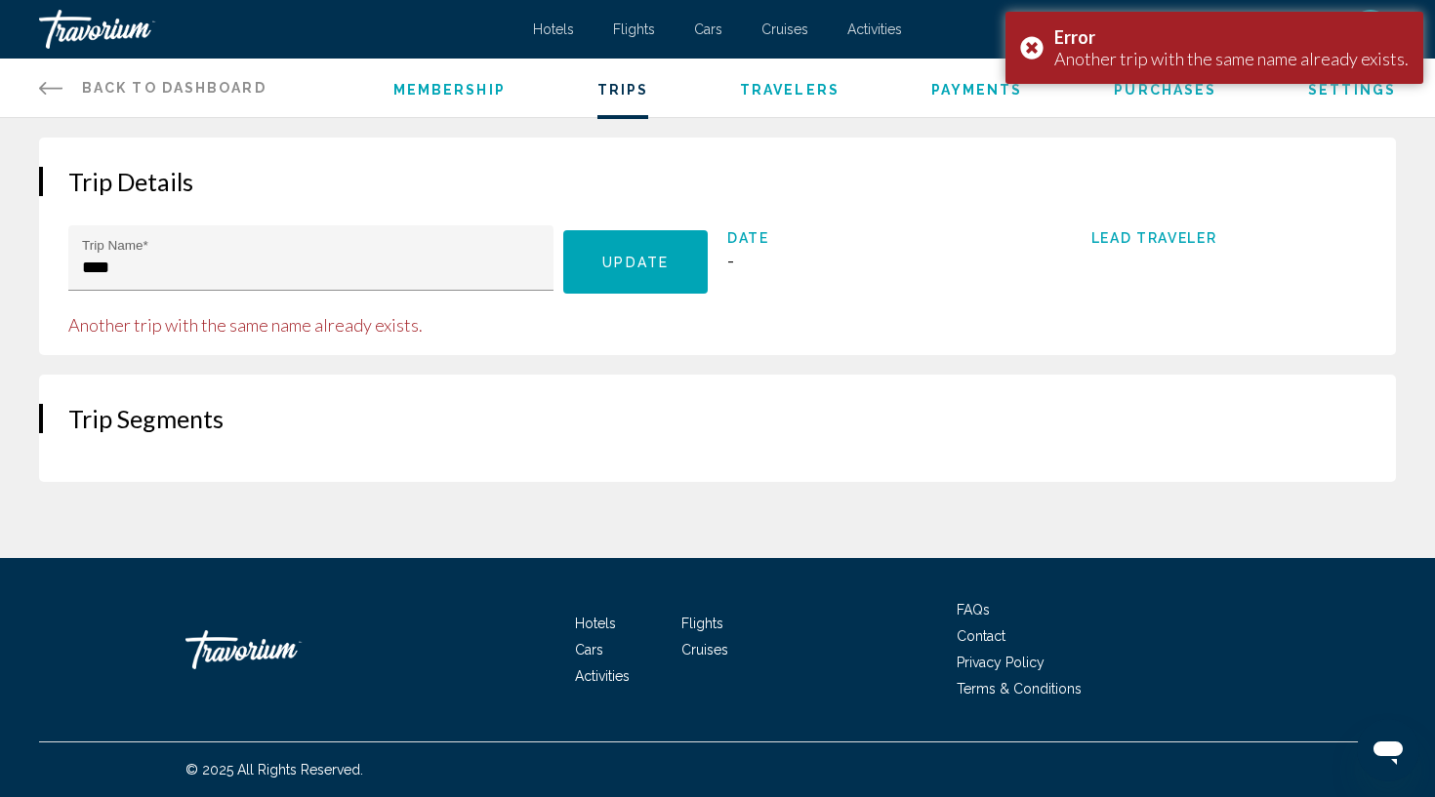
click at [623, 88] on span "Trips" at bounding box center [623, 90] width 52 height 16
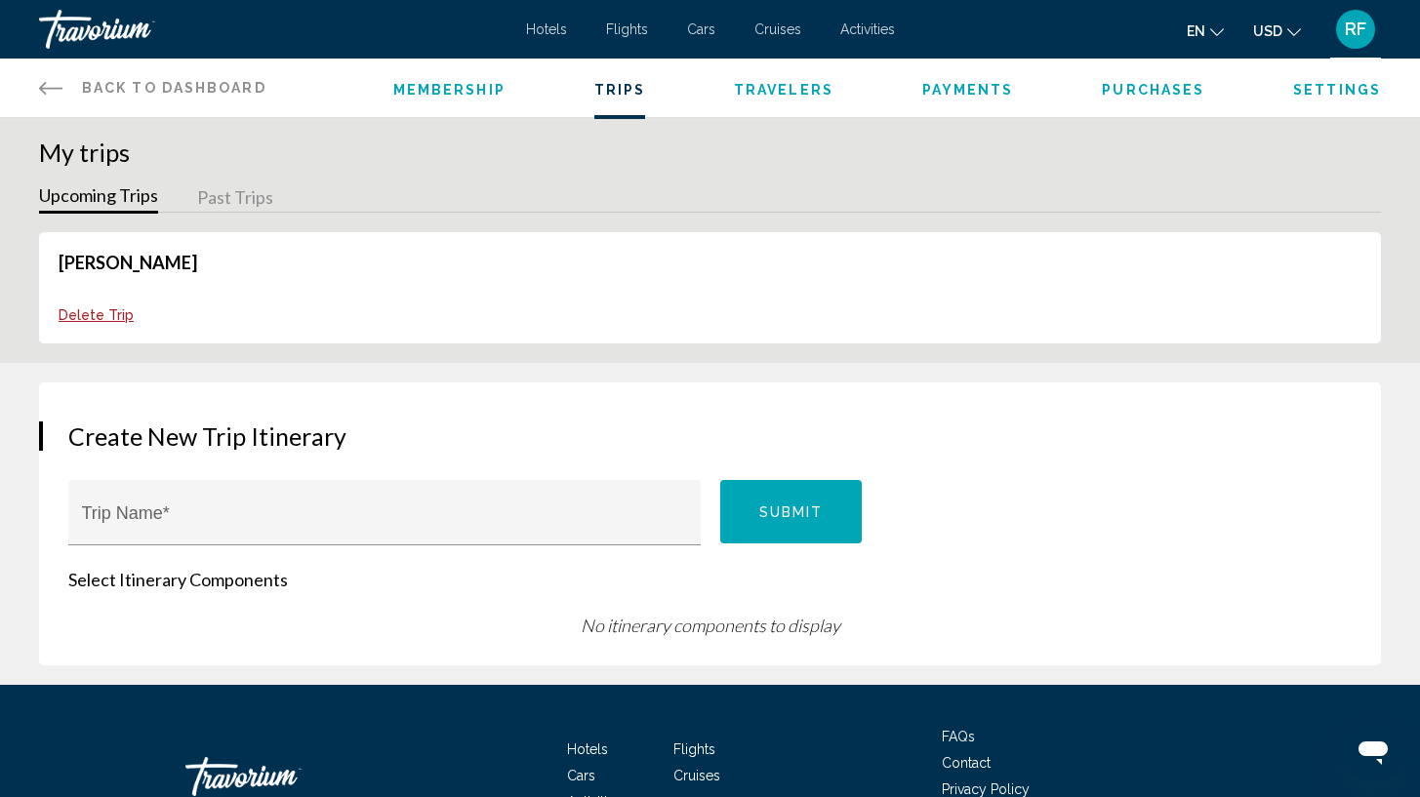
click at [80, 265] on link "[PERSON_NAME]" at bounding box center [128, 262] width 139 height 21
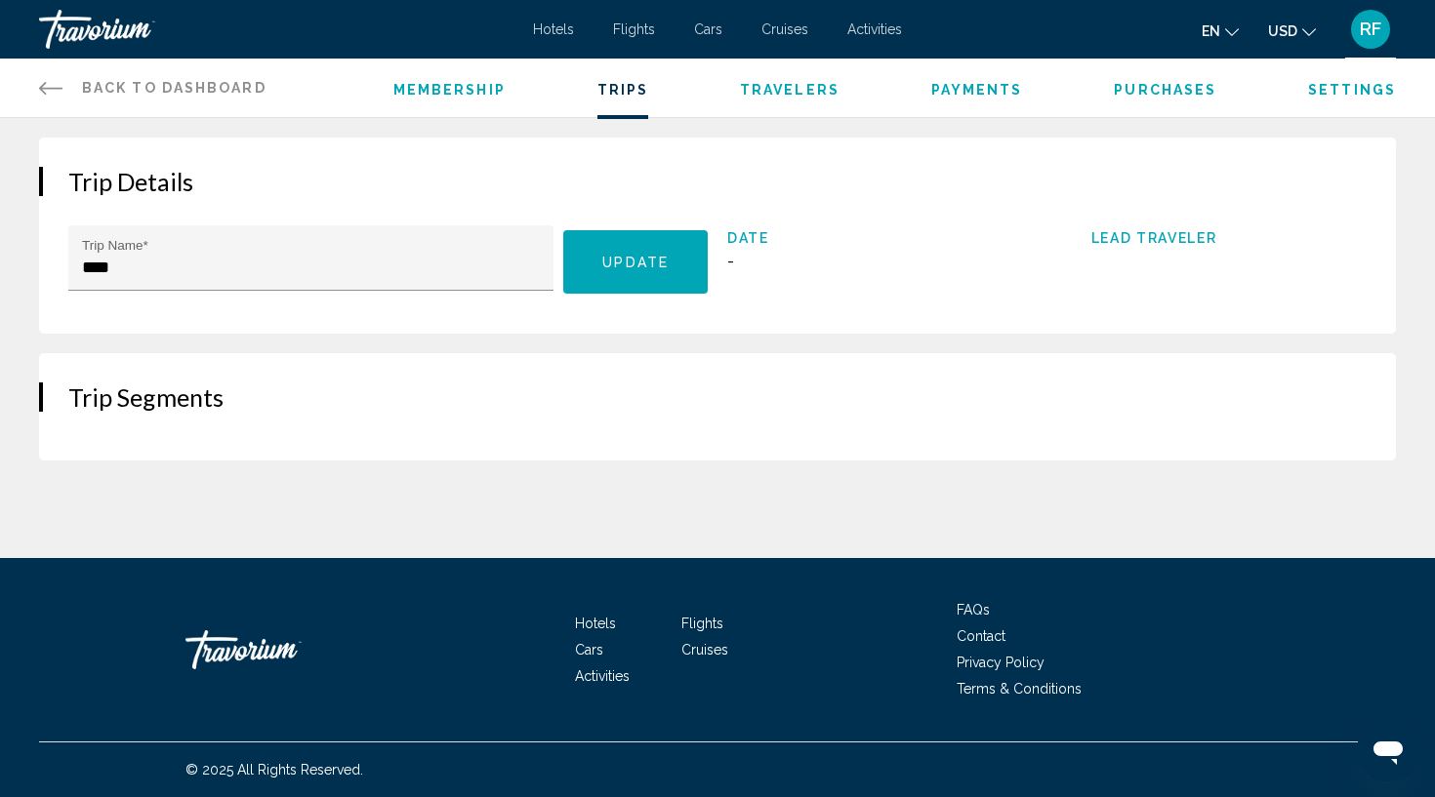
click at [751, 237] on span "Date" at bounding box center [865, 238] width 276 height 16
click at [674, 268] on button "Update" at bounding box center [635, 261] width 144 height 63
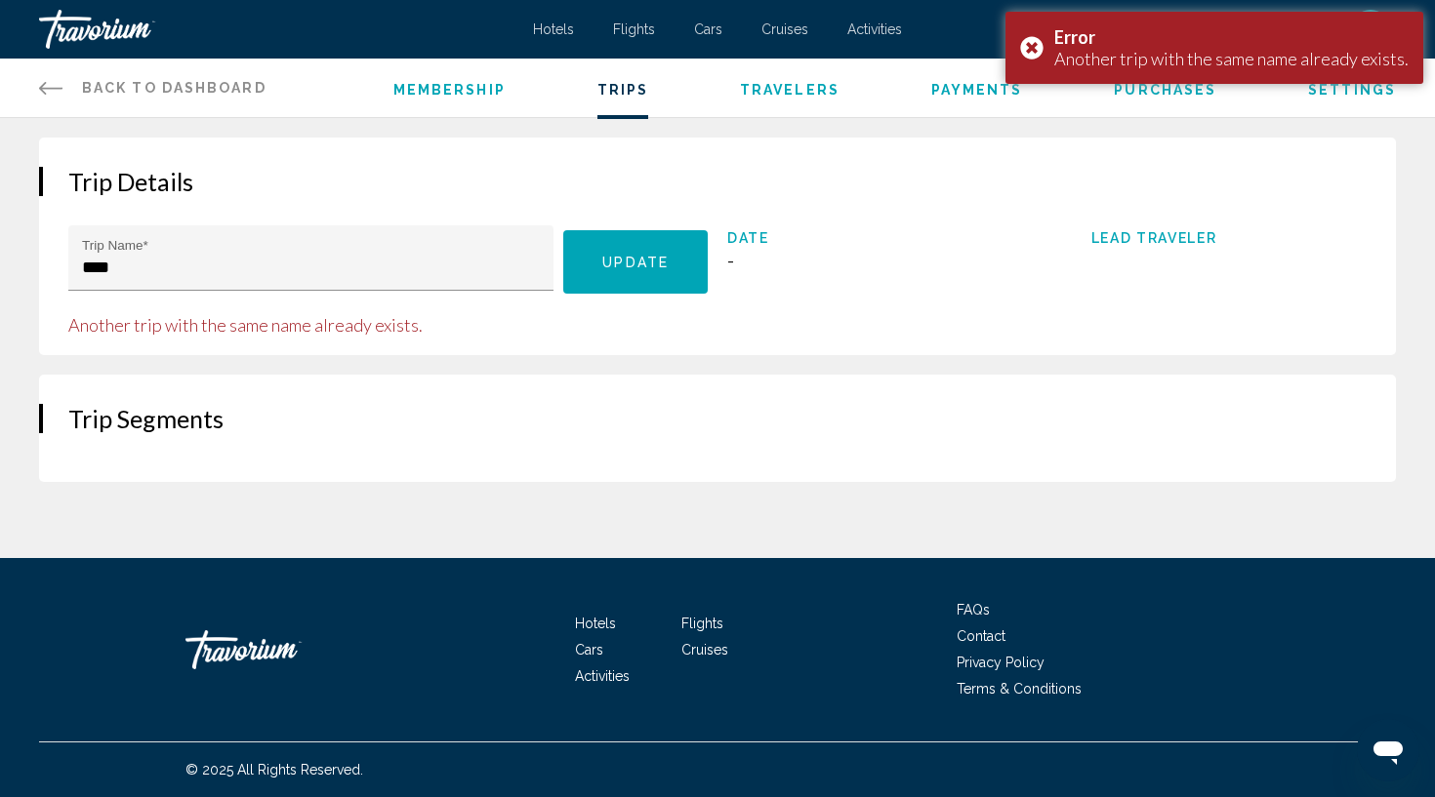
click at [839, 88] on ul "Membership Trips Travelers Payments Purchases Settings" at bounding box center [894, 88] width 1002 height 20
click at [795, 83] on span "Travelers" at bounding box center [790, 90] width 100 height 16
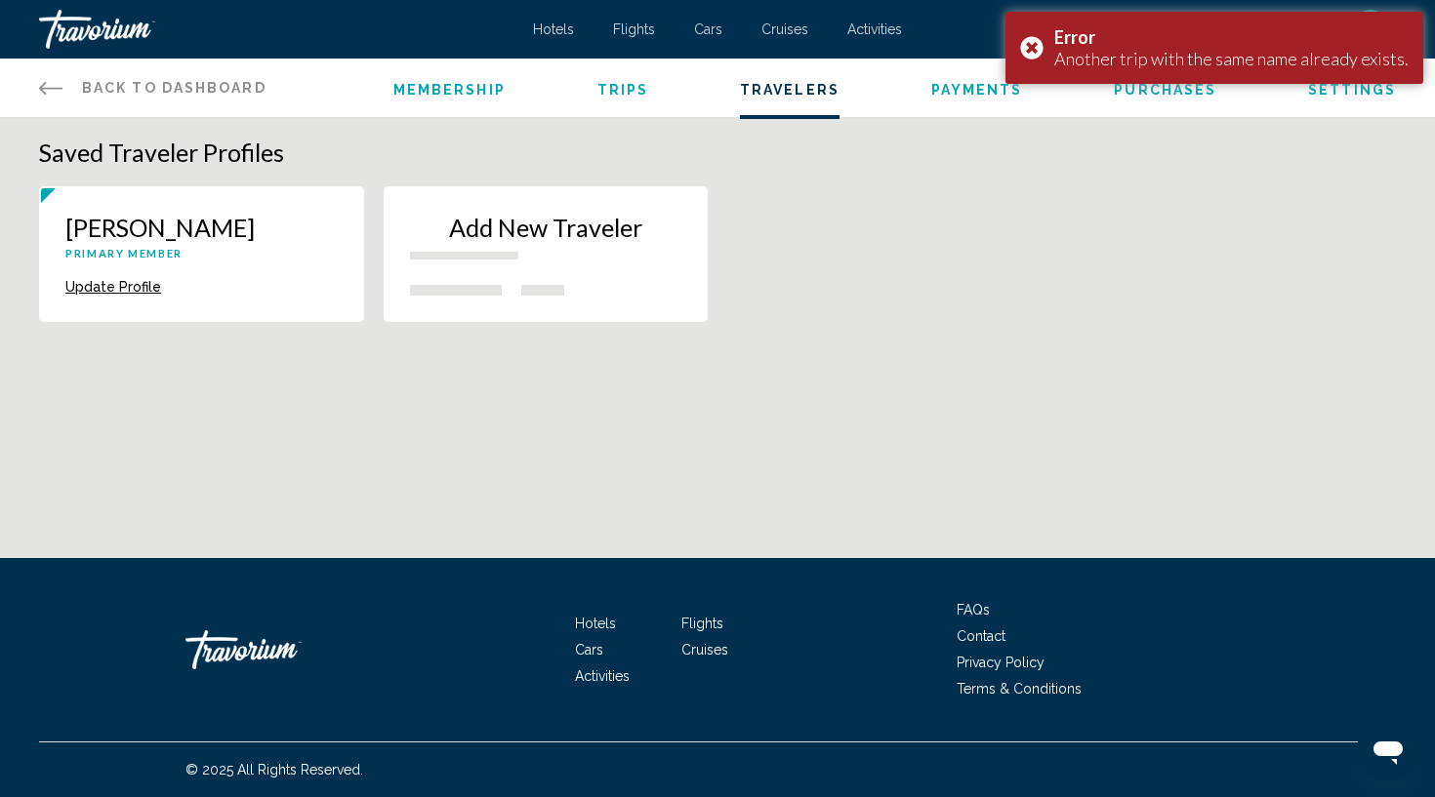
click at [537, 227] on p "Add New Traveler" at bounding box center [546, 227] width 272 height 29
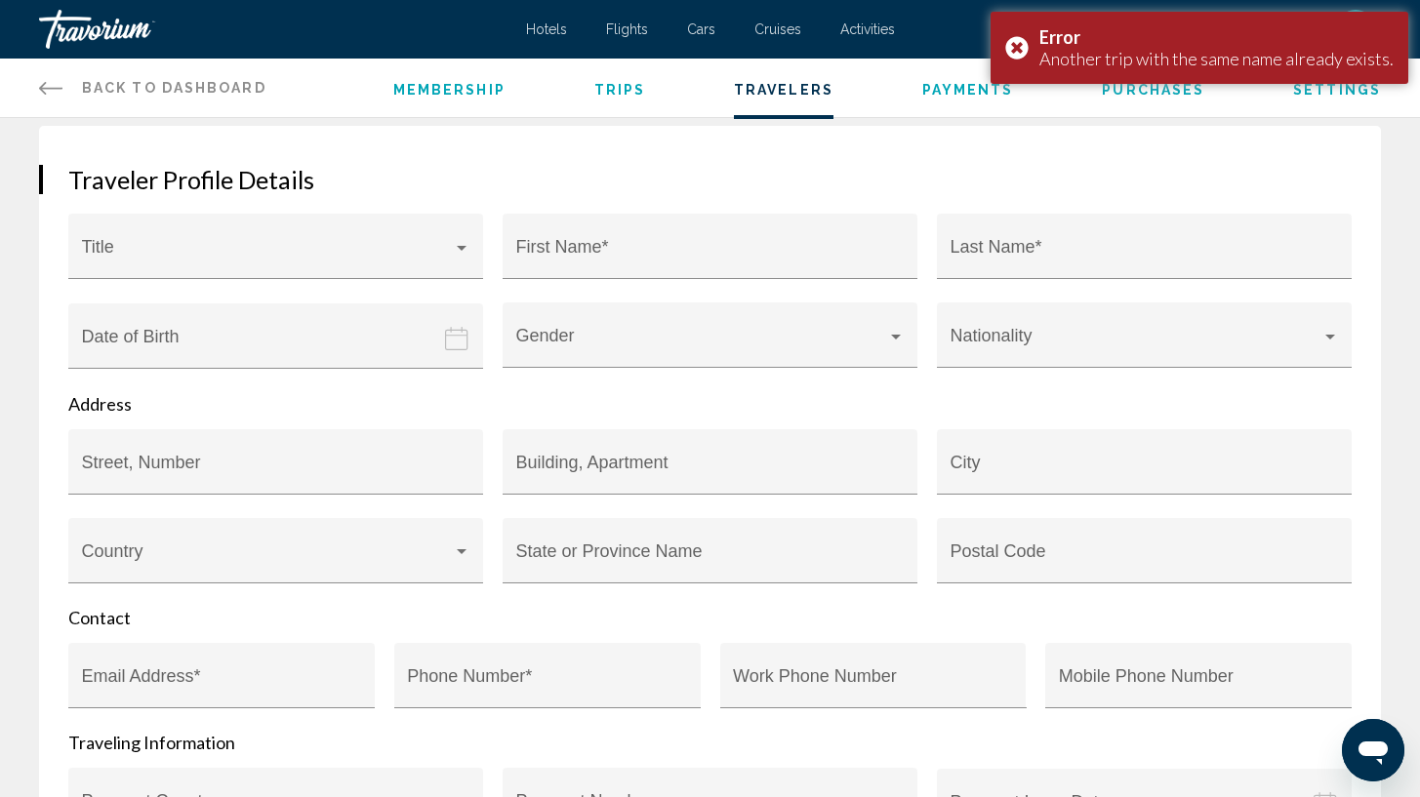
scroll to position [246, 0]
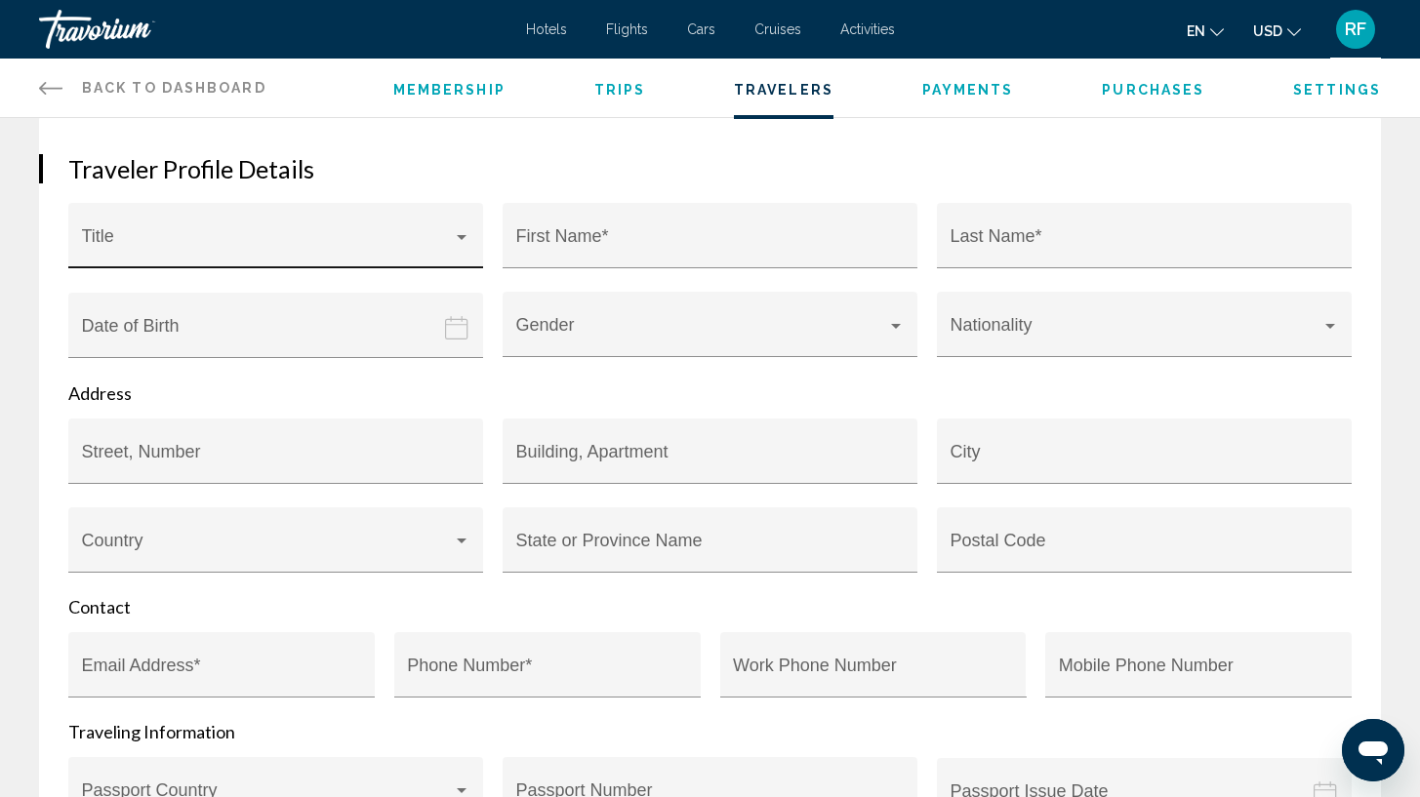
click at [455, 244] on div "Main content" at bounding box center [462, 237] width 18 height 16
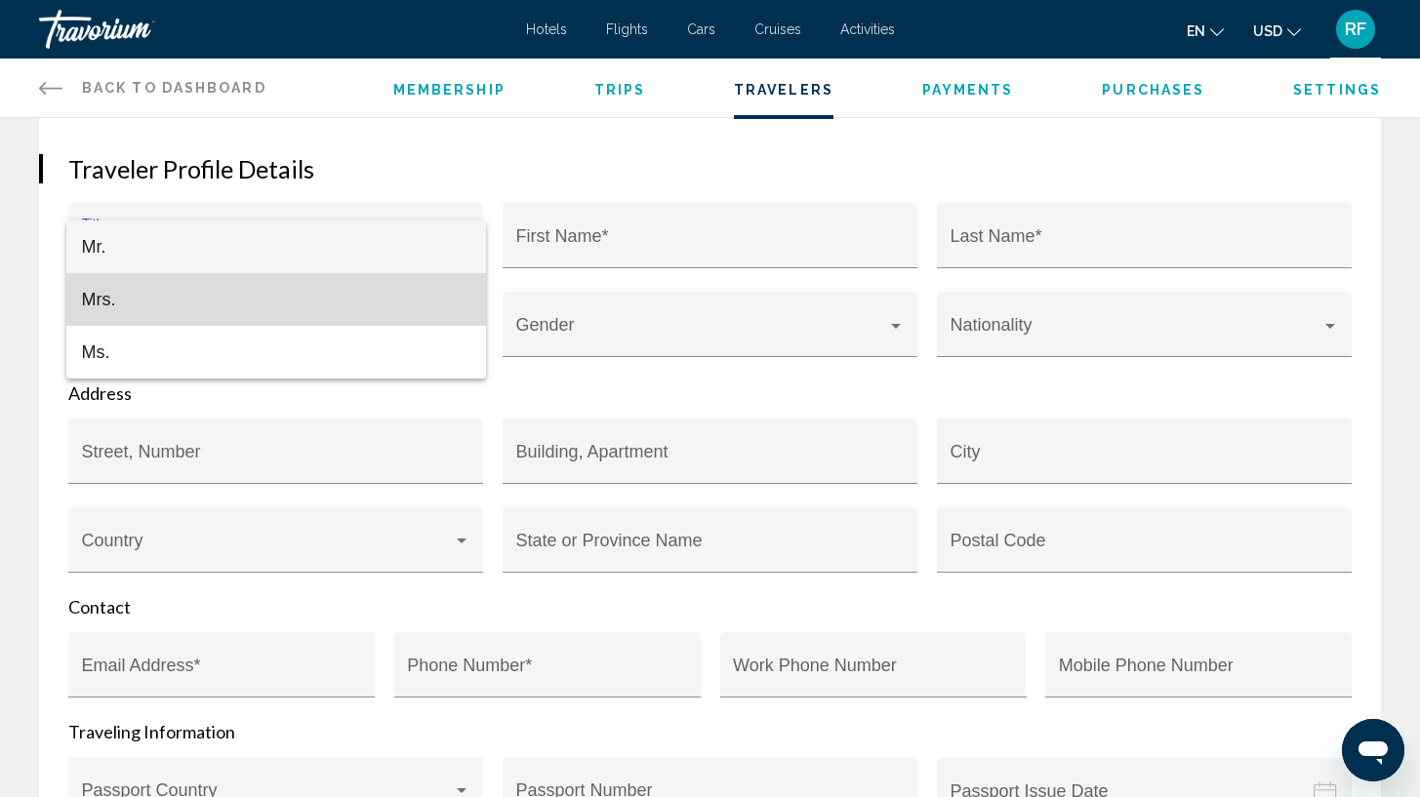
click at [407, 293] on span "Mrs." at bounding box center [276, 299] width 388 height 53
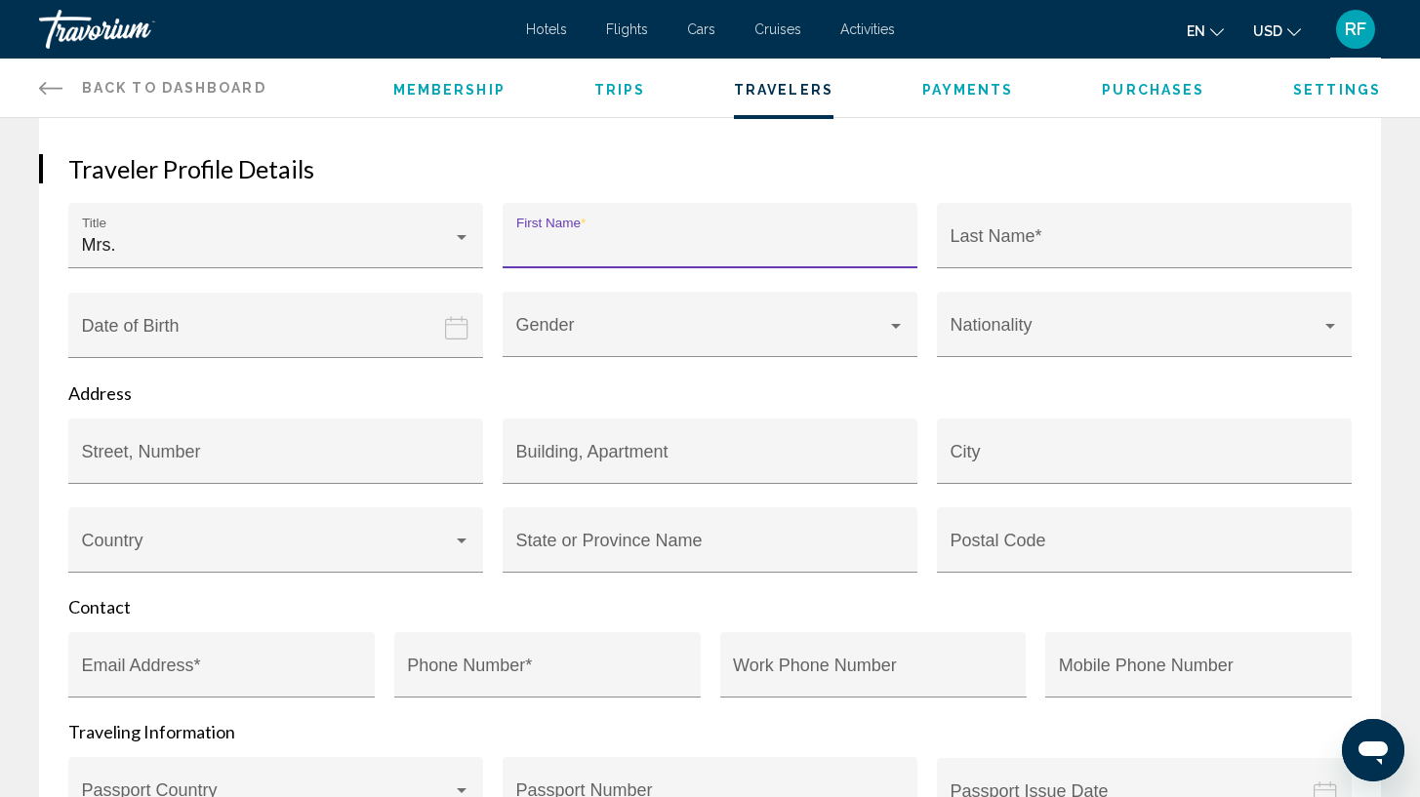
click at [564, 242] on input "First Name *" at bounding box center [710, 245] width 388 height 20
type input "******"
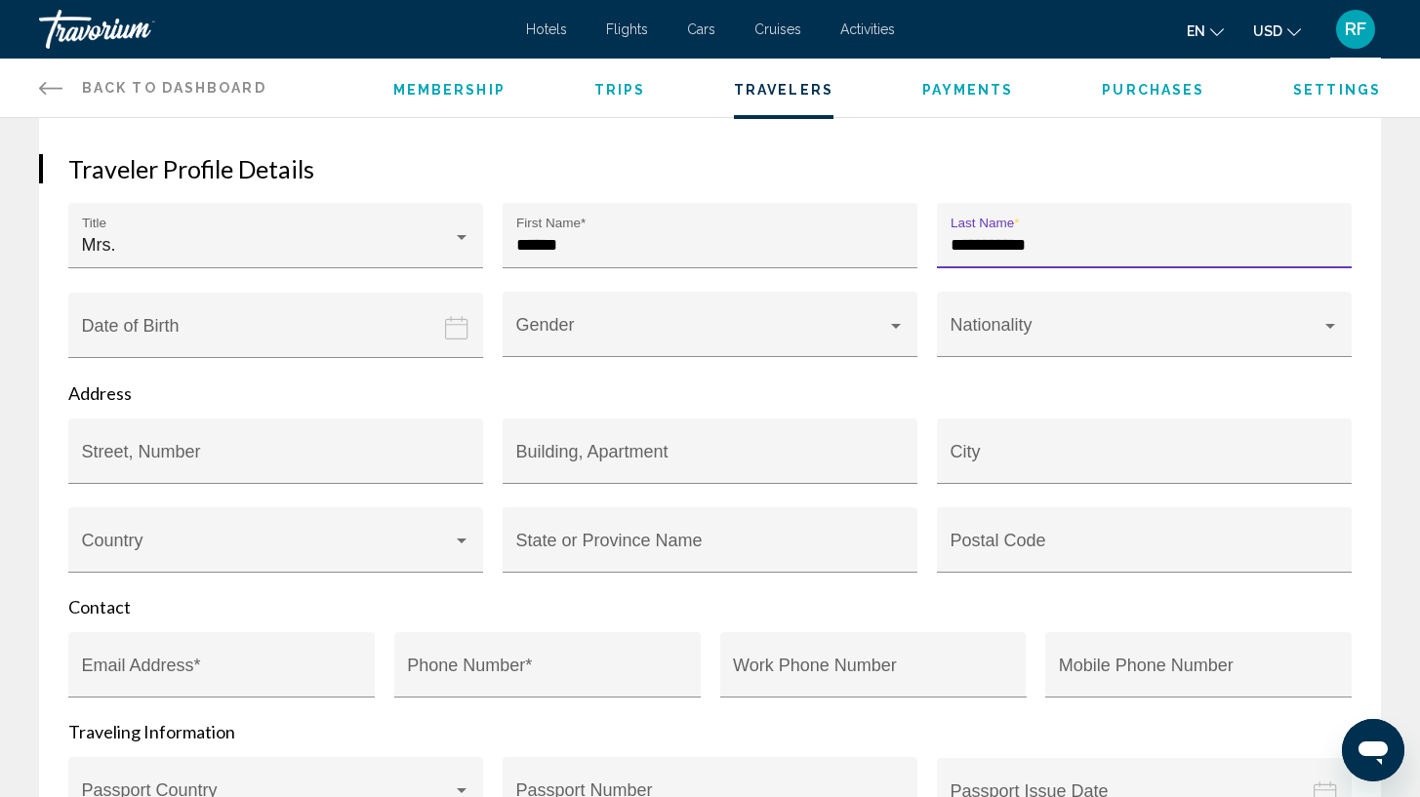
type input "**********"
click at [375, 349] on input "Date of birth" at bounding box center [279, 340] width 423 height 97
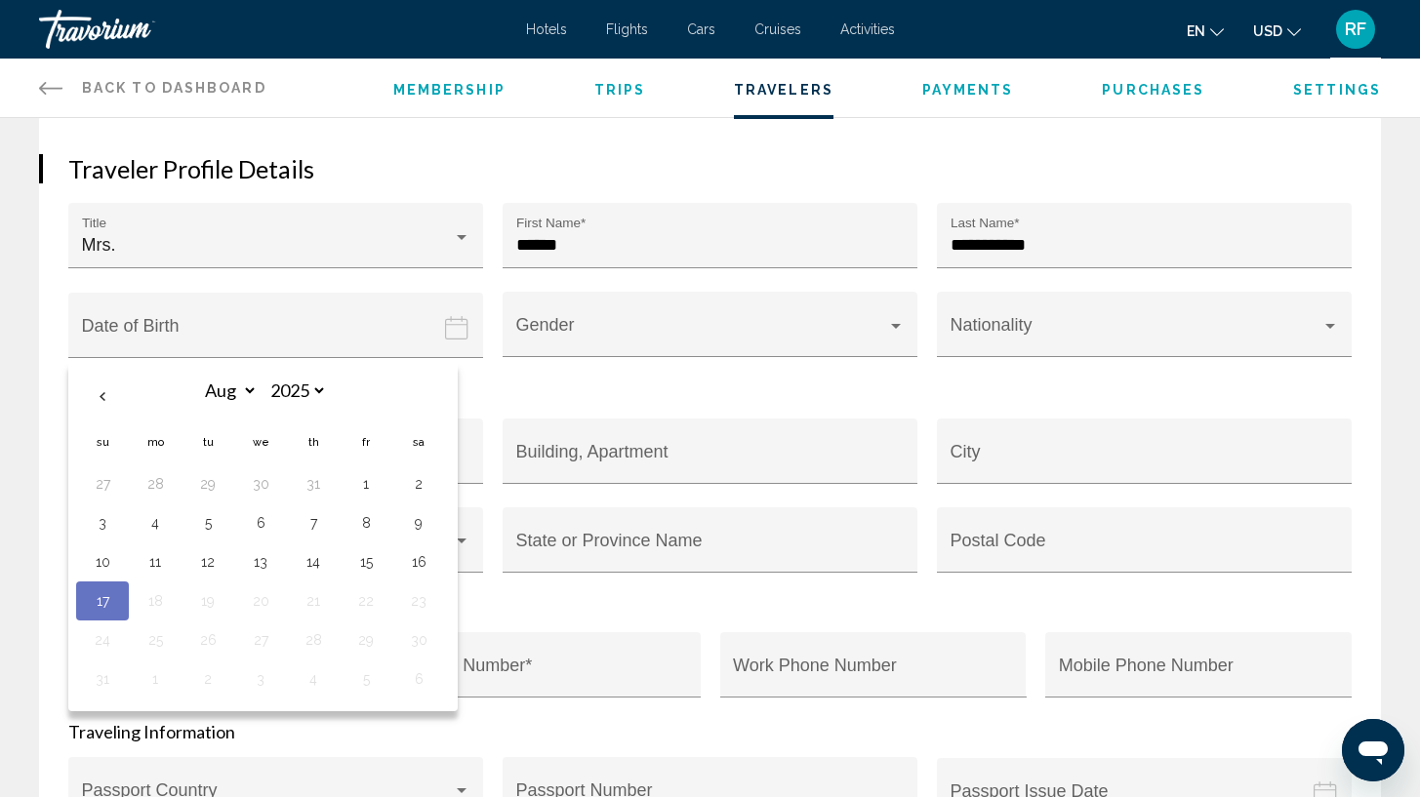
click at [237, 314] on input "Date of birth" at bounding box center [279, 340] width 423 height 97
click at [223, 339] on input "Date of birth" at bounding box center [279, 340] width 423 height 97
select select "*"
click at [106, 603] on button "15" at bounding box center [102, 601] width 31 height 27
type input "**********"
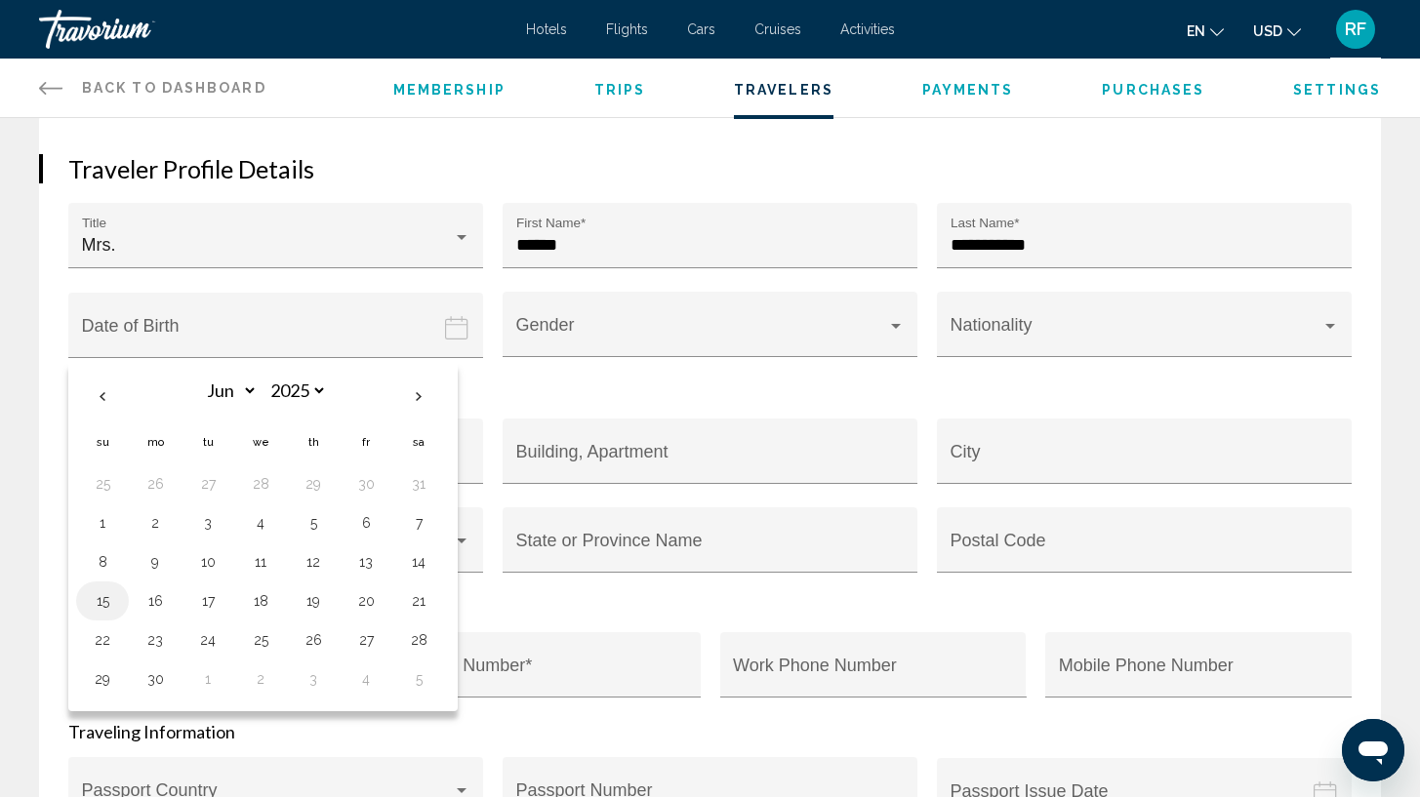
type input "**********"
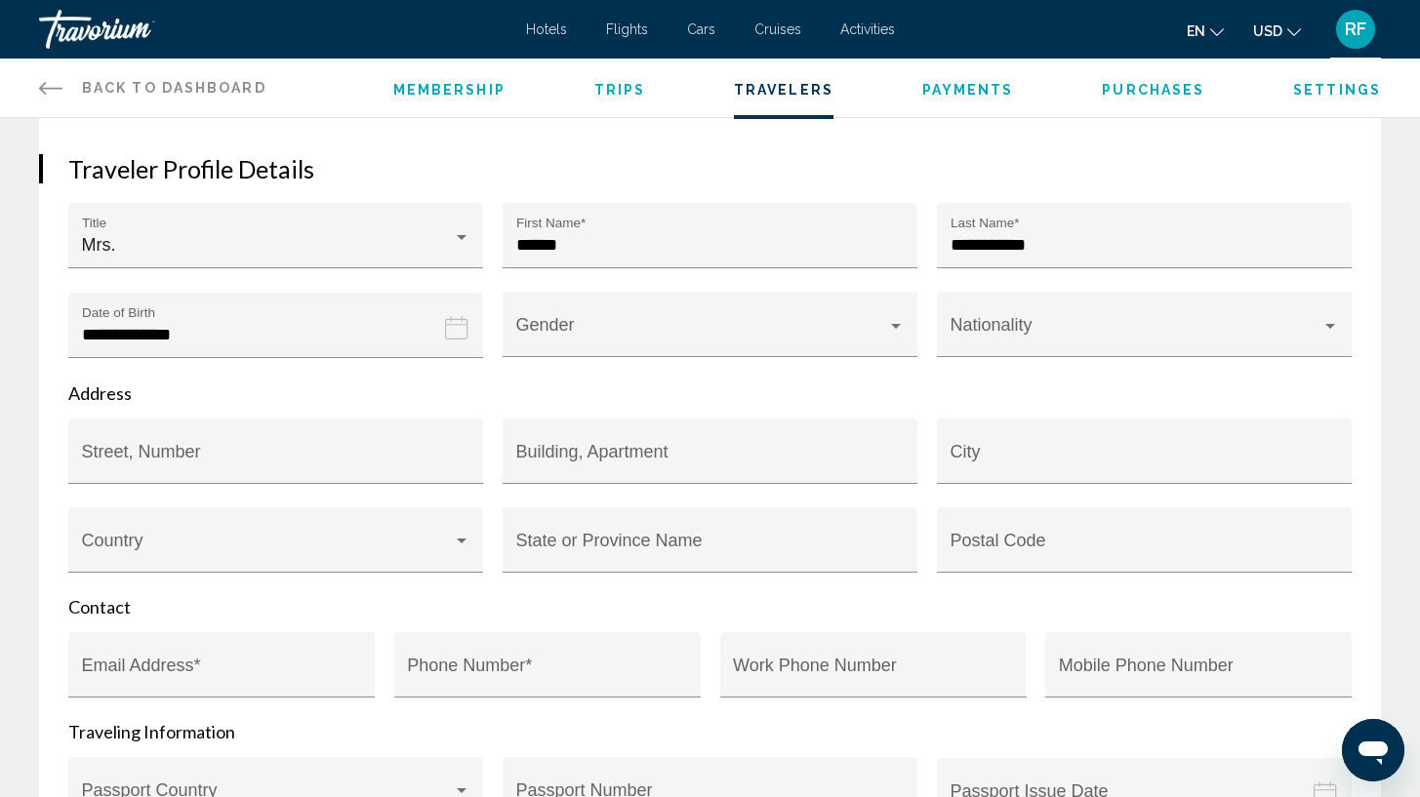
click at [181, 334] on input "**********" at bounding box center [279, 340] width 423 height 97
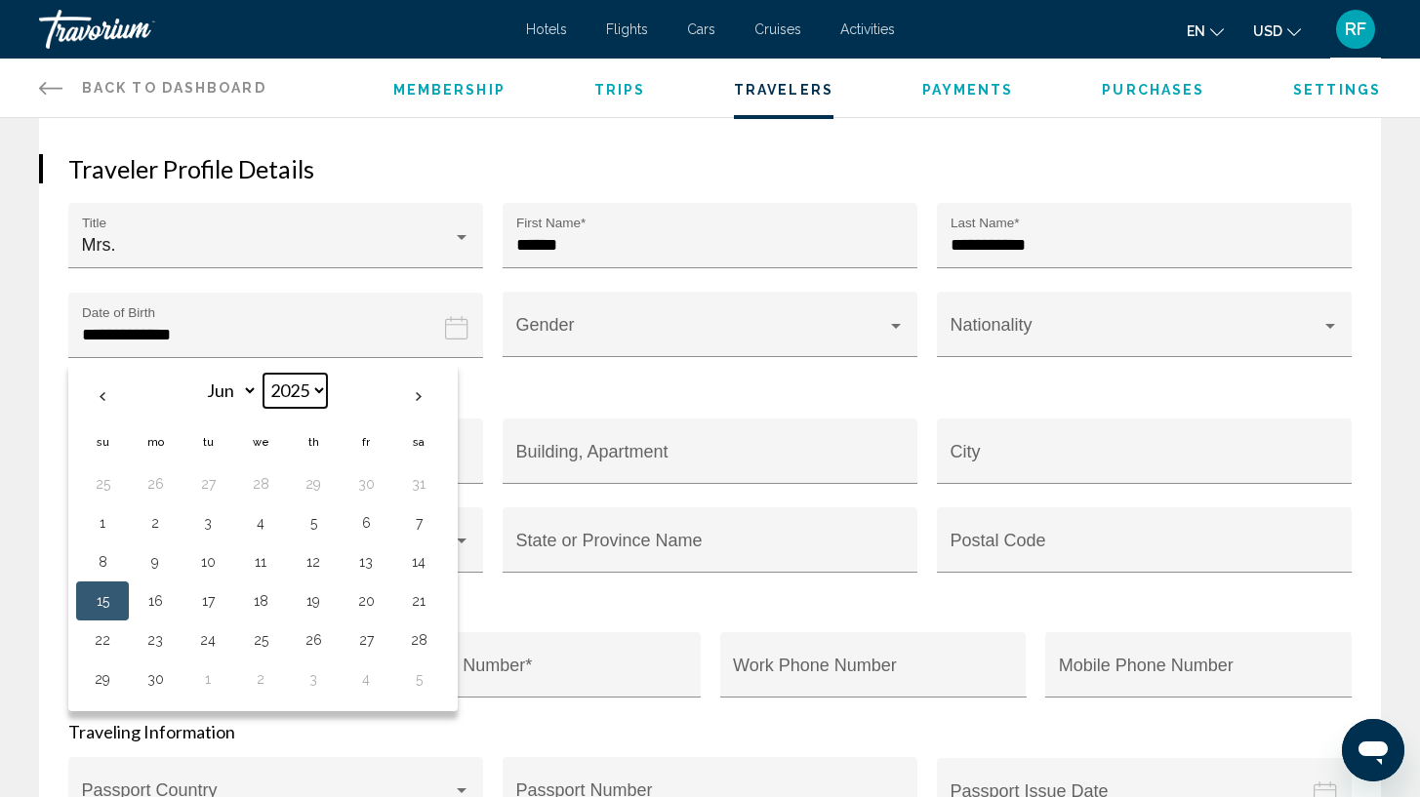
select select "****"
click at [602, 338] on span "Main content" at bounding box center [701, 334] width 371 height 20
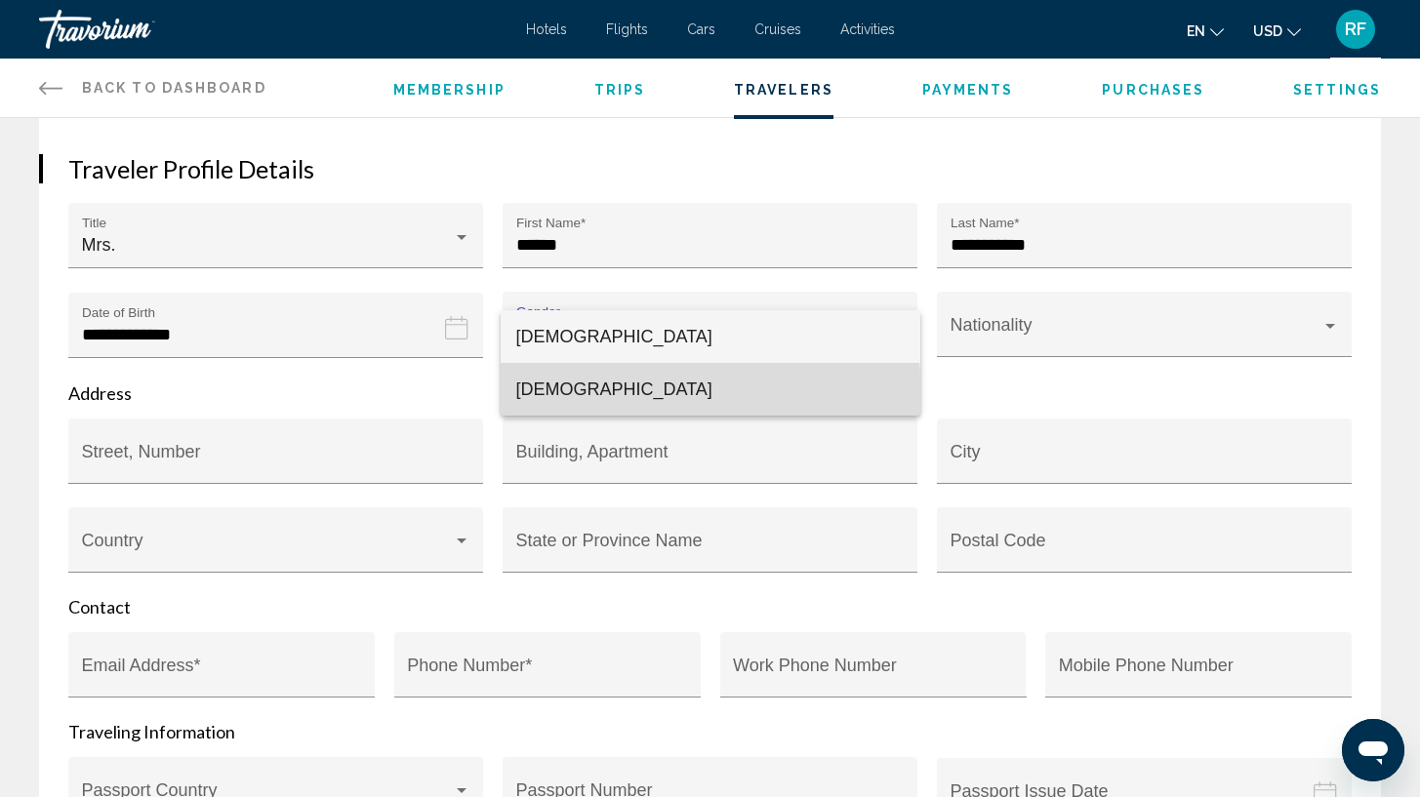
click at [580, 397] on span "[DEMOGRAPHIC_DATA]" at bounding box center [710, 389] width 388 height 53
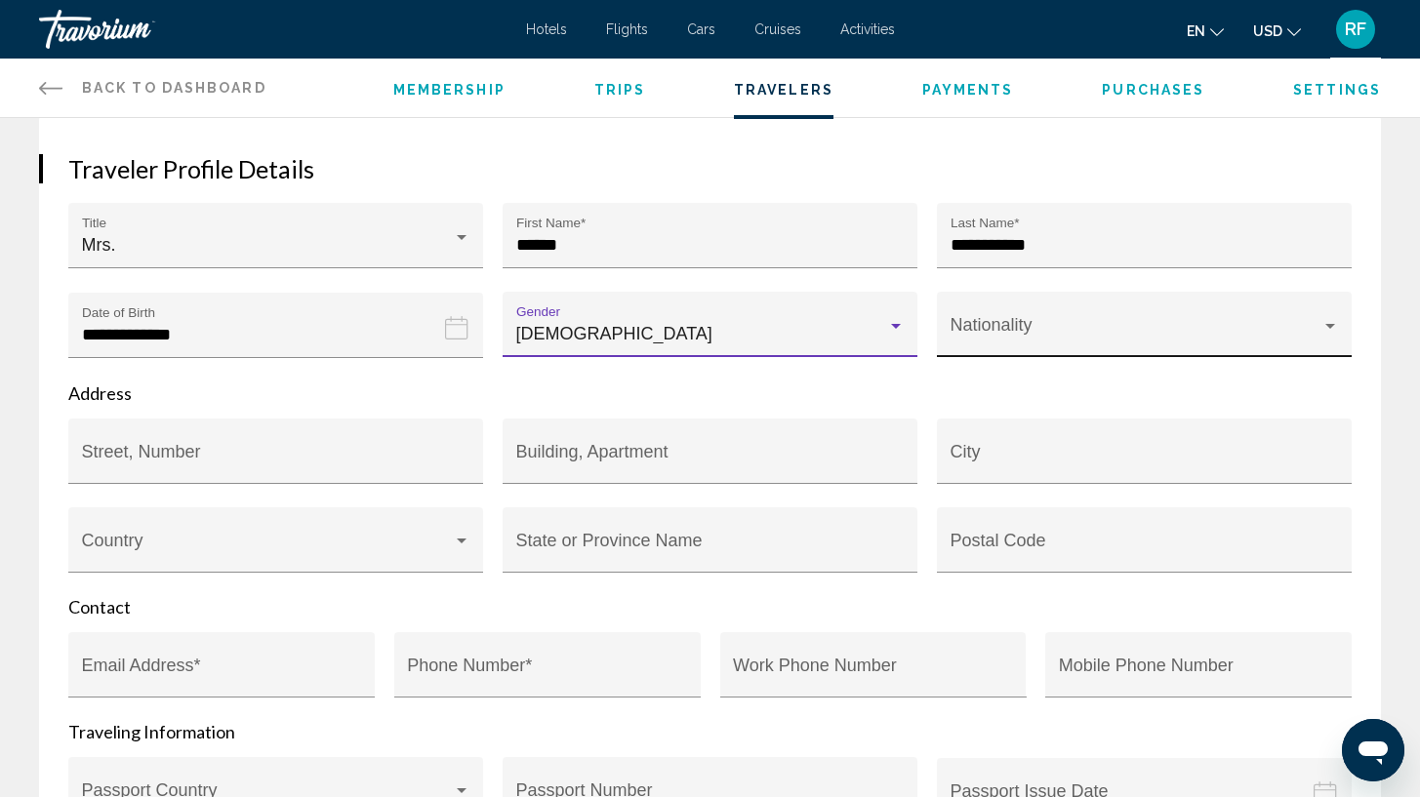
click at [994, 327] on span "Main content" at bounding box center [1136, 334] width 371 height 20
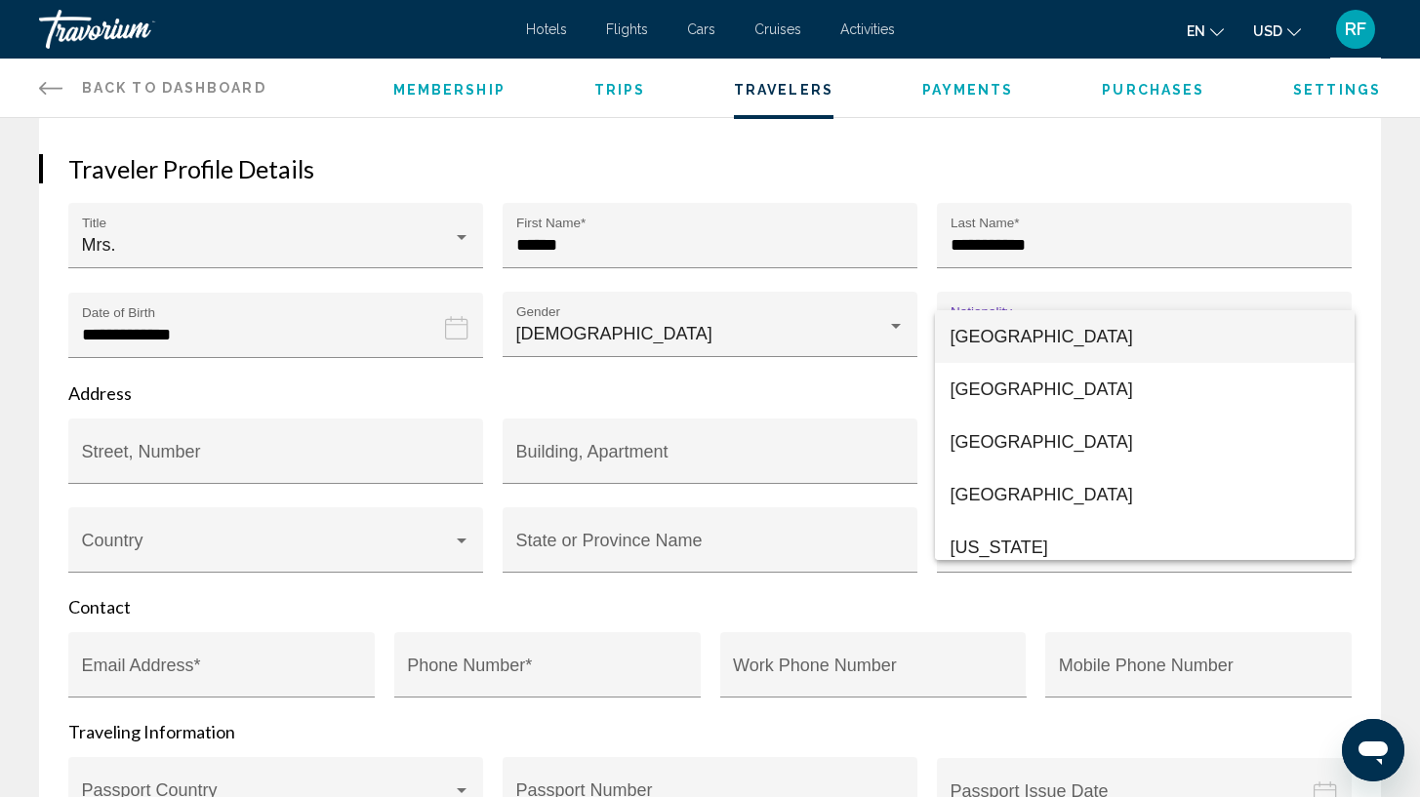
click at [1370, 295] on div at bounding box center [710, 398] width 1420 height 797
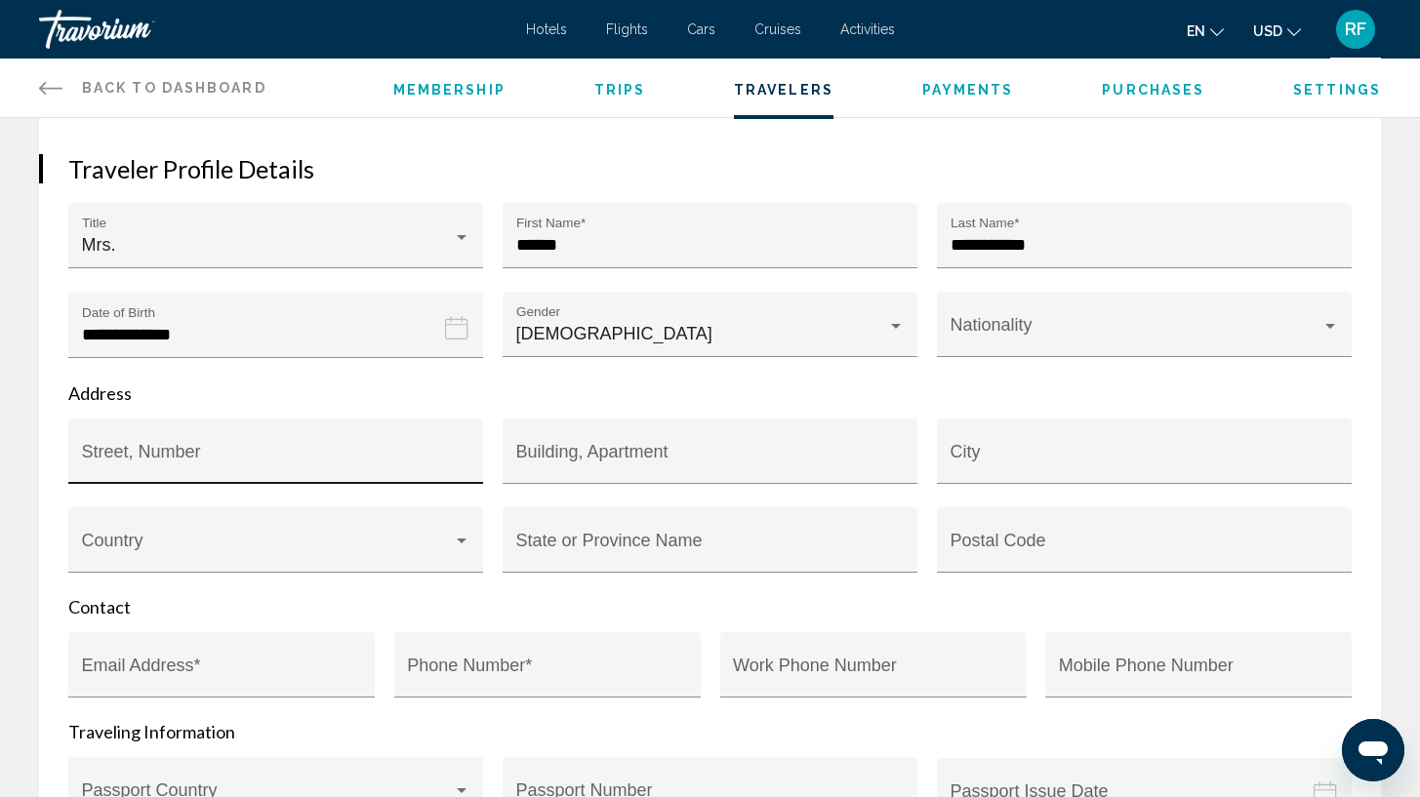
click at [287, 455] on div "Street, Number" at bounding box center [276, 457] width 388 height 52
type input "**********"
type input "*****"
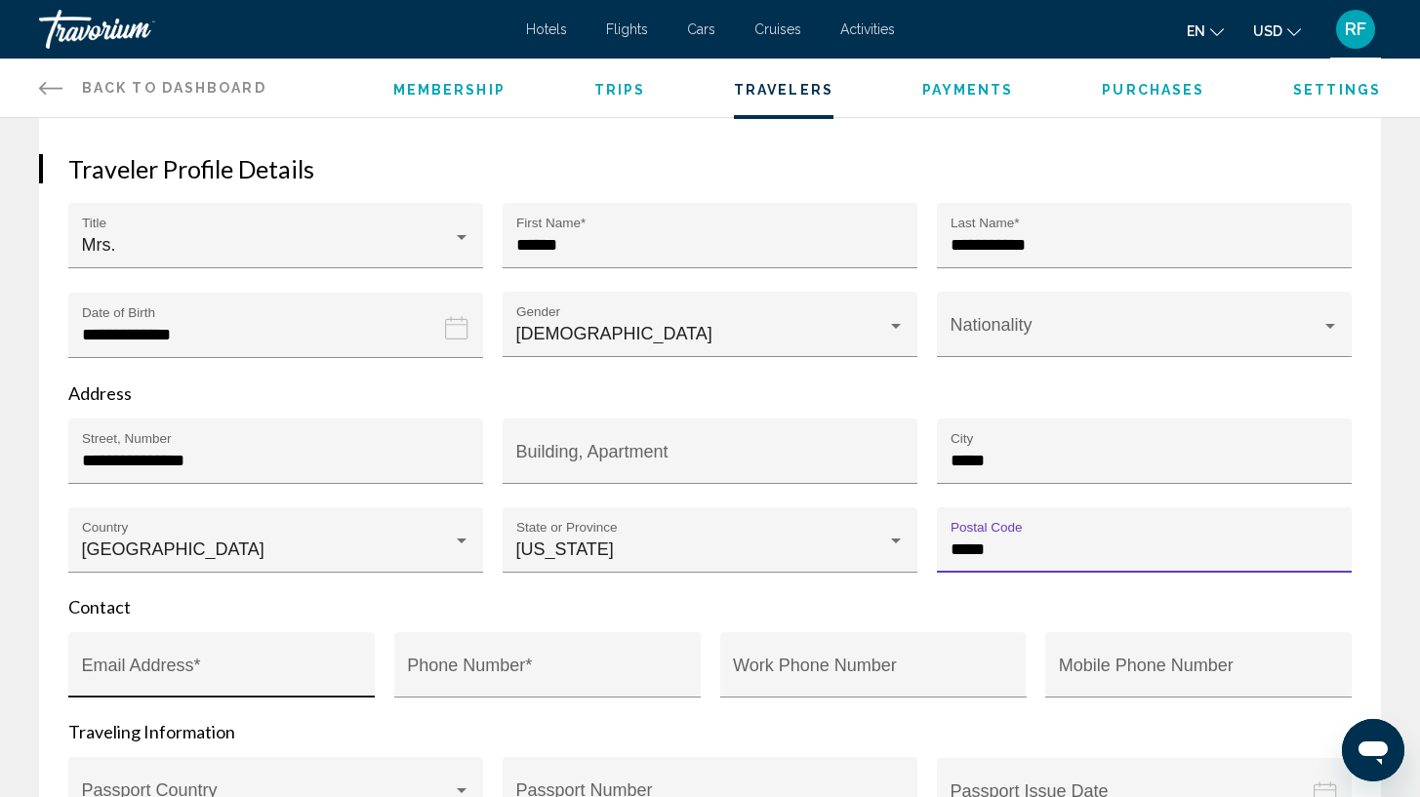
type input "*****"
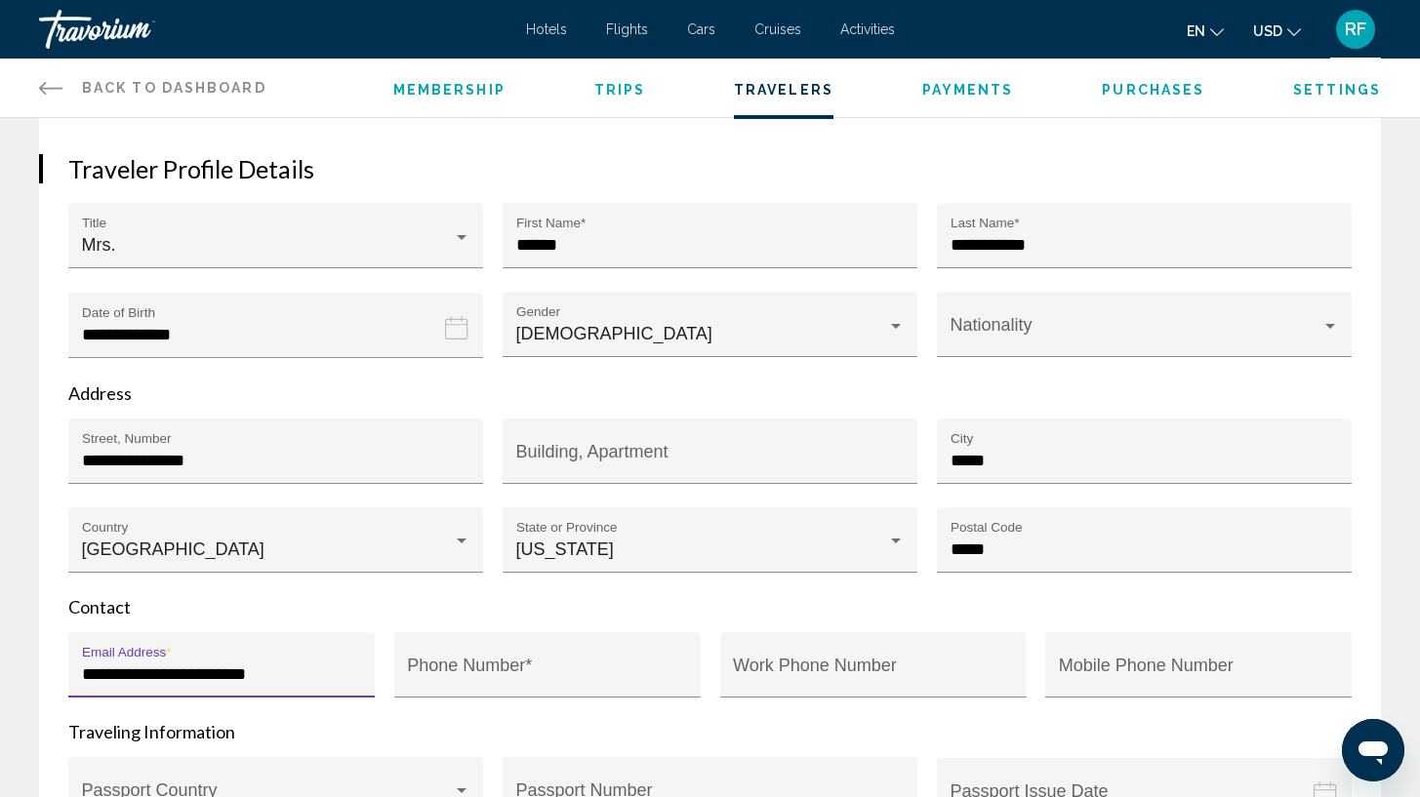
type input "**********"
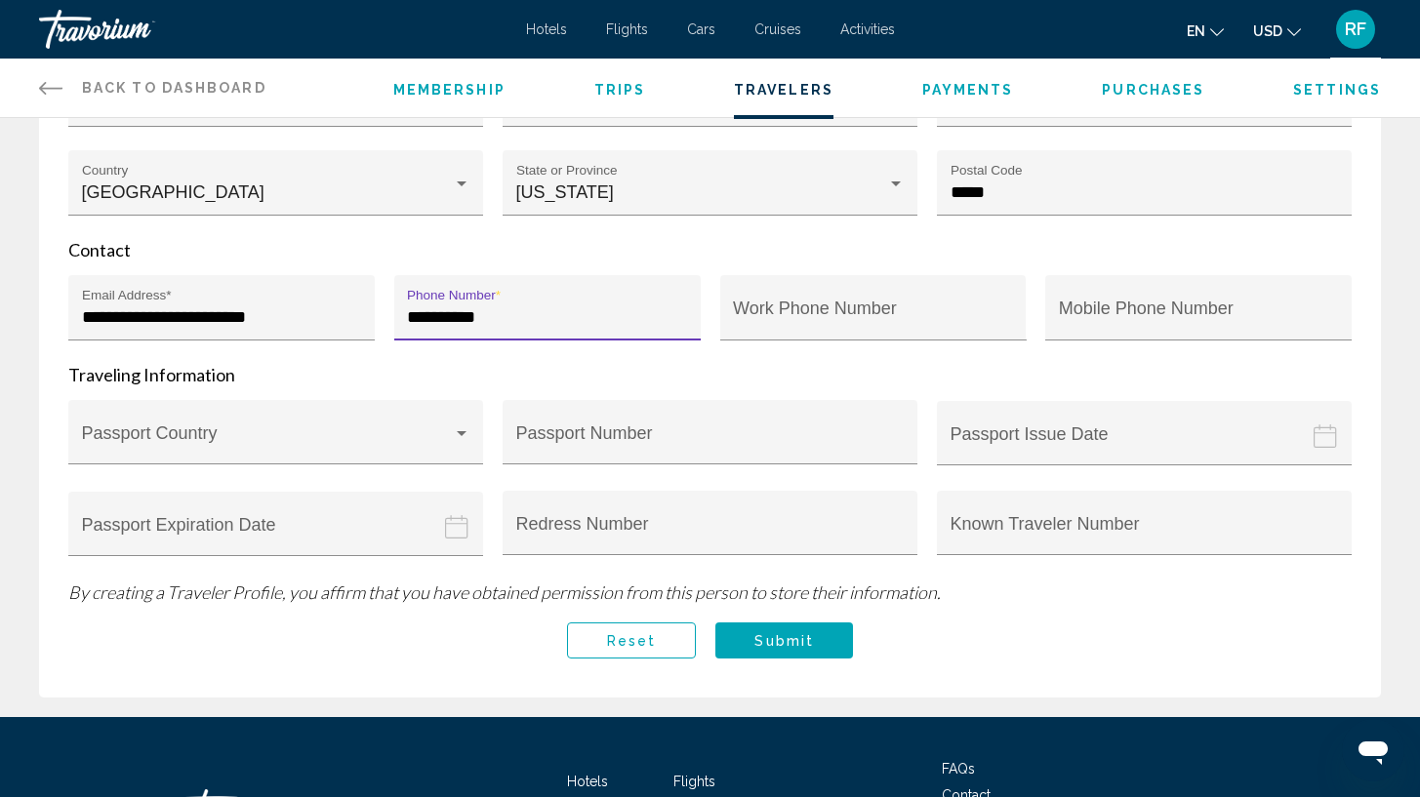
scroll to position [650, 0]
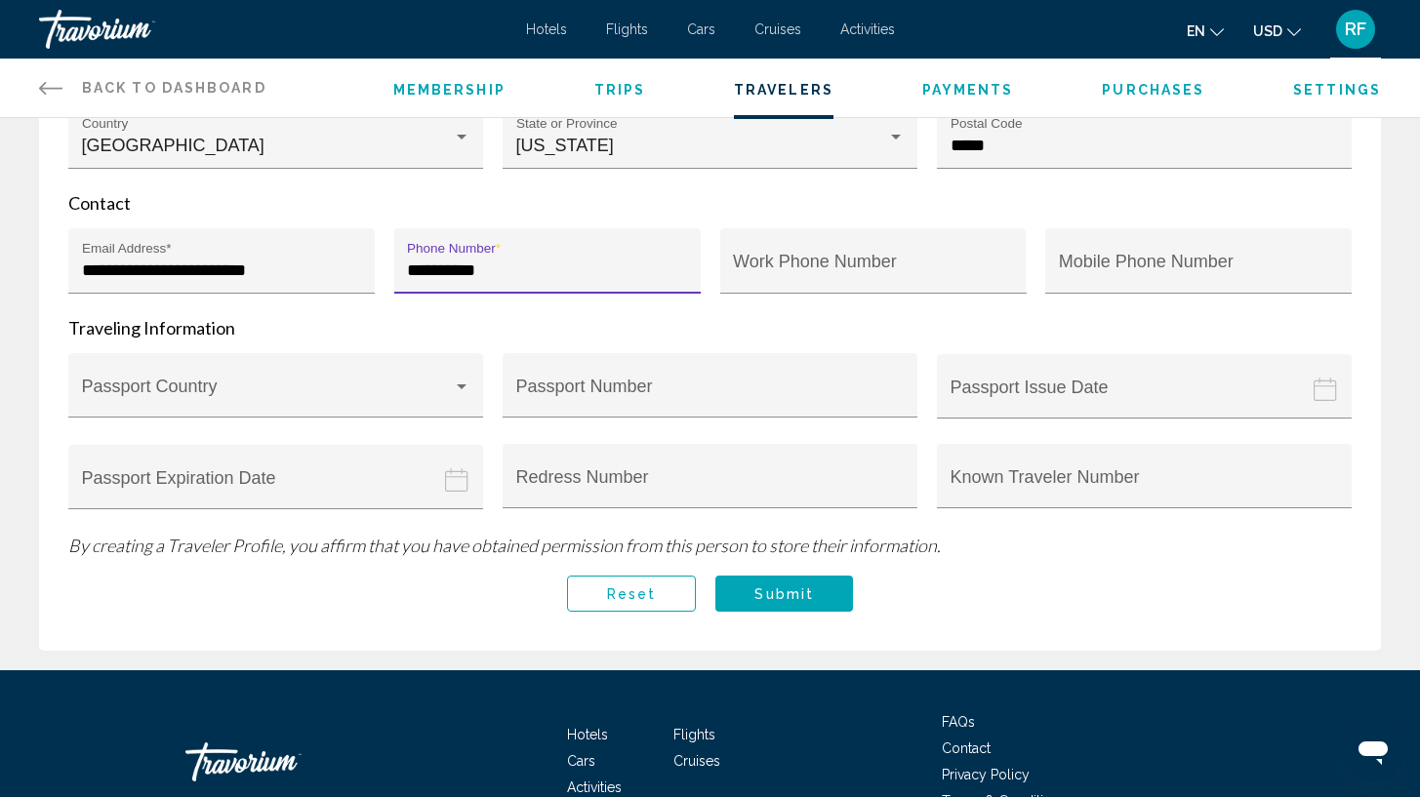
type input "**********"
click at [790, 597] on button "Submit" at bounding box center [784, 594] width 138 height 36
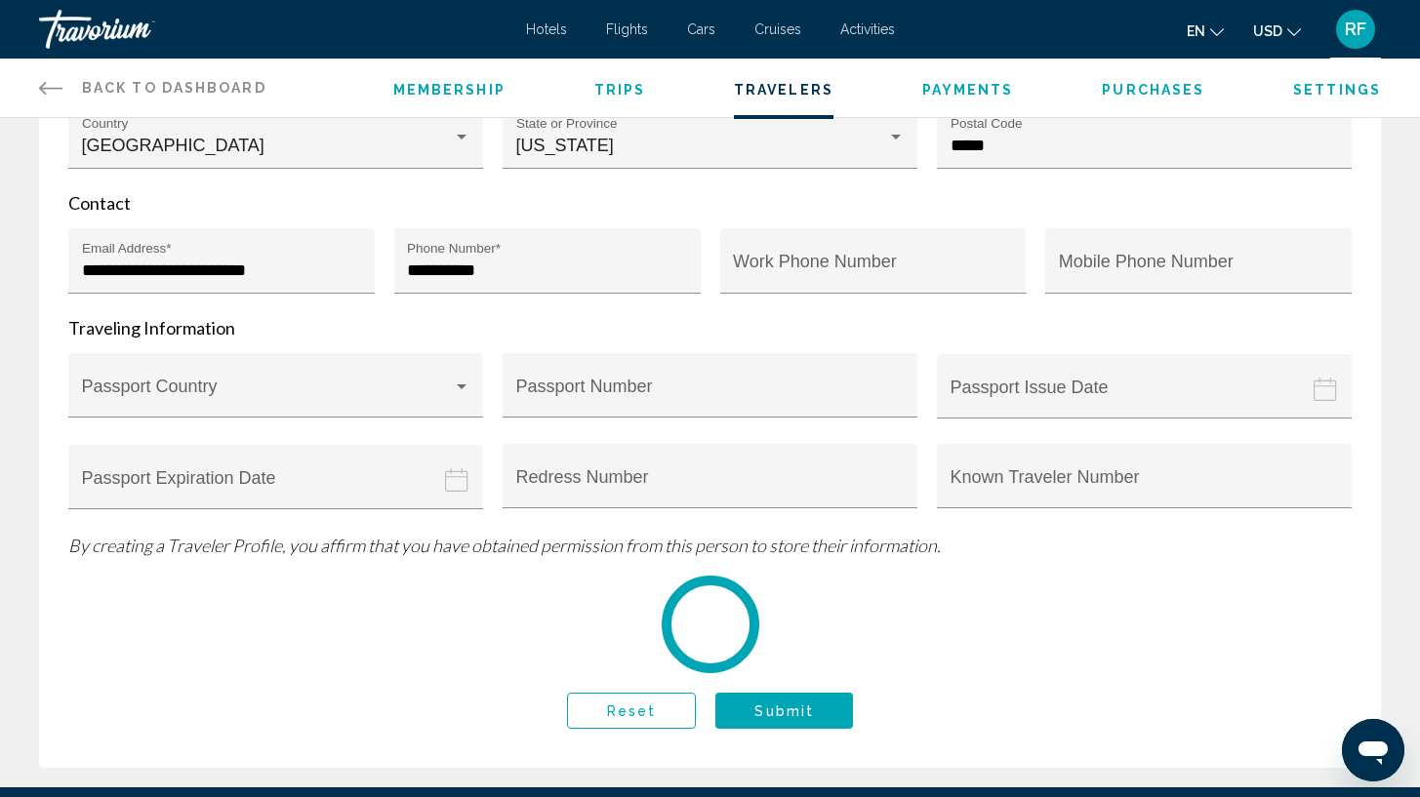
scroll to position [0, 0]
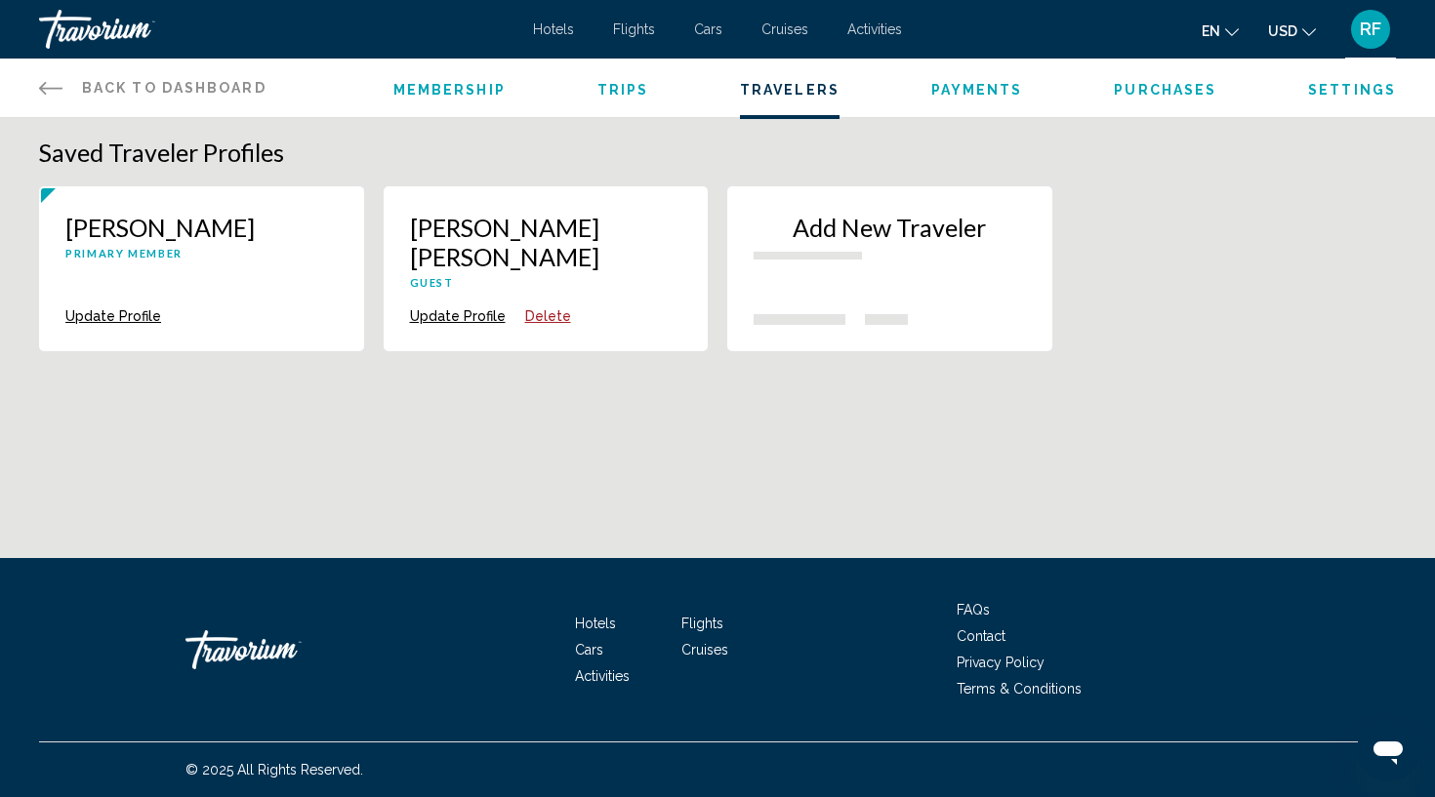
click at [633, 84] on span "Trips" at bounding box center [623, 90] width 52 height 16
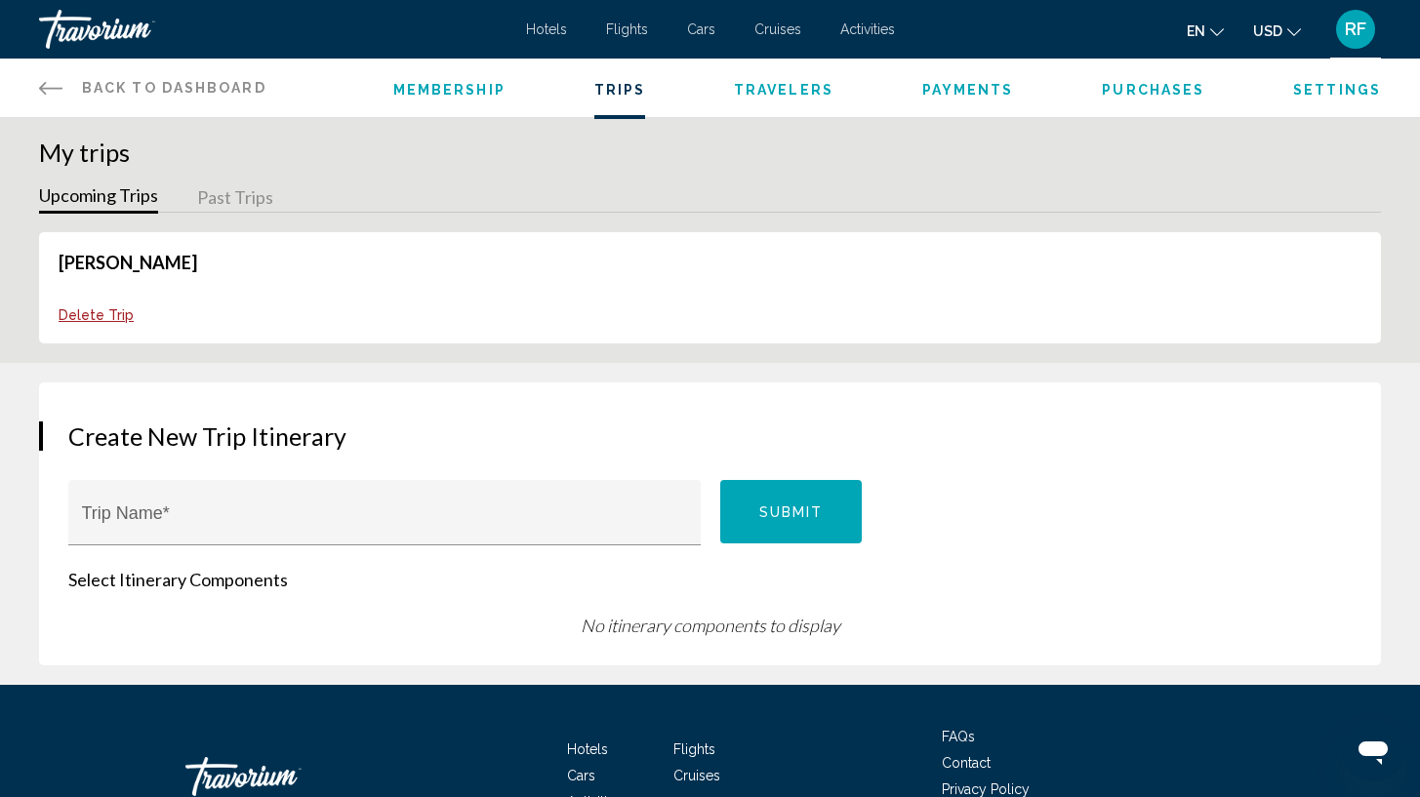
click at [259, 196] on button "Past Trips" at bounding box center [235, 199] width 76 height 30
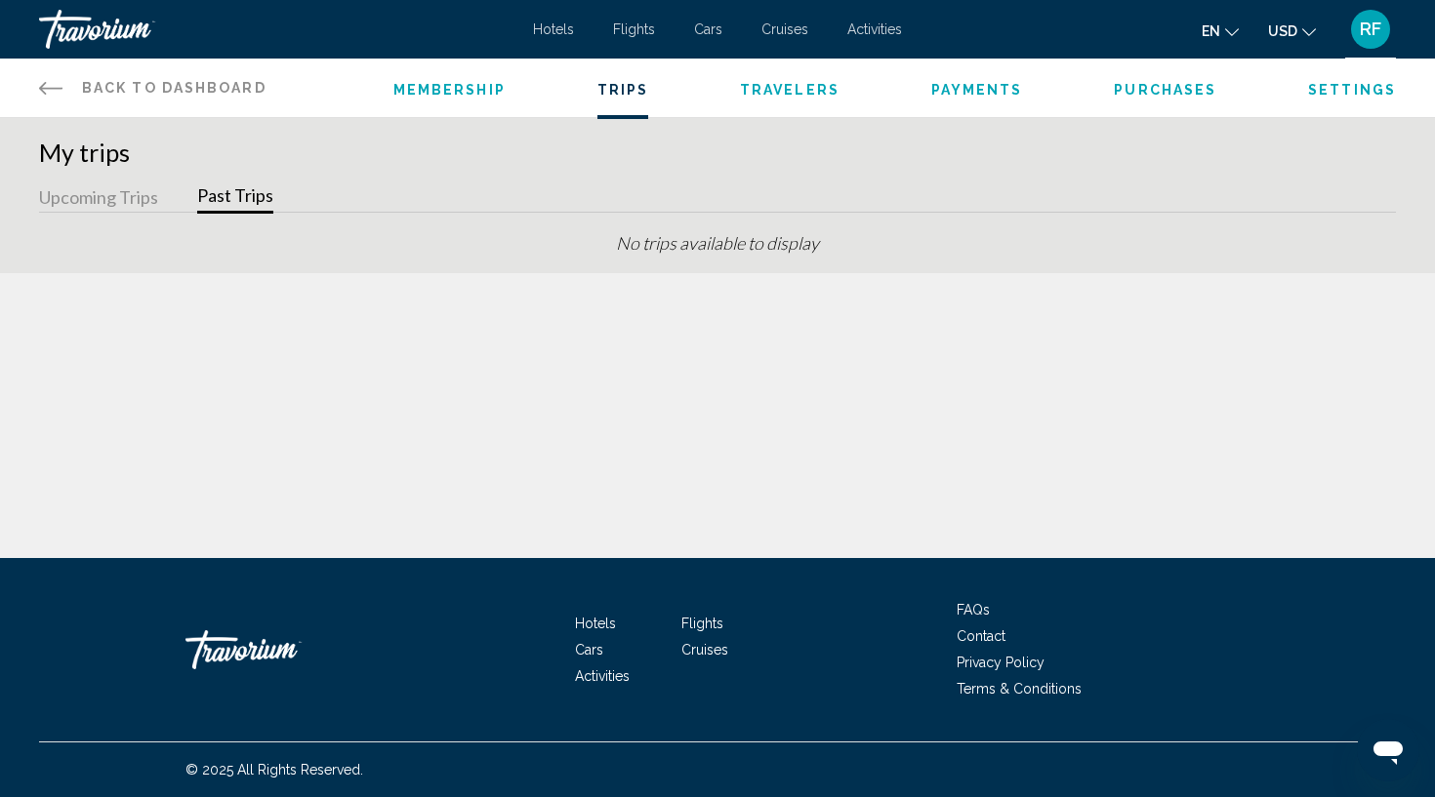
click at [133, 197] on button "Upcoming Trips" at bounding box center [98, 199] width 119 height 30
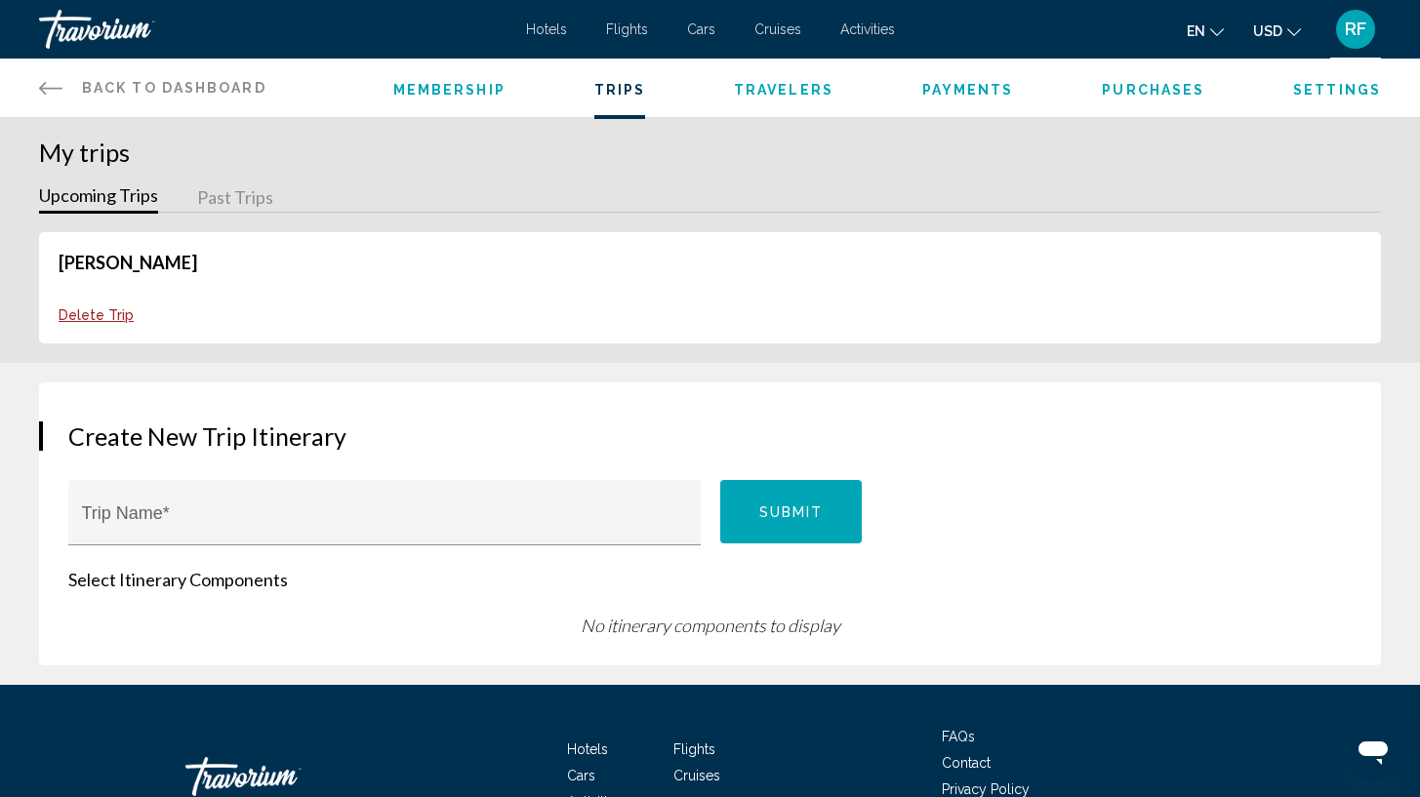
click at [77, 264] on link "[PERSON_NAME]" at bounding box center [128, 262] width 139 height 21
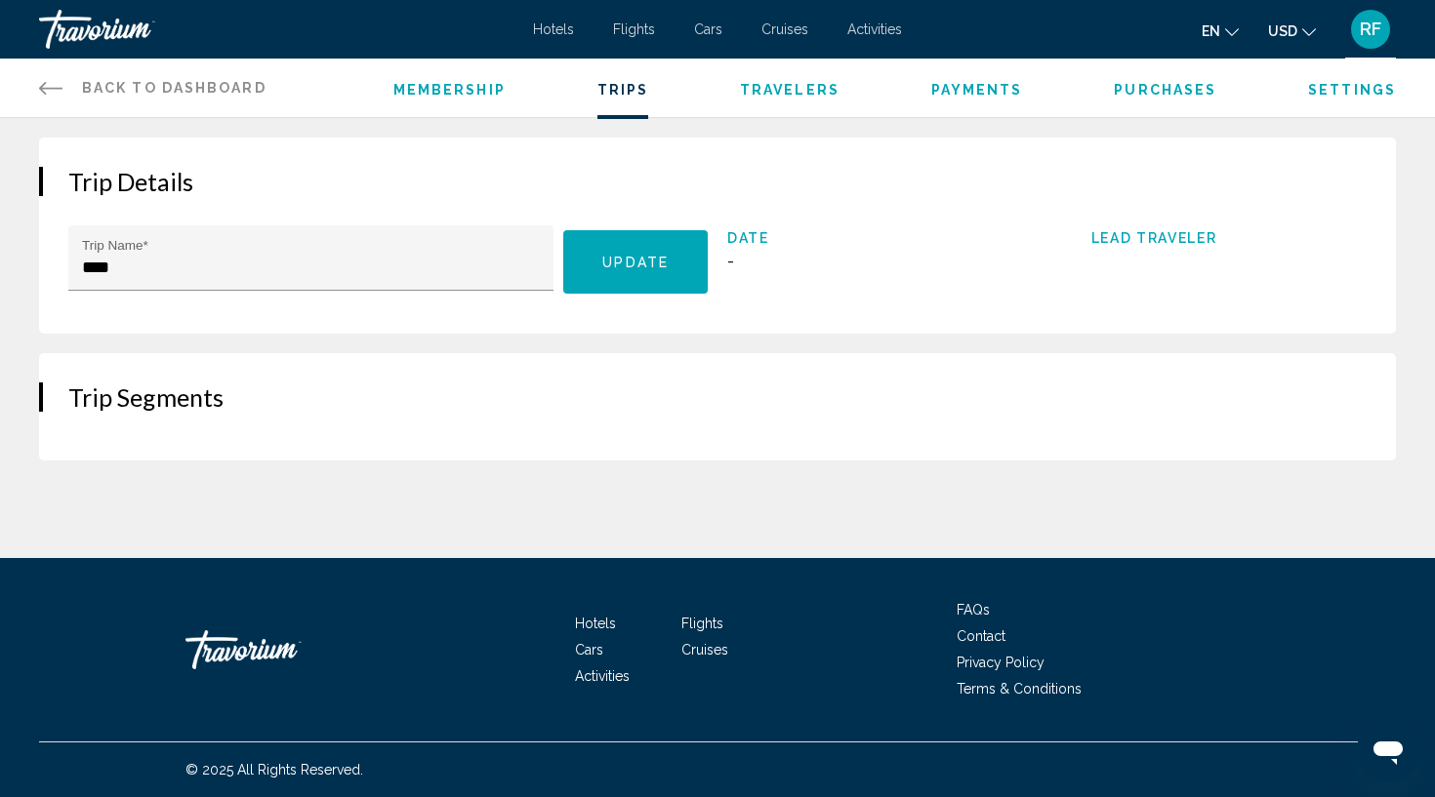
click at [108, 84] on span "Back to Dashboard" at bounding box center [174, 88] width 184 height 16
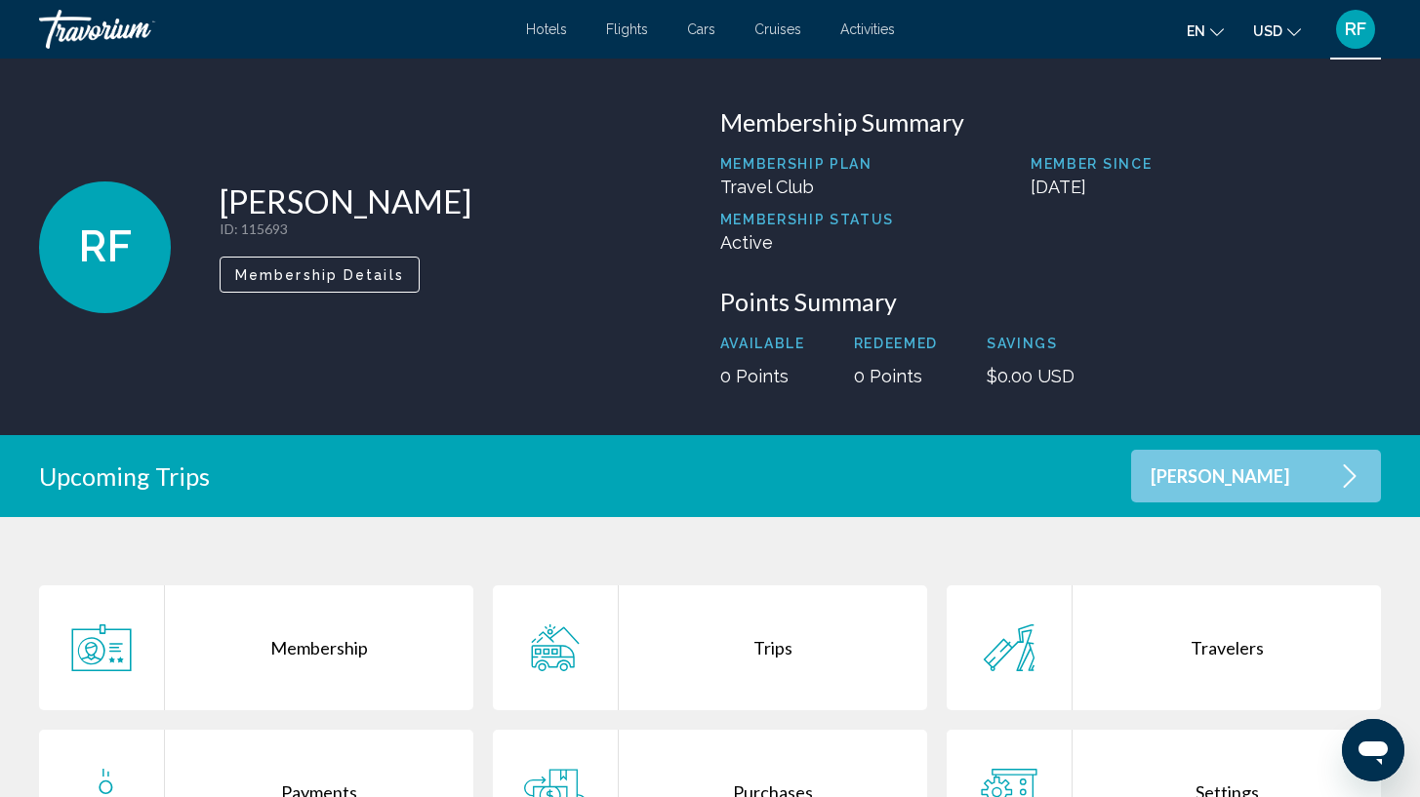
click at [569, 33] on li "Hotels" at bounding box center [556, 29] width 61 height 16
click at [547, 33] on span "Hotels" at bounding box center [546, 29] width 41 height 16
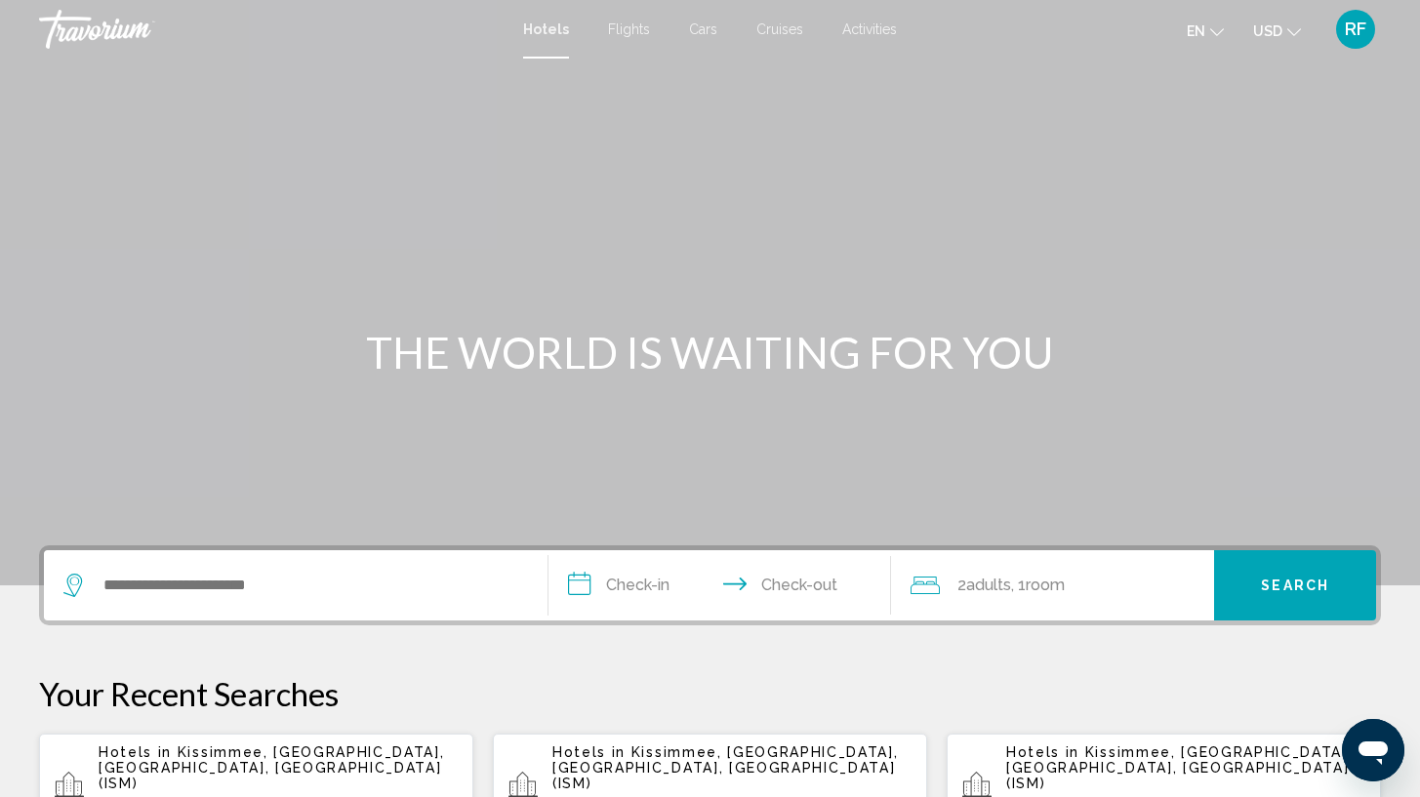
click at [868, 35] on span "Activities" at bounding box center [869, 29] width 55 height 16
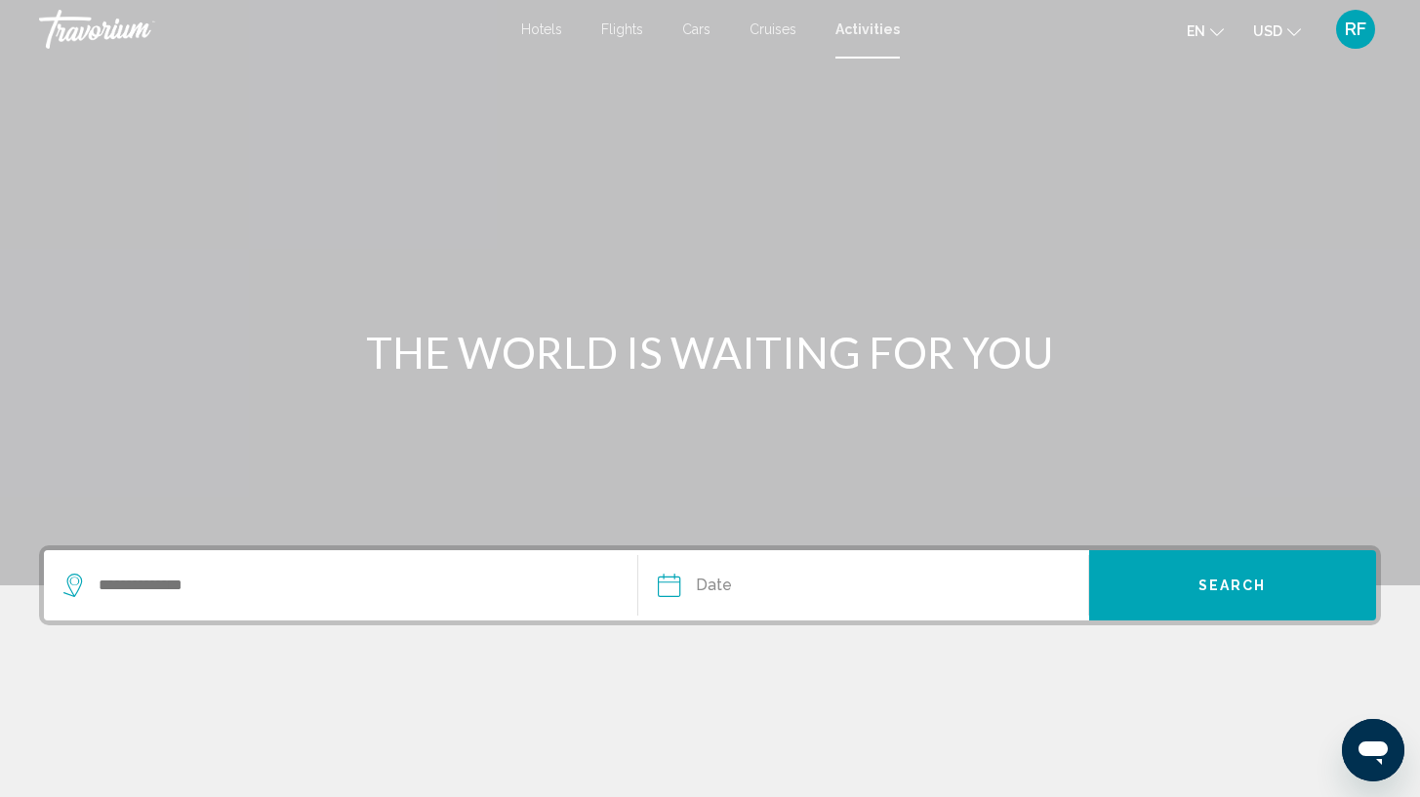
click at [543, 23] on span "Hotels" at bounding box center [541, 29] width 41 height 16
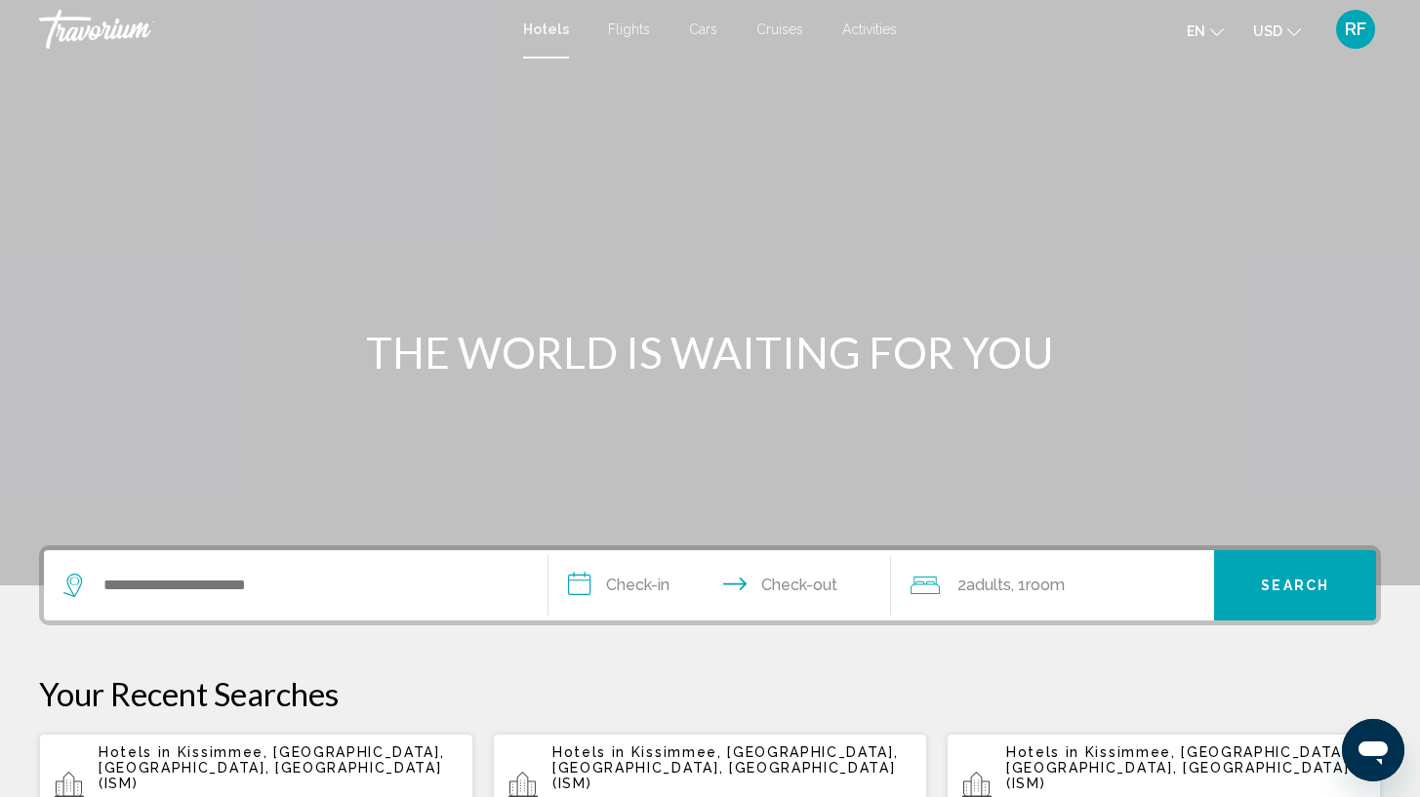
click at [143, 764] on span "Kissimmee, [GEOGRAPHIC_DATA], [GEOGRAPHIC_DATA], [GEOGRAPHIC_DATA] (ISM)" at bounding box center [272, 768] width 347 height 47
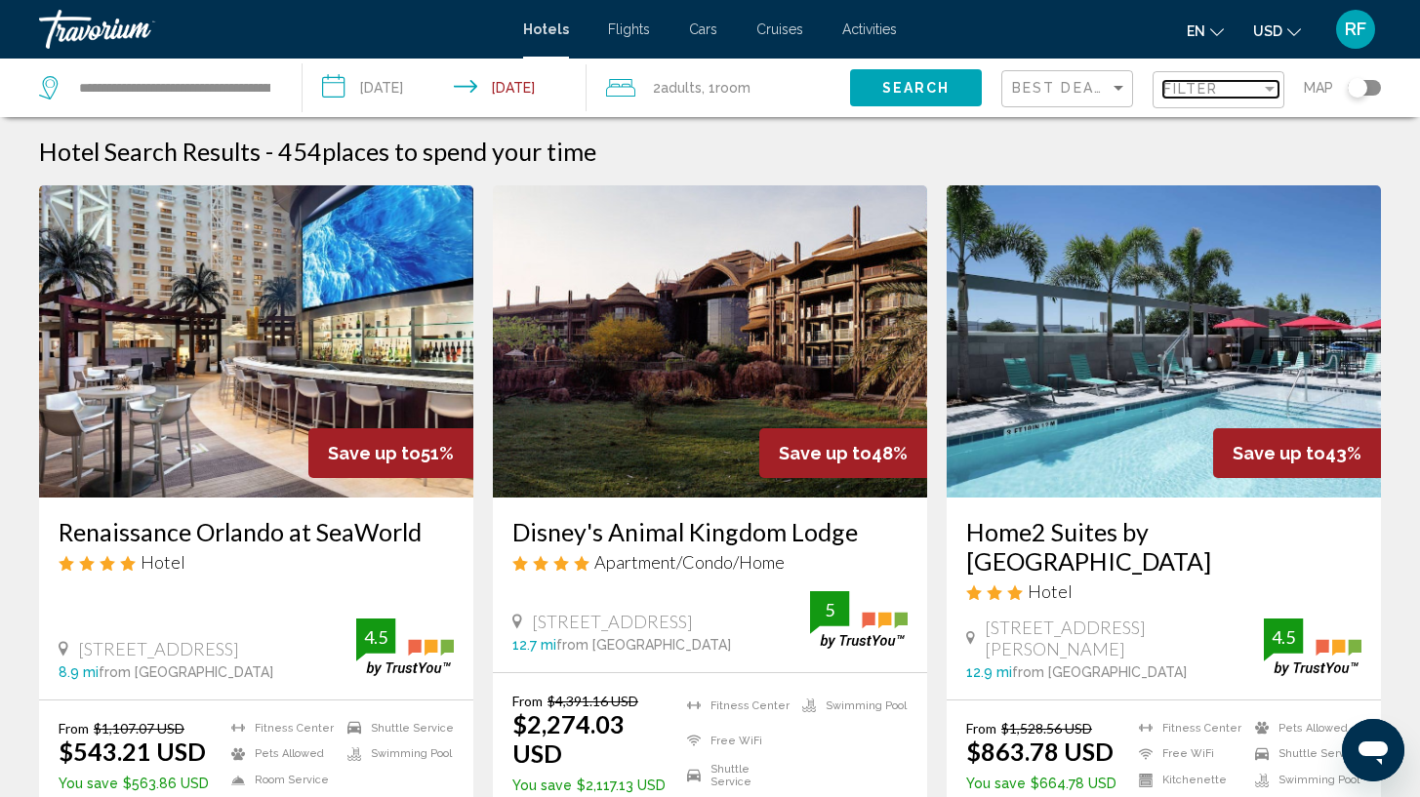
click at [1217, 90] on span "Filter" at bounding box center [1191, 89] width 56 height 16
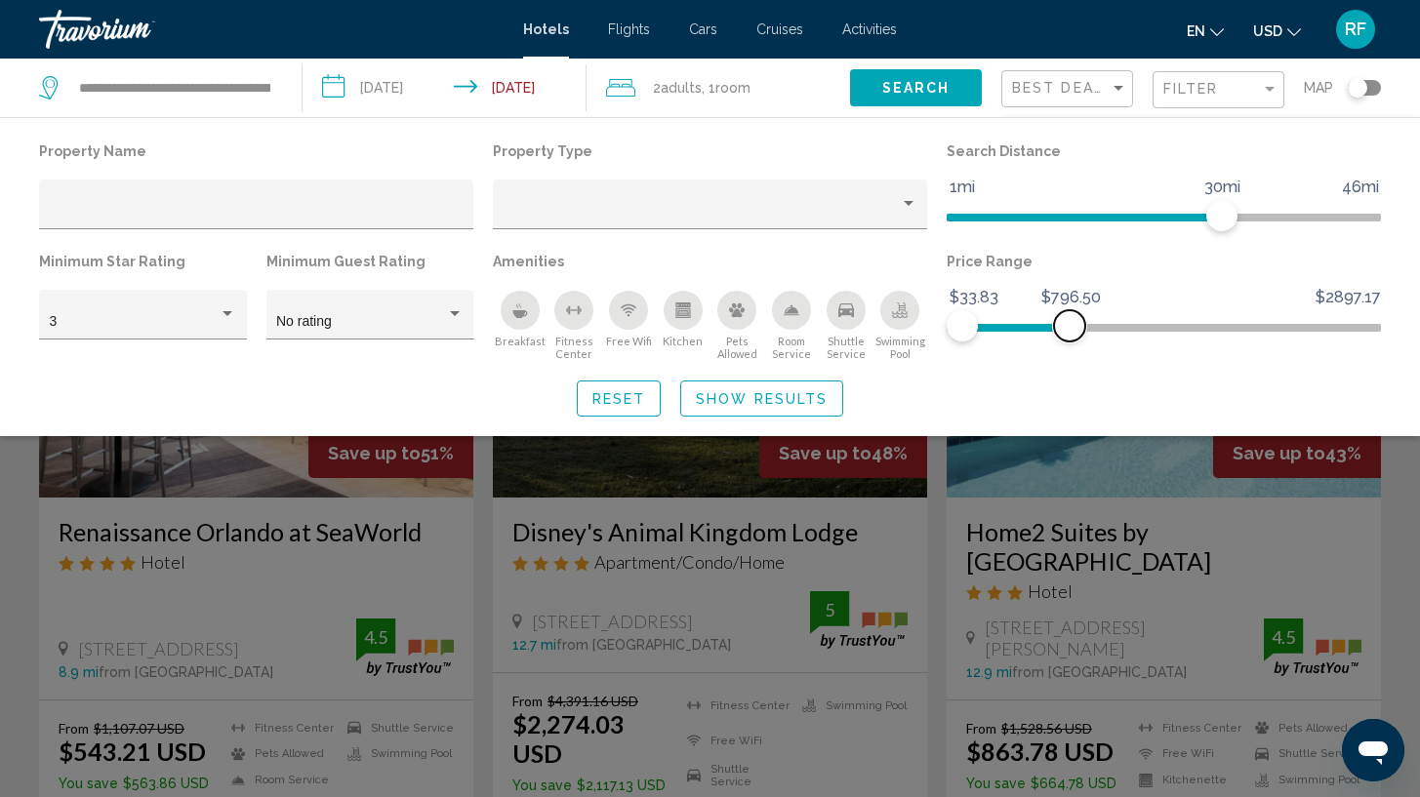
drag, startPoint x: 1361, startPoint y: 324, endPoint x: 1070, endPoint y: 317, distance: 290.9
click at [1070, 317] on span "Hotel Filters" at bounding box center [1069, 325] width 31 height 31
click at [858, 200] on div "Hotel Filters" at bounding box center [711, 210] width 414 height 40
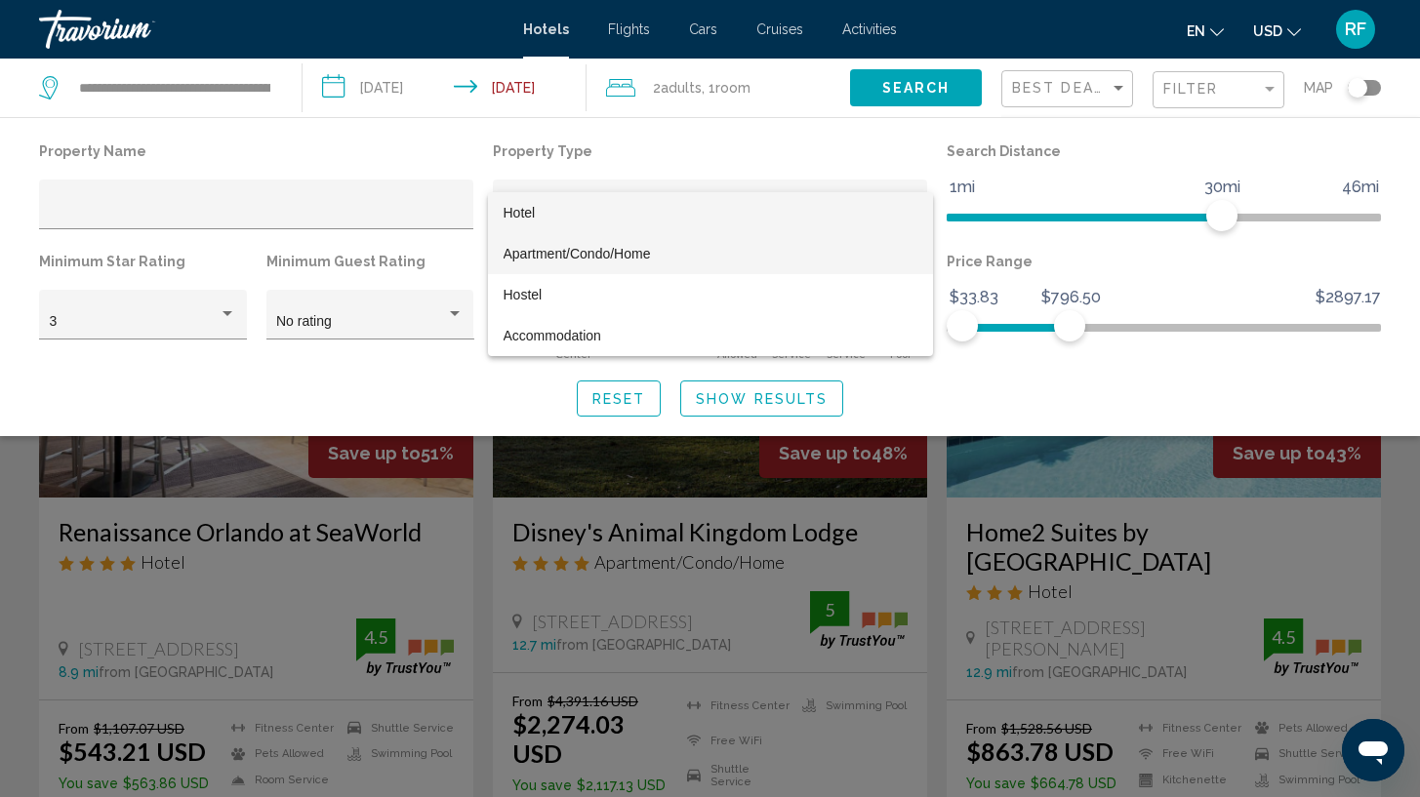
click at [675, 244] on span "Apartment/Condo/Home" at bounding box center [711, 253] width 414 height 41
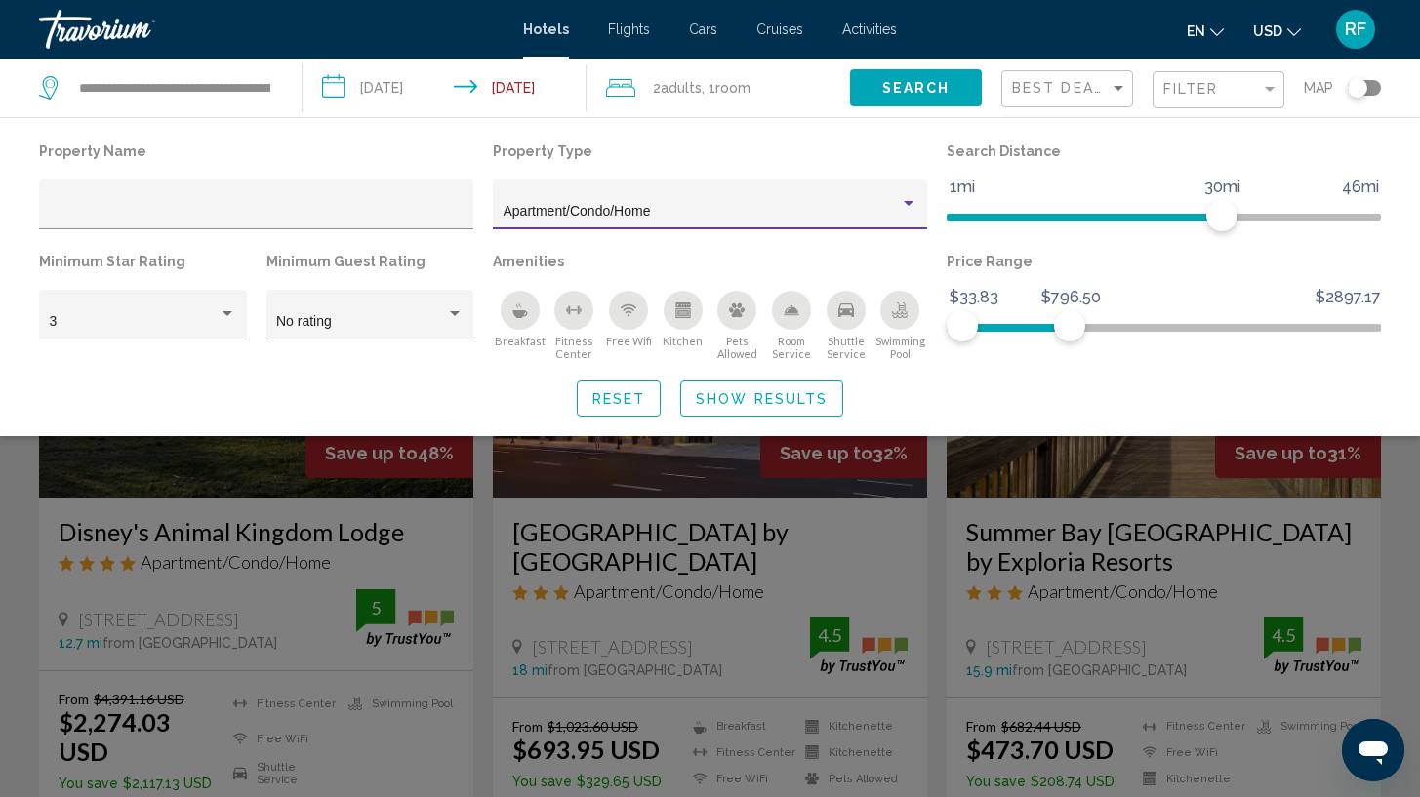
click at [748, 407] on span "Show Results" at bounding box center [762, 399] width 132 height 16
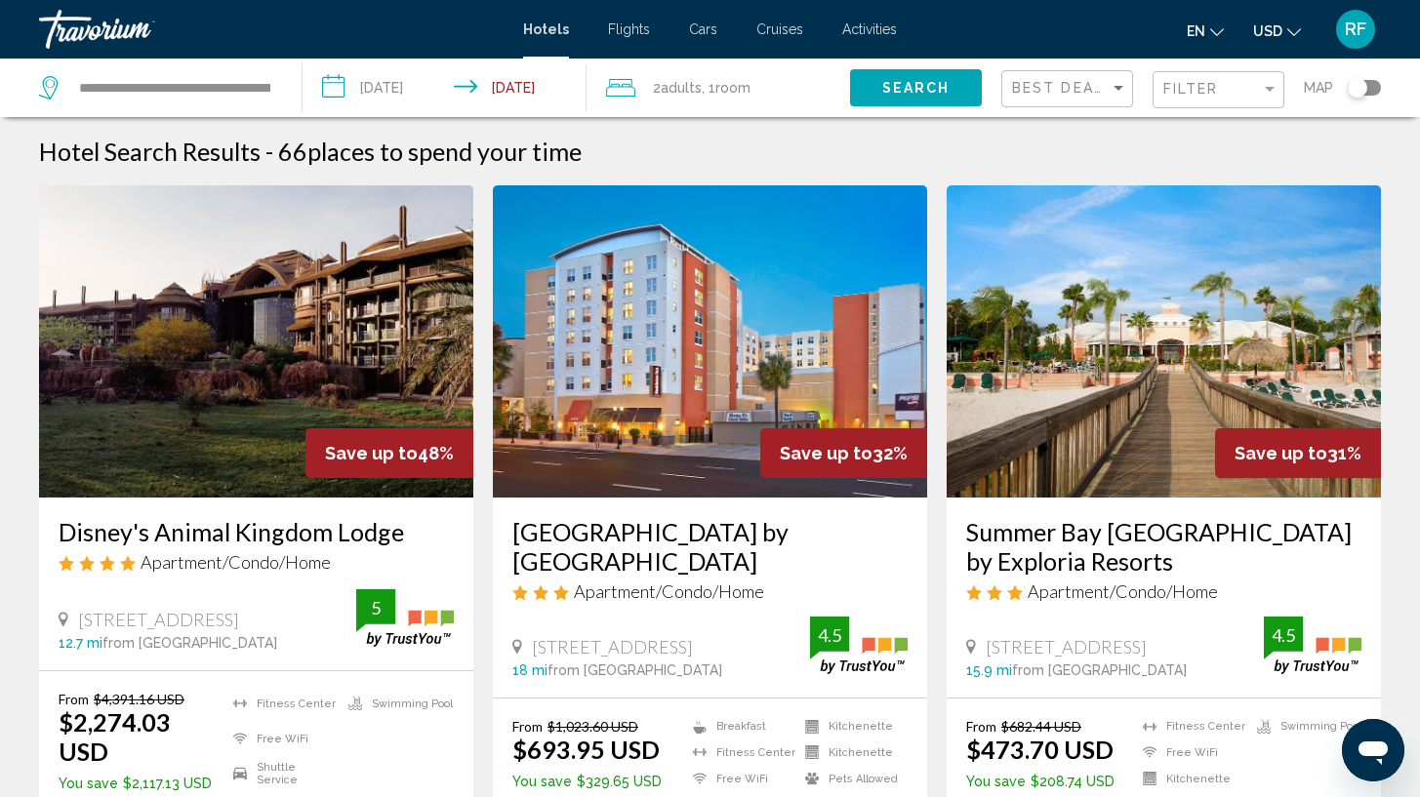
click at [1207, 79] on div "Filter" at bounding box center [1220, 90] width 115 height 36
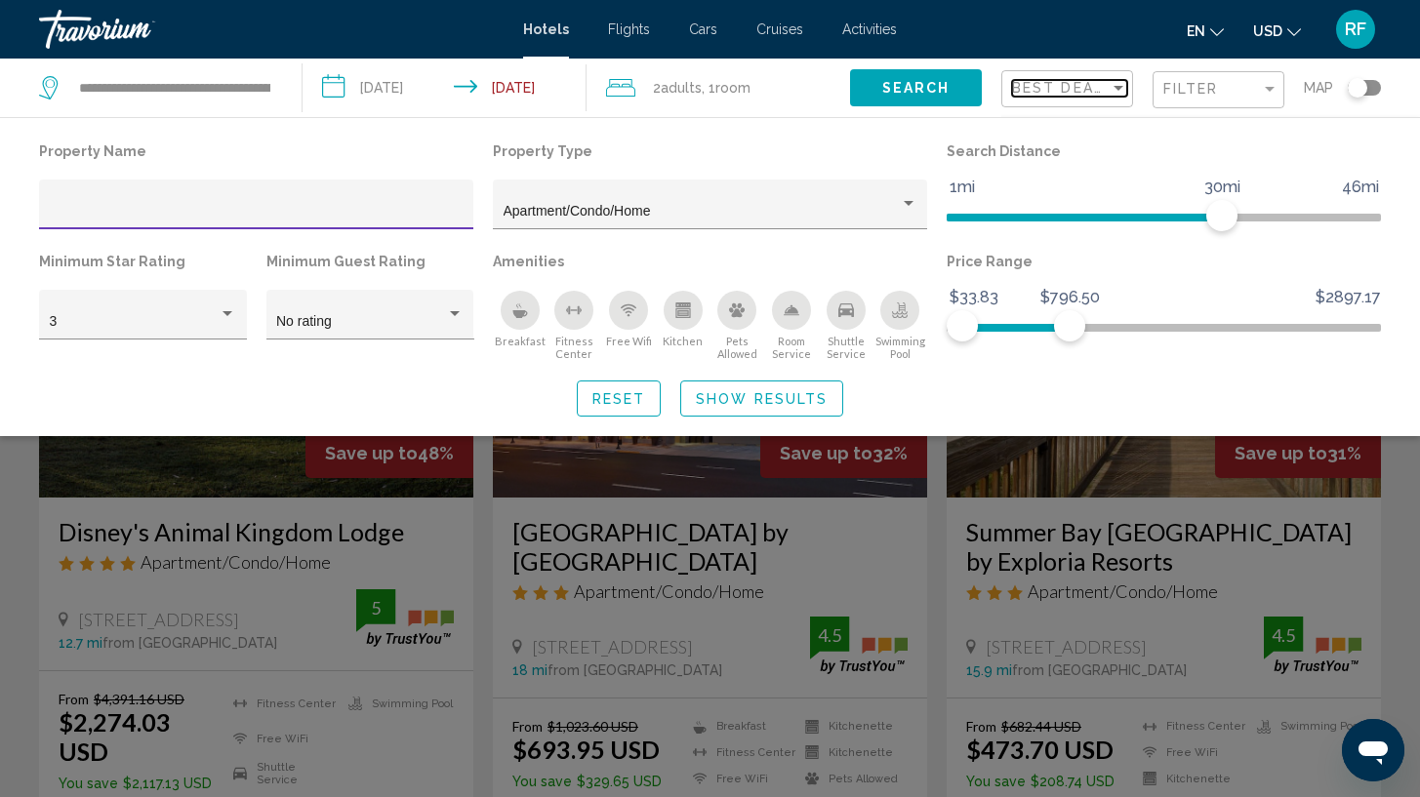
click at [1068, 84] on span "Best Deals" at bounding box center [1063, 88] width 102 height 16
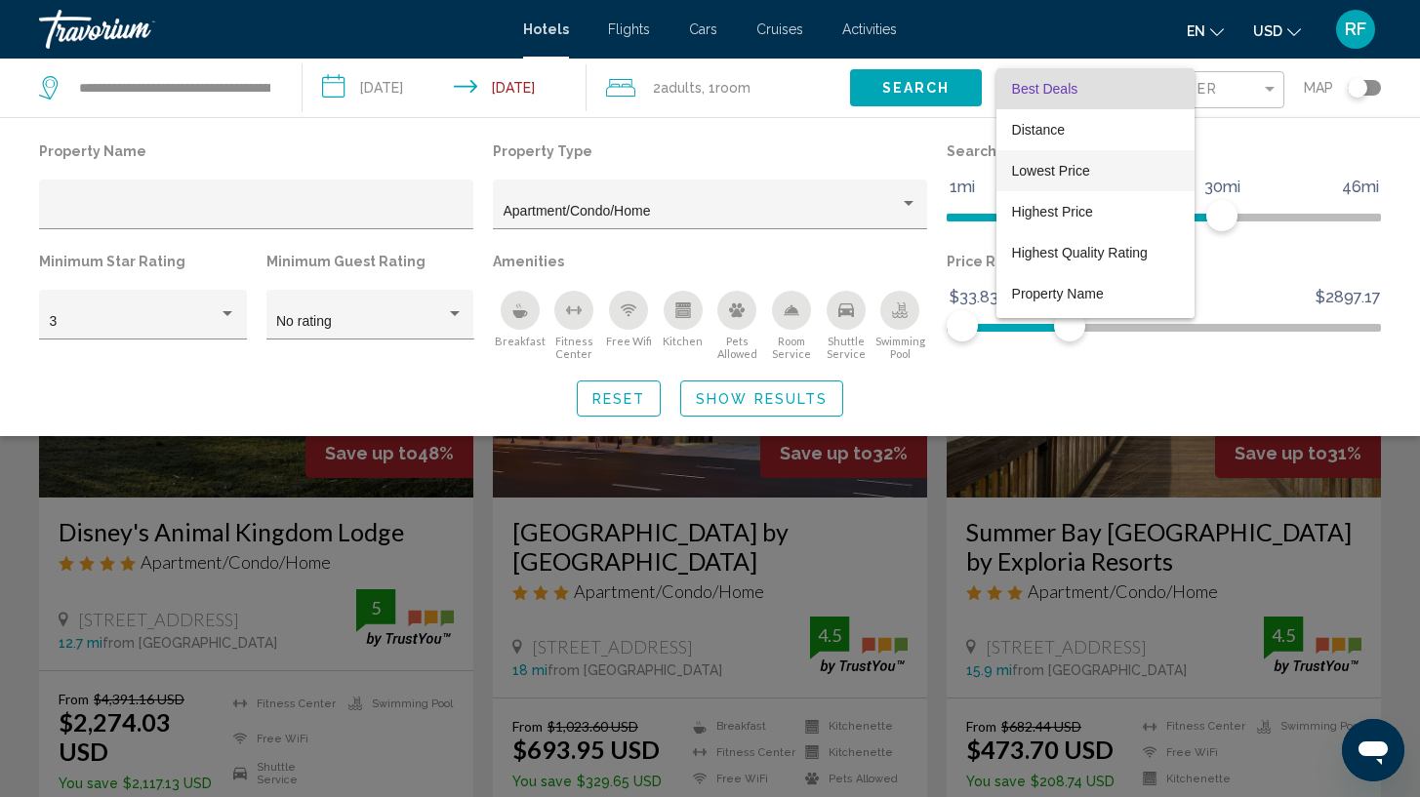
click at [1056, 181] on span "Lowest Price" at bounding box center [1095, 170] width 167 height 41
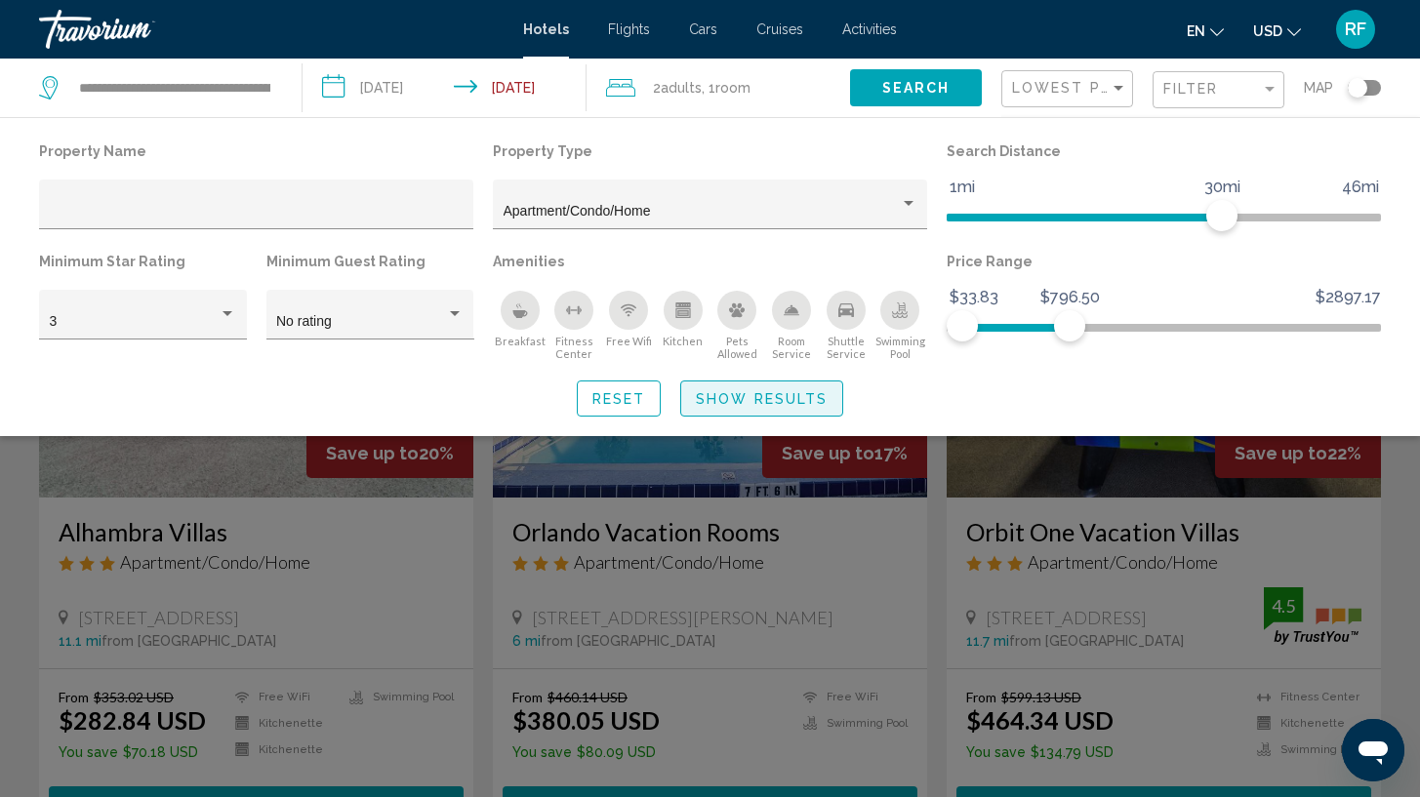
click at [778, 414] on button "Show Results" at bounding box center [761, 399] width 163 height 36
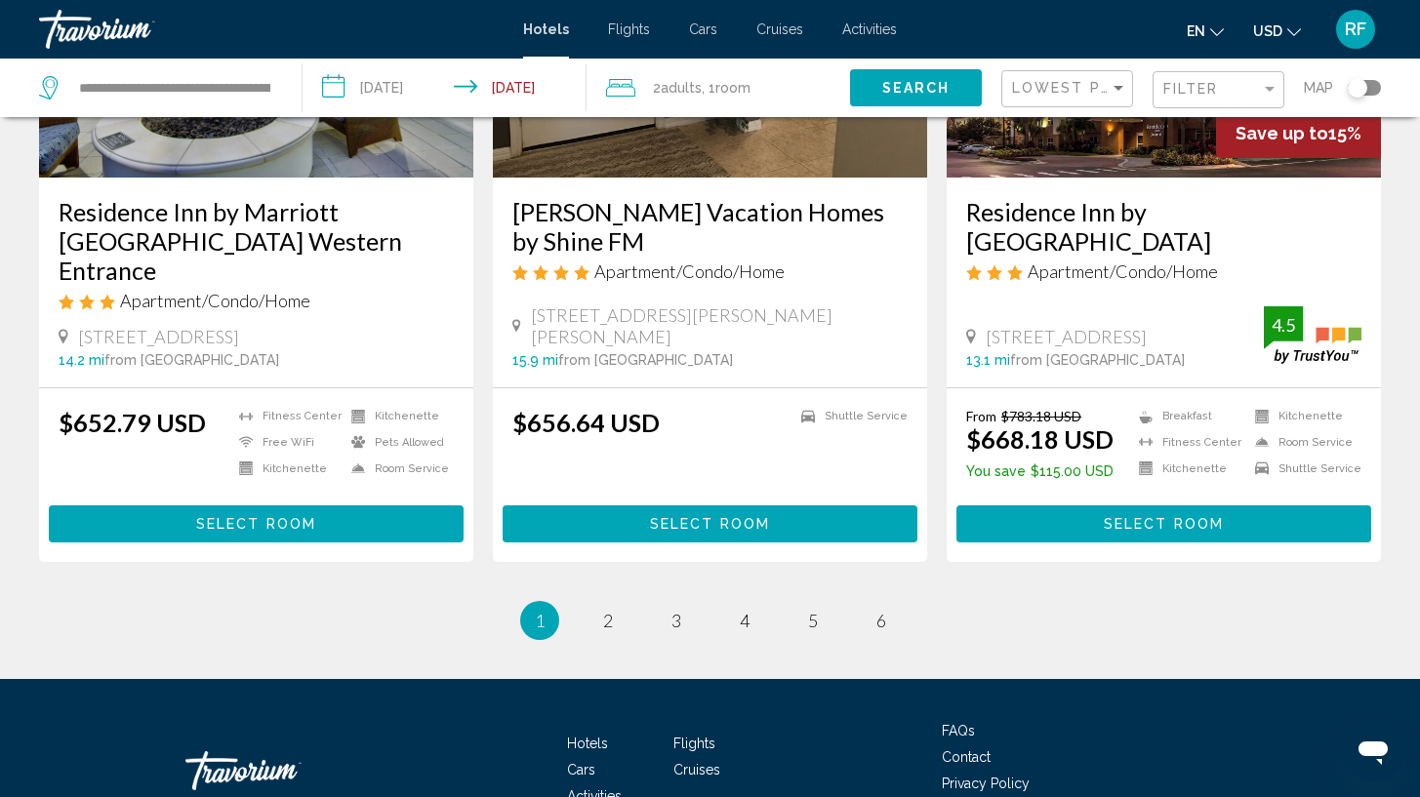
scroll to position [2518, 0]
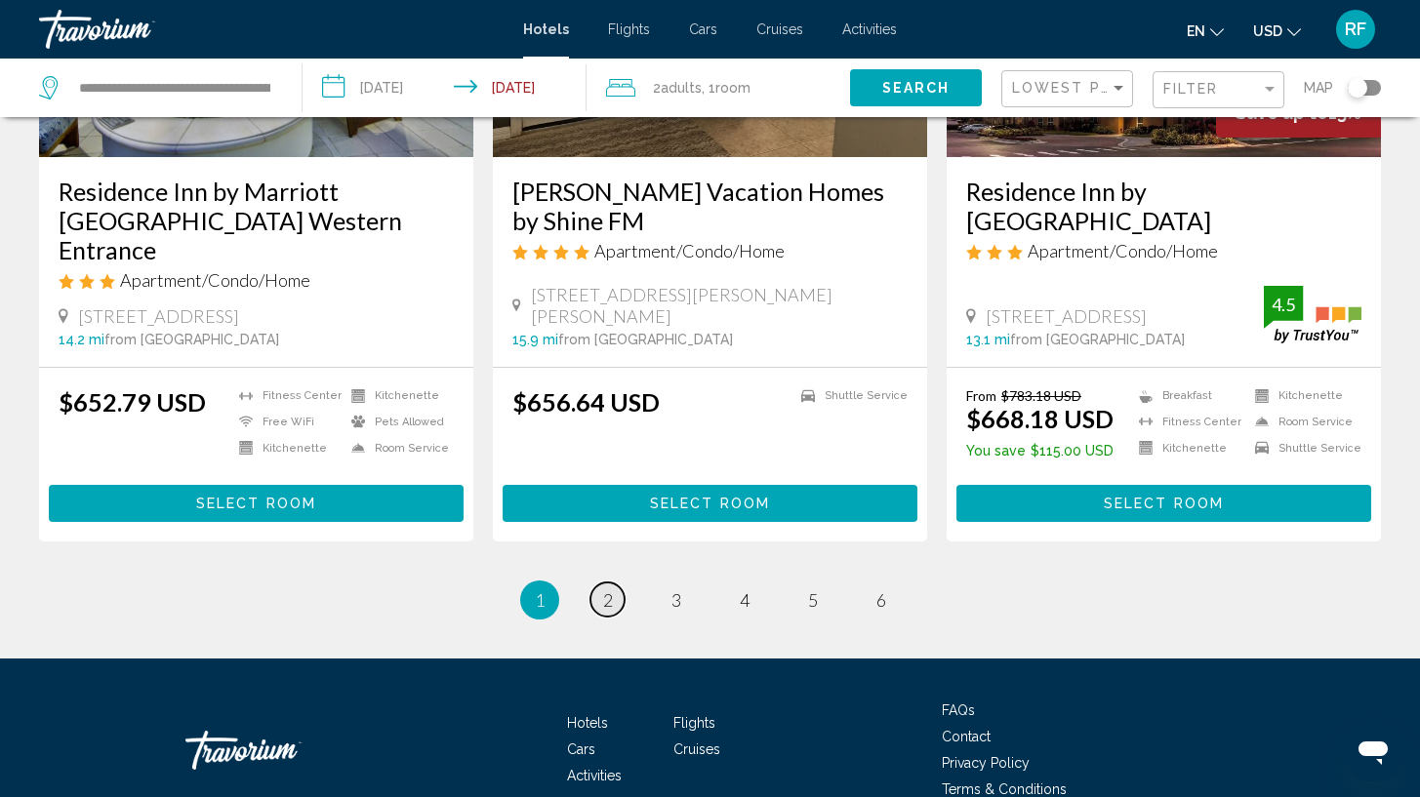
click at [609, 590] on span "2" at bounding box center [608, 600] width 10 height 21
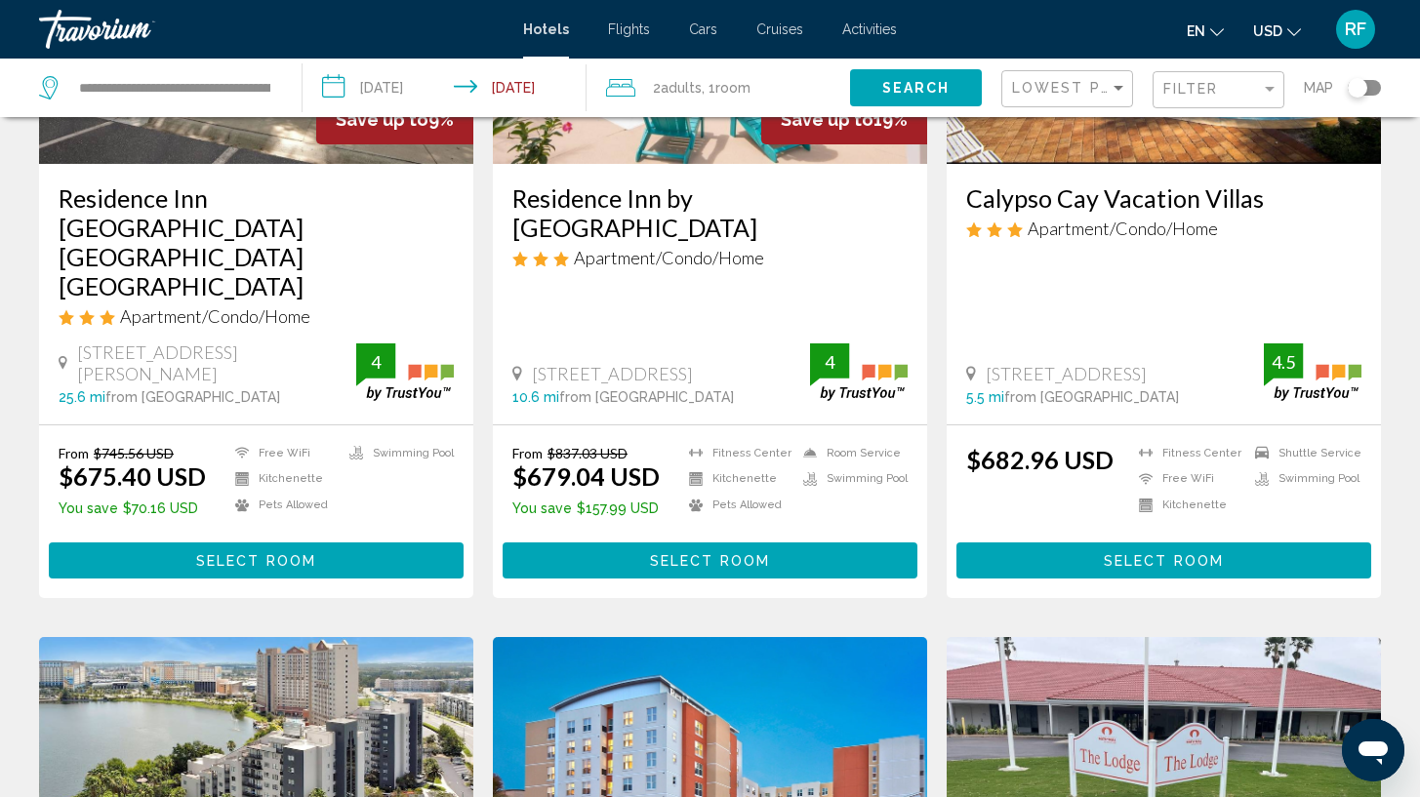
scroll to position [404, 0]
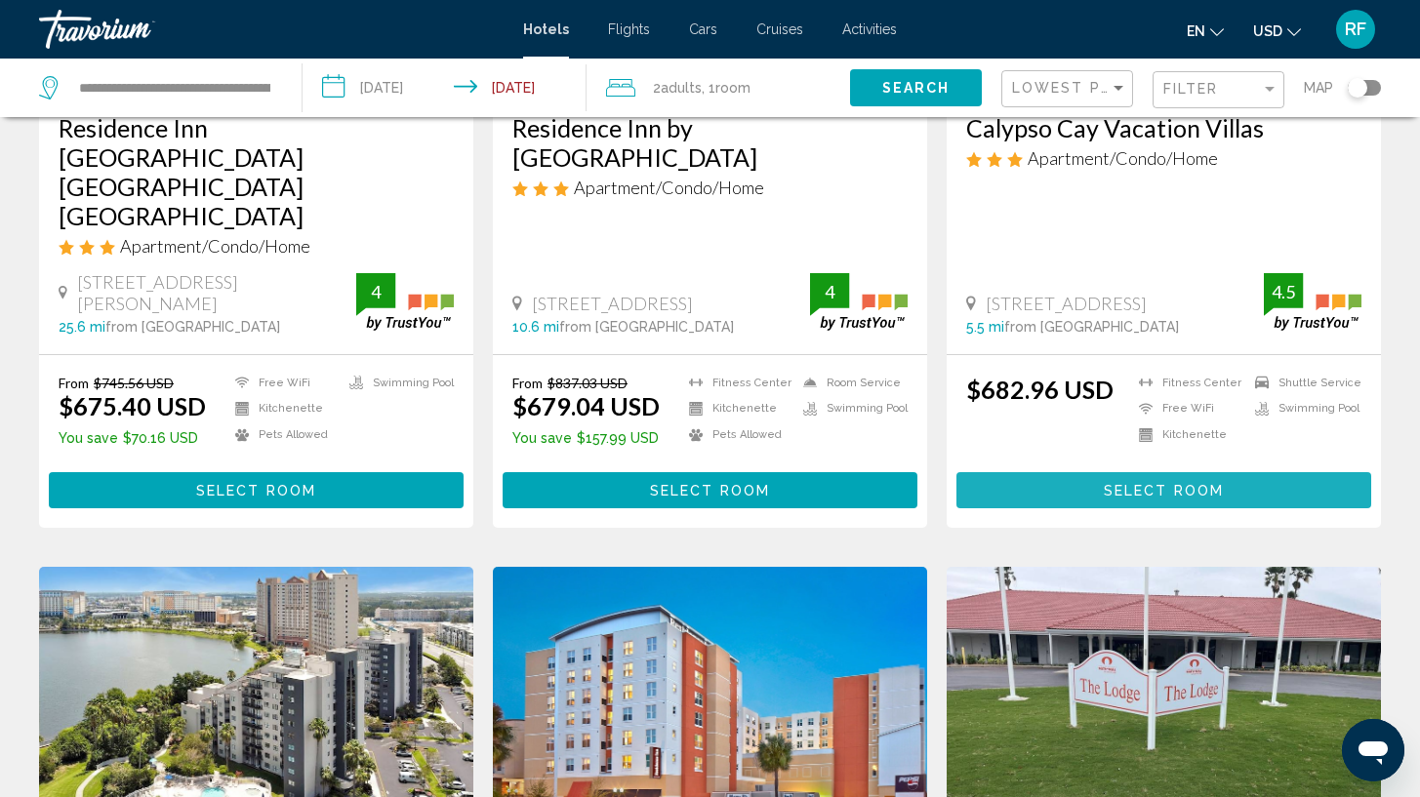
click at [1220, 483] on span "Select Room" at bounding box center [1164, 491] width 120 height 16
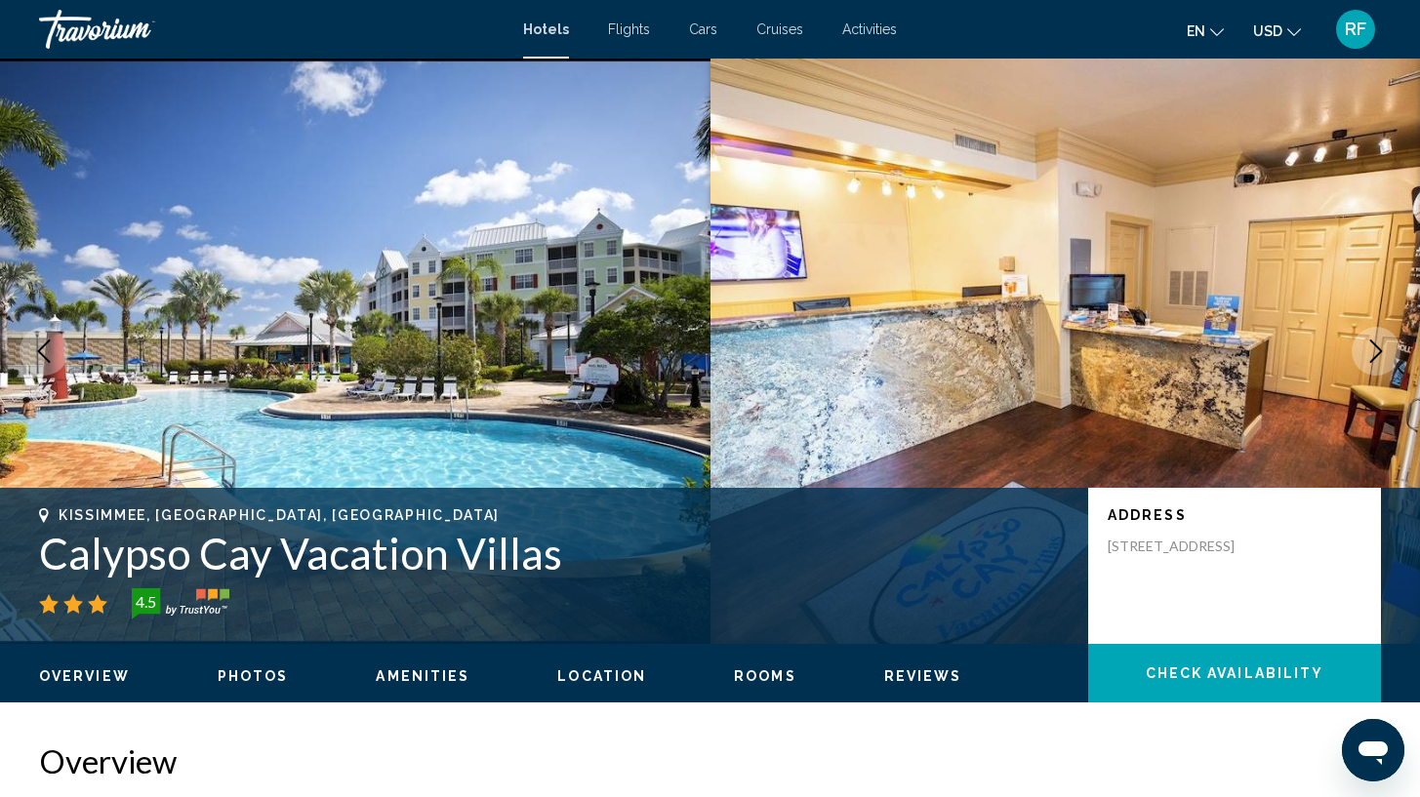
click at [1223, 671] on span "Check Availability" at bounding box center [1235, 675] width 179 height 16
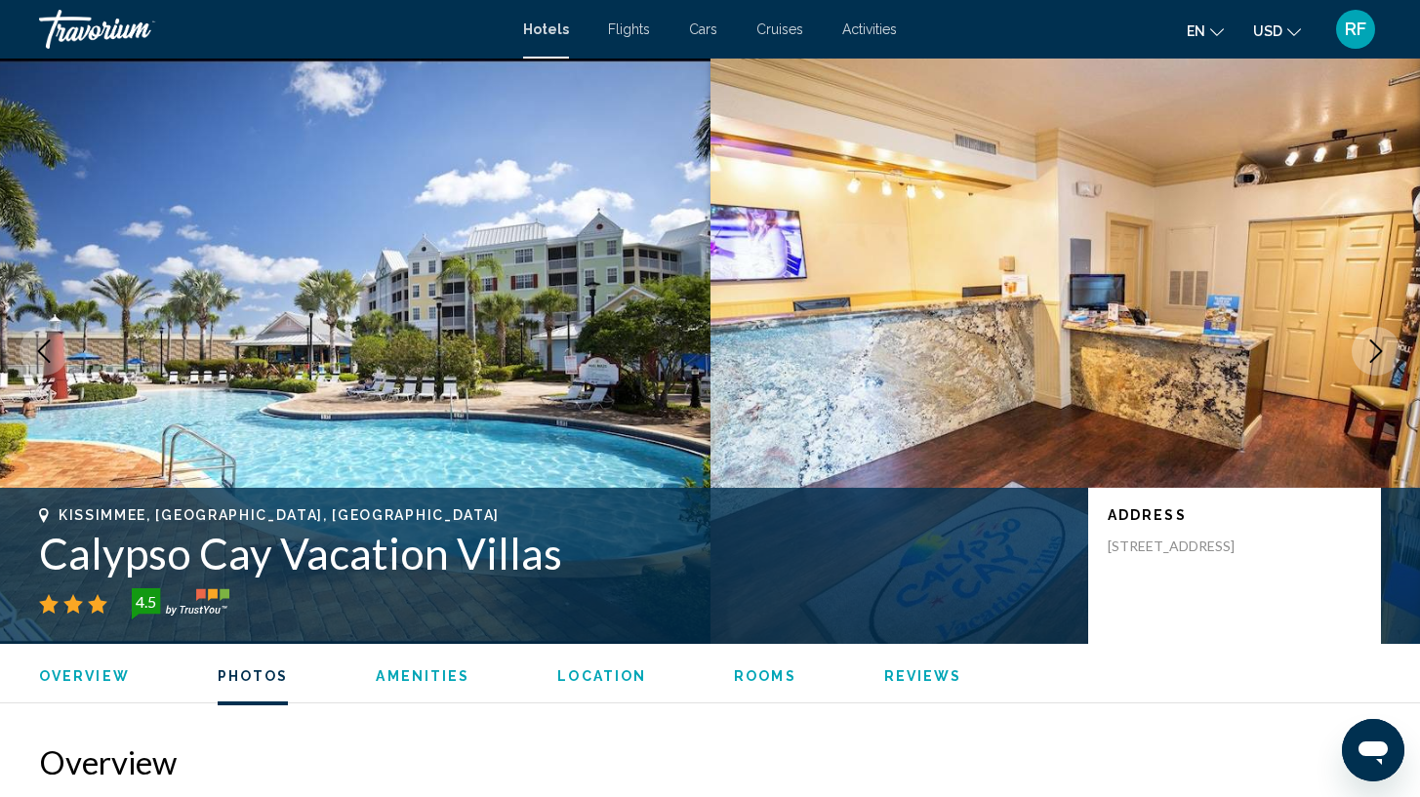
scroll to position [2396, 0]
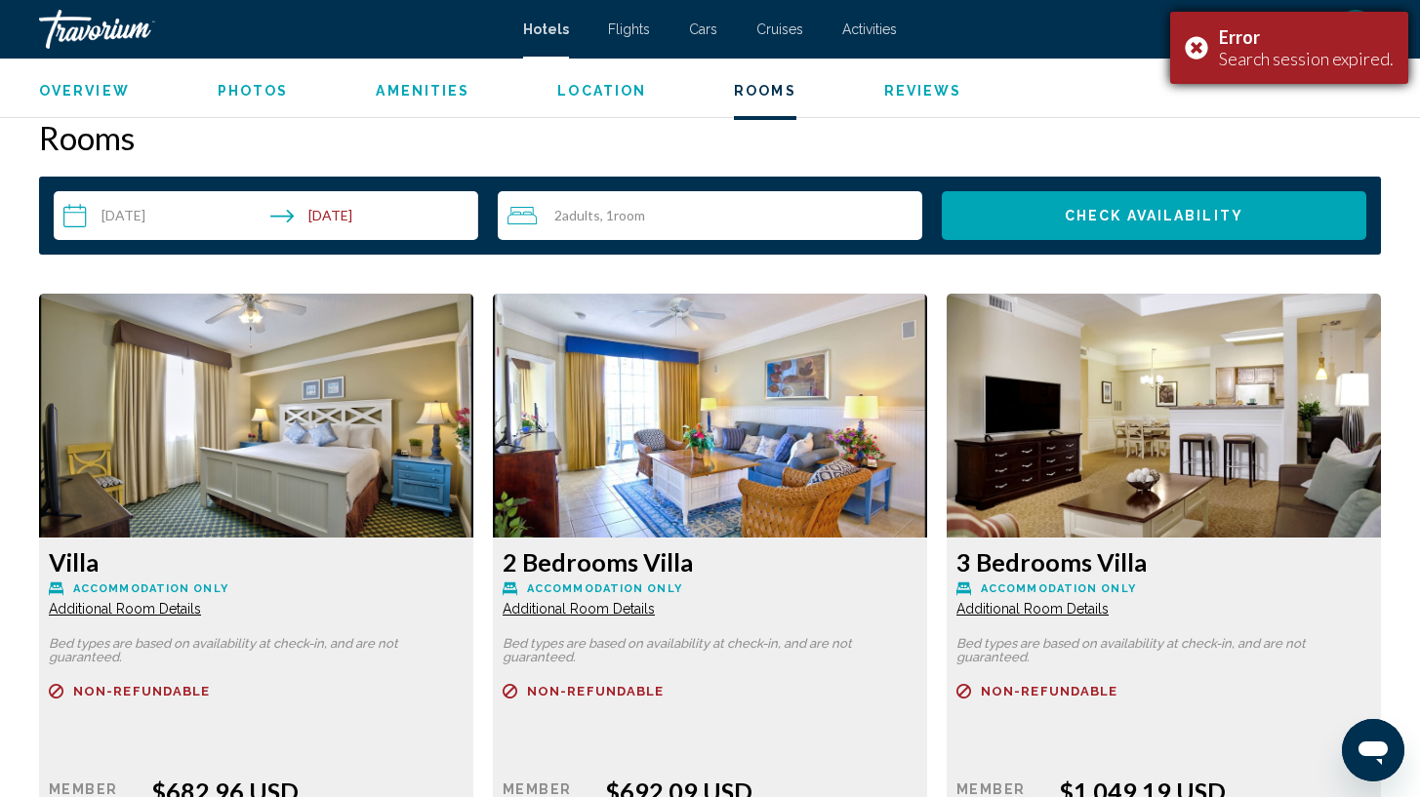
click at [1196, 58] on div "Error Search session expired." at bounding box center [1289, 48] width 238 height 72
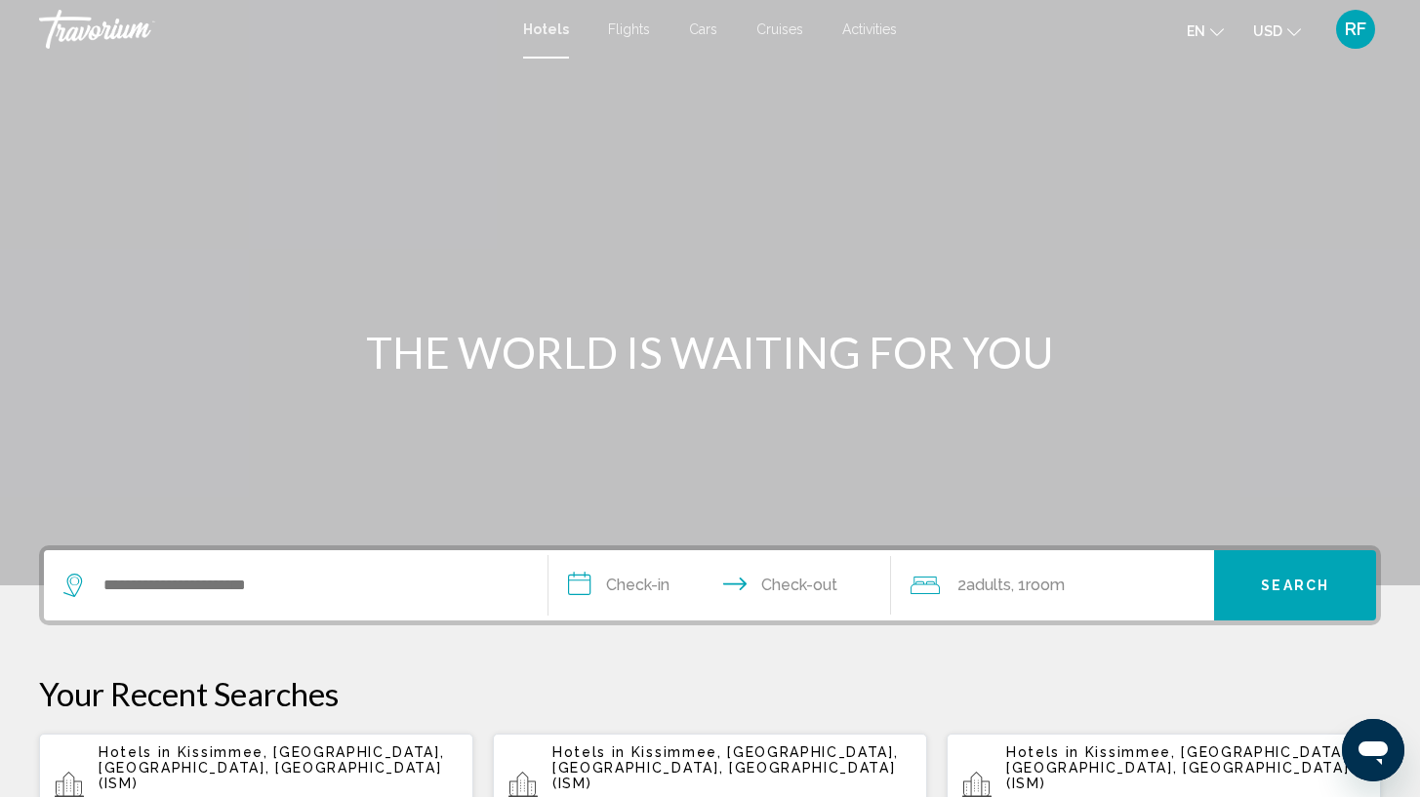
click at [237, 768] on p "Hotels in [GEOGRAPHIC_DATA], [GEOGRAPHIC_DATA], [GEOGRAPHIC_DATA], [GEOGRAPHIC_…" at bounding box center [278, 768] width 359 height 47
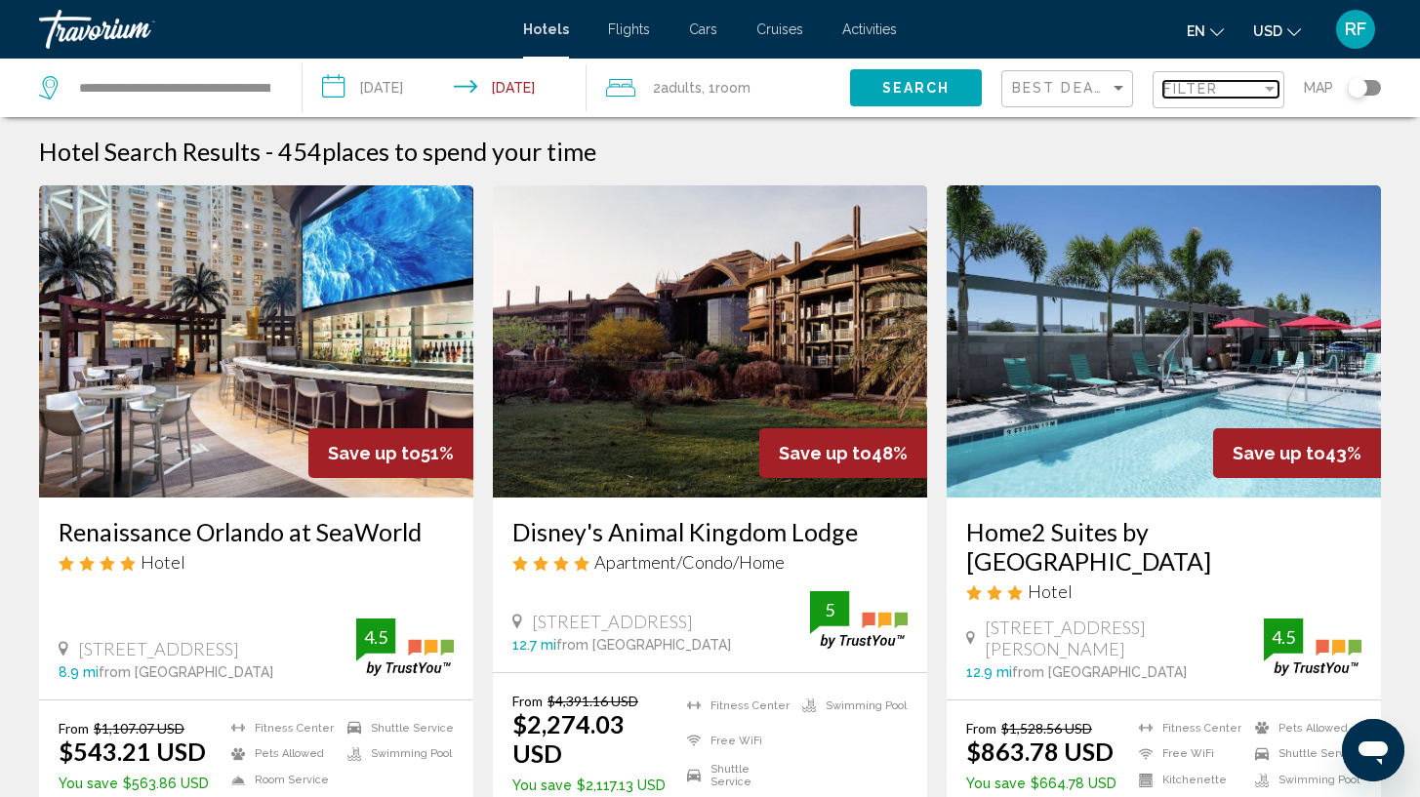
click at [1224, 92] on div "Filter" at bounding box center [1212, 89] width 98 height 16
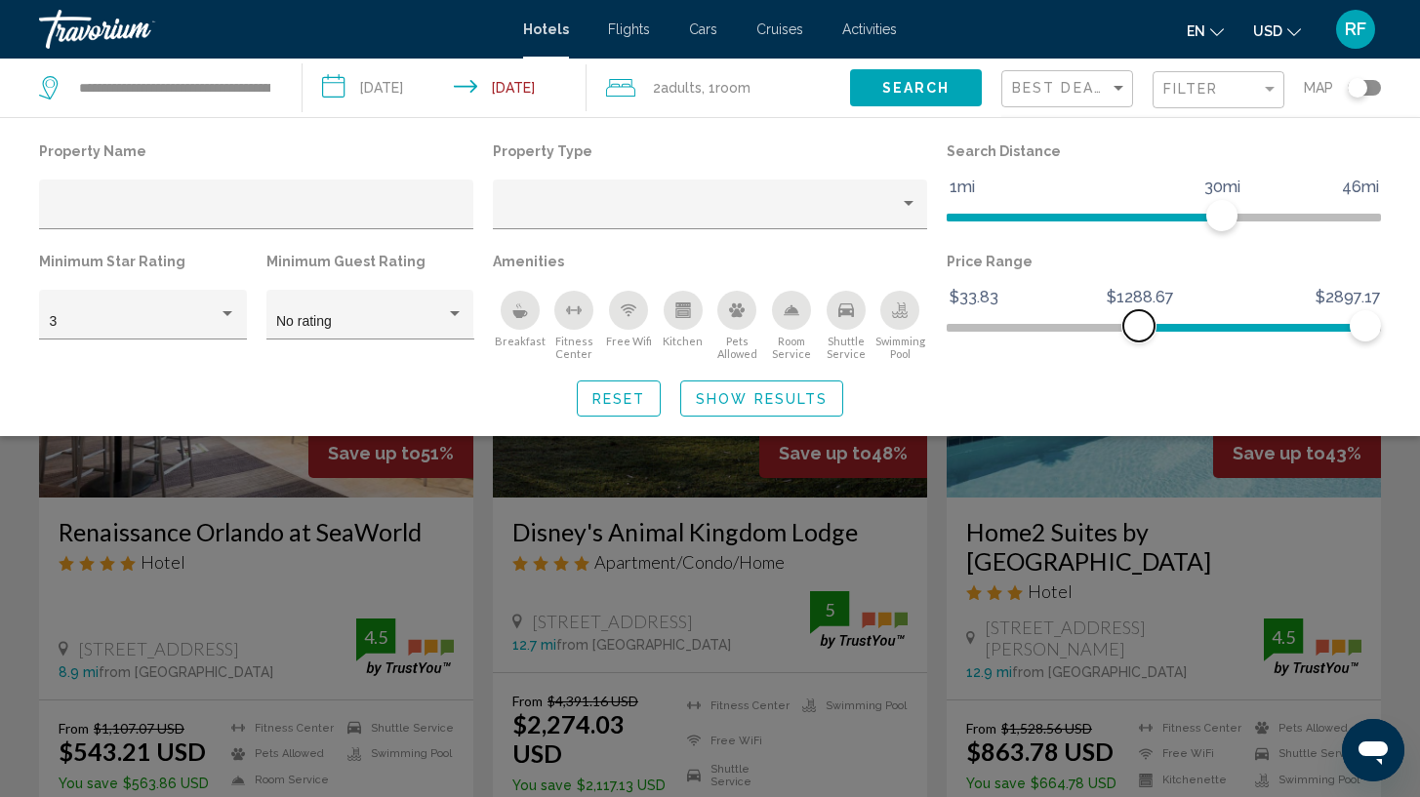
click at [1139, 328] on ngx-slider "$33.83 $2897.17 $1288.67 $2897.17" at bounding box center [1164, 326] width 434 height 4
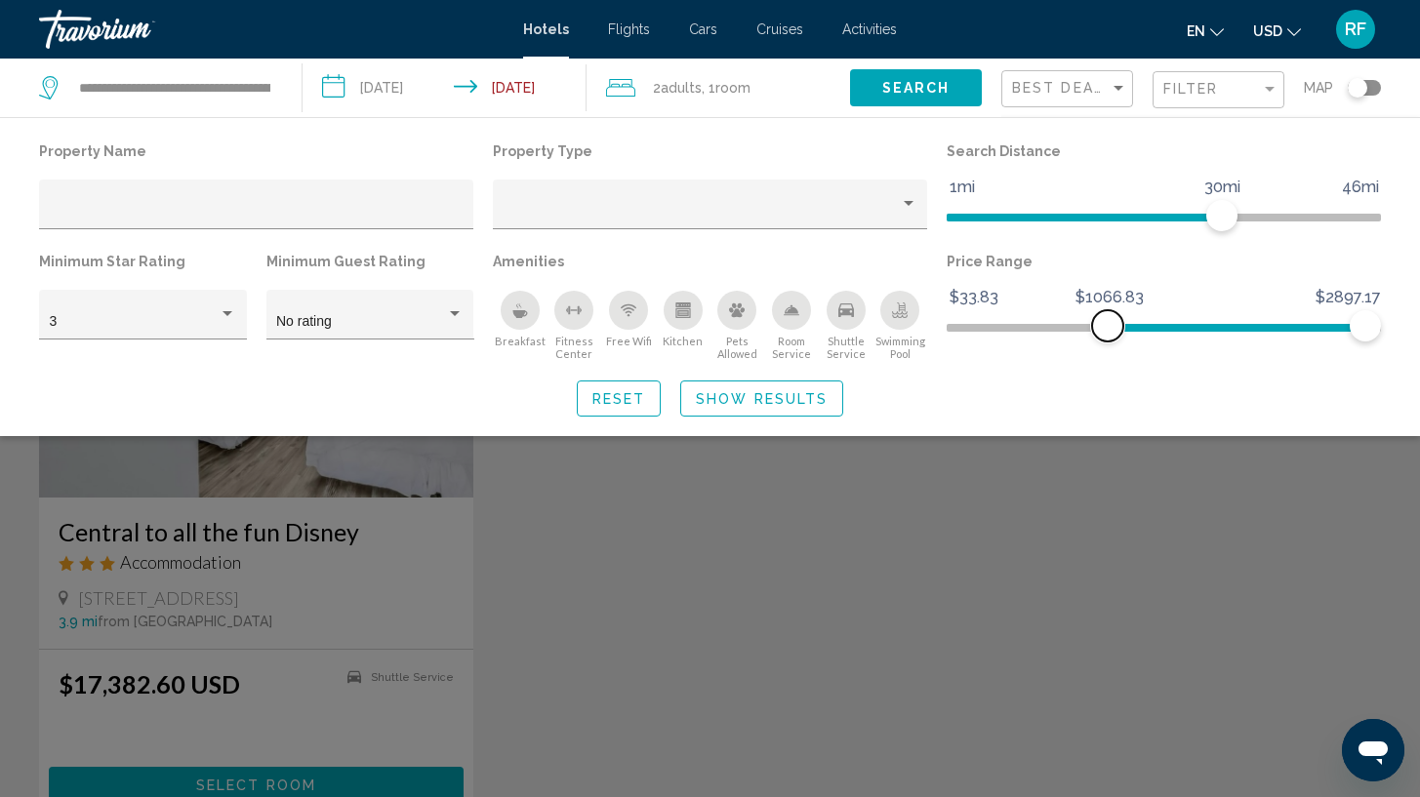
drag, startPoint x: 1148, startPoint y: 329, endPoint x: 1108, endPoint y: 329, distance: 40.0
click at [1108, 329] on span "Hotel Filters" at bounding box center [1107, 325] width 31 height 31
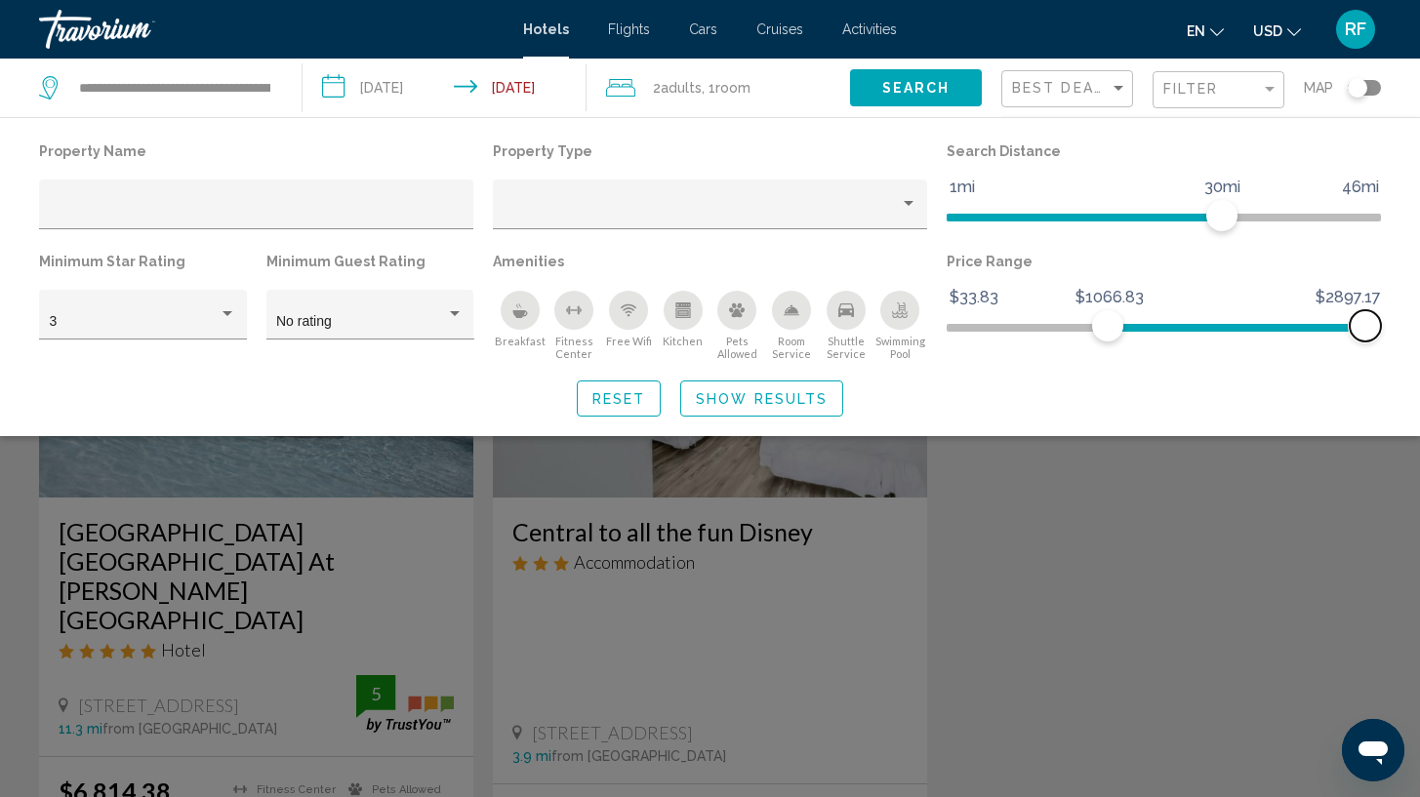
click at [1374, 317] on span "Hotel Filters" at bounding box center [1365, 325] width 31 height 31
drag, startPoint x: 1106, startPoint y: 330, endPoint x: 928, endPoint y: 342, distance: 178.0
click at [928, 342] on div "Property Name Property Type Search Distance 1mi 46mi 30mi Minimum Star Rating 3…" at bounding box center [710, 250] width 1362 height 224
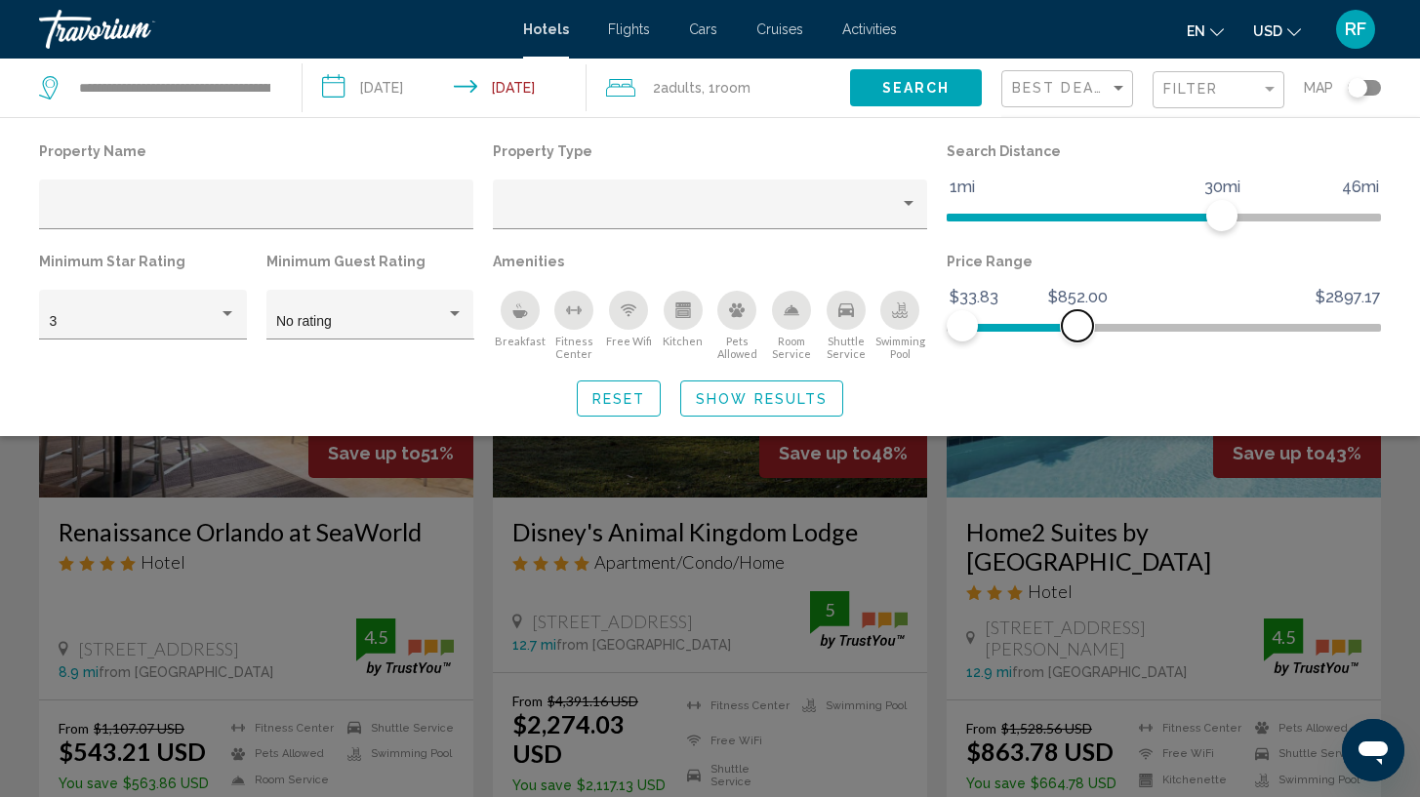
drag, startPoint x: 1363, startPoint y: 336, endPoint x: 1078, endPoint y: 354, distance: 285.6
click at [1078, 354] on div "Price Range $33.83 $2897.17 $33.83 $852.00" at bounding box center [1164, 304] width 454 height 113
click at [900, 214] on div "Property type" at bounding box center [711, 212] width 414 height 16
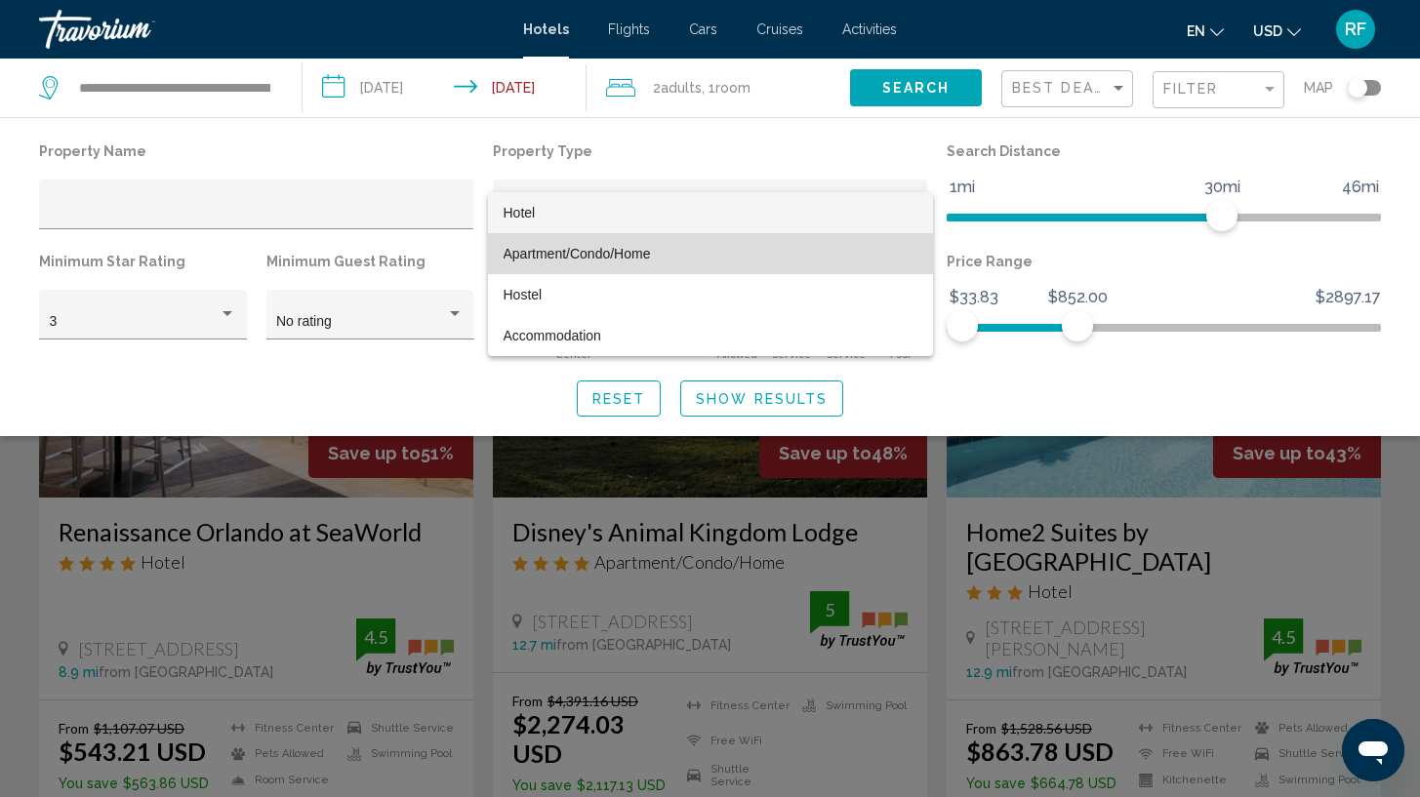
click at [836, 255] on span "Apartment/Condo/Home" at bounding box center [711, 253] width 414 height 41
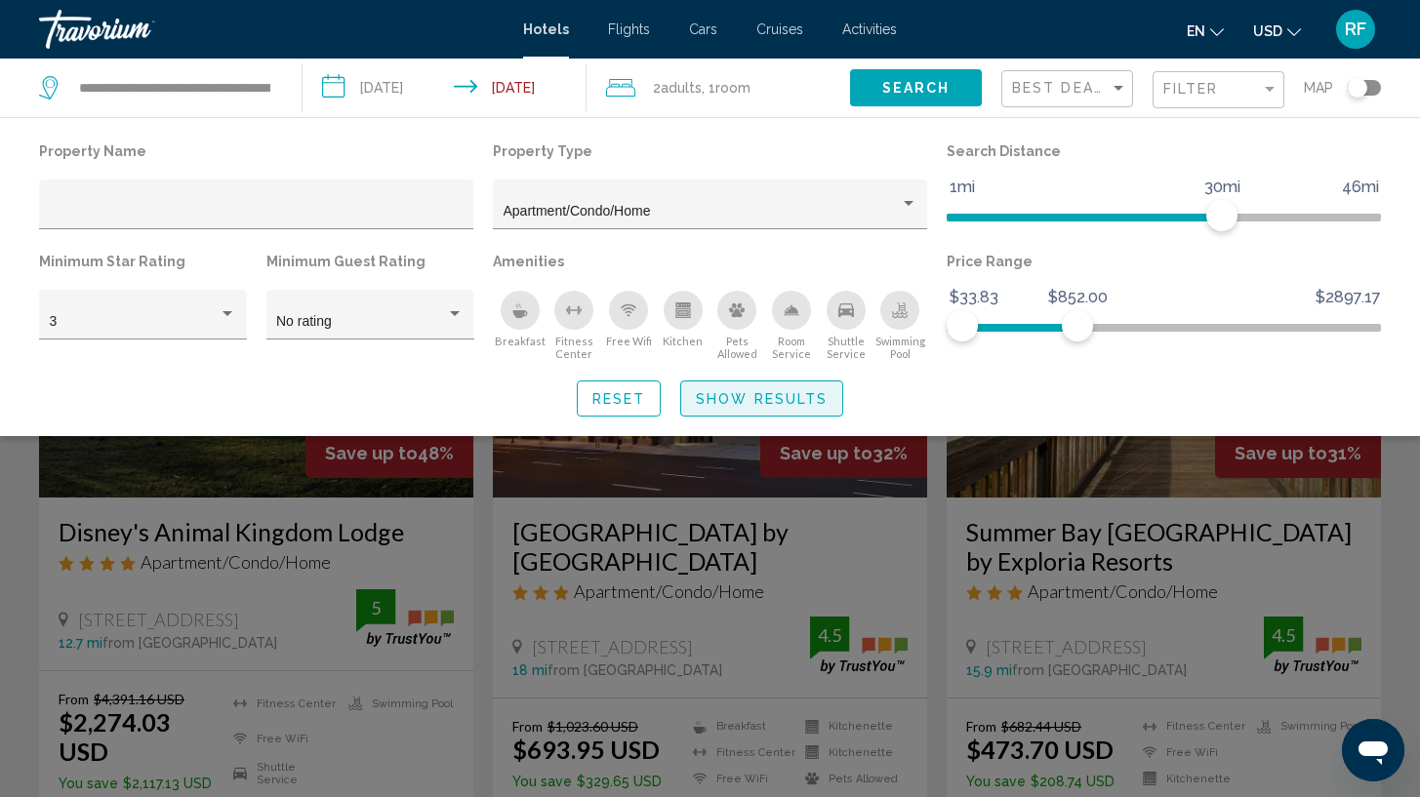
click at [728, 407] on span "Show Results" at bounding box center [762, 399] width 132 height 16
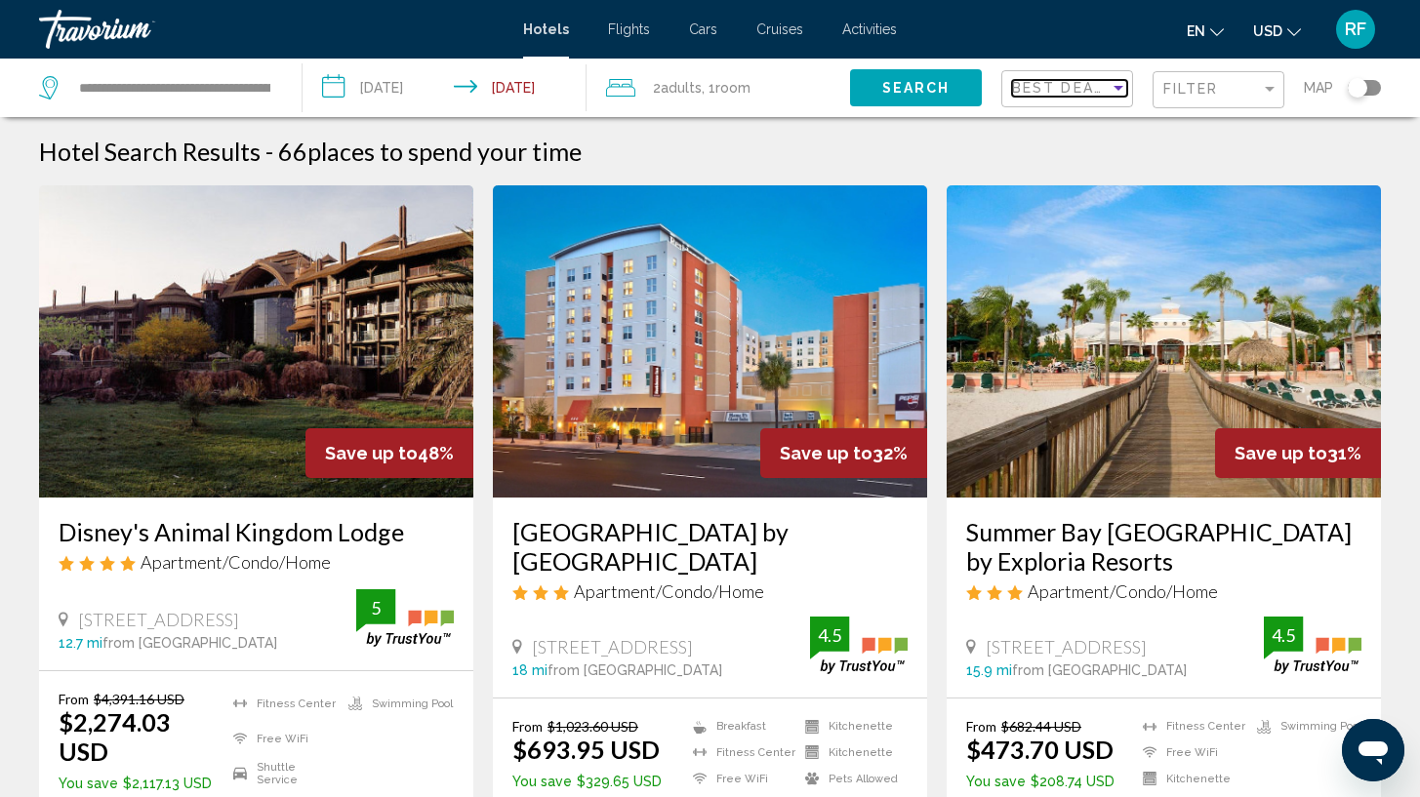
click at [1050, 87] on span "Best Deals" at bounding box center [1063, 88] width 102 height 16
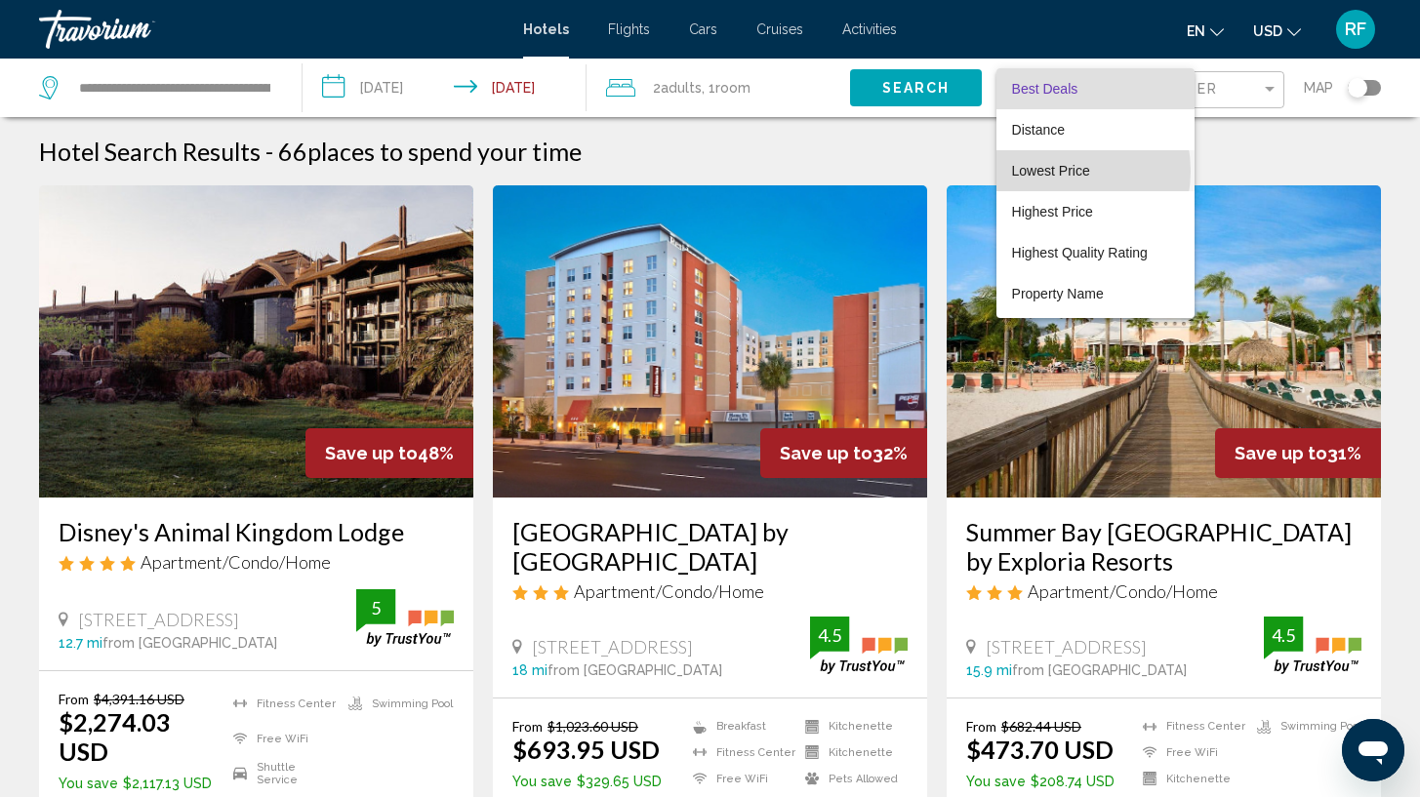
click at [1060, 171] on span "Lowest Price" at bounding box center [1051, 171] width 78 height 16
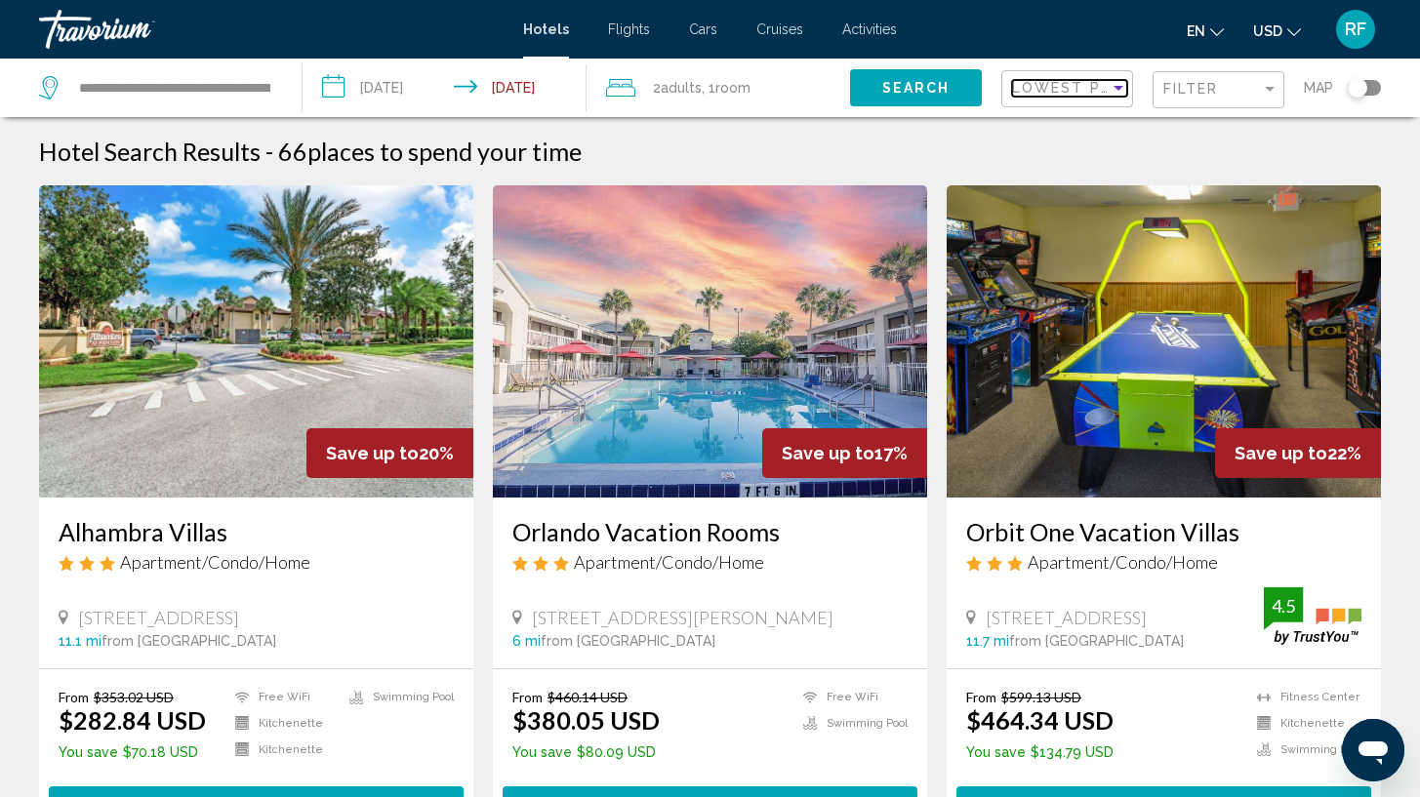
click at [1045, 90] on span "Lowest Price" at bounding box center [1075, 88] width 126 height 16
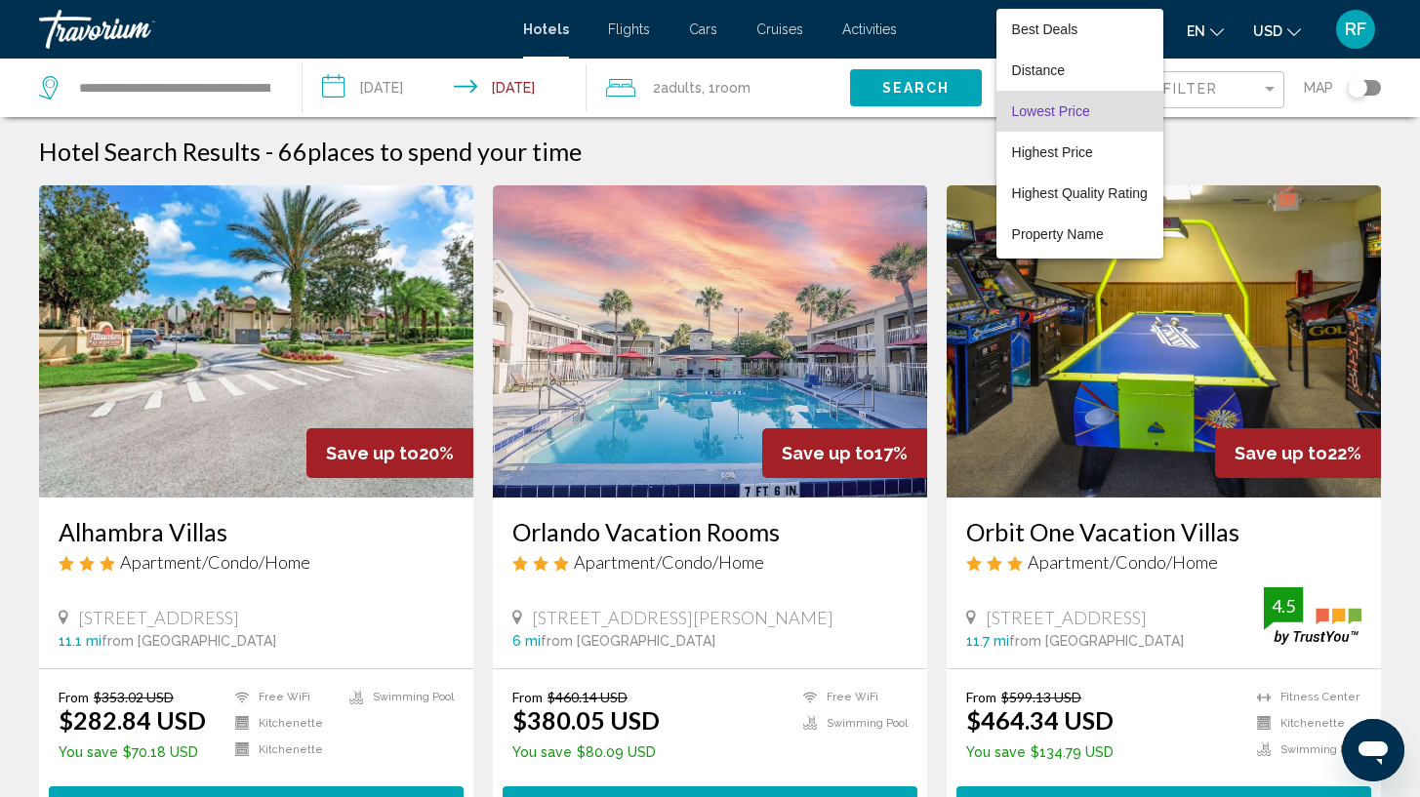
scroll to position [22, 0]
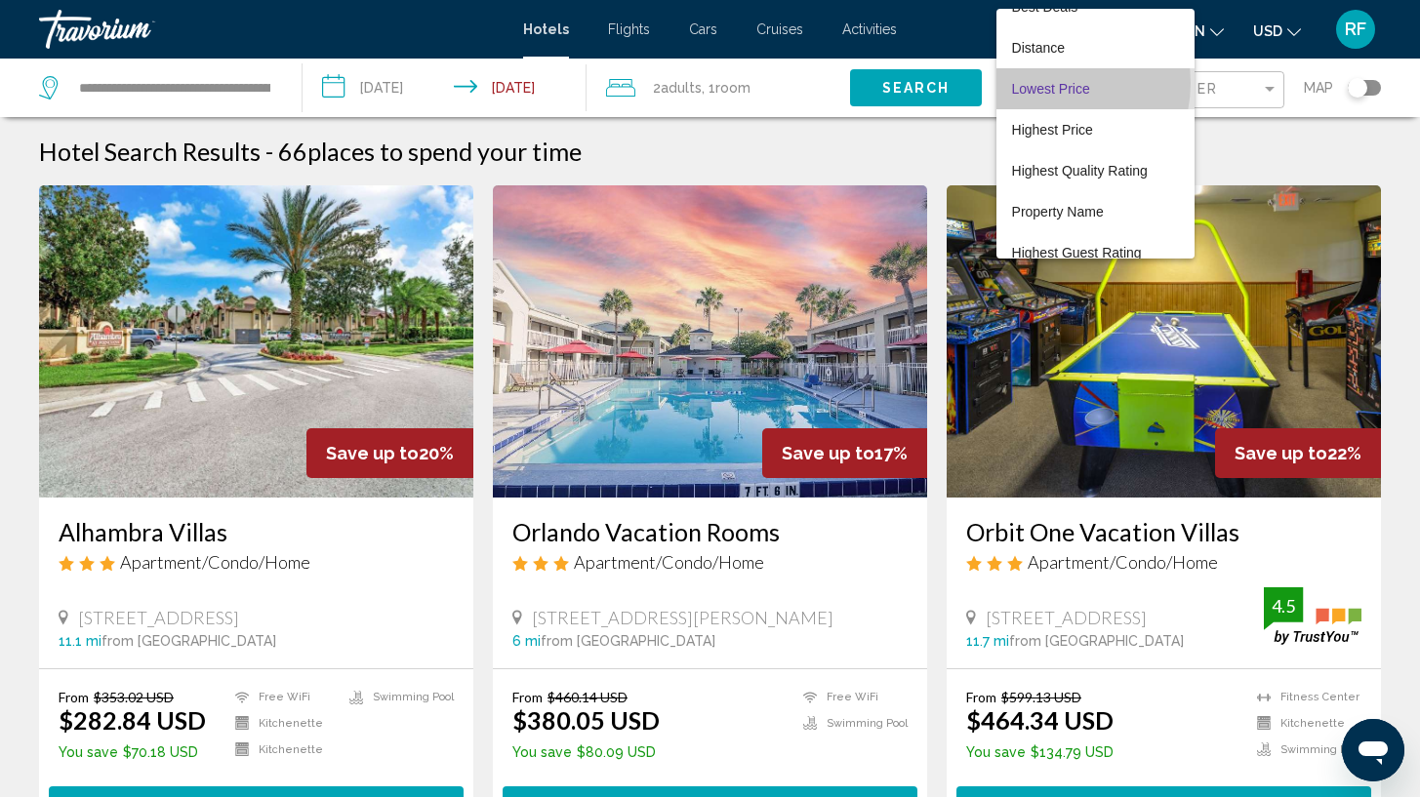
click at [1048, 83] on span "Lowest Price" at bounding box center [1051, 89] width 78 height 16
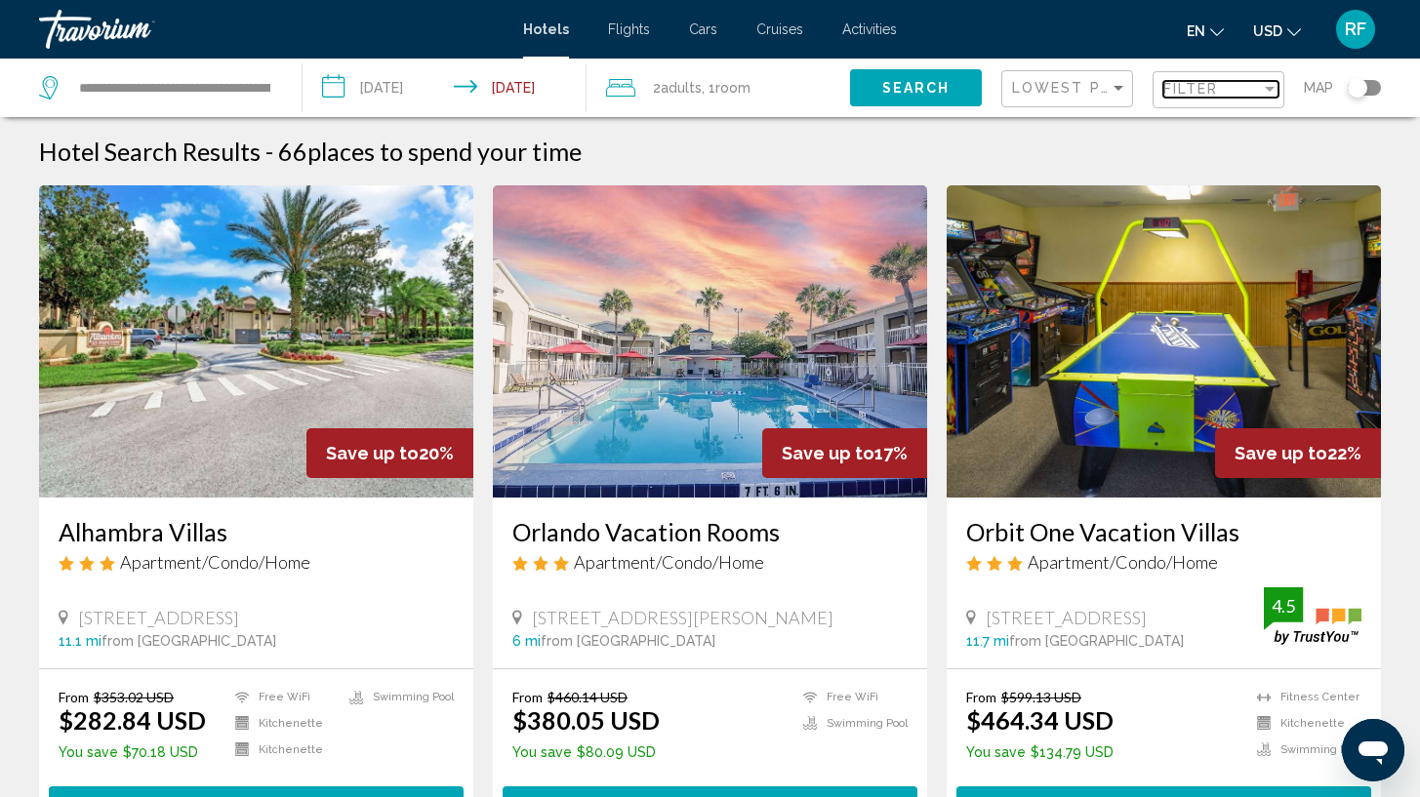
click at [1234, 91] on div "Filter" at bounding box center [1212, 89] width 98 height 16
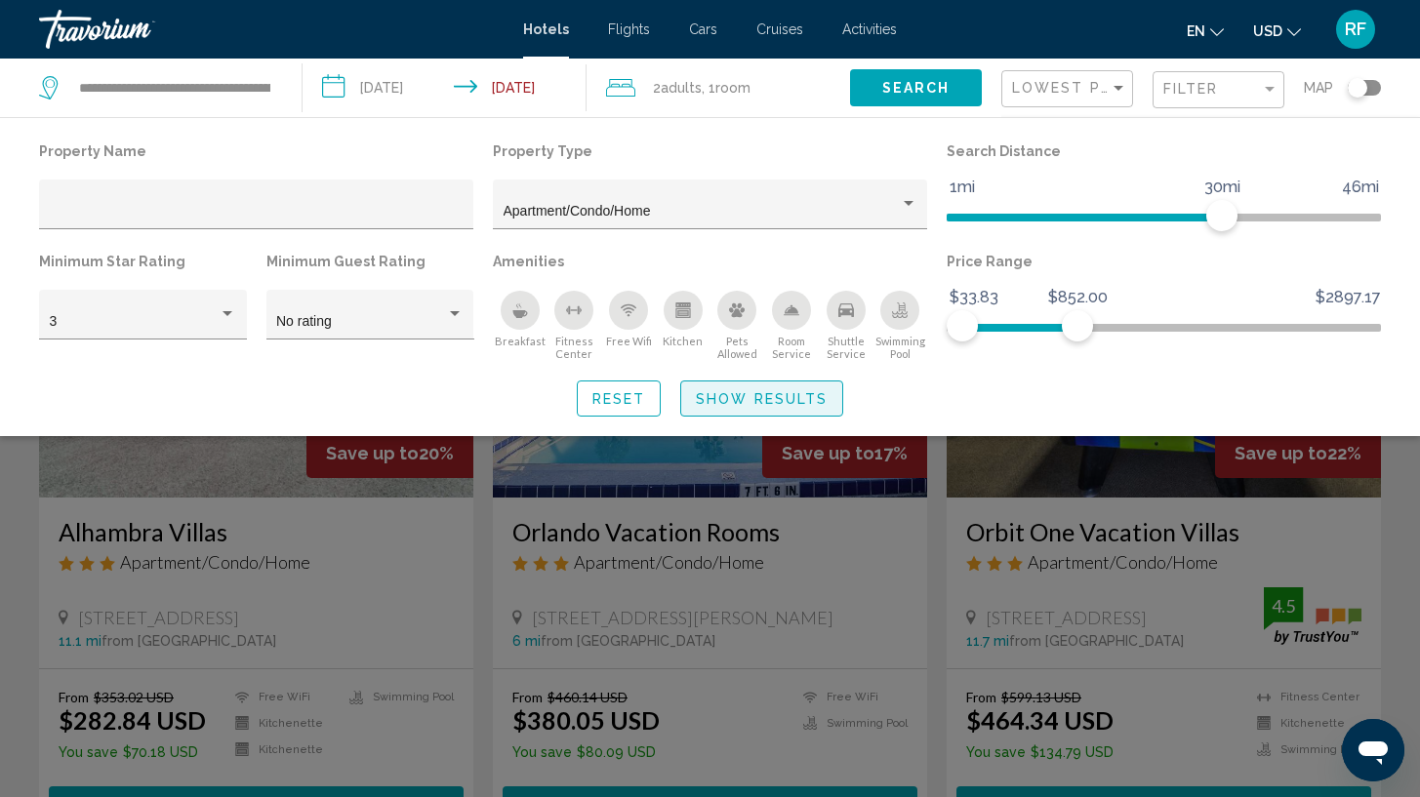
click at [752, 393] on span "Show Results" at bounding box center [762, 398] width 132 height 16
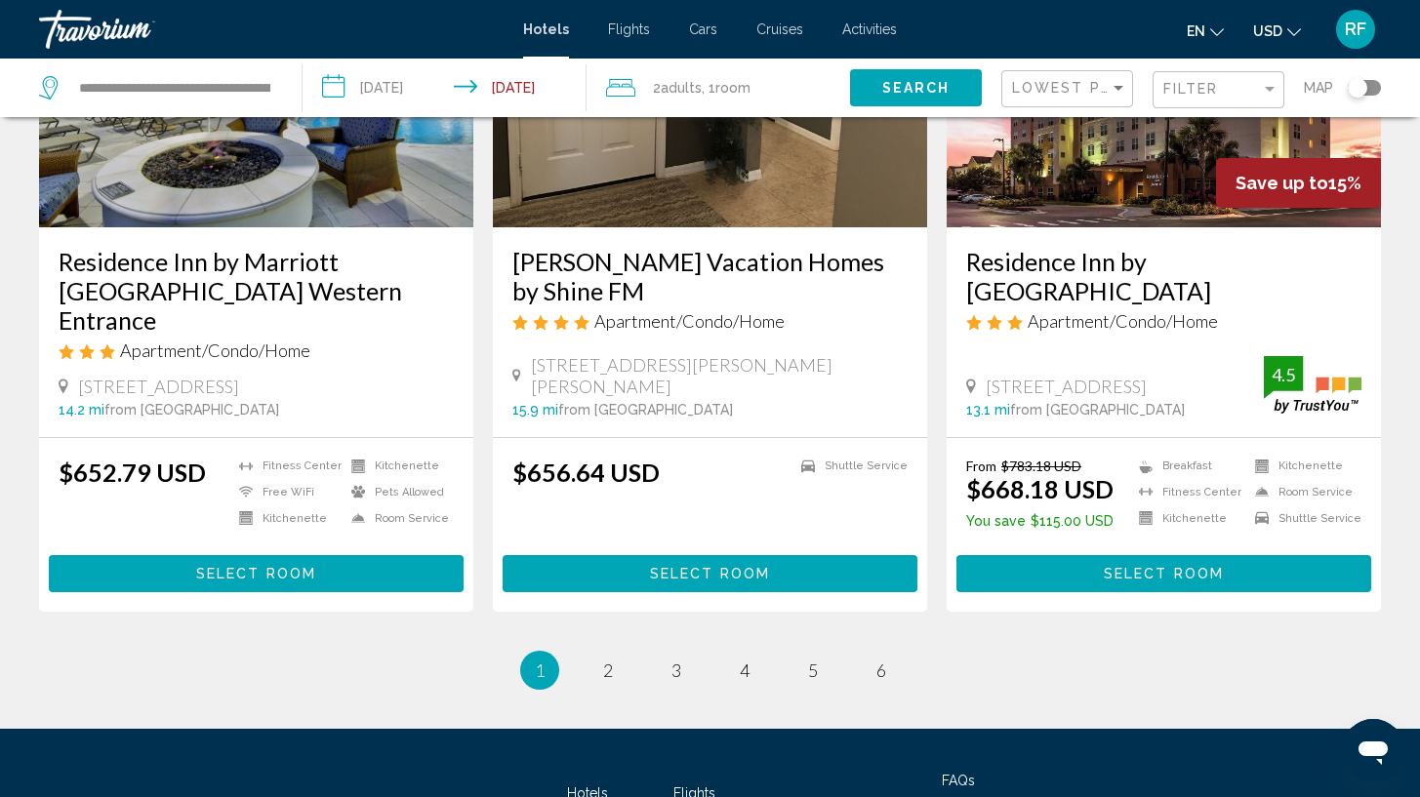
scroll to position [2498, 0]
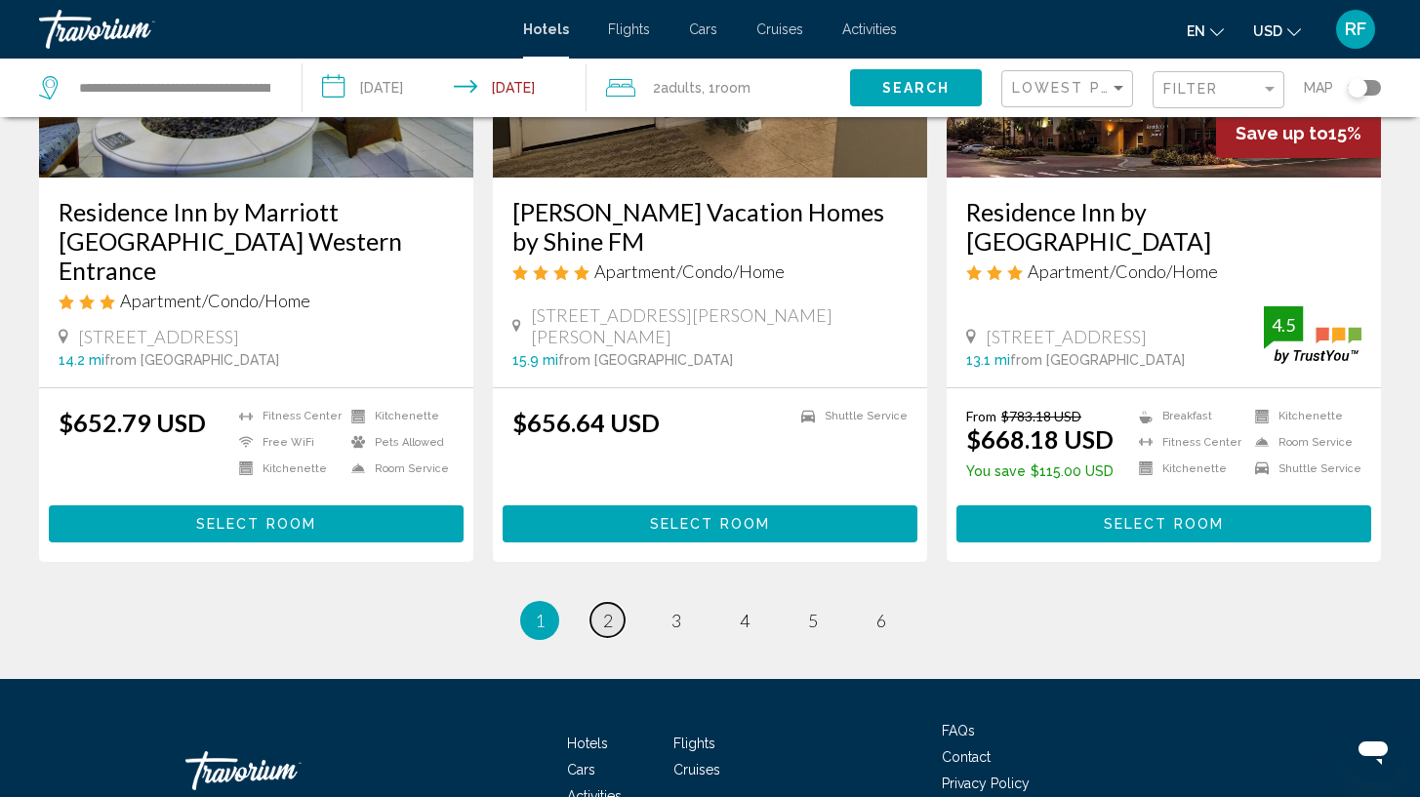
click at [607, 610] on span "2" at bounding box center [608, 620] width 10 height 21
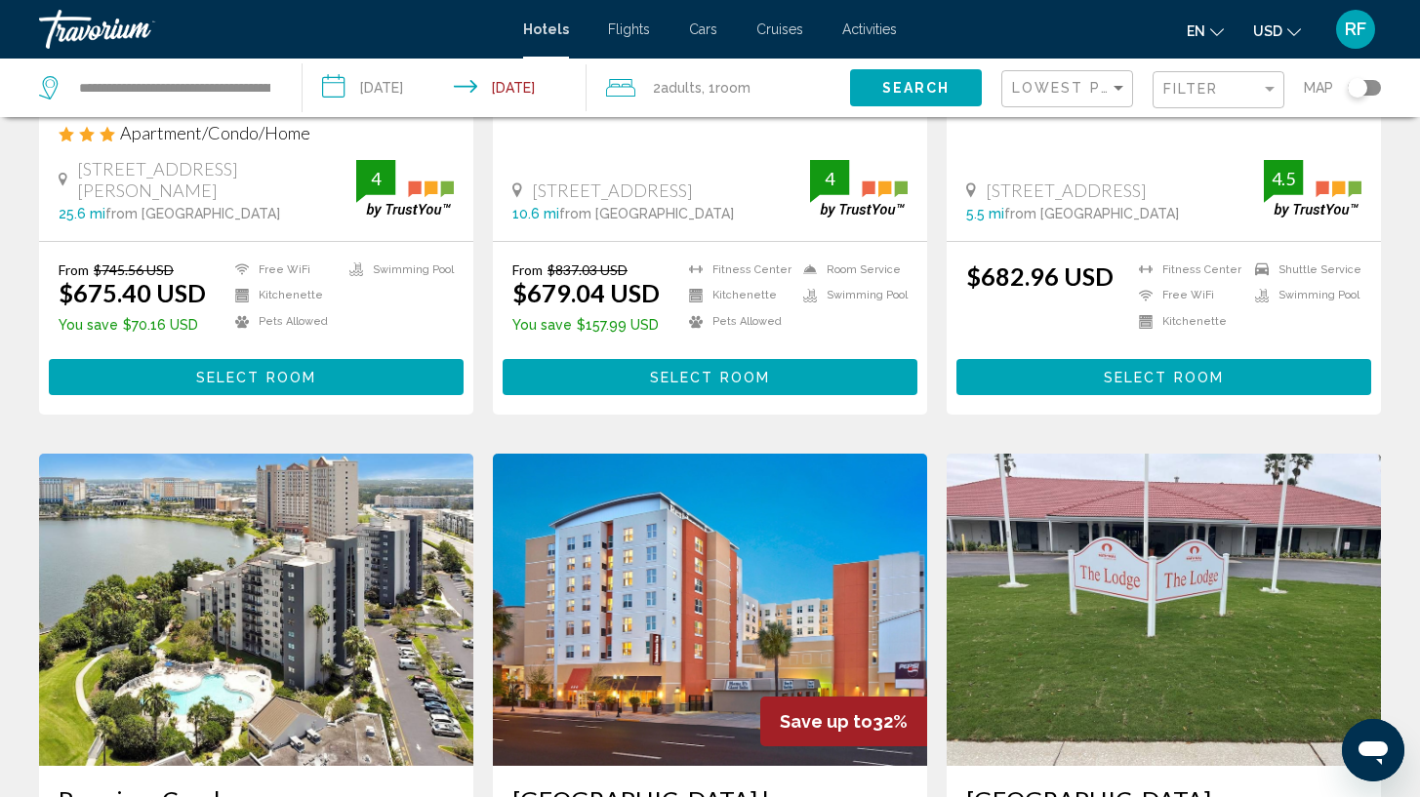
scroll to position [529, 0]
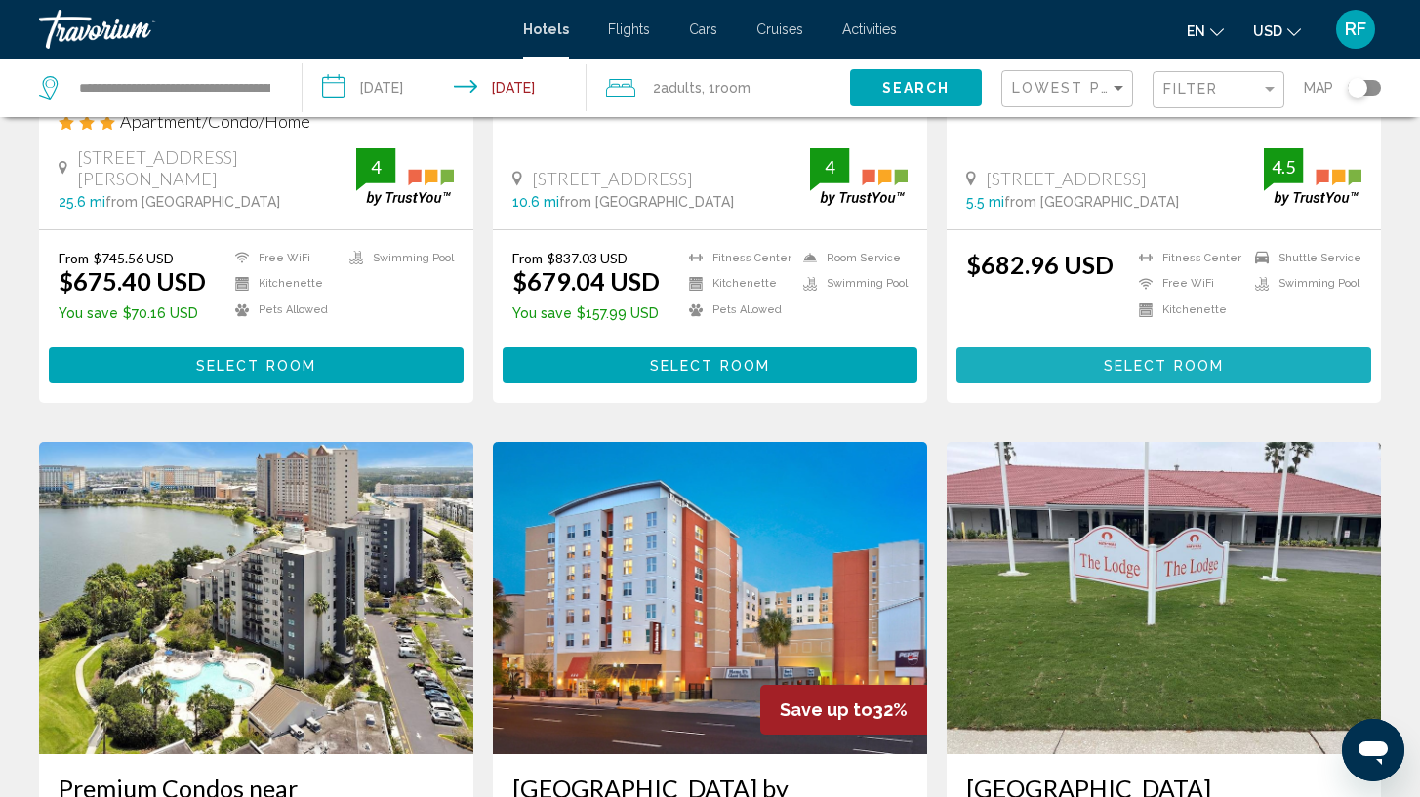
click at [1300, 347] on button "Select Room" at bounding box center [1164, 365] width 415 height 36
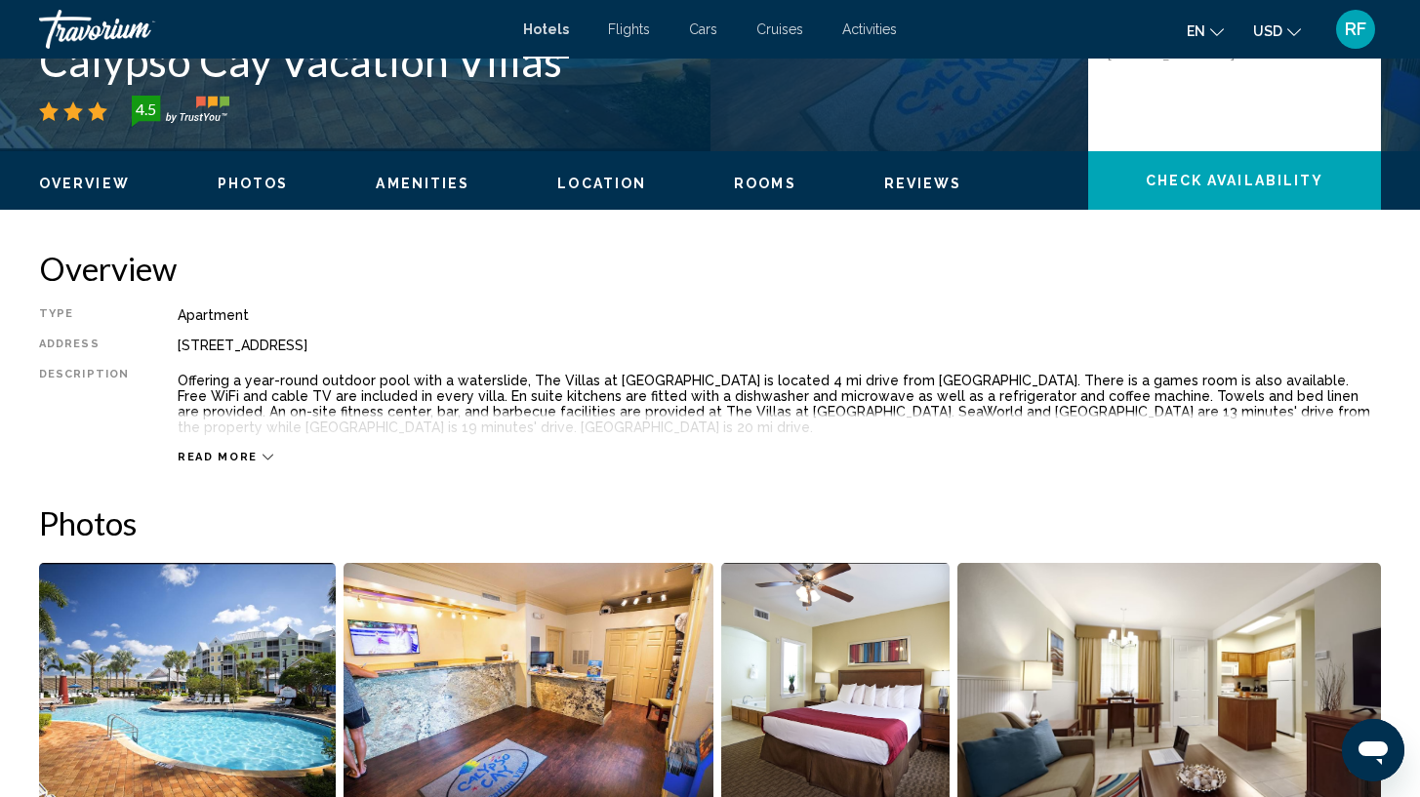
scroll to position [488, 0]
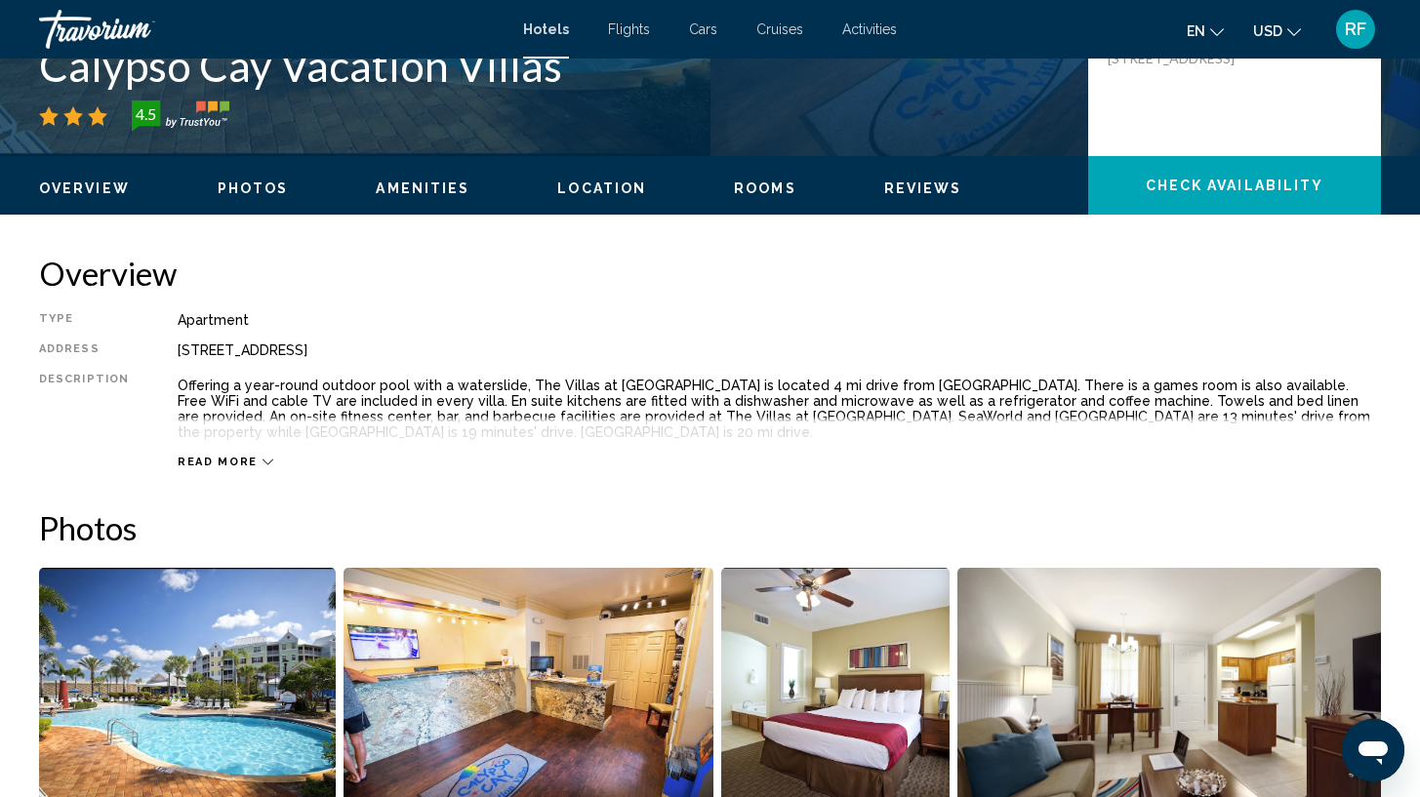
click at [1210, 190] on span "Check Availability" at bounding box center [1235, 187] width 179 height 16
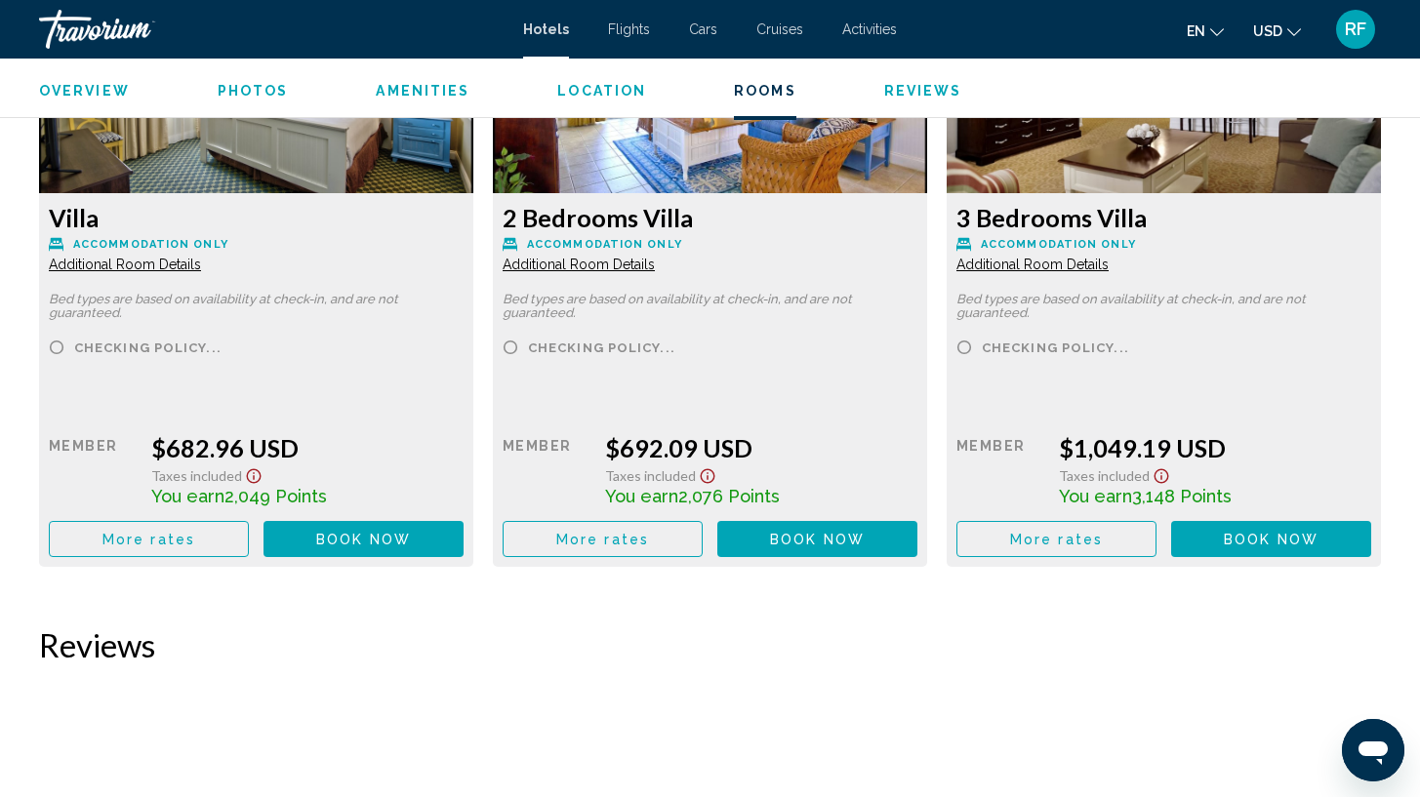
scroll to position [2847, 0]
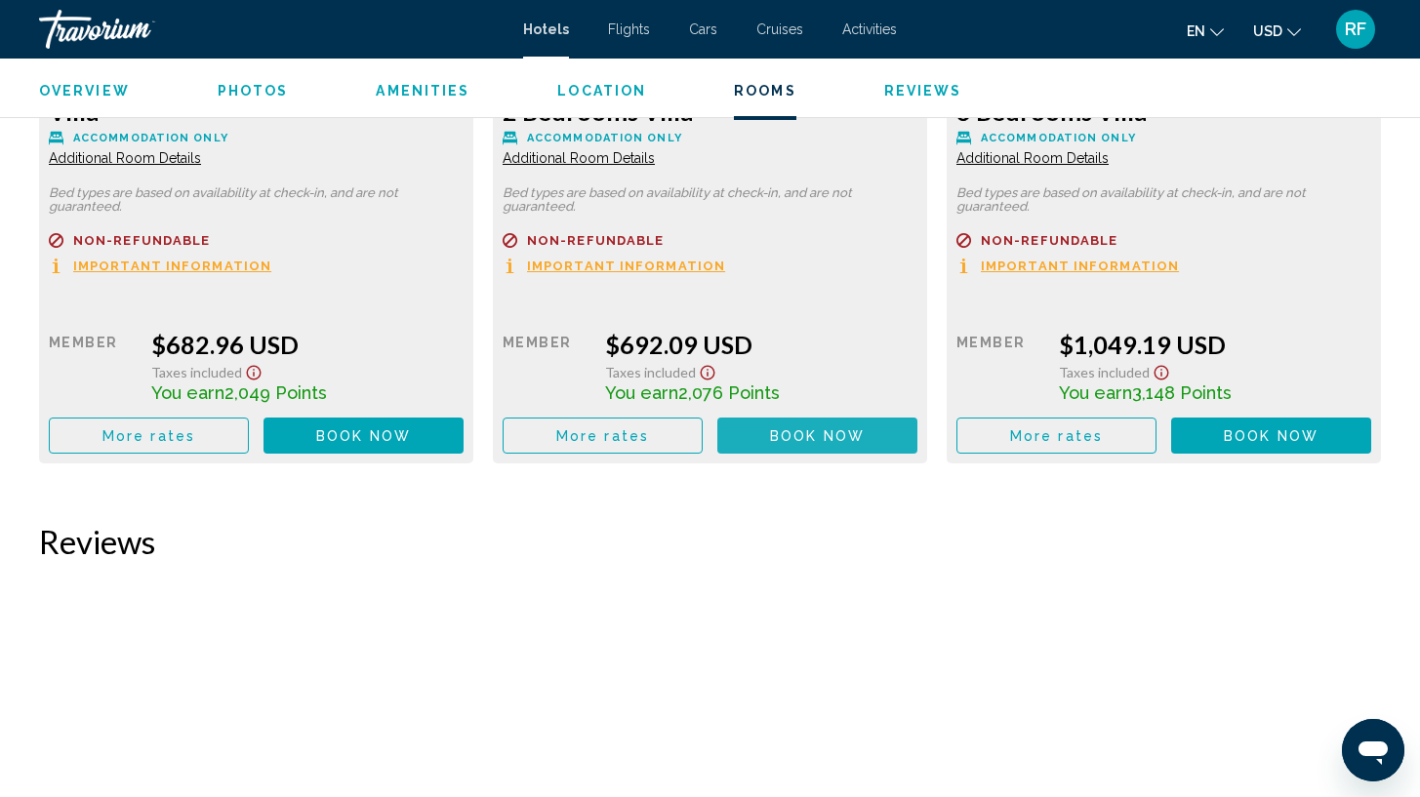
click at [861, 439] on span "Book now" at bounding box center [817, 436] width 95 height 16
click at [1384, 754] on icon "Open messaging window" at bounding box center [1373, 753] width 29 height 23
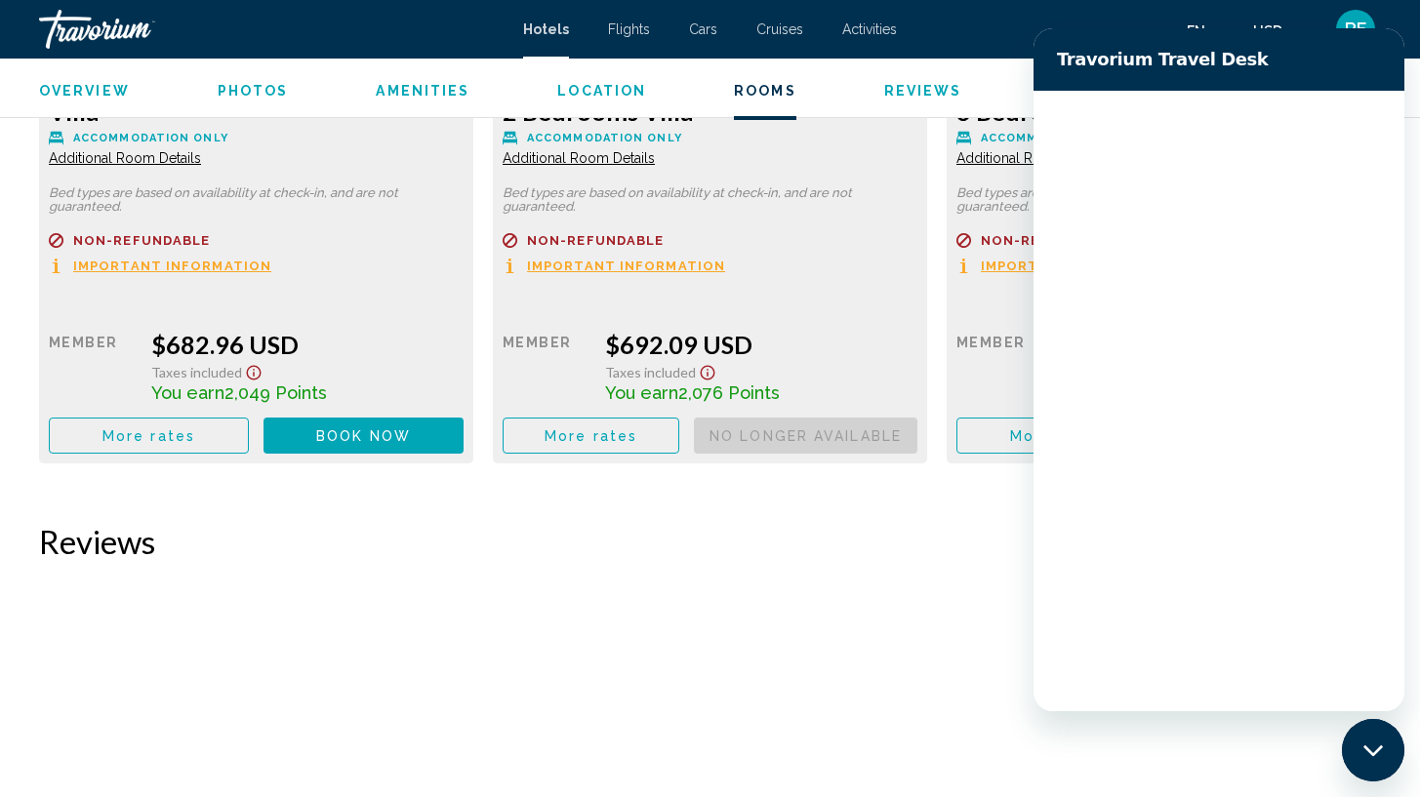
scroll to position [0, 0]
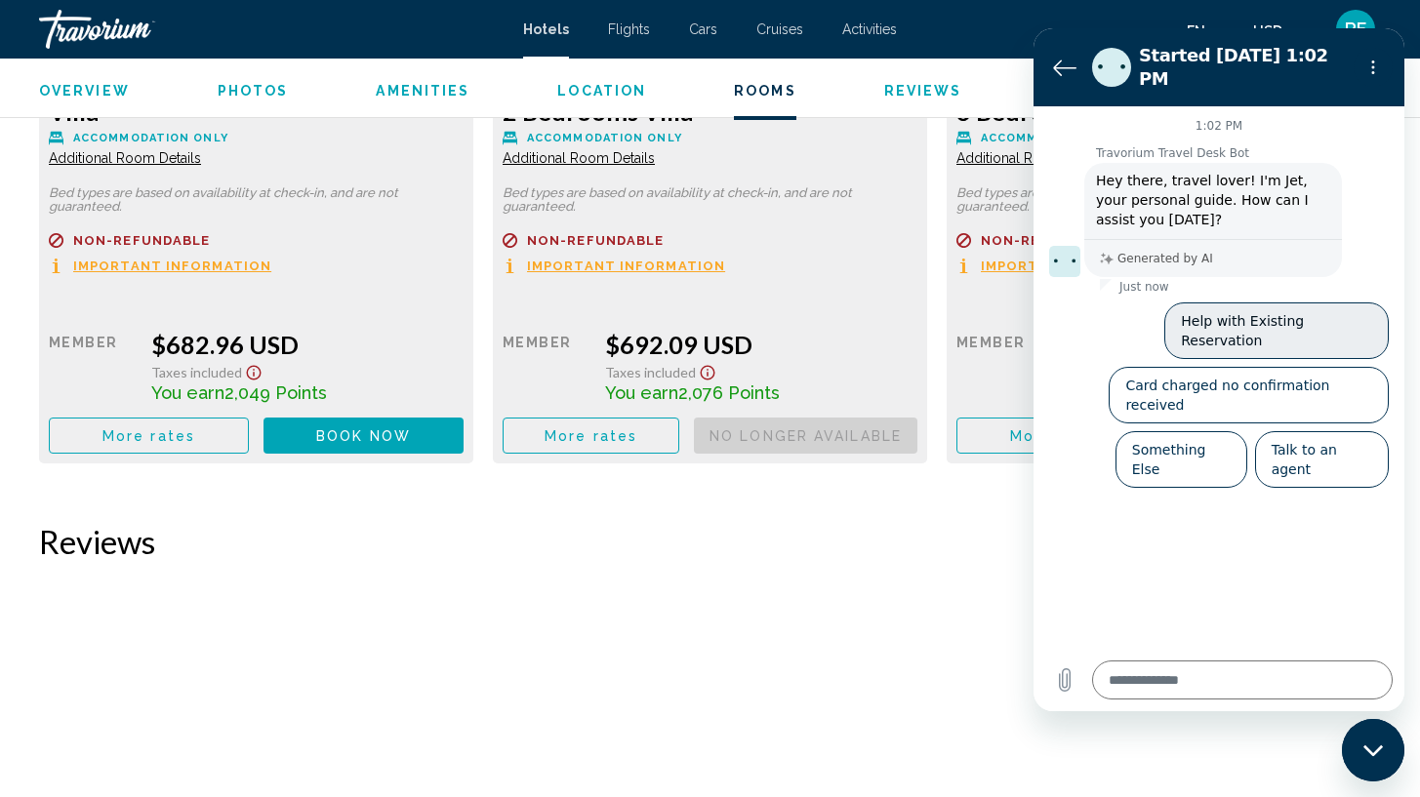
click at [1325, 306] on button "Help with Existing Reservation" at bounding box center [1276, 331] width 224 height 57
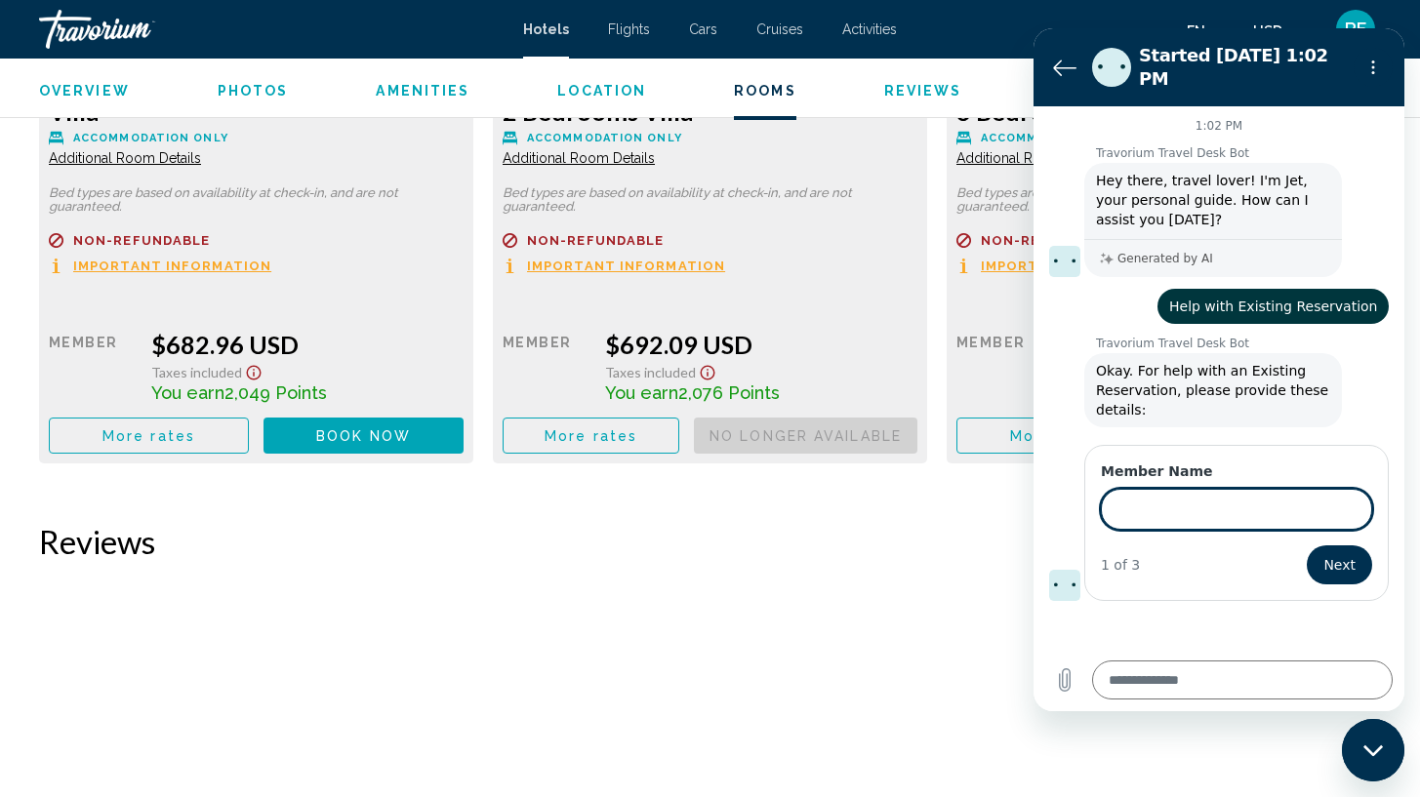
type textarea "*"
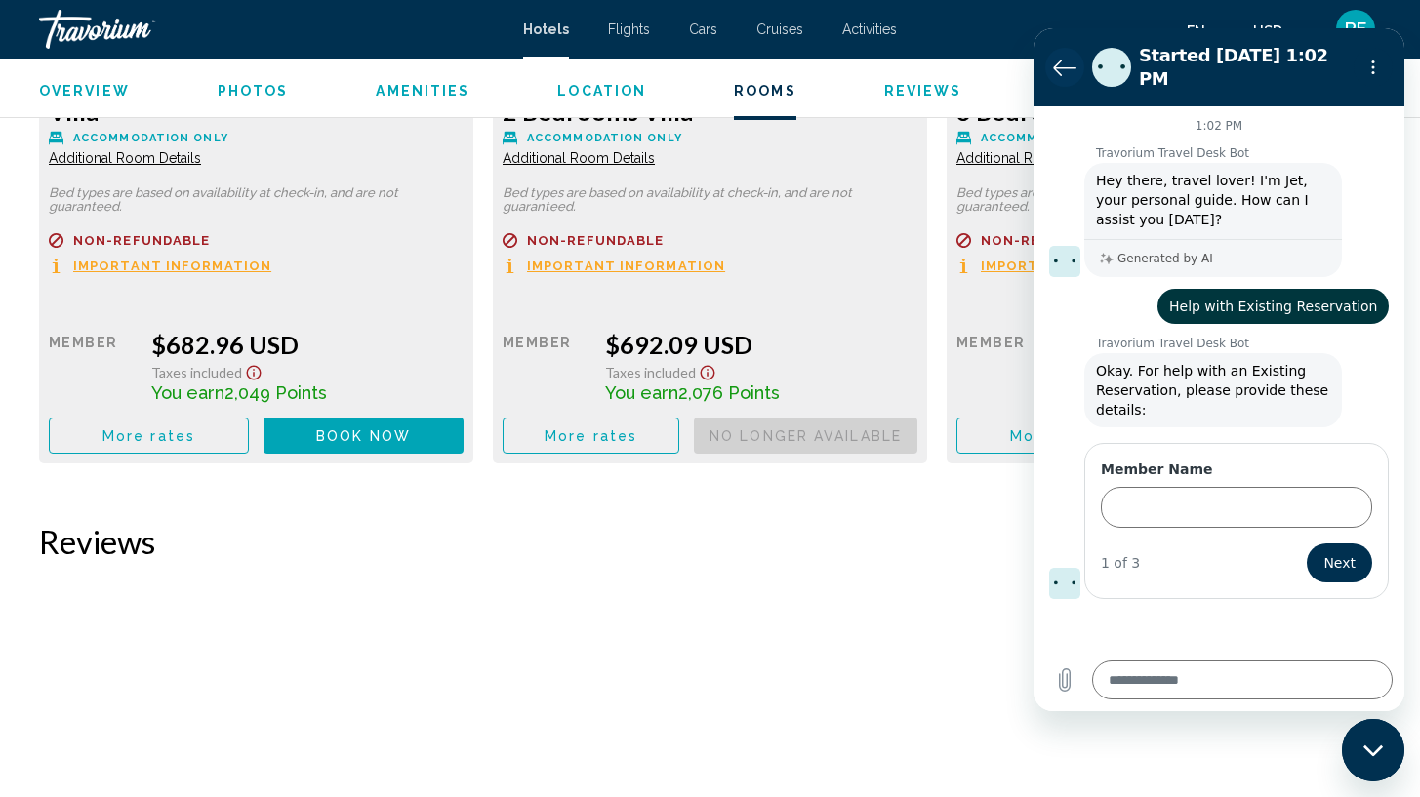
click at [1052, 65] on button "Back to the conversation list" at bounding box center [1064, 67] width 39 height 39
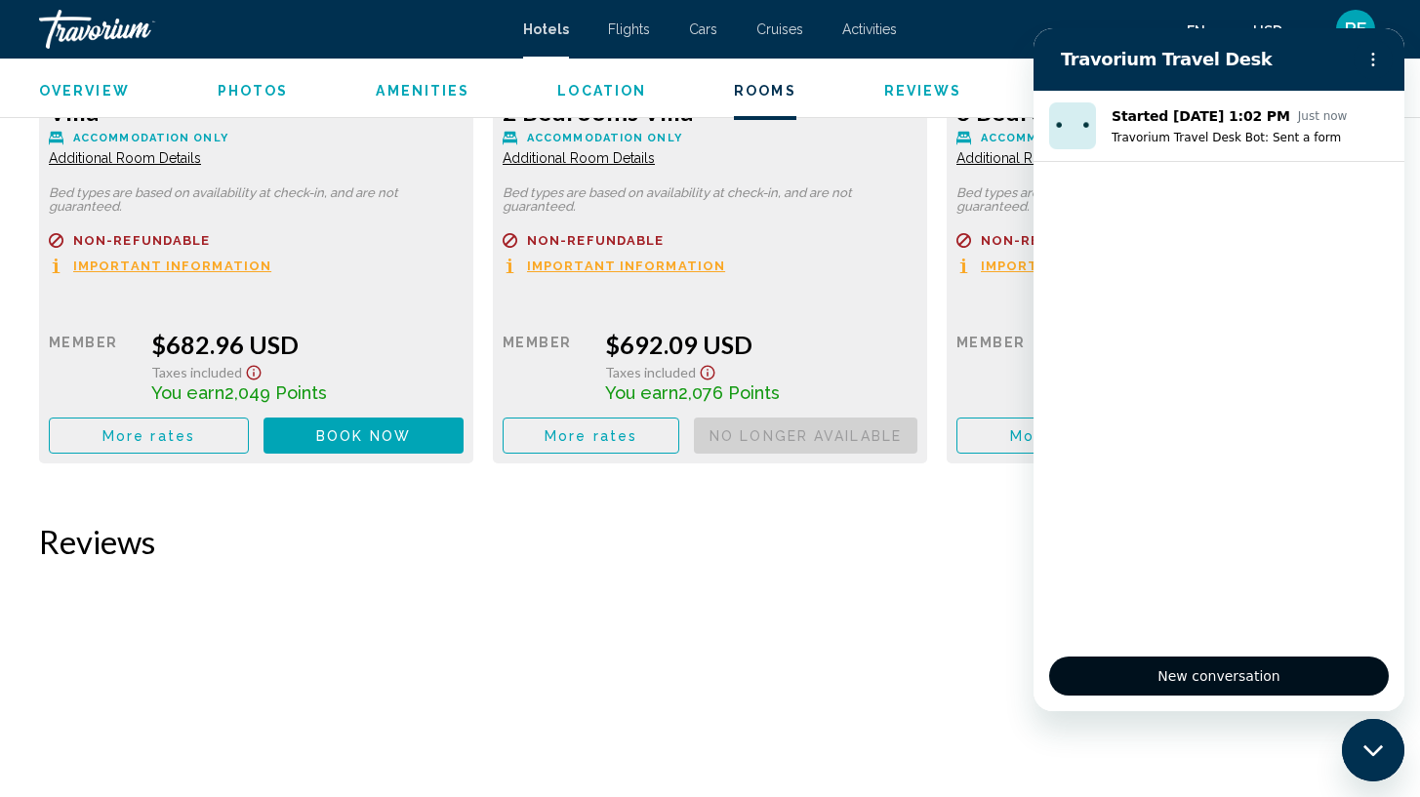
click at [1163, 691] on button "New conversation" at bounding box center [1219, 676] width 340 height 39
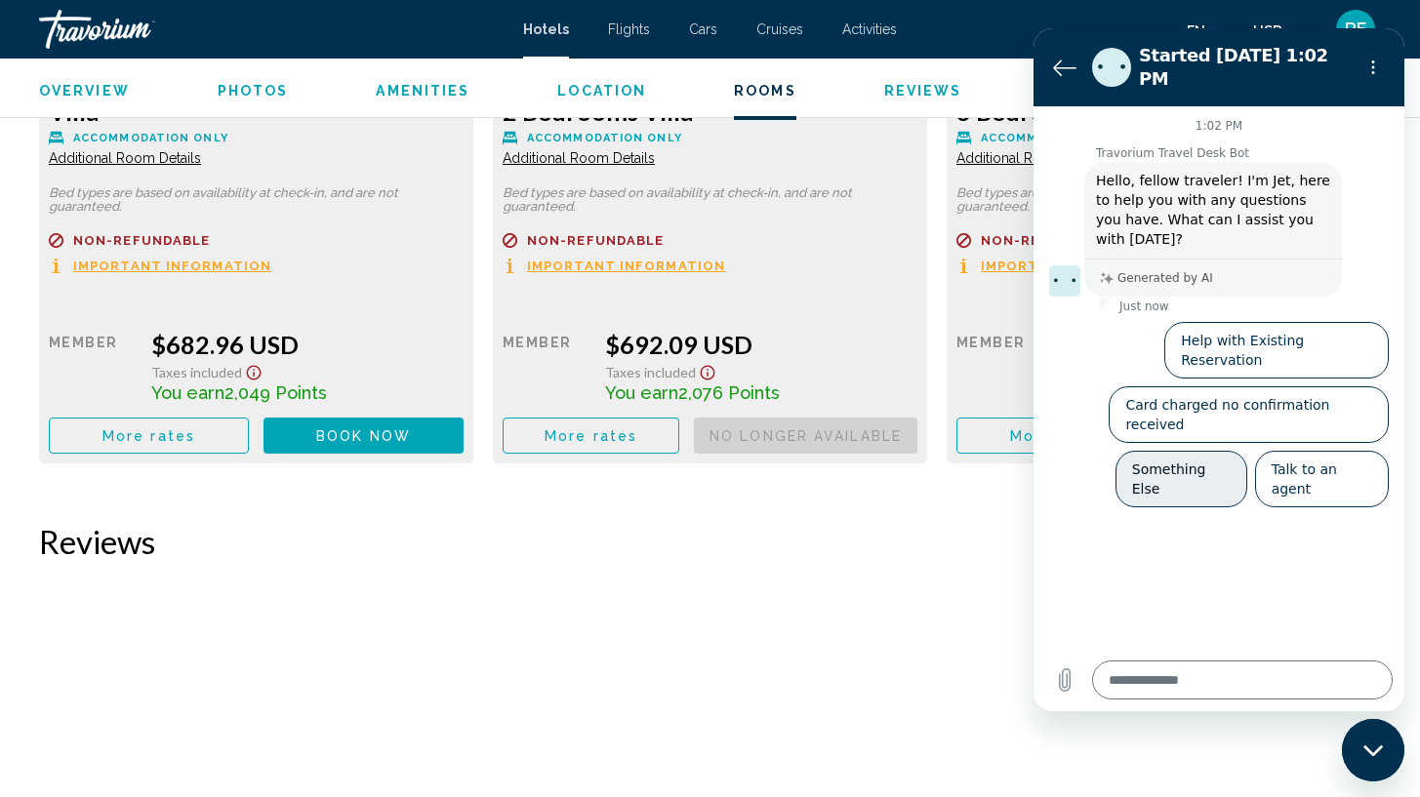
click at [1206, 451] on button "Something Else" at bounding box center [1182, 479] width 132 height 57
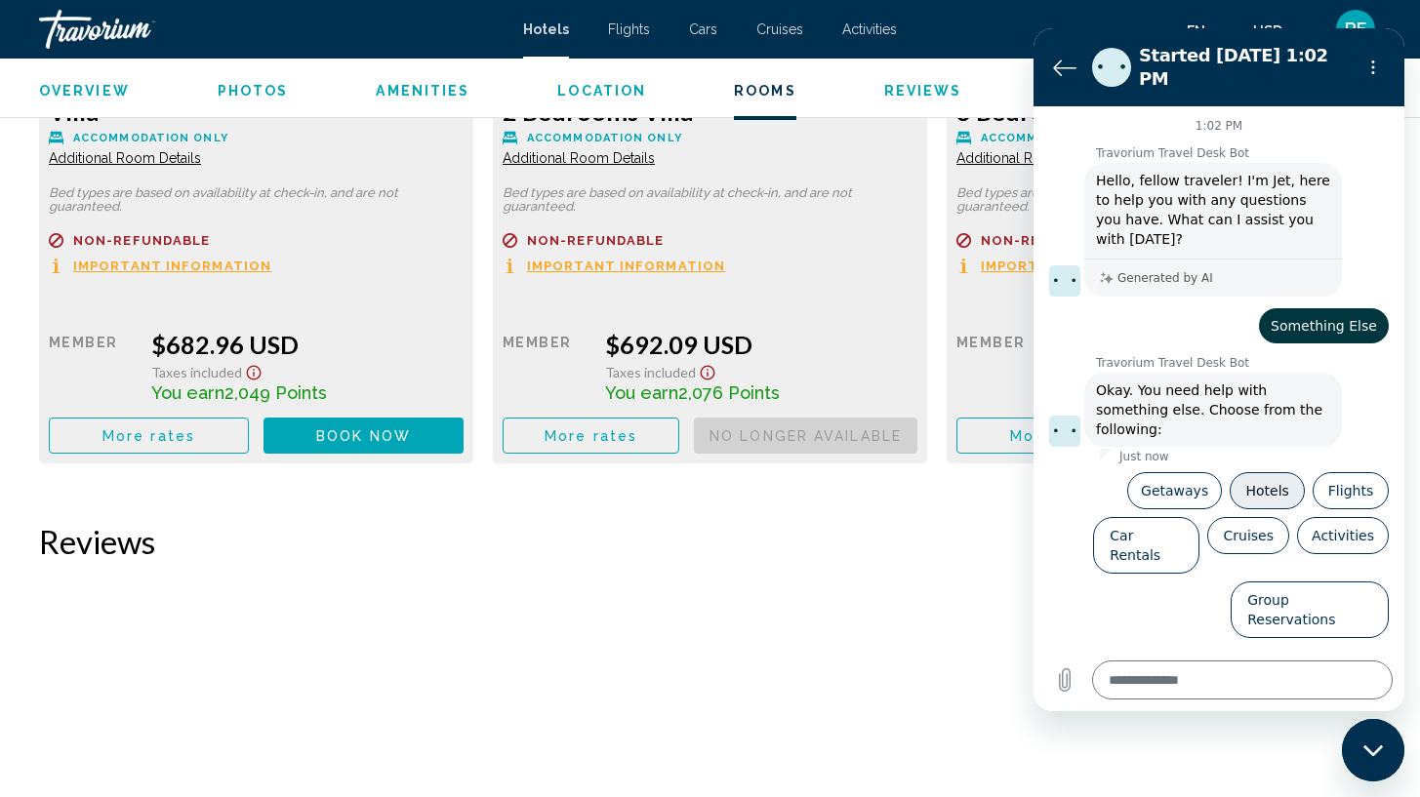
click at [1279, 472] on button "Hotels" at bounding box center [1267, 490] width 75 height 37
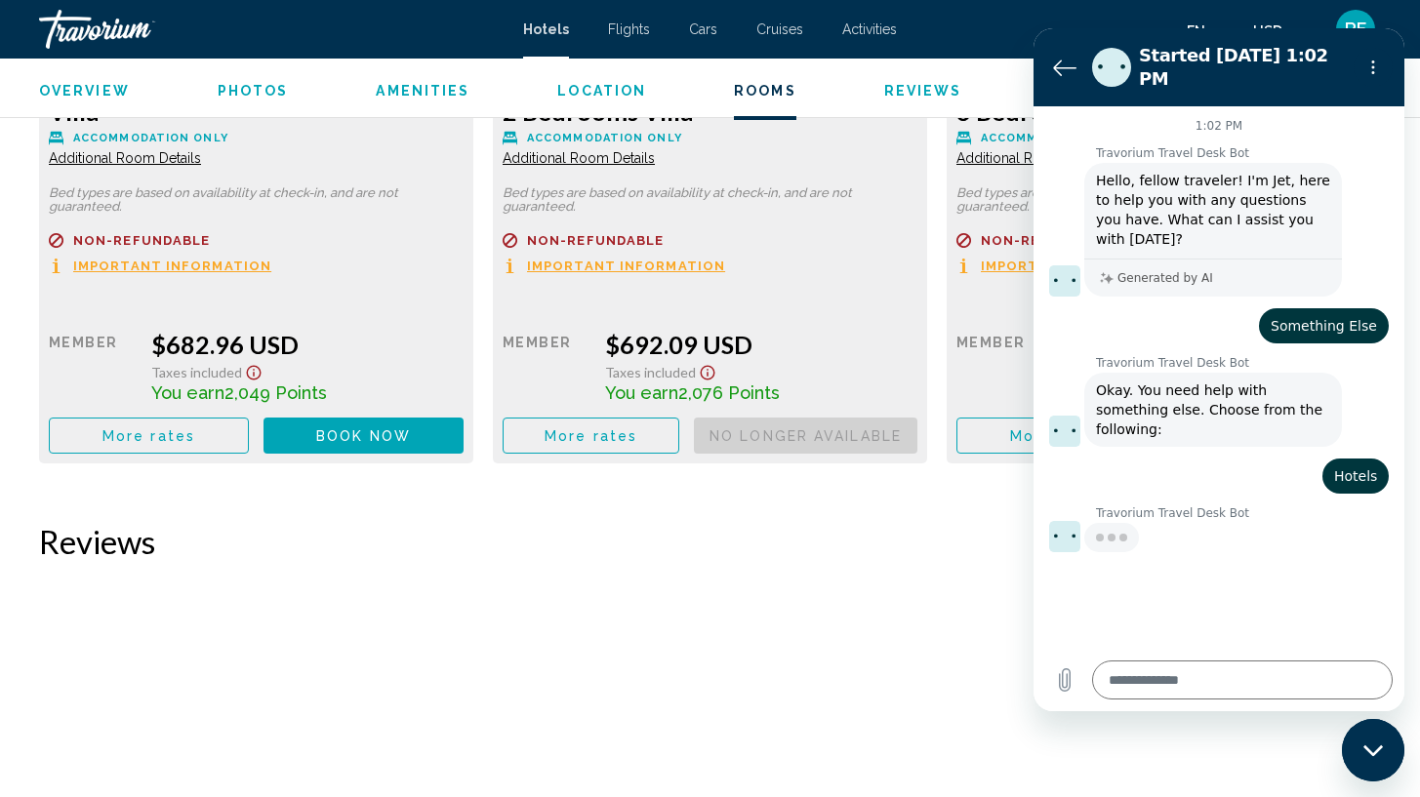
type textarea "*"
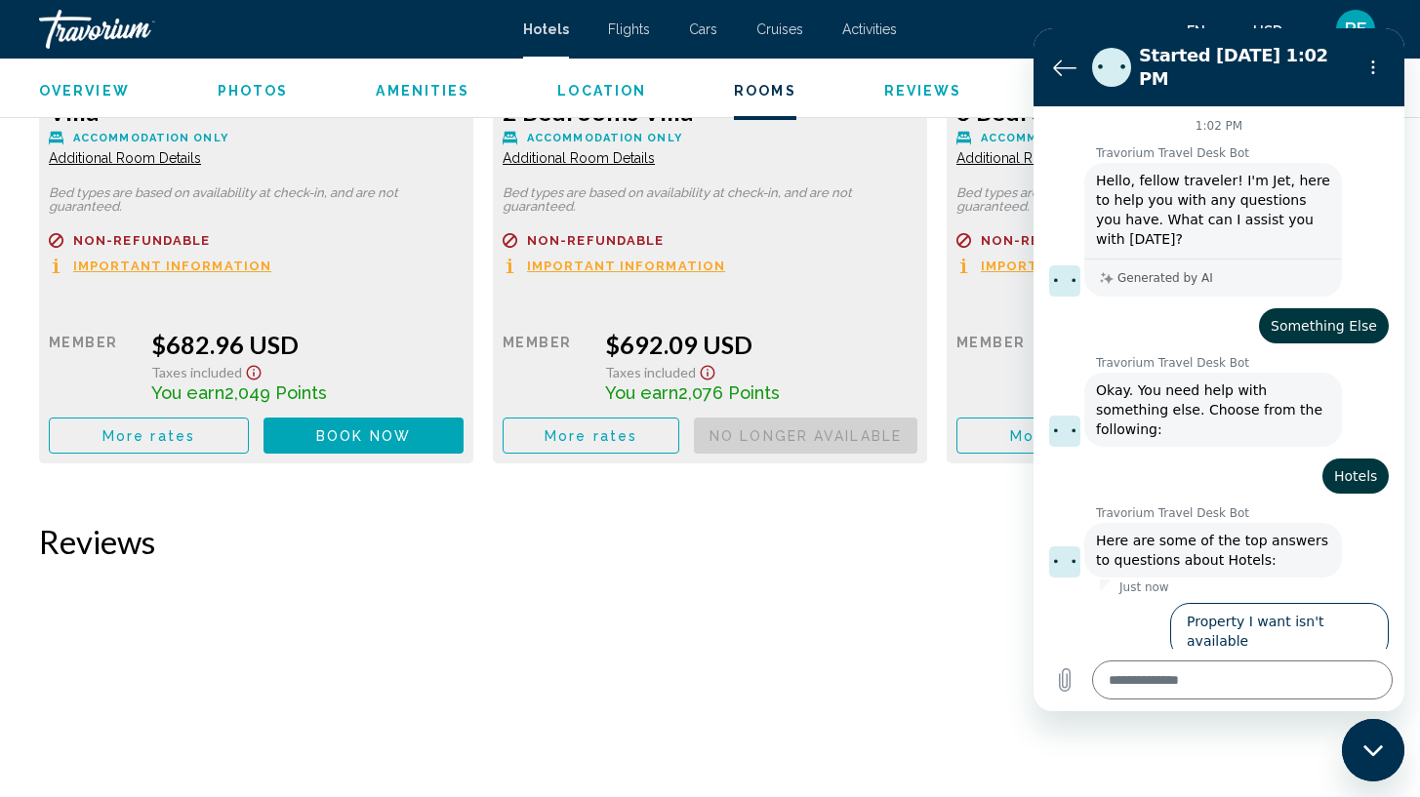
scroll to position [25, 0]
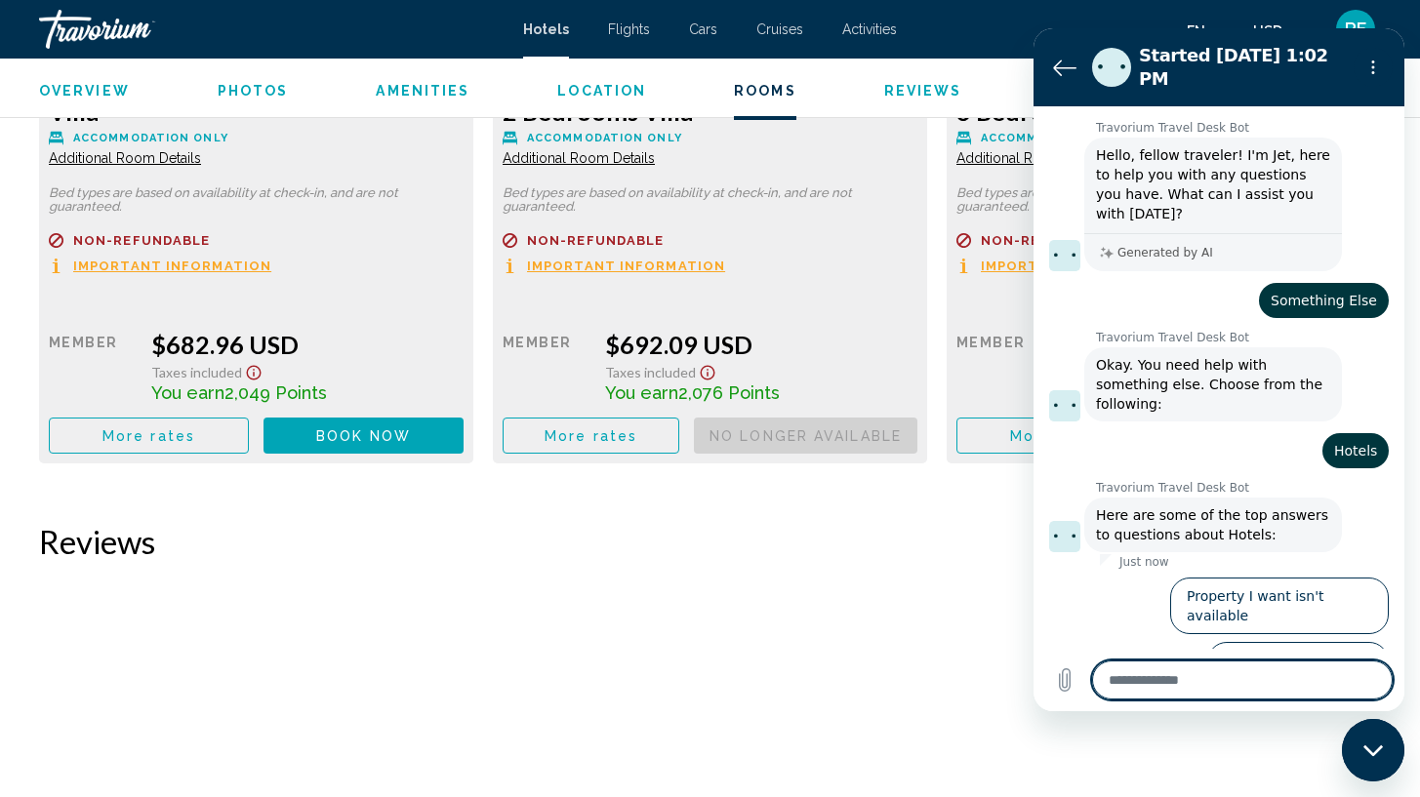
click at [1262, 691] on textarea at bounding box center [1242, 680] width 301 height 39
type textarea "*"
type textarea "**"
type textarea "*"
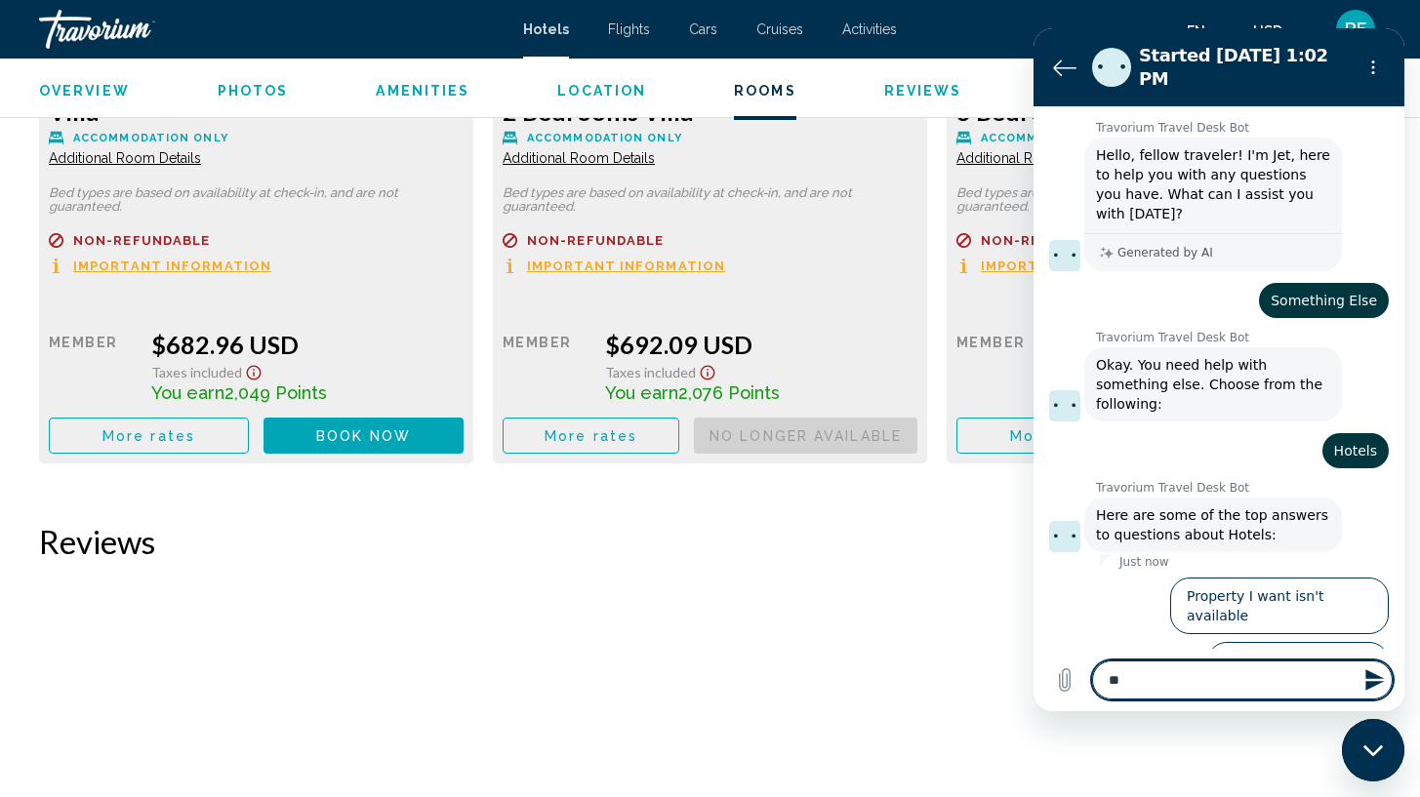
type textarea "***"
type textarea "*"
type textarea "****"
type textarea "*"
type textarea "*****"
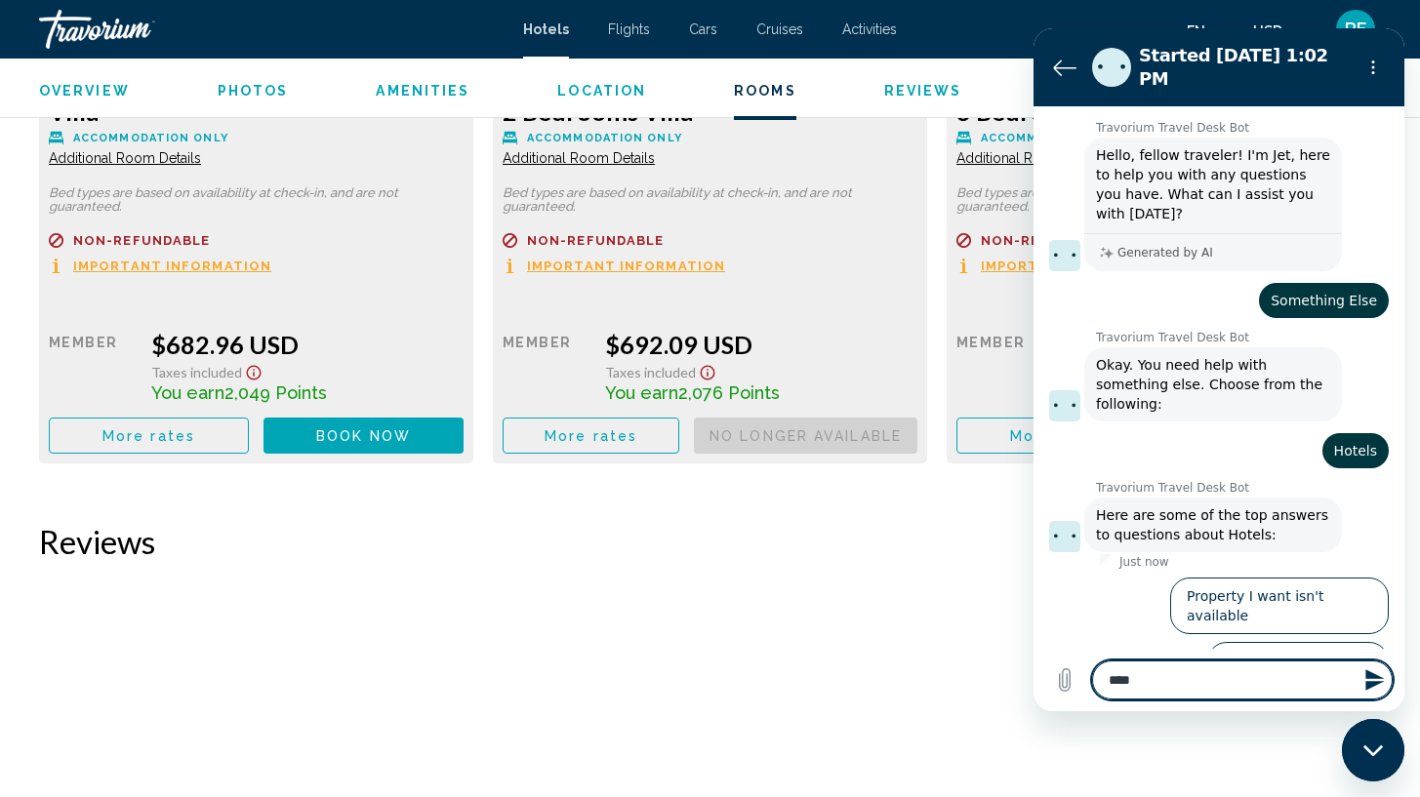
type textarea "*"
type textarea "******"
type textarea "*"
type textarea "*******"
type textarea "*"
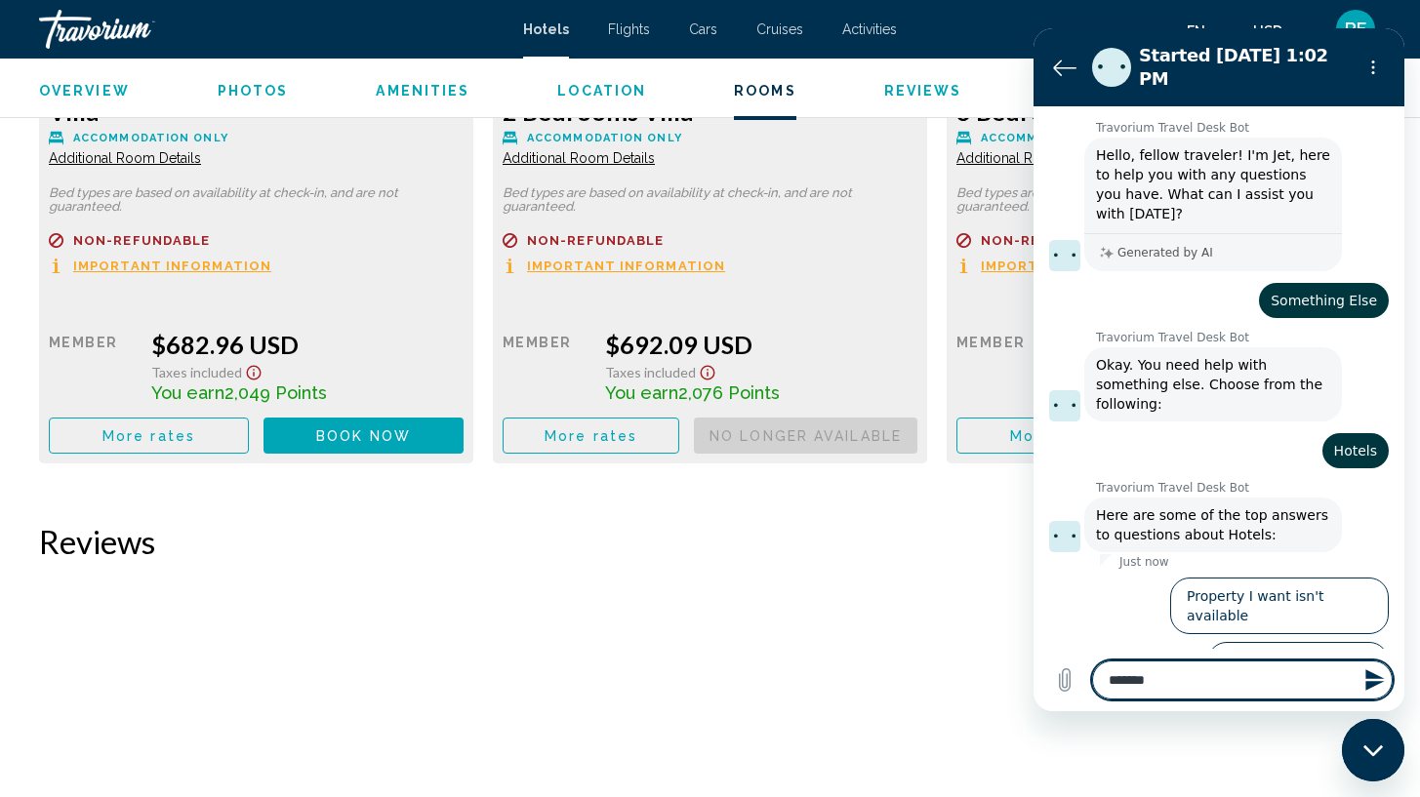
type textarea "********"
type textarea "*"
type textarea "*********"
type textarea "*"
type textarea "**********"
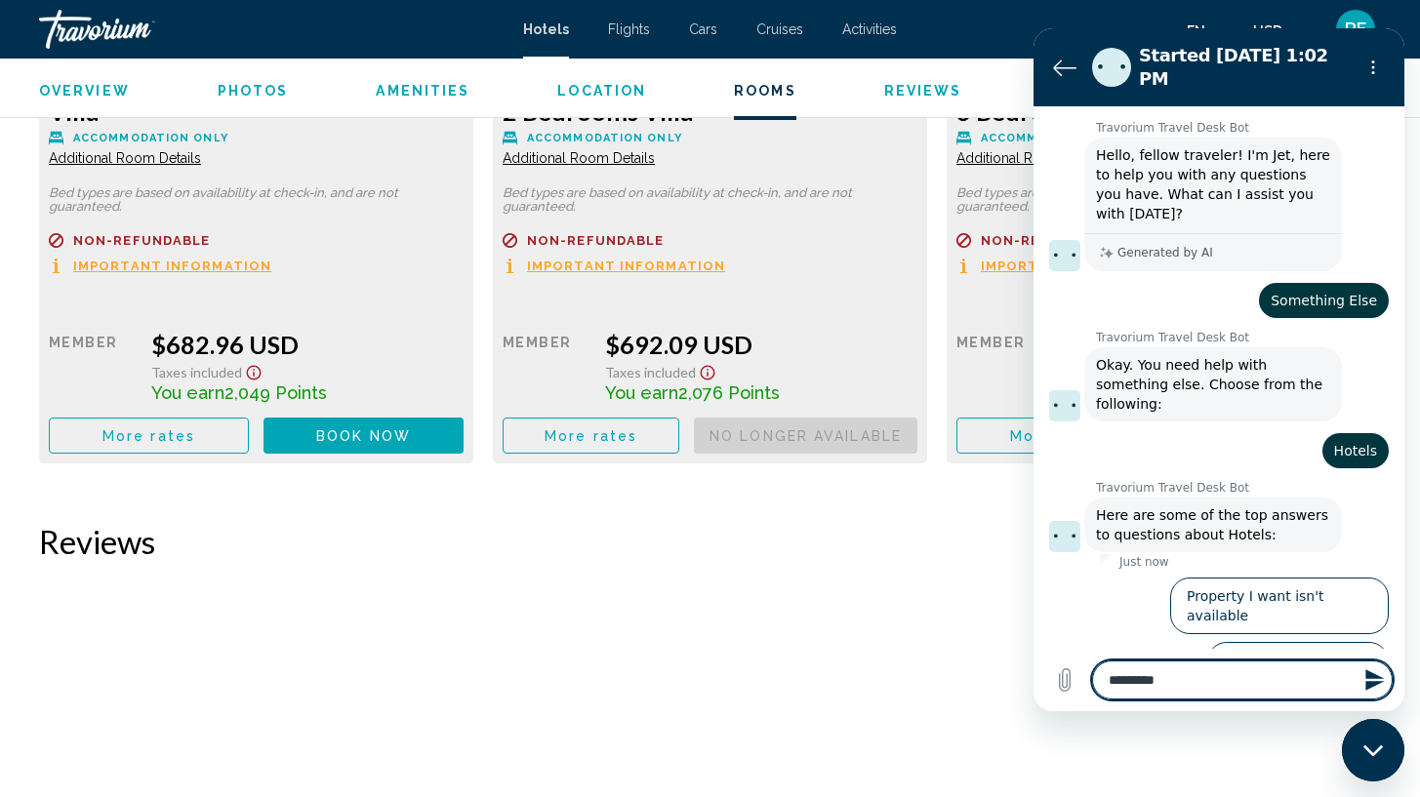
type textarea "*"
type textarea "**********"
type textarea "*"
type textarea "**********"
type textarea "*"
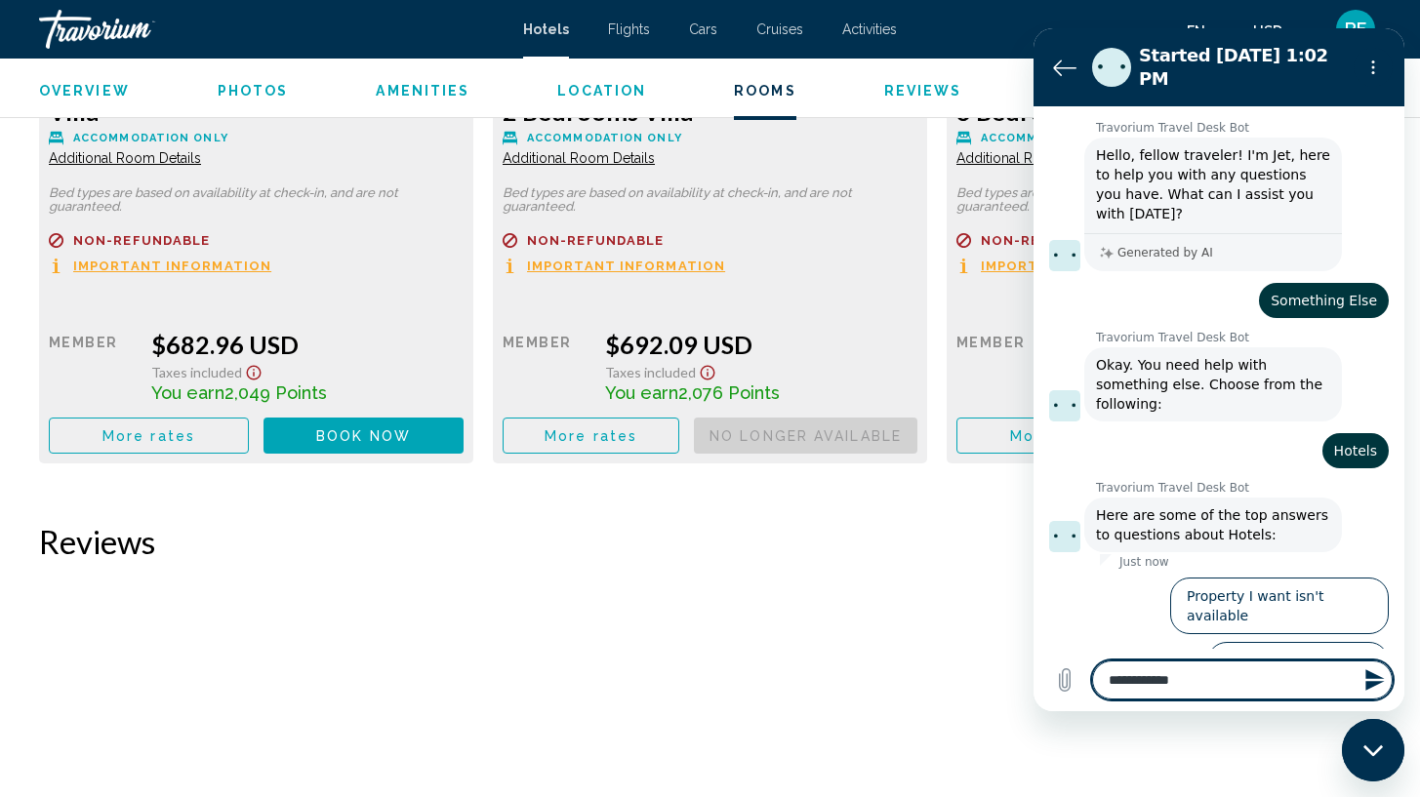
type textarea "**********"
type textarea "*"
type textarea "**********"
type textarea "*"
type textarea "**********"
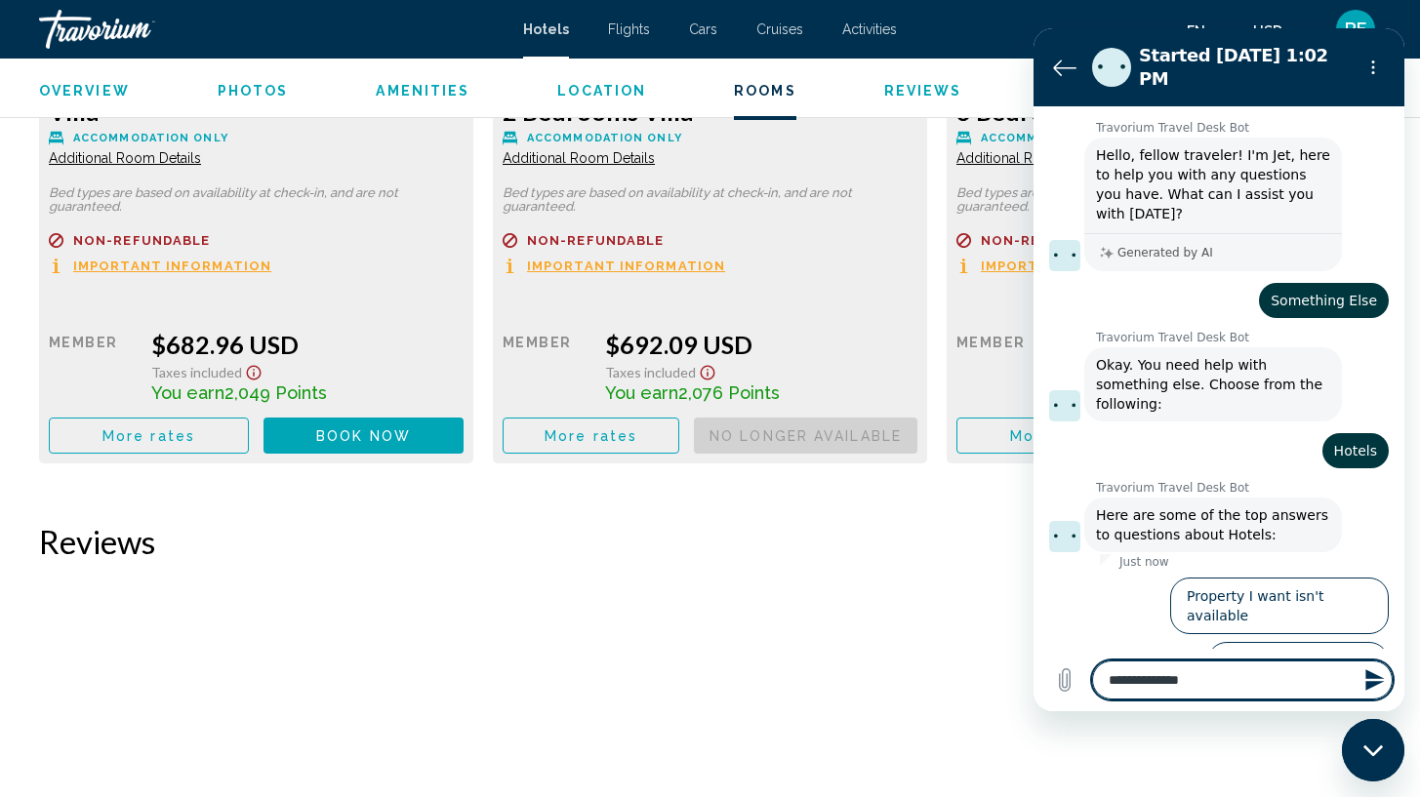
type textarea "*"
type textarea "**********"
type textarea "*"
type textarea "**********"
type textarea "*"
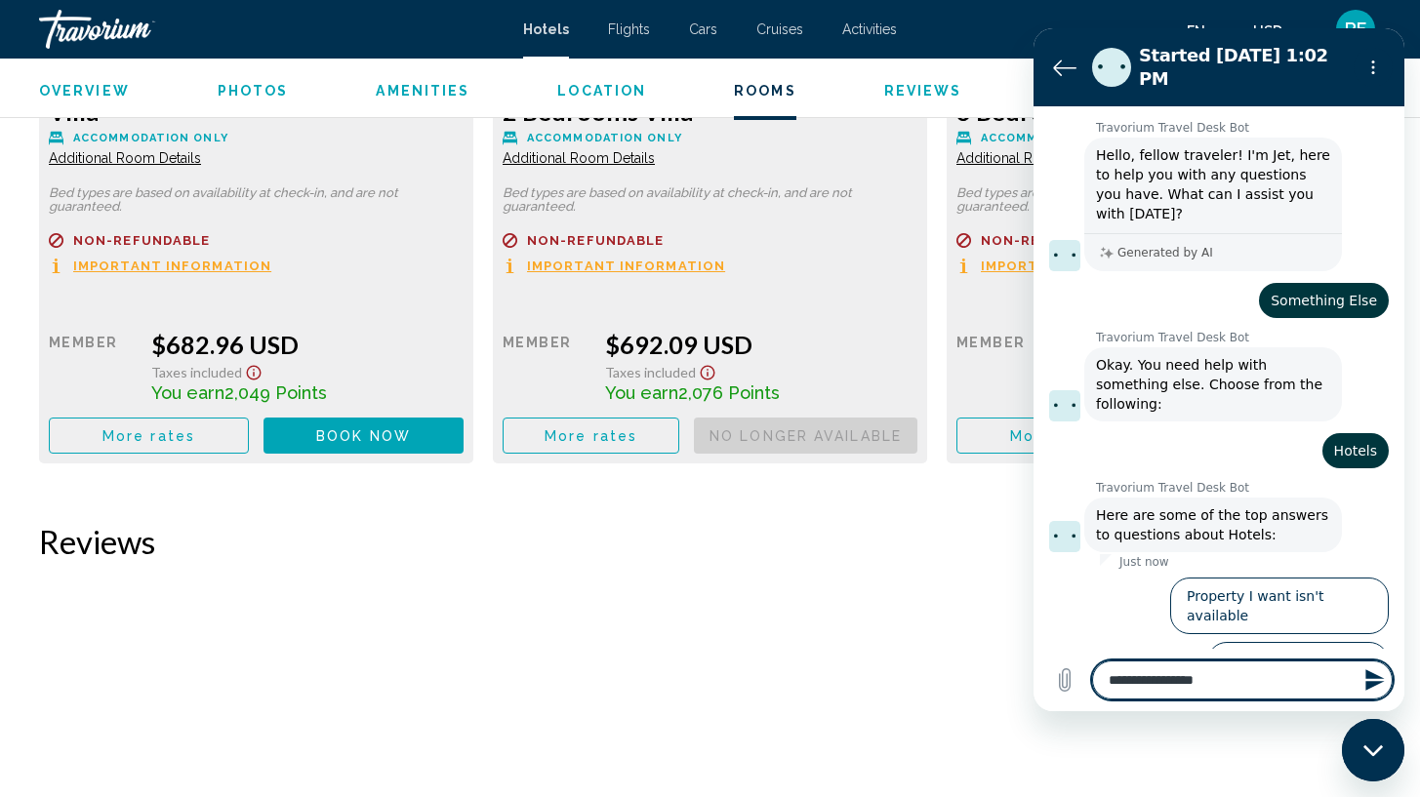
type textarea "**********"
type textarea "*"
type textarea "**********"
type textarea "*"
type textarea "**********"
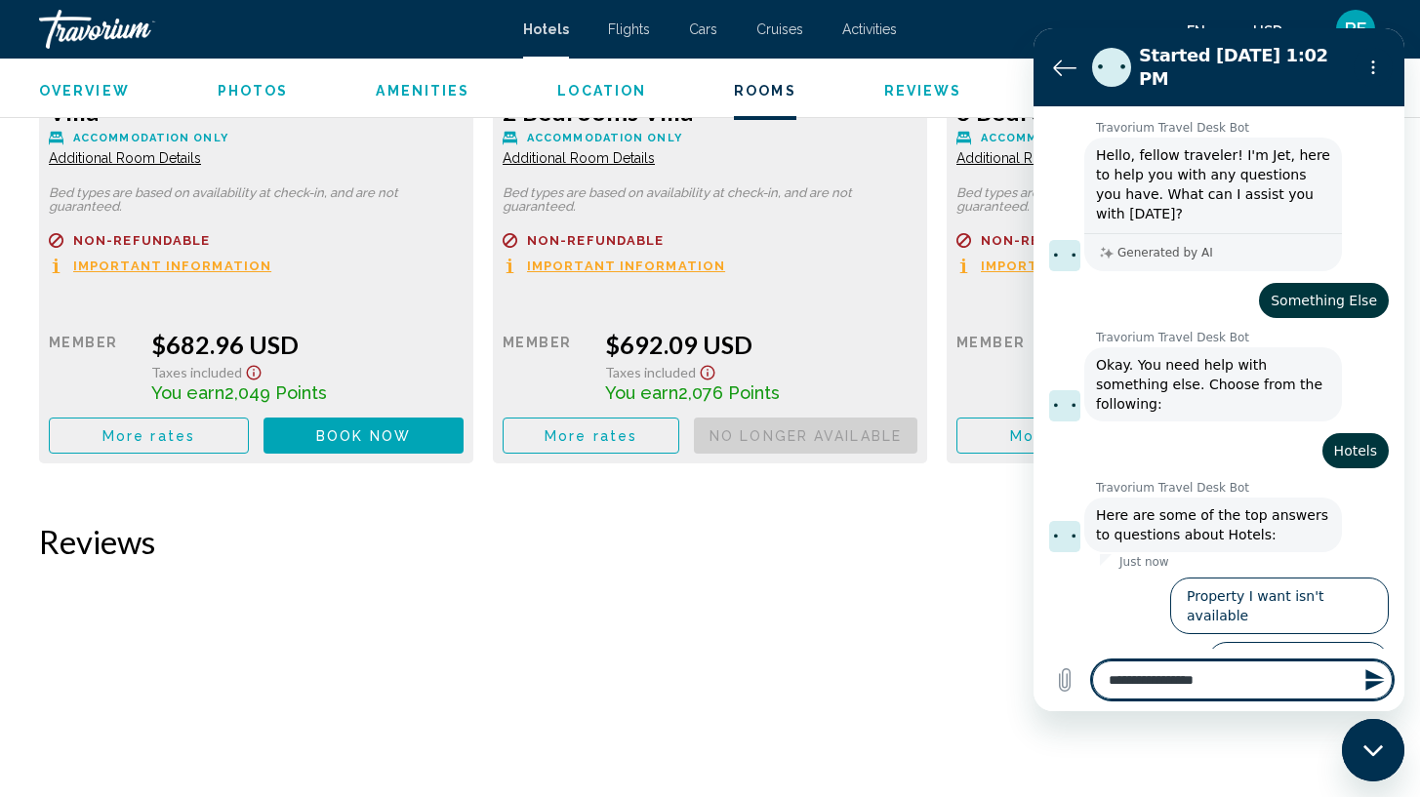
type textarea "*"
type textarea "**********"
type textarea "*"
type textarea "**********"
type textarea "*"
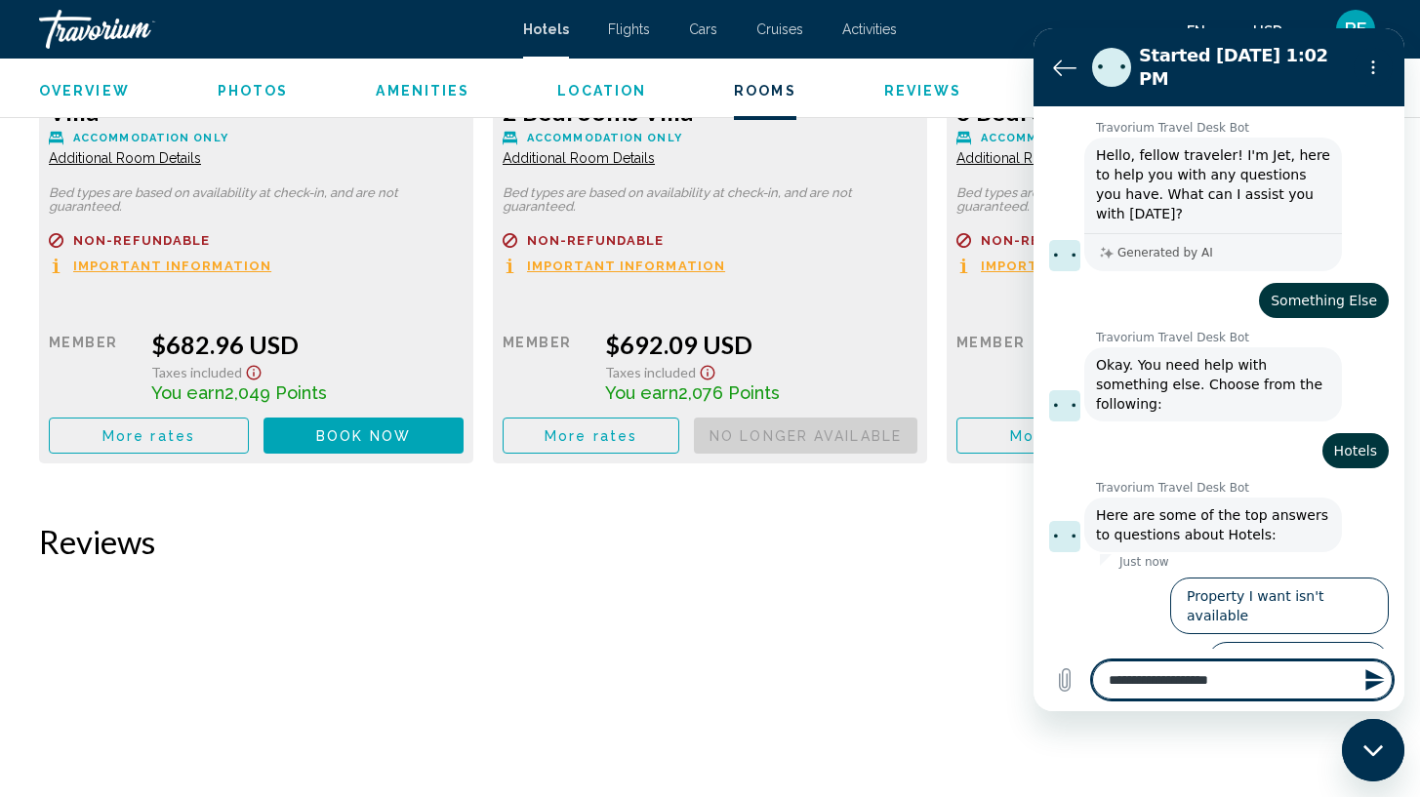
type textarea "**********"
type textarea "*"
type textarea "**********"
type textarea "*"
type textarea "**********"
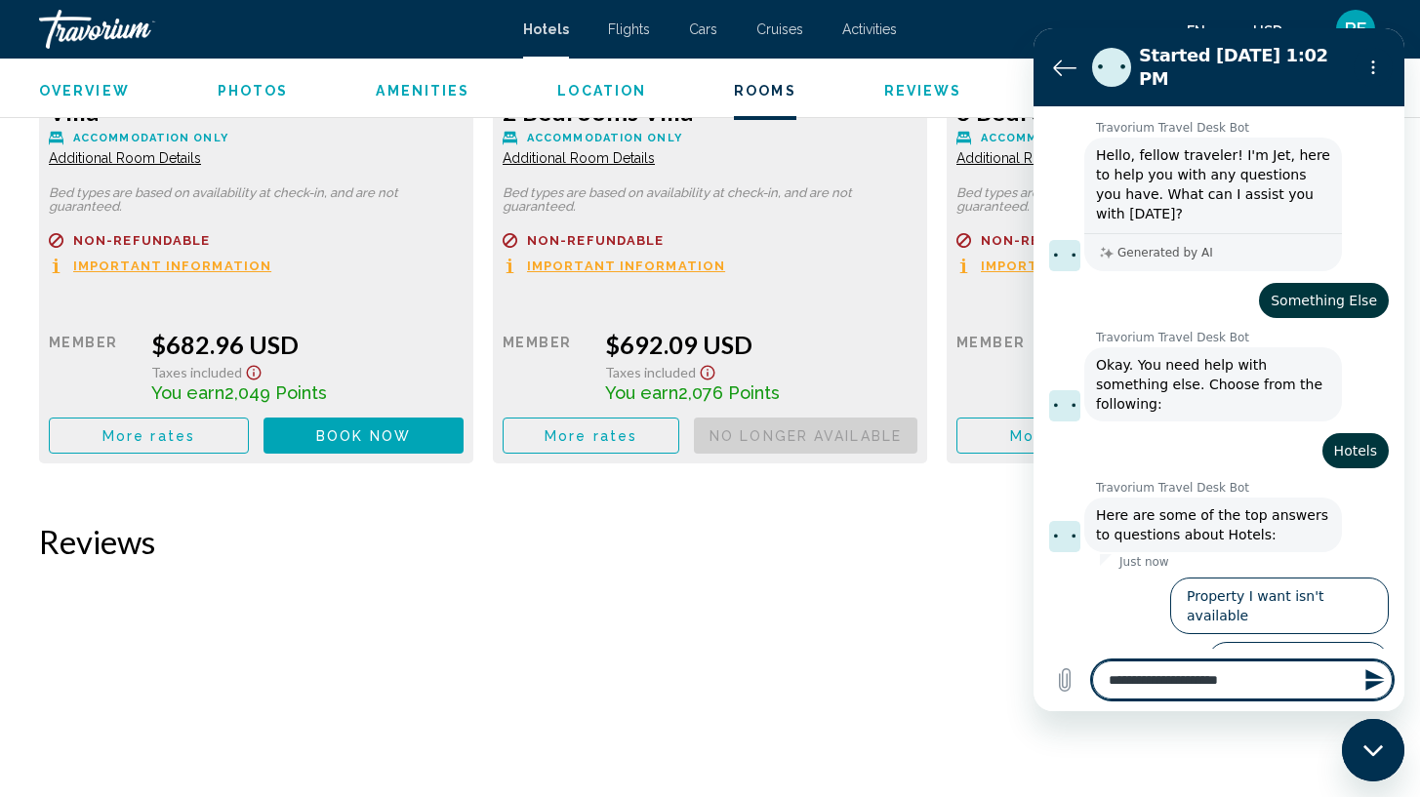
type textarea "*"
type textarea "**********"
type textarea "*"
type textarea "**********"
type textarea "*"
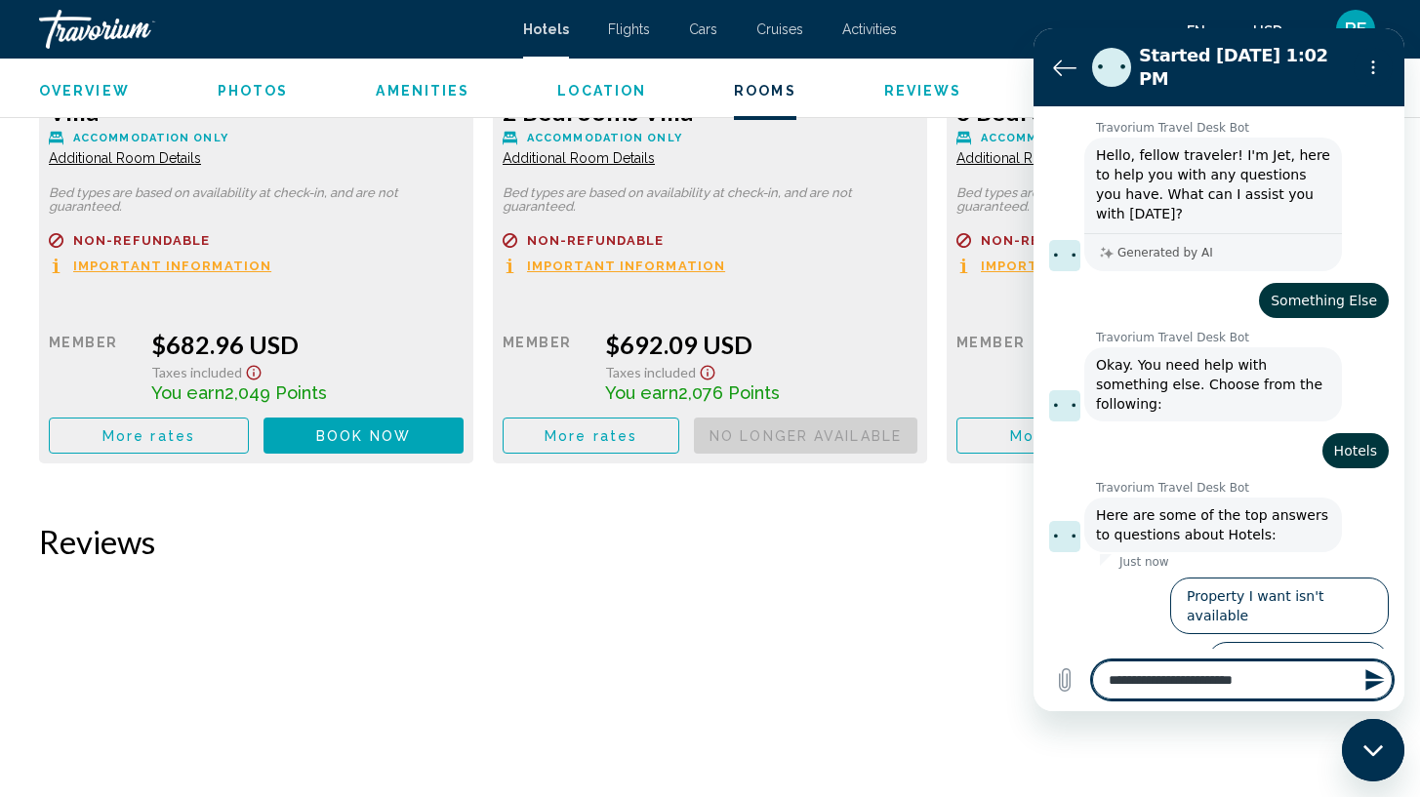
type textarea "**********"
type textarea "*"
type textarea "**********"
type textarea "*"
type textarea "**********"
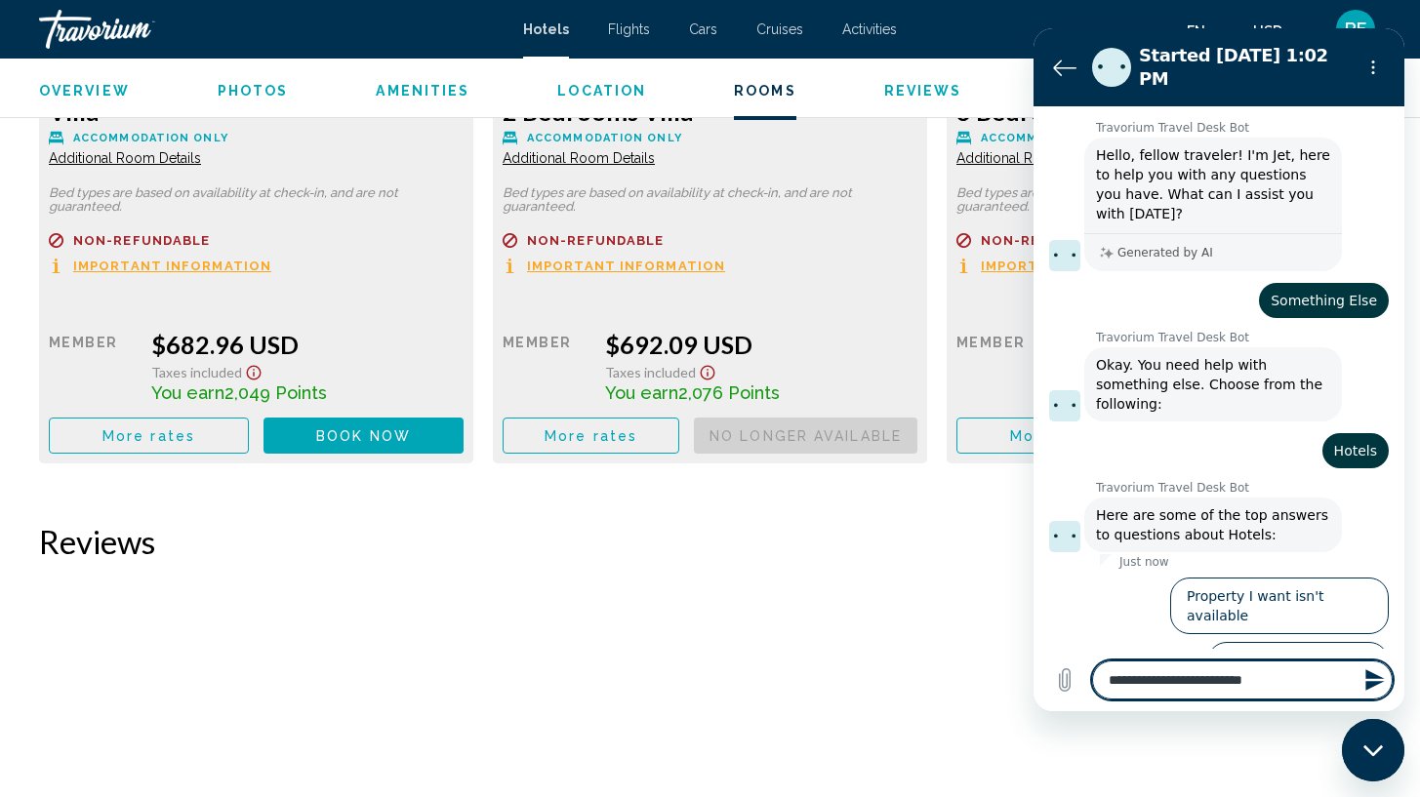
type textarea "*"
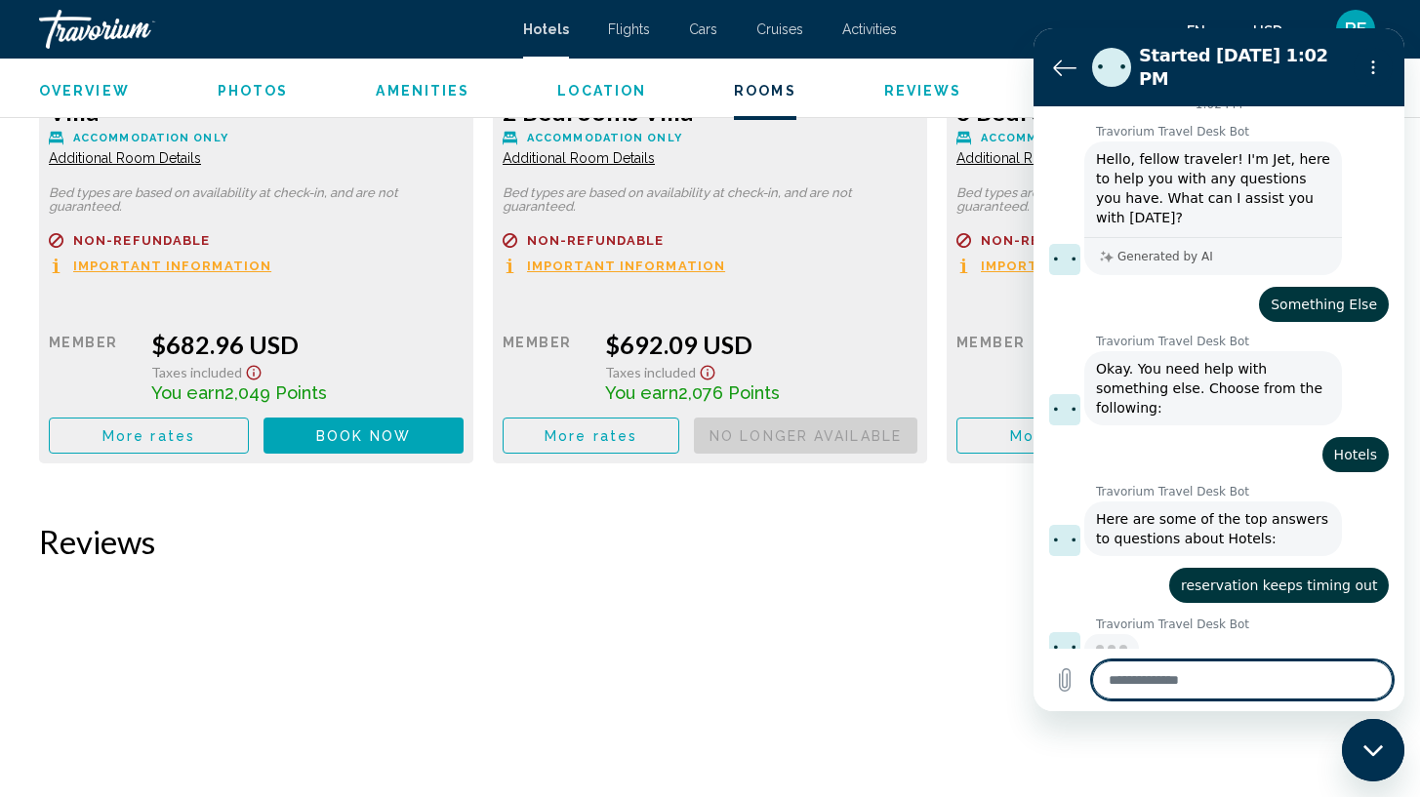
scroll to position [20, 0]
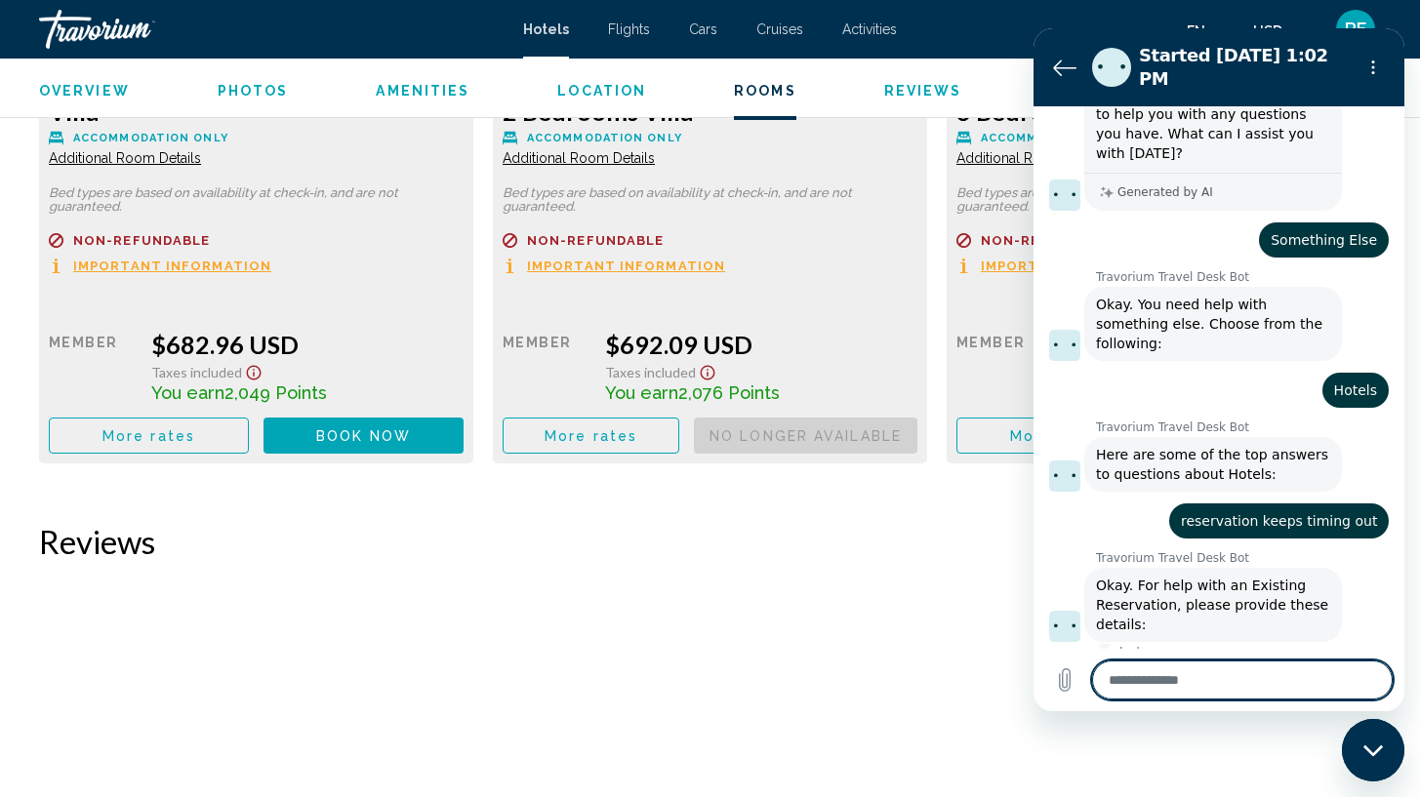
type textarea "*"
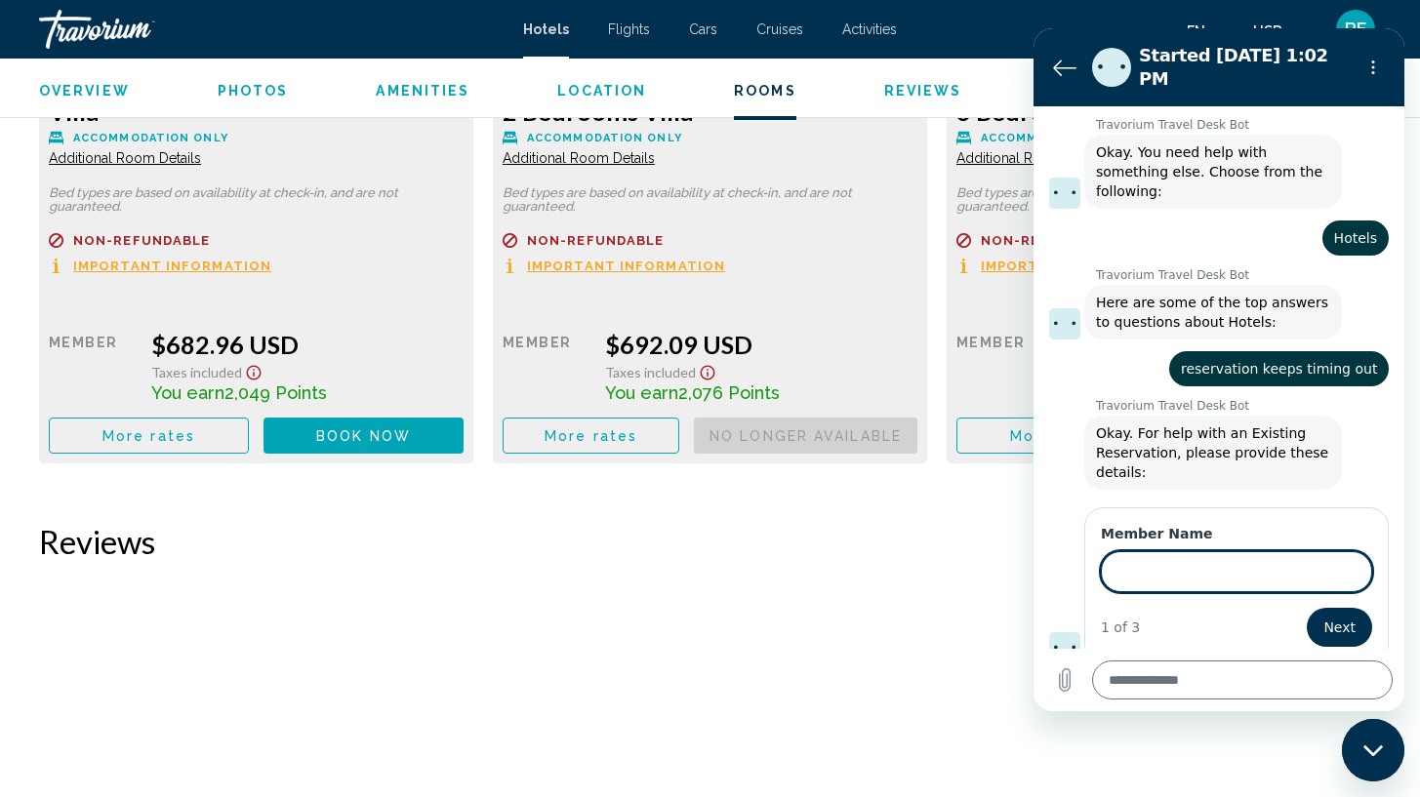
scroll to position [236, 0]
type input "*"
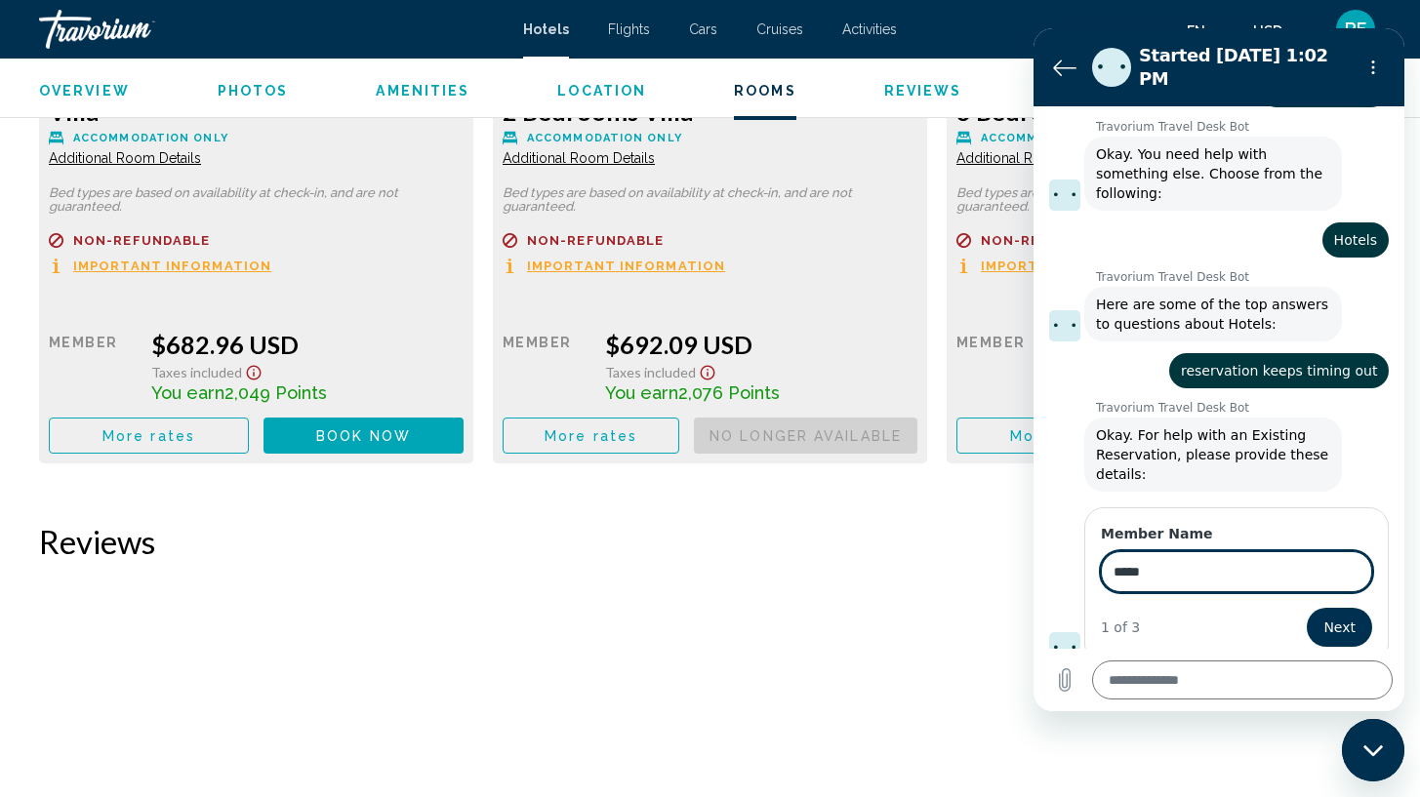
type input "******"
type input "**********"
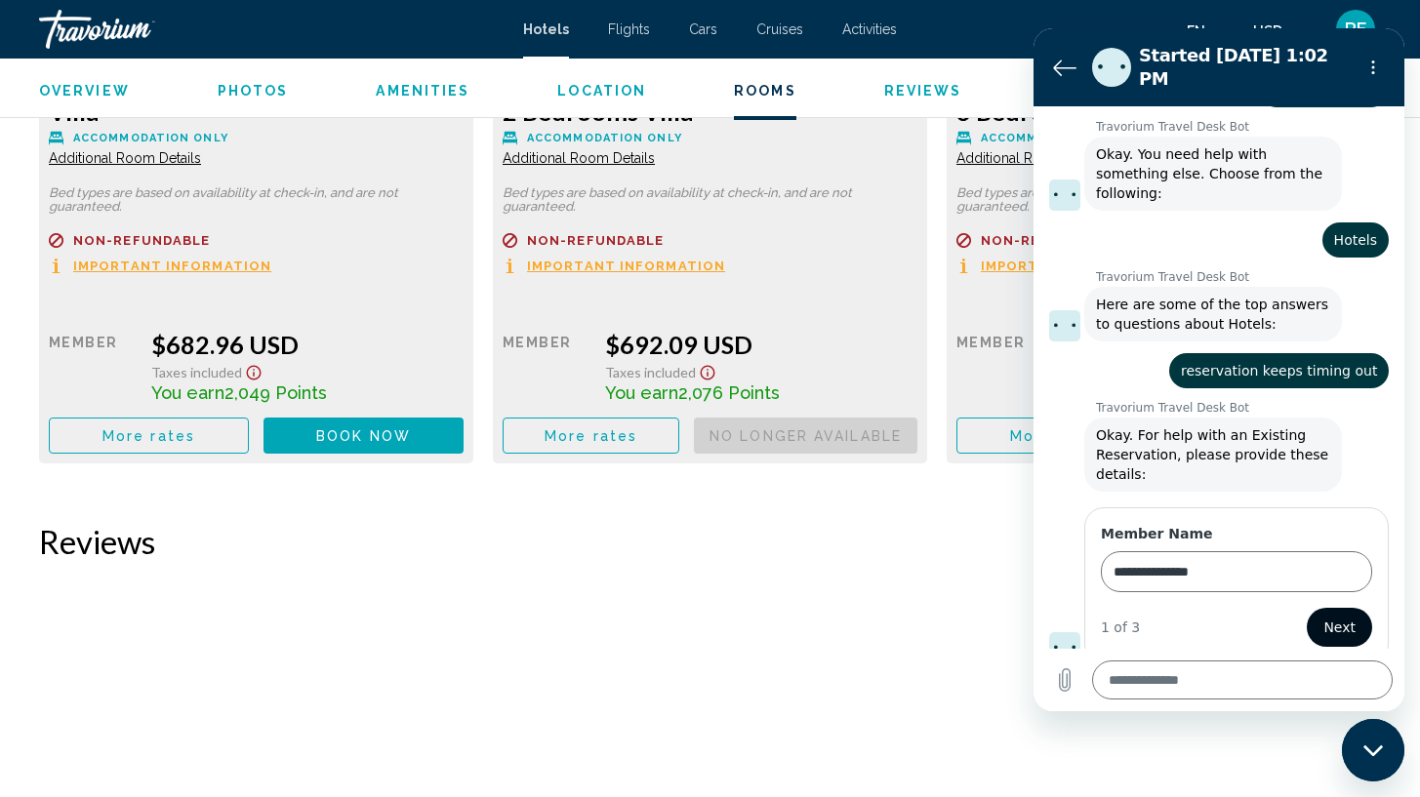
click at [1308, 620] on button "Next" at bounding box center [1339, 627] width 65 height 39
click at [1359, 20] on span "RF" at bounding box center [1355, 30] width 21 height 20
click at [1359, 17] on div "RF" at bounding box center [1355, 29] width 39 height 39
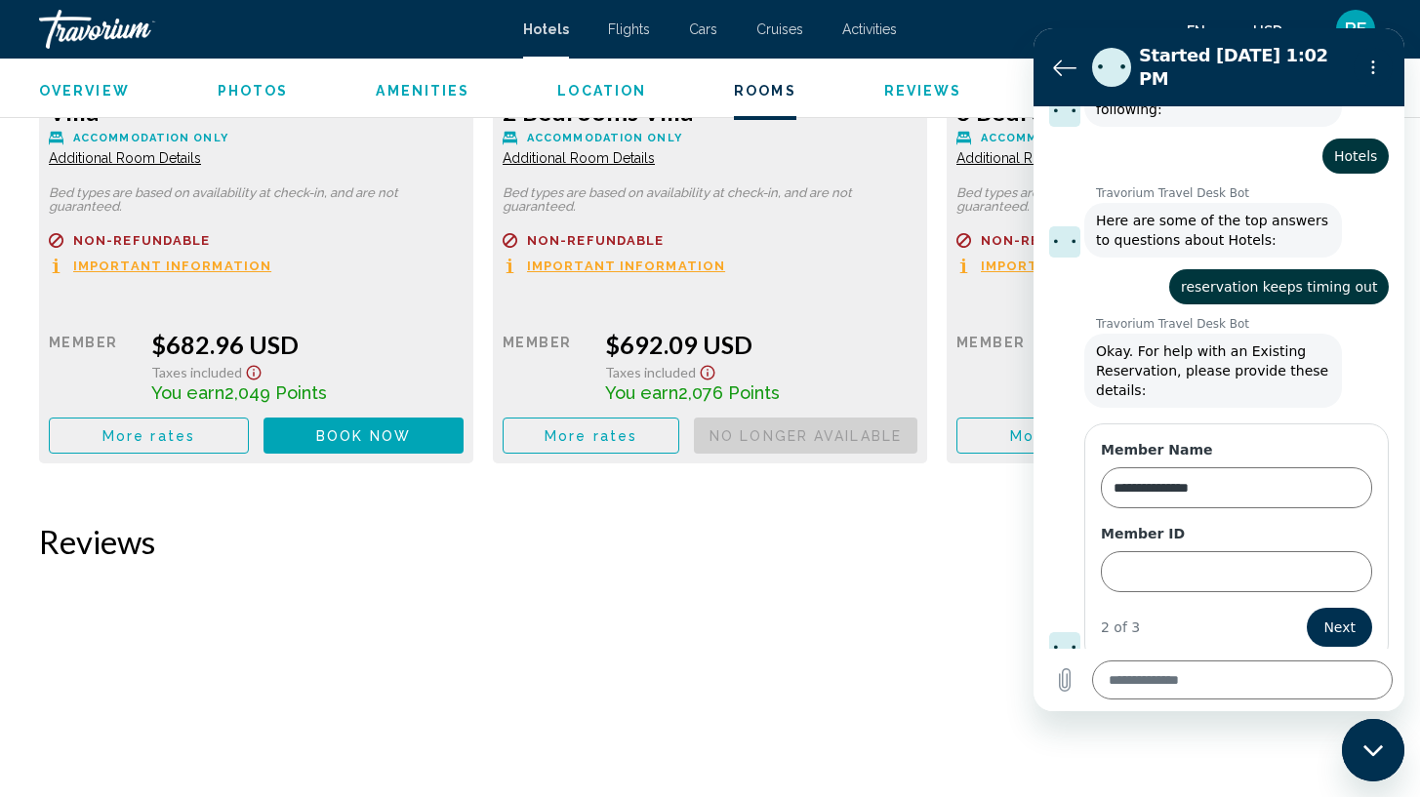
type textarea "*"
click at [1253, 567] on input "Member ID" at bounding box center [1236, 571] width 271 height 41
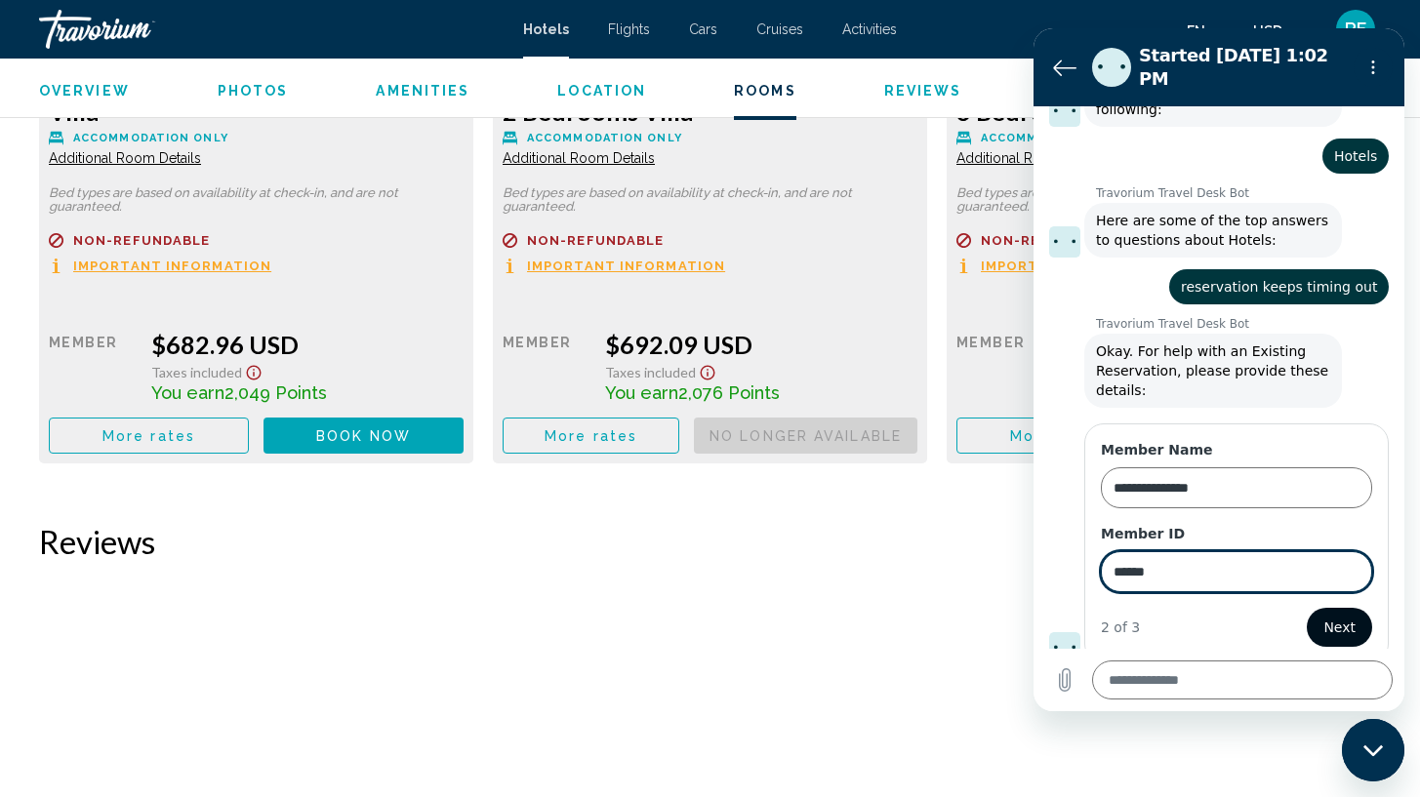
type input "******"
click at [1354, 608] on button "Next" at bounding box center [1339, 627] width 65 height 39
type textarea "*"
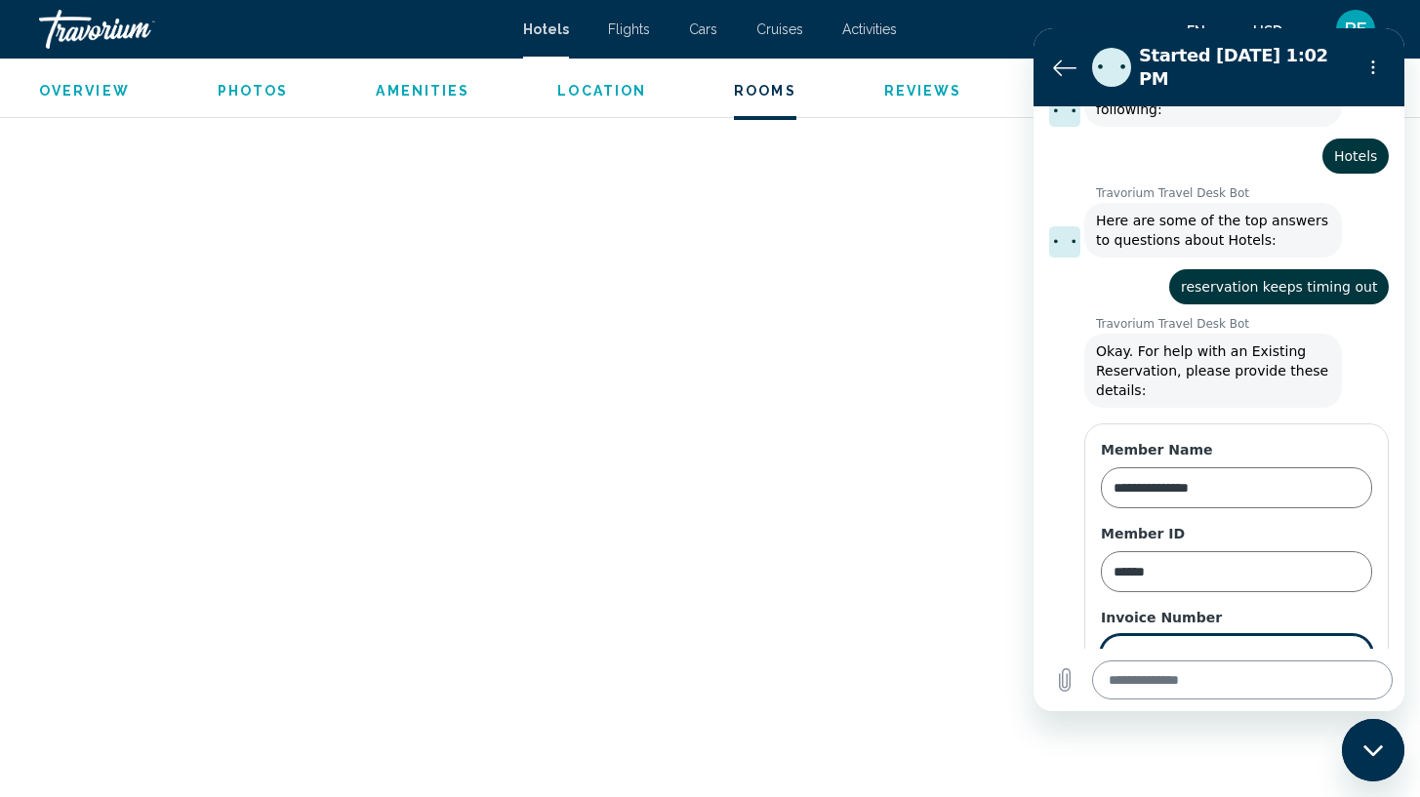
scroll to position [3364, 0]
click at [1349, 689] on textarea at bounding box center [1242, 680] width 301 height 39
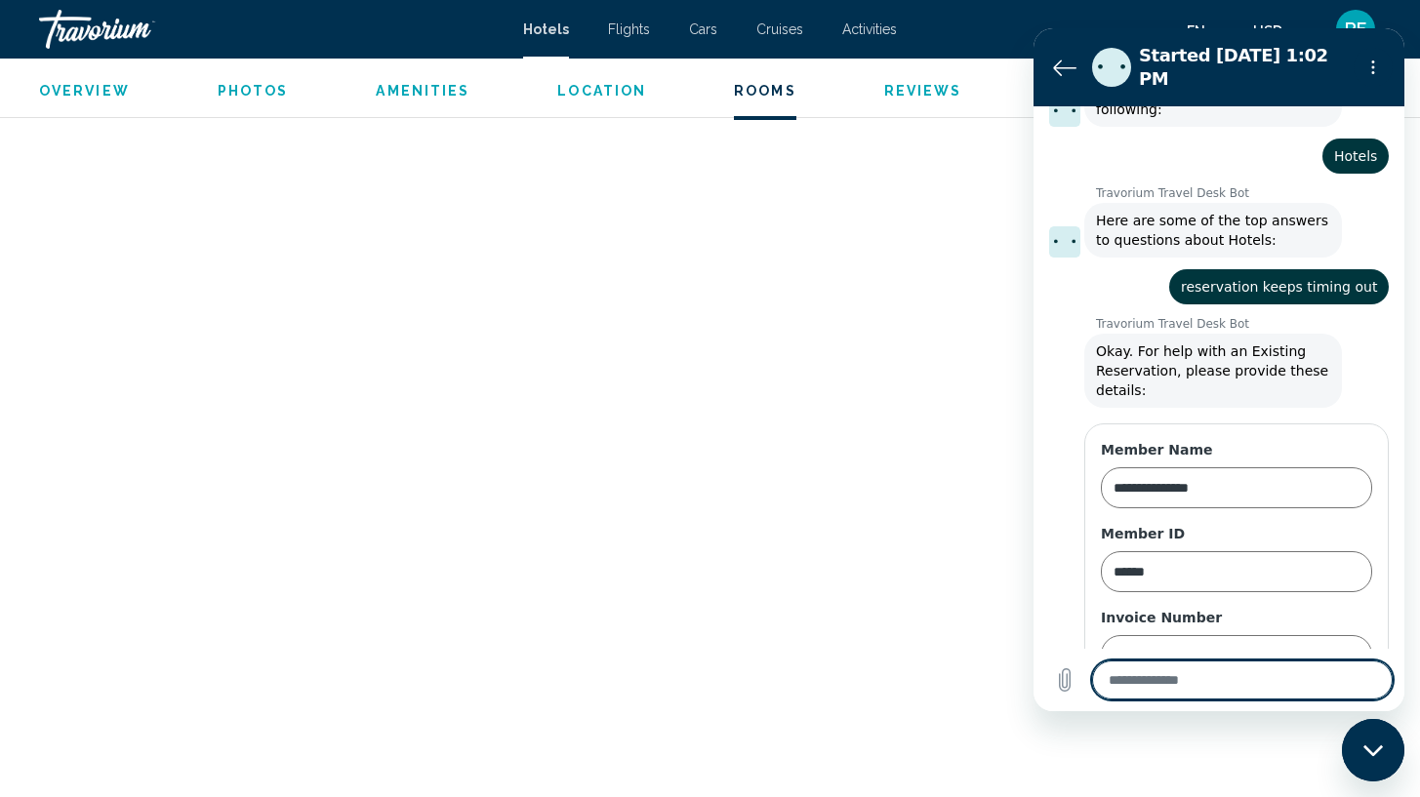
type textarea "*"
type textarea "**"
type textarea "*"
type textarea "**"
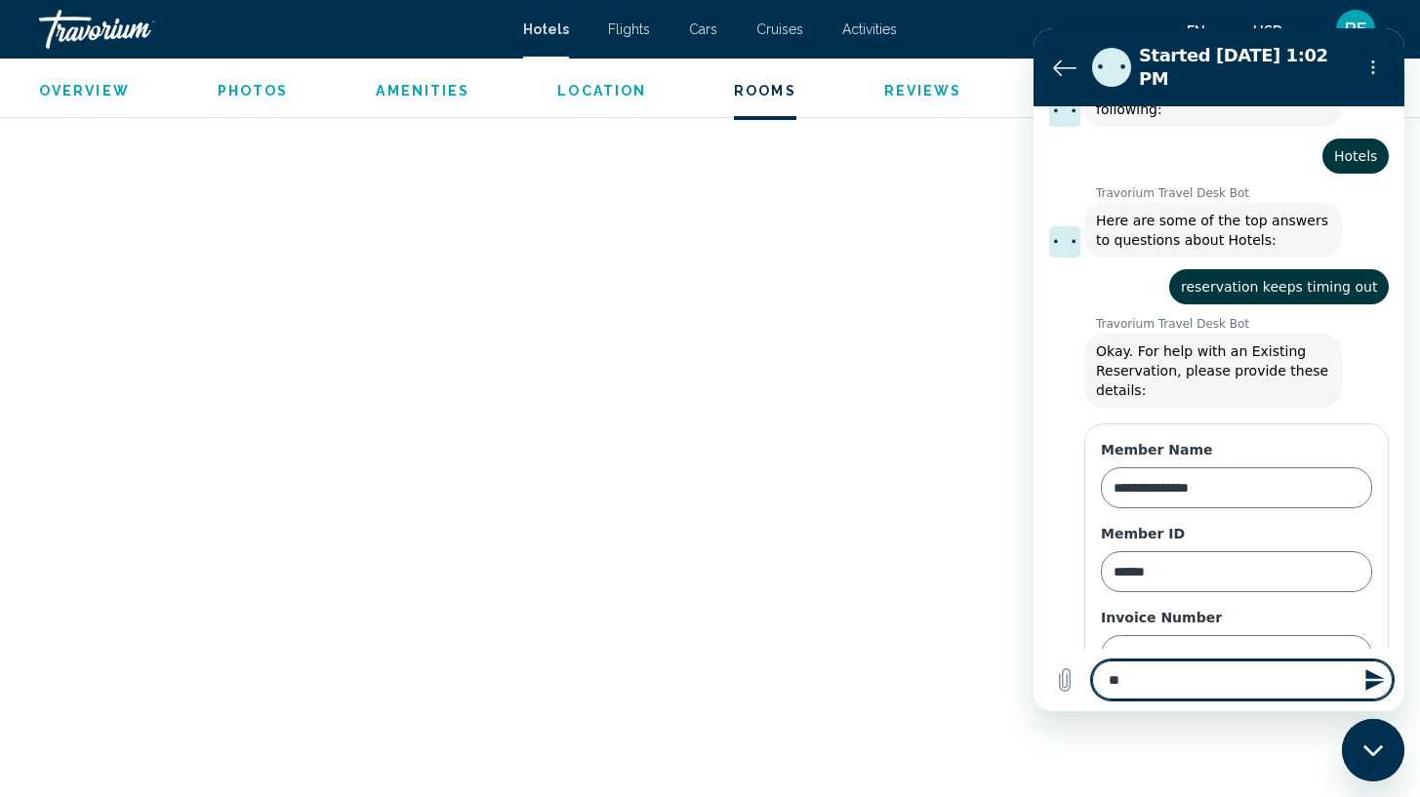
type textarea "*"
type textarea "****"
type textarea "*"
type textarea "*****"
type textarea "*"
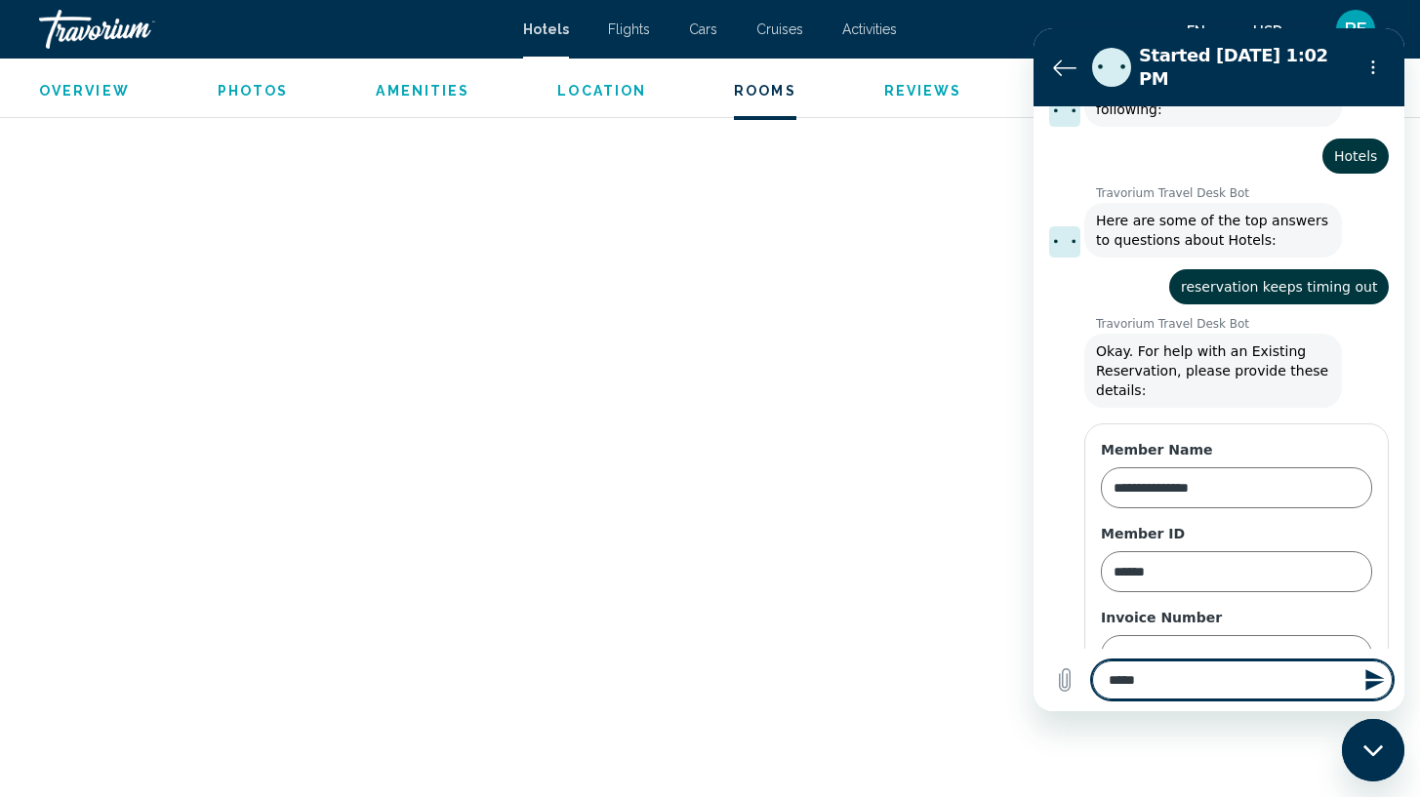
type textarea "******"
type textarea "*"
type textarea "*******"
type textarea "*"
type textarea "********"
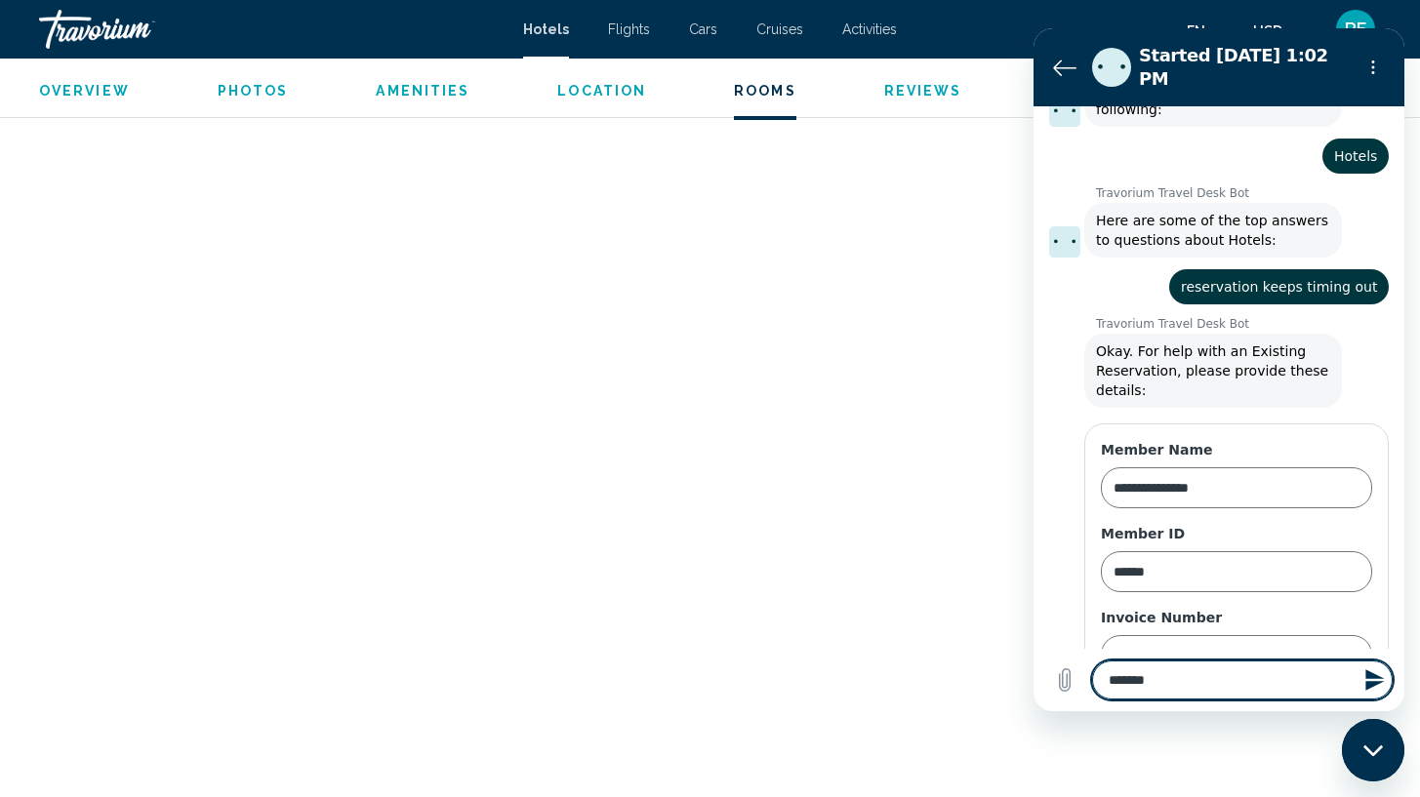
type textarea "*"
type textarea "*********"
type textarea "*"
type textarea "**********"
type textarea "*"
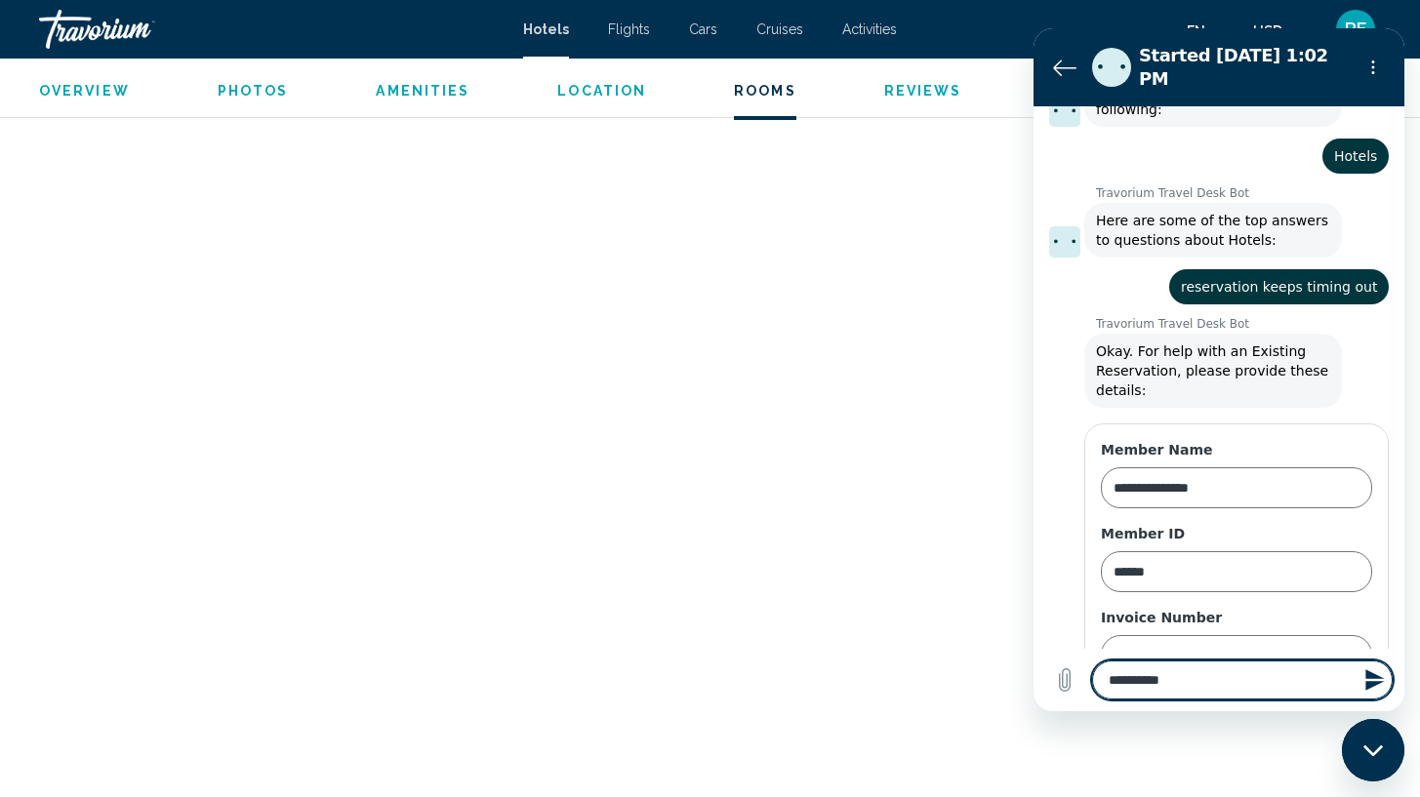
type textarea "**********"
type textarea "*"
type textarea "**********"
type textarea "*"
type textarea "**********"
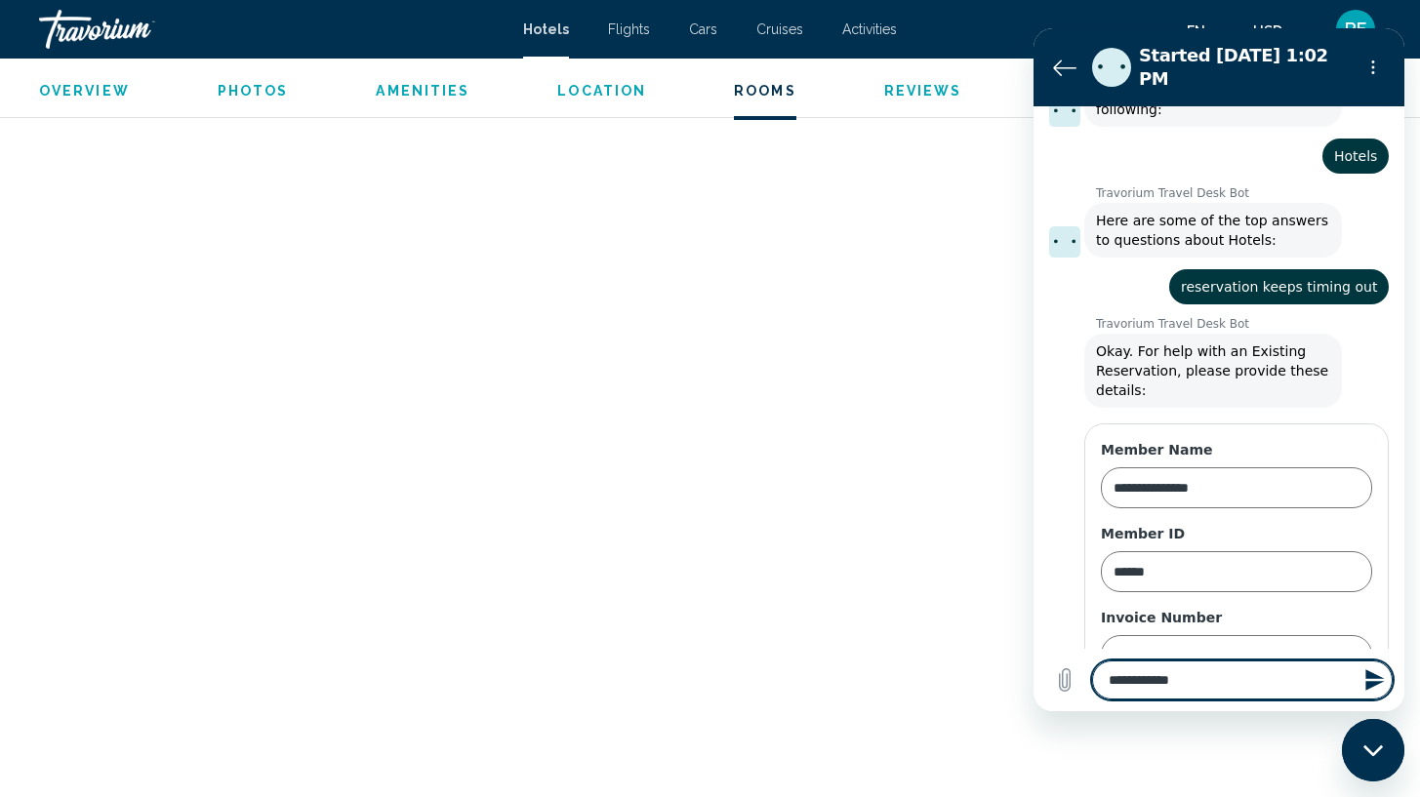
type textarea "*"
type textarea "**********"
type textarea "*"
type textarea "**********"
type textarea "*"
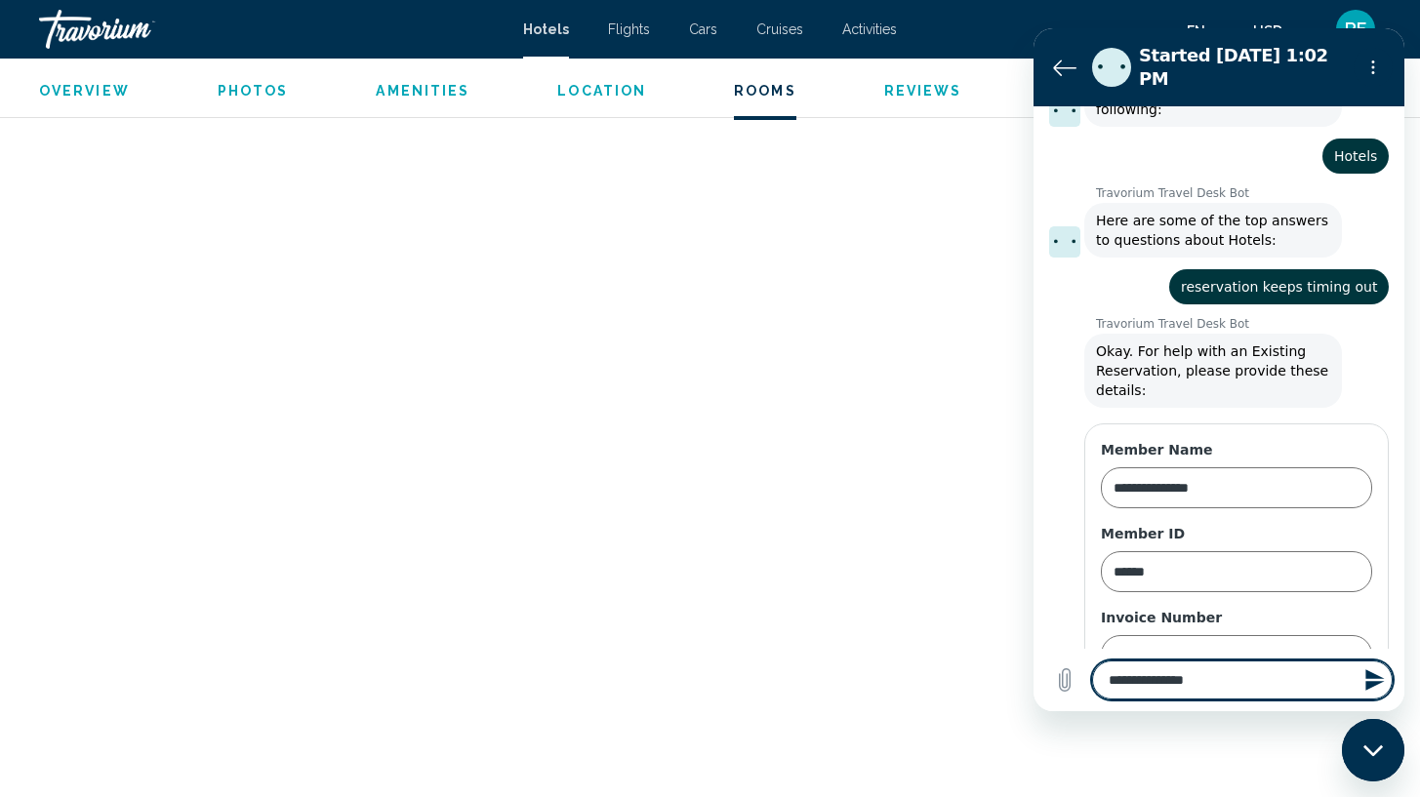
type textarea "**********"
type textarea "*"
type textarea "**********"
type textarea "*"
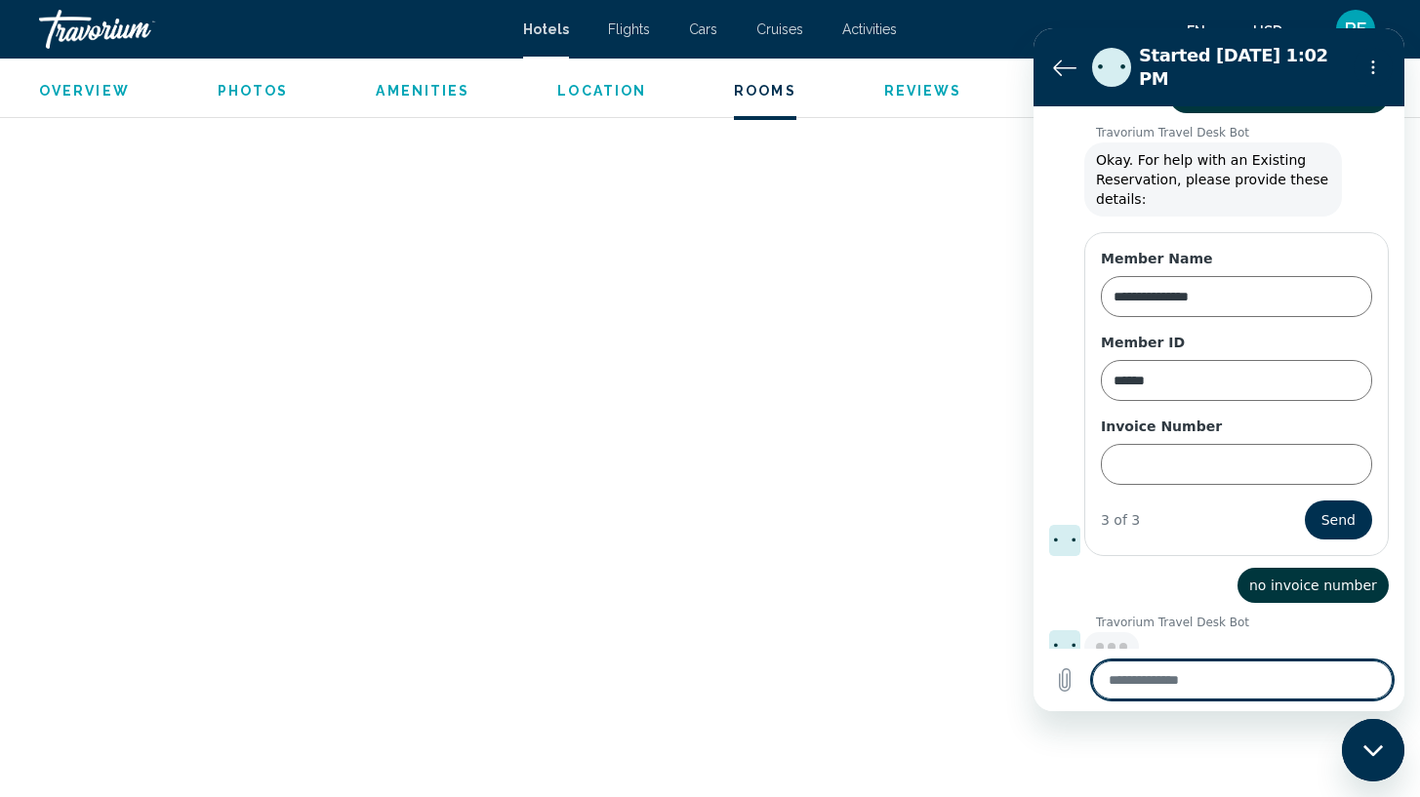
scroll to position [510, 0]
type textarea "*"
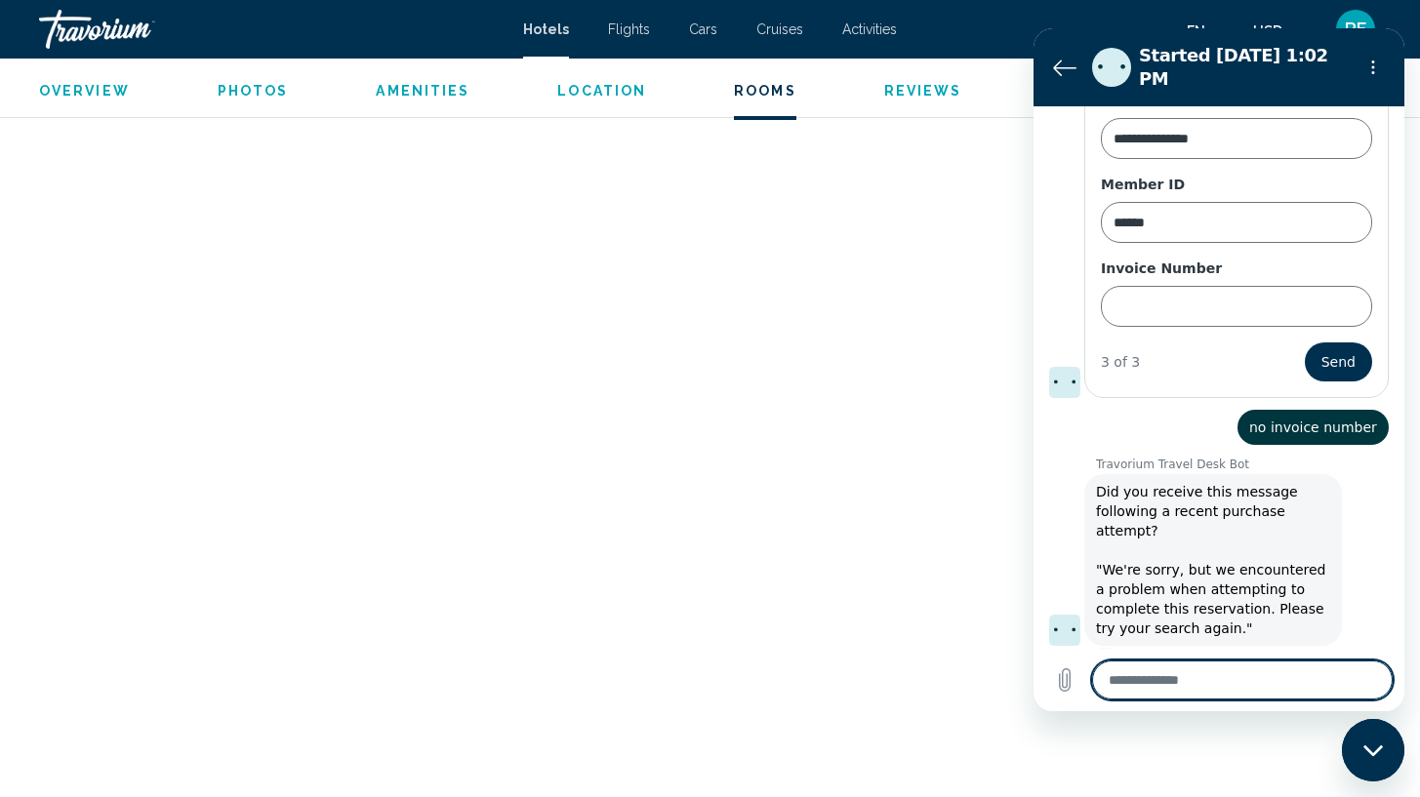
scroll to position [718, 0]
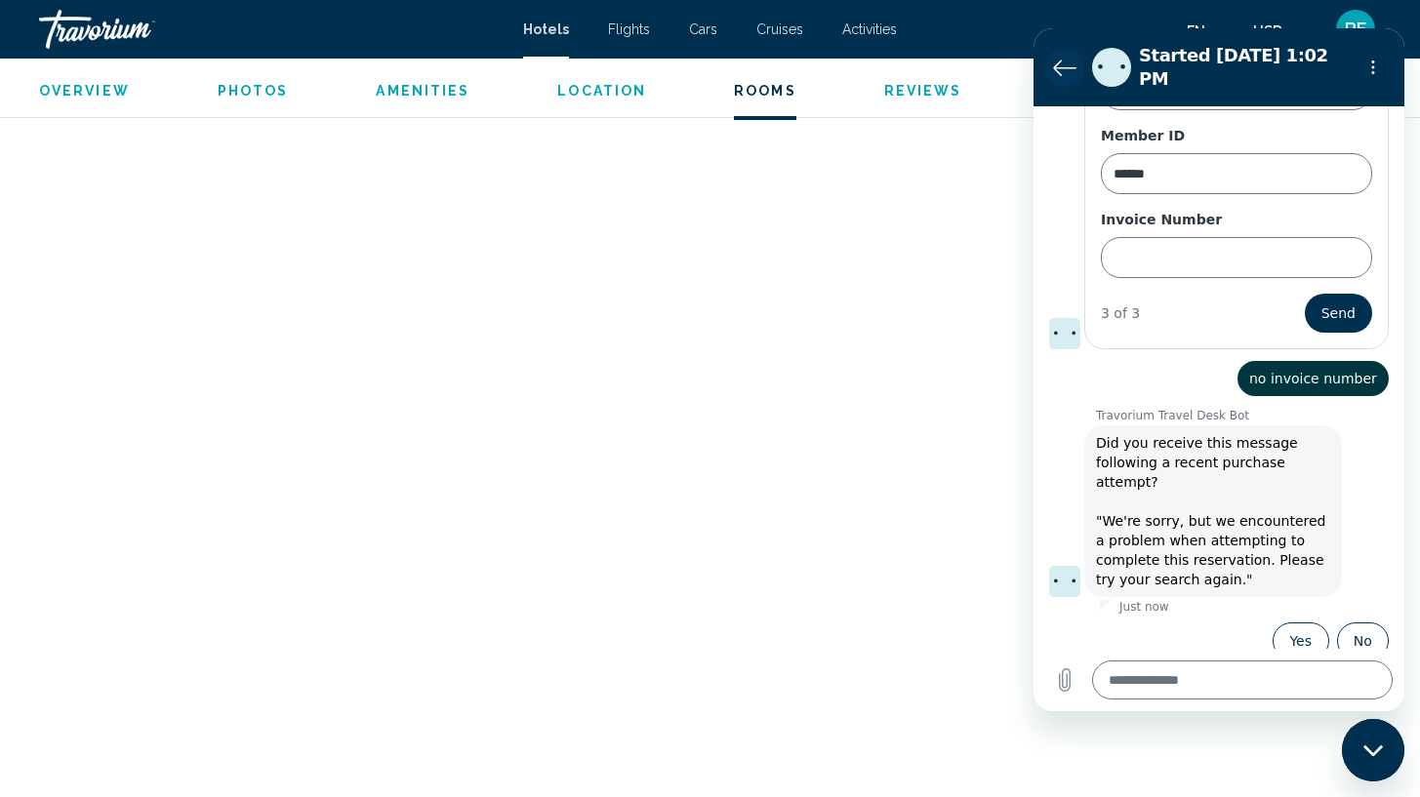
click at [1057, 67] on icon "Back to the conversation list" at bounding box center [1064, 67] width 23 height 23
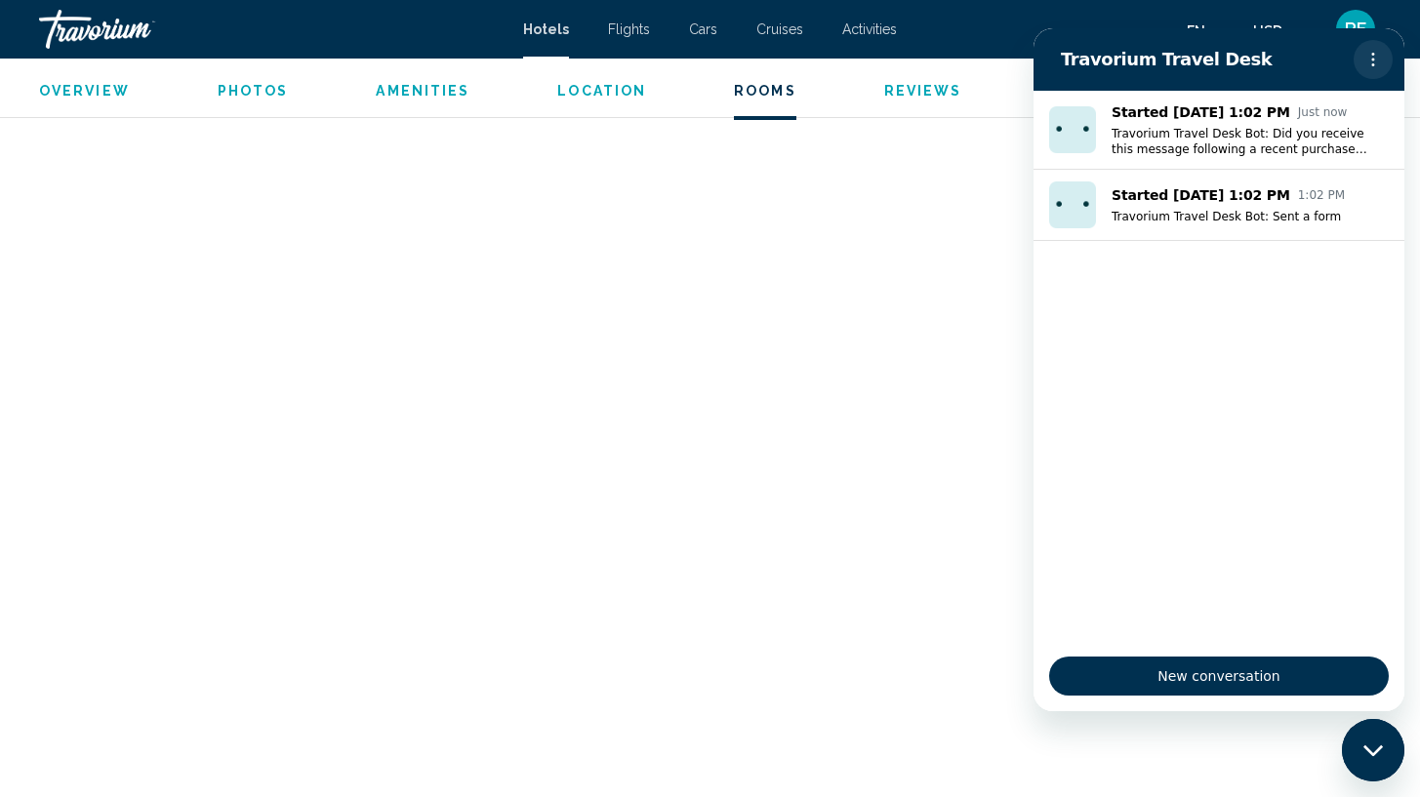
click at [1370, 61] on icon "Options menu" at bounding box center [1374, 60] width 16 height 16
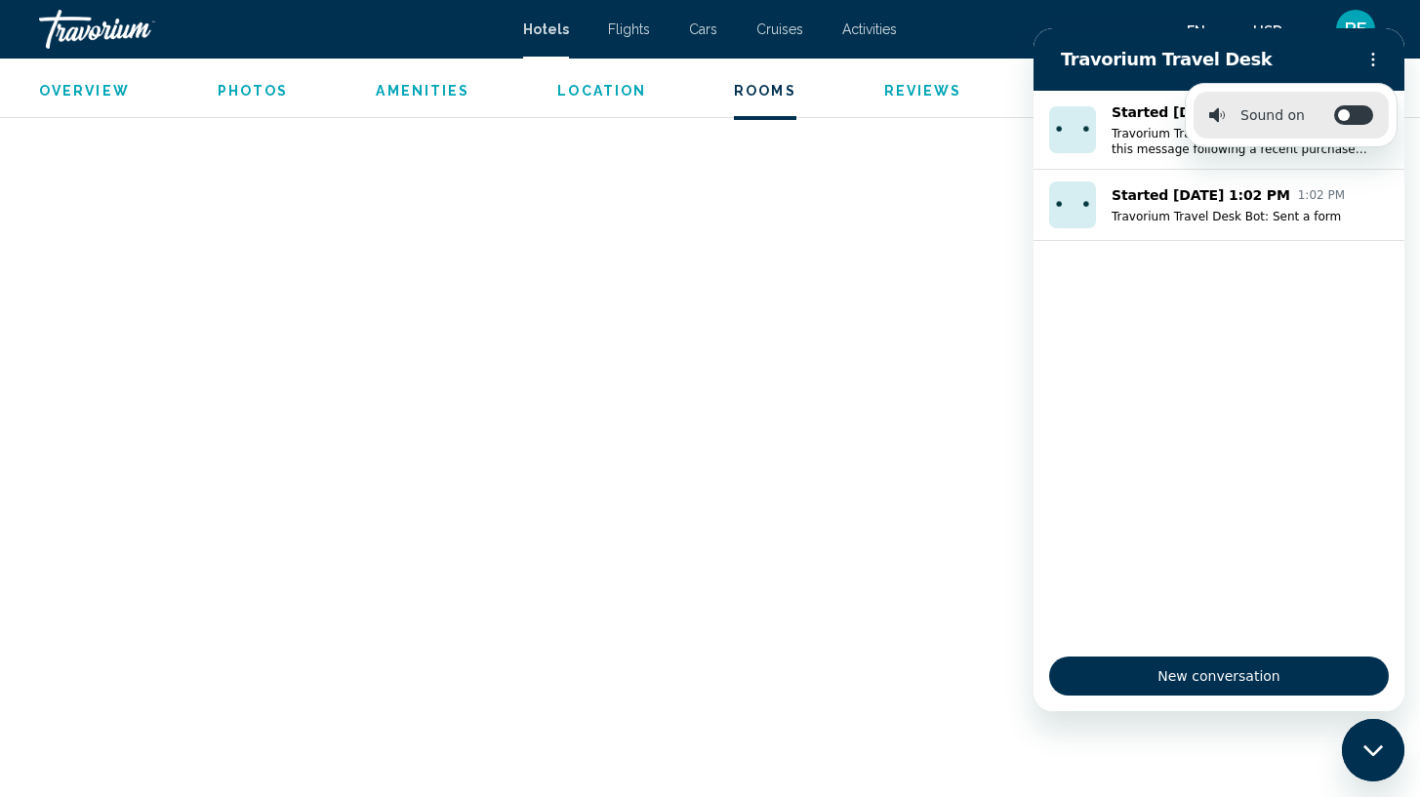
click at [1372, 751] on icon "Close messaging window" at bounding box center [1374, 751] width 20 height 13
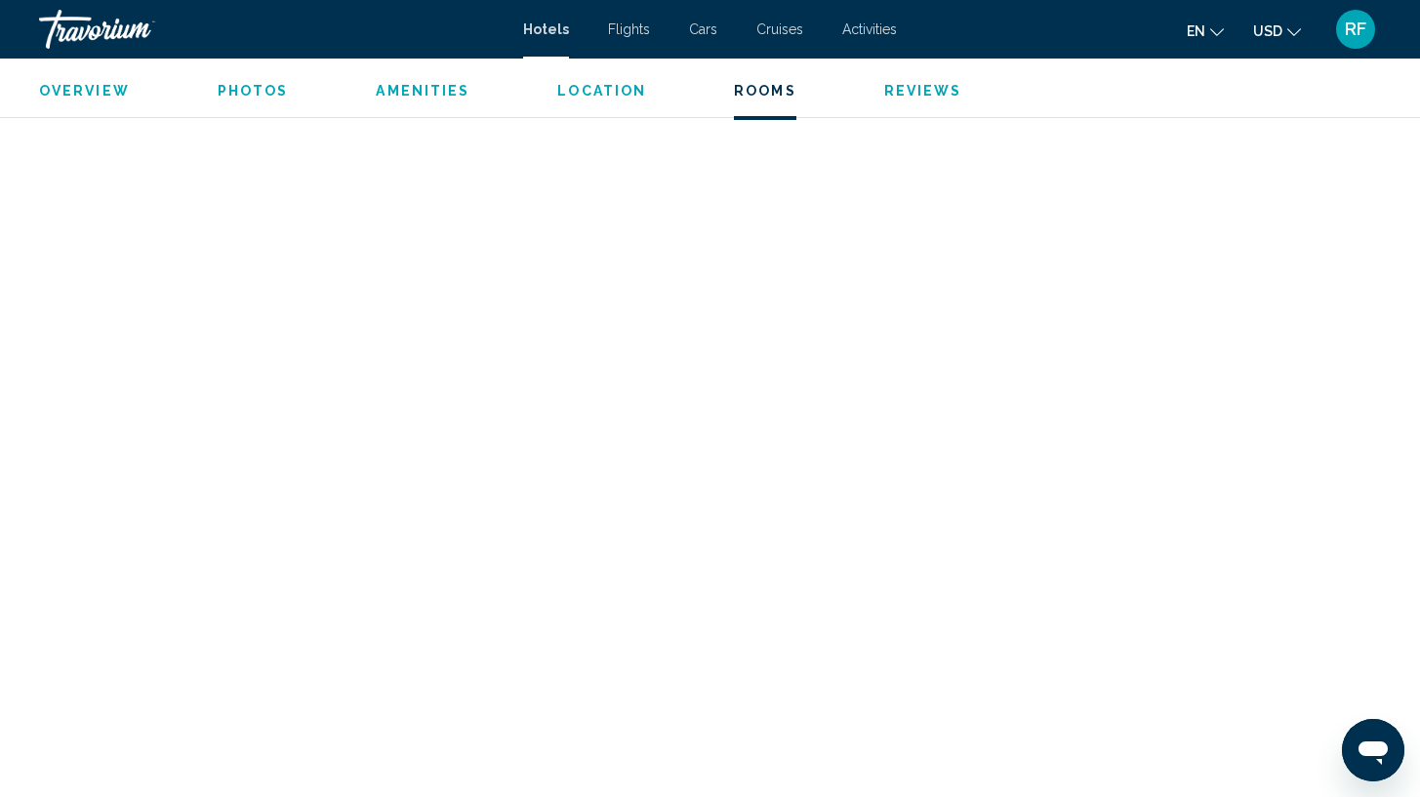
click at [1352, 29] on span "RF" at bounding box center [1355, 30] width 21 height 20
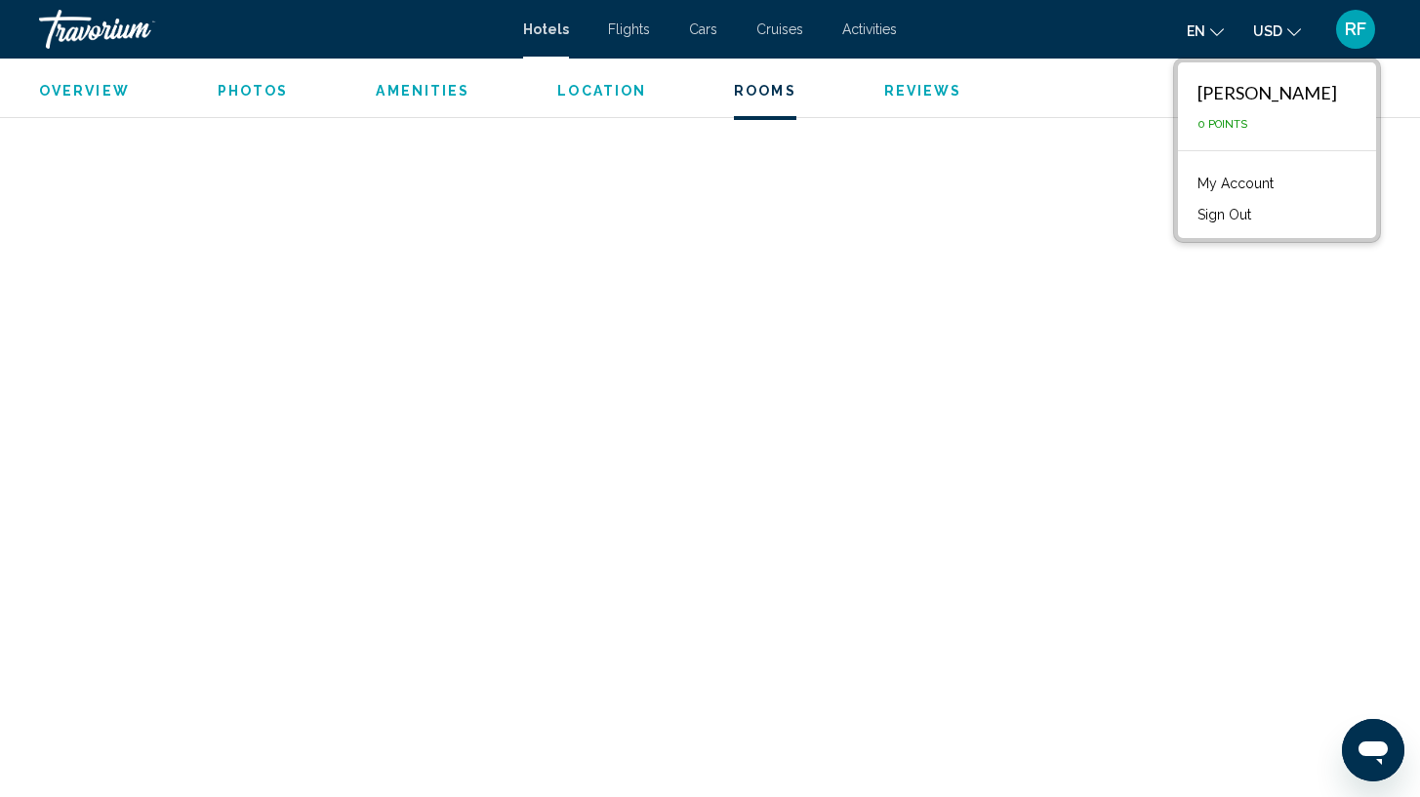
click at [1270, 180] on link "My Account" at bounding box center [1236, 183] width 96 height 25
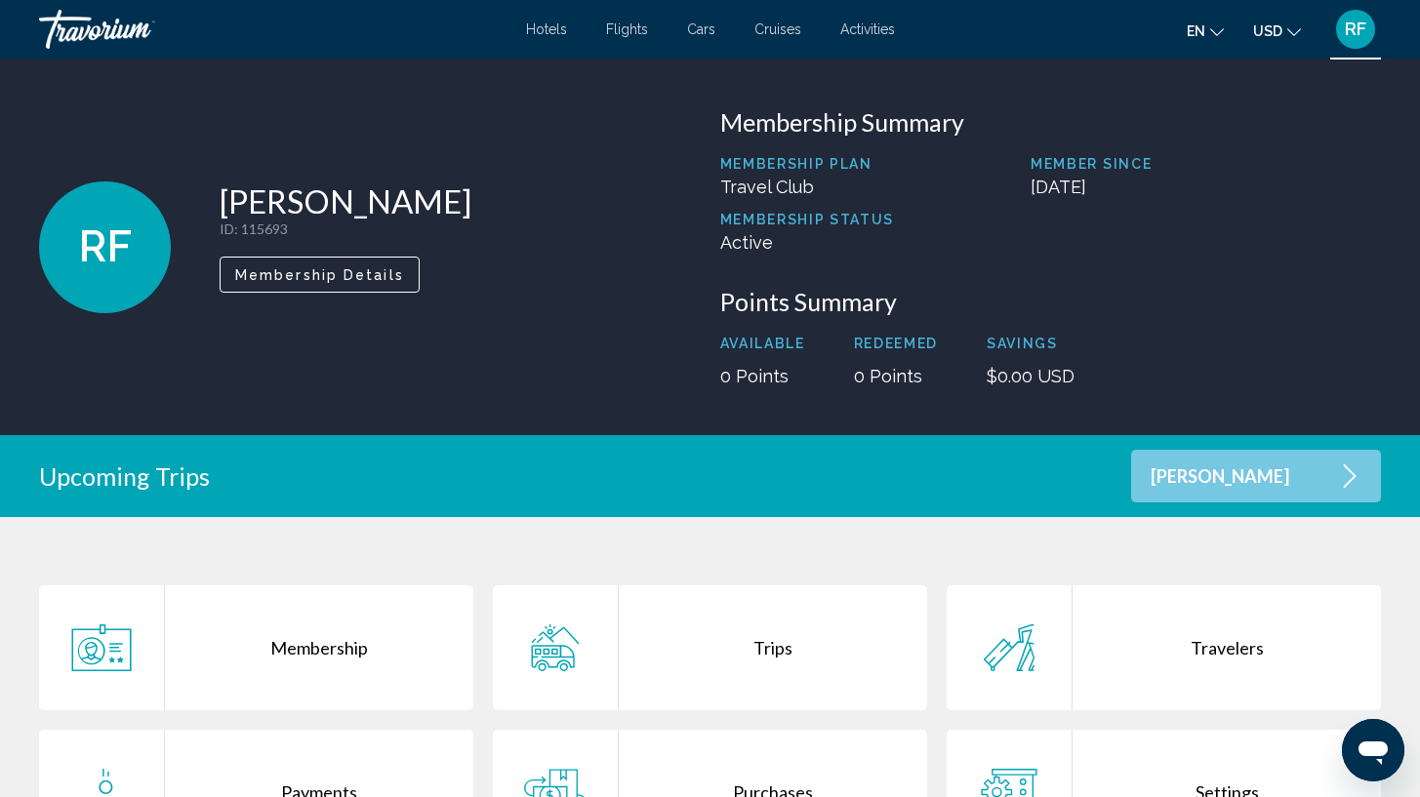
click at [815, 677] on div "Trips" at bounding box center [773, 648] width 308 height 125
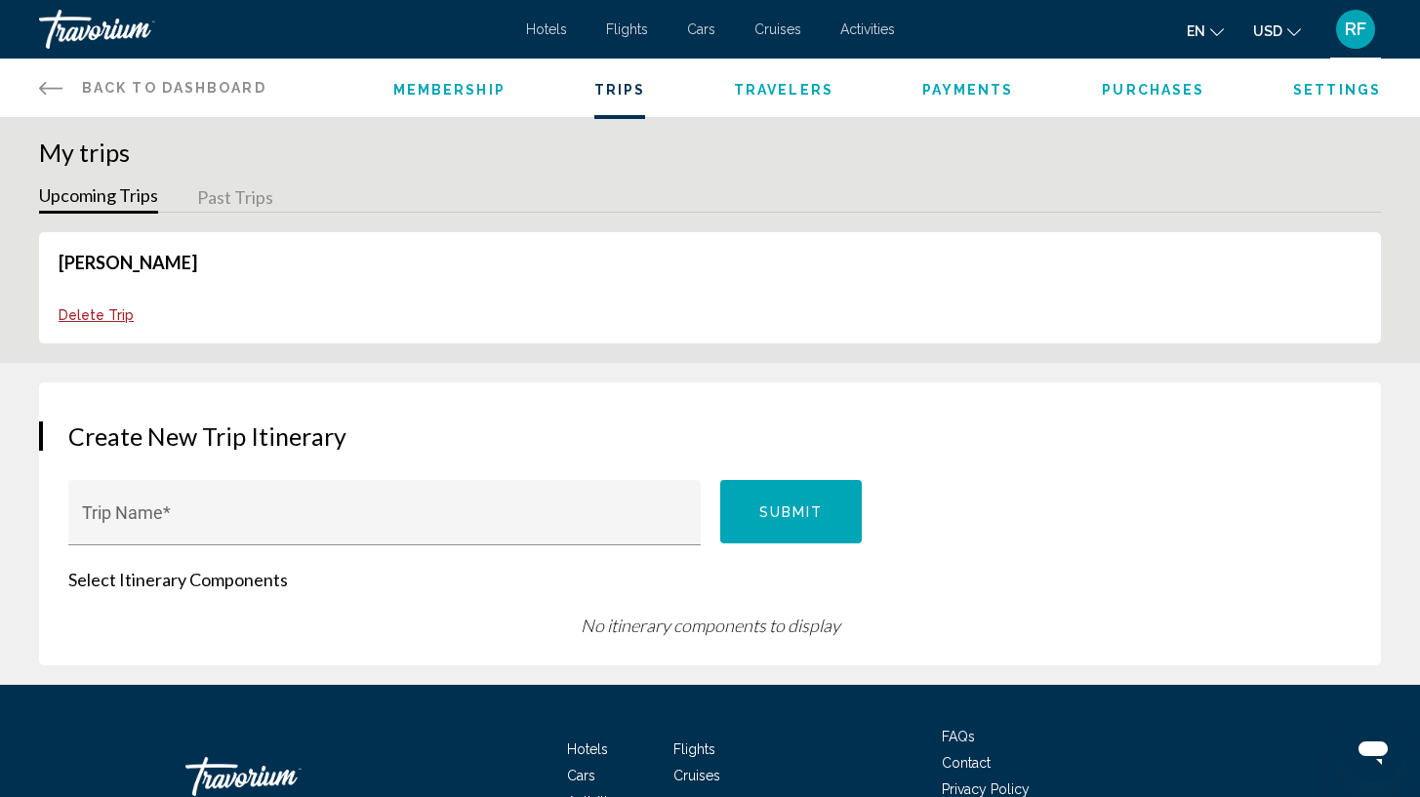
click at [76, 265] on link "Rosa" at bounding box center [128, 262] width 139 height 21
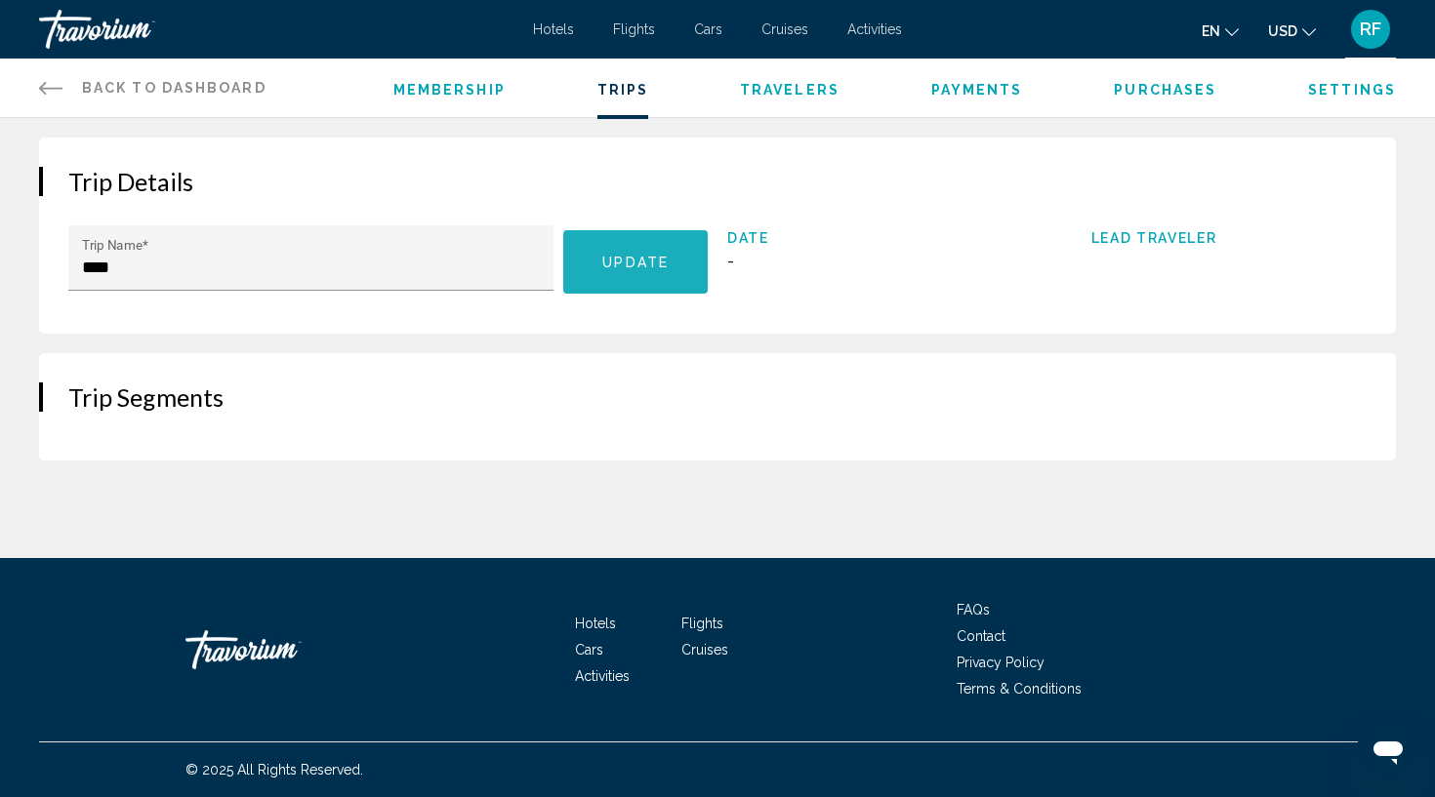
click at [671, 277] on button "Update" at bounding box center [635, 261] width 144 height 63
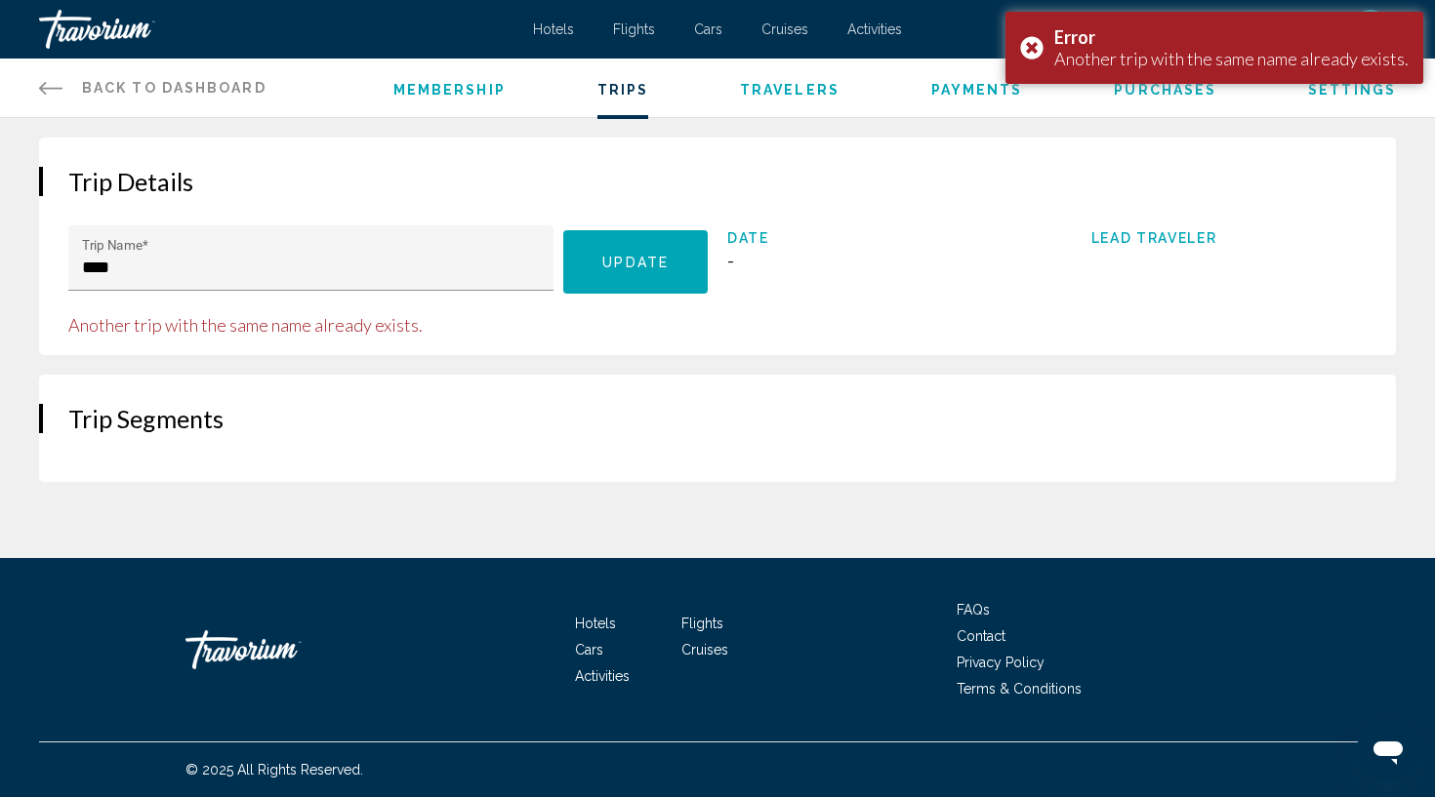
click at [748, 260] on span "-" at bounding box center [865, 261] width 276 height 20
drag, startPoint x: 722, startPoint y: 260, endPoint x: 737, endPoint y: 260, distance: 14.6
click at [724, 260] on div "**** Trip Name * Update Your trip was updated! Another trip with the same name …" at bounding box center [717, 280] width 1298 height 110
click at [737, 260] on span "-" at bounding box center [865, 261] width 276 height 20
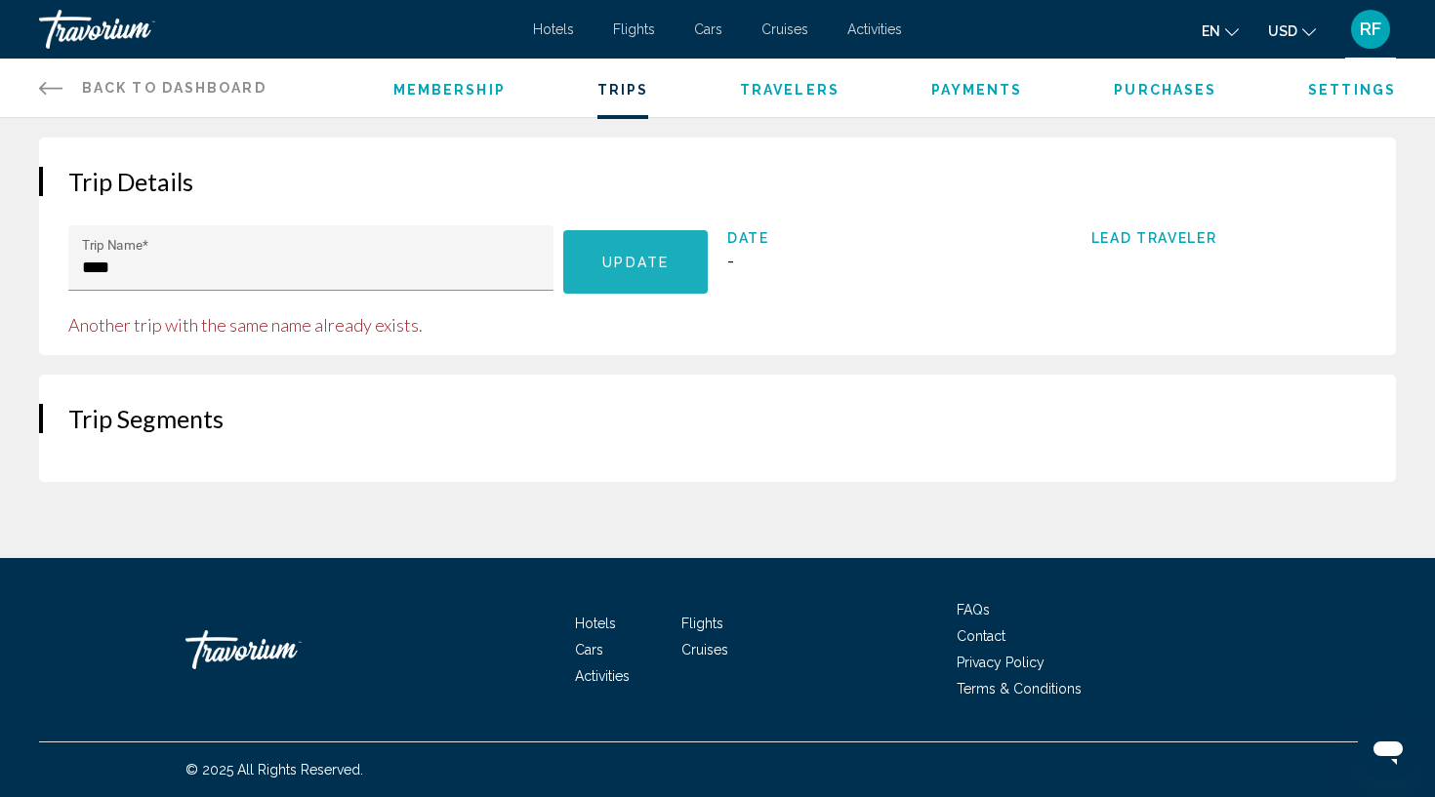
click at [649, 279] on button "Update" at bounding box center [635, 261] width 144 height 63
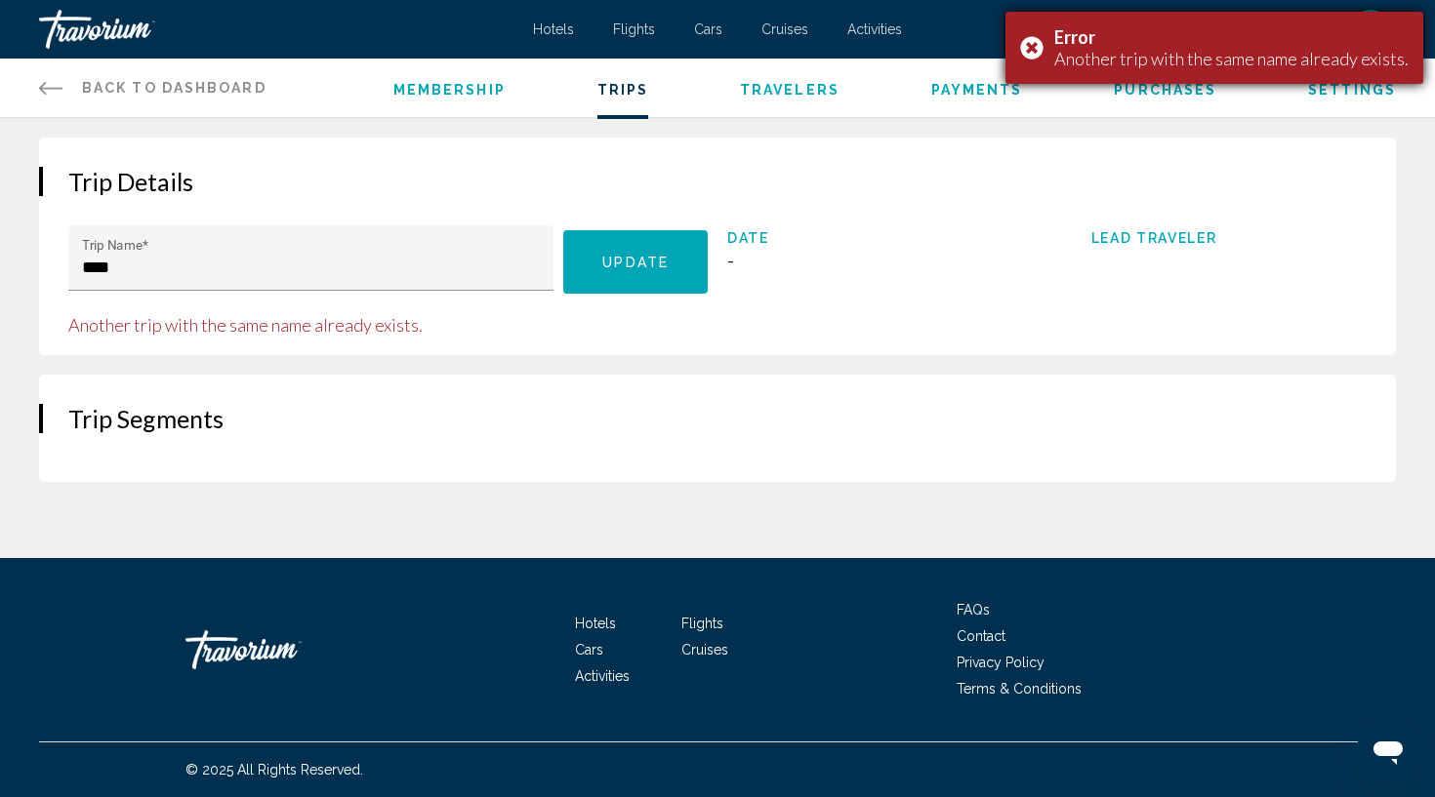
click at [1102, 52] on div "Another trip with the same name already exists." at bounding box center [1231, 58] width 354 height 21
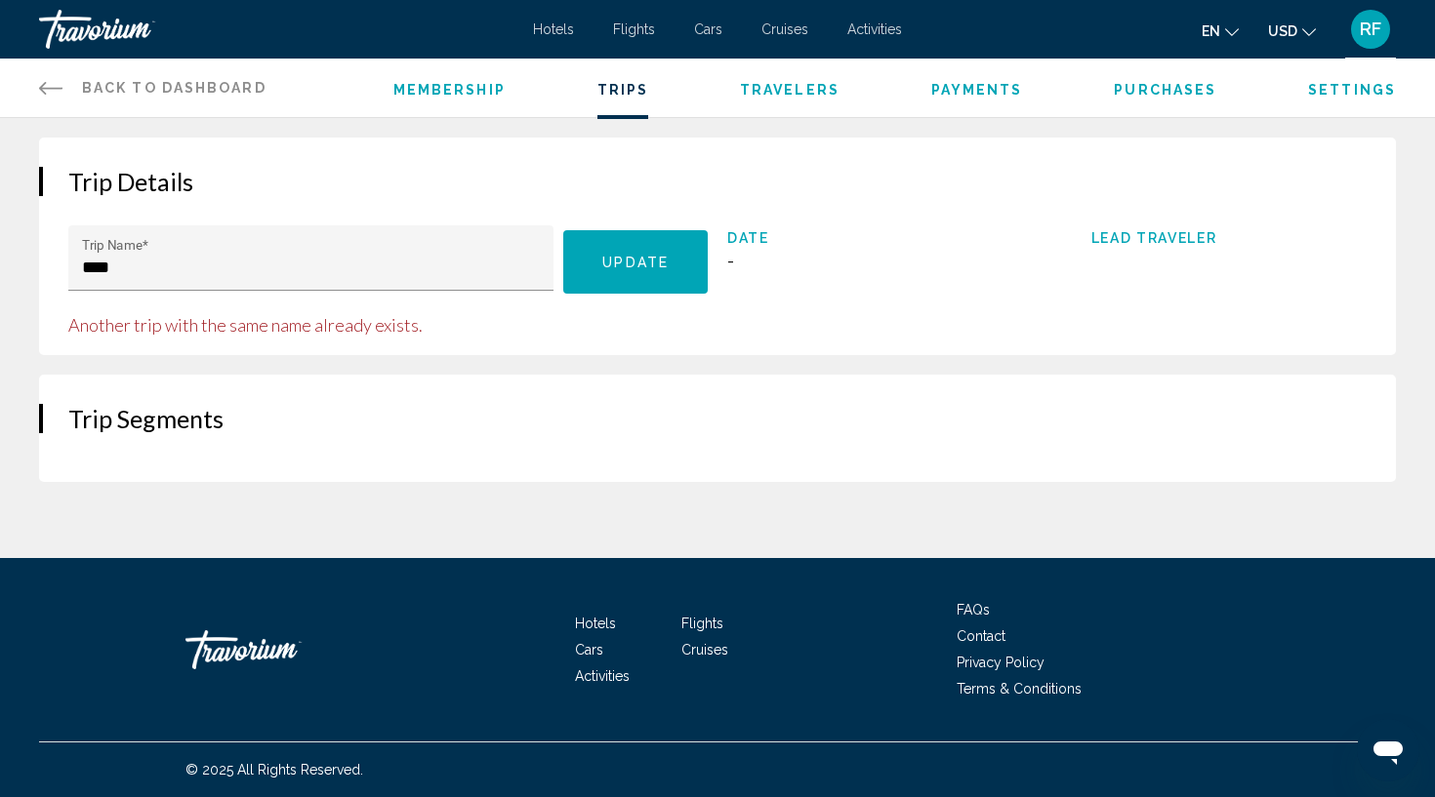
click at [606, 88] on span "Trips" at bounding box center [623, 90] width 52 height 16
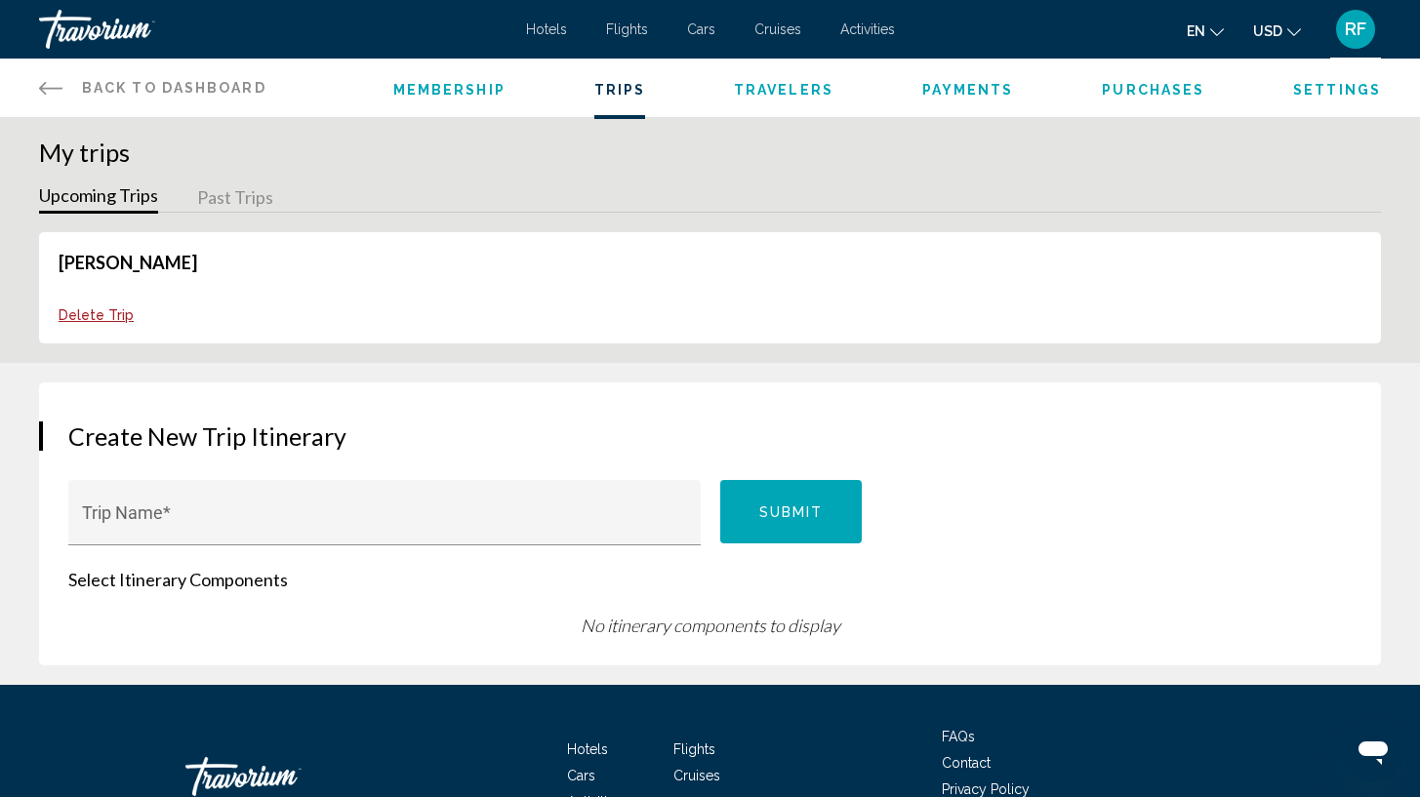
click at [102, 317] on span "Delete Trip" at bounding box center [96, 315] width 75 height 16
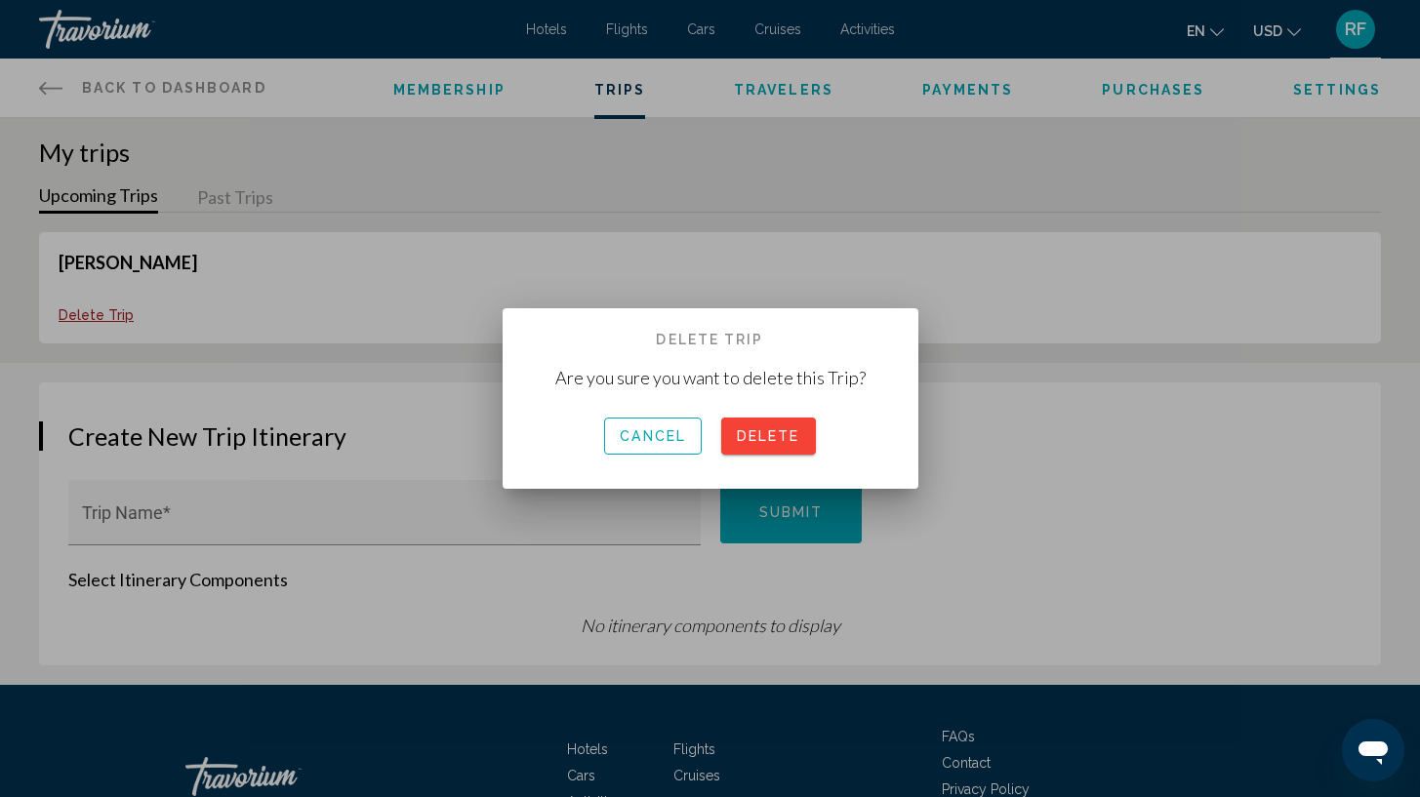
click at [794, 437] on span "Delete" at bounding box center [768, 437] width 63 height 16
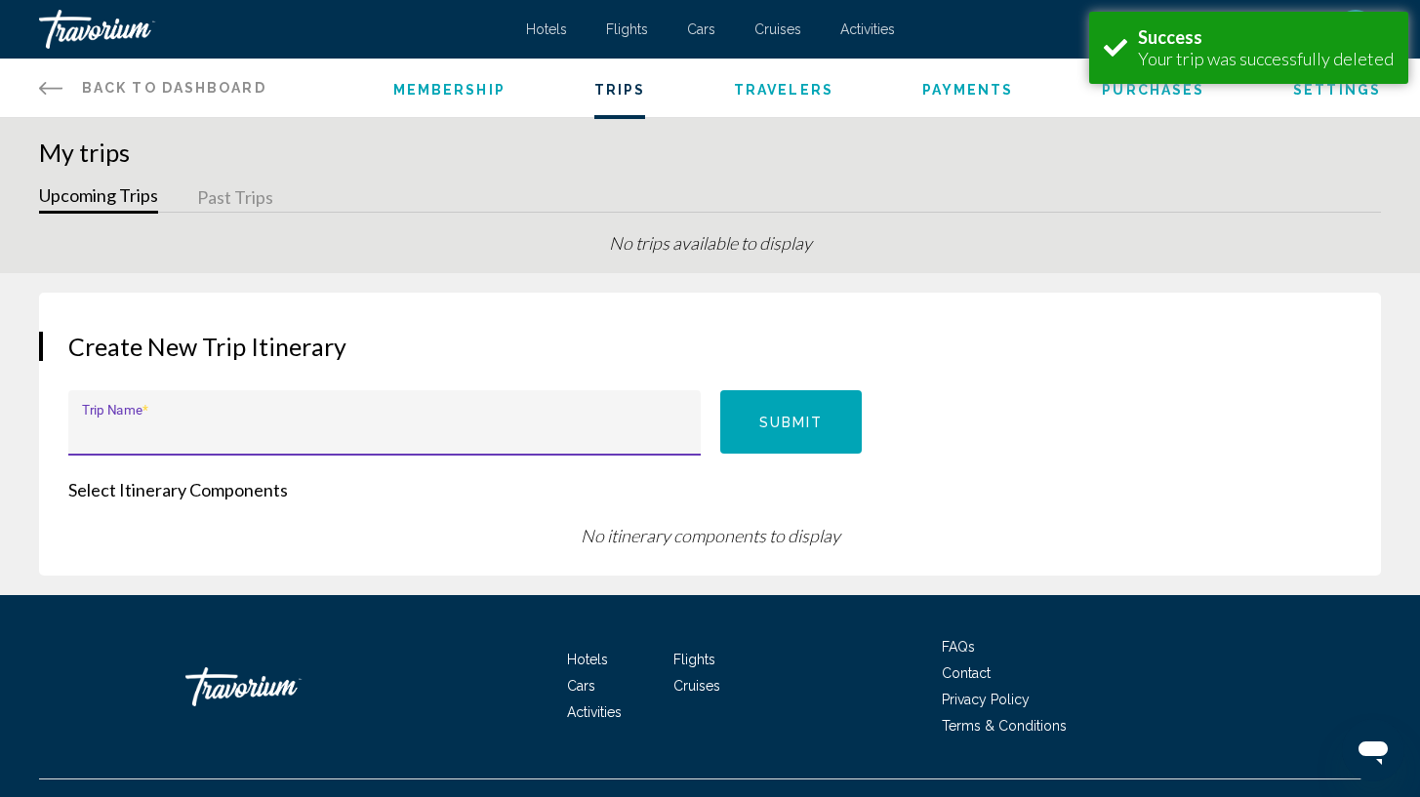
click at [474, 435] on input "Trip Name *" at bounding box center [385, 433] width 606 height 20
type input "****"
click at [245, 502] on div "Create New Trip Itinerary **** Trip Name * Submit Select Itinerary Components N…" at bounding box center [710, 434] width 1342 height 283
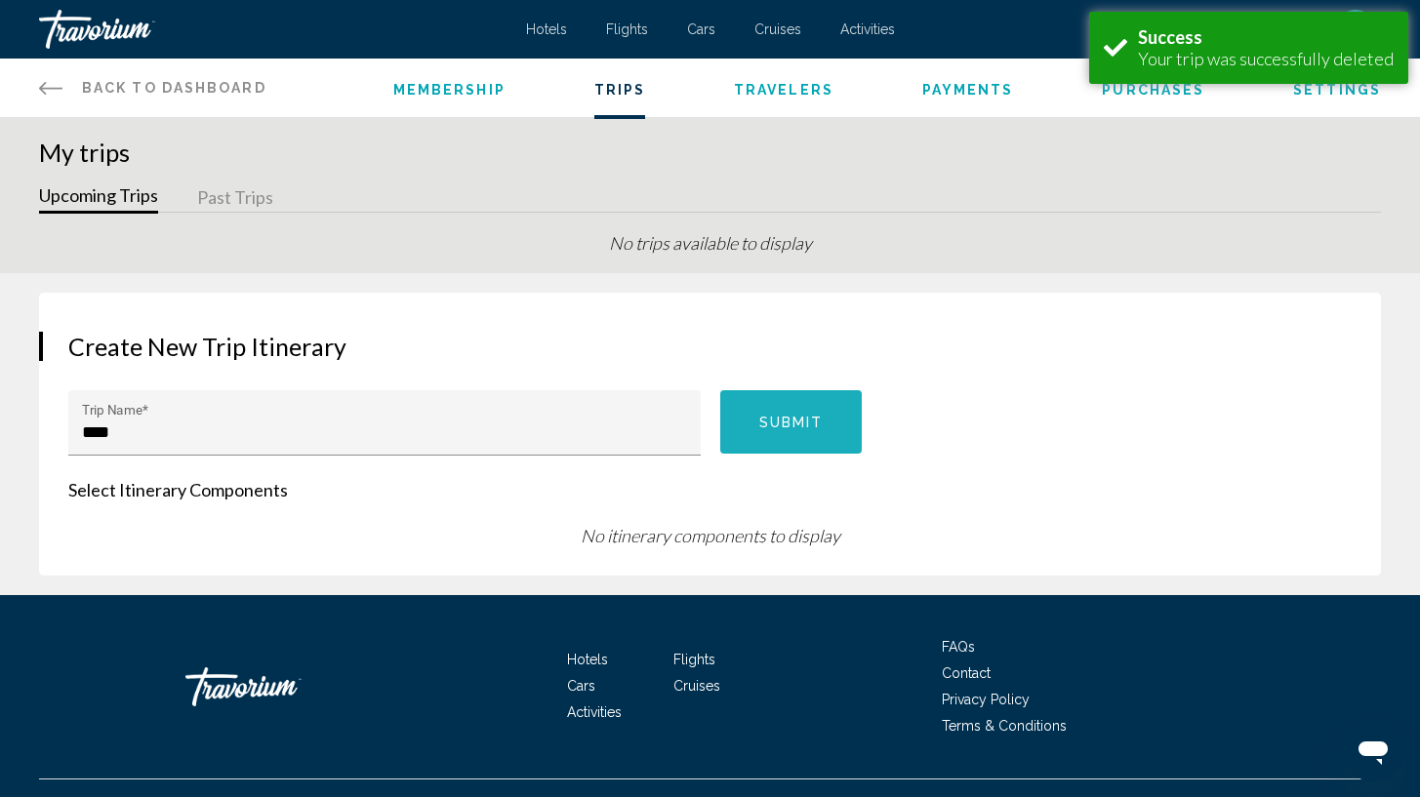
click at [756, 421] on button "Submit" at bounding box center [791, 421] width 143 height 63
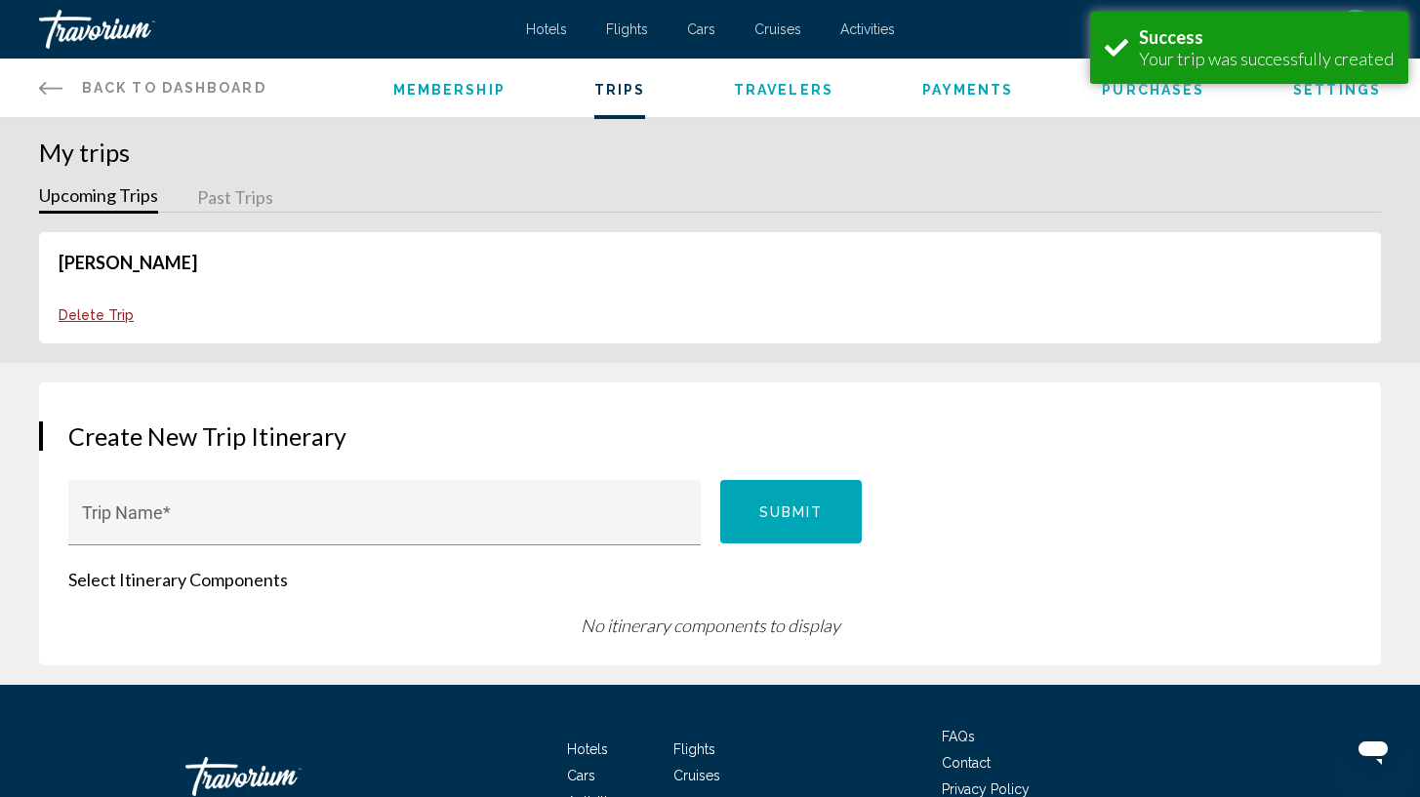
click at [448, 88] on span "Membership" at bounding box center [449, 90] width 112 height 16
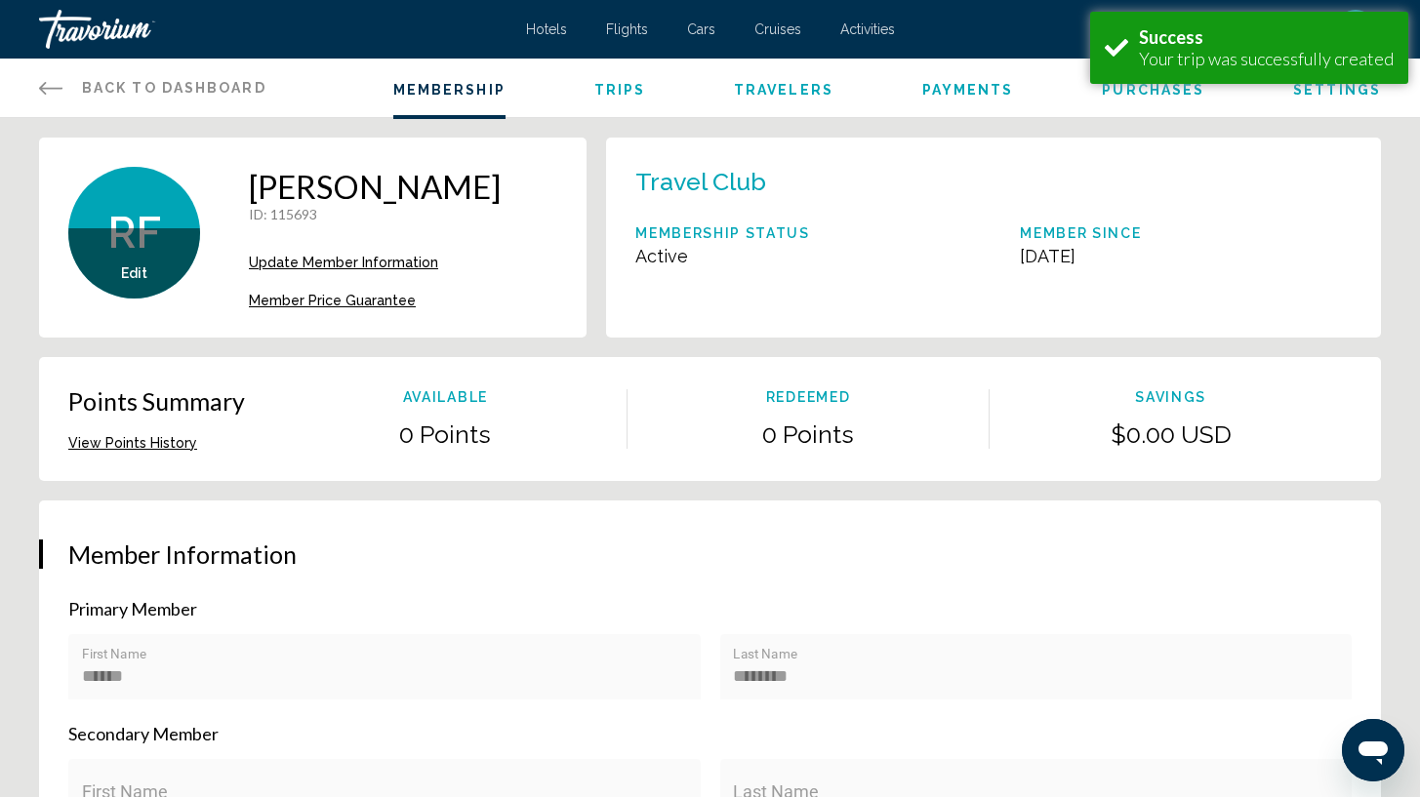
click at [802, 88] on span "Travelers" at bounding box center [784, 90] width 100 height 16
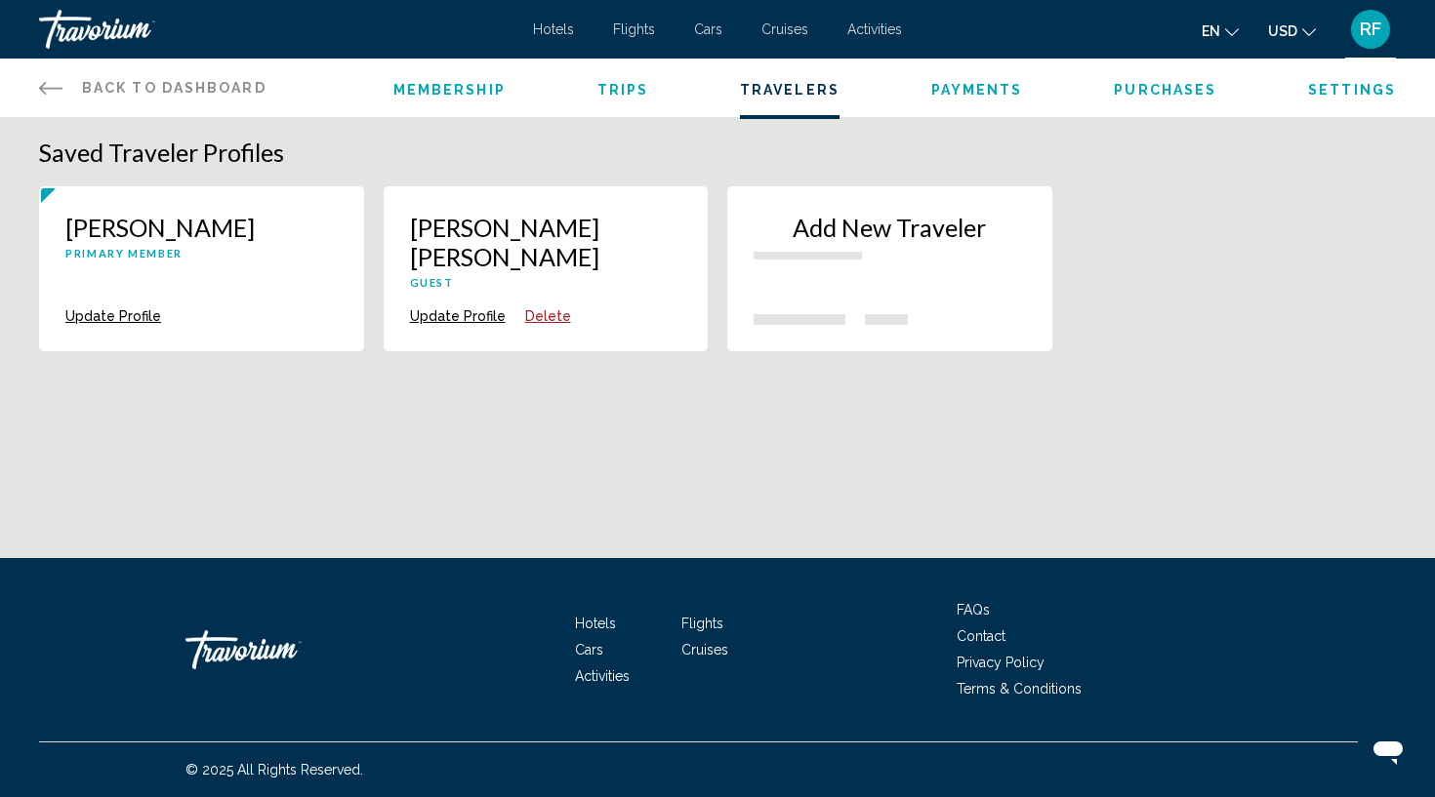
click at [120, 95] on span "Back to Dashboard" at bounding box center [174, 88] width 184 height 16
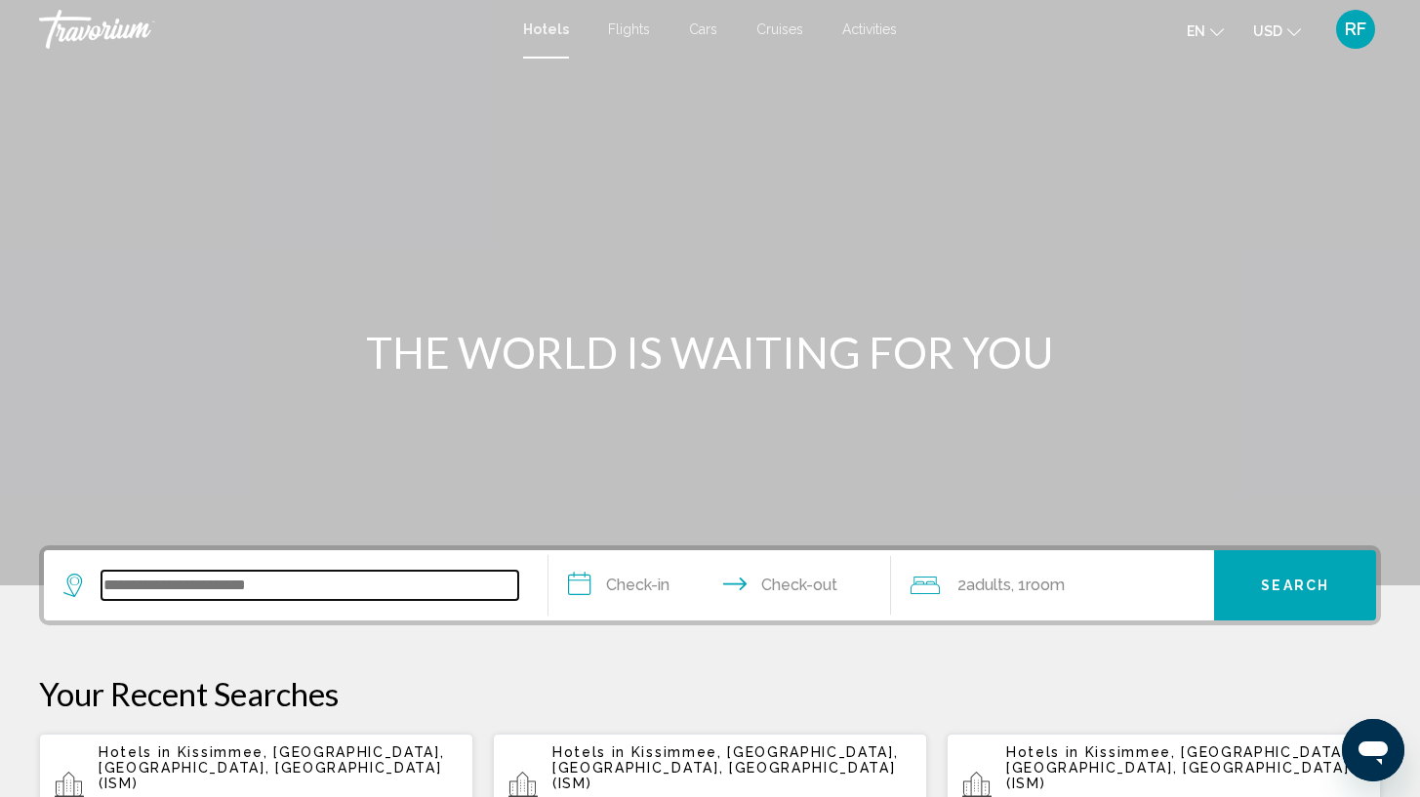
click at [273, 580] on input "Search widget" at bounding box center [310, 585] width 417 height 29
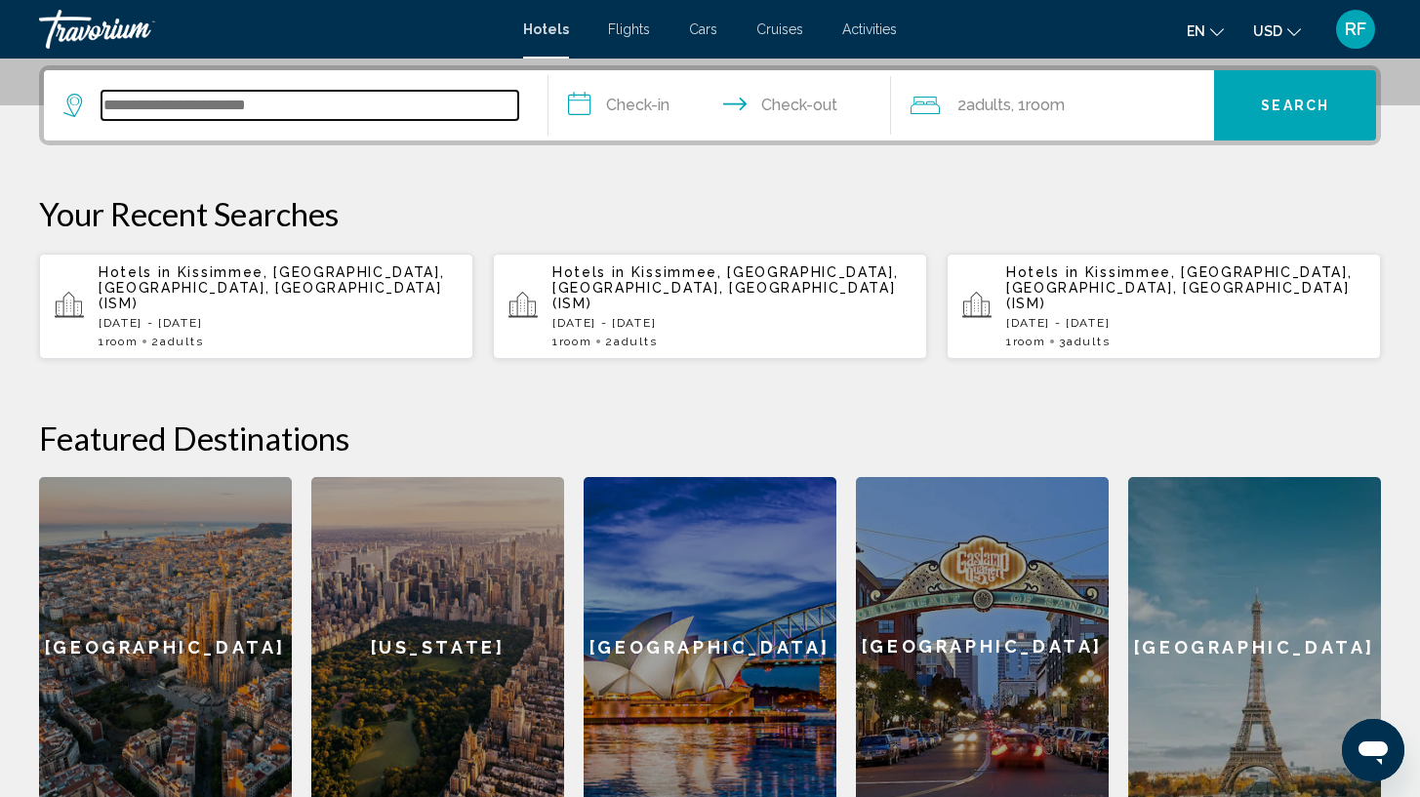
scroll to position [482, 0]
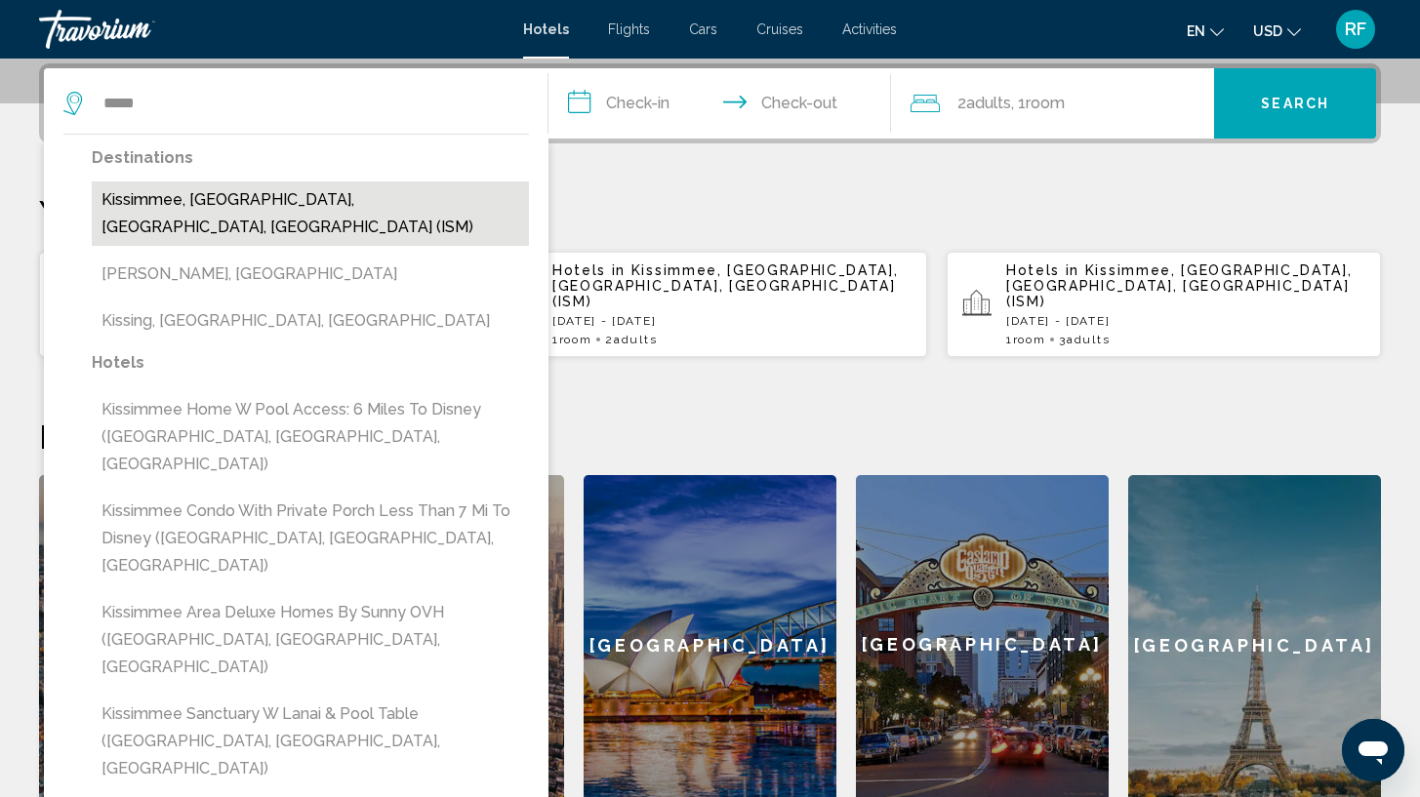
click at [383, 199] on button "Kissimmee, [GEOGRAPHIC_DATA], [GEOGRAPHIC_DATA], [GEOGRAPHIC_DATA] (ISM)" at bounding box center [310, 214] width 437 height 64
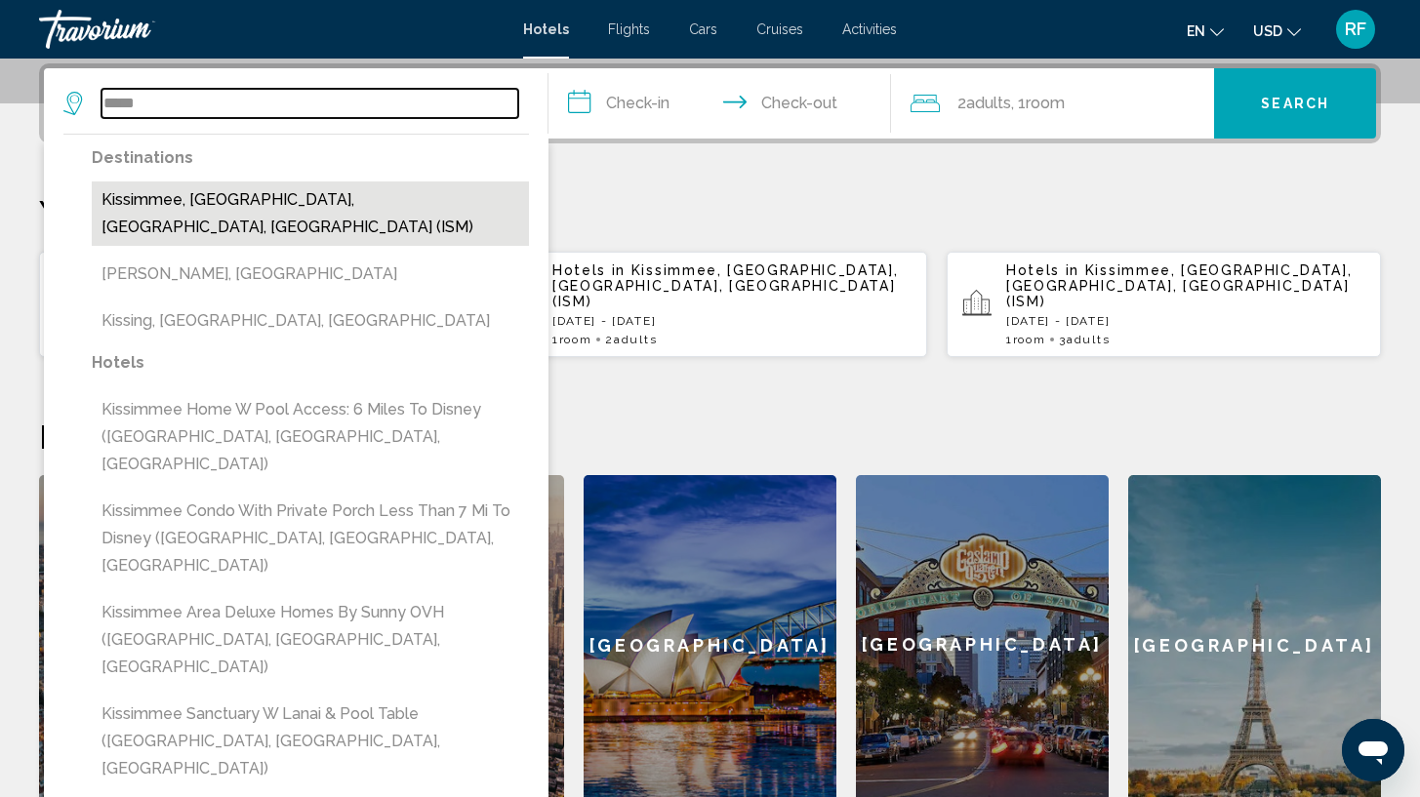
type input "**********"
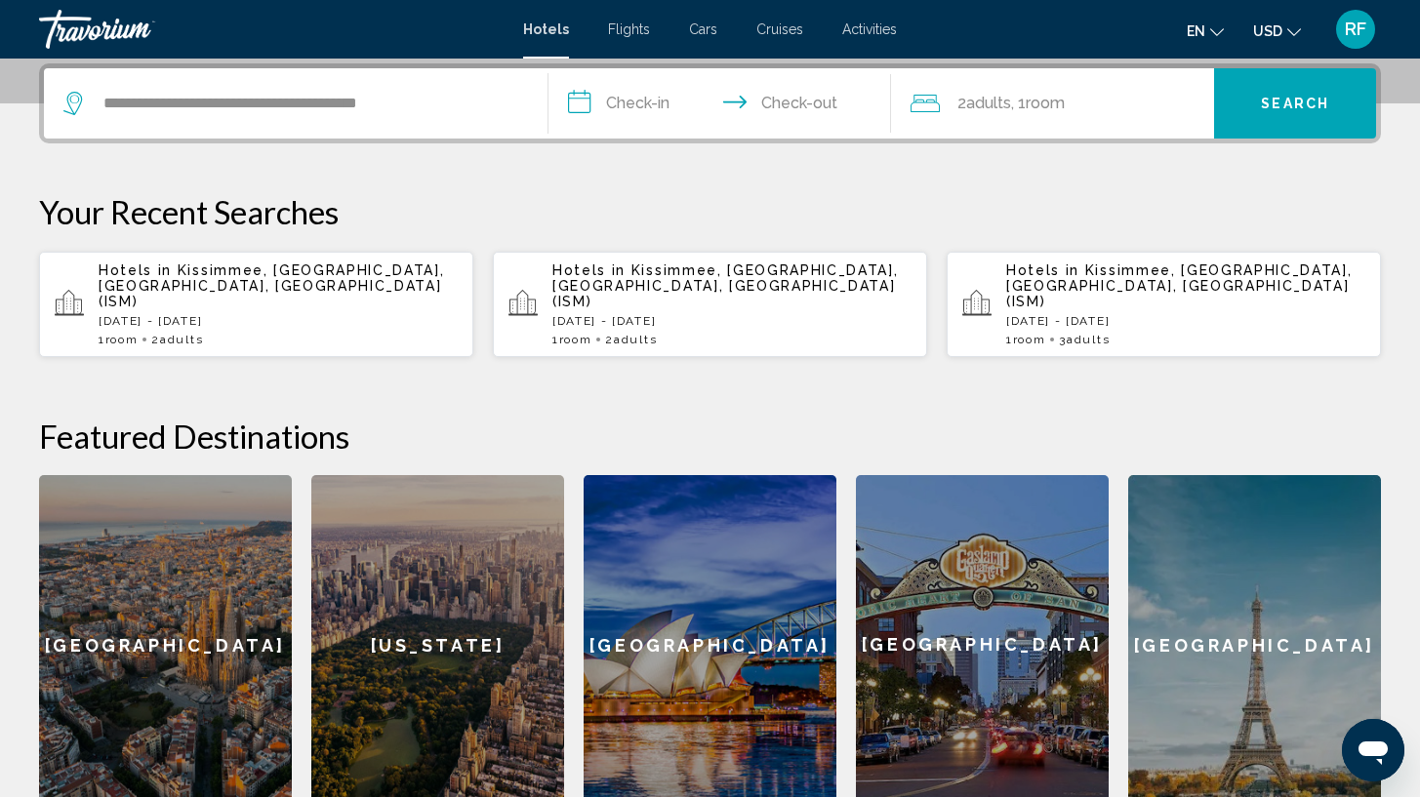
click at [636, 102] on input "**********" at bounding box center [724, 106] width 350 height 76
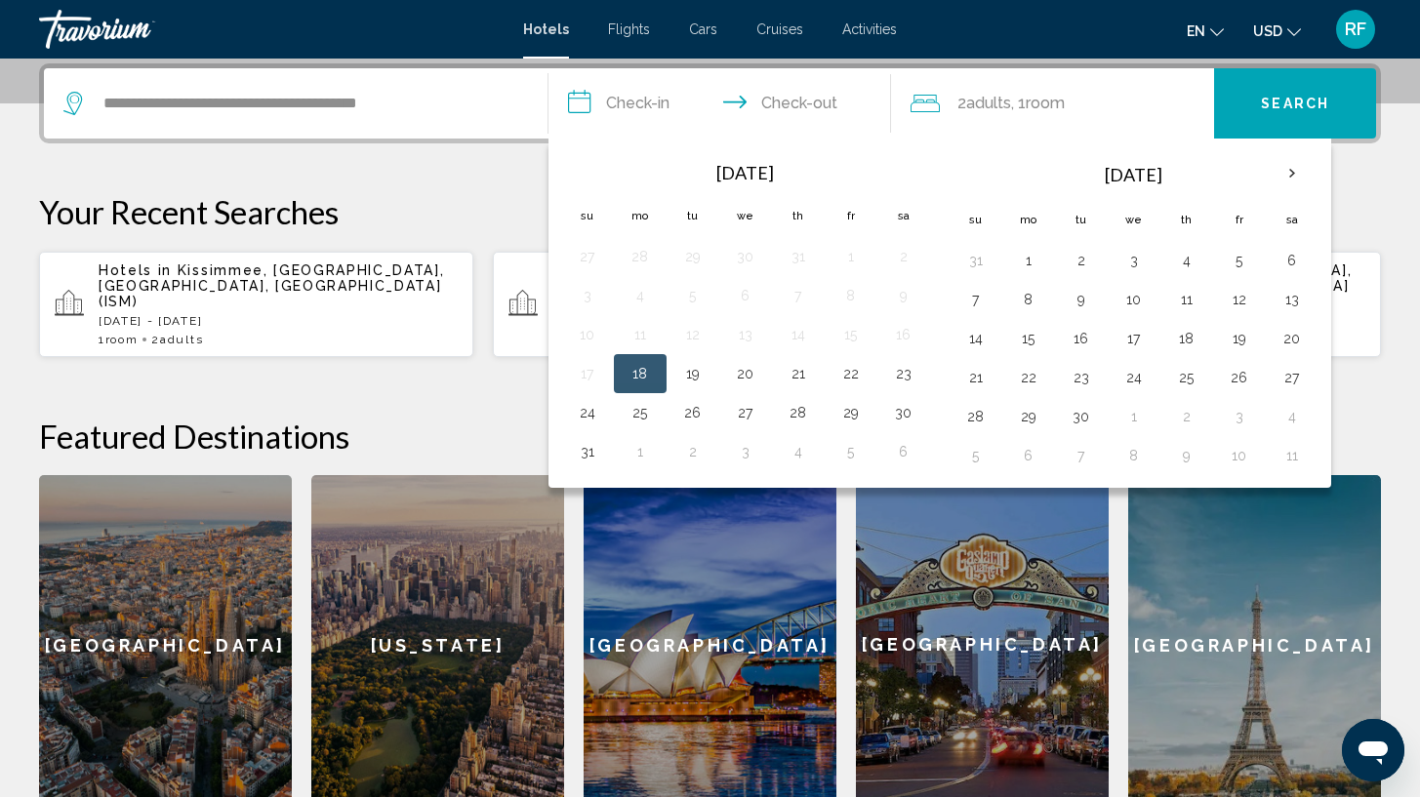
click at [643, 367] on button "18" at bounding box center [640, 373] width 31 height 27
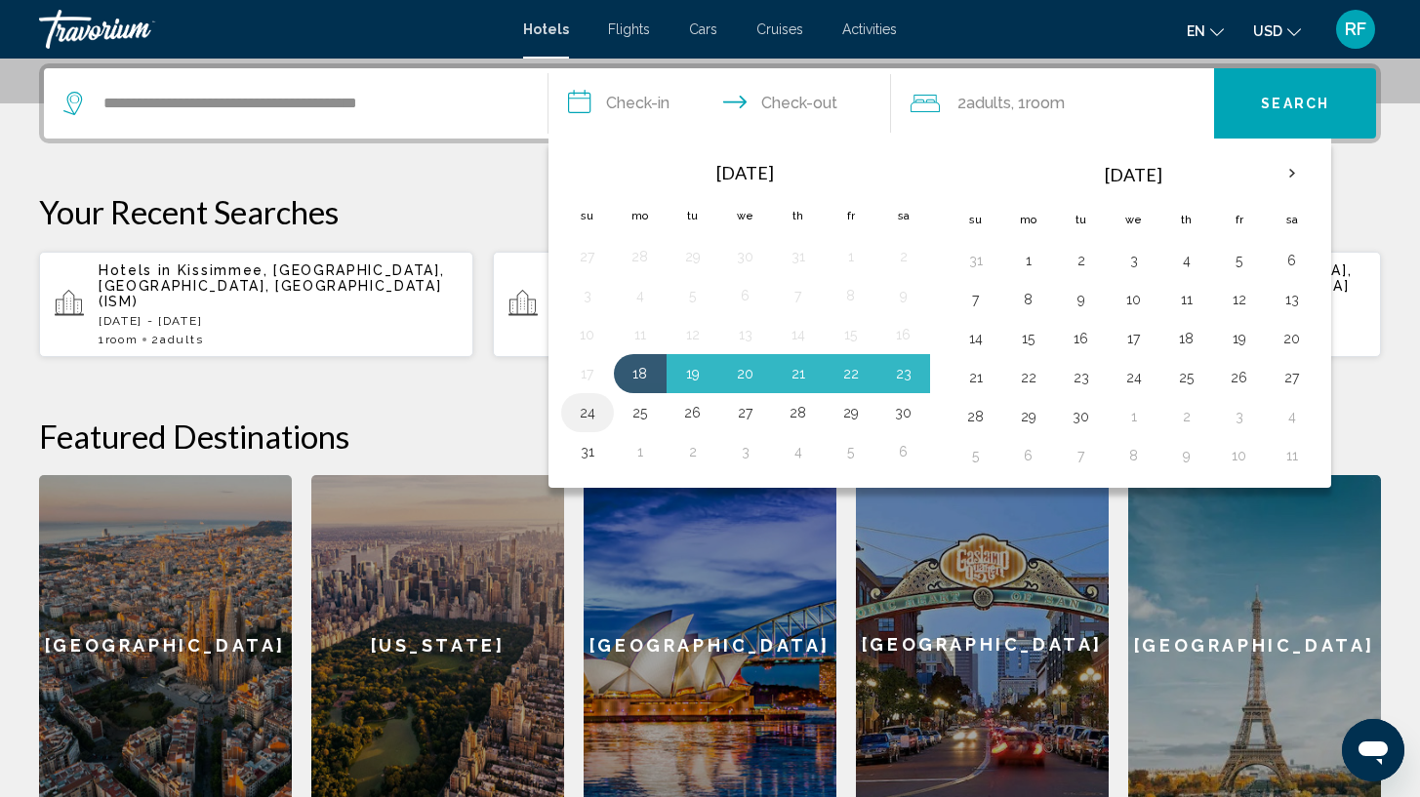
click at [593, 415] on button "24" at bounding box center [587, 412] width 31 height 27
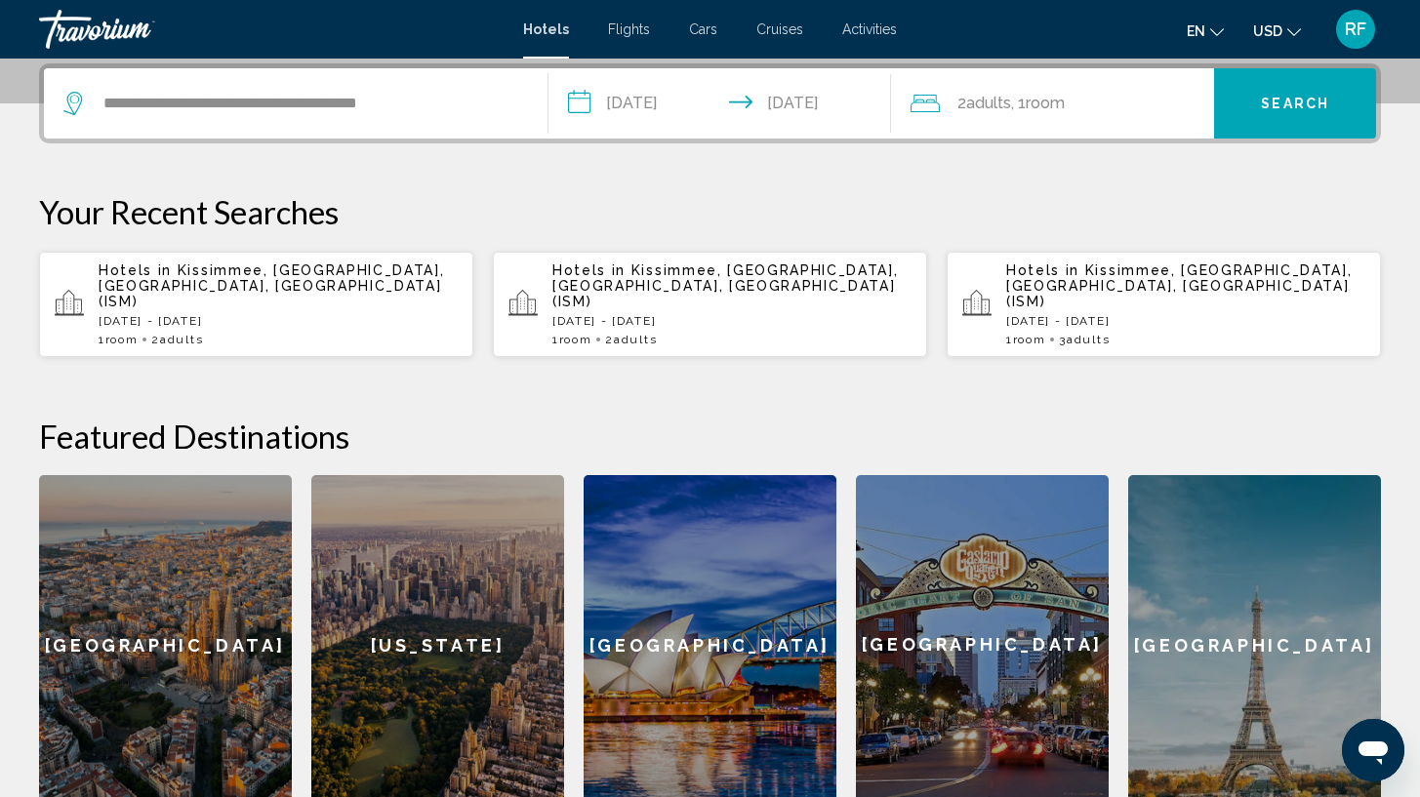
type input "**********"
click at [1262, 97] on span "Search" at bounding box center [1295, 105] width 68 height 16
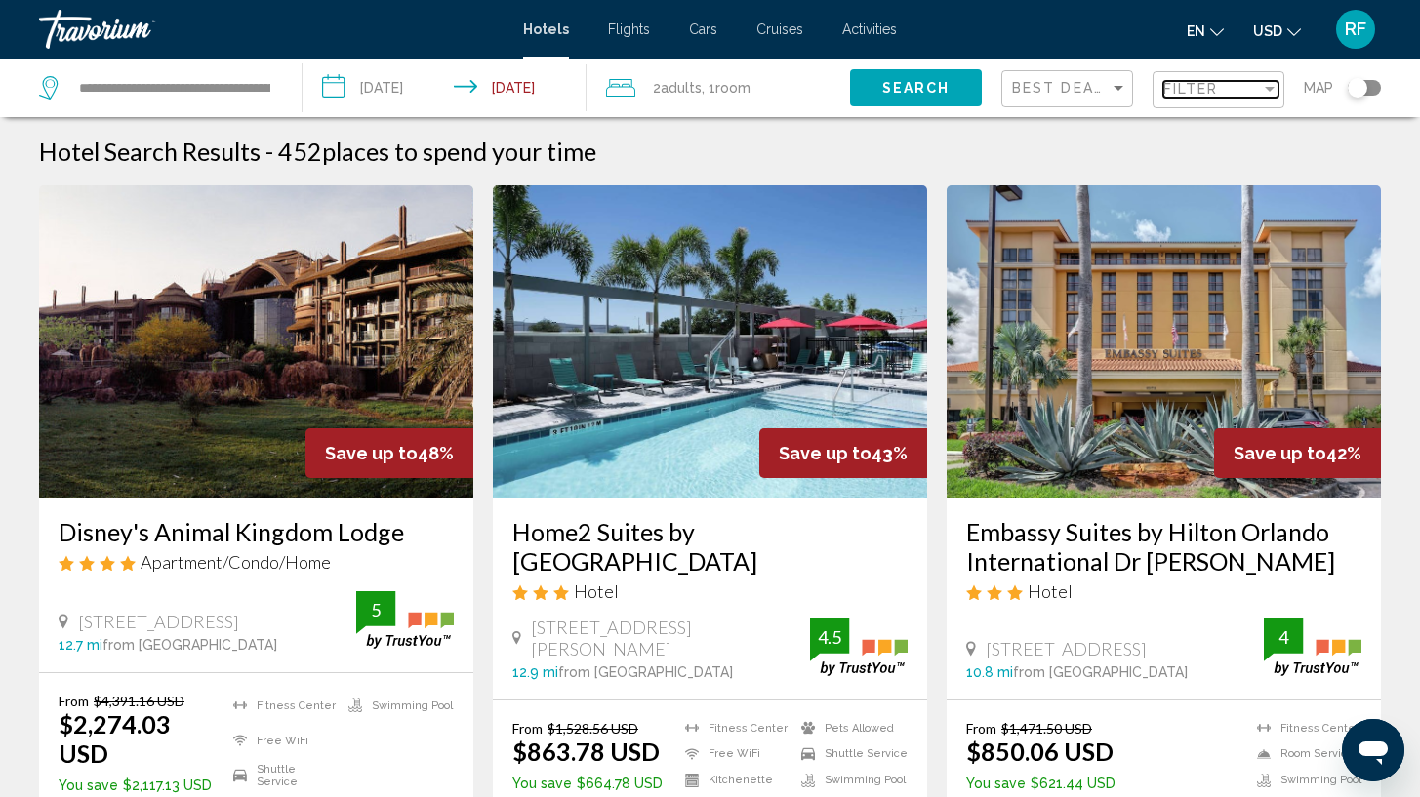
click at [1232, 88] on div "Filter" at bounding box center [1212, 89] width 98 height 16
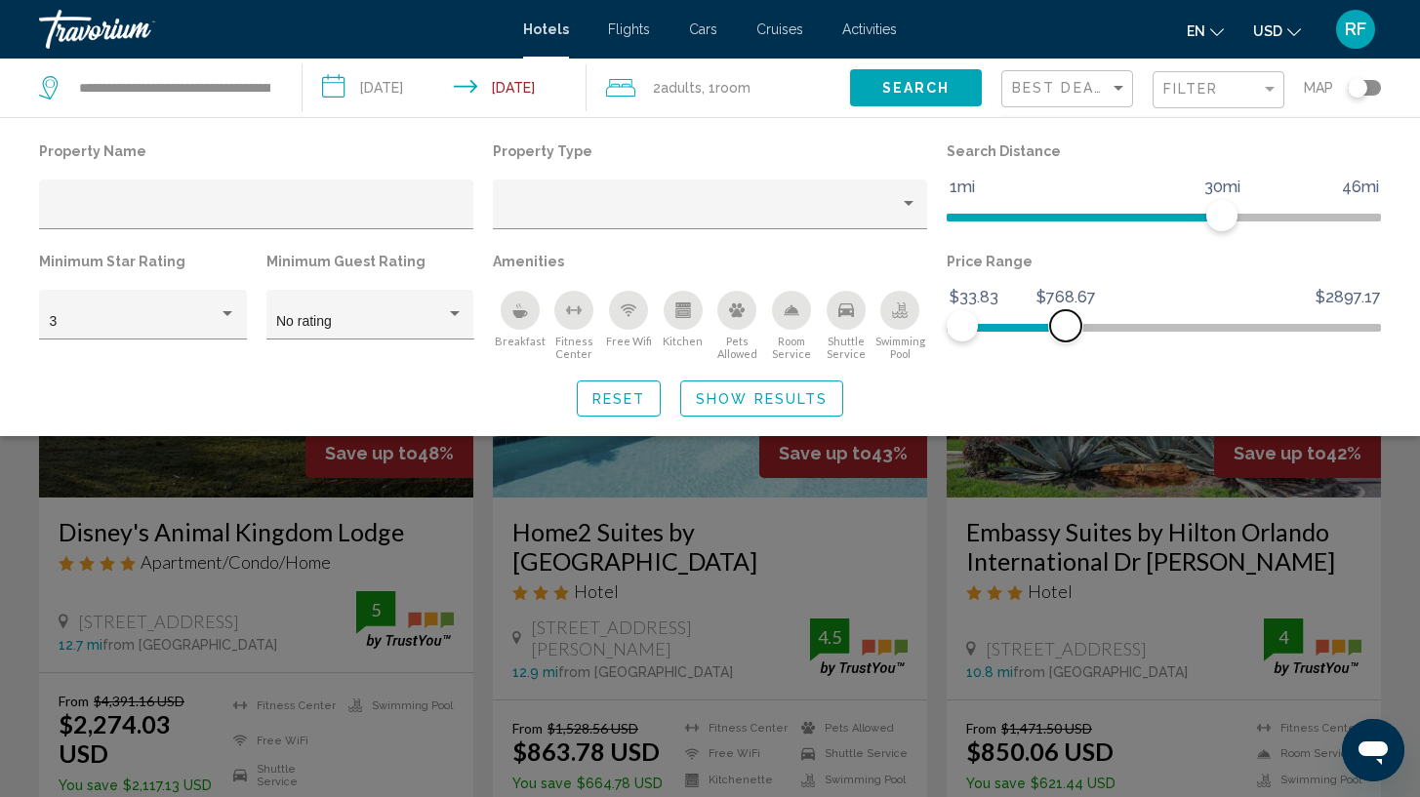
drag, startPoint x: 1361, startPoint y: 323, endPoint x: 1066, endPoint y: 339, distance: 295.2
click at [1066, 339] on span "Hotel Filters" at bounding box center [1065, 325] width 31 height 31
click at [840, 186] on div "Hotel Filters" at bounding box center [710, 205] width 434 height 50
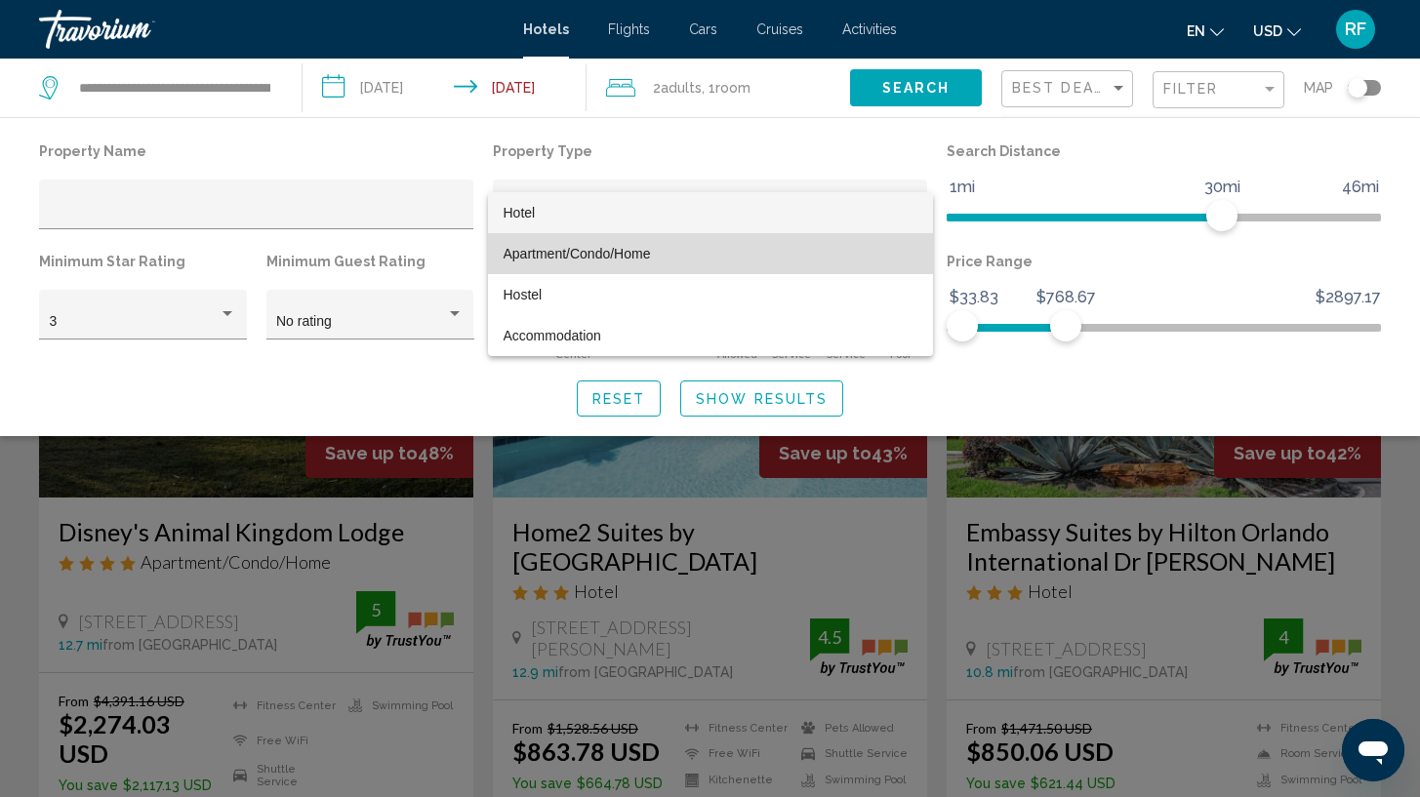
click at [795, 252] on span "Apartment/Condo/Home" at bounding box center [711, 253] width 414 height 41
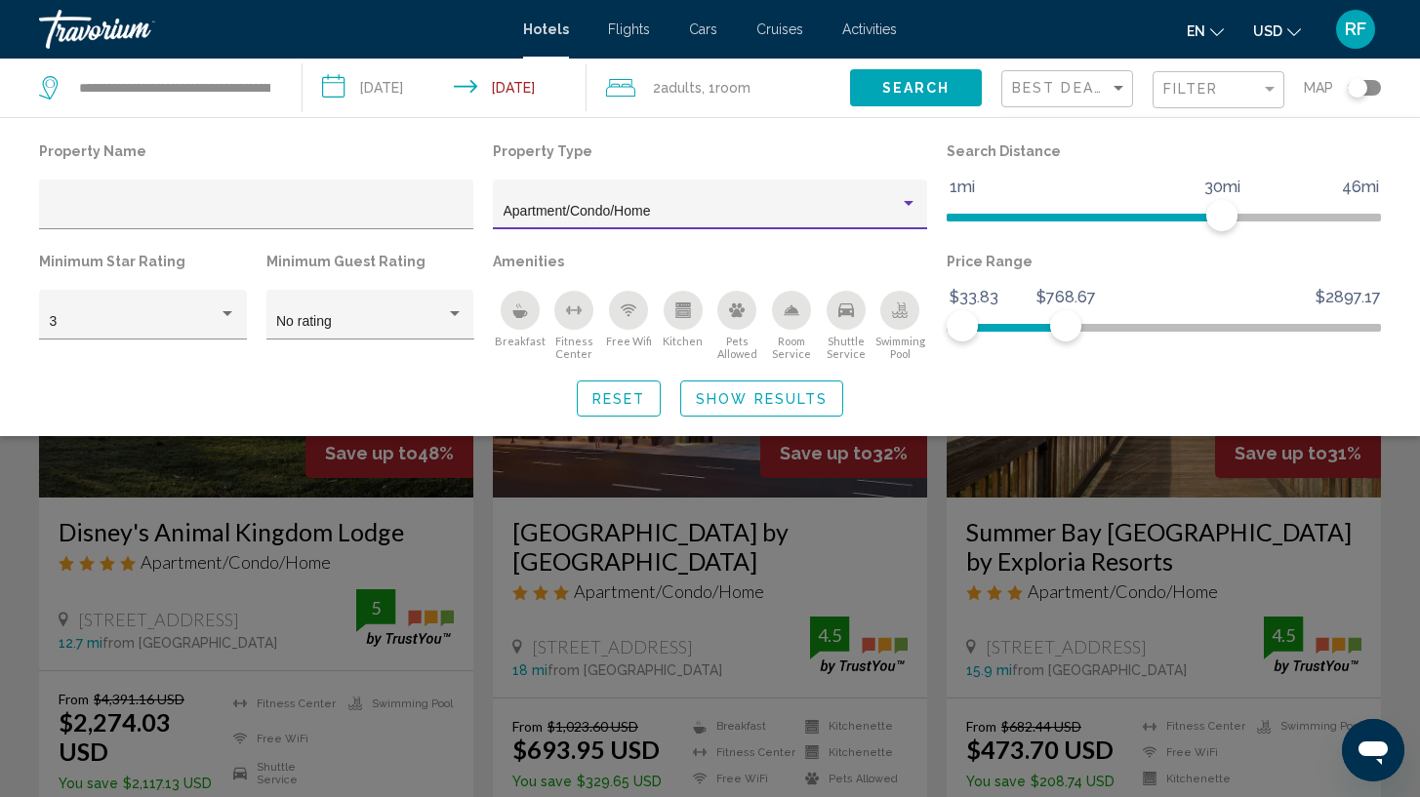
click at [763, 399] on span "Show Results" at bounding box center [762, 399] width 132 height 16
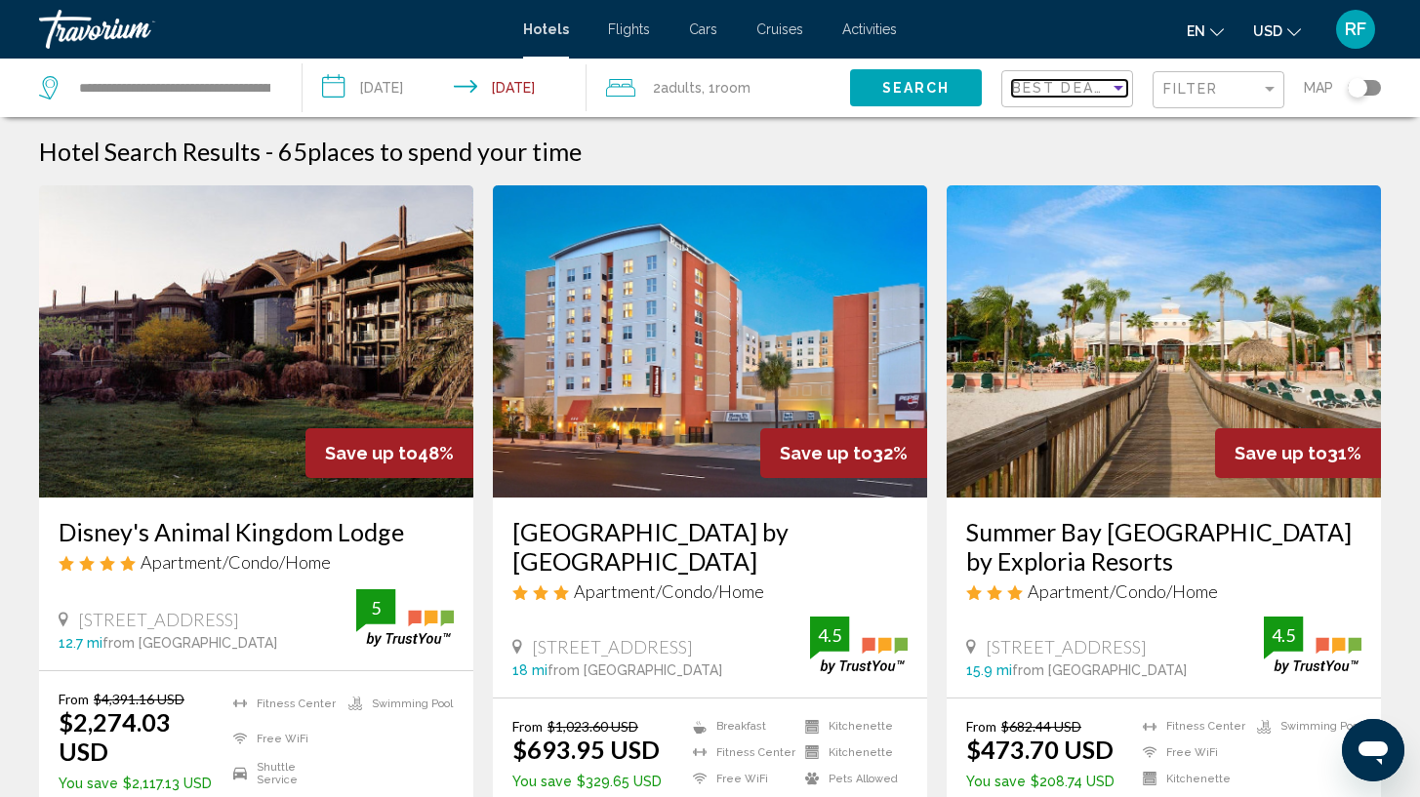
click at [1097, 88] on span "Best Deals" at bounding box center [1063, 88] width 102 height 16
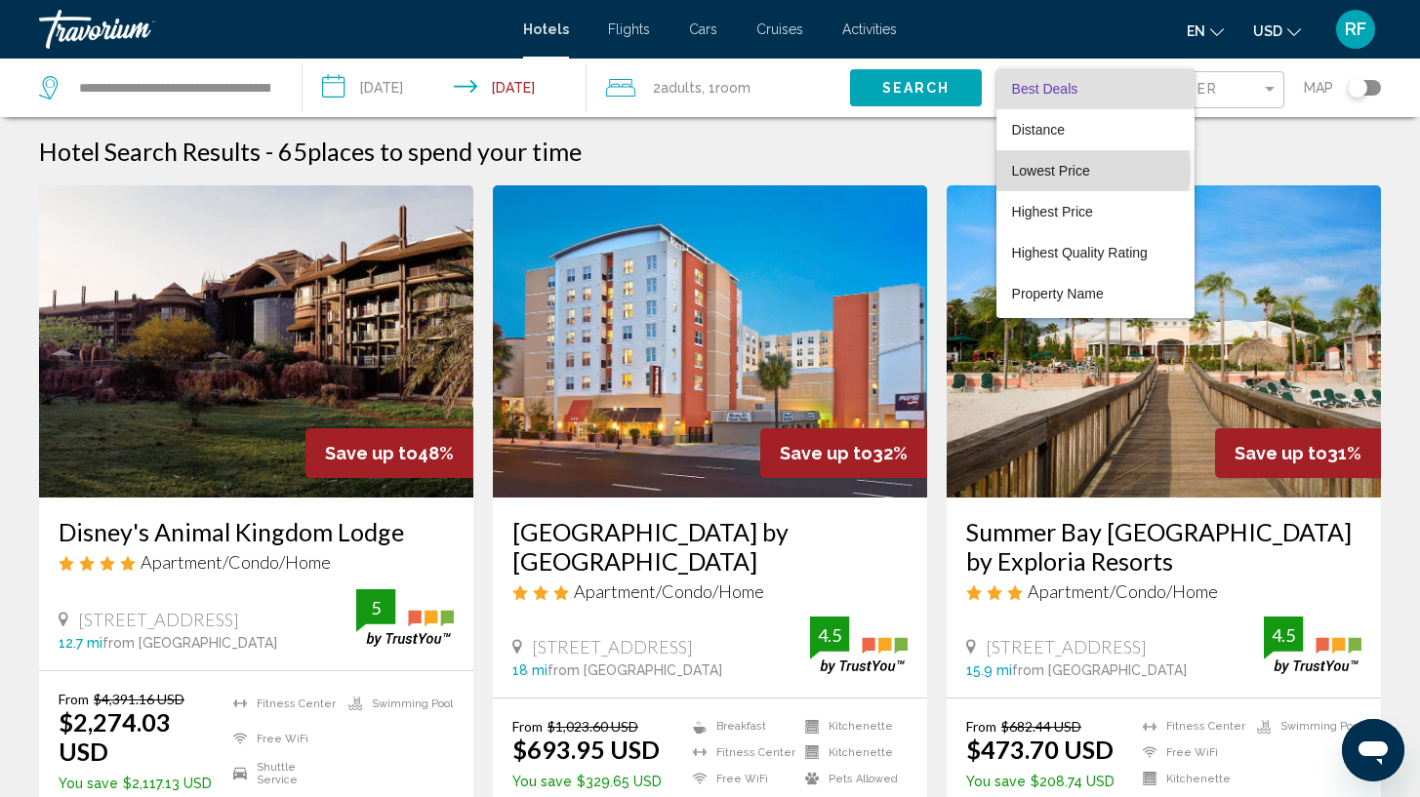
click at [1081, 169] on span "Lowest Price" at bounding box center [1051, 171] width 78 height 16
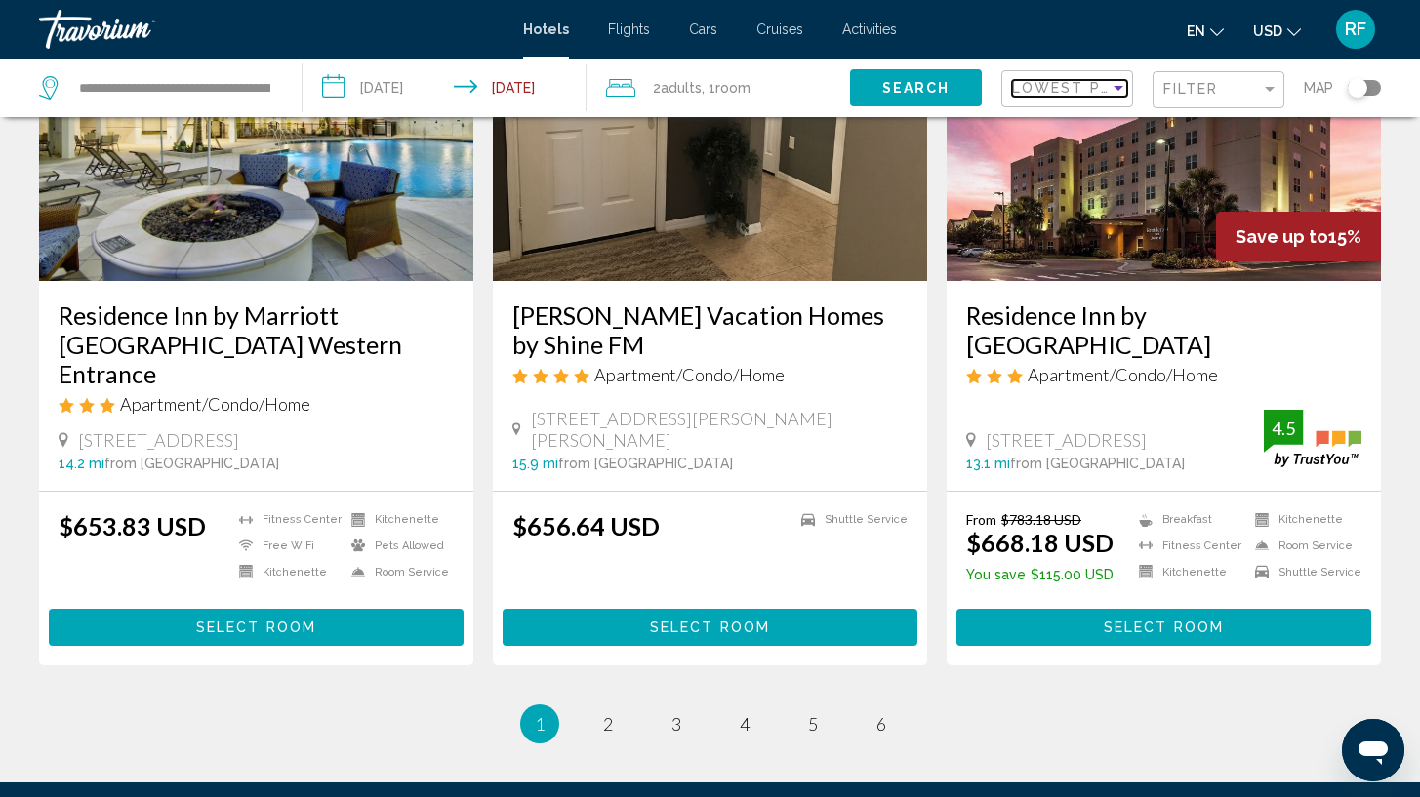
scroll to position [2439, 0]
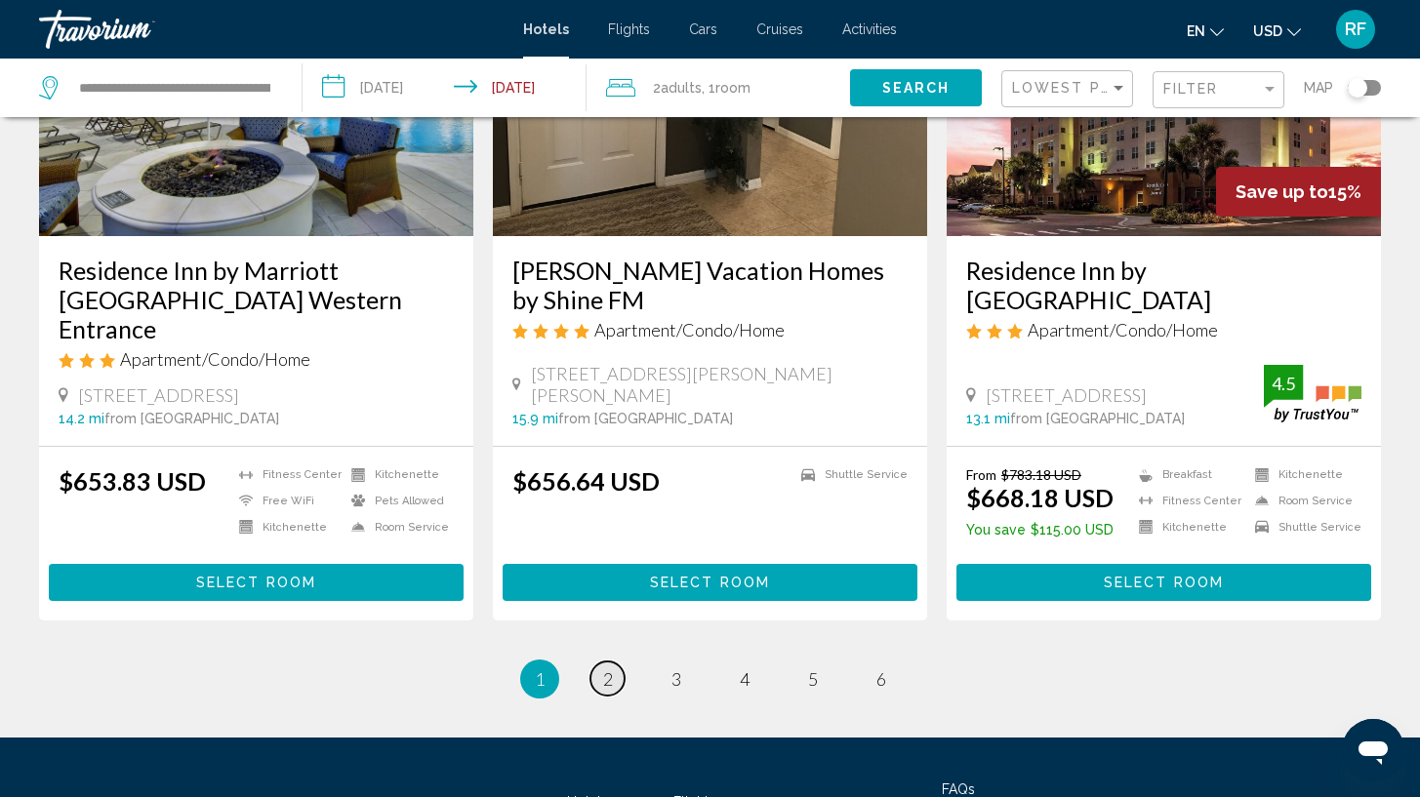
click at [619, 662] on link "page 2" at bounding box center [608, 679] width 34 height 34
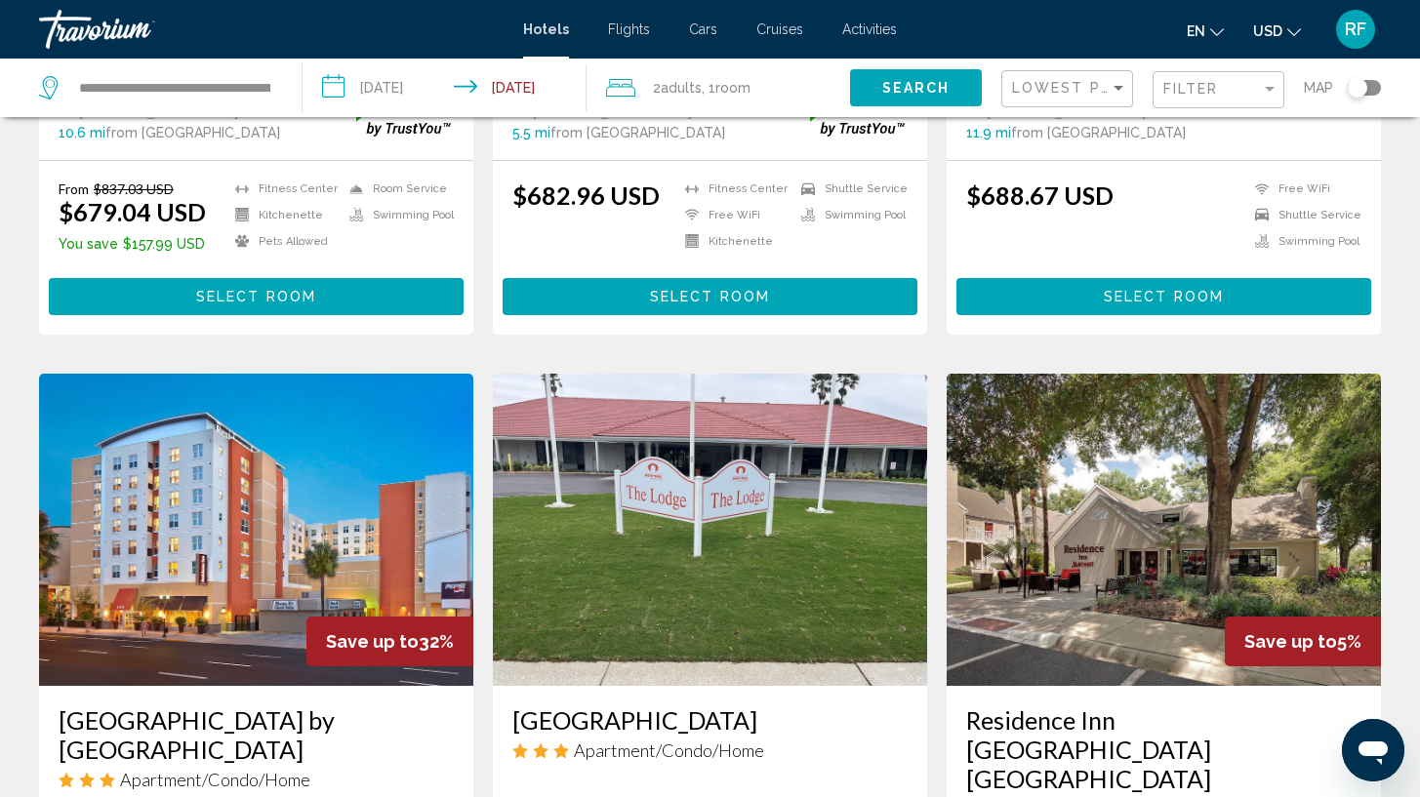
scroll to position [584, 0]
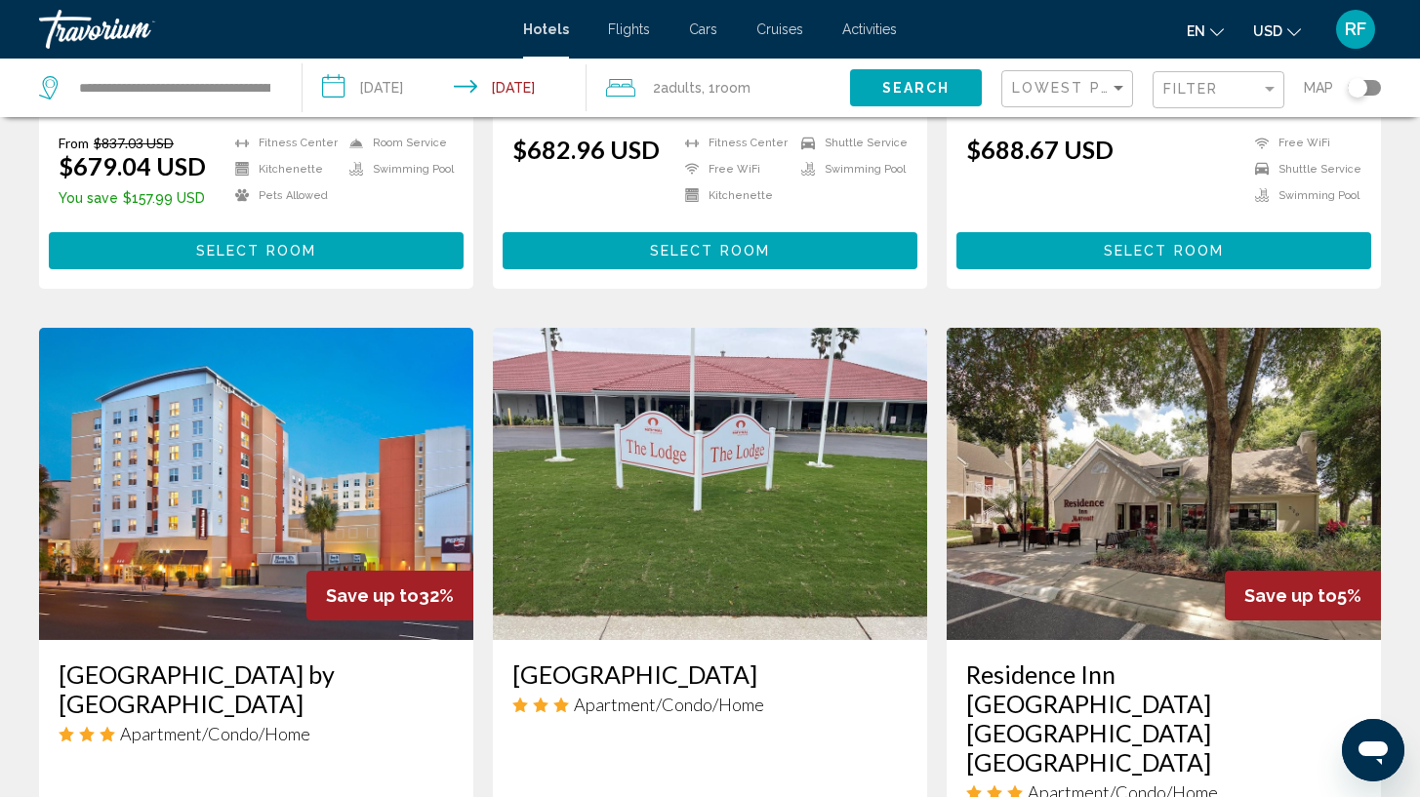
click at [841, 250] on button "Select Room" at bounding box center [710, 250] width 415 height 36
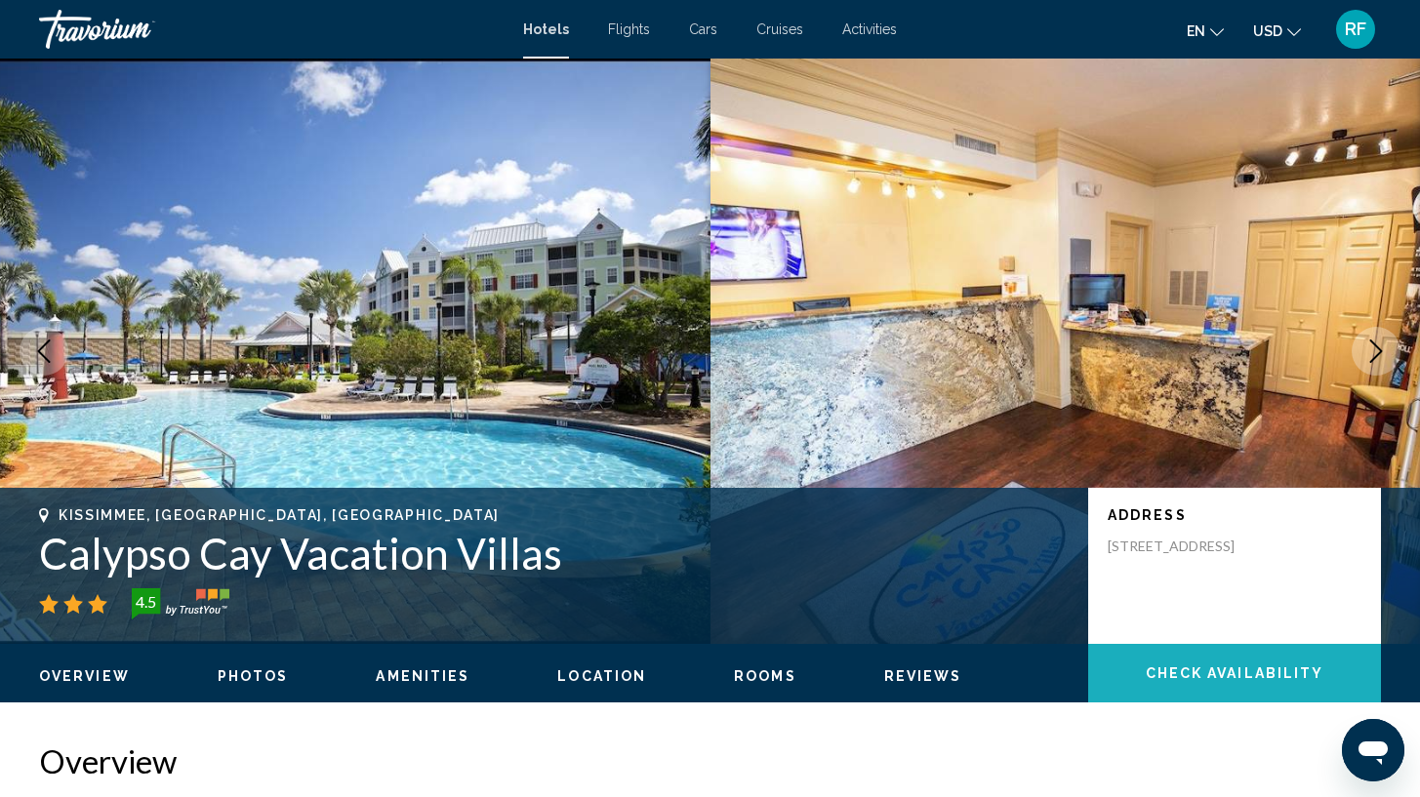
click at [1221, 674] on span "Check Availability" at bounding box center [1235, 675] width 179 height 16
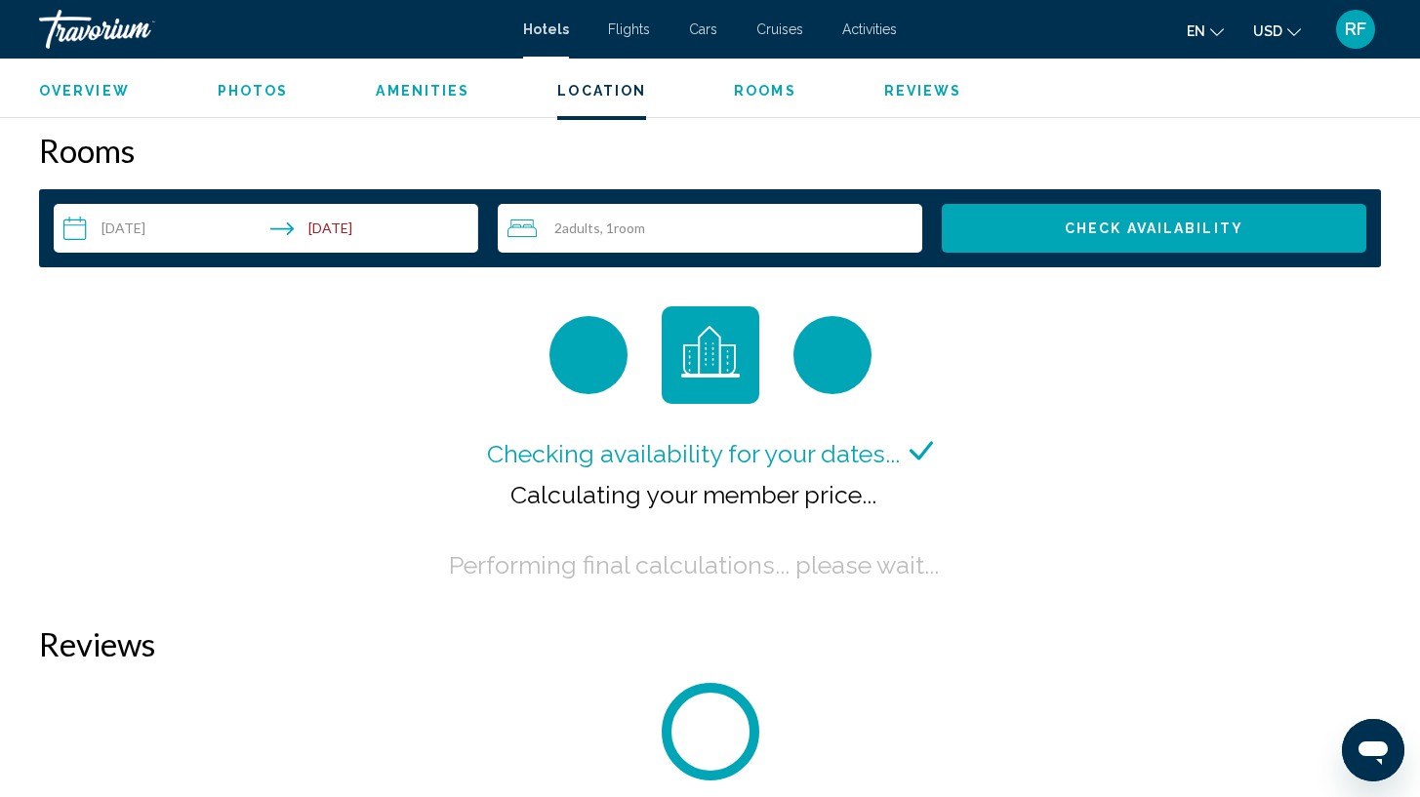
scroll to position [2396, 0]
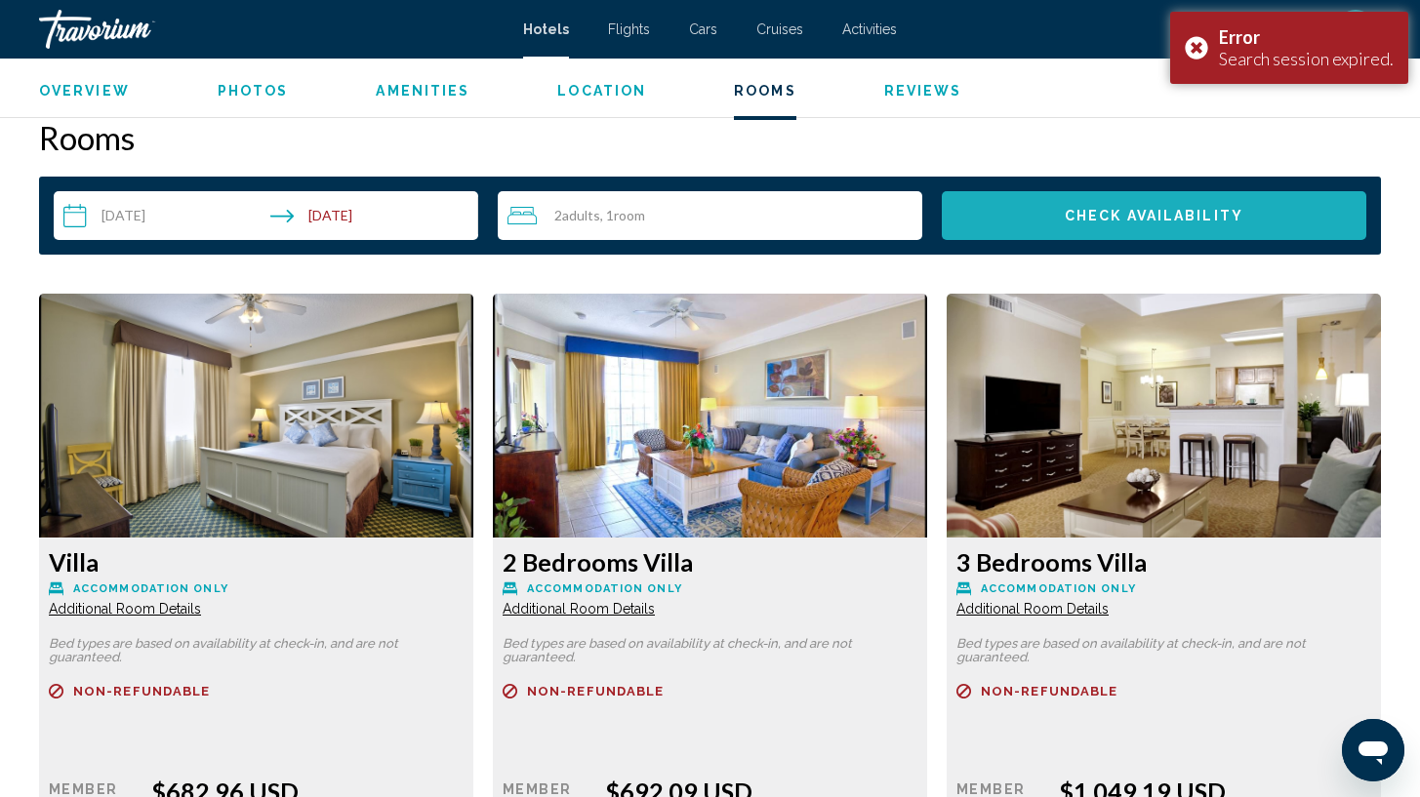
click at [1202, 230] on button "Check Availability" at bounding box center [1154, 215] width 425 height 49
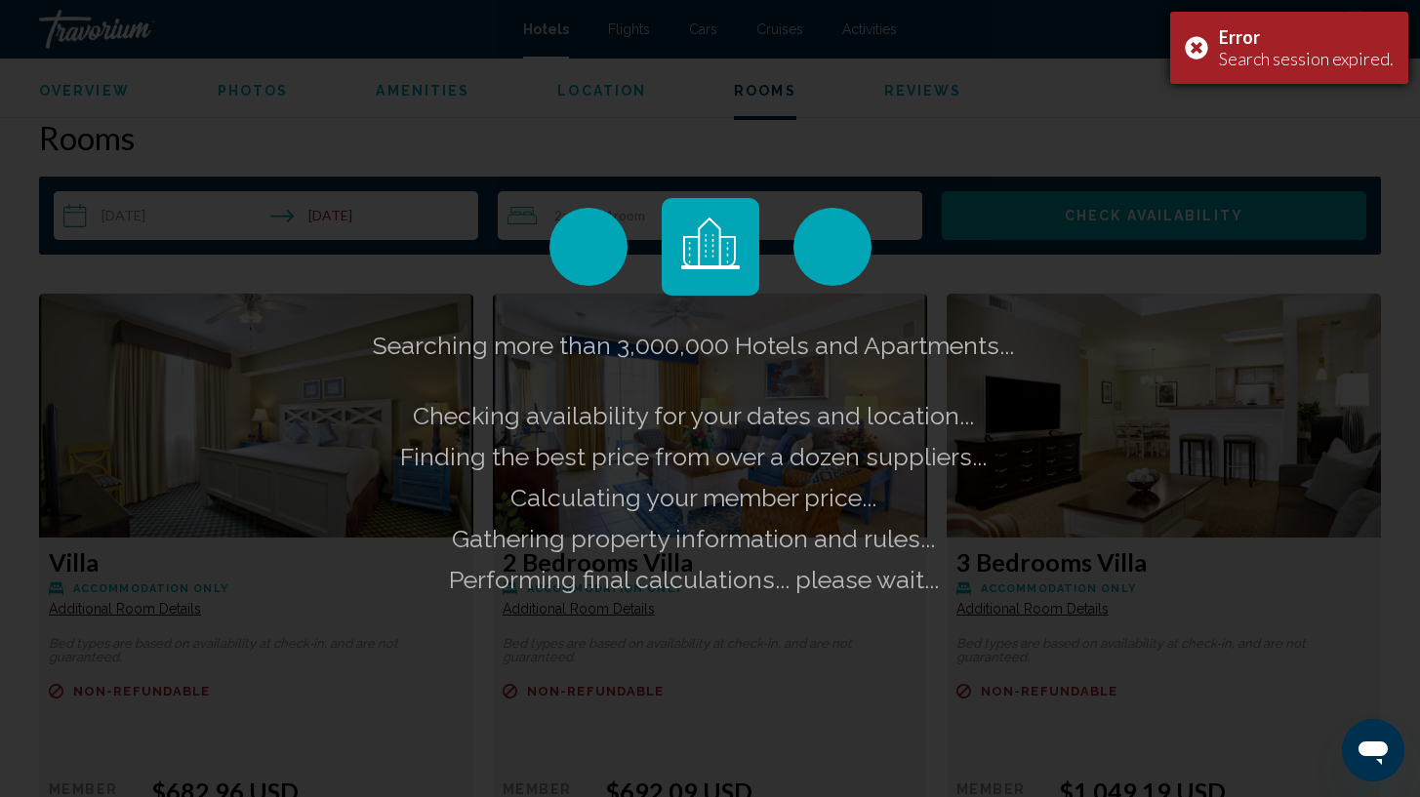
click at [1208, 56] on div "Error Search session expired." at bounding box center [1289, 48] width 238 height 72
